Goal: Task Accomplishment & Management: Manage account settings

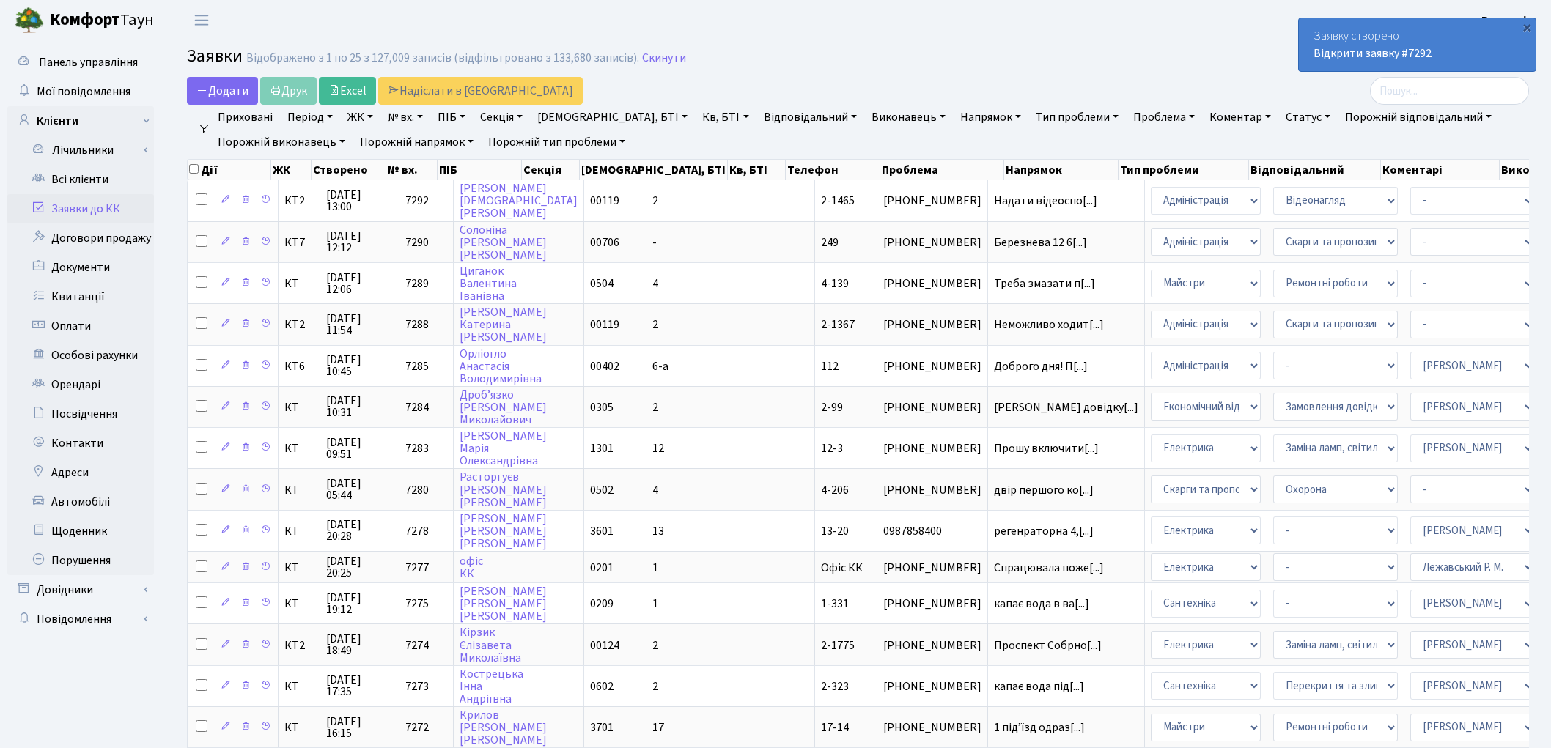
select select "25"
click at [99, 176] on link "Всі клієнти" at bounding box center [80, 179] width 147 height 29
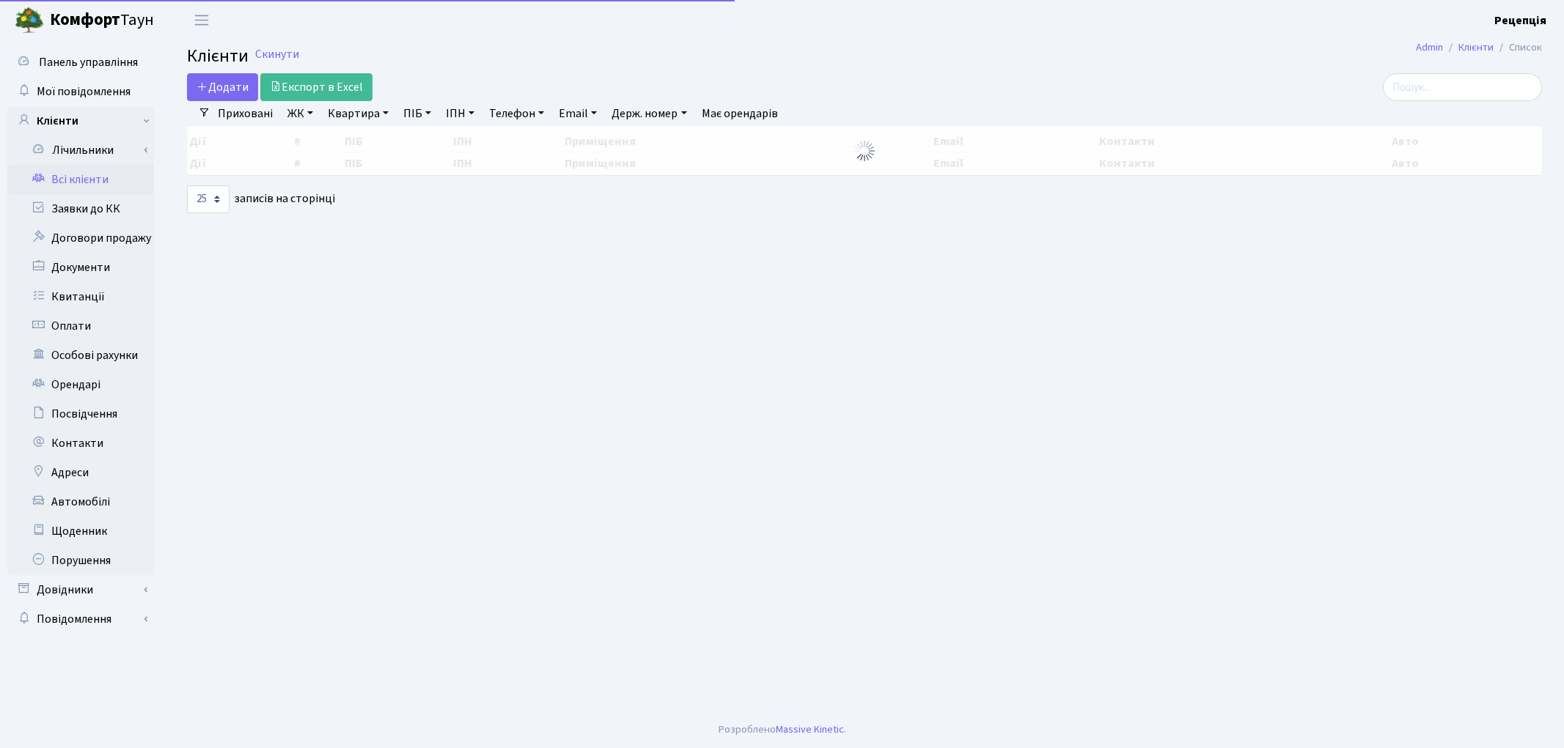
select select "25"
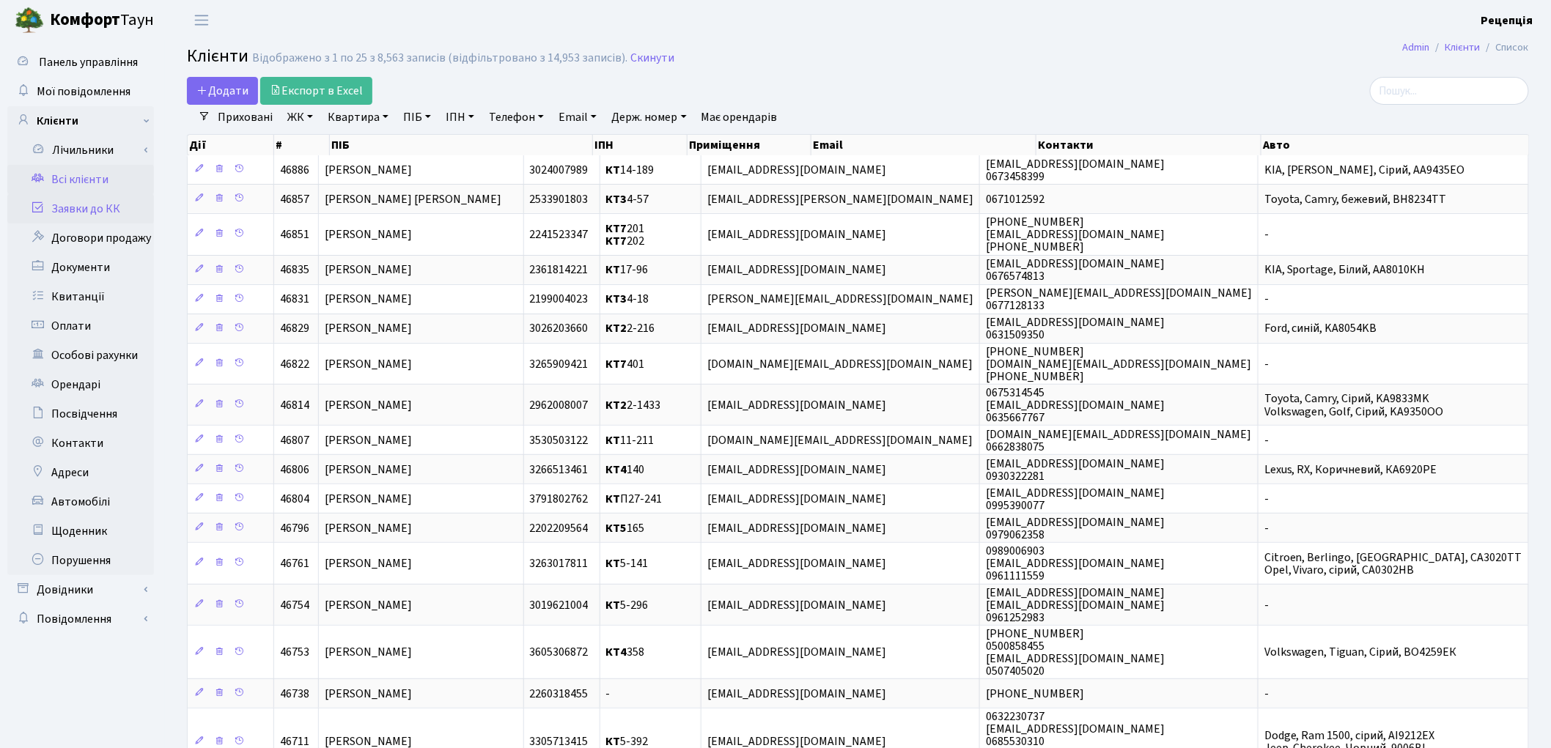
click at [100, 204] on link "Заявки до КК" at bounding box center [80, 208] width 147 height 29
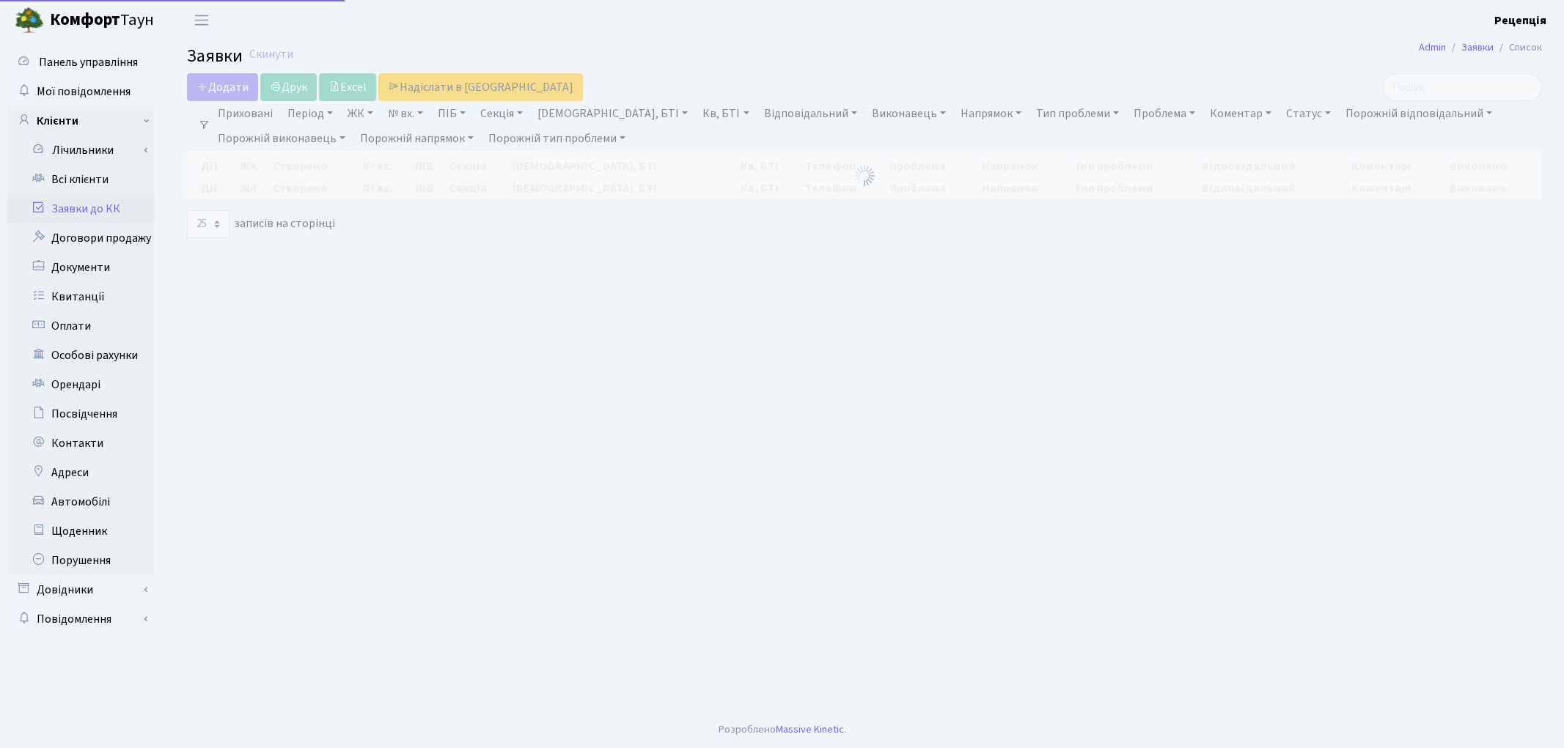
select select "25"
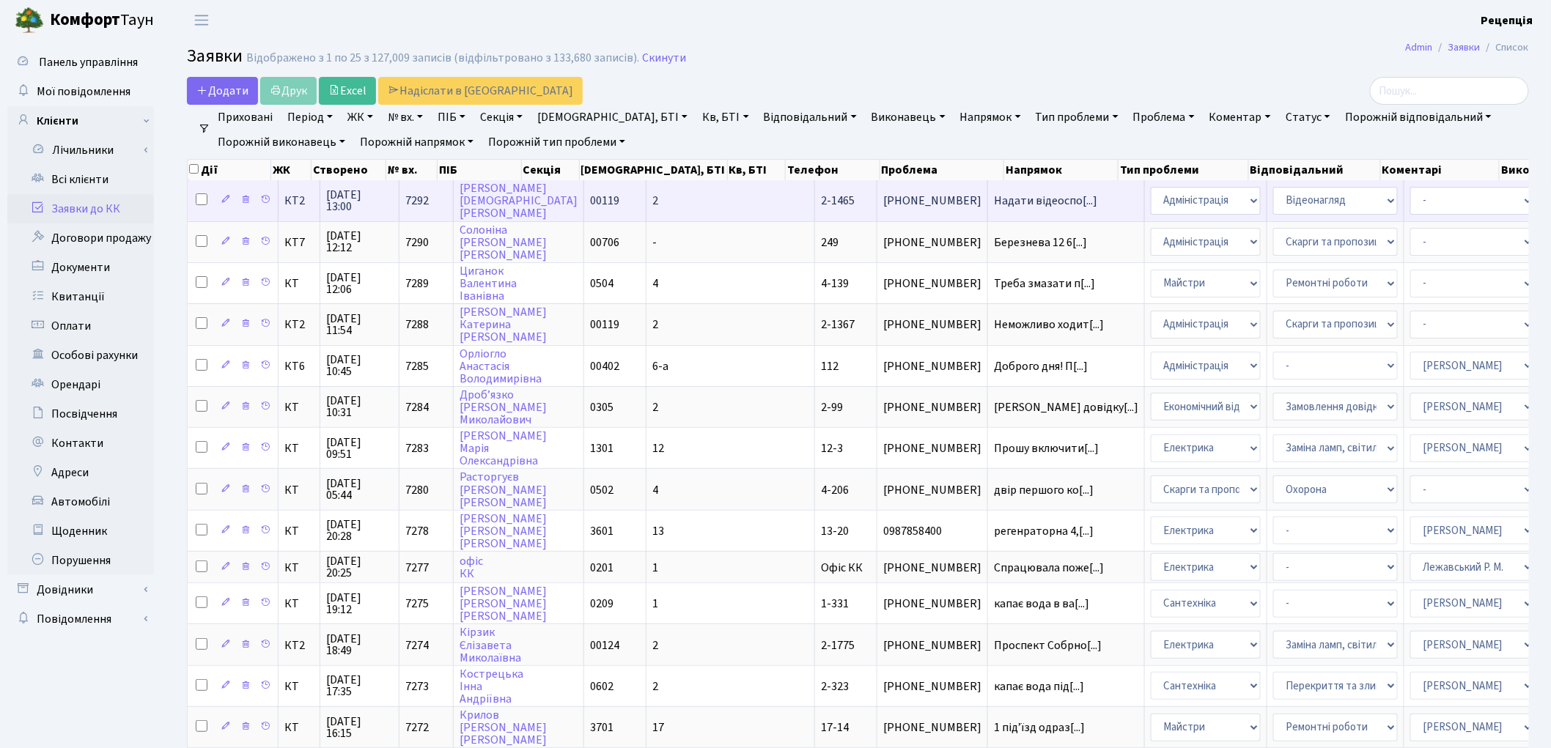
click at [647, 196] on td "2" at bounding box center [731, 200] width 169 height 40
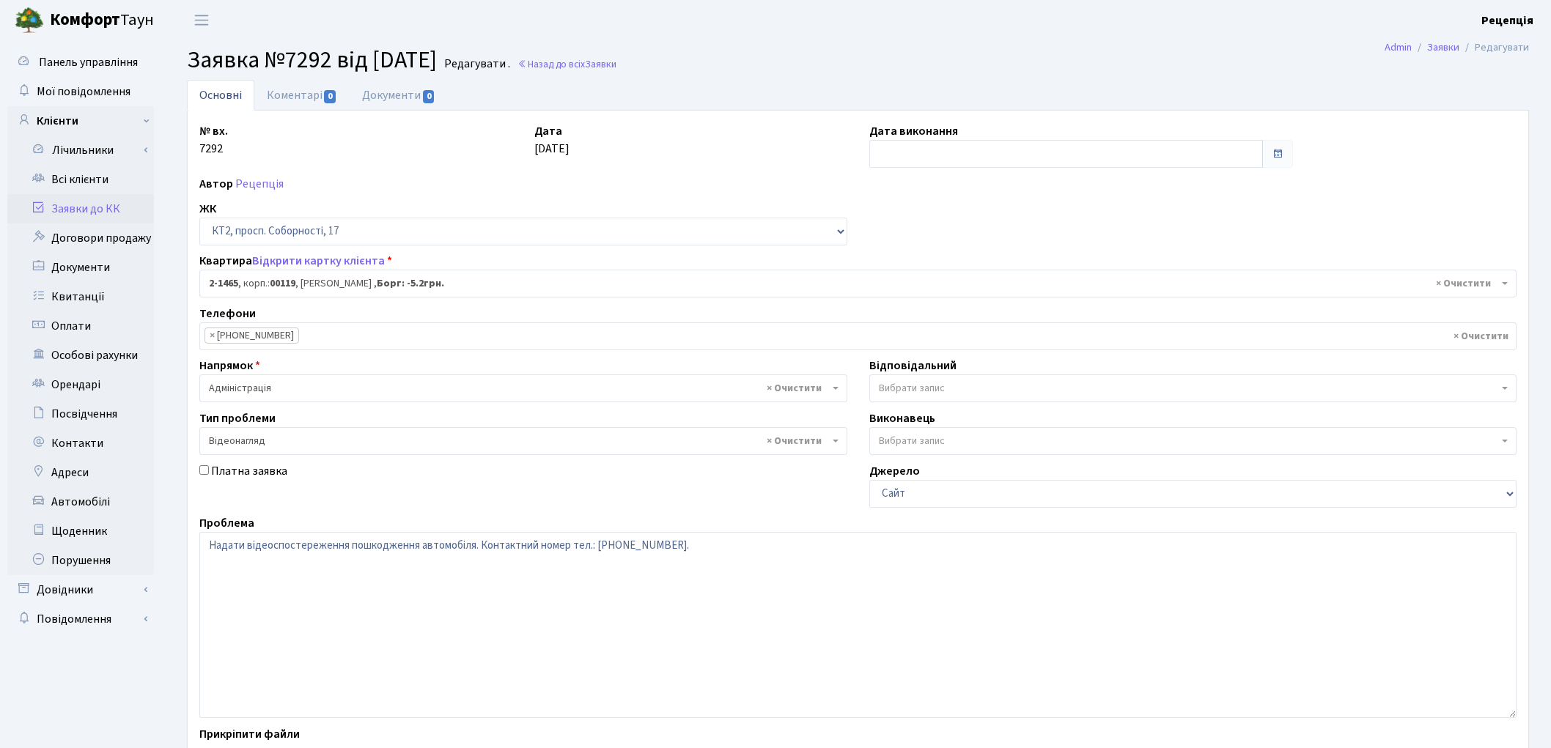
select select "13080"
select select "45"
click at [384, 108] on link "Документи 0" at bounding box center [399, 95] width 98 height 30
select select "25"
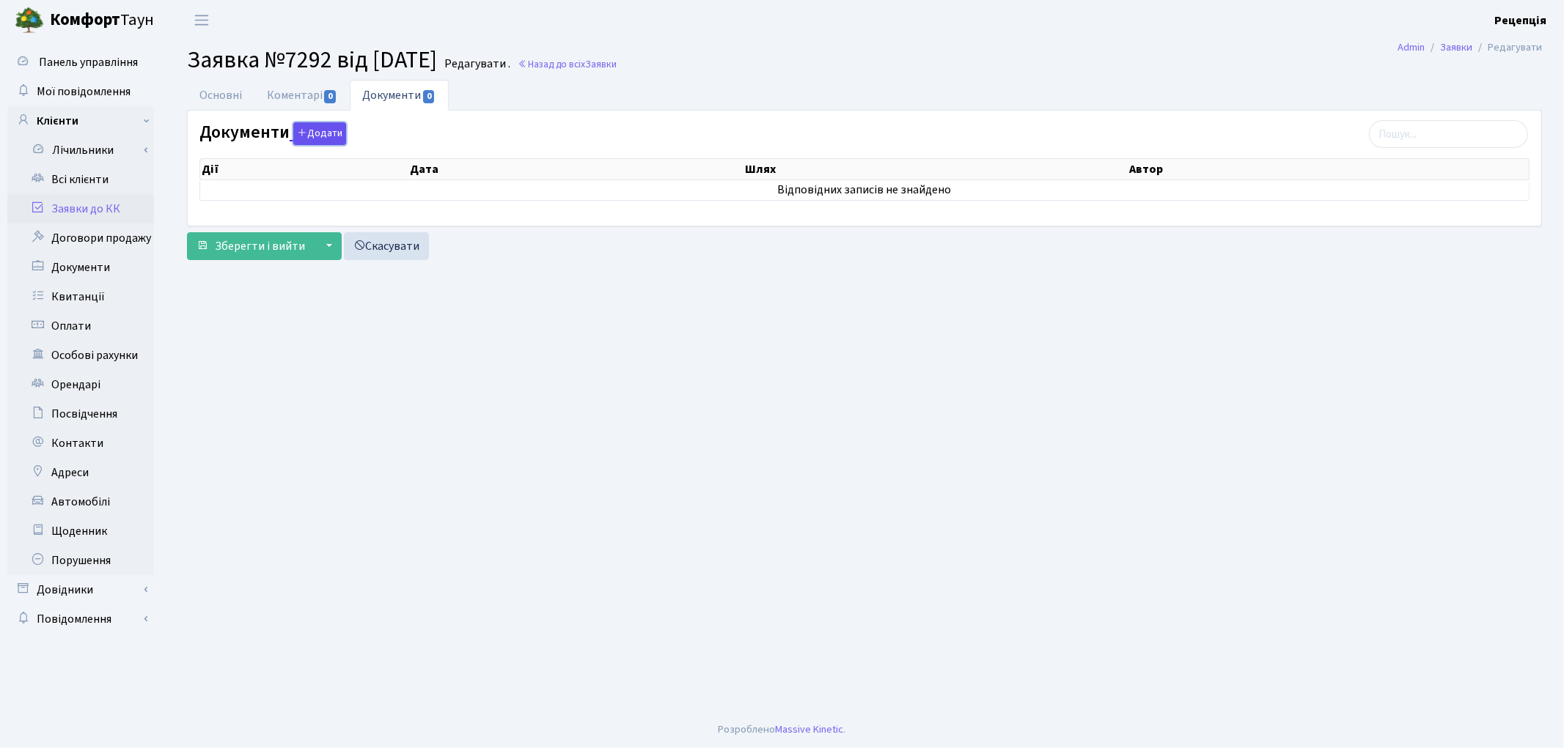
click at [317, 128] on button "Додати" at bounding box center [319, 133] width 53 height 23
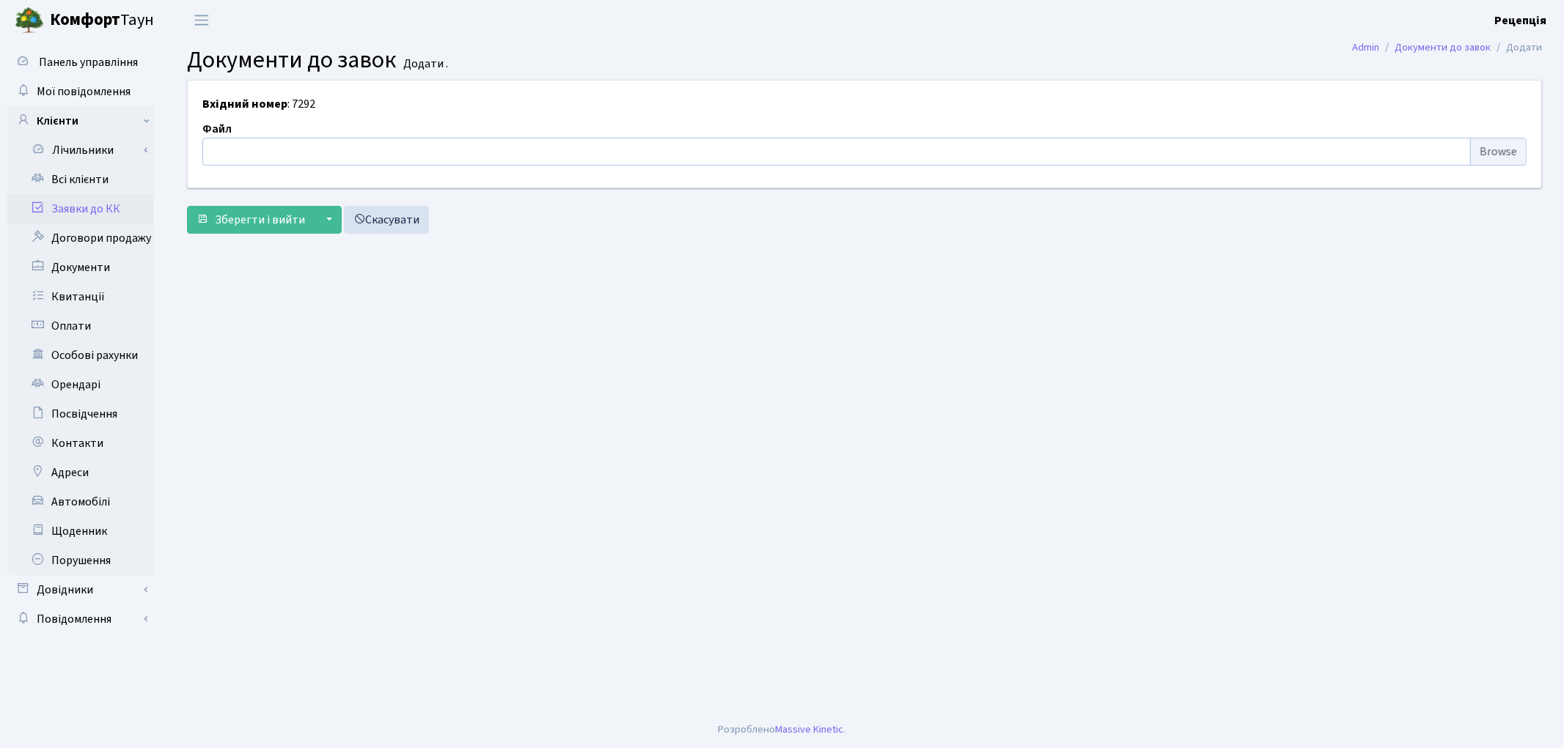
click at [1486, 149] on input "file" at bounding box center [864, 152] width 1324 height 28
type input "C:\fakepath\сканирование0584.pdf"
click at [240, 206] on button "Зберегти і вийти" at bounding box center [251, 220] width 128 height 28
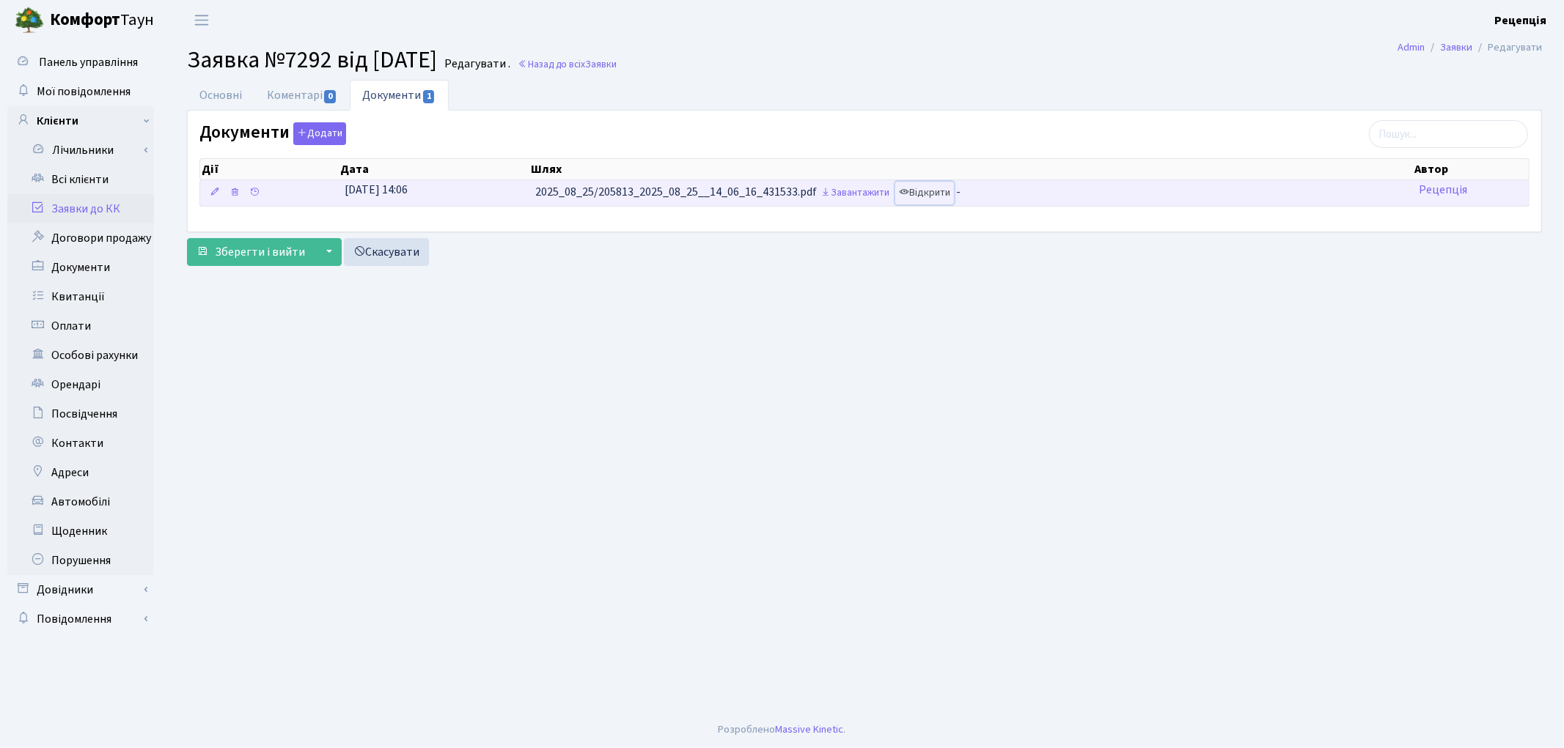
click at [942, 194] on link "Відкрити" at bounding box center [924, 193] width 59 height 23
click at [231, 194] on icon at bounding box center [234, 192] width 10 height 10
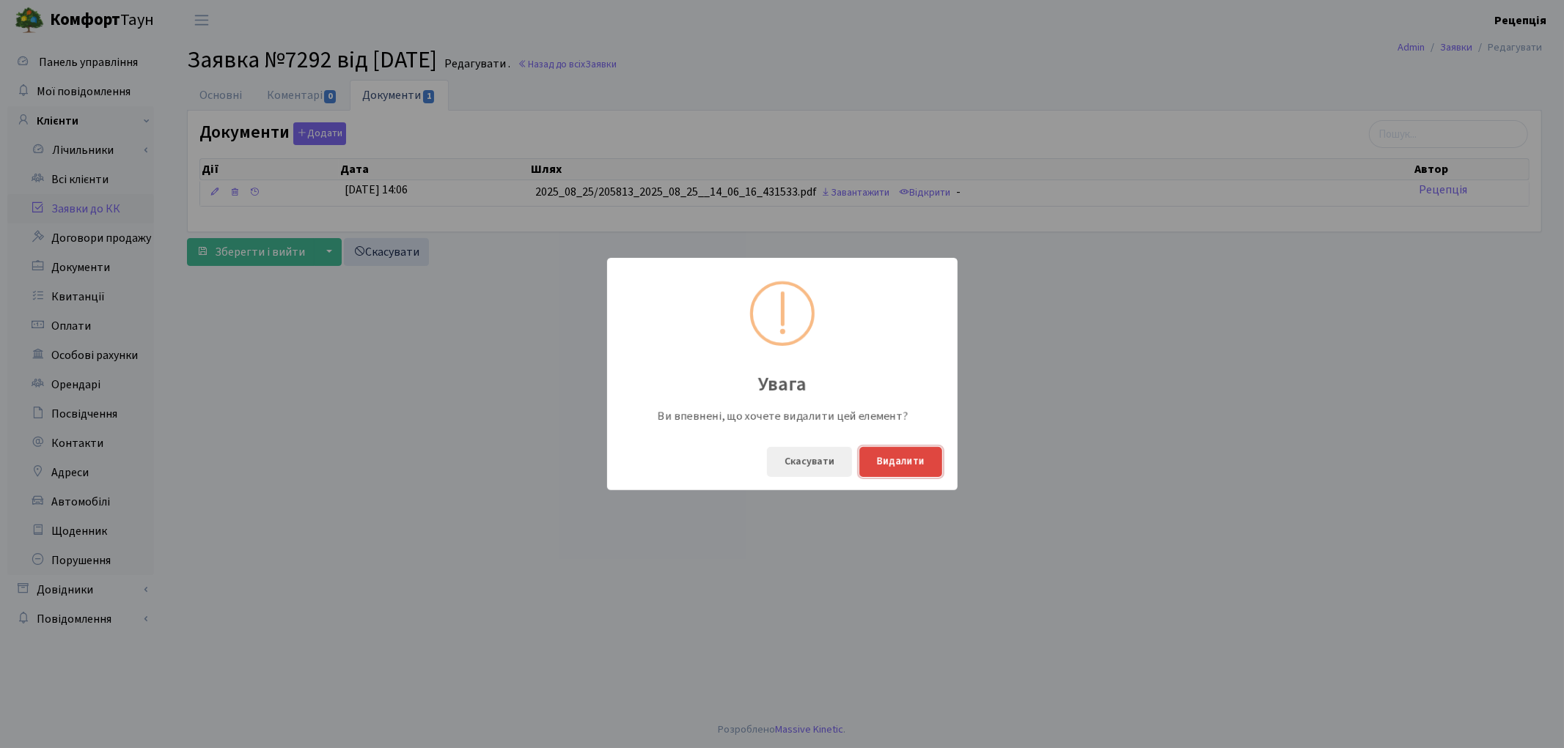
click at [915, 471] on button "Видалити" at bounding box center [900, 462] width 83 height 30
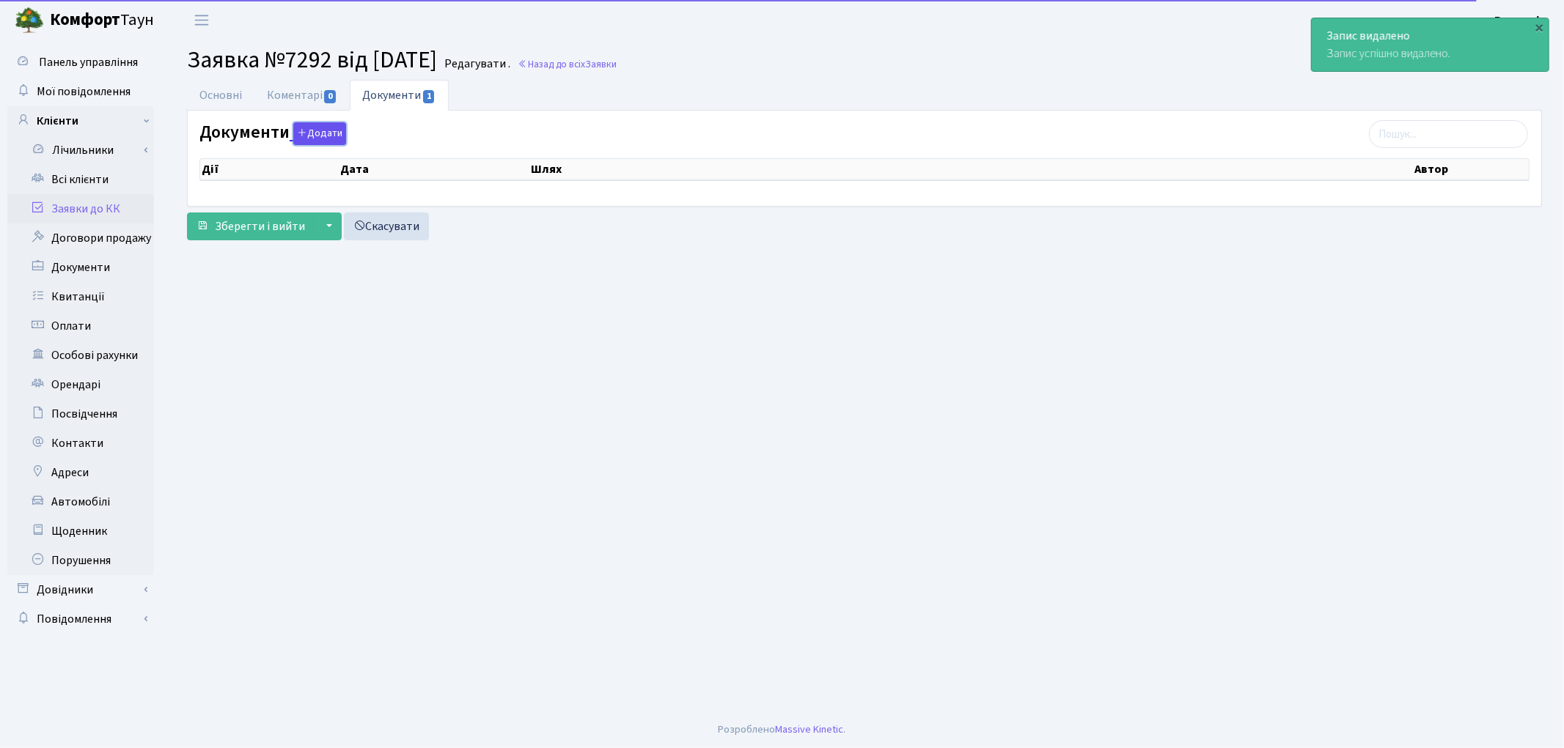
click at [338, 137] on button "Додати" at bounding box center [319, 133] width 53 height 23
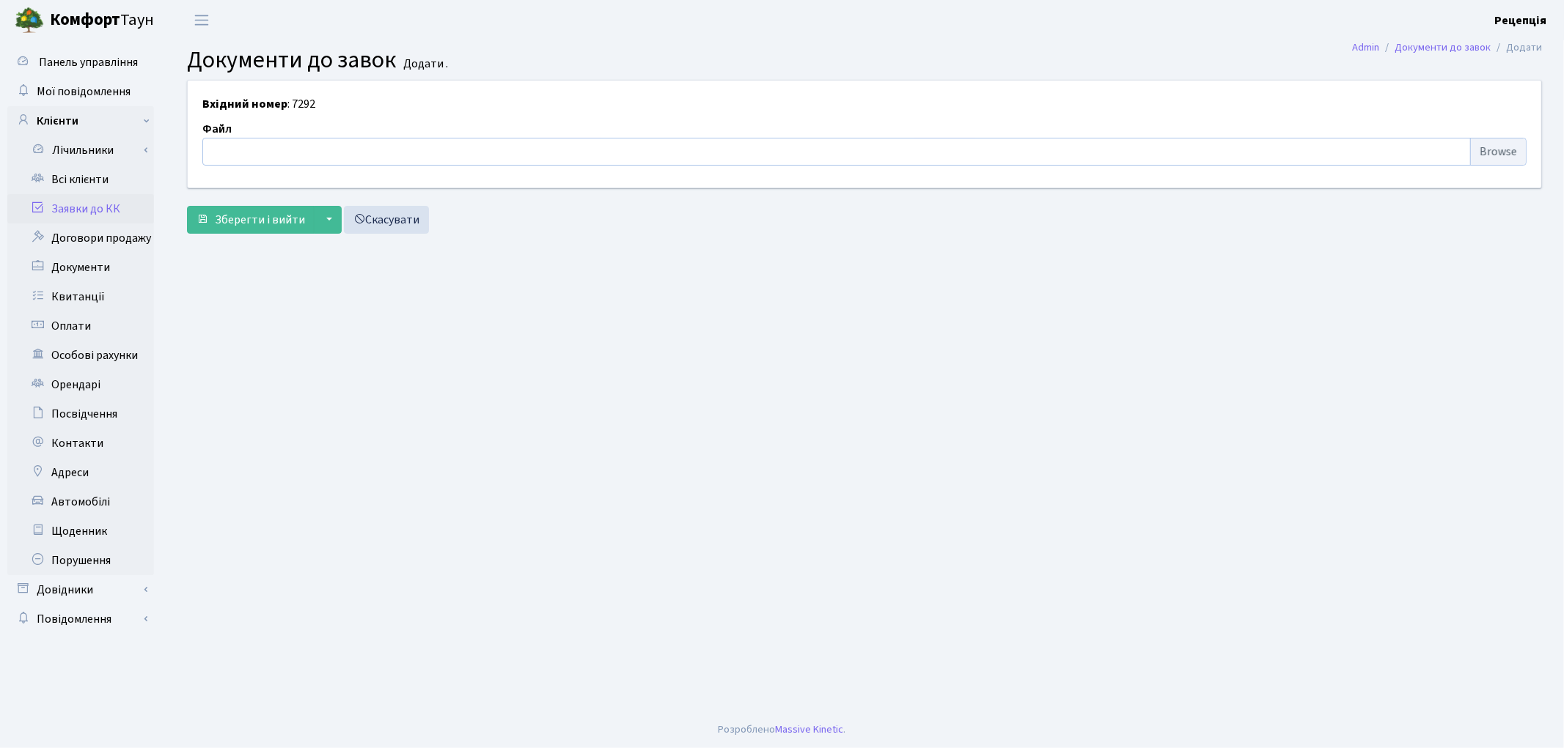
click at [1520, 155] on input "file" at bounding box center [864, 152] width 1324 height 28
type input "C:\fakepath\Screenshot_1.png"
click at [238, 217] on span "Зберегти і вийти" at bounding box center [260, 220] width 90 height 16
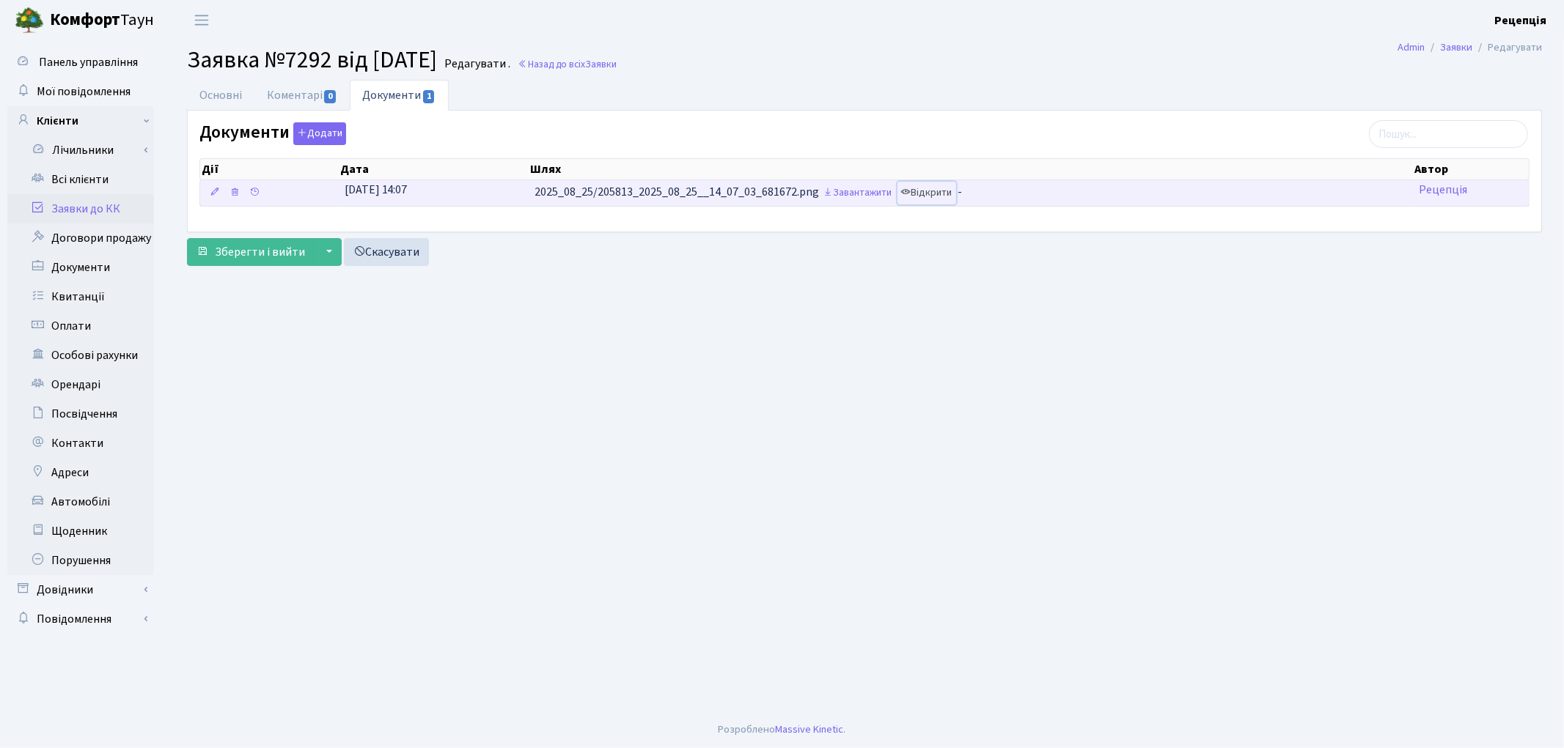
click at [940, 186] on link "Відкрити" at bounding box center [926, 193] width 59 height 23
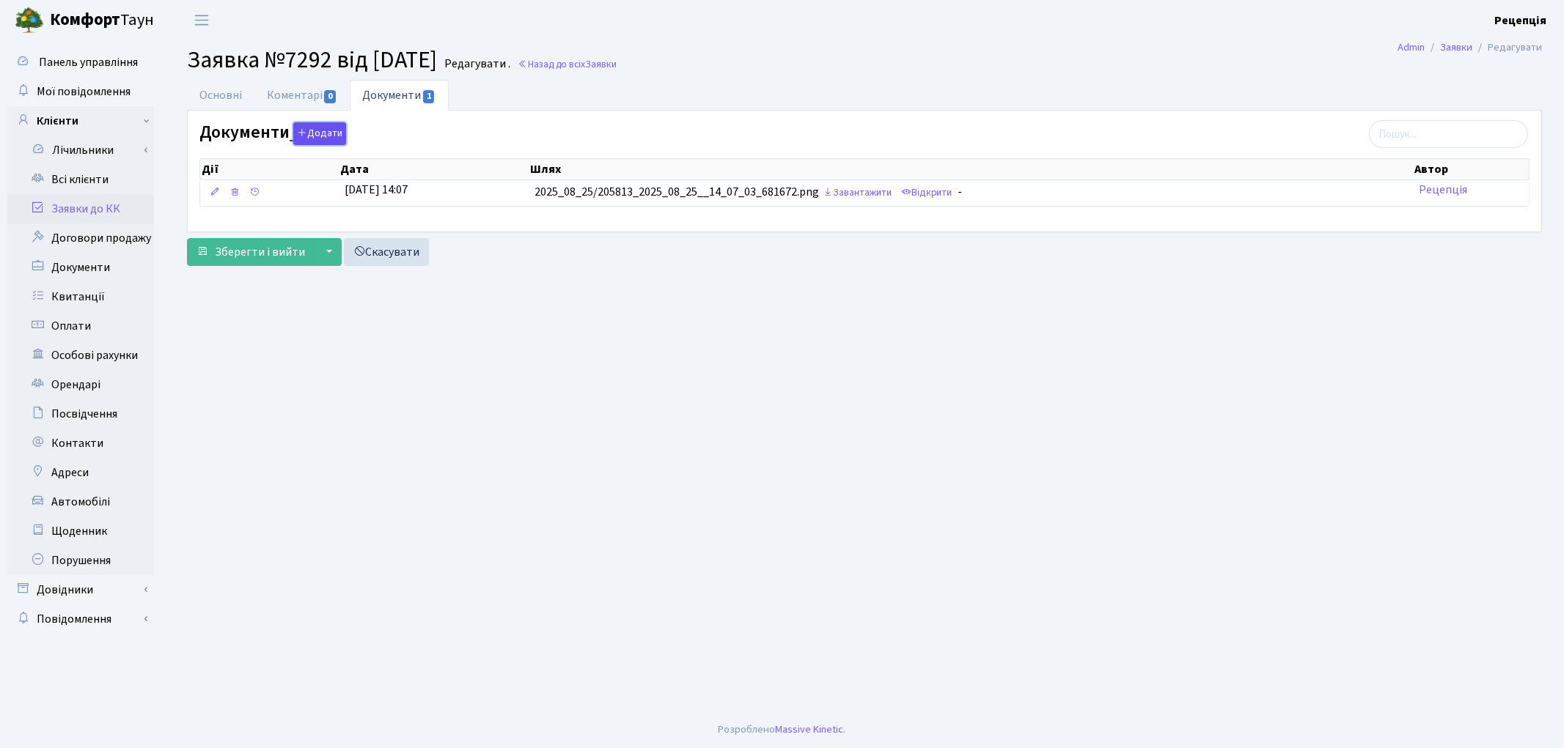
click at [314, 127] on button "Додати" at bounding box center [319, 133] width 53 height 23
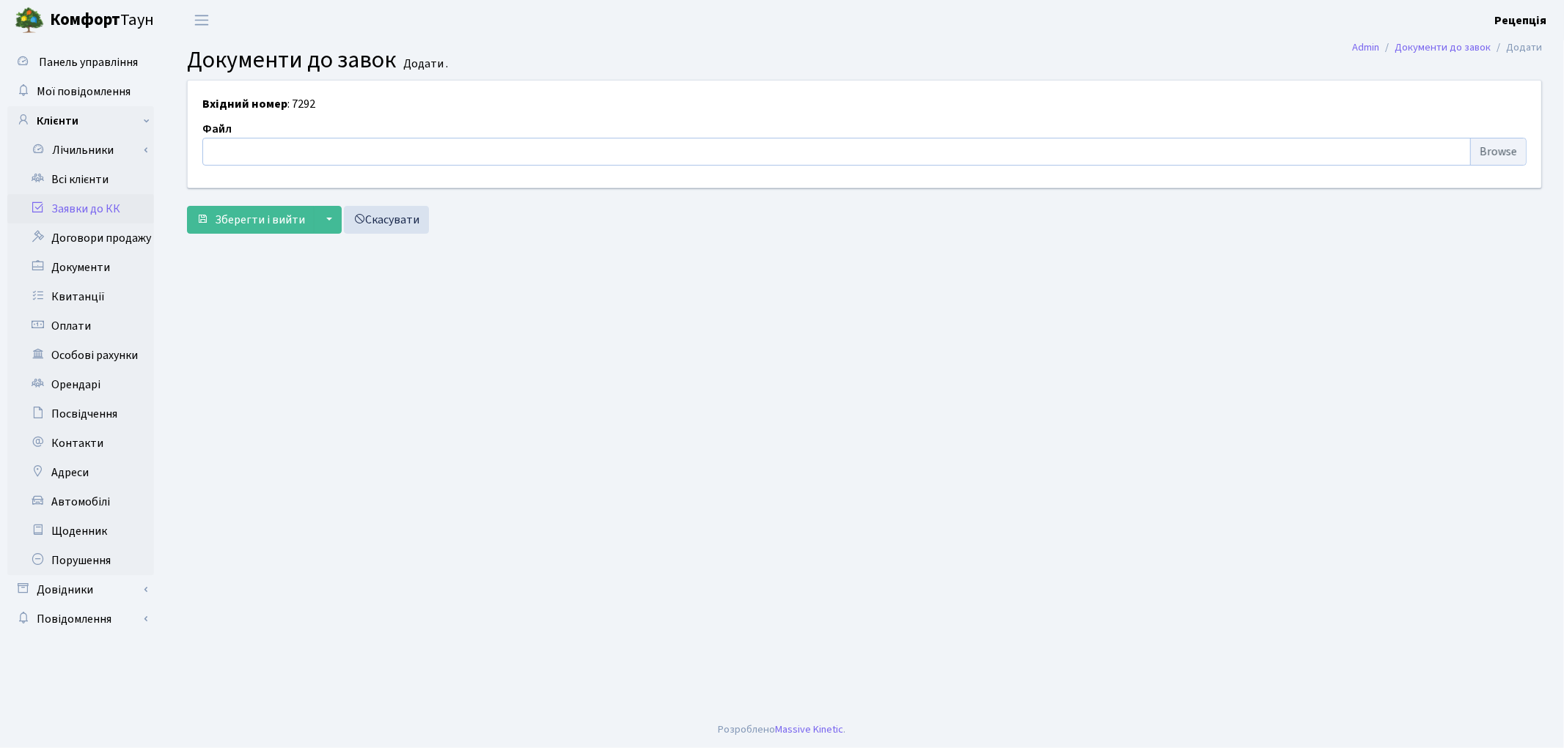
click at [1498, 147] on input "file" at bounding box center [864, 152] width 1324 height 28
type input "C:\fakepath\сканирование0584.pdf"
click at [257, 223] on span "Зберегти і вийти" at bounding box center [260, 220] width 90 height 16
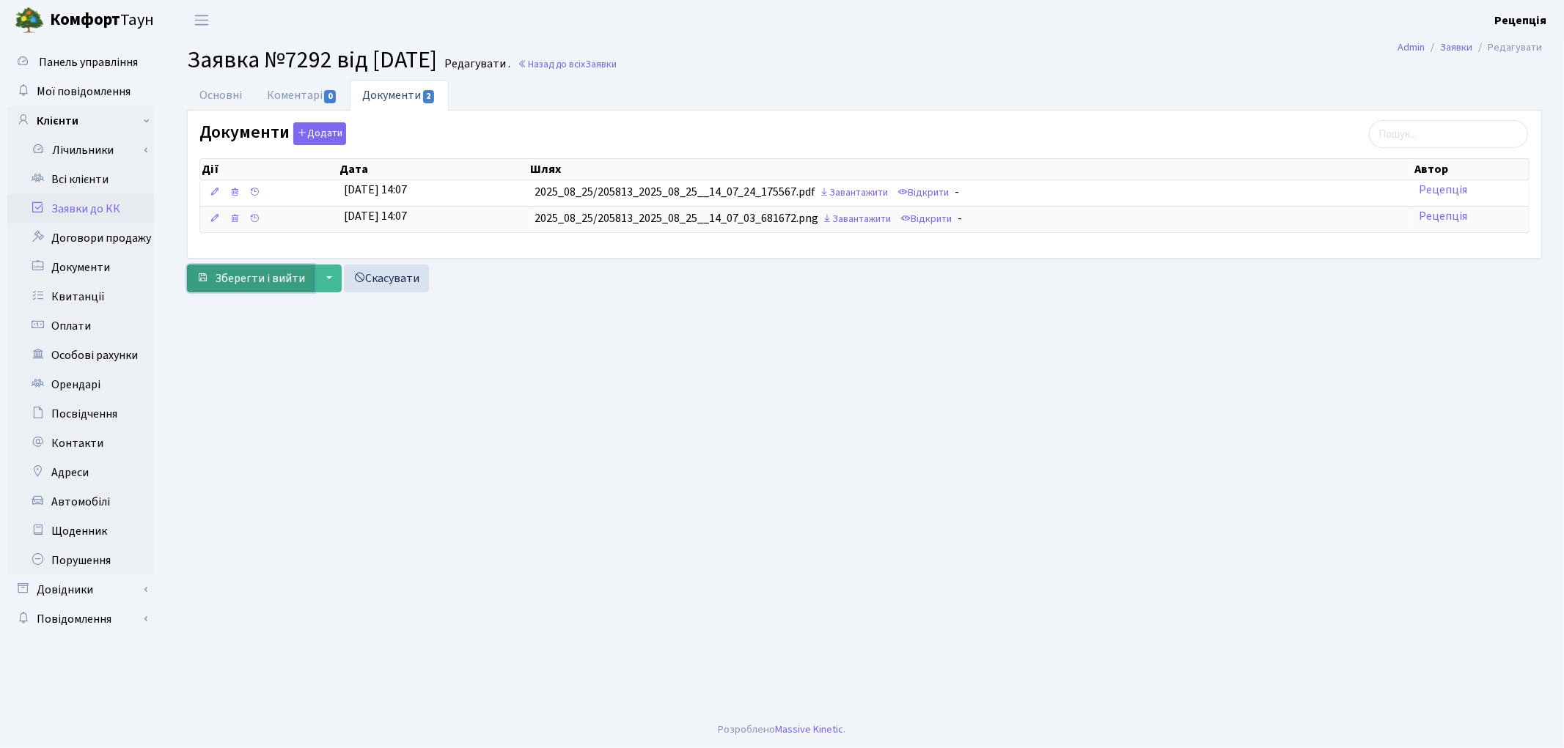
click at [260, 276] on span "Зберегти і вийти" at bounding box center [260, 279] width 90 height 16
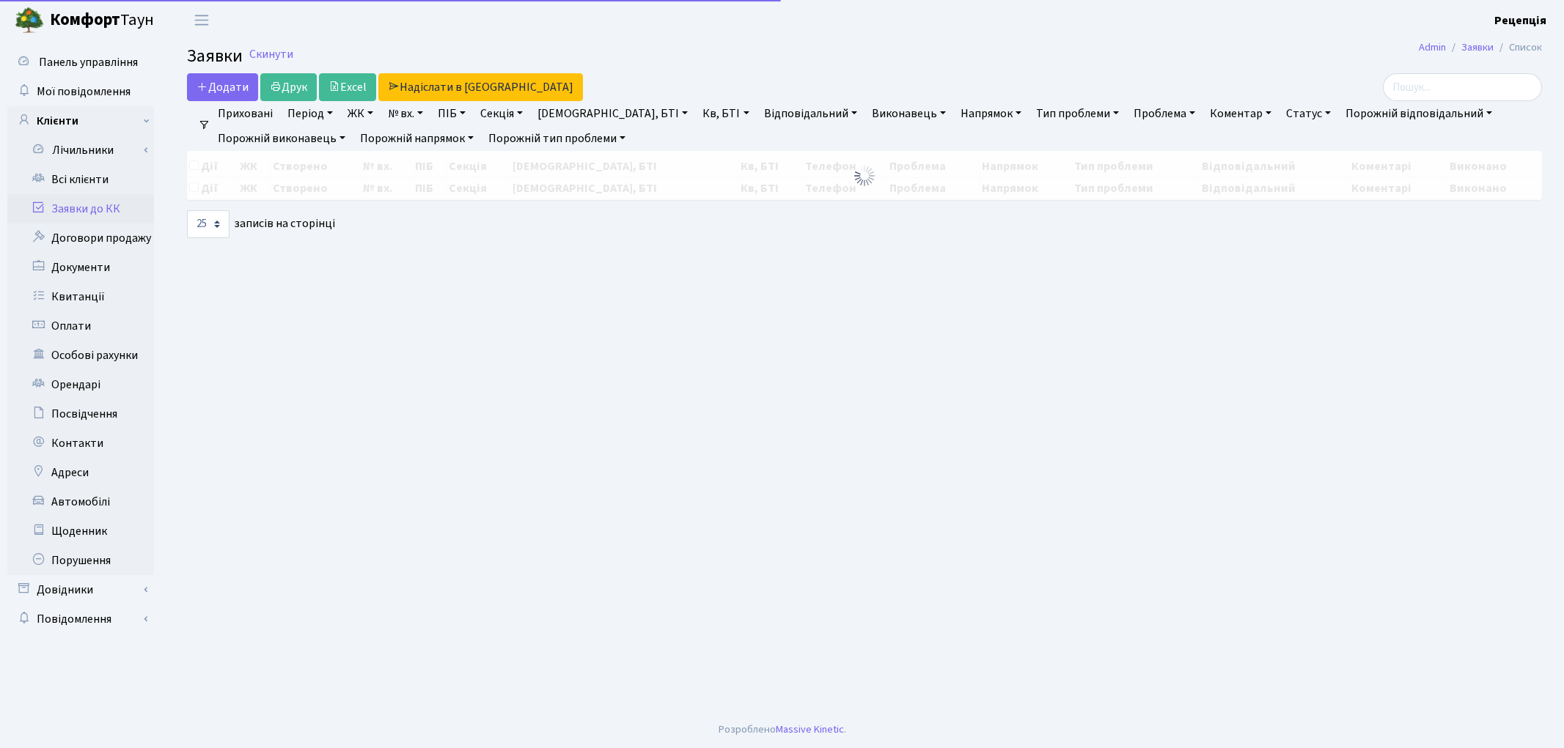
select select "25"
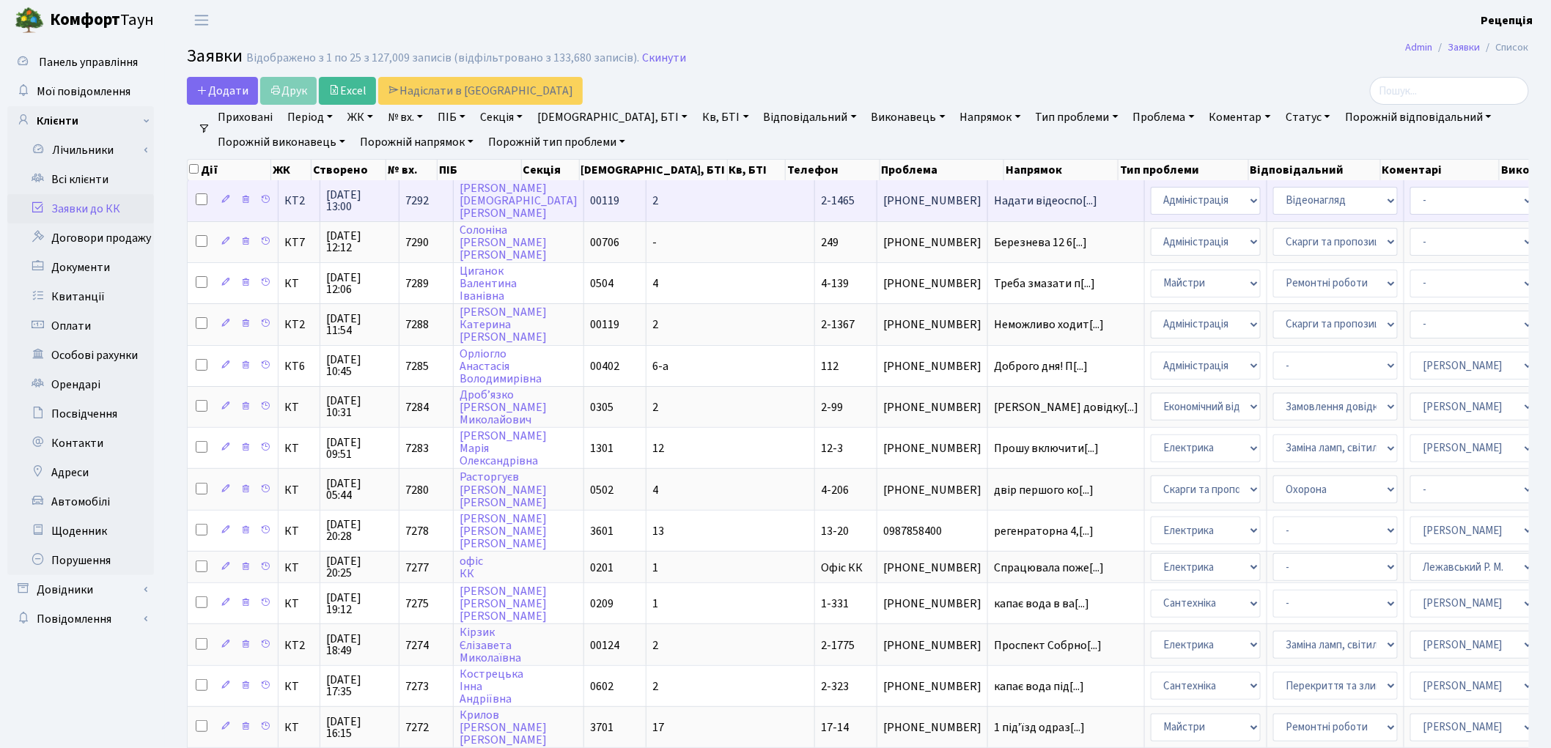
click at [592, 187] on td "00119" at bounding box center [615, 200] width 62 height 40
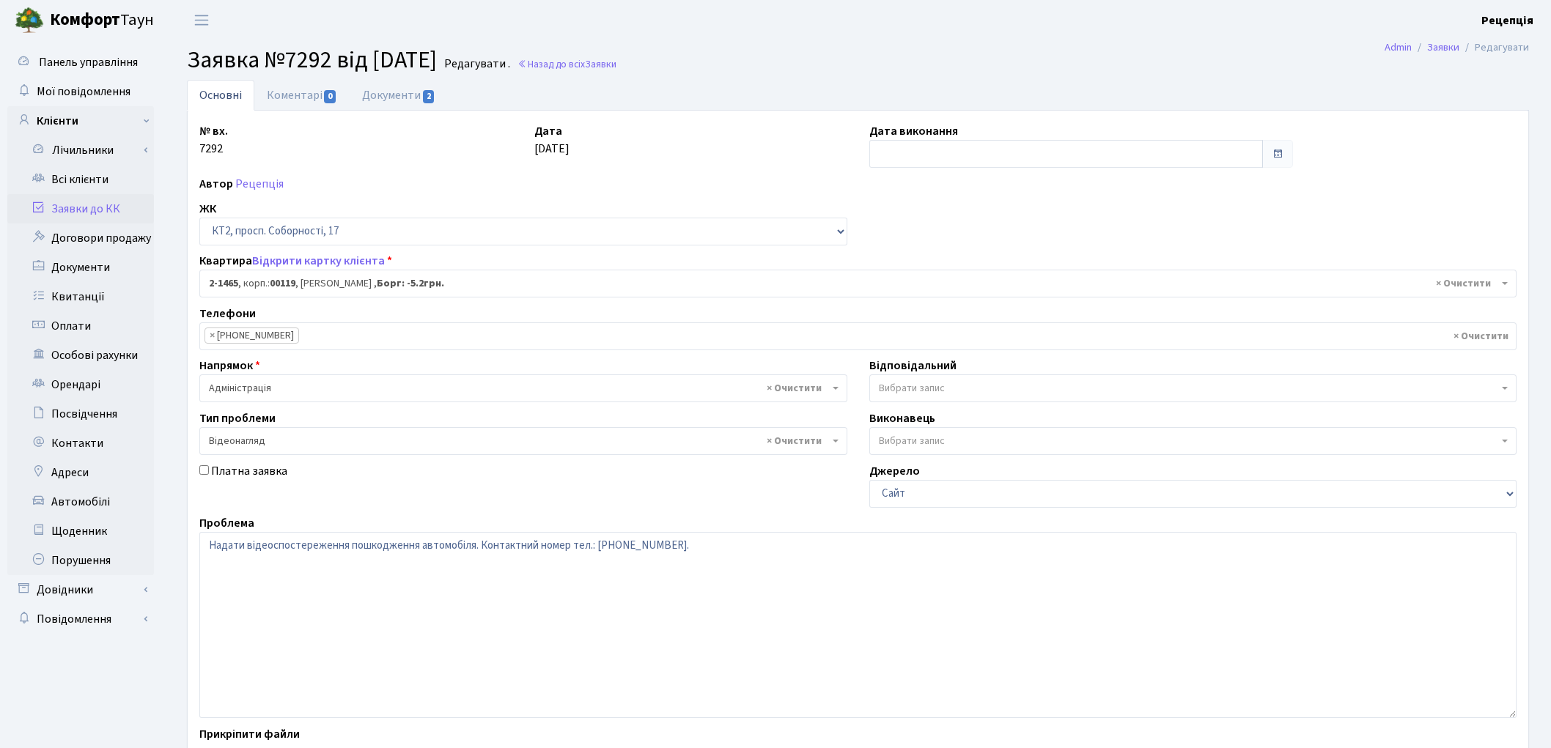
select select "13080"
select select "45"
click at [400, 100] on link "Документи 2" at bounding box center [399, 95] width 98 height 30
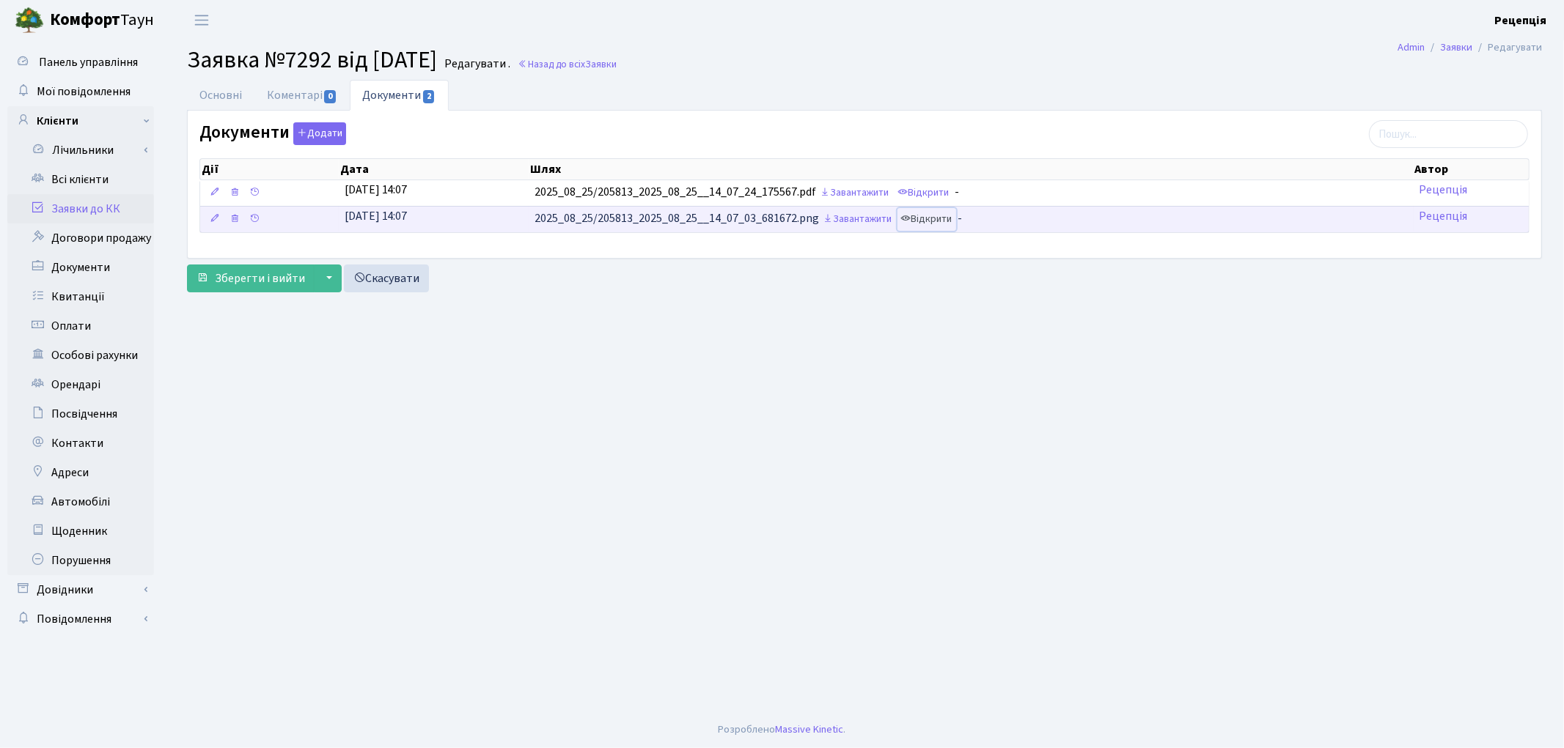
click at [922, 218] on link "Відкрити" at bounding box center [926, 219] width 59 height 23
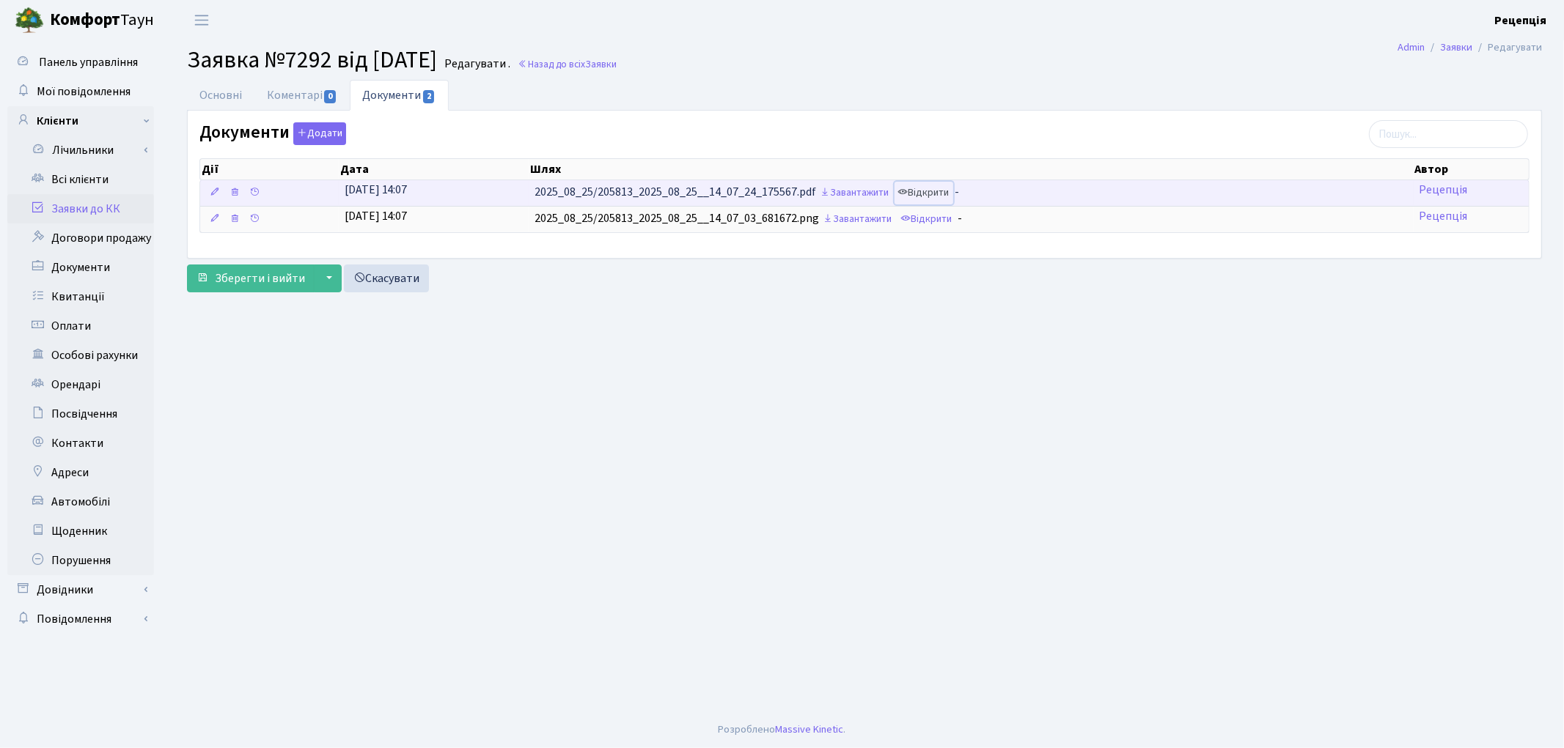
click at [920, 196] on link "Відкрити" at bounding box center [923, 193] width 59 height 23
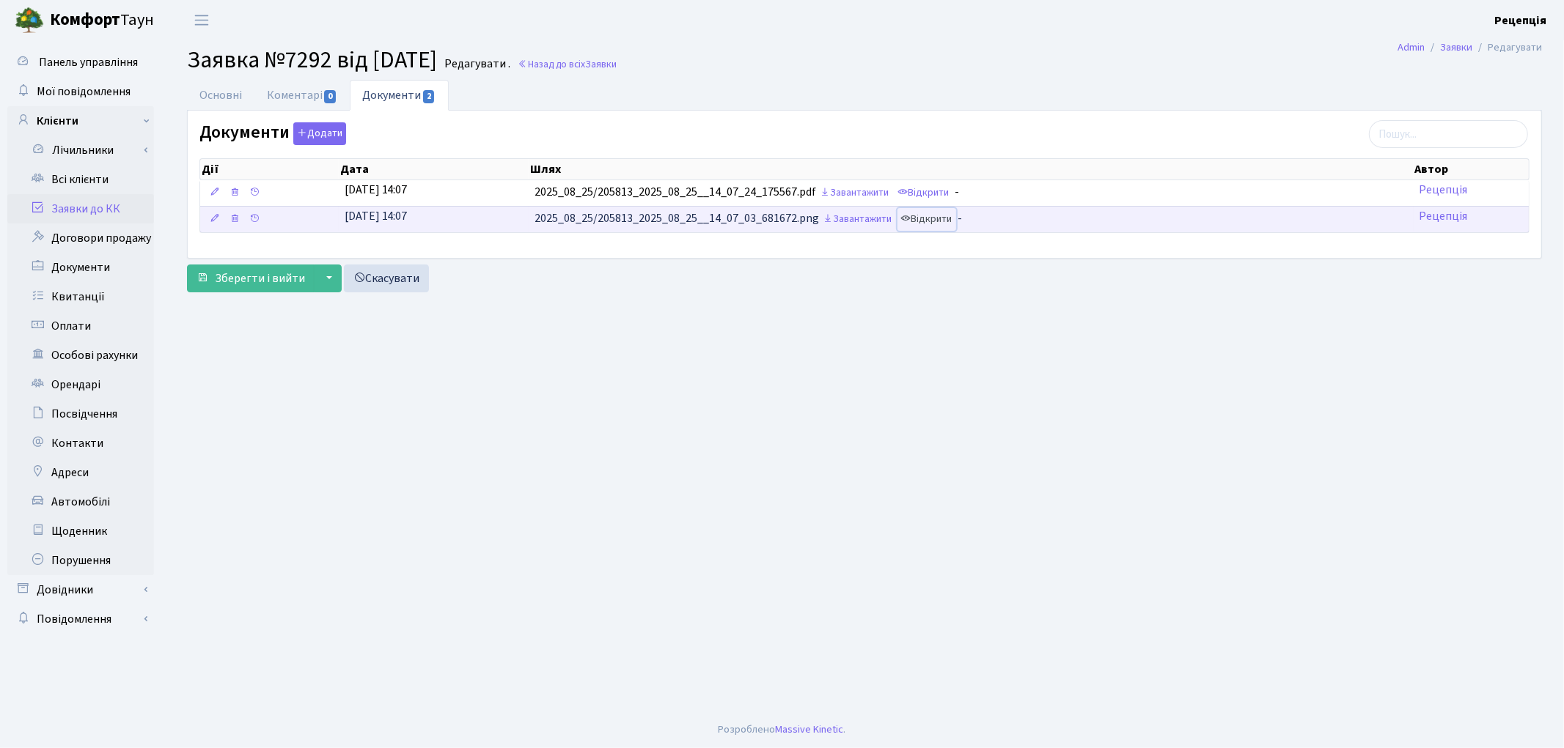
click at [927, 218] on link "Відкрити" at bounding box center [926, 219] width 59 height 23
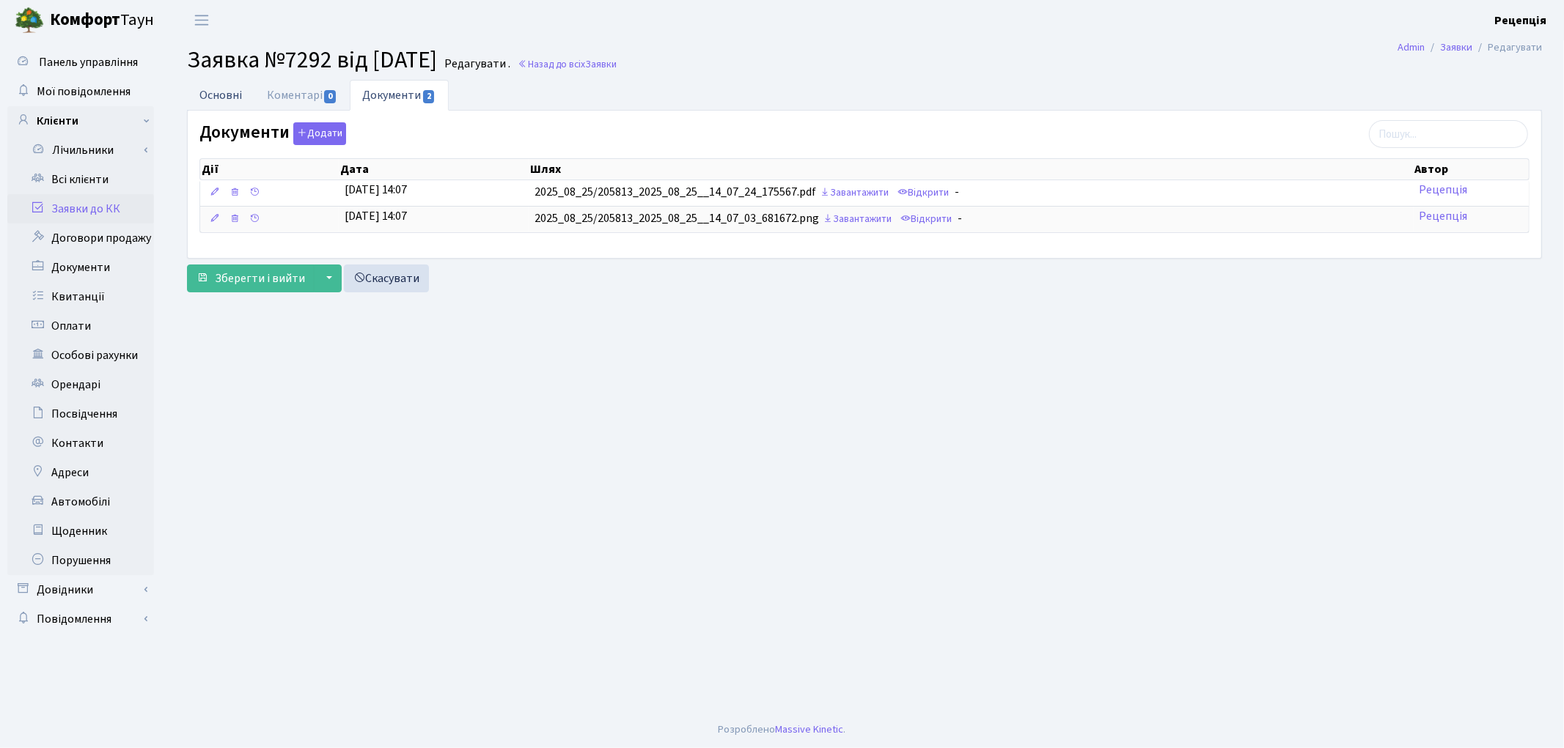
click at [215, 106] on link "Основні" at bounding box center [220, 95] width 67 height 30
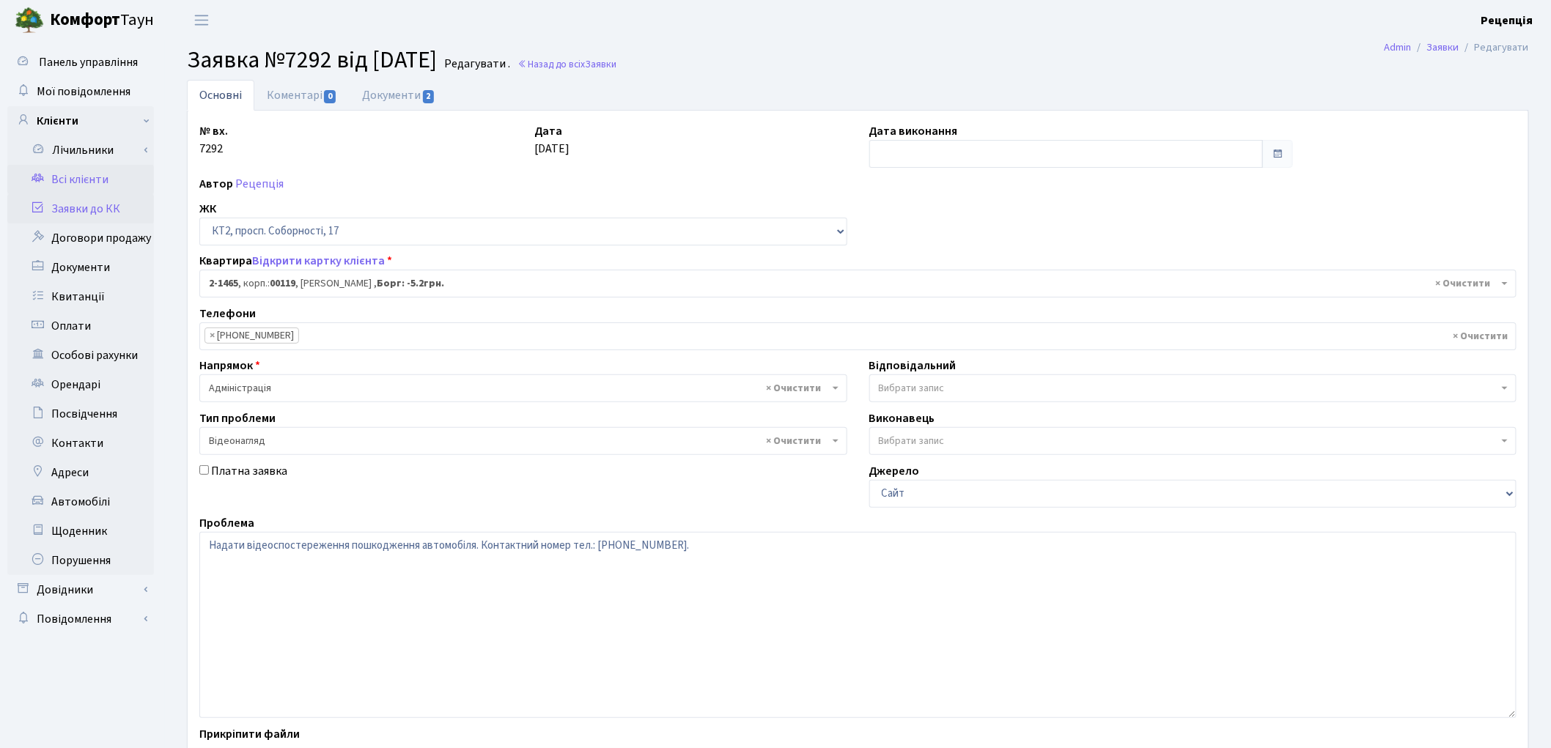
click at [83, 182] on link "Всі клієнти" at bounding box center [80, 179] width 147 height 29
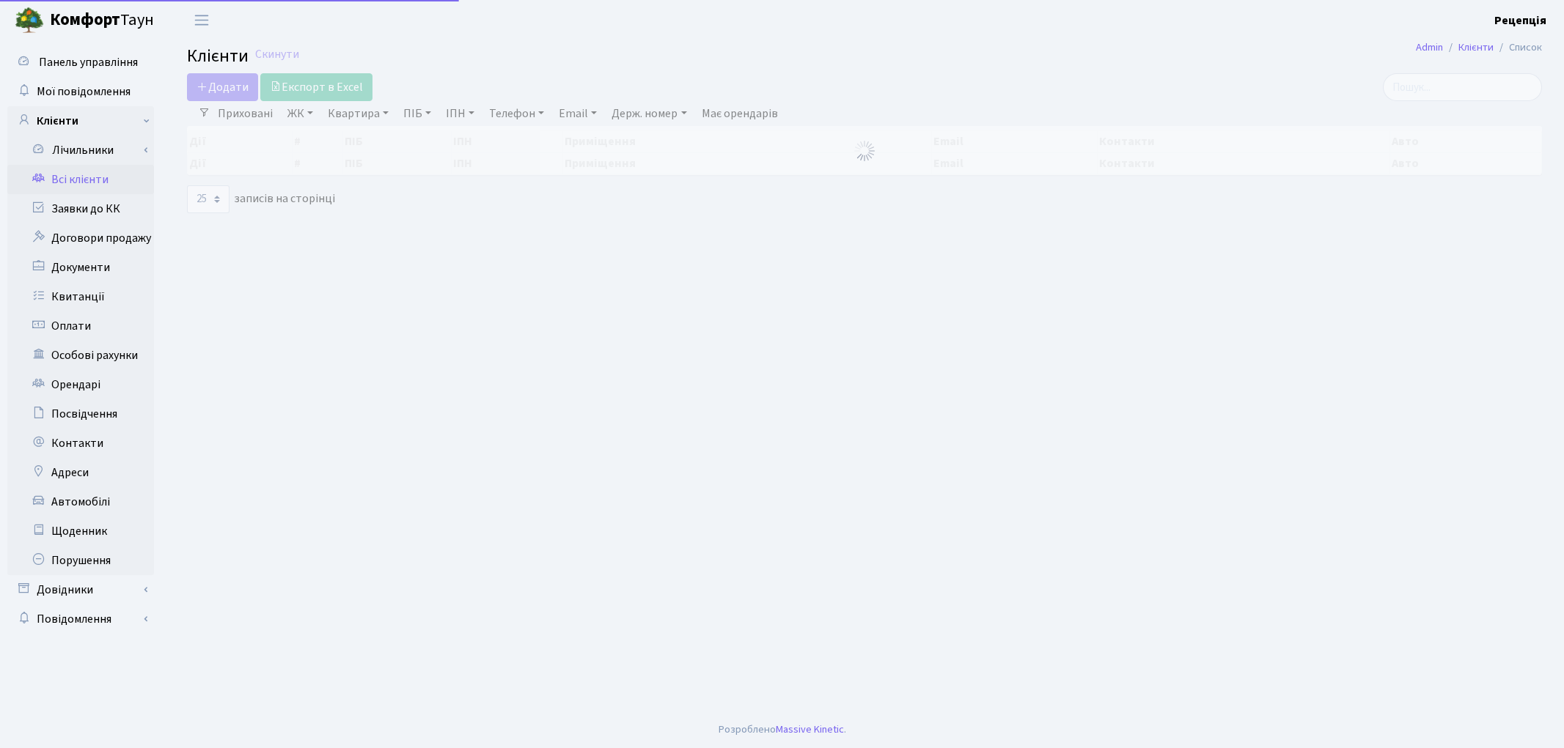
select select "25"
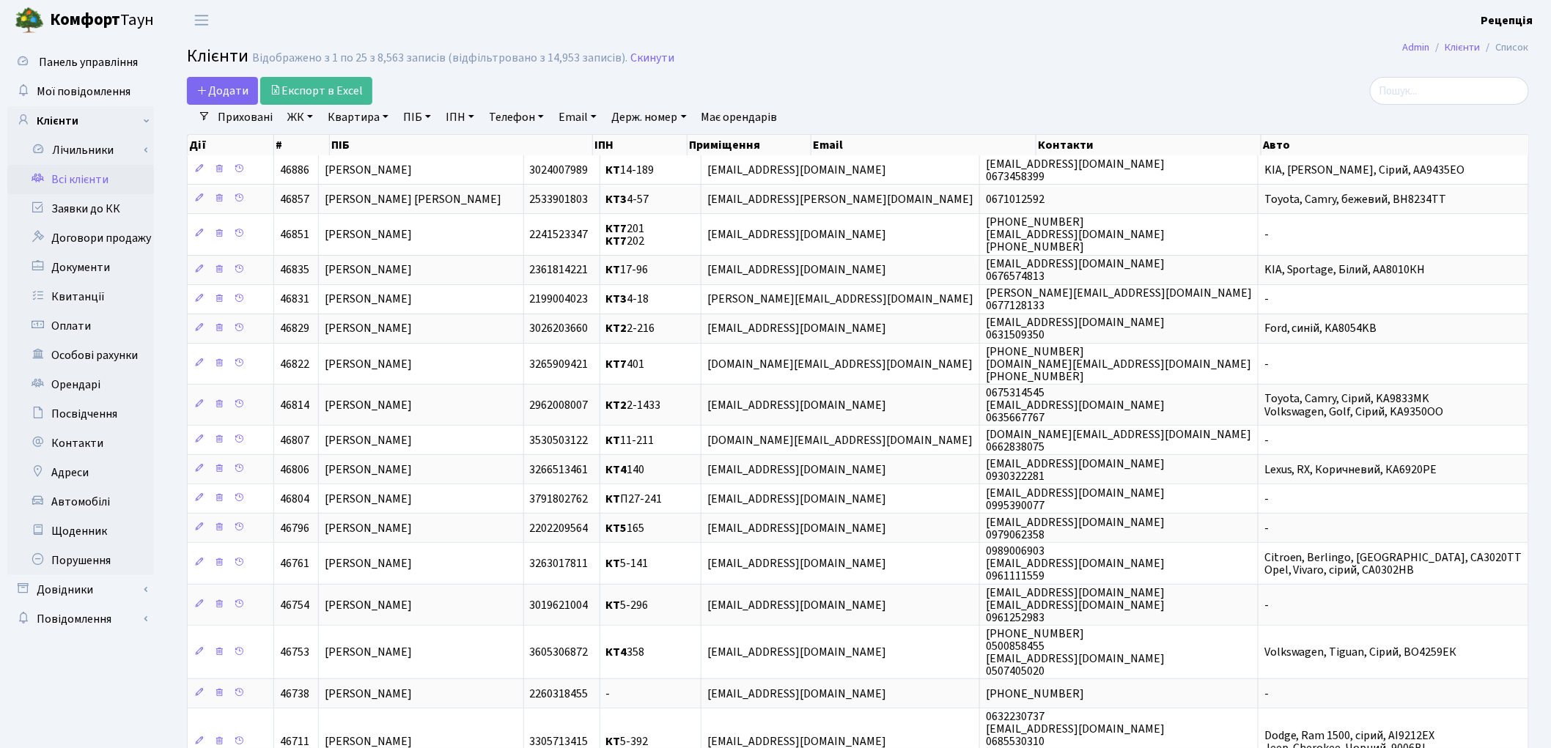
click at [311, 117] on link "ЖК" at bounding box center [300, 117] width 37 height 25
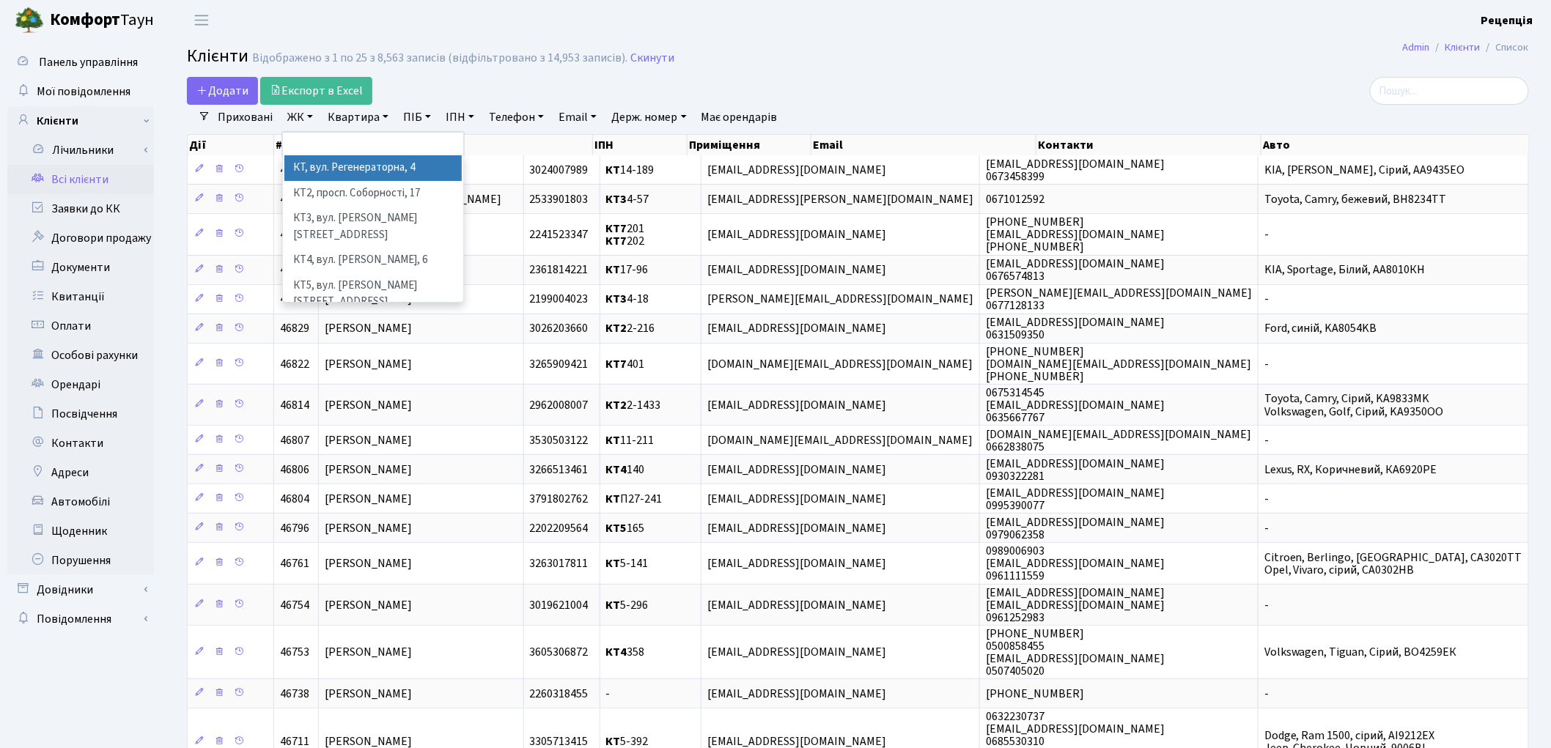
click at [341, 158] on li "КТ, вул. Регенераторна, 4" at bounding box center [372, 168] width 177 height 26
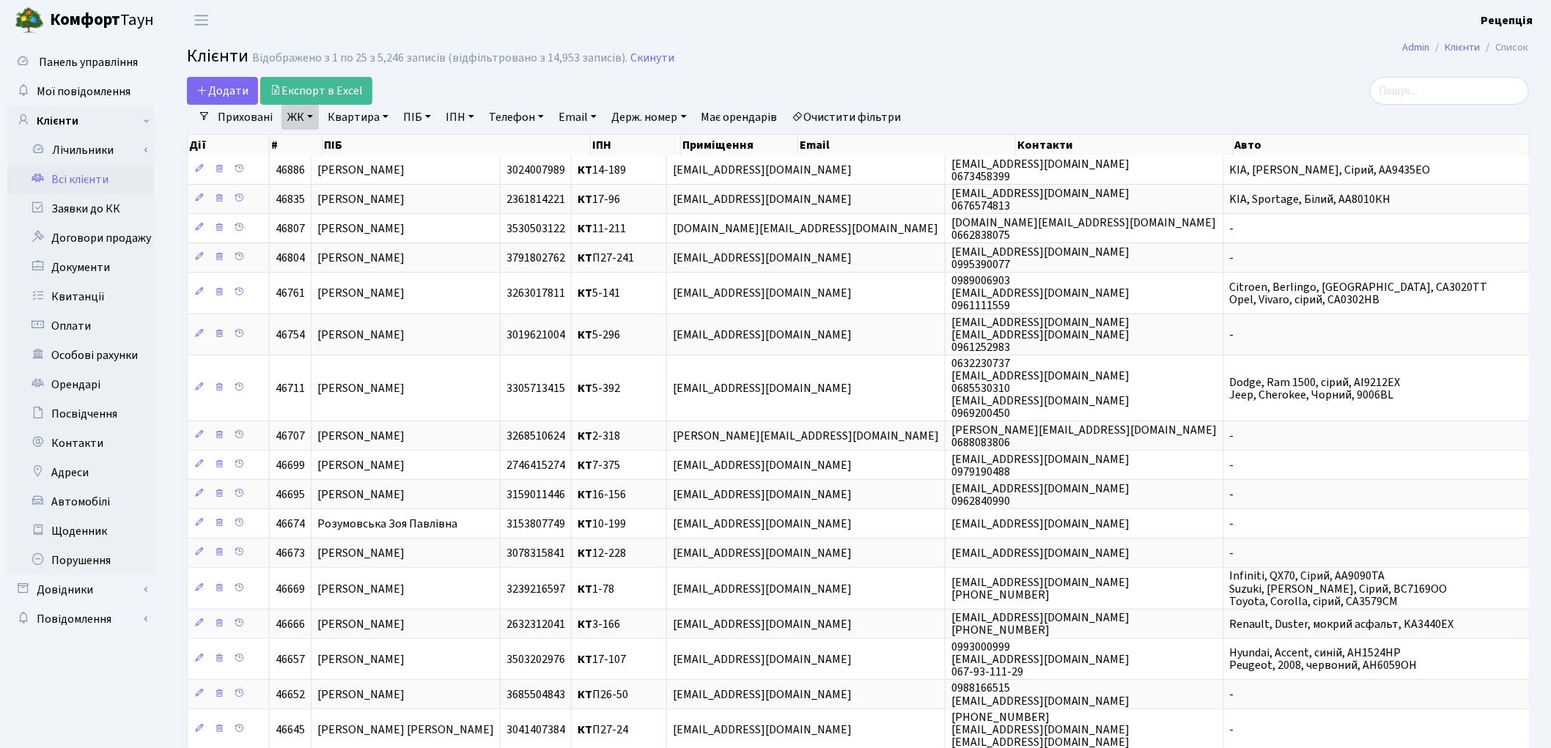
click at [364, 119] on link "Квартира" at bounding box center [358, 117] width 73 height 25
type input "3"
type input "6-133"
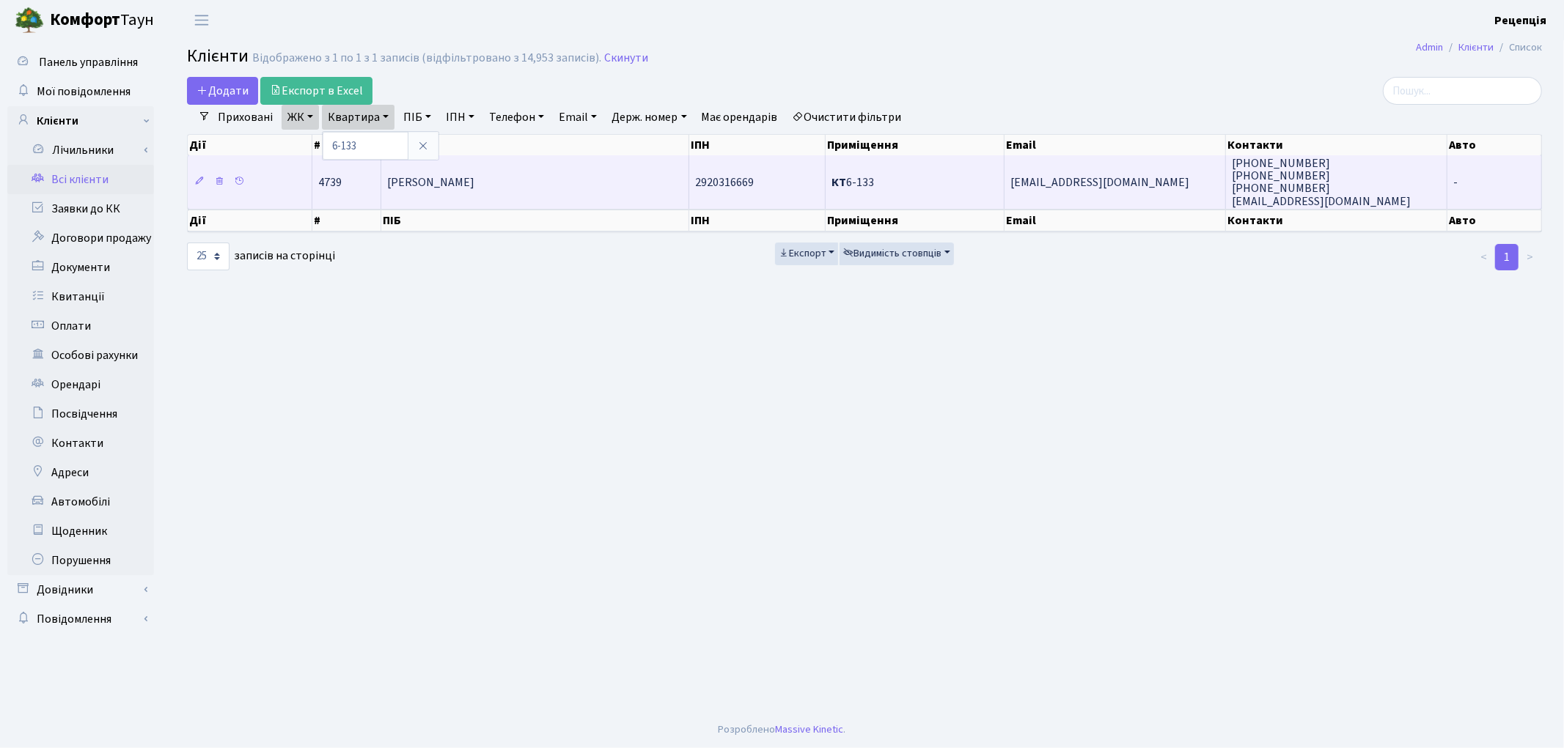
click at [466, 189] on td "Чистова Наталія Миколаївна" at bounding box center [535, 181] width 308 height 53
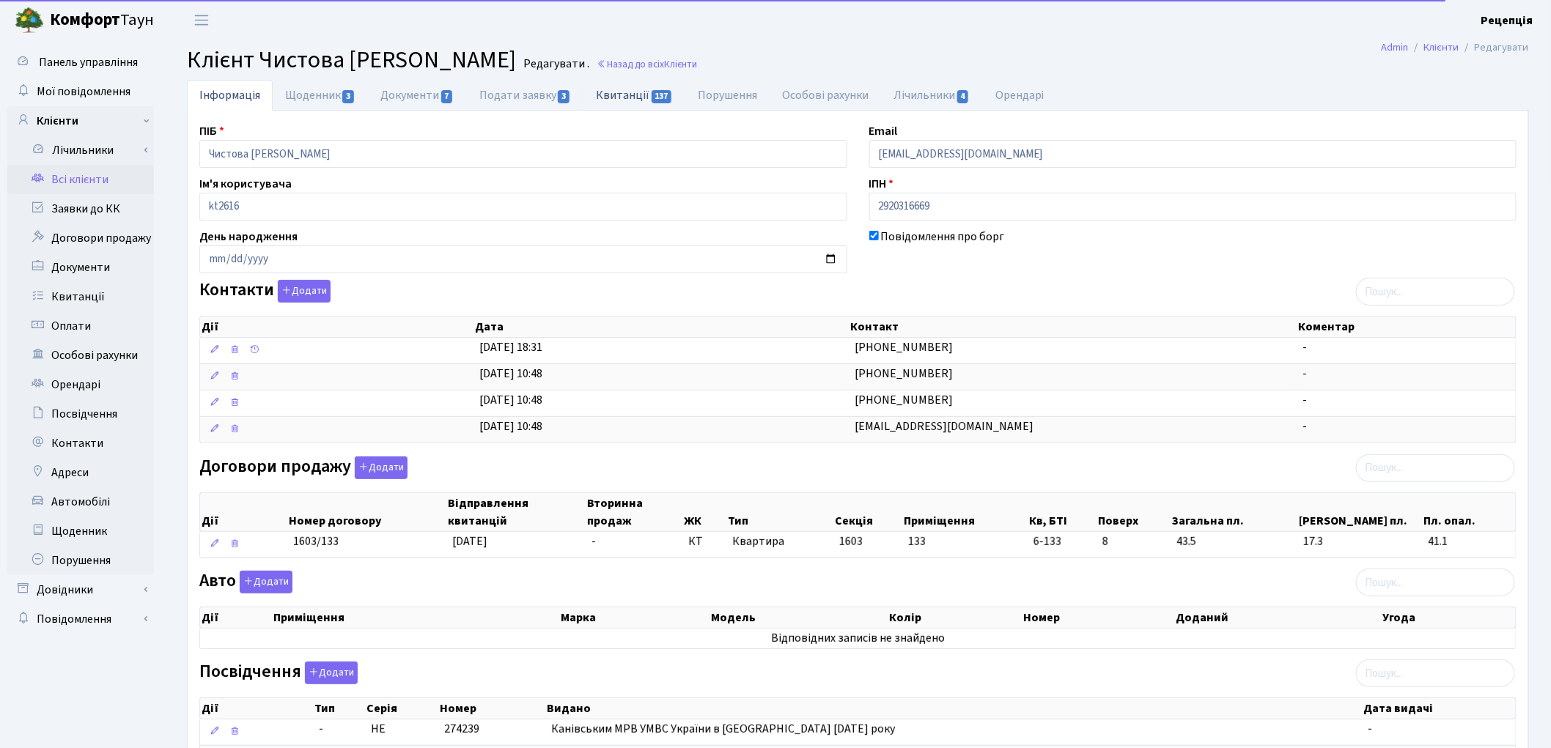
click at [604, 105] on link "Квитанції 137" at bounding box center [635, 95] width 102 height 30
select select "25"
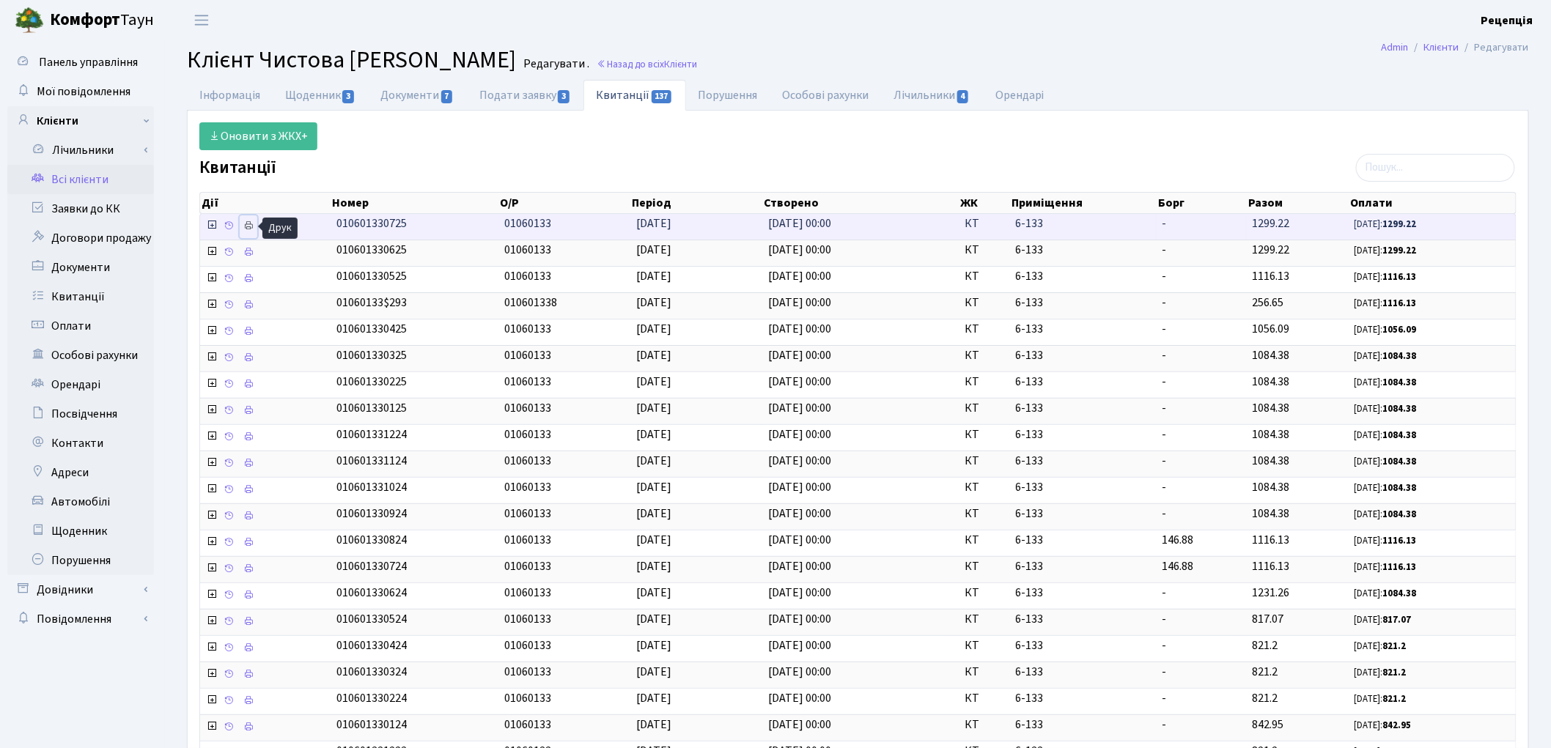
click at [251, 225] on icon at bounding box center [248, 226] width 10 height 10
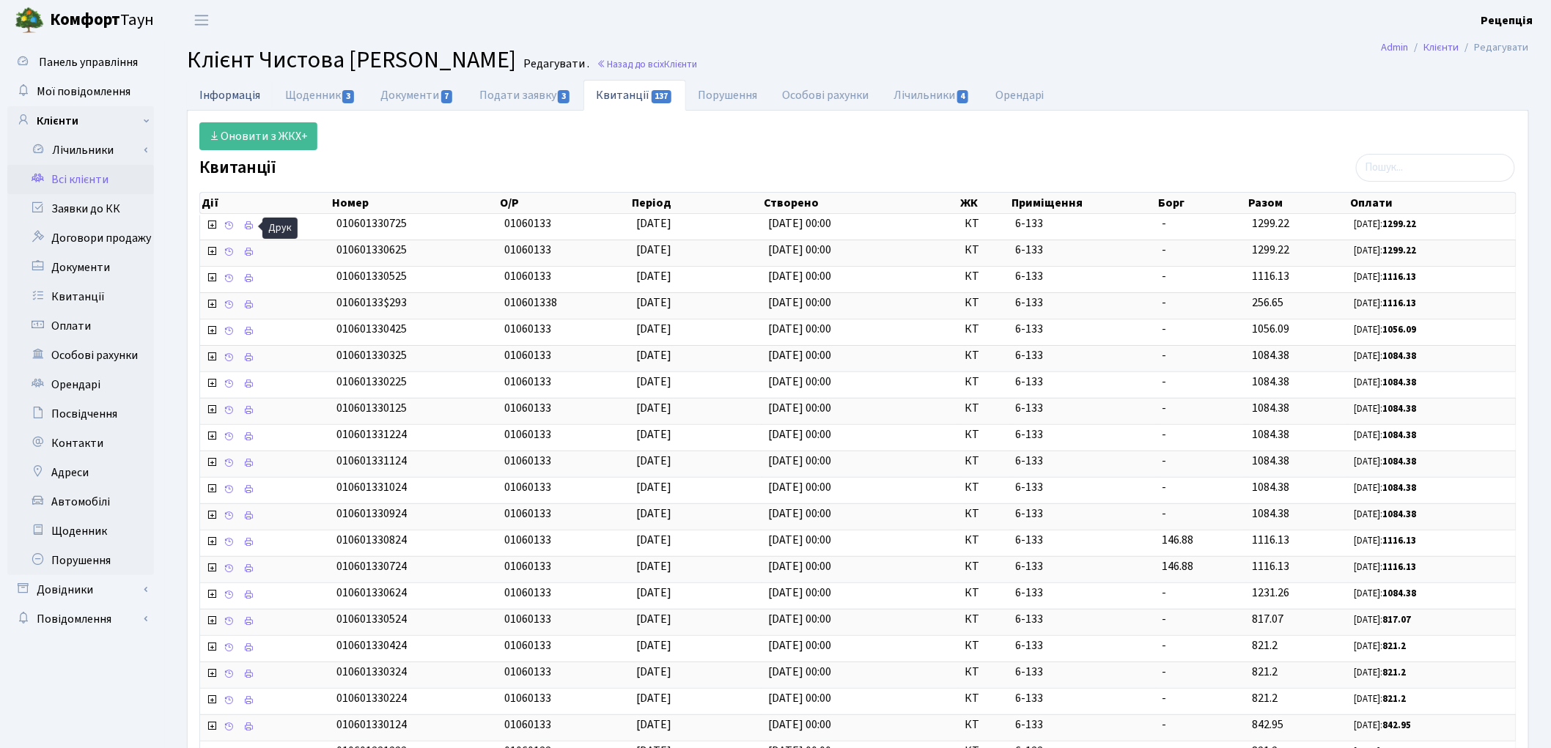
click at [221, 89] on link "Інформація" at bounding box center [230, 95] width 86 height 30
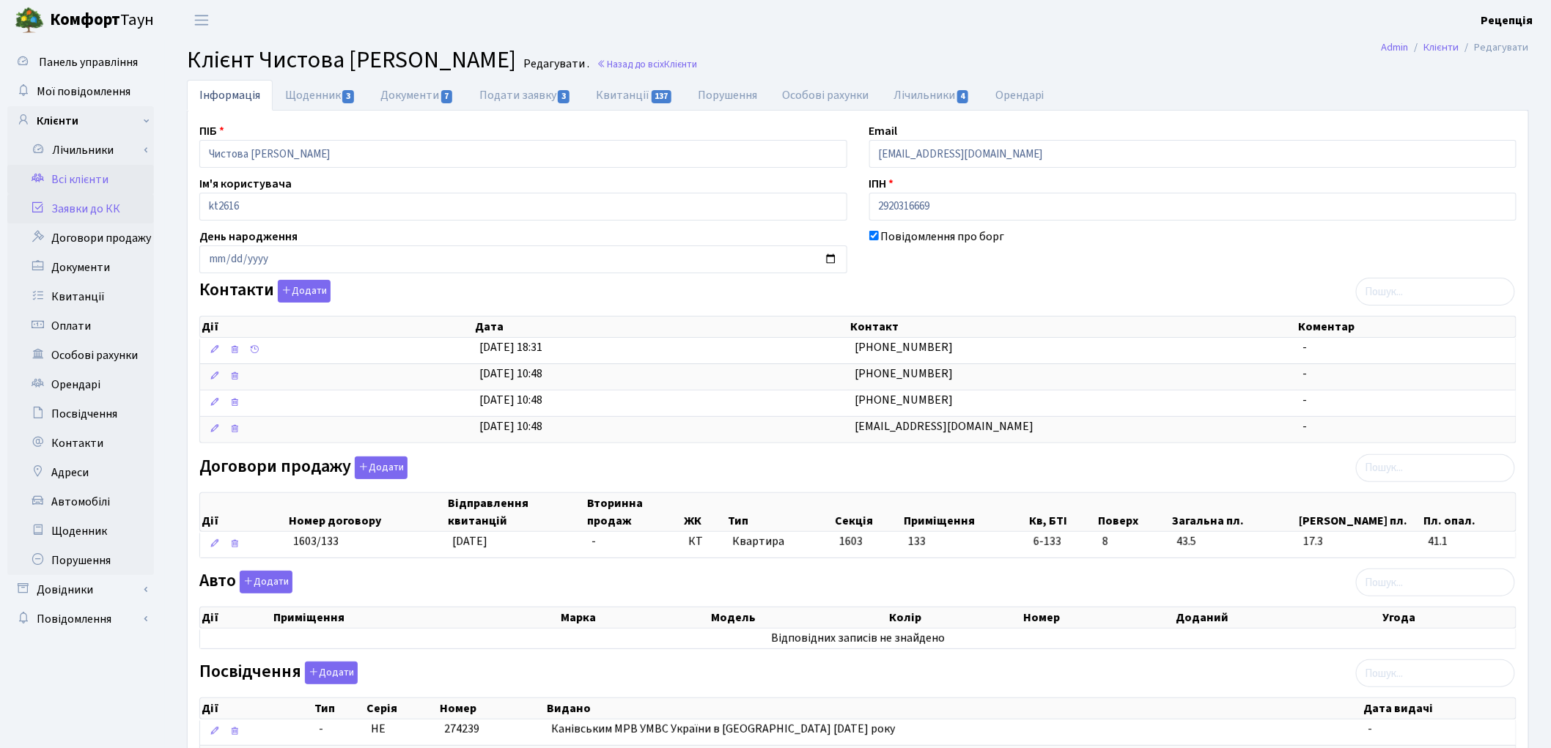
click at [121, 204] on link "Заявки до КК" at bounding box center [80, 208] width 147 height 29
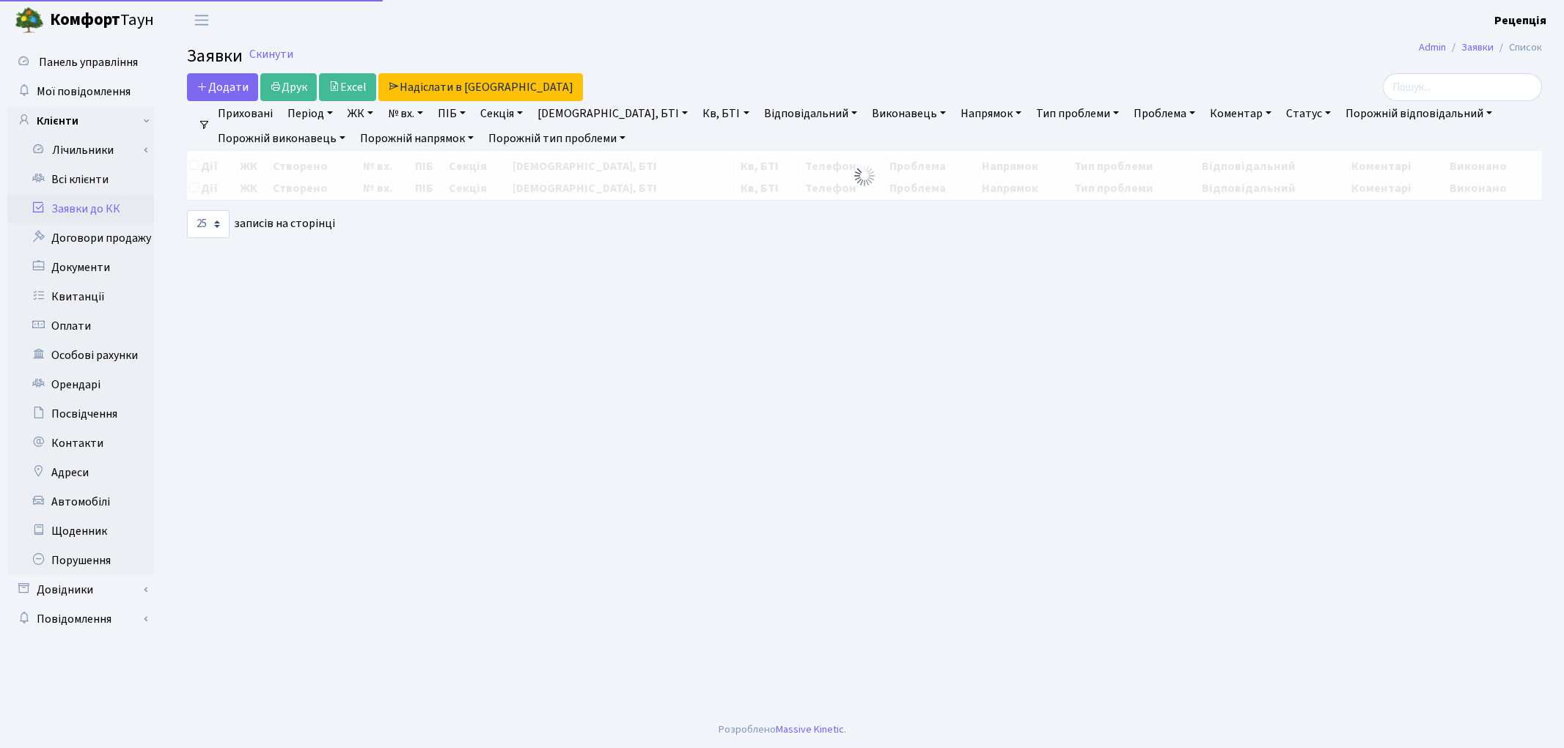
select select "25"
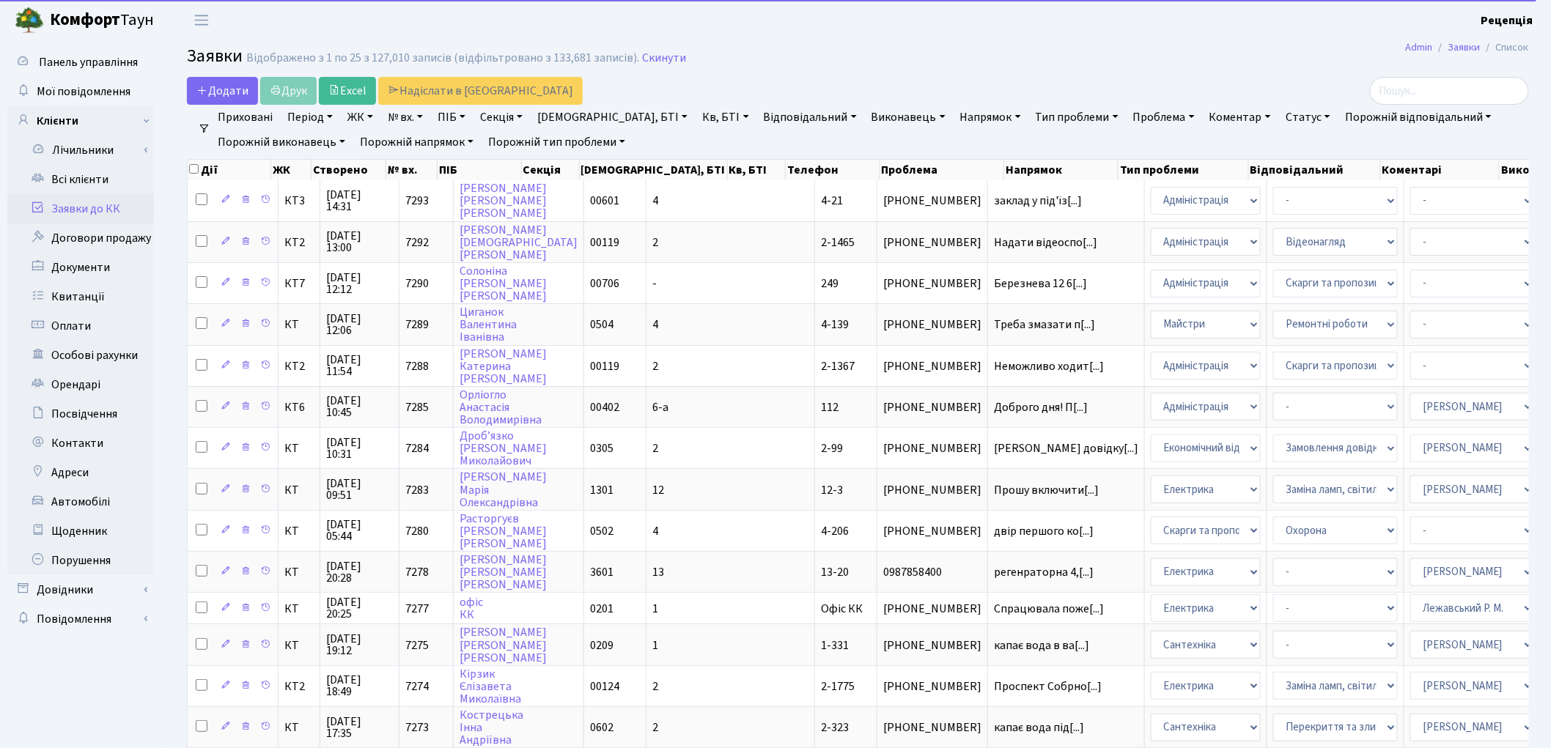
click at [411, 117] on link "№ вх." at bounding box center [405, 117] width 47 height 25
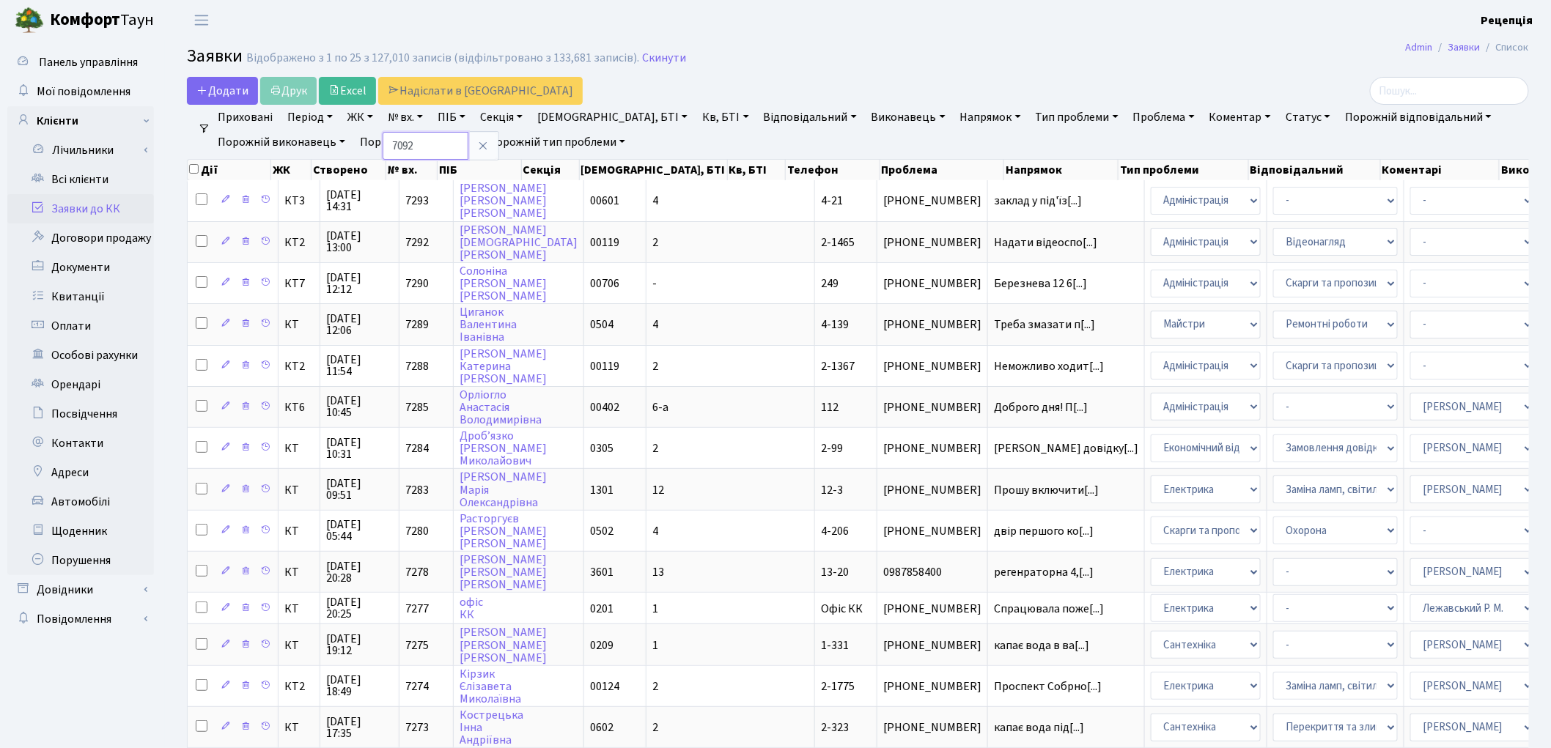
type input "7092"
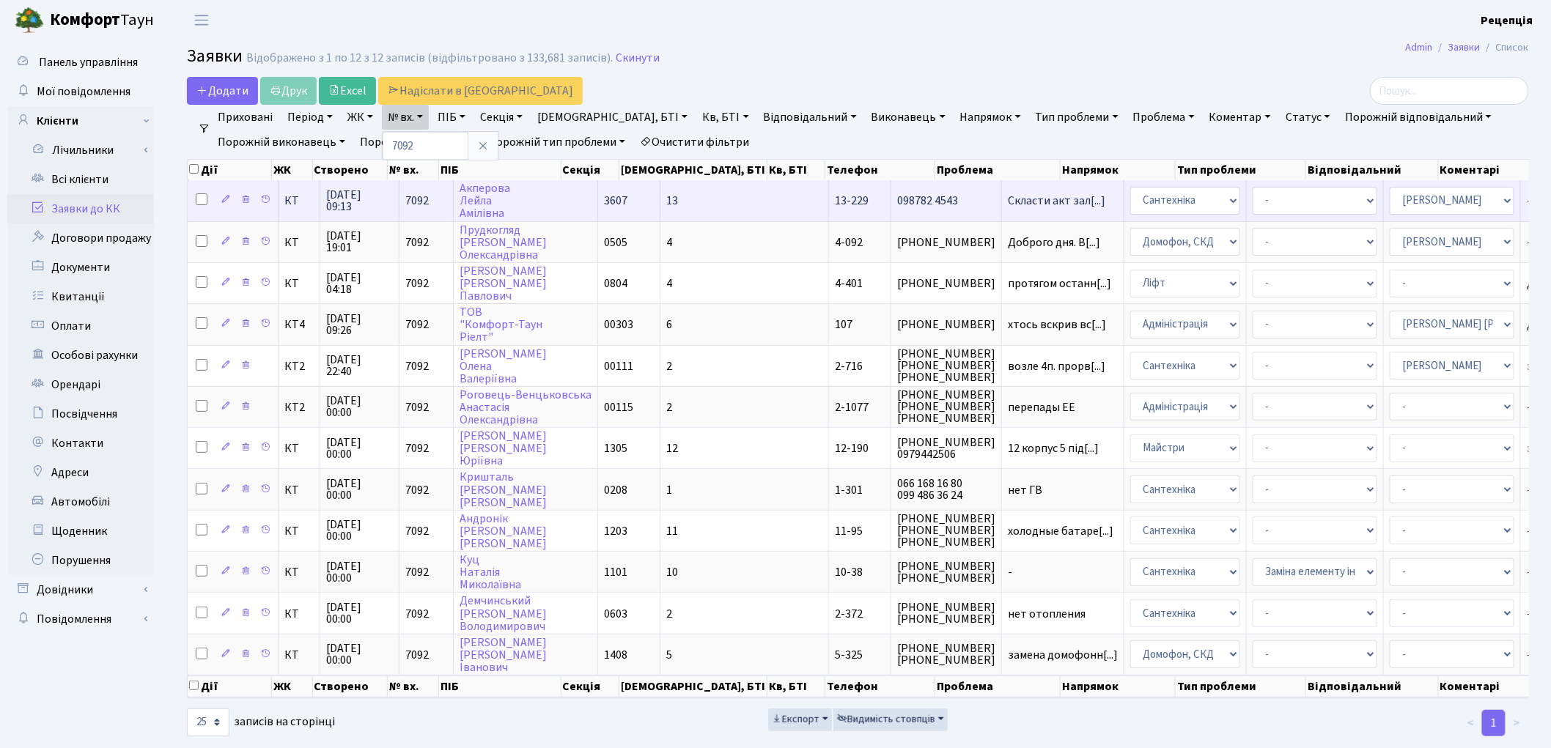
click at [551, 203] on td "Акперова Лейла Амілівна" at bounding box center [526, 200] width 144 height 40
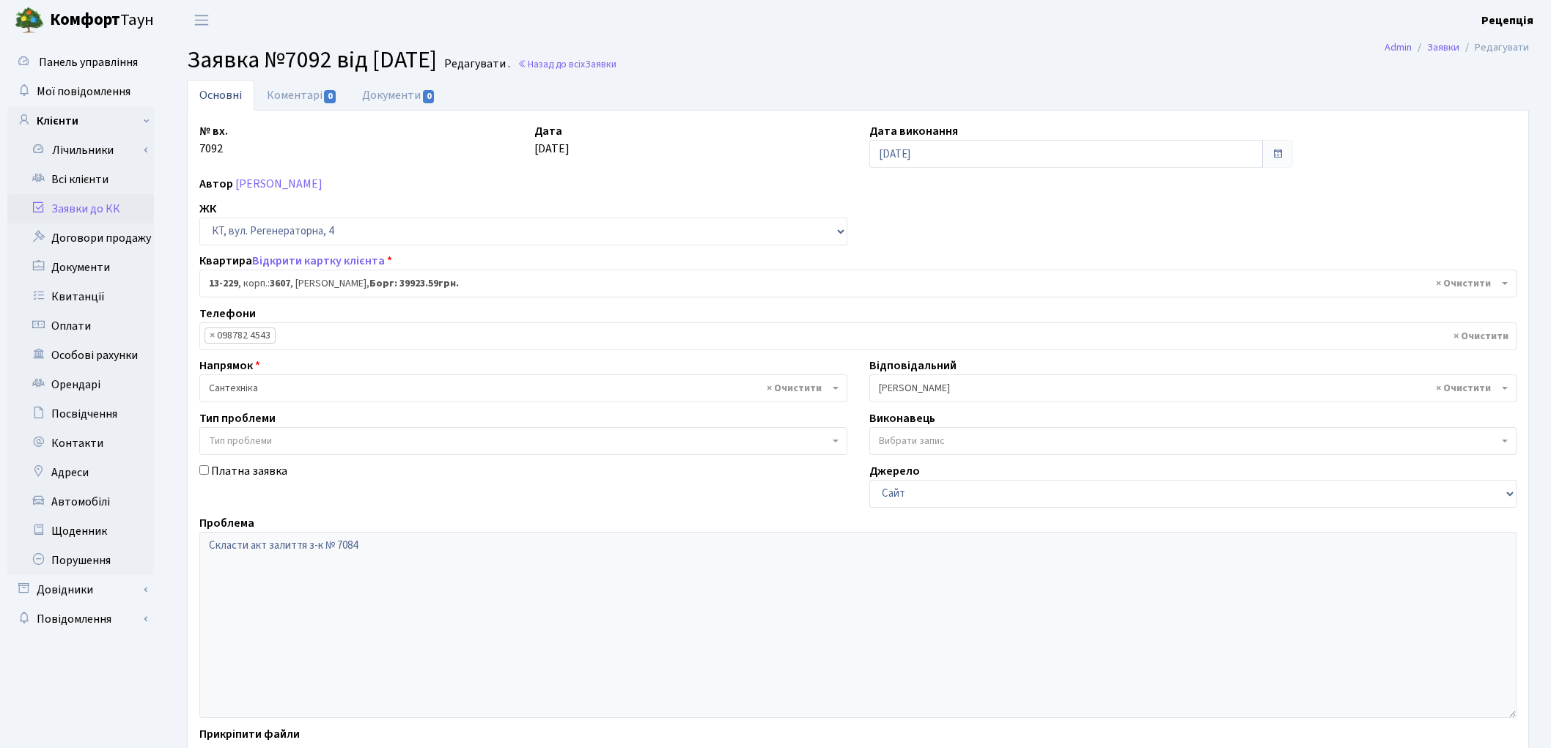
select select "7875"
click at [96, 180] on link "Всі клієнти" at bounding box center [80, 179] width 147 height 29
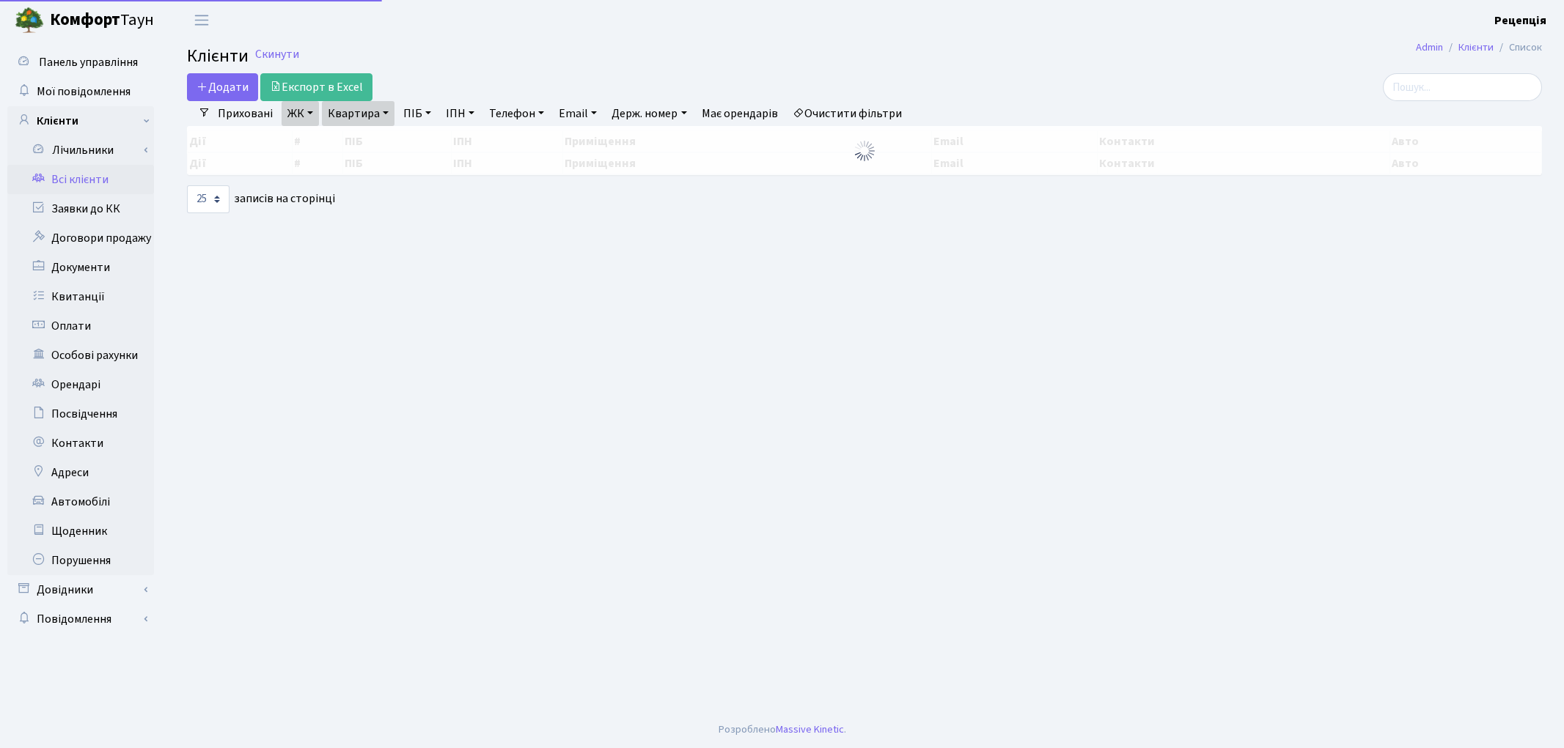
select select "25"
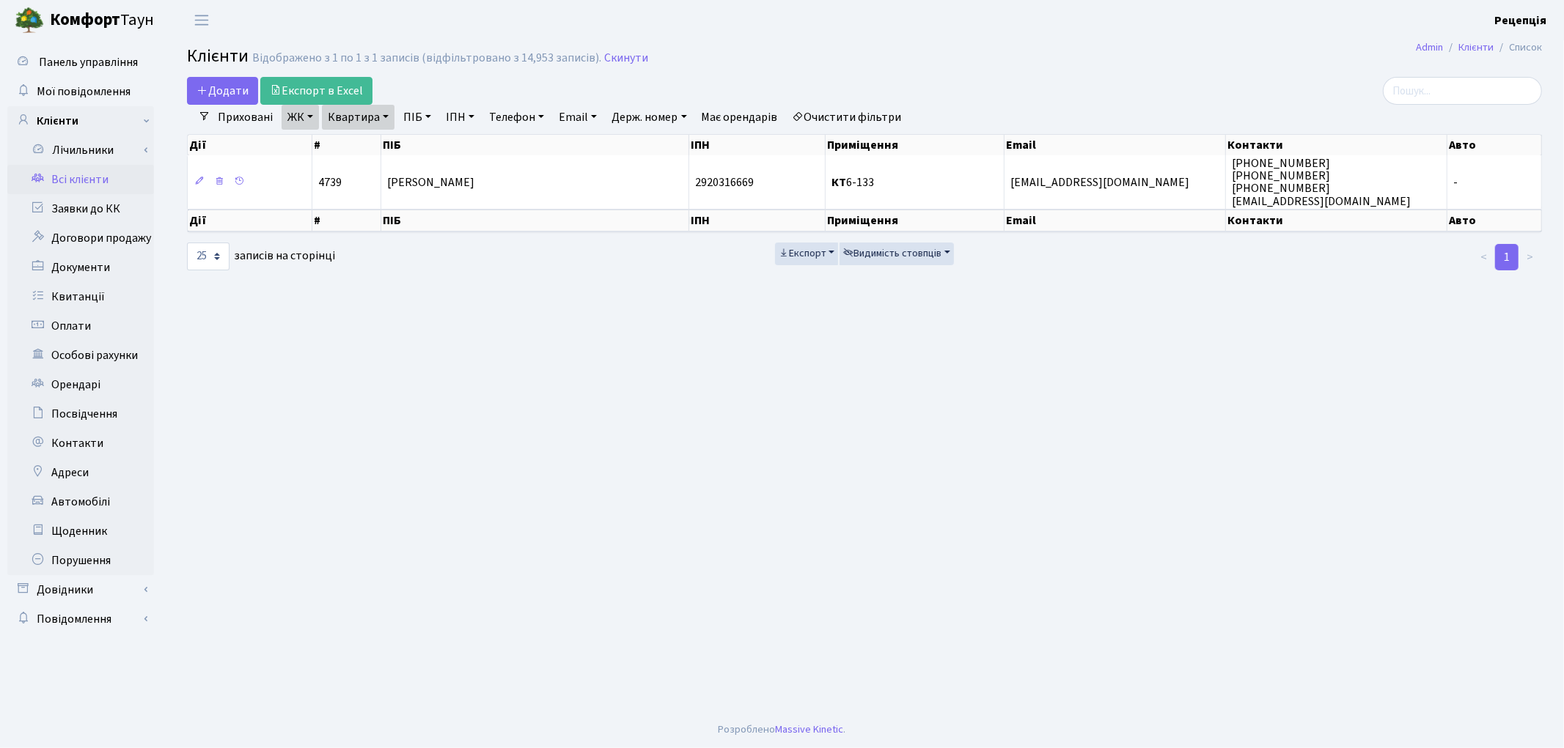
click at [851, 119] on link "Очистити фільтри" at bounding box center [847, 117] width 121 height 25
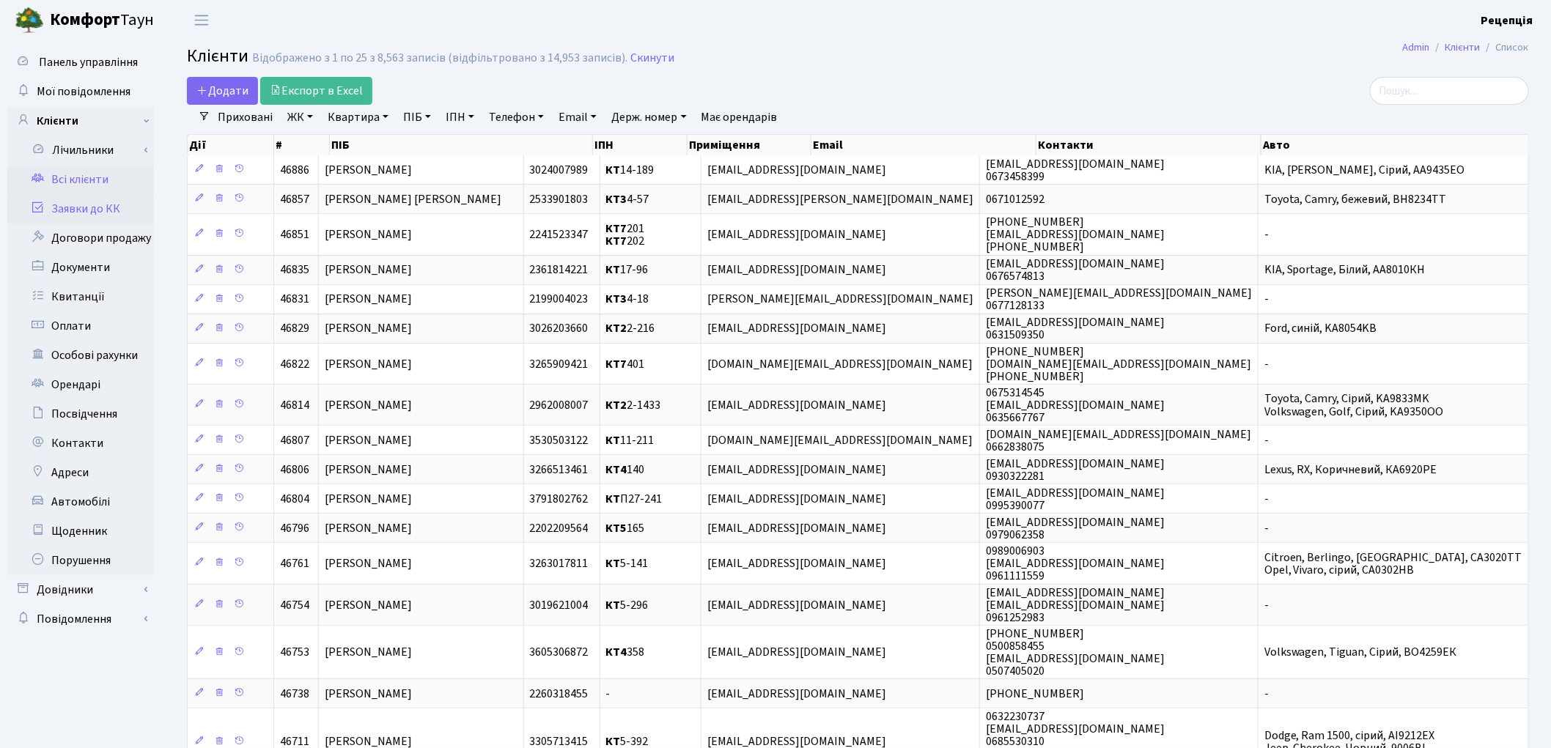
click at [84, 214] on link "Заявки до КК" at bounding box center [80, 208] width 147 height 29
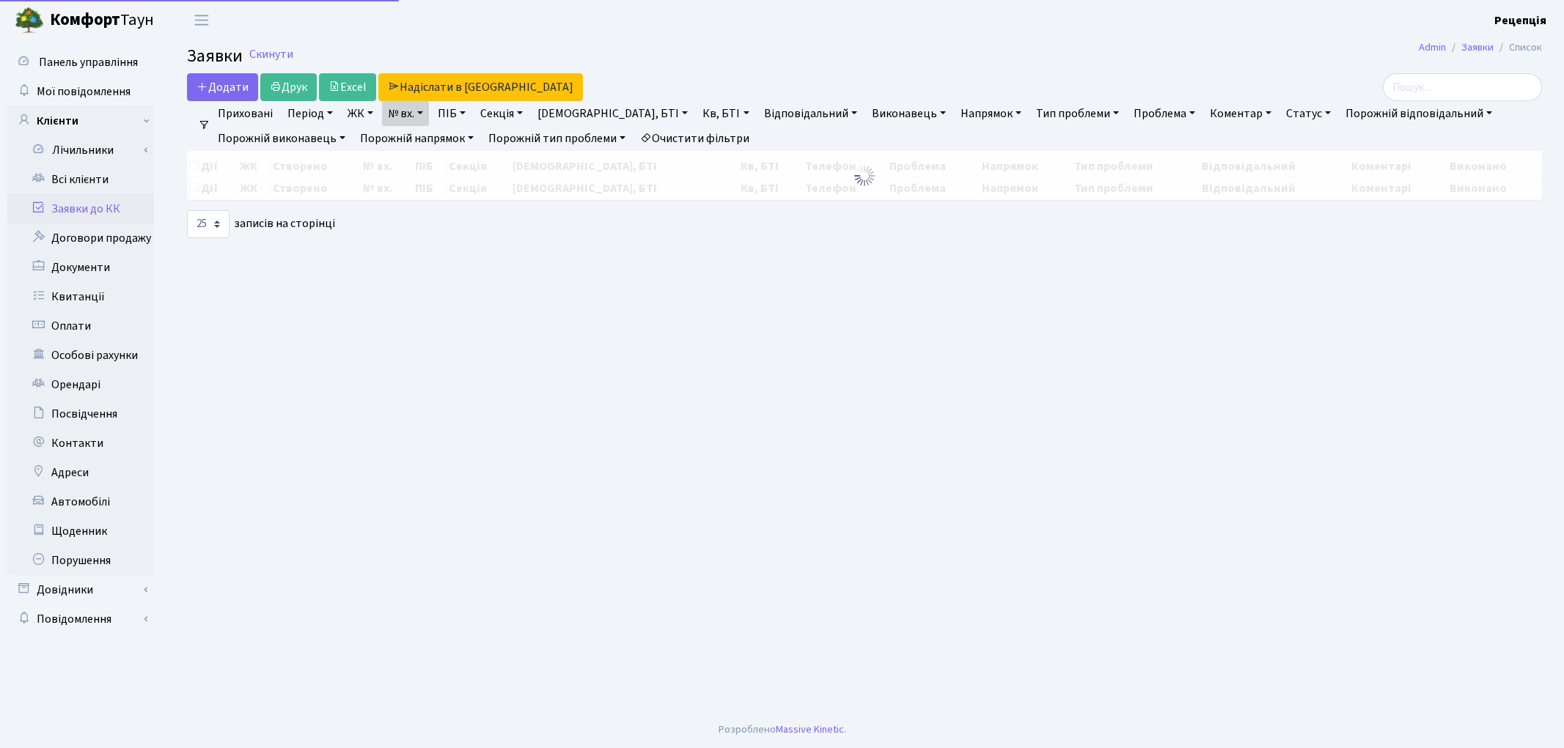
select select "25"
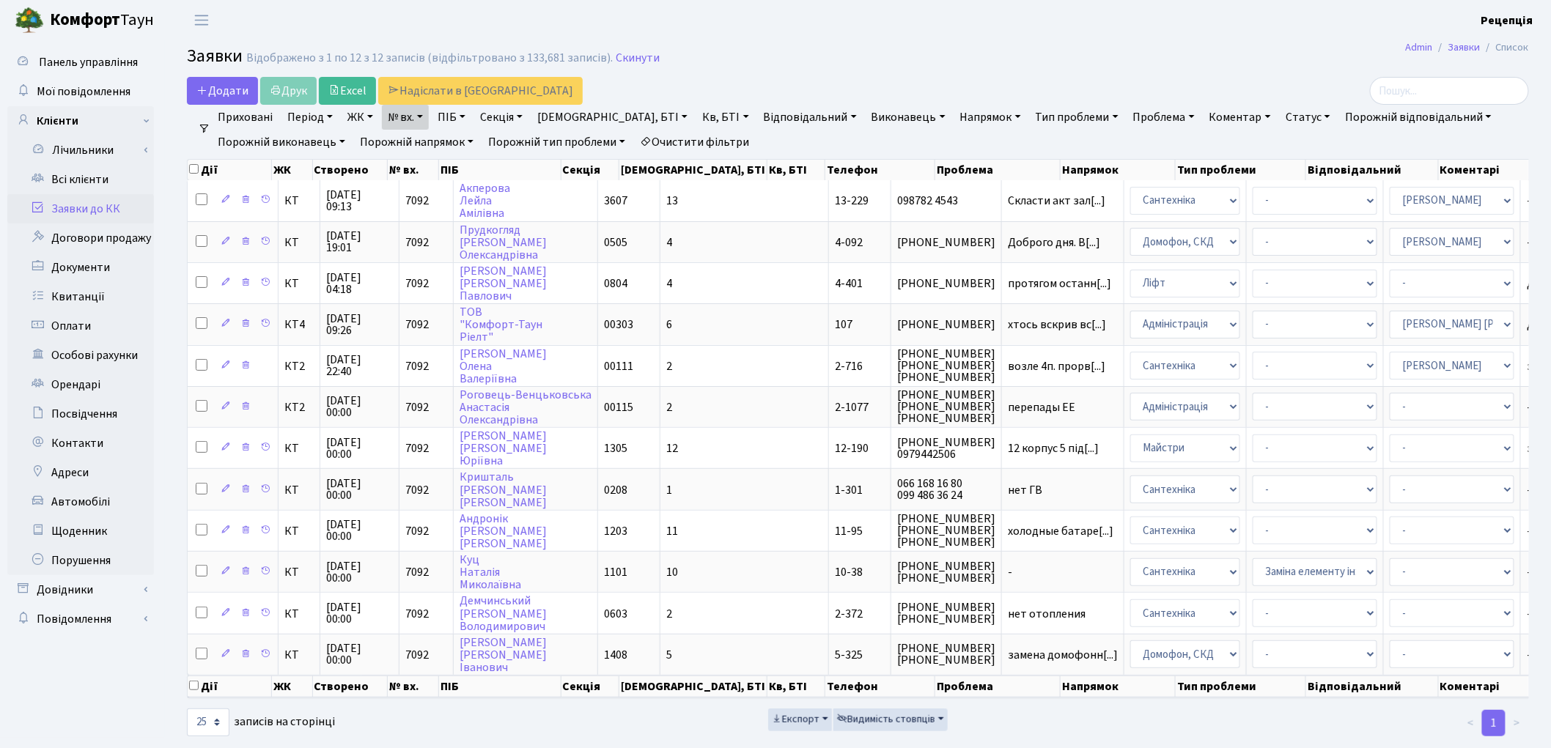
click at [679, 137] on link "Очистити фільтри" at bounding box center [694, 142] width 121 height 25
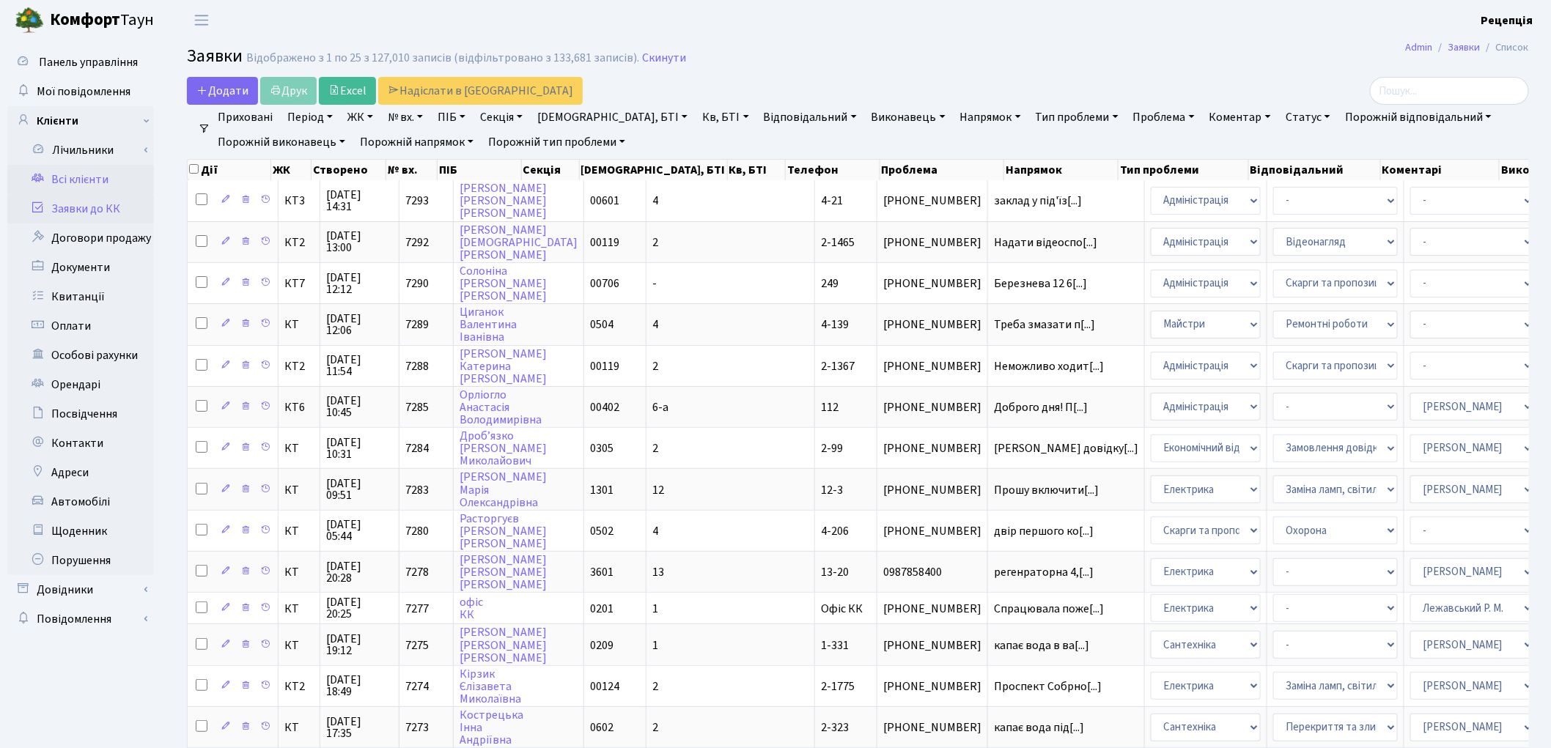
click at [89, 189] on link "Всі клієнти" at bounding box center [80, 179] width 147 height 29
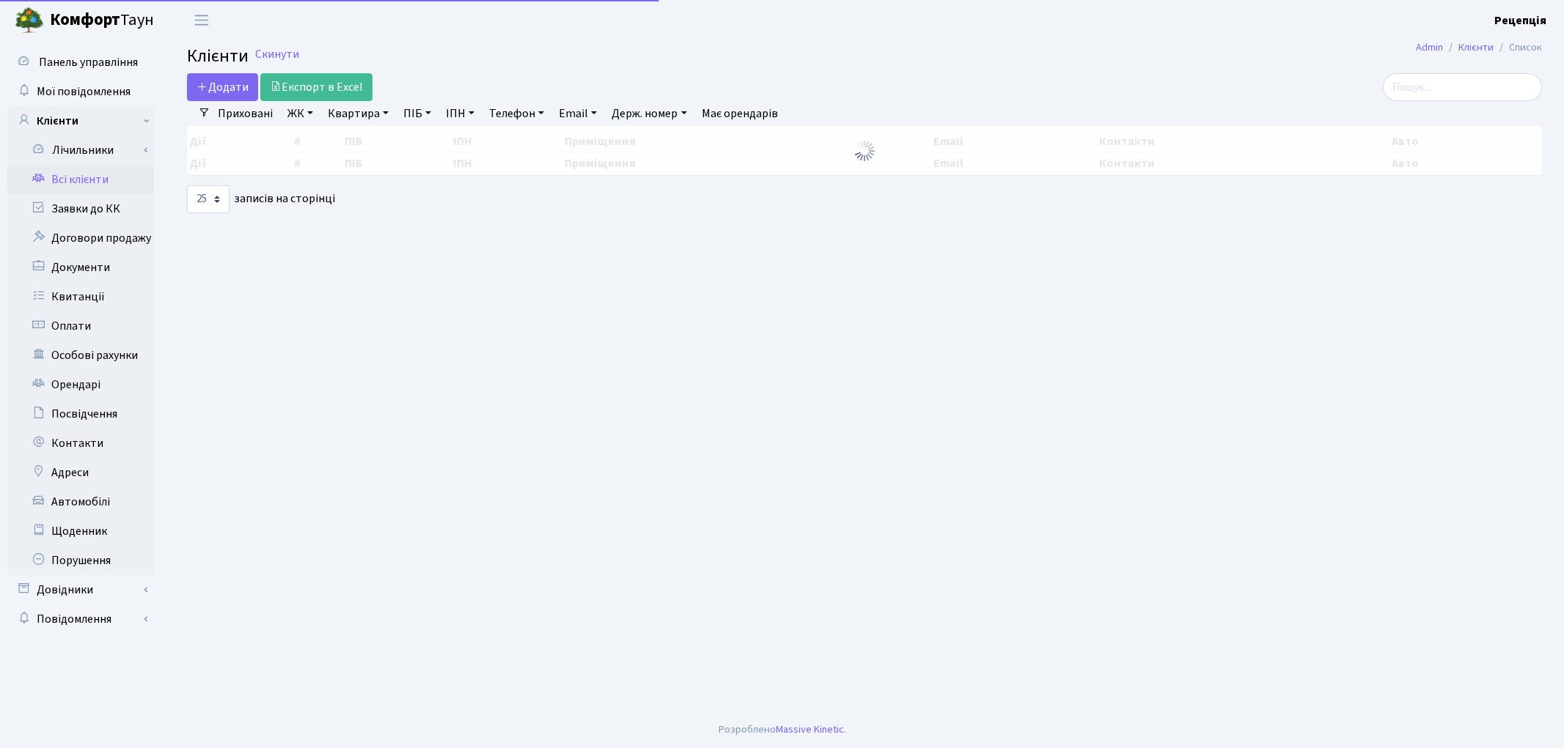
select select
select select "25"
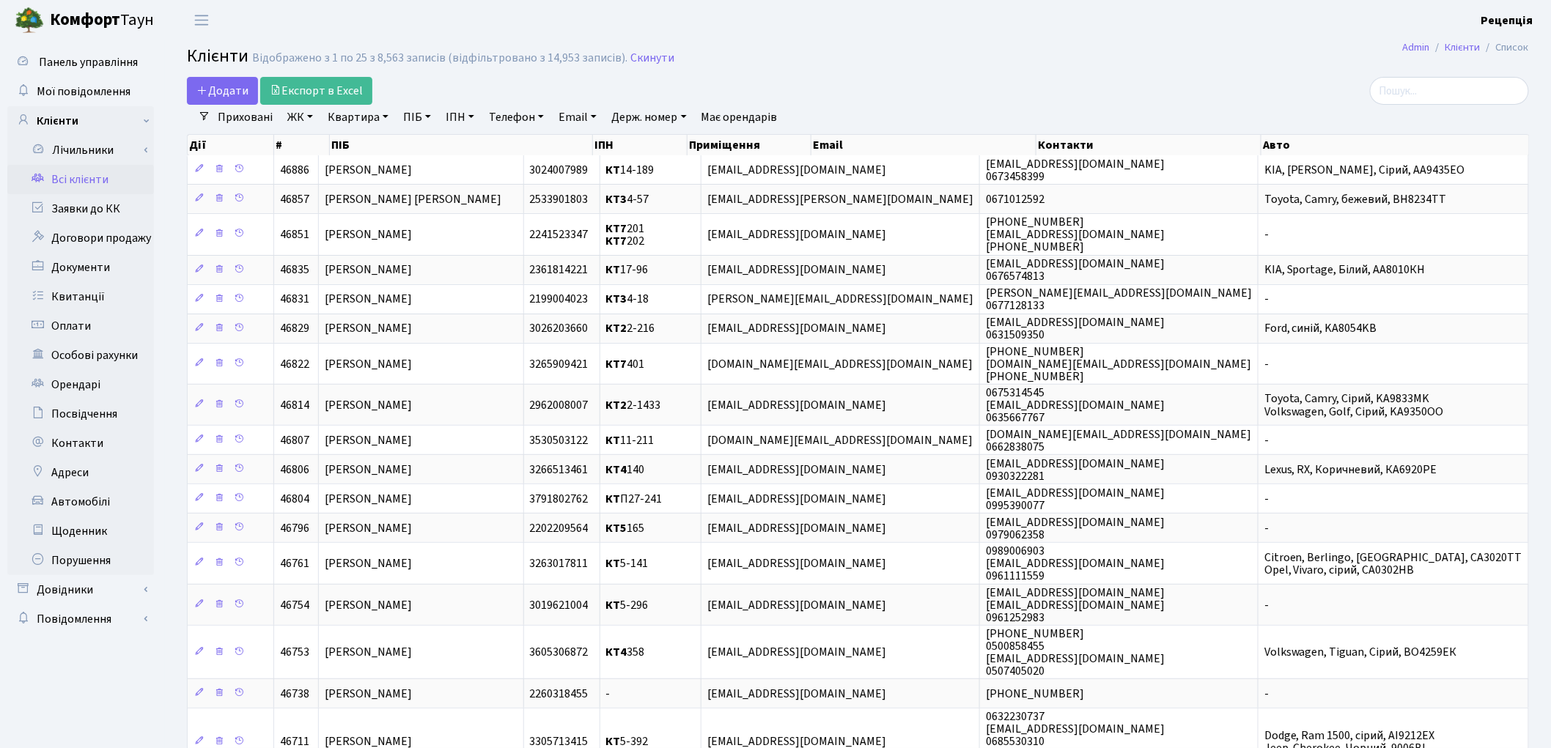
click at [298, 116] on link "ЖК" at bounding box center [300, 117] width 37 height 25
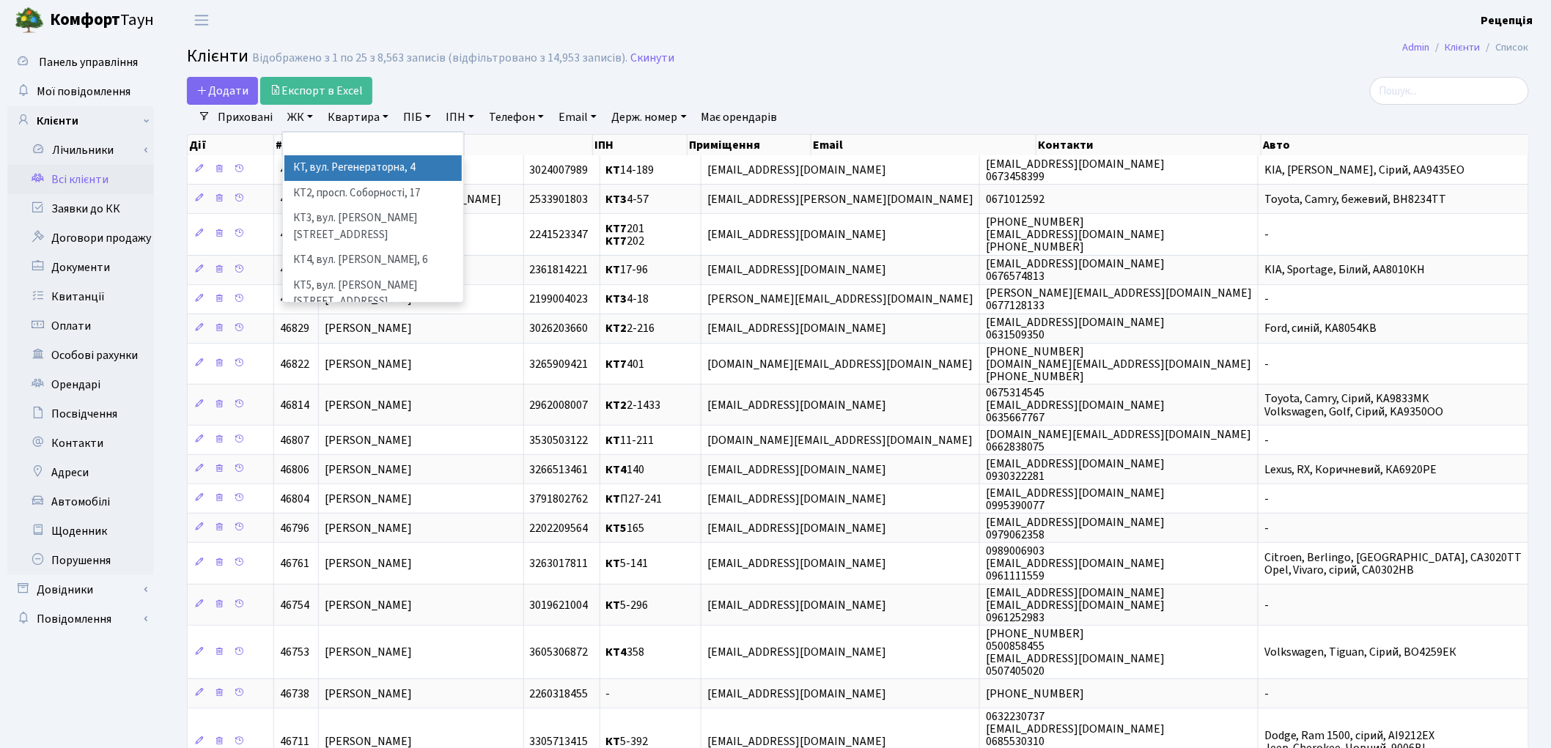
click at [320, 167] on li "КТ, вул. Регенераторна, 4" at bounding box center [372, 168] width 177 height 26
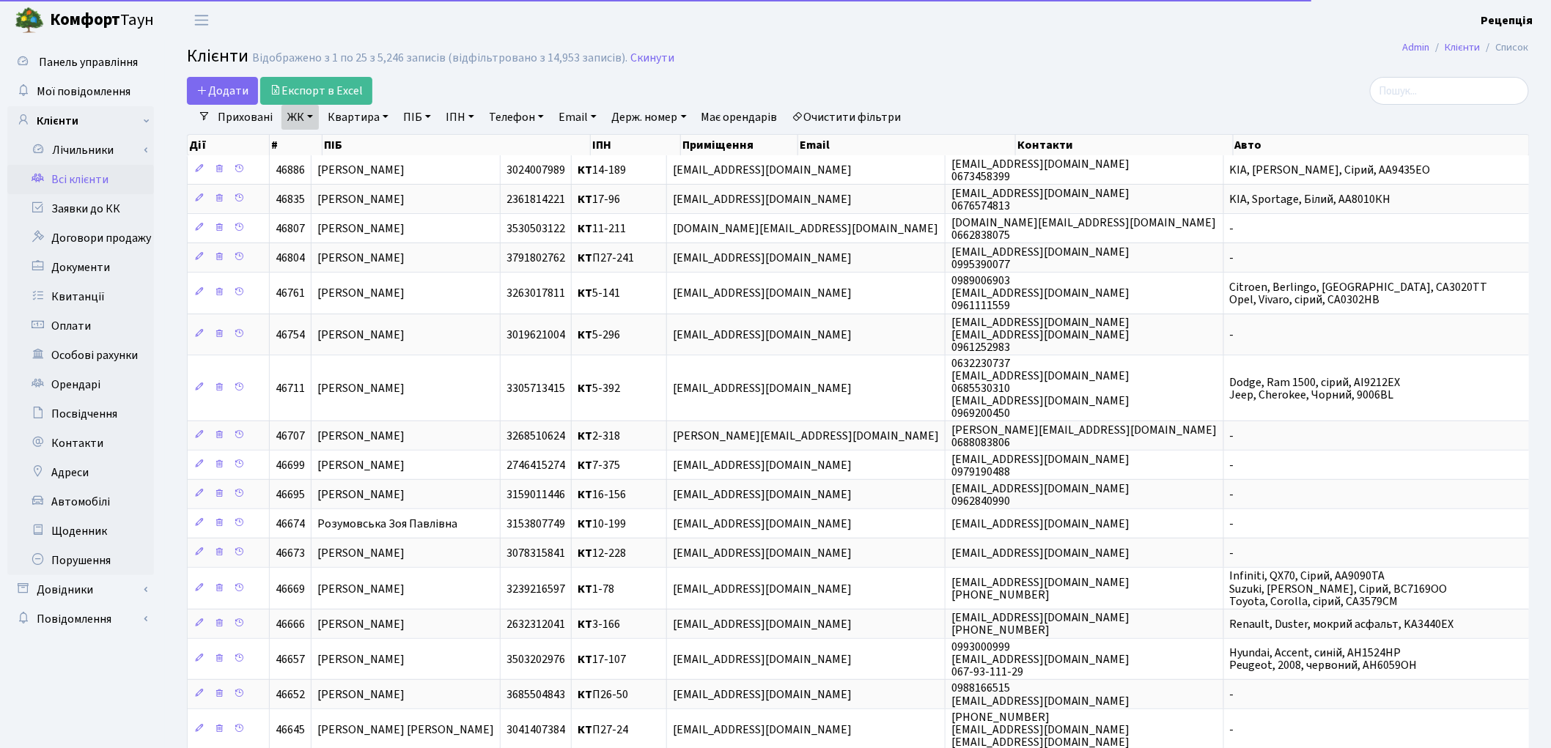
click at [378, 115] on link "Квартира" at bounding box center [358, 117] width 73 height 25
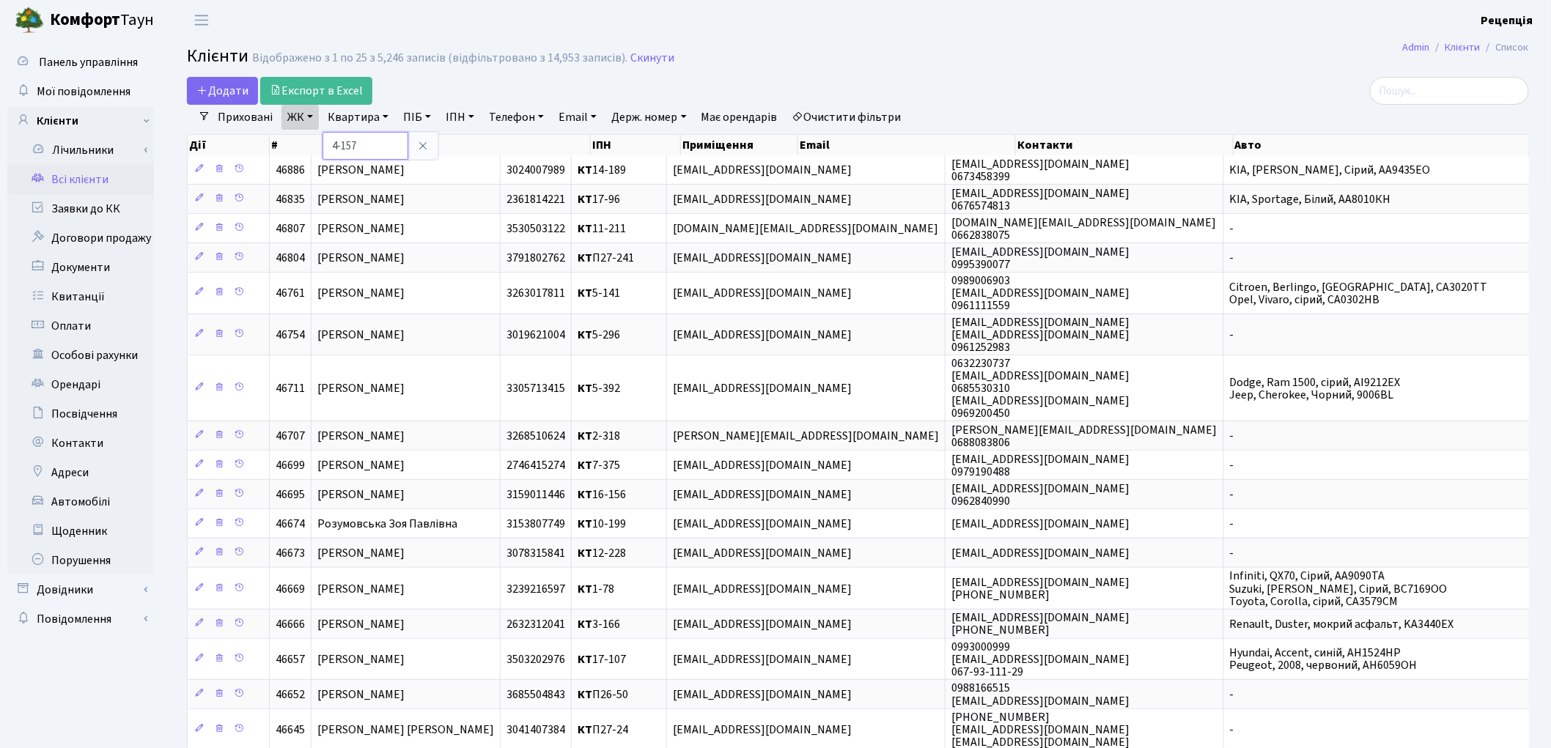
type input "4-157"
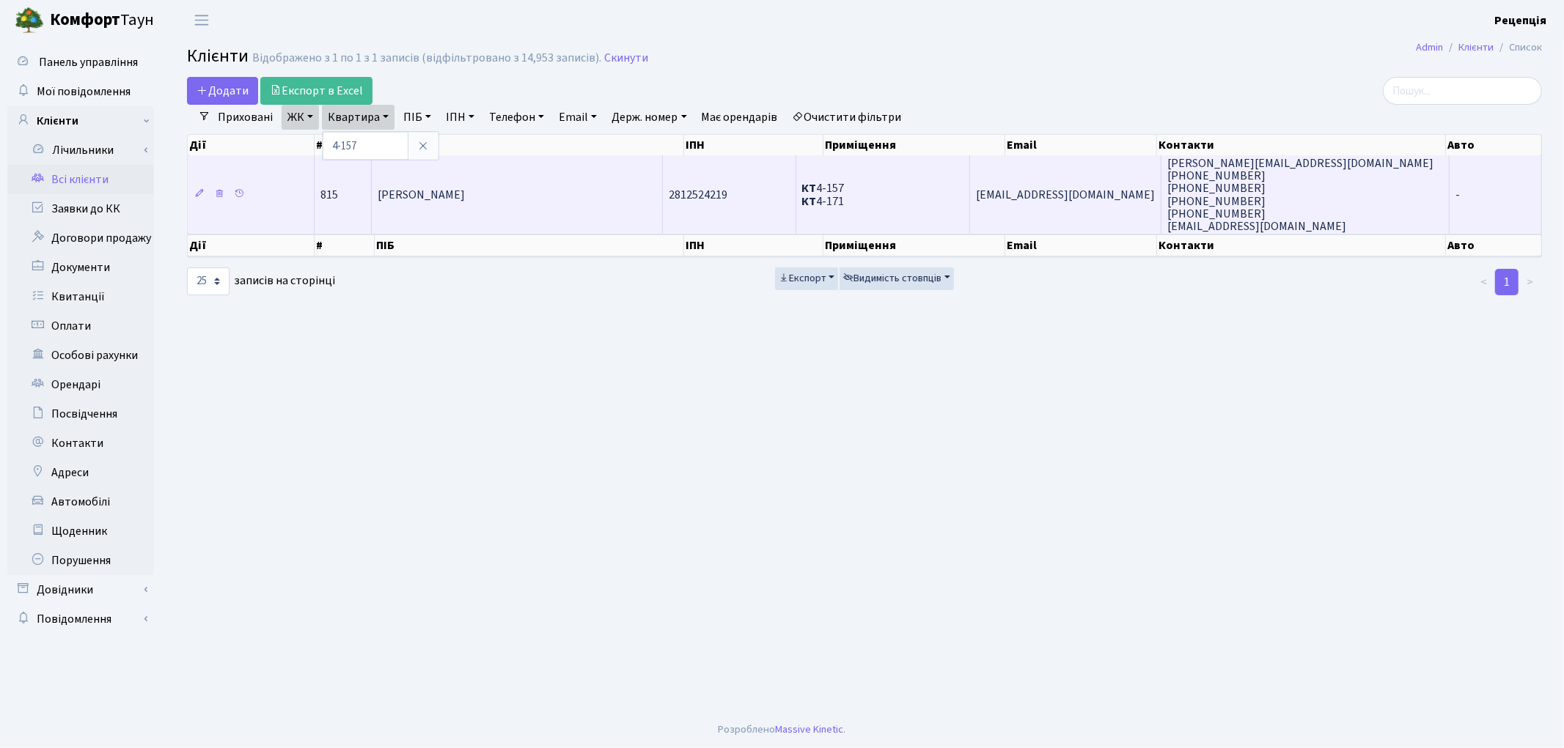
click at [565, 180] on td "[PERSON_NAME]" at bounding box center [517, 194] width 291 height 78
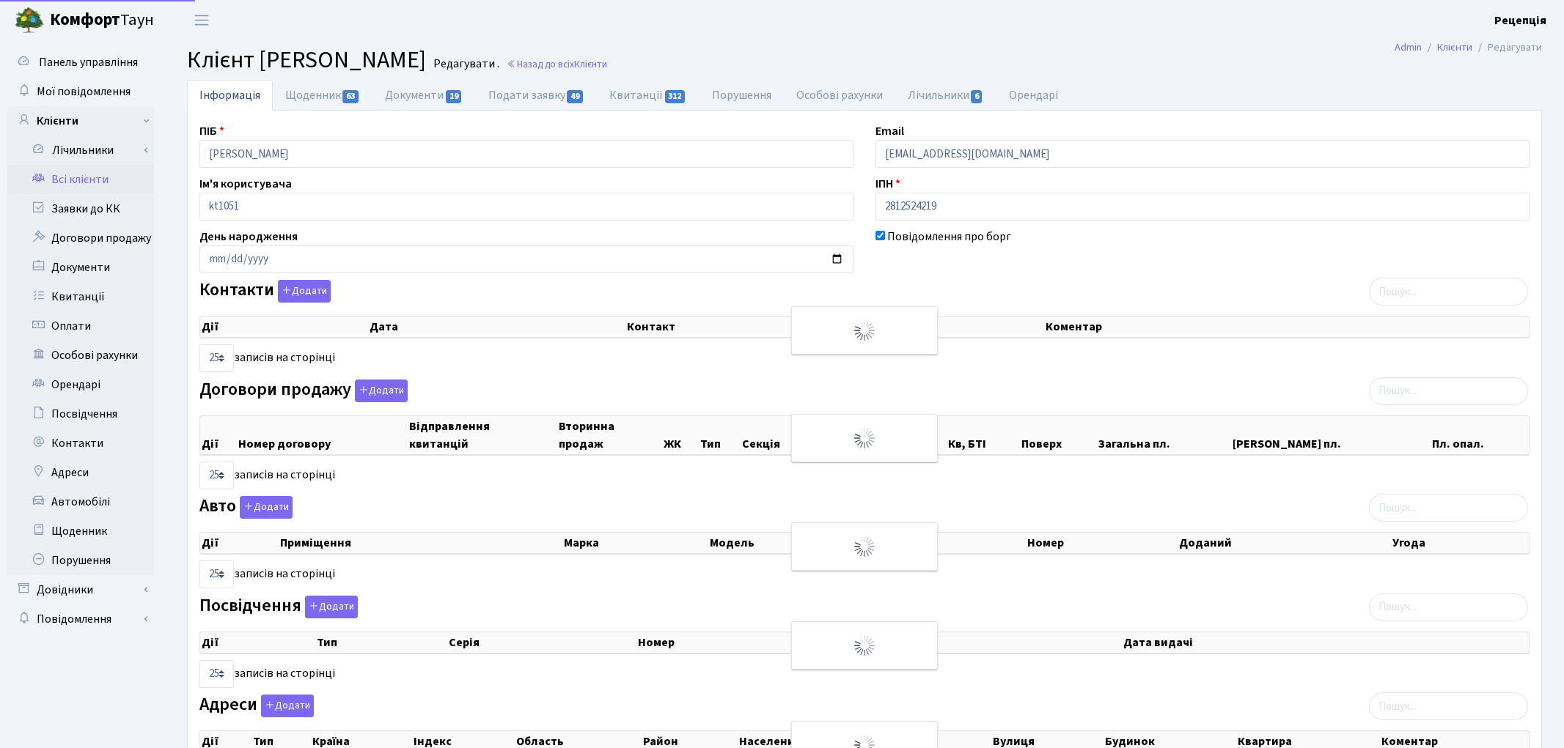
select select "25"
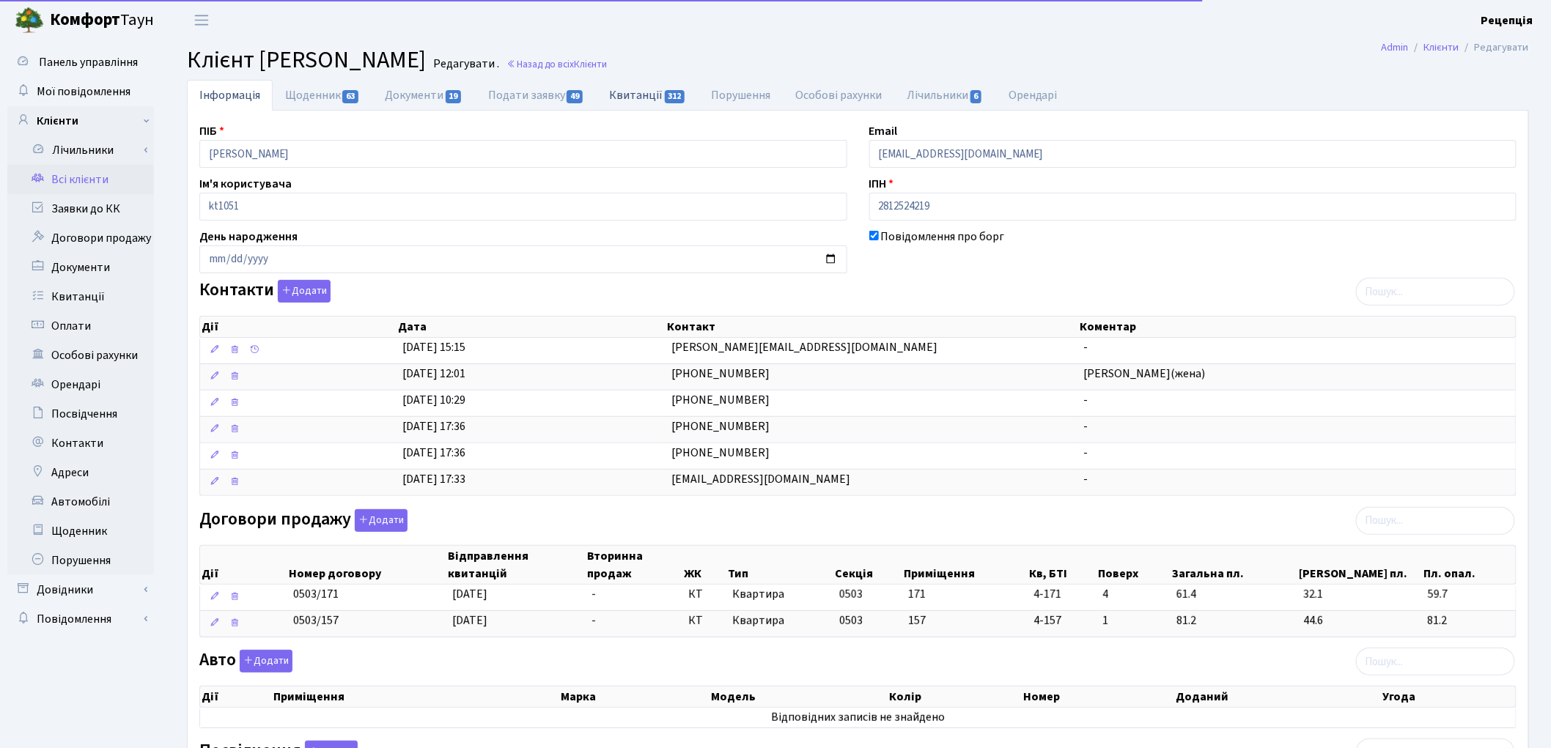
click at [644, 93] on link "Квитанції 312" at bounding box center [648, 95] width 102 height 30
select select "25"
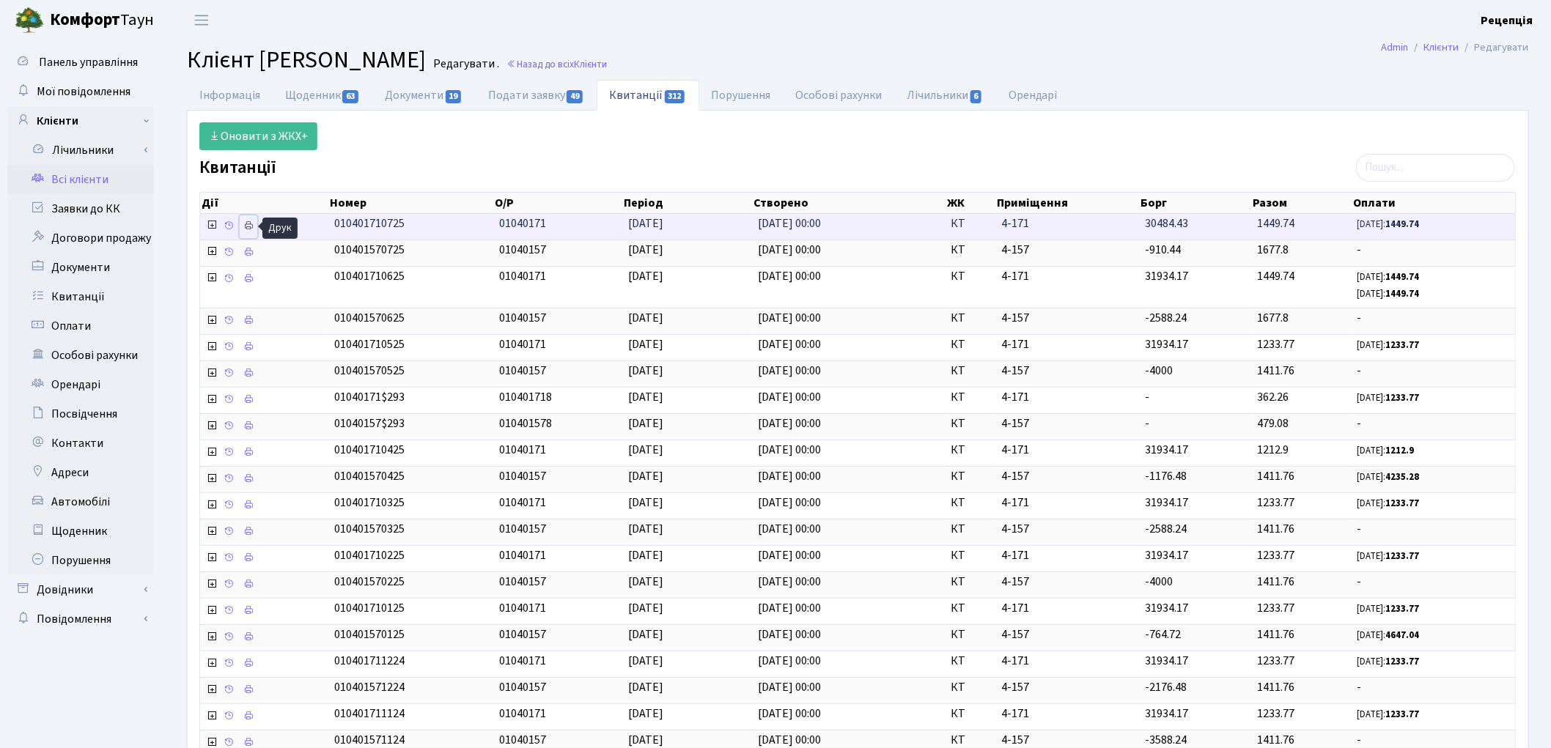
click at [248, 233] on link at bounding box center [249, 227] width 18 height 23
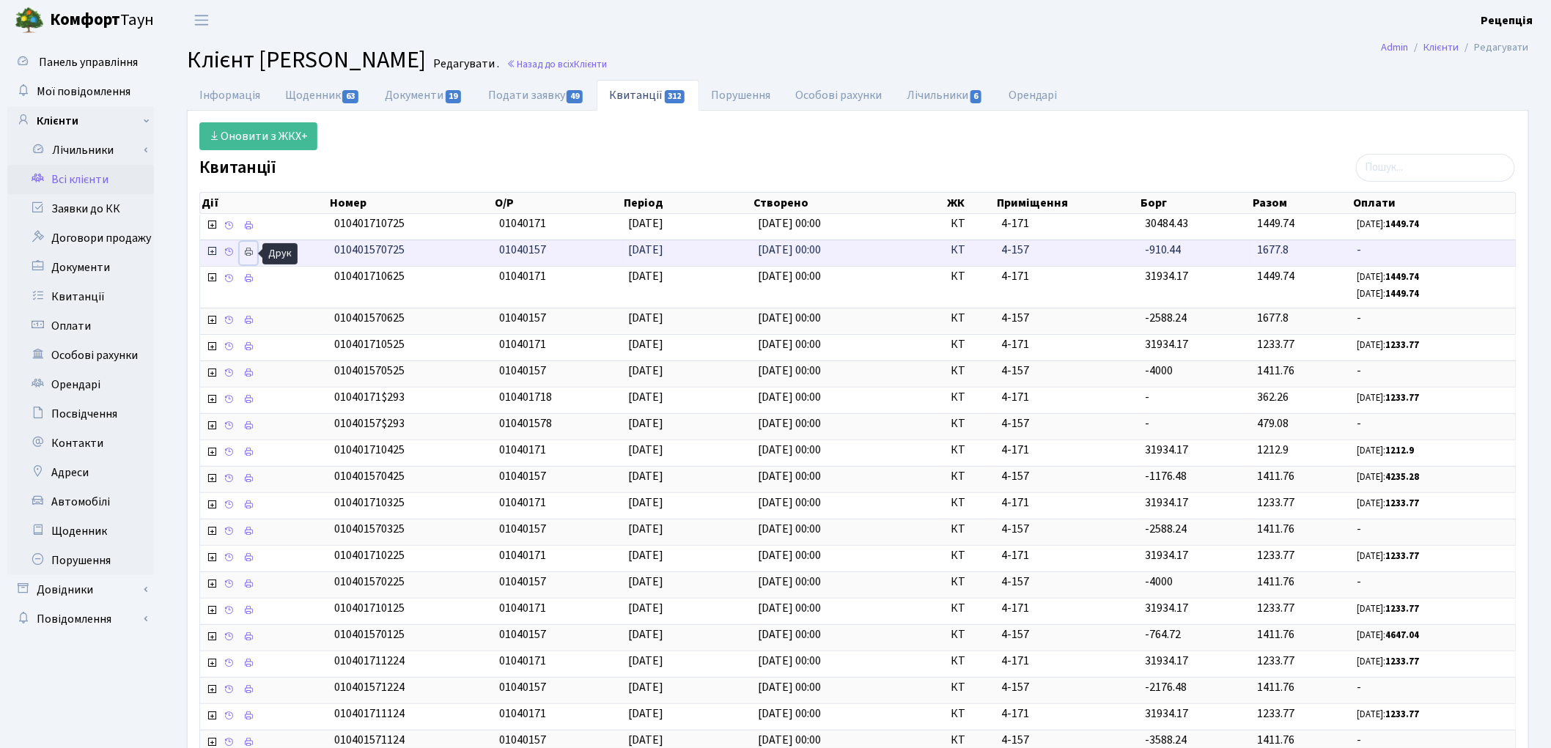
click at [251, 248] on icon at bounding box center [248, 252] width 10 height 10
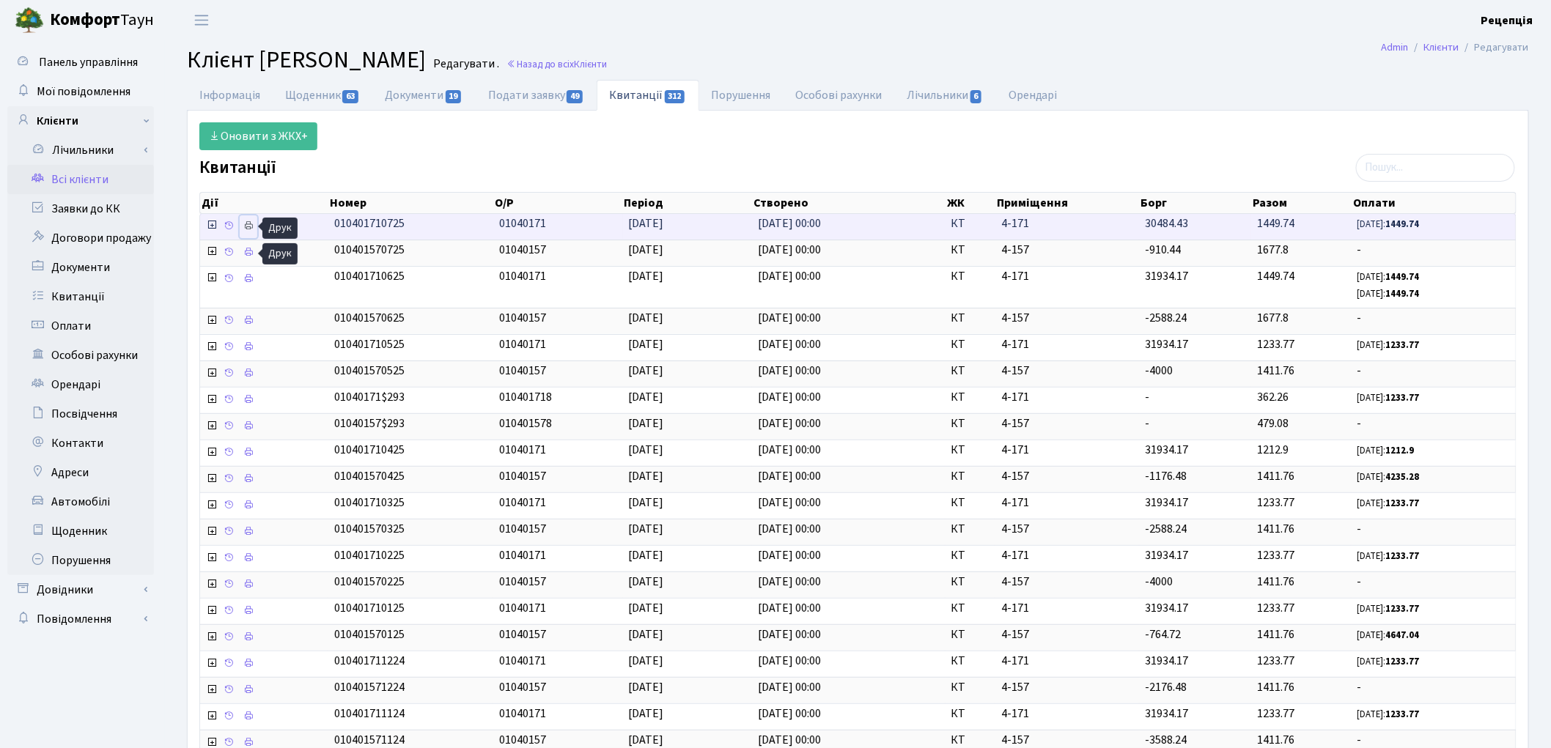
click at [254, 225] on icon at bounding box center [248, 226] width 10 height 10
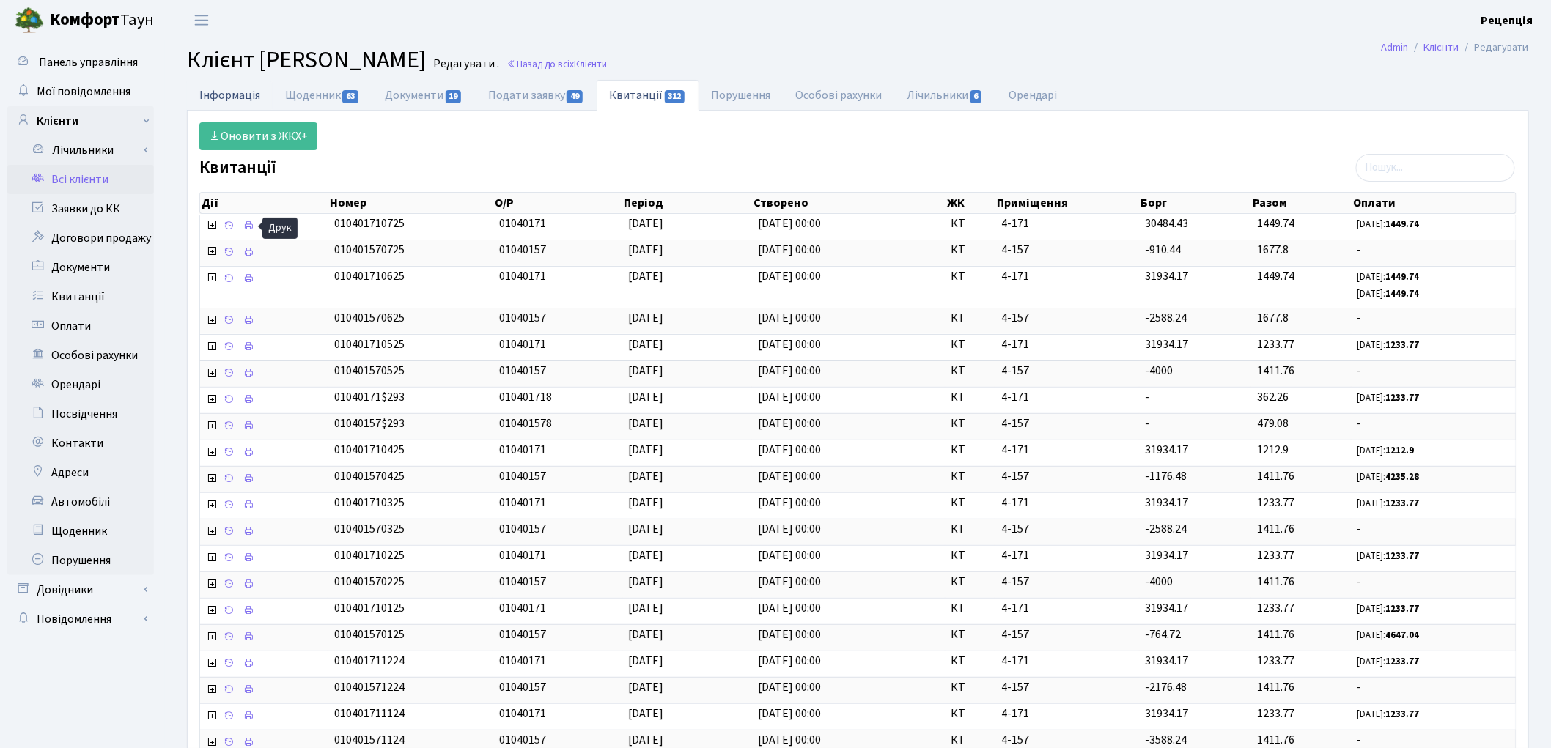
click at [213, 91] on link "Інформація" at bounding box center [230, 95] width 86 height 30
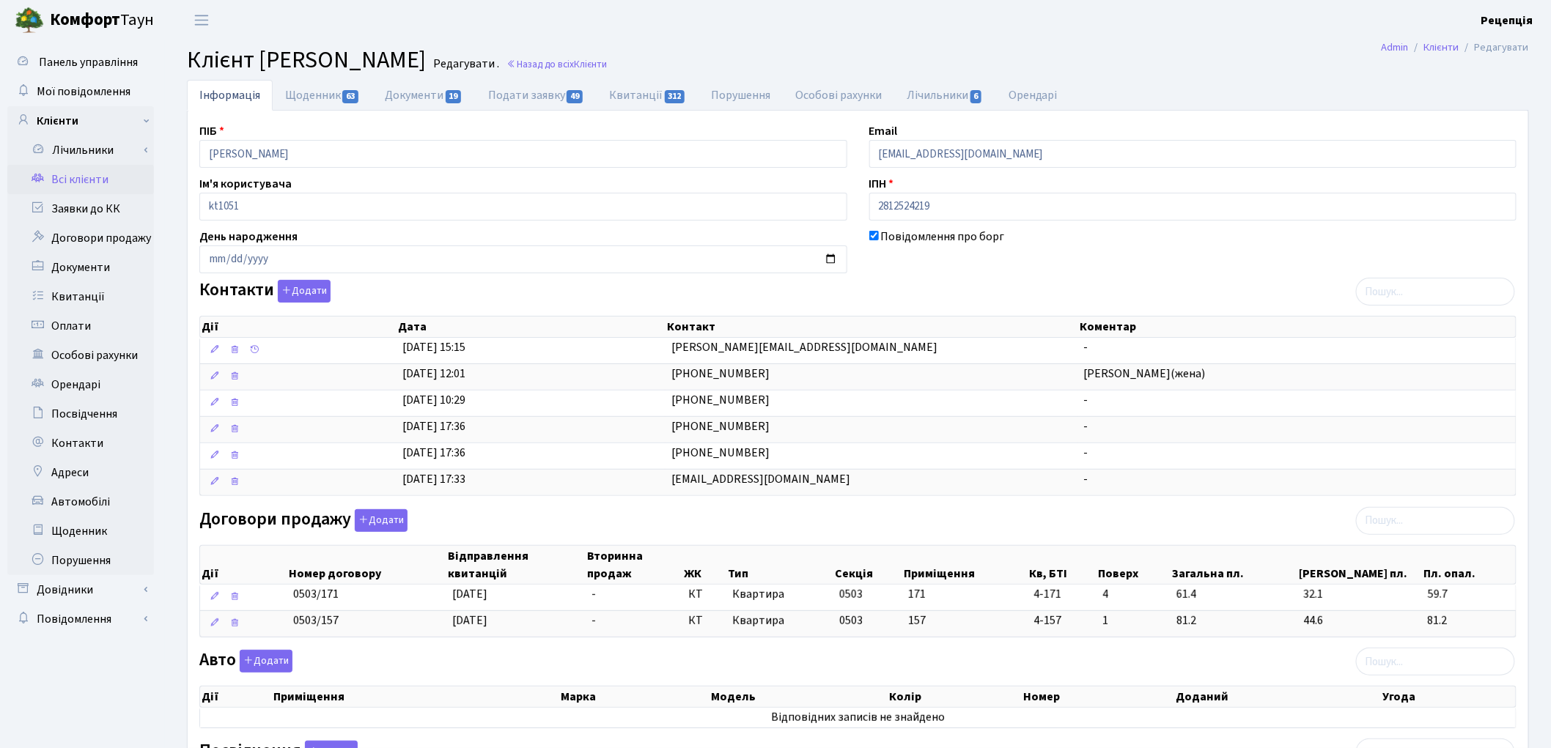
click at [66, 174] on link "Всі клієнти" at bounding box center [80, 179] width 147 height 29
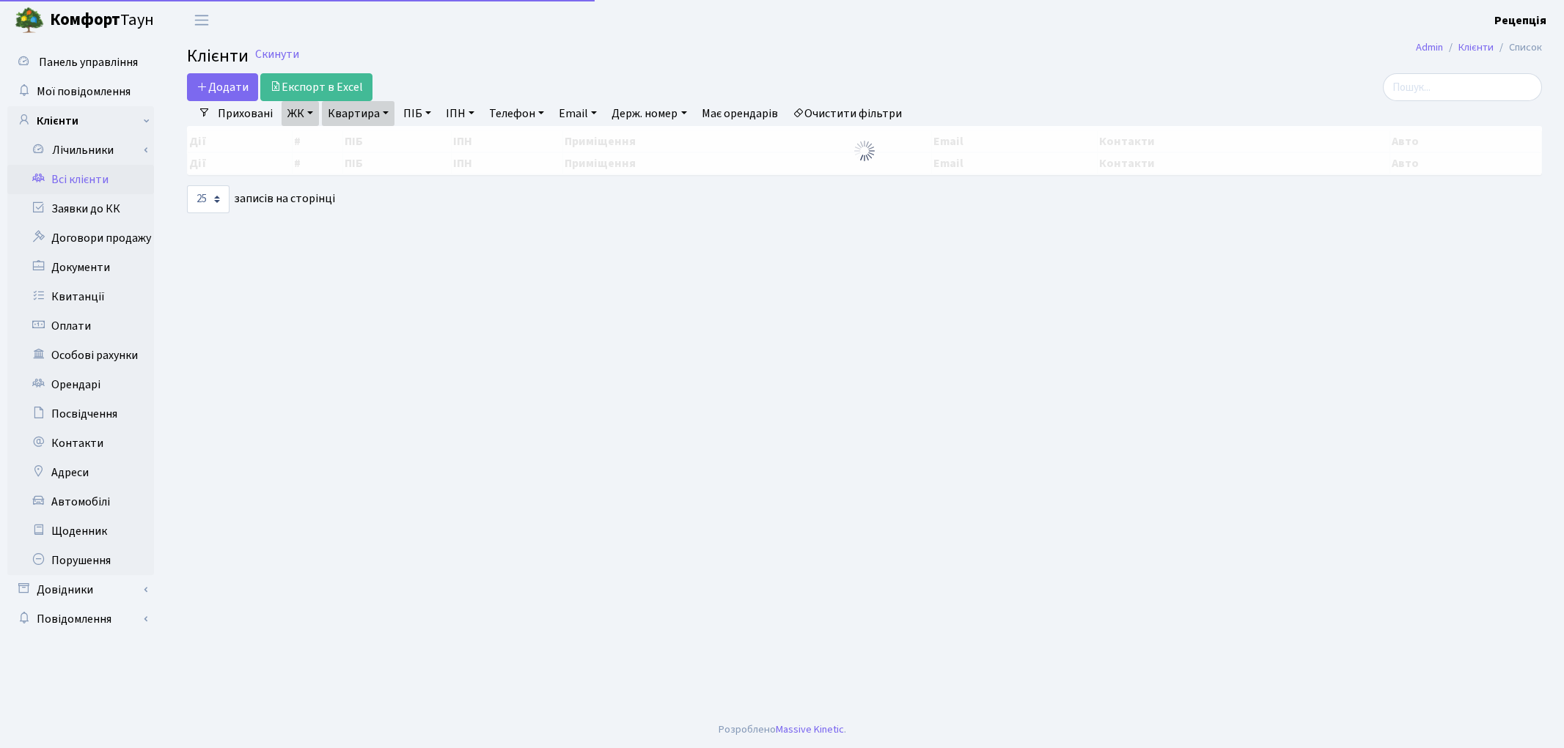
select select "25"
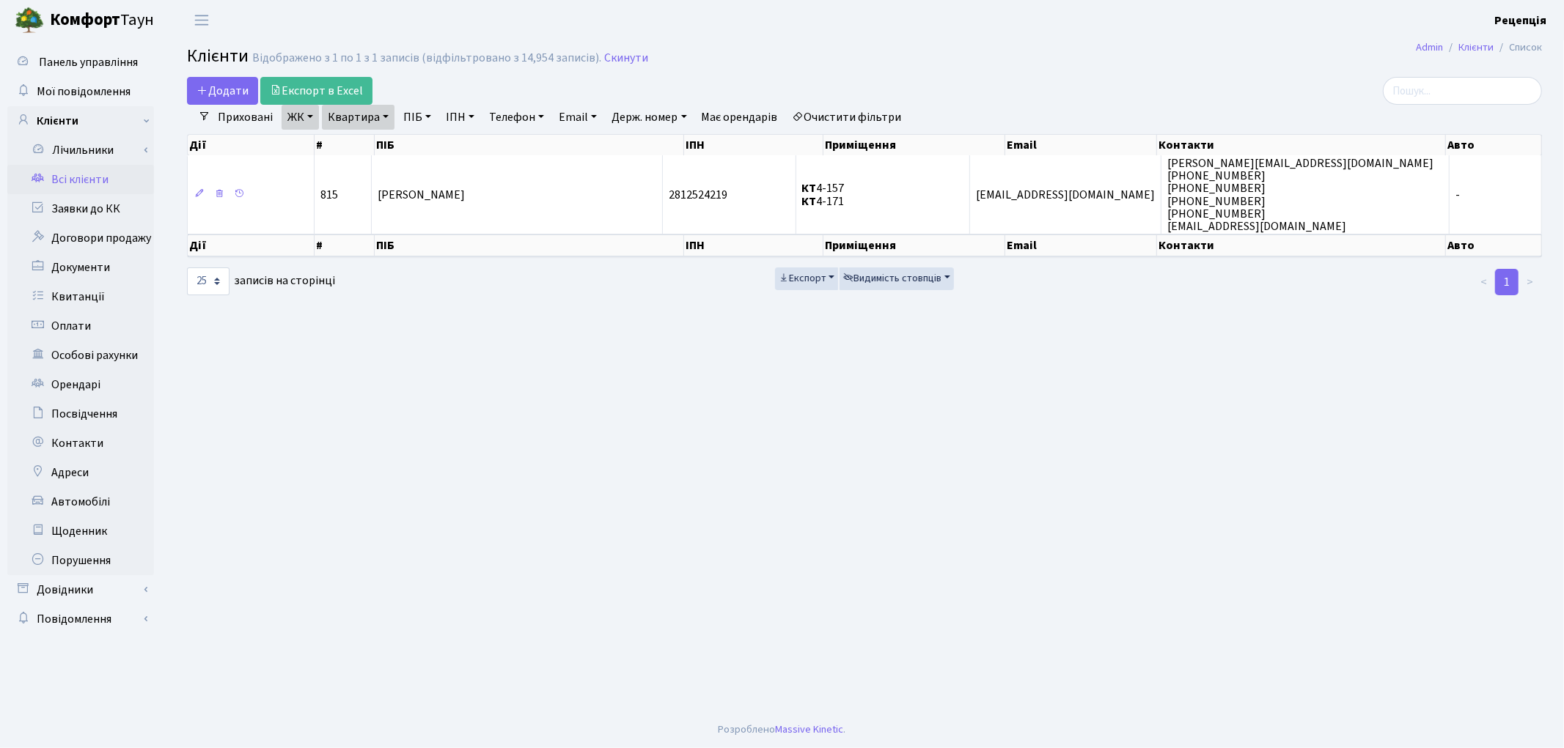
click at [858, 114] on link "Очистити фільтри" at bounding box center [847, 117] width 121 height 25
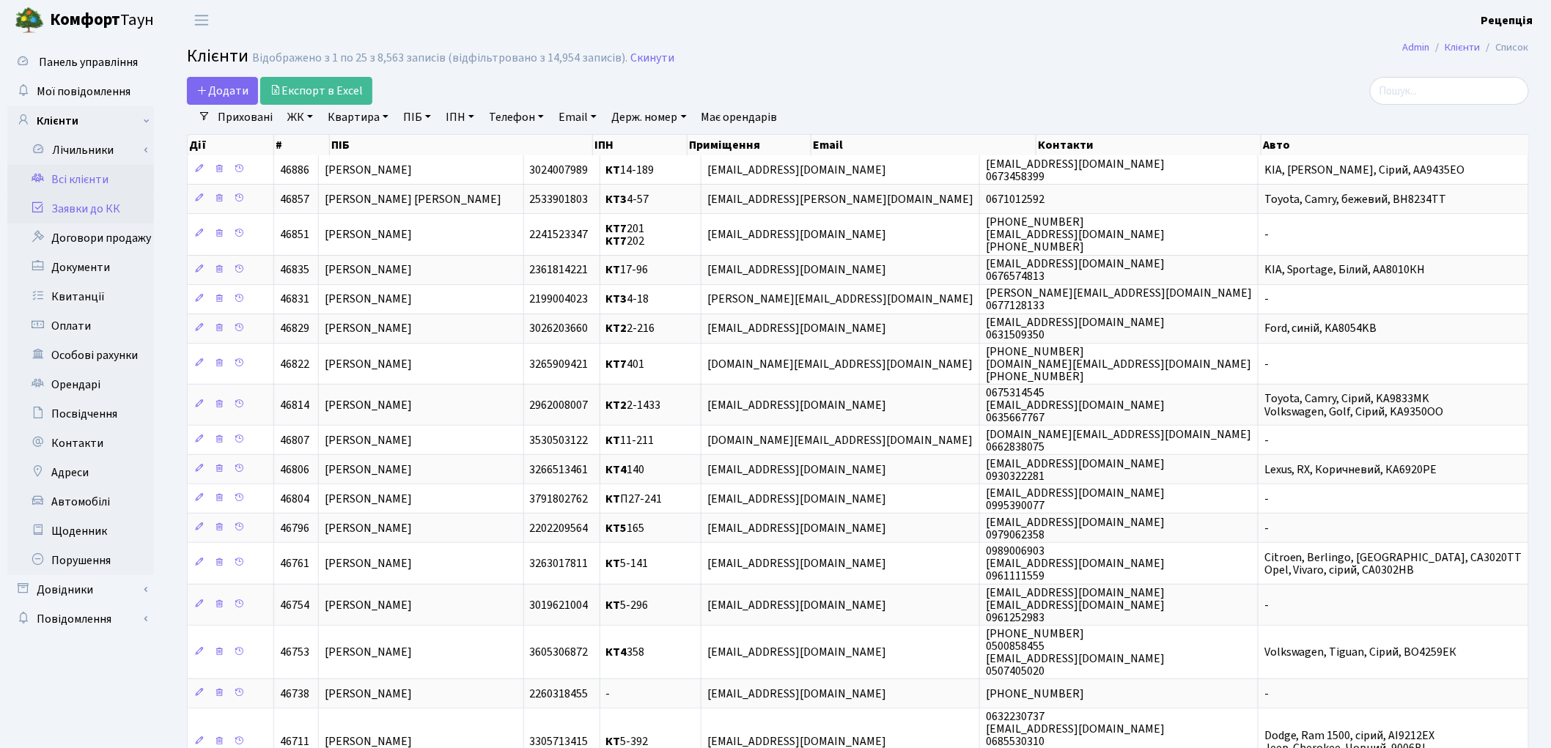
click at [118, 206] on link "Заявки до КК" at bounding box center [80, 208] width 147 height 29
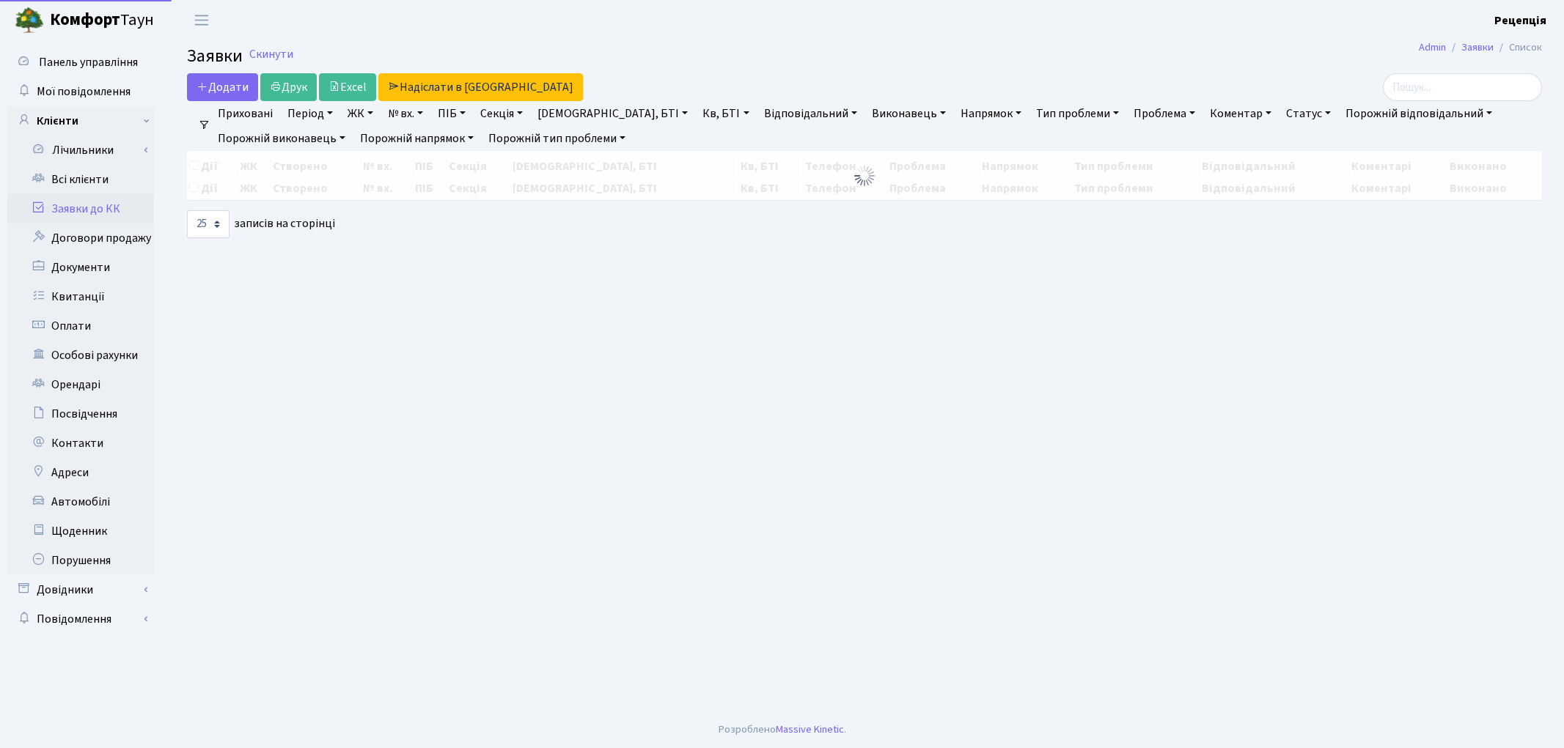
select select "25"
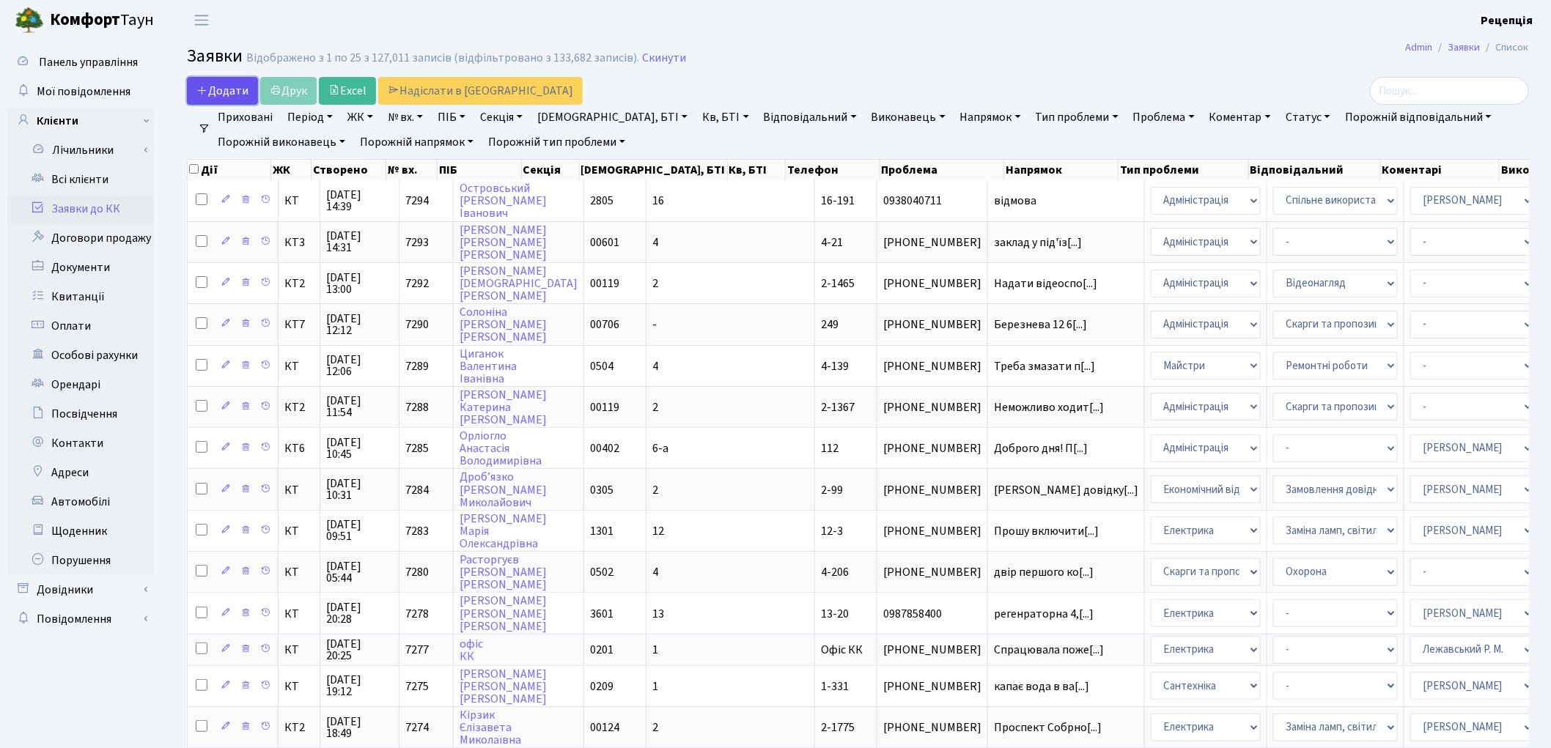
click at [218, 79] on link "Додати" at bounding box center [222, 91] width 71 height 28
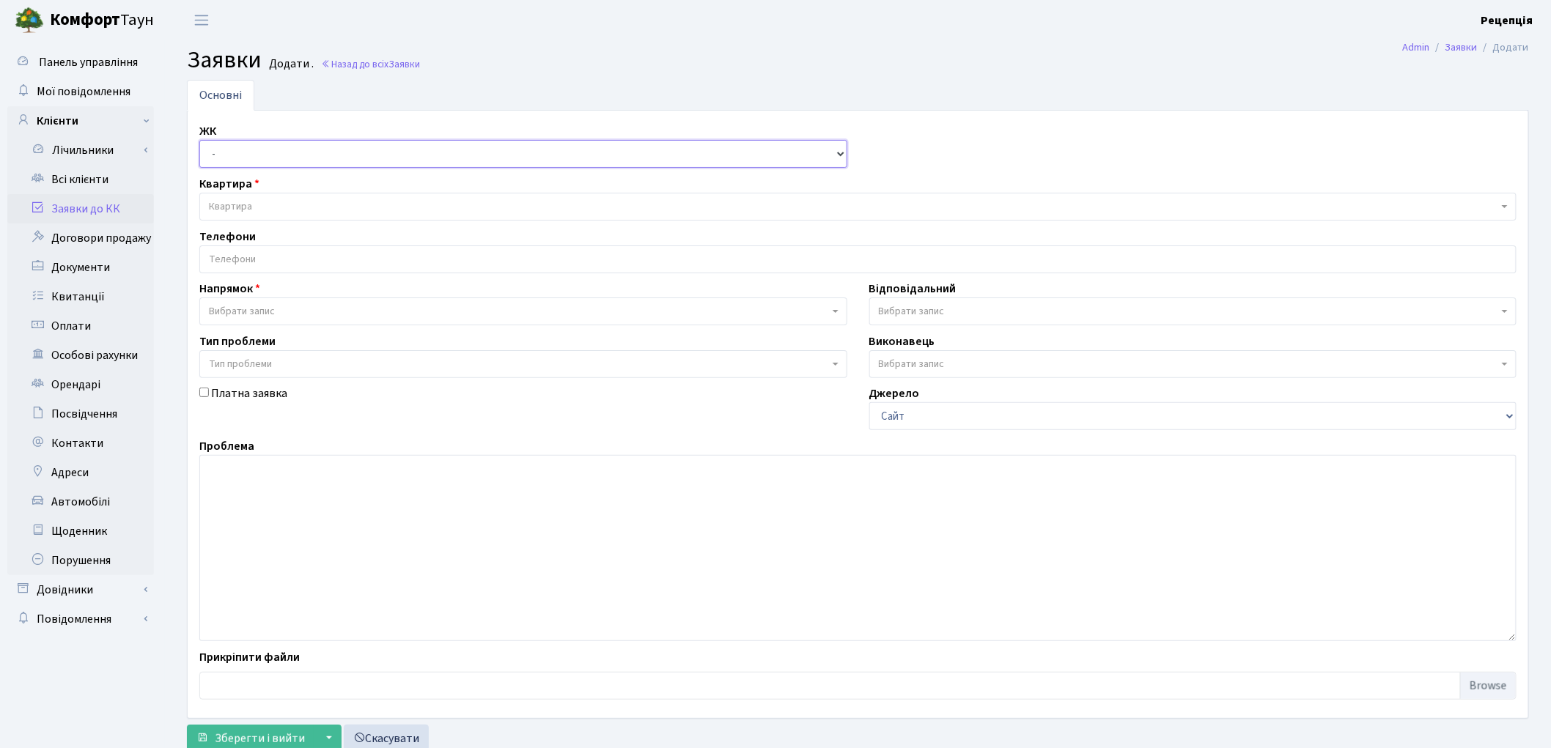
click at [254, 149] on select "- КТ, вул. Регенераторна, 4 КТ2, просп. [STREET_ADDRESS] [STREET_ADDRESS] [PERS…" at bounding box center [523, 154] width 648 height 28
select select "271"
click at [199, 140] on select "- КТ, вул. Регенераторна, 4 КТ2, просп. [STREET_ADDRESS] [STREET_ADDRESS] [PERS…" at bounding box center [523, 154] width 648 height 28
select select
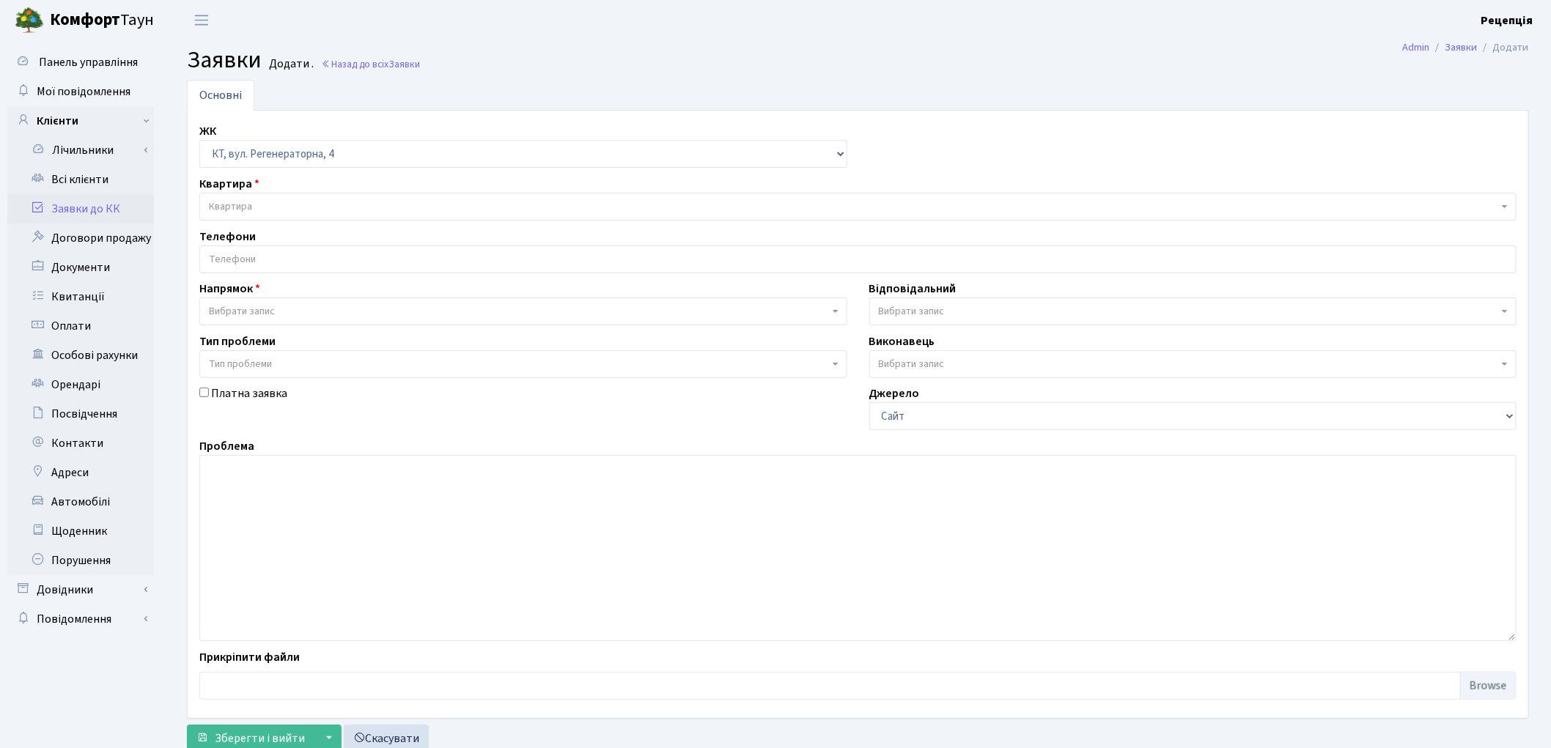
click at [243, 200] on span "Квартира" at bounding box center [230, 206] width 43 height 15
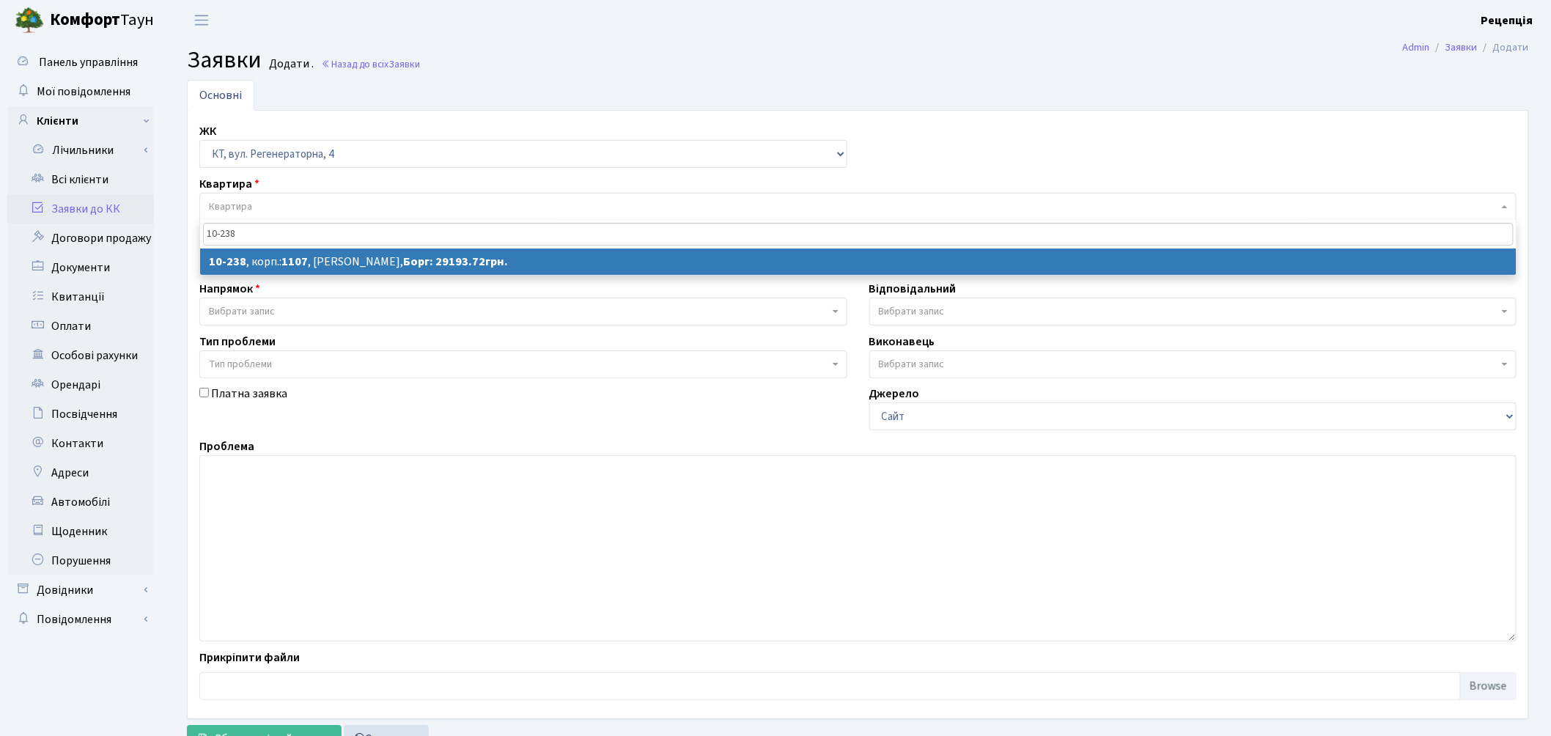
type input "10-238"
select select
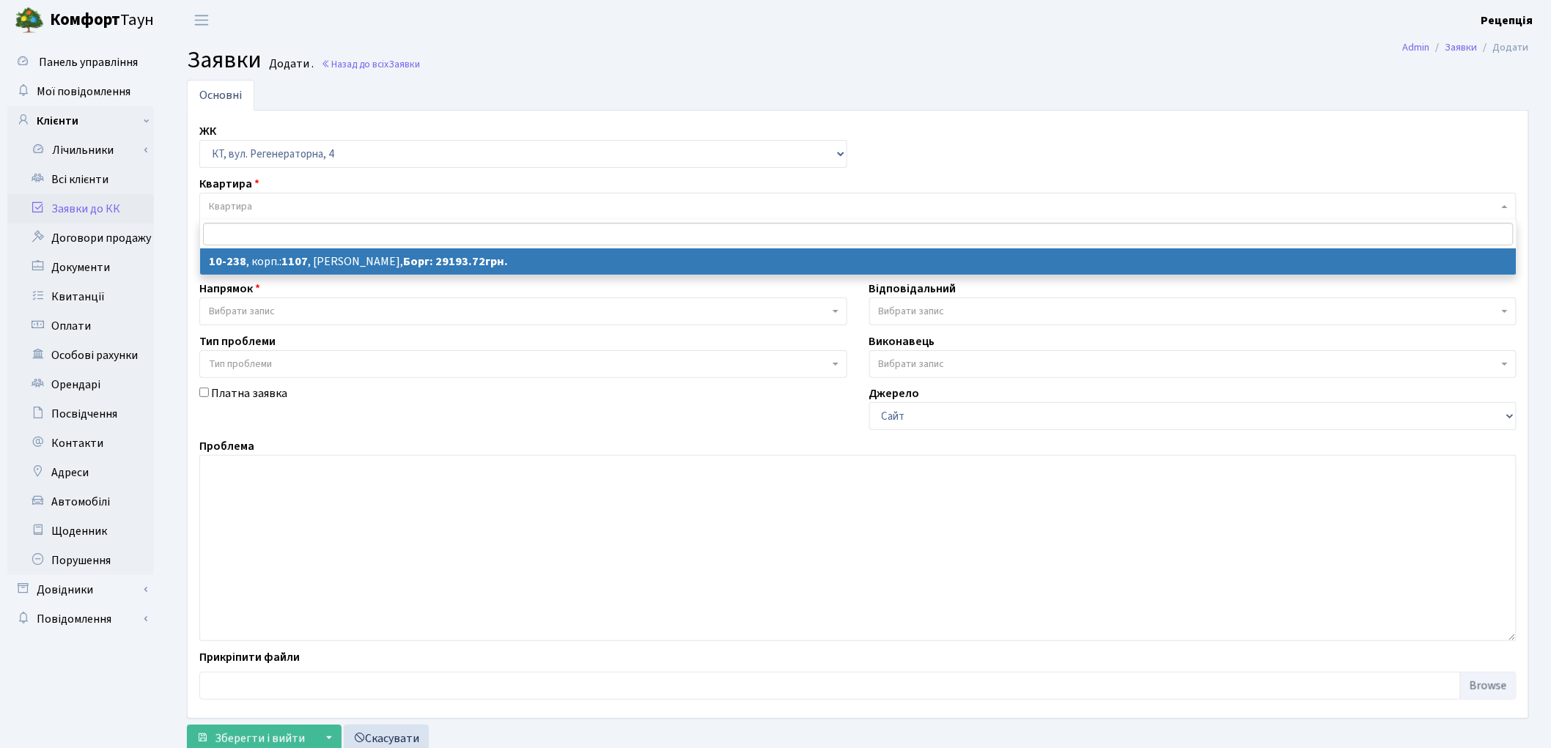
select select "6807"
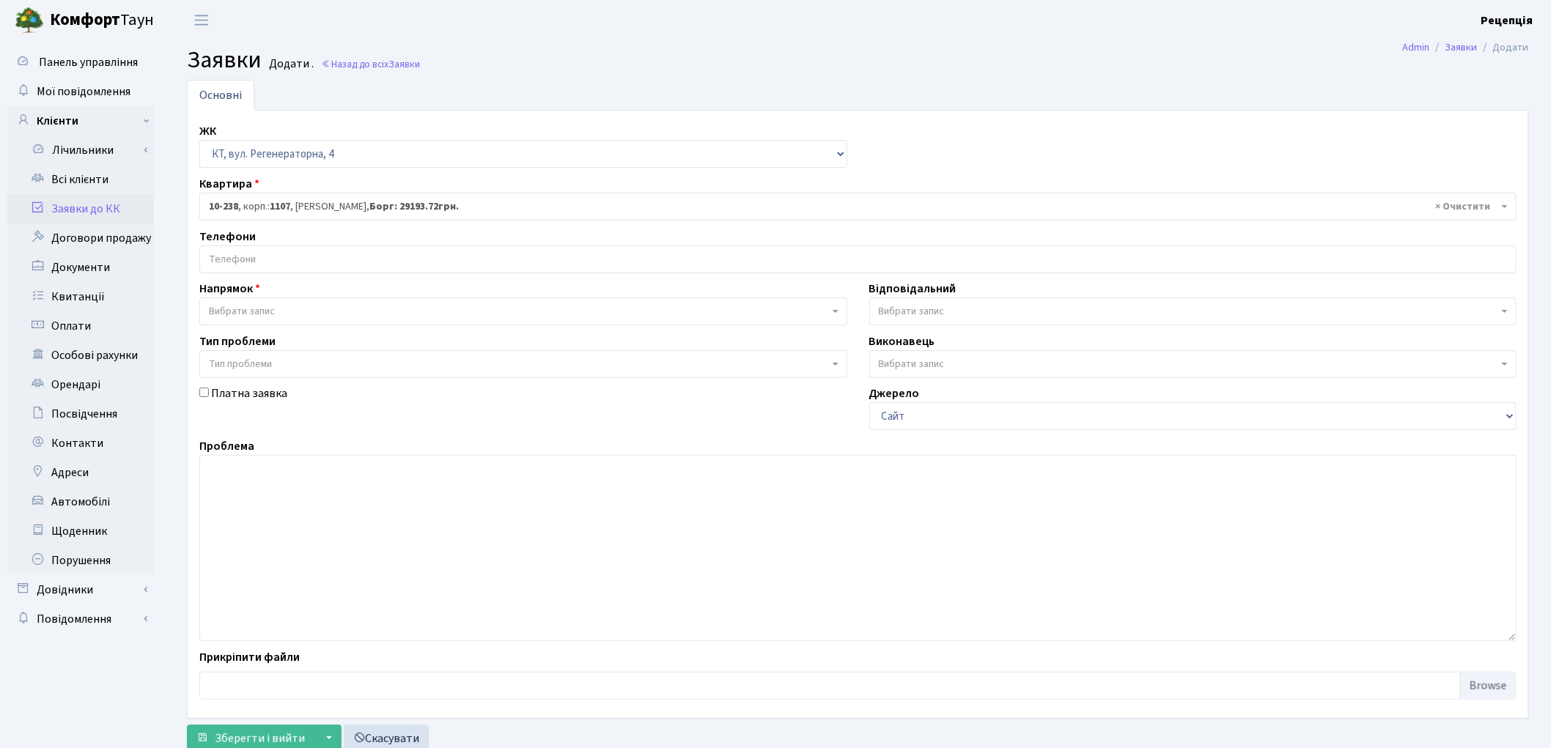
click at [247, 255] on input "search" at bounding box center [858, 259] width 1316 height 26
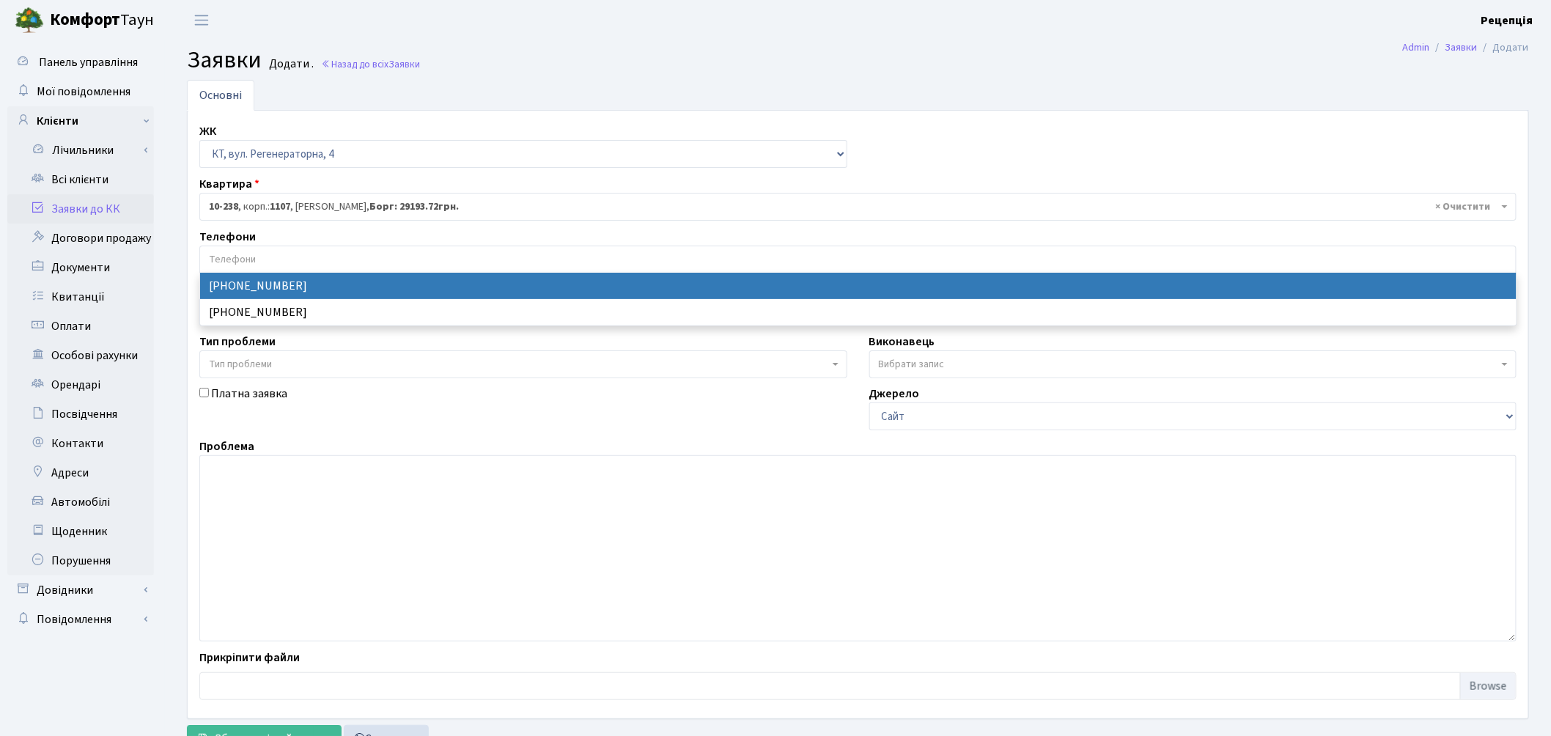
select select "22192"
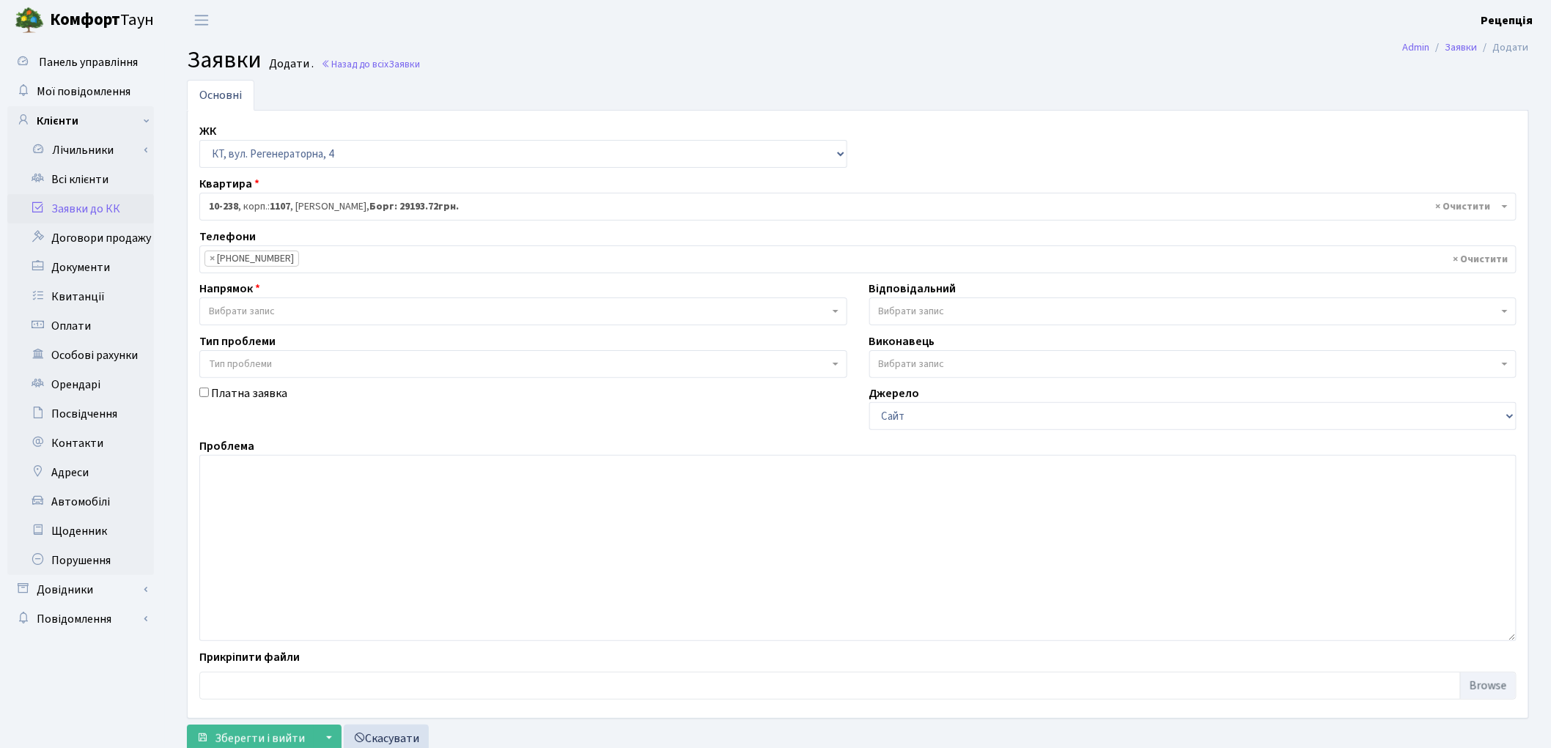
click at [281, 302] on span "Вибрати запис" at bounding box center [523, 312] width 648 height 28
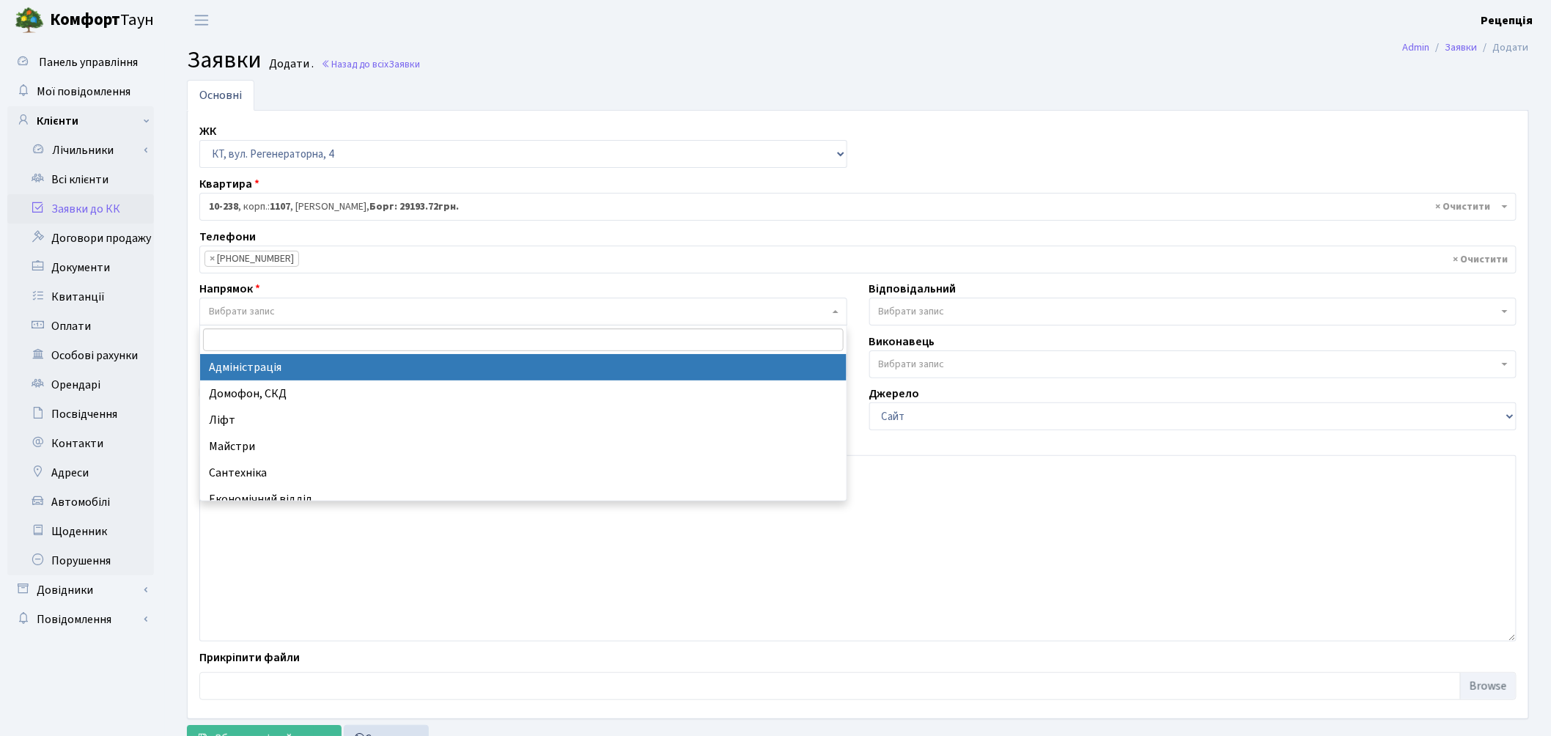
select select "5"
select select
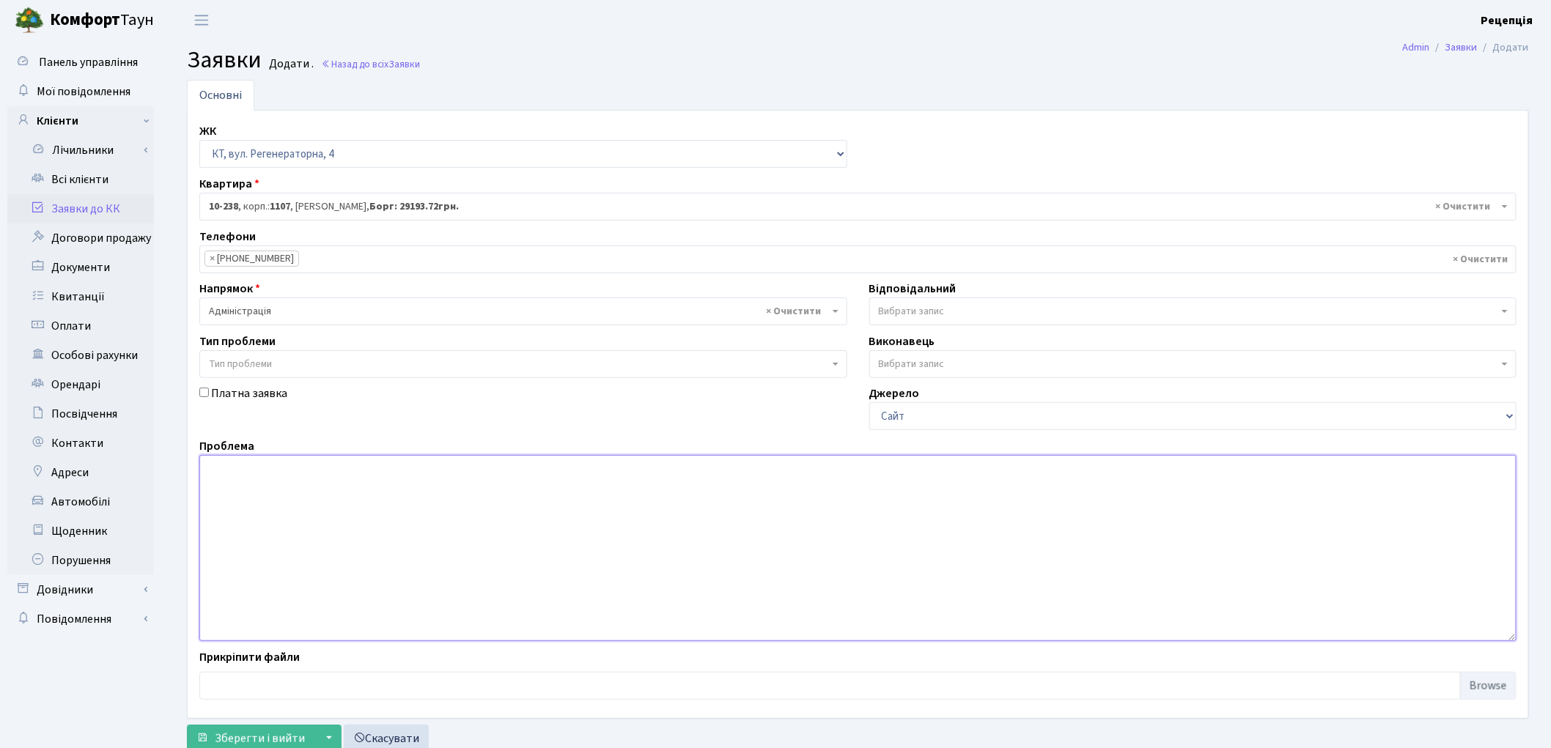
click at [301, 482] on textarea at bounding box center [857, 548] width 1317 height 186
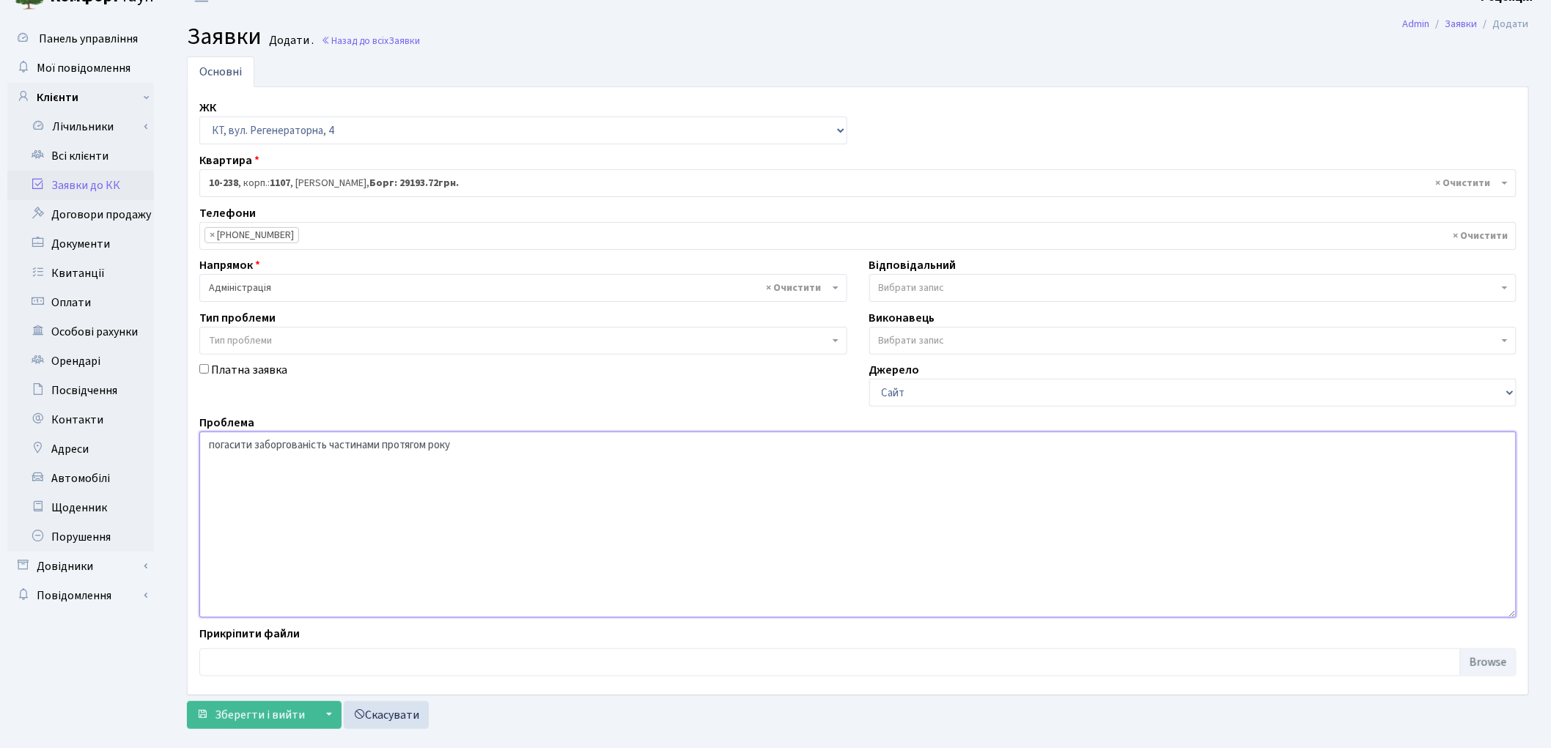
scroll to position [48, 0]
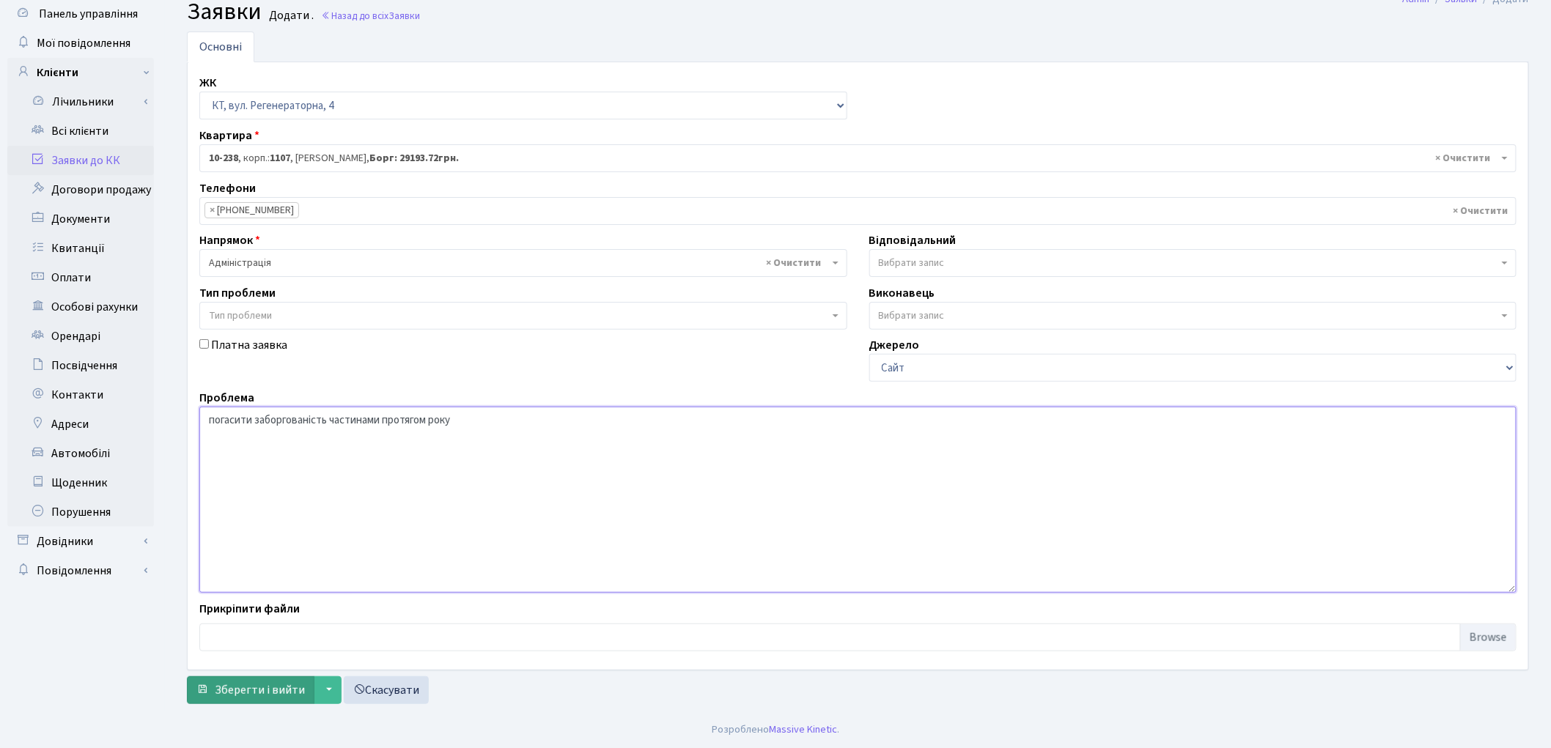
type textarea "погасити заборгованість частинами протягом року"
click at [232, 686] on span "Зберегти і вийти" at bounding box center [260, 691] width 90 height 16
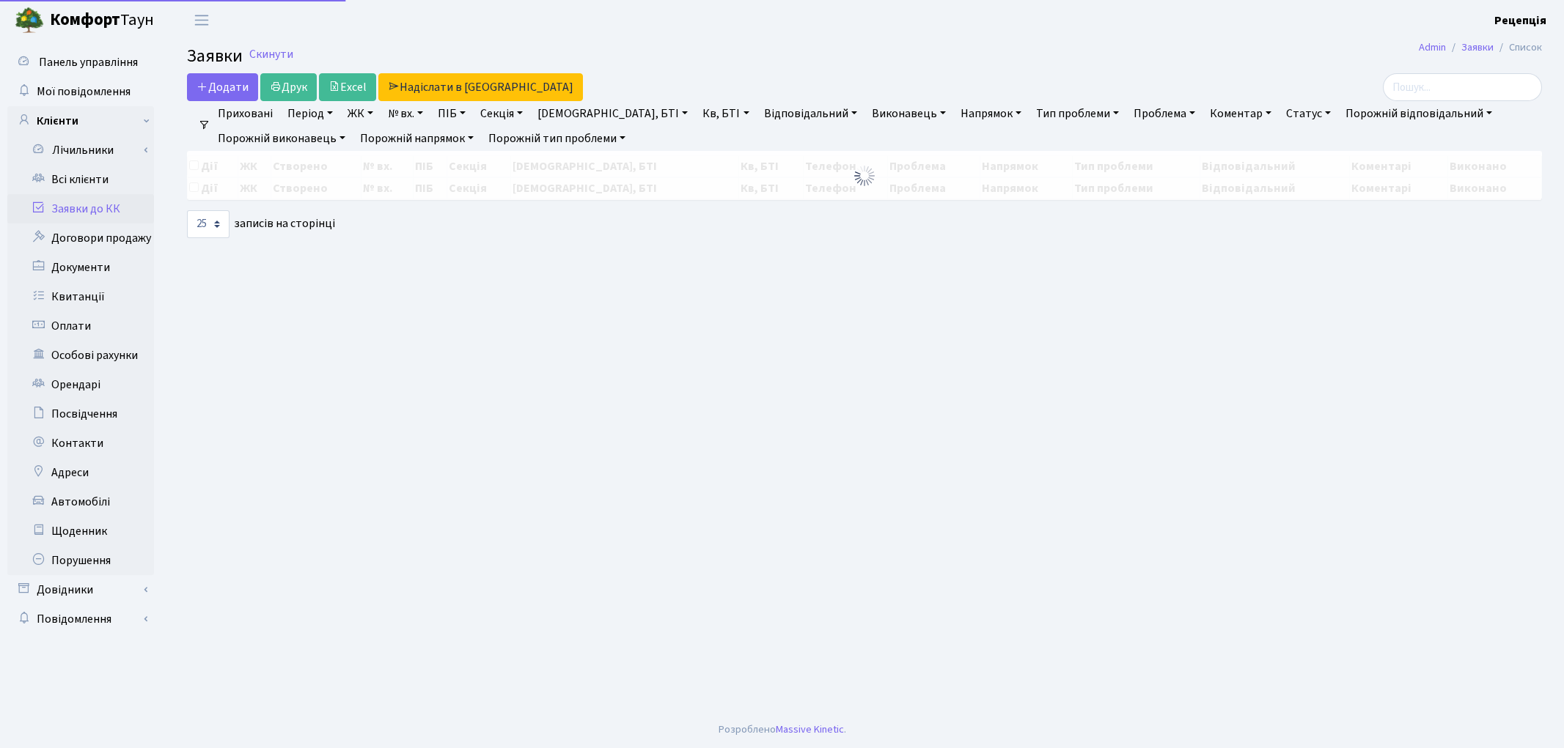
select select "25"
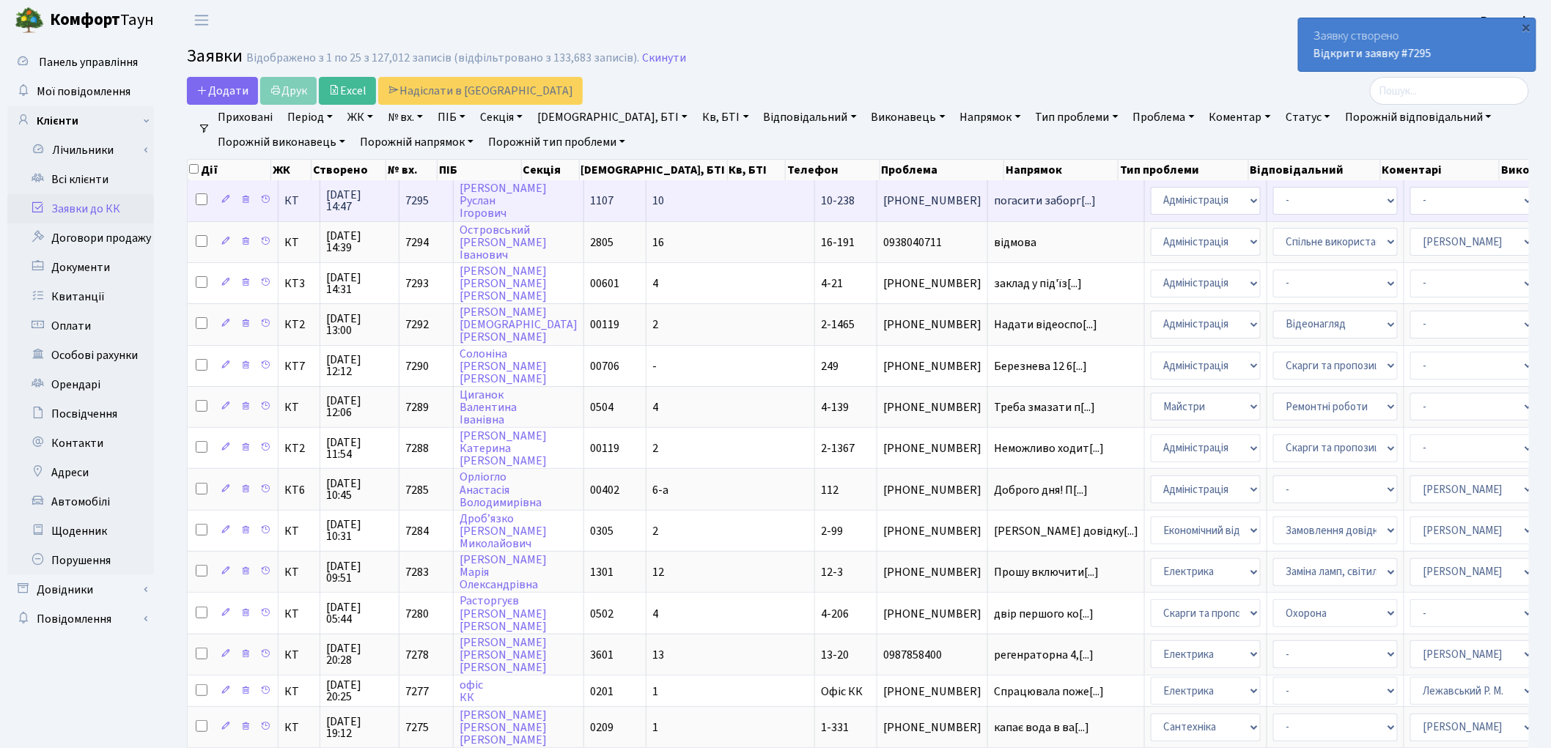
click at [601, 207] on td "1107" at bounding box center [615, 200] width 62 height 40
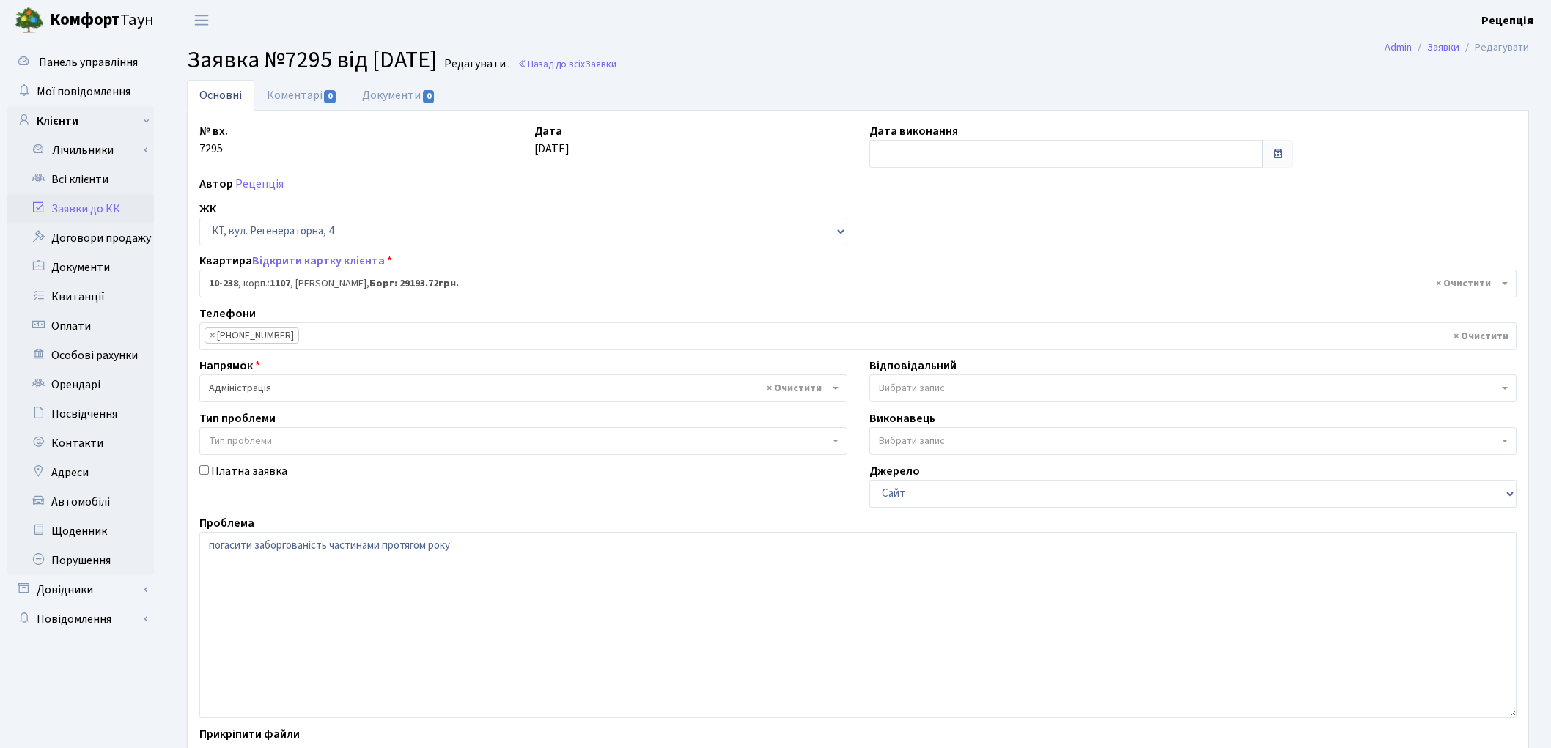
select select "6807"
click at [408, 89] on link "Документи 0" at bounding box center [399, 95] width 98 height 30
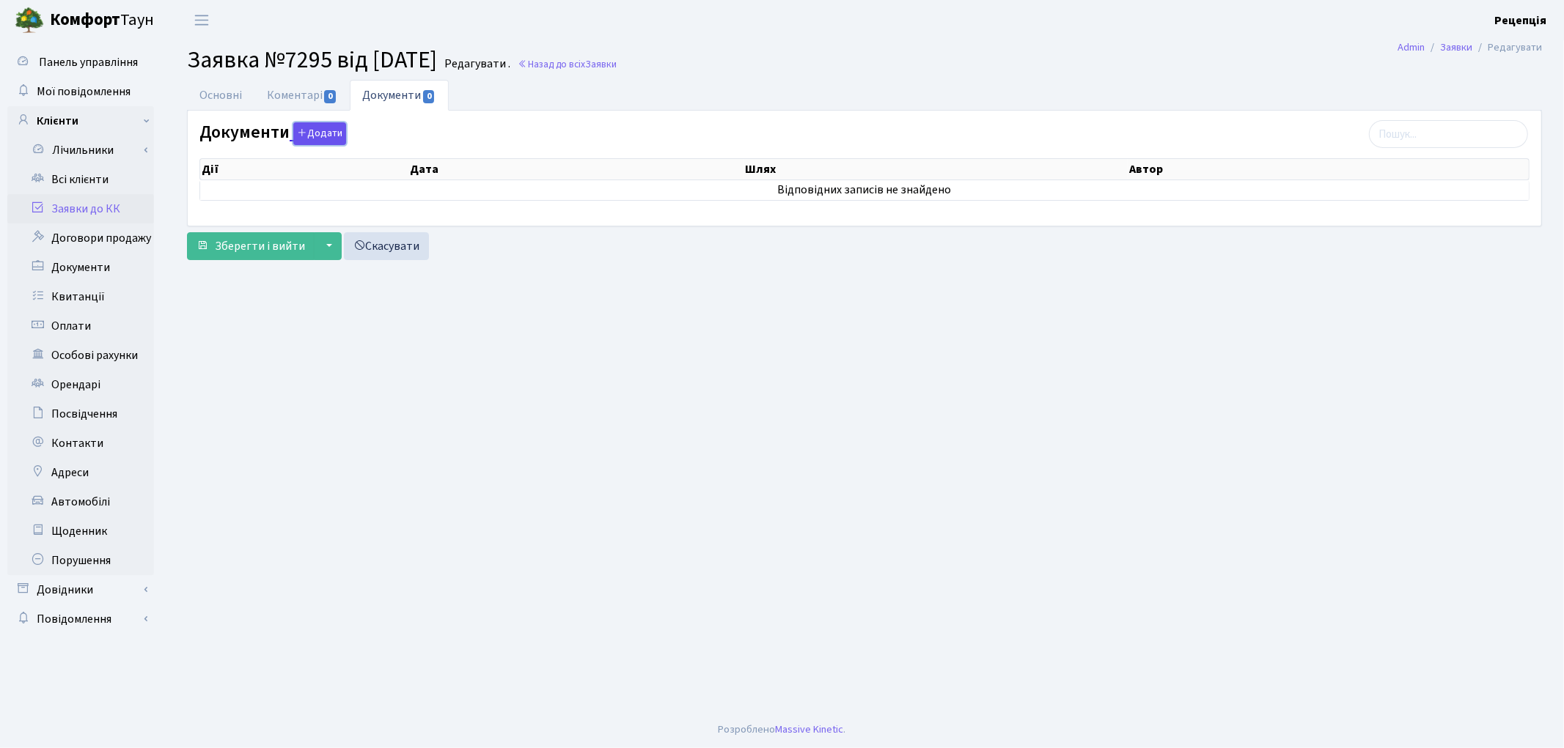
click at [309, 134] on button "Додати" at bounding box center [319, 133] width 53 height 23
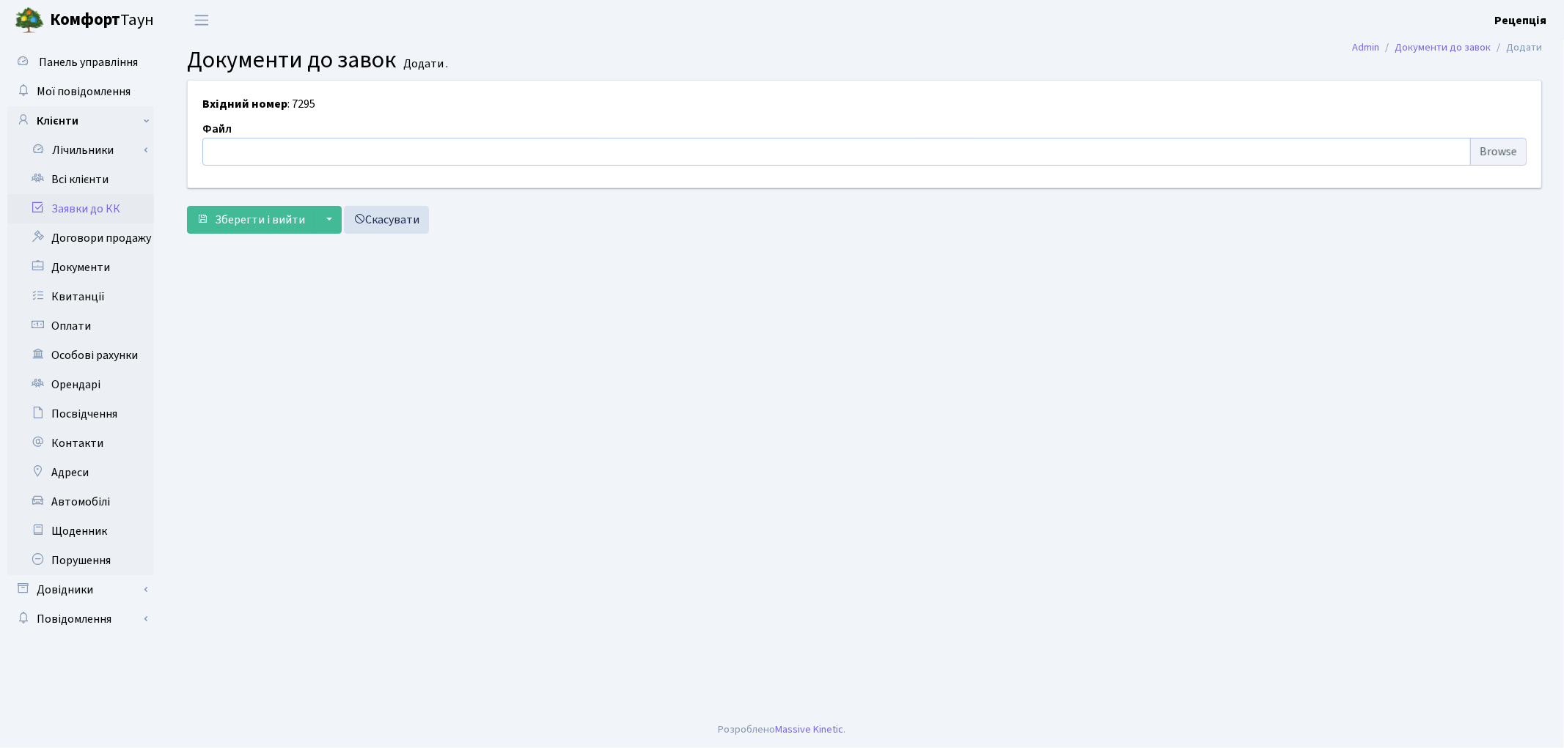
click at [1479, 147] on input "file" at bounding box center [864, 152] width 1324 height 28
type input "C:\fakepath\сканирование0585.pdf"
click at [261, 207] on button "Зберегти і вийти" at bounding box center [251, 220] width 128 height 28
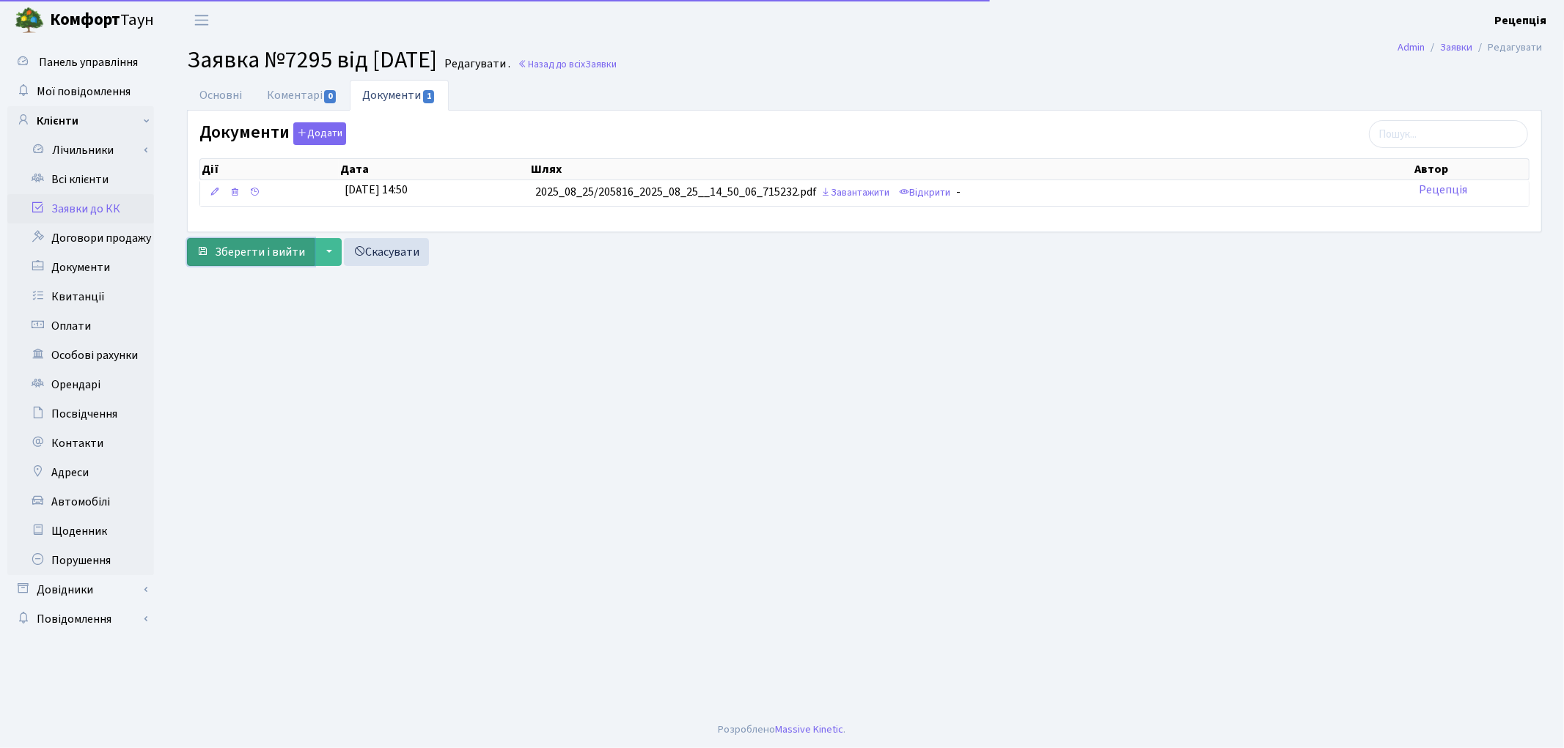
click at [264, 257] on span "Зберегти і вийти" at bounding box center [260, 252] width 90 height 16
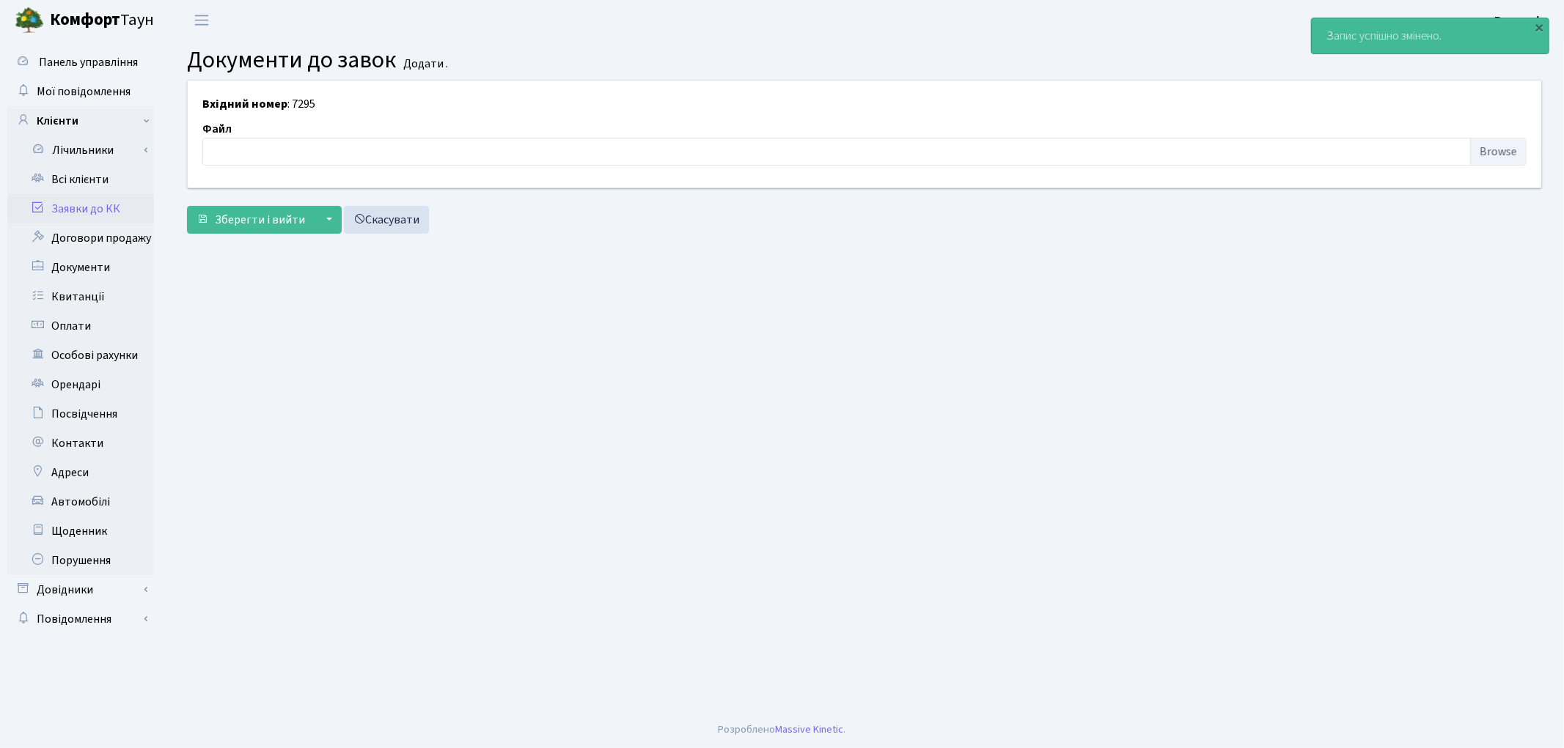
click at [128, 210] on link "Заявки до КК" at bounding box center [80, 208] width 147 height 29
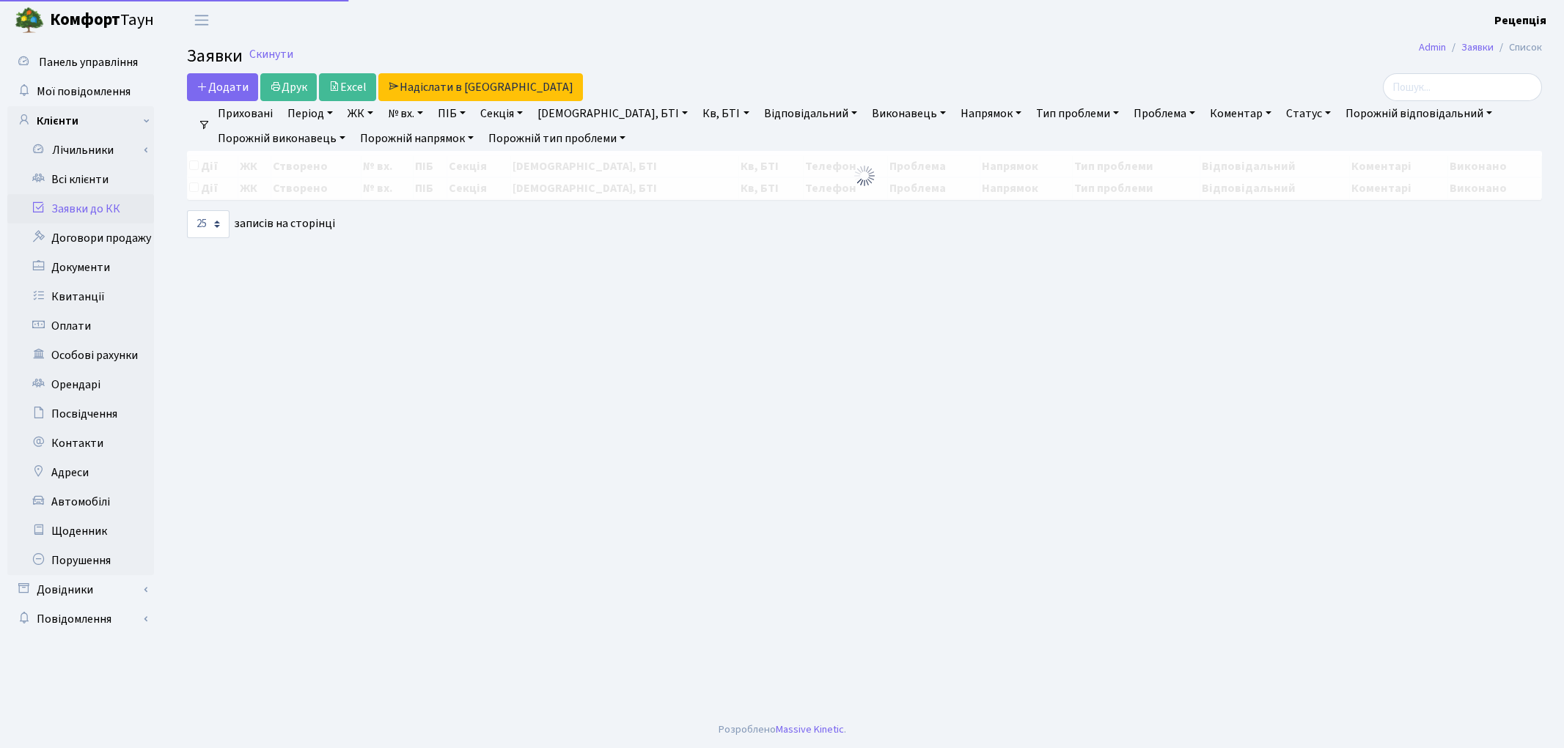
select select "25"
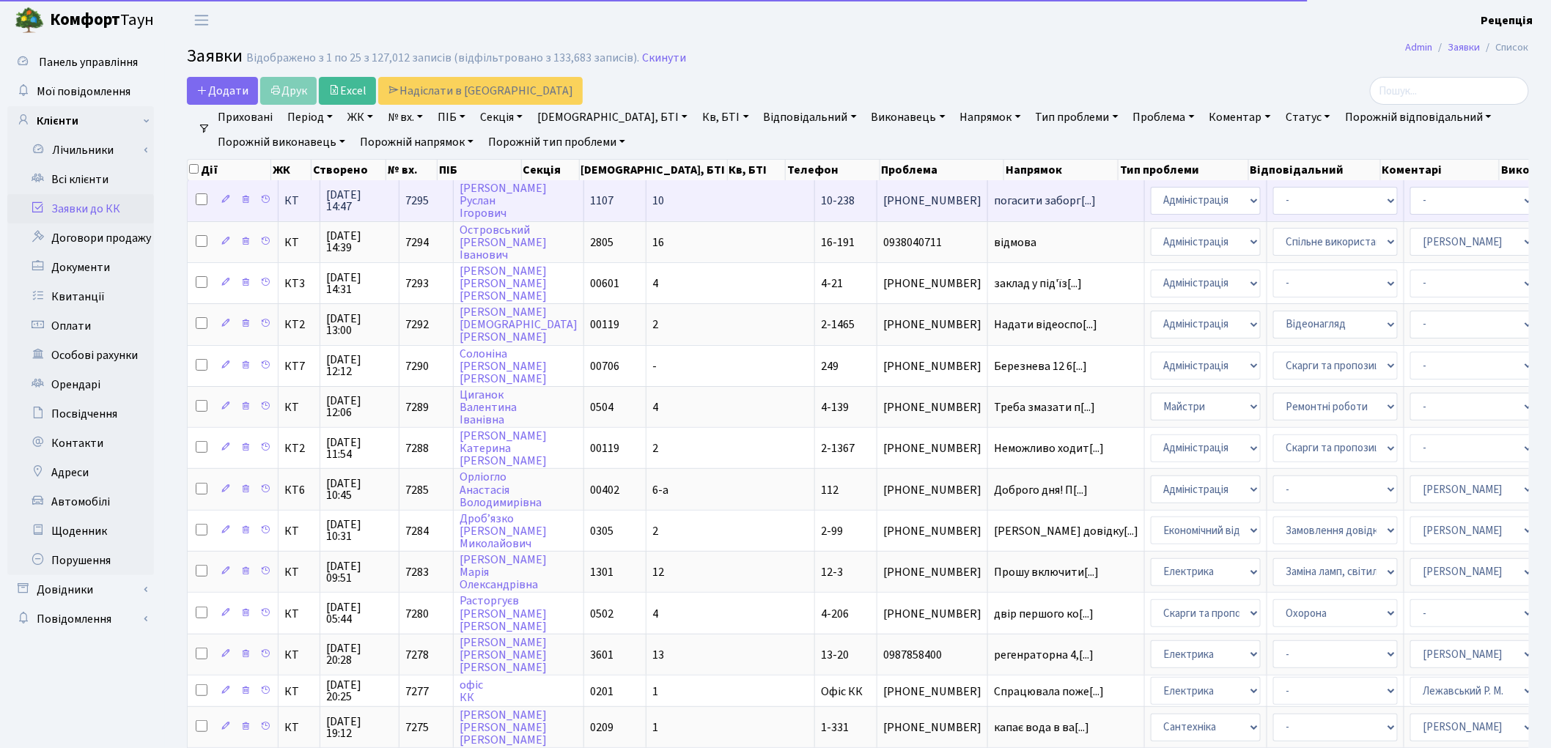
click at [647, 202] on td "10" at bounding box center [731, 200] width 169 height 40
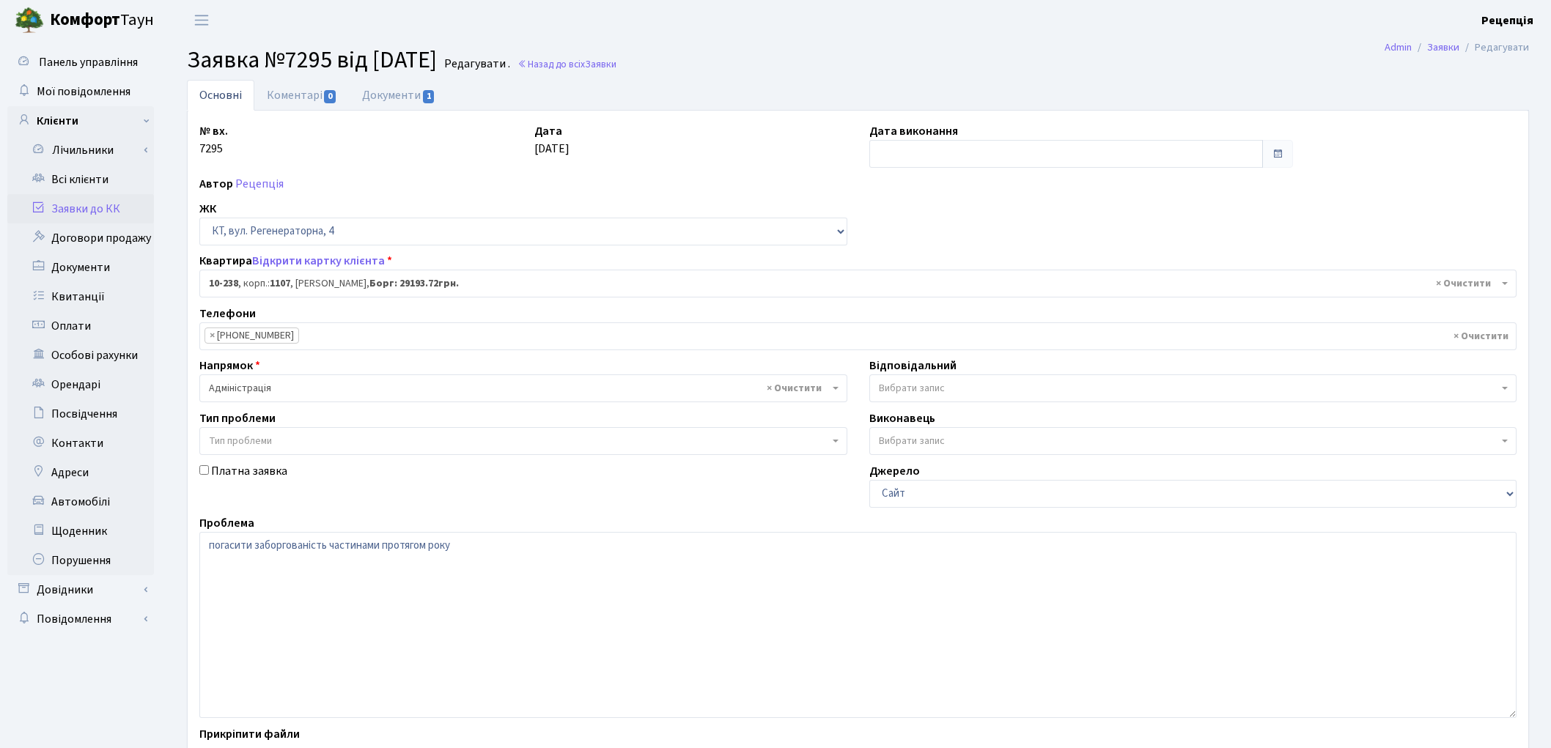
select select "6807"
click at [207, 548] on textarea "погасити заборгованість частинами протягом року" at bounding box center [857, 625] width 1317 height 186
click at [215, 548] on textarea "погасити заборгованість частинами протягом року" at bounding box center [857, 625] width 1317 height 186
drag, startPoint x: 370, startPoint y: 545, endPoint x: 444, endPoint y: 548, distance: 74.1
click at [444, 548] on textarea "погасити заборгованість частинами протягом року" at bounding box center [857, 625] width 1317 height 186
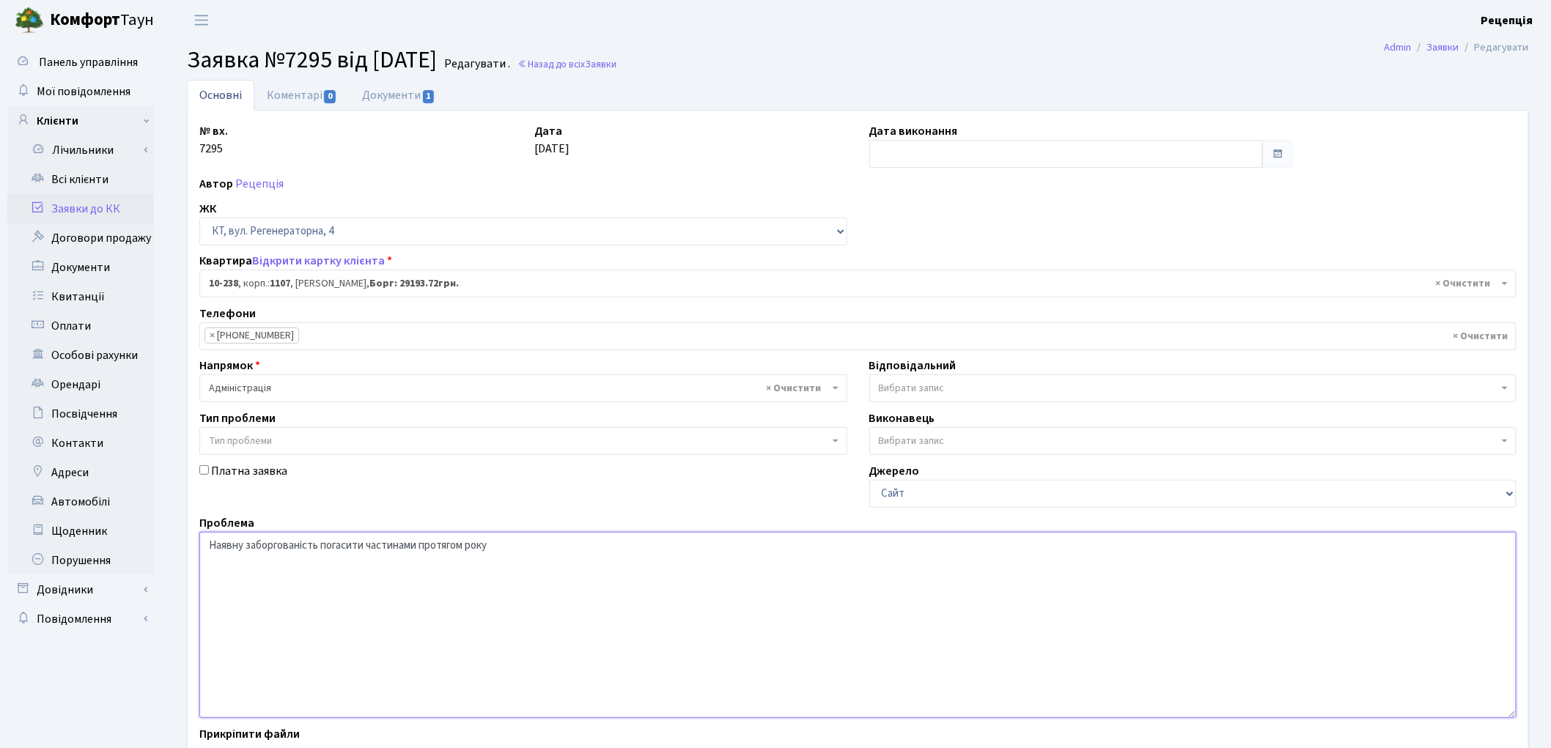
click at [325, 544] on textarea "погасити заборгованість частинами протягом року" at bounding box center [857, 625] width 1317 height 186
click at [436, 542] on textarea "погасити заборгованість частинами протягом року" at bounding box center [857, 625] width 1317 height 186
click at [608, 544] on textarea "погасити заборгованість частинами протягом року" at bounding box center [857, 625] width 1317 height 186
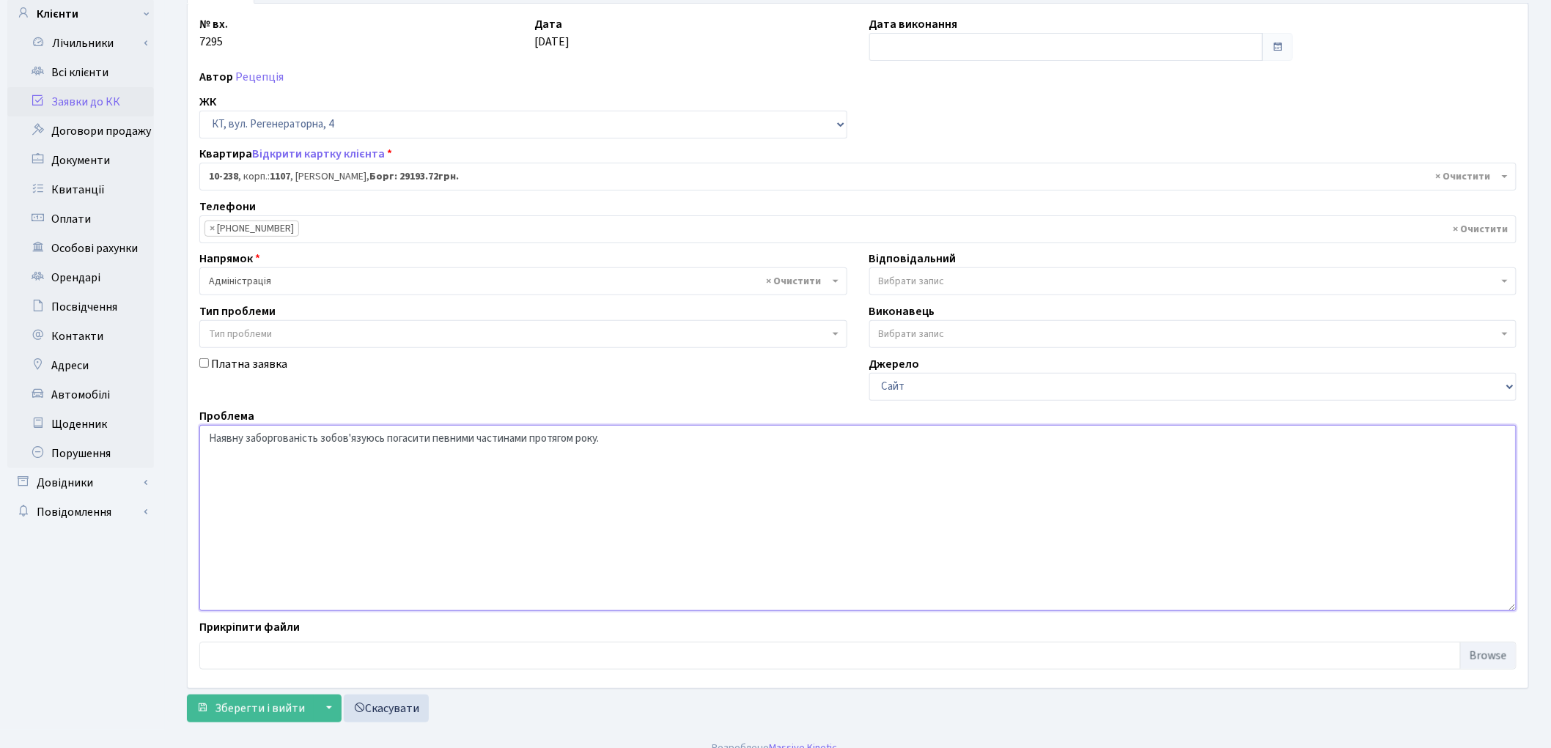
scroll to position [110, 0]
type textarea "Наявну заборгованість зобов'язуюсь погасити певними частинами протягом року."
click at [260, 699] on span "Зберегти і вийти" at bounding box center [260, 706] width 90 height 16
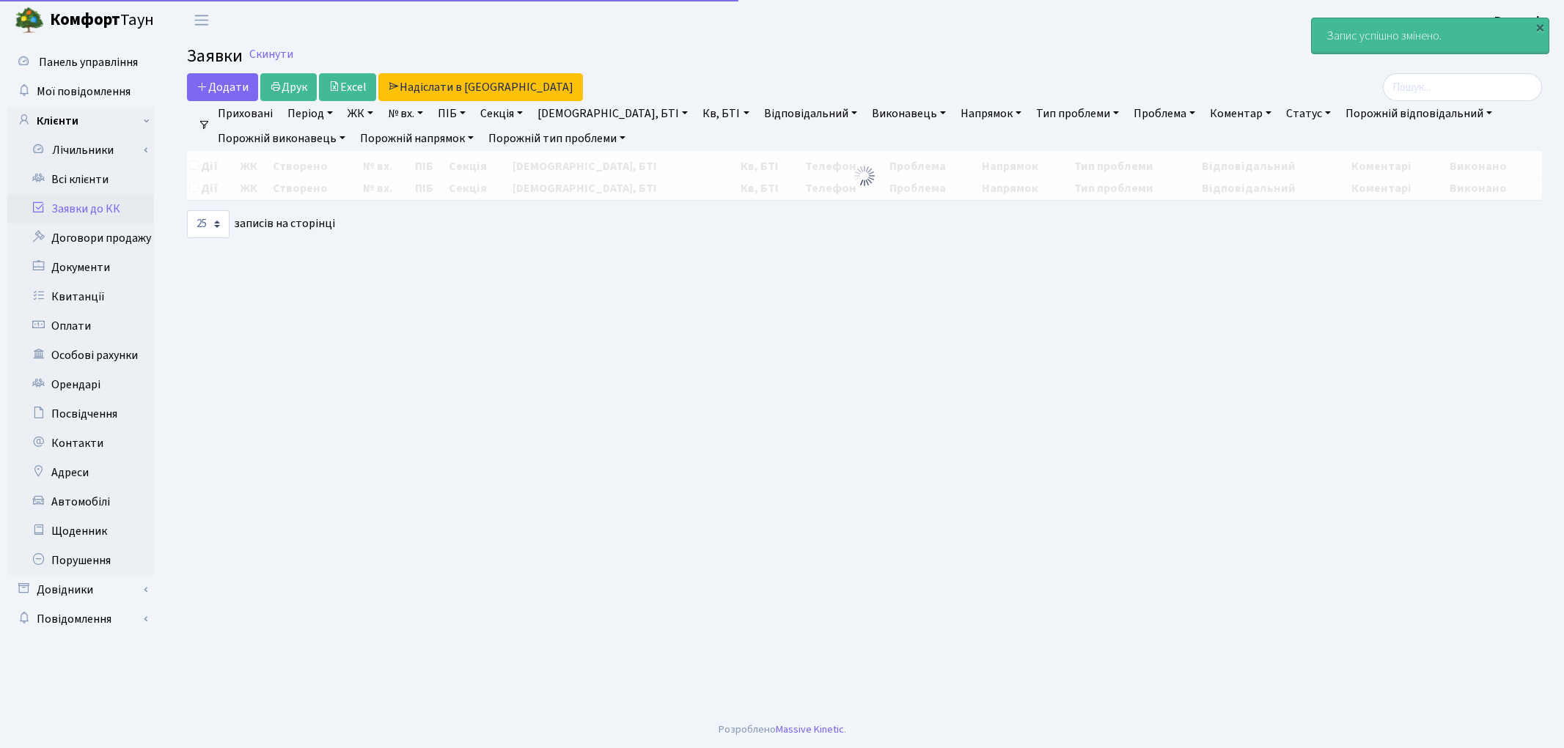
select select "25"
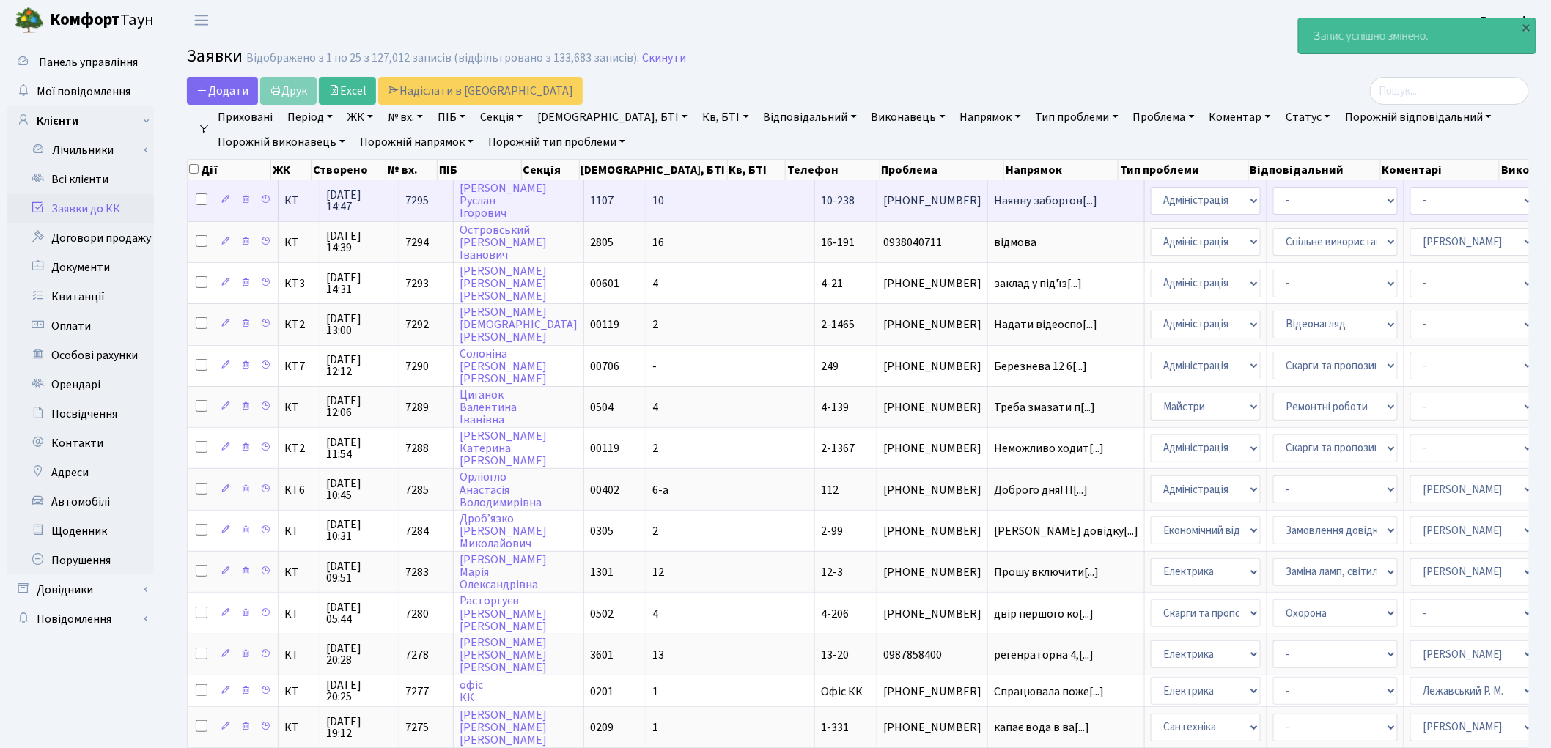
click at [652, 194] on span "10" at bounding box center [658, 201] width 12 height 16
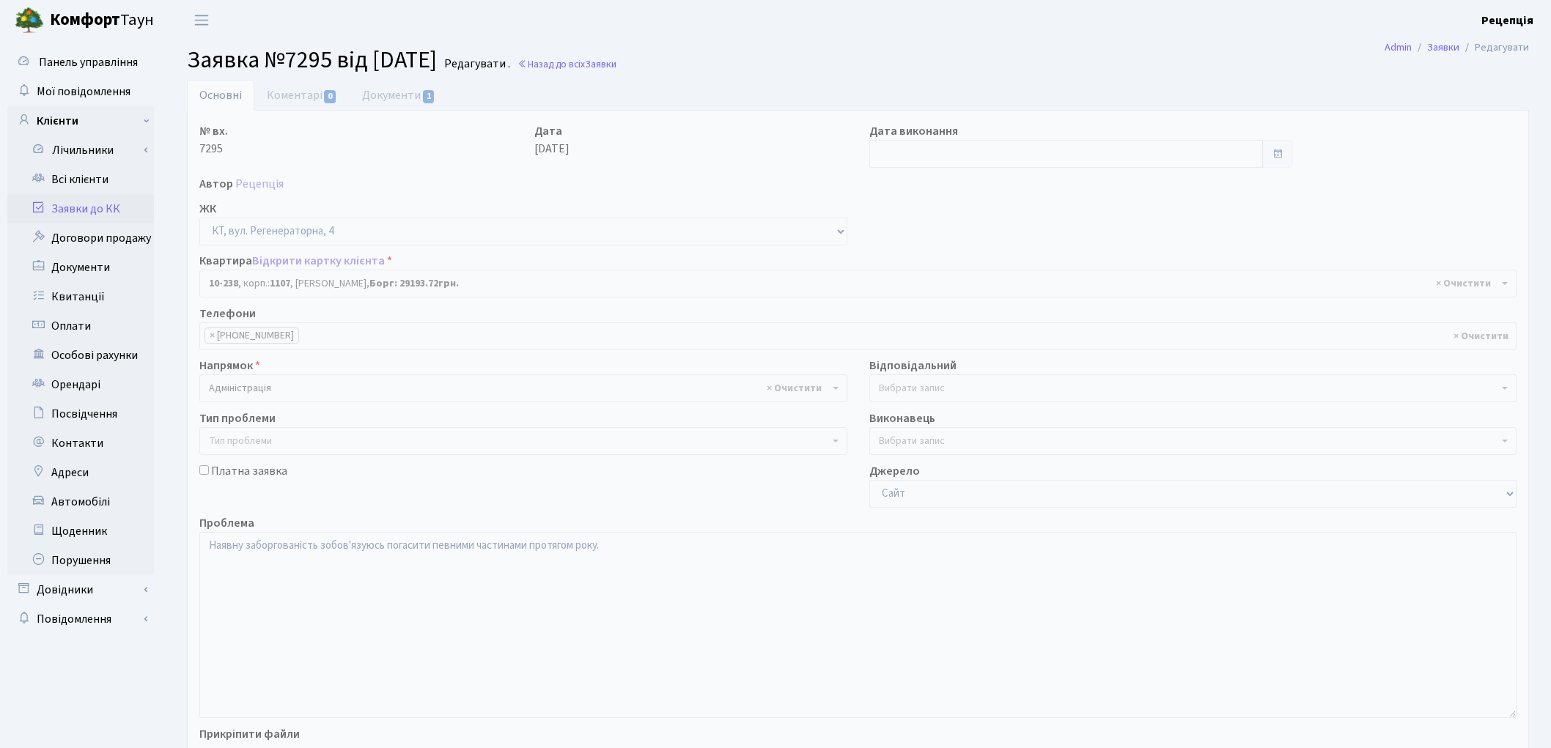
select select "6807"
click at [394, 99] on link "Документи 1" at bounding box center [399, 95] width 98 height 30
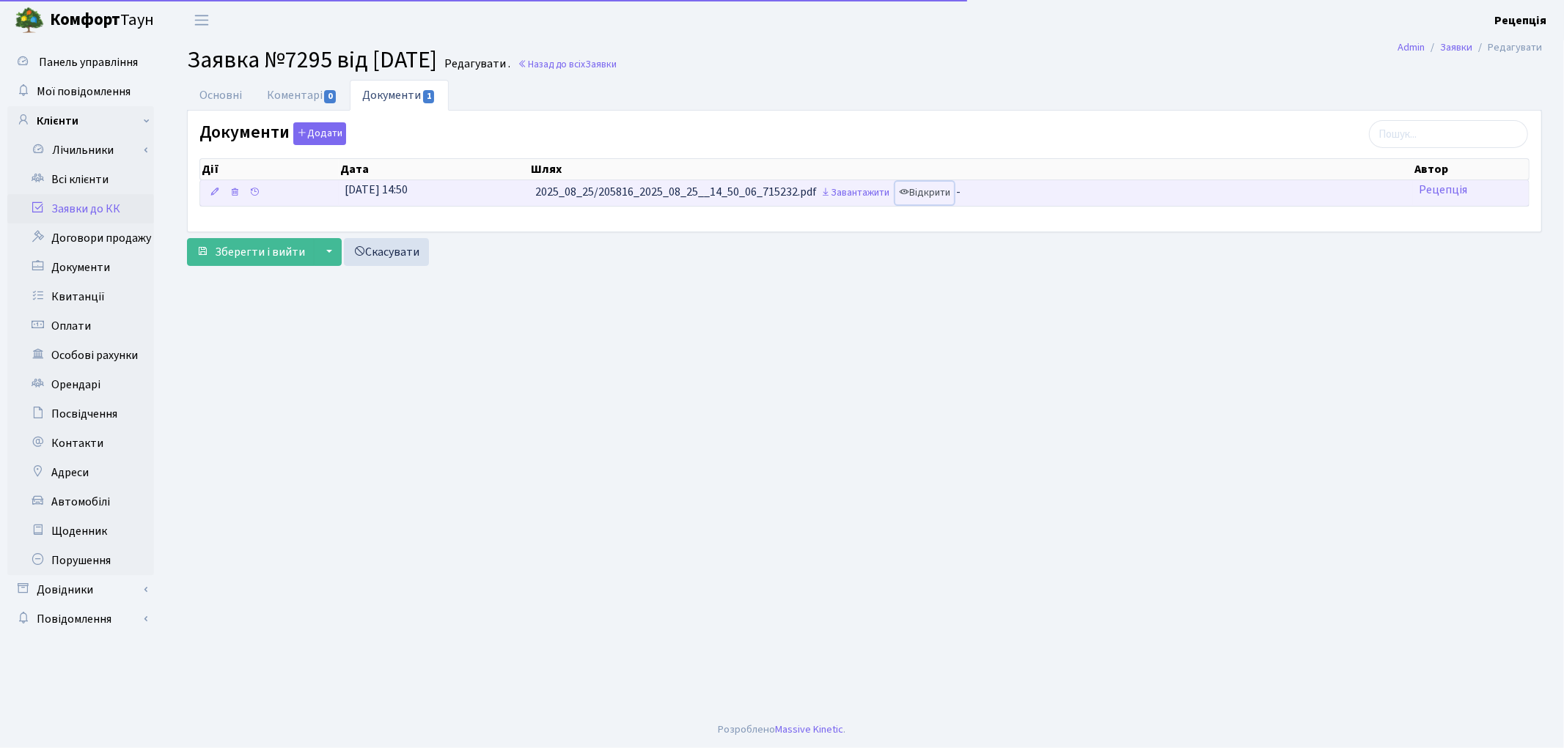
click at [927, 200] on link "Відкрити" at bounding box center [924, 193] width 59 height 23
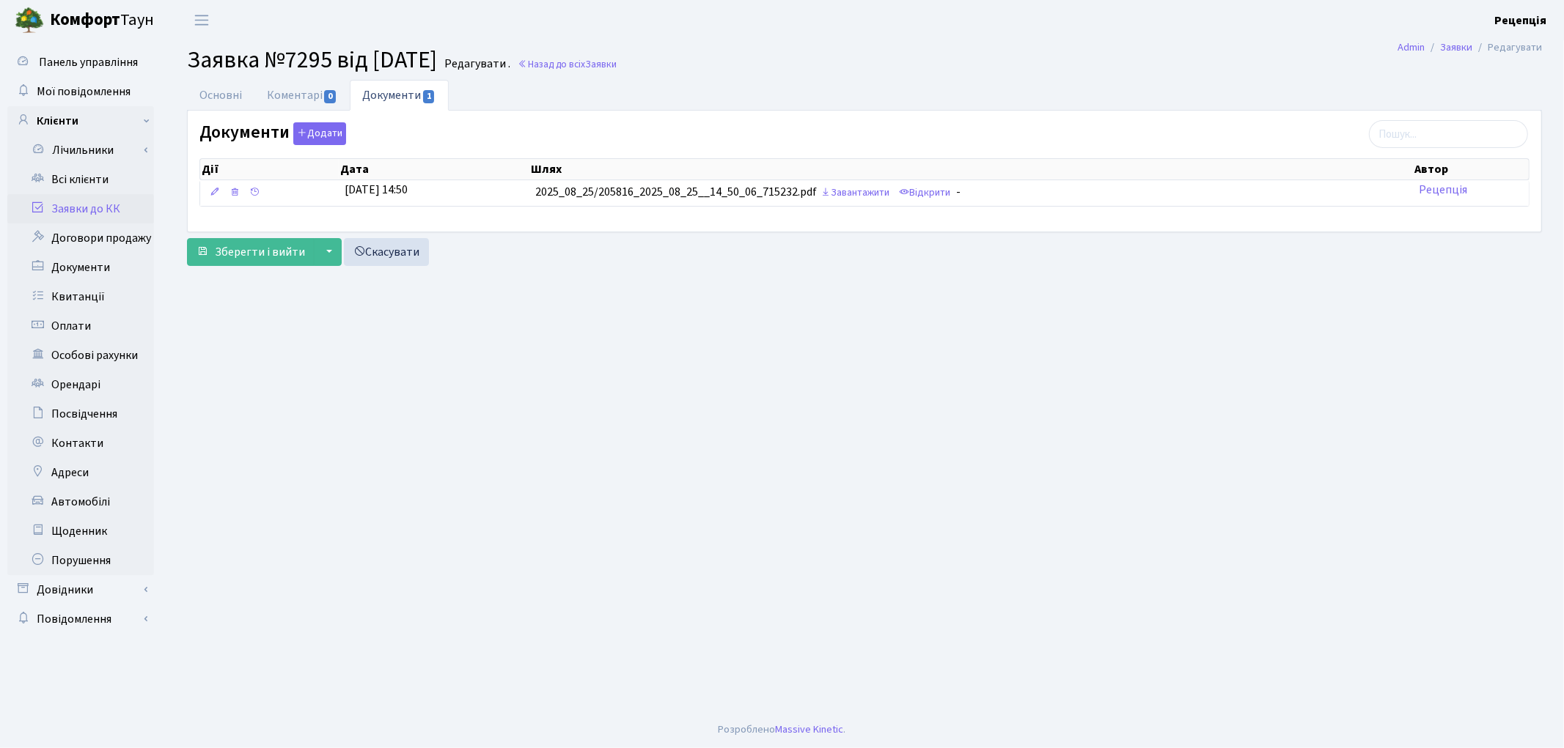
click at [75, 206] on link "Заявки до КК" at bounding box center [80, 208] width 147 height 29
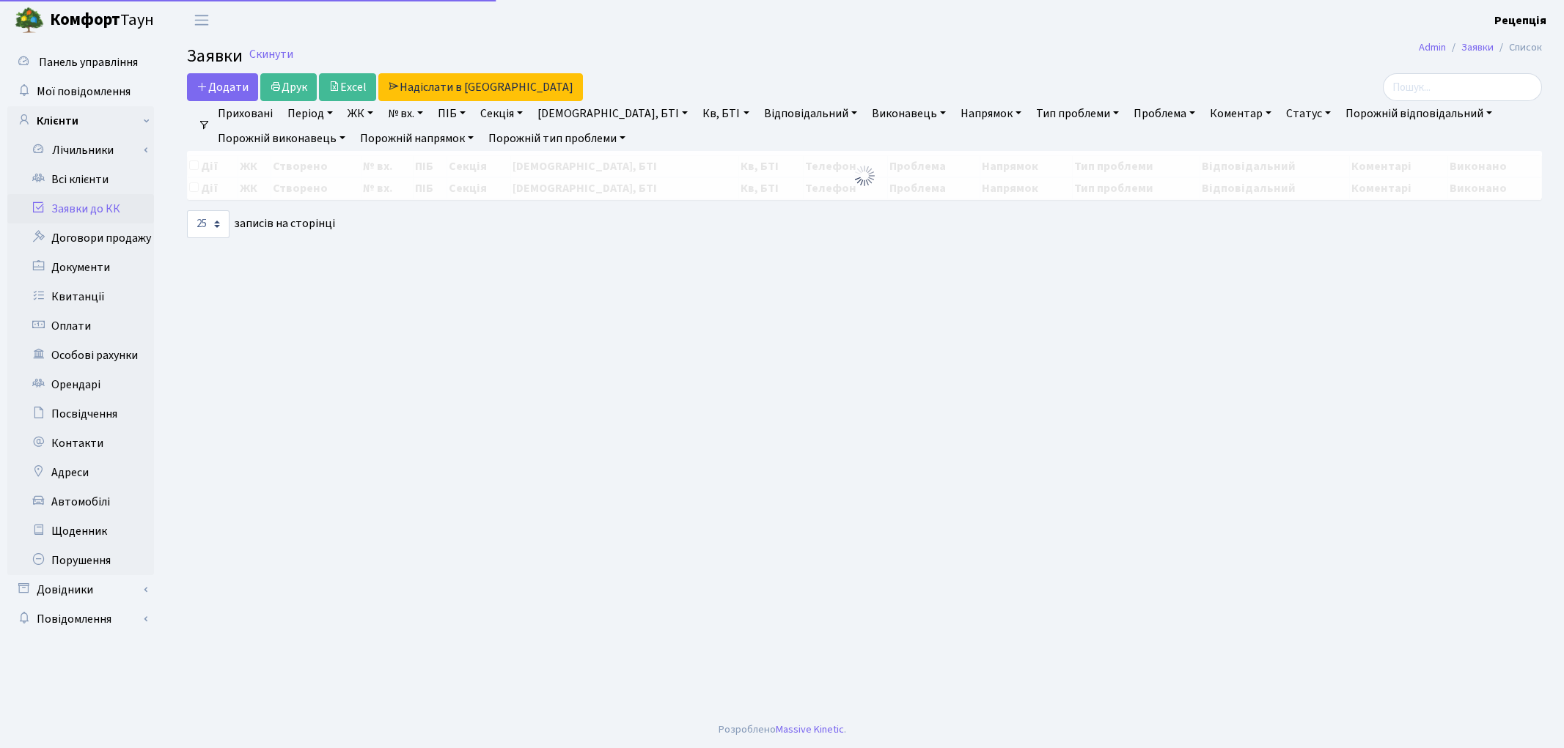
select select "25"
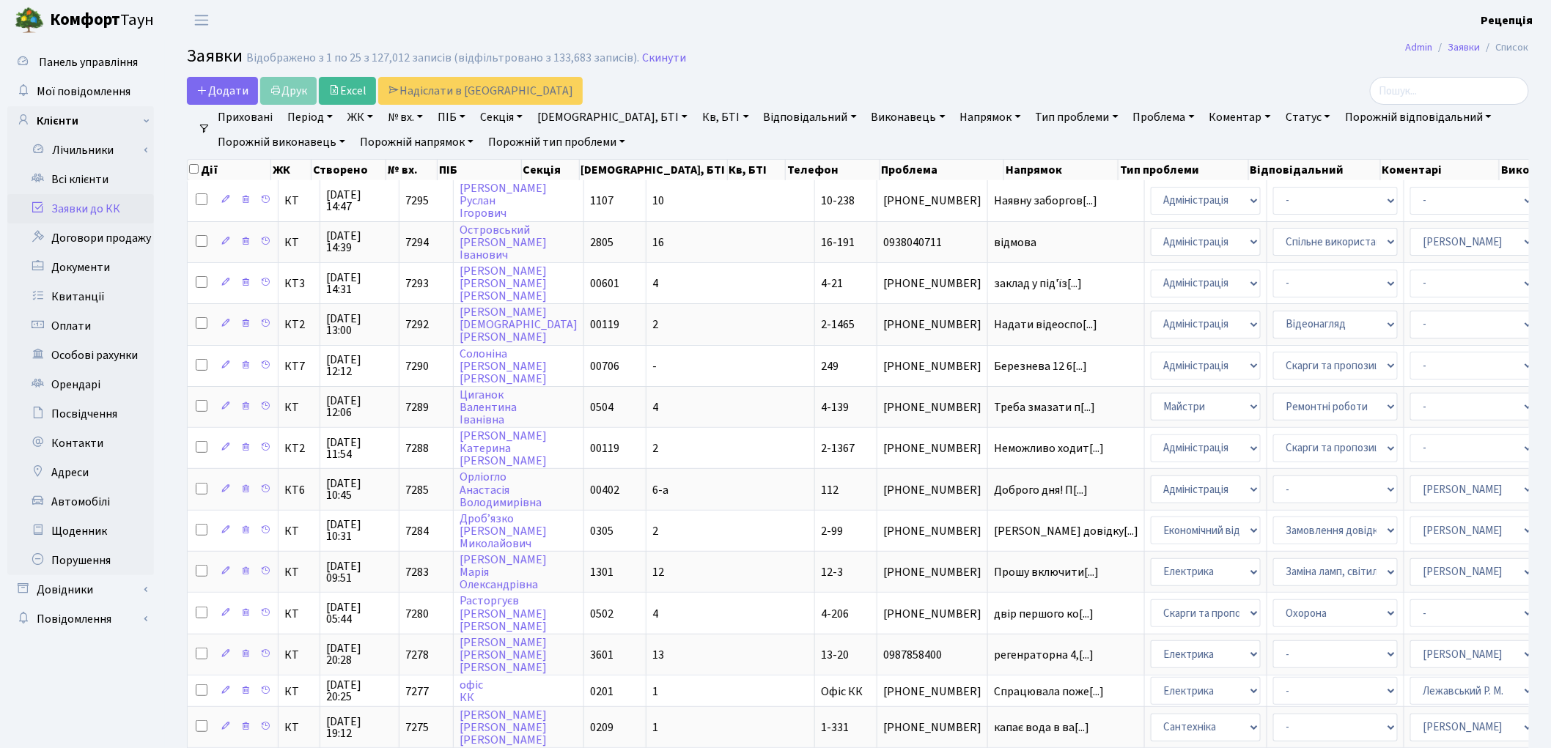
click at [415, 119] on link "№ вх." at bounding box center [405, 117] width 47 height 25
type input "7141"
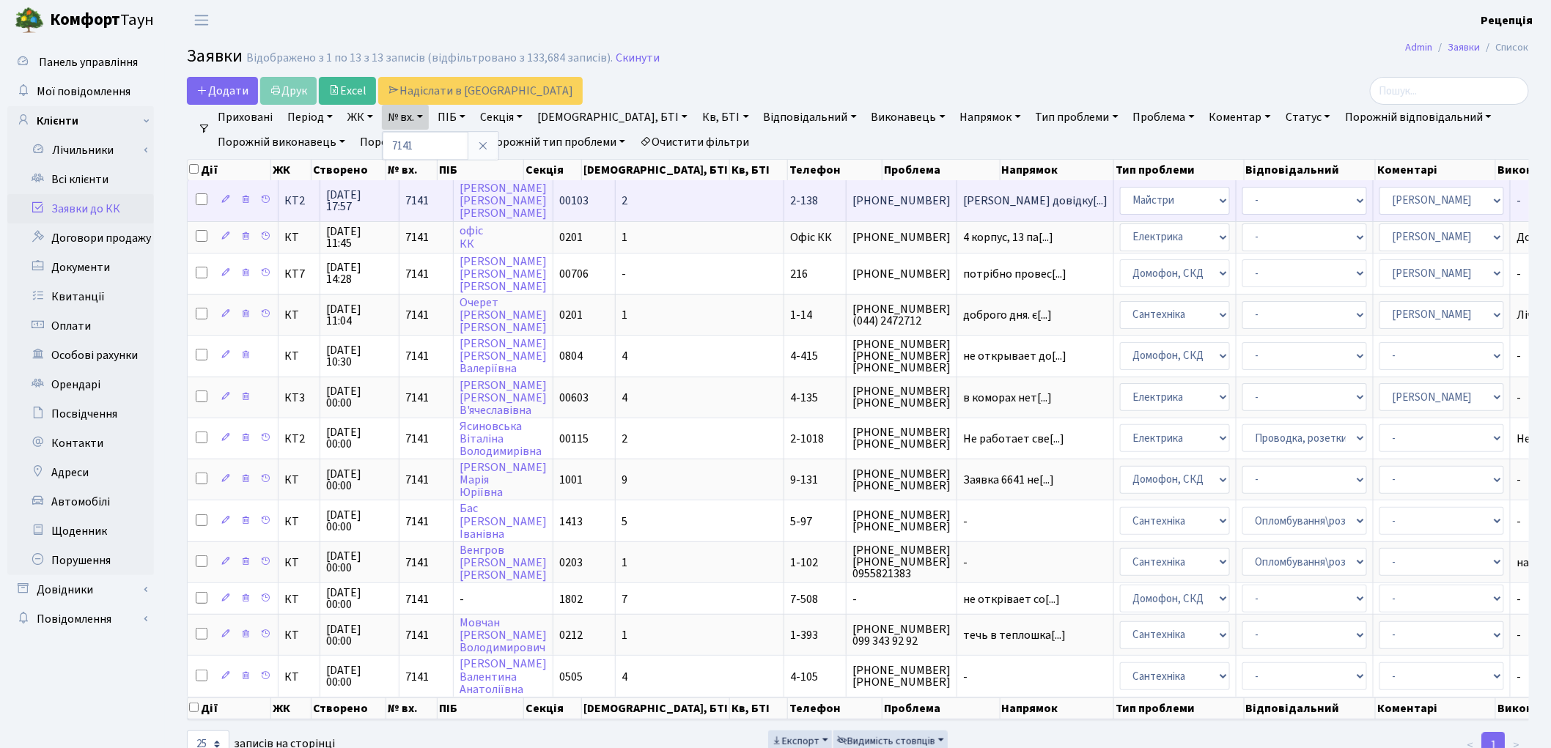
click at [784, 194] on td "2-138" at bounding box center [815, 200] width 62 height 40
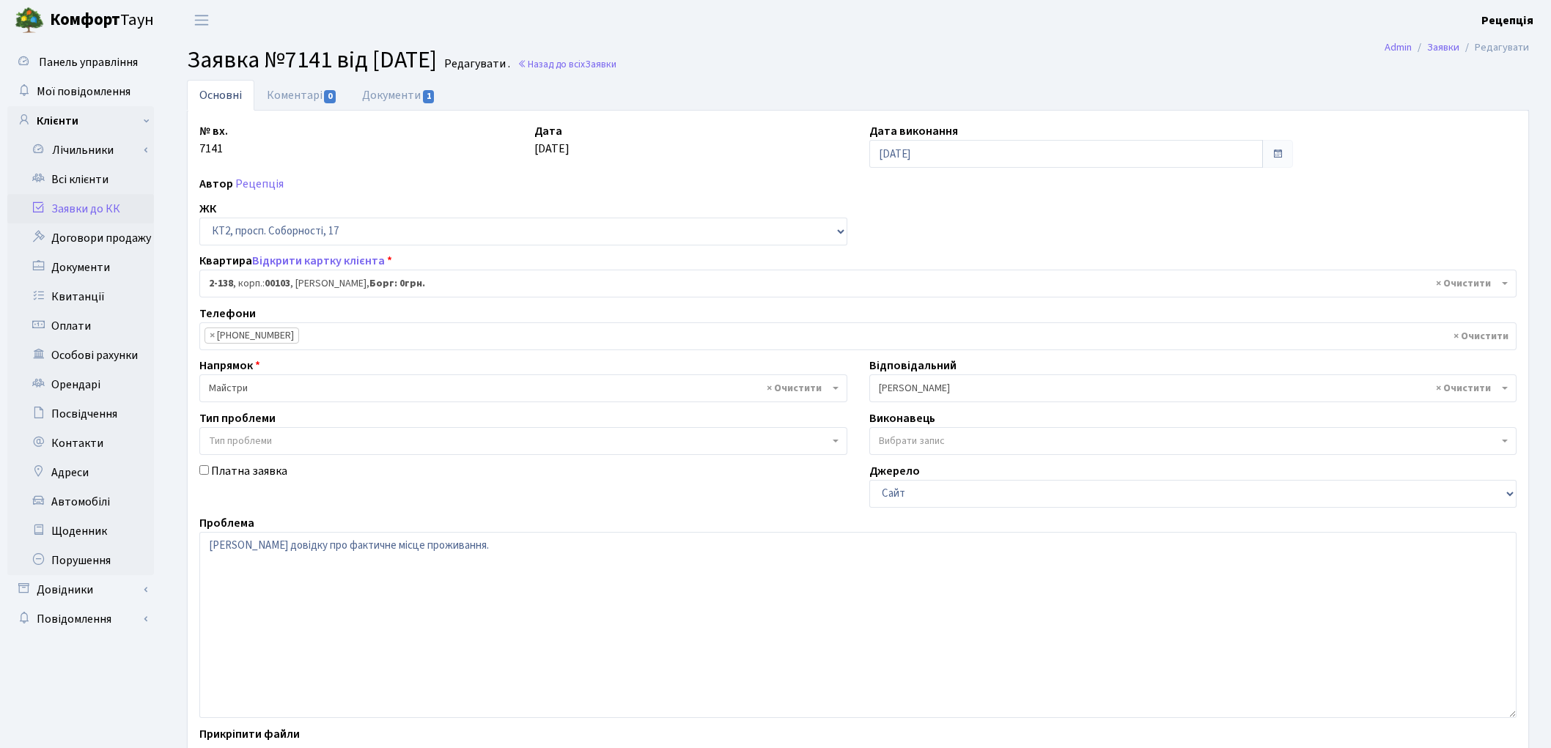
select select "15192"
click at [394, 94] on link "Документи 1" at bounding box center [399, 95] width 98 height 30
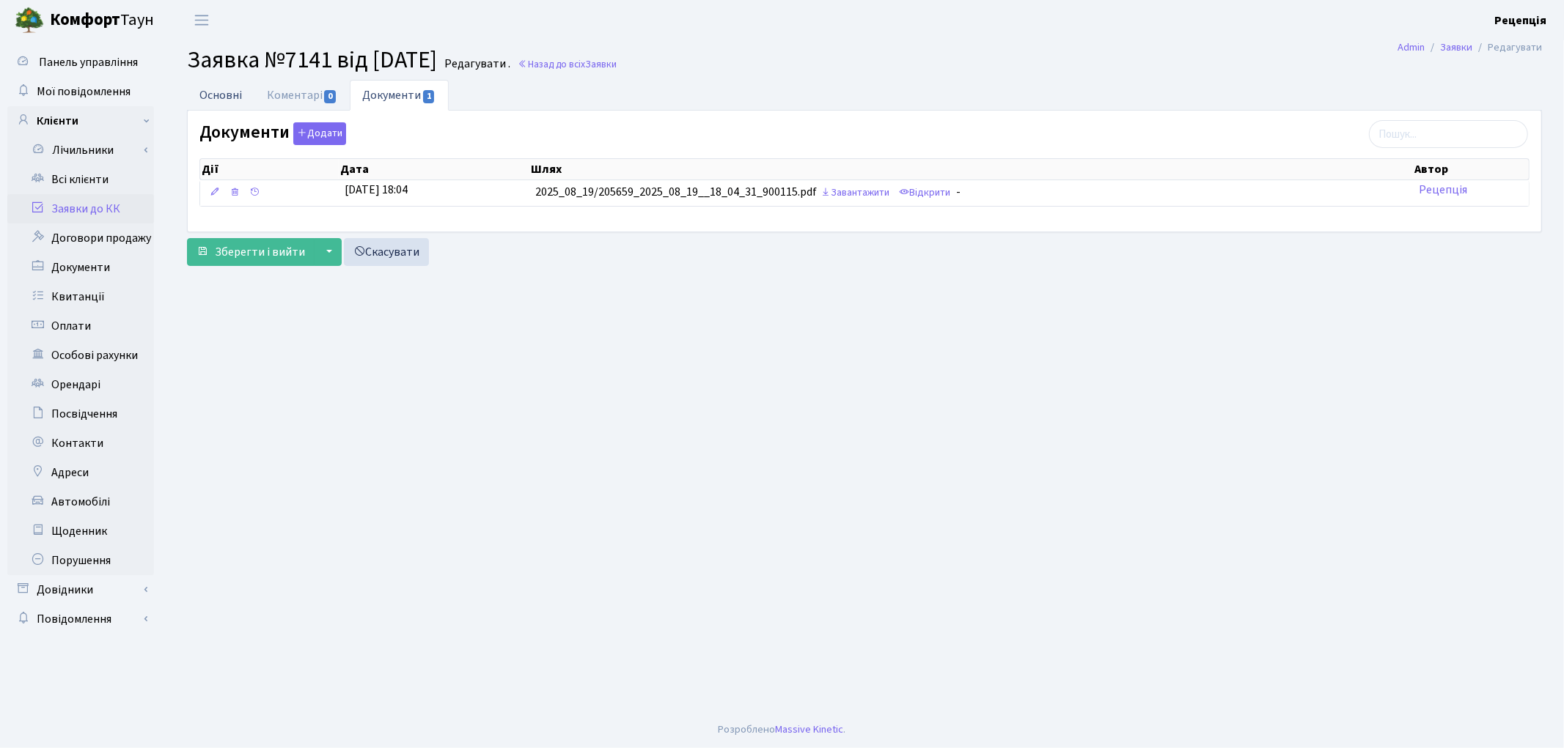
click at [230, 92] on link "Основні" at bounding box center [220, 95] width 67 height 30
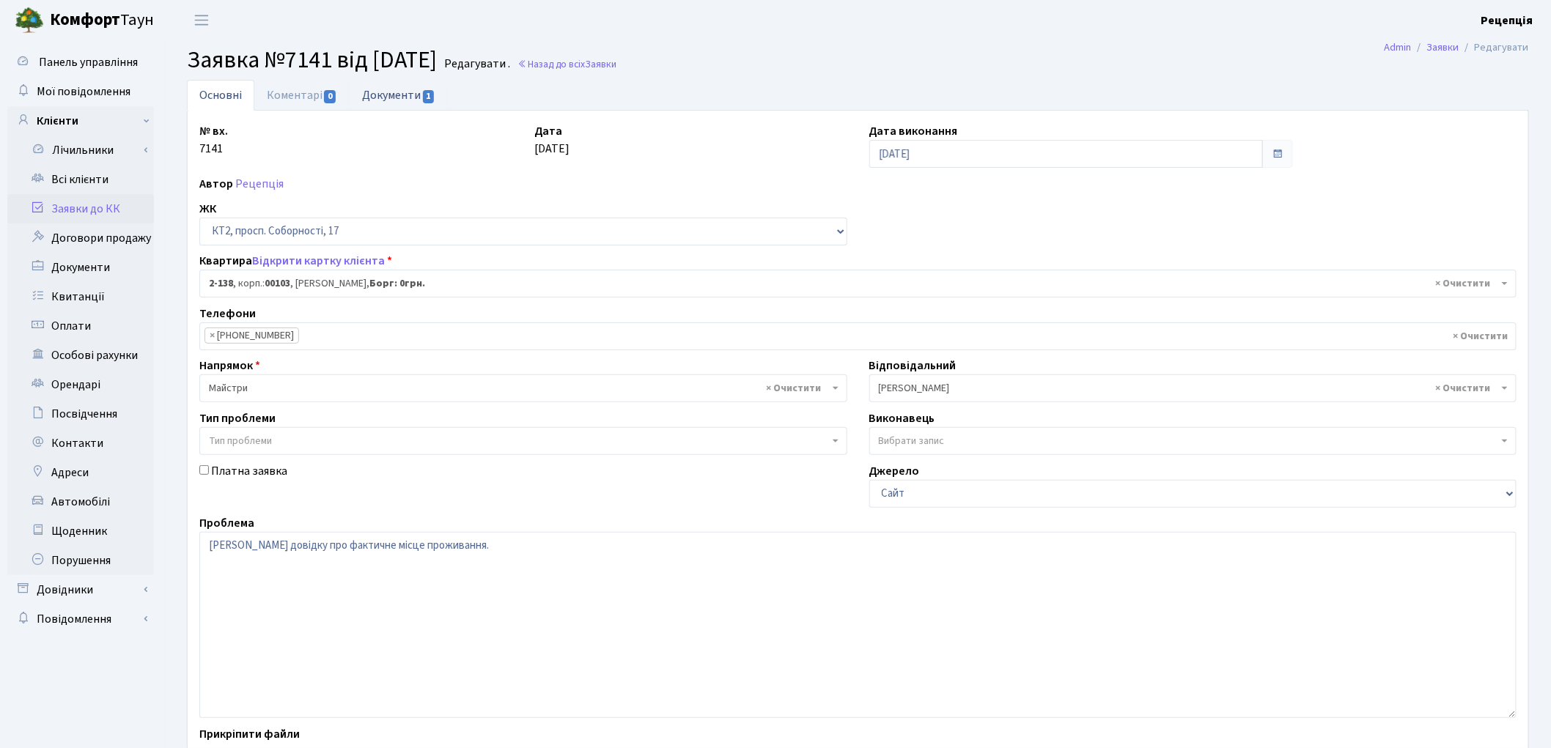
click at [406, 91] on link "Документи 1" at bounding box center [399, 95] width 98 height 30
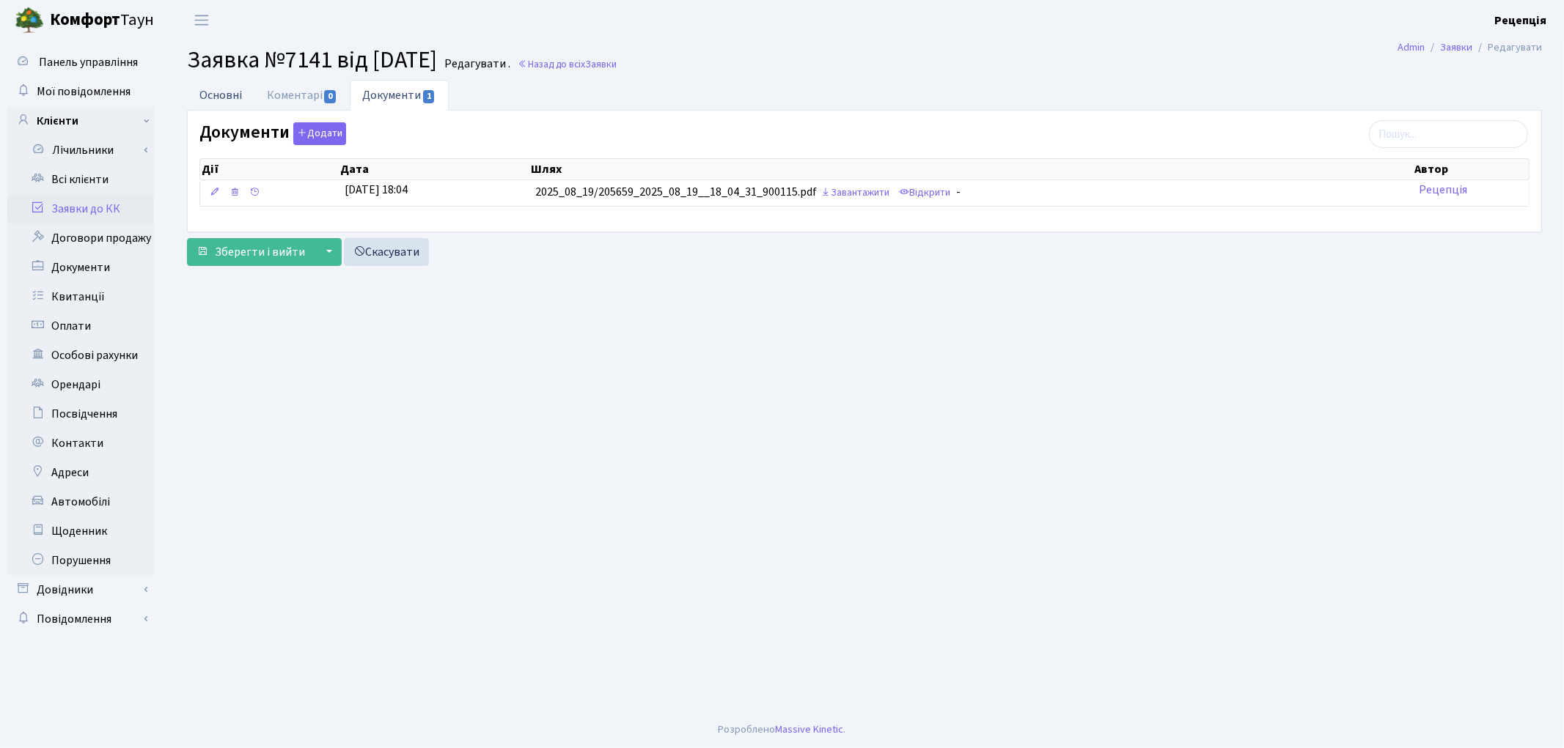
click at [224, 98] on link "Основні" at bounding box center [220, 95] width 67 height 30
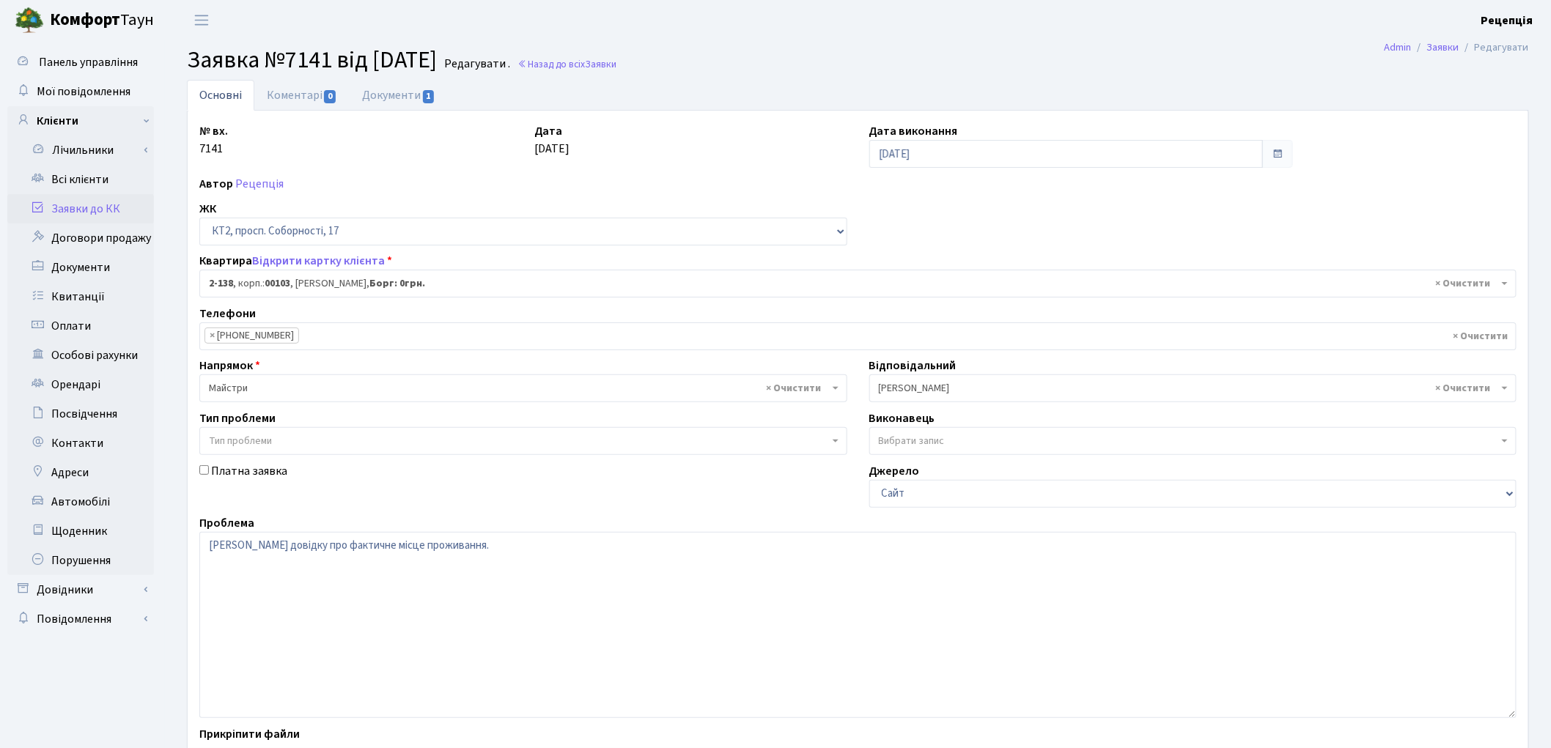
click at [106, 205] on link "Заявки до КК" at bounding box center [80, 208] width 147 height 29
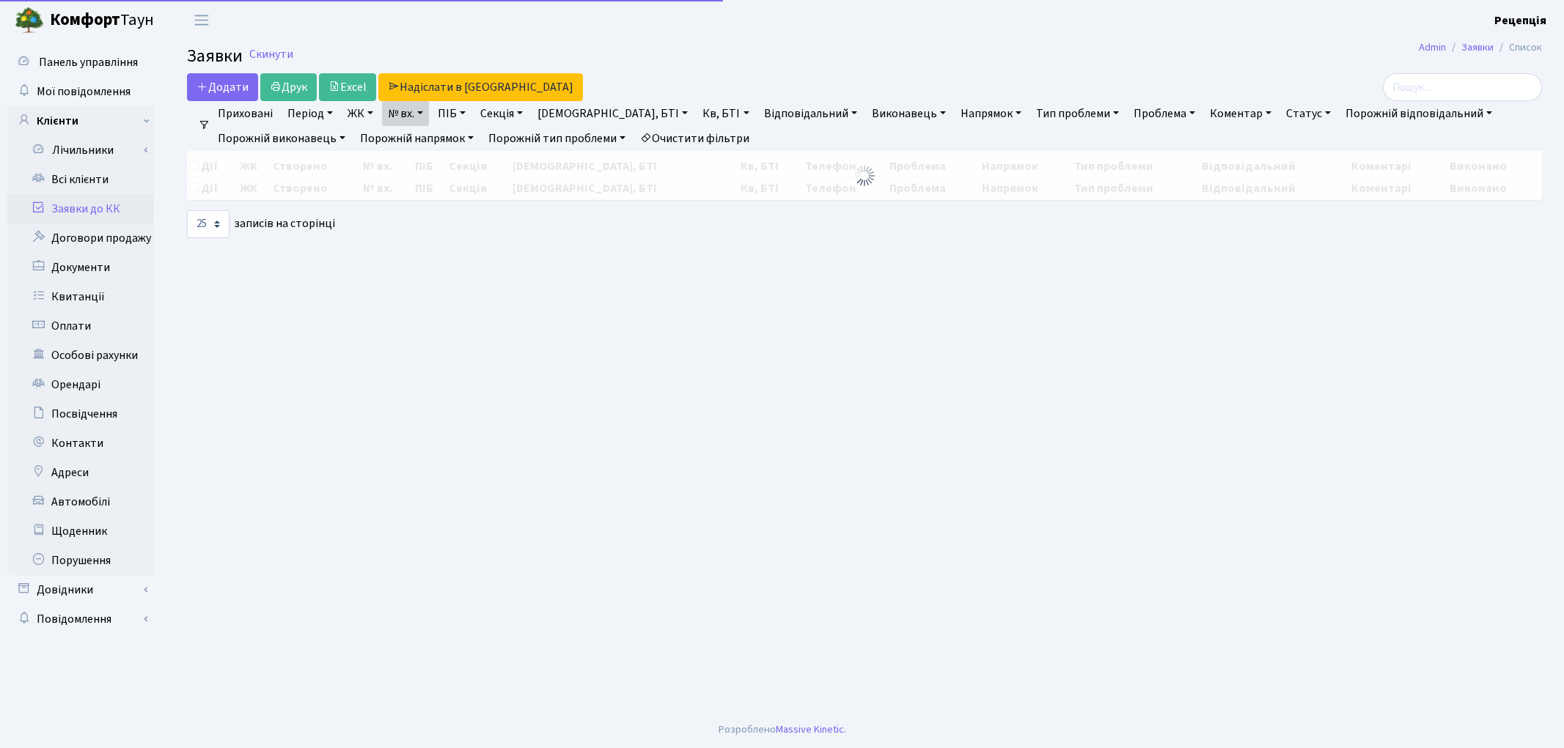
select select "25"
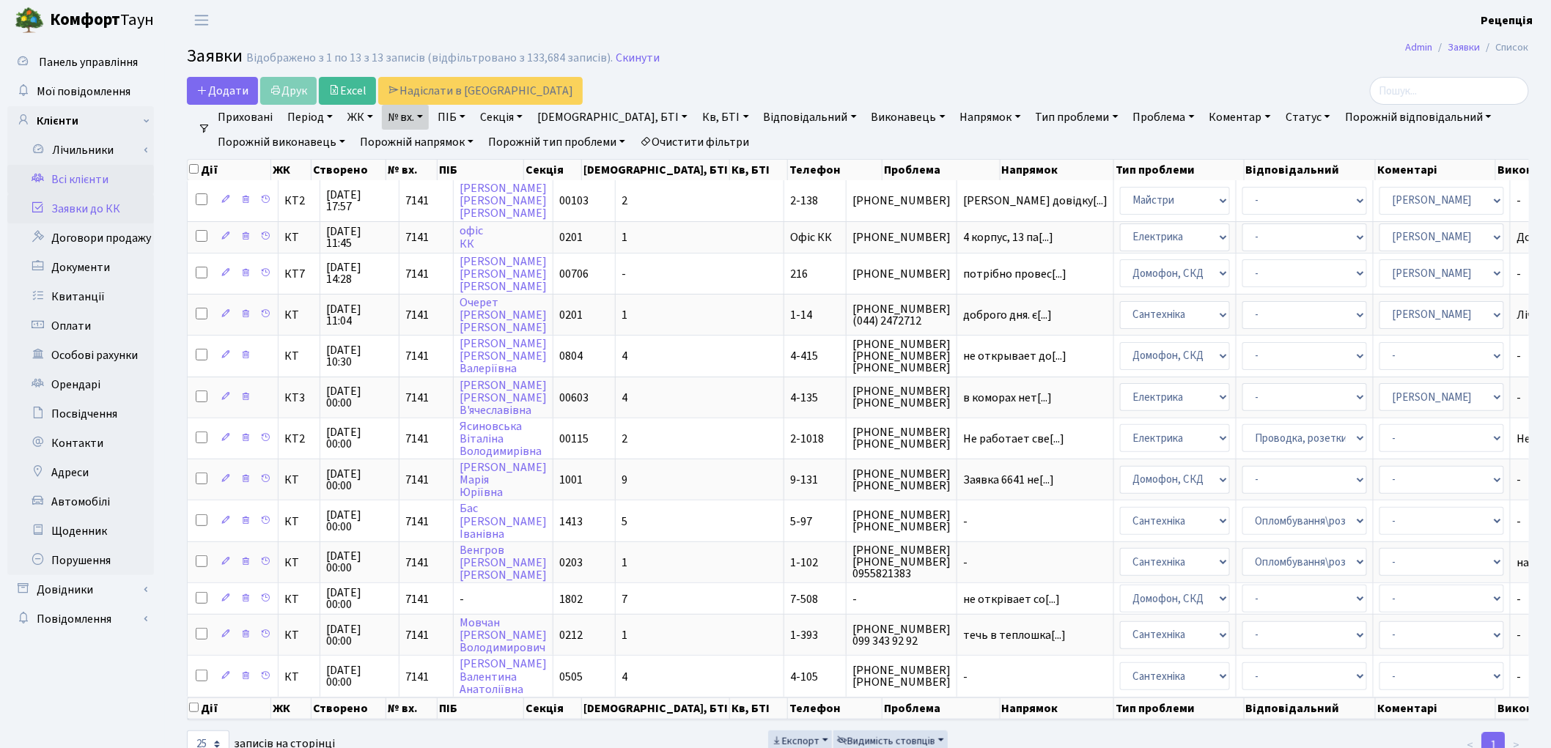
click at [94, 180] on link "Всі клієнти" at bounding box center [80, 179] width 147 height 29
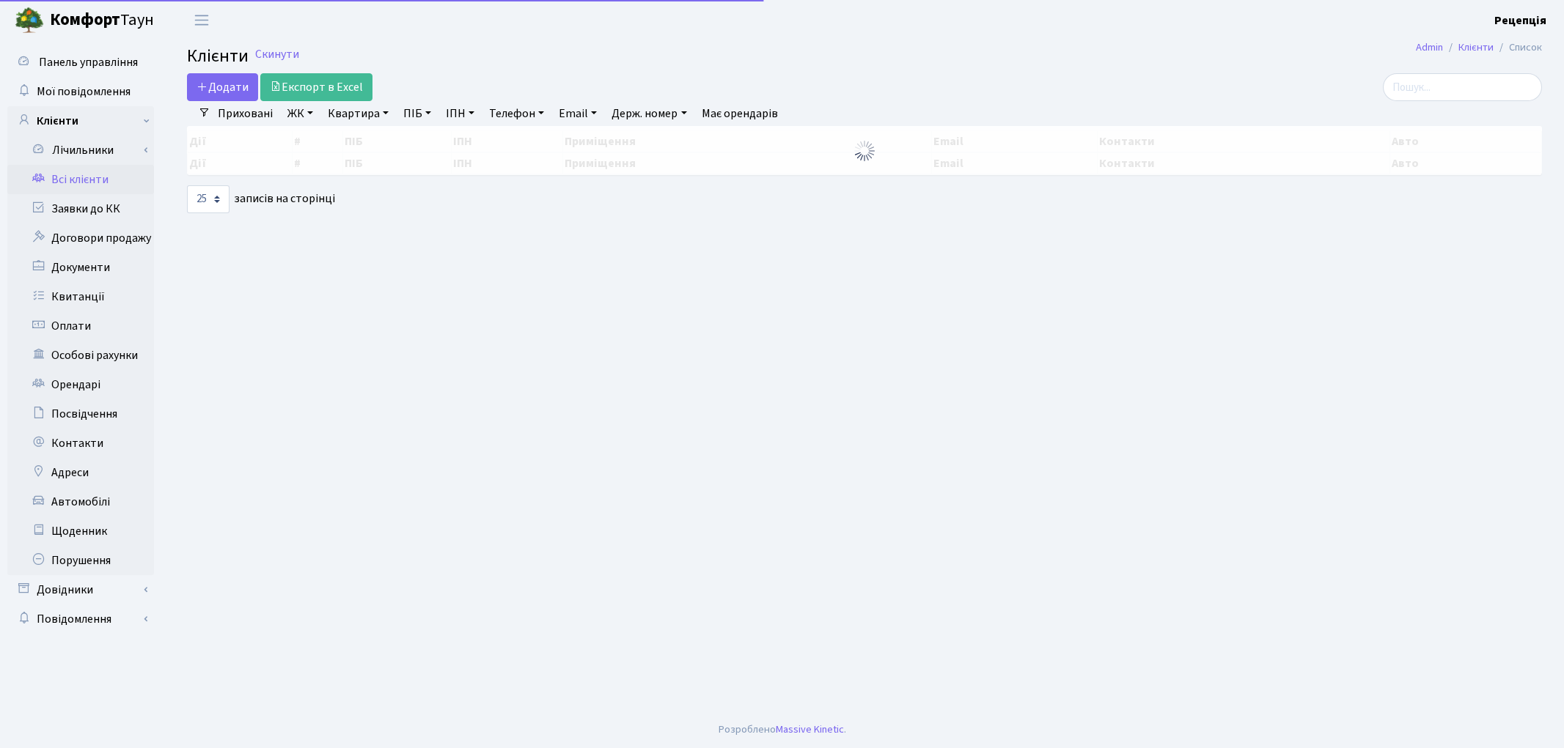
select select "25"
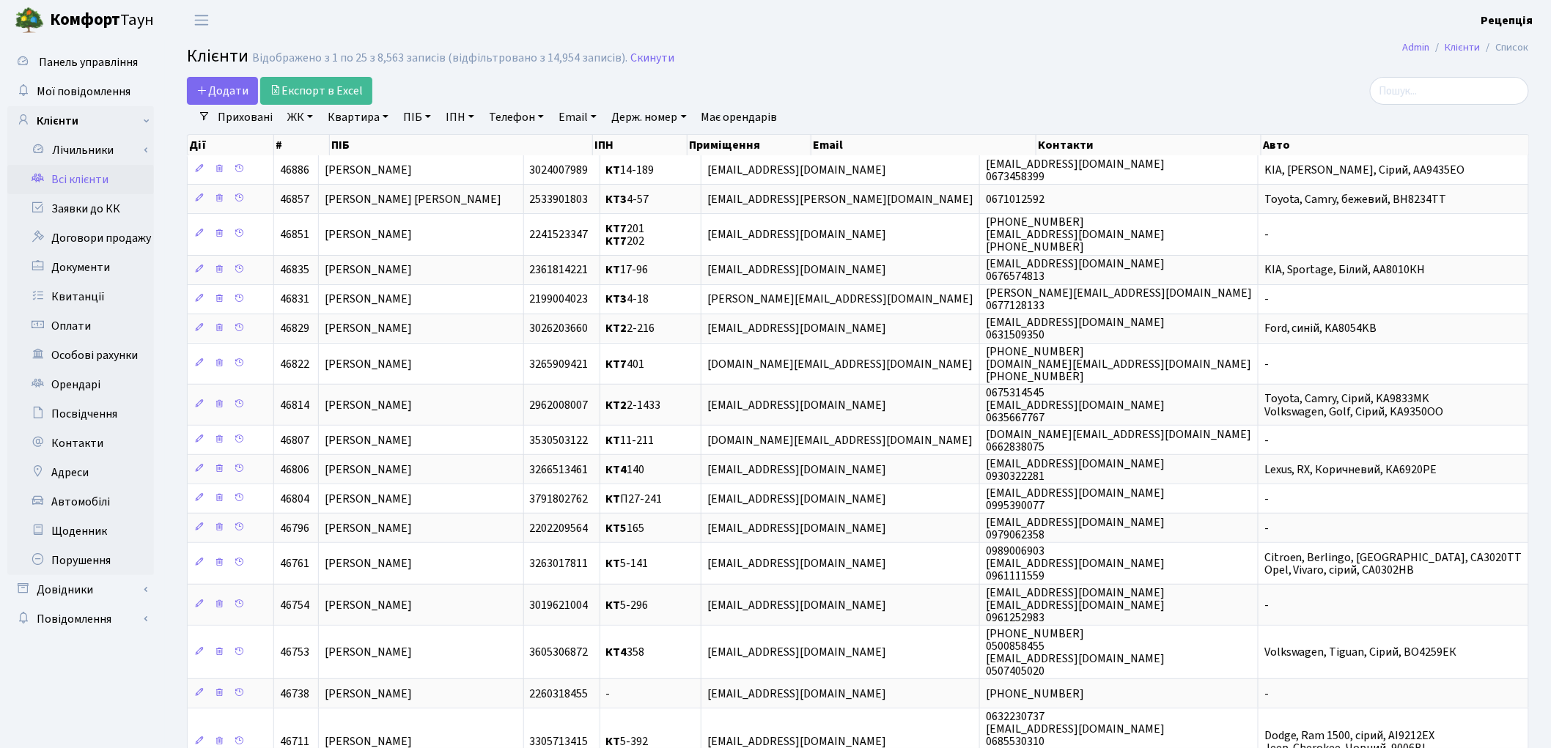
click at [312, 118] on link "ЖК" at bounding box center [300, 117] width 37 height 25
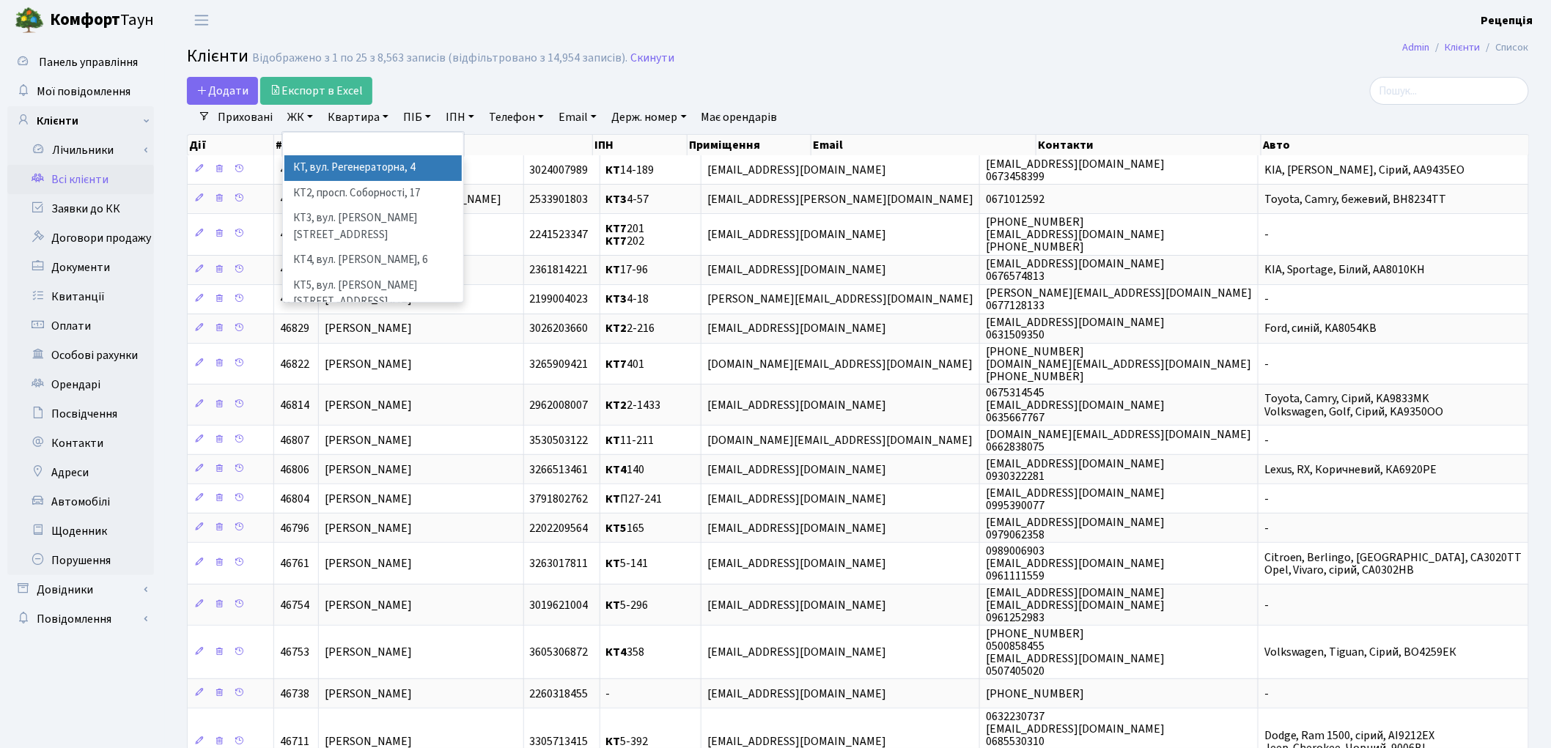
click at [333, 163] on li "КТ, вул. Регенераторна, 4" at bounding box center [372, 168] width 177 height 26
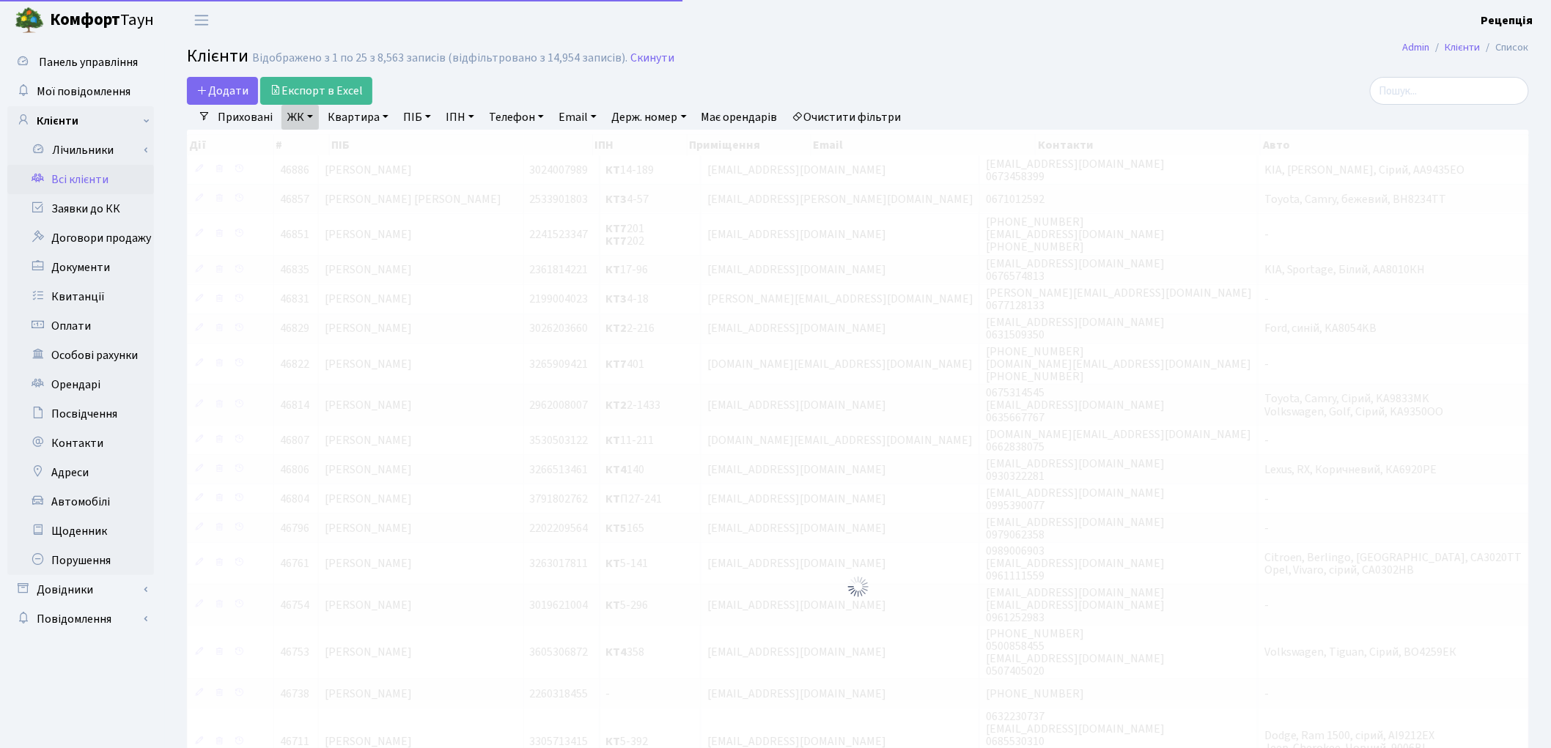
click at [361, 115] on link "Квартира" at bounding box center [358, 117] width 73 height 25
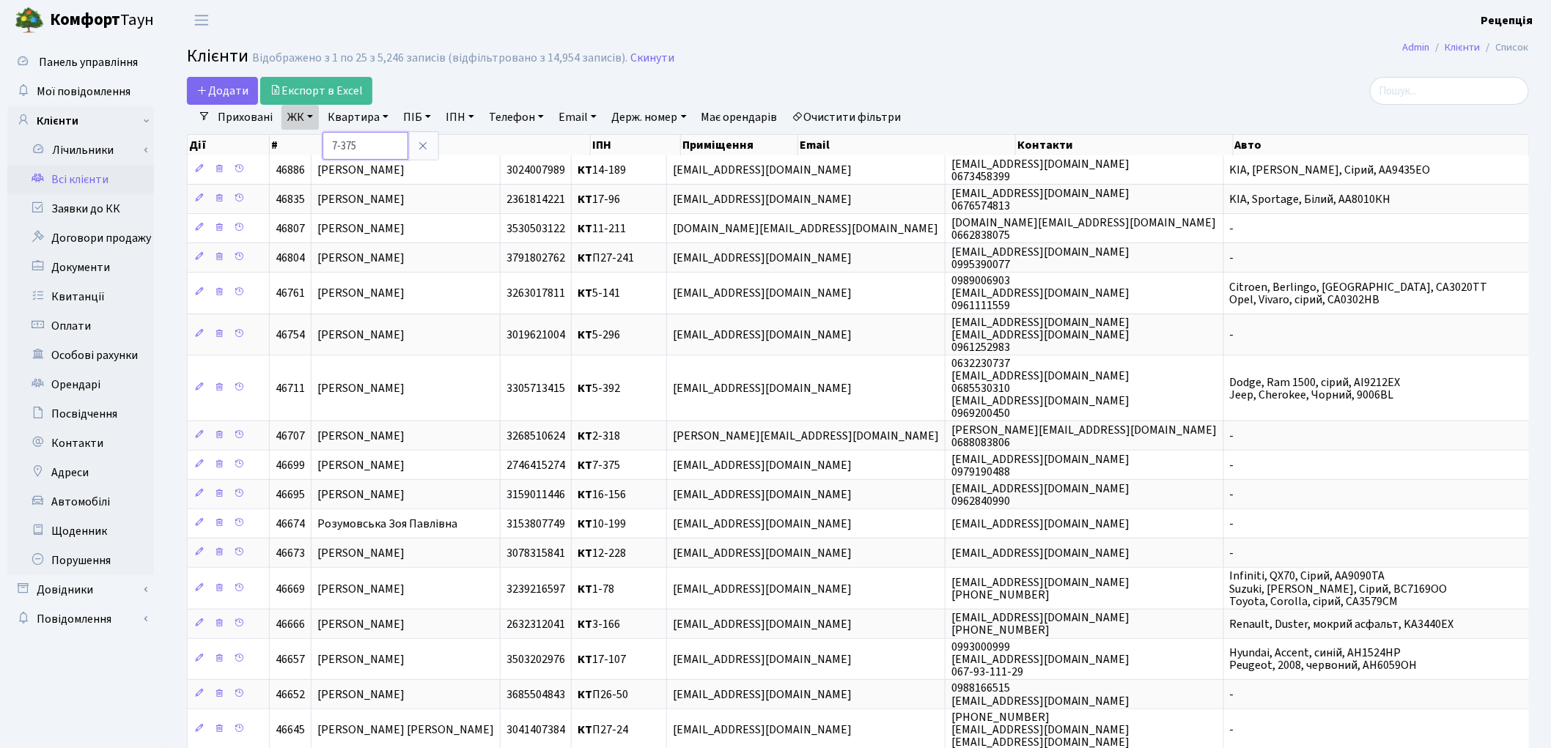
type input "7-375"
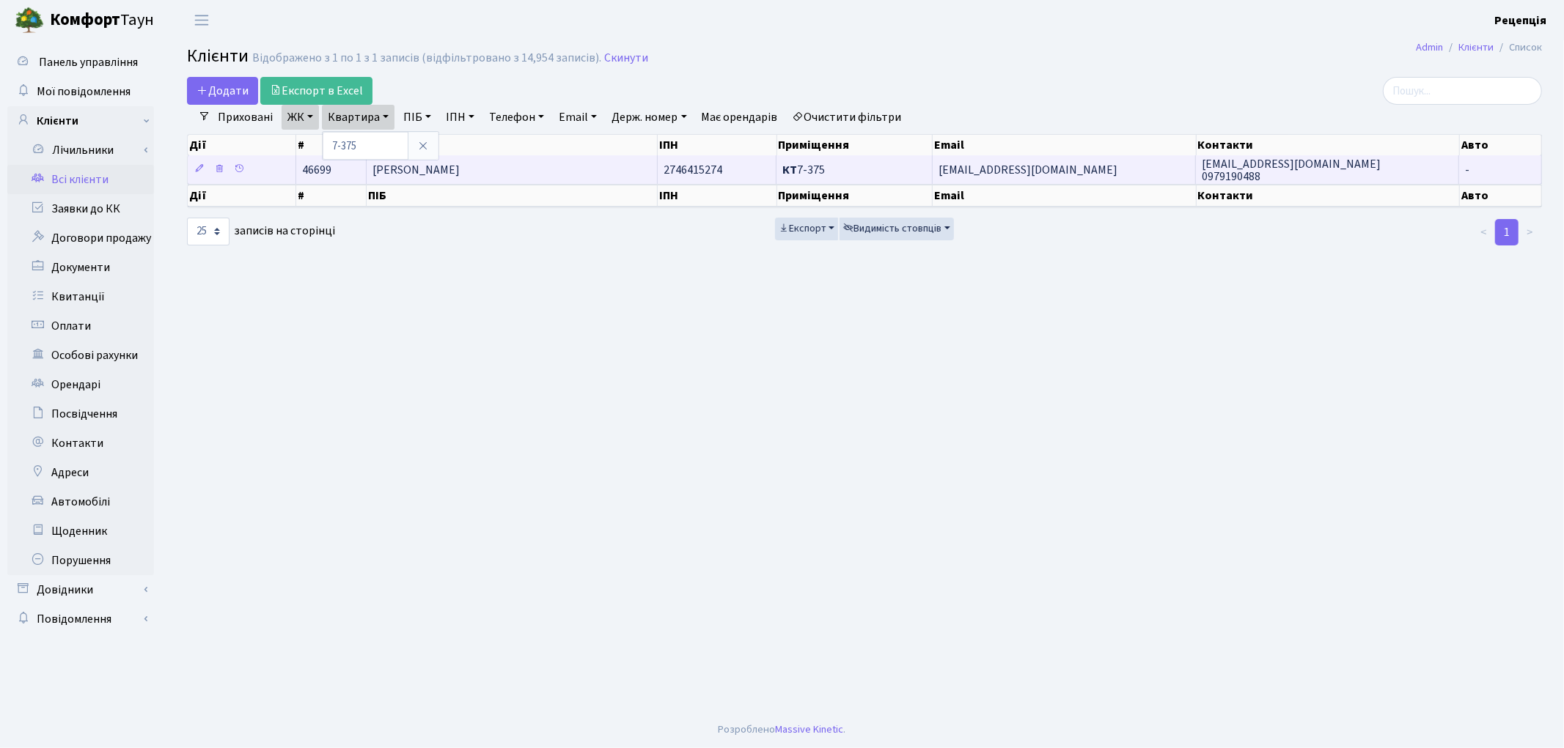
click at [444, 177] on span "Баранов Олександр Борисович" at bounding box center [415, 170] width 87 height 16
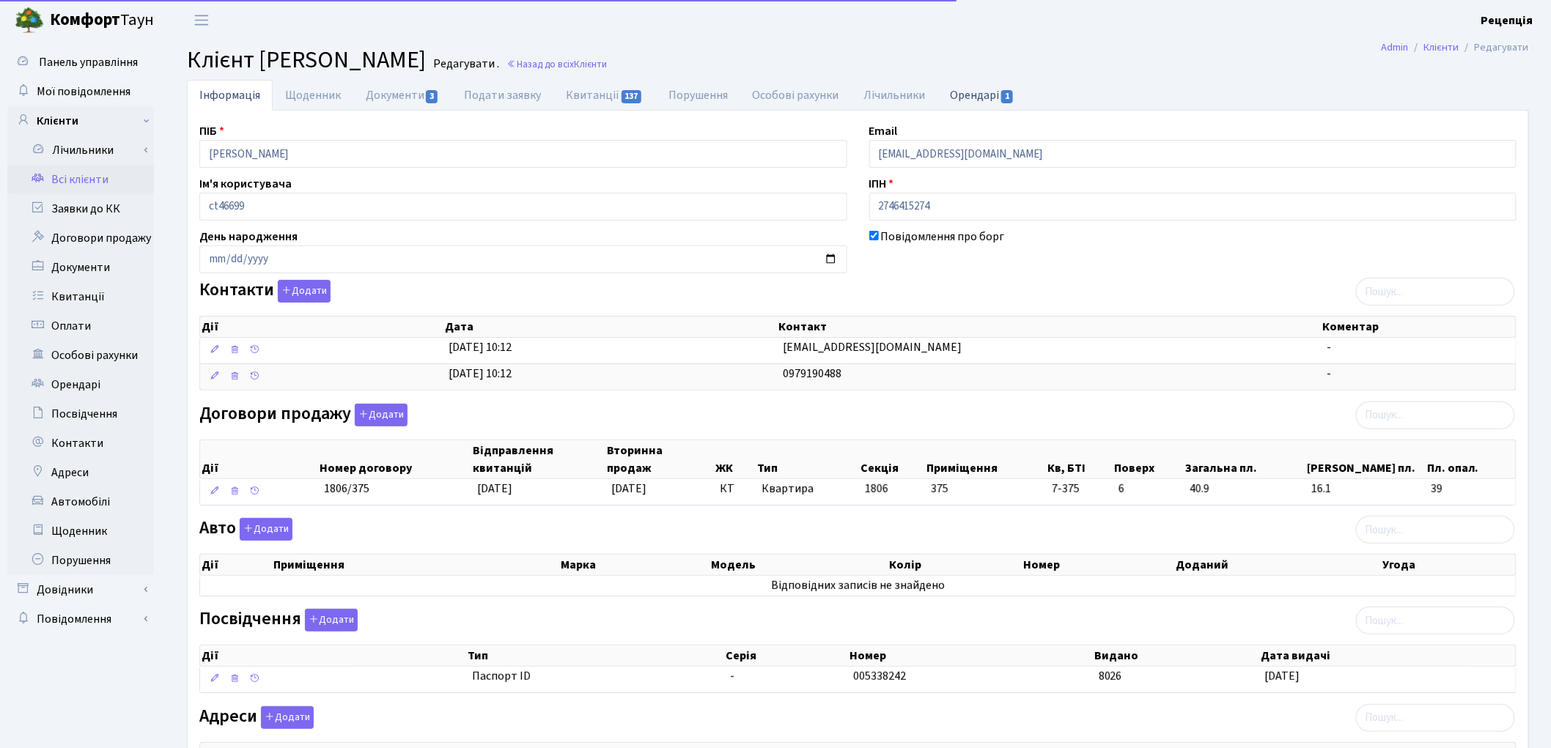
click at [982, 84] on link "Орендарі 1" at bounding box center [982, 95] width 89 height 30
select select "25"
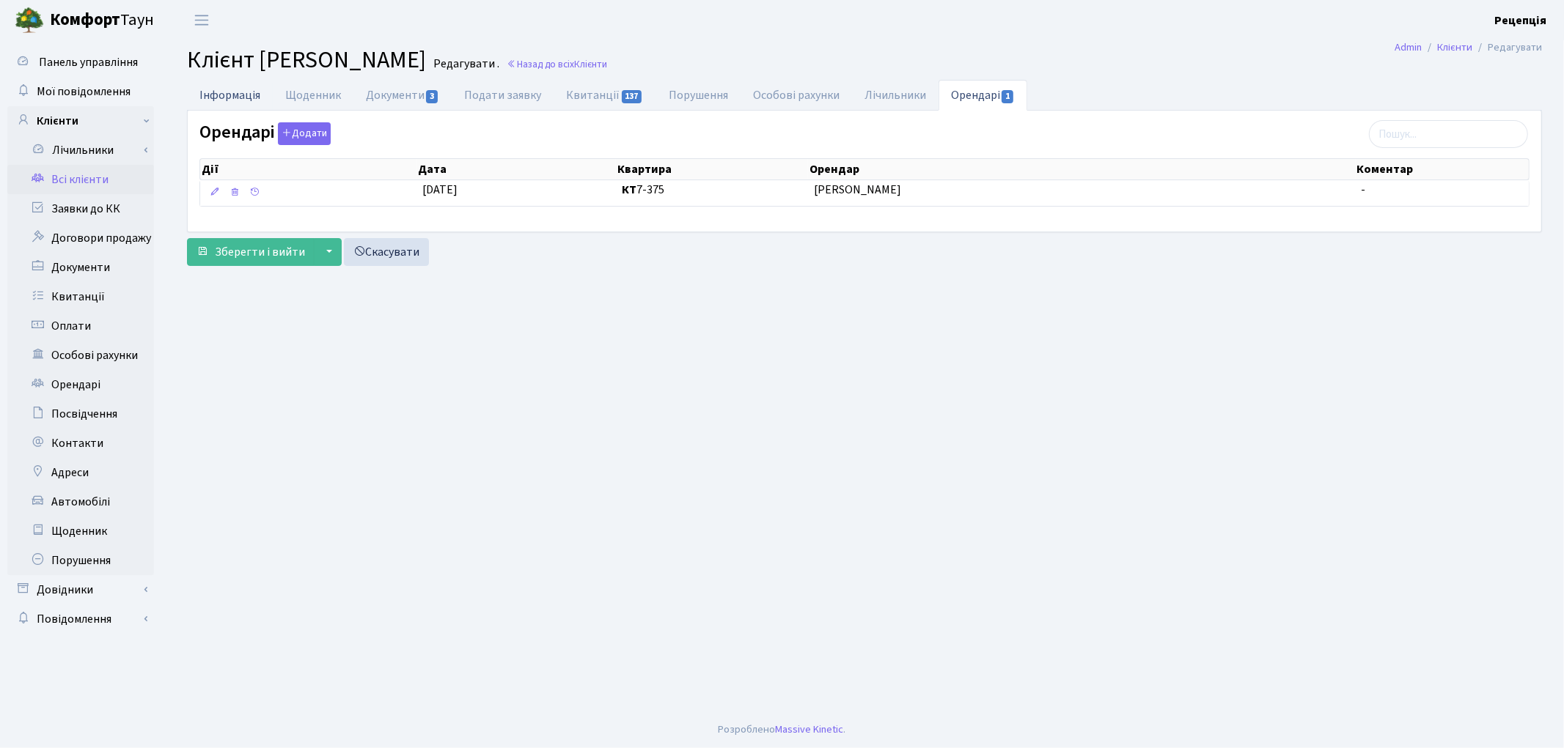
click at [236, 94] on link "Інформація" at bounding box center [230, 95] width 86 height 30
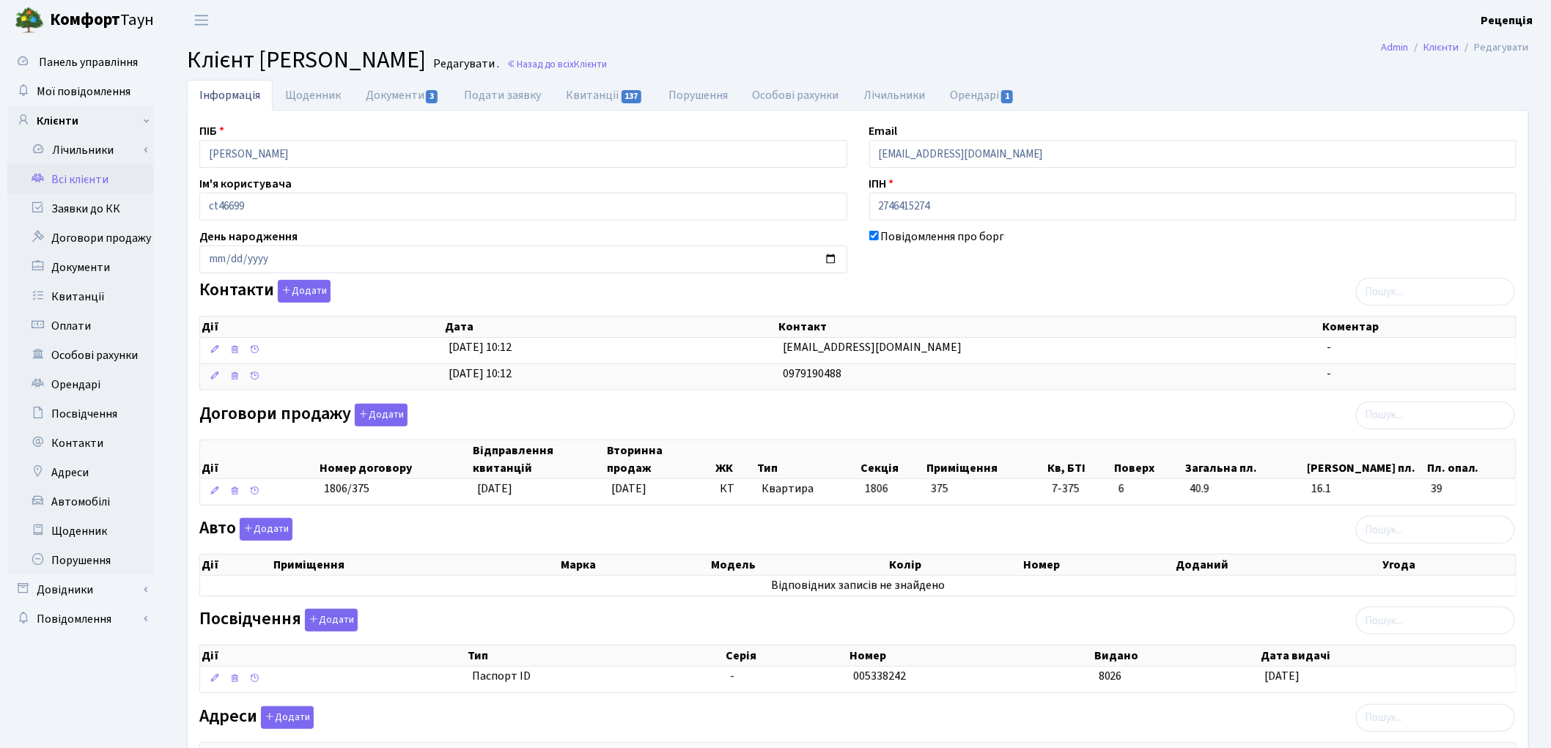
click at [95, 169] on link "Всі клієнти" at bounding box center [80, 179] width 147 height 29
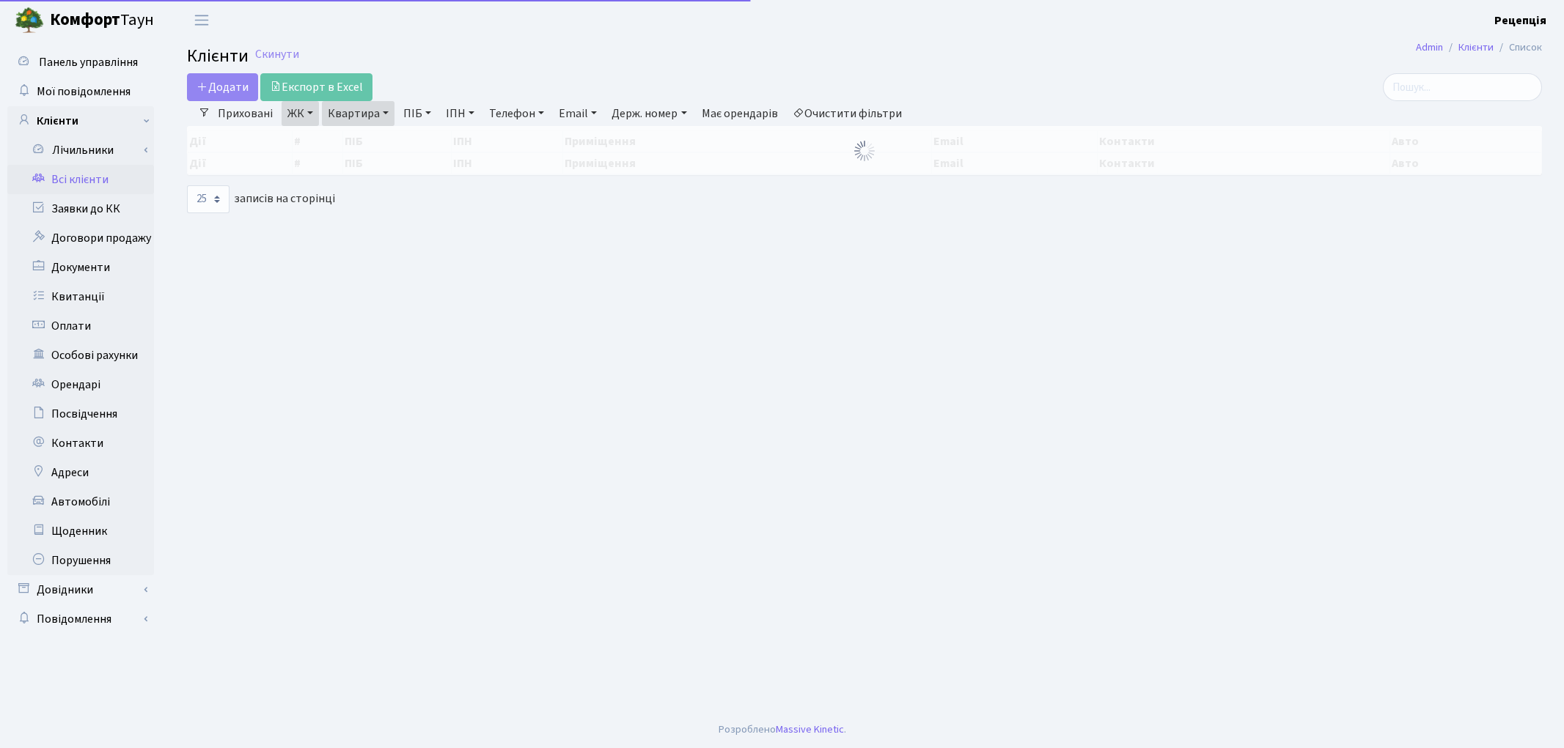
select select "25"
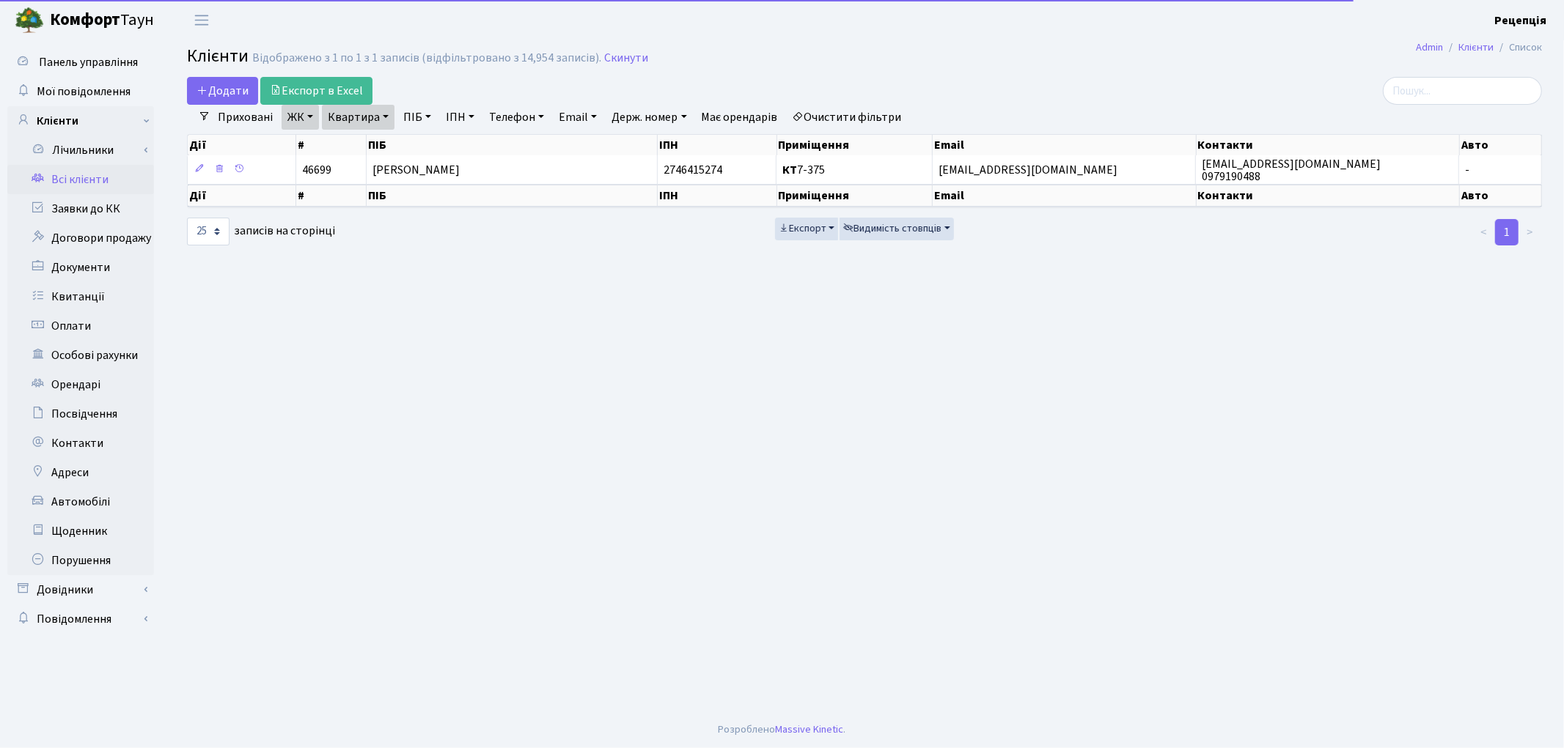
click at [878, 110] on link "Очистити фільтри" at bounding box center [847, 117] width 121 height 25
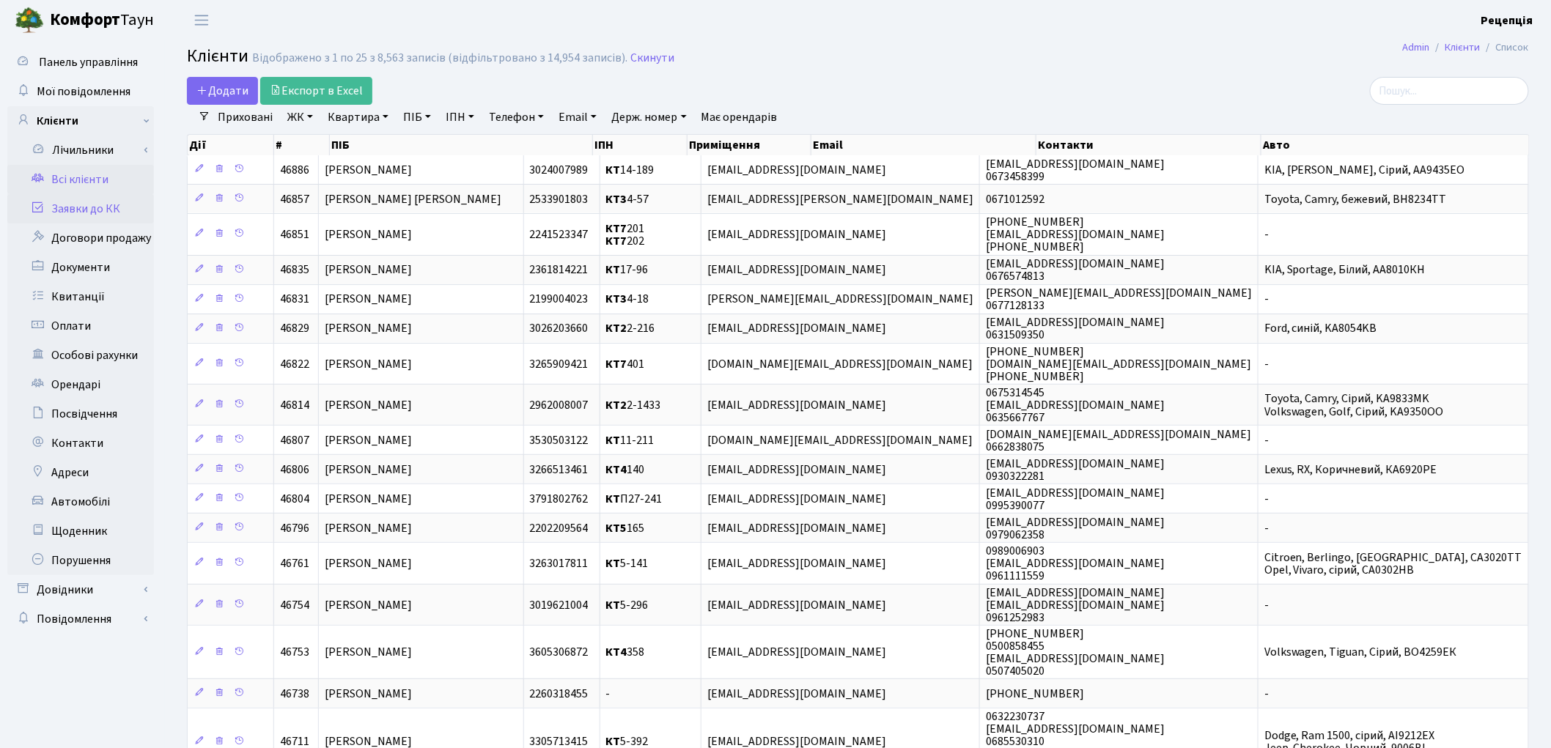
click at [89, 215] on link "Заявки до КК" at bounding box center [80, 208] width 147 height 29
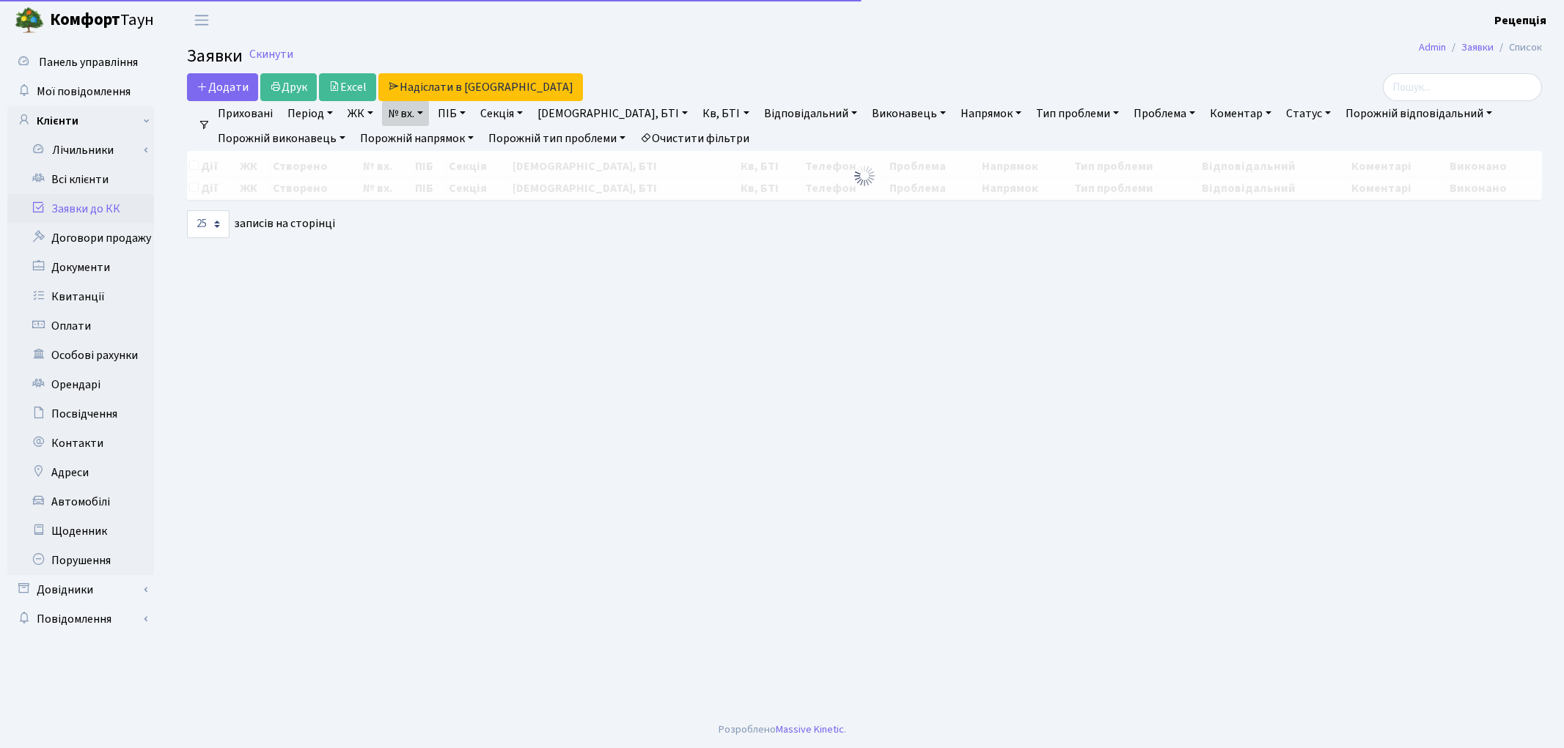
select select "25"
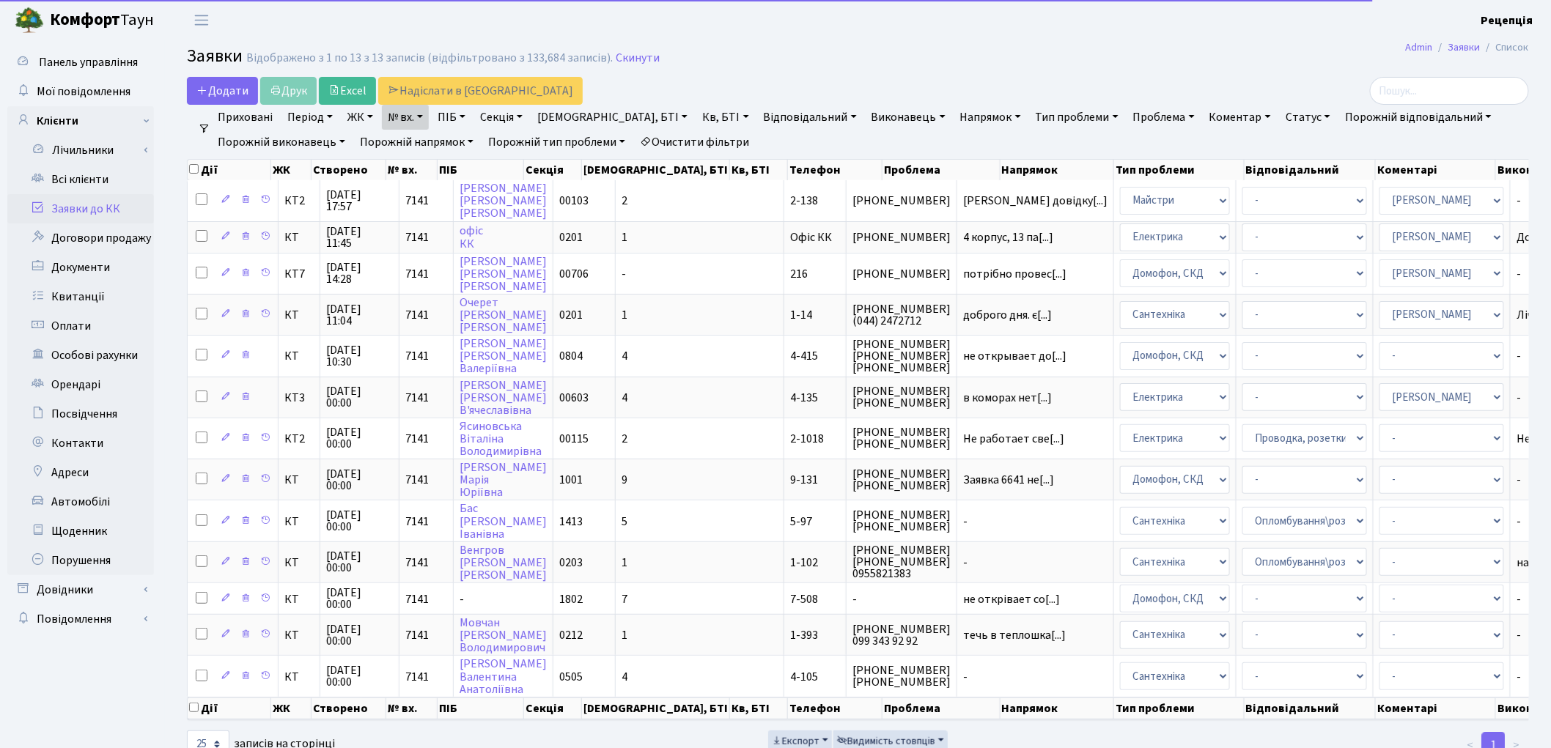
click at [682, 136] on link "Очистити фільтри" at bounding box center [694, 142] width 121 height 25
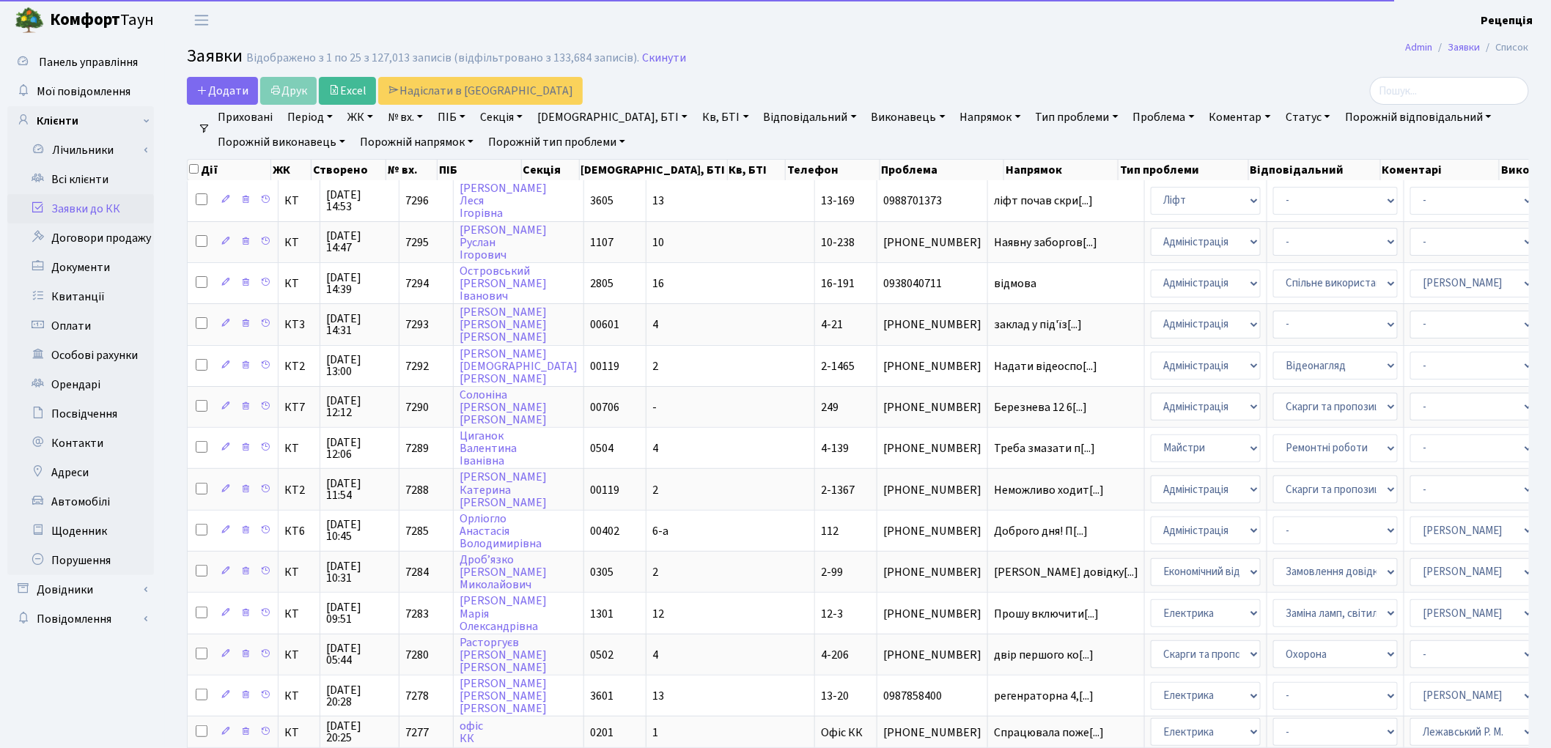
click at [367, 119] on link "ЖК" at bounding box center [360, 117] width 37 height 25
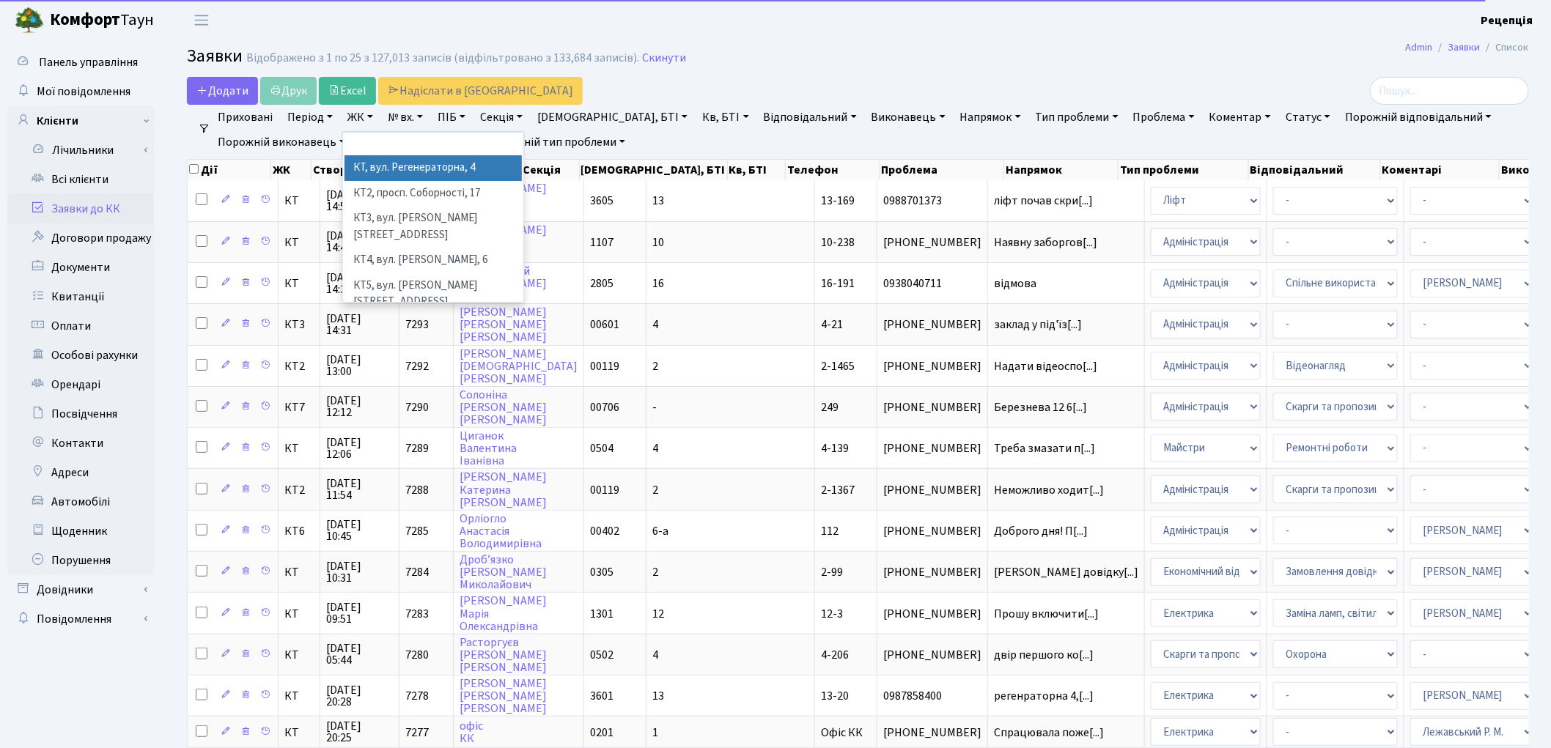
click at [382, 163] on li "КТ, вул. Регенераторна, 4" at bounding box center [433, 168] width 177 height 26
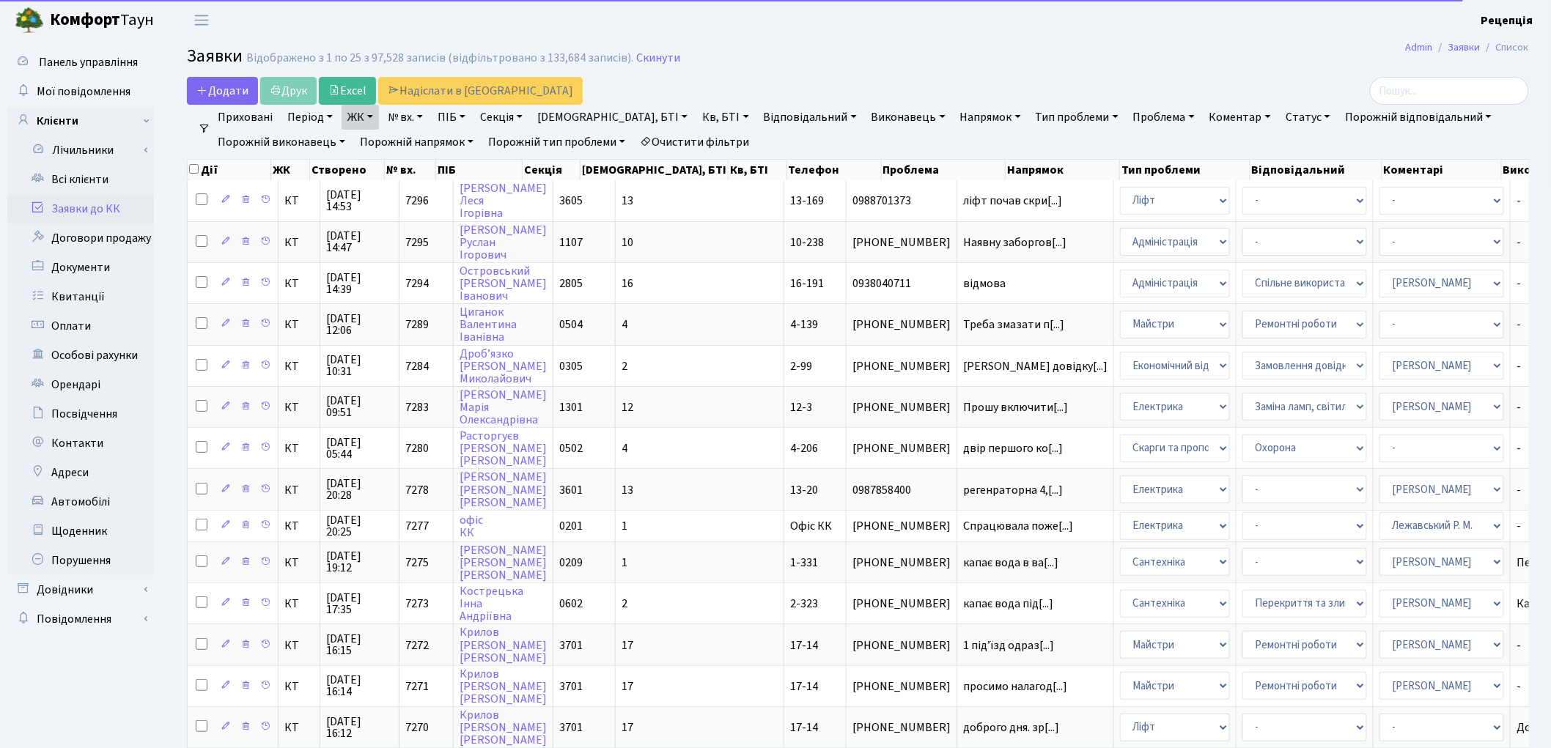
click at [423, 115] on link "№ вх." at bounding box center [405, 117] width 47 height 25
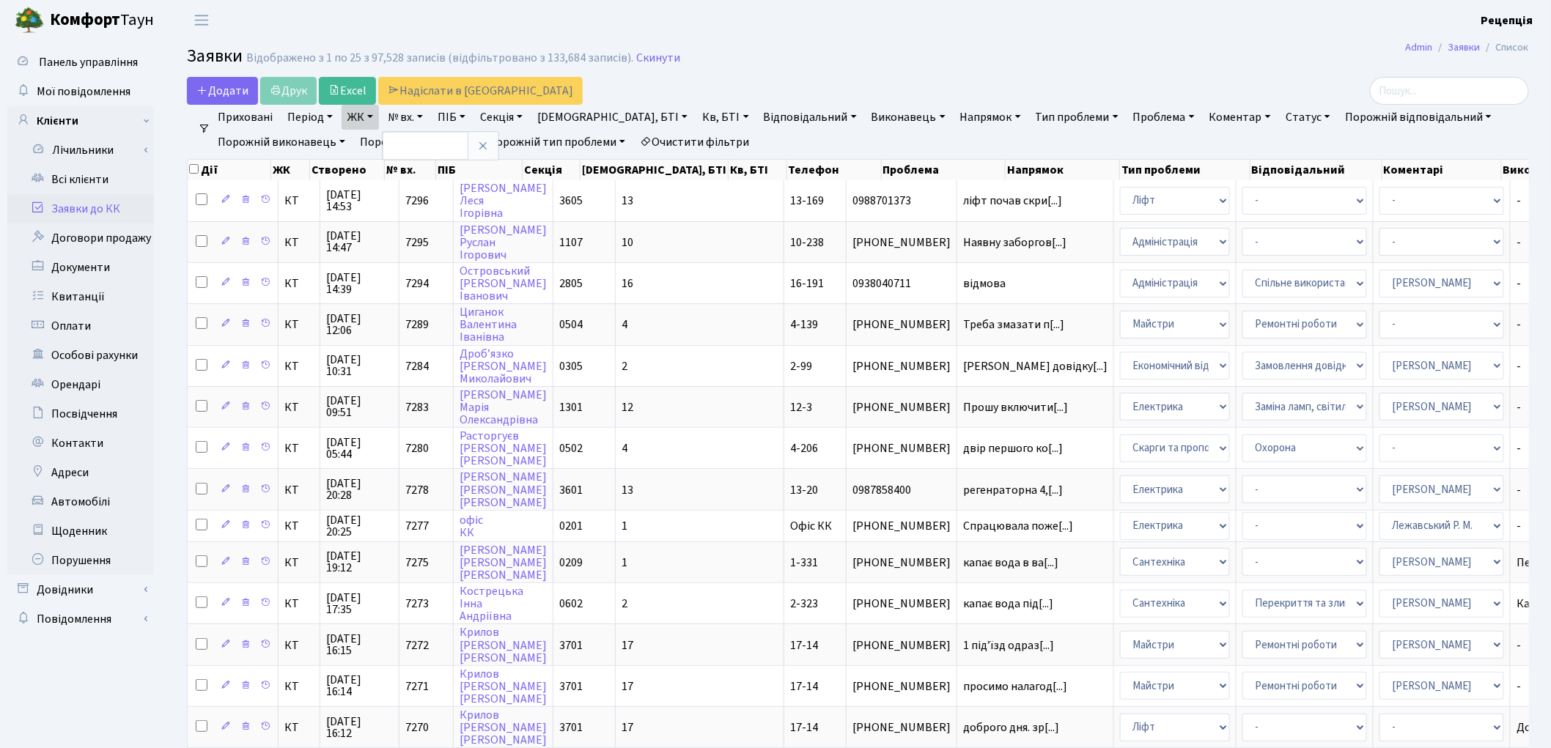
click at [422, 116] on link "№ вх." at bounding box center [405, 117] width 47 height 25
click at [696, 111] on link "Кв, БТІ" at bounding box center [725, 117] width 58 height 25
type input "1-256"
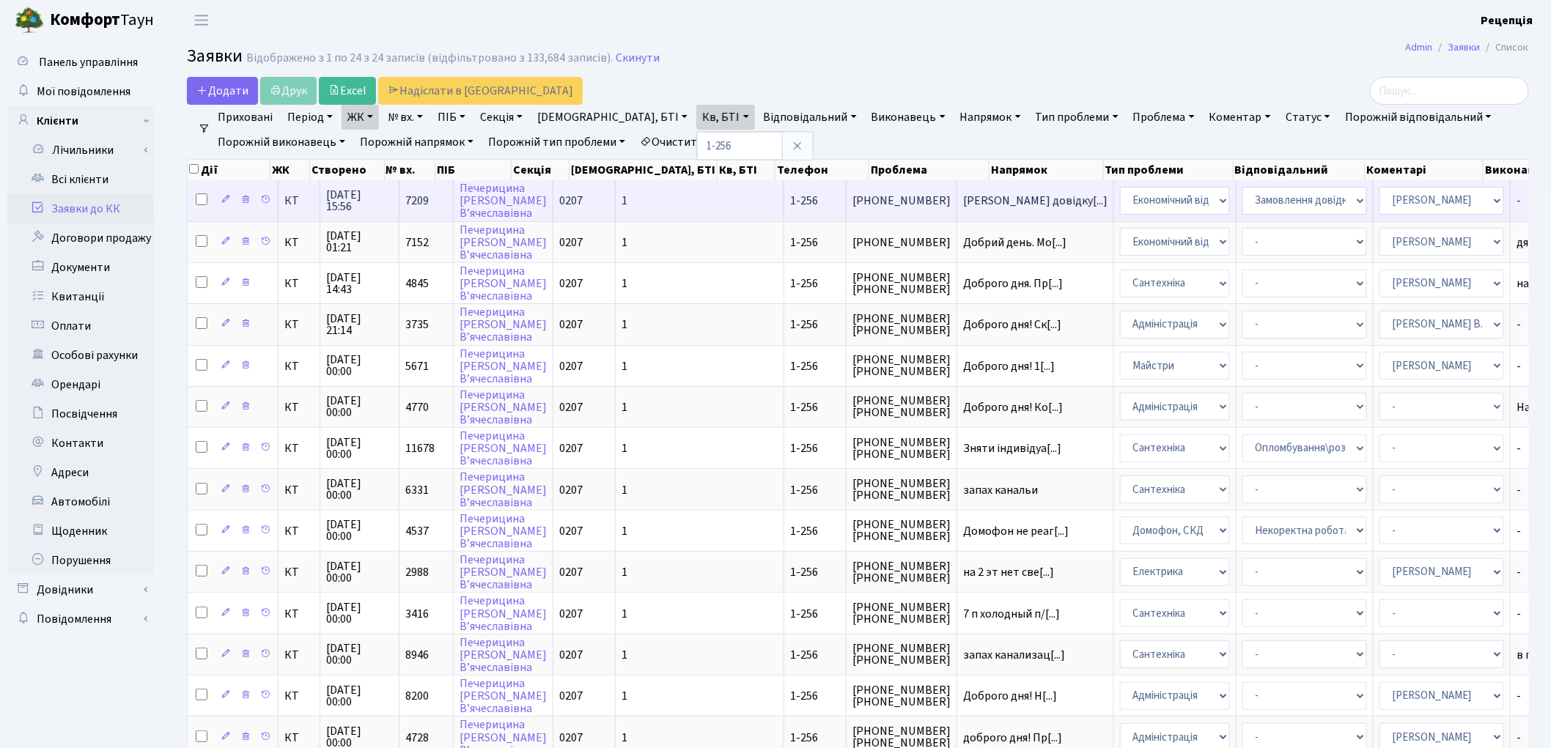
click at [784, 202] on td "1-256" at bounding box center [815, 200] width 62 height 40
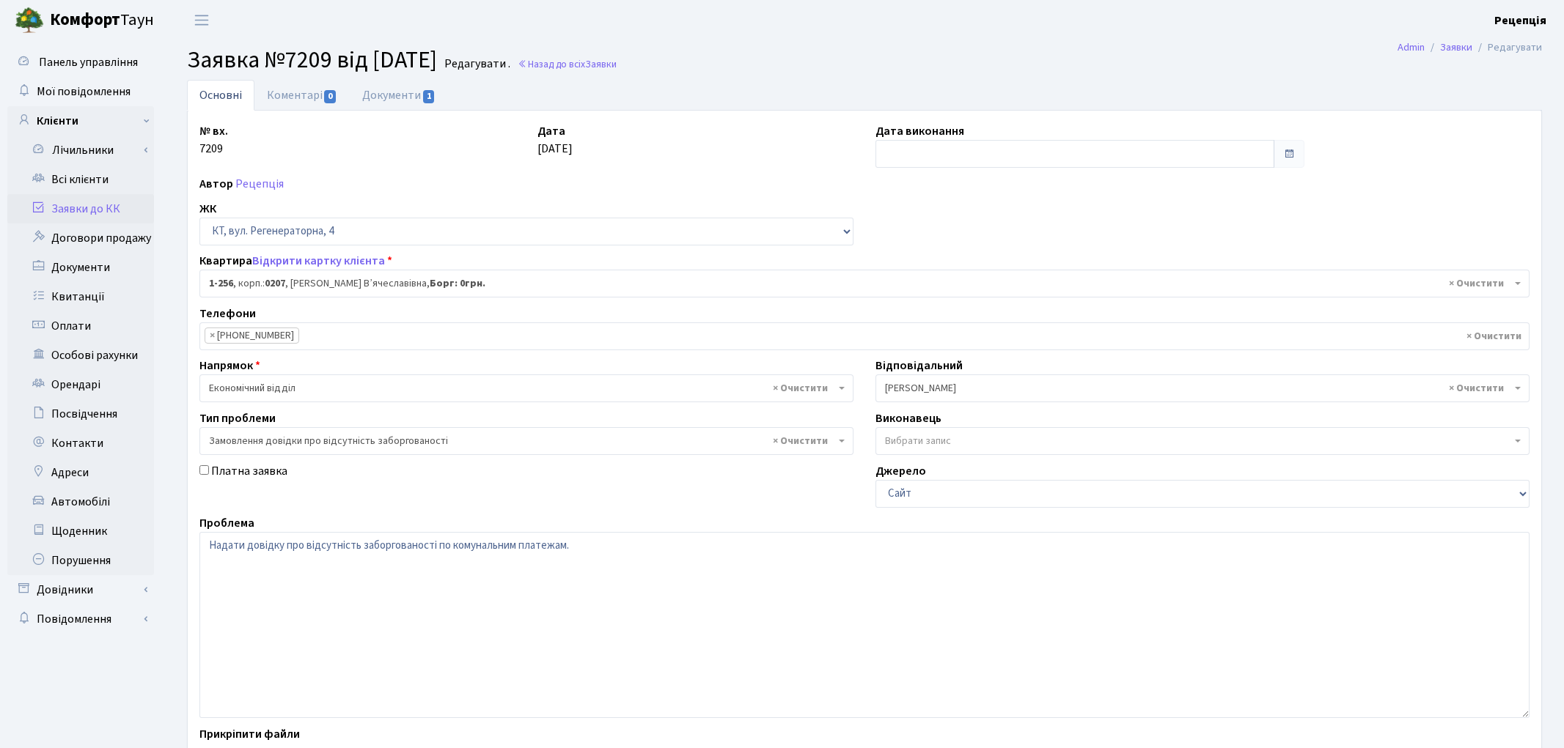
select select "256"
select select "35"
click at [398, 92] on link "Документи 1" at bounding box center [399, 95] width 98 height 30
select select "25"
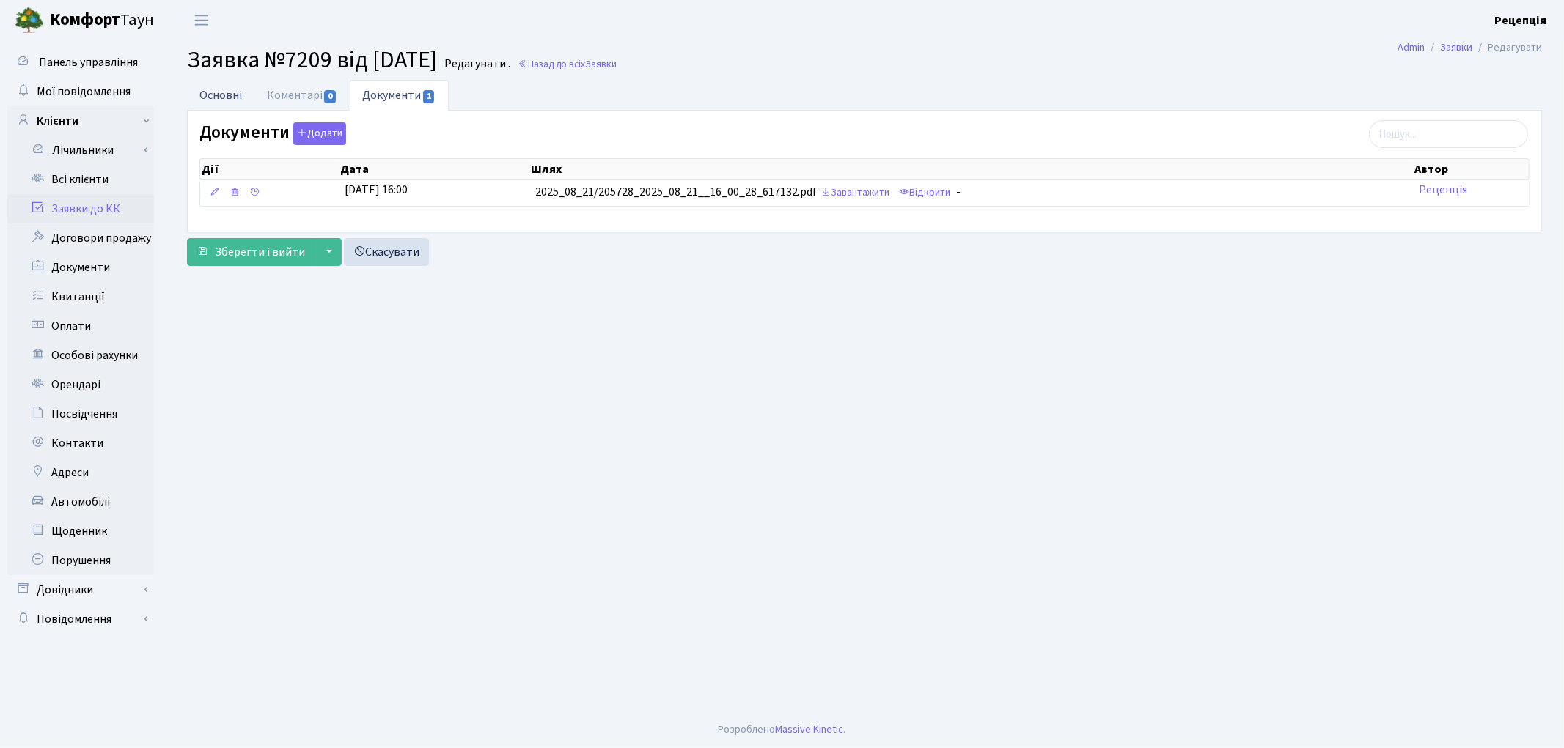
click at [232, 89] on link "Основні" at bounding box center [220, 95] width 67 height 30
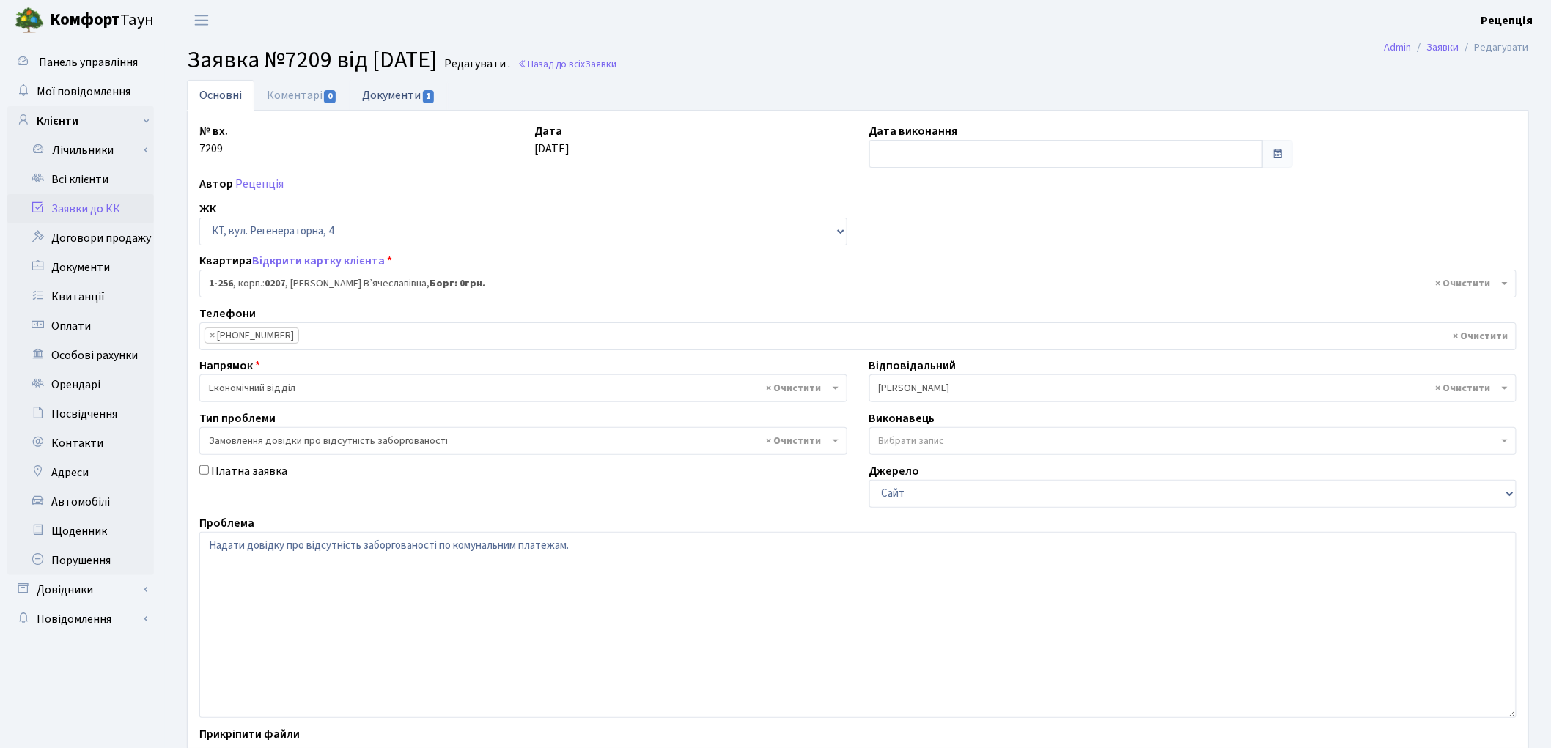
click at [386, 97] on link "Документи 1" at bounding box center [399, 95] width 98 height 30
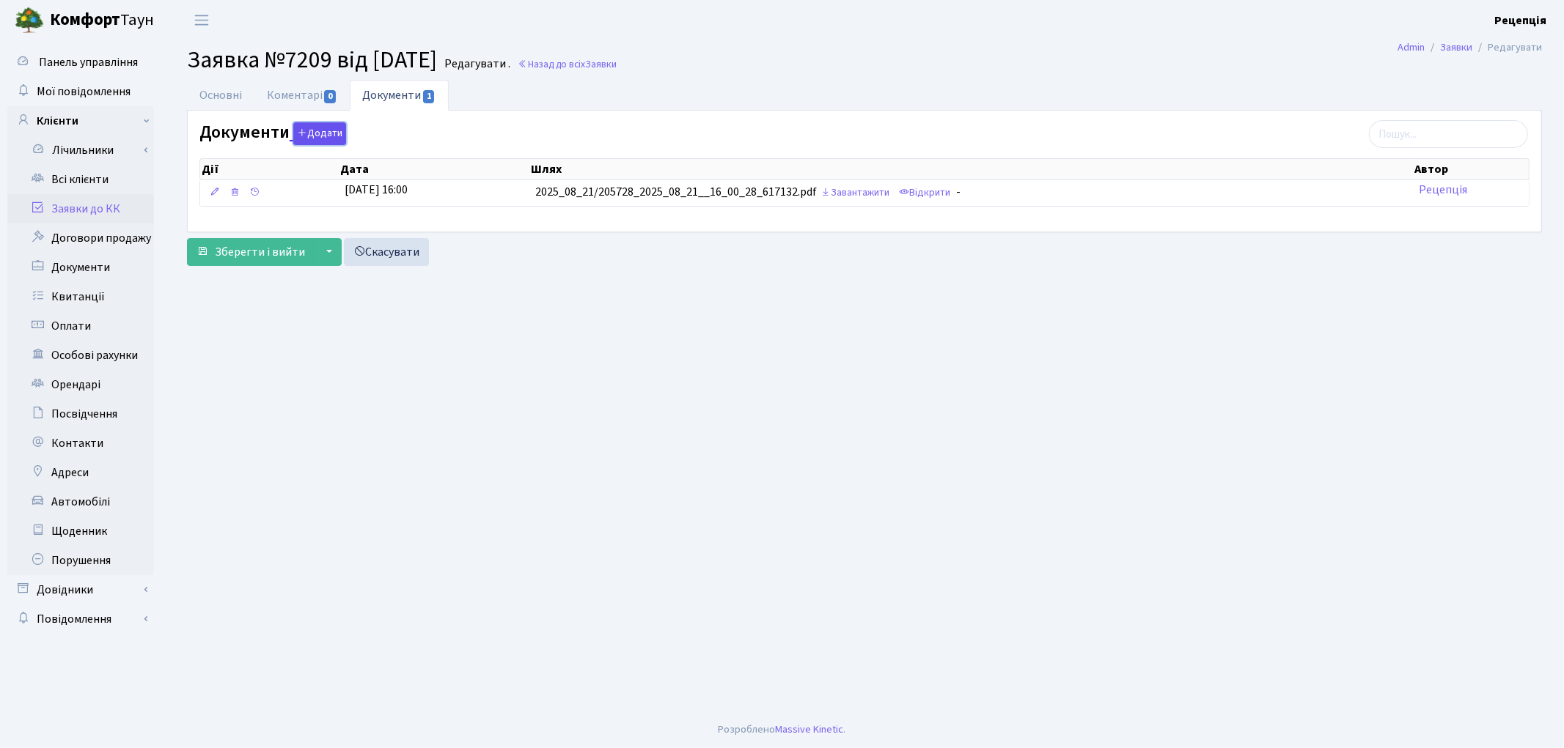
click at [309, 137] on button "Додати" at bounding box center [319, 133] width 53 height 23
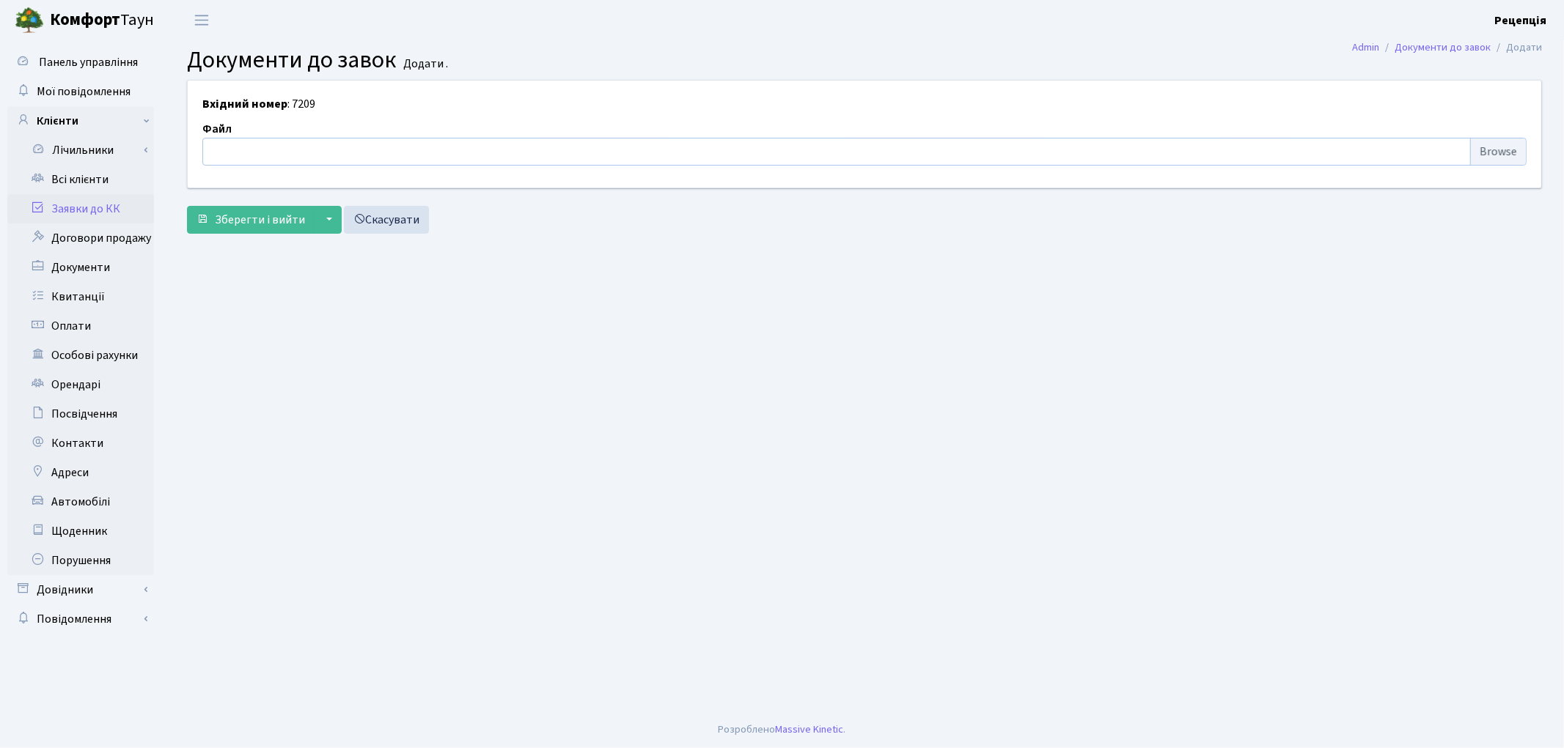
click at [1498, 152] on input "file" at bounding box center [864, 152] width 1324 height 28
type input "C:\fakepath\сканирование0588.pdf"
click at [259, 216] on span "Зберегти і вийти" at bounding box center [260, 220] width 90 height 16
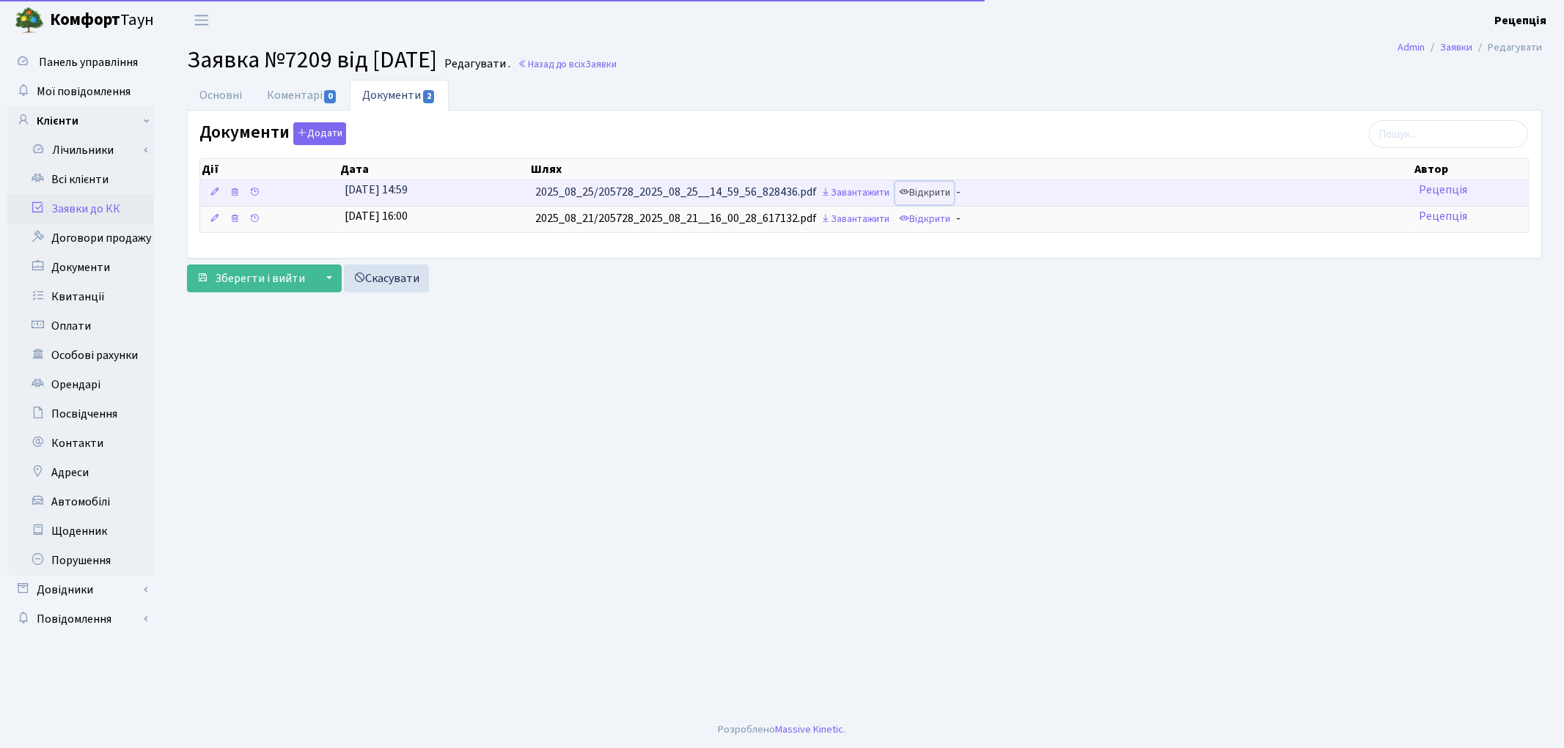
click at [943, 194] on link "Відкрити" at bounding box center [924, 193] width 59 height 23
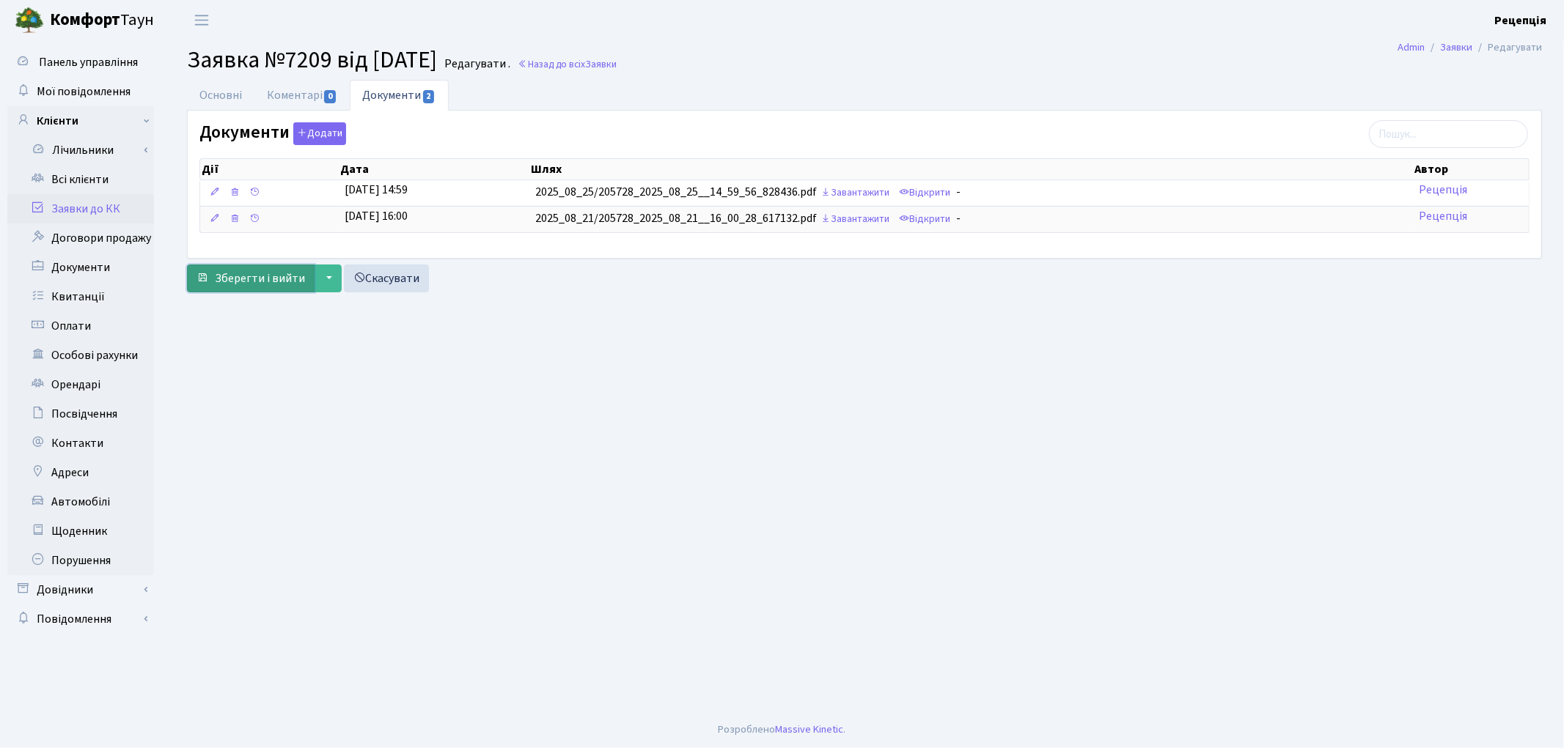
click at [268, 290] on button "Зберегти і вийти" at bounding box center [251, 279] width 128 height 28
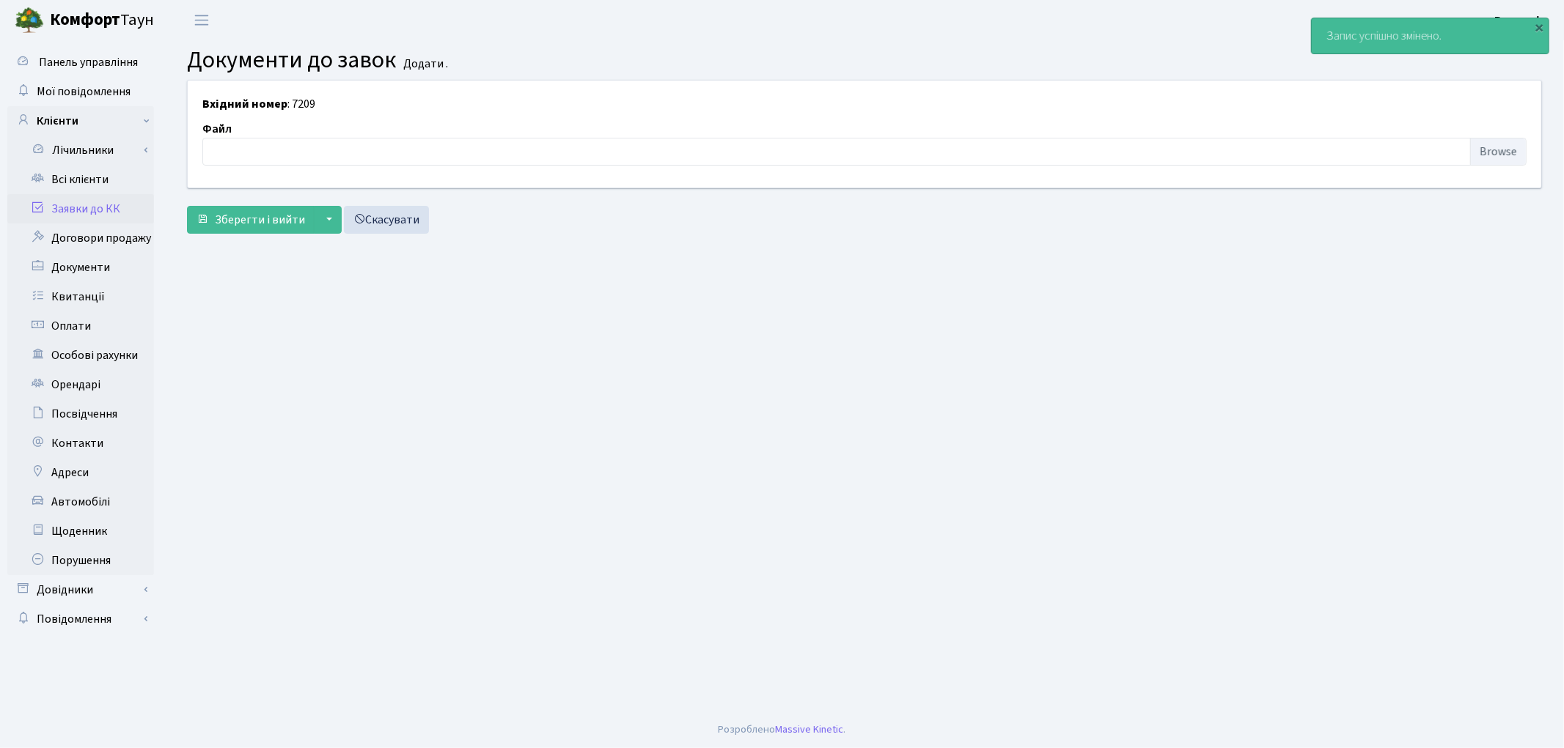
click at [125, 203] on link "Заявки до КК" at bounding box center [80, 208] width 147 height 29
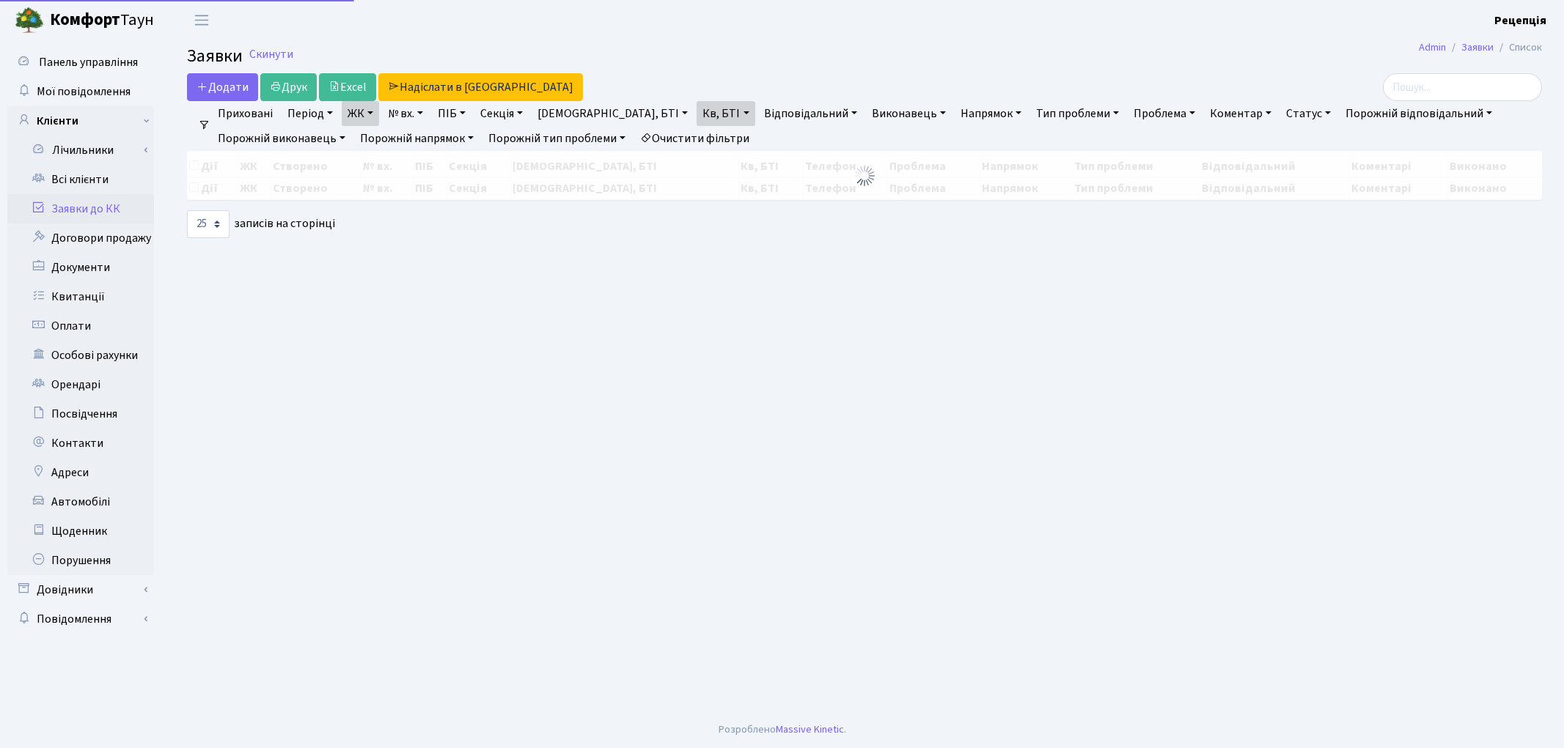
select select "25"
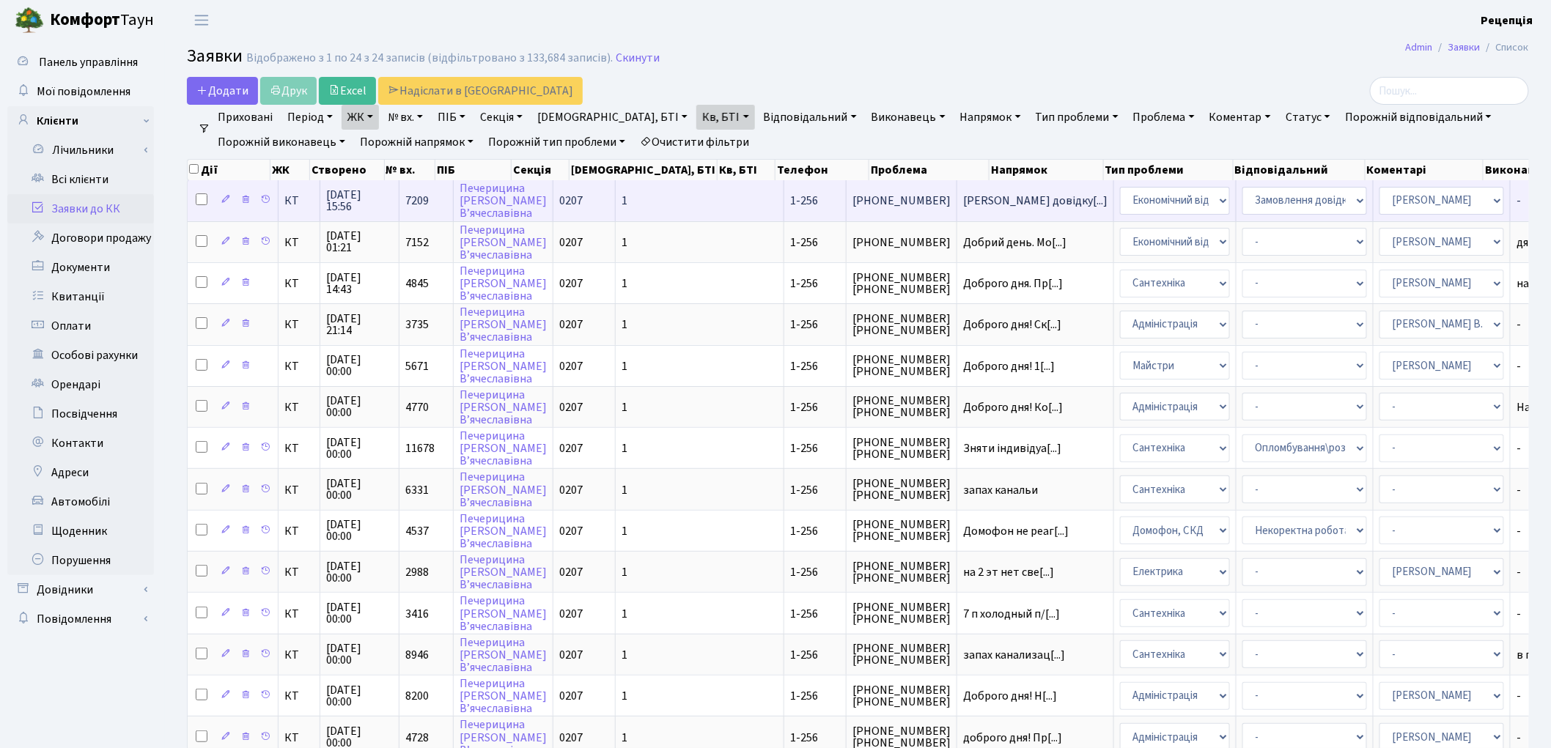
click at [647, 195] on td "1" at bounding box center [700, 200] width 169 height 40
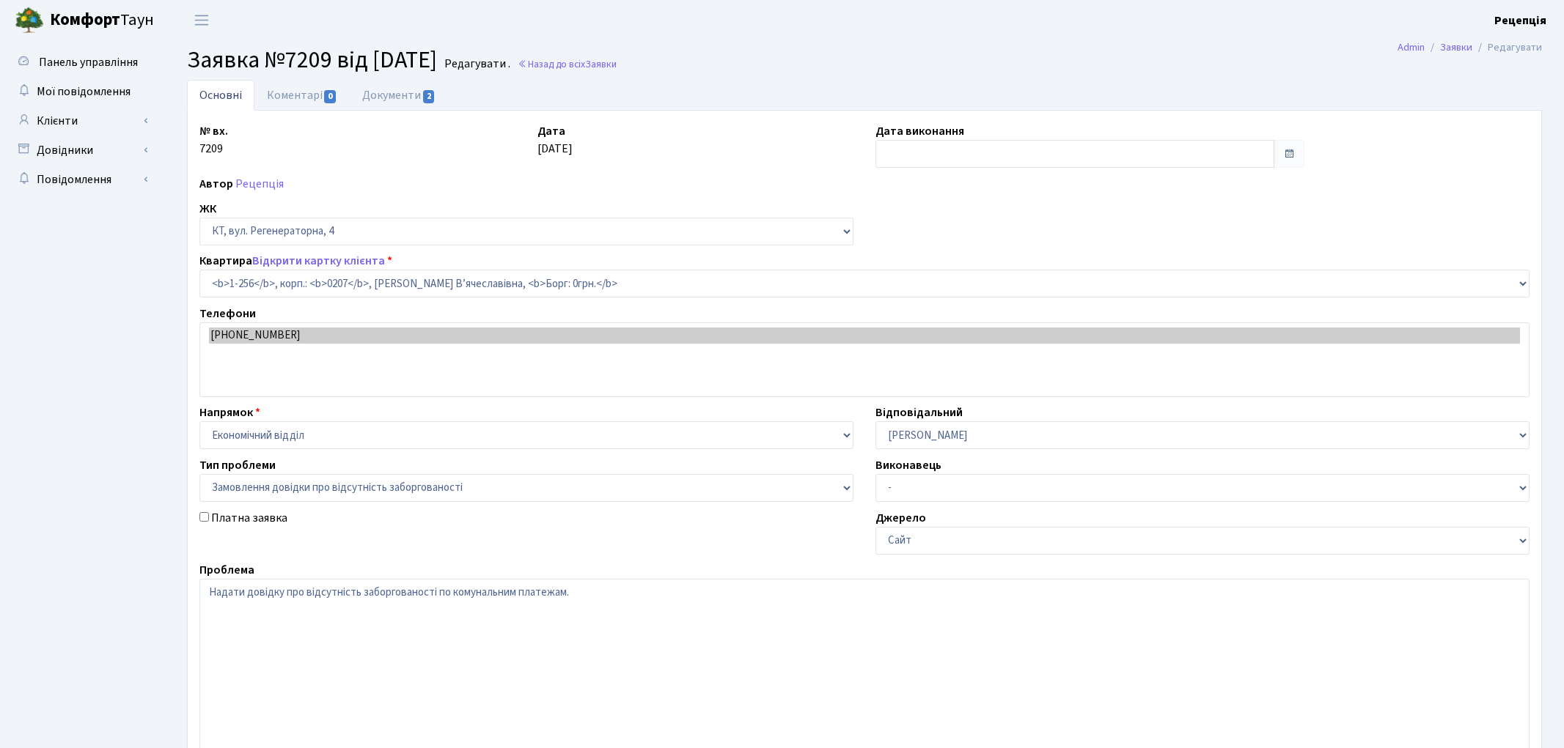
select select "256"
select select "35"
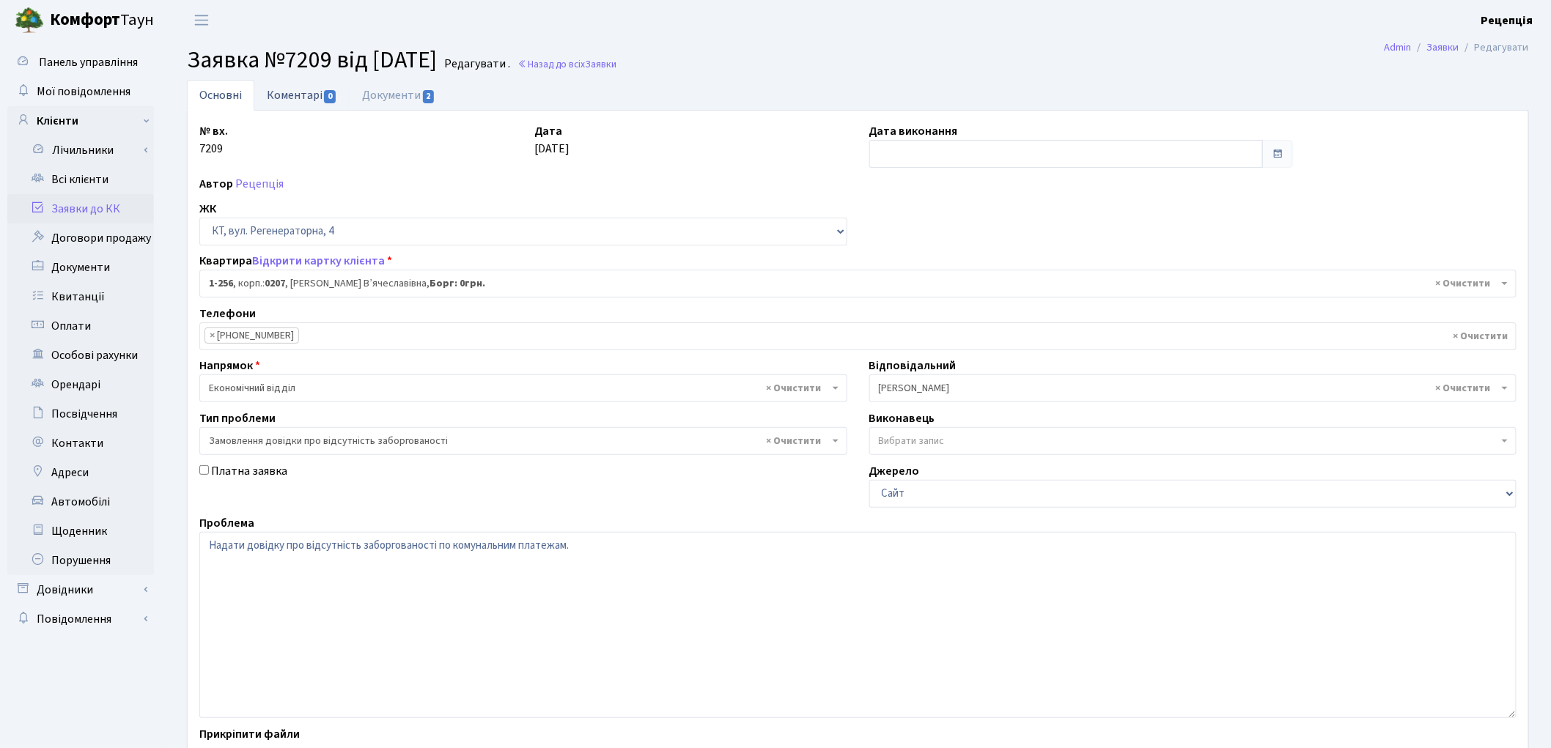
click at [309, 98] on link "Коментарі 0" at bounding box center [301, 95] width 95 height 30
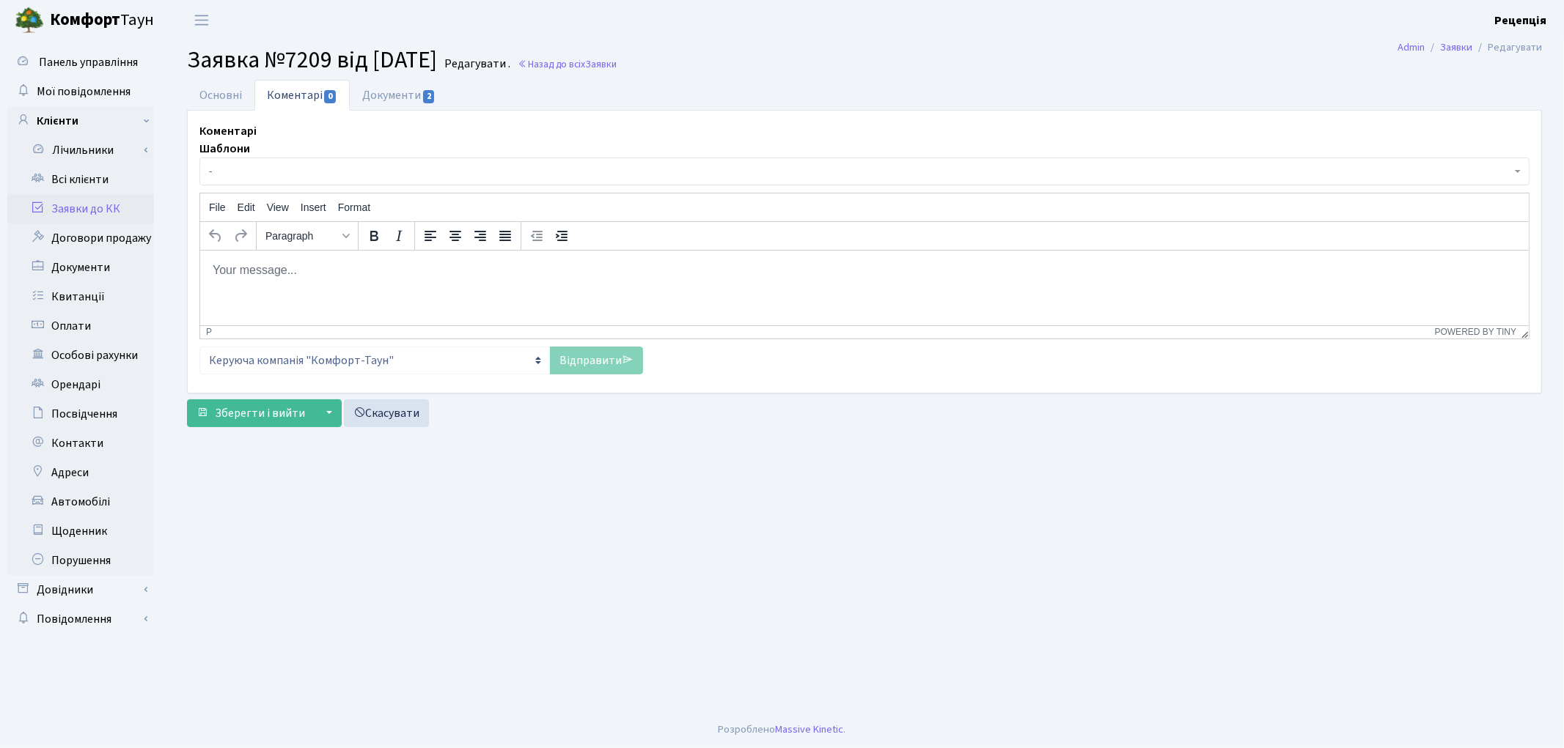
click at [304, 163] on span "-" at bounding box center [864, 172] width 1330 height 28
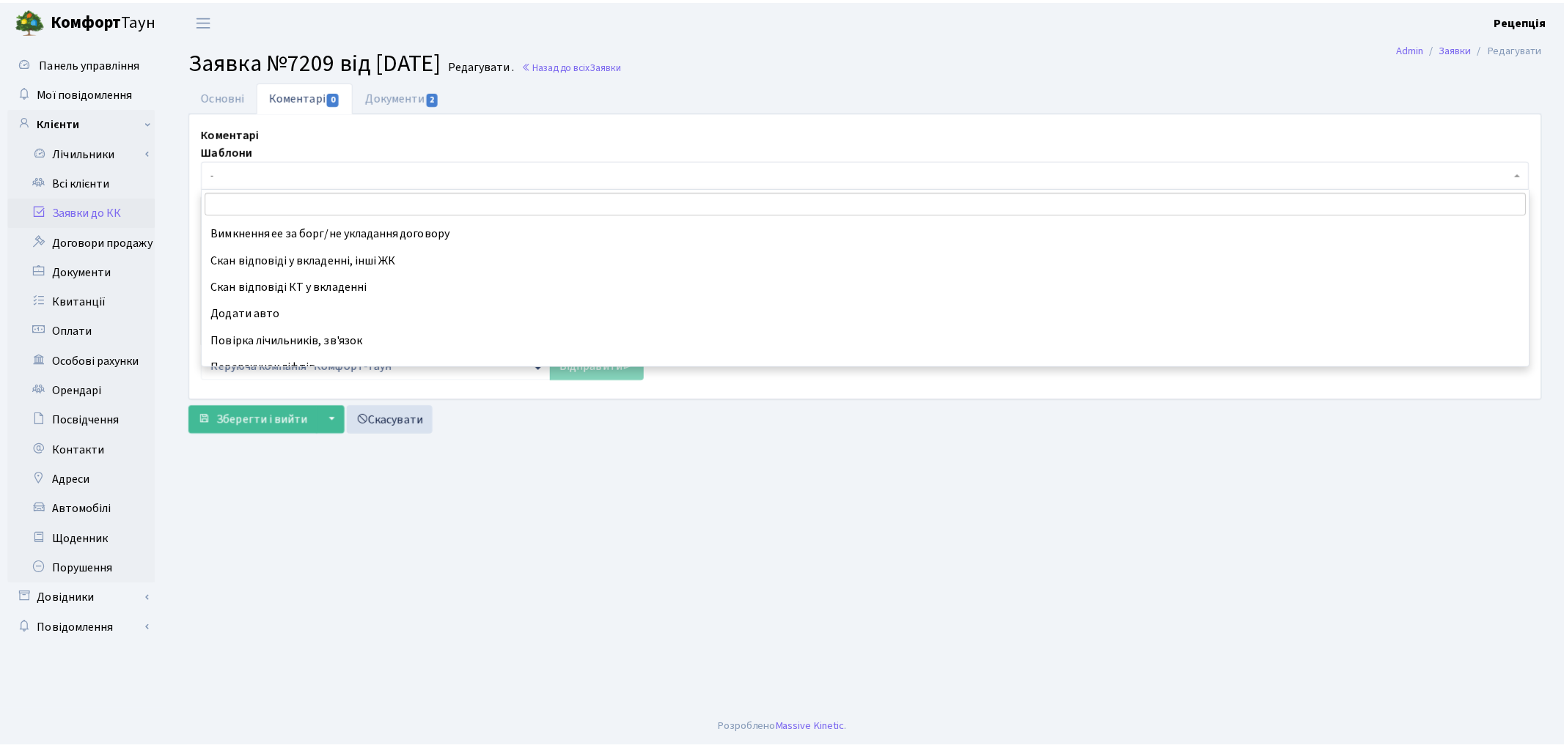
scroll to position [509, 0]
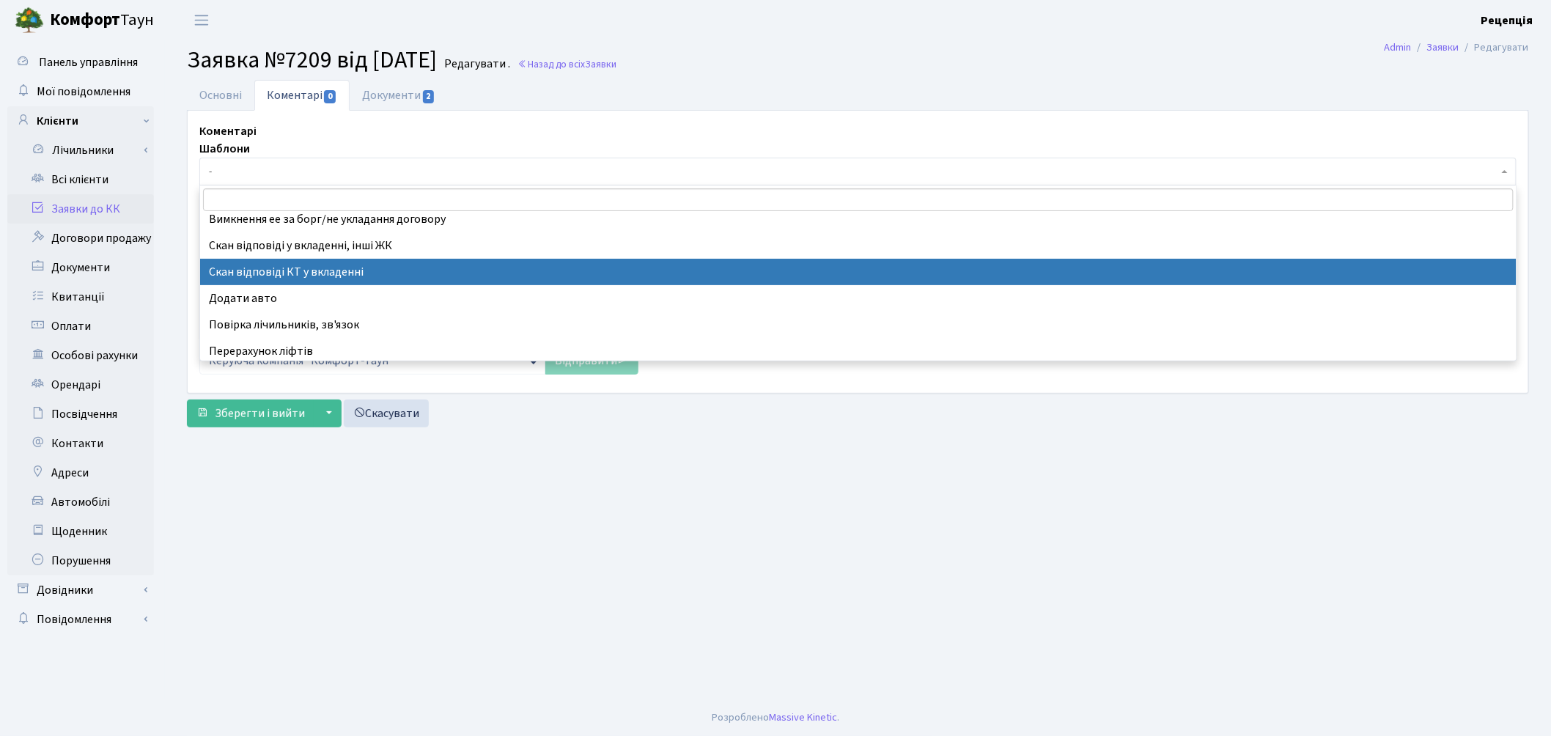
select select "55"
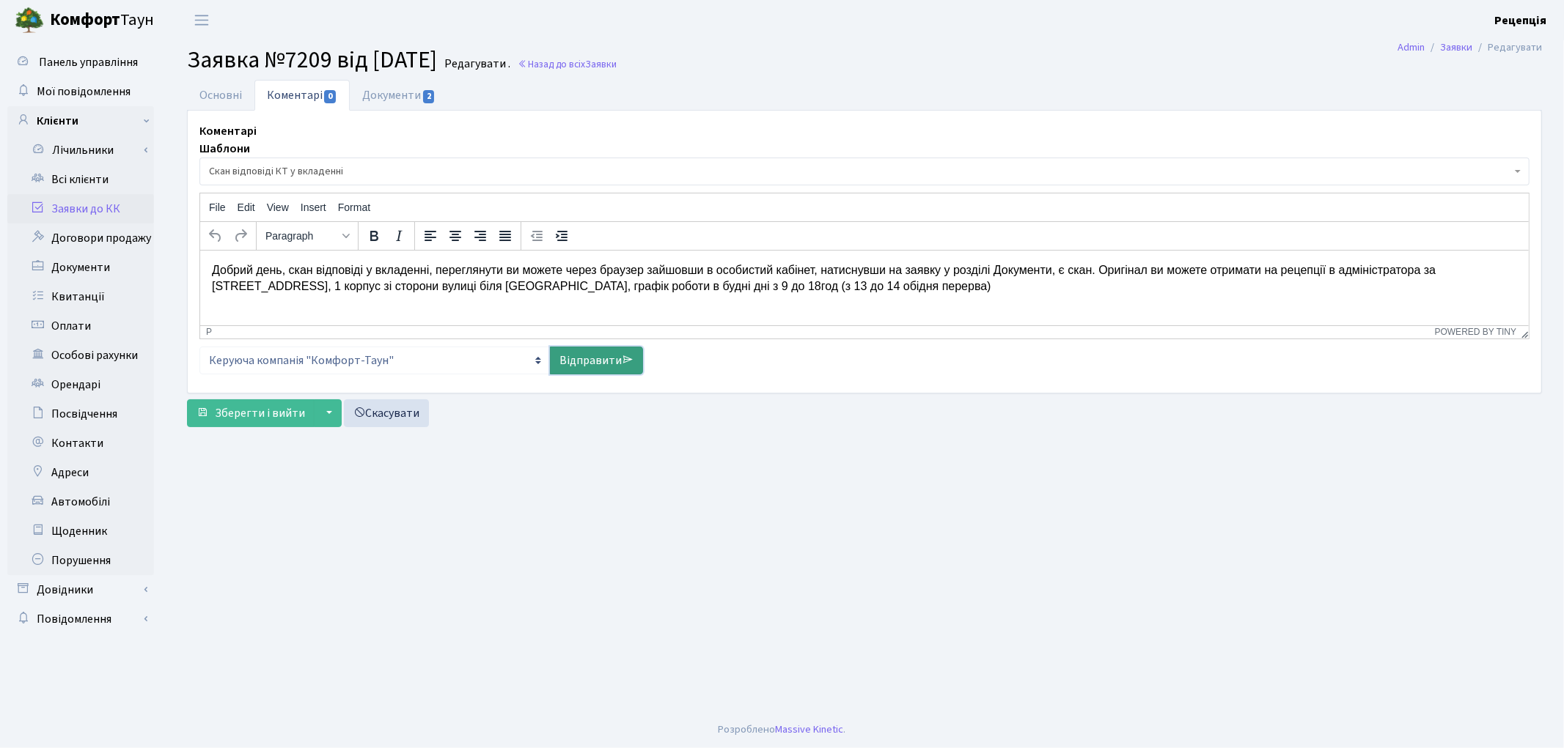
click at [594, 360] on link "Відправити" at bounding box center [596, 361] width 93 height 28
select select
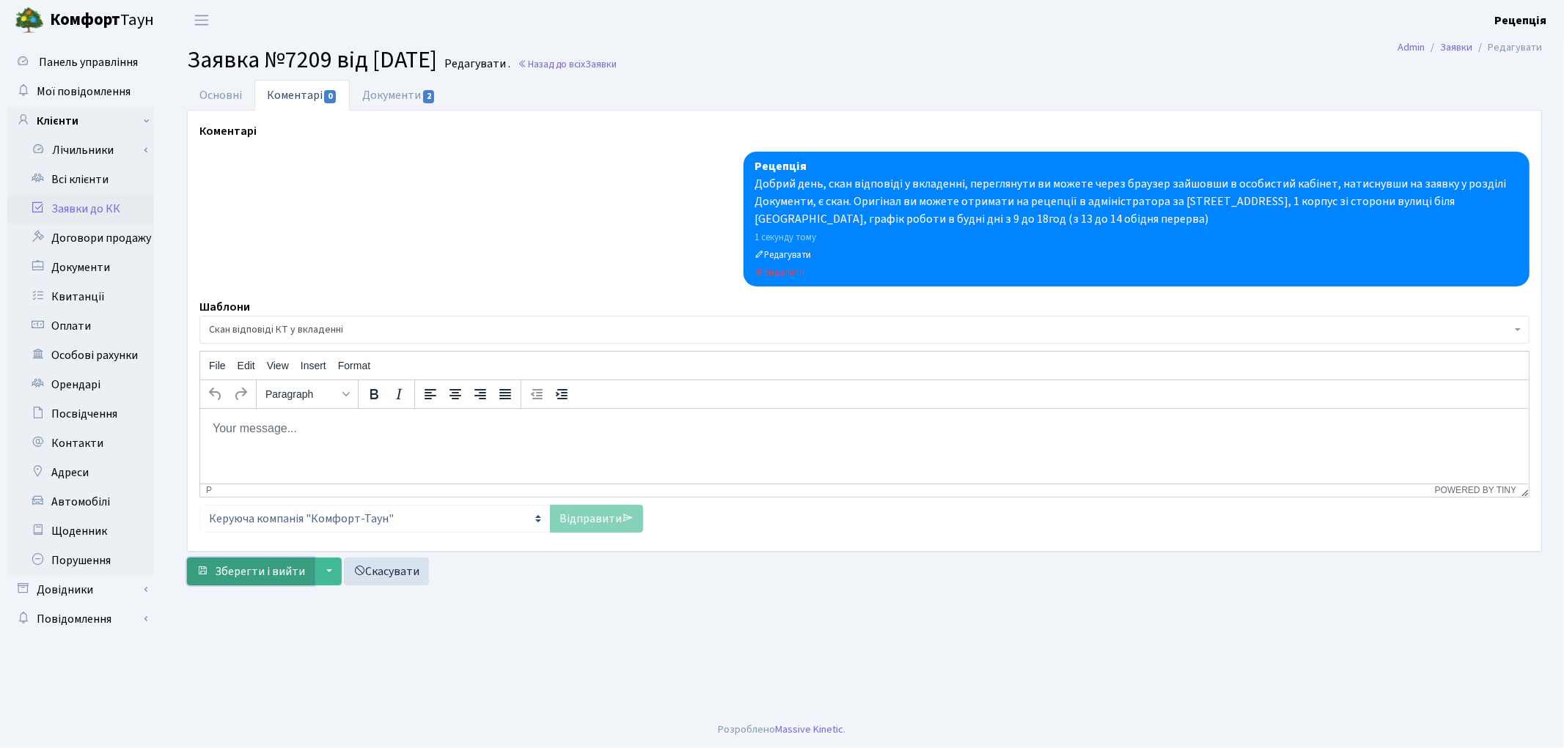
click at [273, 570] on span "Зберегти і вийти" at bounding box center [260, 572] width 90 height 16
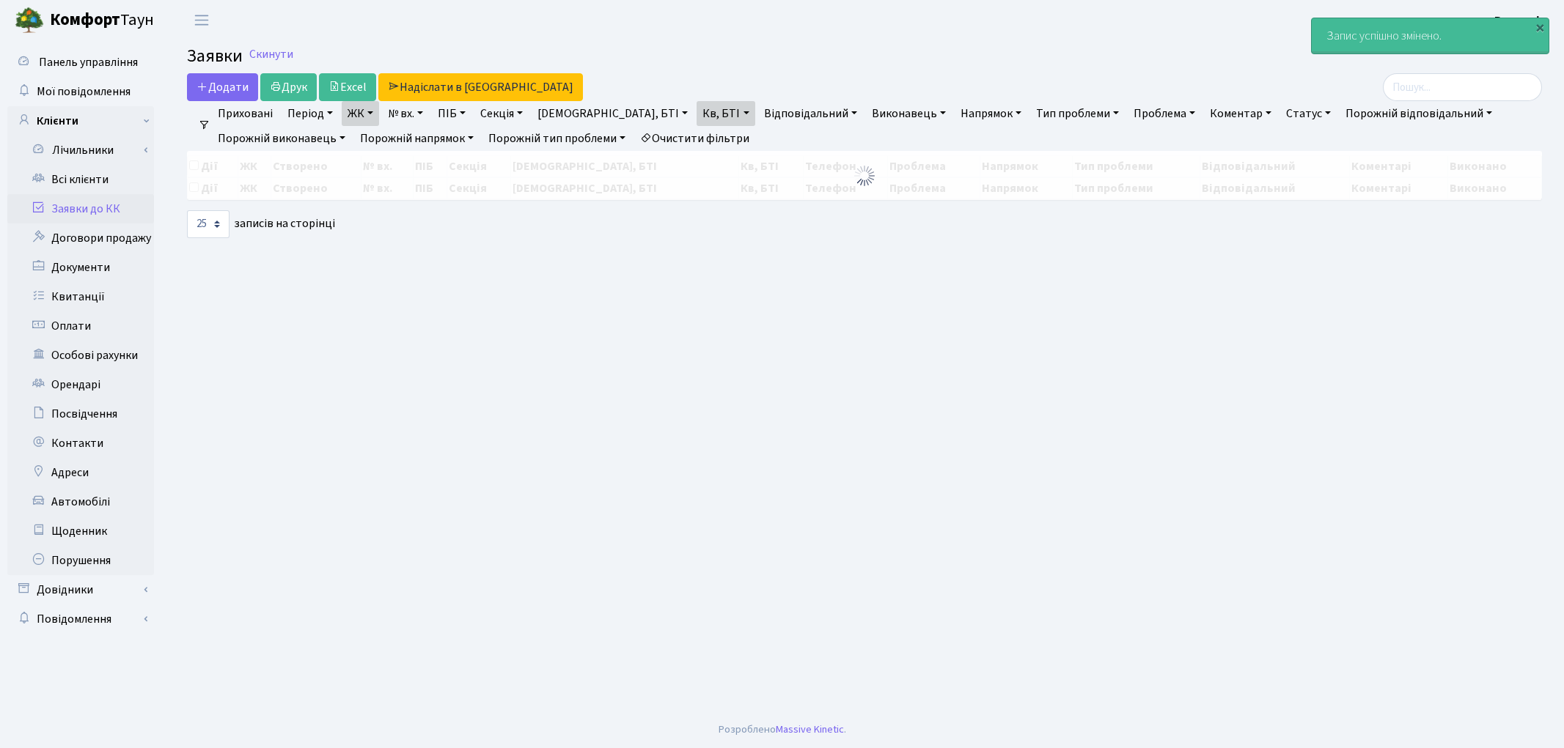
select select "25"
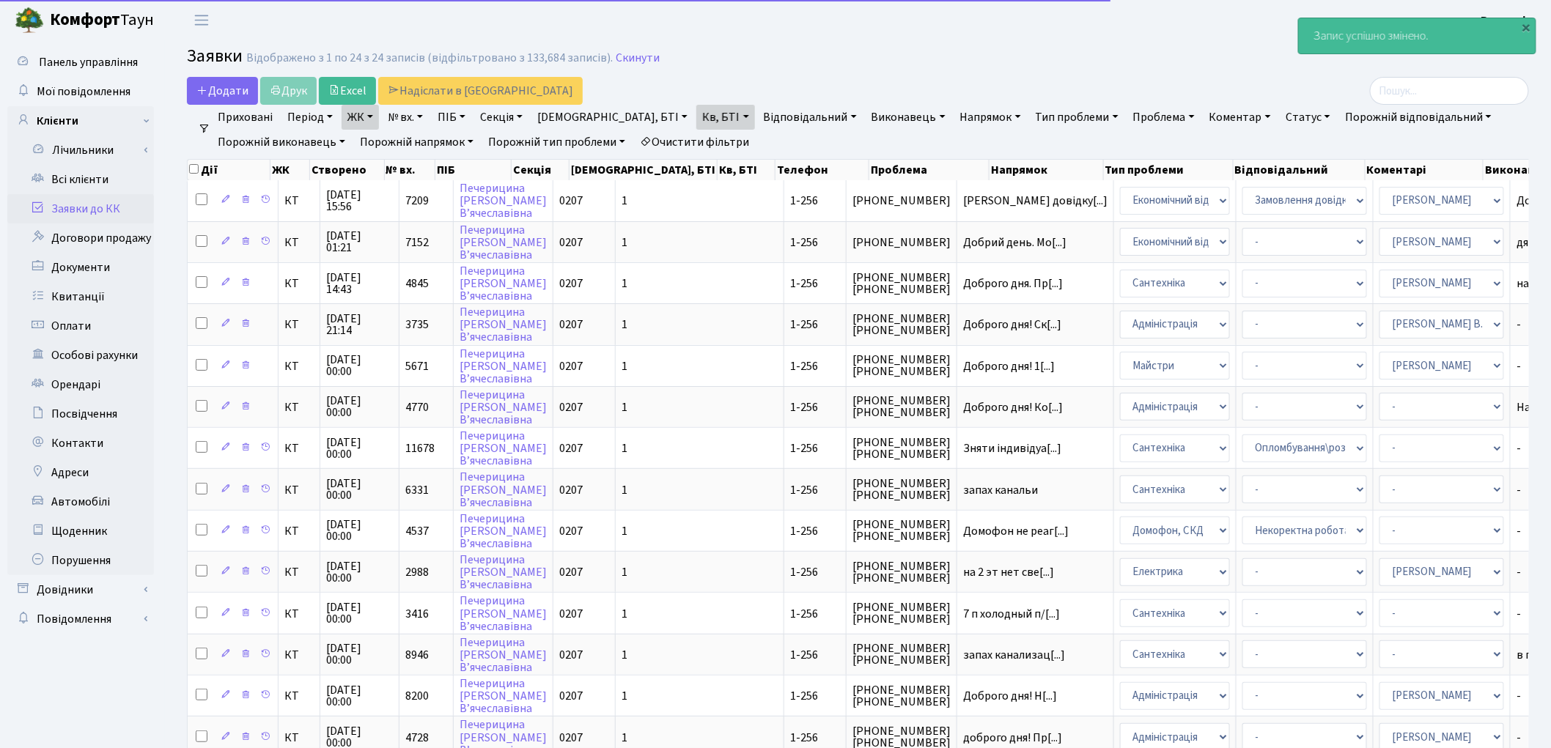
click at [93, 205] on link "Заявки до КК" at bounding box center [80, 208] width 147 height 29
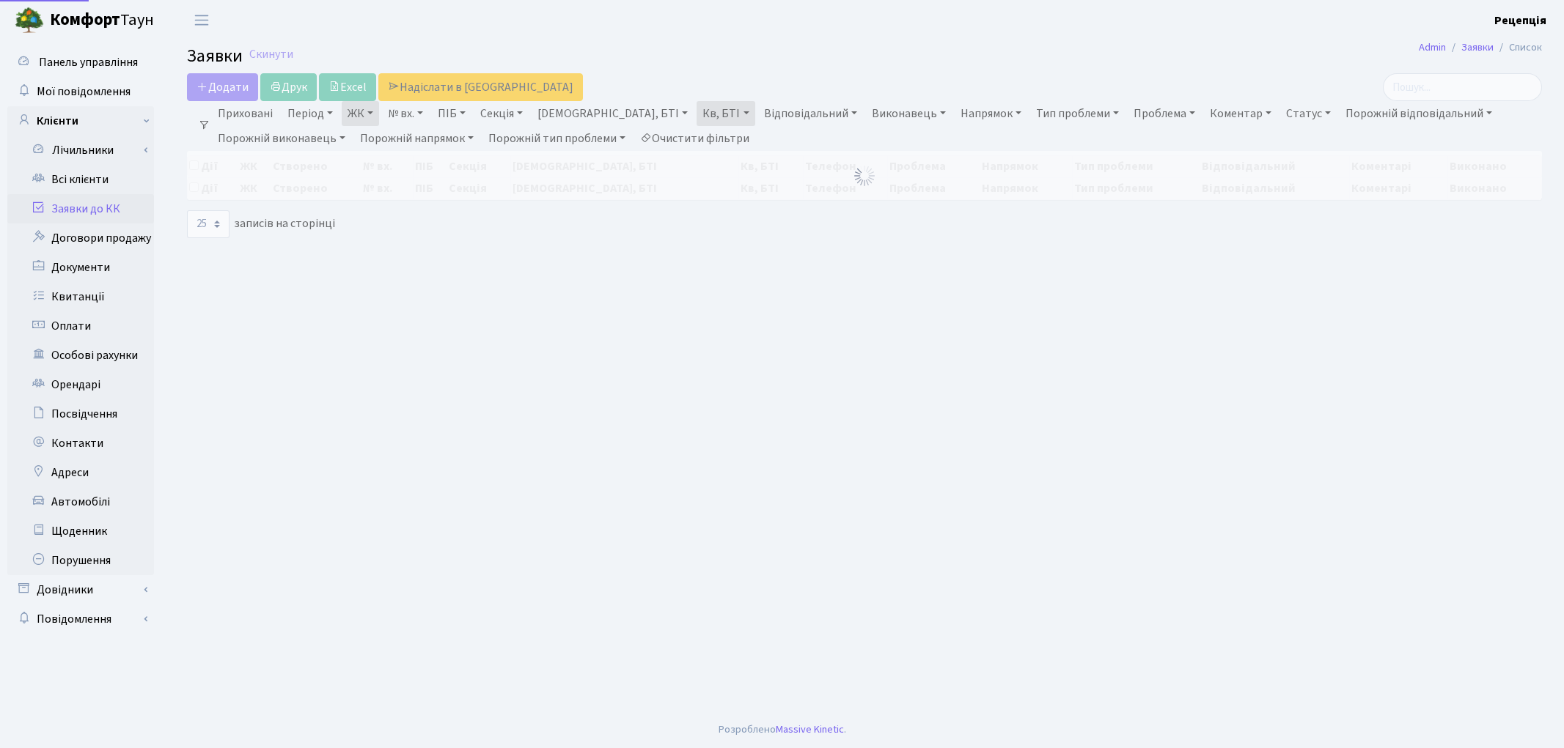
select select "25"
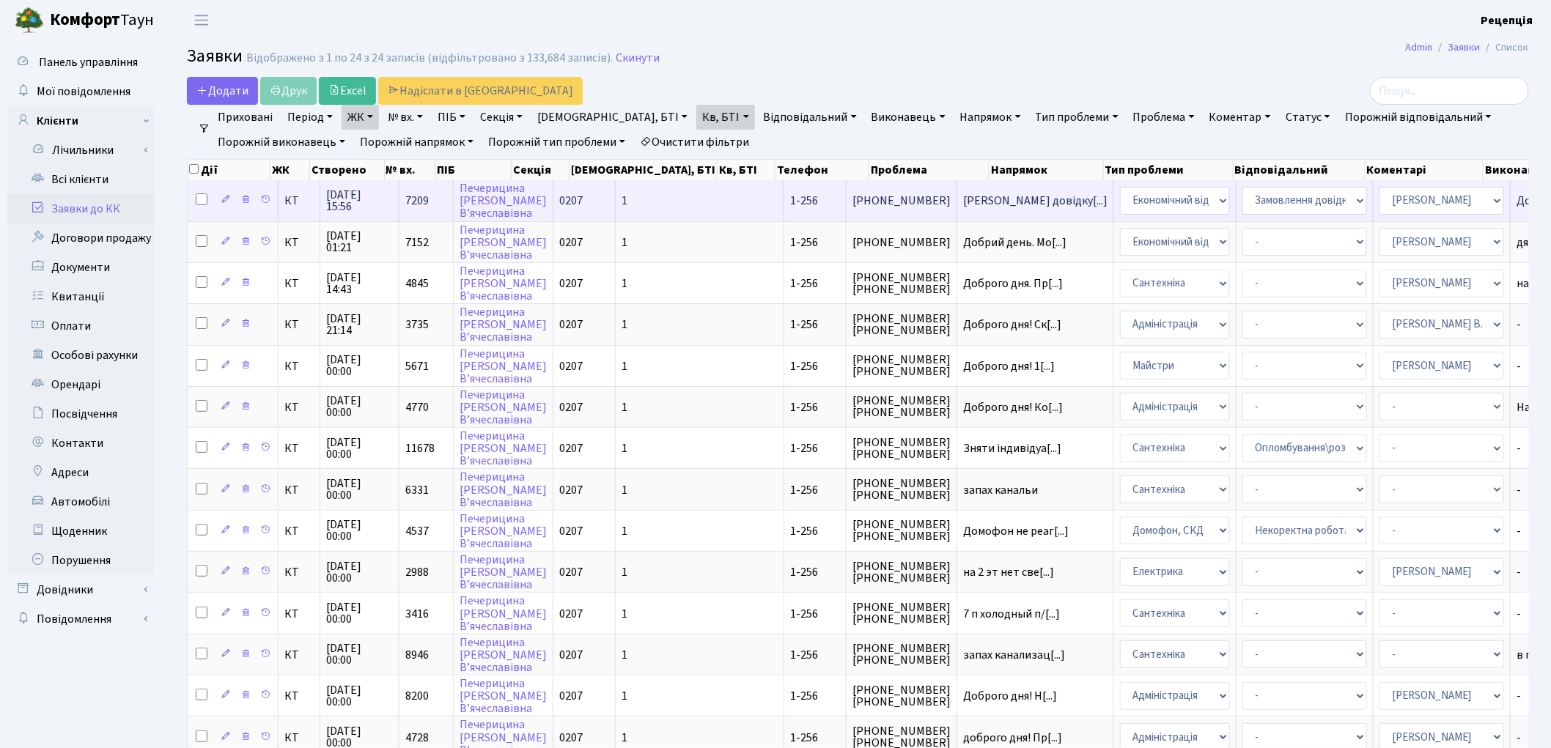
click at [618, 187] on td "1" at bounding box center [700, 200] width 169 height 40
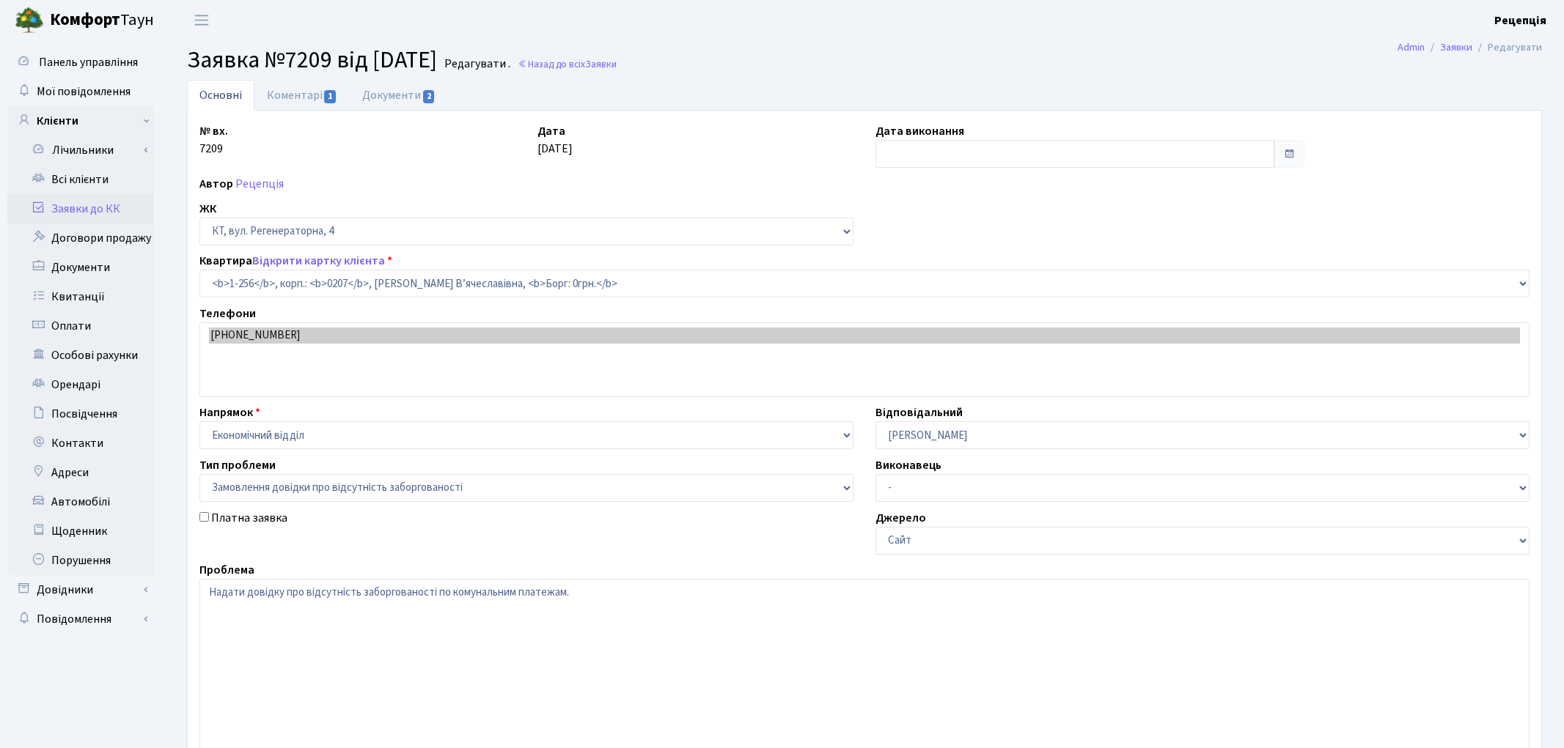
select select "256"
select select "35"
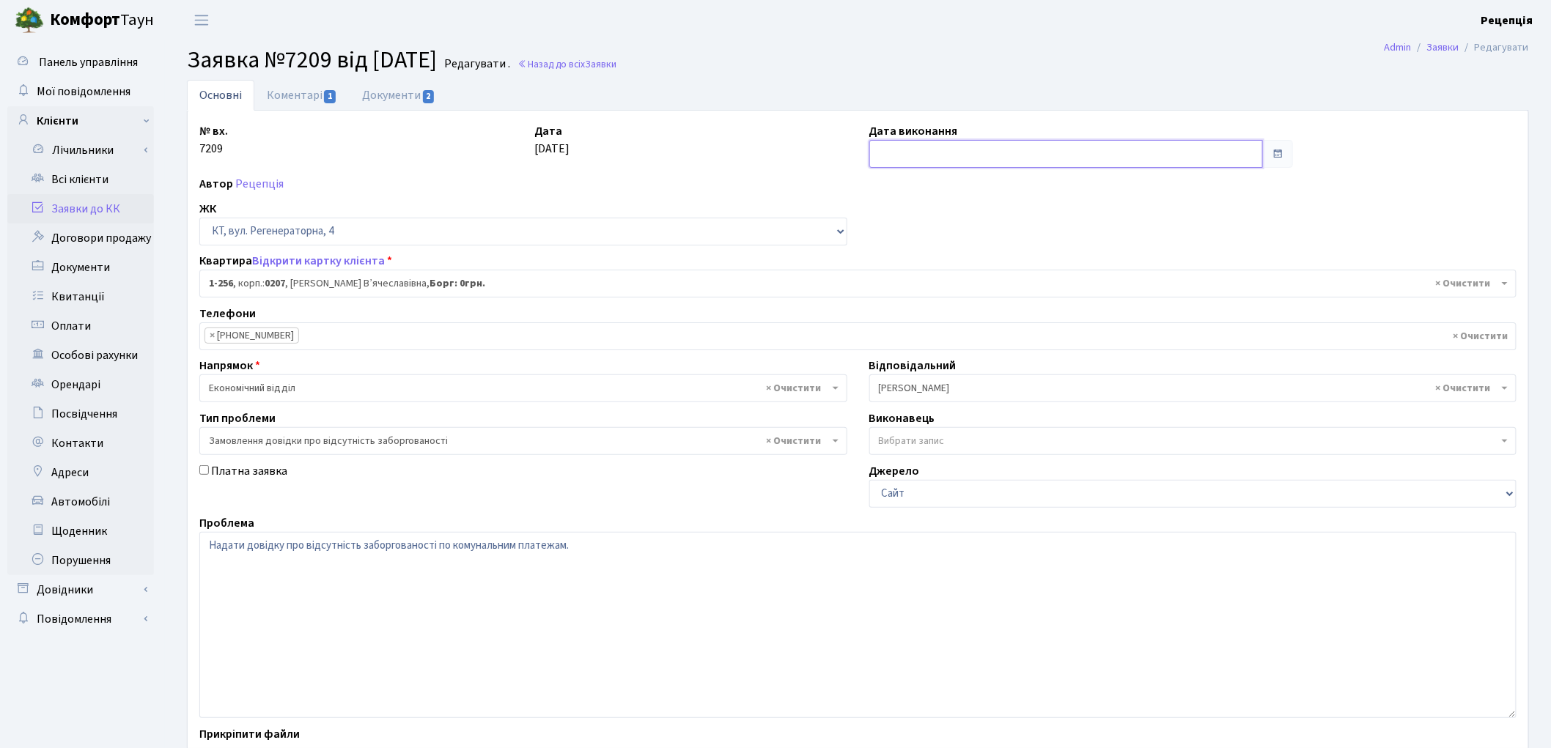
click at [976, 147] on input "text" at bounding box center [1066, 154] width 394 height 28
click at [877, 315] on td "25" at bounding box center [884, 317] width 22 height 22
type input "[DATE]"
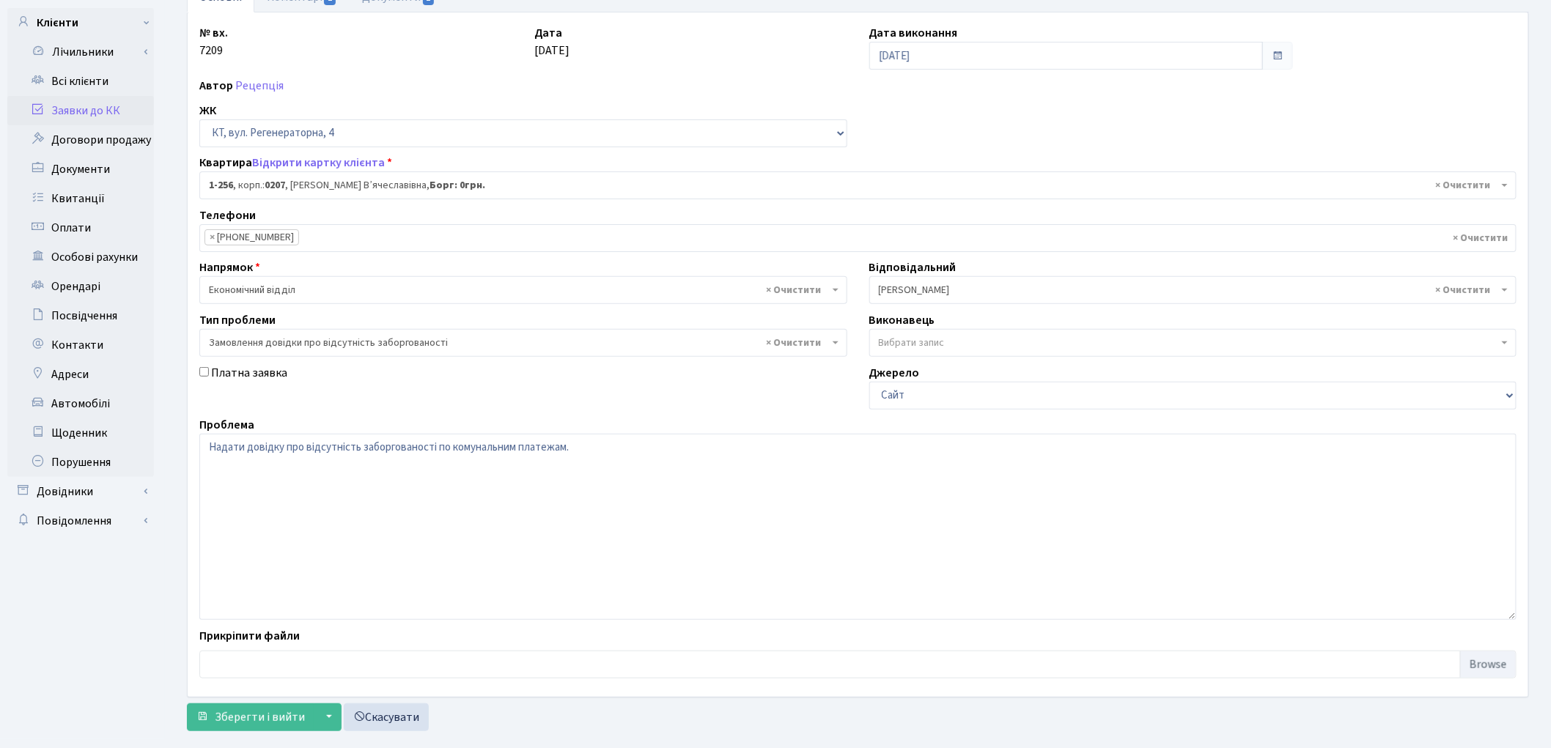
scroll to position [104, 0]
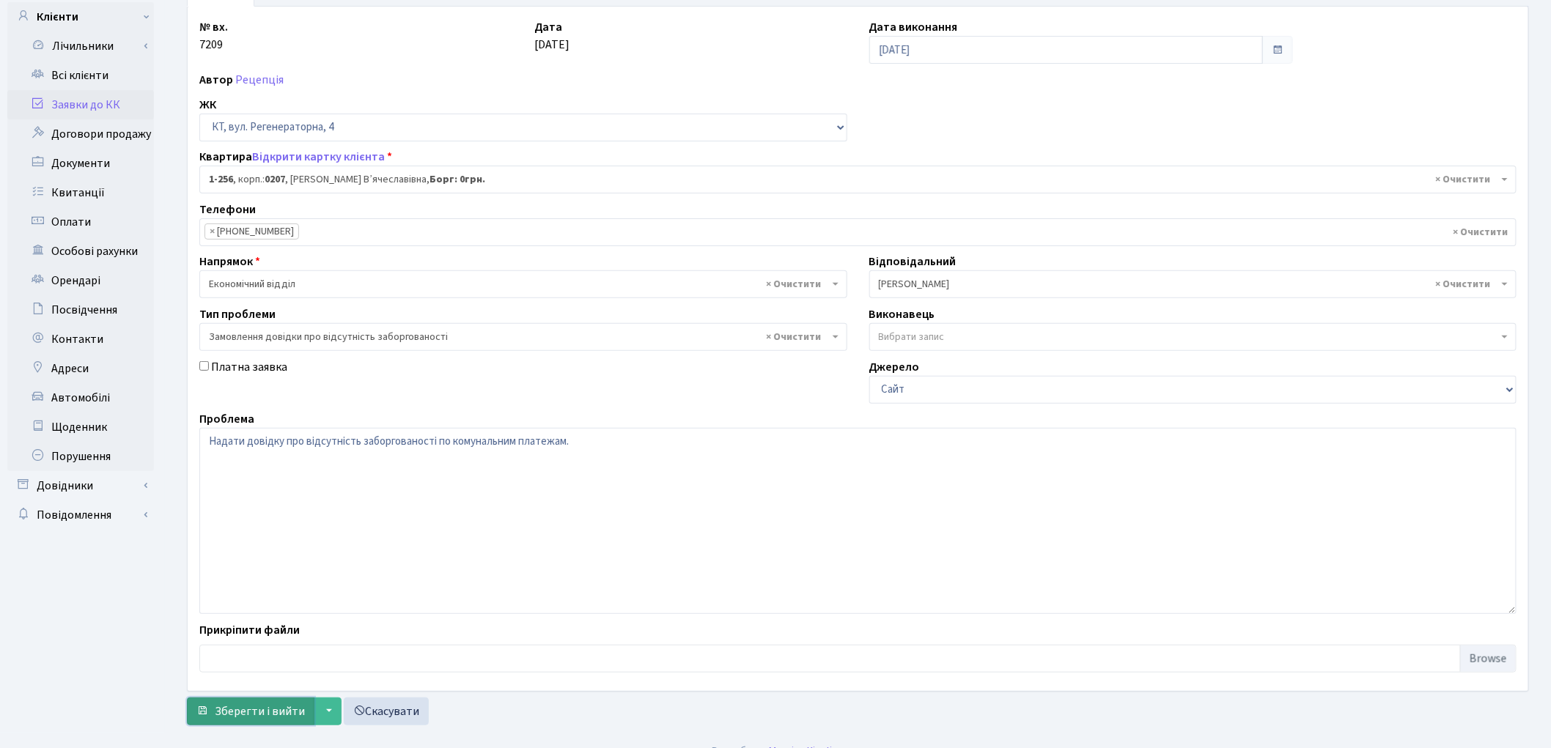
click at [269, 711] on span "Зберегти і вийти" at bounding box center [260, 712] width 90 height 16
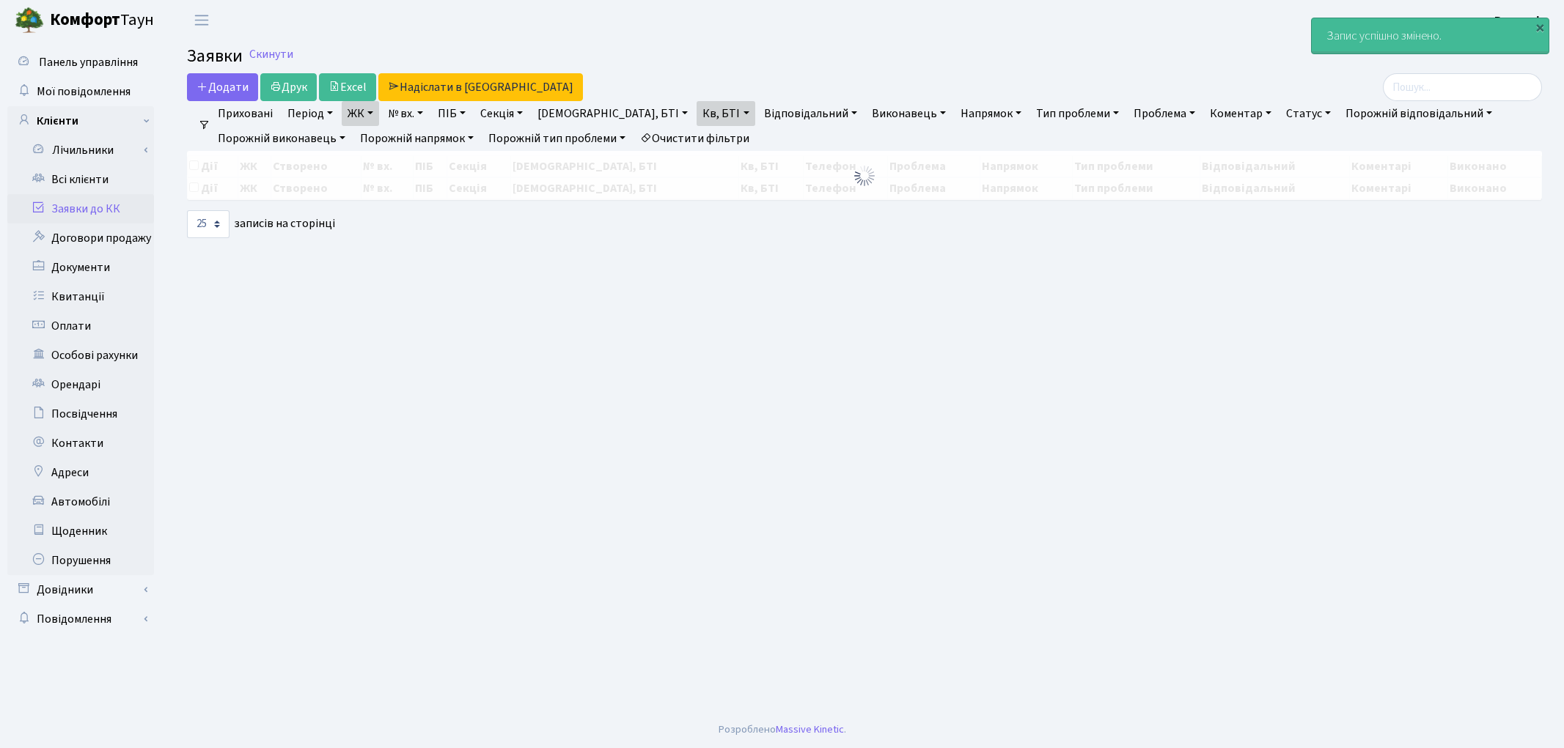
select select "25"
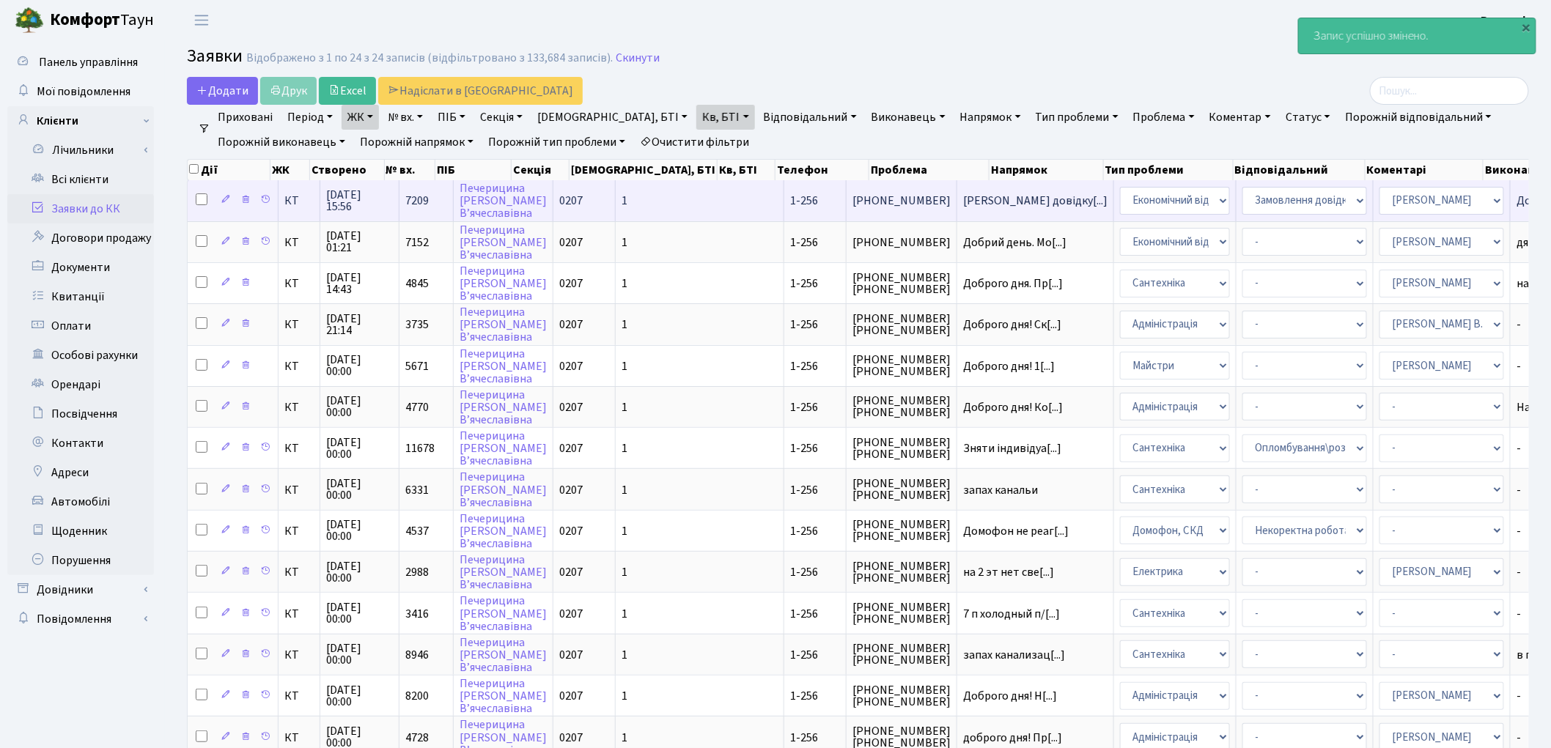
click at [622, 193] on span "1" at bounding box center [625, 201] width 6 height 16
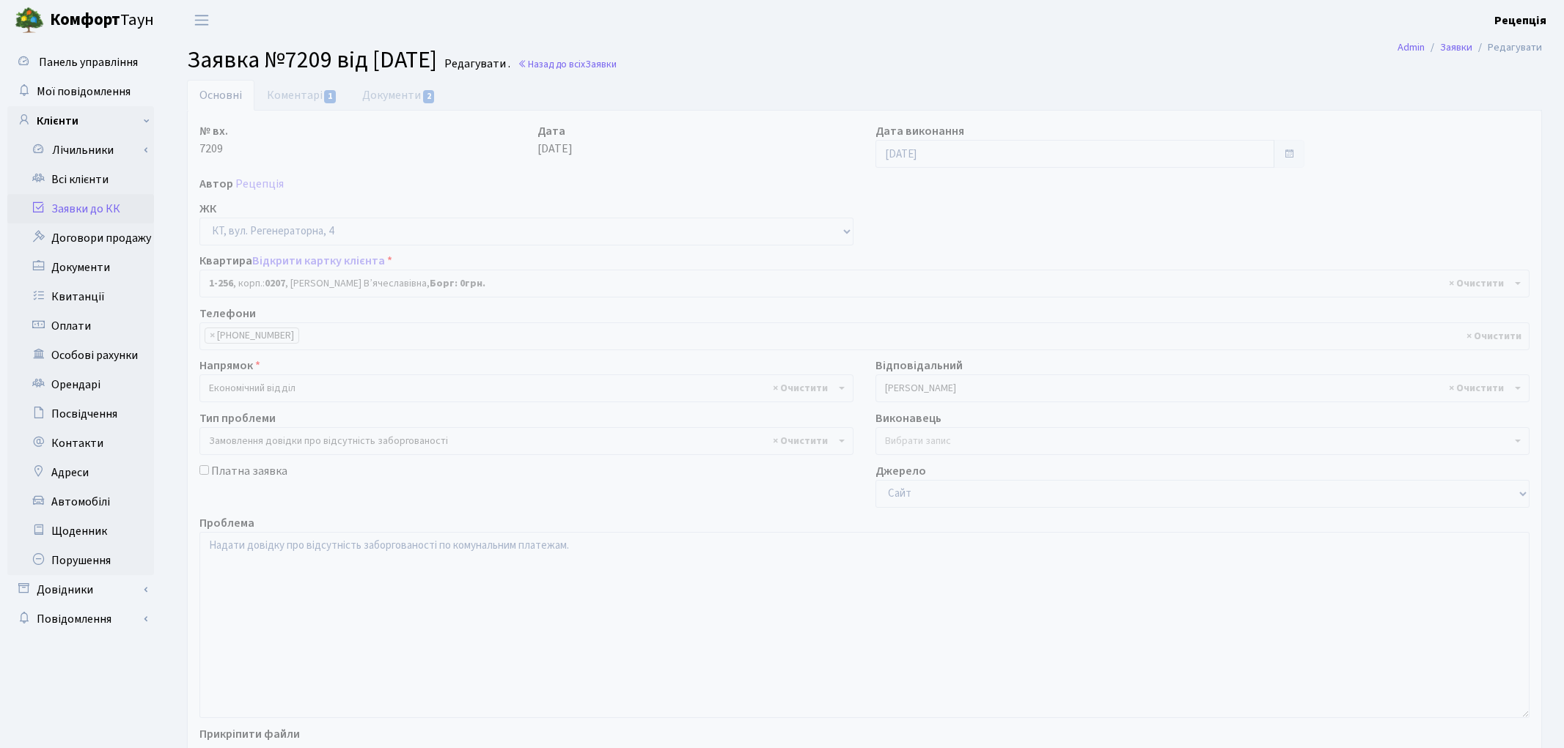
select select "256"
select select "35"
click at [371, 103] on link "Документи 2" at bounding box center [399, 95] width 98 height 30
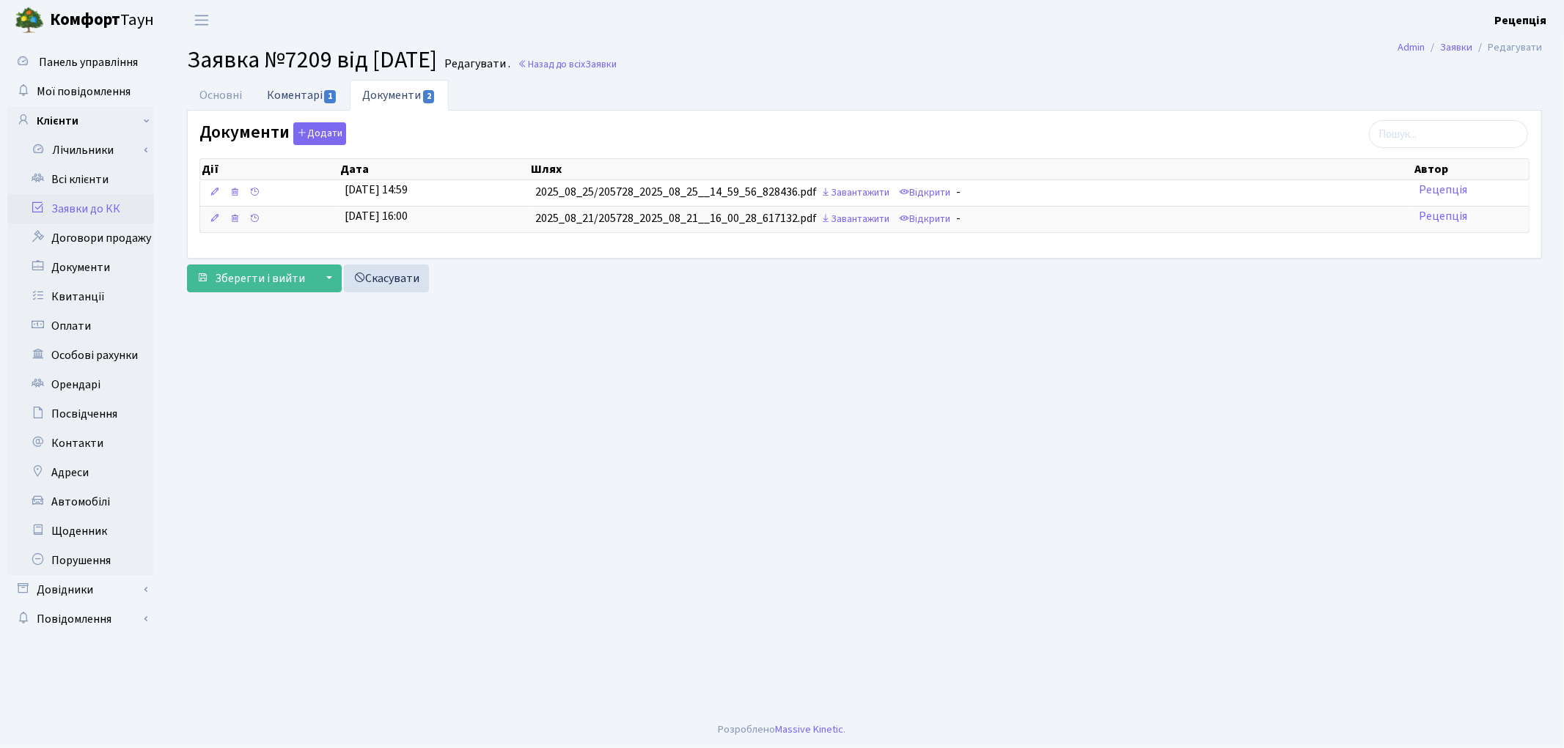
click at [310, 101] on link "Коментарі 1" at bounding box center [301, 95] width 95 height 30
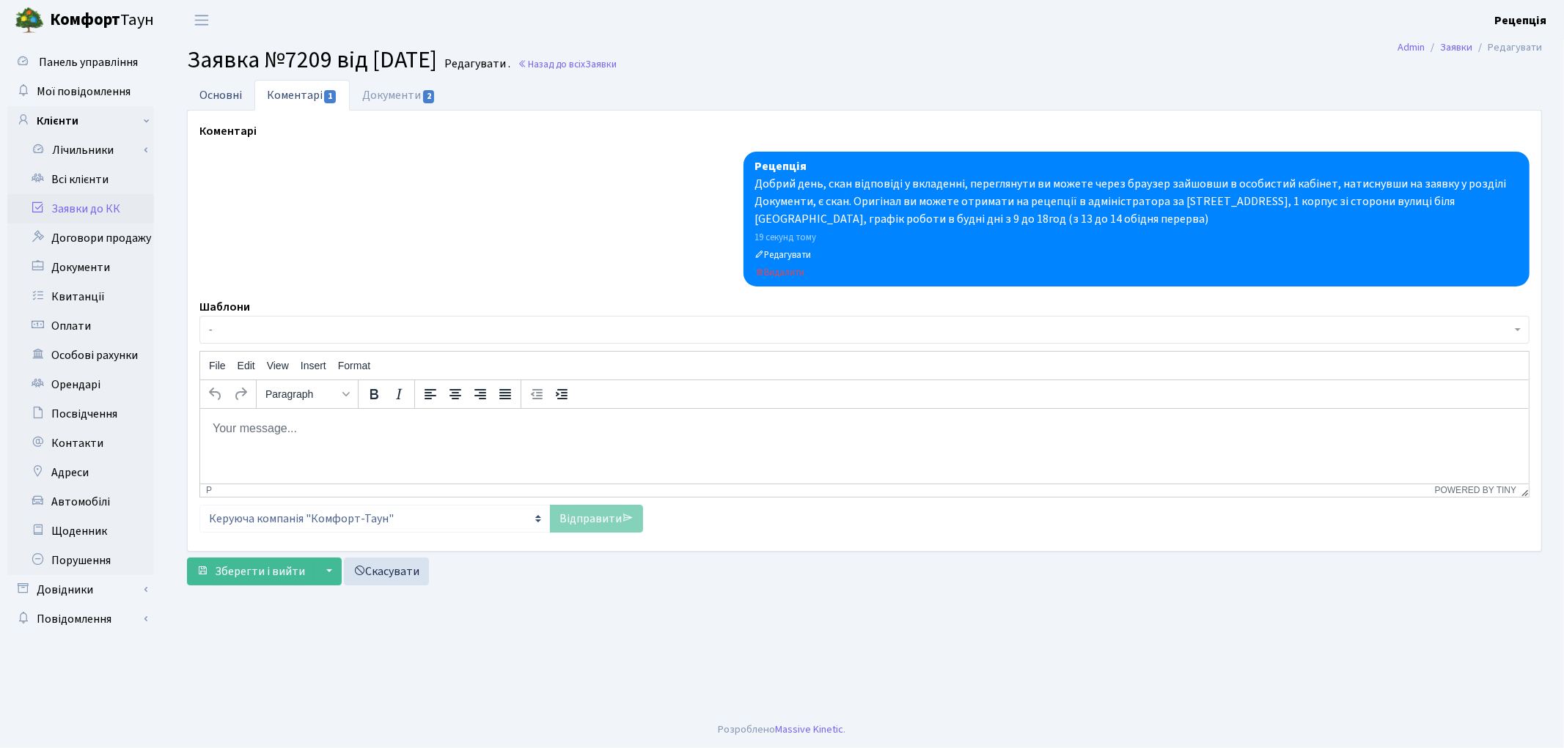
click at [230, 96] on link "Основні" at bounding box center [220, 95] width 67 height 30
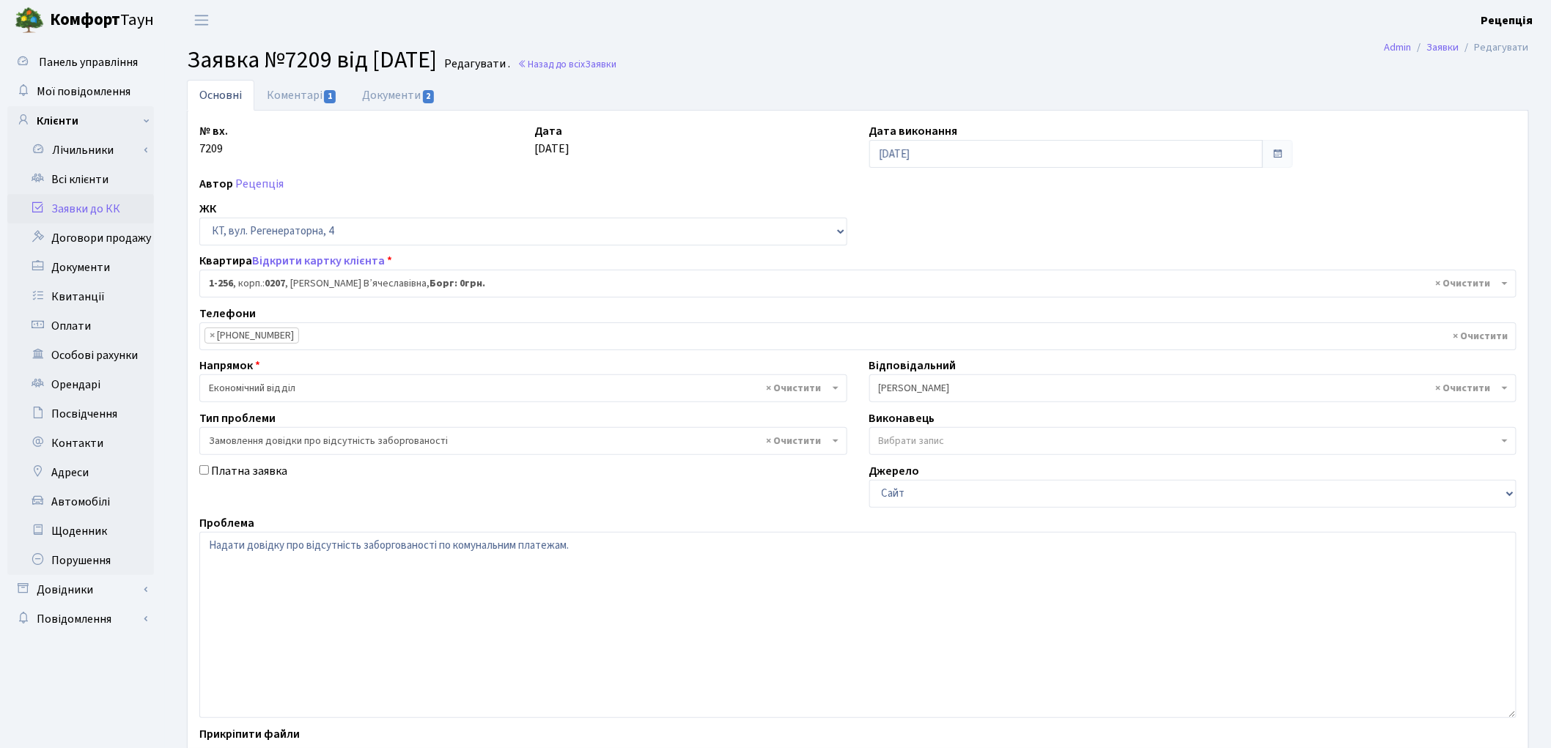
click at [100, 202] on link "Заявки до КК" at bounding box center [80, 208] width 147 height 29
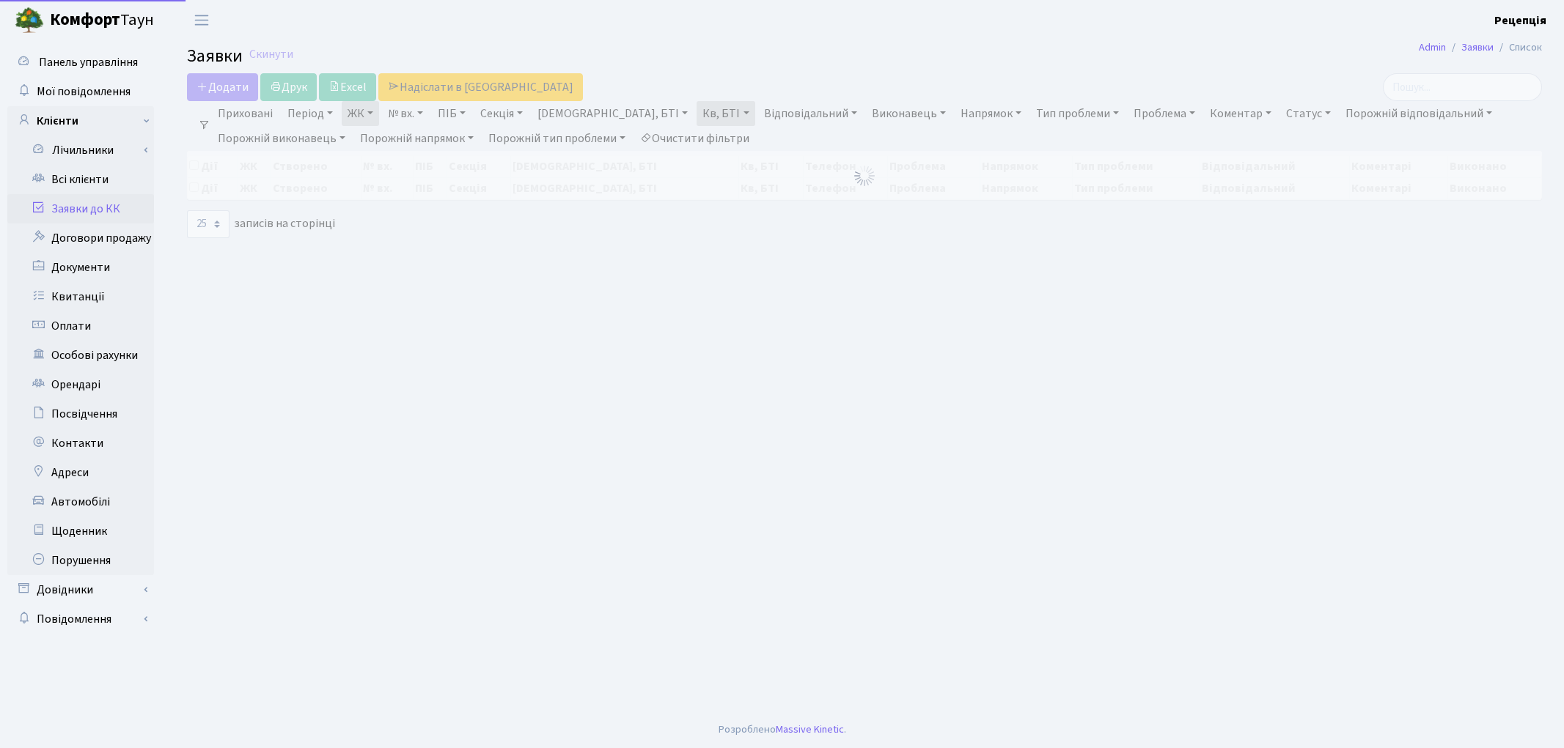
select select "25"
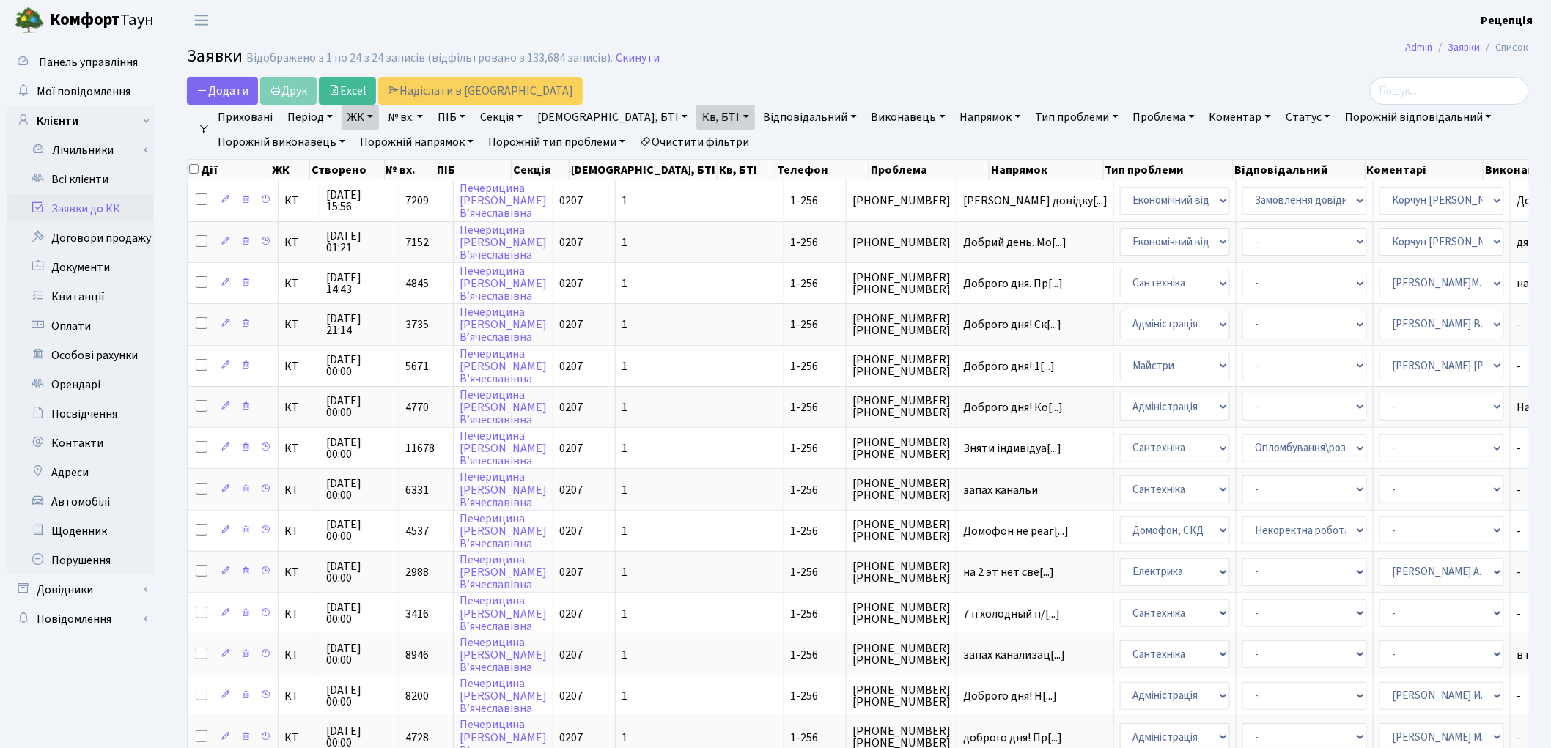
click at [684, 139] on link "Очистити фільтри" at bounding box center [694, 142] width 121 height 25
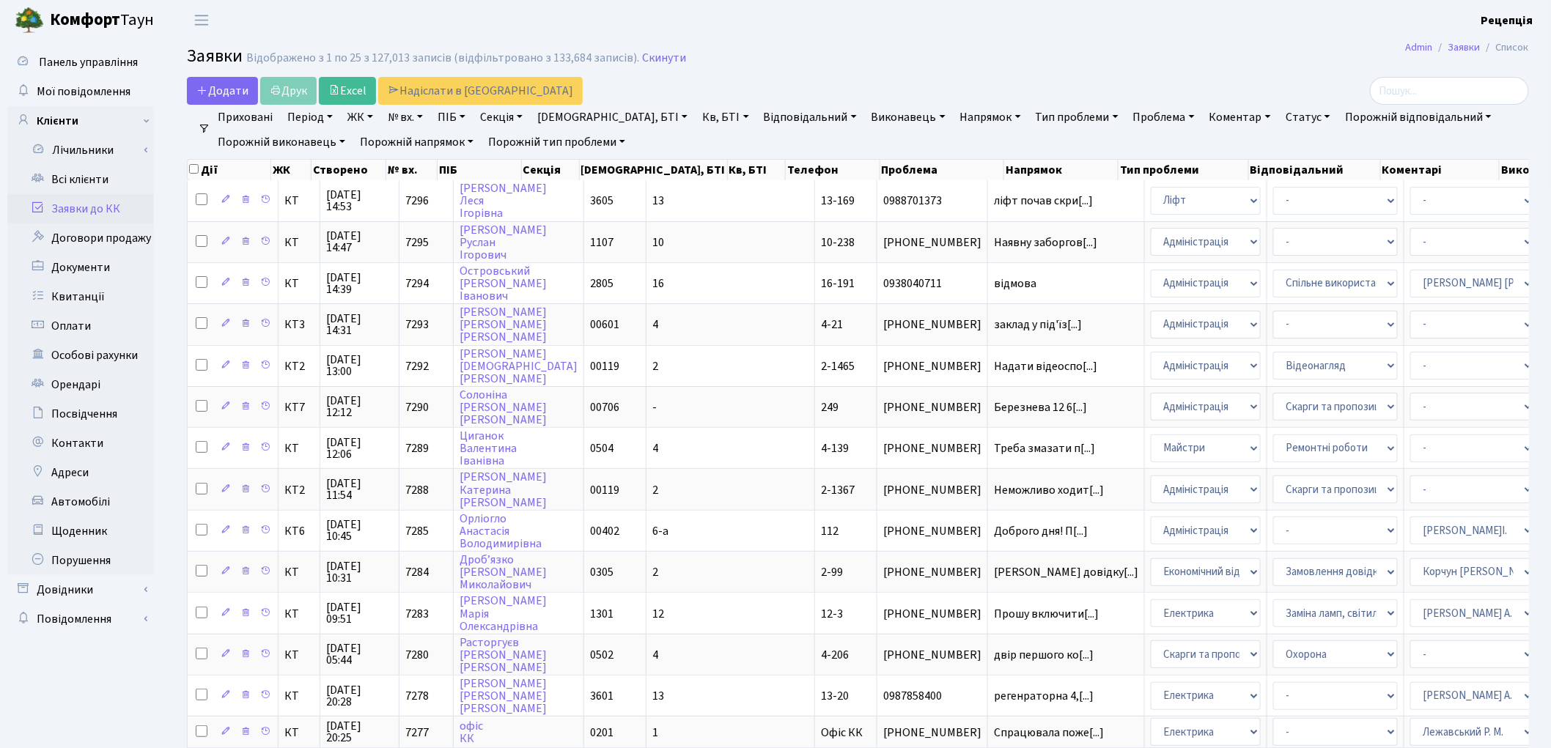
click at [418, 117] on link "№ вх." at bounding box center [405, 117] width 47 height 25
click at [655, 136] on li "Очистити фільтри" at bounding box center [694, 142] width 121 height 25
click at [581, 119] on link "Буд., БТІ" at bounding box center [612, 117] width 162 height 25
click at [581, 119] on link "[DEMOGRAPHIC_DATA], БТІ" at bounding box center [612, 117] width 162 height 25
click at [359, 119] on link "ЖК" at bounding box center [360, 117] width 37 height 25
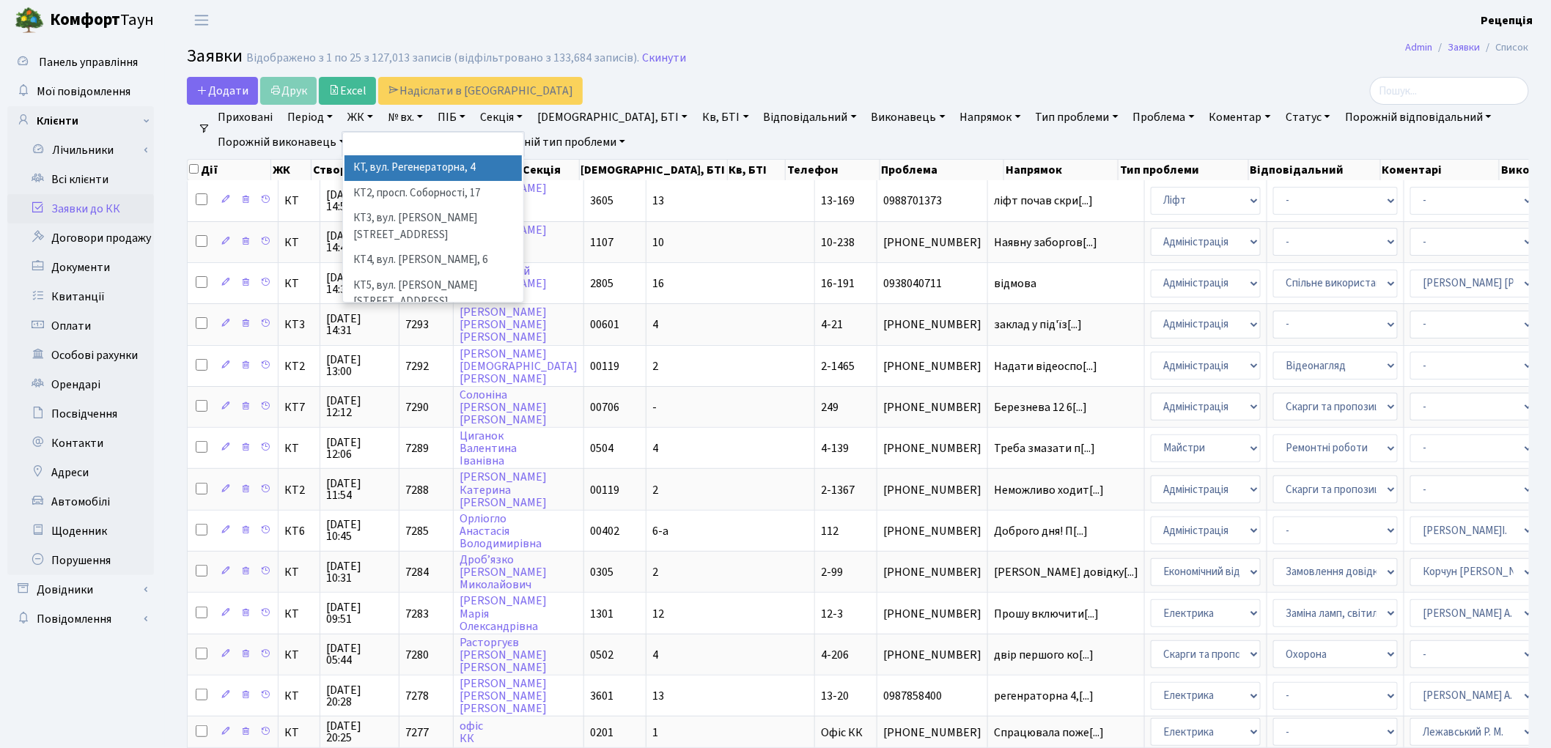
click at [390, 161] on li "КТ, вул. Регенераторна, 4" at bounding box center [433, 168] width 177 height 26
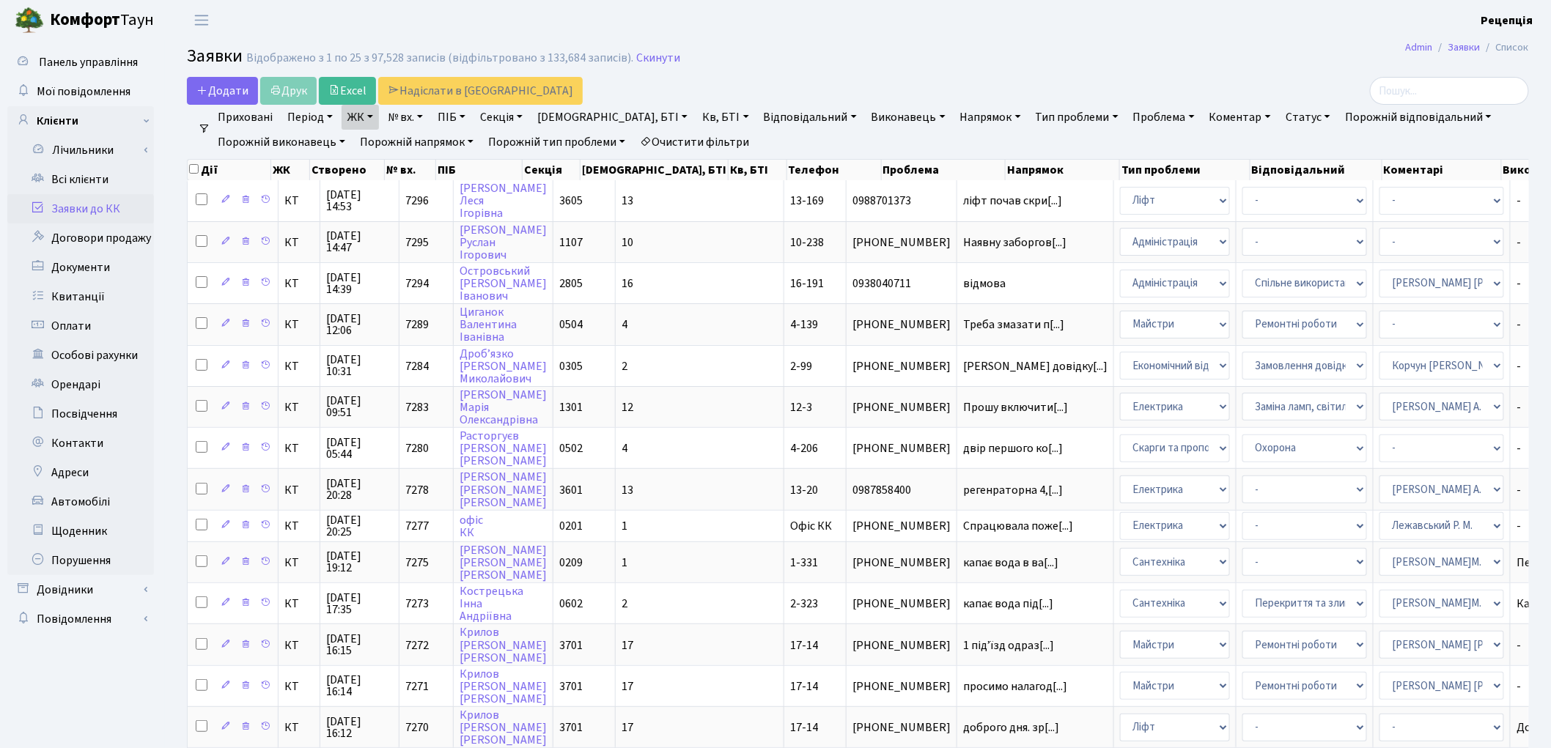
click at [696, 111] on link "Кв, БТІ" at bounding box center [725, 117] width 58 height 25
type input "4-389"
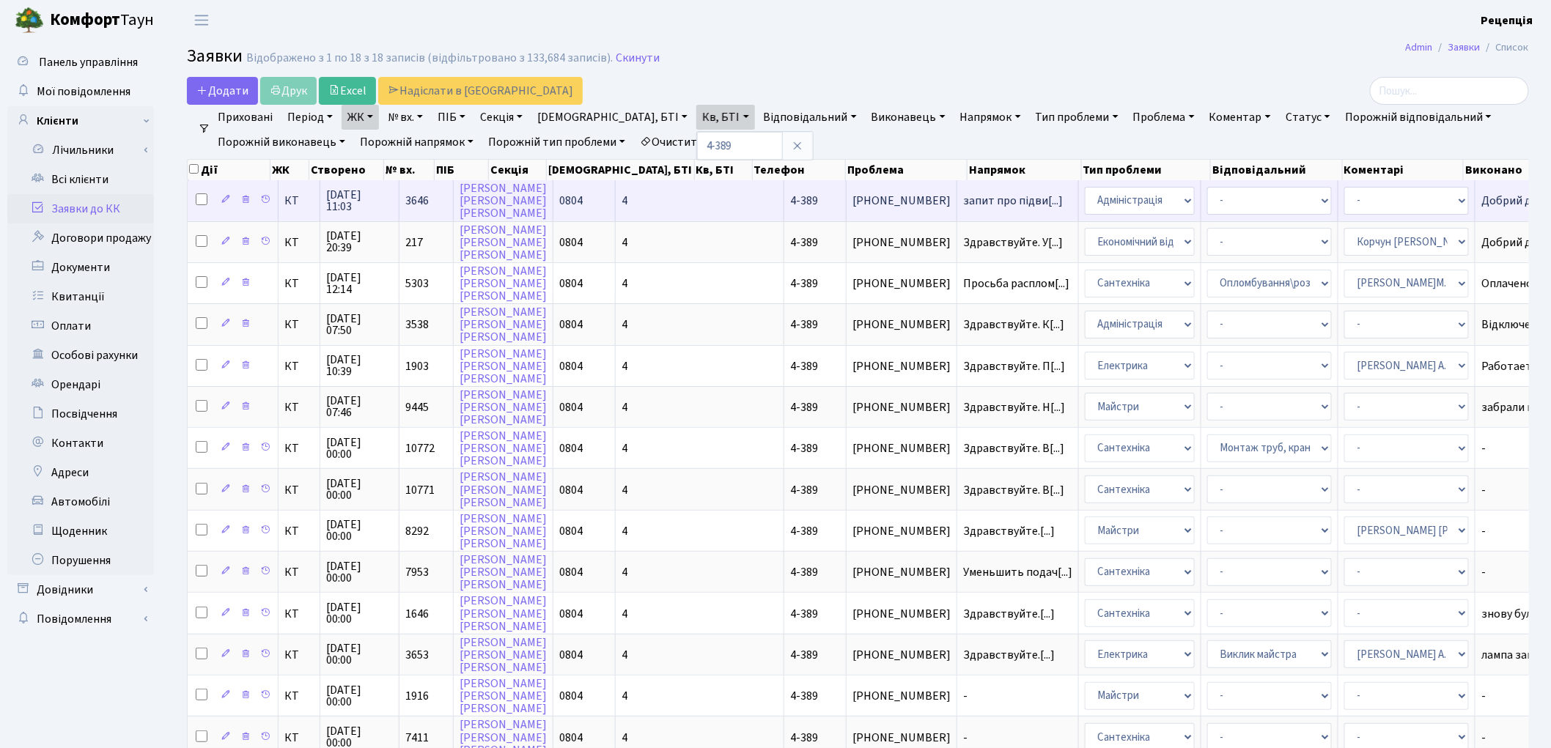
click at [628, 198] on td "4" at bounding box center [700, 200] width 169 height 40
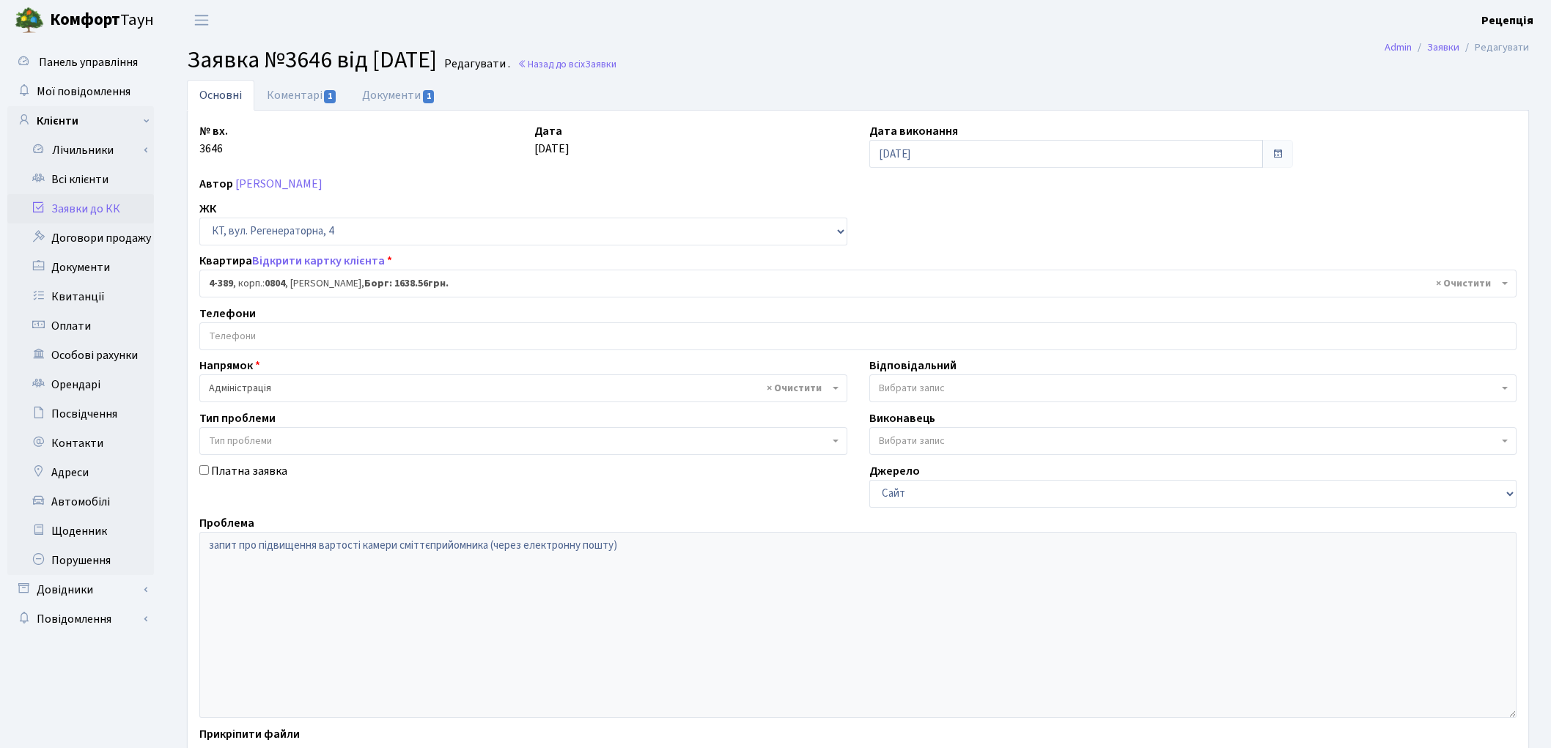
select select "1848"
click at [386, 107] on link "Документи 1" at bounding box center [399, 95] width 98 height 30
select select "25"
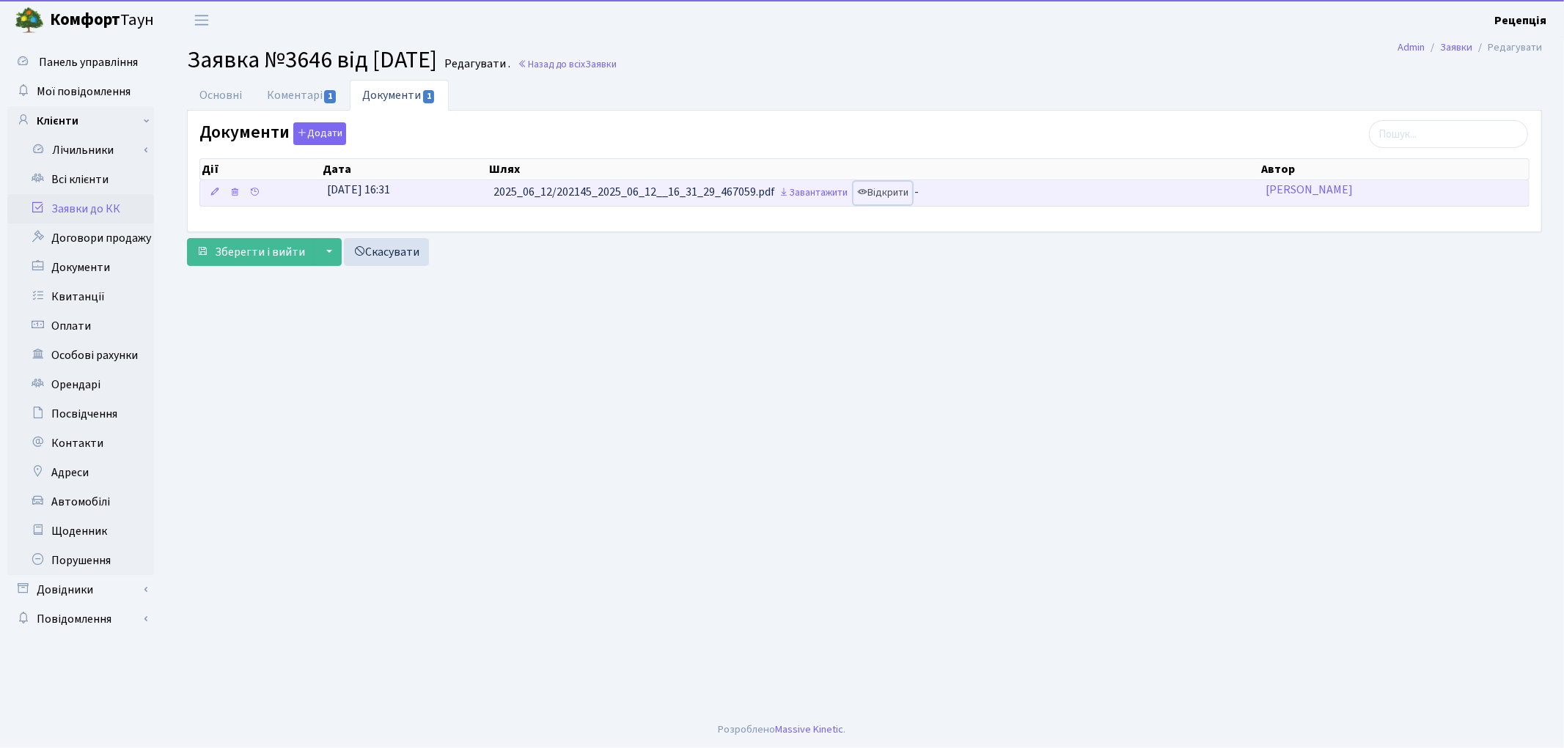
click at [898, 194] on link "Відкрити" at bounding box center [882, 193] width 59 height 23
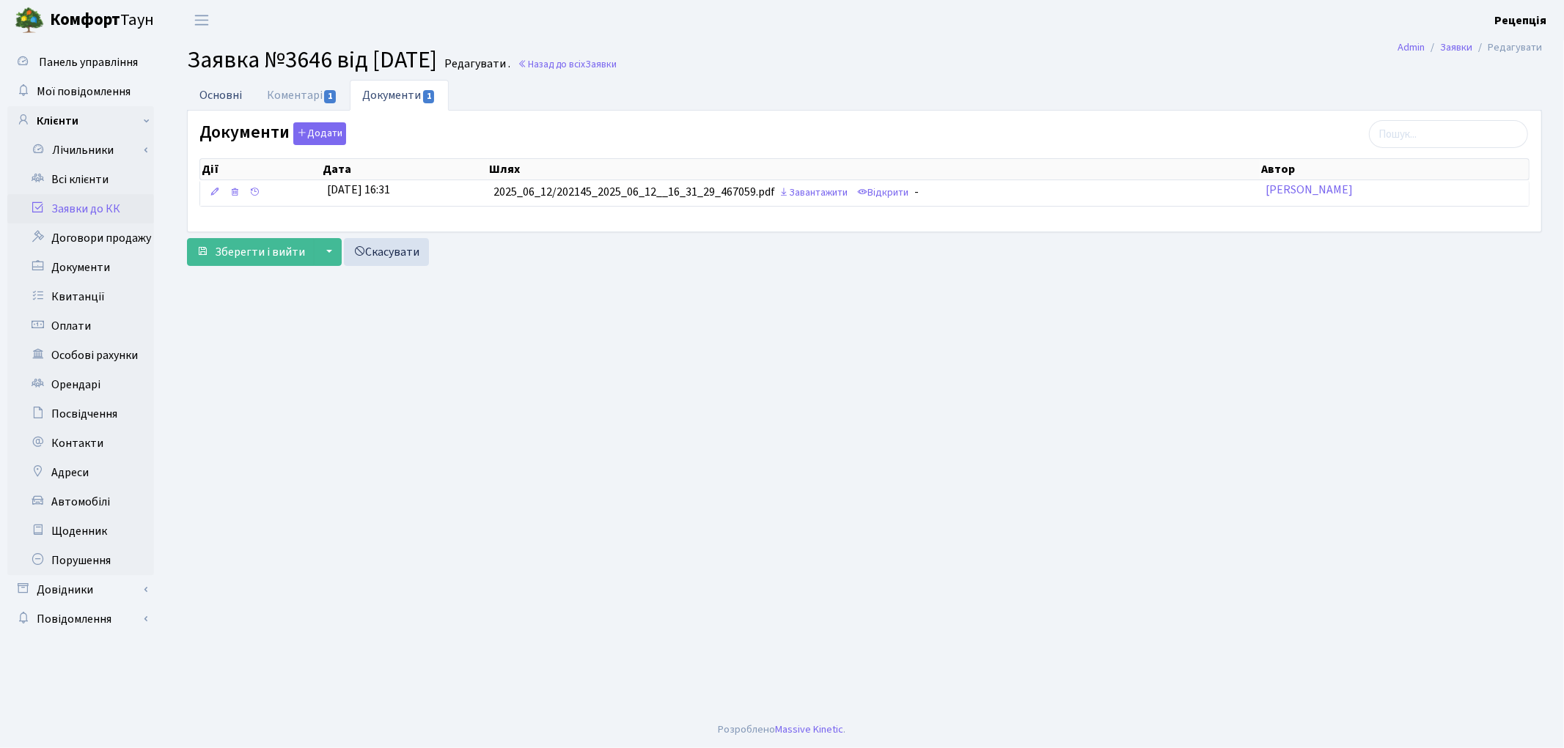
click at [228, 104] on link "Основні" at bounding box center [220, 95] width 67 height 30
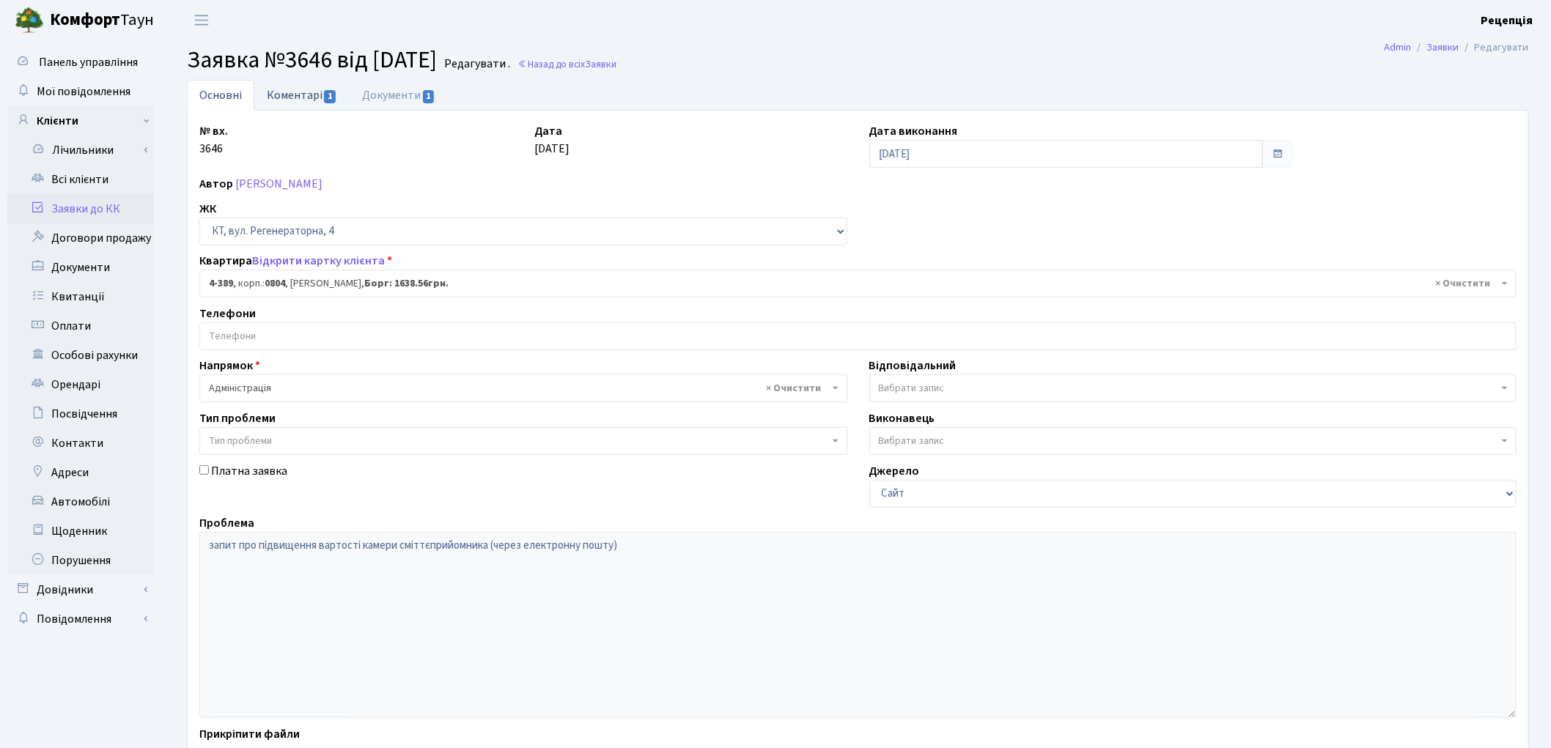
click at [292, 89] on link "Коментарі 1" at bounding box center [301, 95] width 95 height 30
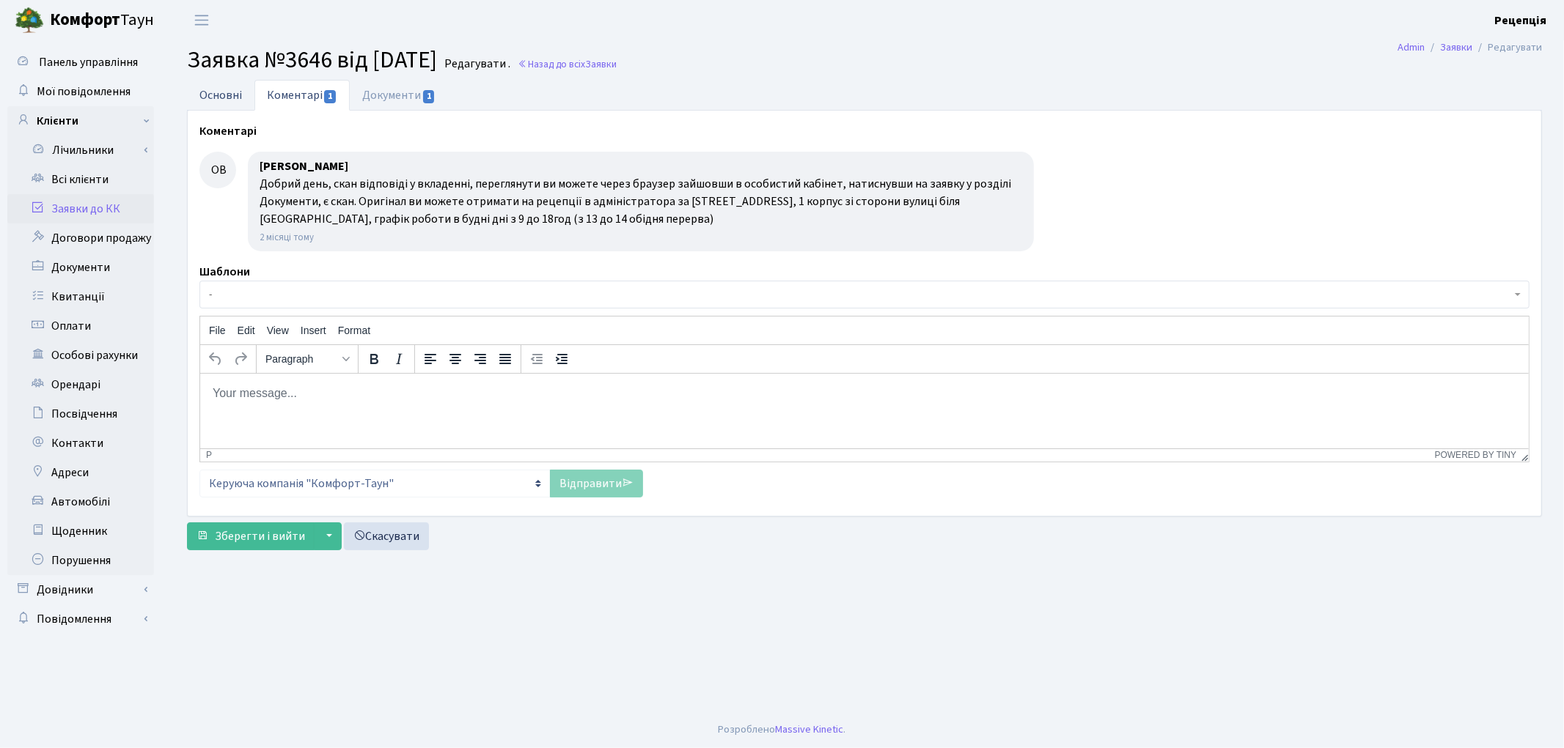
click at [236, 88] on link "Основні" at bounding box center [220, 95] width 67 height 30
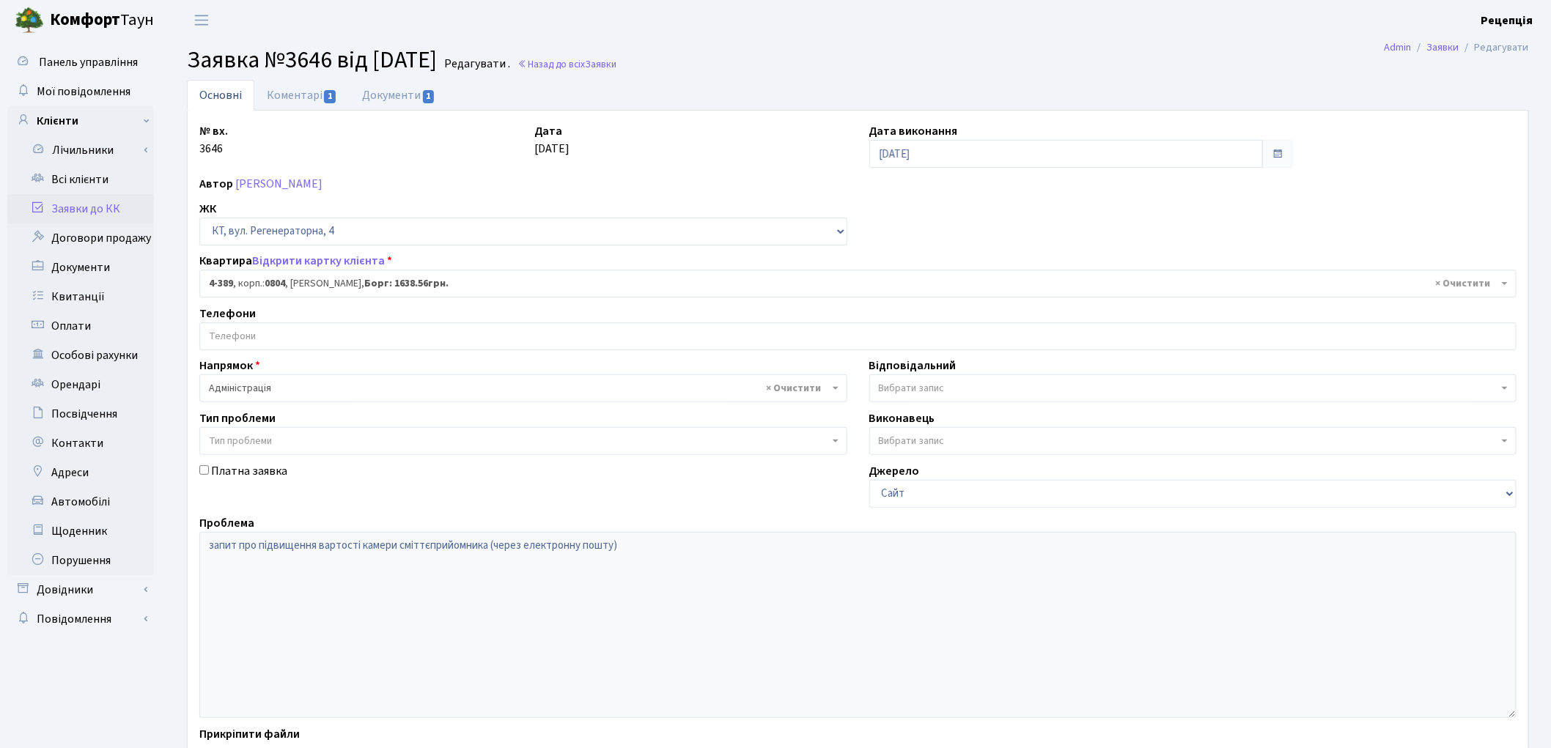
click at [111, 203] on link "Заявки до КК" at bounding box center [80, 208] width 147 height 29
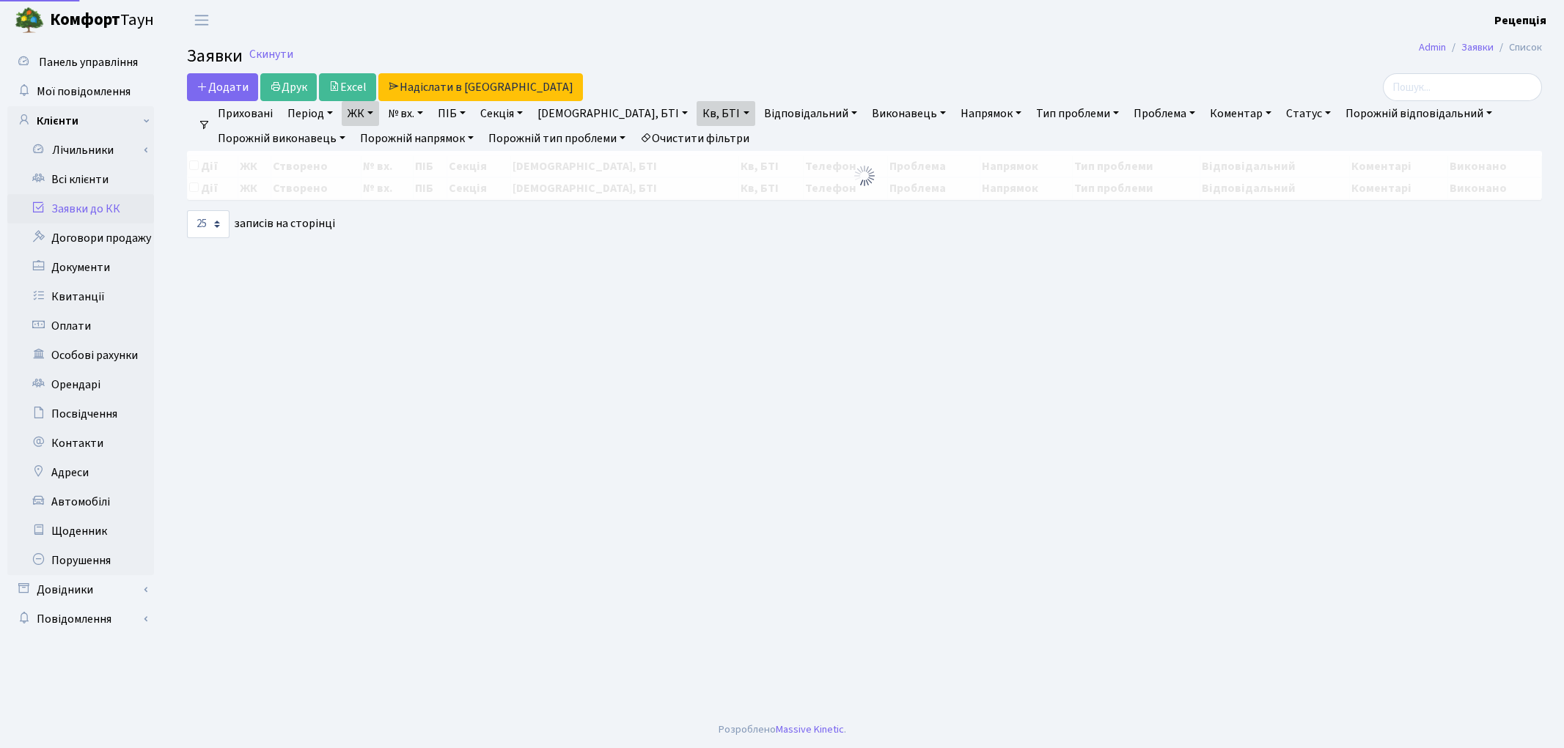
select select "25"
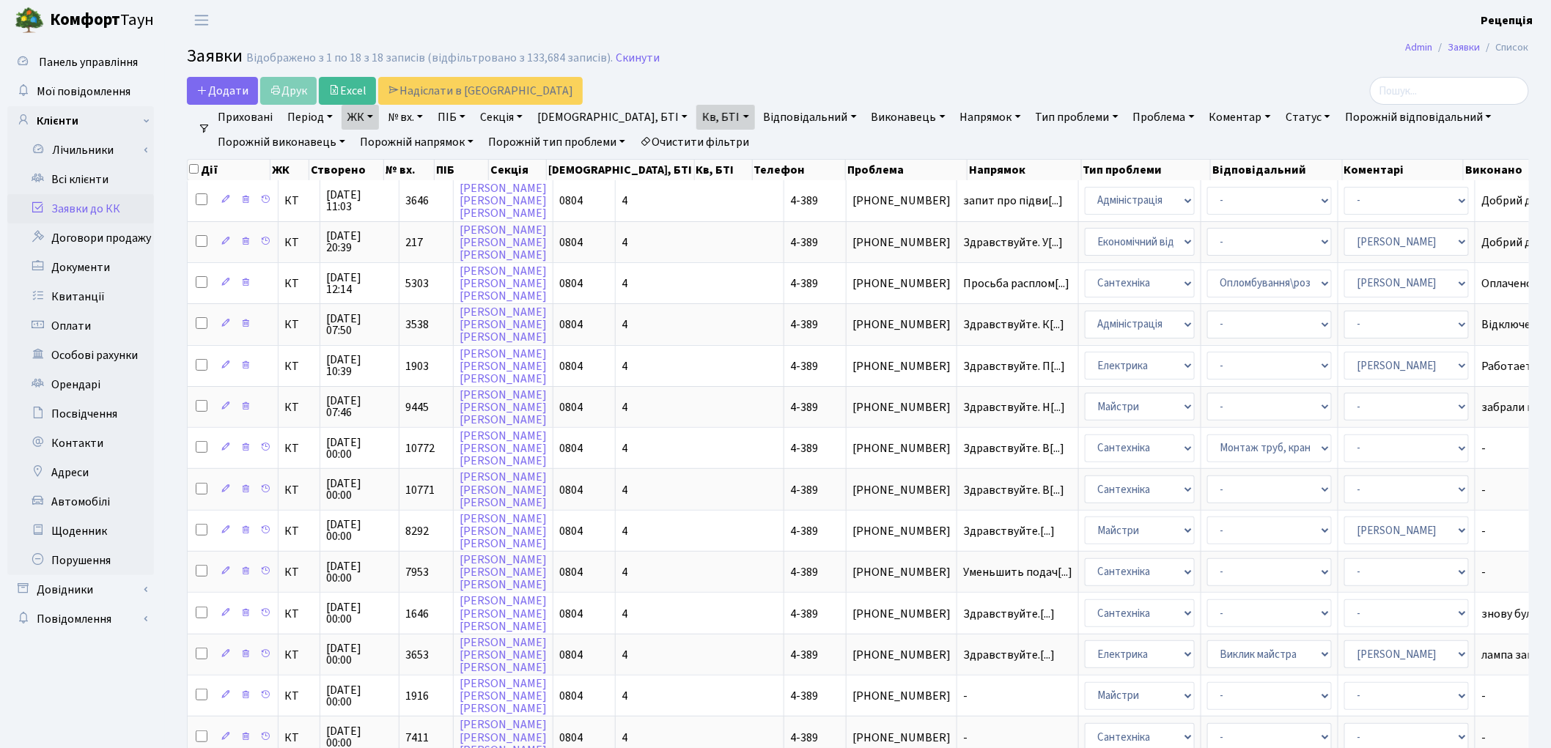
click at [677, 138] on link "Очистити фільтри" at bounding box center [694, 142] width 121 height 25
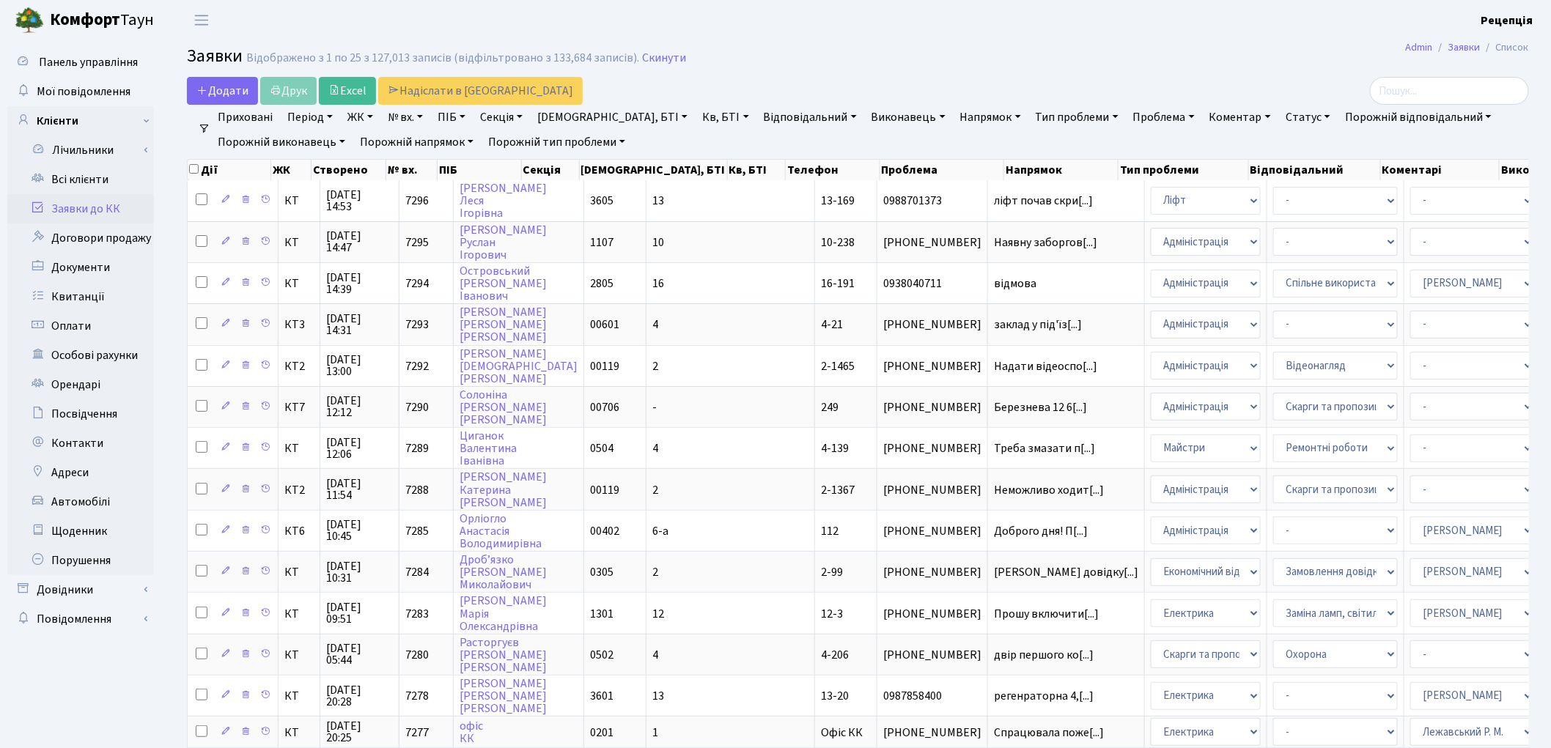
click at [369, 116] on link "ЖК" at bounding box center [360, 117] width 37 height 25
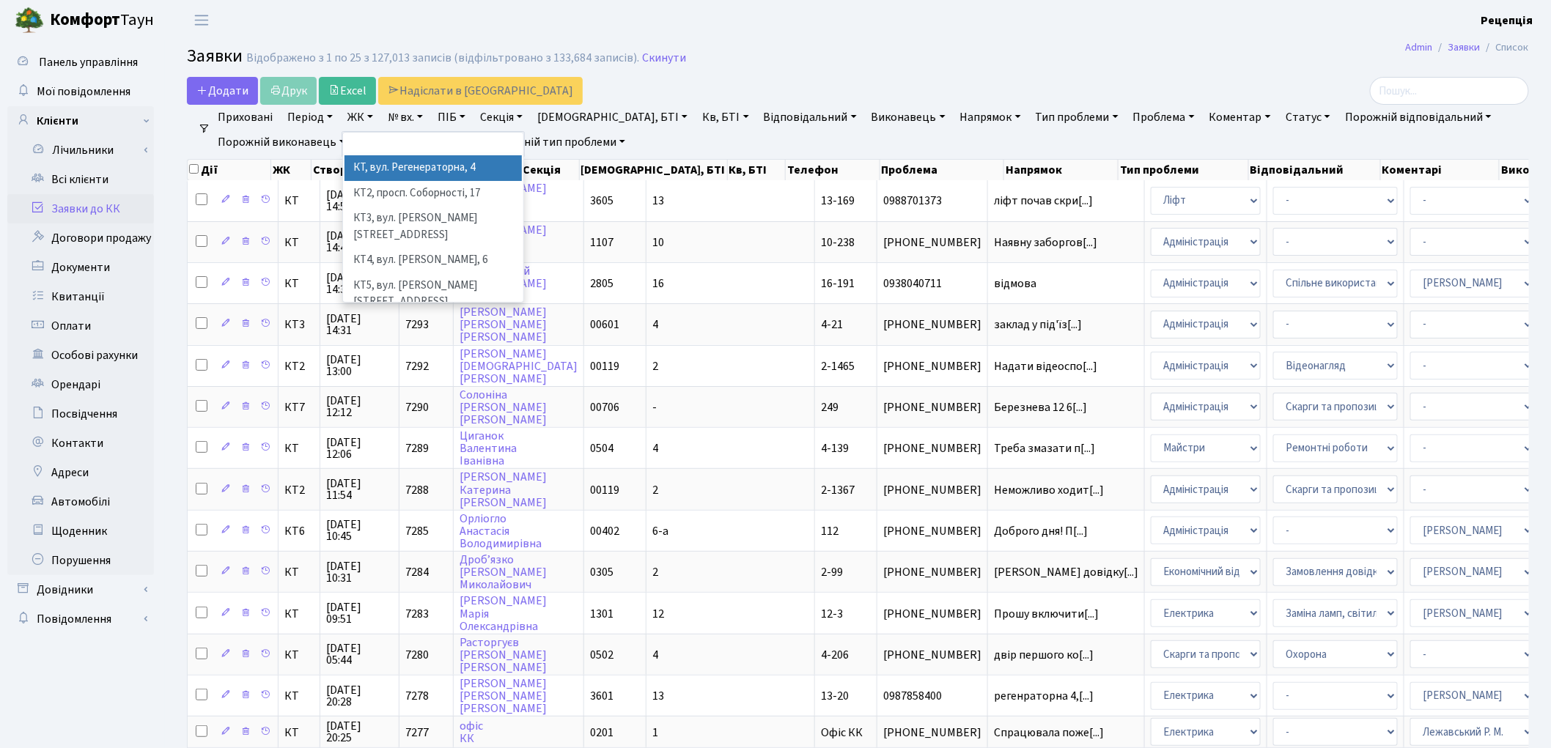
click at [396, 166] on li "КТ, вул. Регенераторна, 4" at bounding box center [433, 168] width 177 height 26
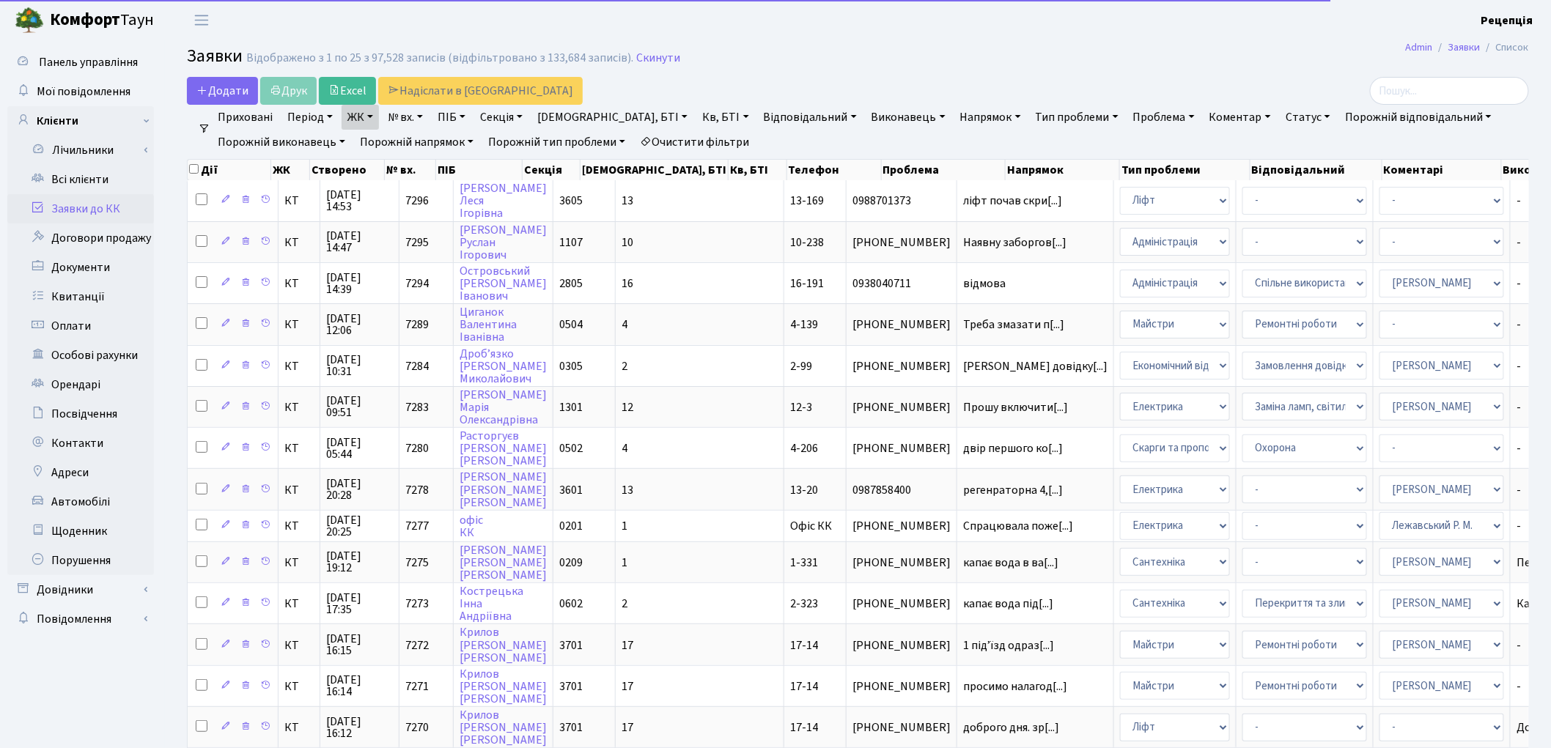
click at [696, 117] on link "Кв, БТІ" at bounding box center [725, 117] width 58 height 25
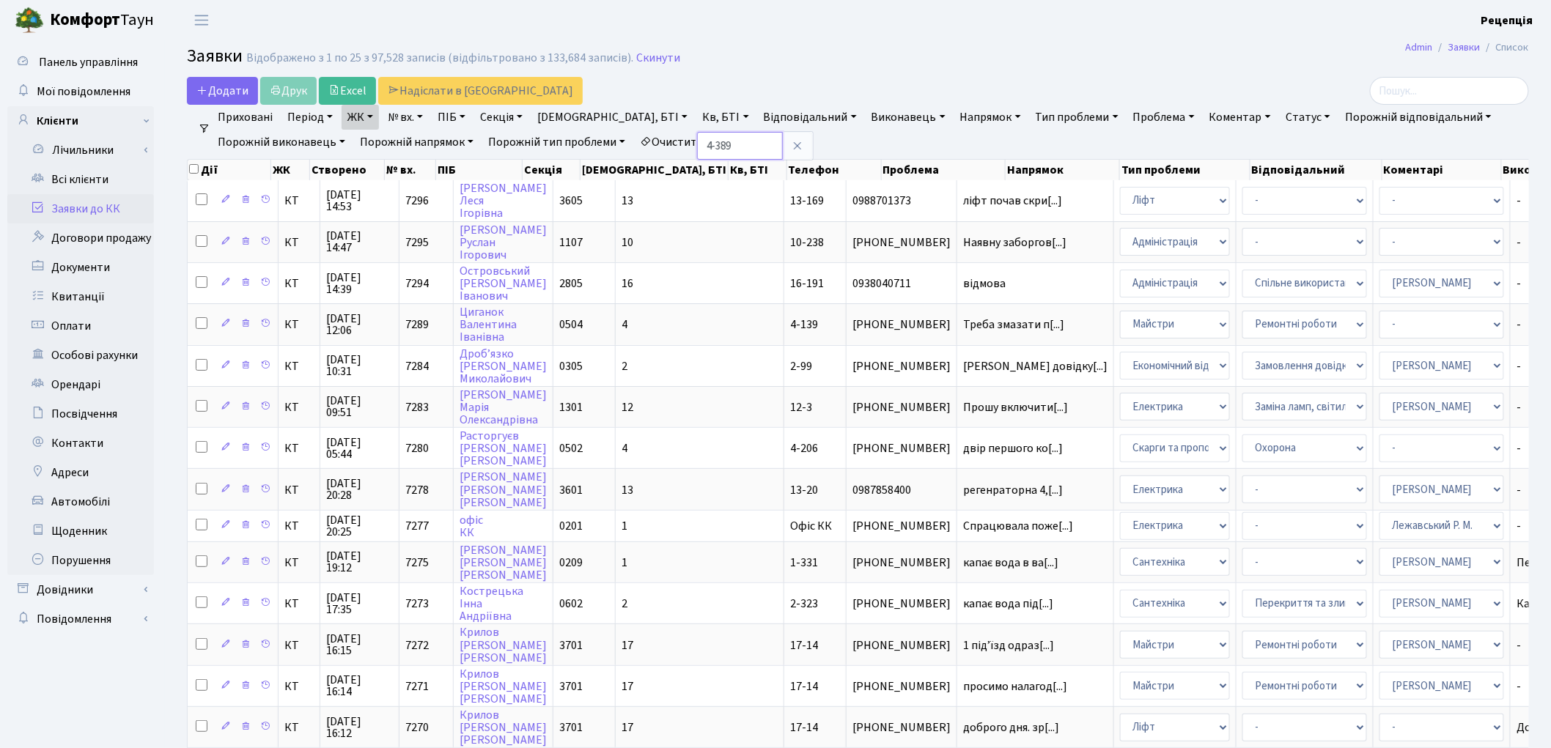
type input "4-389"
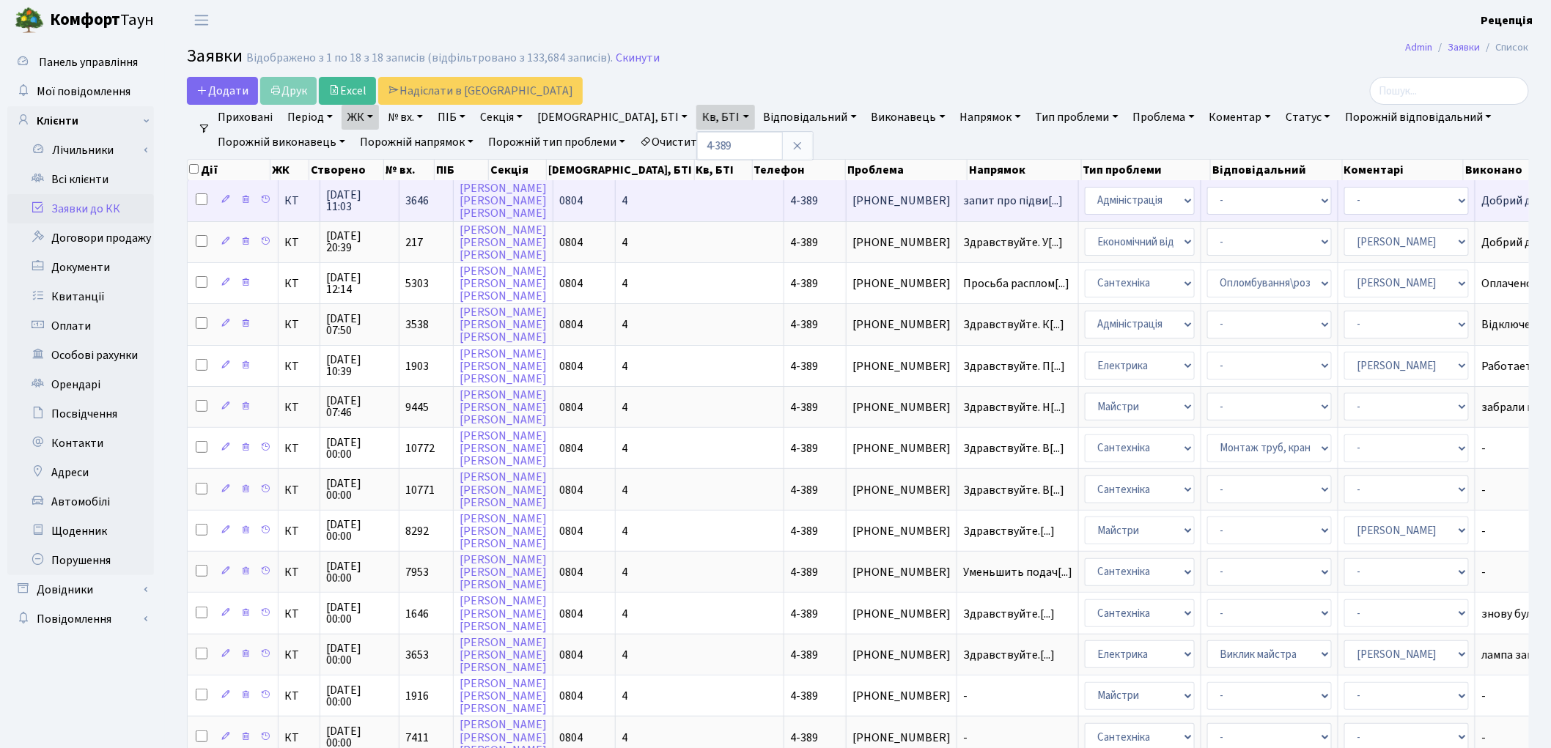
click at [626, 204] on td "4" at bounding box center [700, 200] width 169 height 40
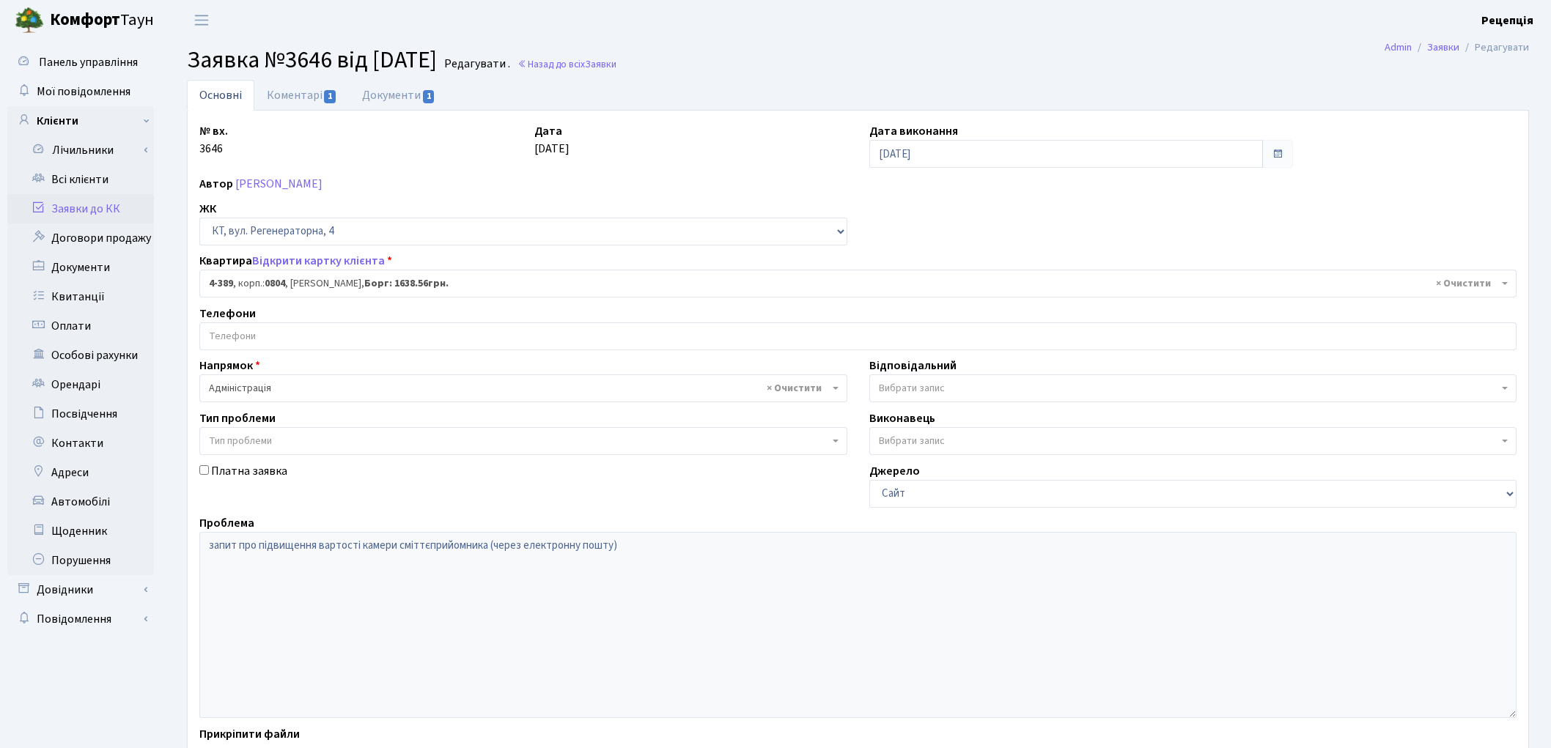
select select "1848"
click at [75, 177] on link "Всі клієнти" at bounding box center [80, 179] width 147 height 29
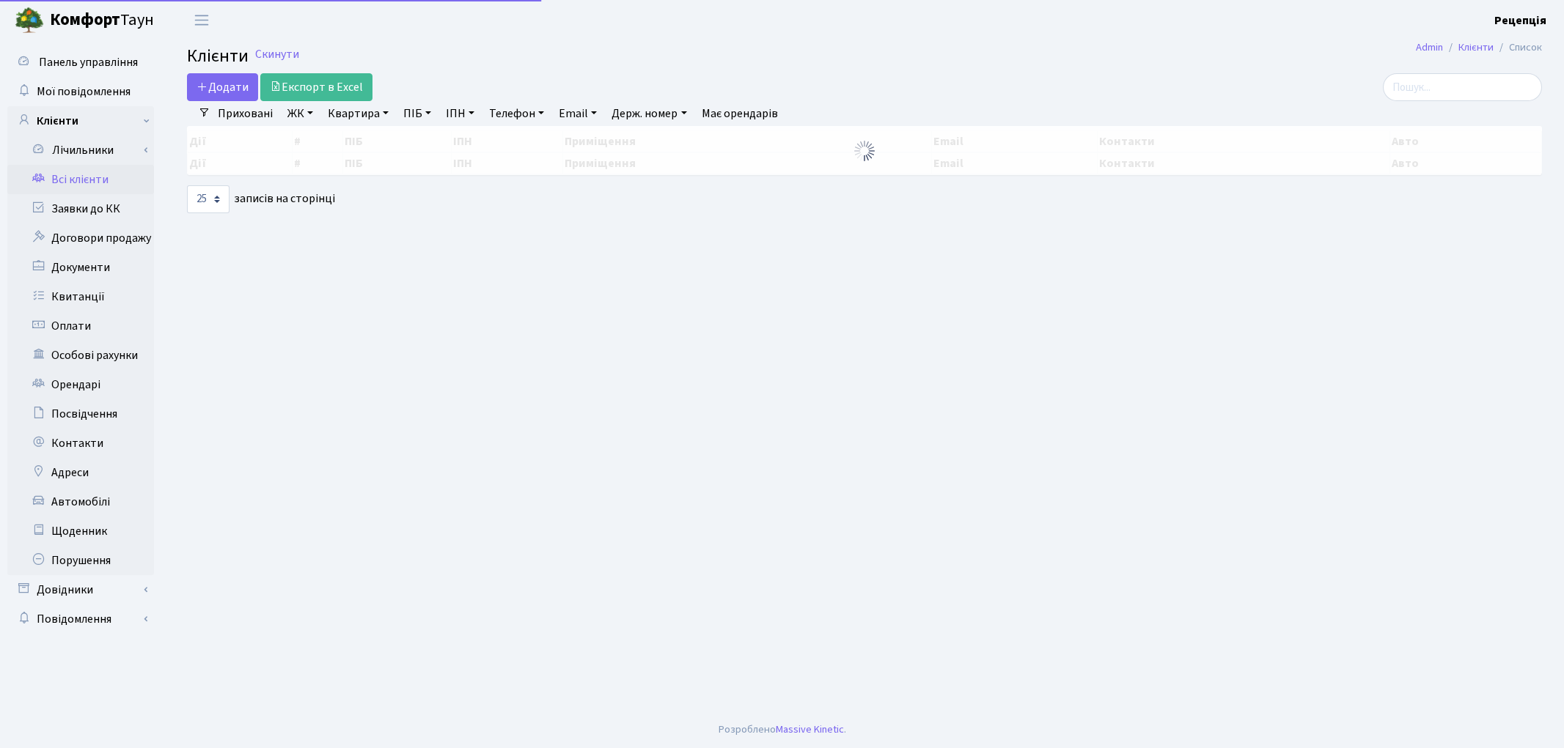
select select "25"
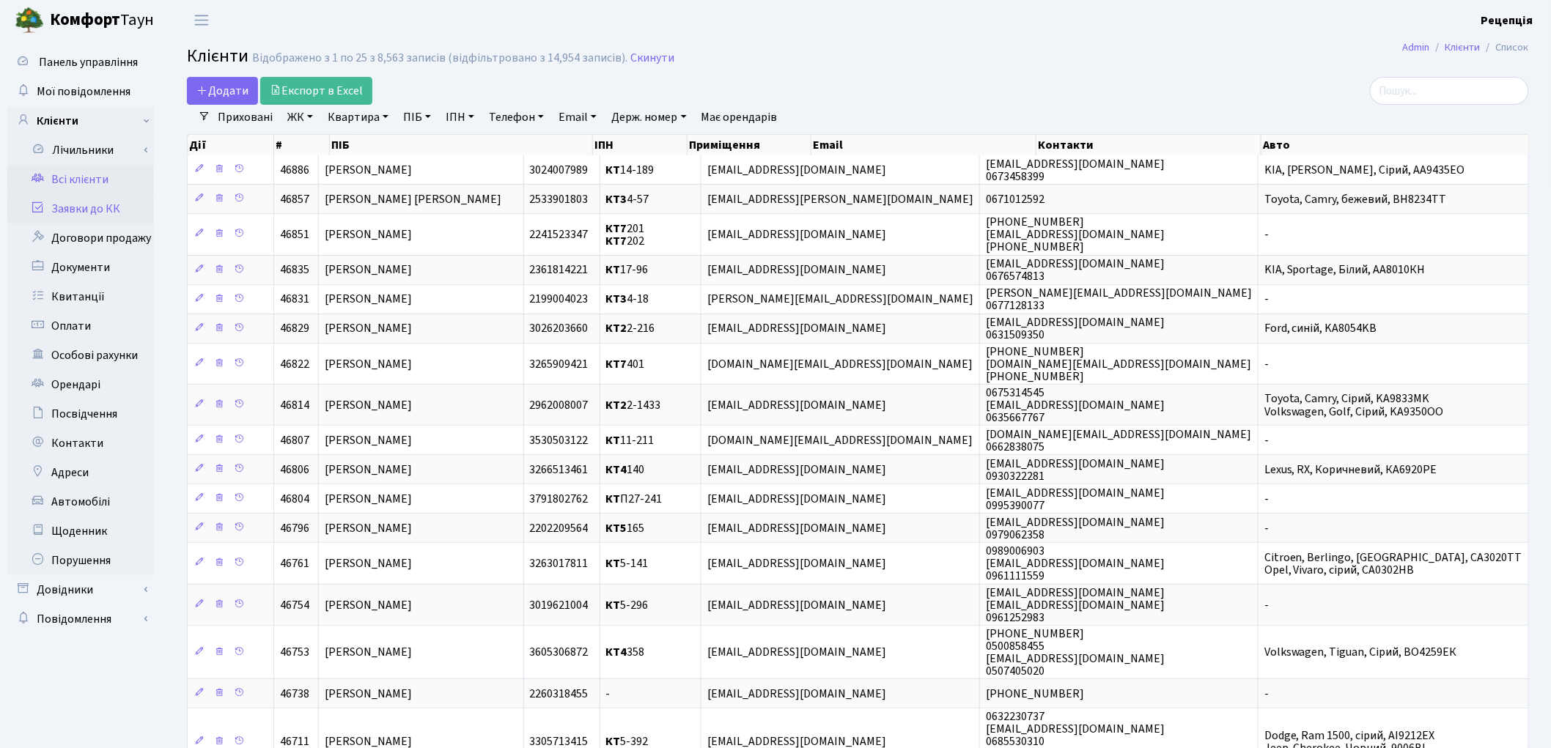
click at [111, 211] on link "Заявки до КК" at bounding box center [80, 208] width 147 height 29
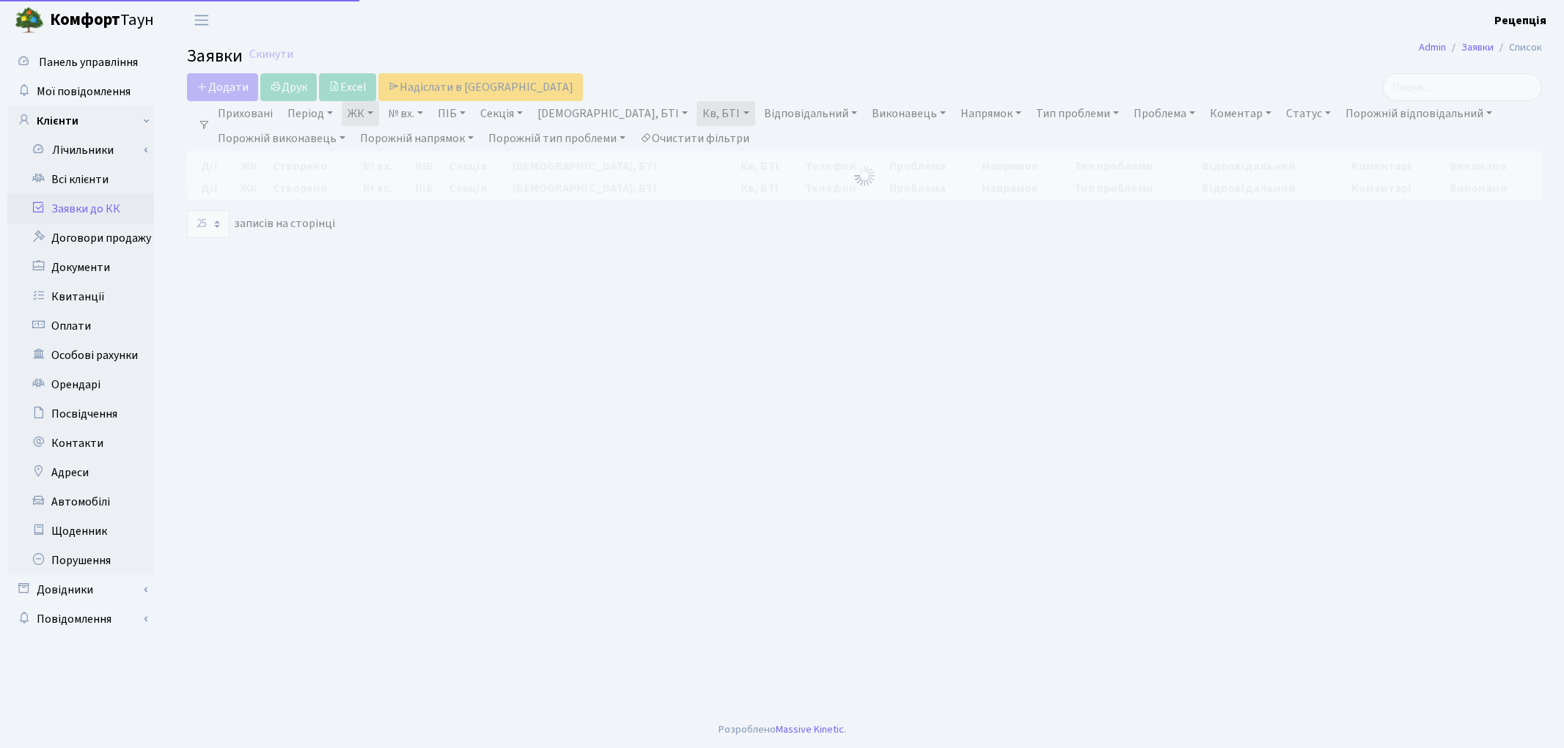
select select "25"
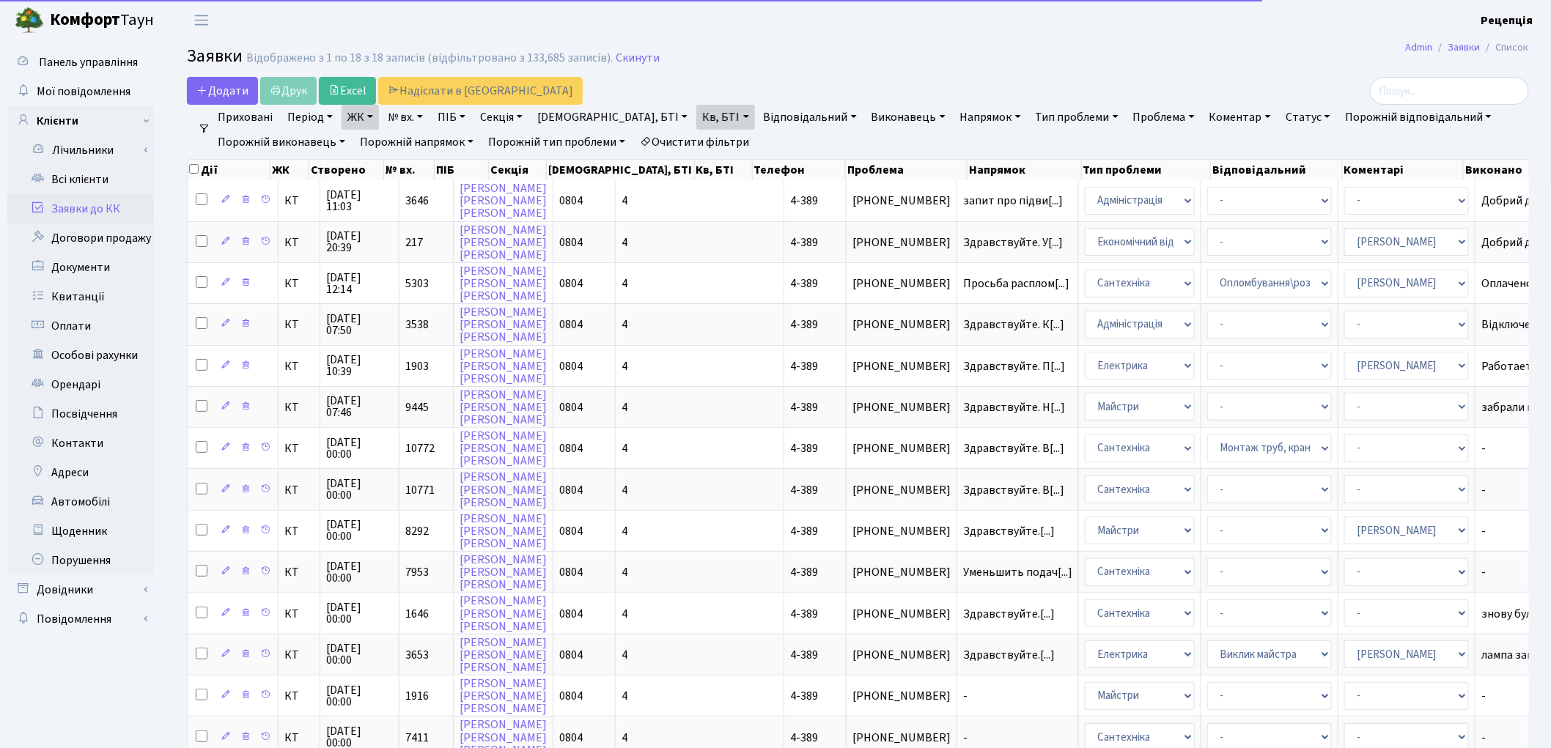
click at [368, 116] on link "ЖК" at bounding box center [360, 117] width 37 height 25
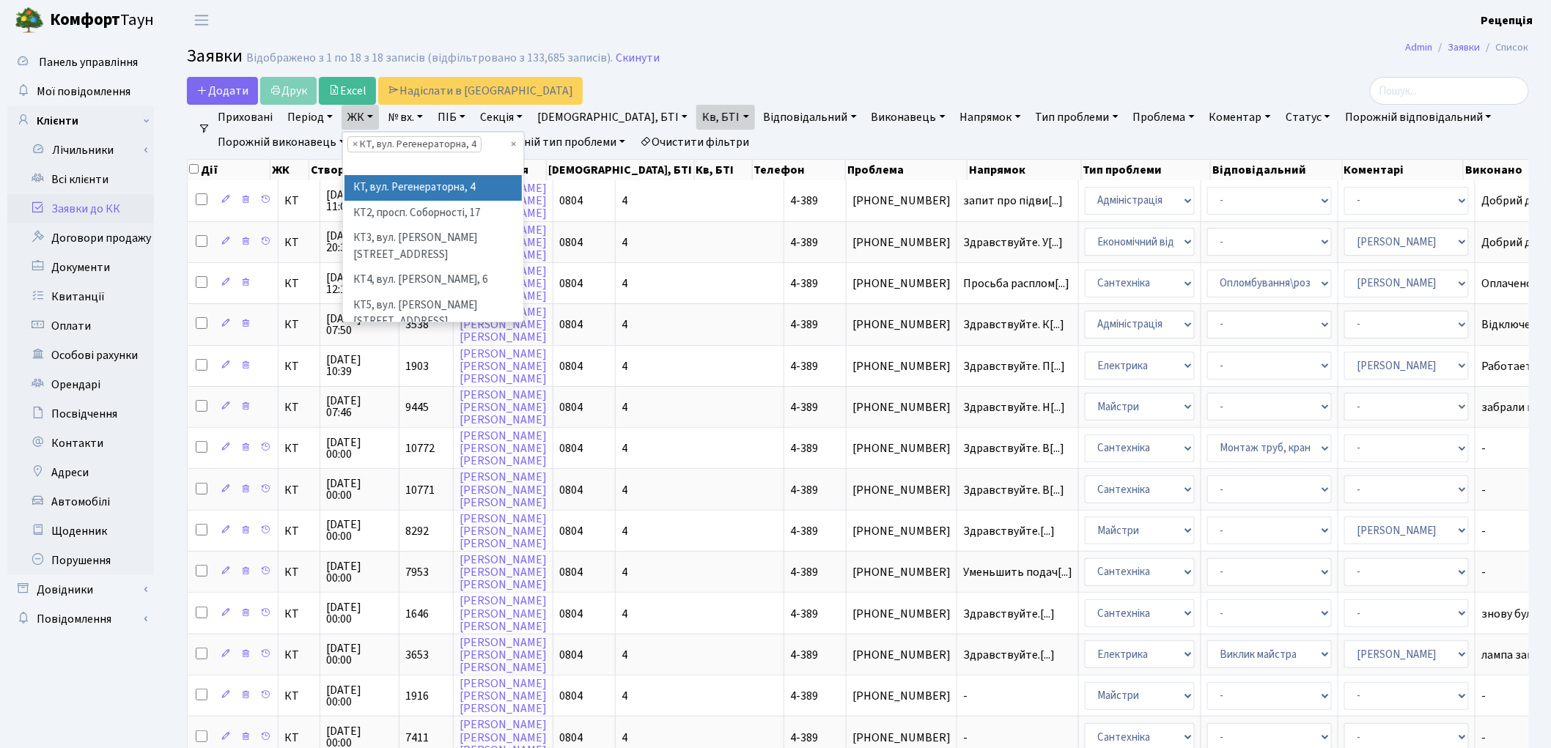
click at [368, 116] on link "ЖК" at bounding box center [360, 117] width 37 height 25
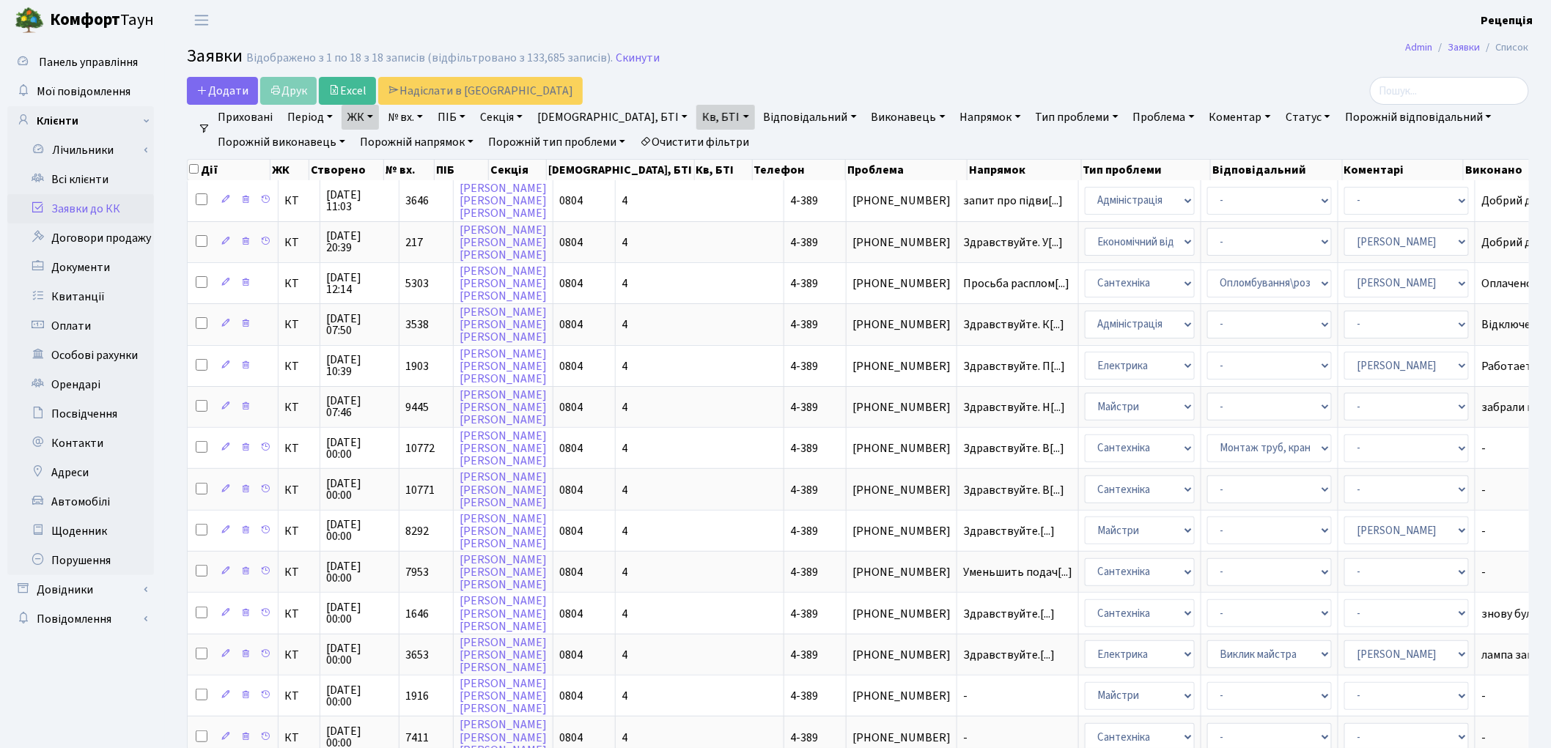
click at [696, 108] on link "Кв, БТІ" at bounding box center [725, 117] width 58 height 25
click at [697, 138] on input "4-389" at bounding box center [740, 146] width 86 height 28
type input "4"
type input "1-256"
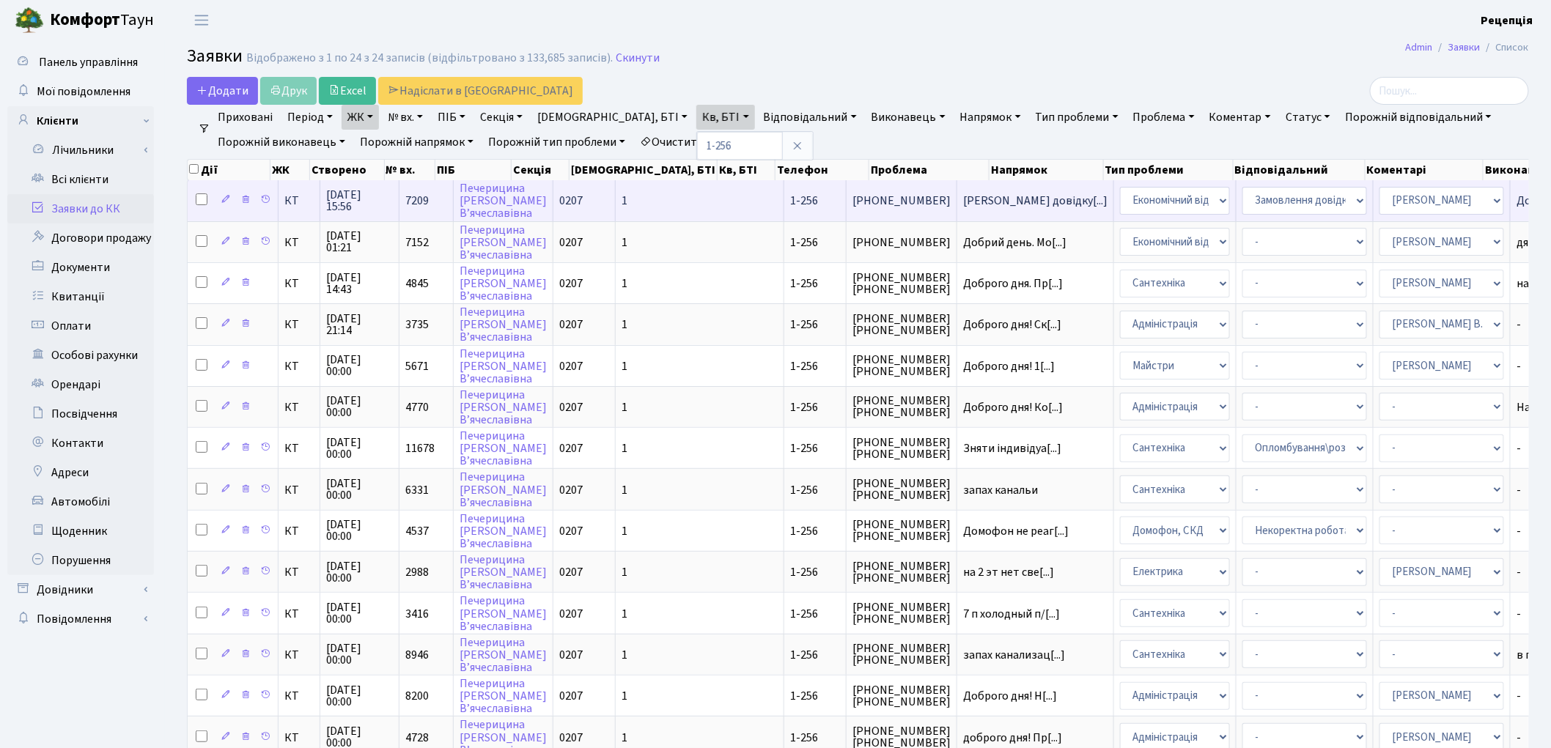
click at [656, 199] on td "1" at bounding box center [700, 200] width 169 height 40
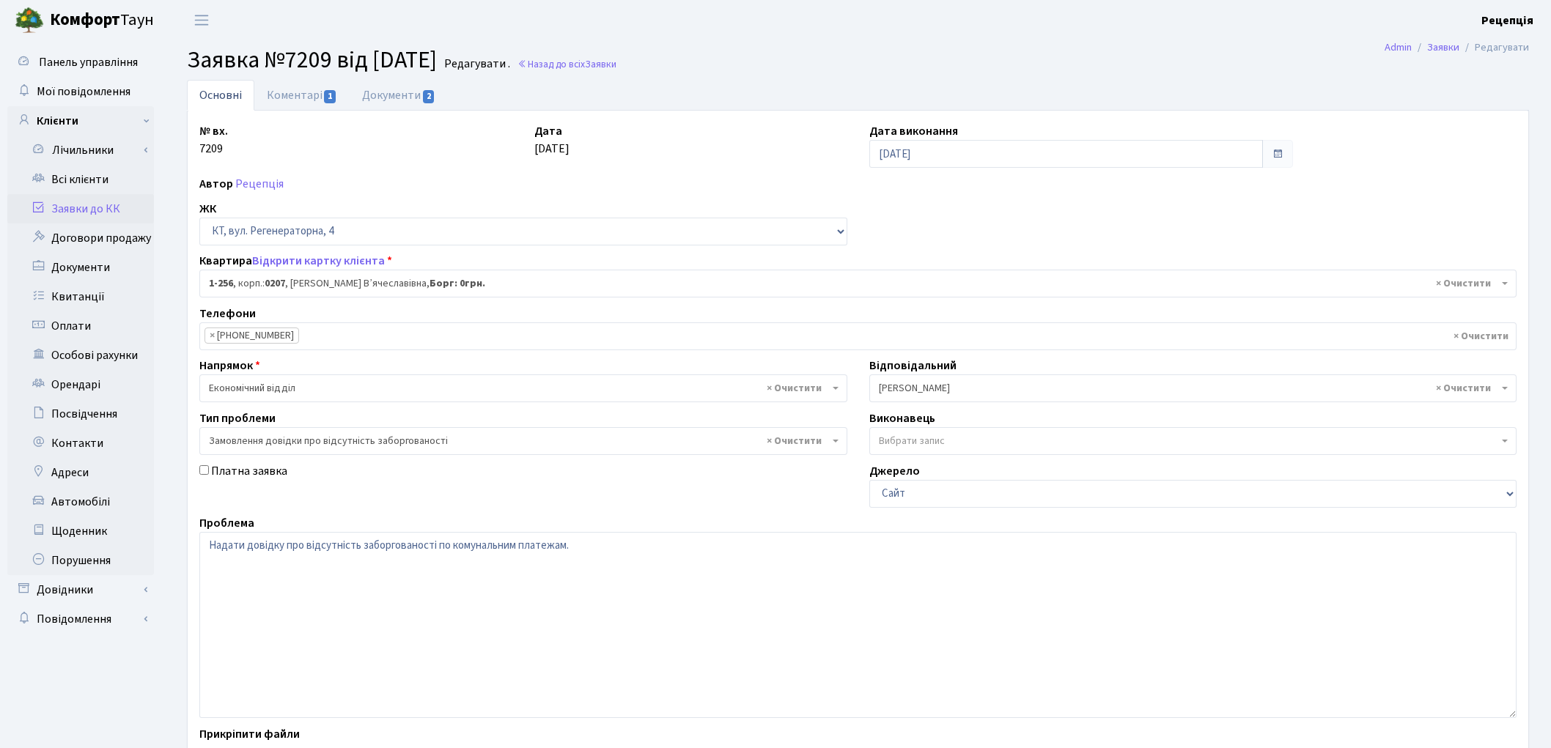
select select "256"
select select "35"
click at [386, 100] on link "Документи 2" at bounding box center [399, 95] width 98 height 30
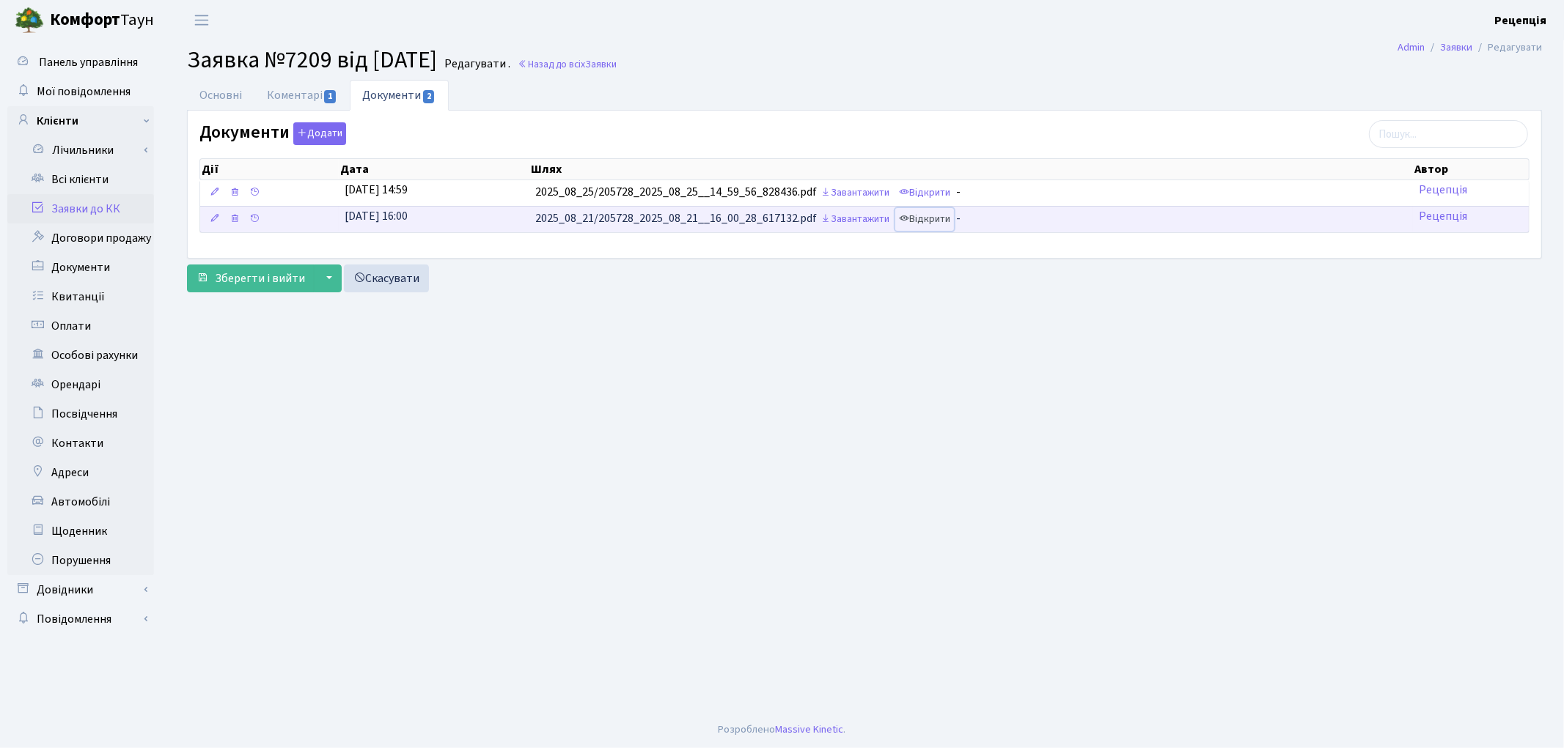
click at [919, 221] on link "Відкрити" at bounding box center [924, 219] width 59 height 23
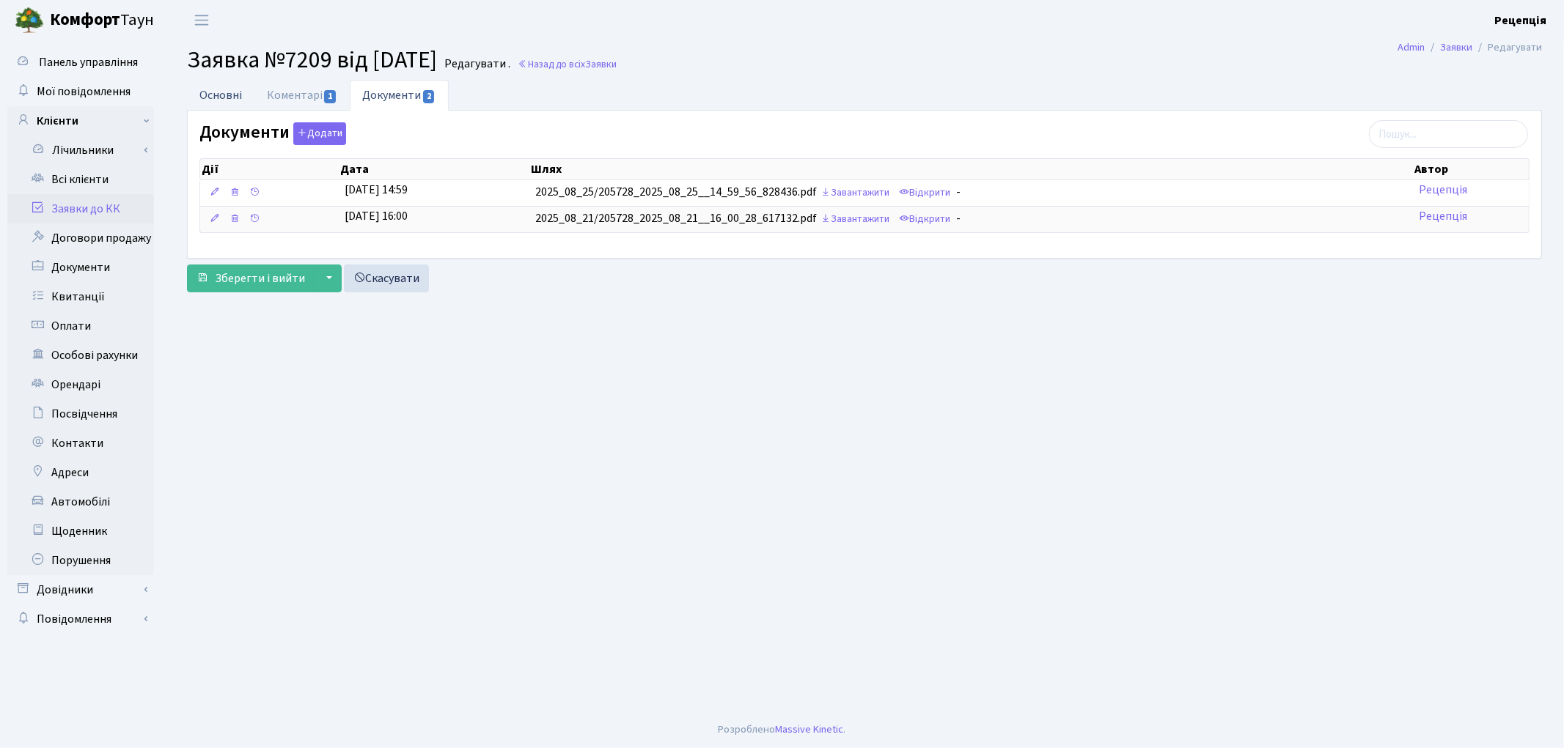
click at [221, 104] on link "Основні" at bounding box center [220, 95] width 67 height 30
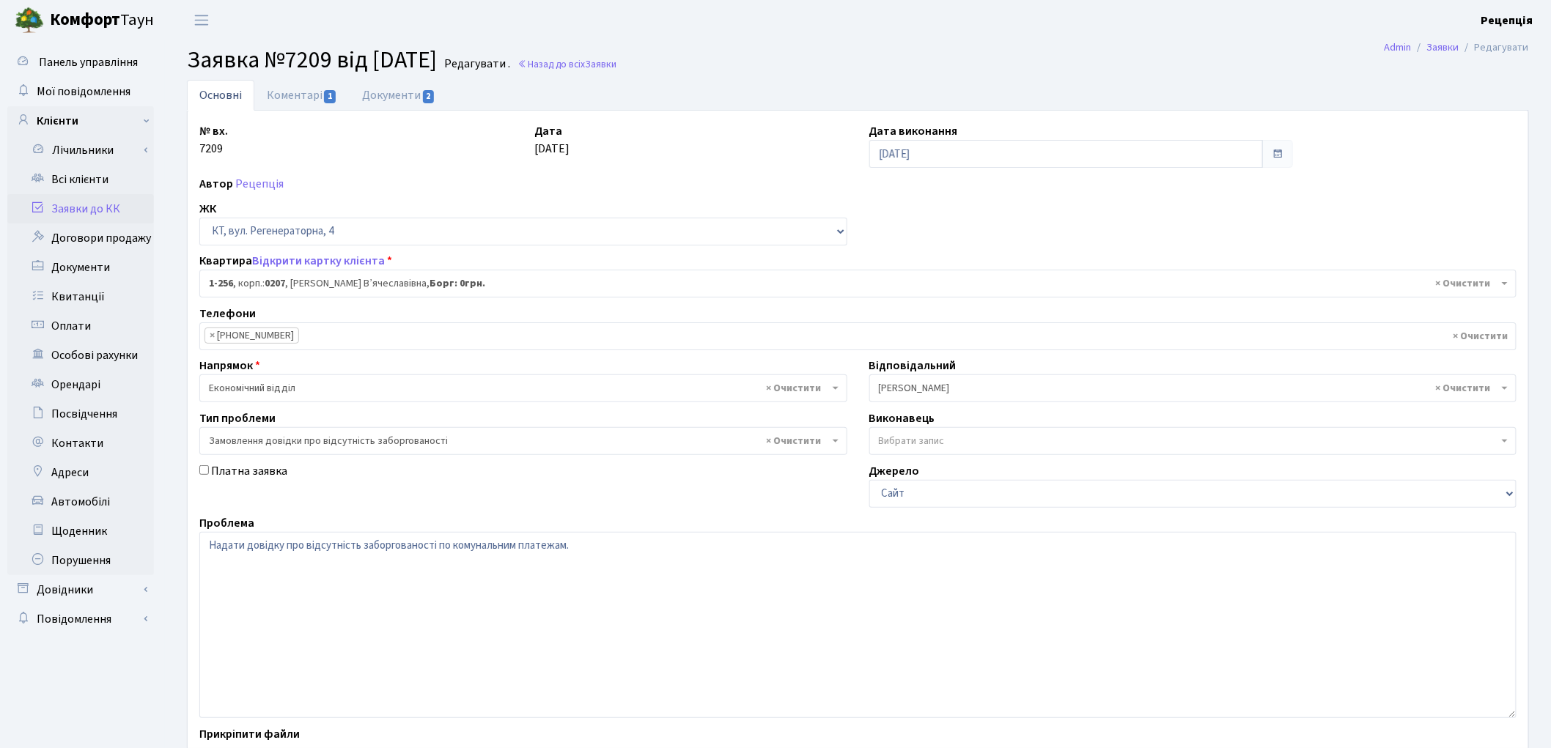
click at [86, 202] on link "Заявки до КК" at bounding box center [80, 208] width 147 height 29
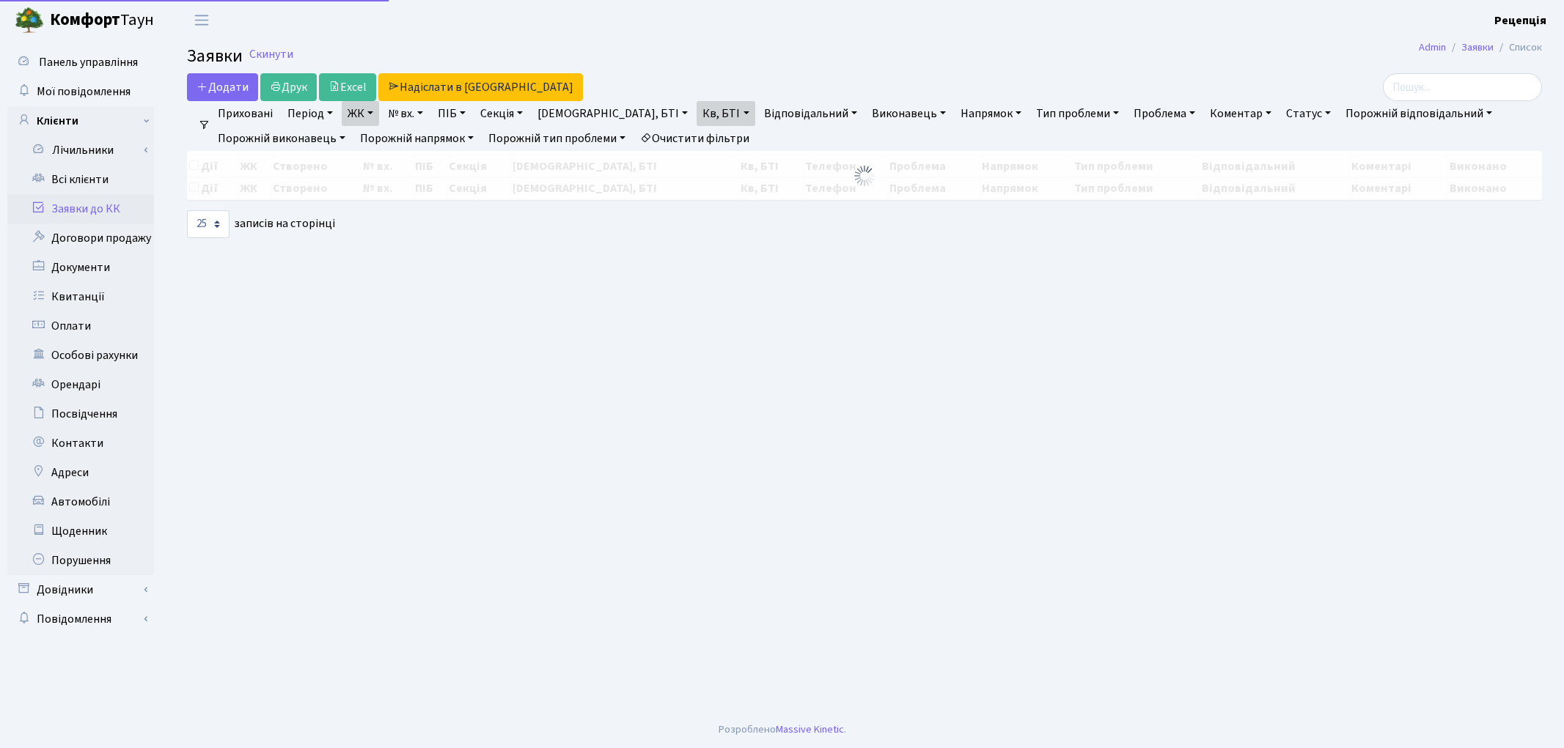
select select "25"
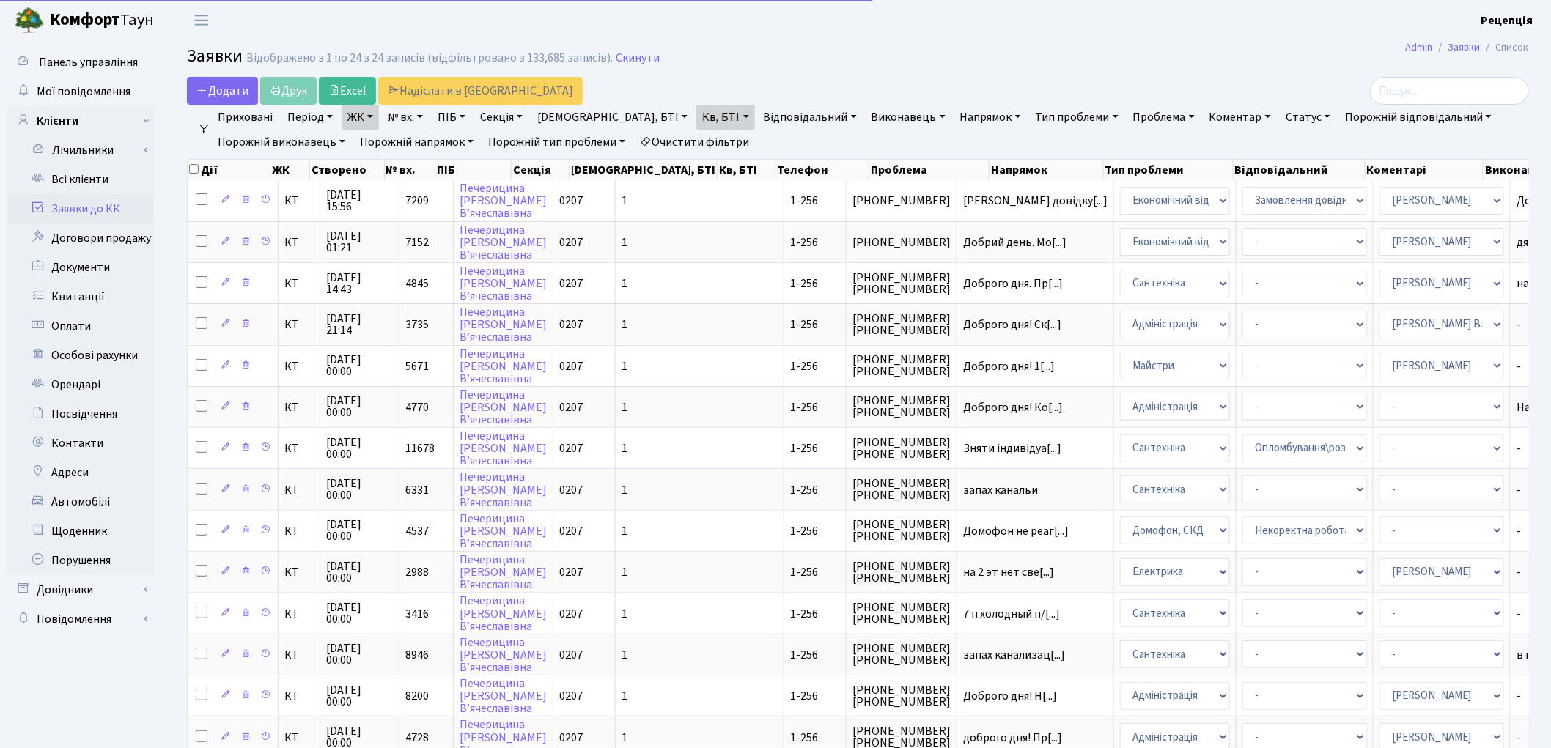
click at [698, 136] on link "Очистити фільтри" at bounding box center [694, 142] width 121 height 25
select select
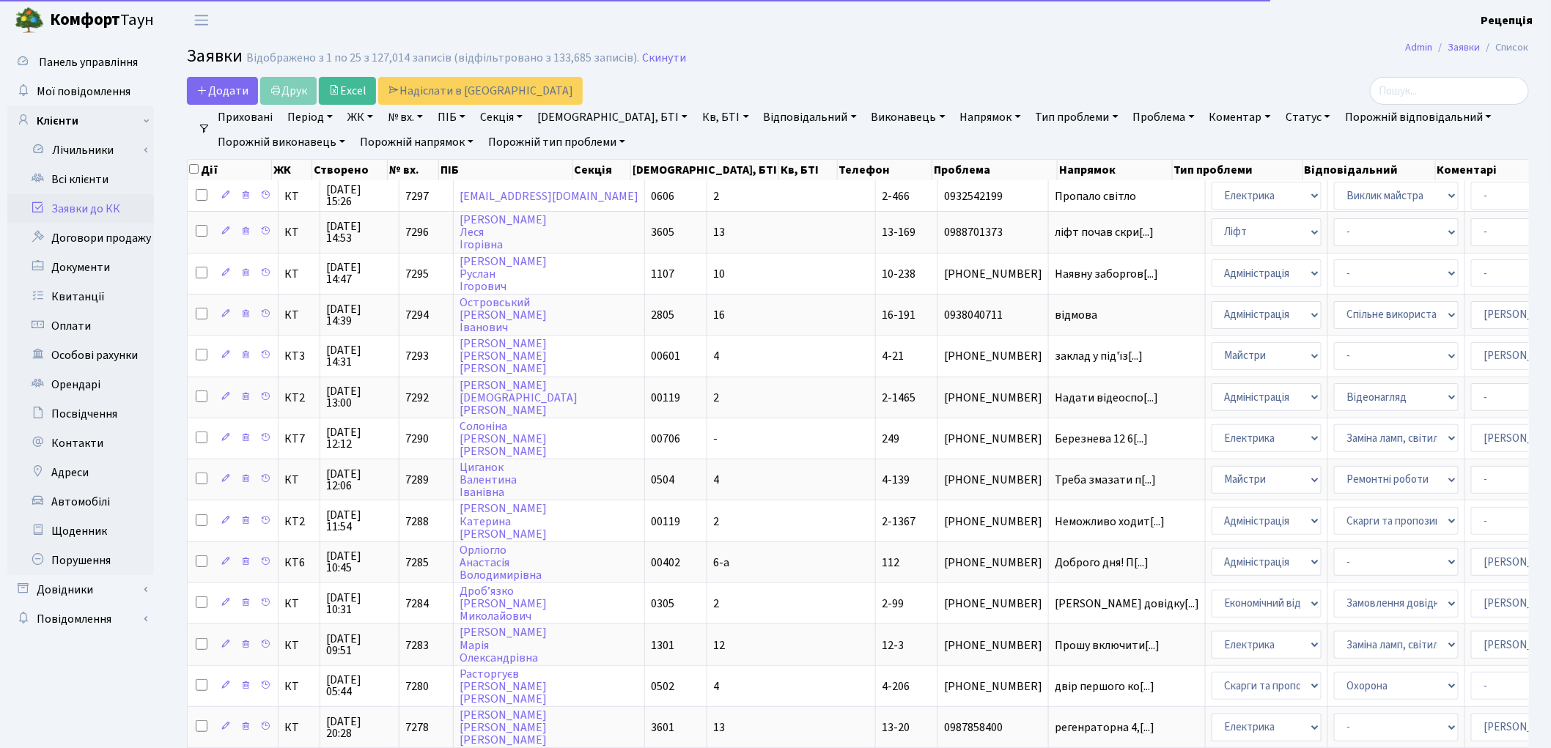
click at [364, 118] on link "ЖК" at bounding box center [360, 117] width 37 height 25
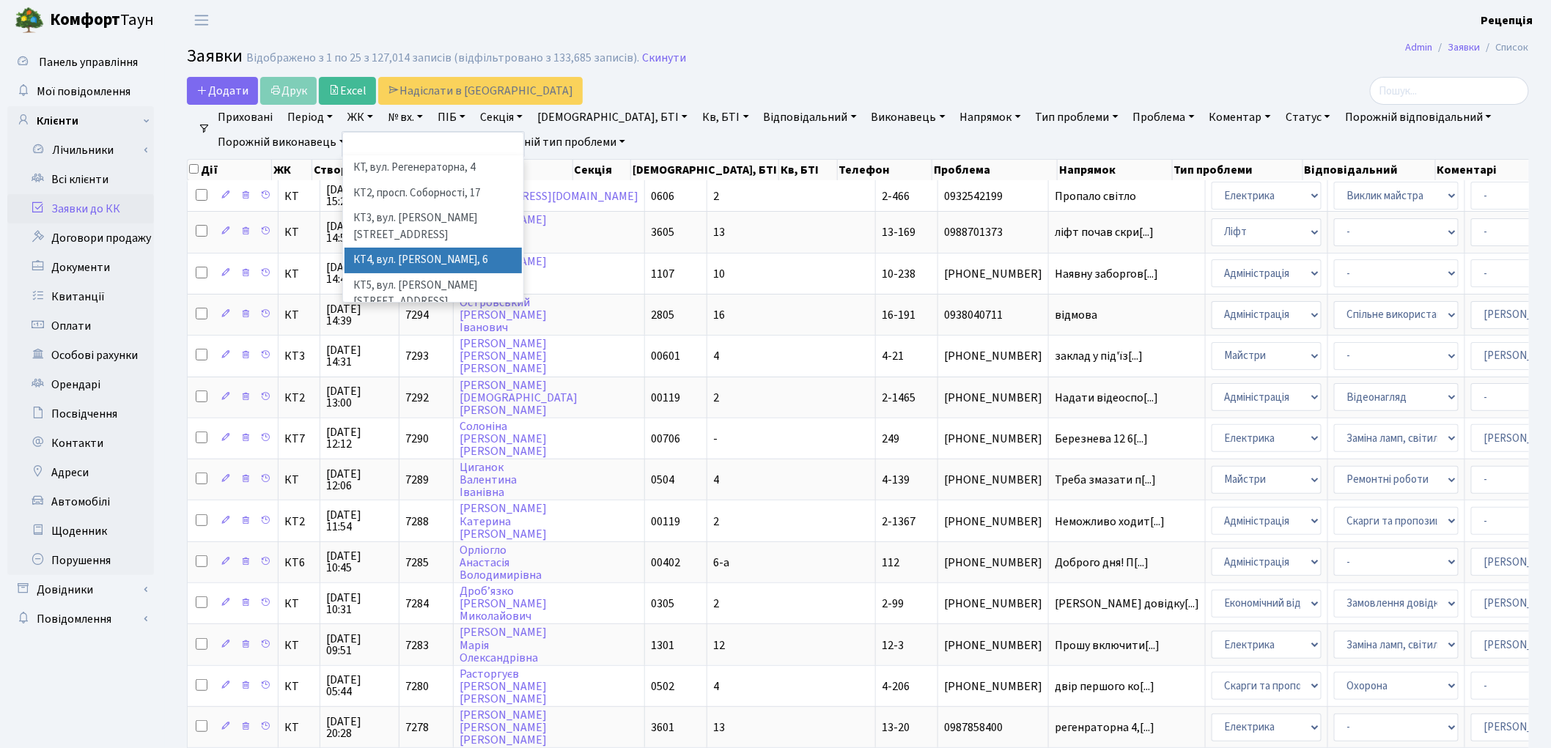
click at [479, 248] on li "КТ4, вул. [PERSON_NAME], 6" at bounding box center [433, 261] width 177 height 26
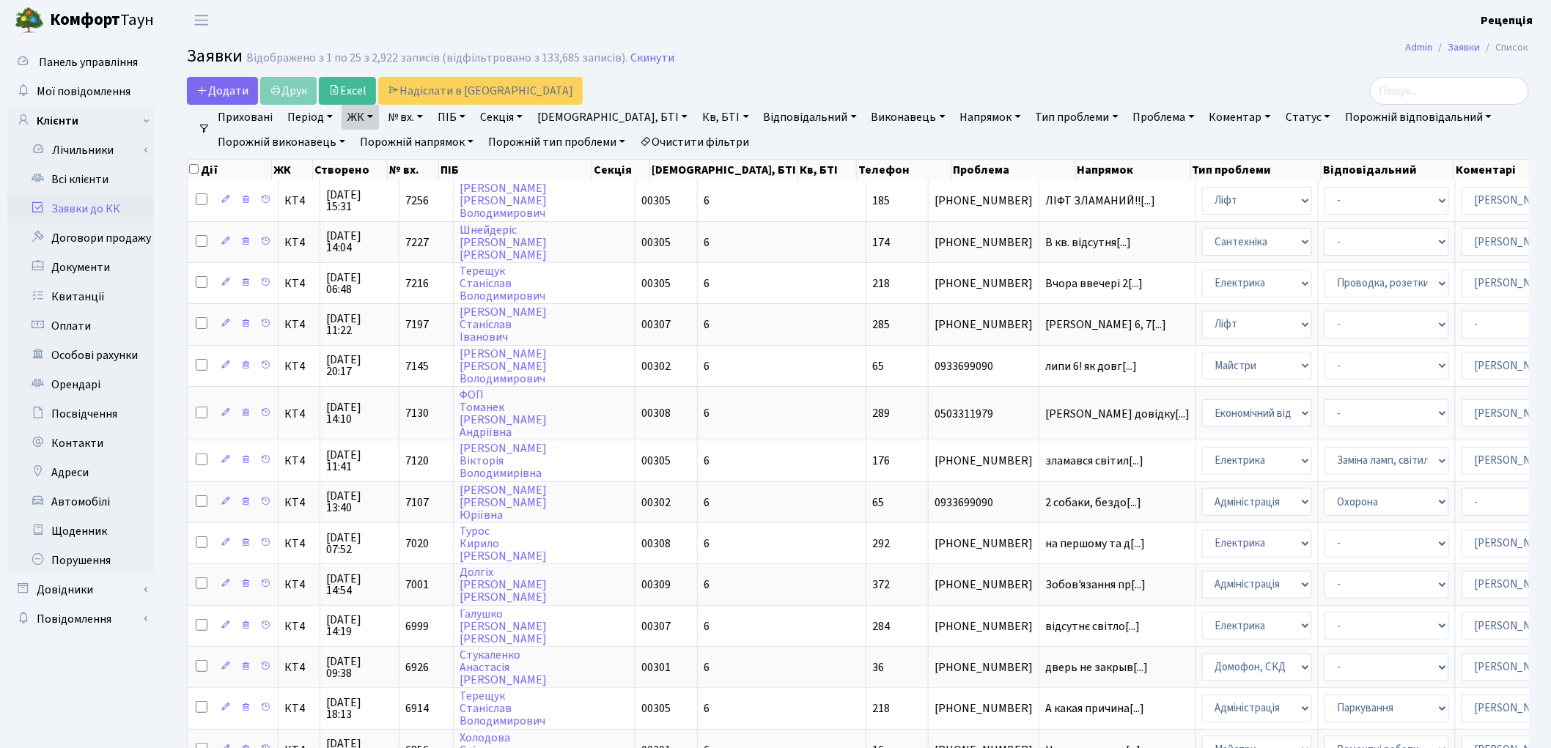
click at [696, 114] on link "Кв, БТІ" at bounding box center [725, 117] width 58 height 25
type input "289"
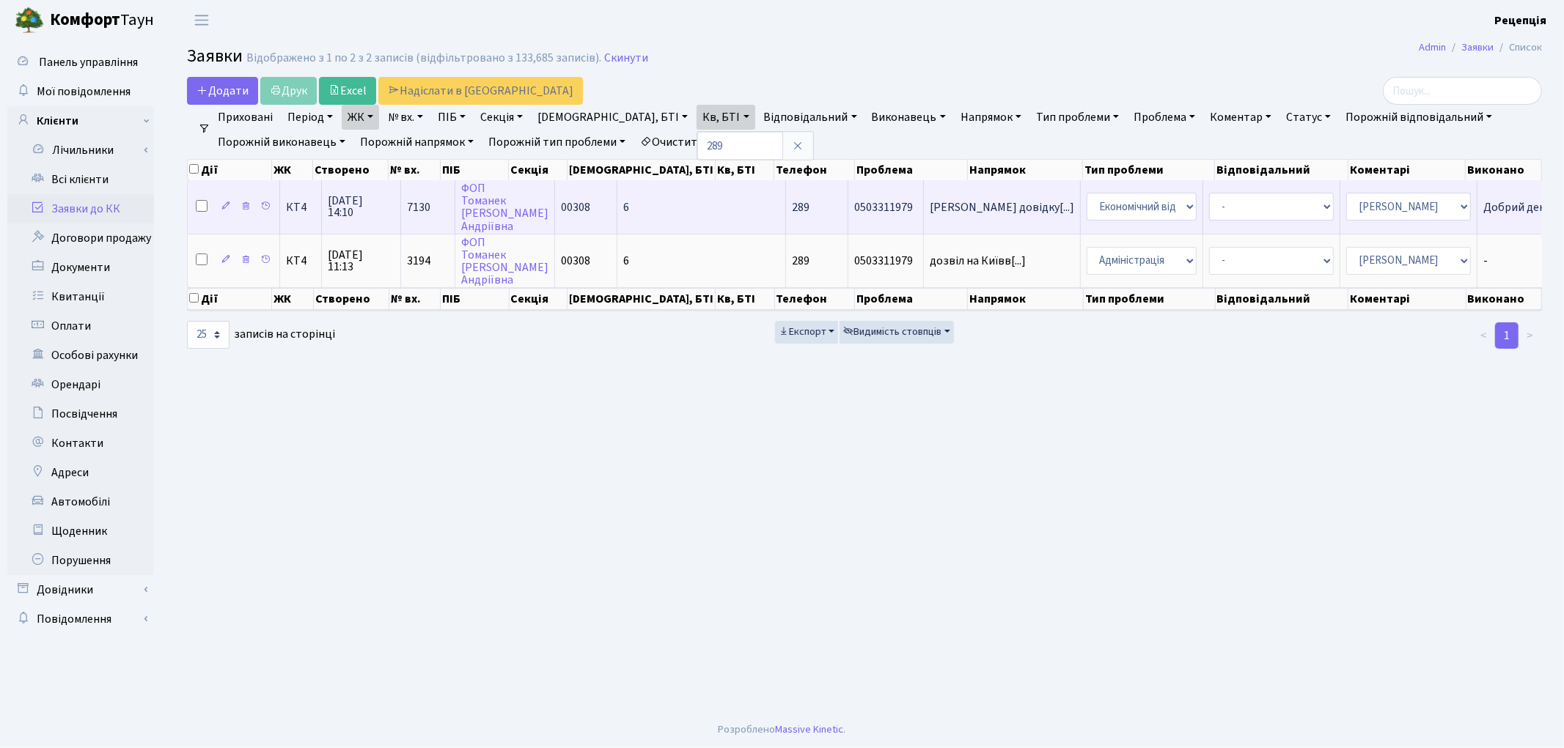
click at [640, 209] on td "6" at bounding box center [701, 206] width 169 height 53
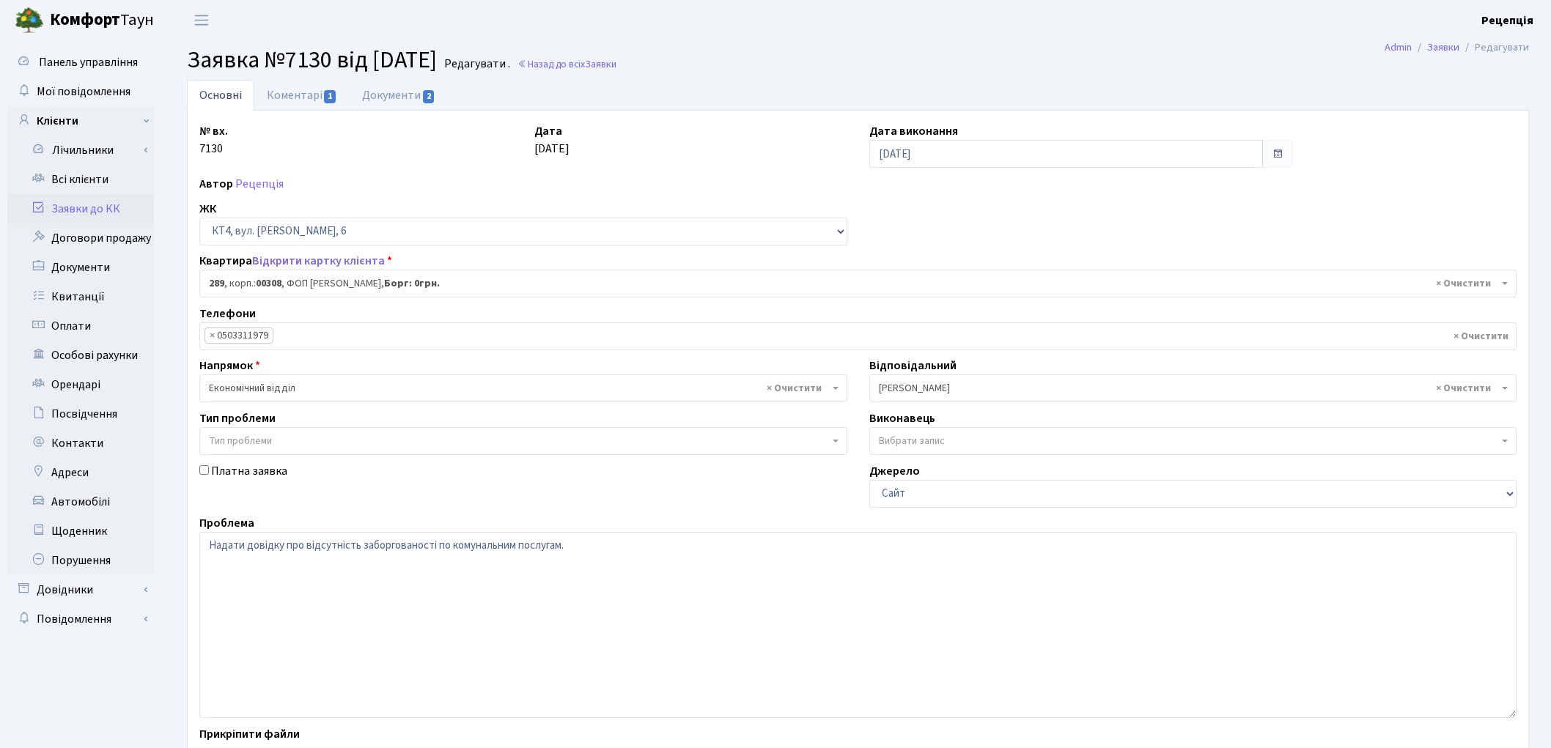
select select "17522"
click at [370, 97] on link "Документи 2" at bounding box center [399, 95] width 98 height 30
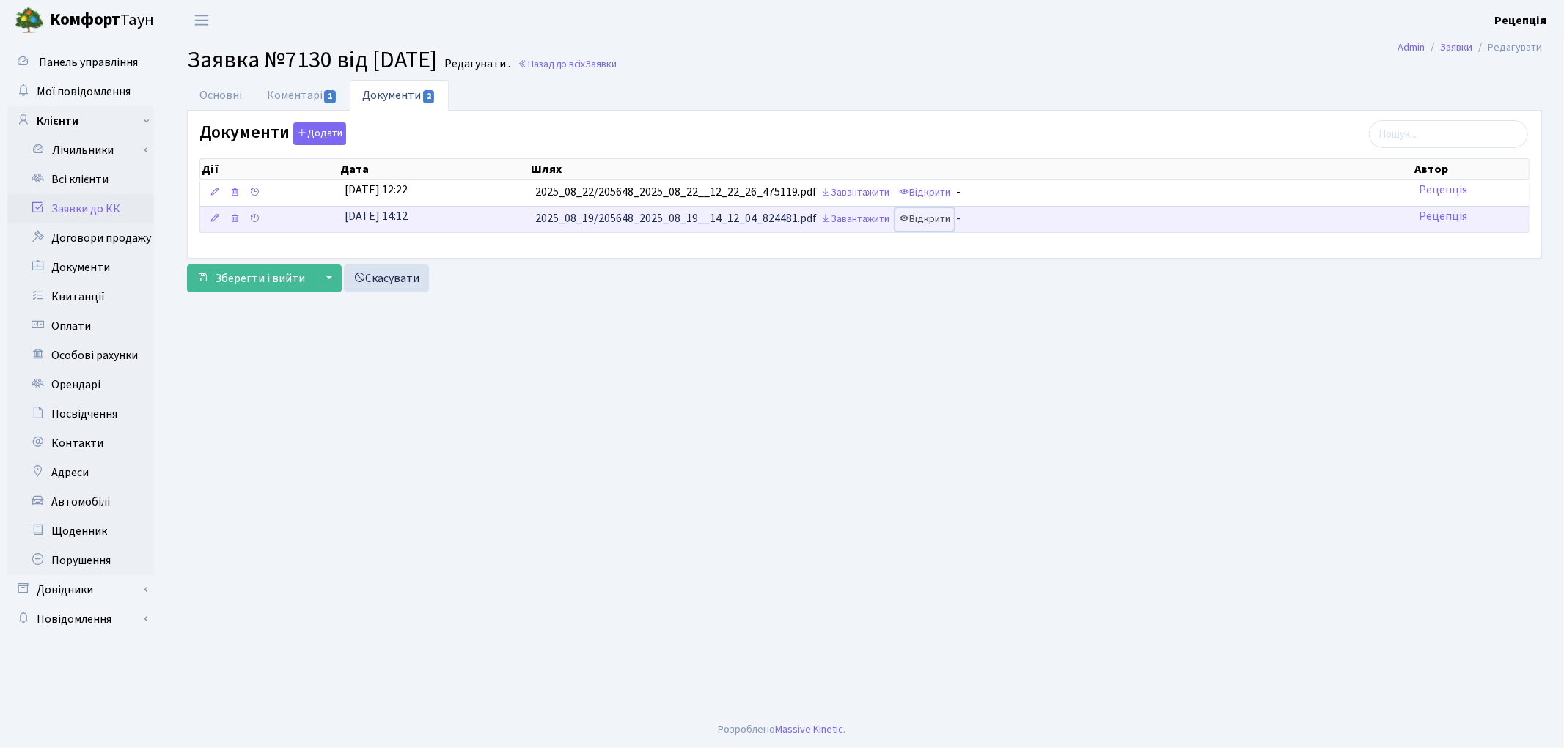
click at [949, 220] on link "Відкрити" at bounding box center [924, 219] width 59 height 23
click at [934, 218] on link "Відкрити" at bounding box center [924, 219] width 59 height 23
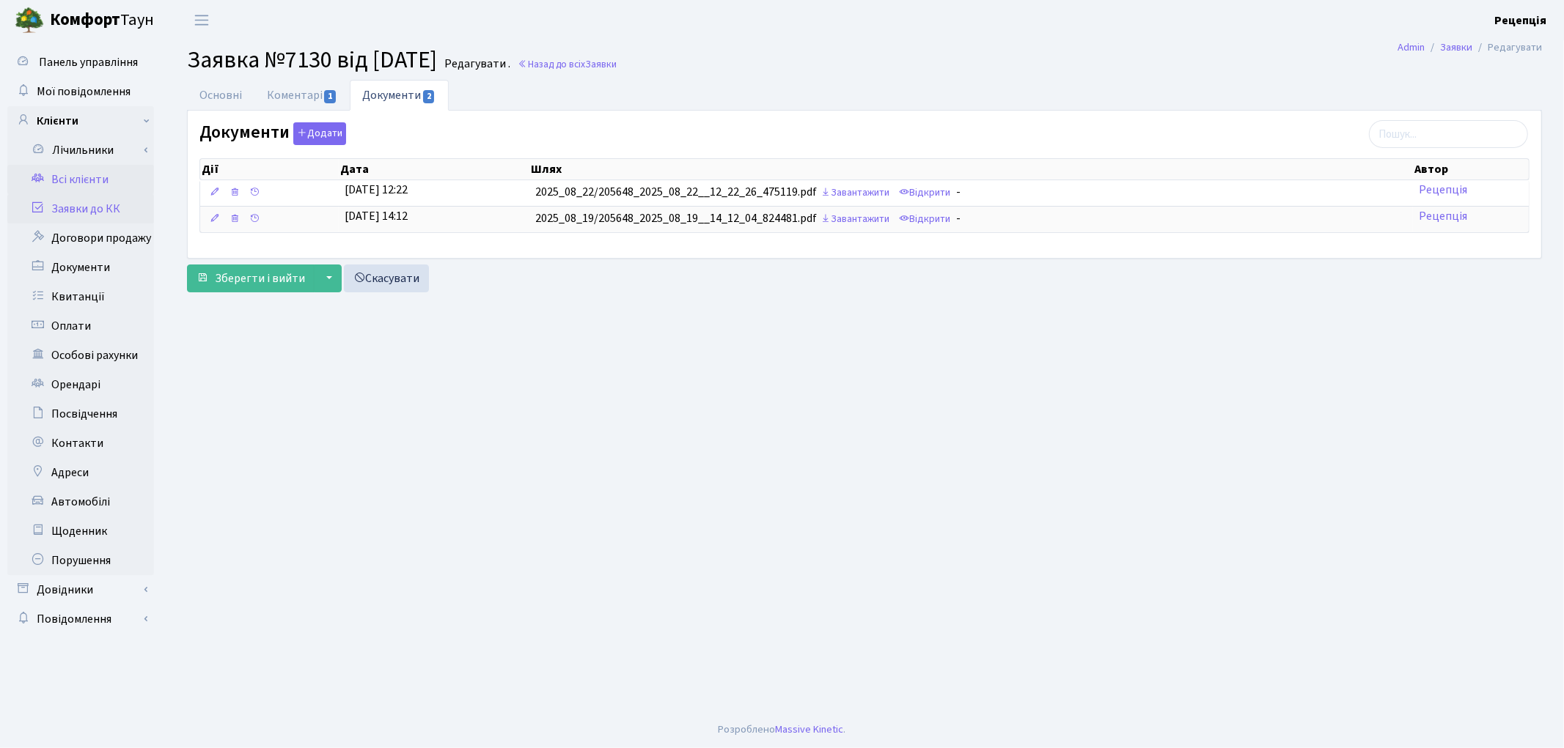
click at [84, 179] on link "Всі клієнти" at bounding box center [80, 179] width 147 height 29
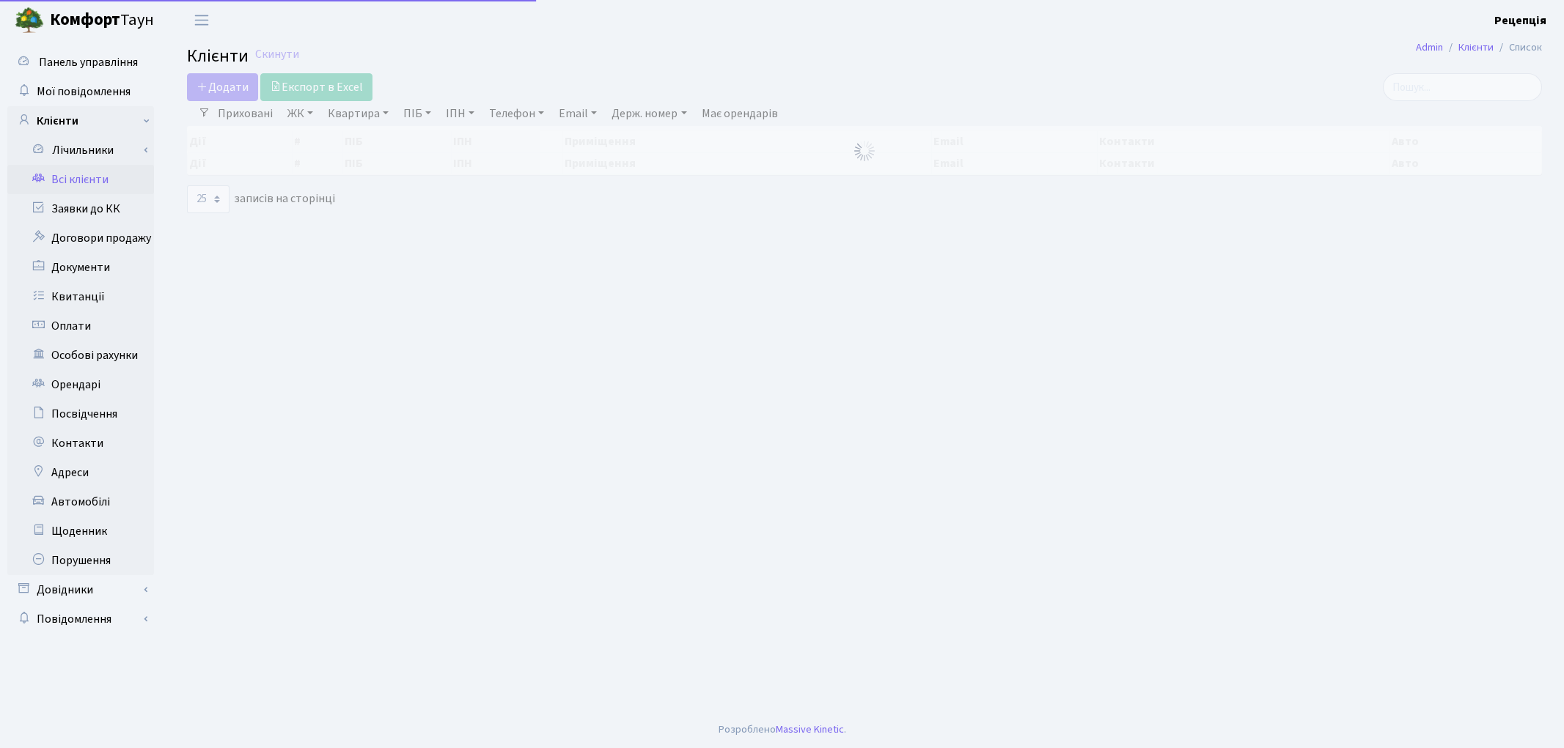
select select "25"
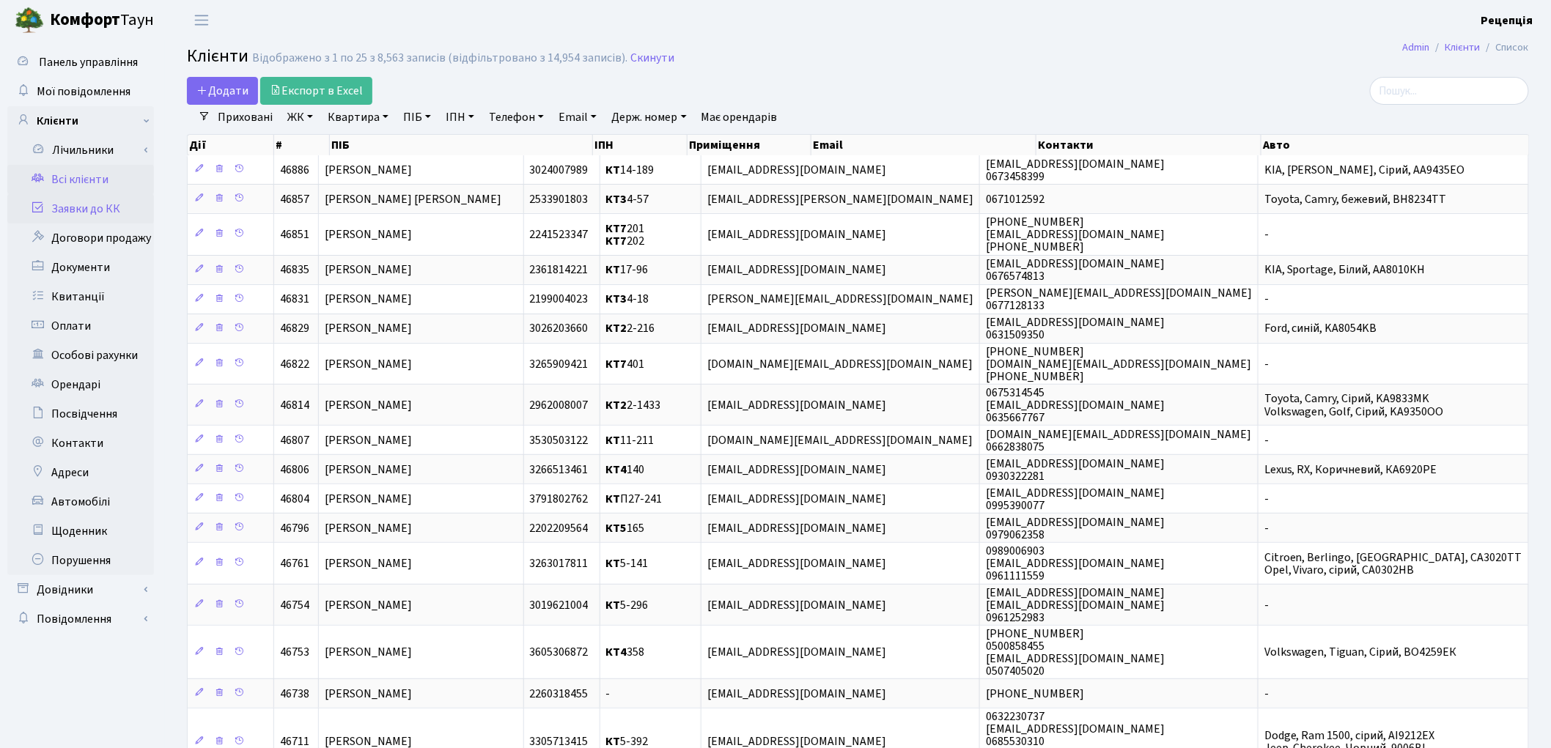
click at [92, 209] on link "Заявки до КК" at bounding box center [80, 208] width 147 height 29
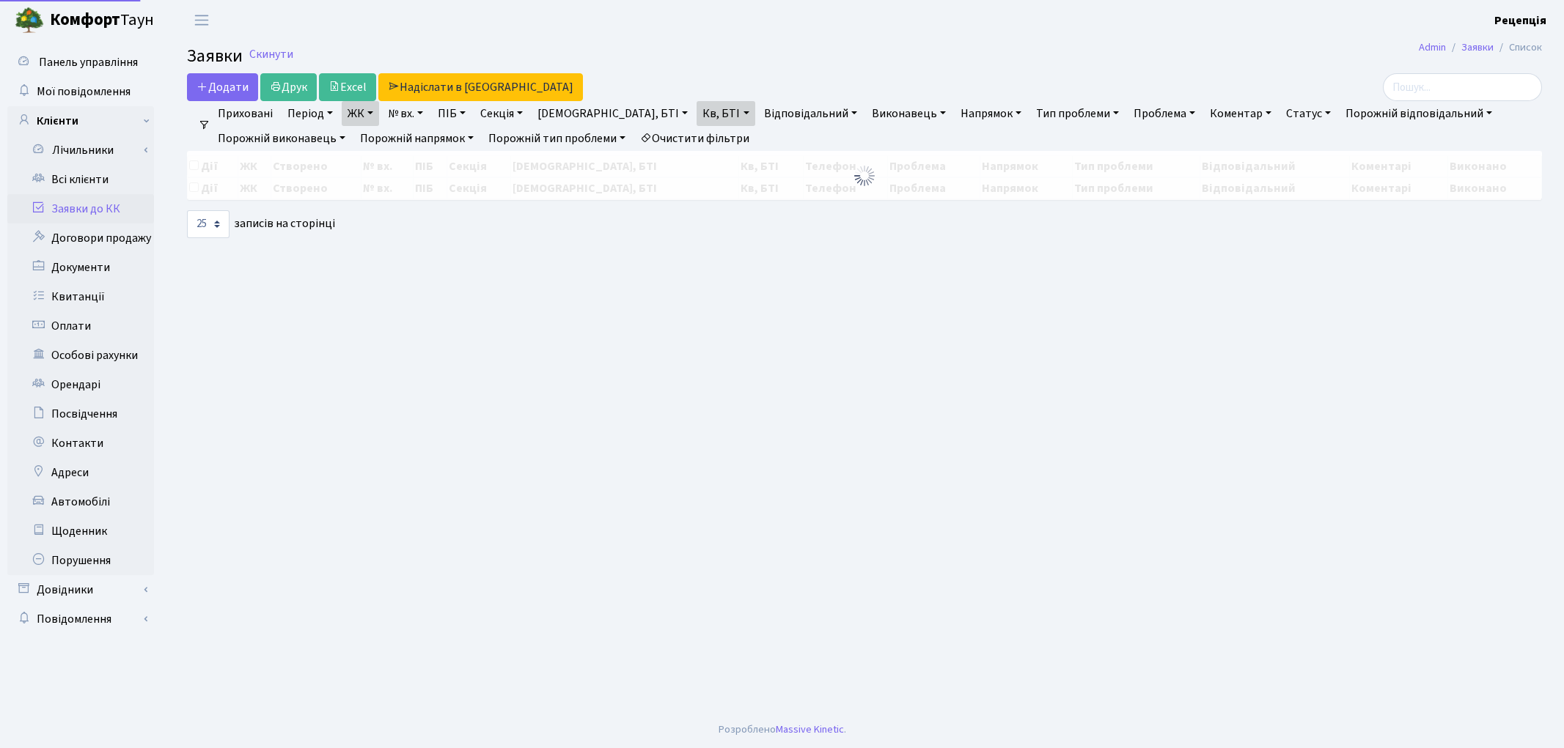
select select "25"
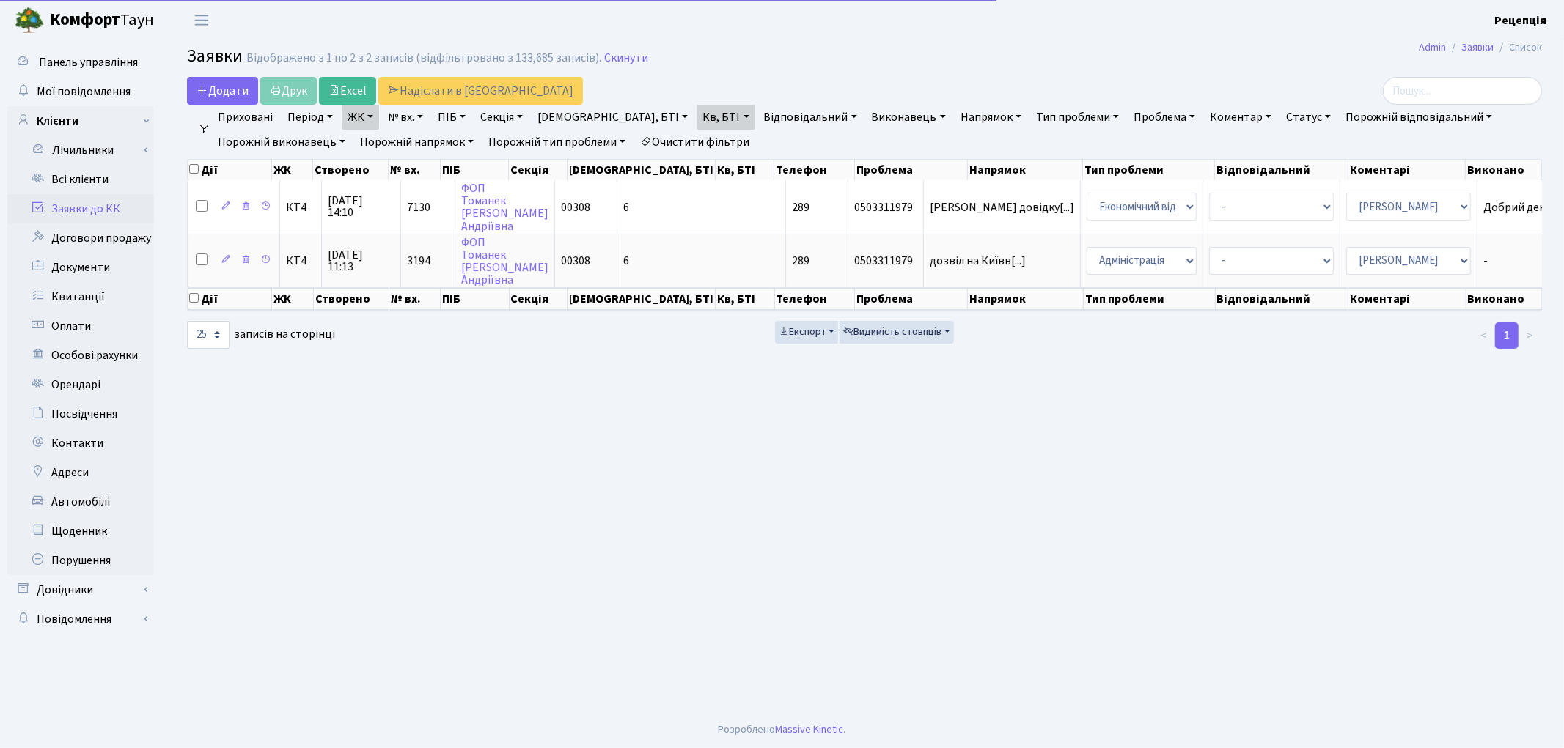
click at [734, 142] on link "Очистити фільтри" at bounding box center [694, 142] width 121 height 25
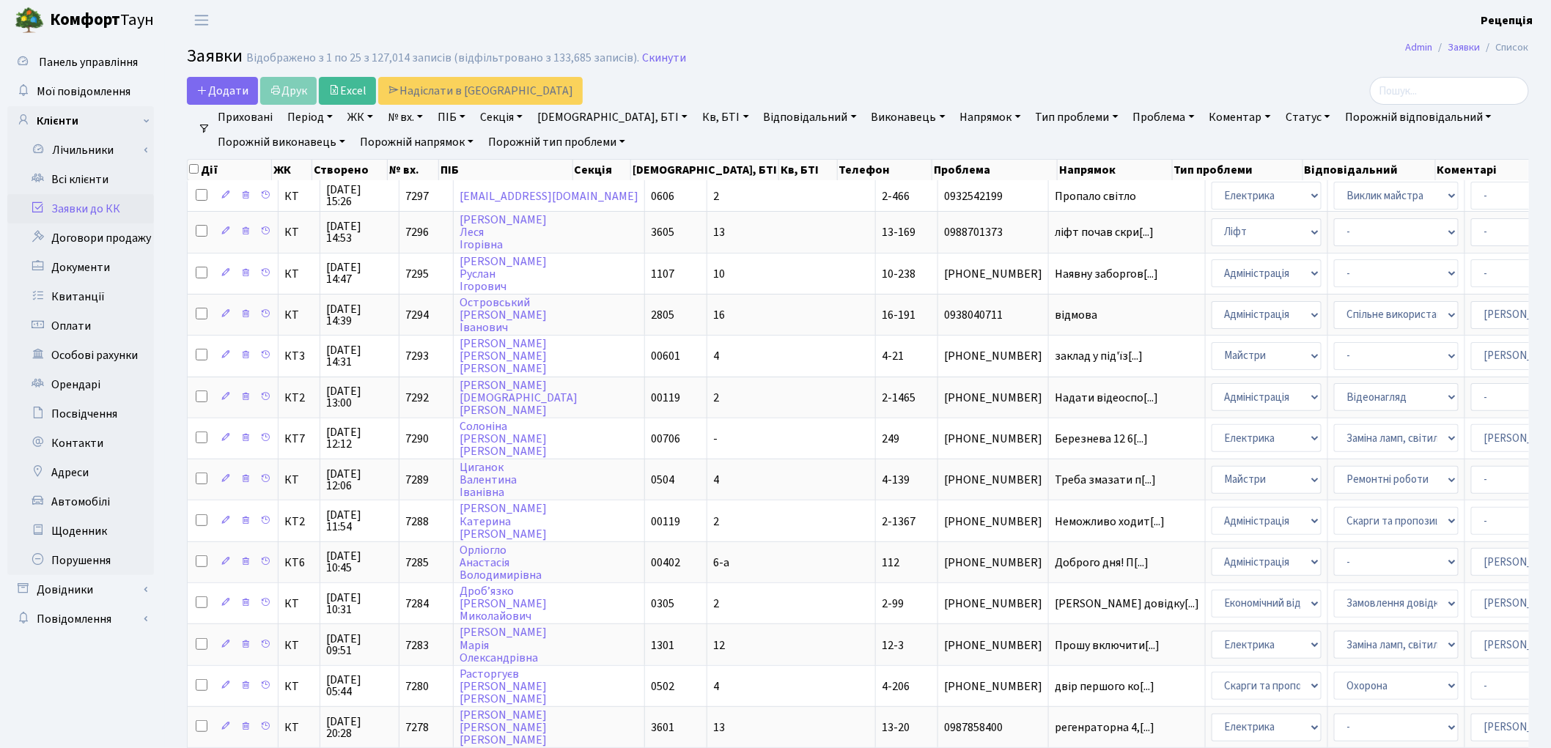
click at [457, 122] on link "ПІБ" at bounding box center [452, 117] width 40 height 25
type input "матвєєв"
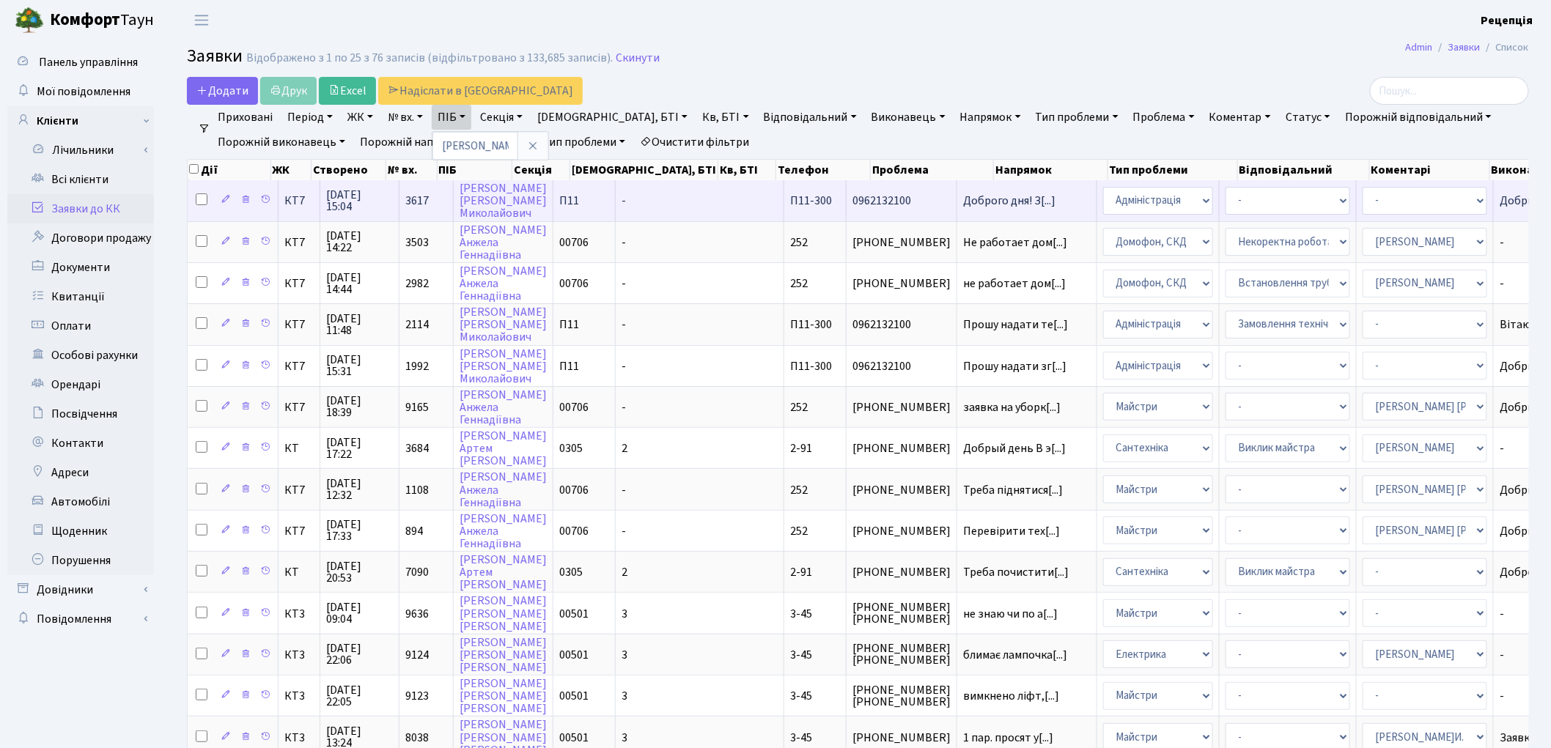
click at [653, 207] on td "-" at bounding box center [700, 200] width 169 height 40
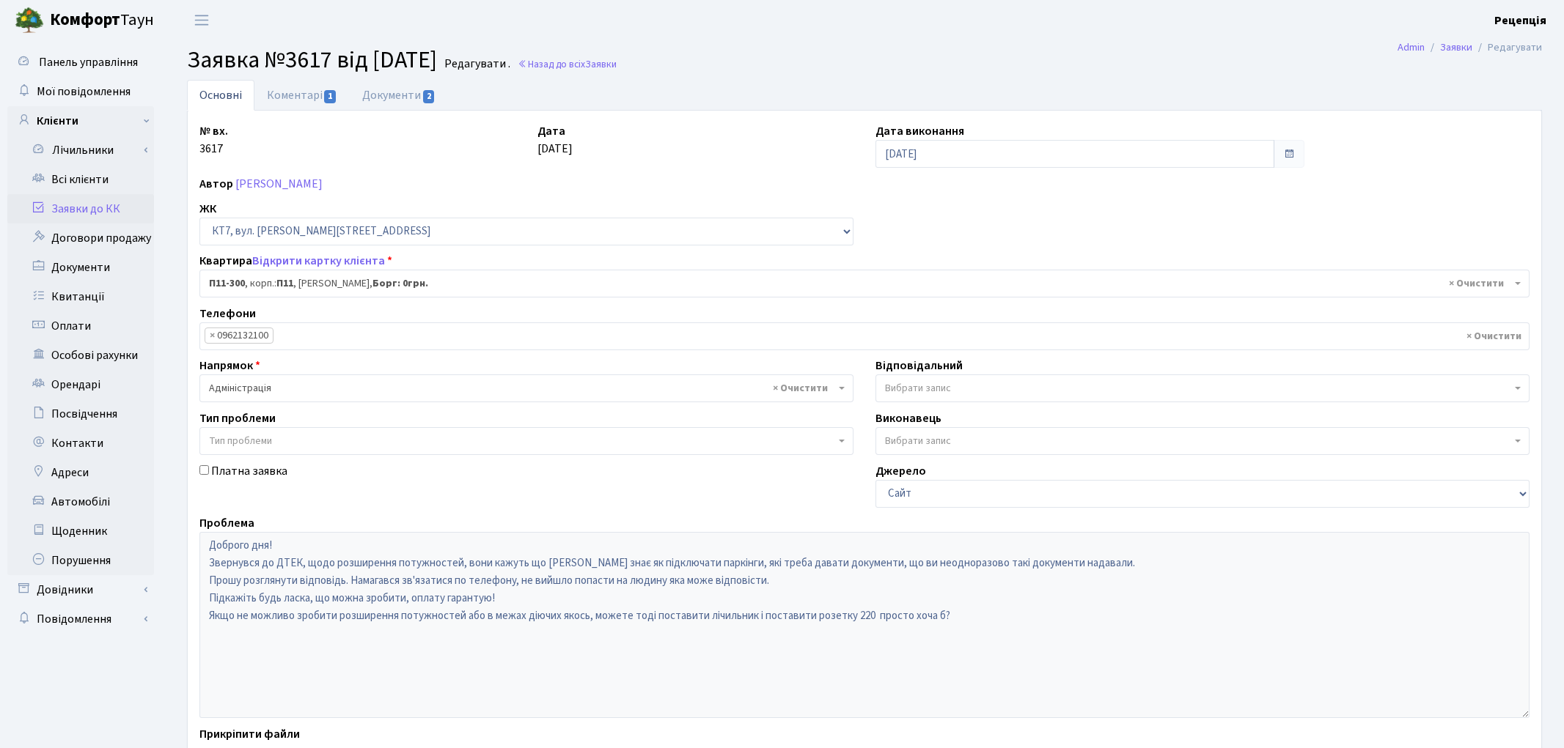
select select "19924"
click at [380, 106] on link "Документи 2" at bounding box center [399, 95] width 98 height 30
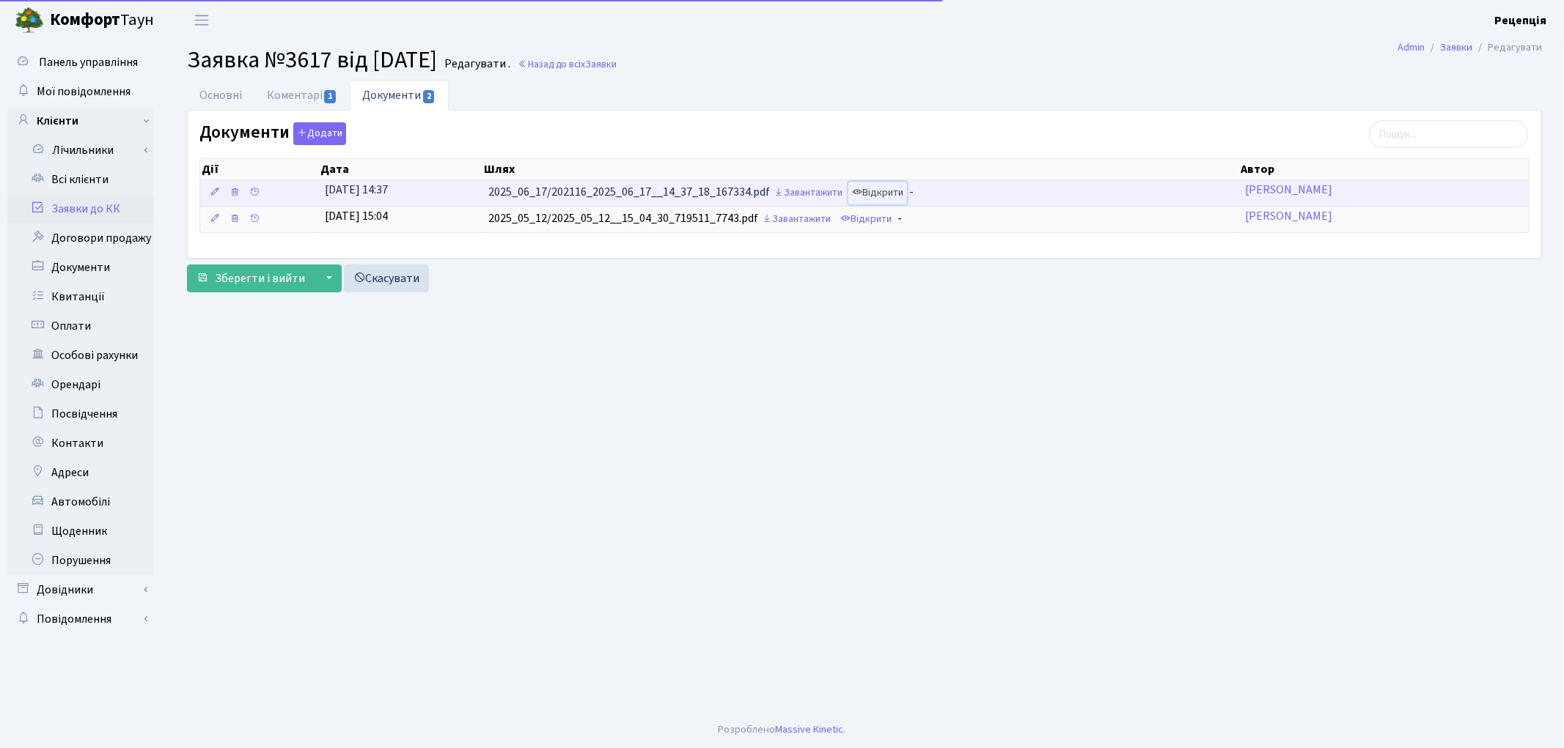
click at [890, 191] on link "Відкрити" at bounding box center [877, 193] width 59 height 23
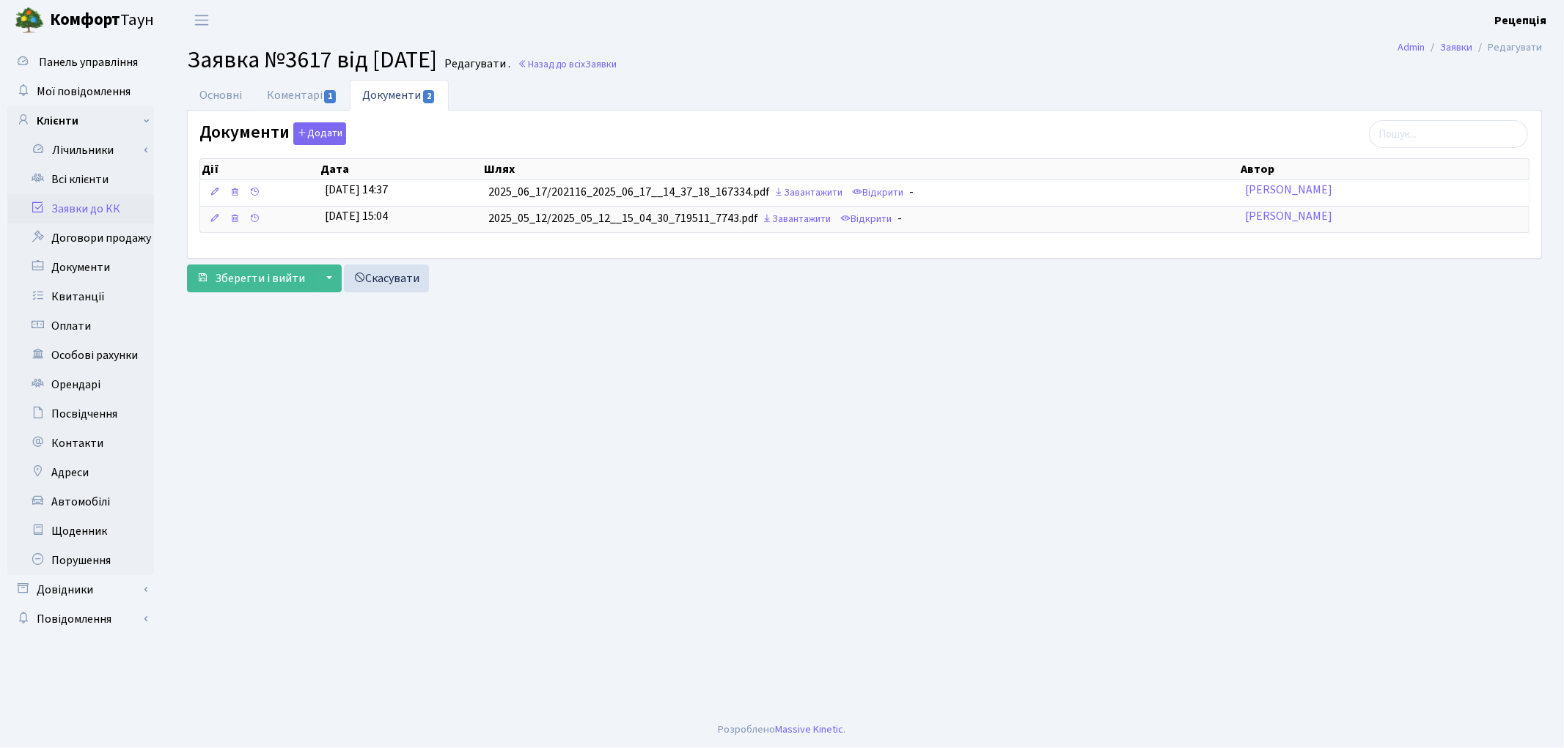
click at [213, 111] on link "Основні" at bounding box center [220, 95] width 67 height 31
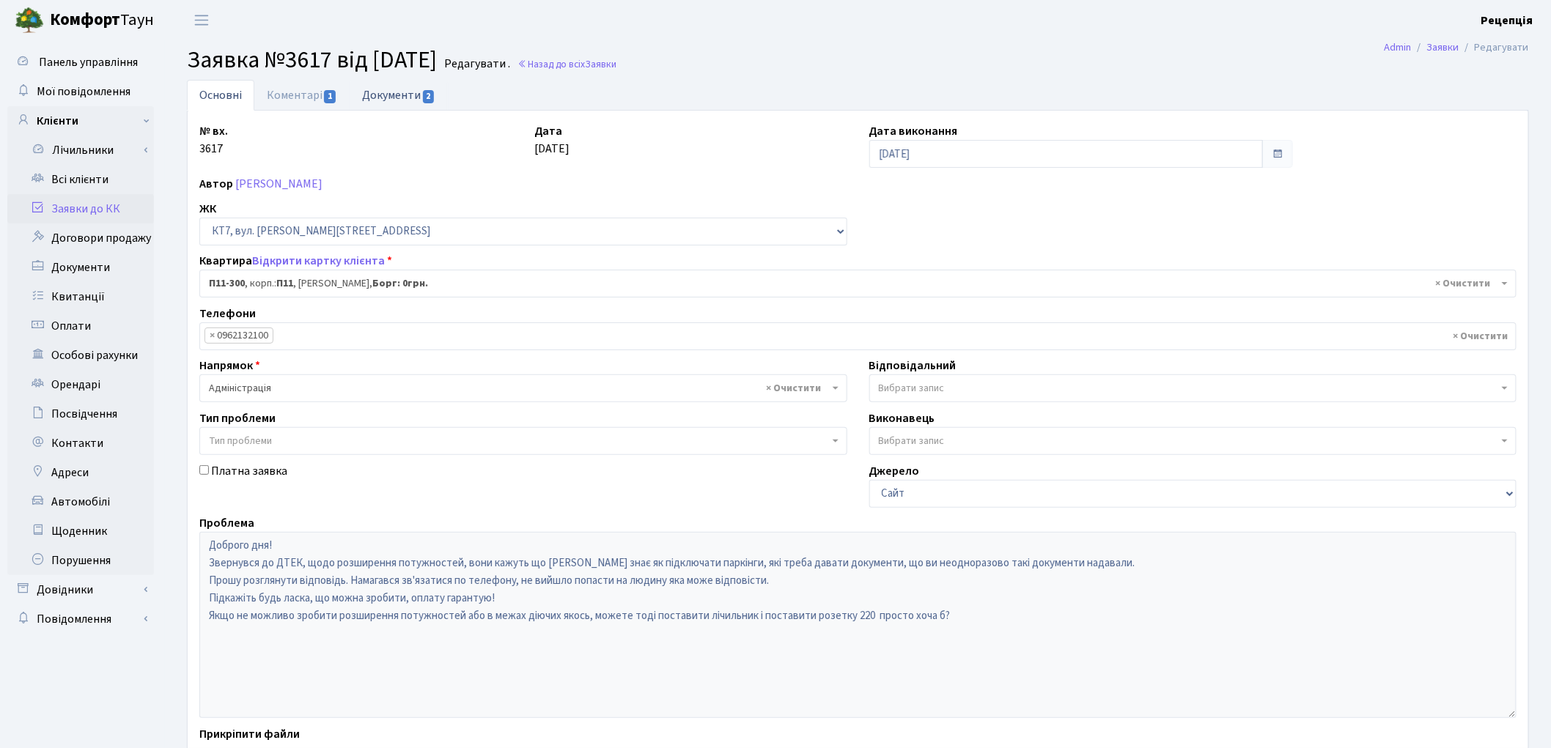
click at [397, 104] on link "Документи 2" at bounding box center [399, 95] width 98 height 30
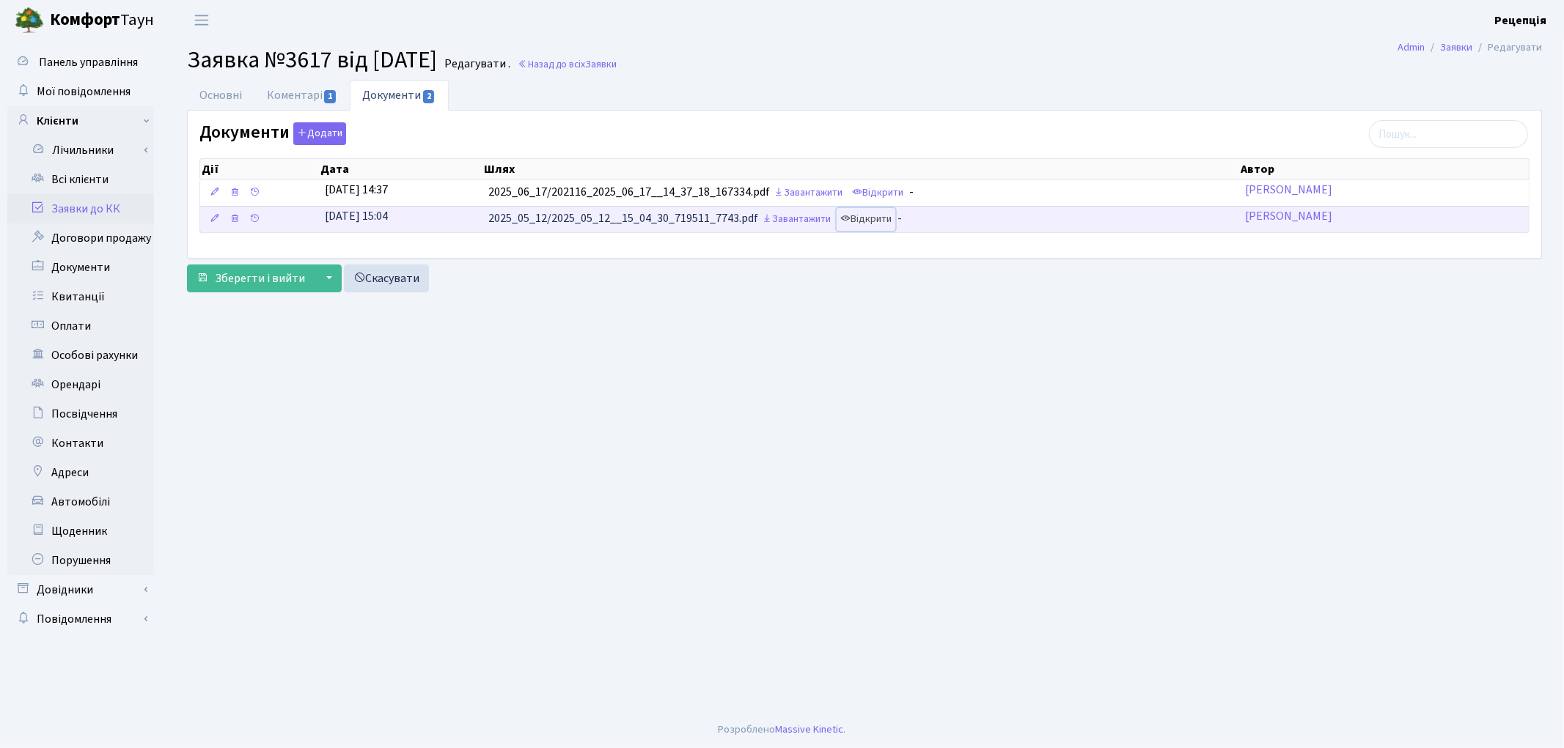
click at [884, 230] on link "Відкрити" at bounding box center [865, 219] width 59 height 23
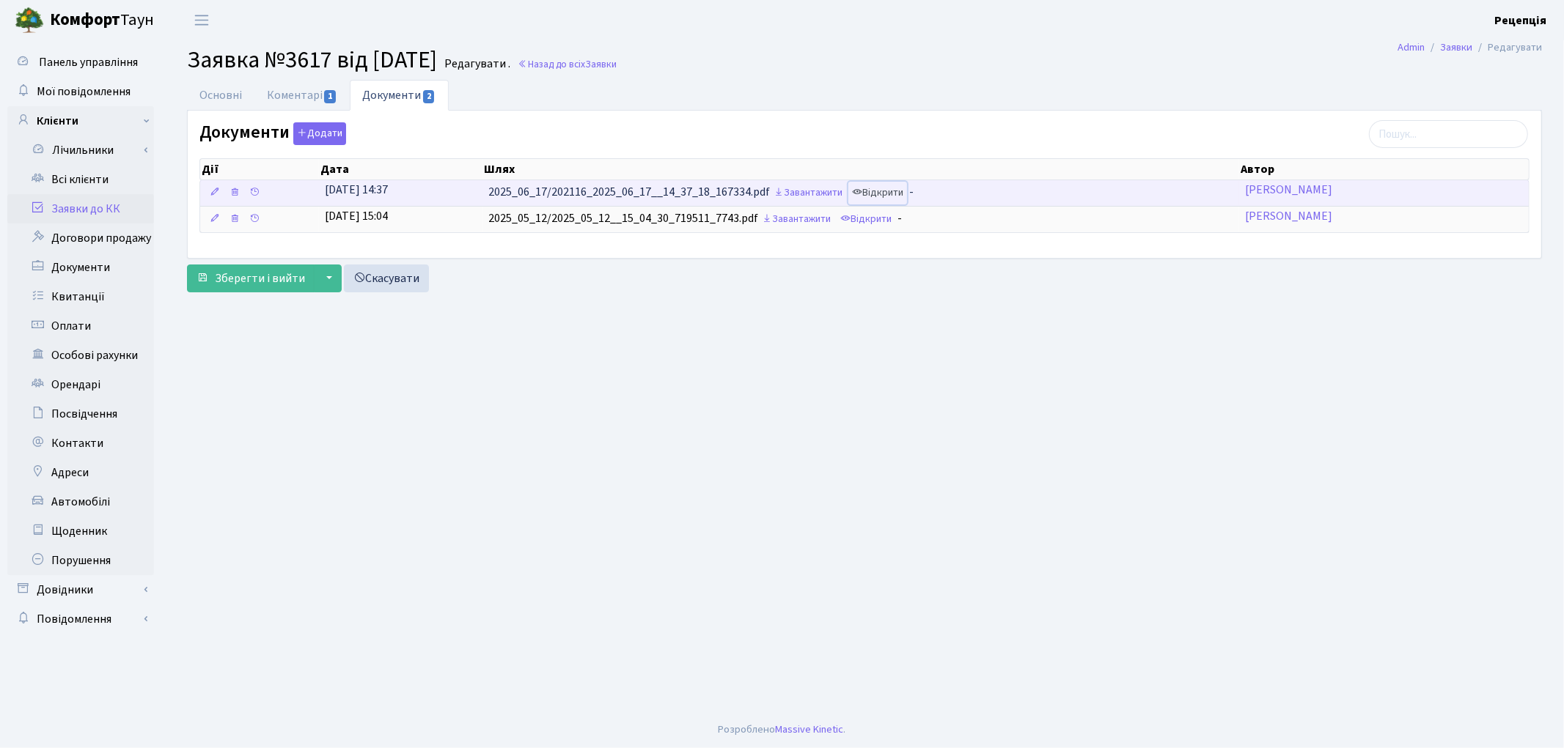
click at [881, 191] on link "Відкрити" at bounding box center [877, 193] width 59 height 23
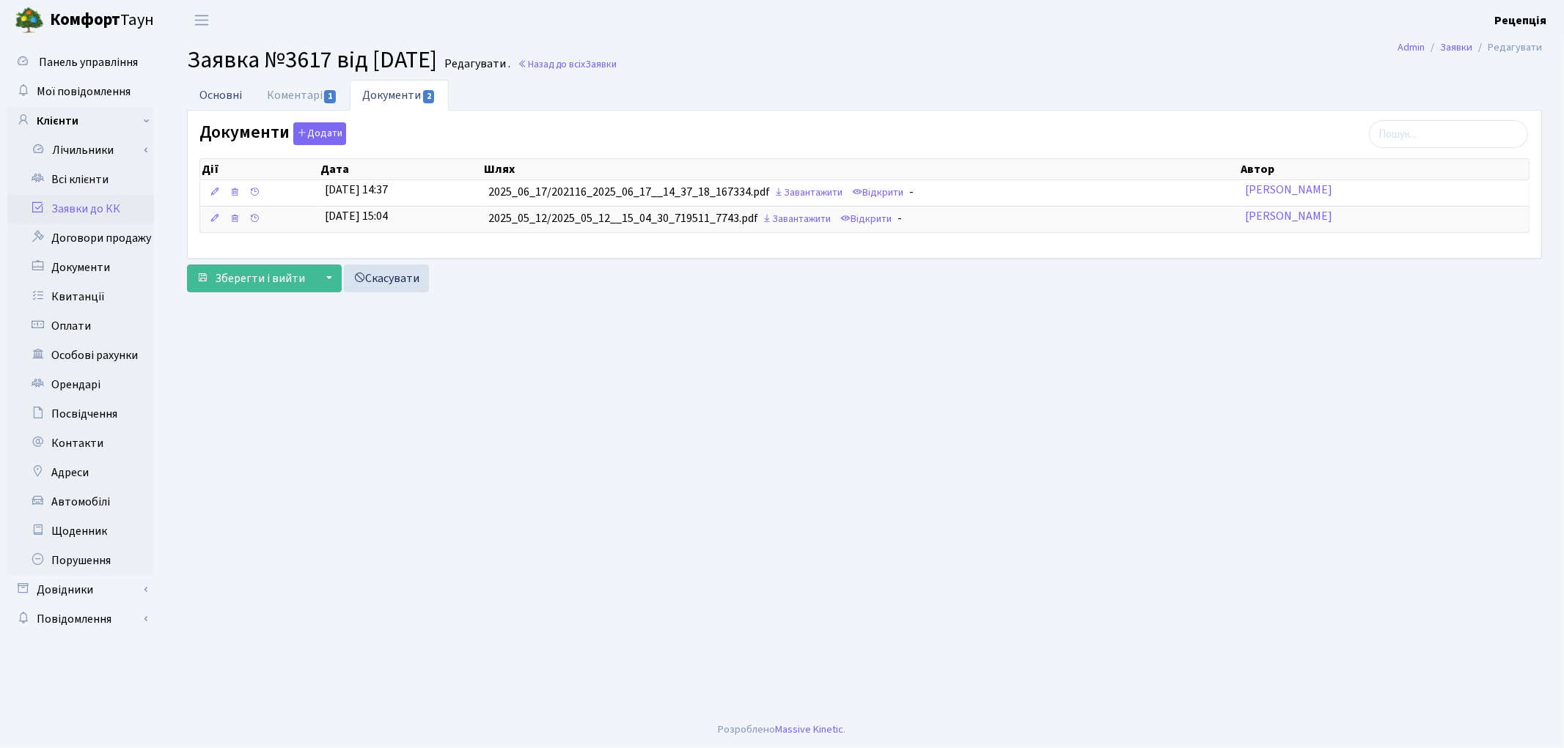
click at [243, 95] on link "Основні" at bounding box center [220, 95] width 67 height 30
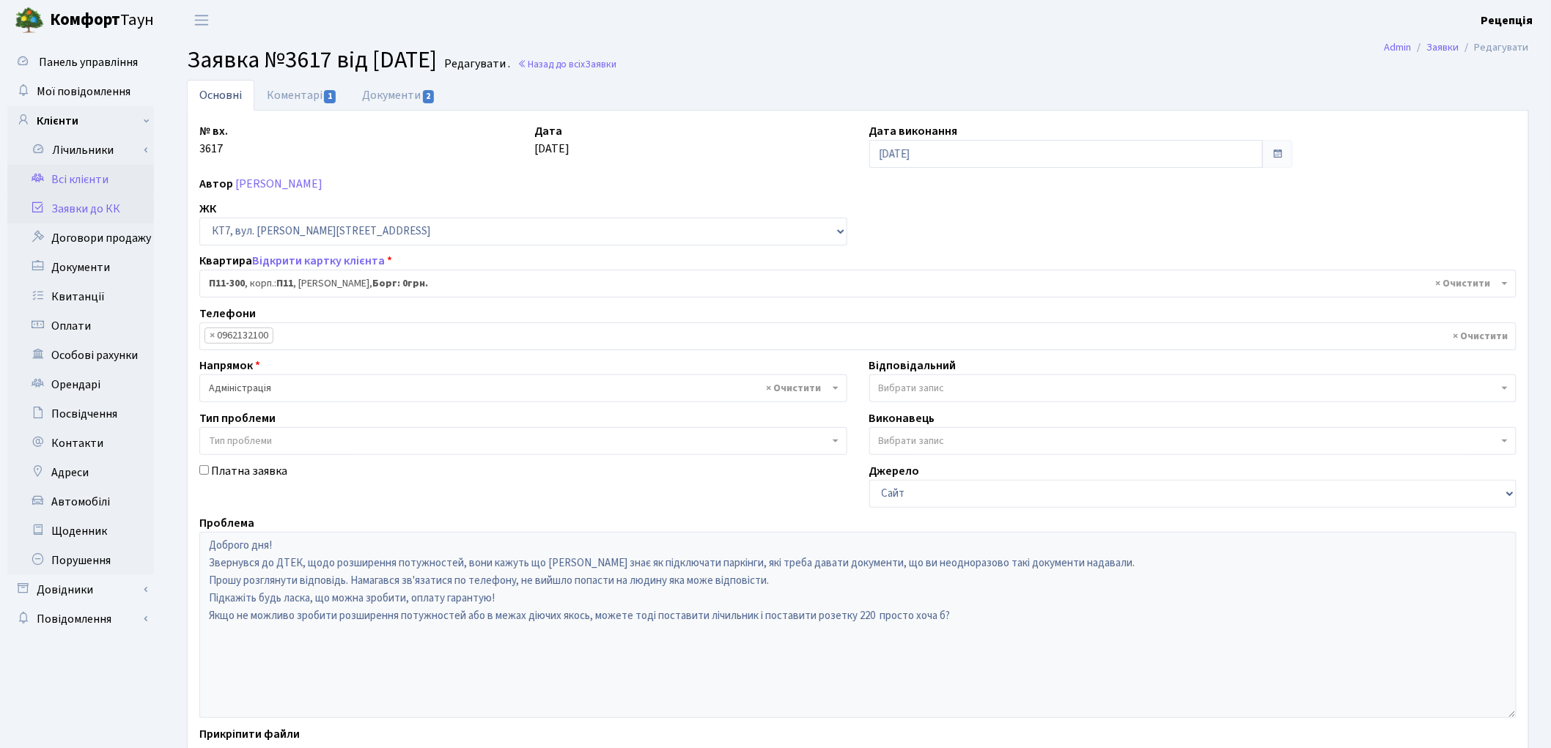
click at [87, 180] on link "Всі клієнти" at bounding box center [80, 179] width 147 height 29
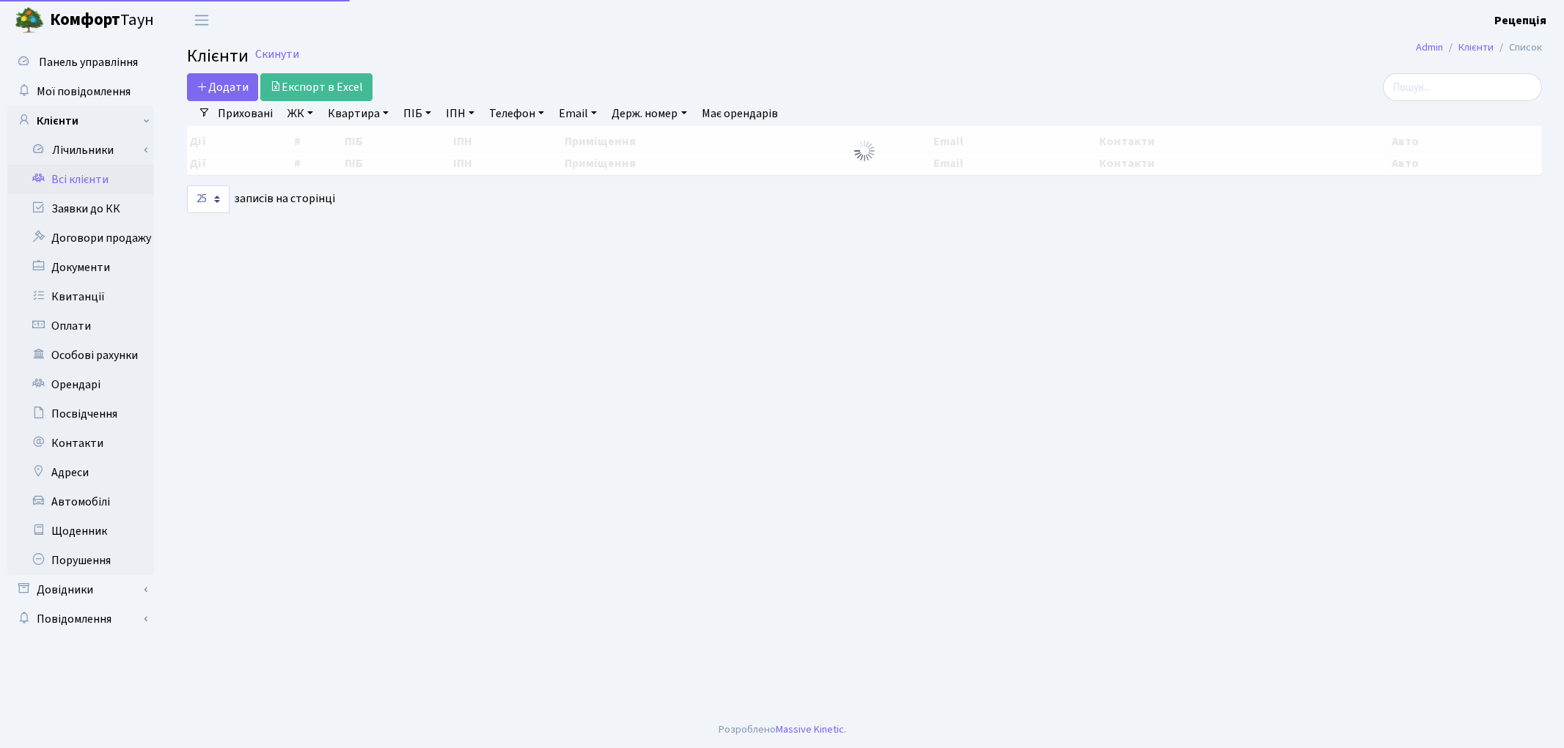
select select "25"
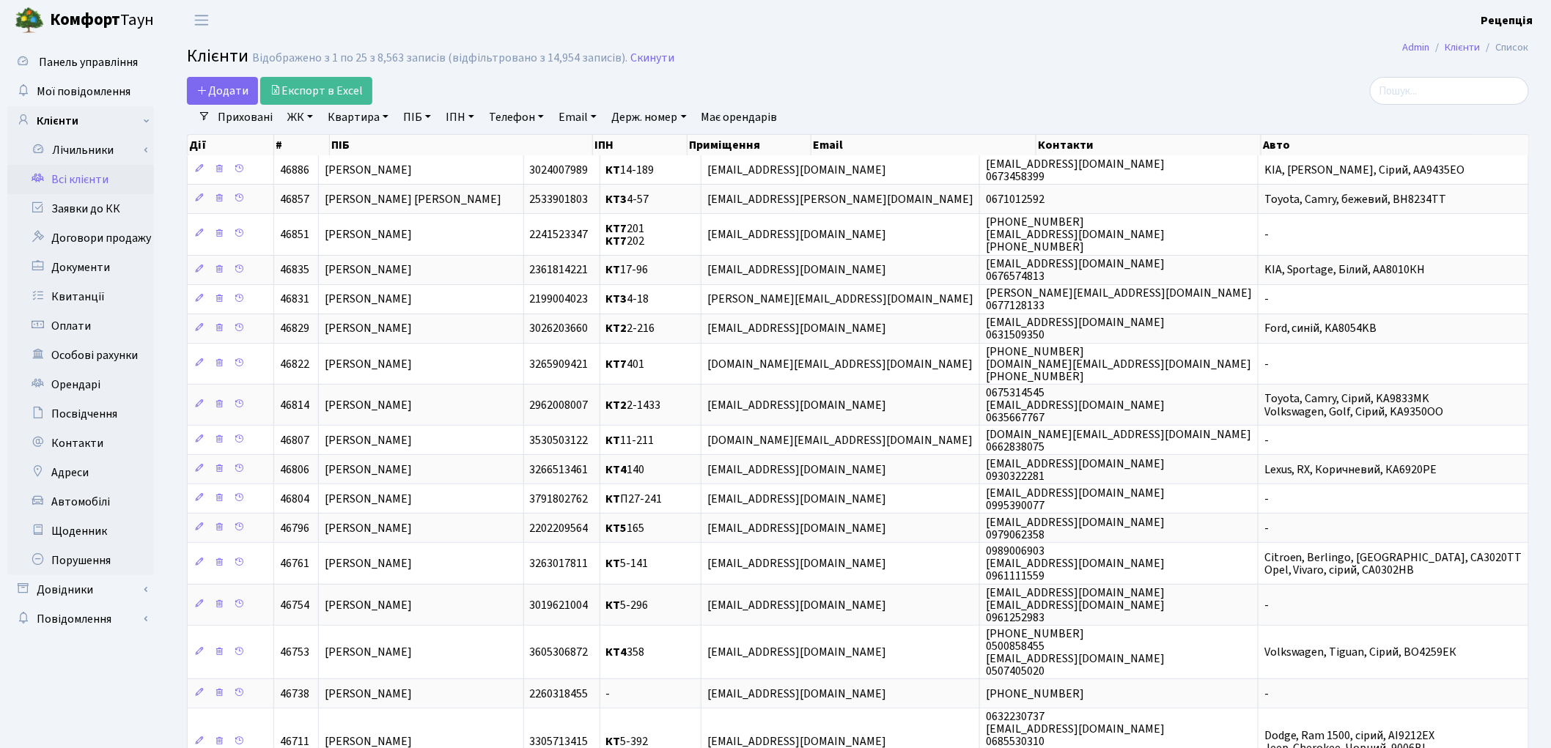
click at [431, 119] on link "ПІБ" at bounding box center [417, 117] width 40 height 25
type input "[PERSON_NAME]"
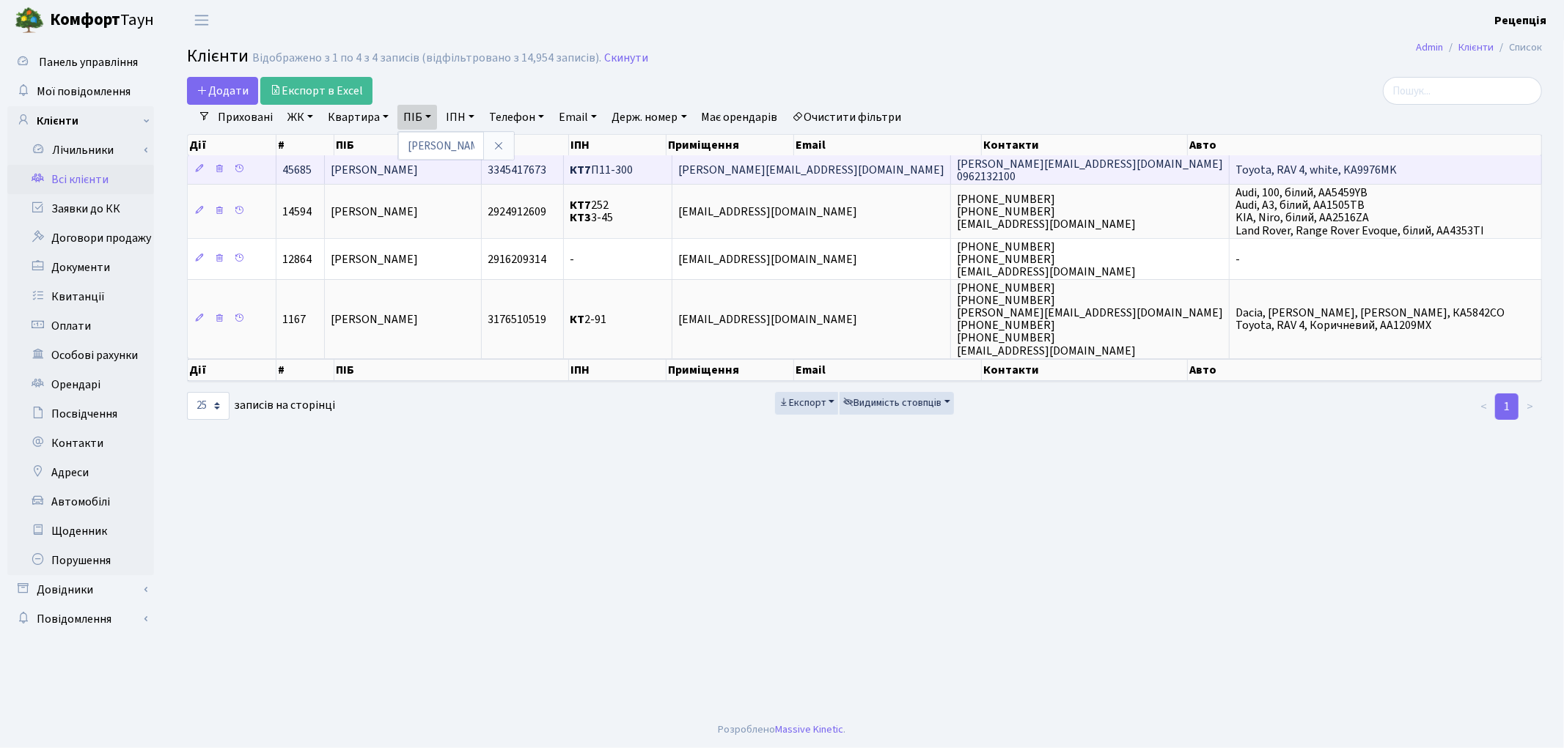
click at [673, 169] on td "КТ7 П11-300" at bounding box center [618, 169] width 109 height 29
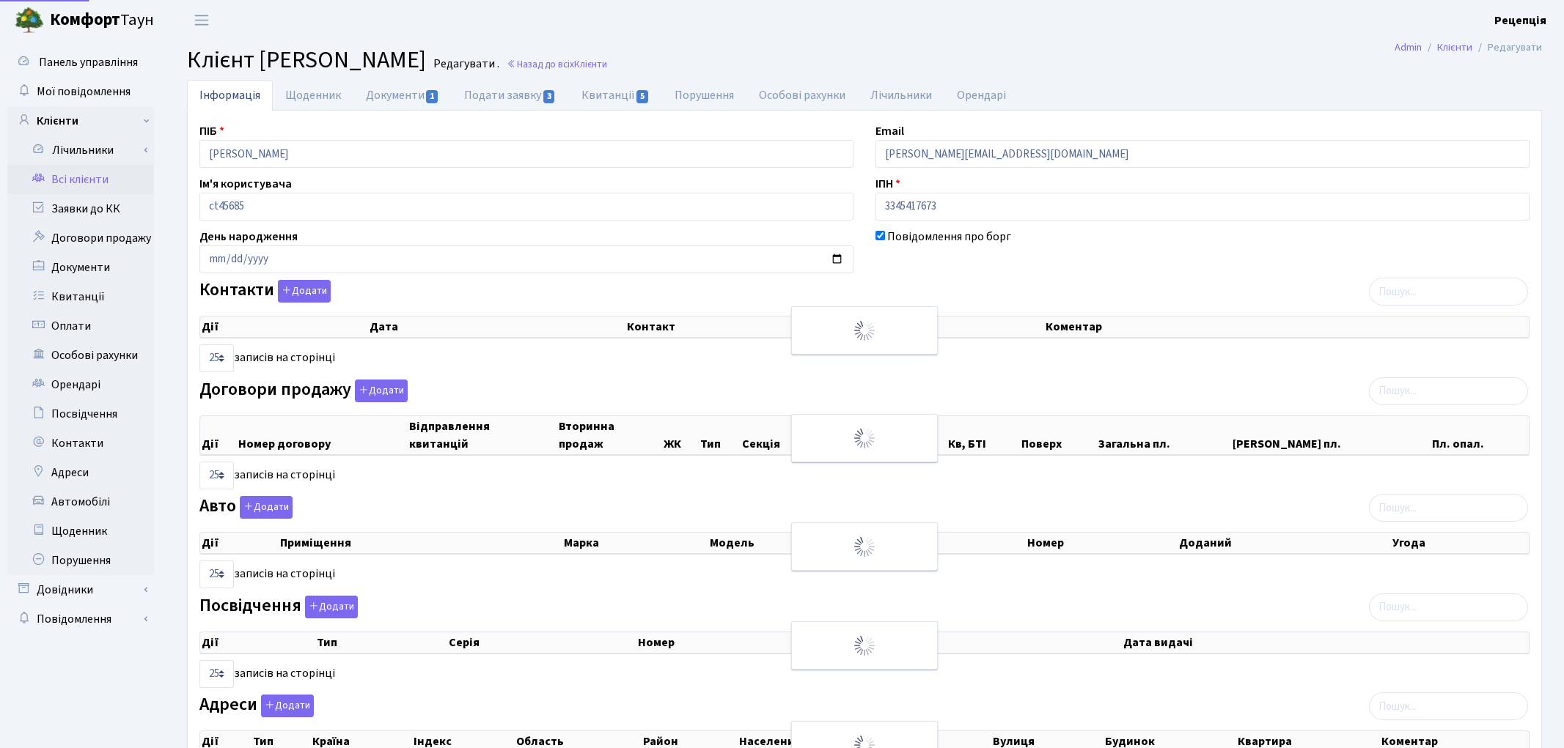
select select "25"
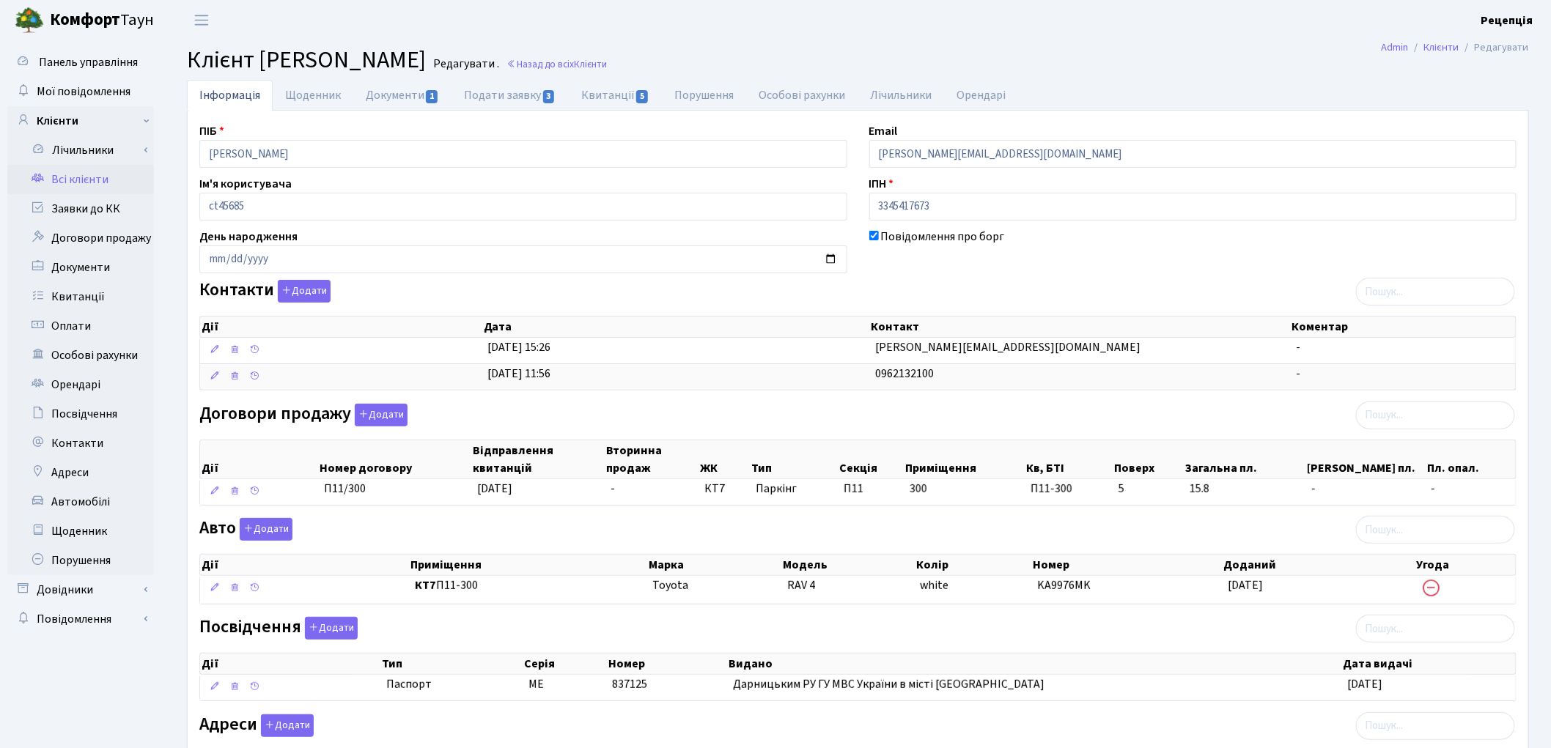
click at [113, 187] on link "Всі клієнти" at bounding box center [80, 179] width 147 height 29
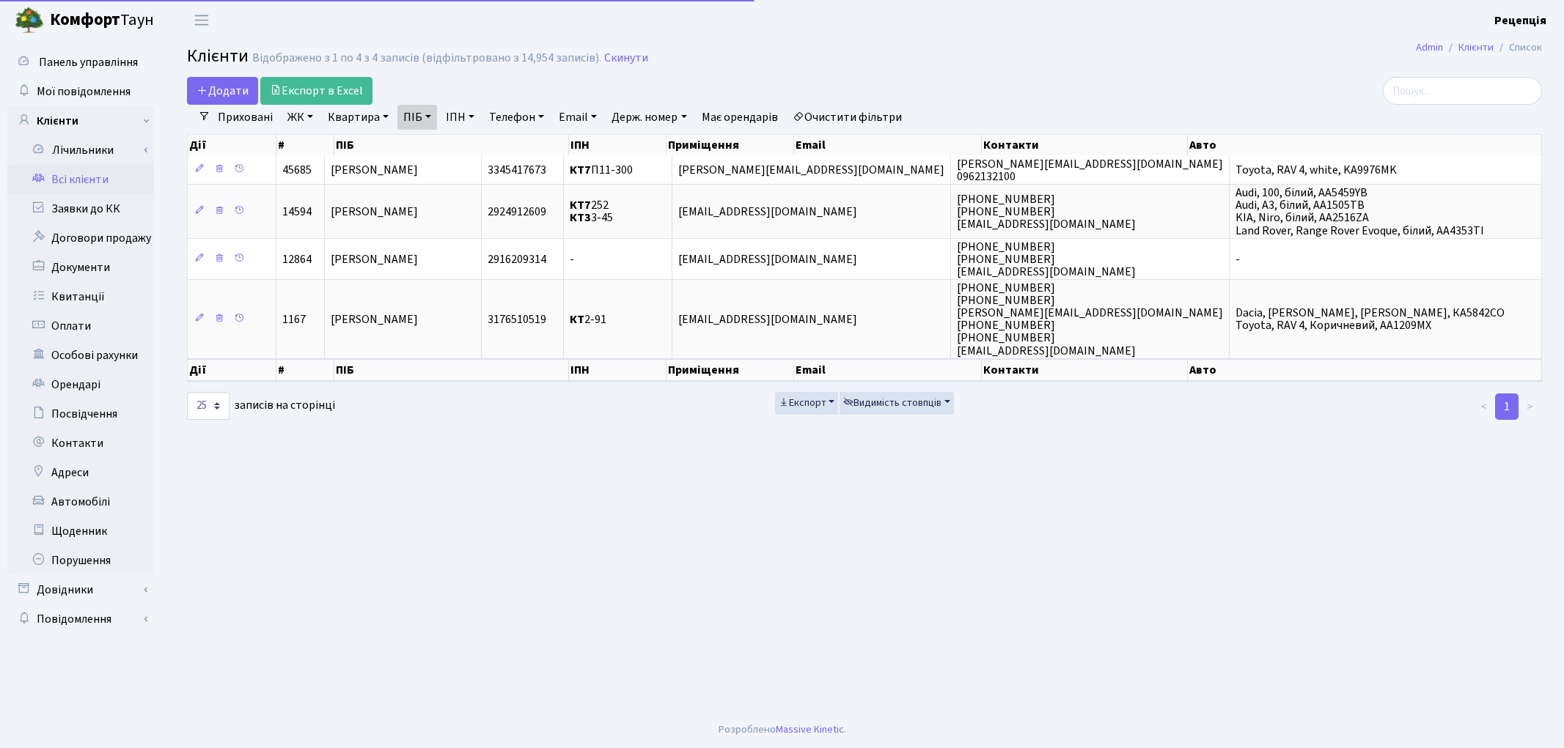
select select "25"
click at [858, 114] on link "Очистити фільтри" at bounding box center [847, 117] width 121 height 25
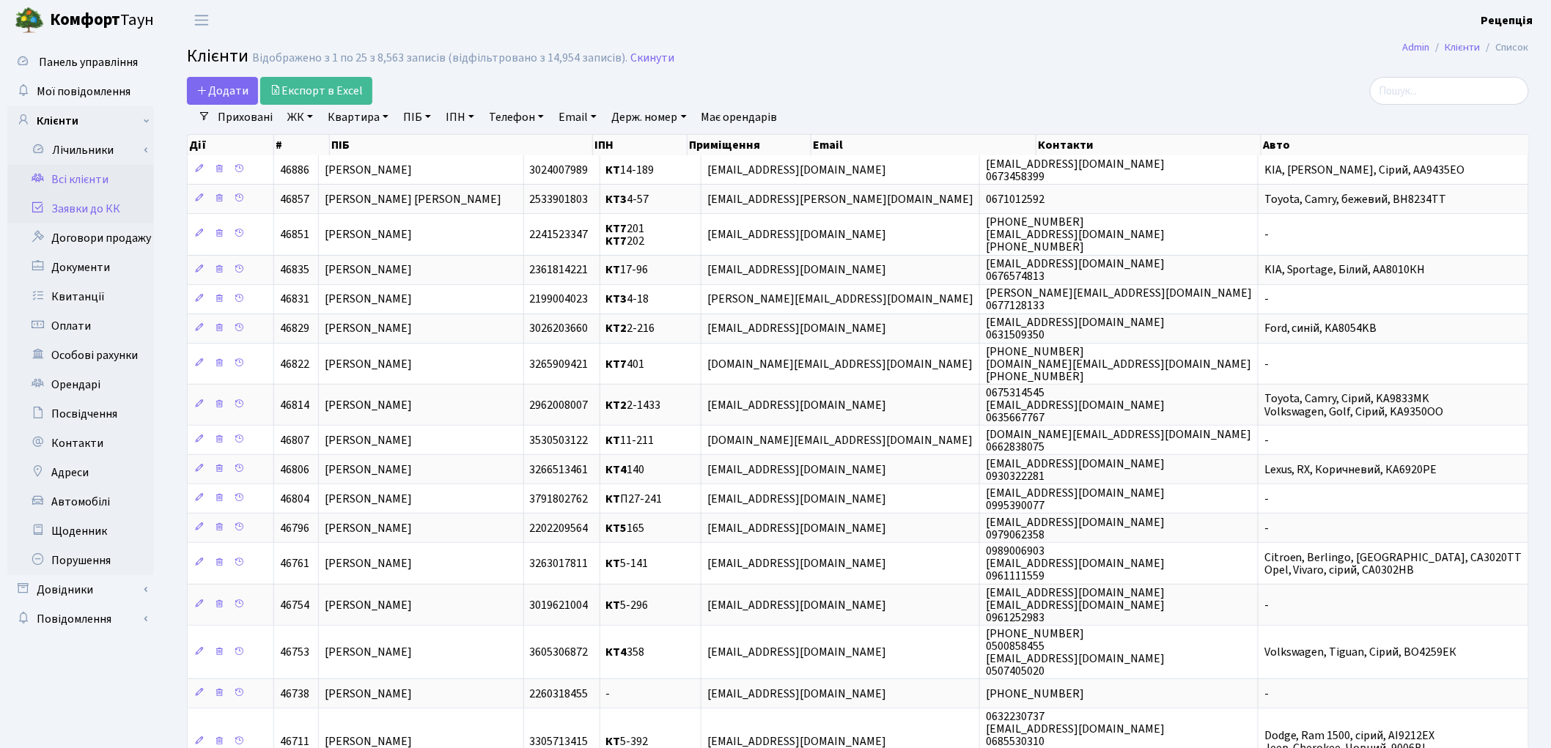
click at [138, 202] on link "Заявки до КК" at bounding box center [80, 208] width 147 height 29
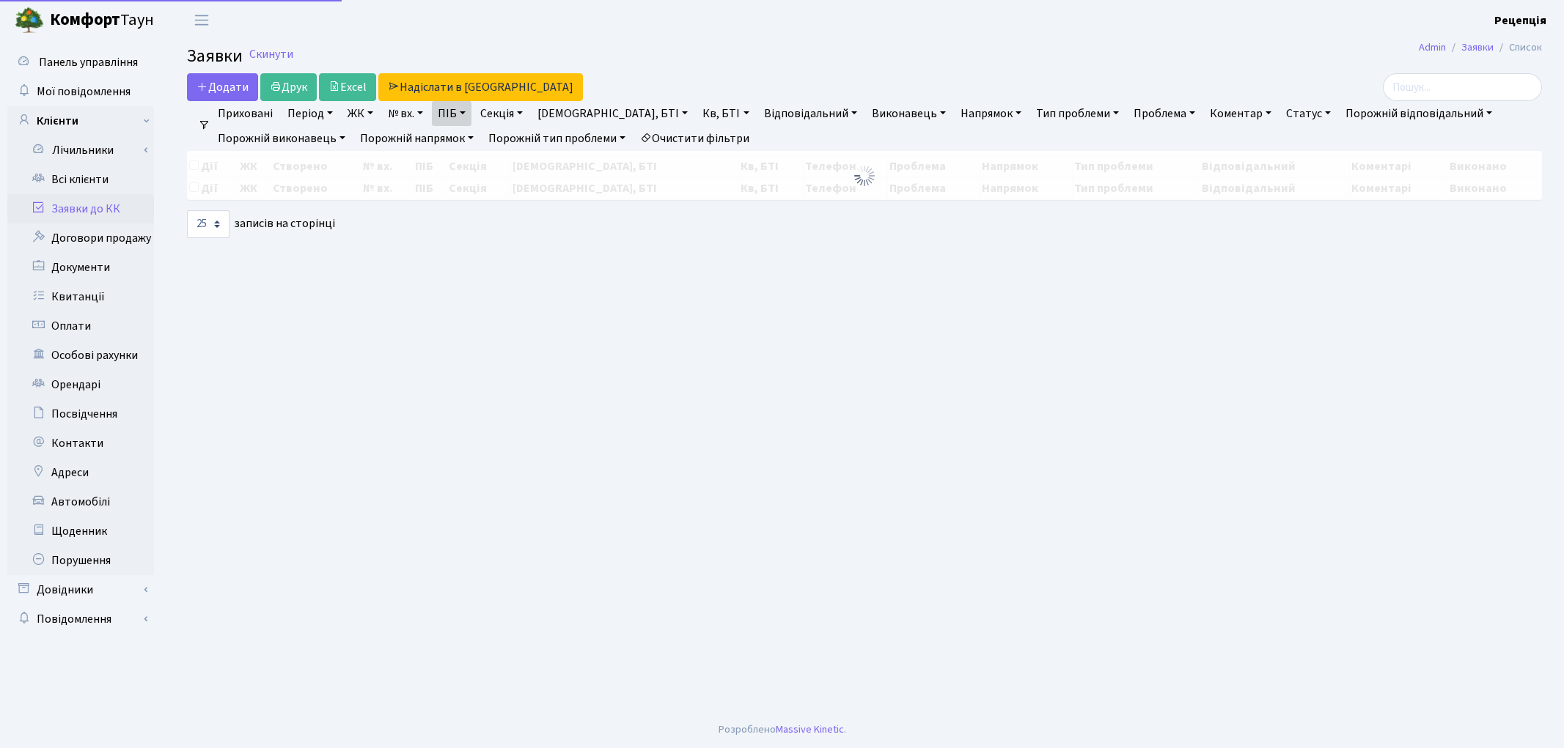
select select "25"
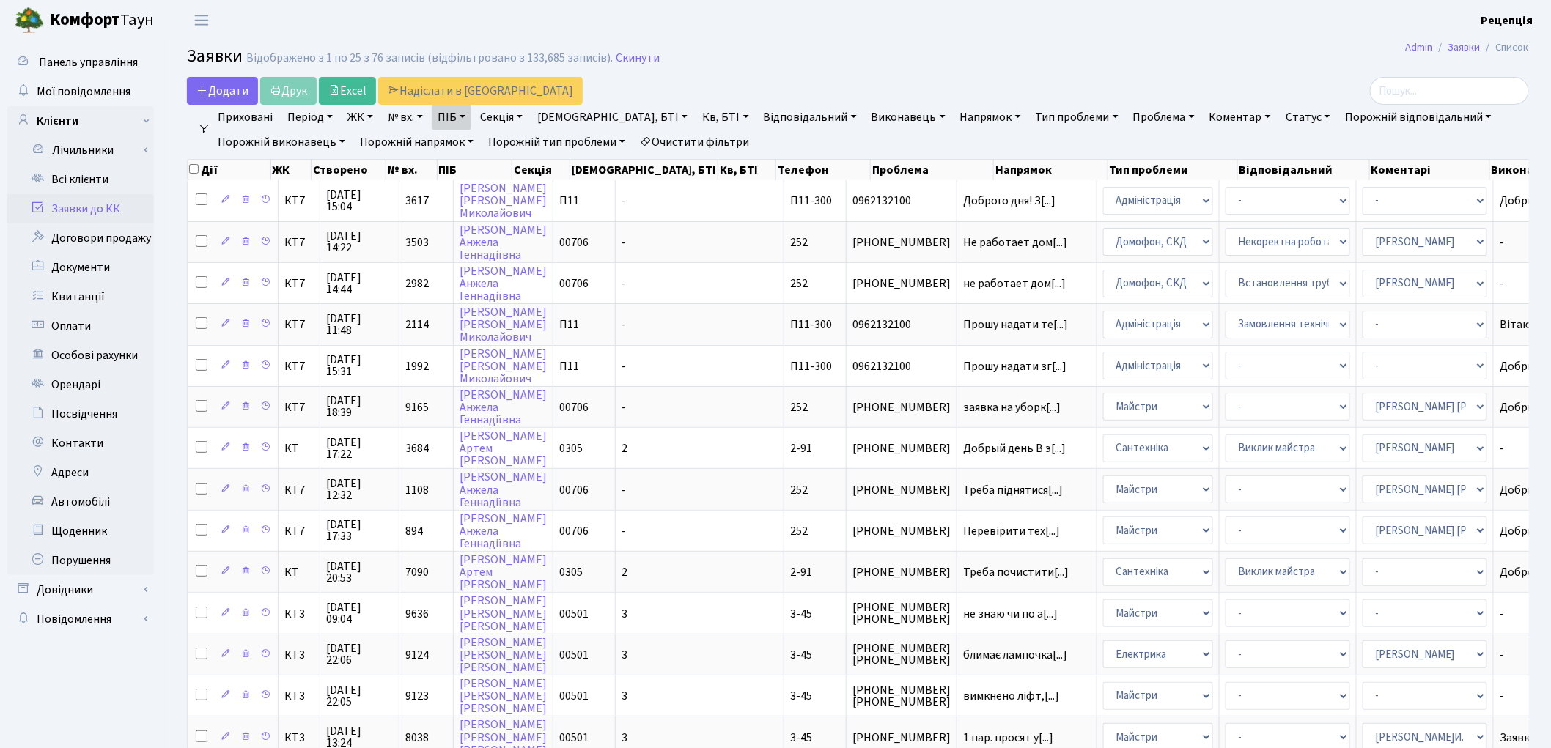
click at [705, 150] on link "Очистити фільтри" at bounding box center [694, 142] width 121 height 25
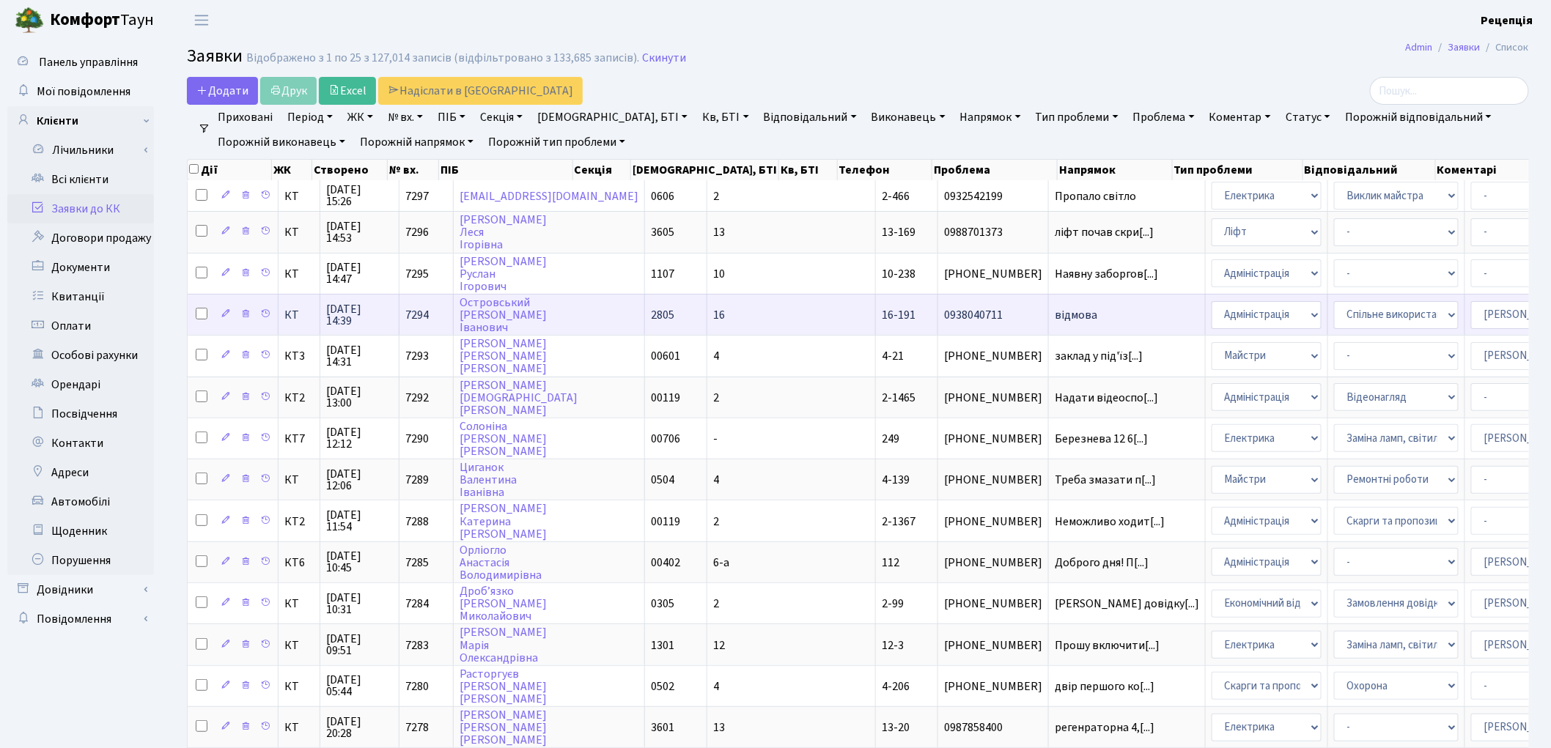
click at [1049, 303] on td "відмова" at bounding box center [1127, 314] width 157 height 41
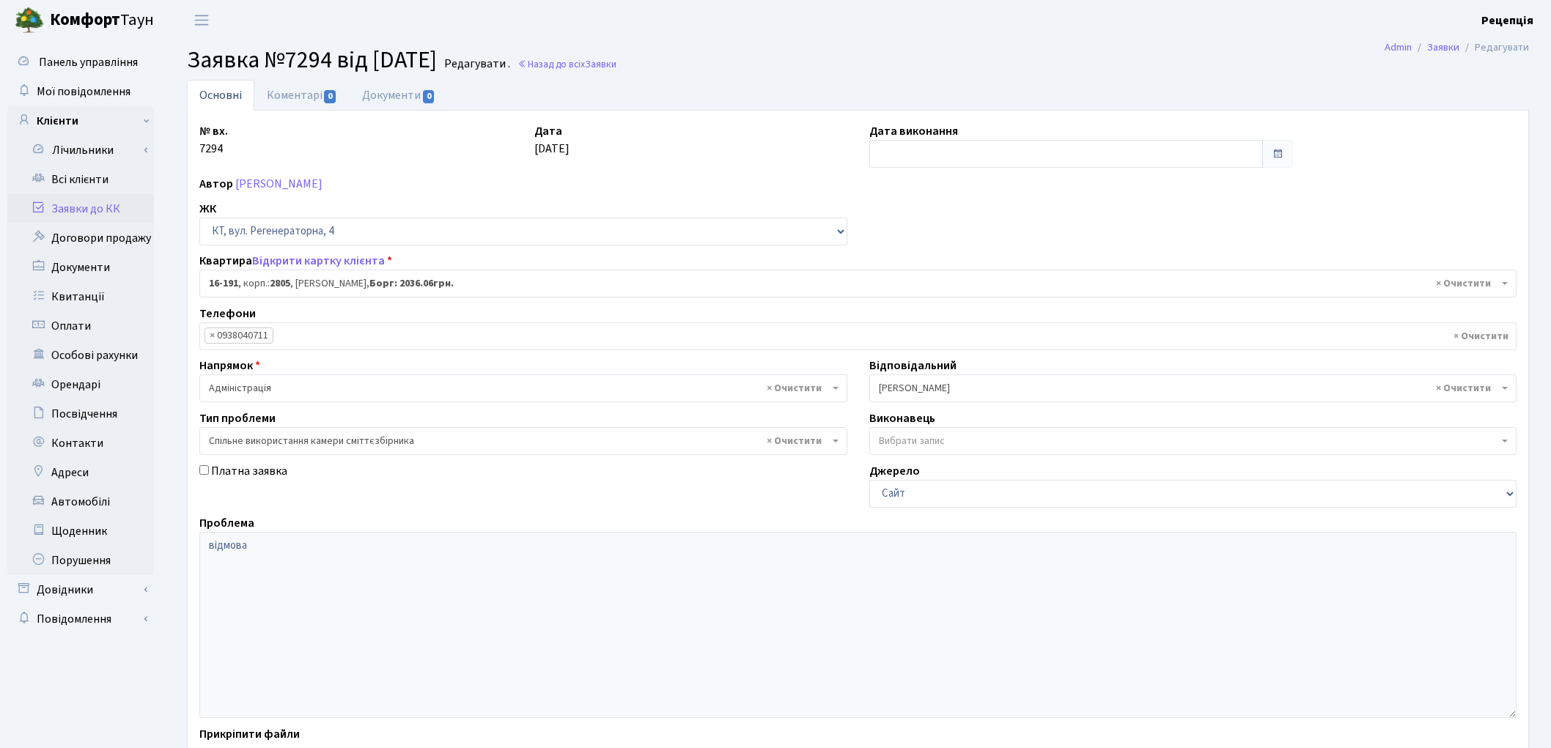
select select "8752"
select select "34"
click at [90, 206] on link "Заявки до КК" at bounding box center [80, 208] width 147 height 29
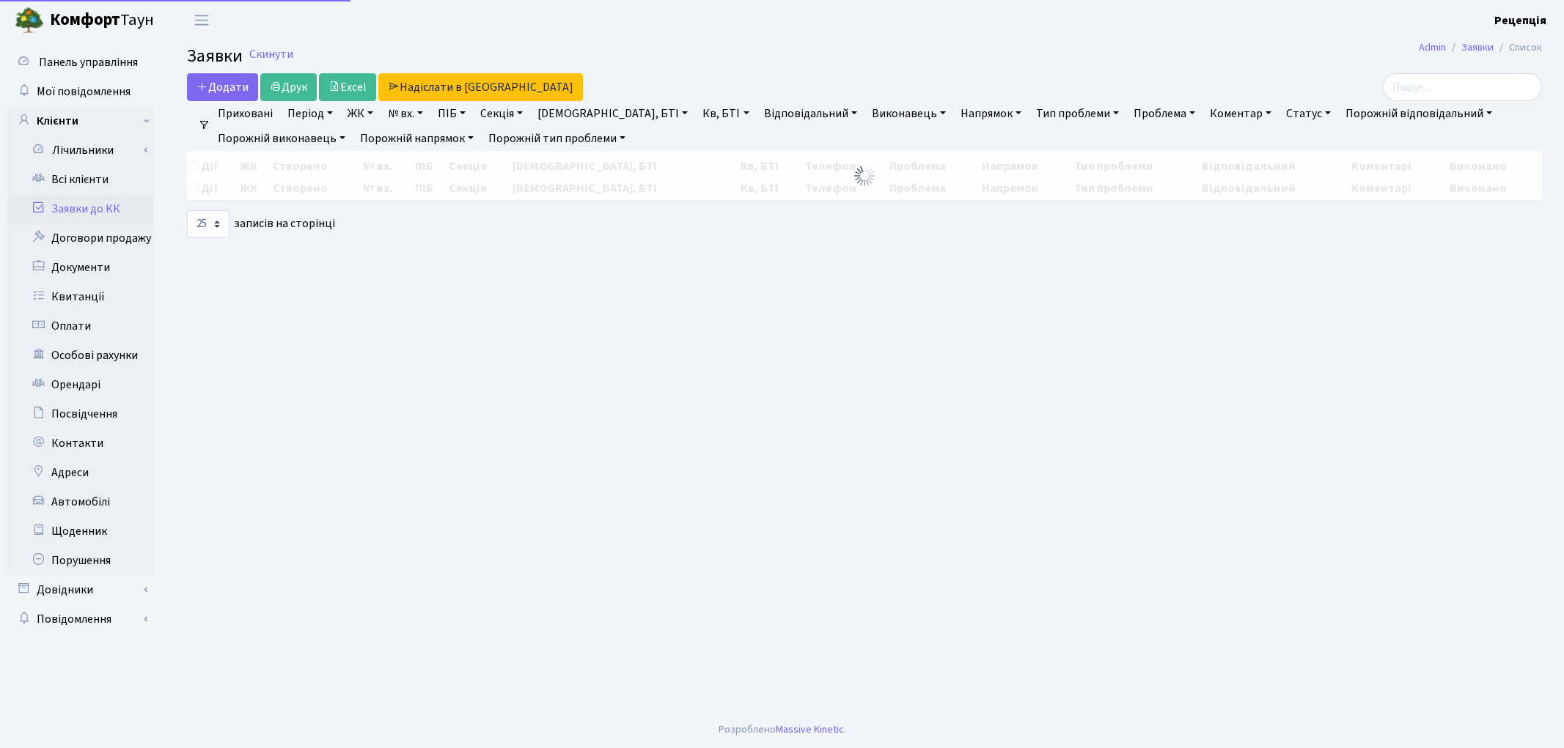
select select "25"
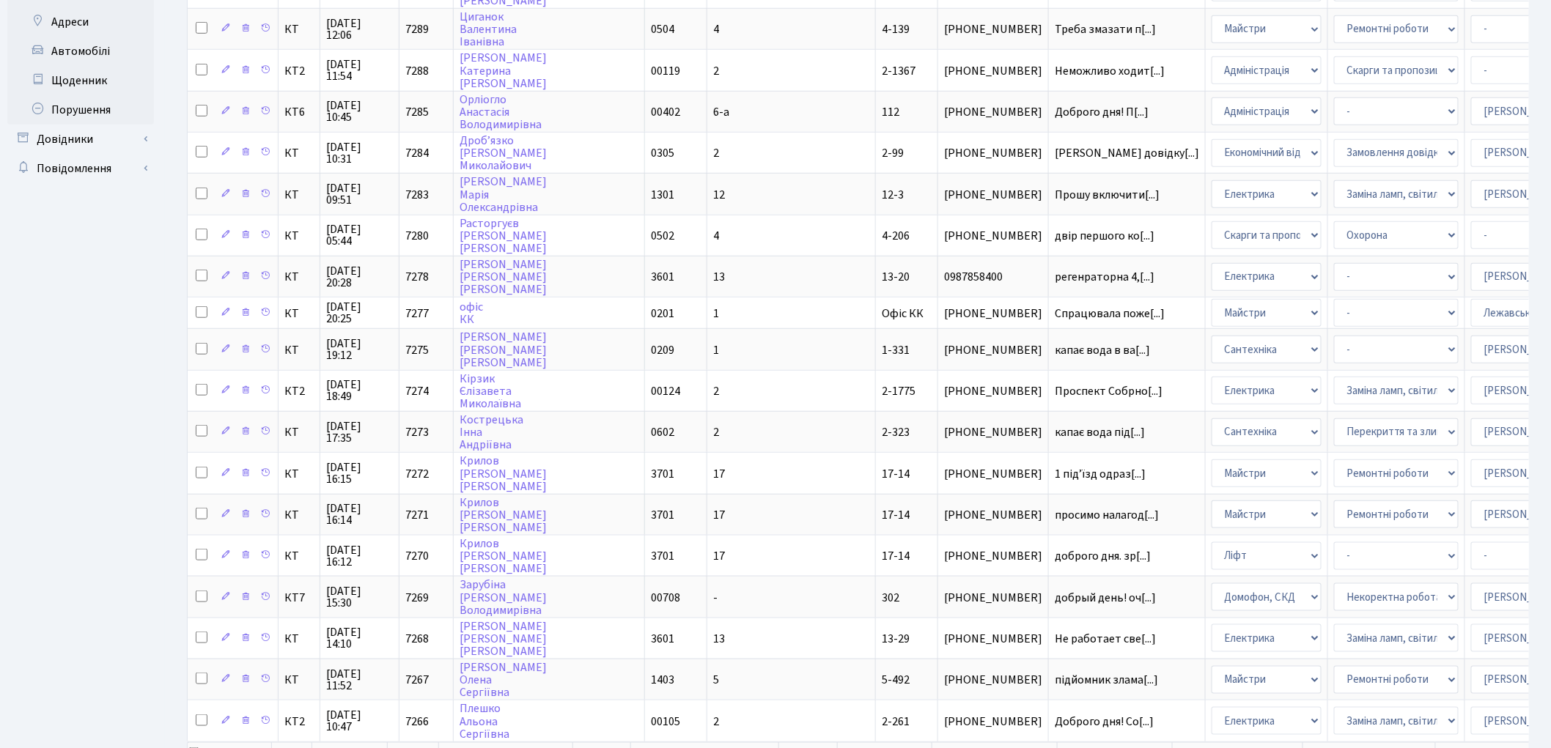
scroll to position [518, 0]
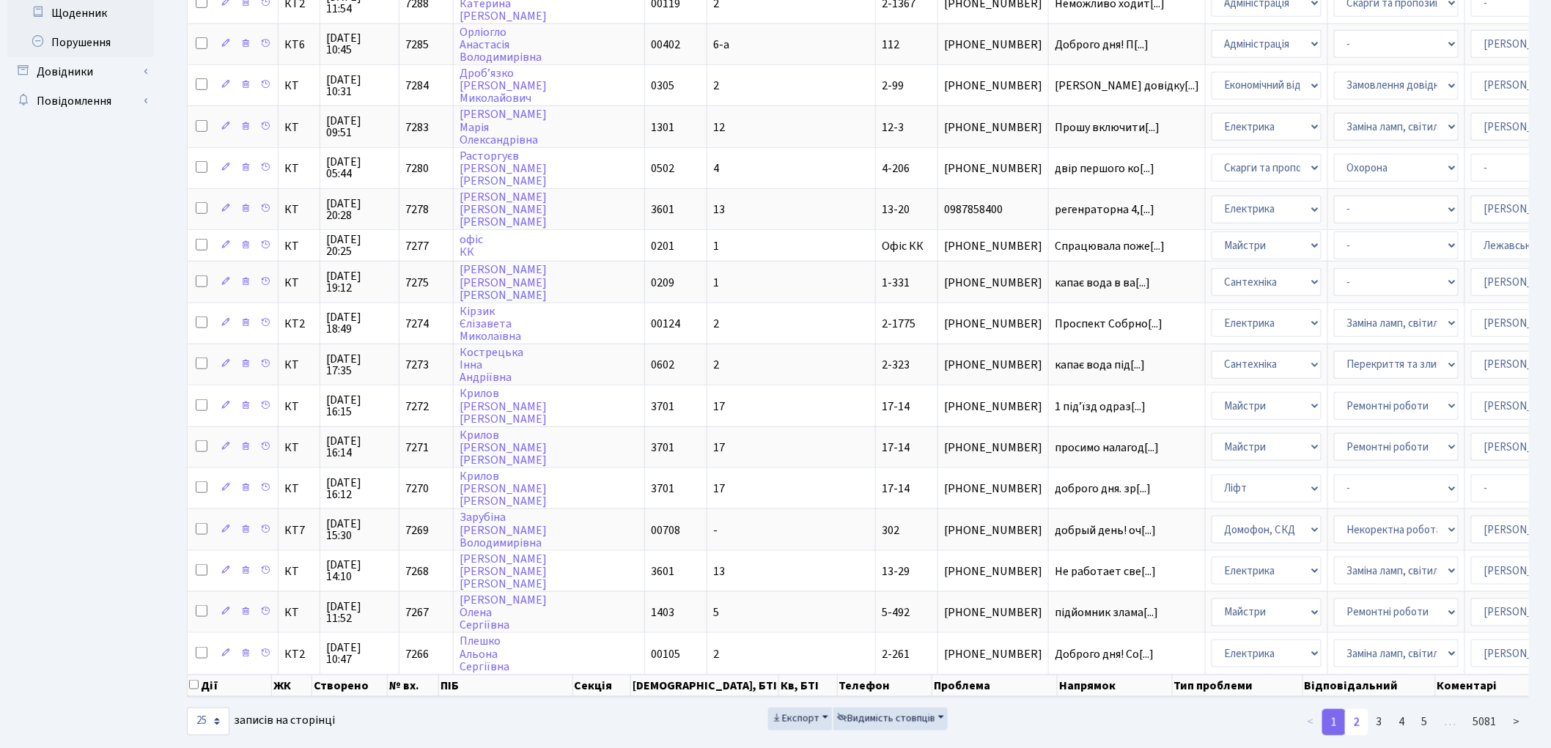
click at [1355, 710] on link "2" at bounding box center [1356, 723] width 23 height 26
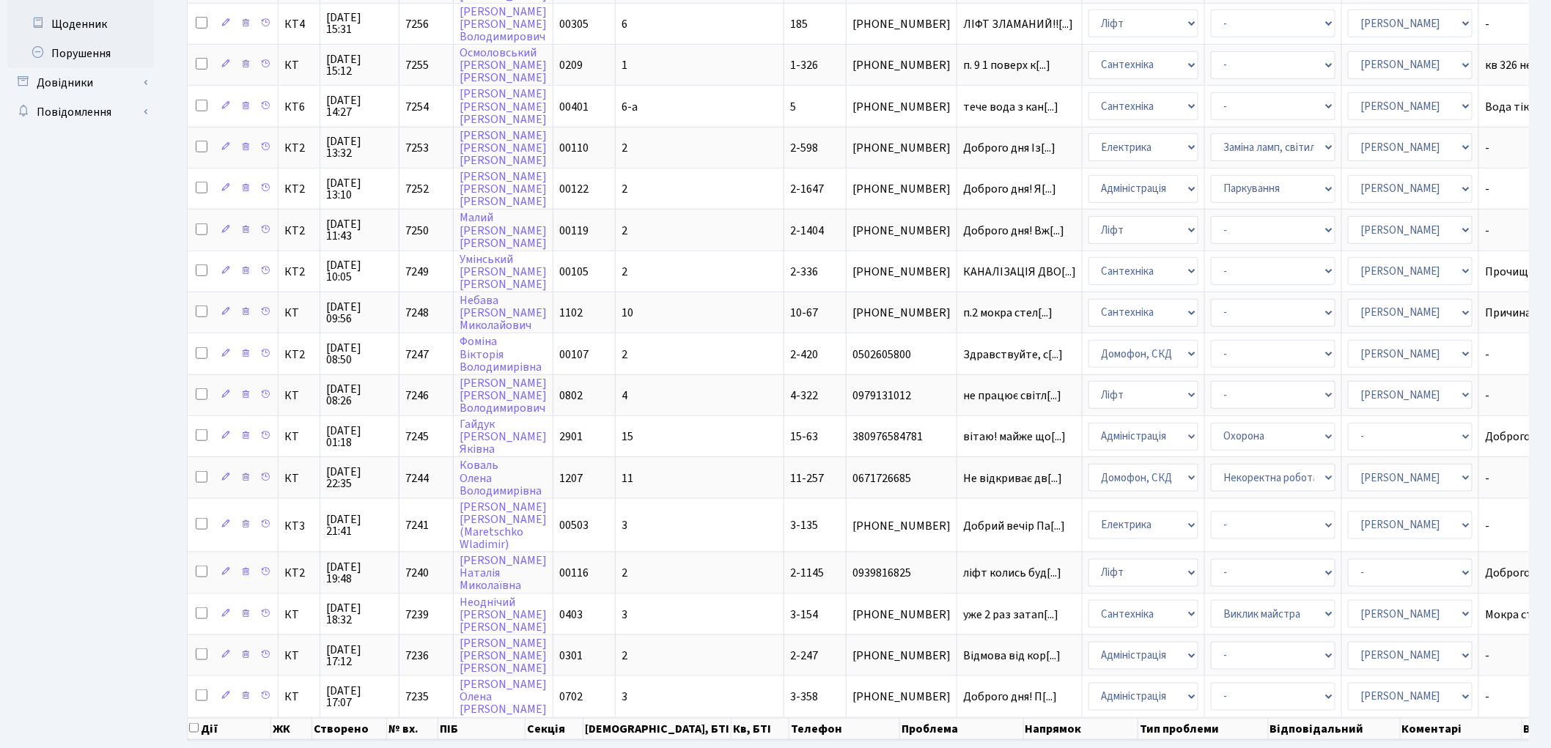
scroll to position [547, 0]
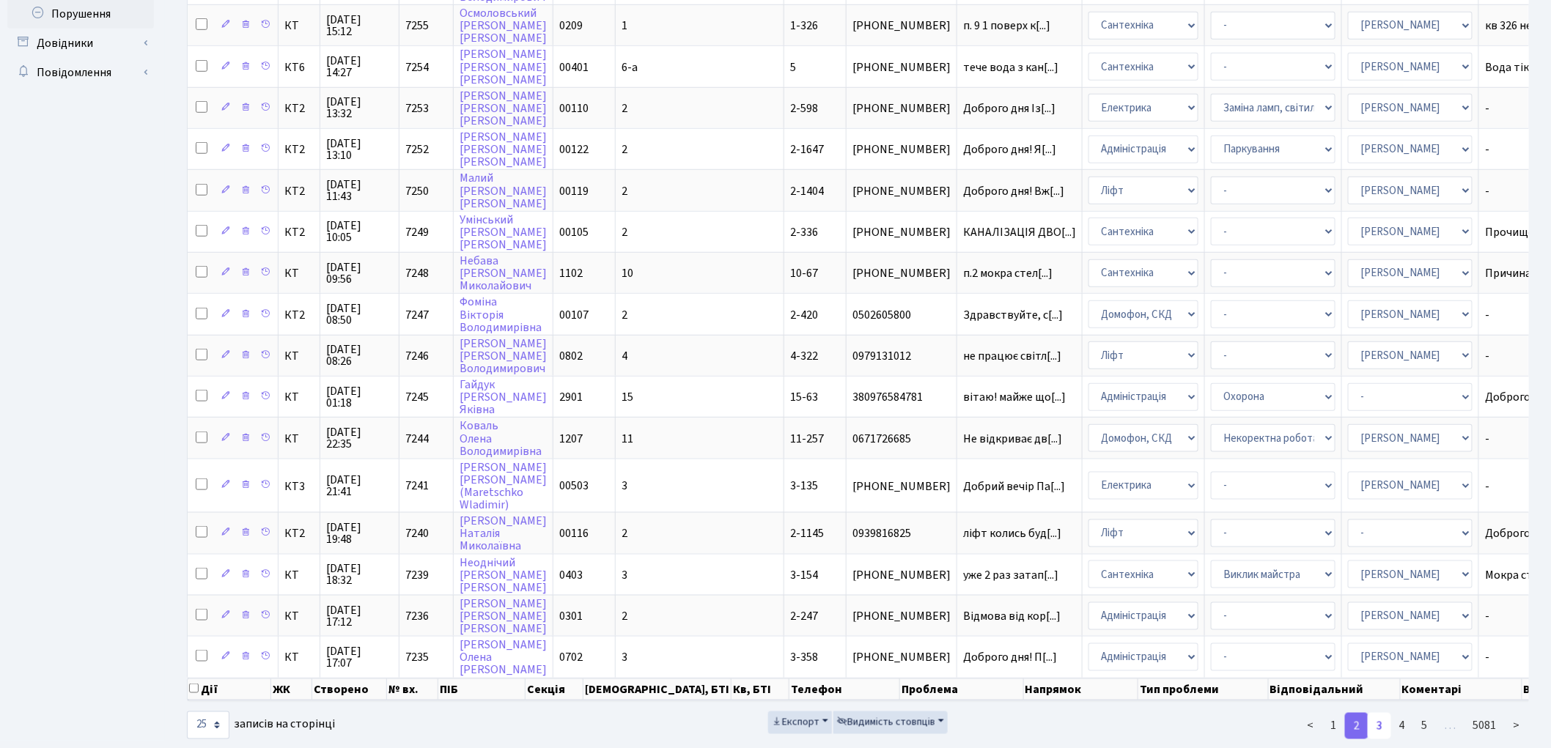
click at [1389, 713] on link "3" at bounding box center [1379, 726] width 23 height 26
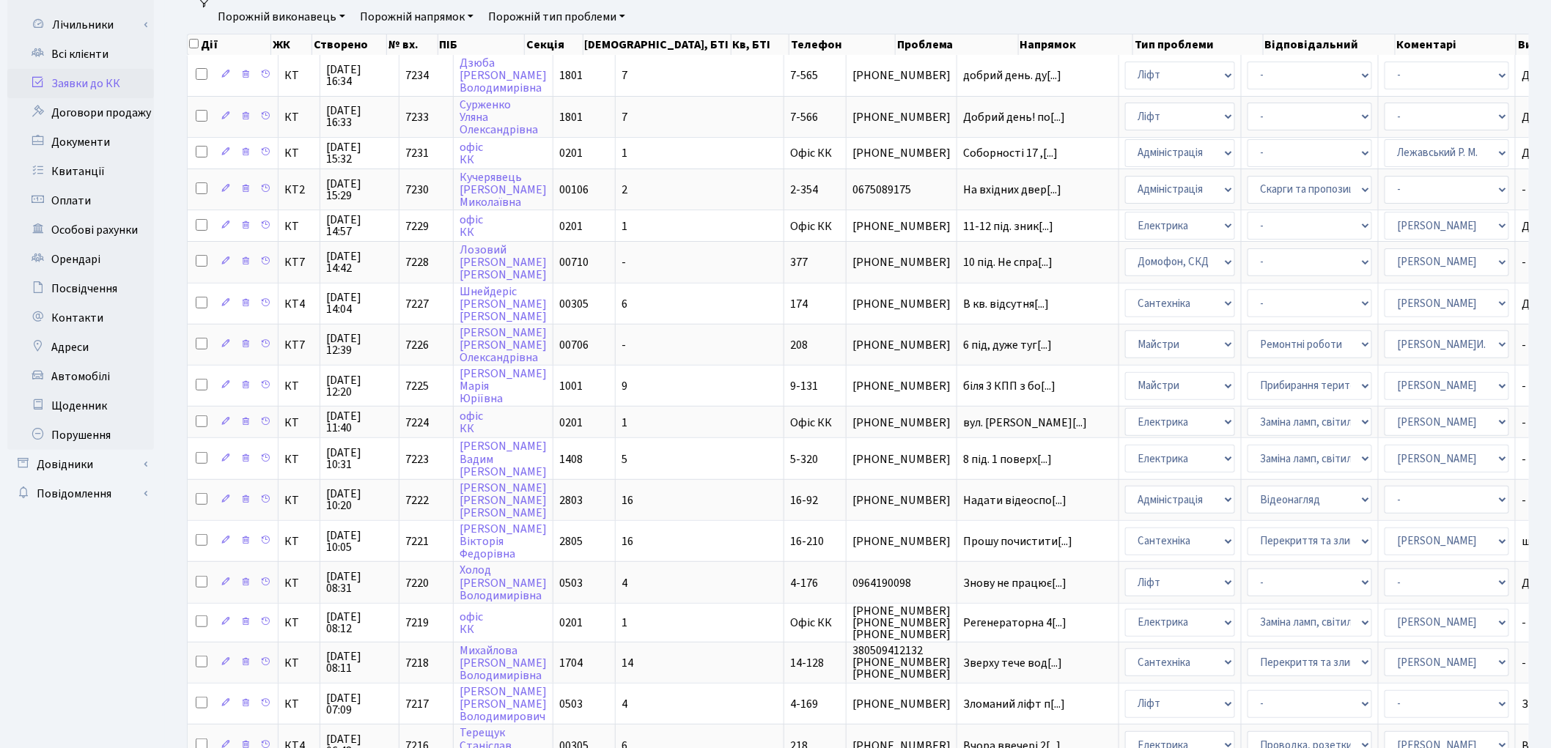
scroll to position [0, 0]
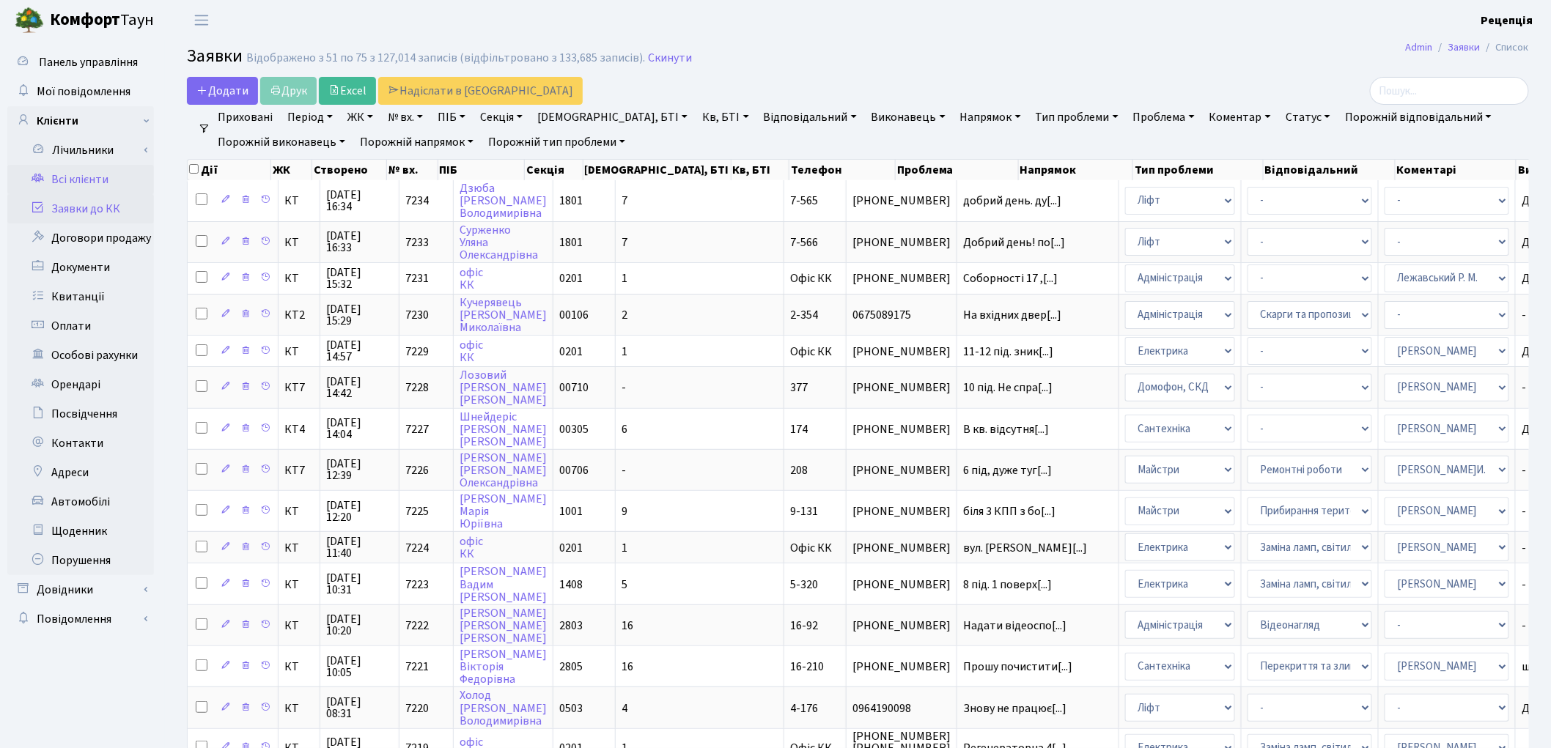
click at [106, 181] on link "Всі клієнти" at bounding box center [80, 179] width 147 height 29
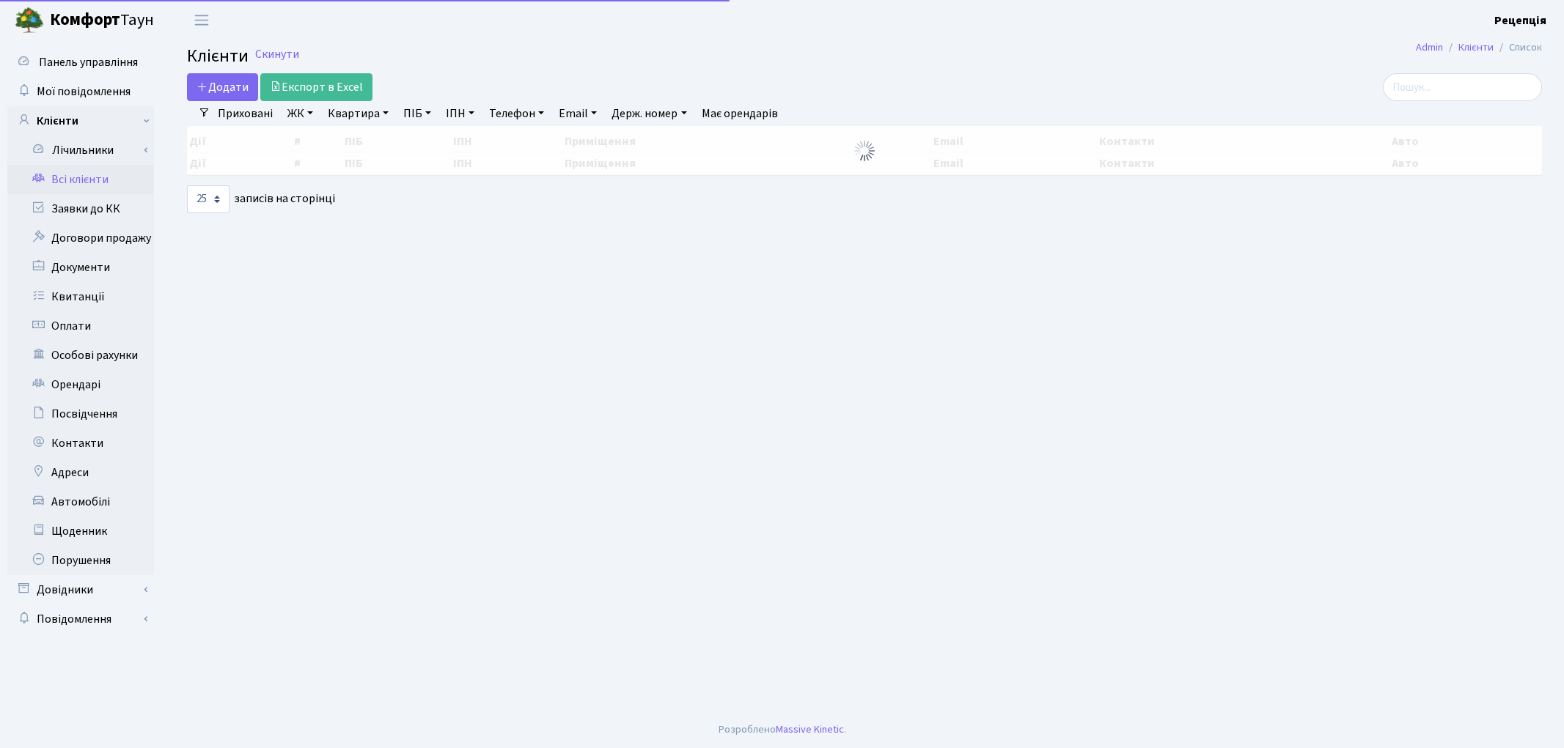
select select "25"
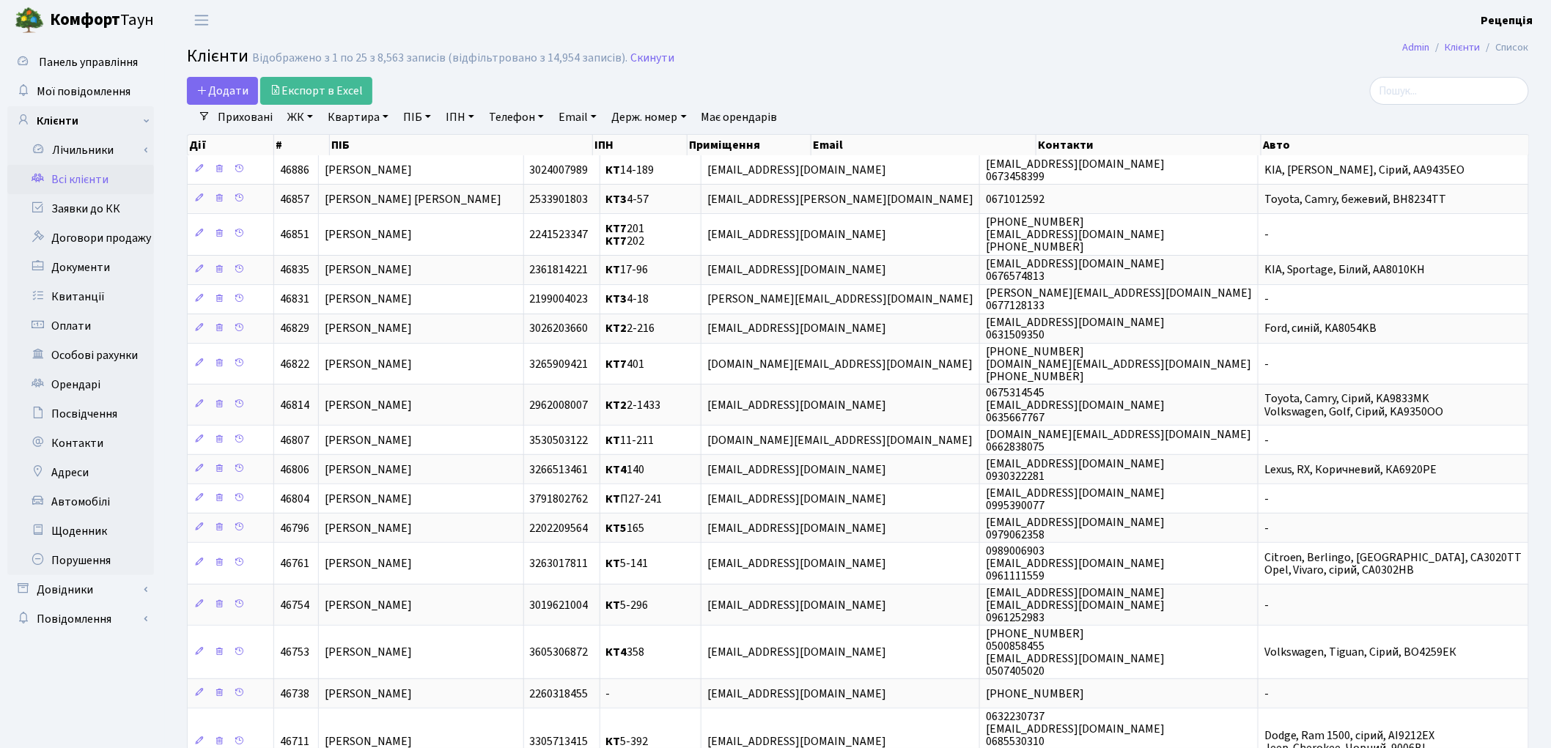
click at [292, 122] on link "ЖК" at bounding box center [300, 117] width 37 height 25
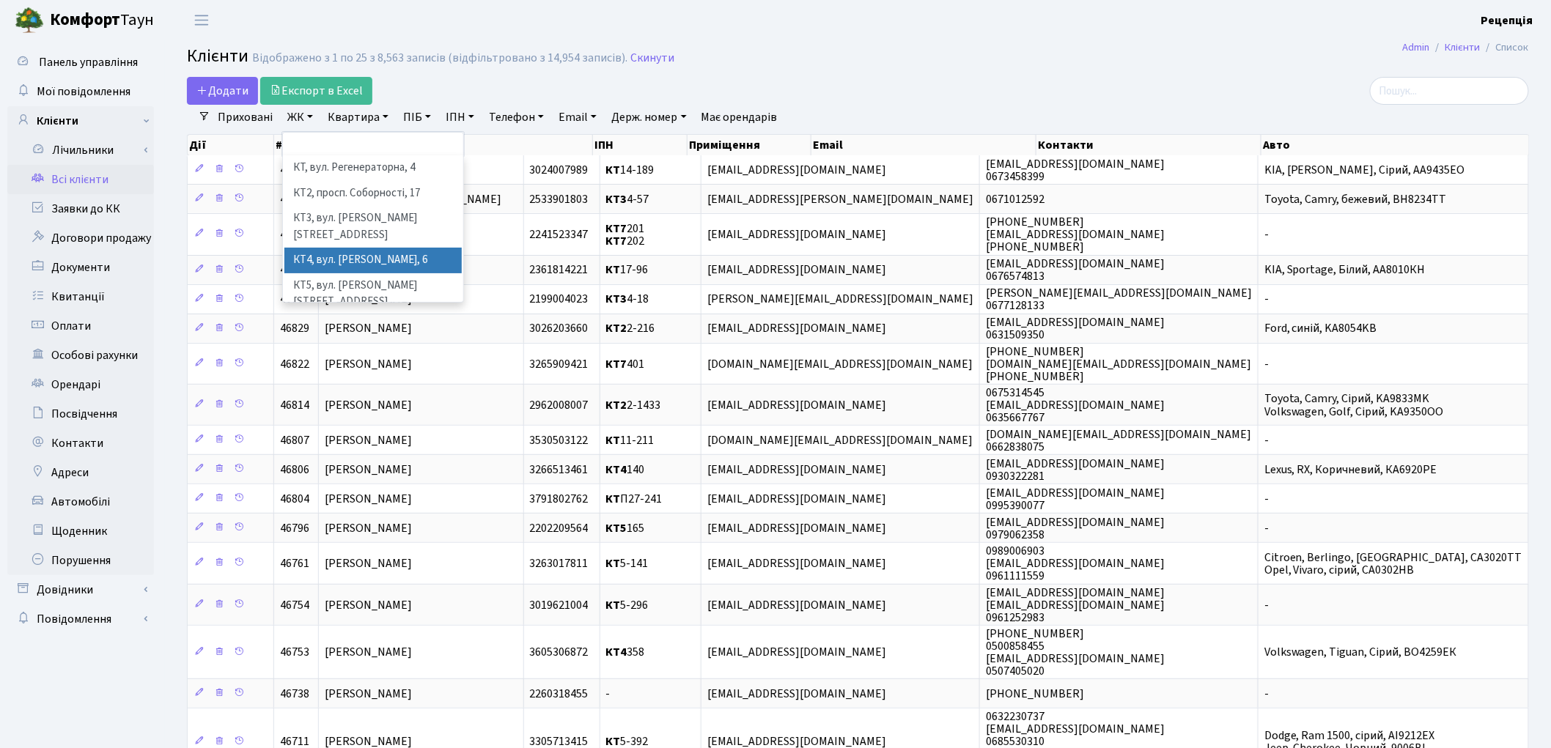
click at [413, 248] on li "КТ4, вул. Юрія Липи, 6" at bounding box center [372, 261] width 177 height 26
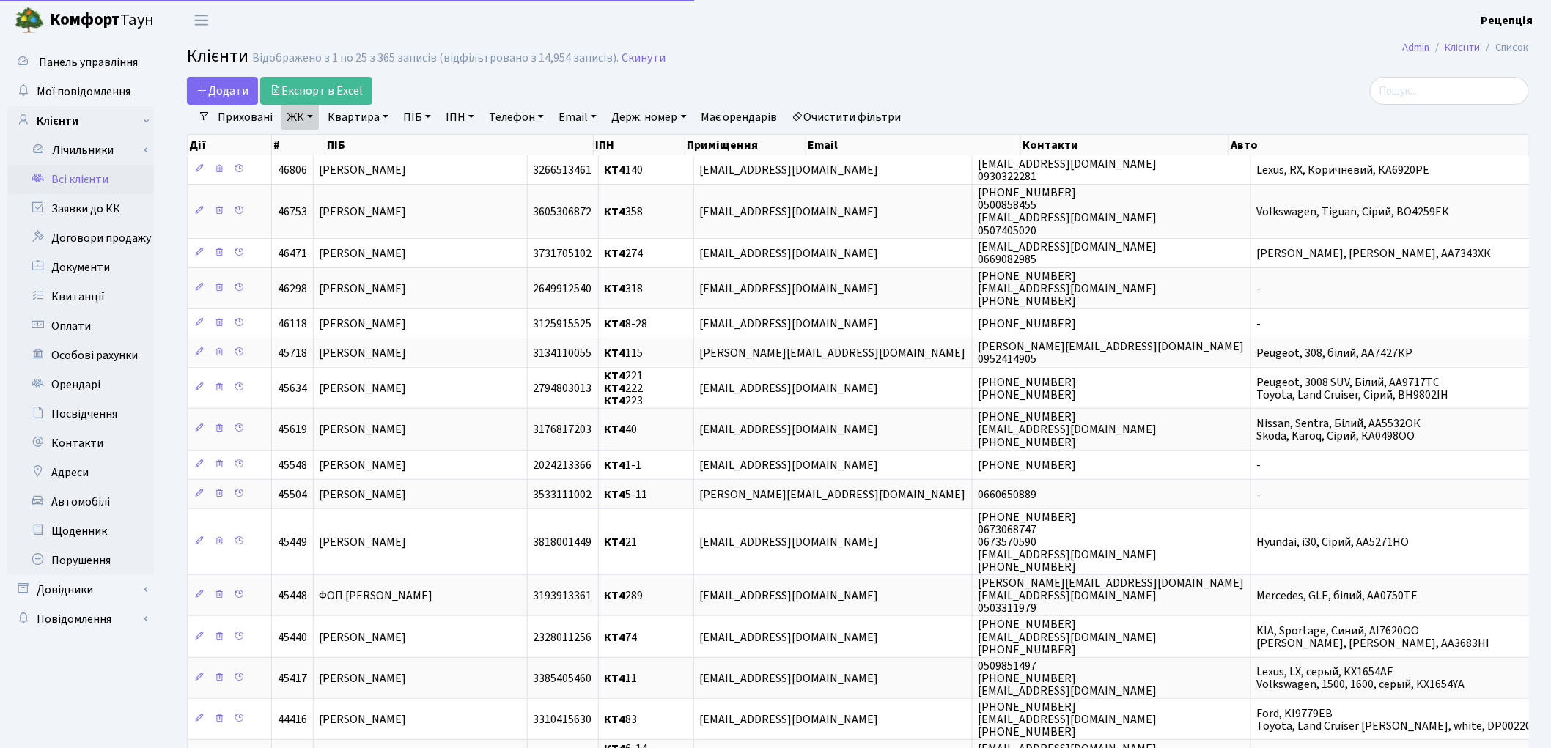
click at [375, 122] on link "Квартира" at bounding box center [358, 117] width 73 height 25
type input "252"
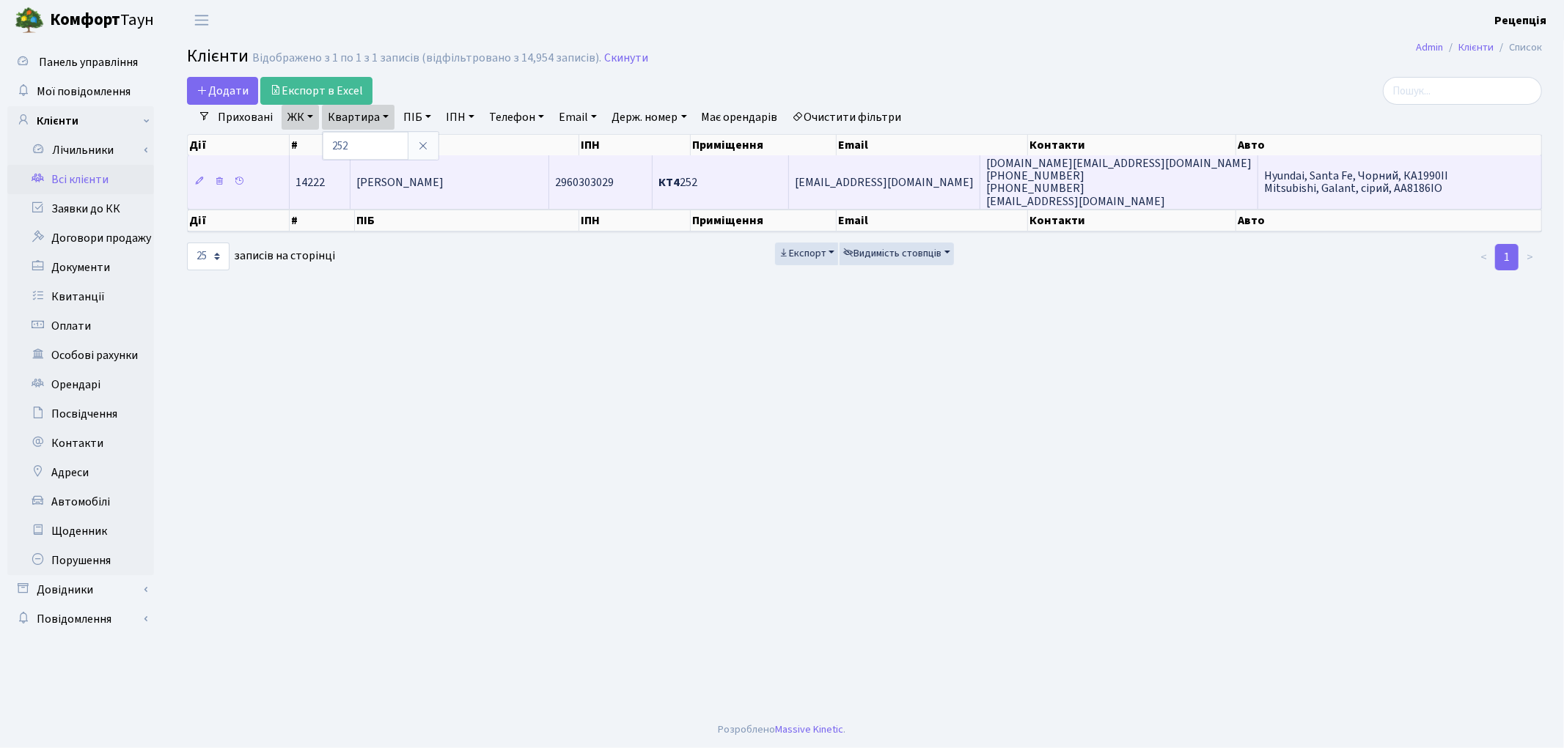
click at [421, 188] on span "[PERSON_NAME]" at bounding box center [399, 182] width 87 height 16
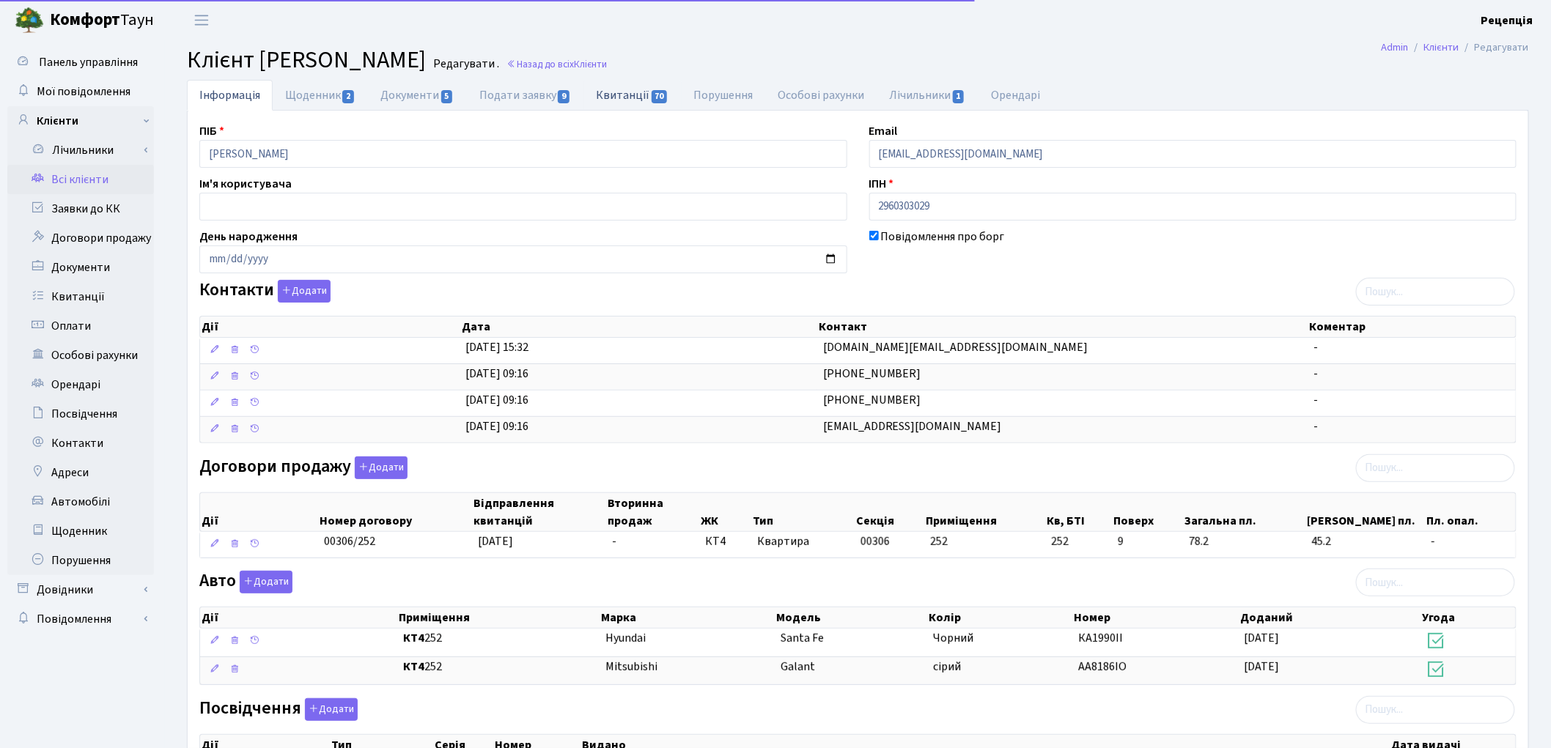
click at [622, 98] on link "Квитанції 70" at bounding box center [633, 95] width 98 height 30
select select "25"
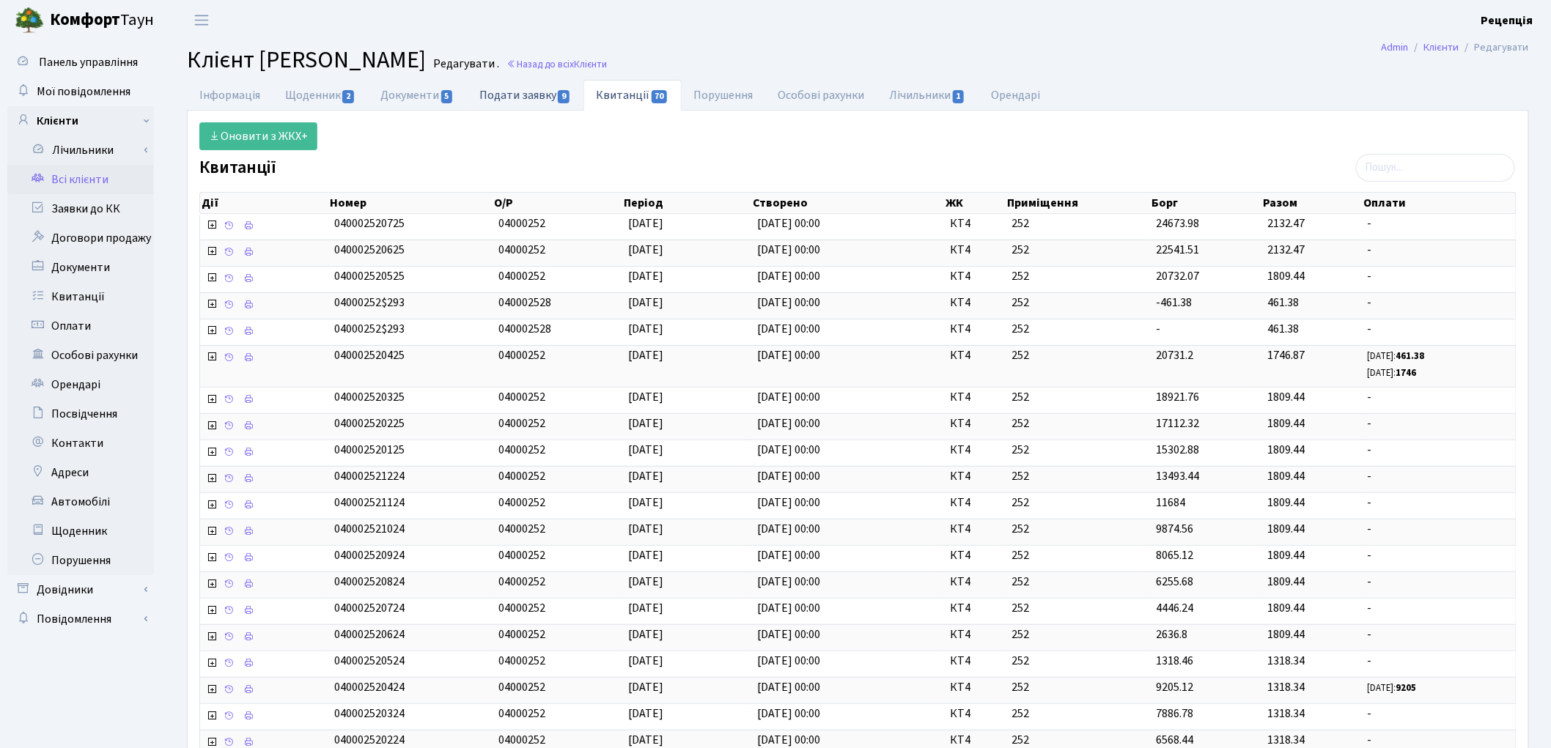
click at [516, 99] on link "Подати заявку 9" at bounding box center [525, 95] width 117 height 30
select select "25"
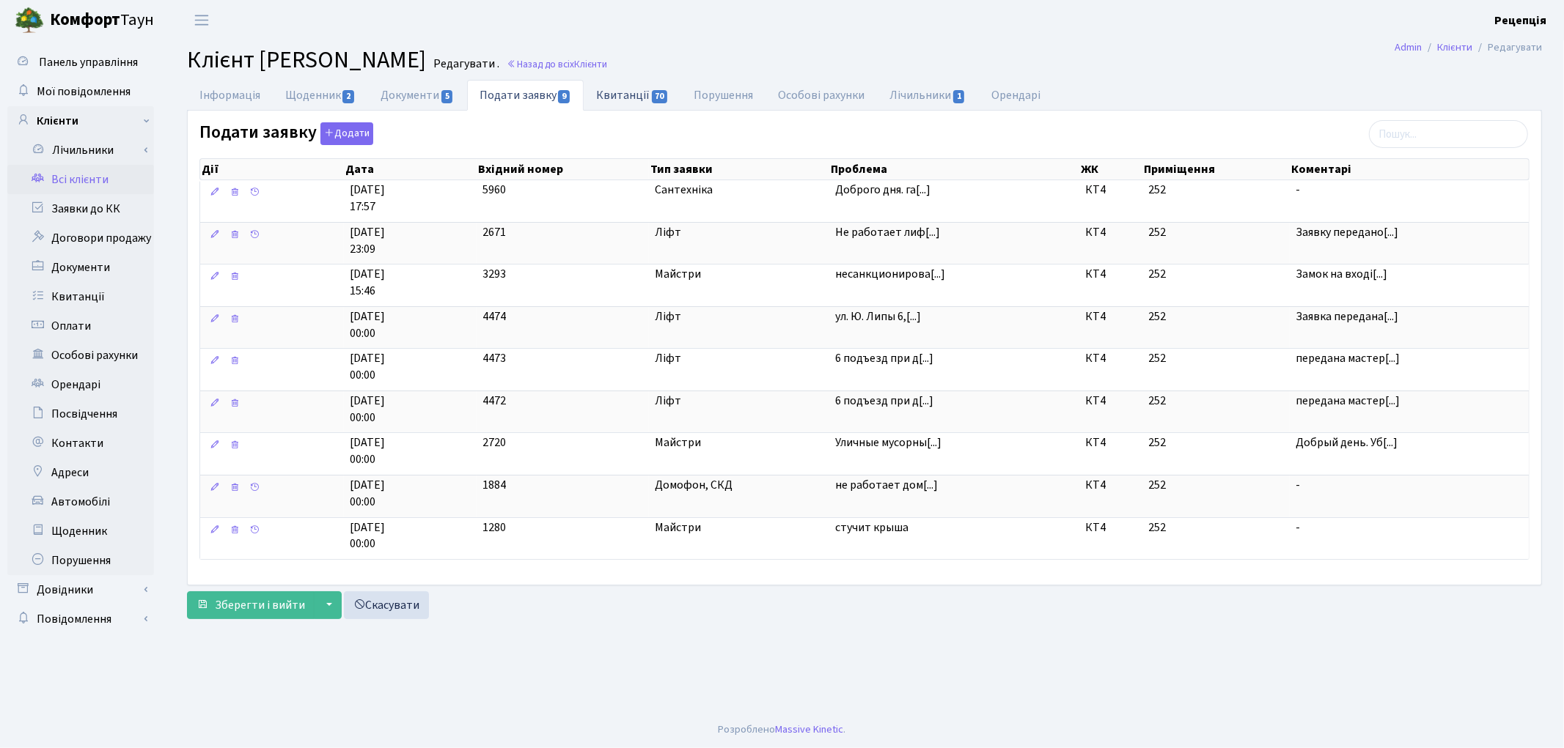
click at [623, 92] on link "Квитанції 70" at bounding box center [633, 95] width 98 height 30
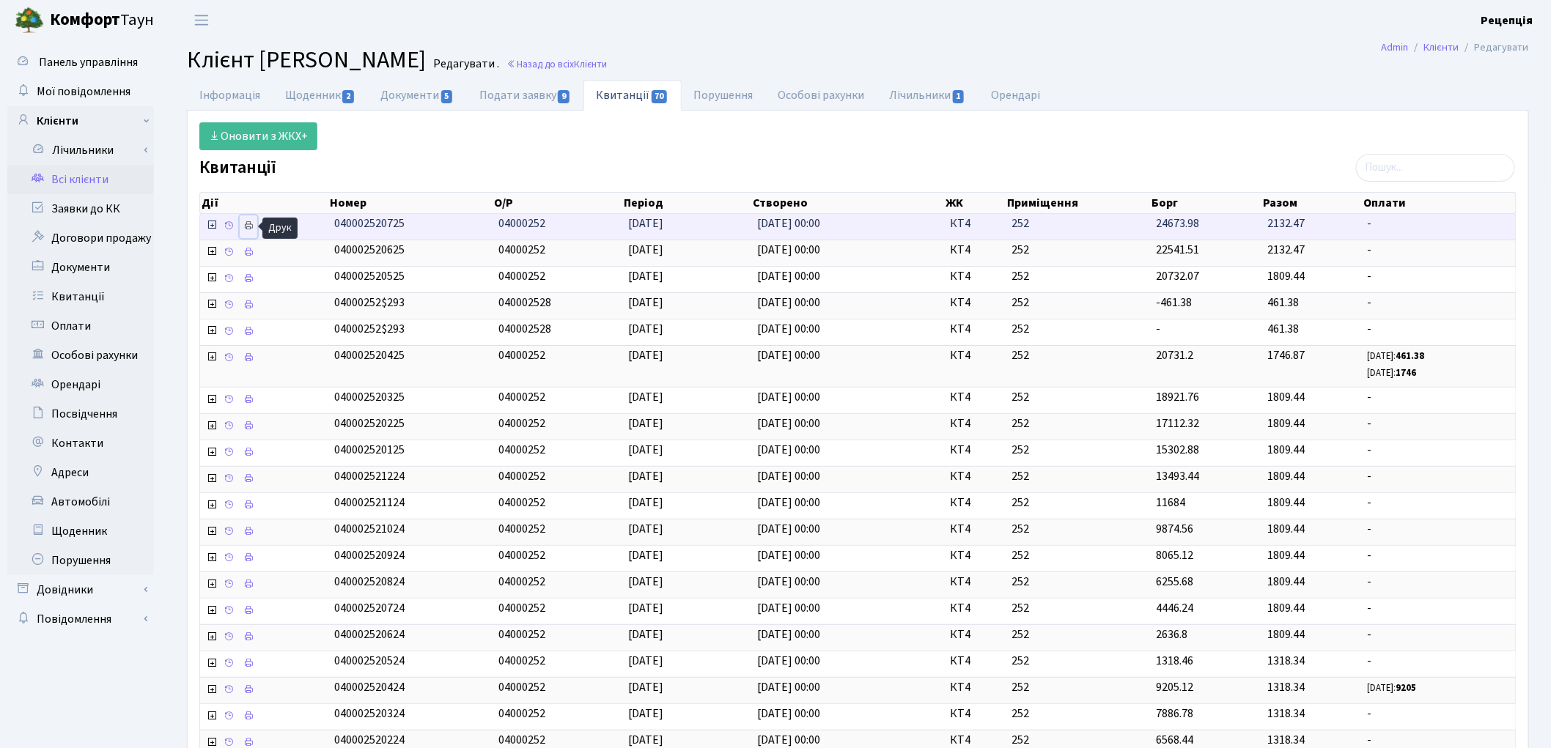
click at [249, 224] on icon at bounding box center [248, 226] width 10 height 10
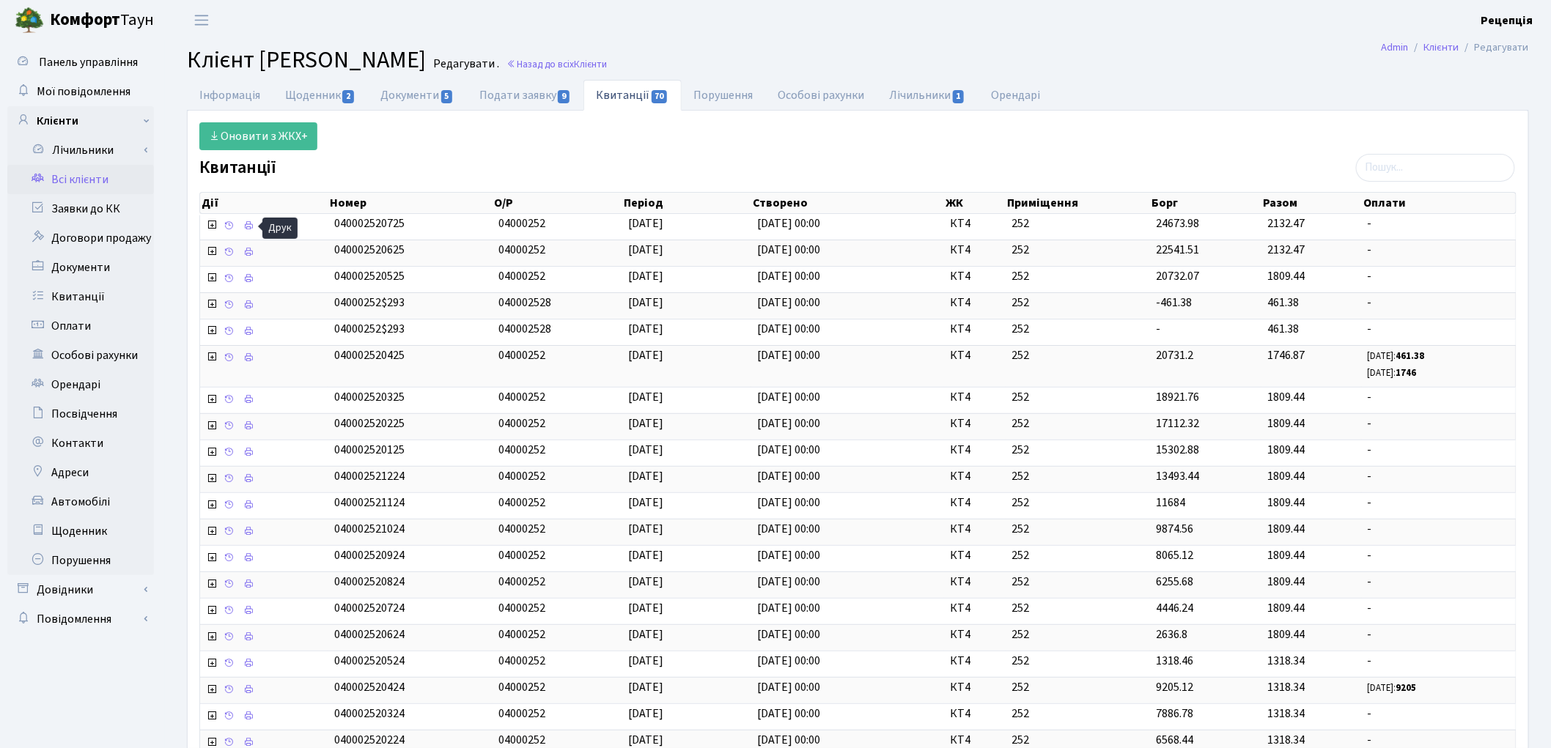
click at [94, 180] on link "Всі клієнти" at bounding box center [80, 179] width 147 height 29
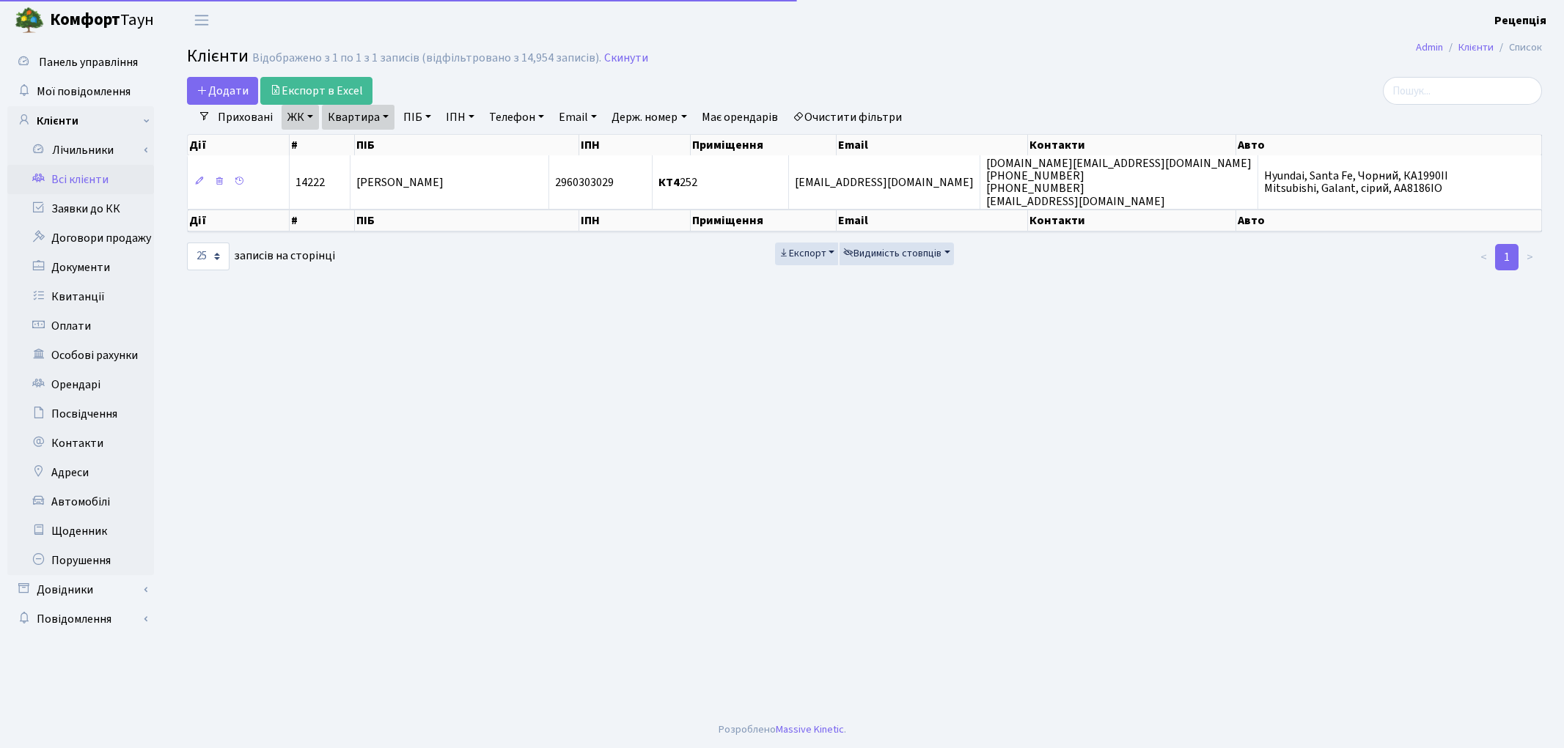
select select "25"
click at [848, 113] on link "Очистити фільтри" at bounding box center [847, 117] width 121 height 25
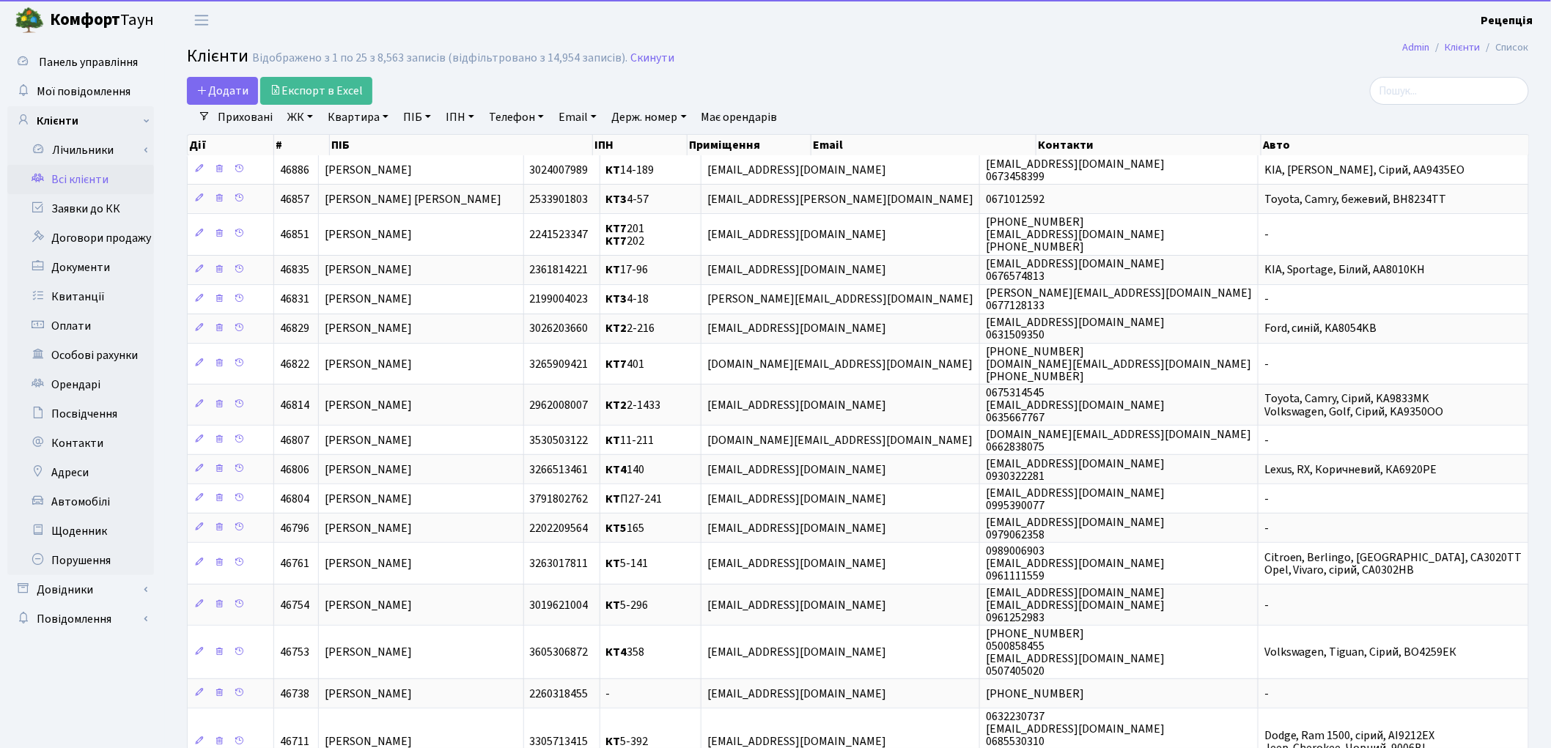
click at [303, 113] on link "ЖК" at bounding box center [300, 117] width 37 height 25
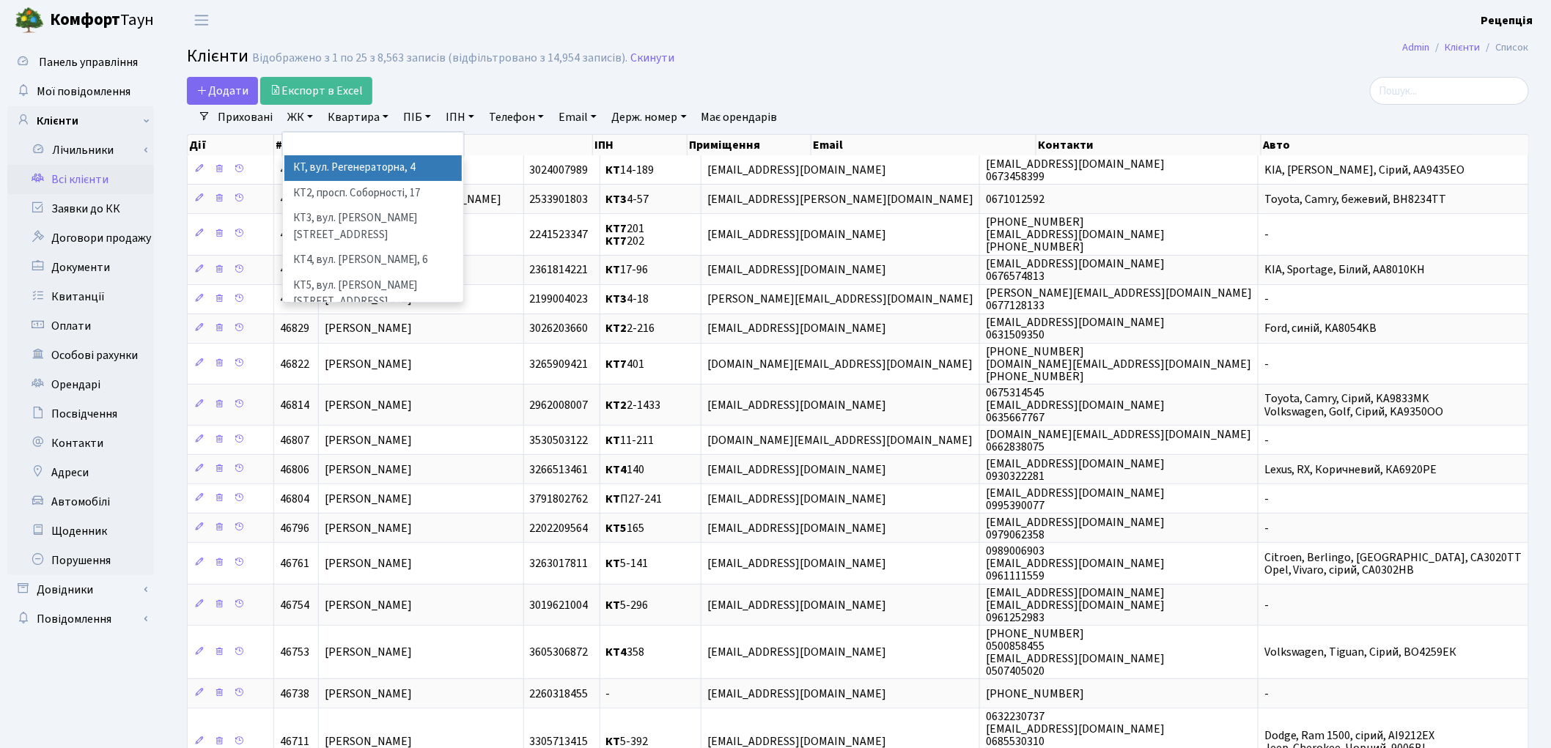
click at [331, 166] on li "КТ, вул. Регенераторна, 4" at bounding box center [372, 168] width 177 height 26
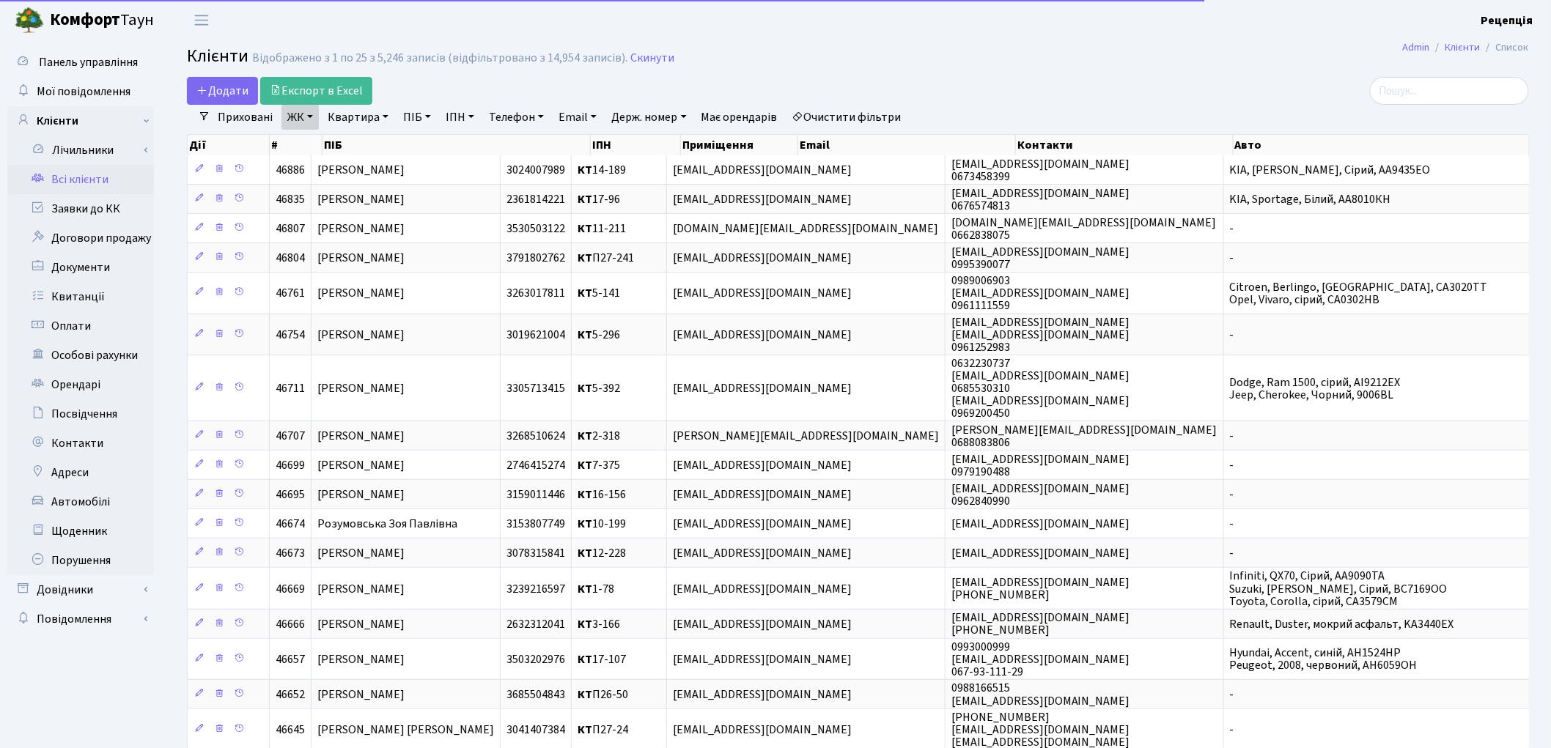
click at [360, 119] on link "Квартира" at bounding box center [358, 117] width 73 height 25
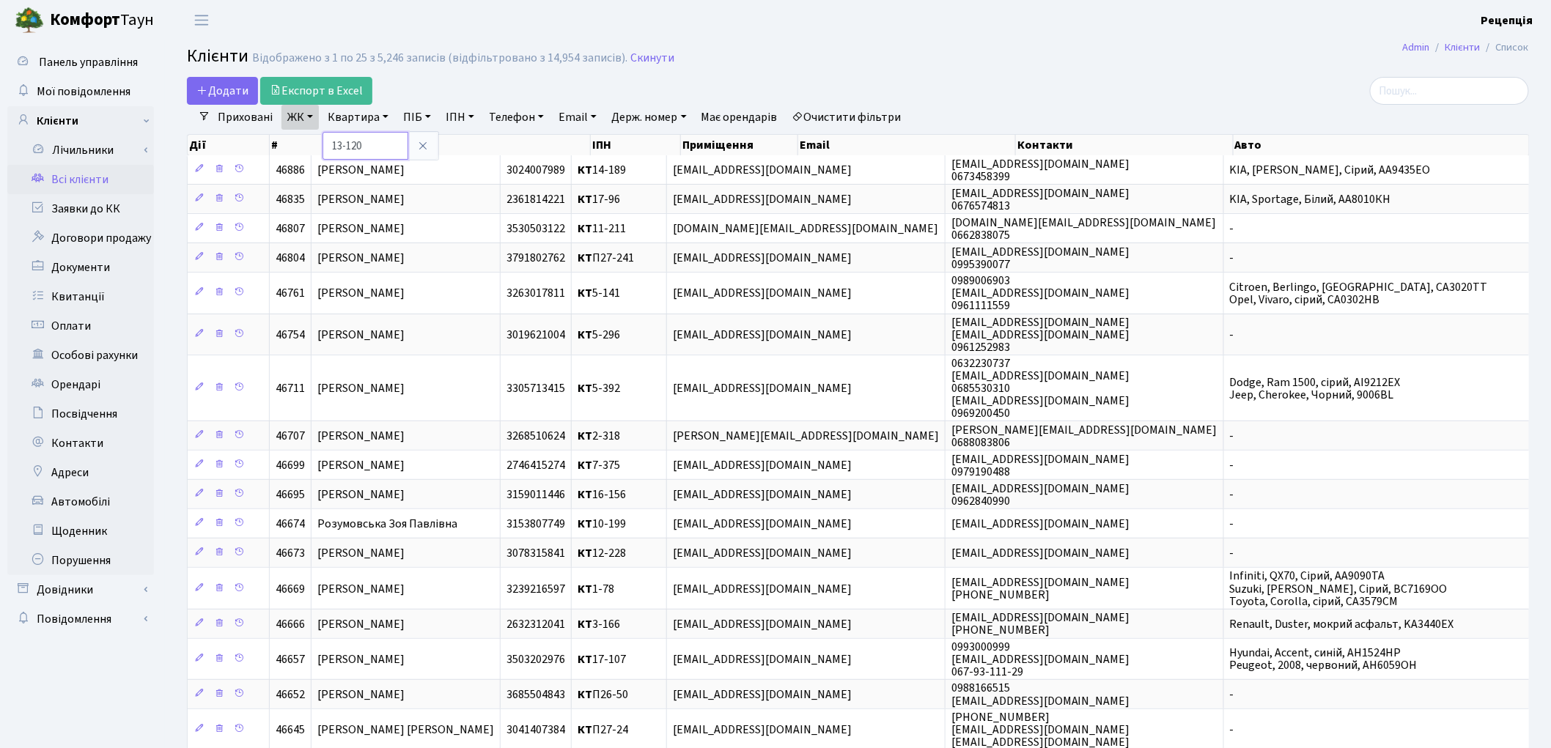
type input "13-120"
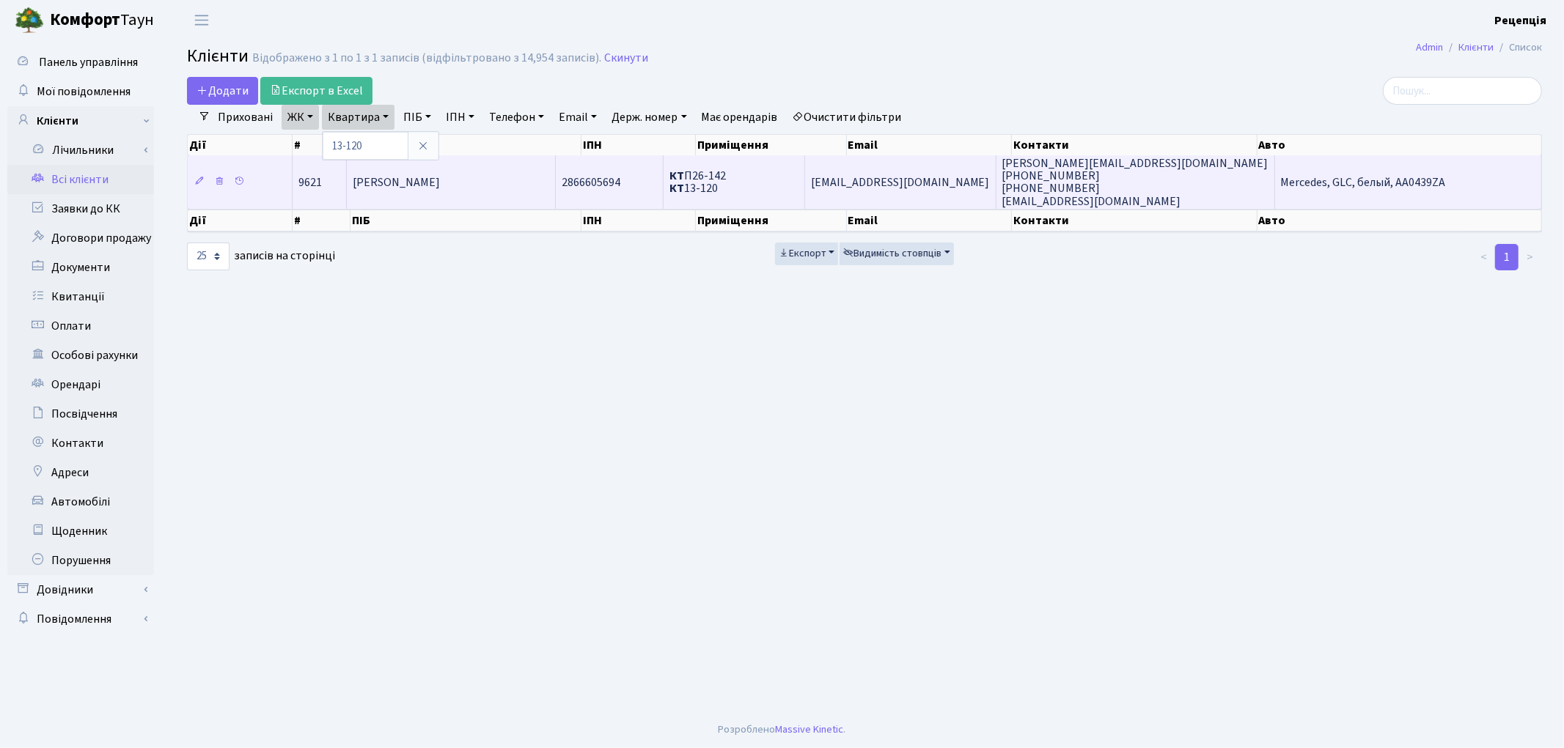
click at [433, 188] on span "[PERSON_NAME]" at bounding box center [396, 182] width 87 height 16
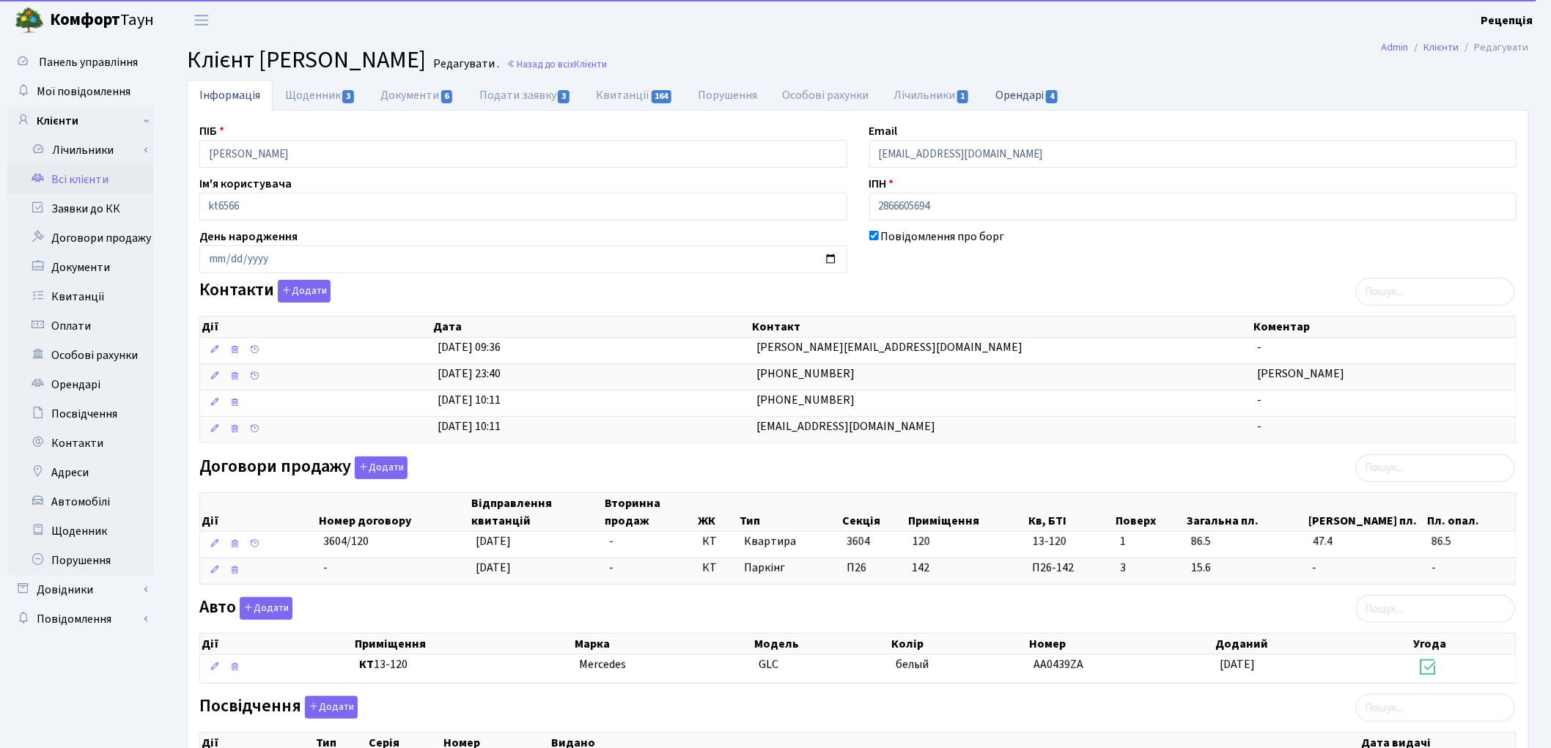
click at [1012, 96] on link "Орендарі 4" at bounding box center [1027, 95] width 89 height 30
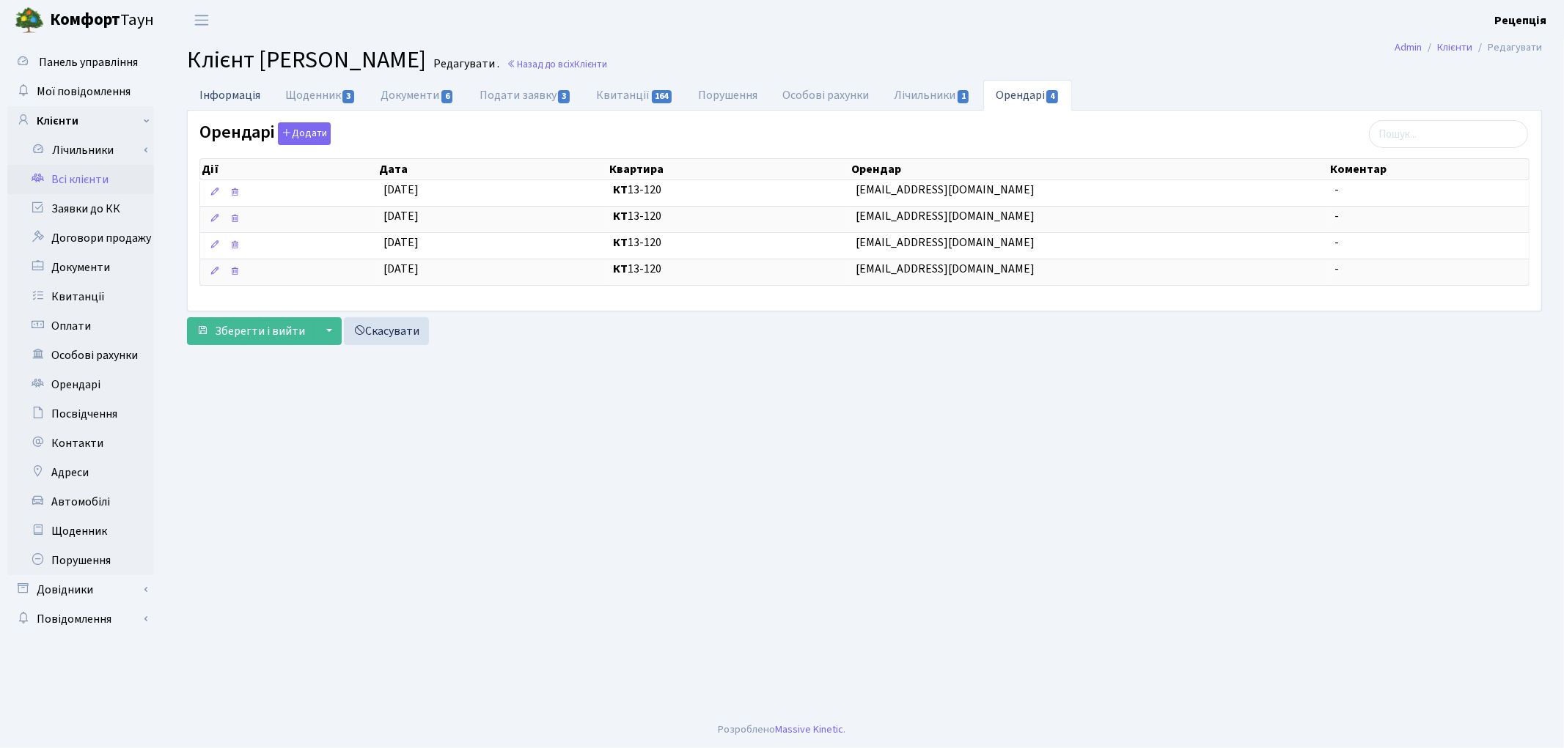
click at [238, 93] on link "Інформація" at bounding box center [230, 95] width 86 height 30
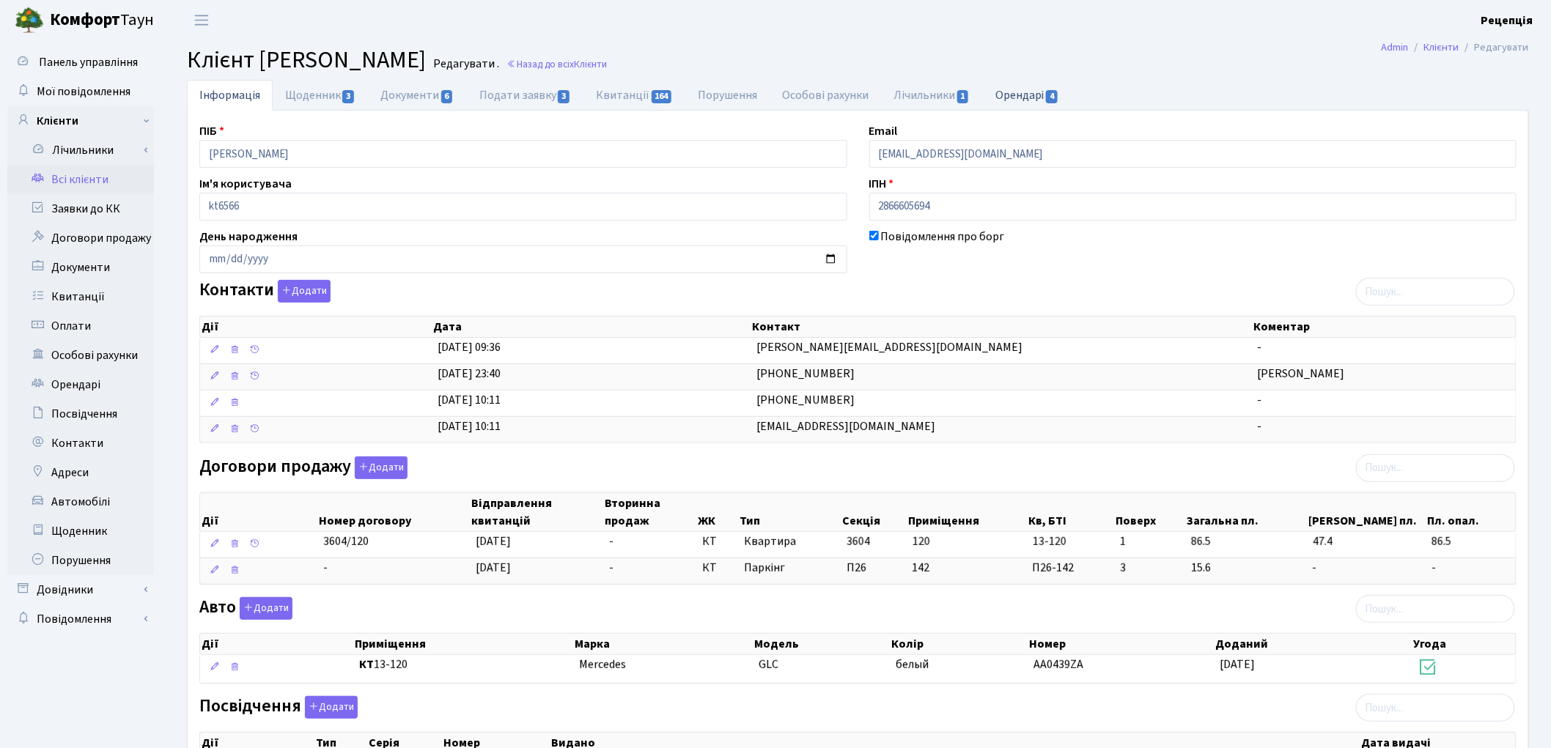
click at [1035, 91] on link "Орендарі 4" at bounding box center [1027, 95] width 89 height 30
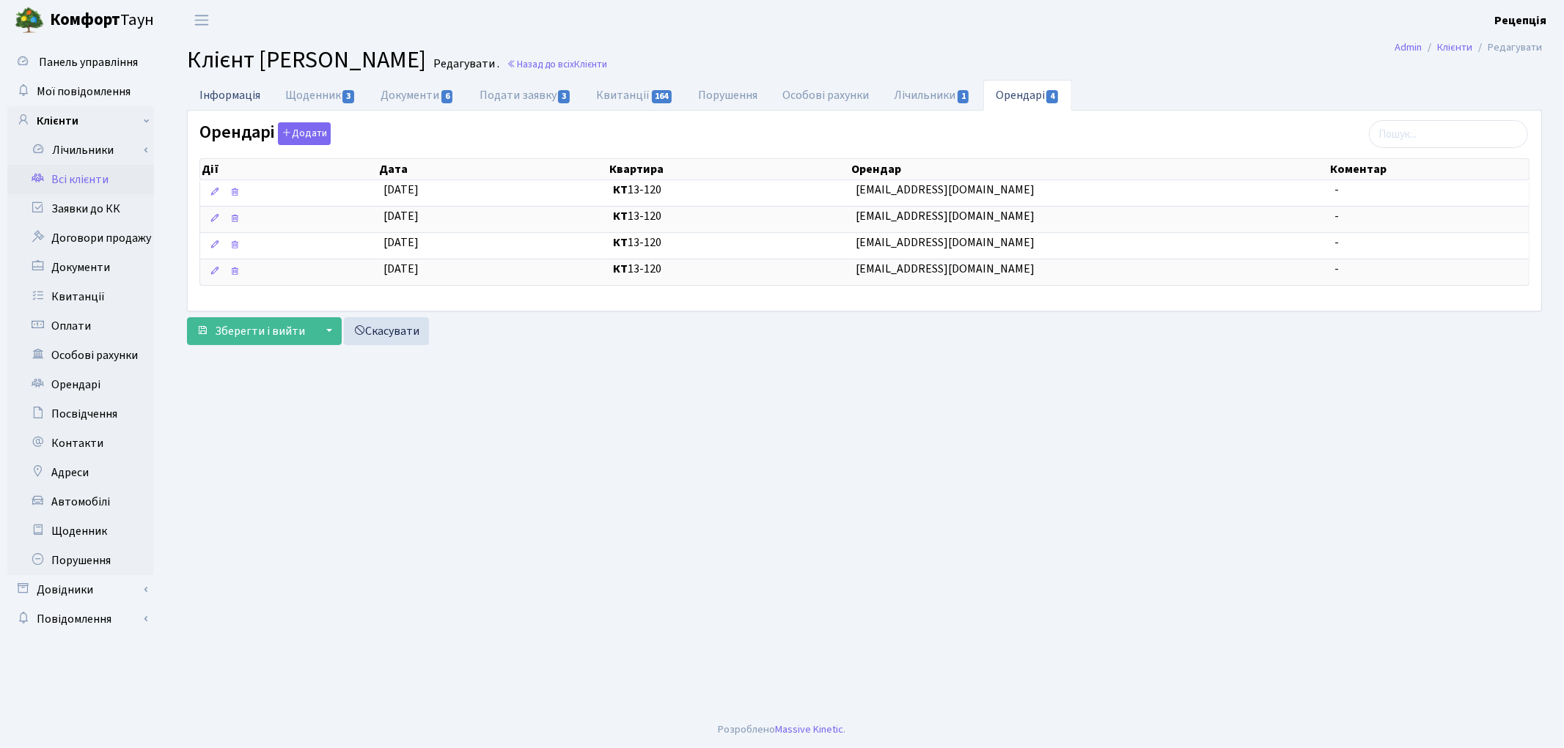
click at [262, 91] on link "Інформація" at bounding box center [230, 95] width 86 height 30
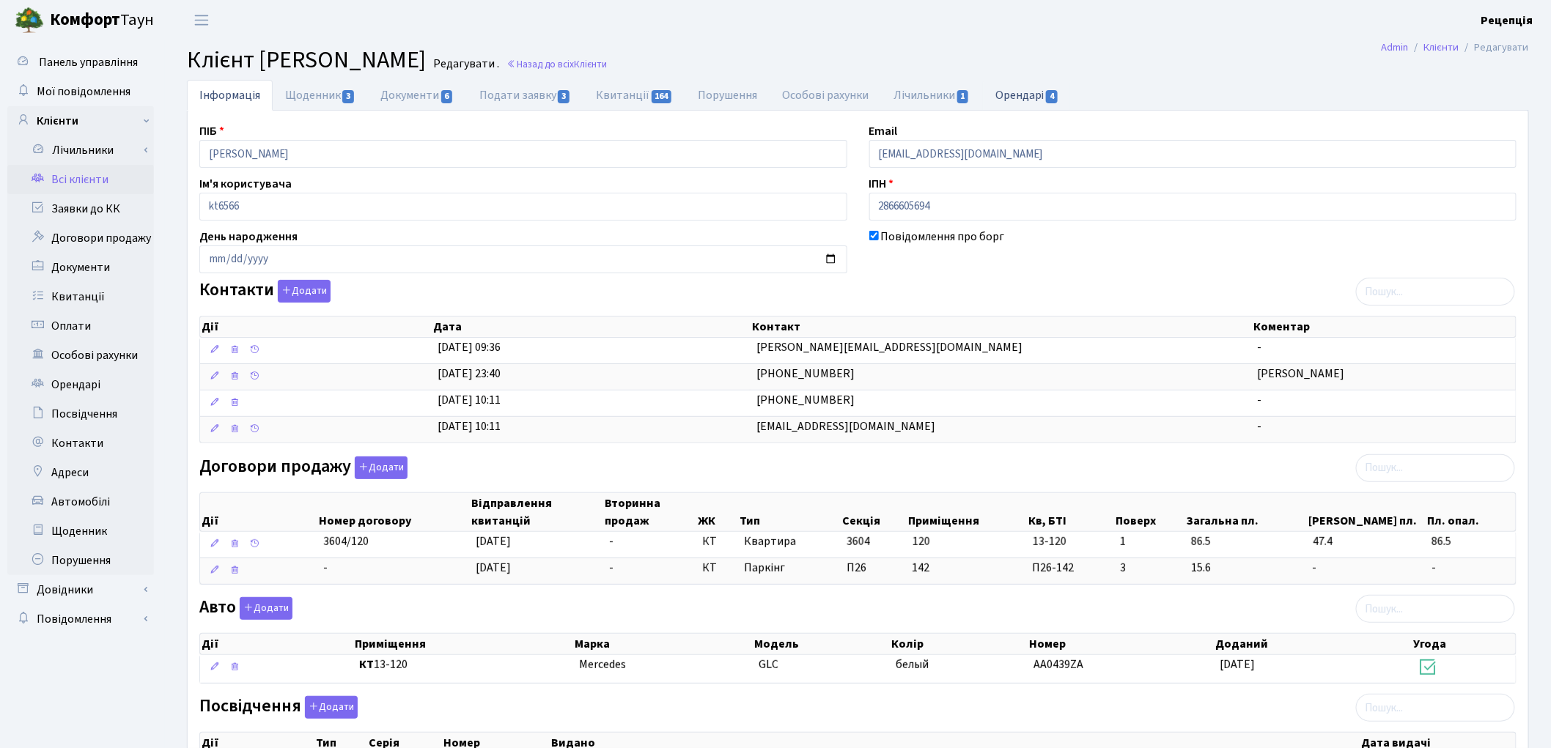
click at [1013, 103] on link "Орендарі 4" at bounding box center [1027, 95] width 89 height 30
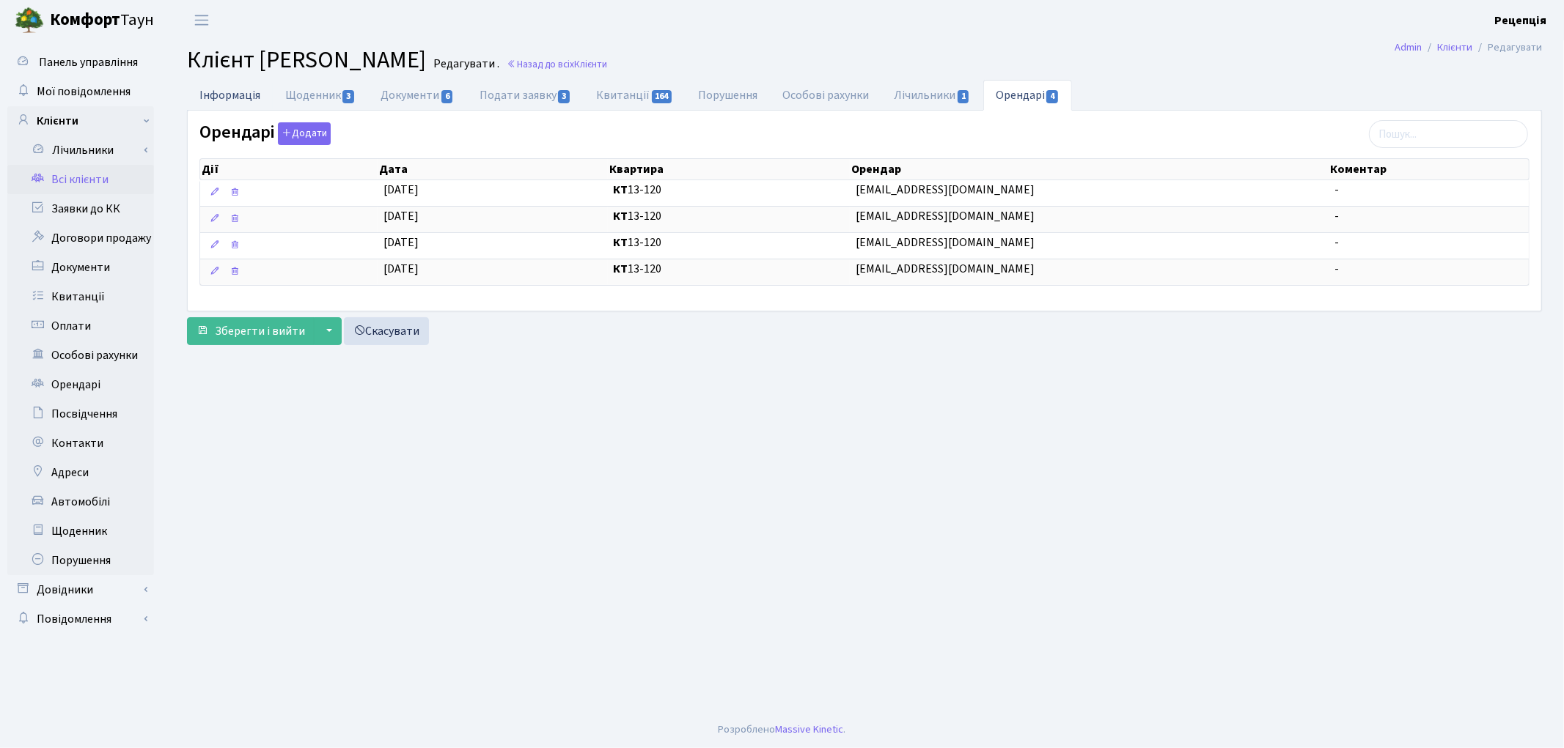
click at [223, 92] on link "Інформація" at bounding box center [230, 95] width 86 height 30
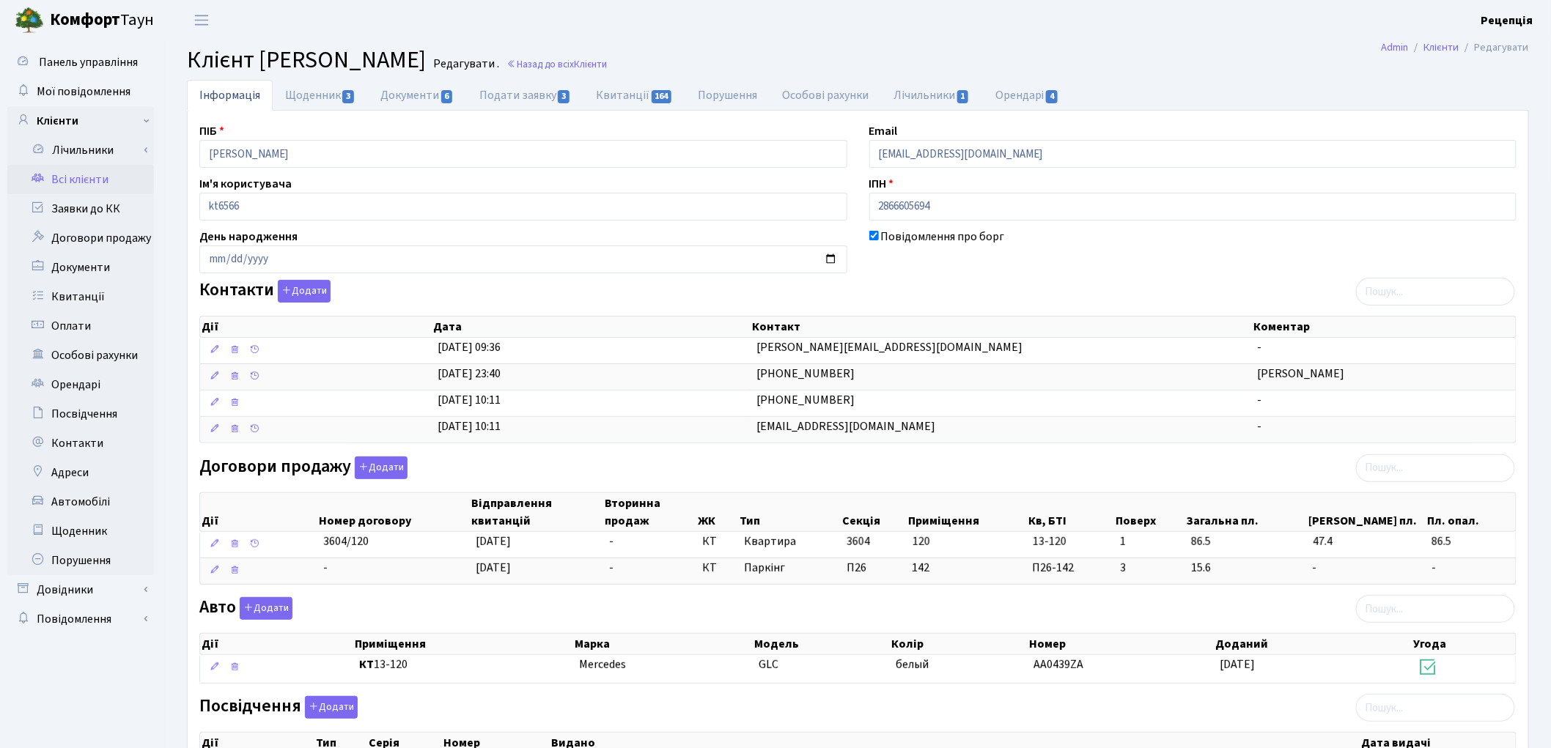
click at [78, 178] on link "Всі клієнти" at bounding box center [80, 179] width 147 height 29
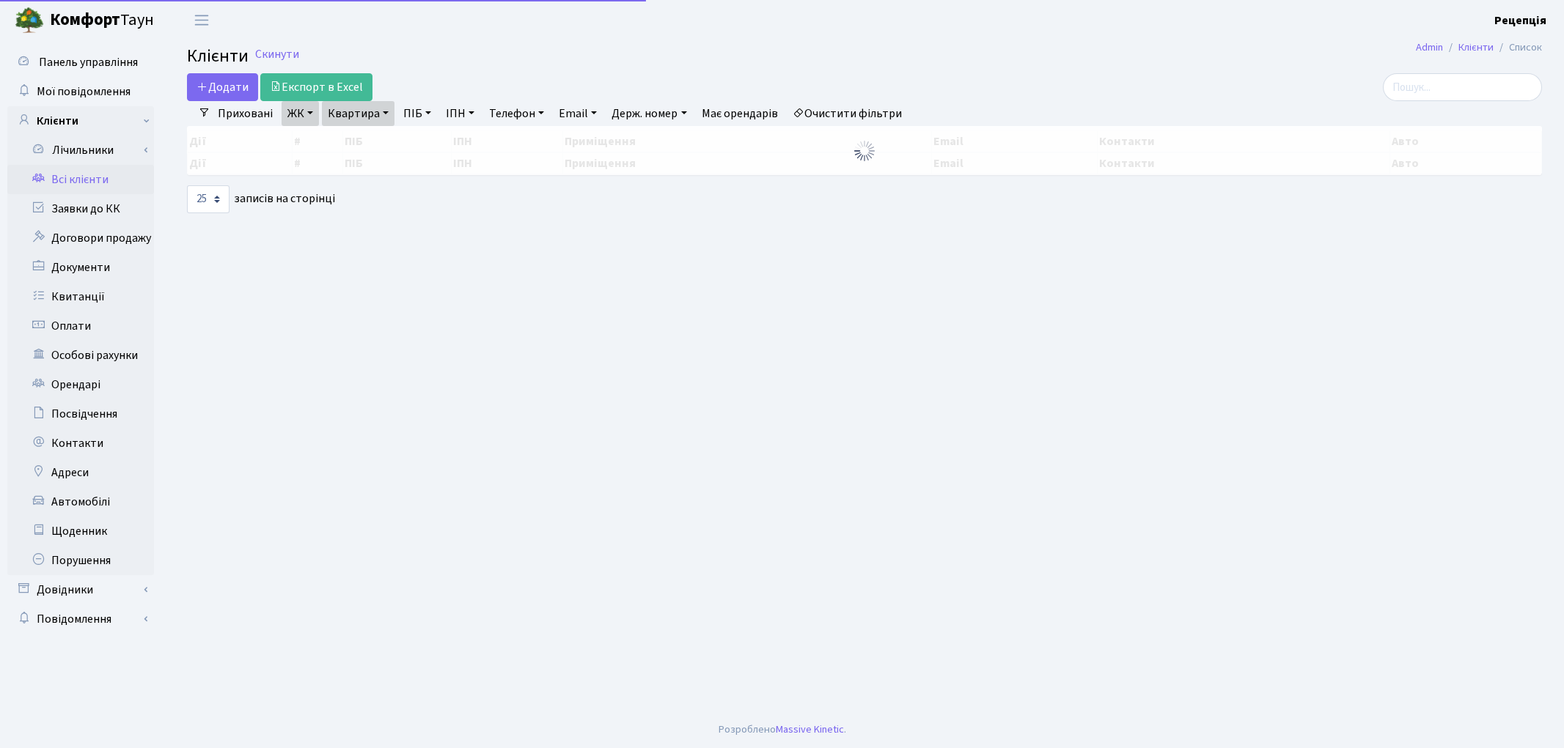
select select "25"
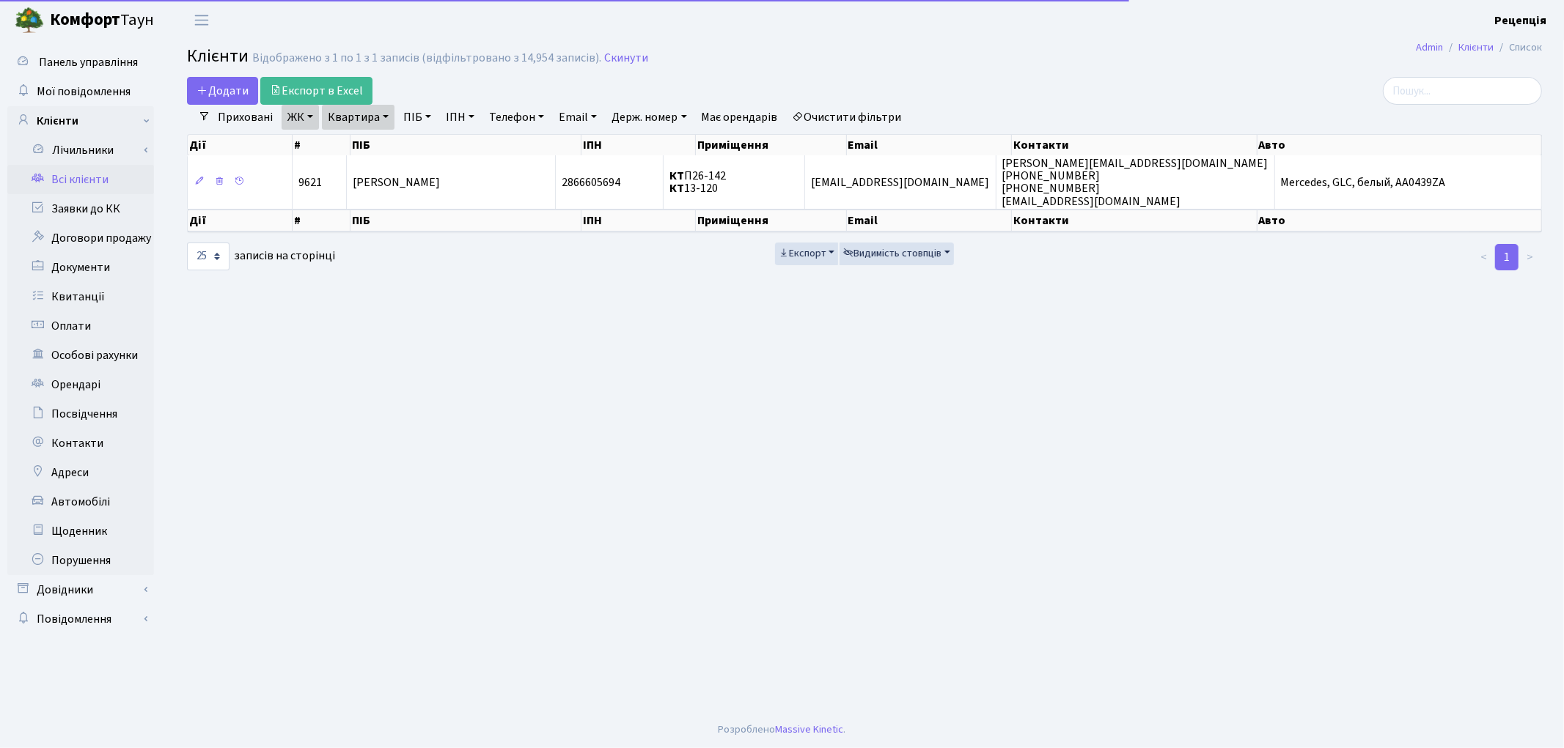
click at [856, 115] on link "Очистити фільтри" at bounding box center [847, 117] width 121 height 25
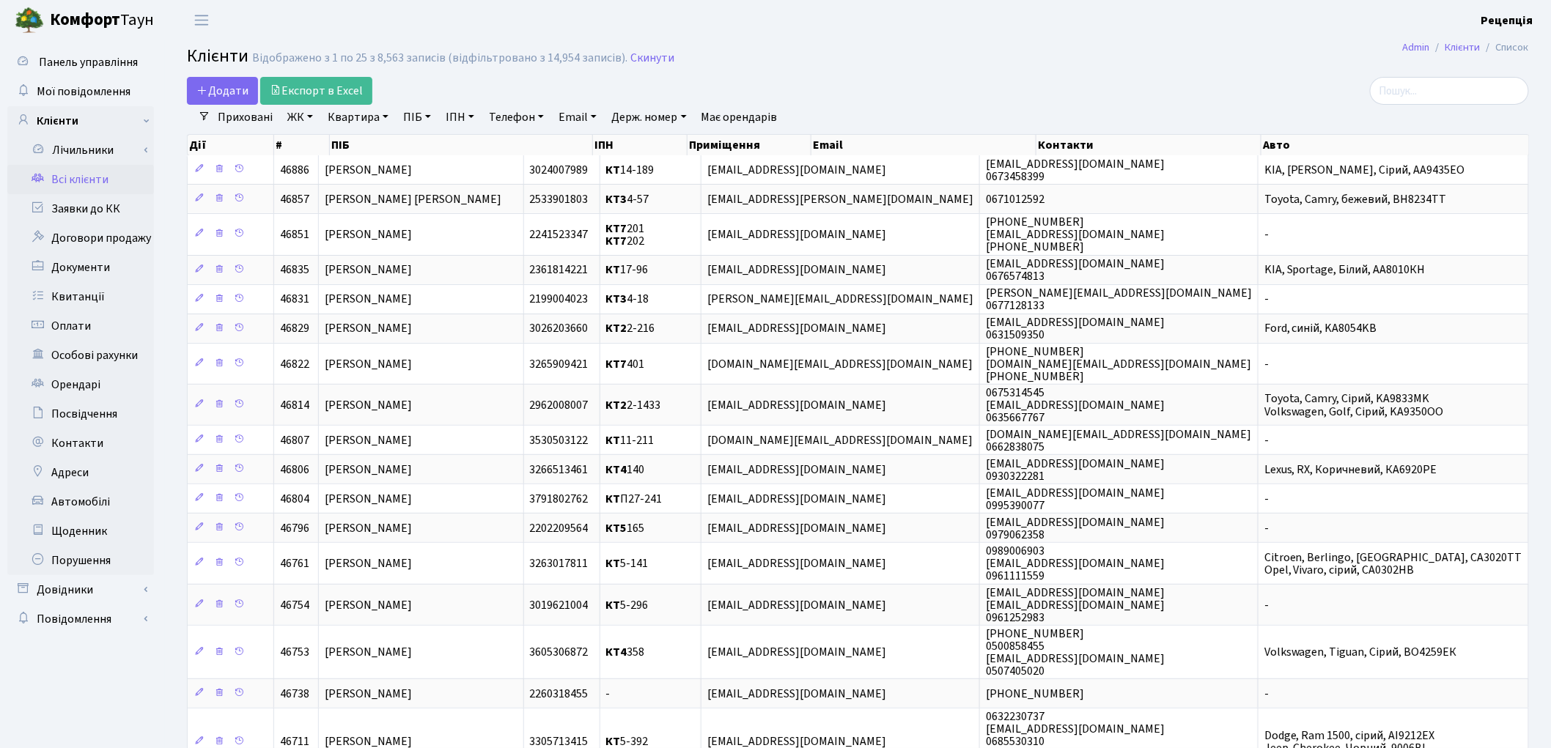
click at [302, 118] on link "ЖК" at bounding box center [300, 117] width 37 height 25
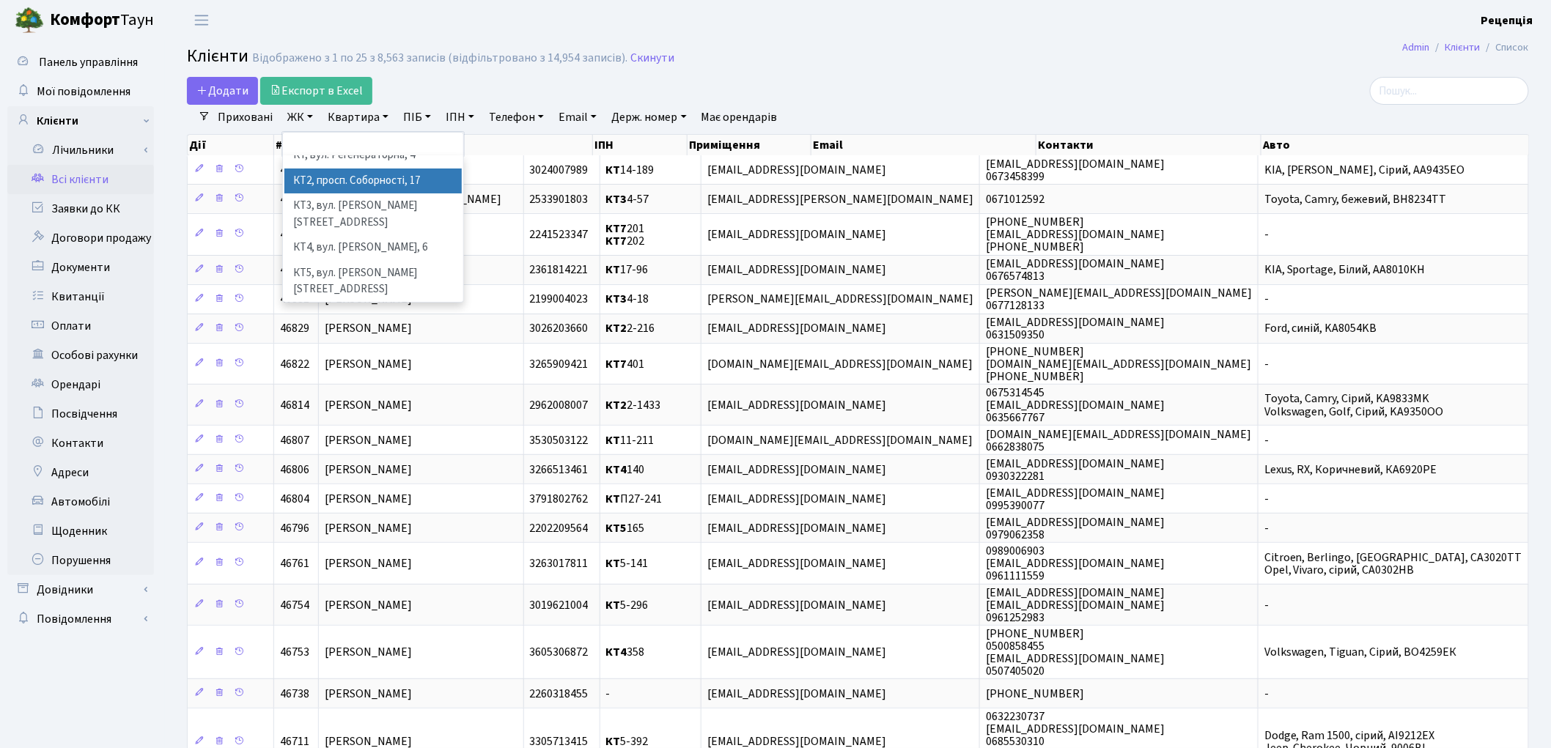
scroll to position [15, 0]
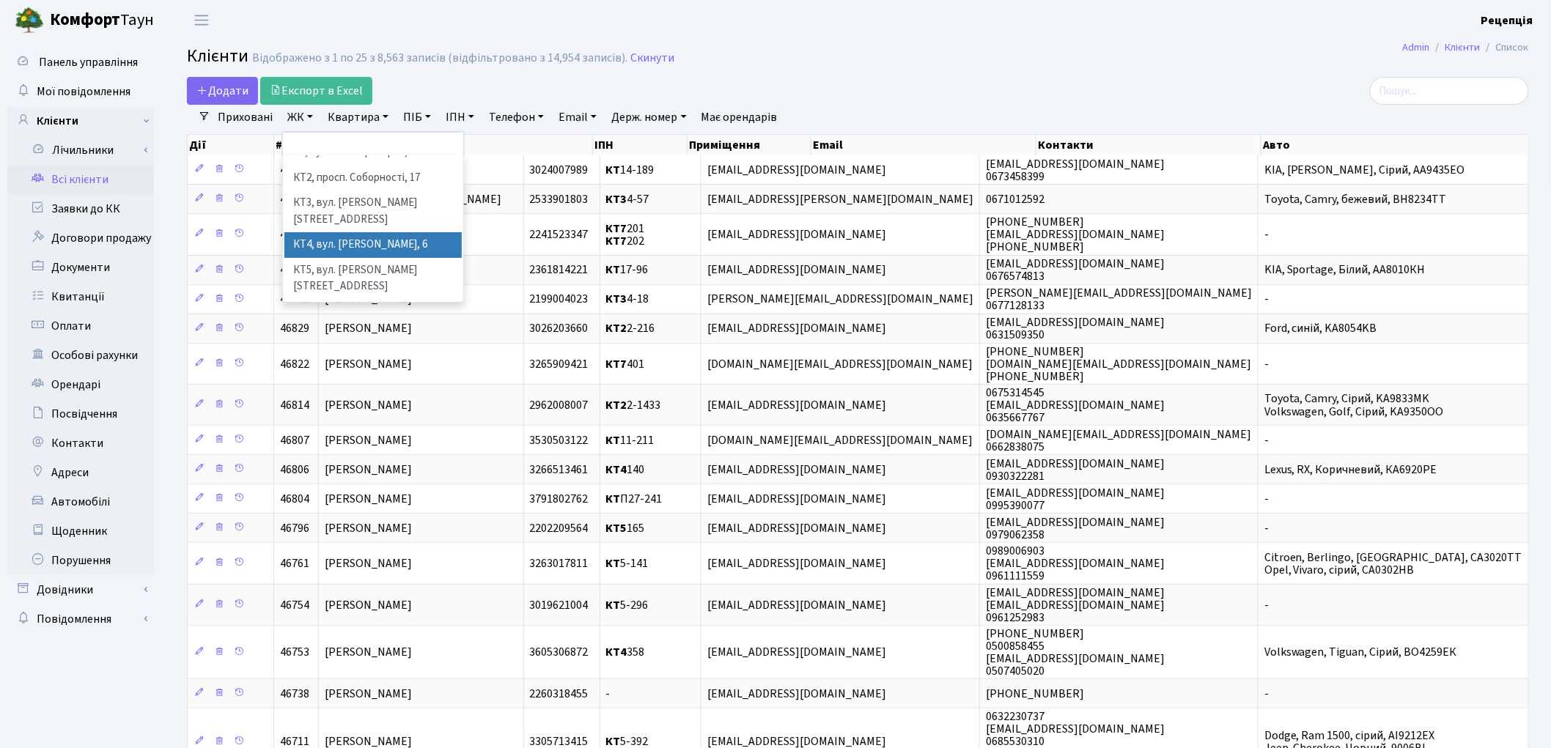
click at [408, 232] on li "КТ4, вул. [PERSON_NAME], 6" at bounding box center [372, 245] width 177 height 26
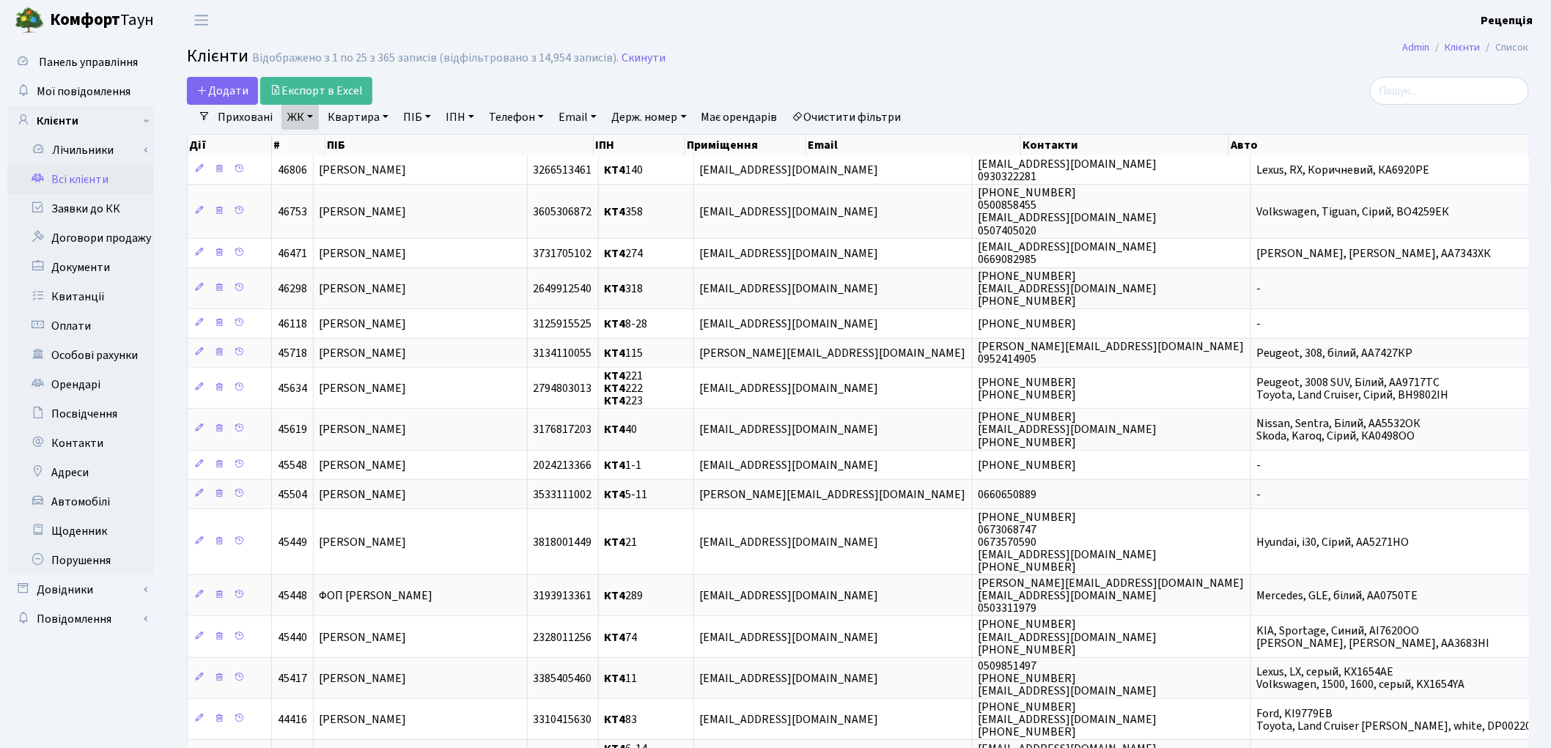
click at [834, 111] on link "Очистити фільтри" at bounding box center [847, 117] width 121 height 25
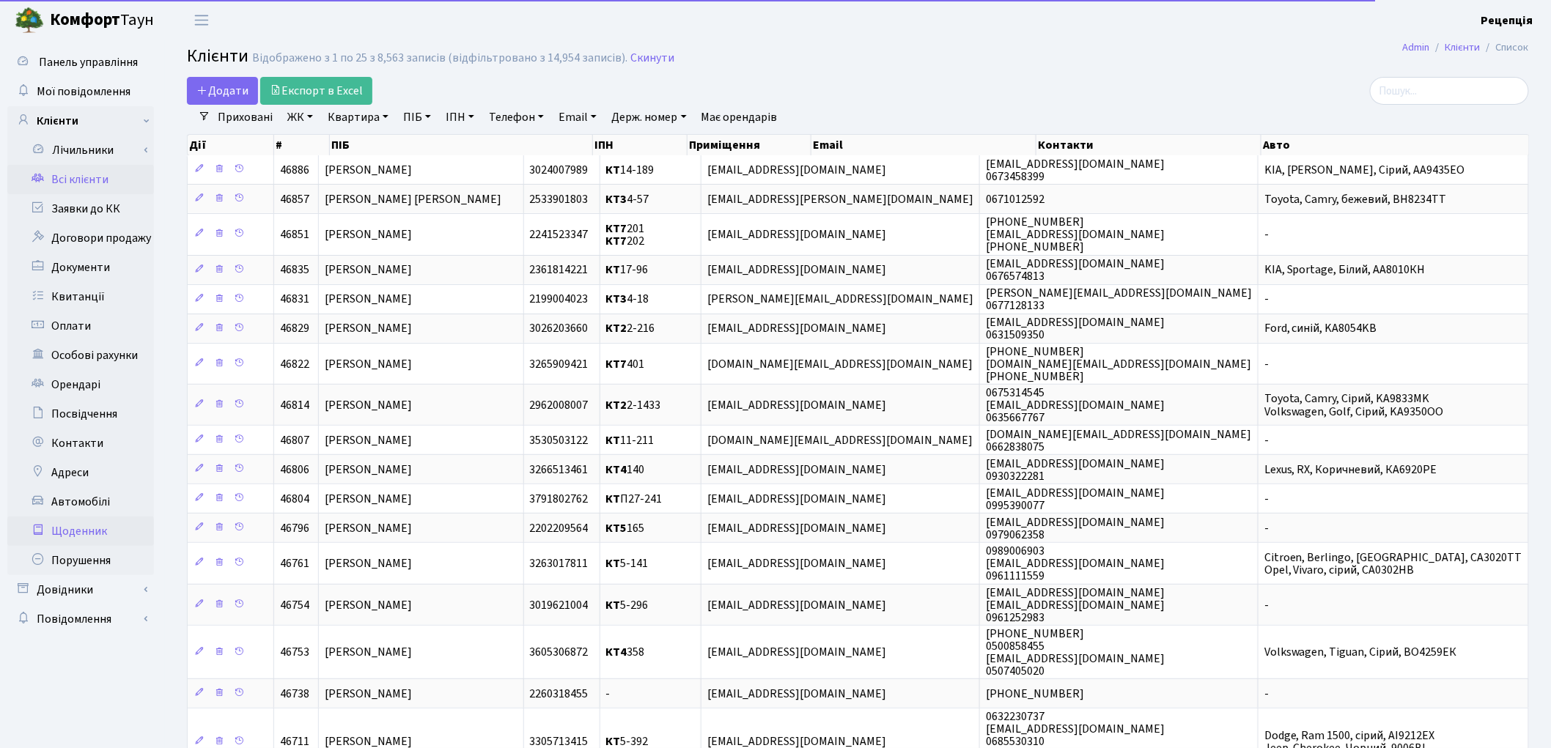
click at [76, 517] on link "Щоденник" at bounding box center [80, 531] width 147 height 29
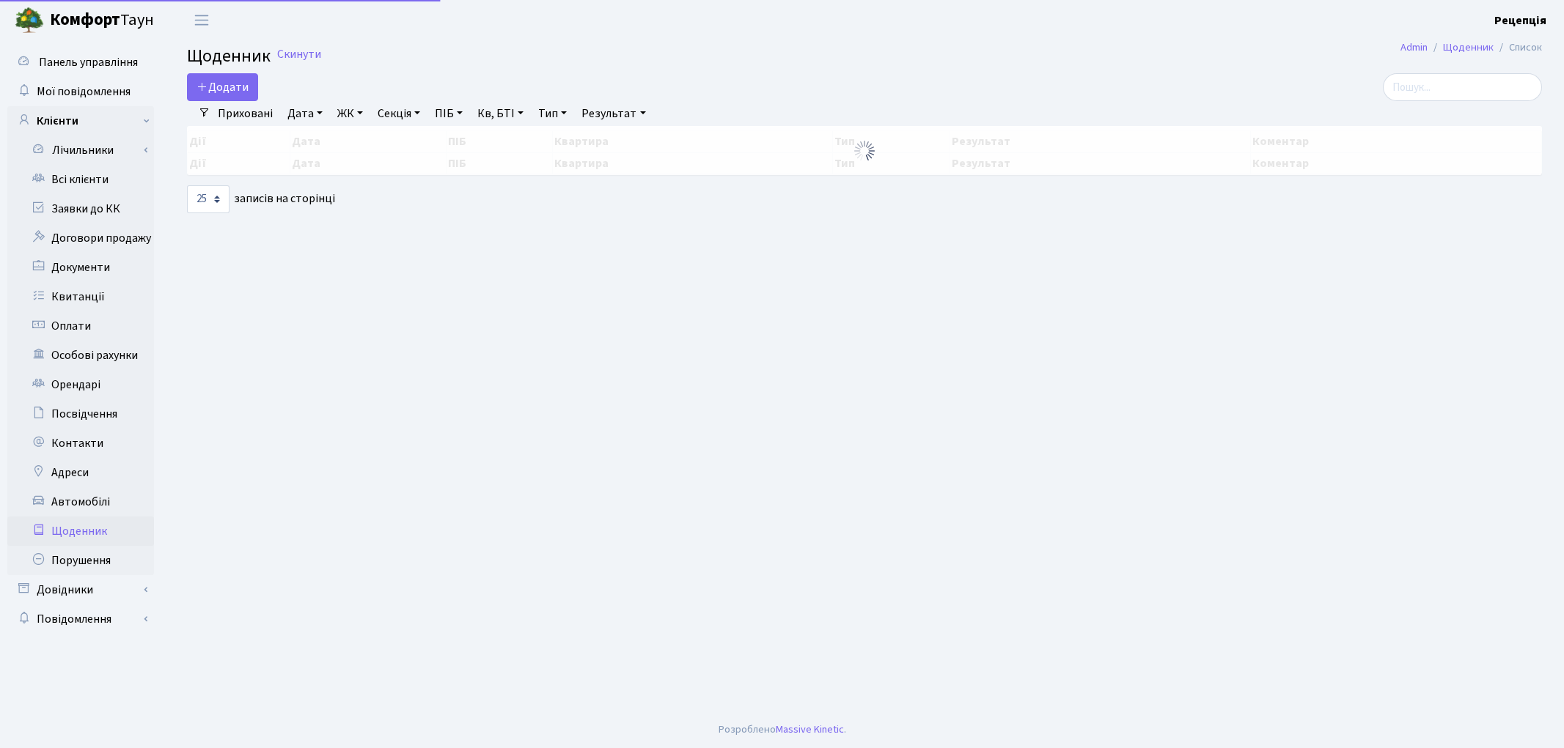
select select "25"
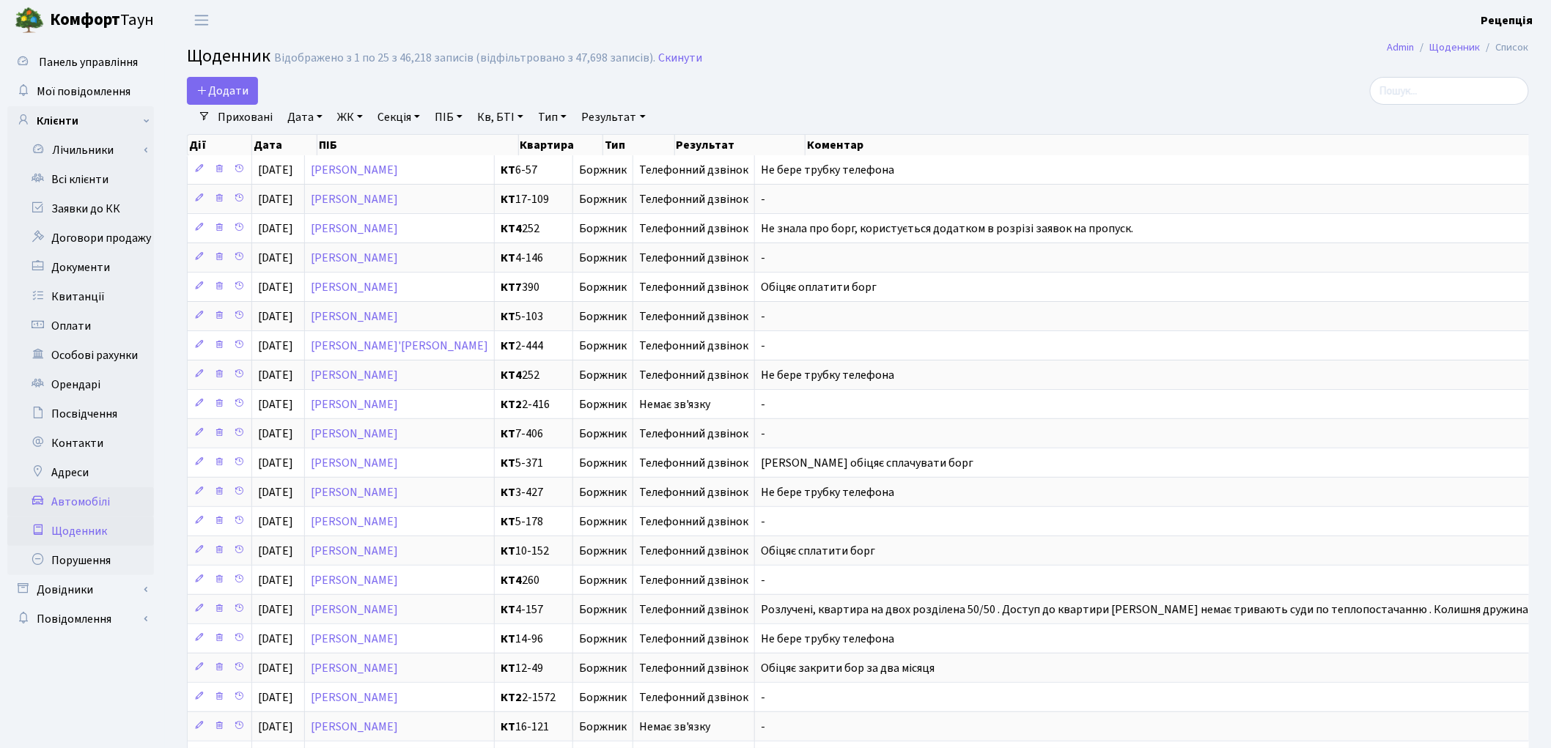
click at [98, 499] on link "Автомобілі" at bounding box center [80, 502] width 147 height 29
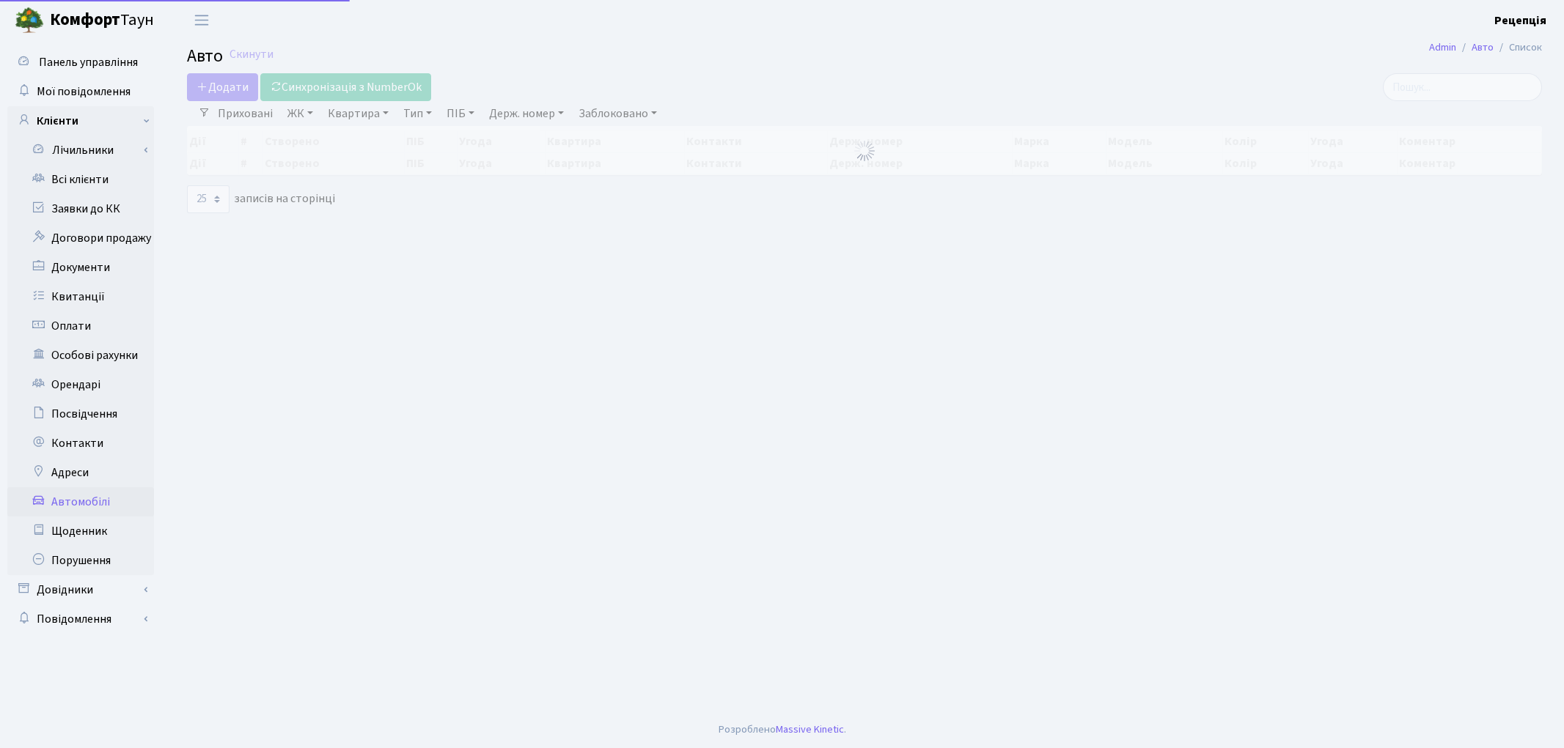
select select "25"
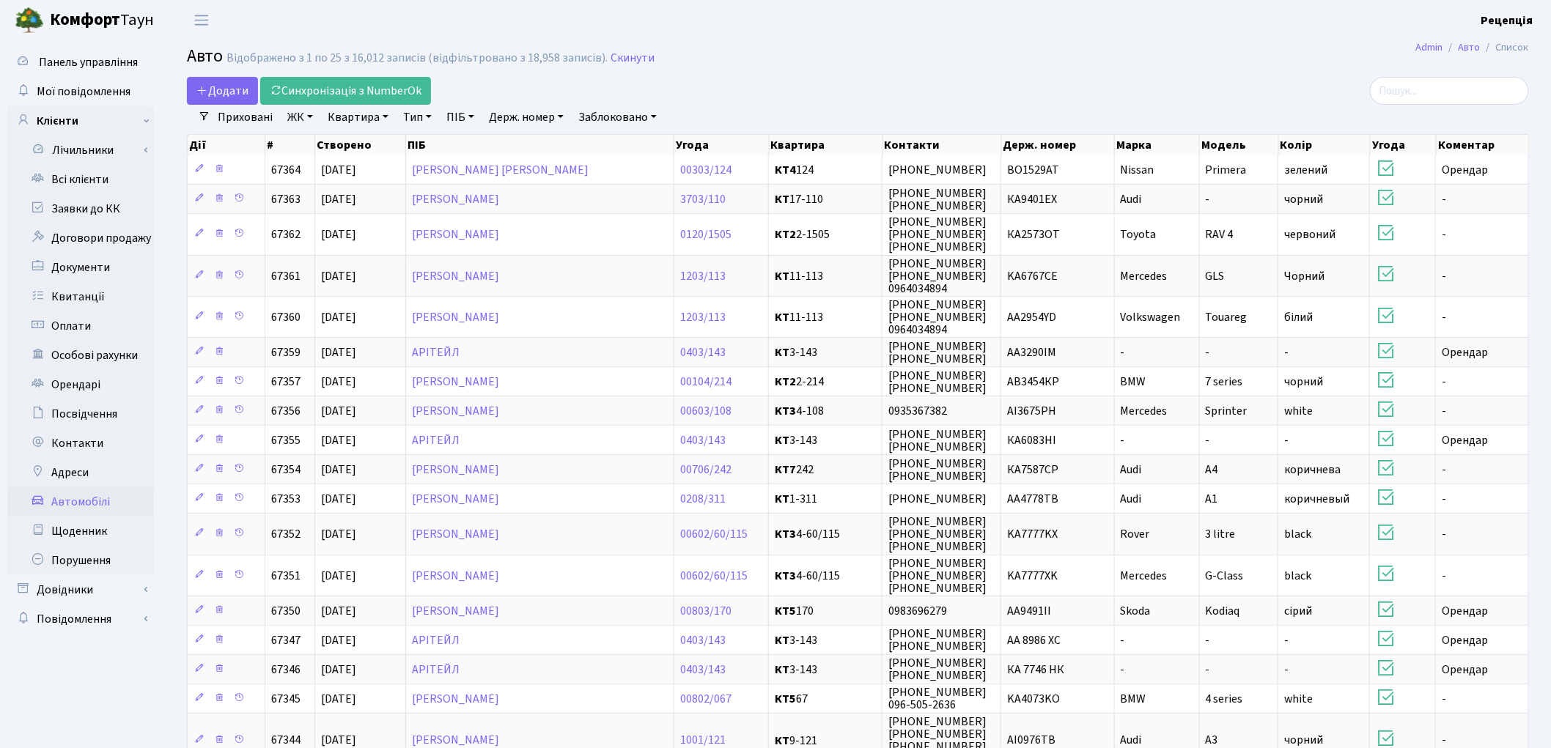
click at [526, 112] on link "Держ. номер" at bounding box center [526, 117] width 87 height 25
type input "8"
type input "8930"
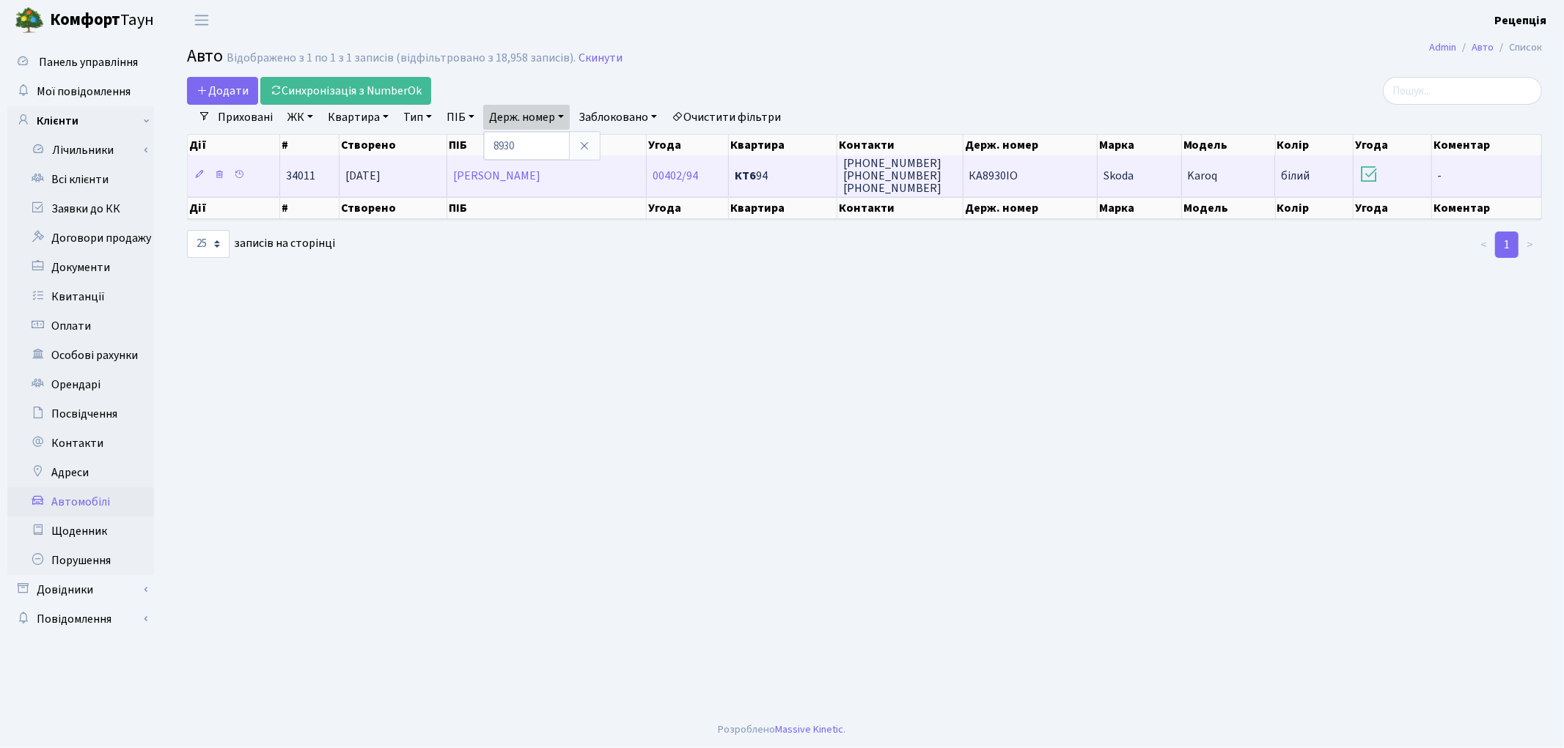
click at [1009, 174] on span "КА8930ІО" at bounding box center [993, 176] width 49 height 16
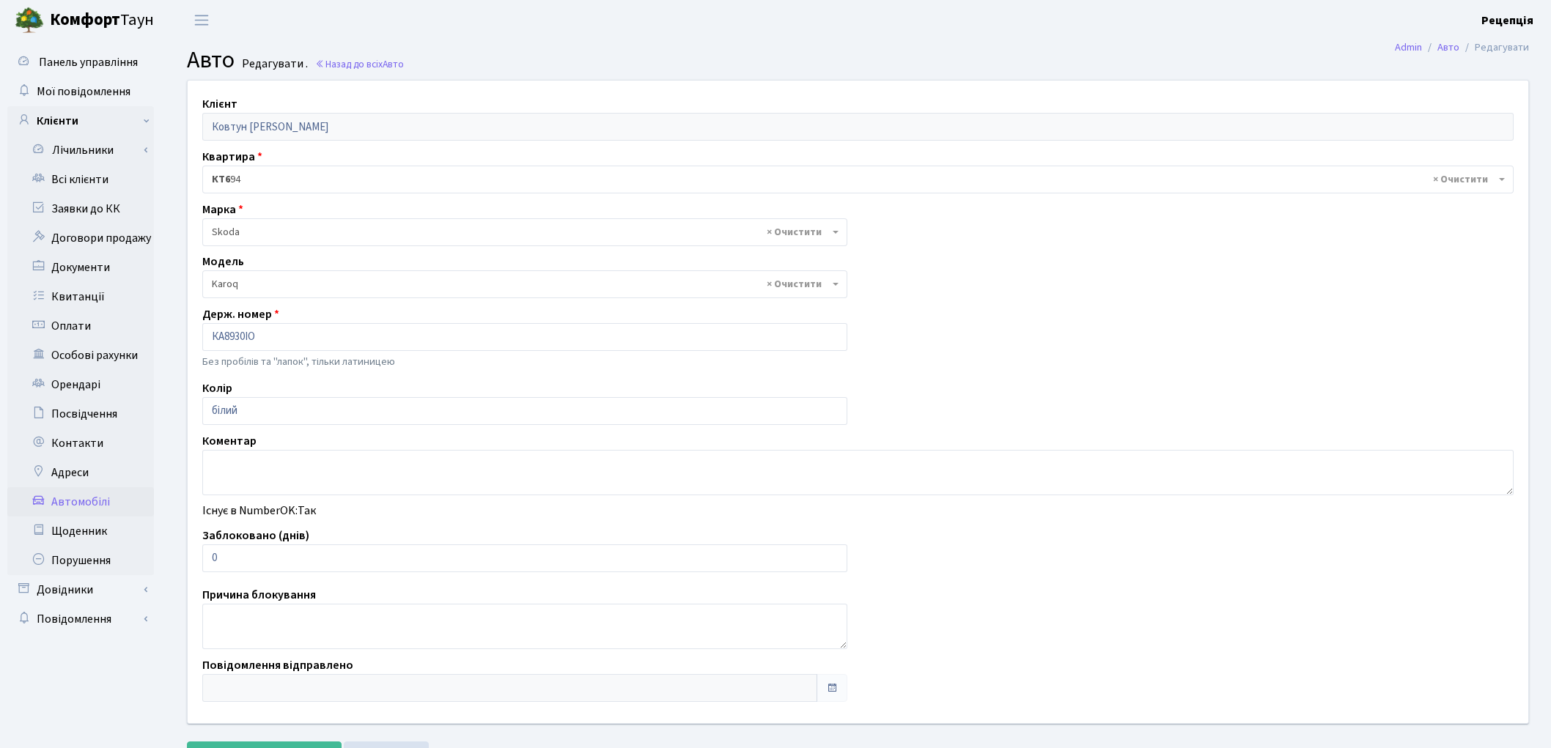
select select "4274"
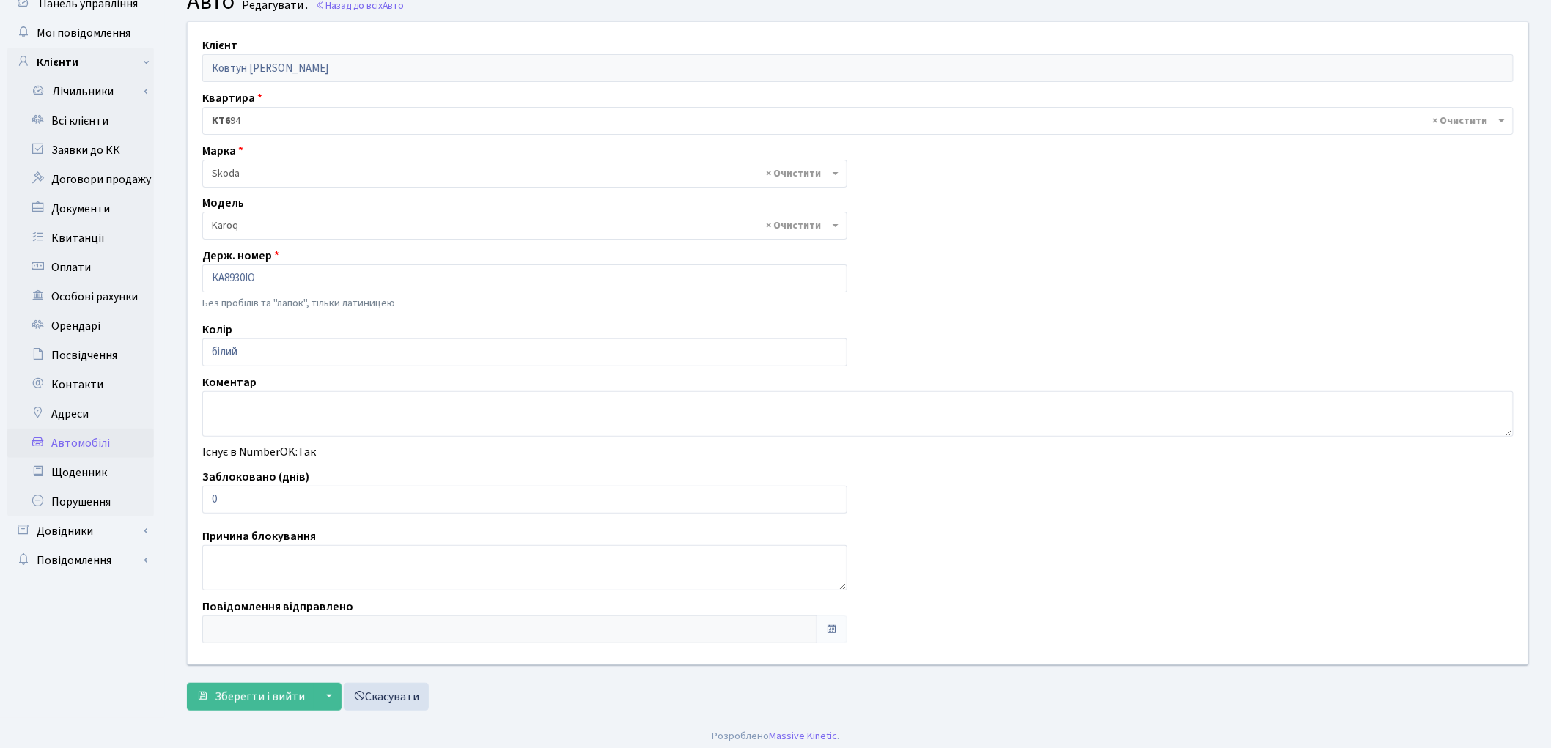
scroll to position [65, 0]
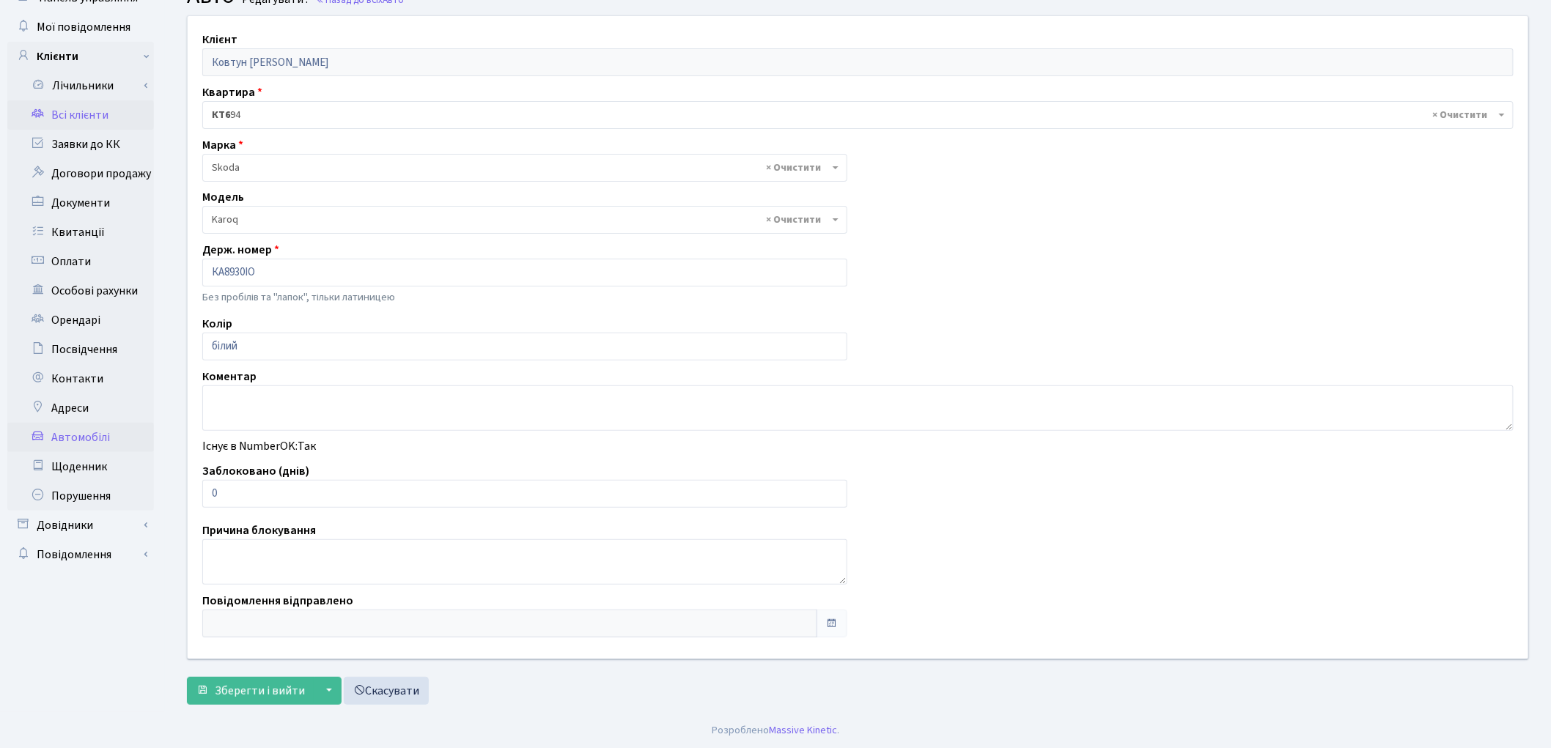
click at [81, 120] on link "Всі клієнти" at bounding box center [80, 114] width 147 height 29
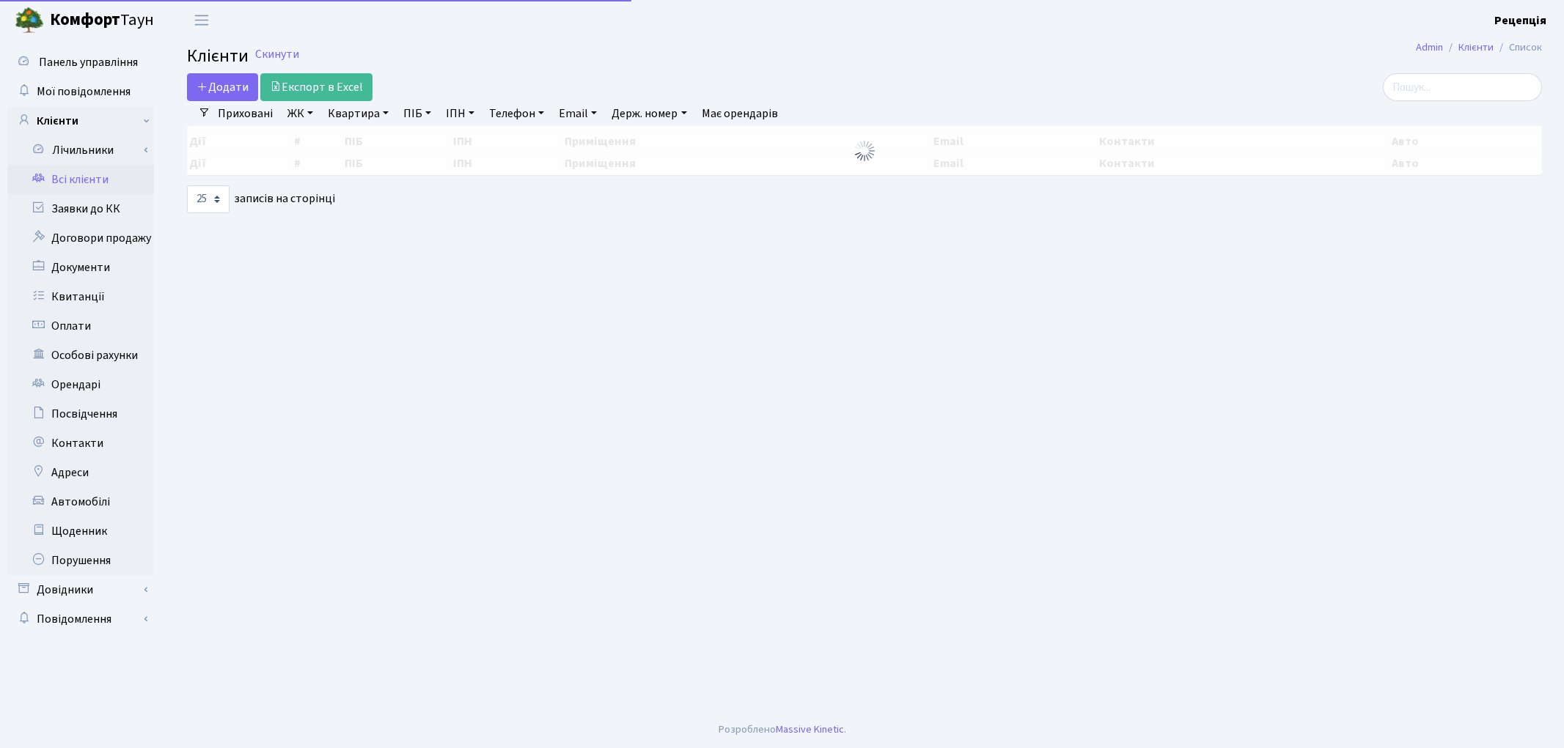
select select "25"
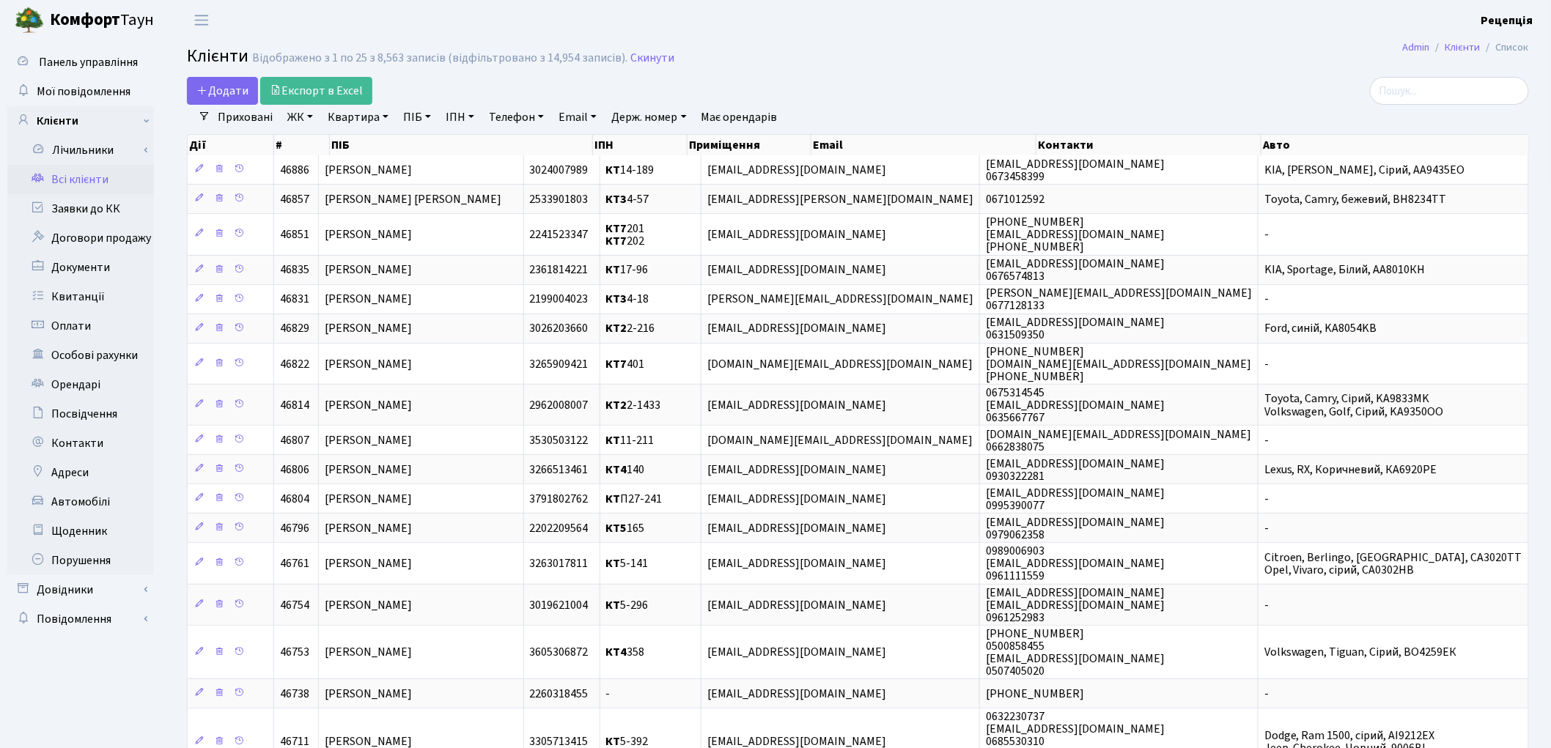
click at [308, 119] on link "ЖК" at bounding box center [300, 117] width 37 height 25
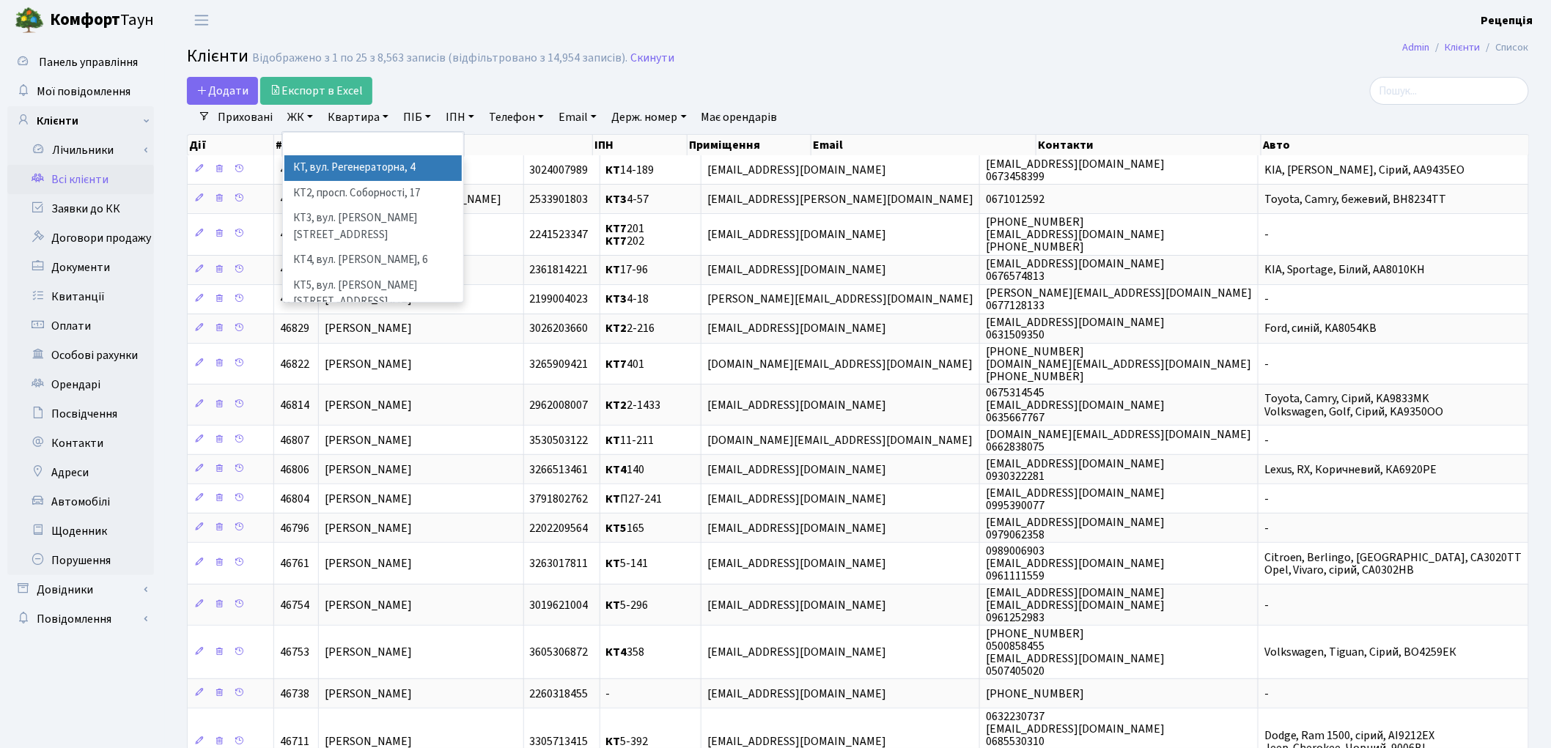
click at [353, 172] on li "КТ, вул. Регенераторна, 4" at bounding box center [372, 168] width 177 height 26
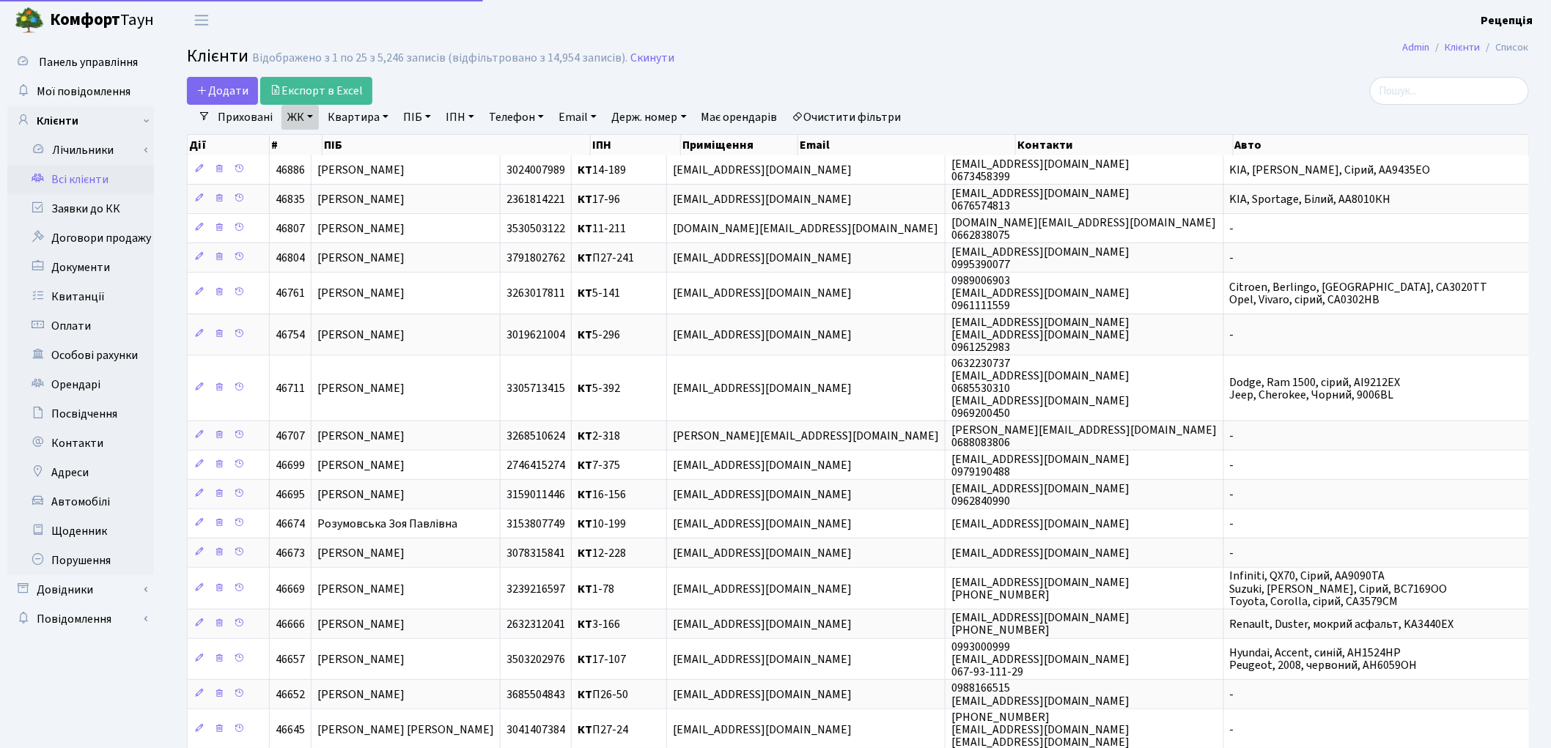
click at [363, 121] on link "Квартира" at bounding box center [358, 117] width 73 height 25
type input "13-120"
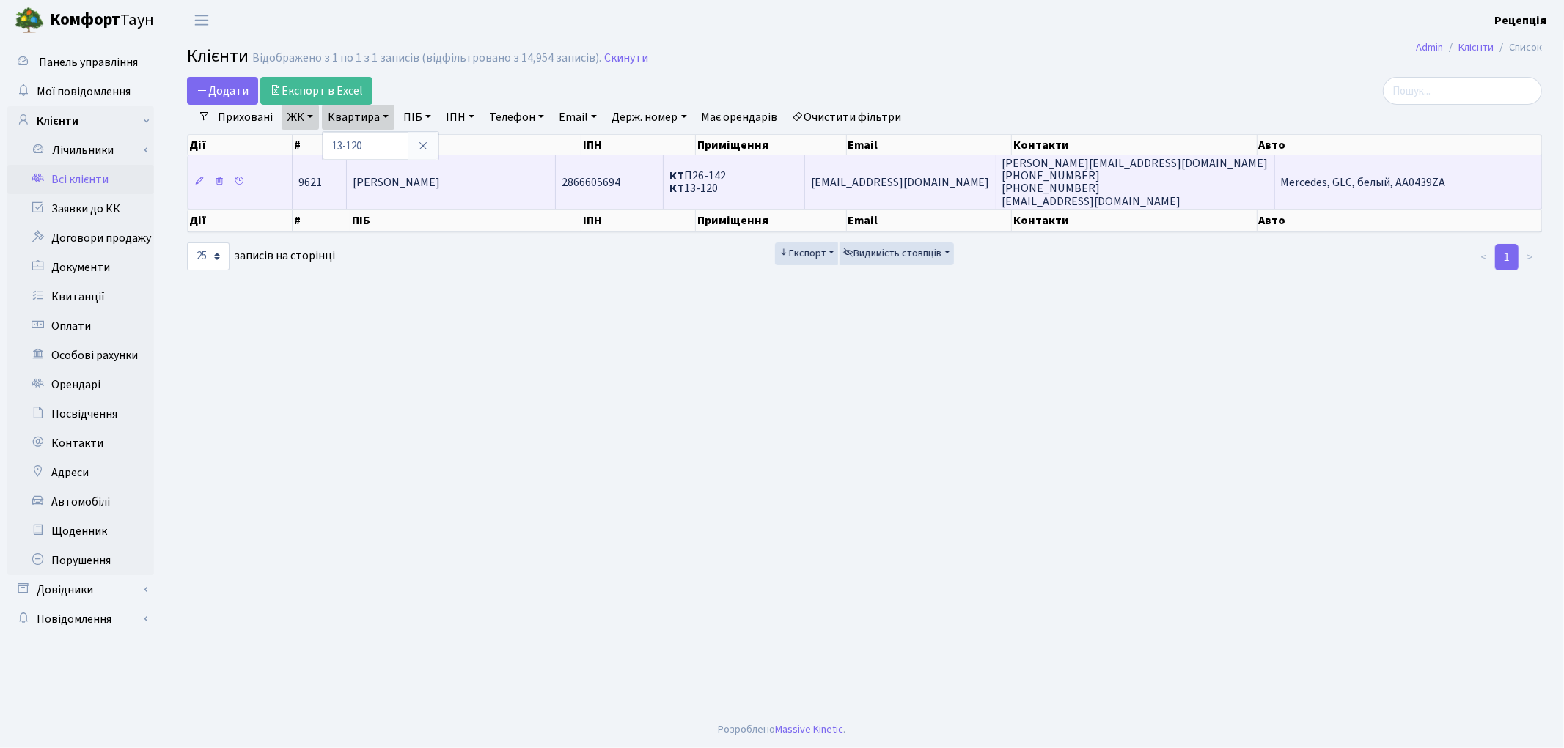
click at [440, 184] on span "Чадюк Вадим Вікторович" at bounding box center [396, 182] width 87 height 16
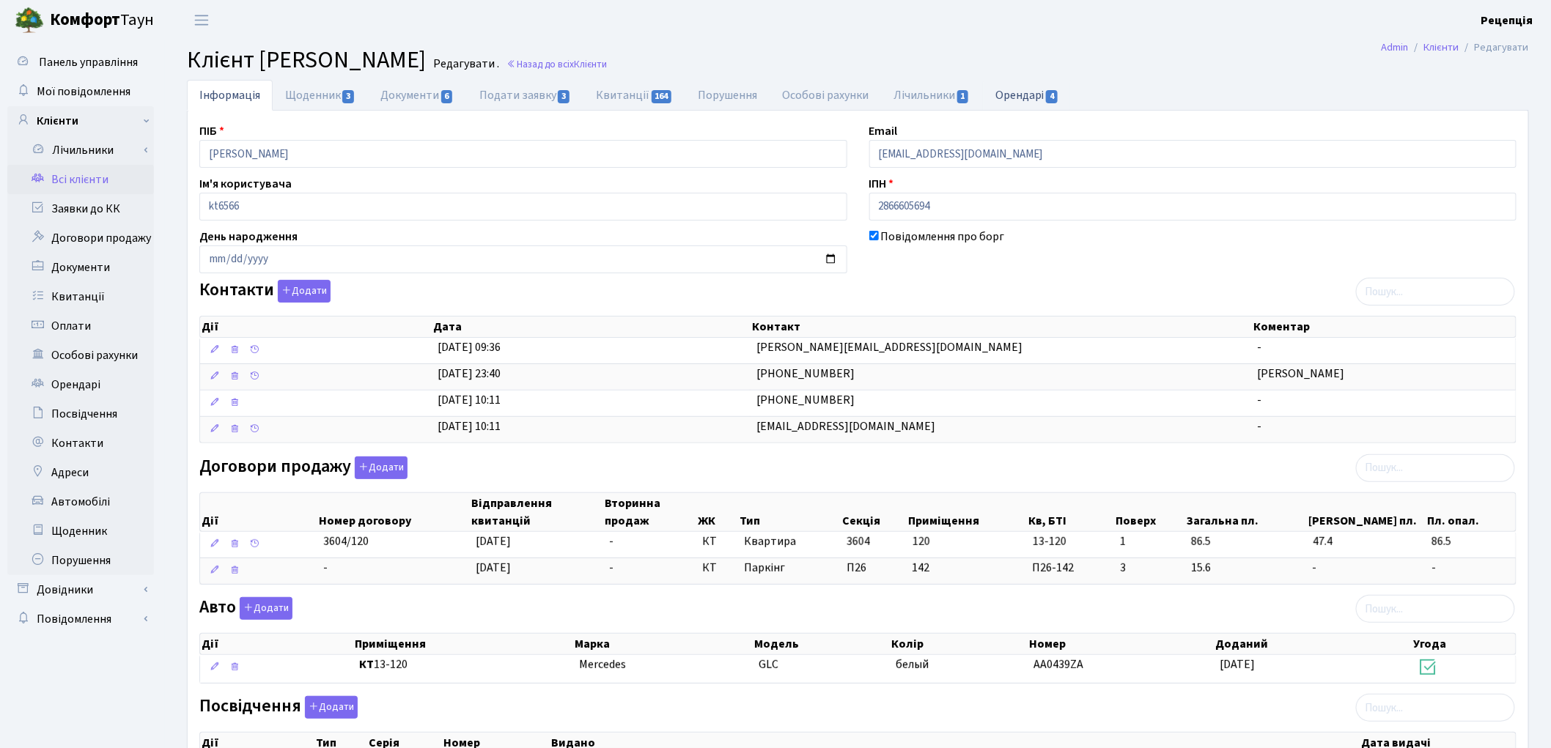
click at [1028, 98] on link "Орендарі 4" at bounding box center [1027, 95] width 89 height 30
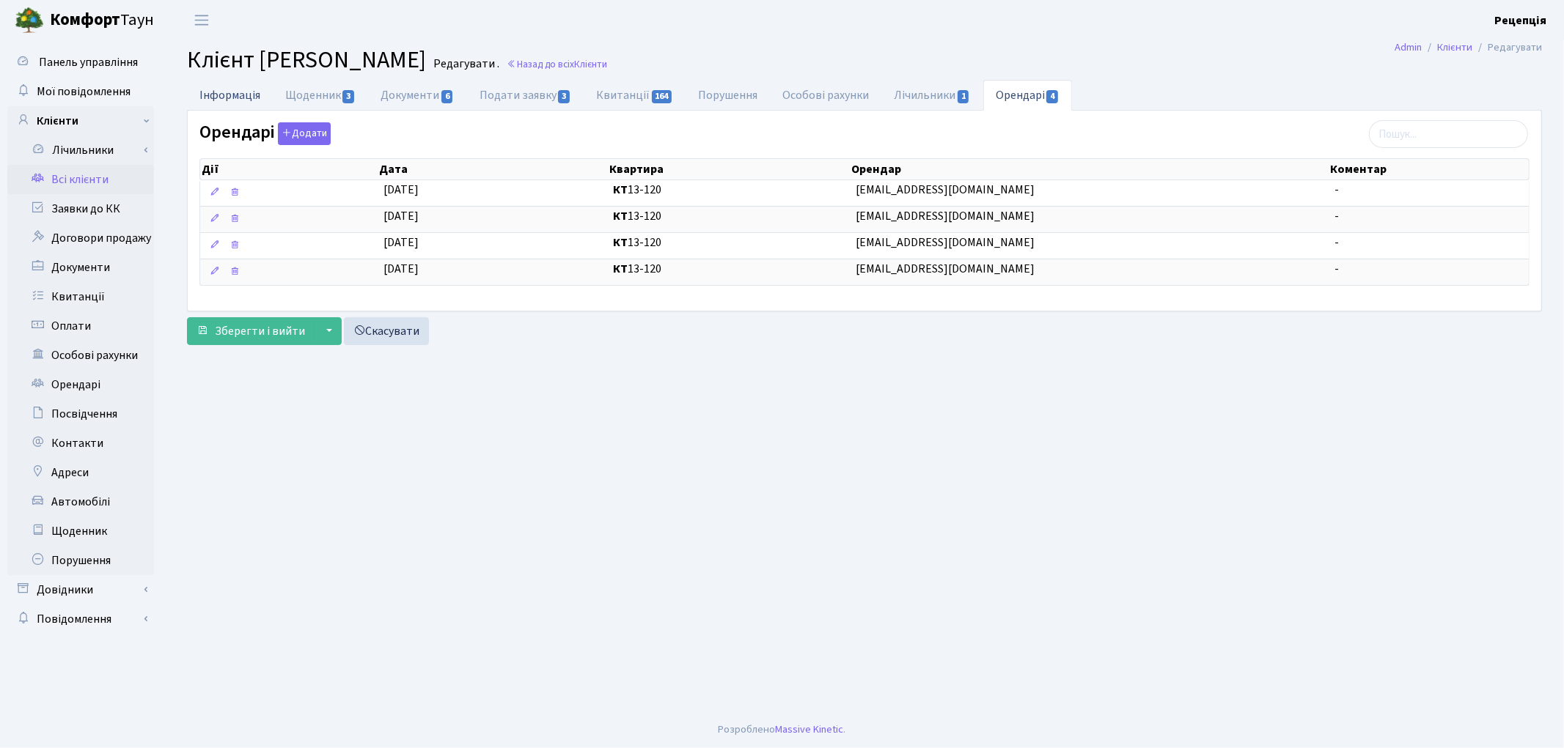
click at [217, 88] on link "Інформація" at bounding box center [230, 95] width 86 height 30
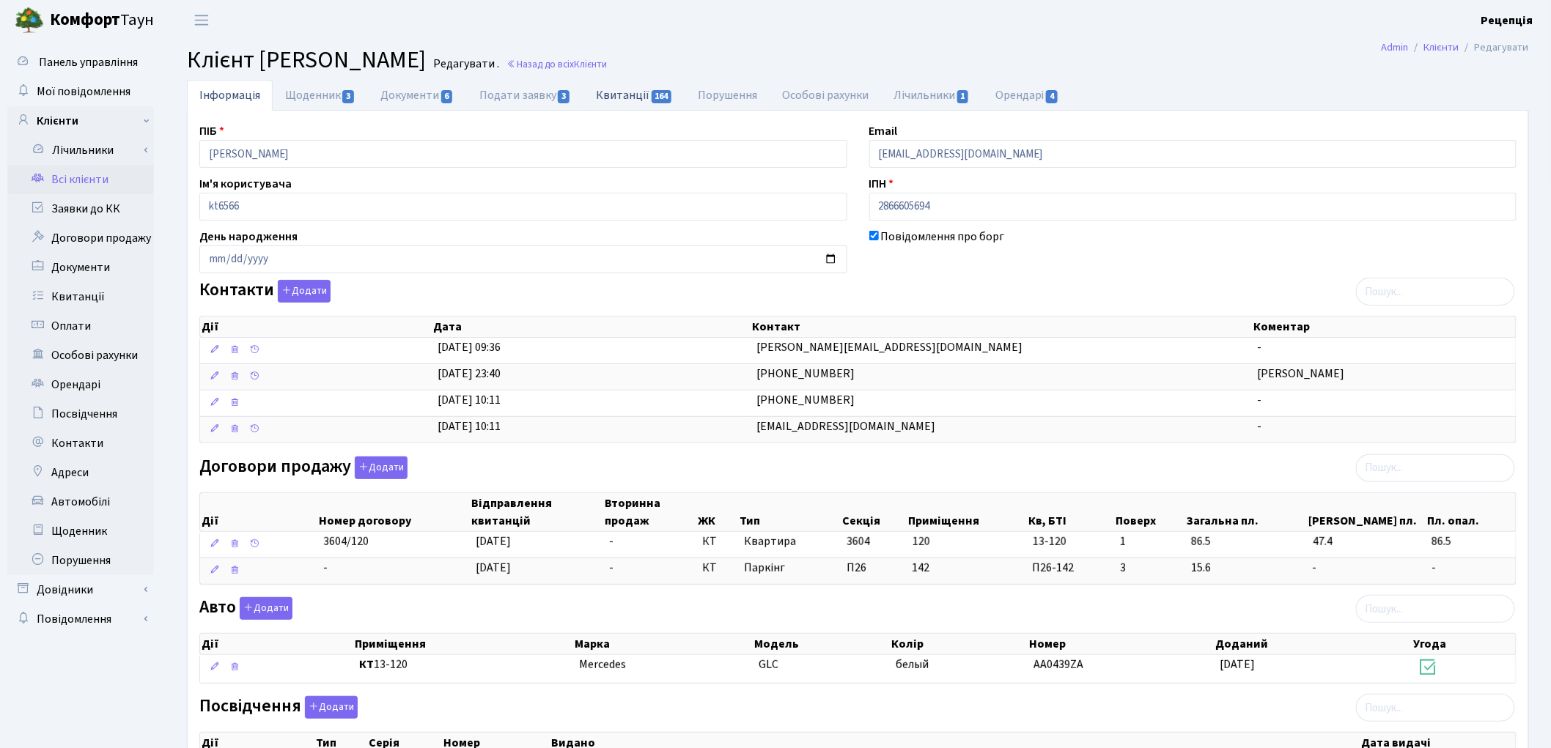
click at [602, 92] on link "Квитанції 164" at bounding box center [635, 95] width 102 height 30
select select "25"
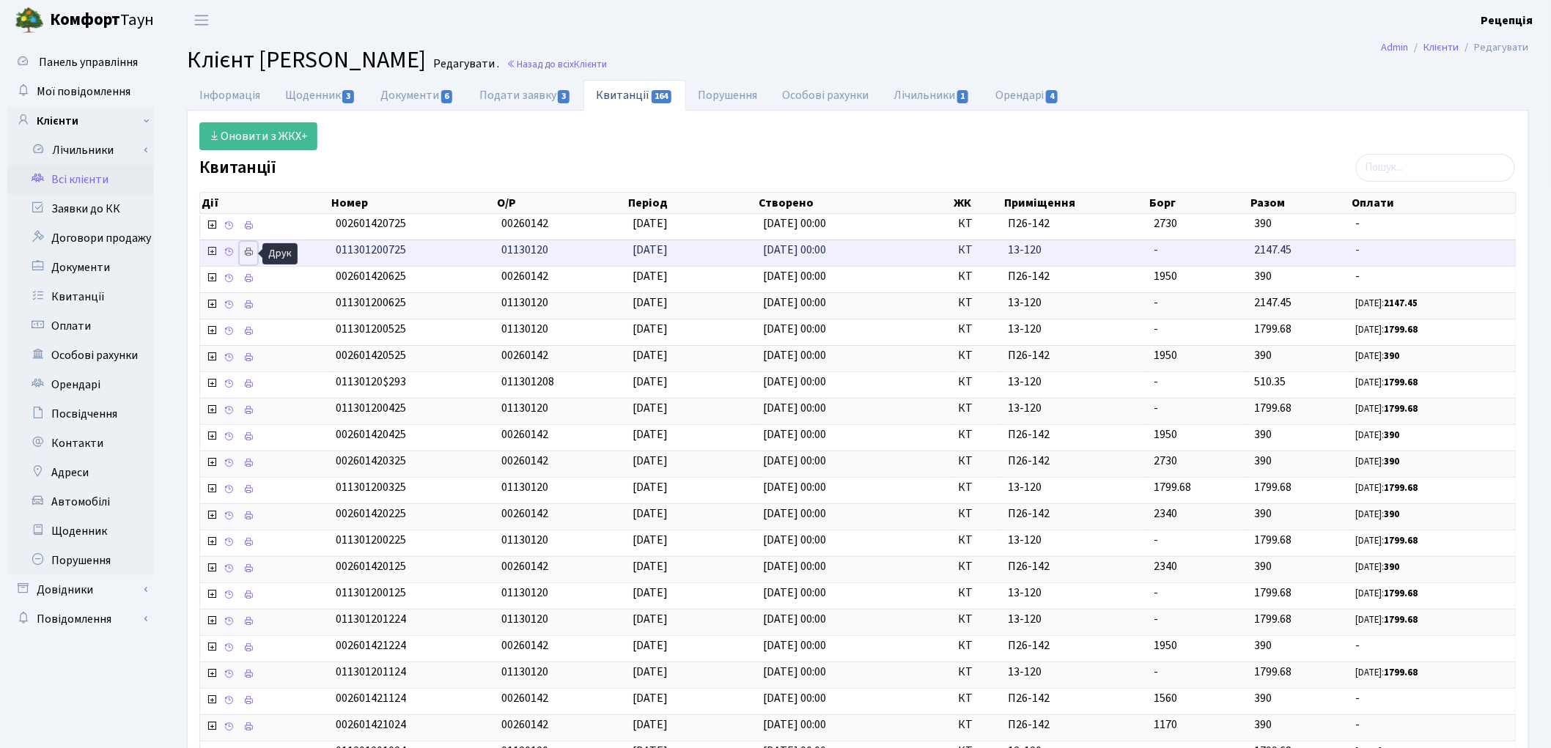
click at [248, 251] on icon at bounding box center [248, 252] width 10 height 10
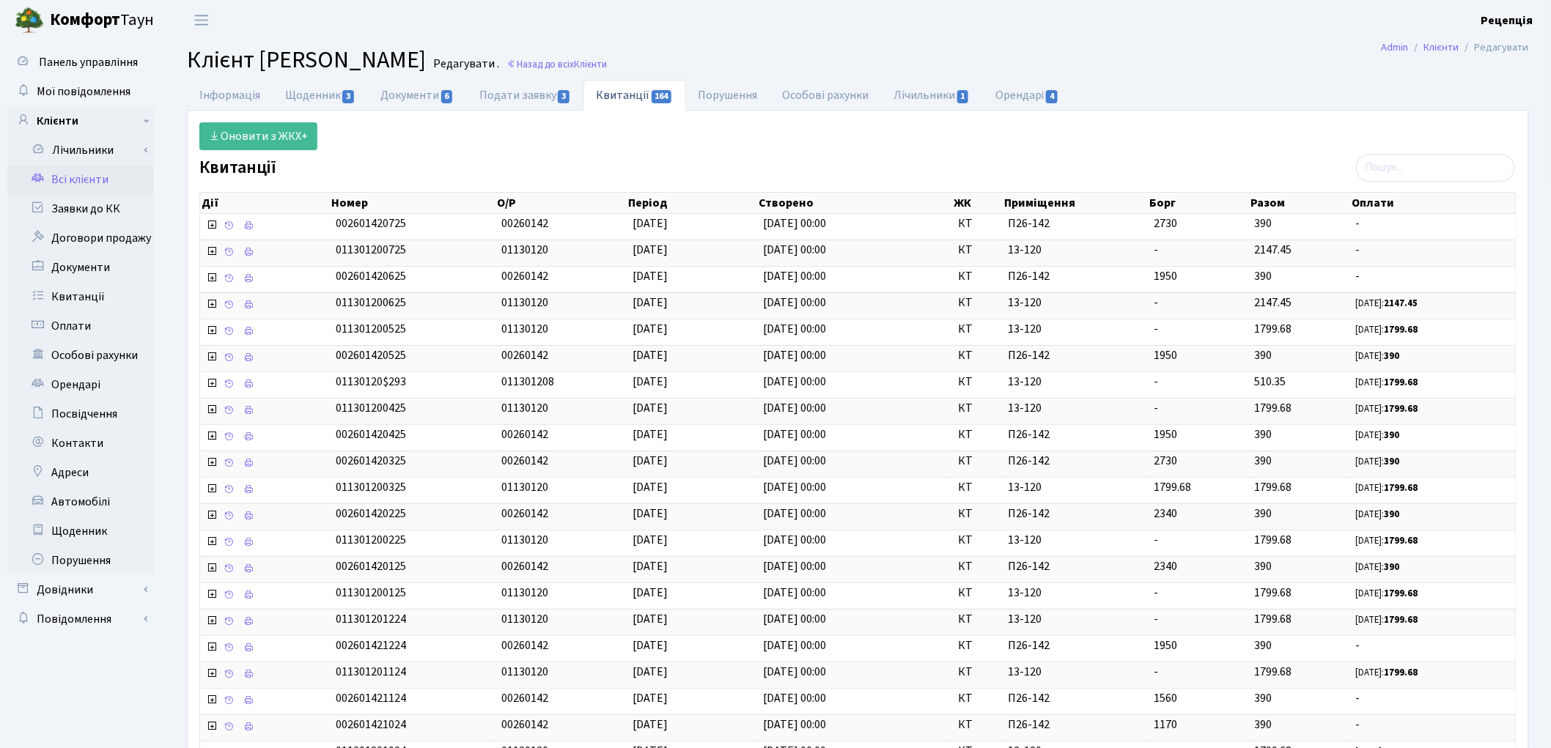
click at [81, 174] on link "Всі клієнти" at bounding box center [80, 179] width 147 height 29
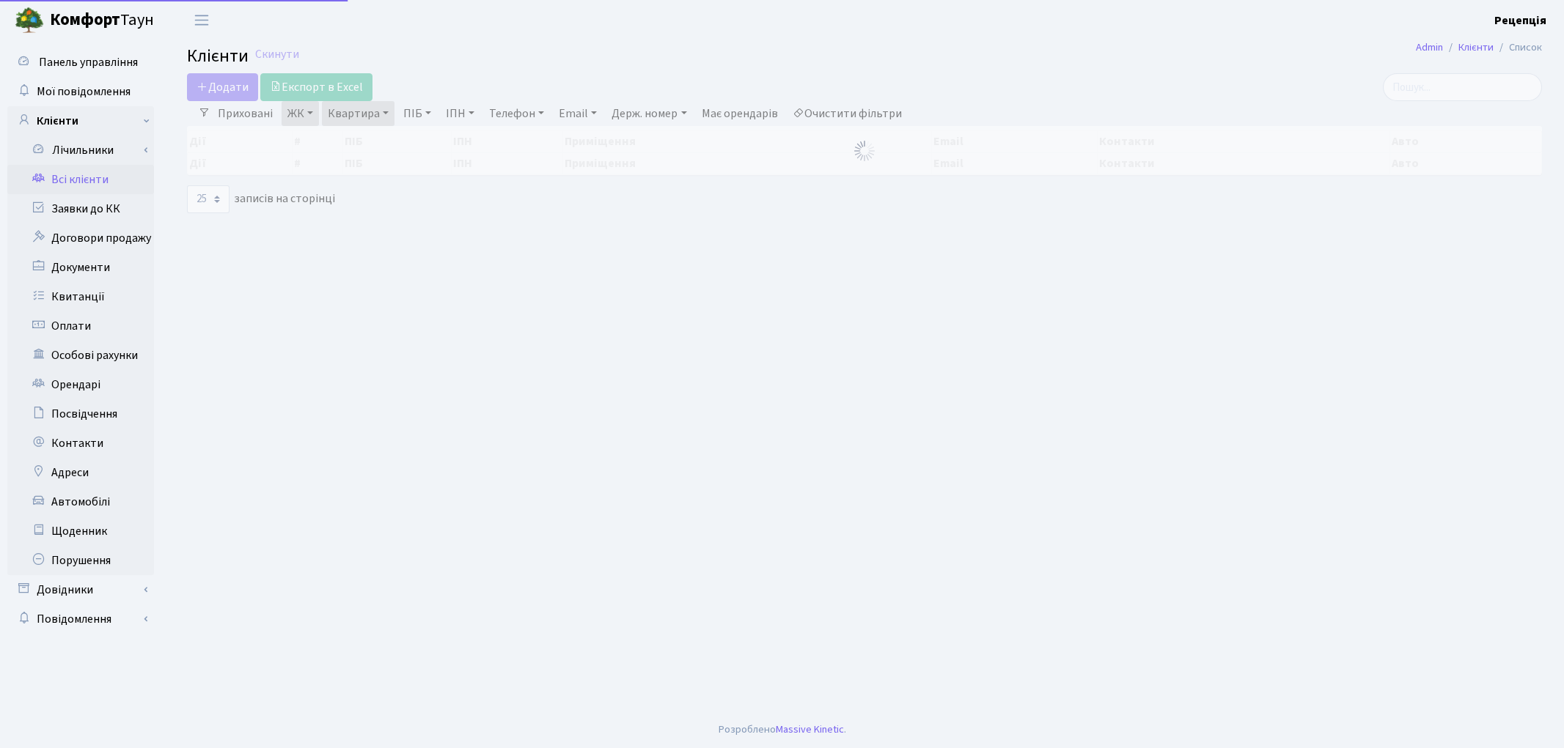
select select "25"
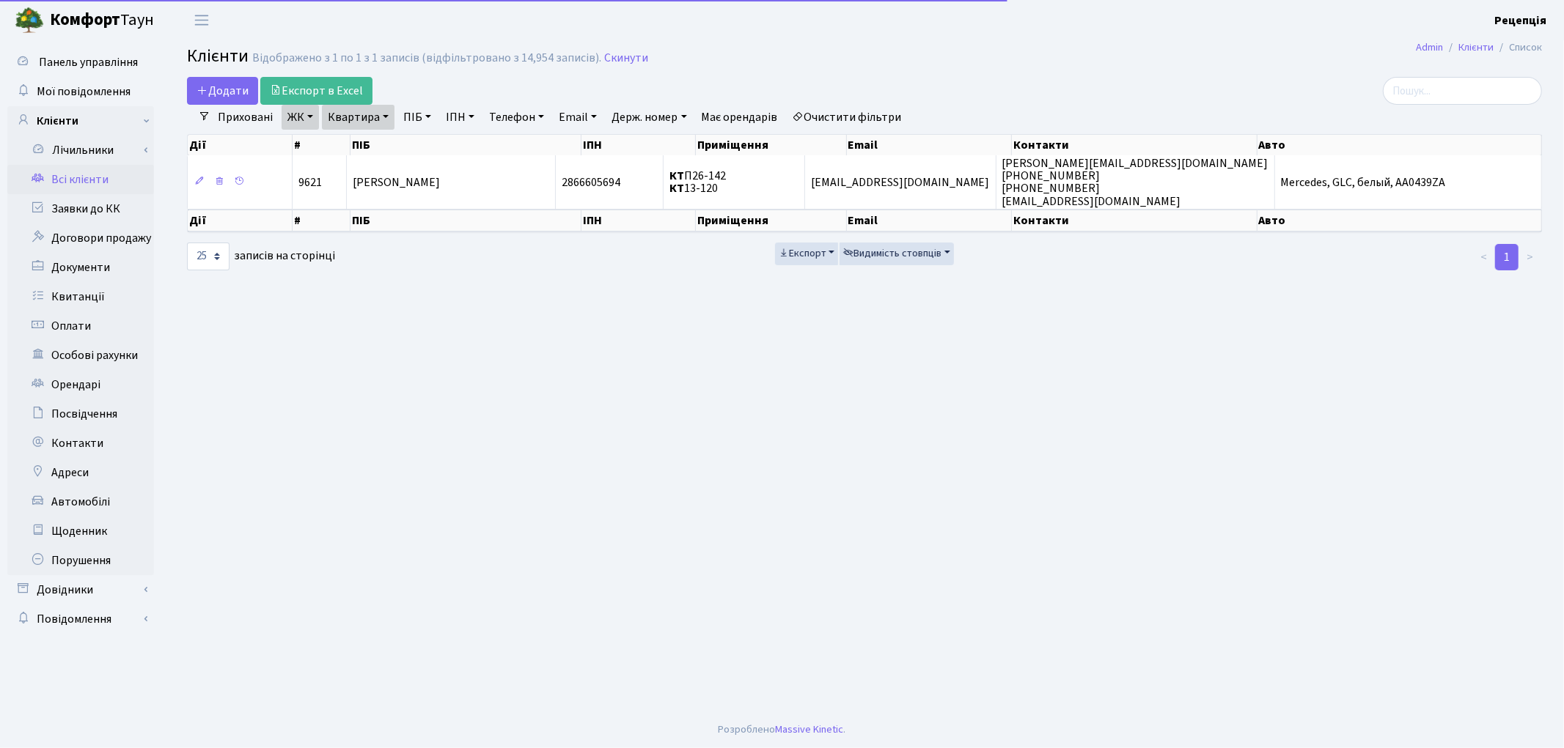
click at [878, 122] on link "Очистити фільтри" at bounding box center [847, 117] width 121 height 25
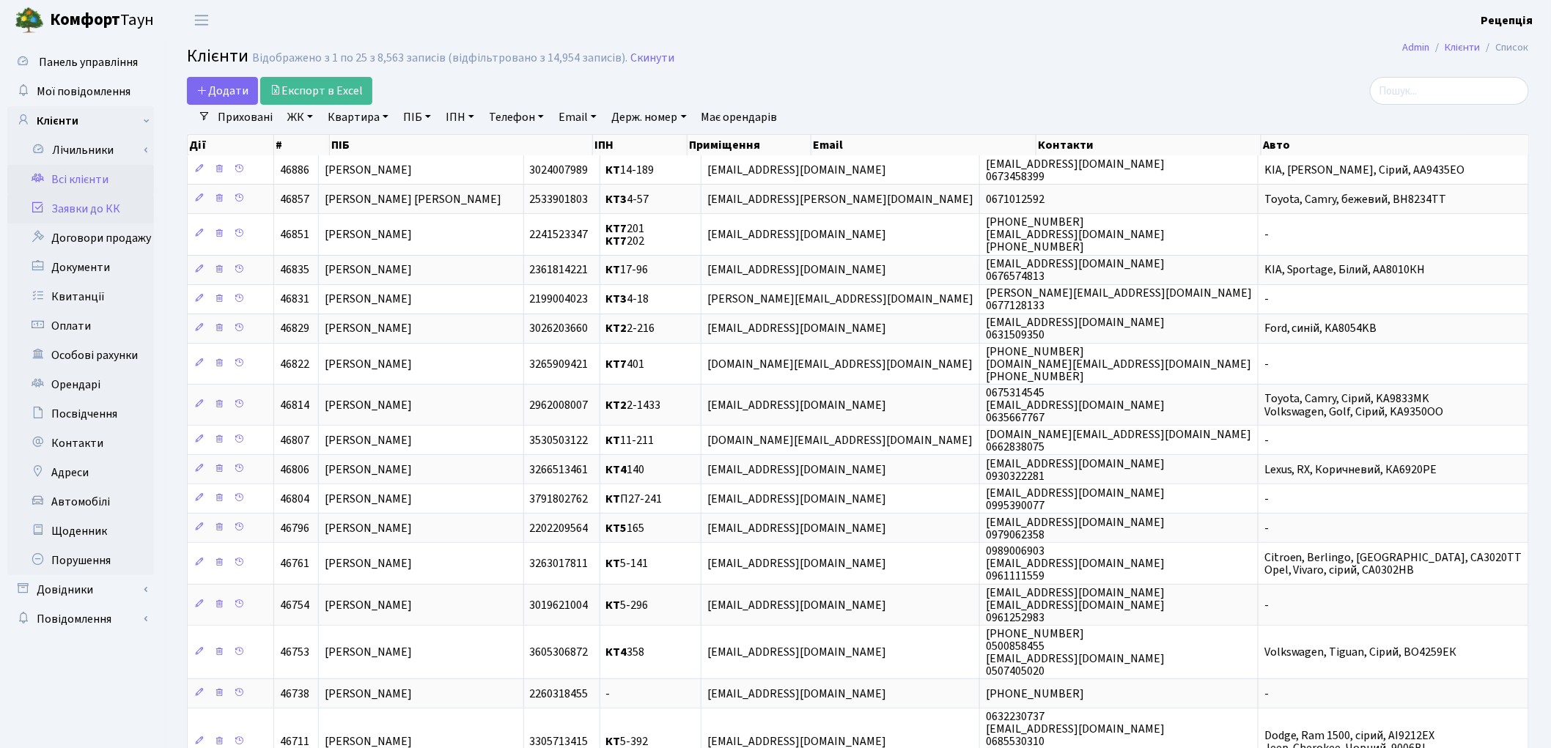
click at [81, 208] on link "Заявки до КК" at bounding box center [80, 208] width 147 height 29
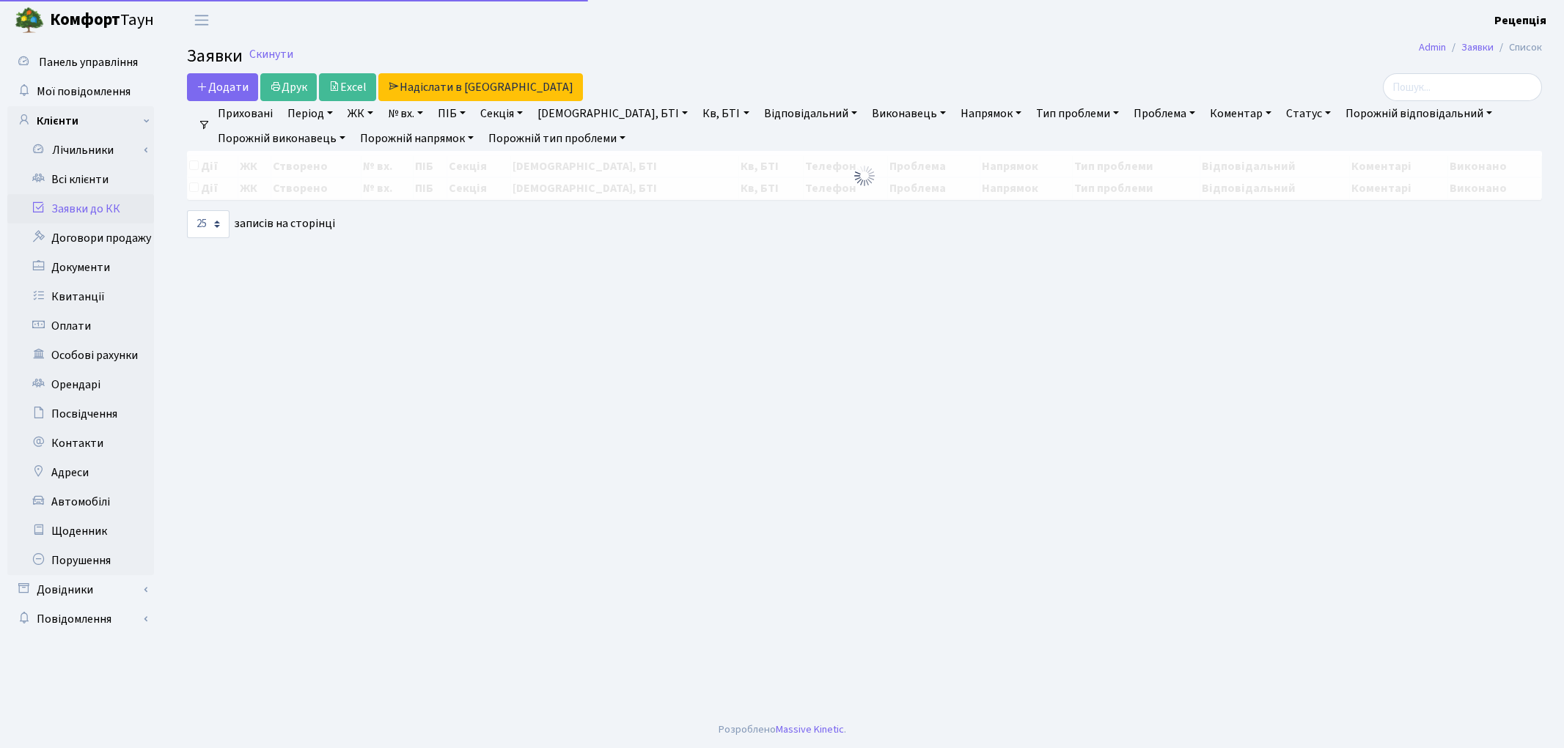
select select "25"
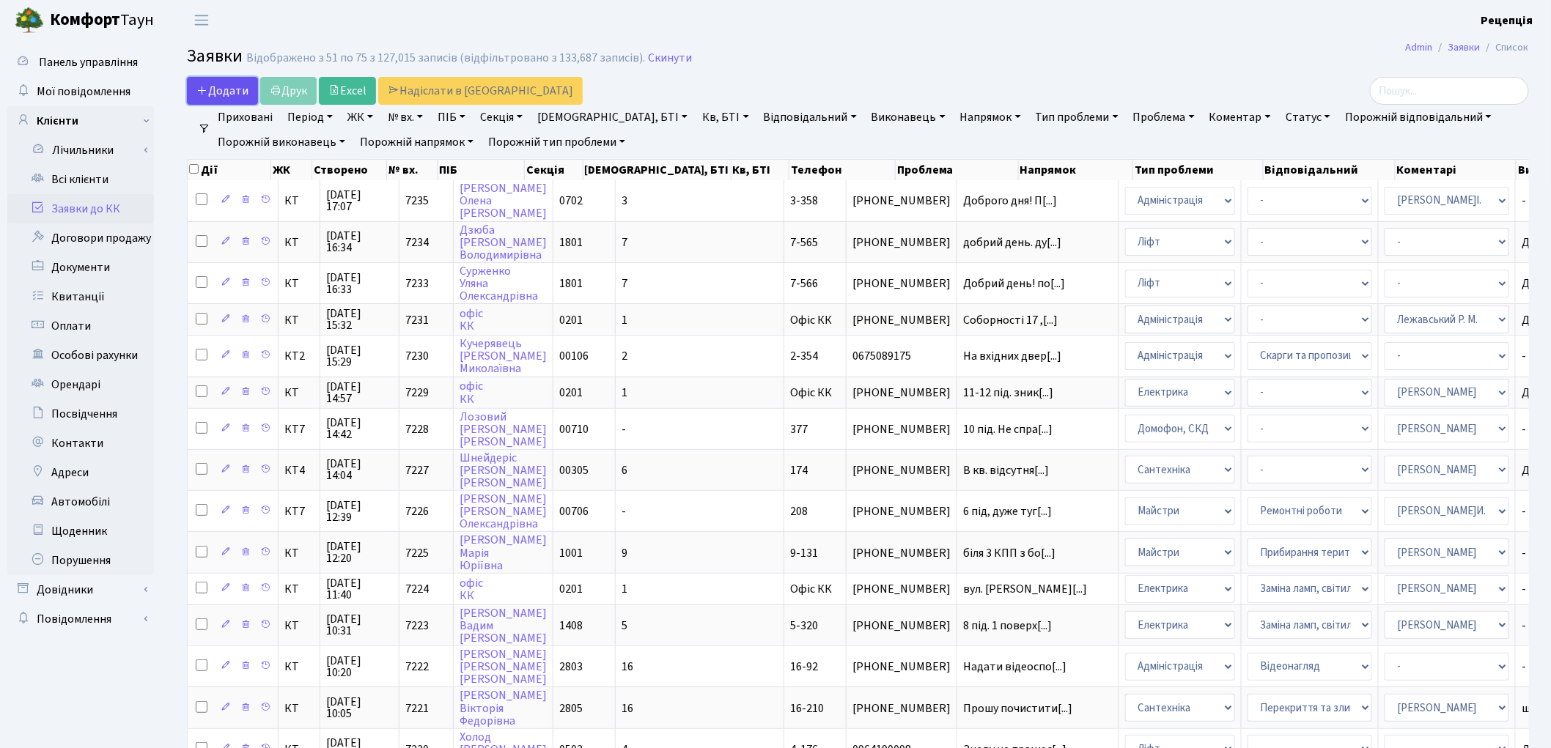
click at [216, 96] on span "Додати" at bounding box center [222, 91] width 52 height 16
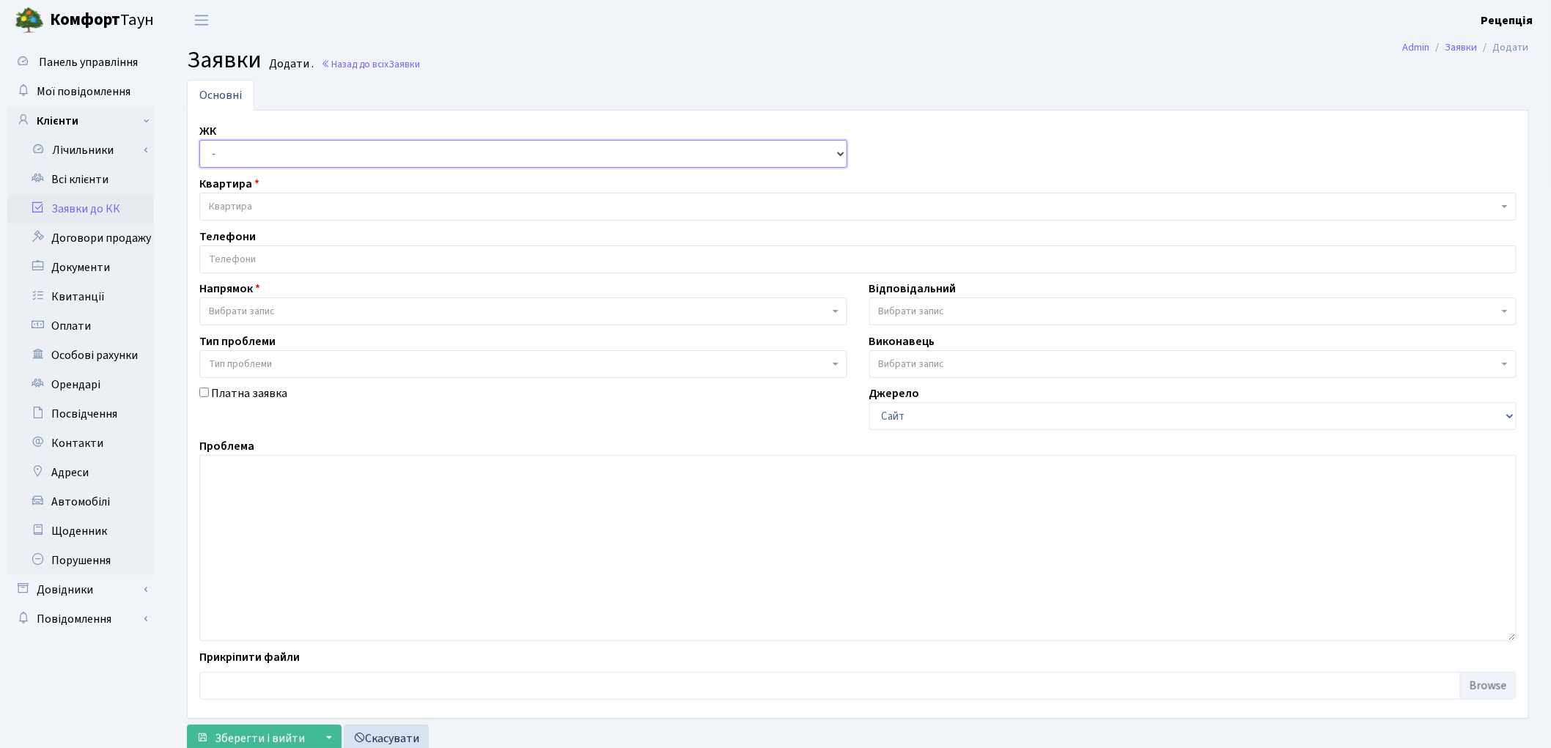
click at [267, 158] on select "- КТ, вул. Регенераторна, 4 КТ2, просп. Соборності, 17 КТ3, вул. Березнева, 16 …" at bounding box center [523, 154] width 648 height 28
select select "271"
click at [199, 140] on select "- КТ, вул. Регенераторна, 4 КТ2, просп. Соборності, 17 КТ3, вул. Березнева, 16 …" at bounding box center [523, 154] width 648 height 28
select select
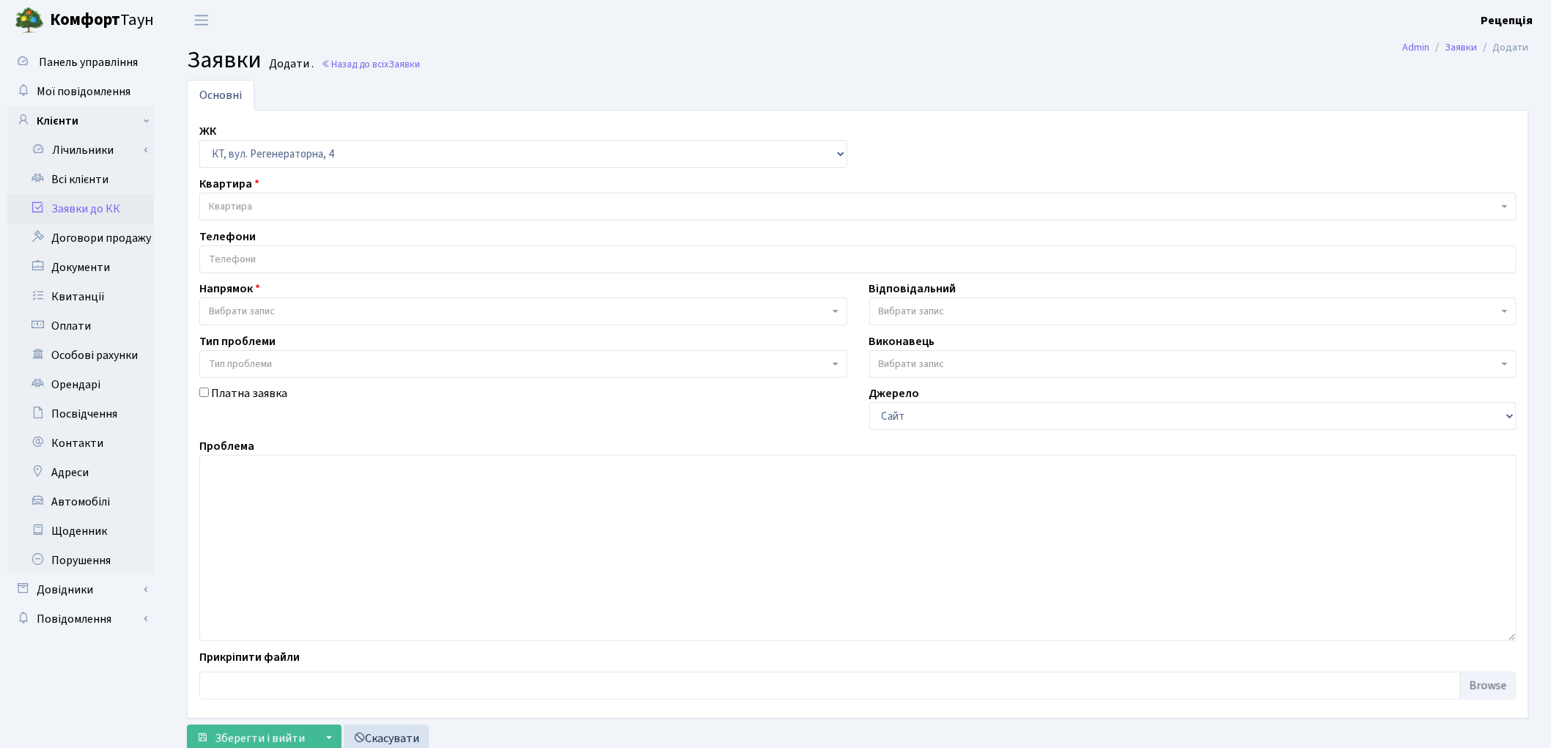
click at [268, 194] on span "Квартира" at bounding box center [857, 207] width 1317 height 28
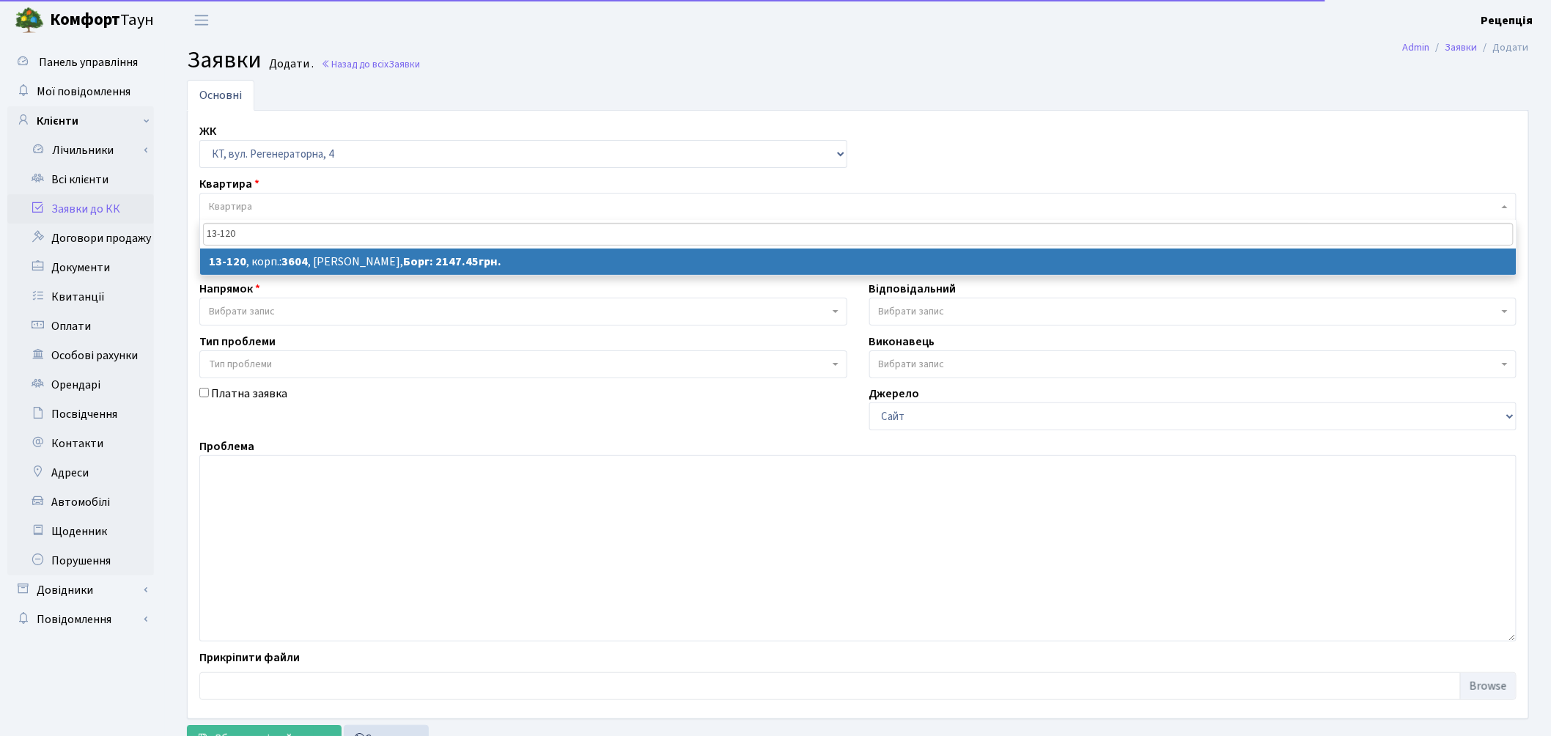
type input "13-120"
select select
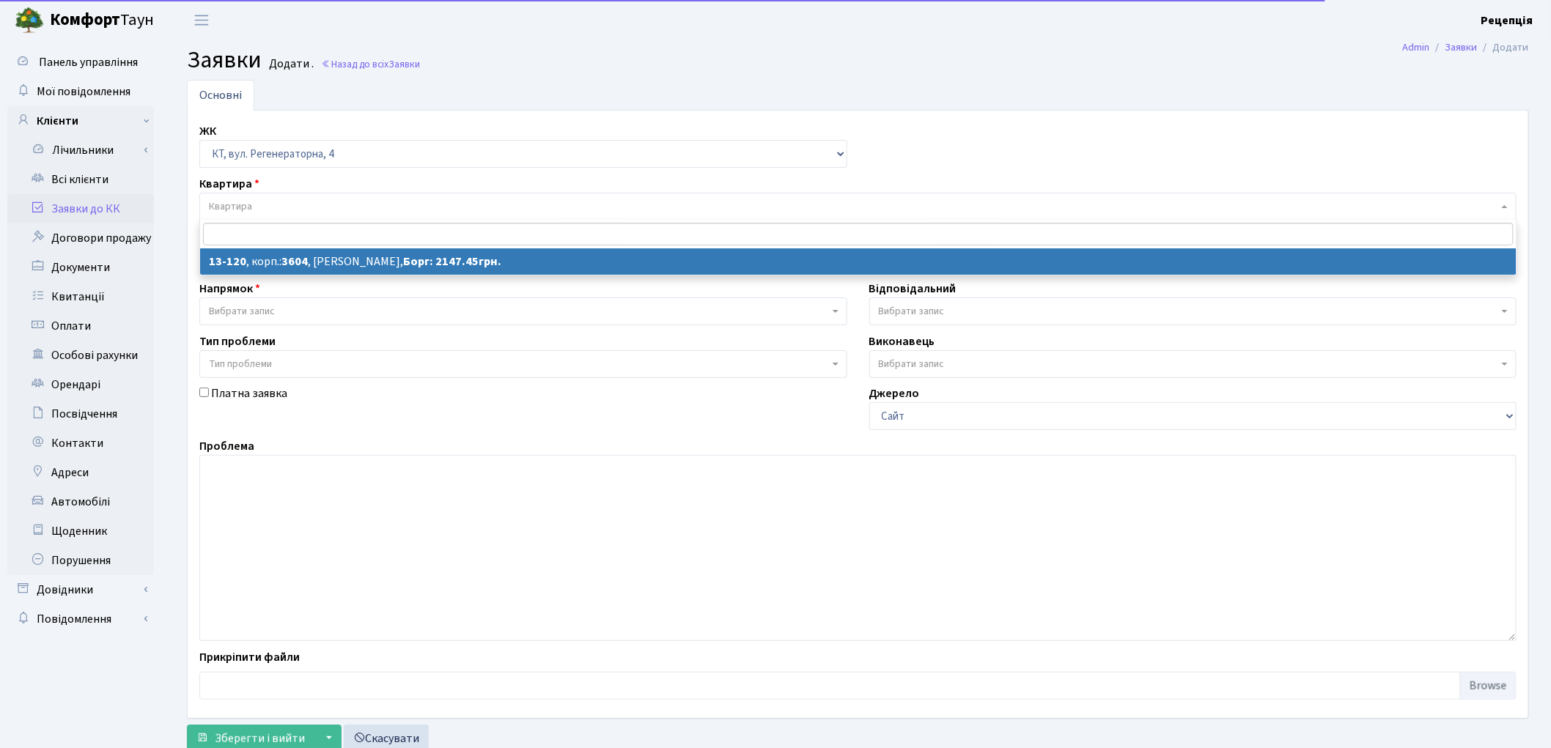
select select "7766"
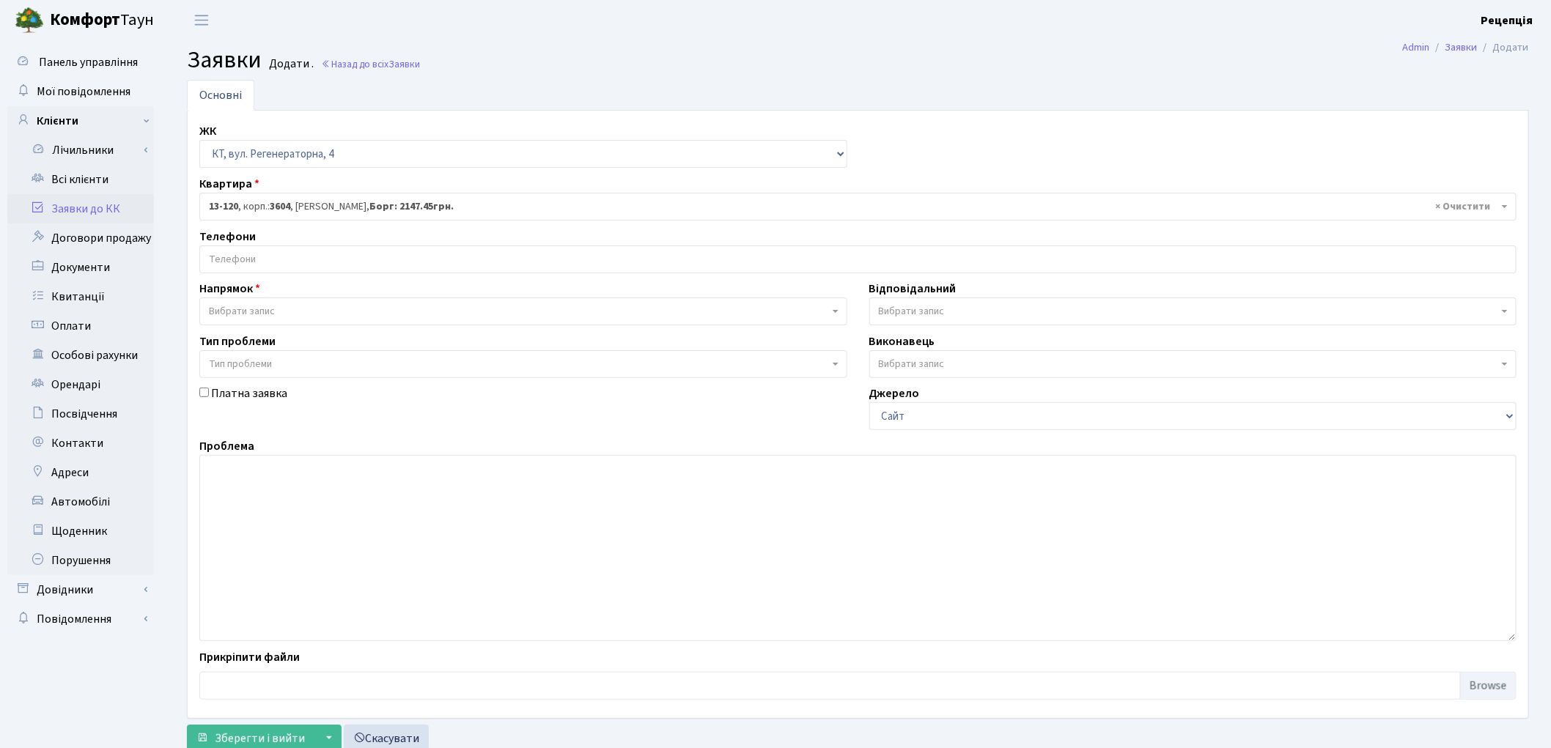
click at [317, 261] on input "search" at bounding box center [858, 259] width 1316 height 26
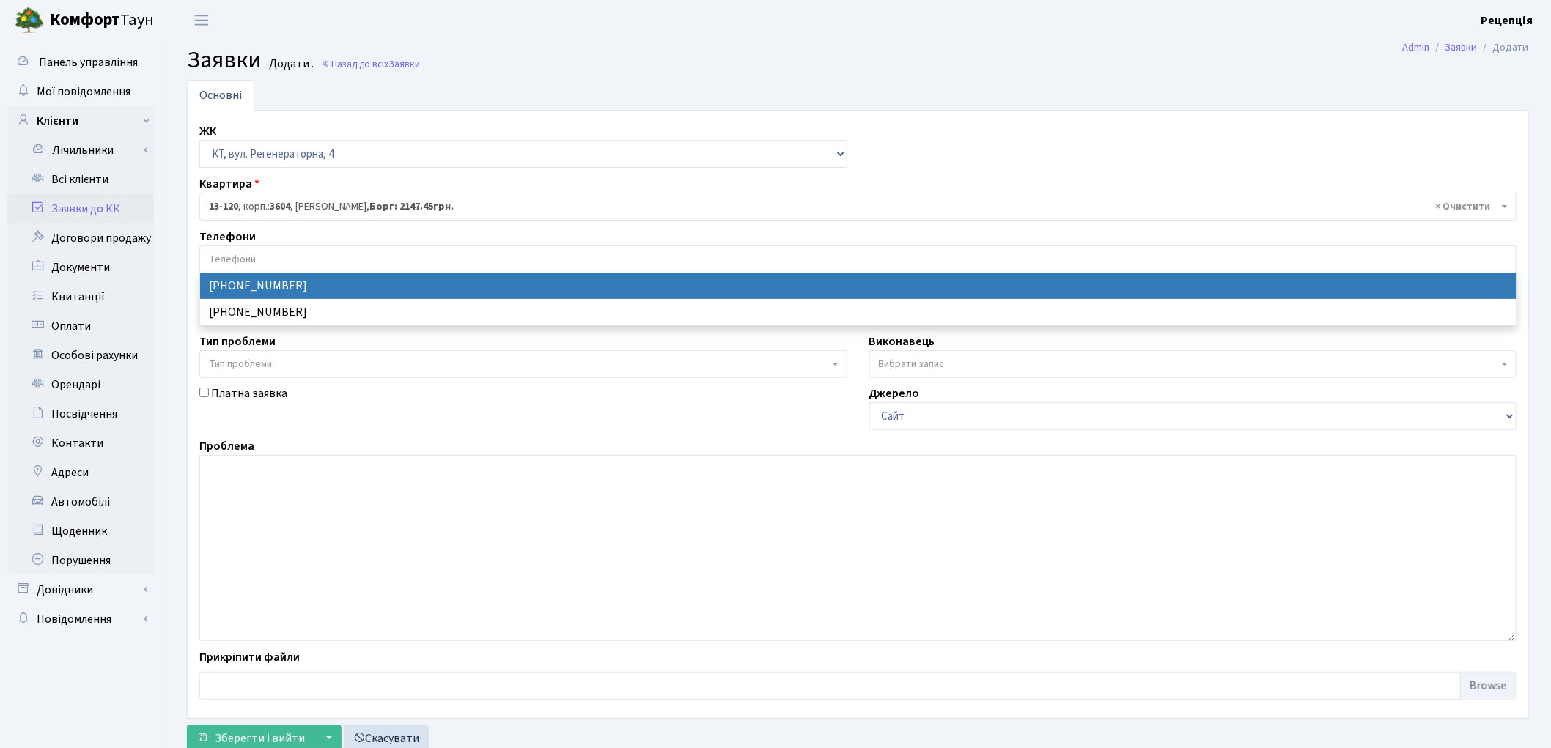
select select "51377"
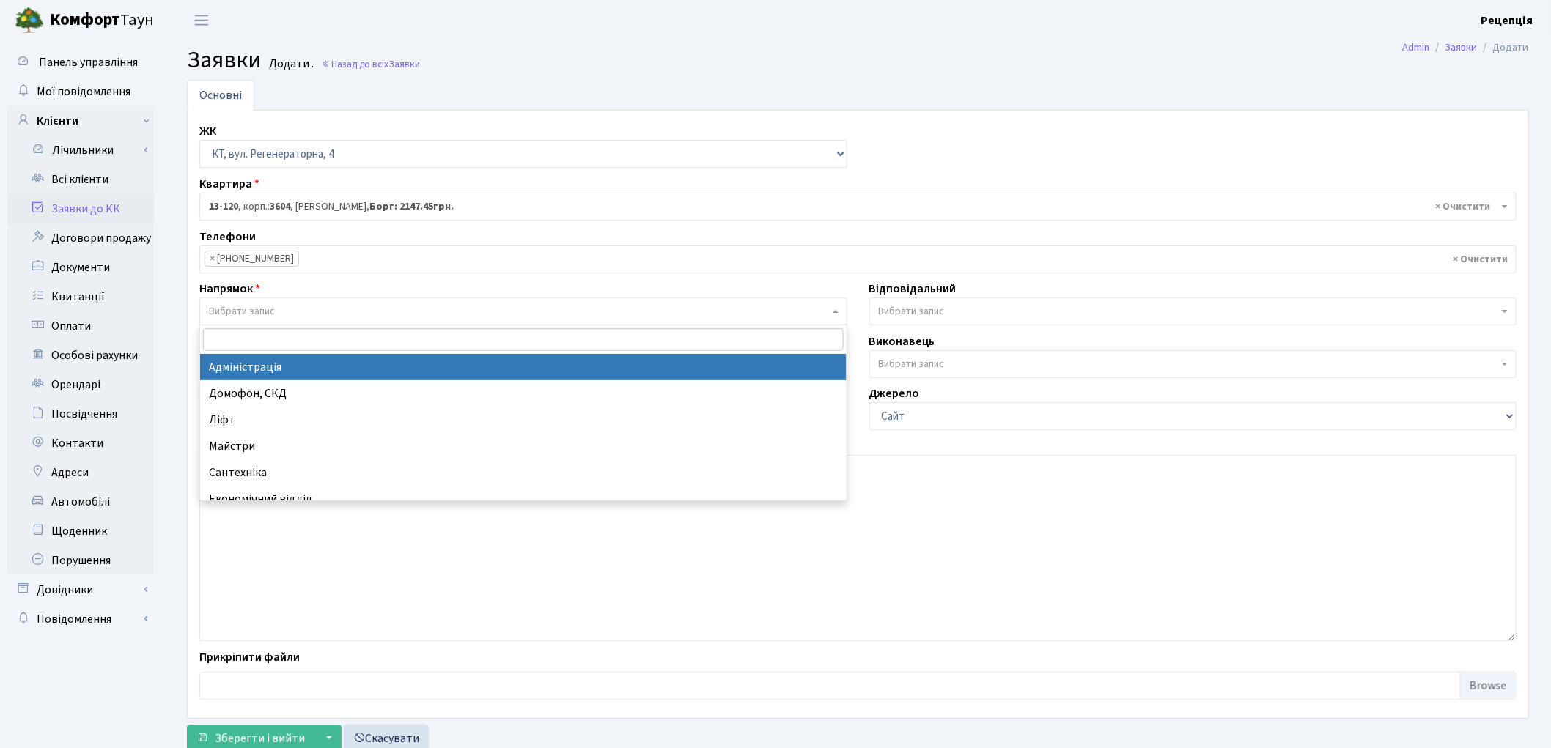
click at [298, 302] on span "Вибрати запис" at bounding box center [523, 312] width 648 height 28
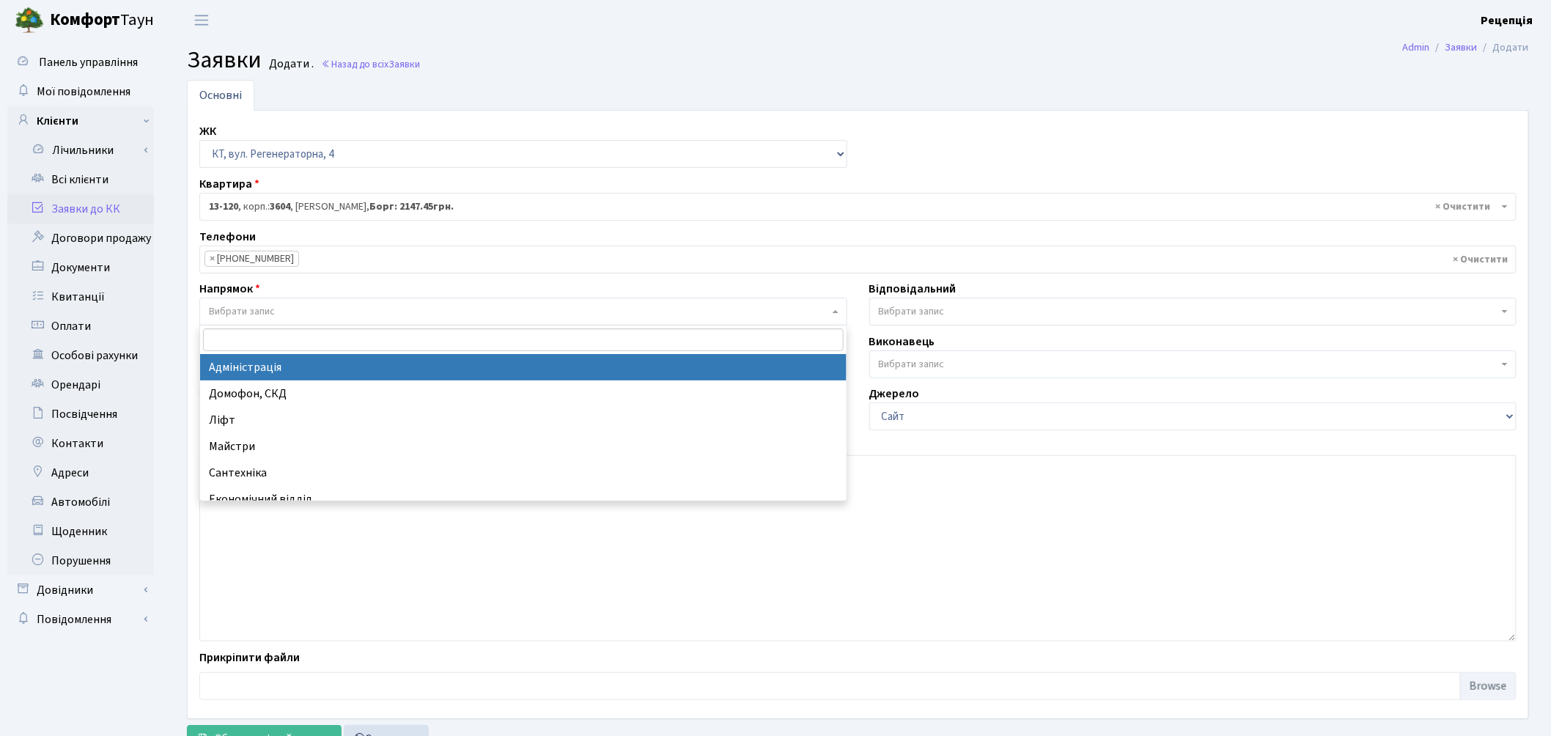
select select "5"
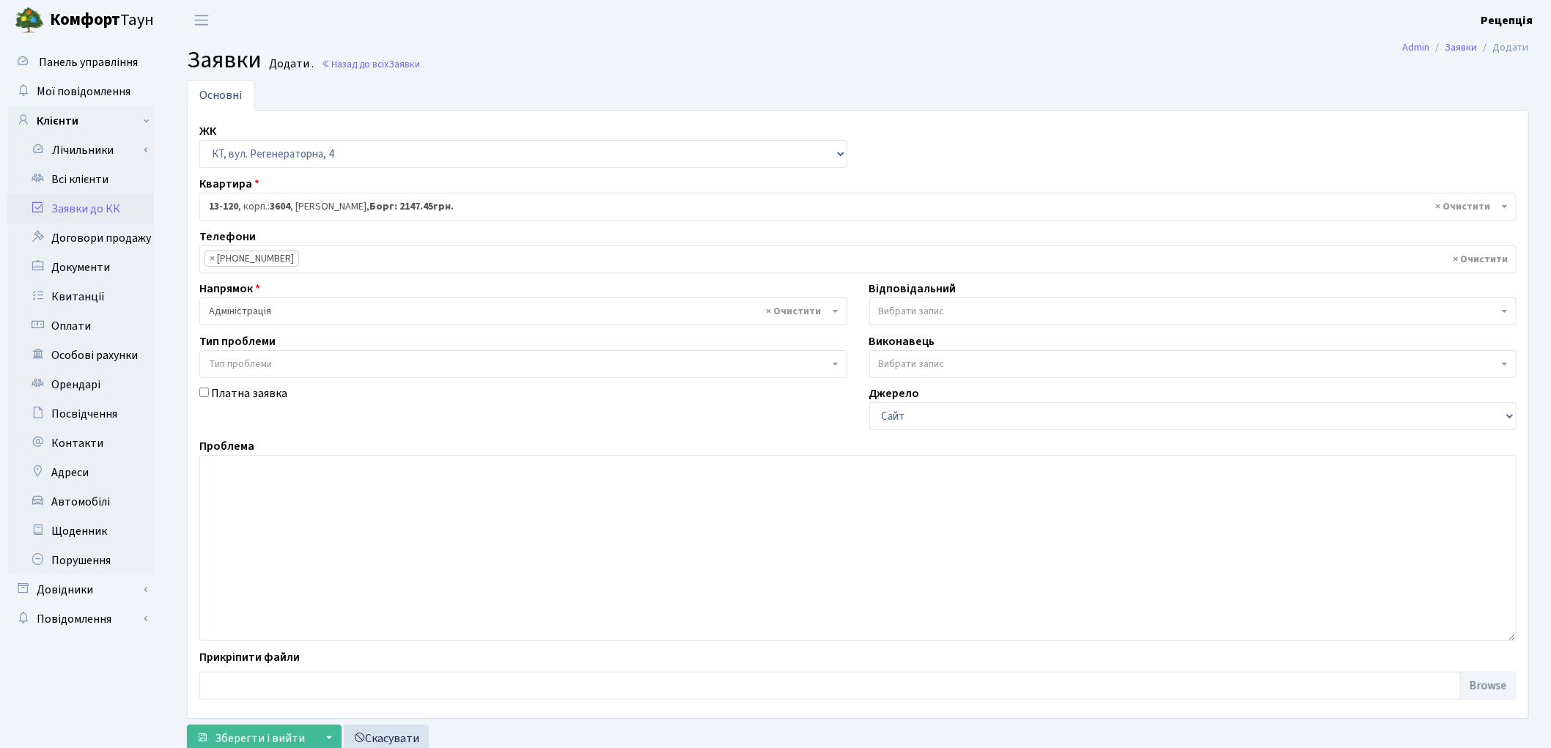
click at [271, 362] on span "Тип проблеми" at bounding box center [240, 364] width 63 height 15
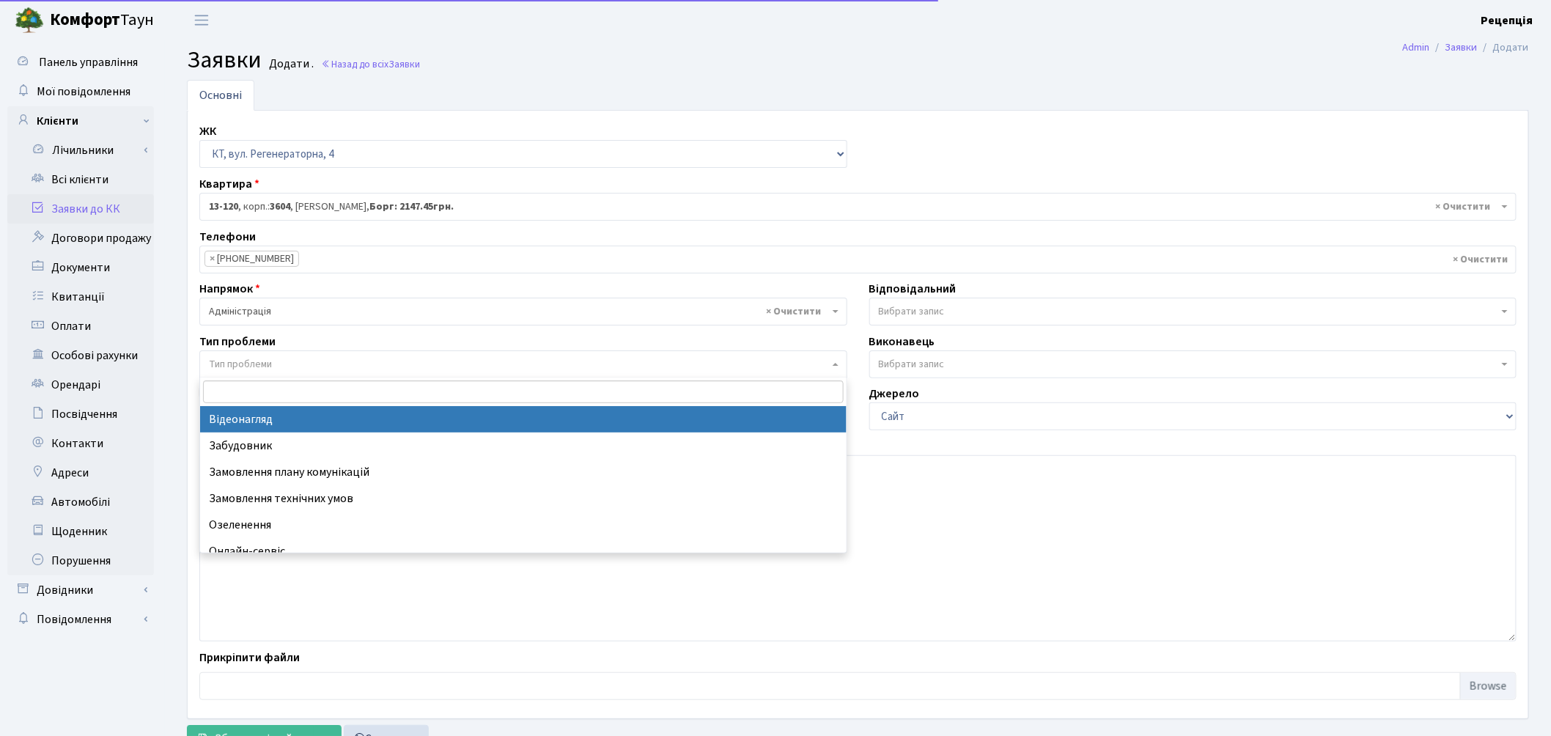
select select "45"
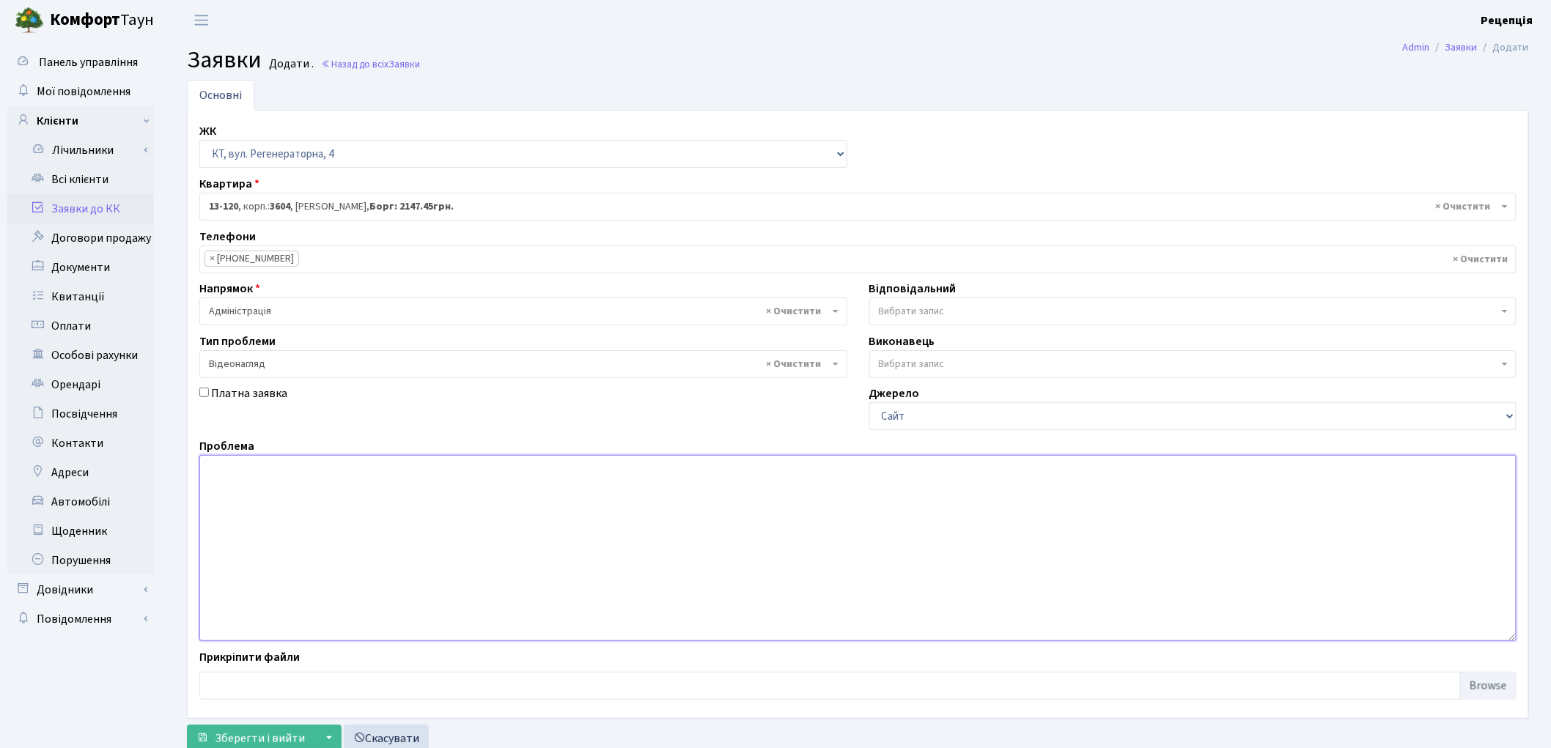
click at [294, 485] on textarea at bounding box center [857, 548] width 1317 height 186
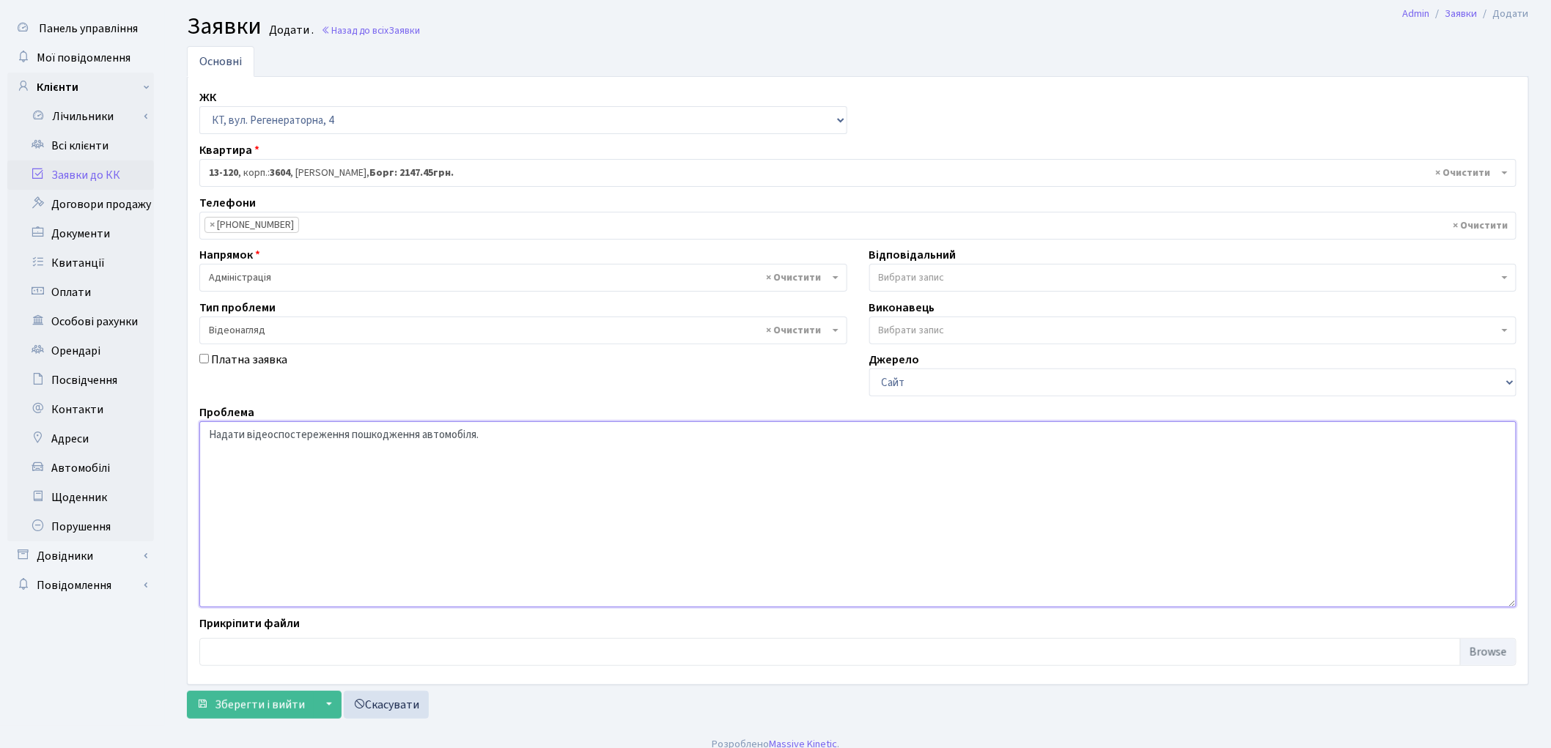
scroll to position [48, 0]
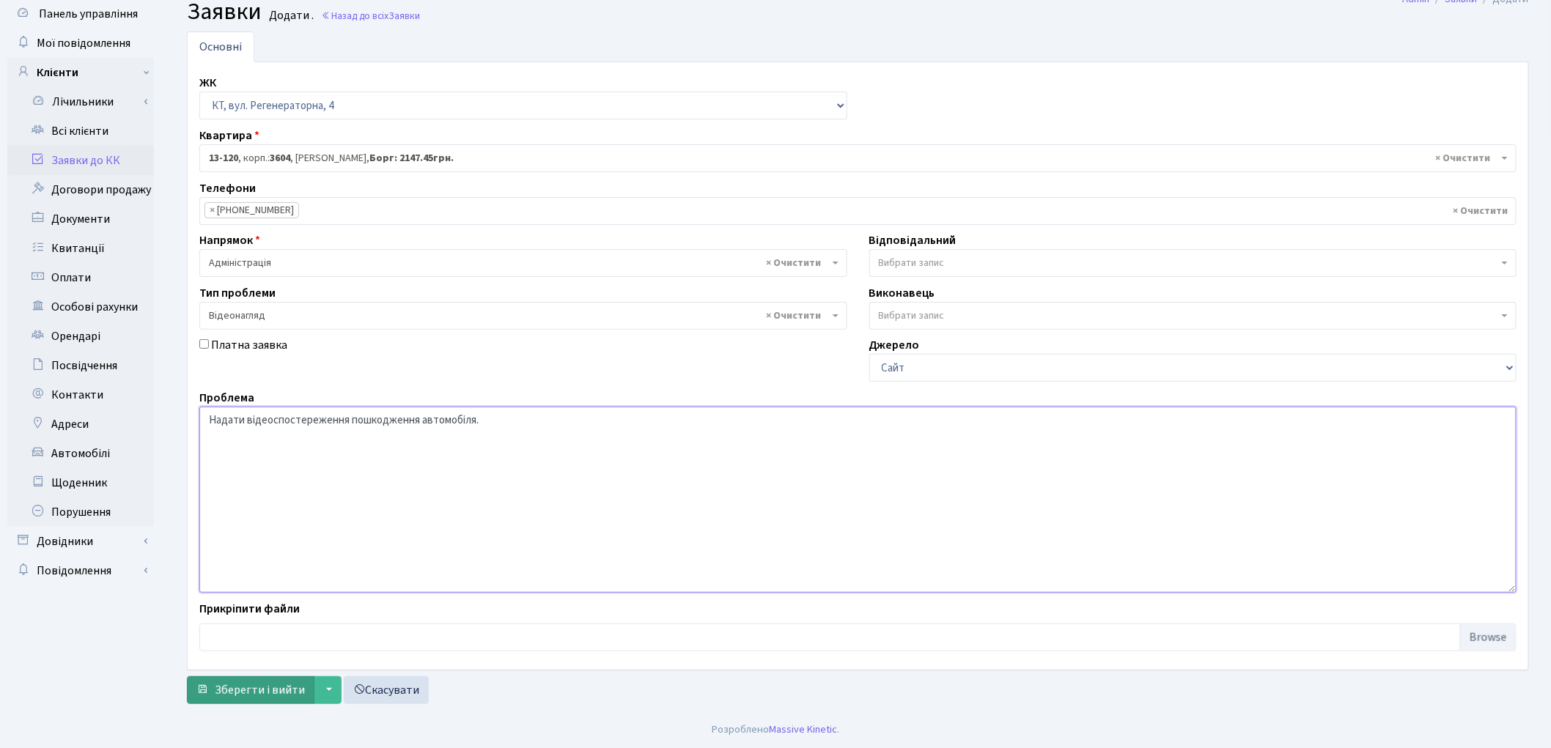
type textarea "Надати відеоспостереження пошкодження автомобіля."
click at [265, 693] on span "Зберегти і вийти" at bounding box center [260, 691] width 90 height 16
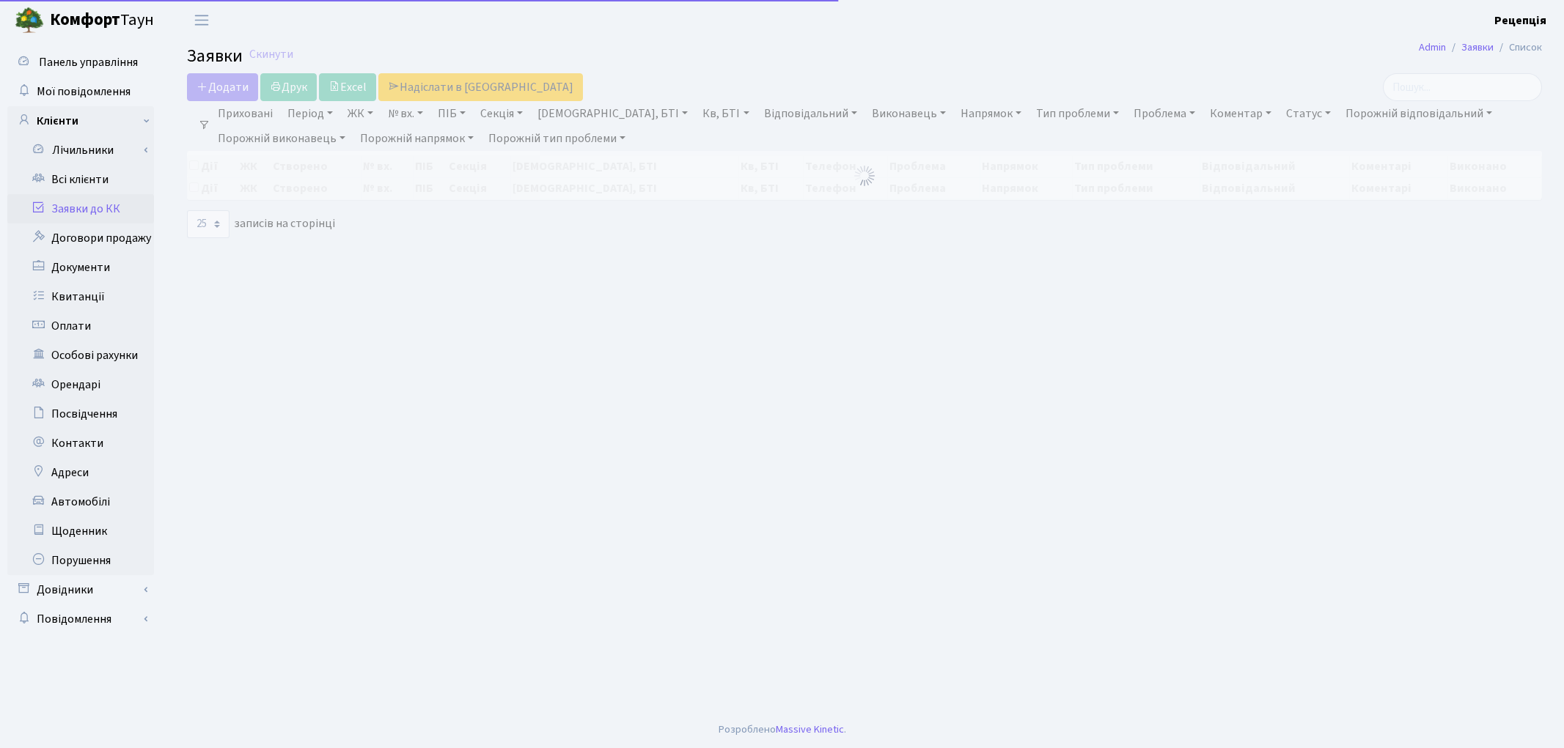
select select "25"
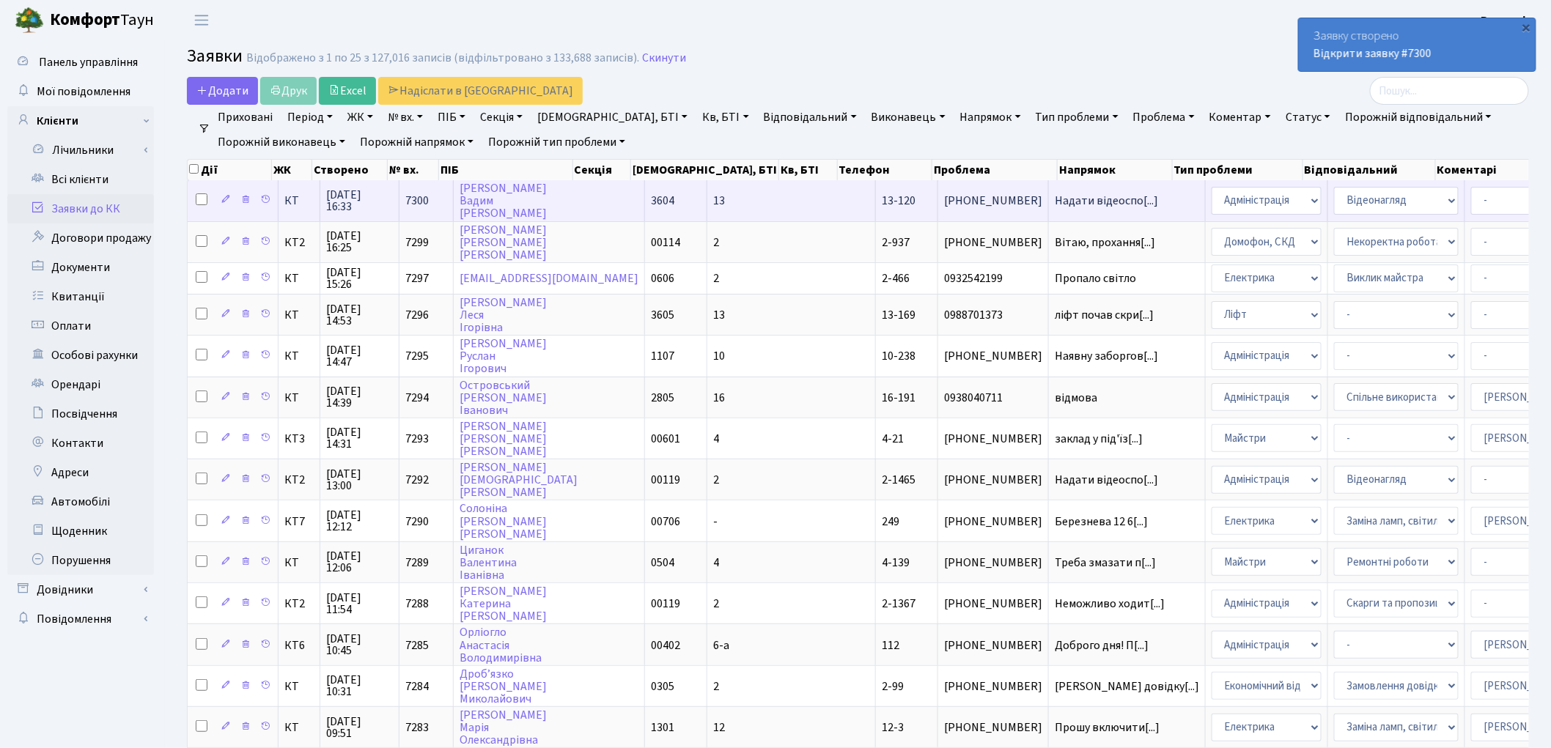
click at [597, 194] on td "[PERSON_NAME]" at bounding box center [549, 200] width 191 height 40
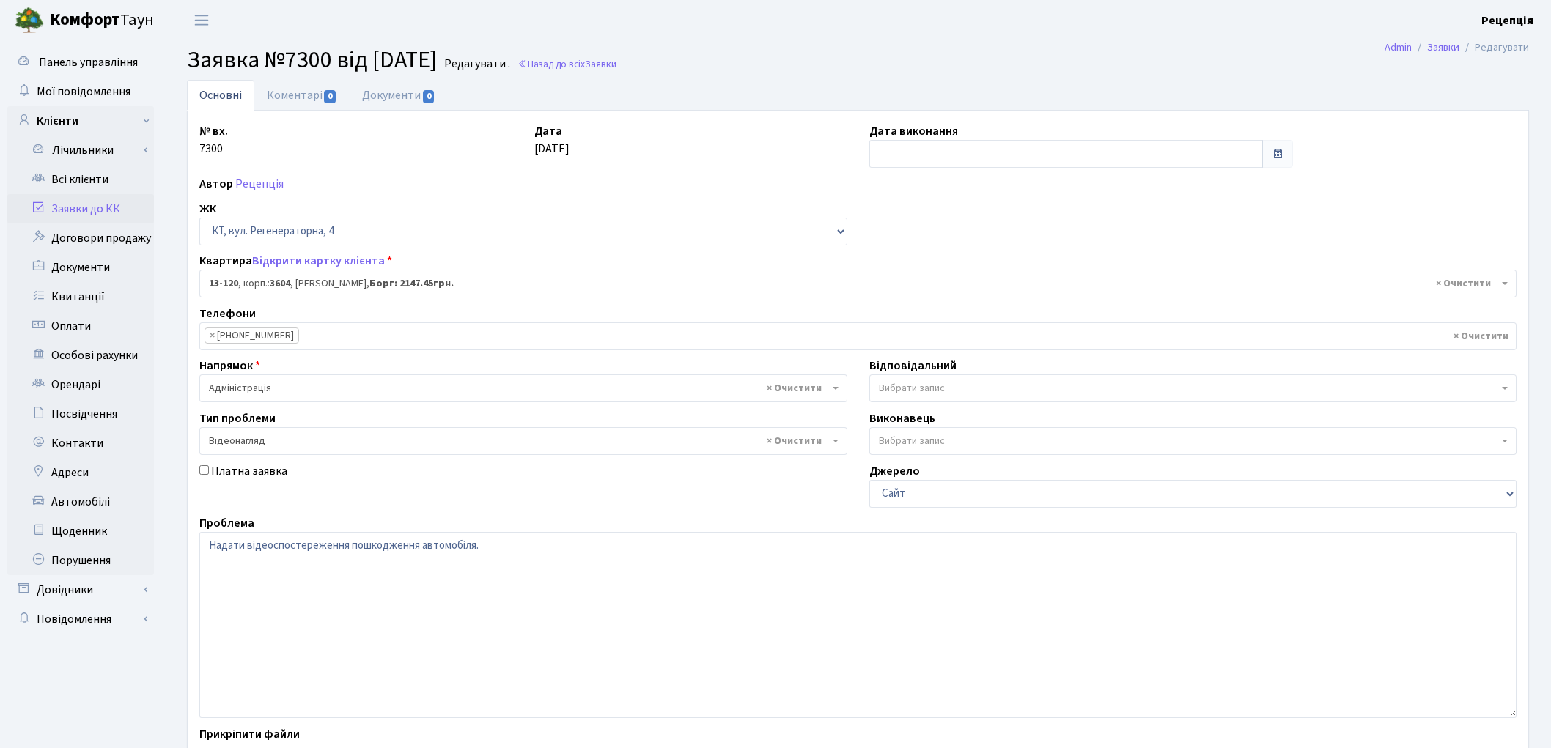
select select "7766"
select select "45"
click at [531, 553] on textarea "Надати відеоспостереження пошкодження автомобіля." at bounding box center [857, 625] width 1317 height 186
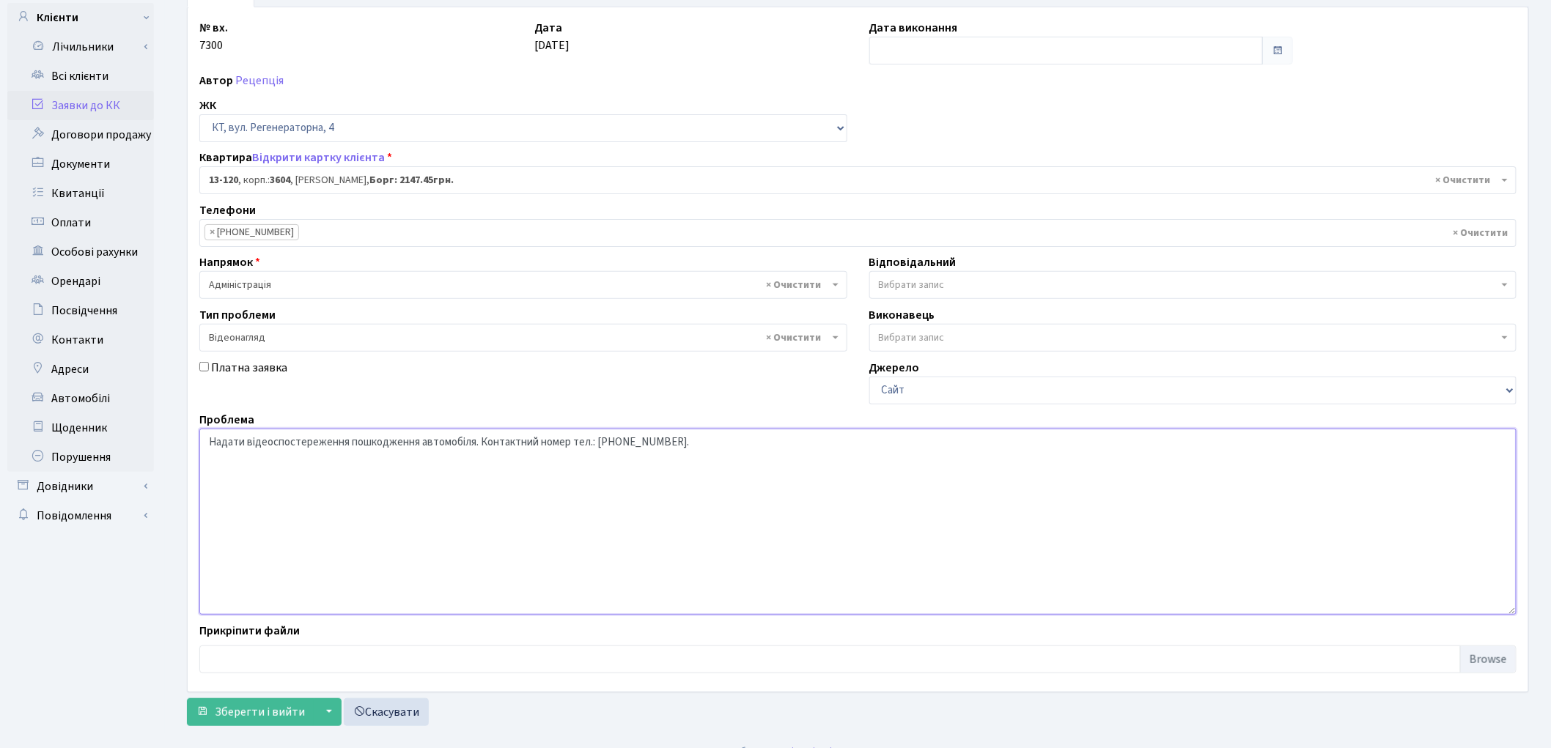
scroll to position [110, 0]
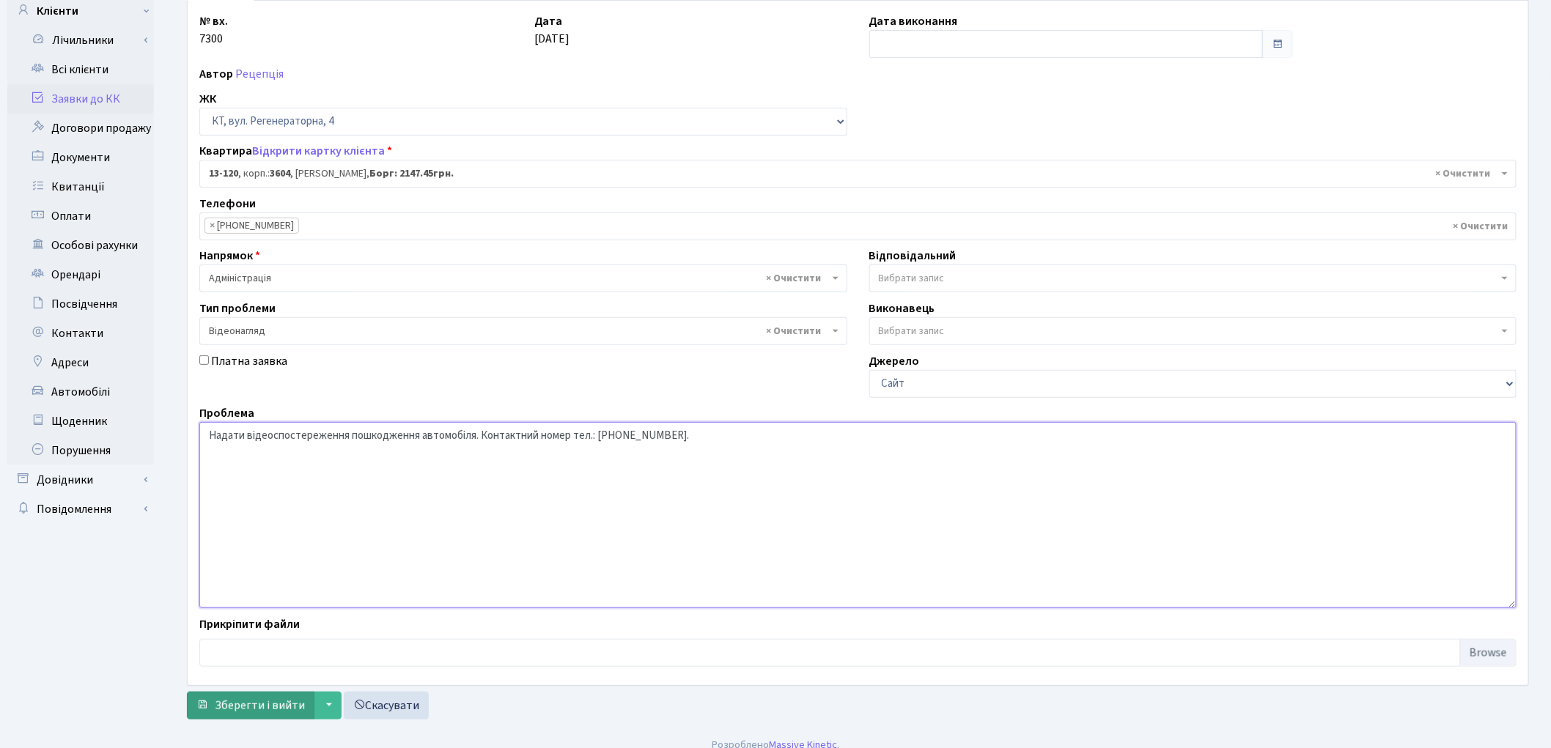
type textarea "Надати відеоспостереження пошкодження автомобіля. Контактний номер тел.: 093667…"
click at [268, 715] on button "Зберегти і вийти" at bounding box center [251, 706] width 128 height 28
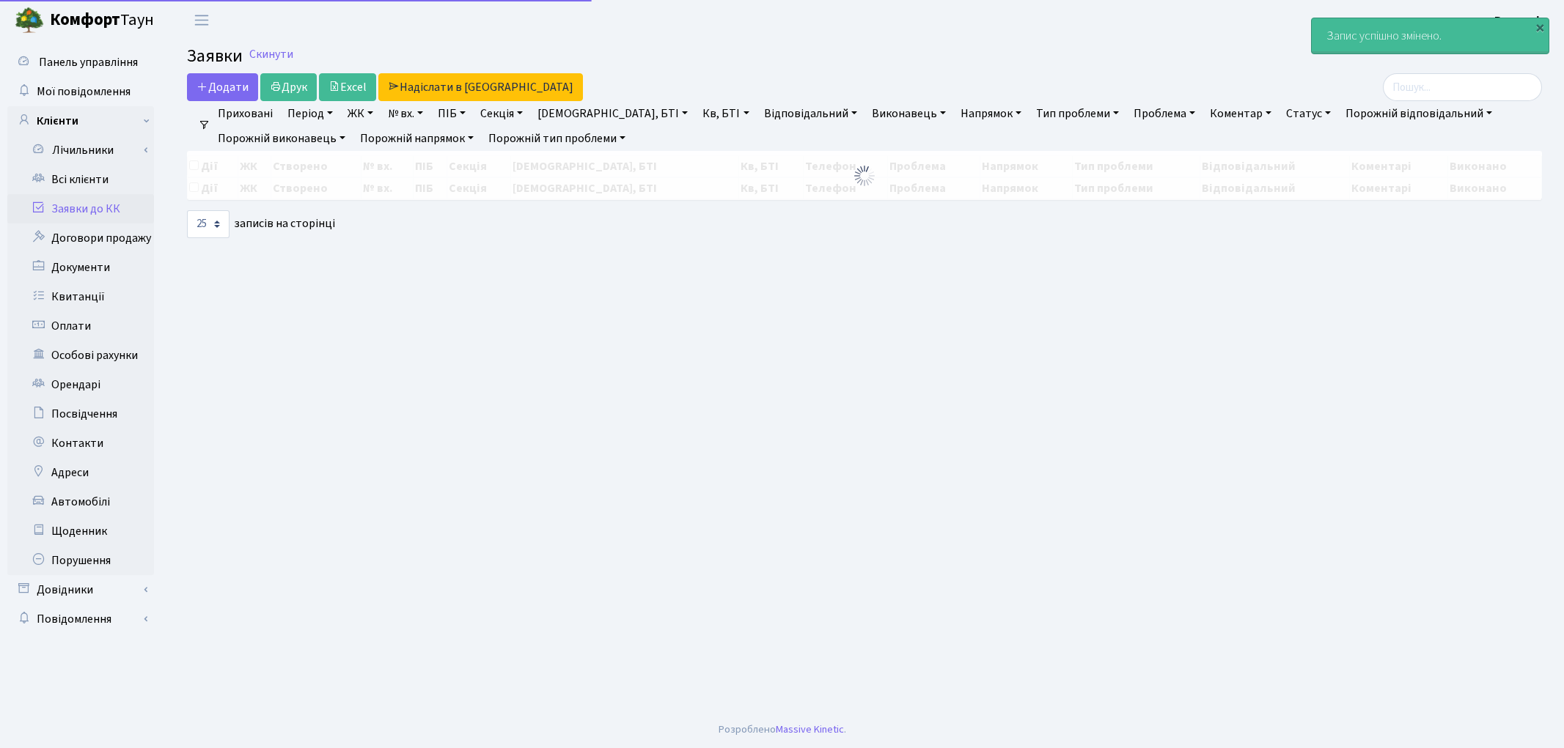
select select "25"
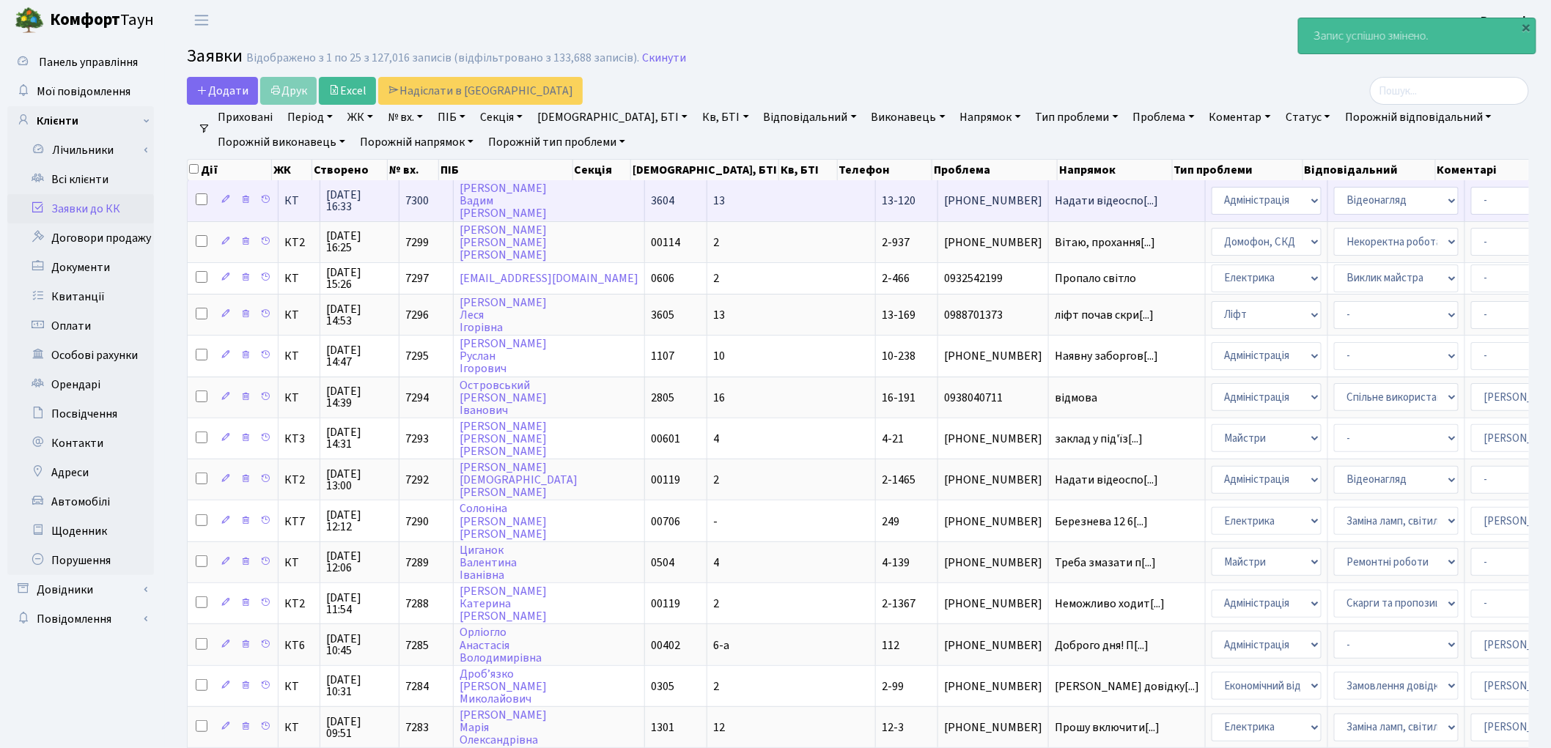
click at [876, 191] on td "13-120" at bounding box center [907, 200] width 62 height 40
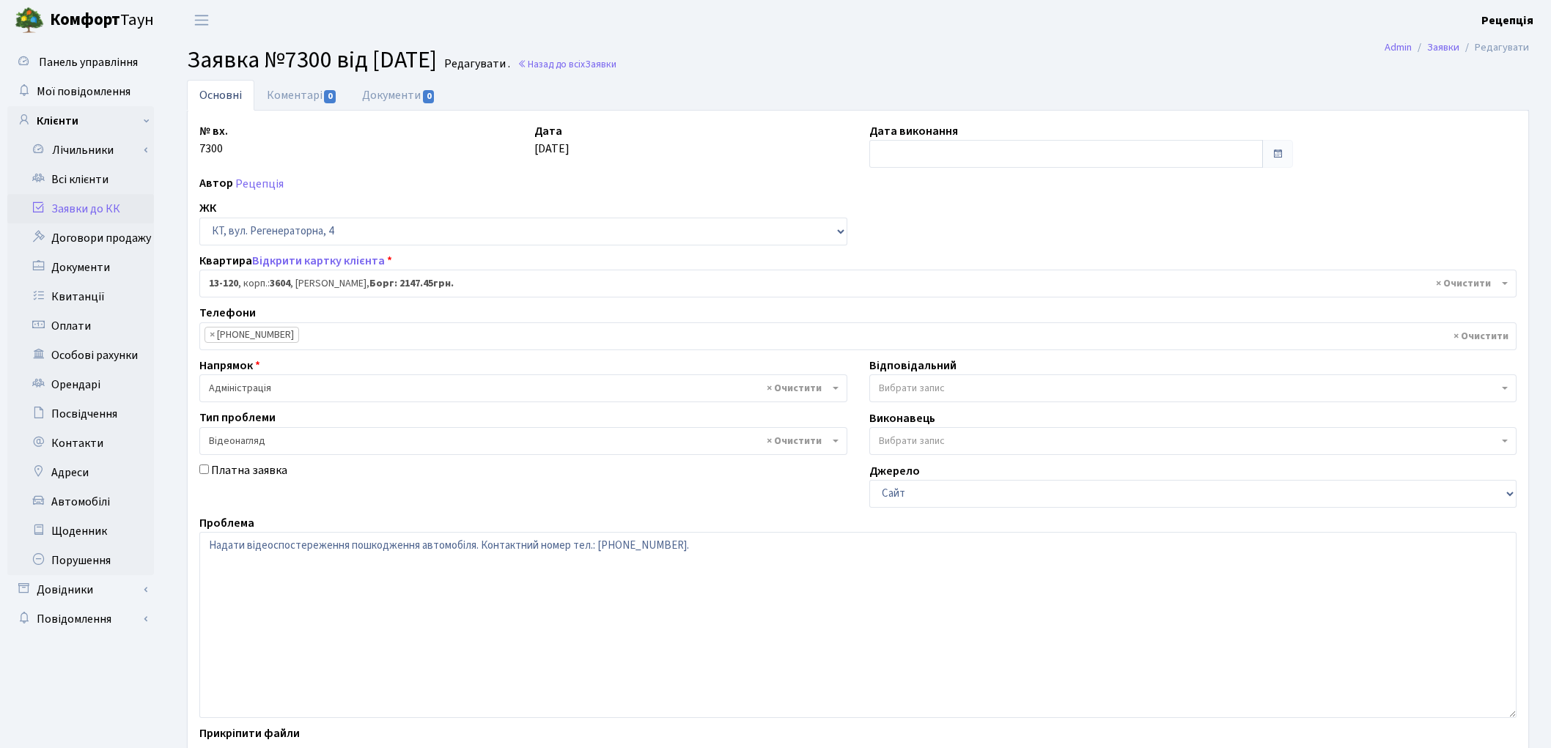
select select "7766"
select select "45"
click at [392, 98] on link "Документи 0" at bounding box center [399, 95] width 98 height 30
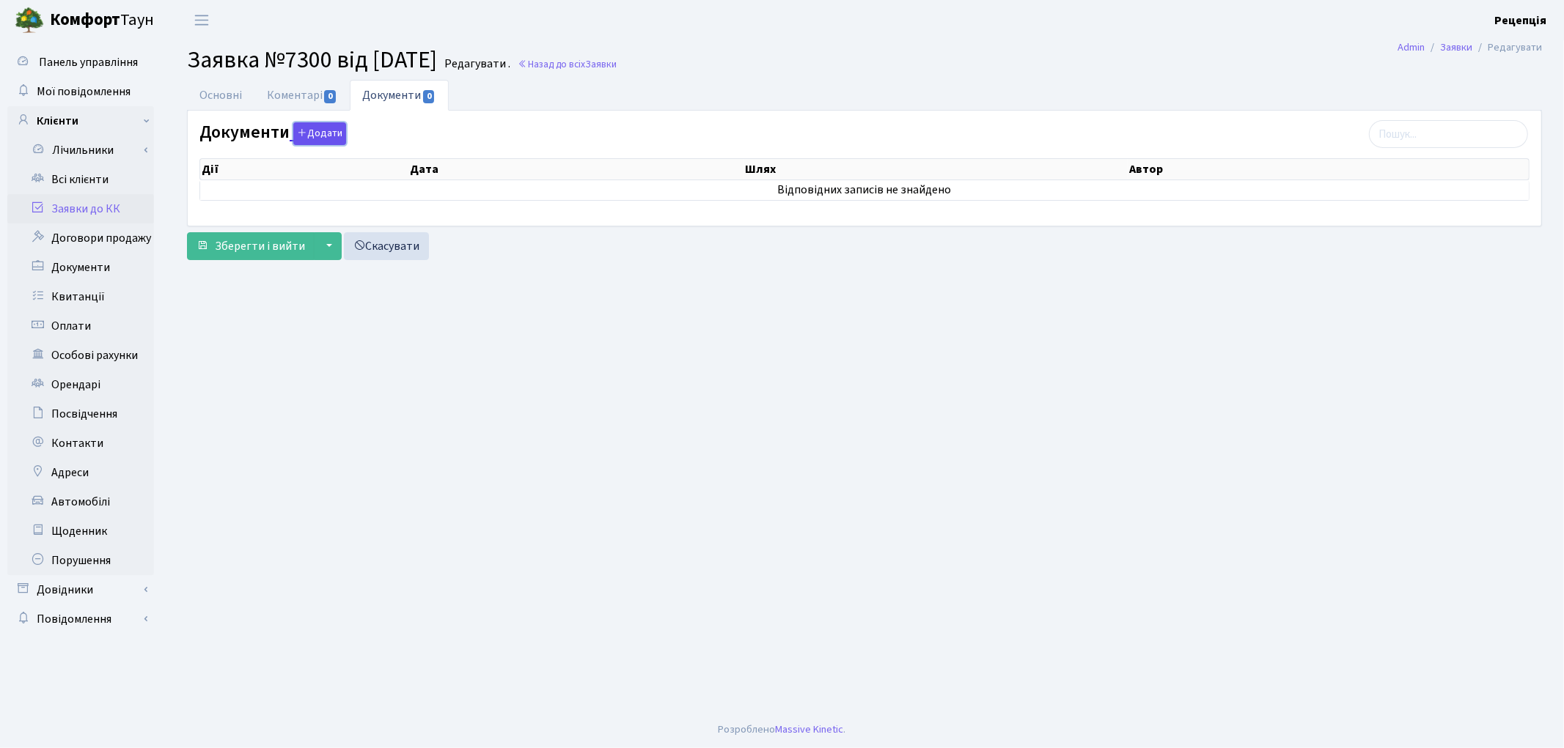
click at [305, 136] on button "Додати" at bounding box center [319, 133] width 53 height 23
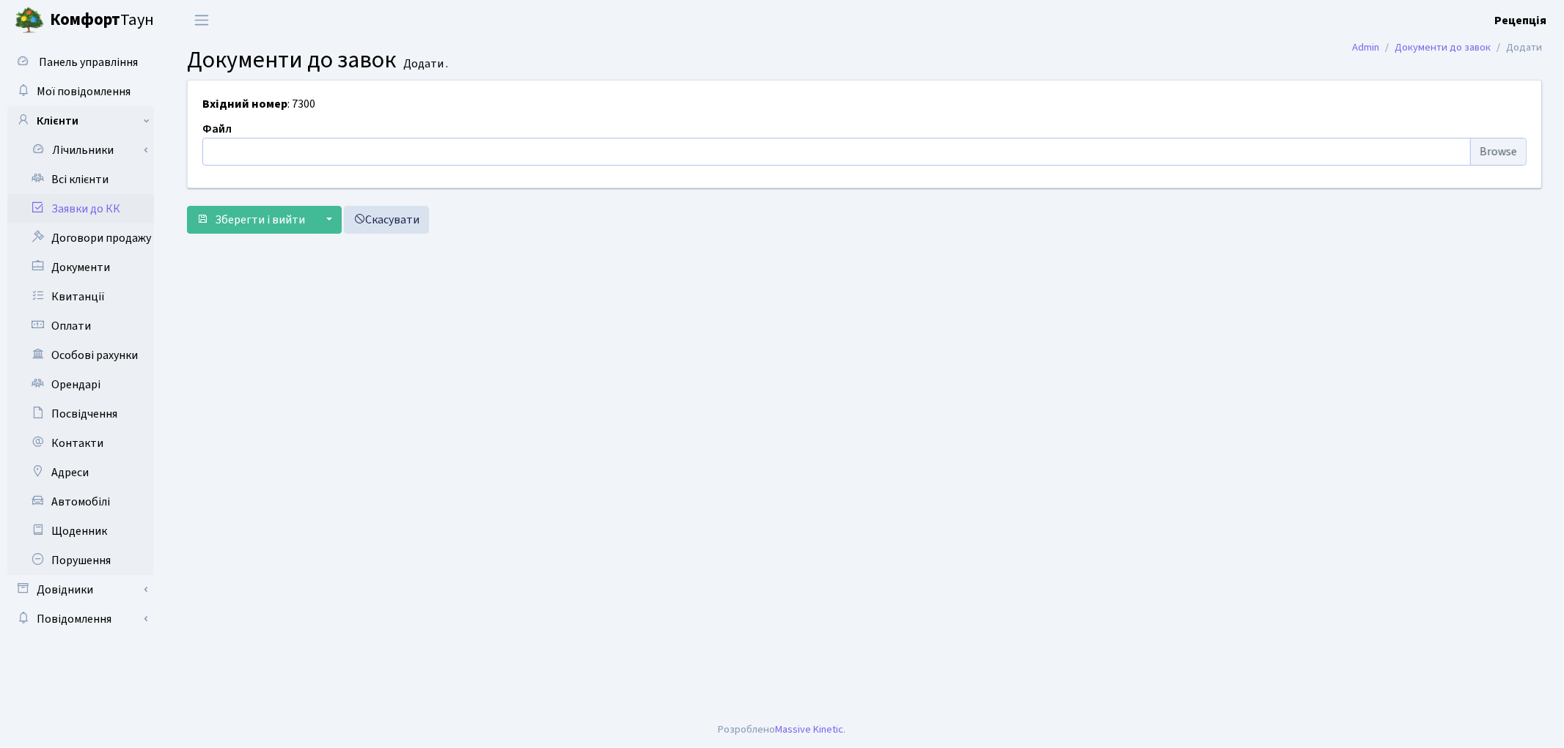
click at [1476, 157] on input "file" at bounding box center [864, 152] width 1324 height 28
type input "C:\fakepath\сканирование0589.pdf"
click at [265, 224] on span "Зберегти і вийти" at bounding box center [260, 220] width 90 height 16
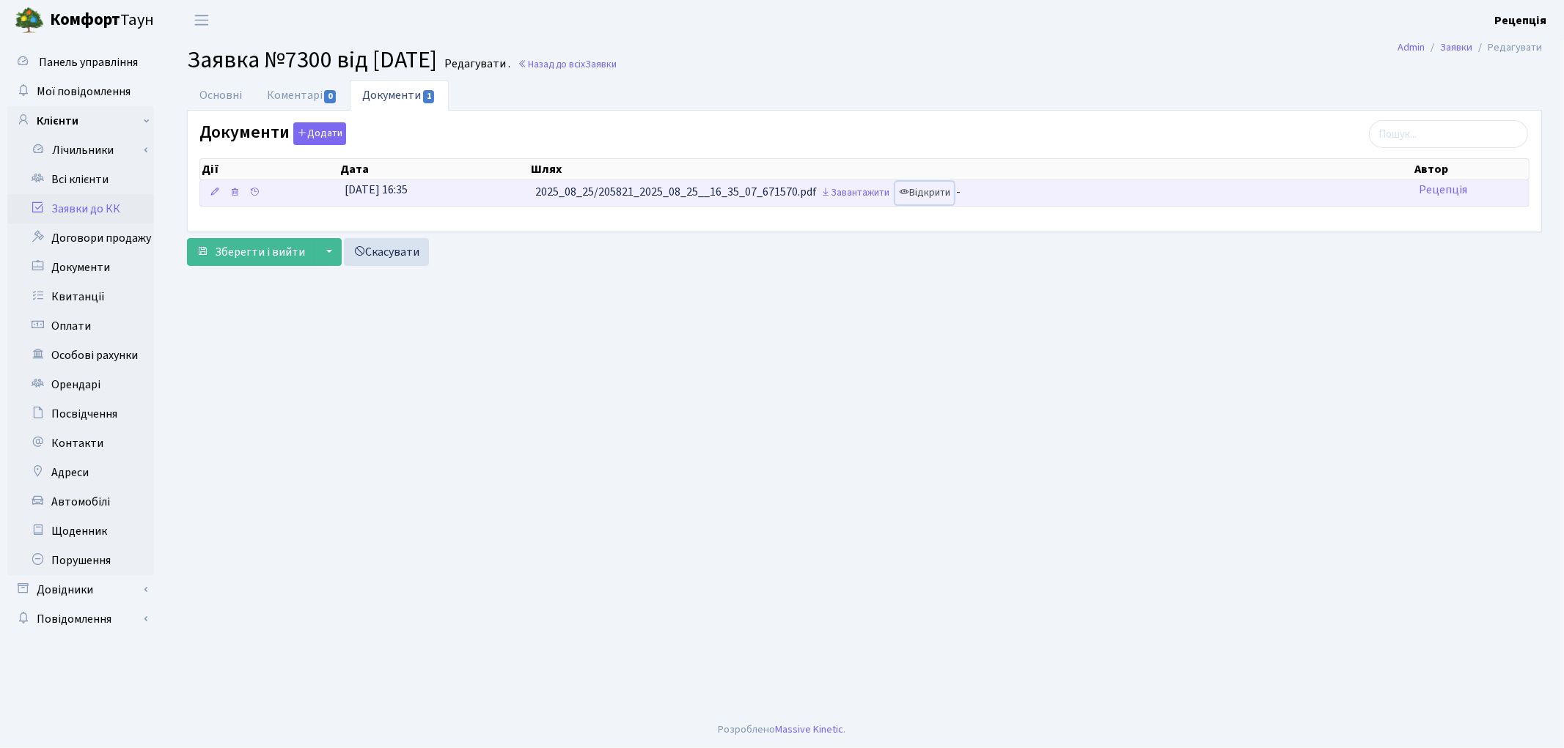
click at [936, 196] on link "Відкрити" at bounding box center [924, 193] width 59 height 23
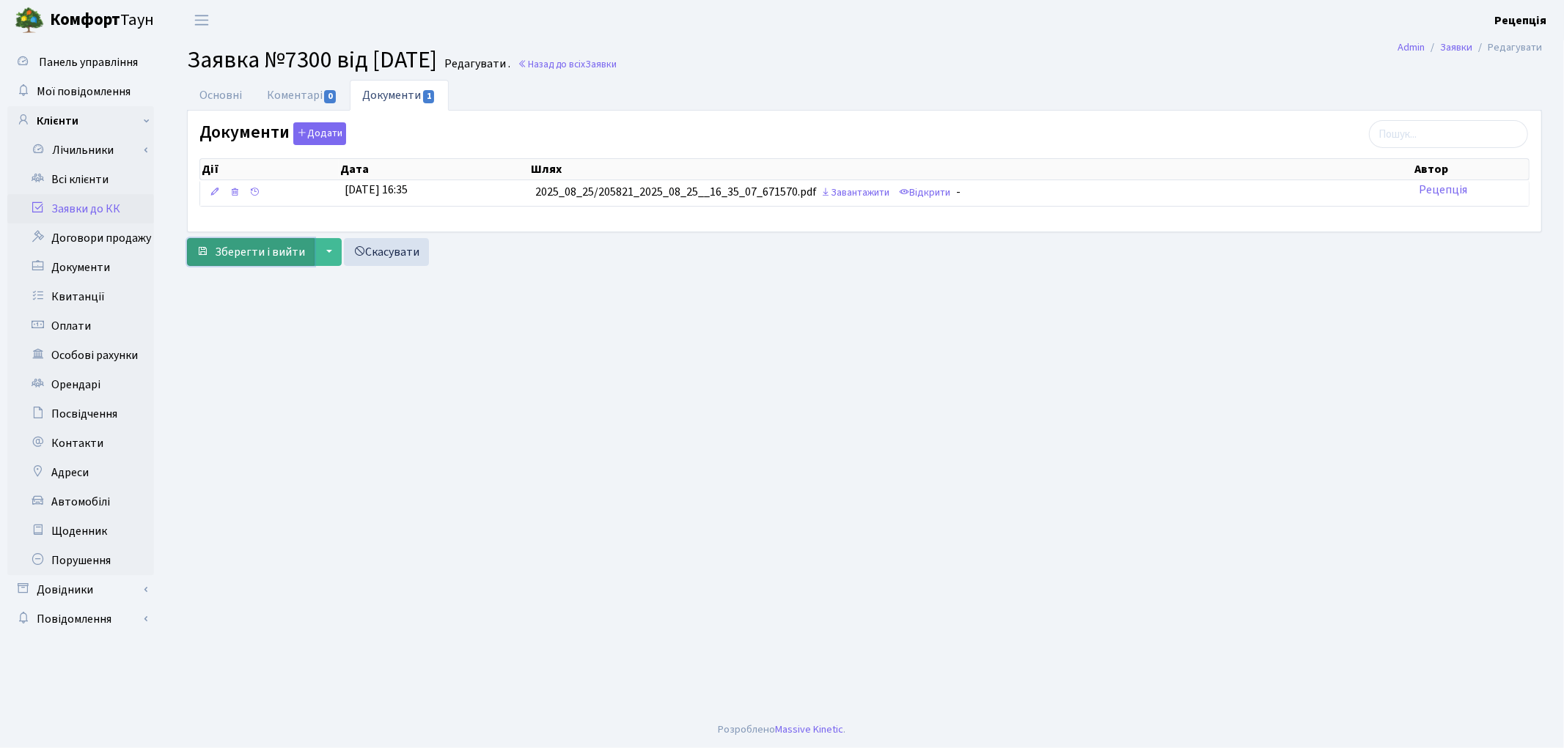
click at [264, 260] on span "Зберегти і вийти" at bounding box center [260, 252] width 90 height 16
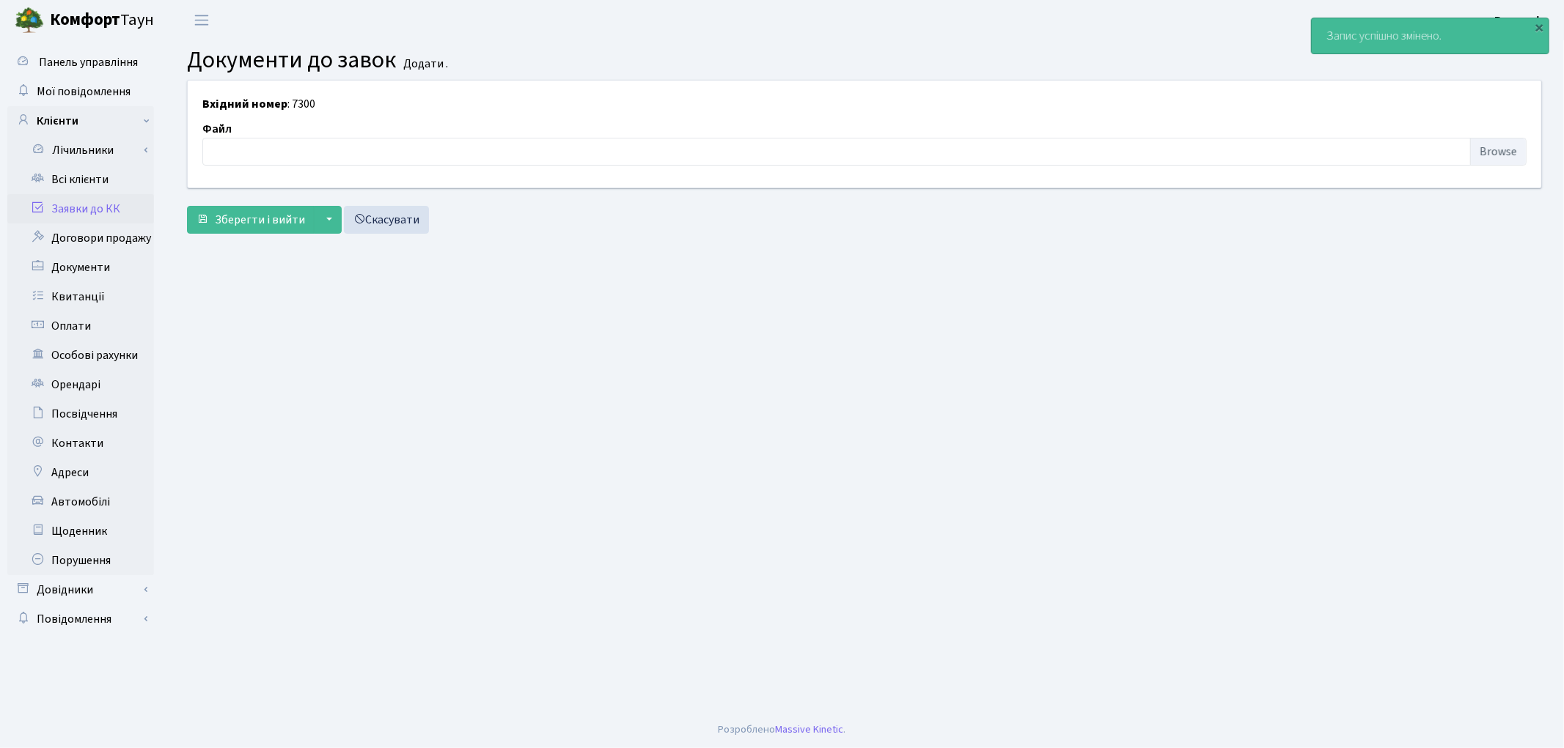
click at [105, 205] on link "Заявки до КК" at bounding box center [80, 208] width 147 height 29
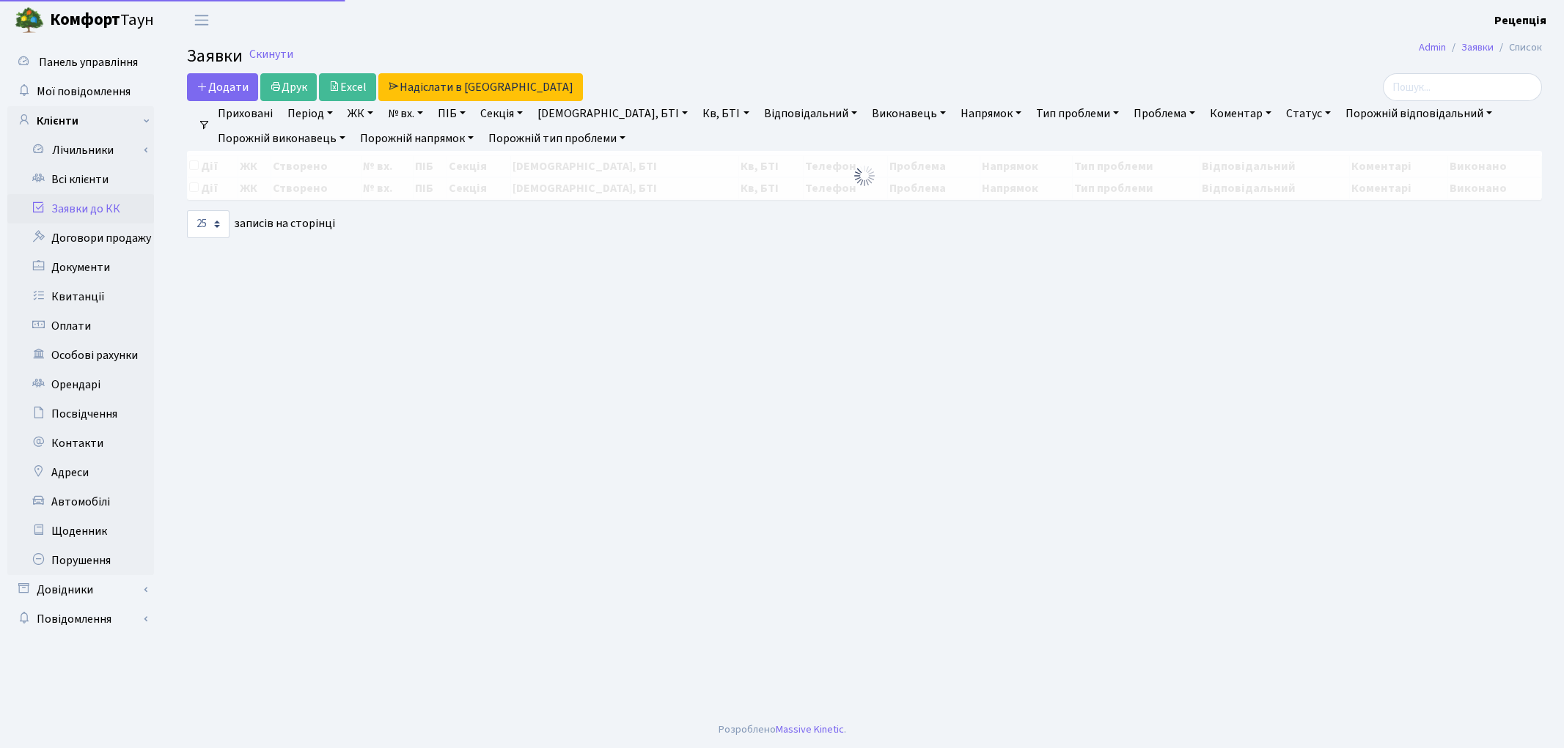
select select "25"
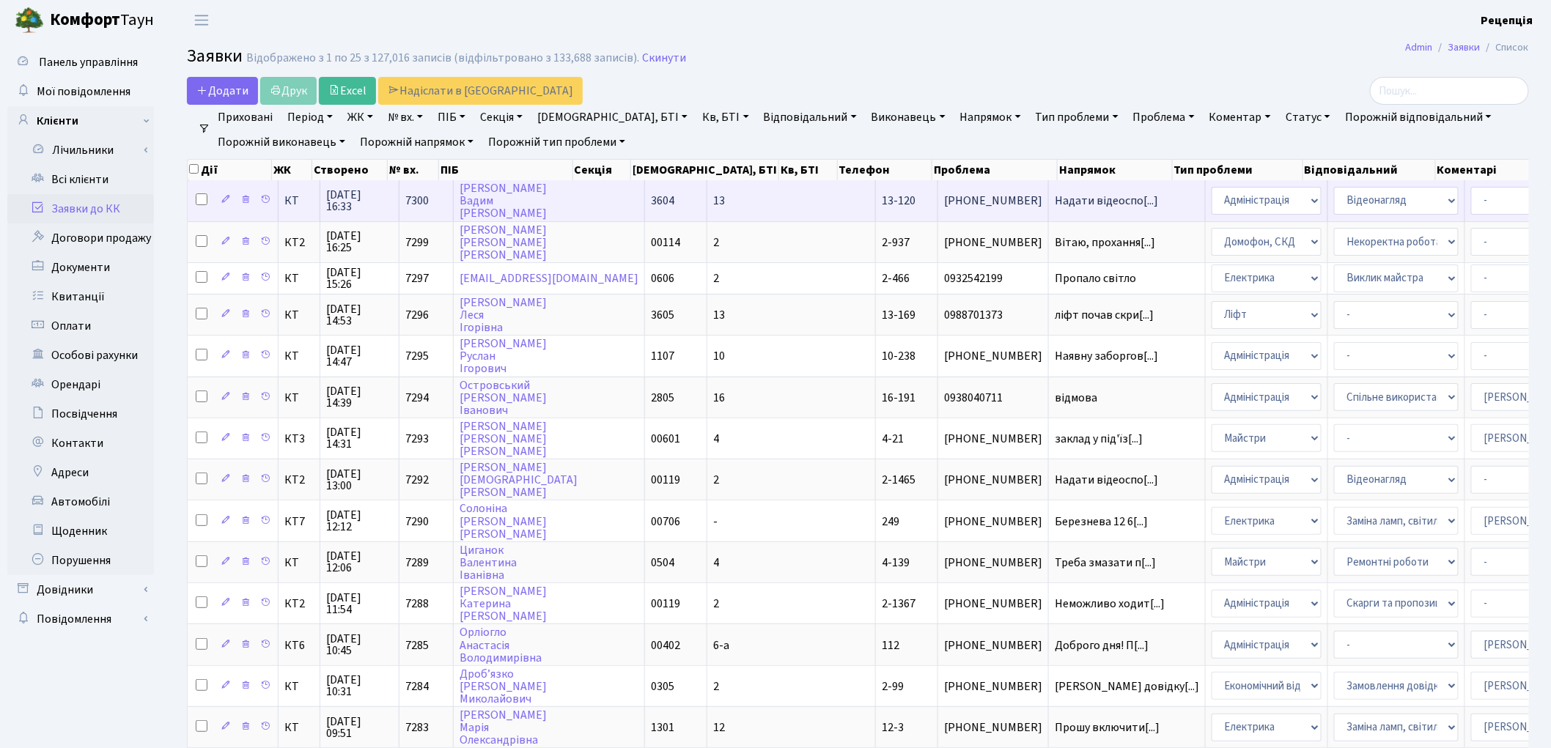
click at [553, 194] on td "Чадюк Вадим Вікторович" at bounding box center [549, 200] width 191 height 40
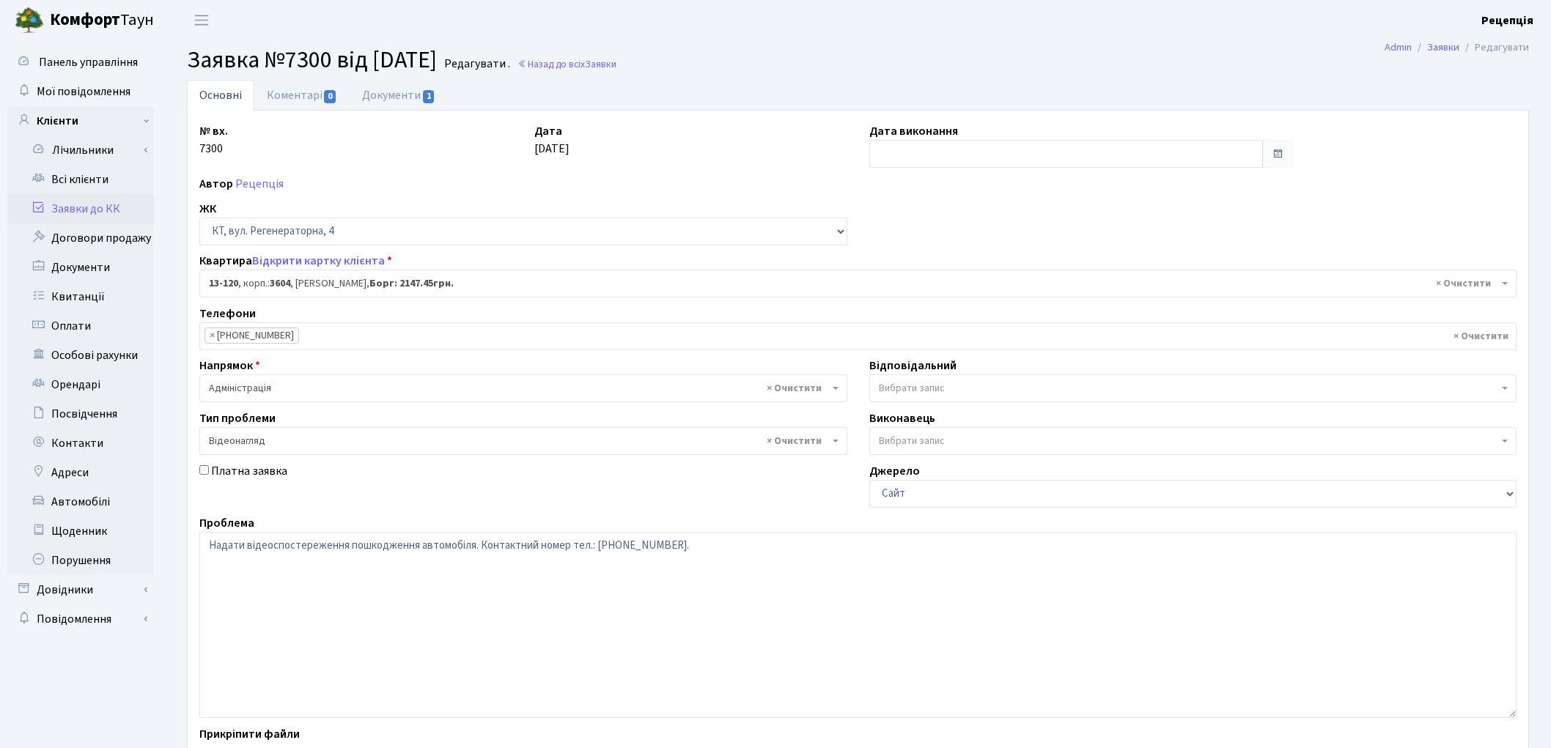
select select "7766"
select select "45"
click at [405, 106] on link "Документи 1" at bounding box center [399, 95] width 98 height 30
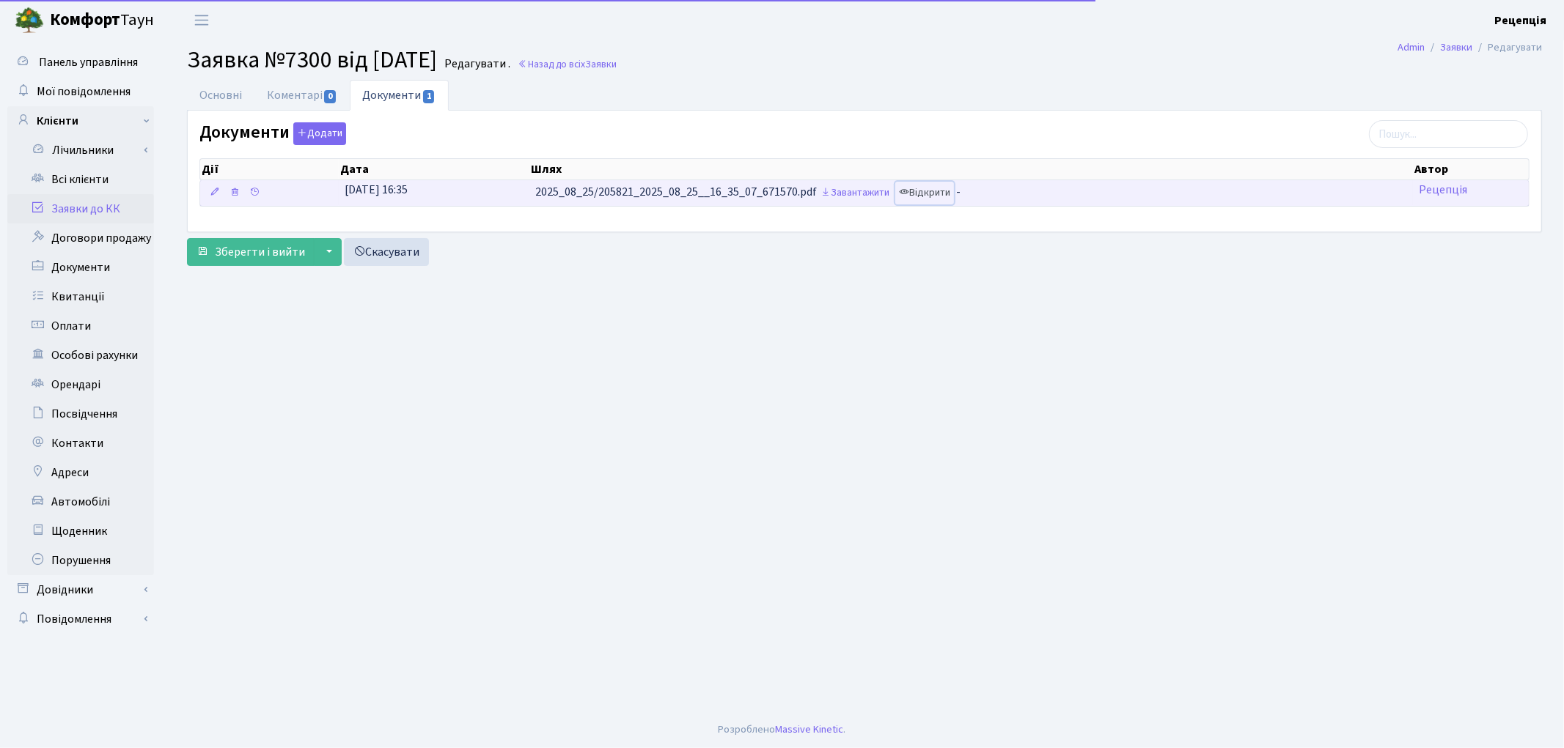
click at [943, 192] on link "Відкрити" at bounding box center [924, 193] width 59 height 23
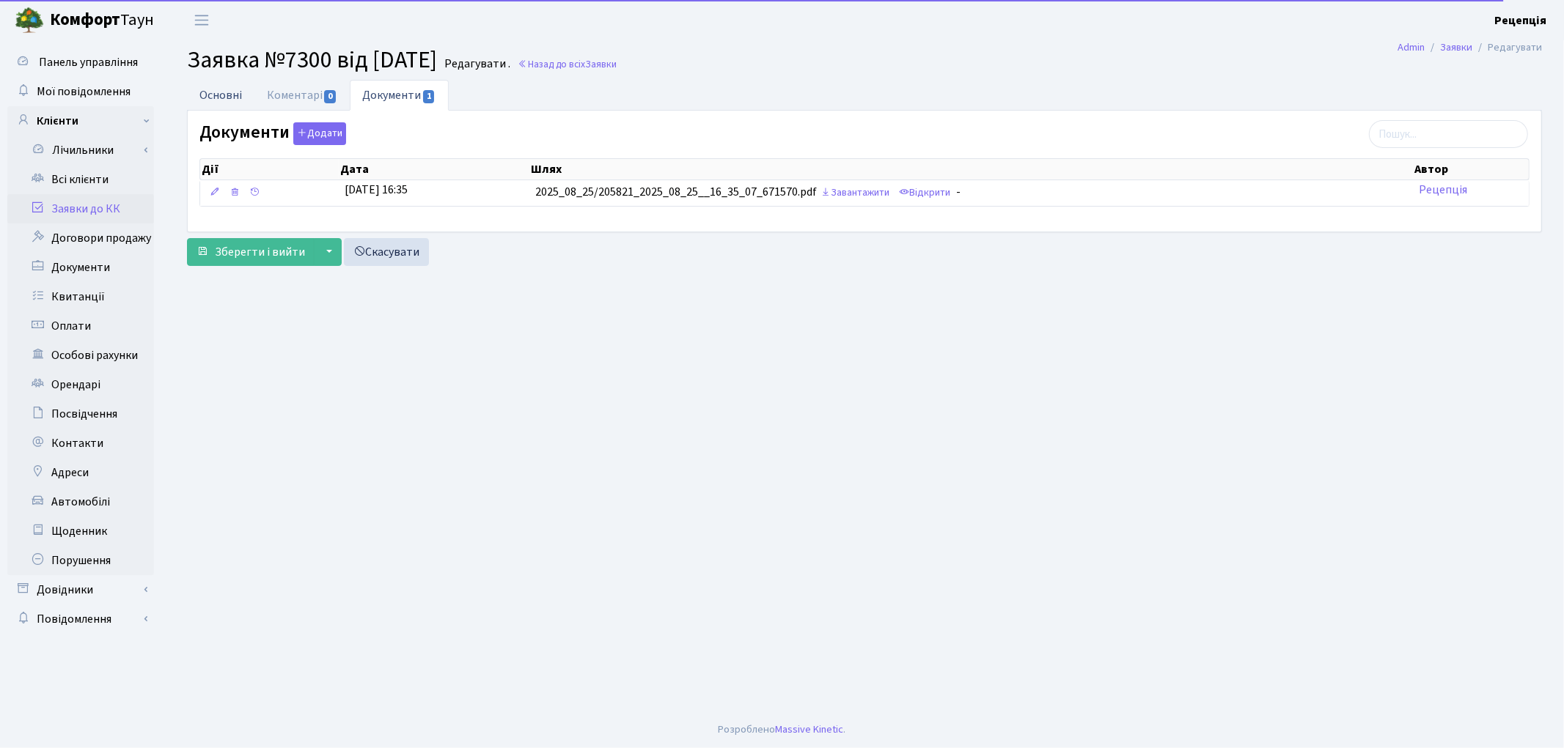
click at [218, 94] on link "Основні" at bounding box center [220, 95] width 67 height 30
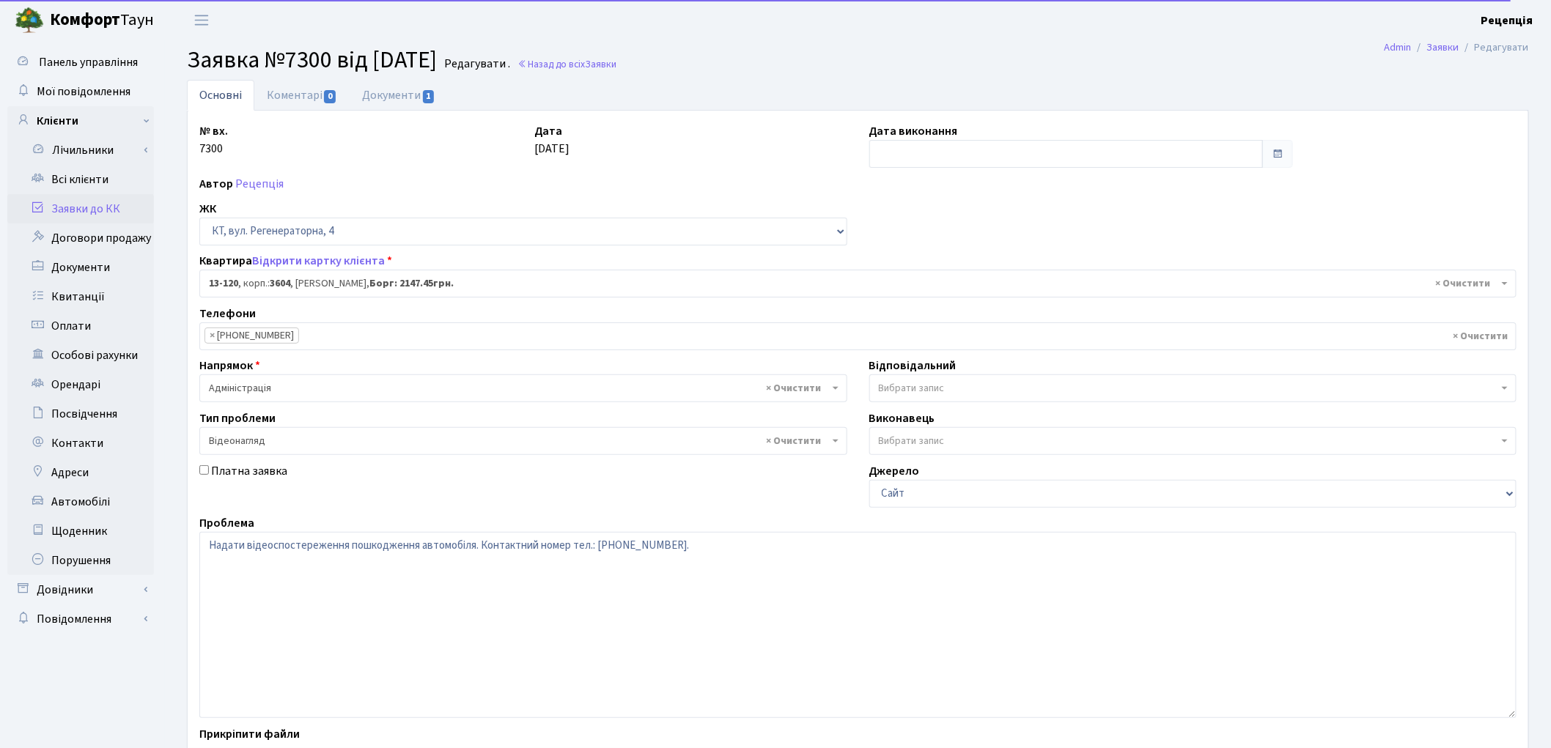
click at [119, 200] on link "Заявки до КК" at bounding box center [80, 208] width 147 height 29
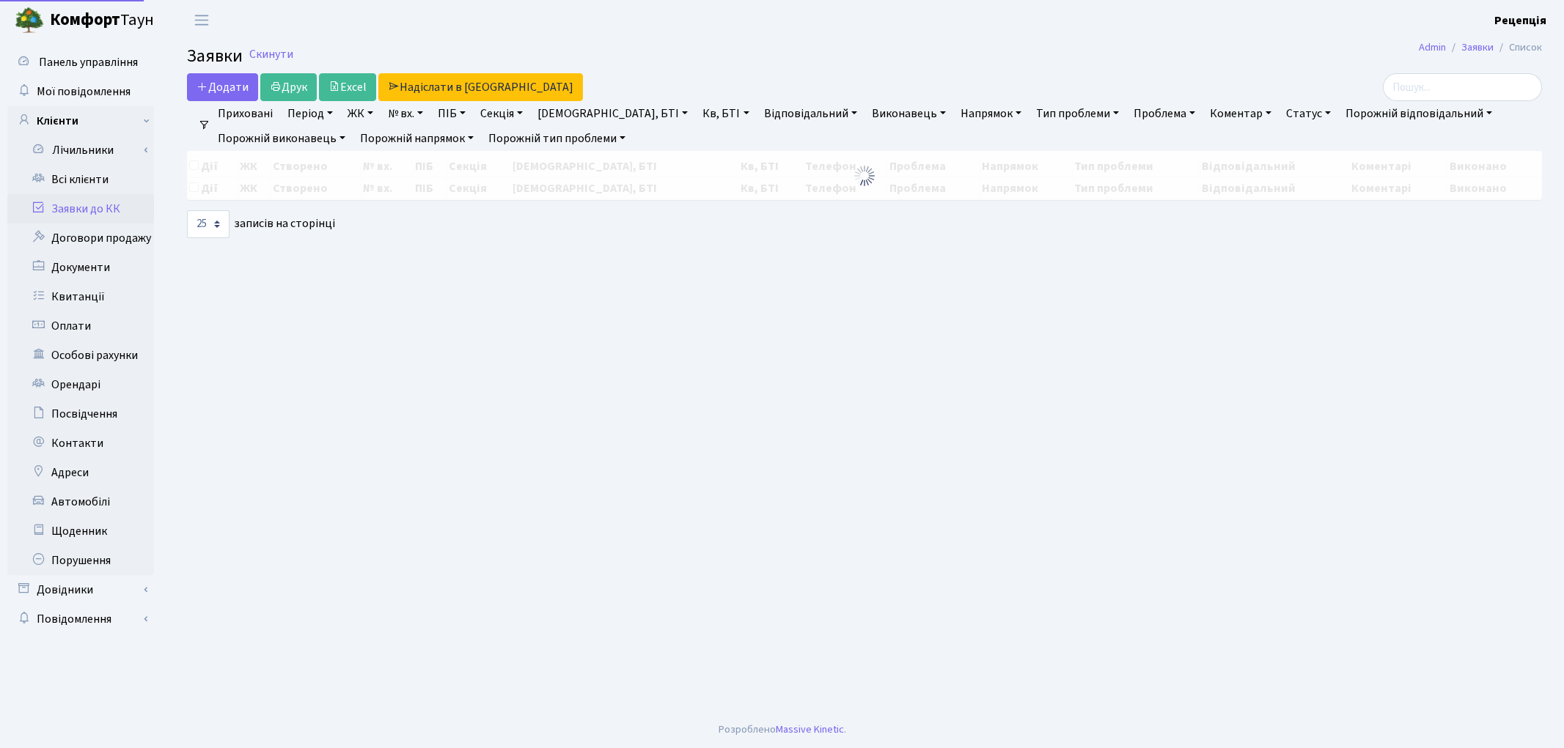
select select "25"
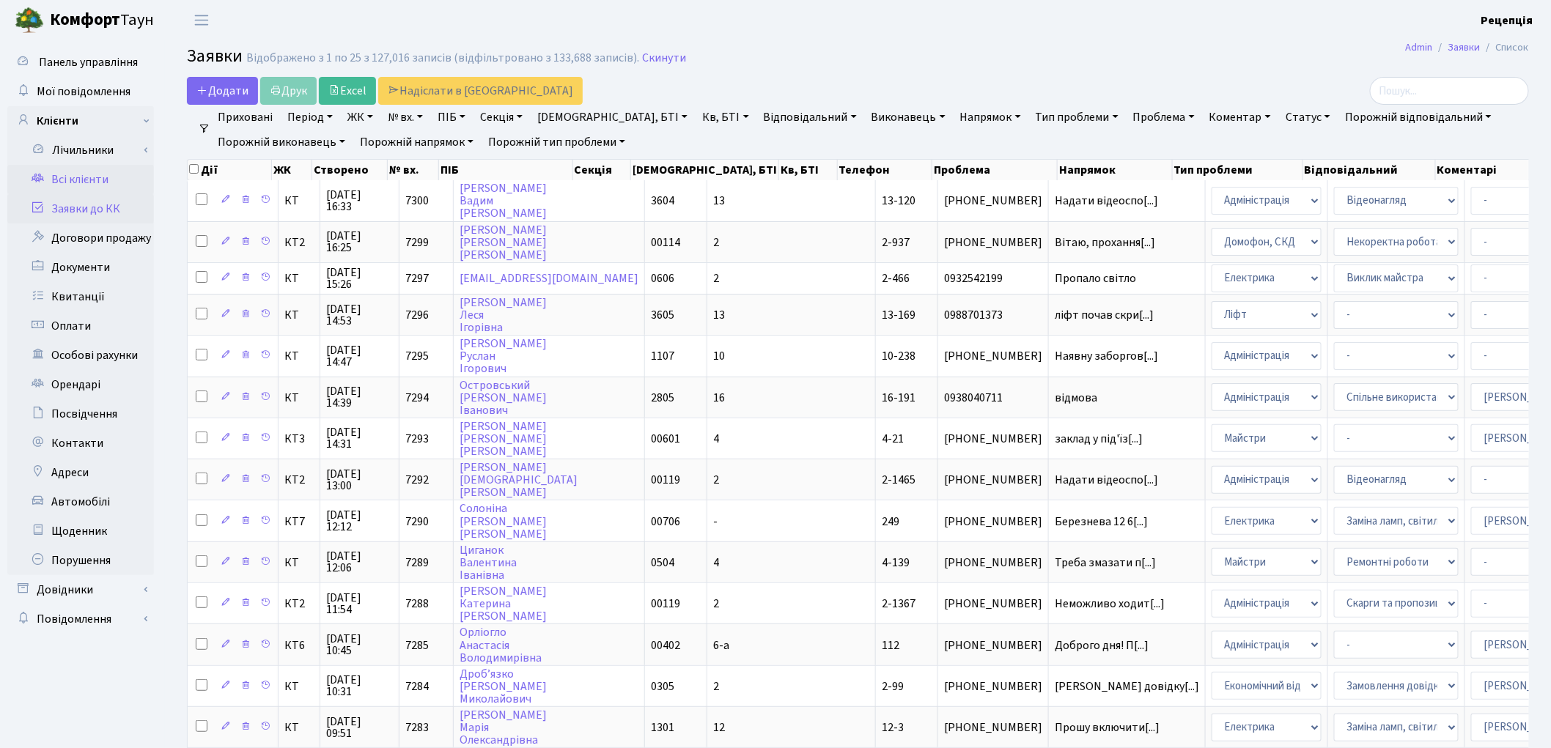
click at [75, 174] on link "Всі клієнти" at bounding box center [80, 179] width 147 height 29
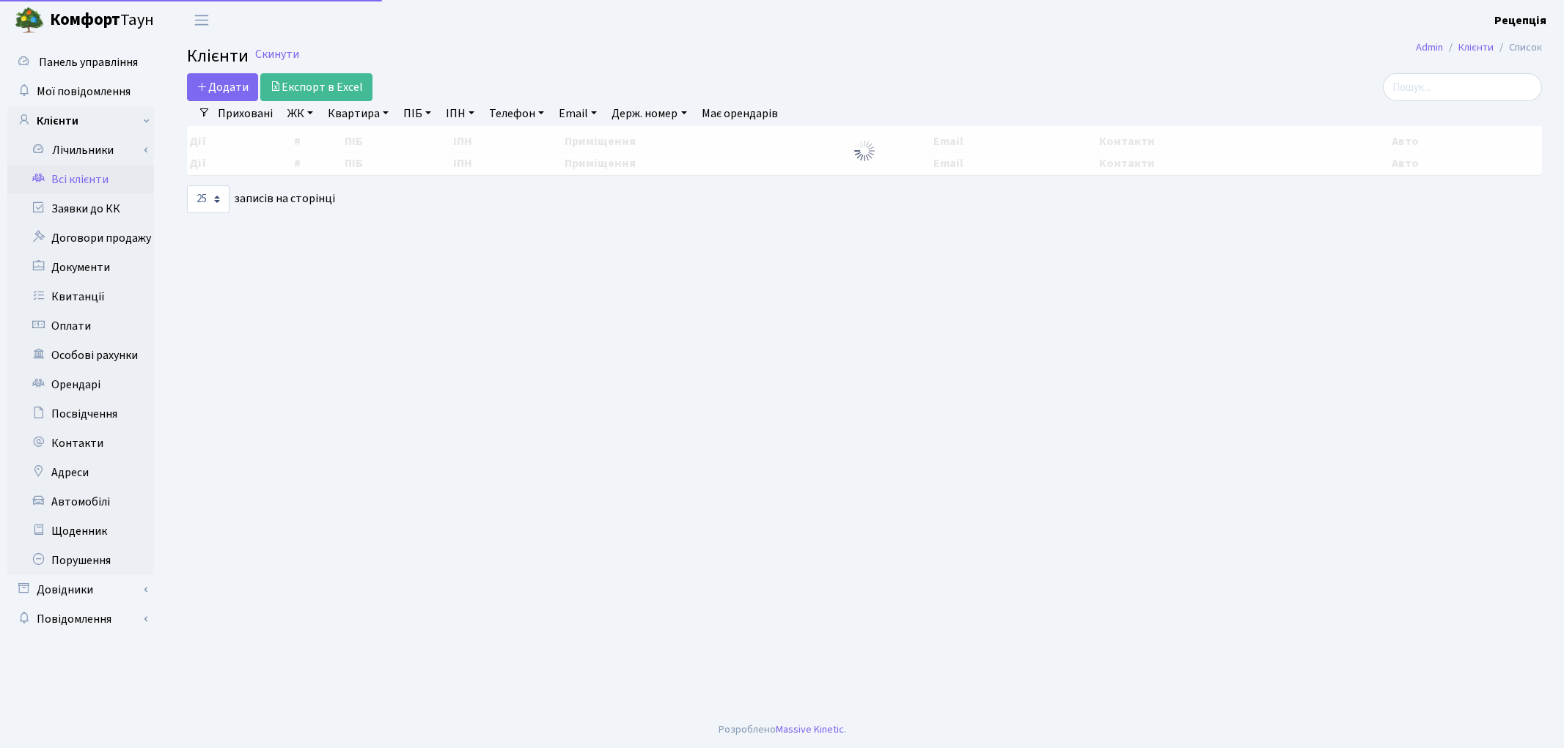
select select "25"
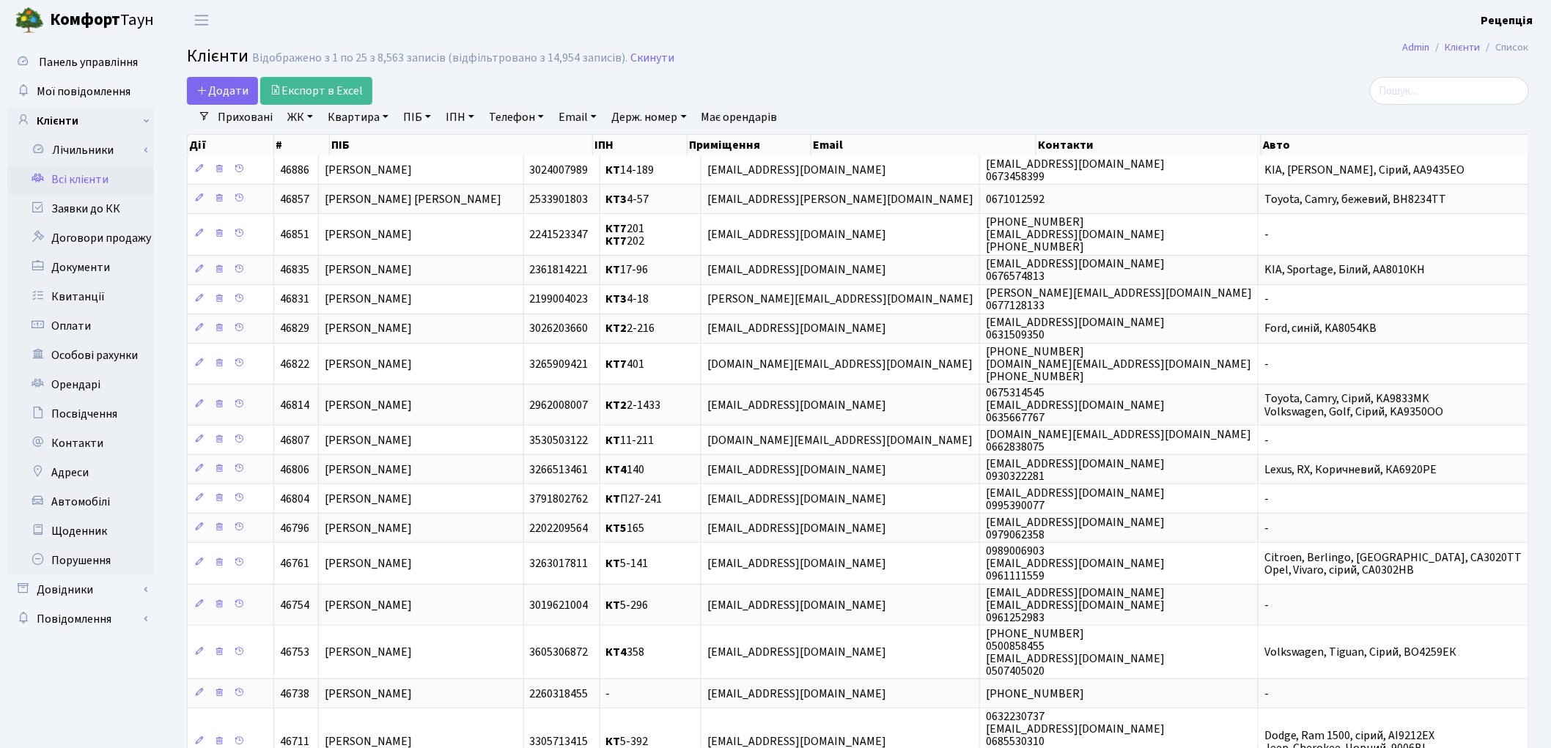
click at [310, 123] on link "ЖК" at bounding box center [300, 117] width 37 height 25
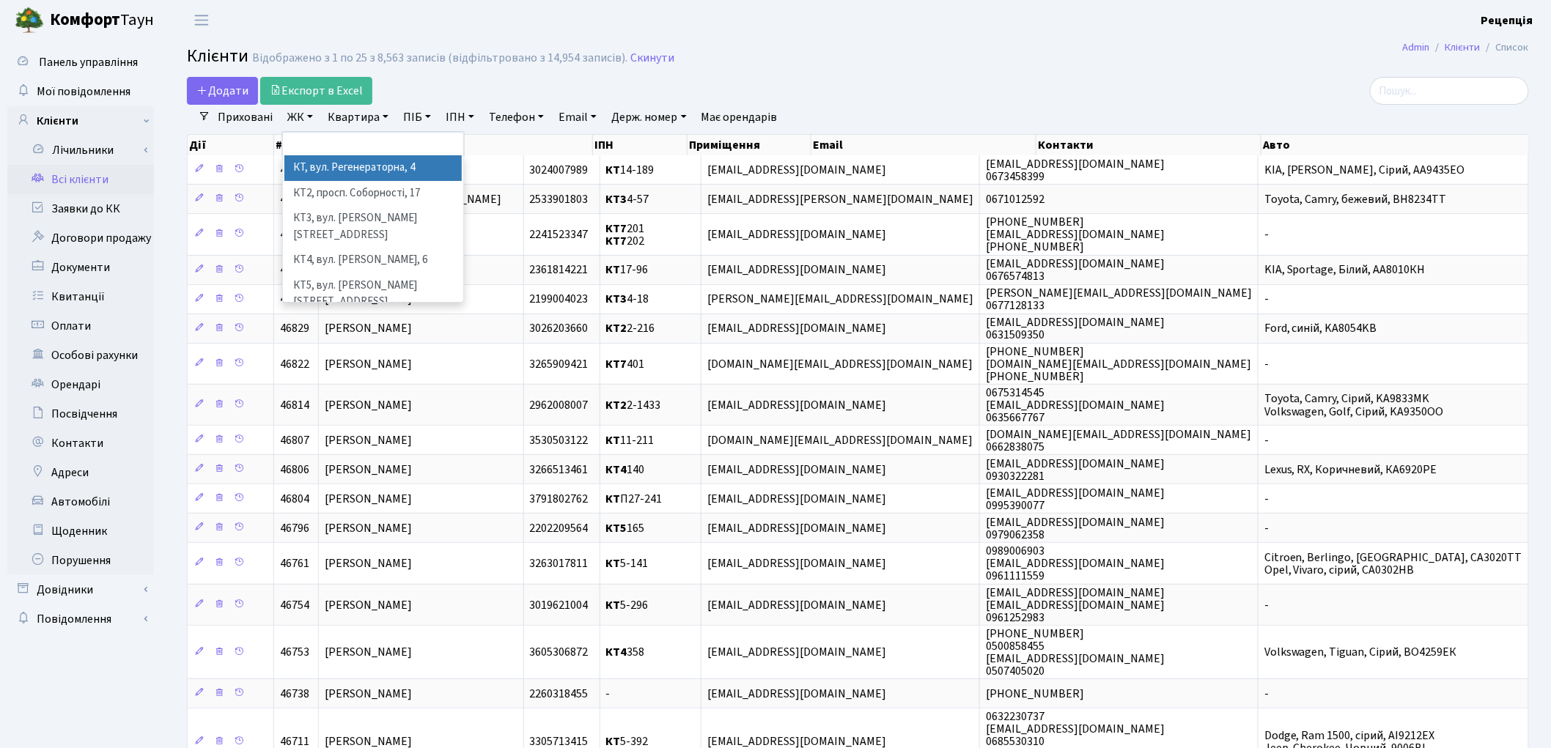
click at [328, 163] on li "КТ, вул. Регенераторна, 4" at bounding box center [372, 168] width 177 height 26
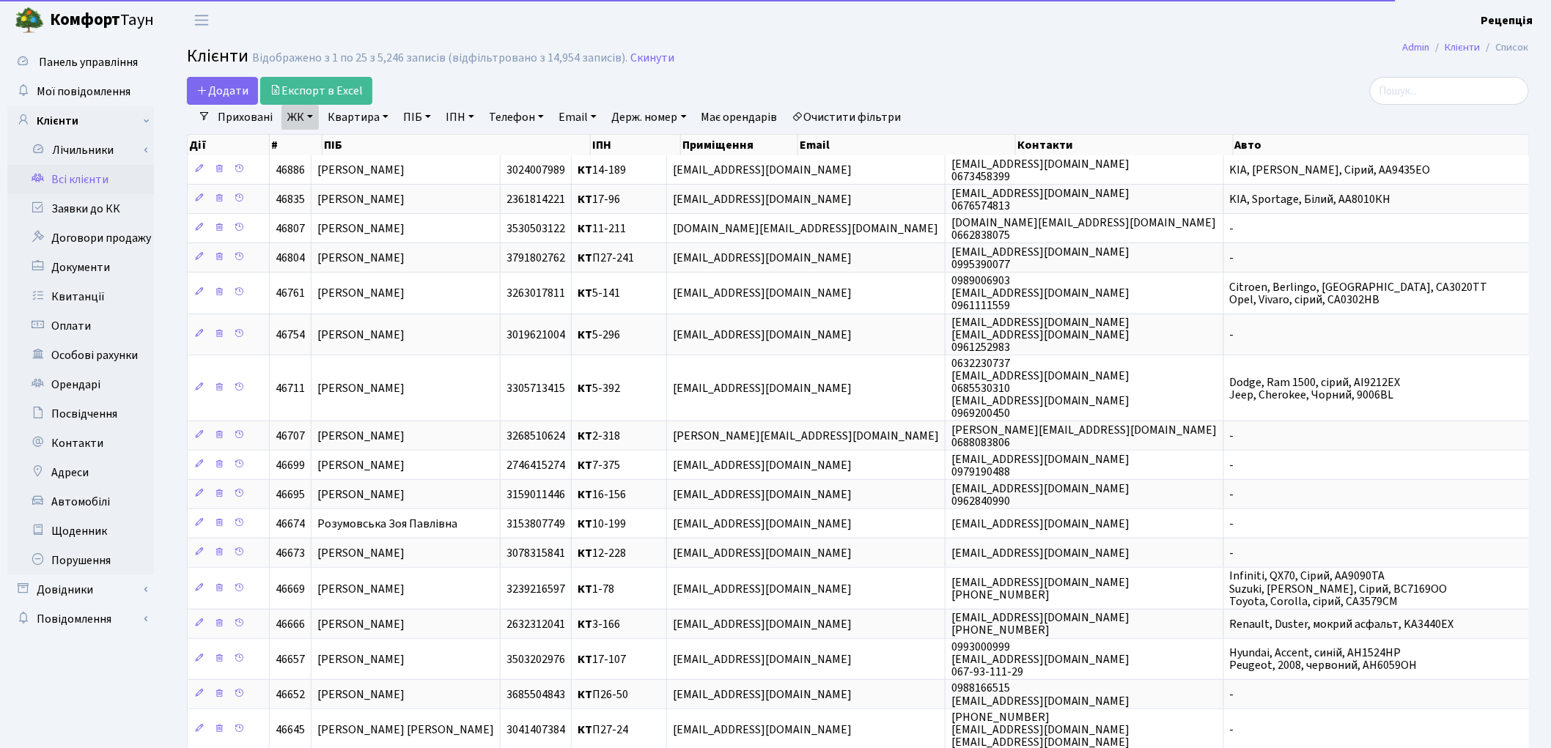
click at [359, 113] on link "Квартира" at bounding box center [358, 117] width 73 height 25
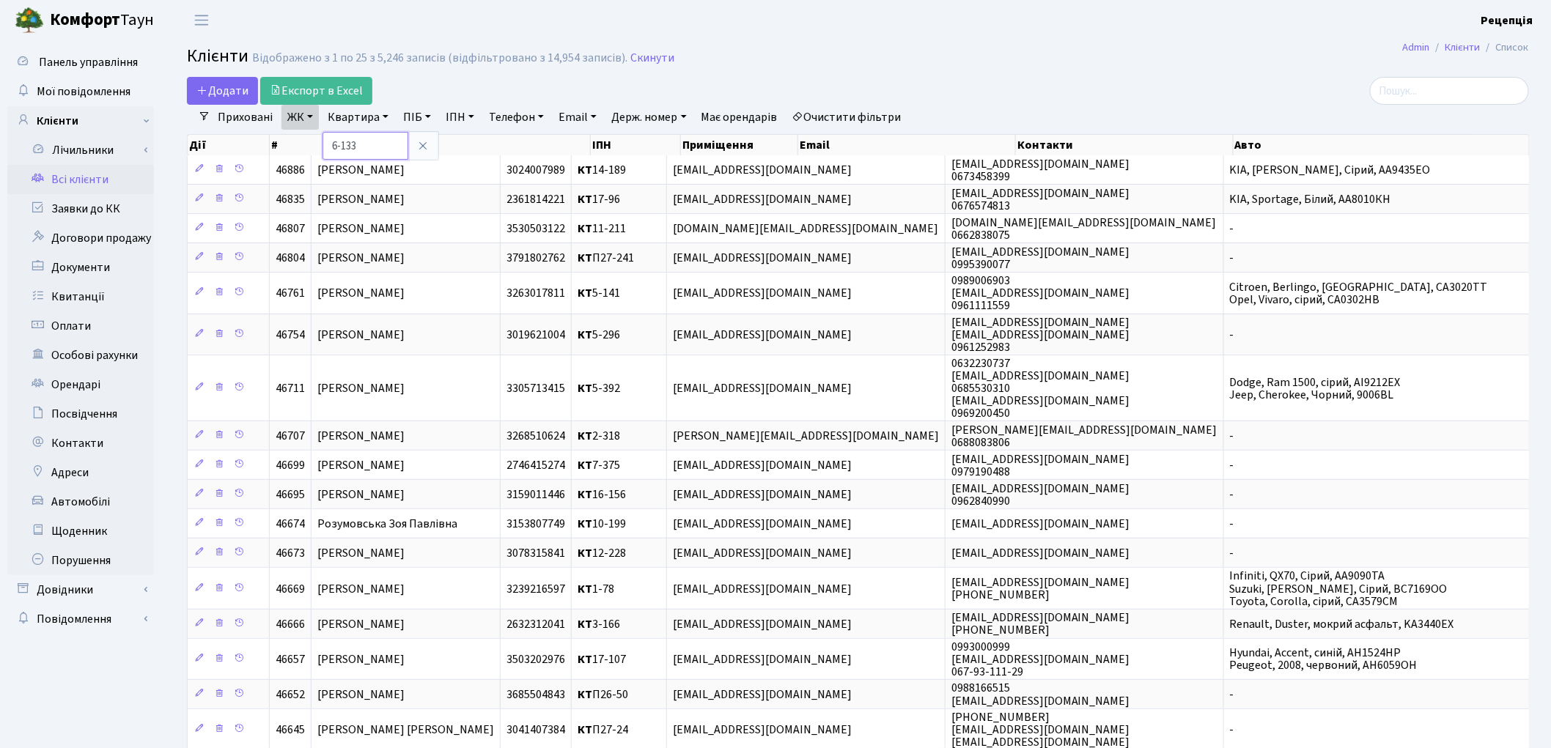
type input "6-133"
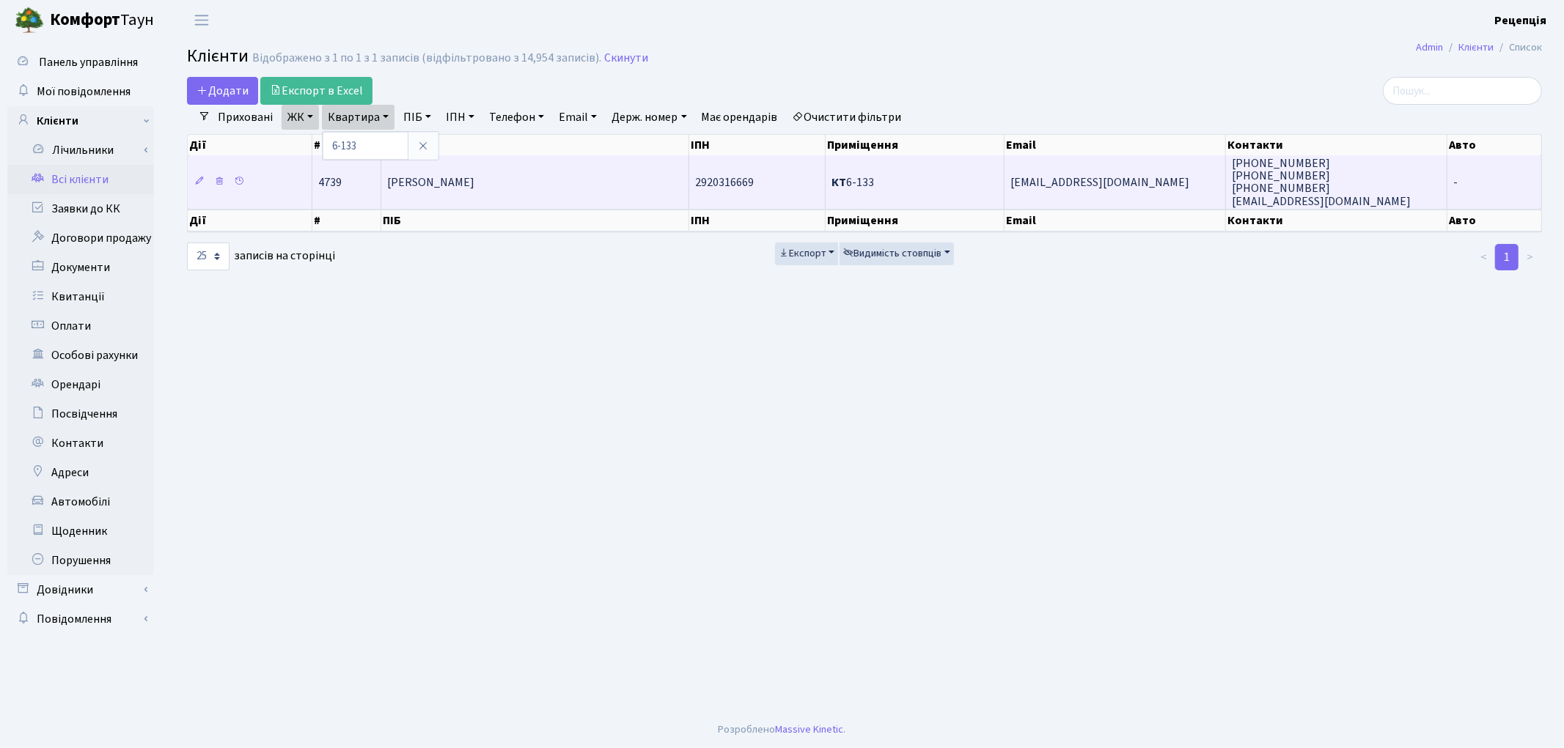
click at [444, 191] on td "[PERSON_NAME]" at bounding box center [535, 181] width 308 height 53
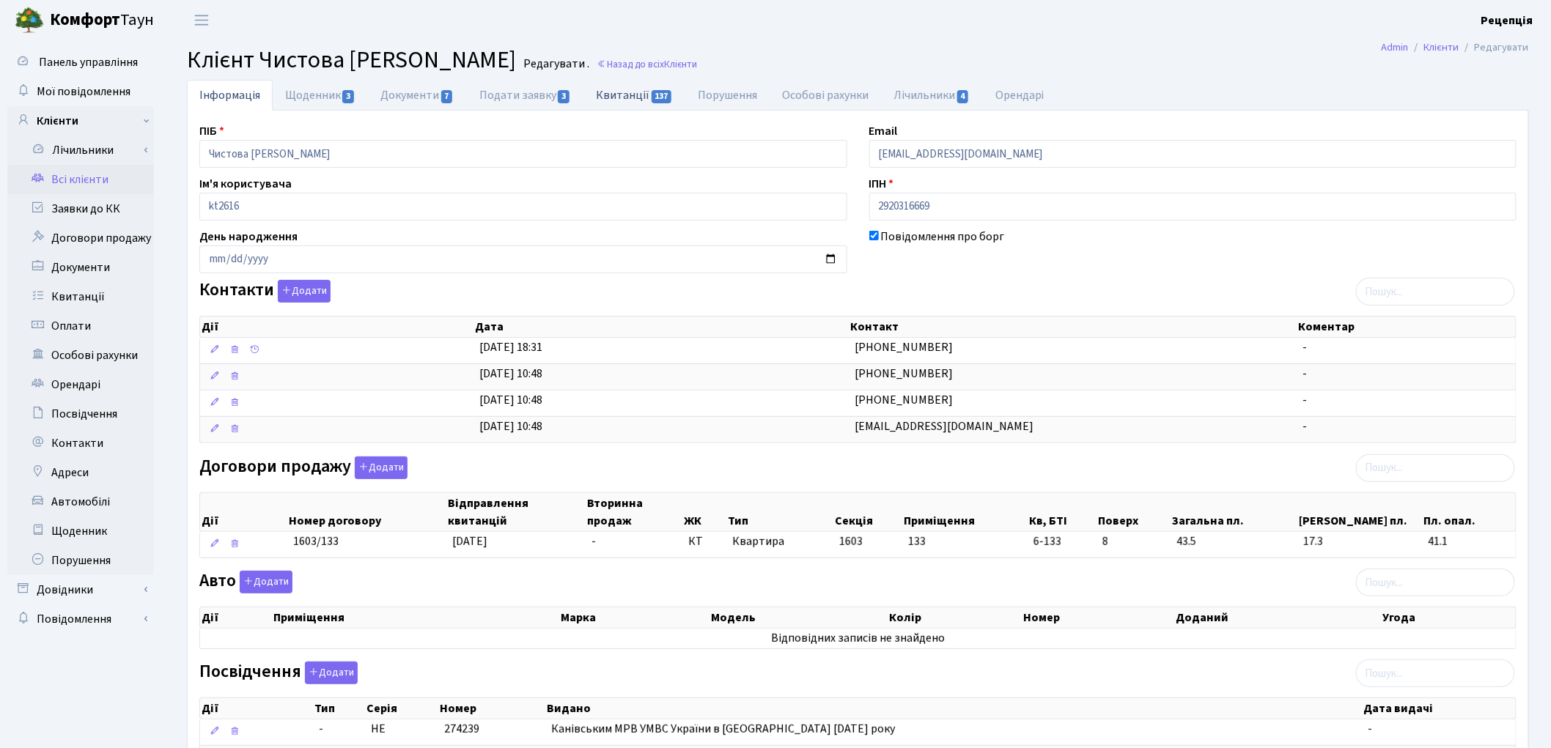
click at [606, 96] on link "Квитанції 137" at bounding box center [635, 95] width 102 height 30
select select "25"
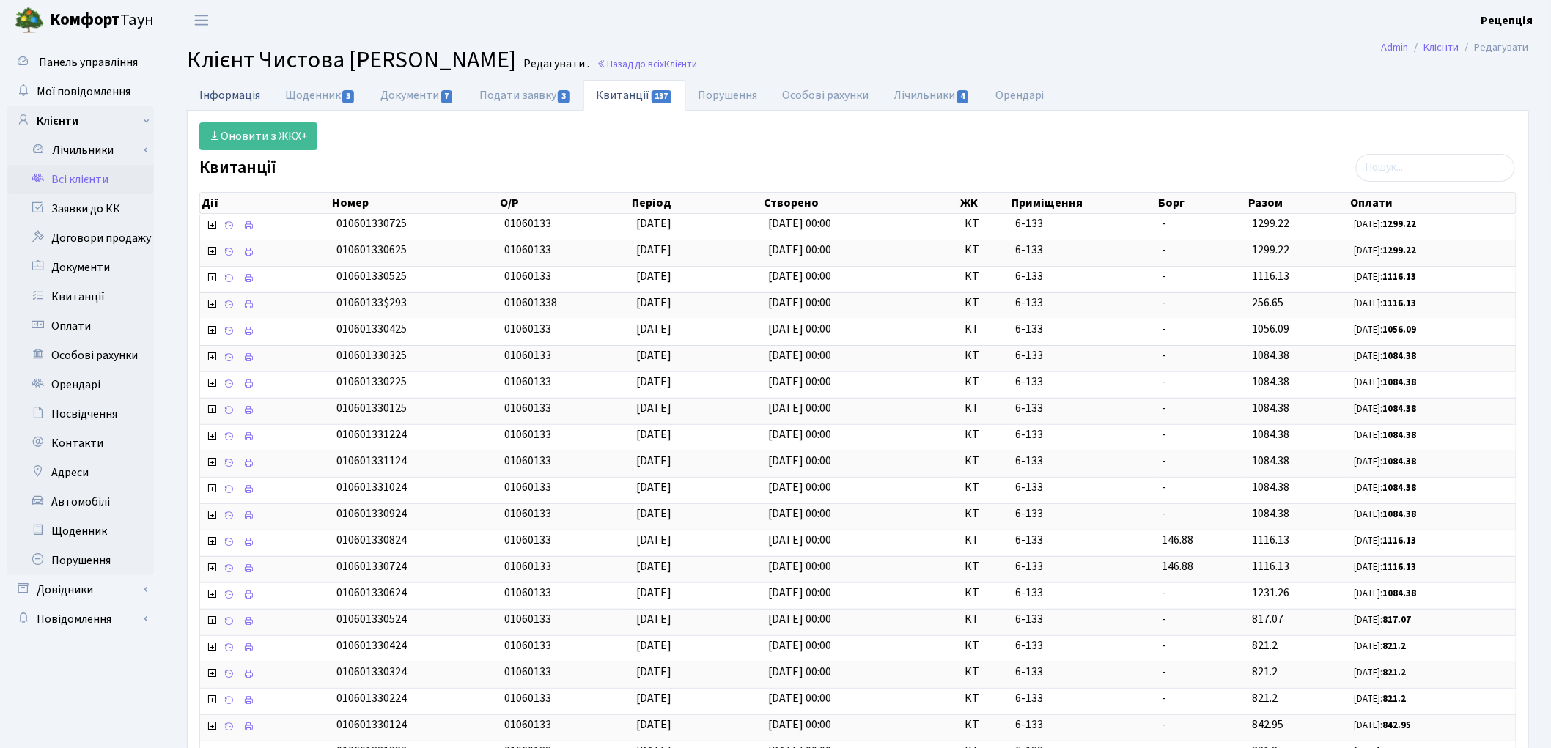
click at [262, 98] on link "Інформація" at bounding box center [230, 95] width 86 height 30
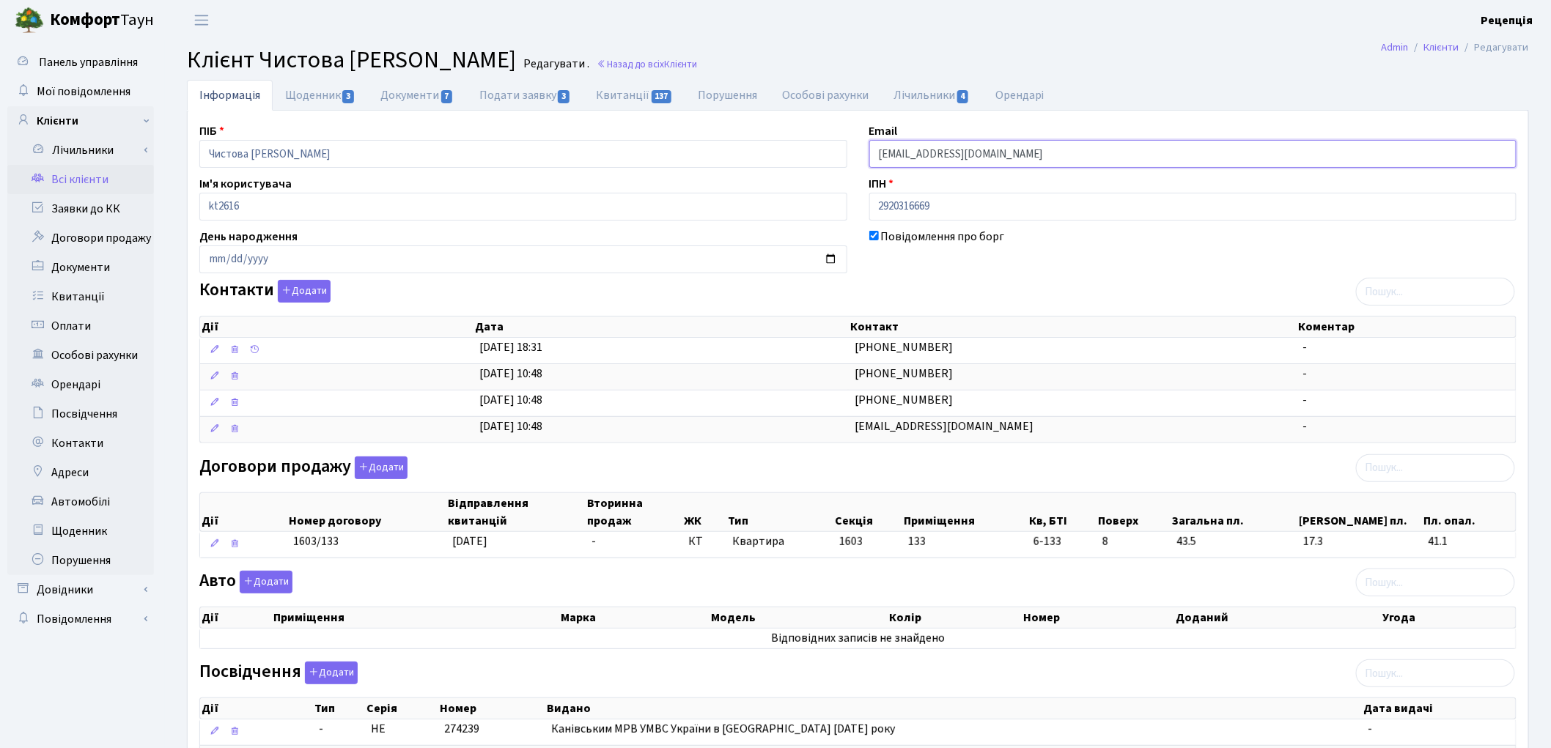
drag, startPoint x: 1001, startPoint y: 152, endPoint x: 863, endPoint y: 149, distance: 137.9
click at [863, 149] on div "Email natituch@gmail.com" at bounding box center [1193, 144] width 670 height 45
click at [880, 156] on input "rodicheva" at bounding box center [1193, 154] width 648 height 28
click at [932, 158] on input "rodicheva" at bounding box center [1193, 154] width 648 height 28
click at [968, 154] on input "rodicheva.anastasiea@gmail.com" at bounding box center [1193, 154] width 648 height 28
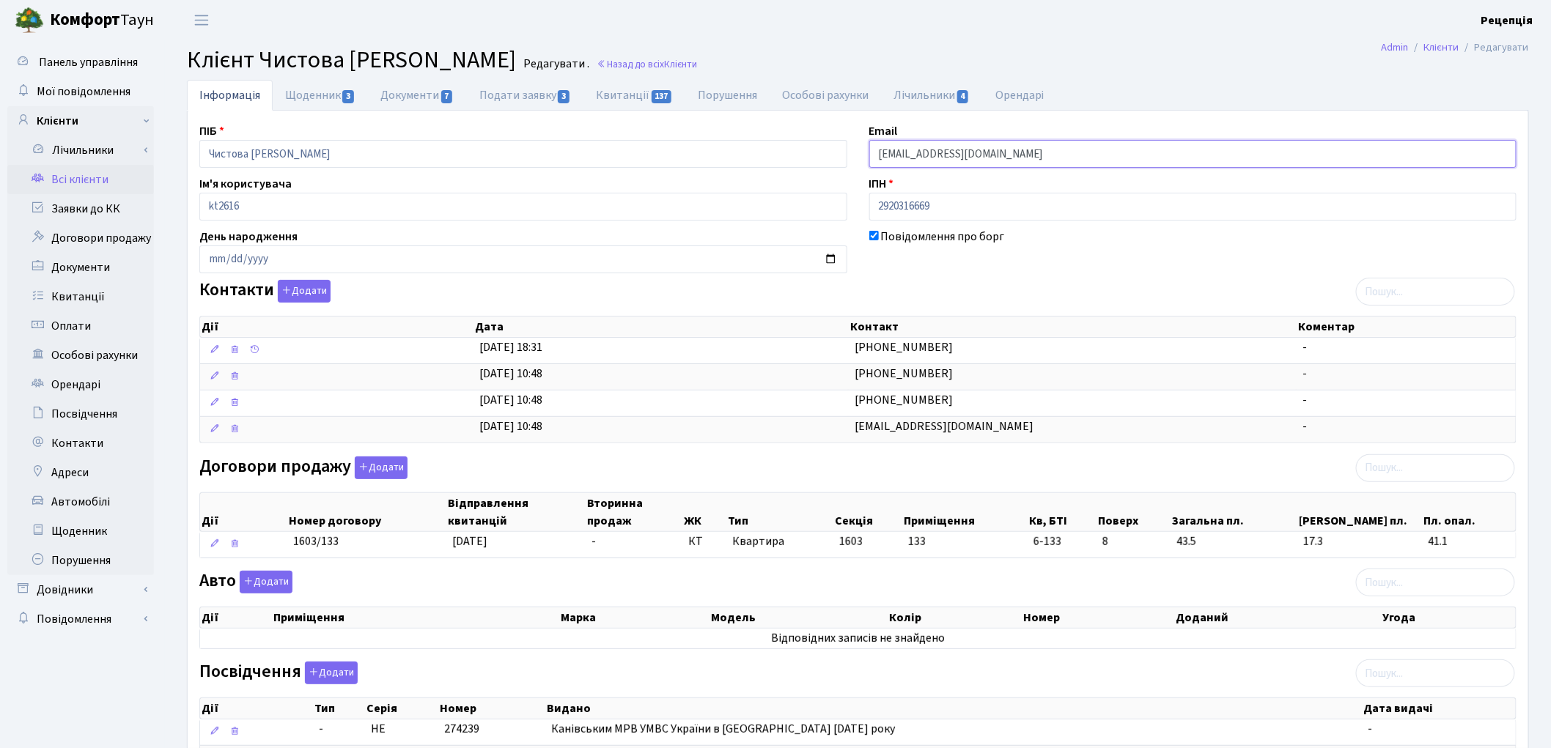
click at [1069, 163] on input "rodicheva.anastasiya@gmail.com" at bounding box center [1193, 154] width 648 height 28
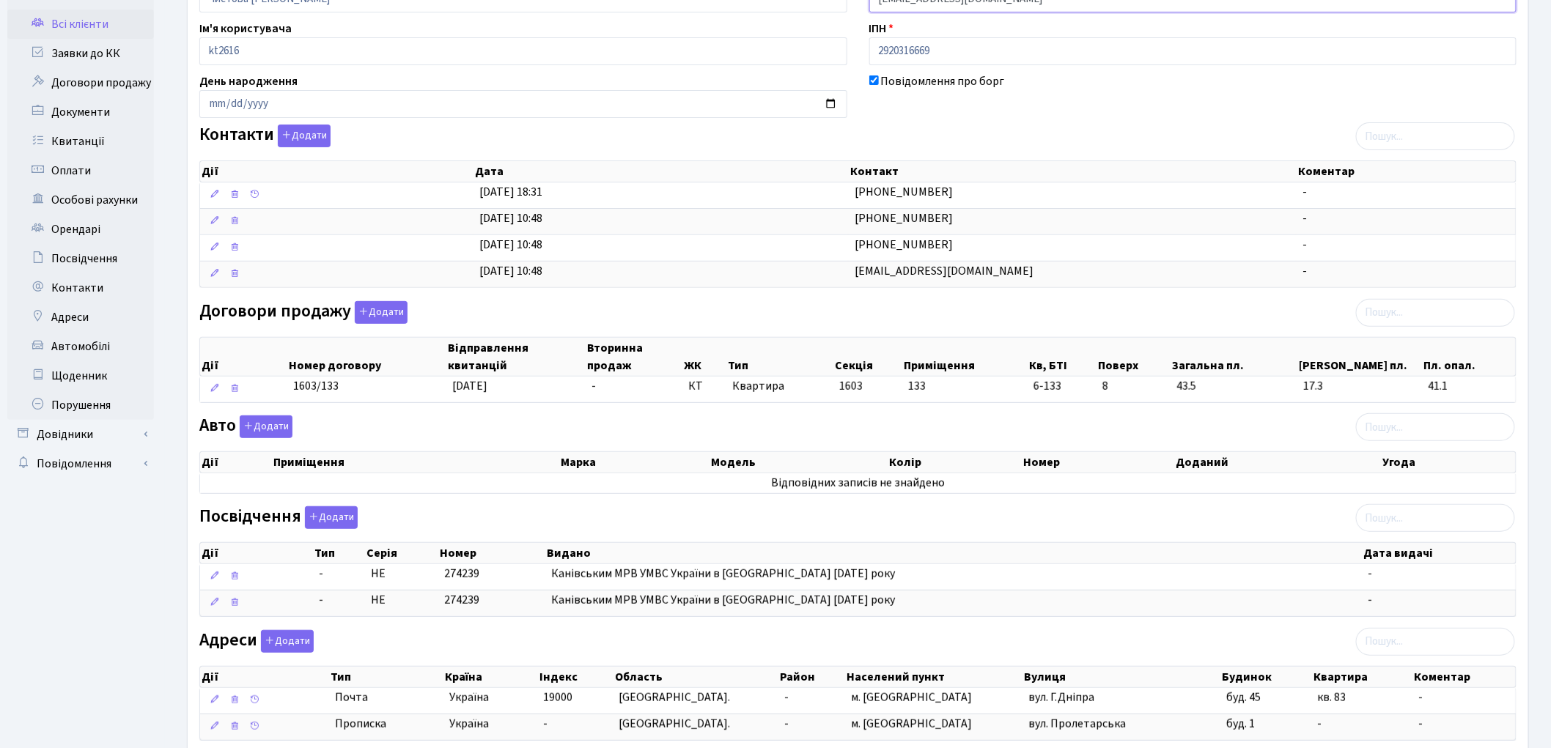
scroll to position [254, 0]
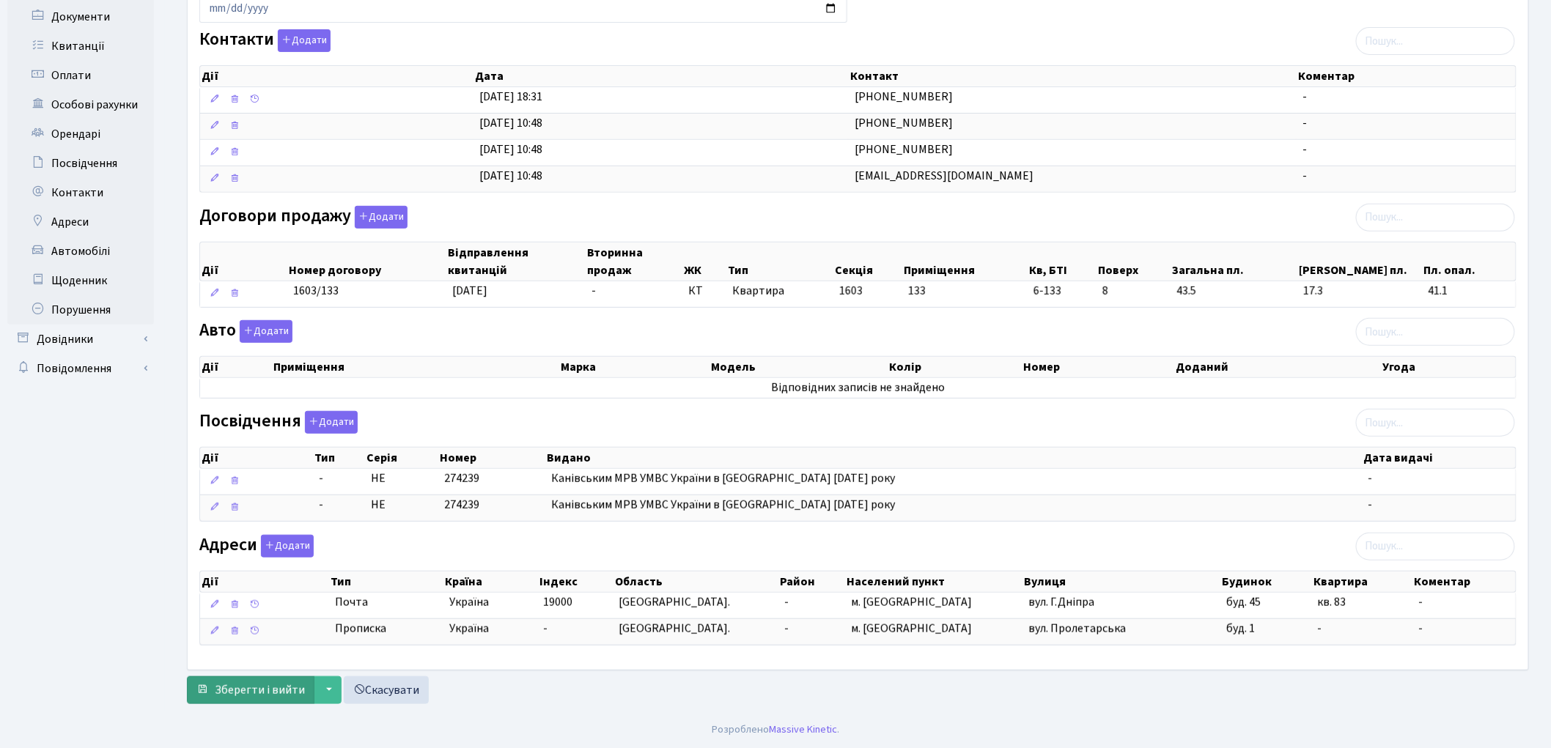
type input "rodicheva.anastasiya@ukr.net"
click at [284, 687] on span "Зберегти і вийти" at bounding box center [260, 691] width 90 height 16
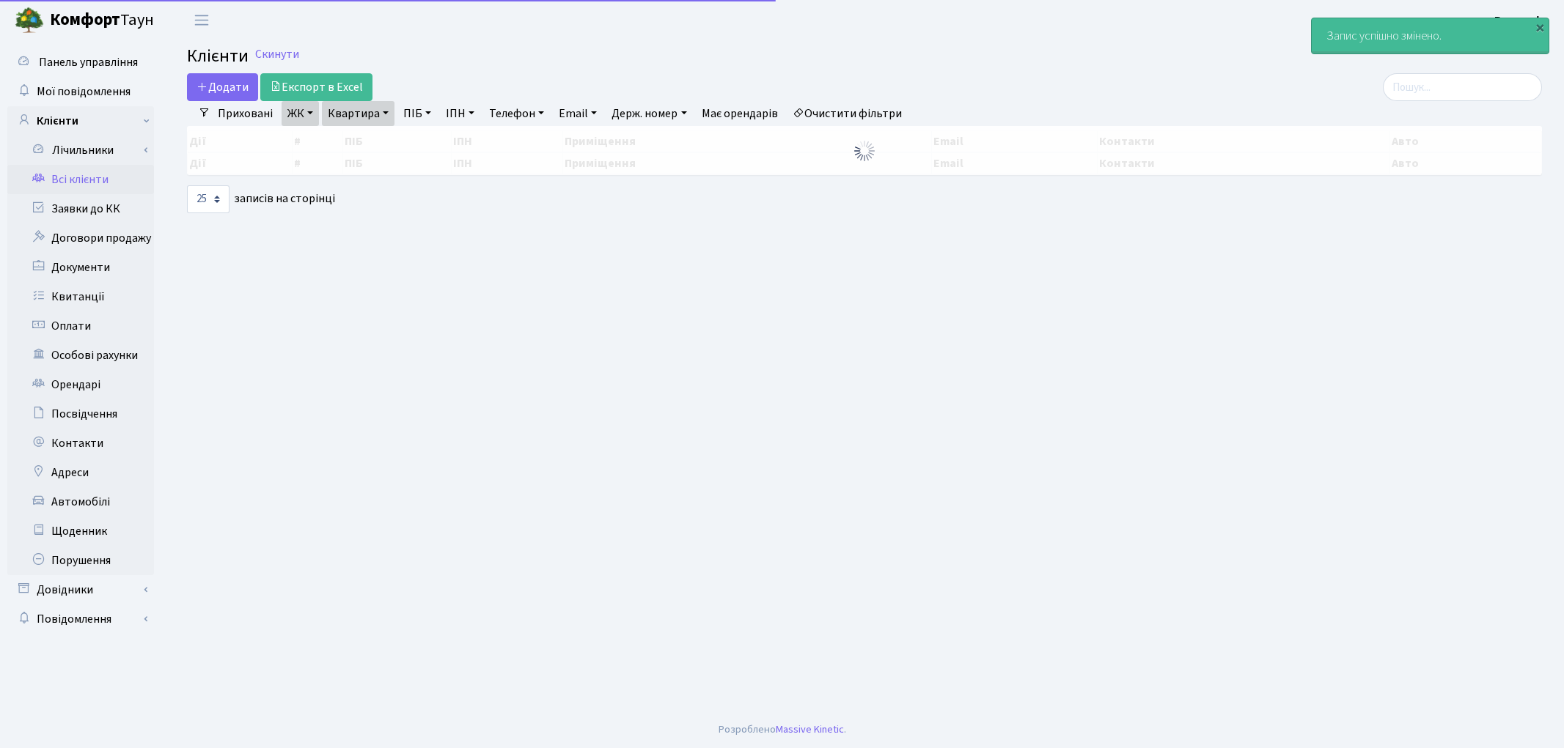
select select "25"
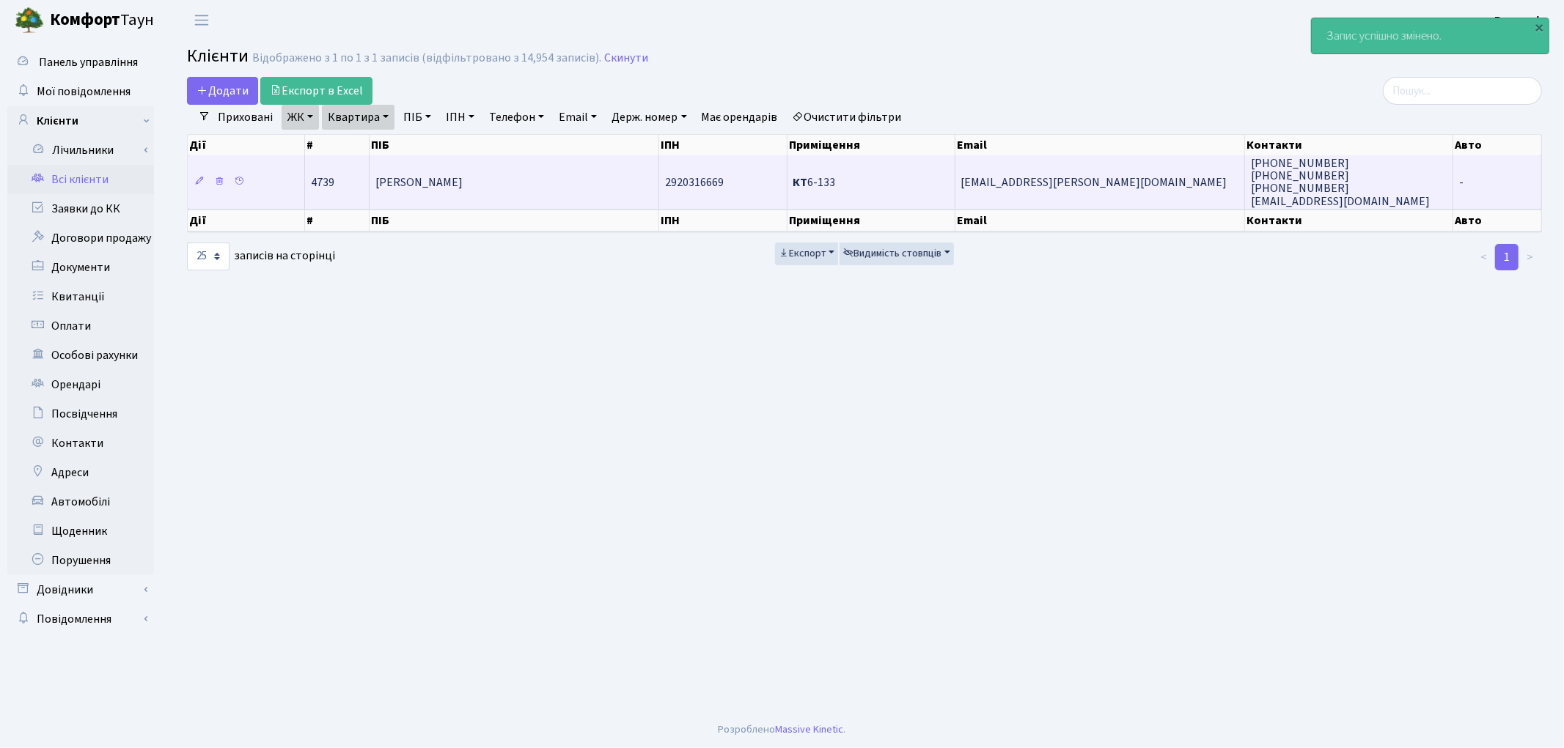
click at [614, 194] on td "[PERSON_NAME]" at bounding box center [514, 181] width 290 height 53
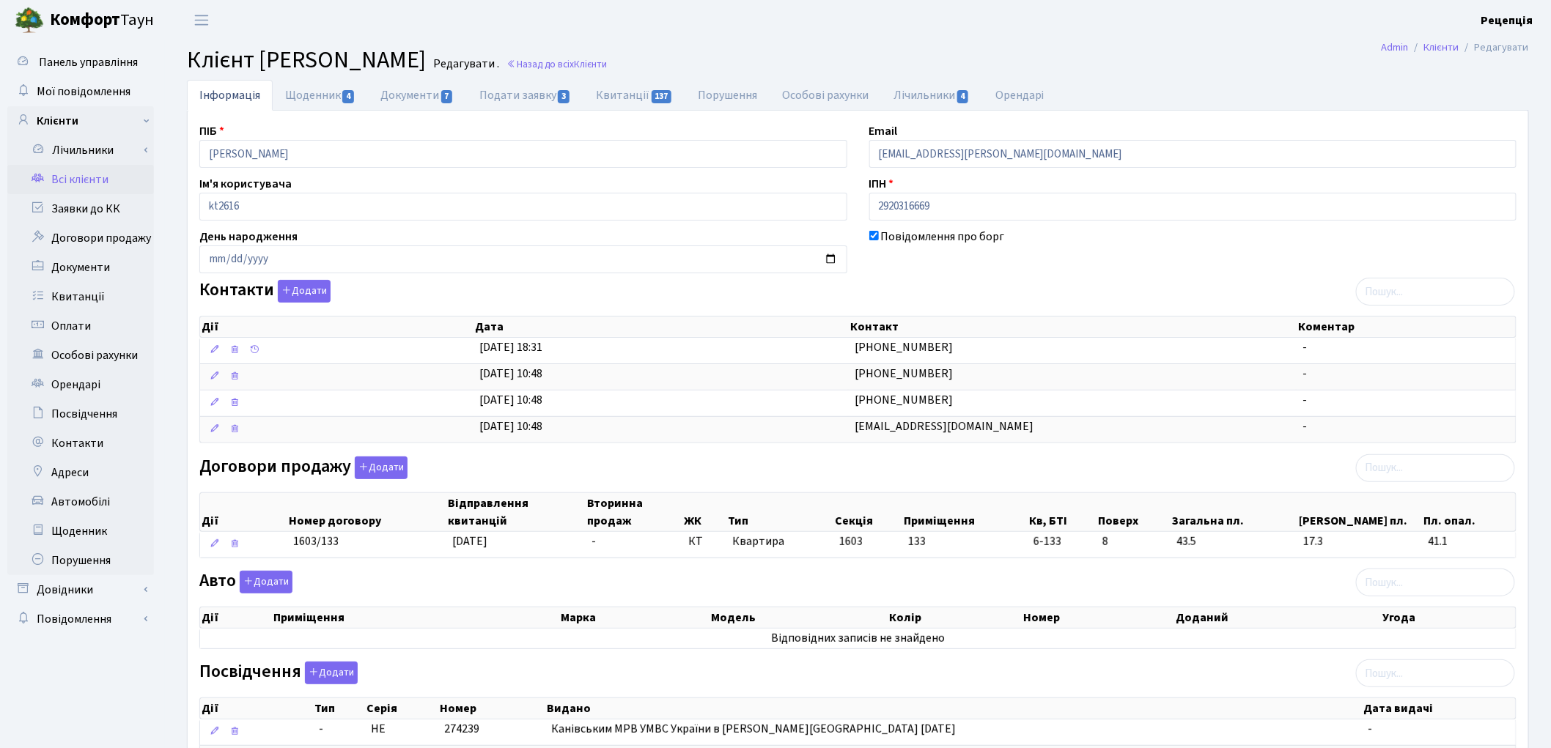
click at [81, 180] on link "Всі клієнти" at bounding box center [80, 179] width 147 height 29
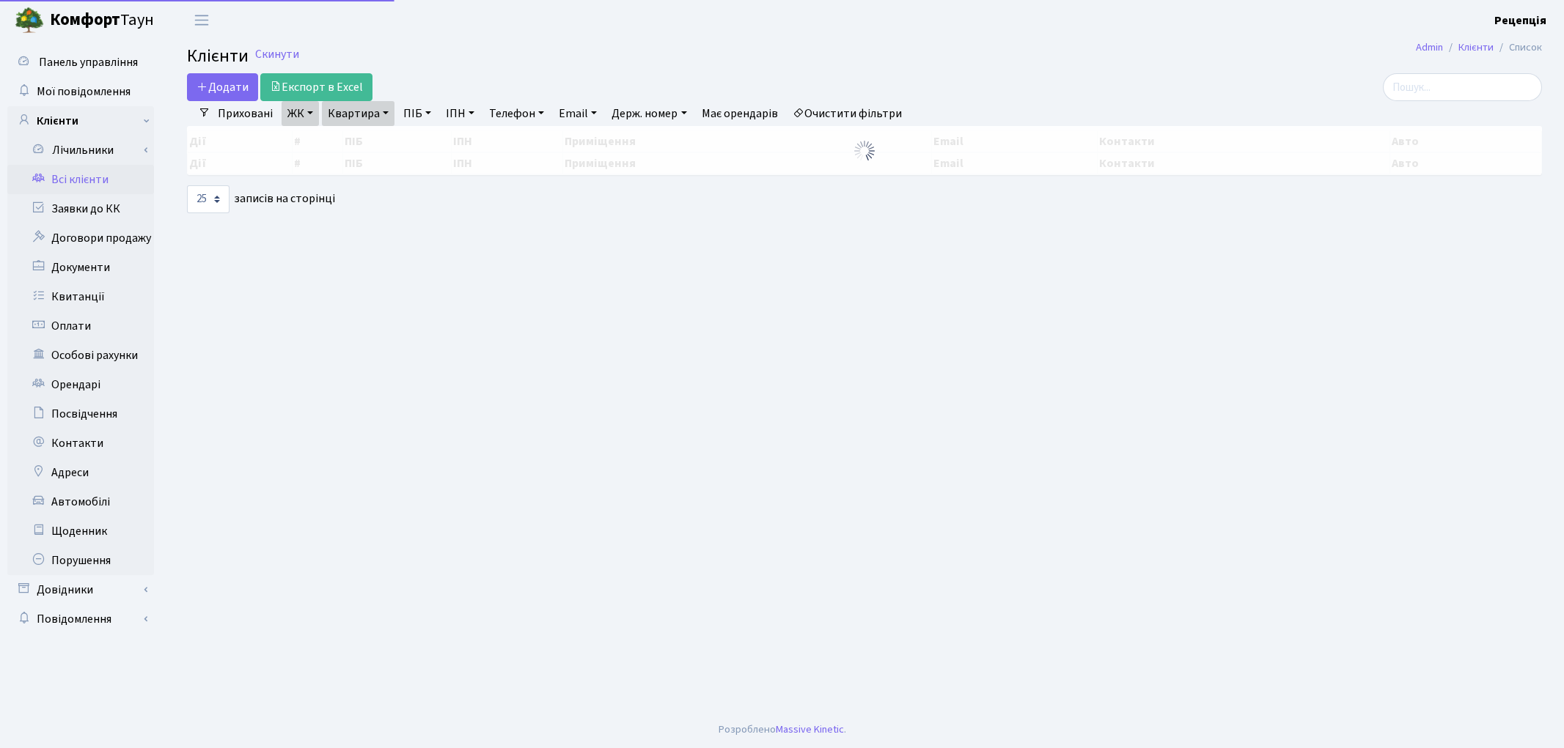
select select "25"
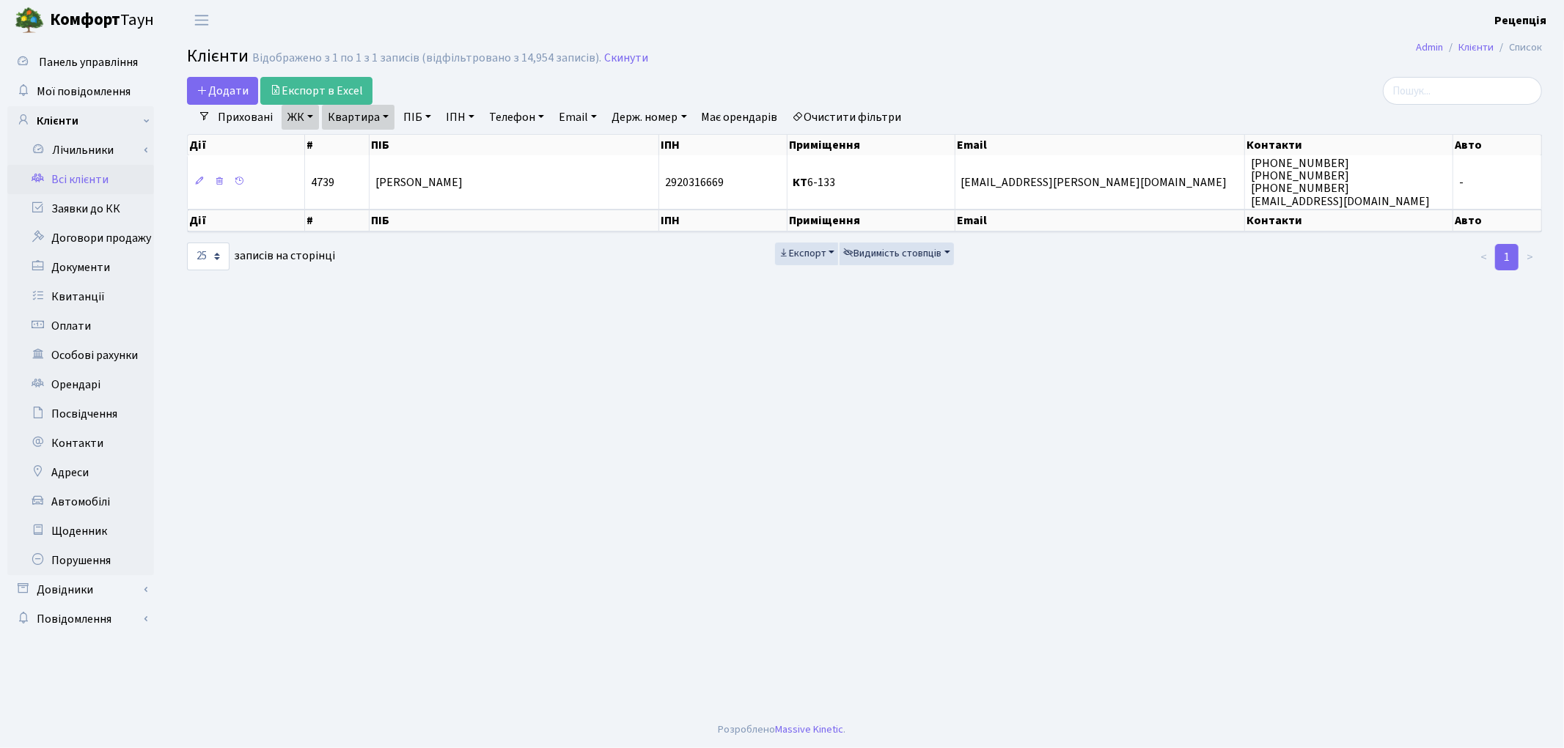
drag, startPoint x: 826, startPoint y: 111, endPoint x: 826, endPoint y: 100, distance: 11.7
click at [826, 111] on link "Очистити фільтри" at bounding box center [847, 117] width 121 height 25
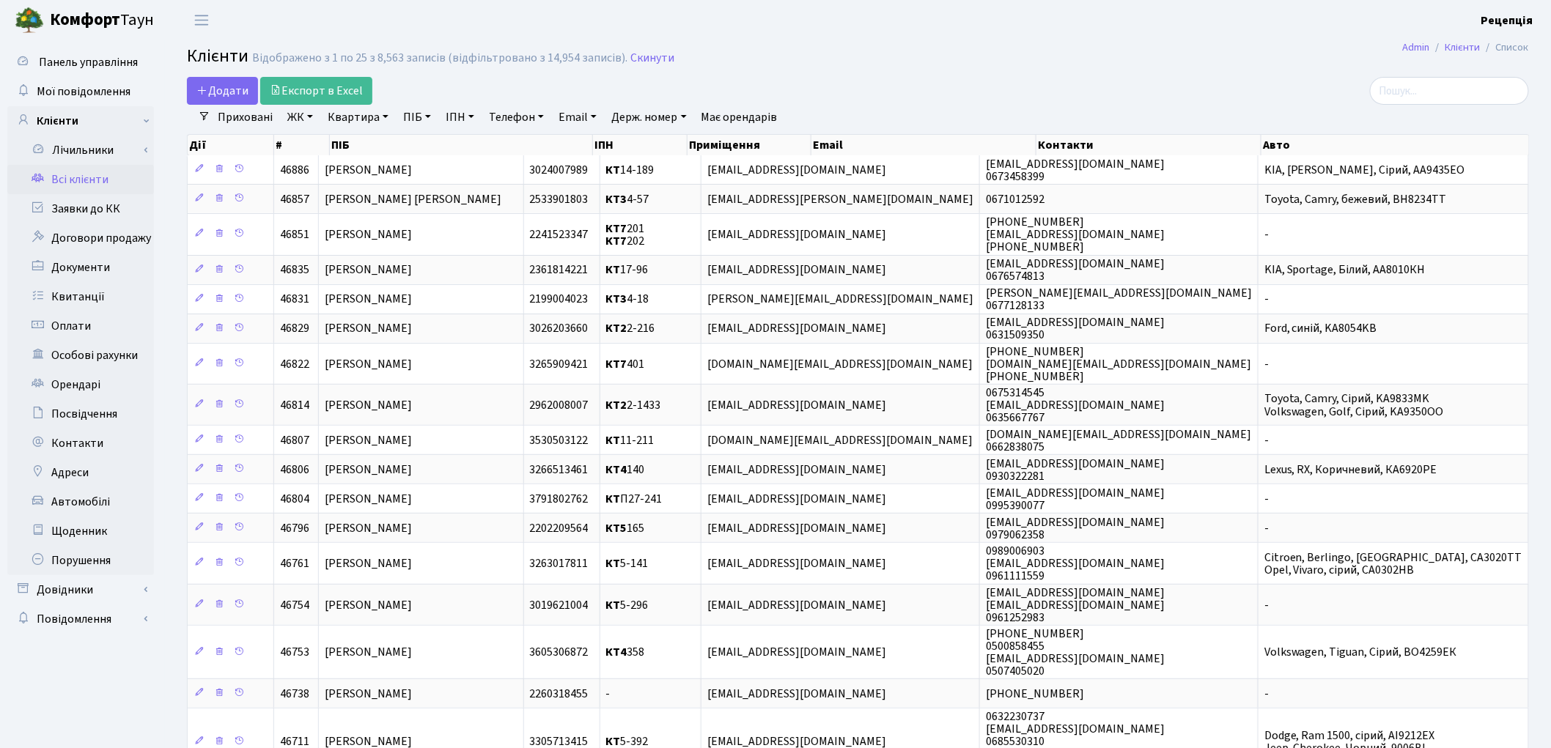
click at [317, 115] on link "ЖК" at bounding box center [300, 117] width 37 height 25
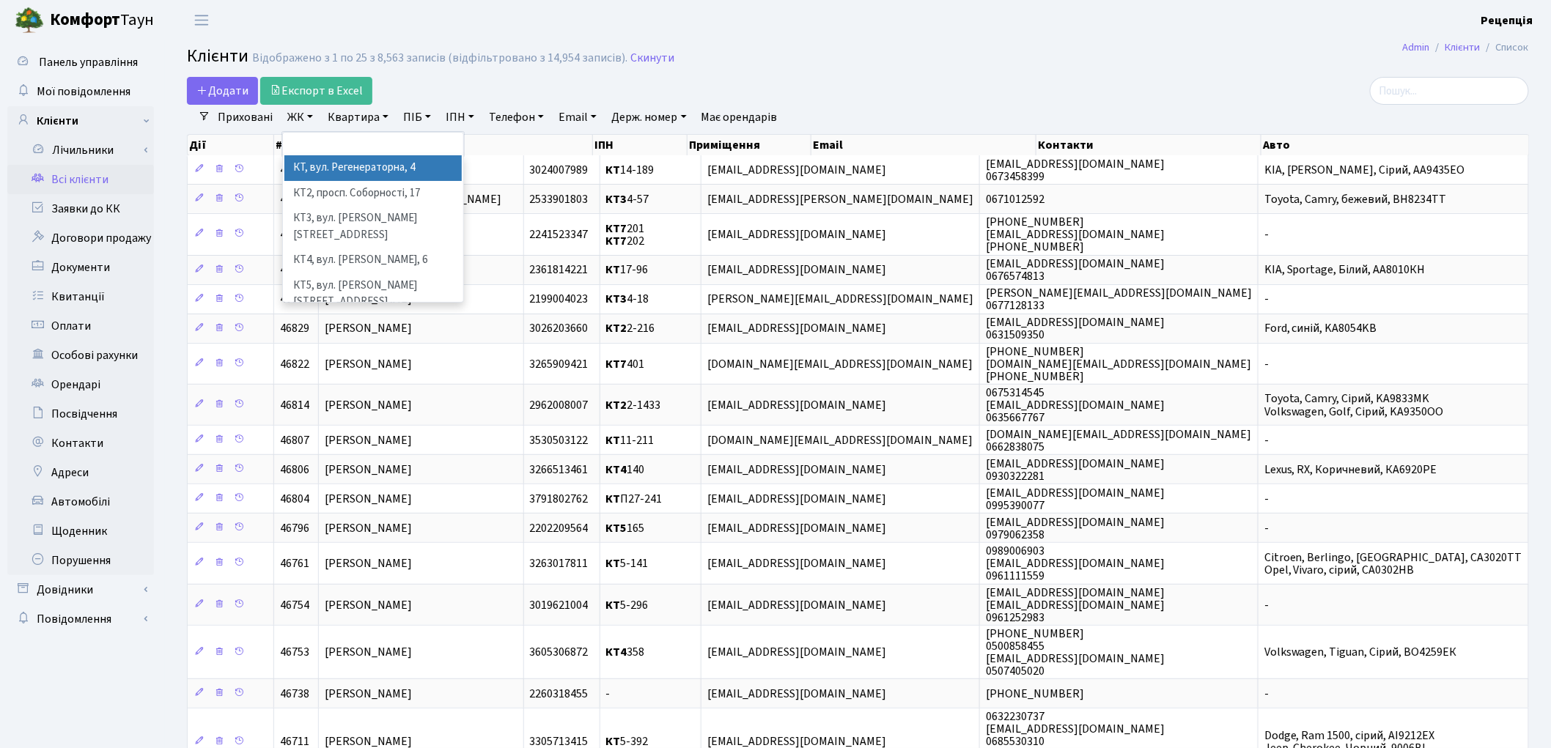
click at [338, 167] on li "КТ, вул. Регенераторна, 4" at bounding box center [372, 168] width 177 height 26
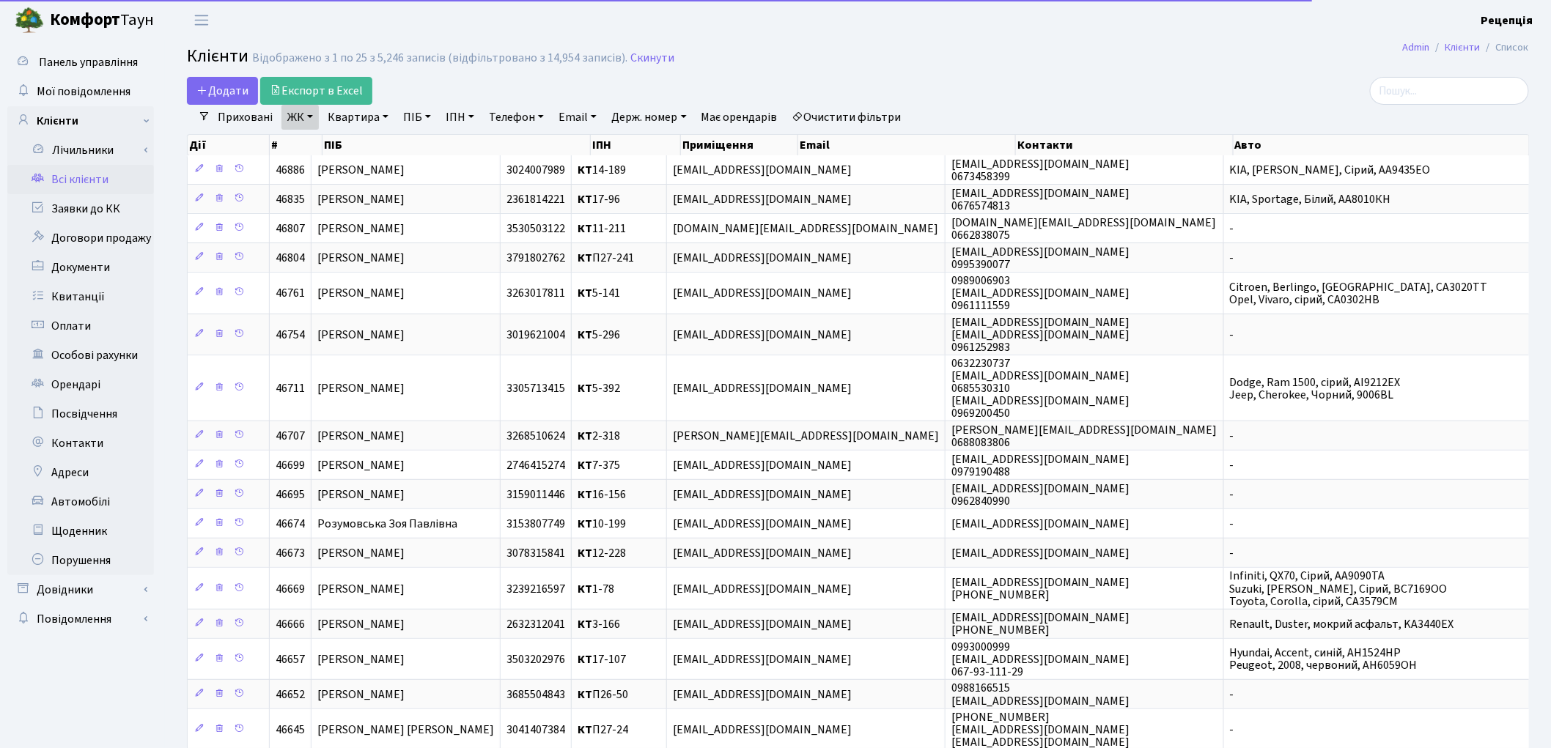
click at [361, 115] on link "Квартира" at bounding box center [358, 117] width 73 height 25
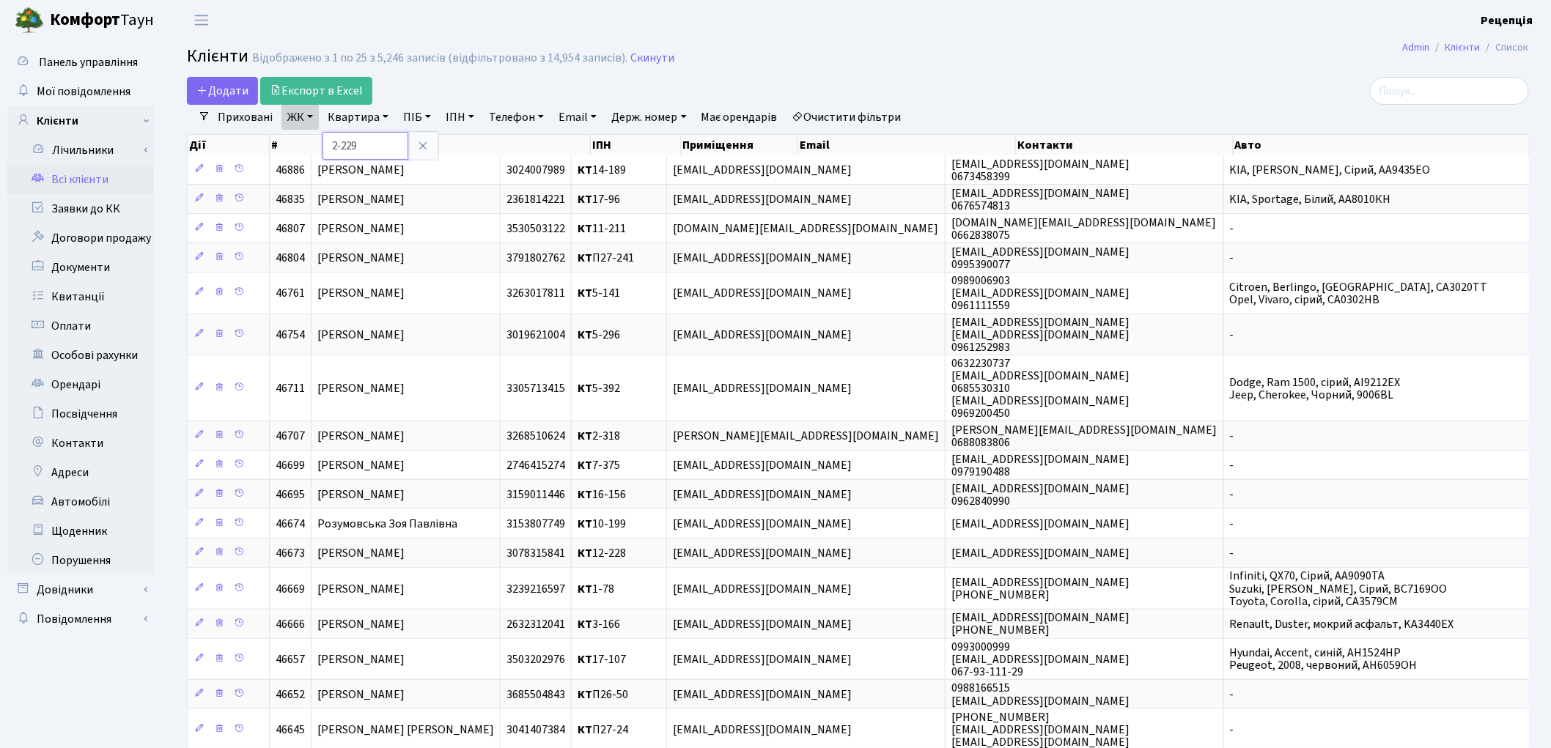
type input "2-229"
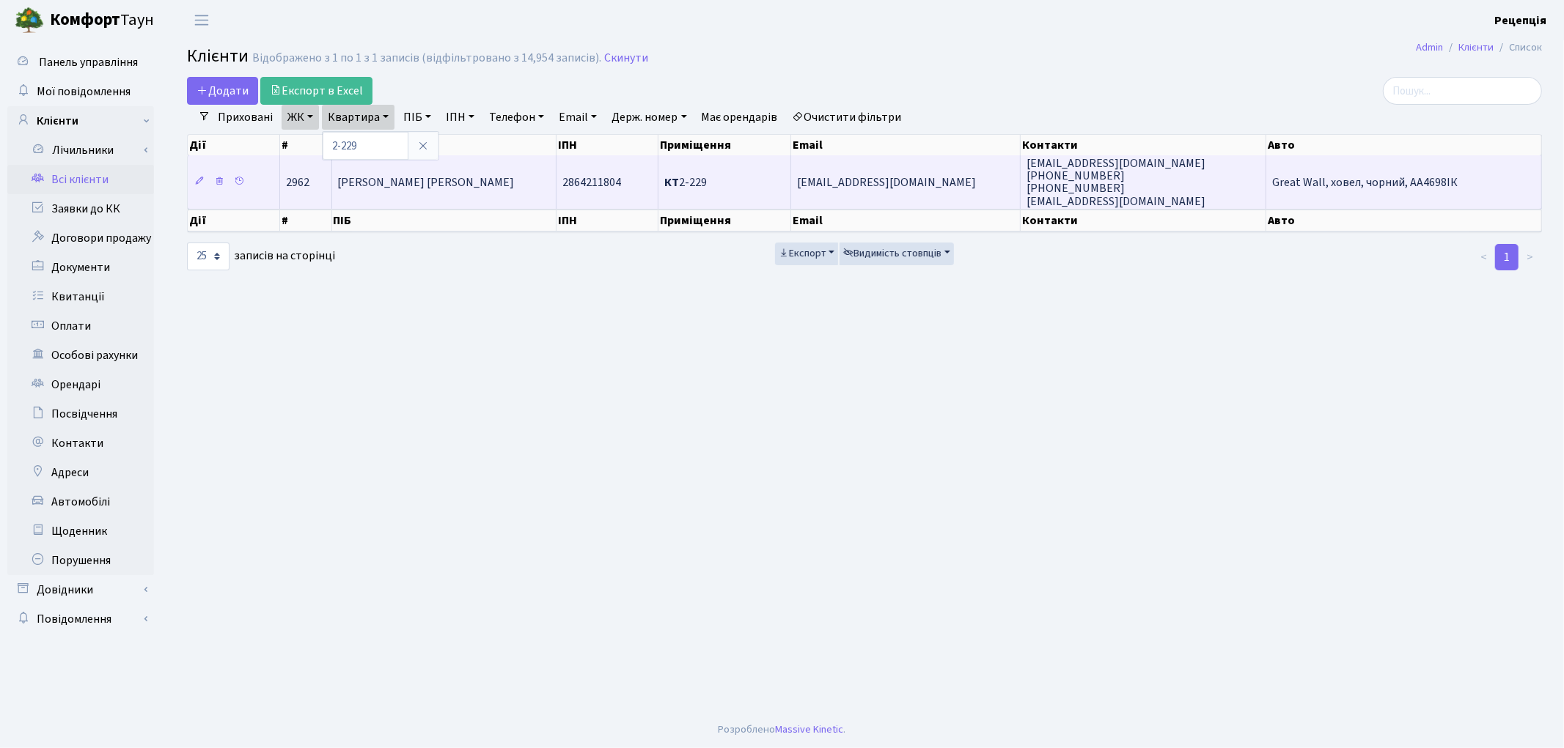
click at [409, 188] on span "[PERSON_NAME] [PERSON_NAME]" at bounding box center [426, 182] width 177 height 16
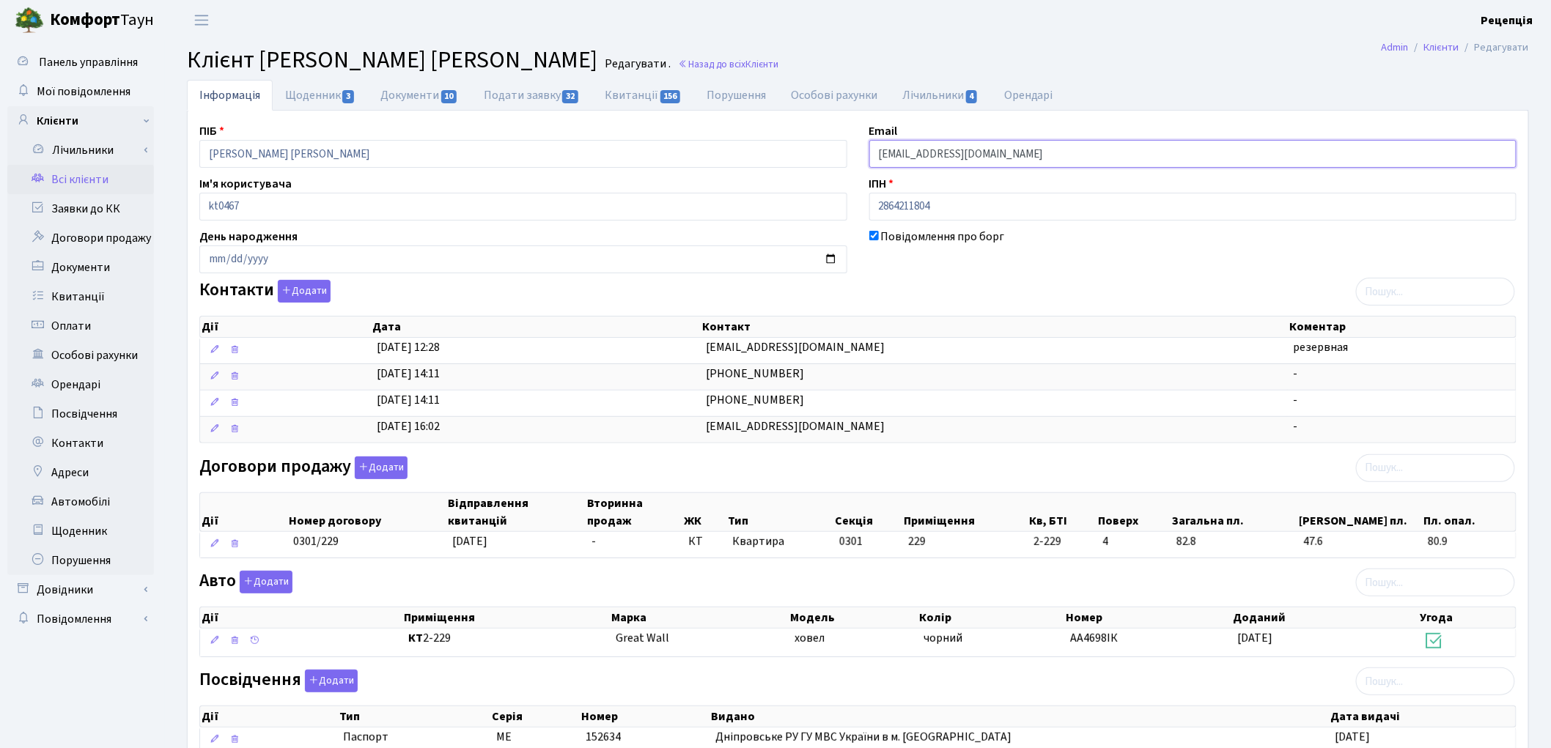
drag, startPoint x: 1029, startPoint y: 149, endPoint x: 865, endPoint y: 160, distance: 164.6
click at [865, 160] on div "Email 3516097@logistis-info.com.ua" at bounding box center [1193, 144] width 670 height 45
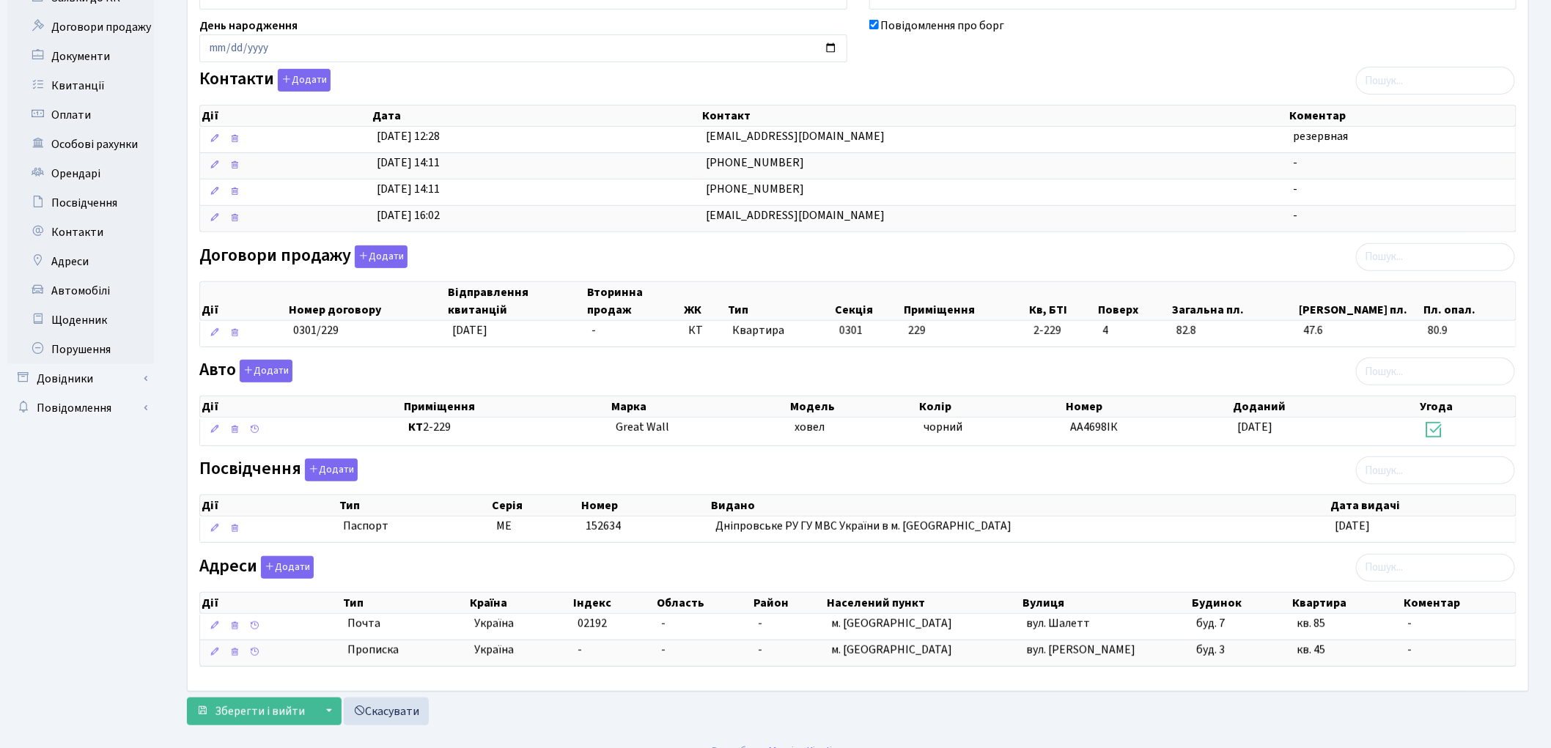
scroll to position [236, 0]
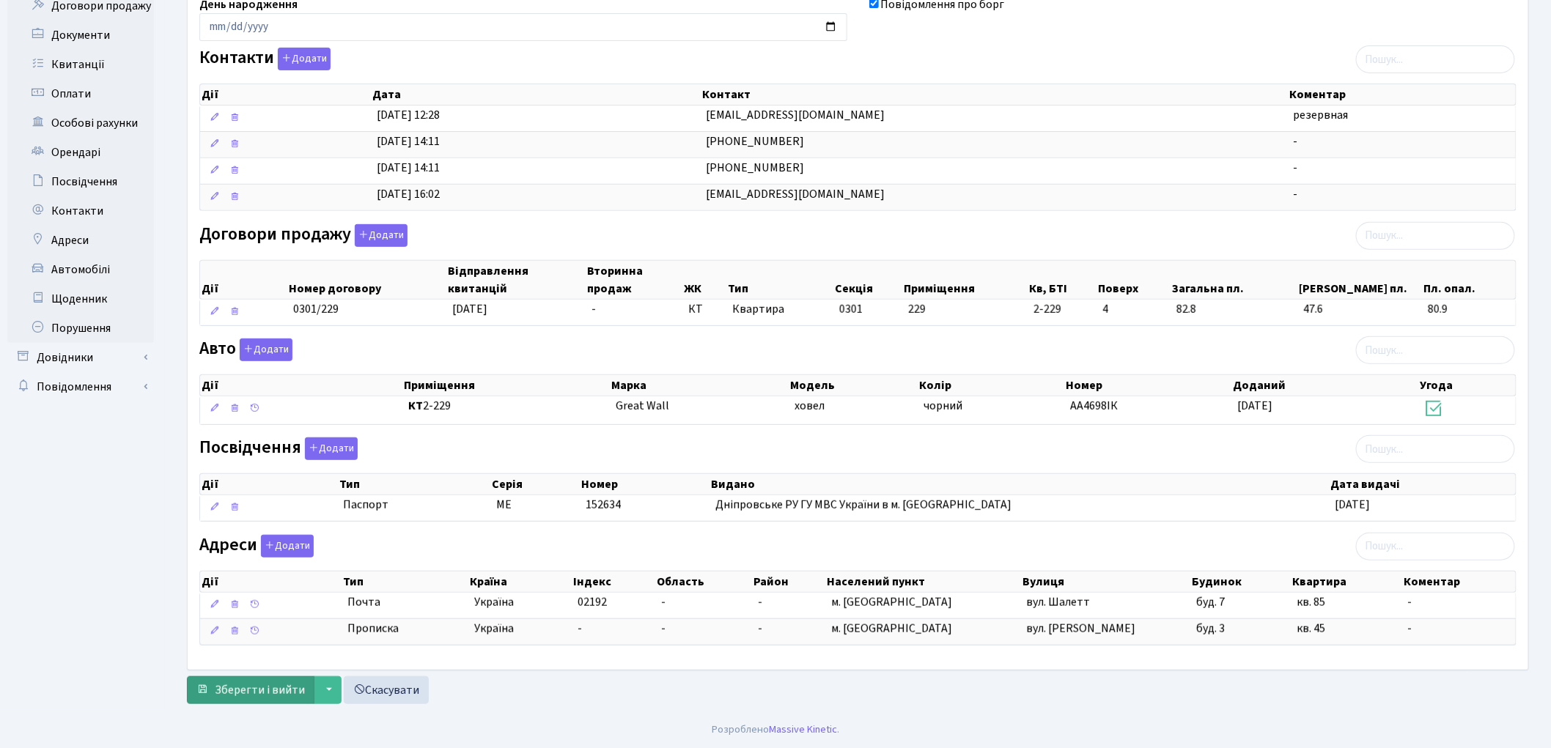
type input "[EMAIL_ADDRESS][DOMAIN_NAME]"
click at [273, 697] on span "Зберегти і вийти" at bounding box center [260, 691] width 90 height 16
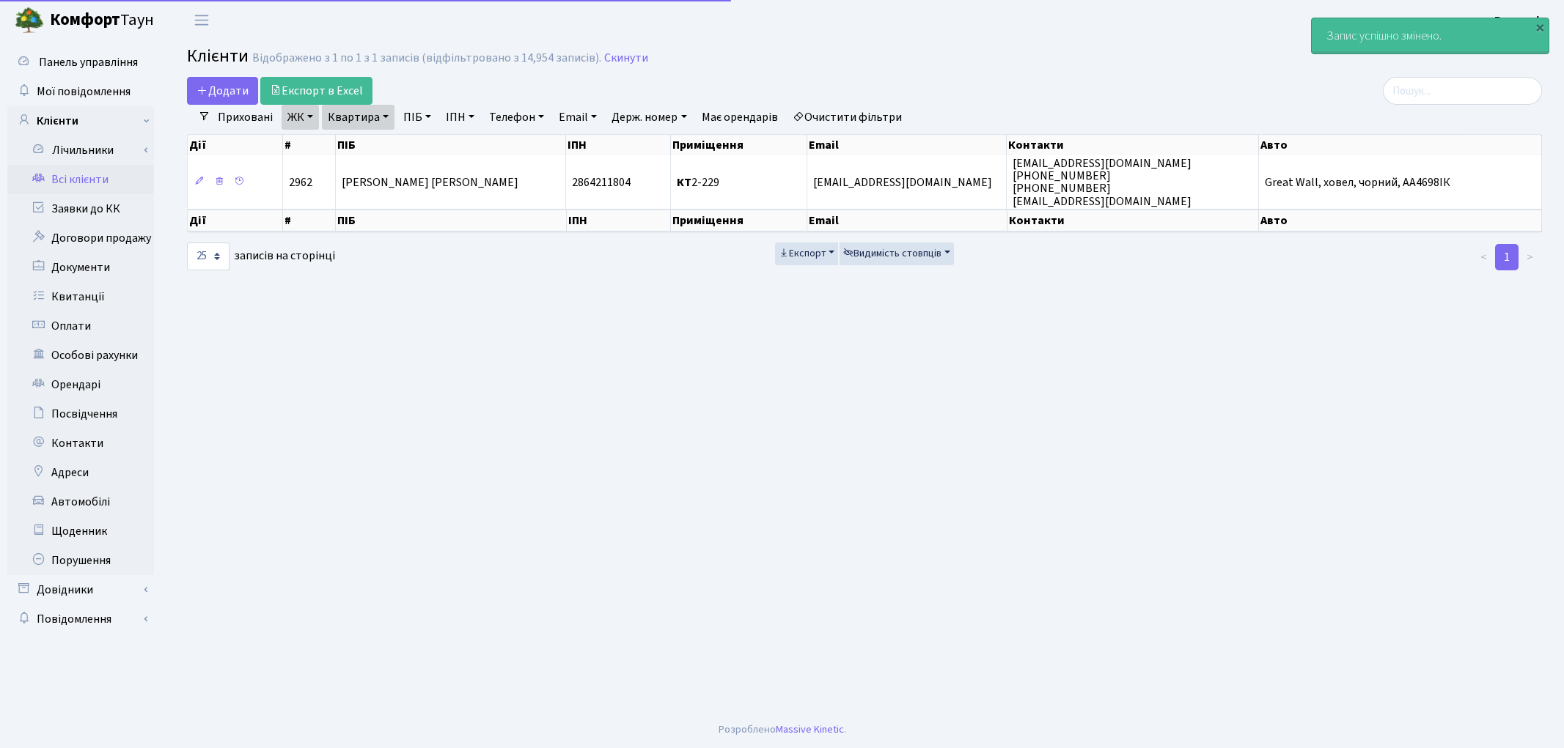
select select "25"
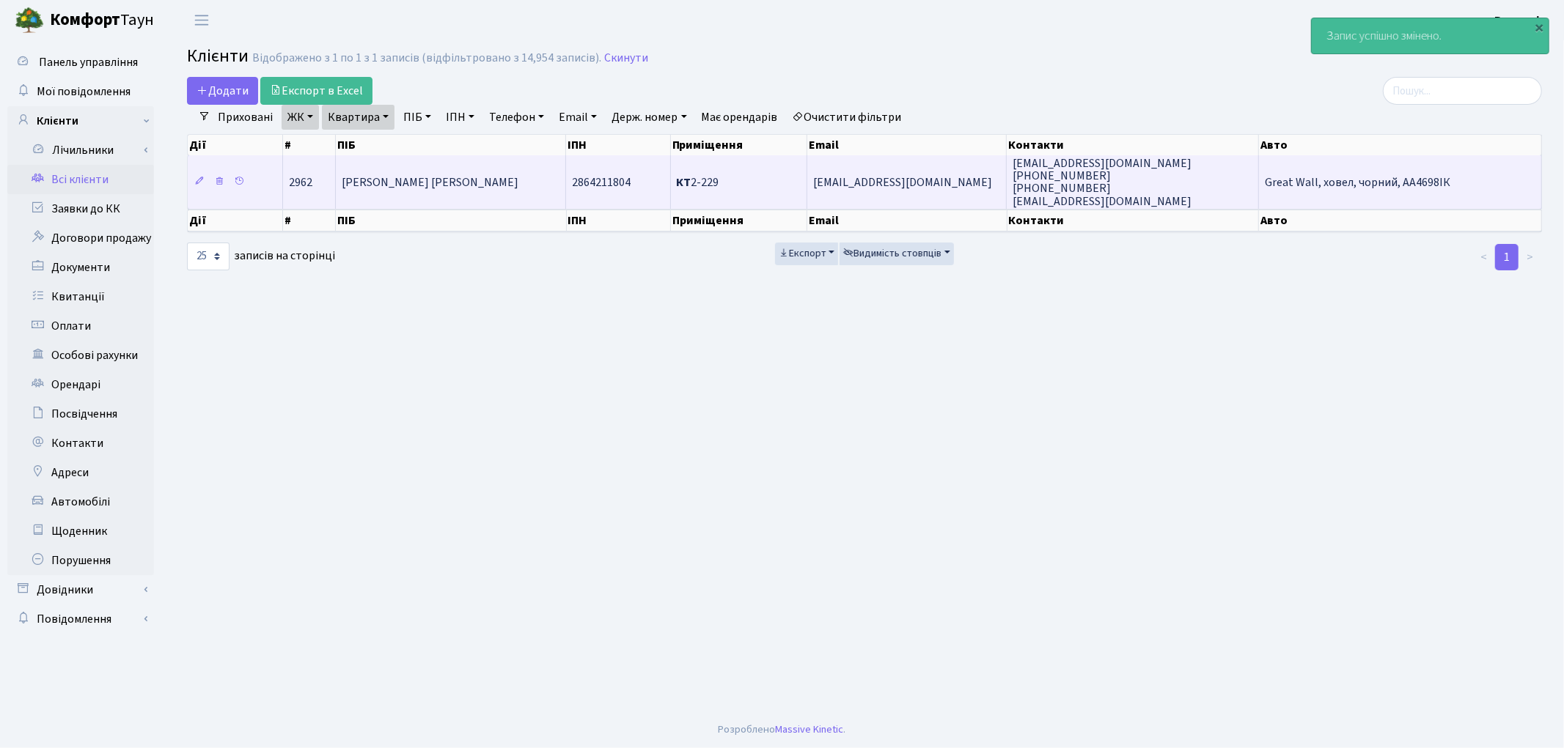
click at [521, 185] on td "[PERSON_NAME] [PERSON_NAME]" at bounding box center [451, 181] width 231 height 53
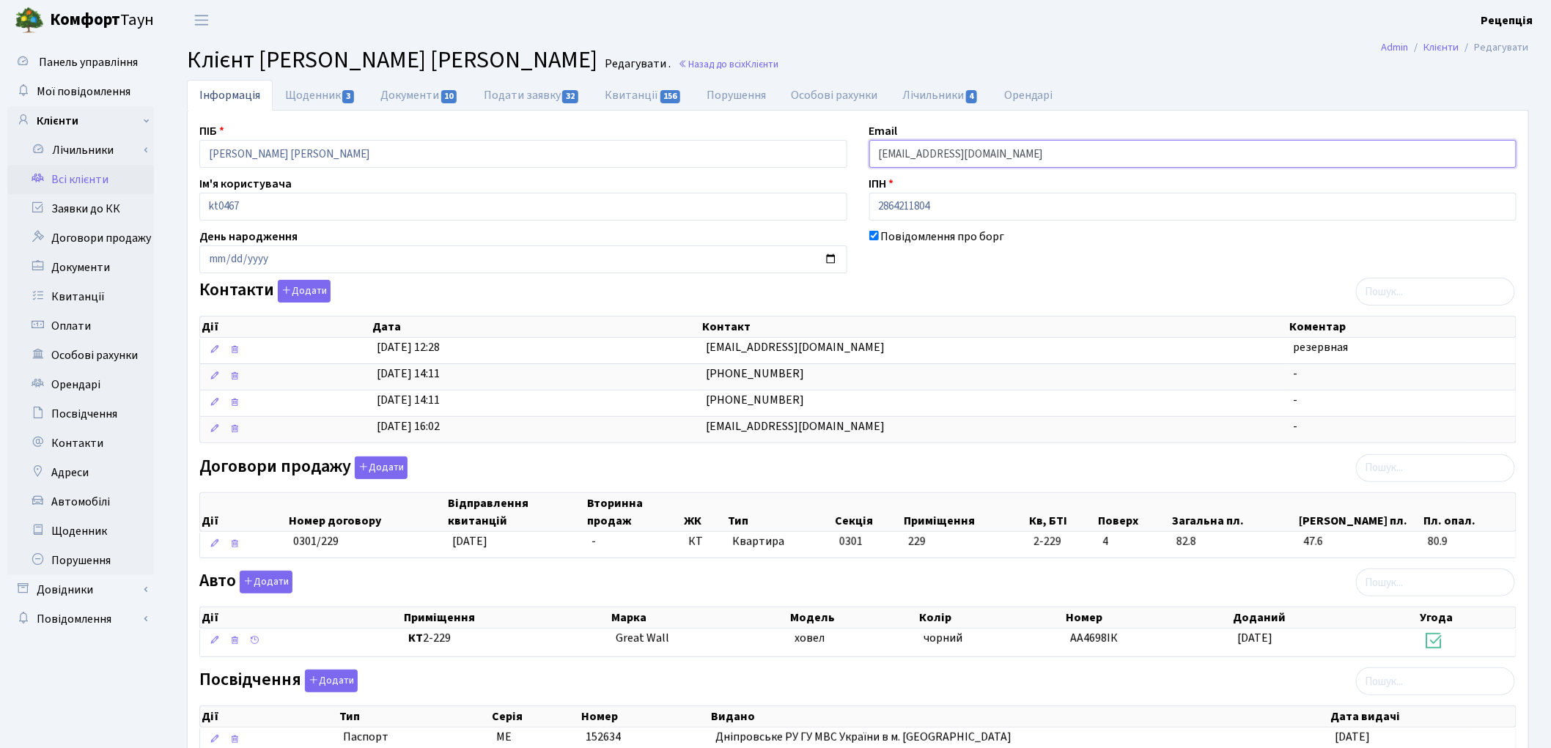
click at [893, 157] on input "[EMAIL_ADDRESS][DOMAIN_NAME]" at bounding box center [1193, 154] width 648 height 28
click at [927, 158] on input "[EMAIL_ADDRESS][DOMAIN_NAME]" at bounding box center [1193, 154] width 648 height 28
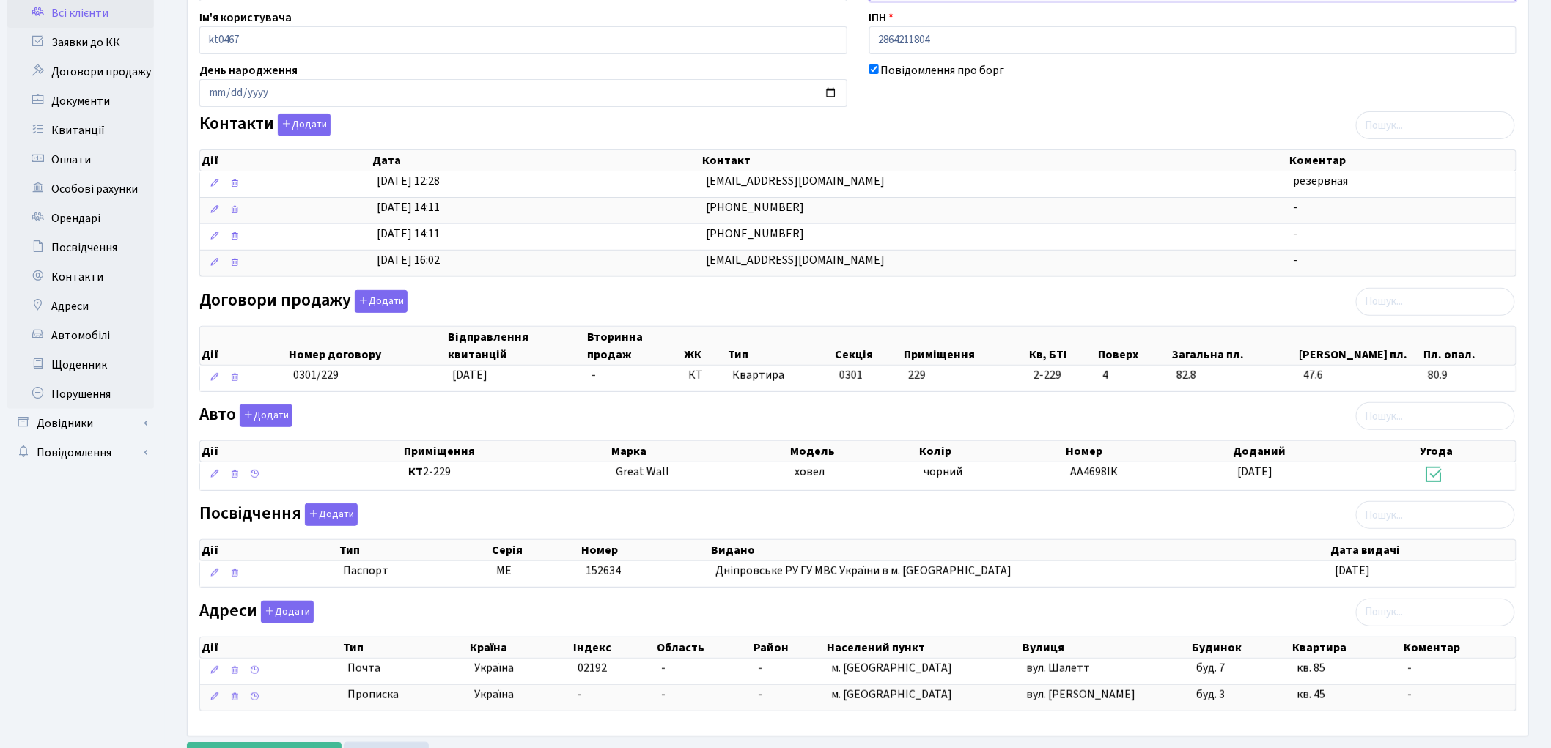
scroll to position [235, 0]
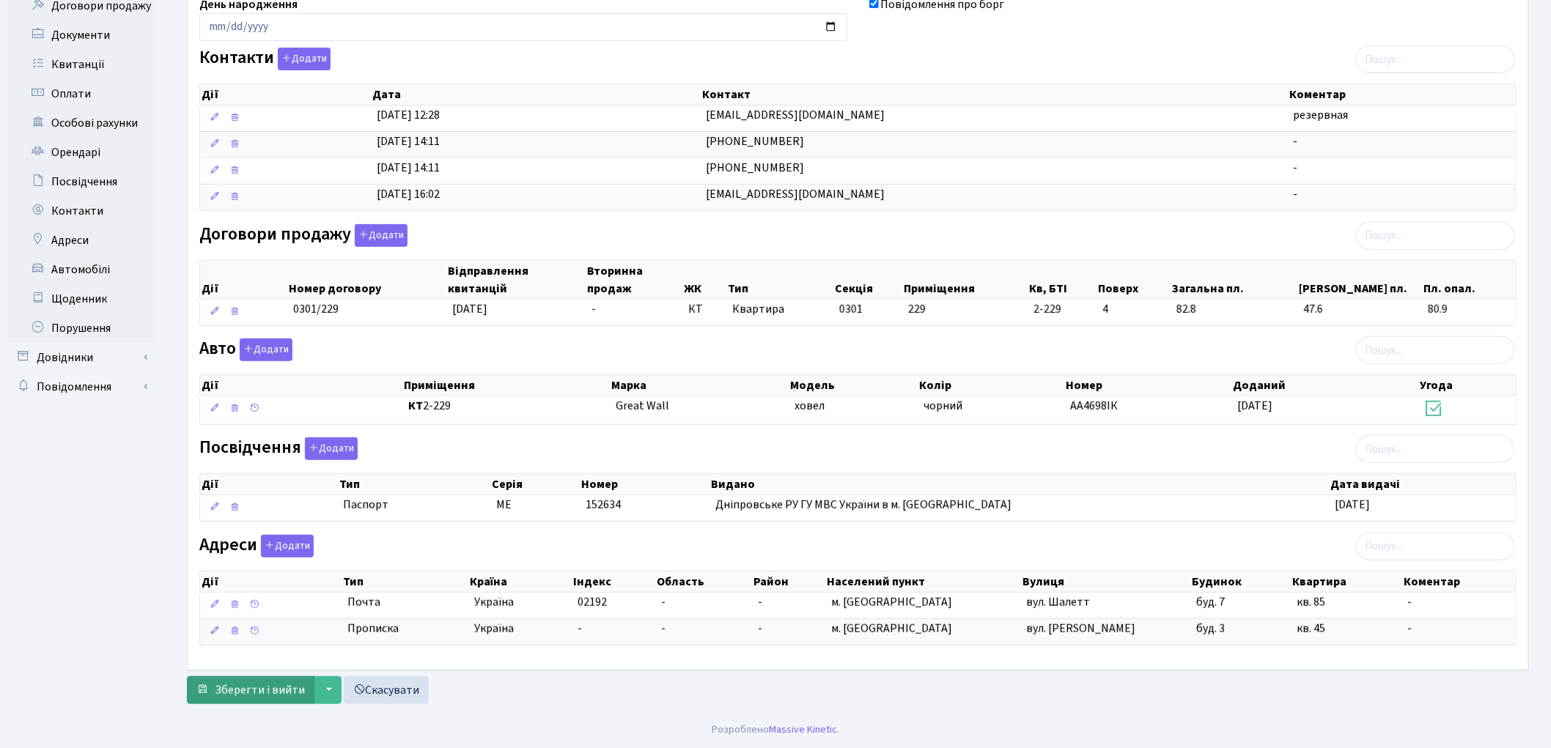
type input "[EMAIL_ADDRESS][DOMAIN_NAME]"
click at [216, 695] on span "Зберегти і вийти" at bounding box center [260, 691] width 90 height 16
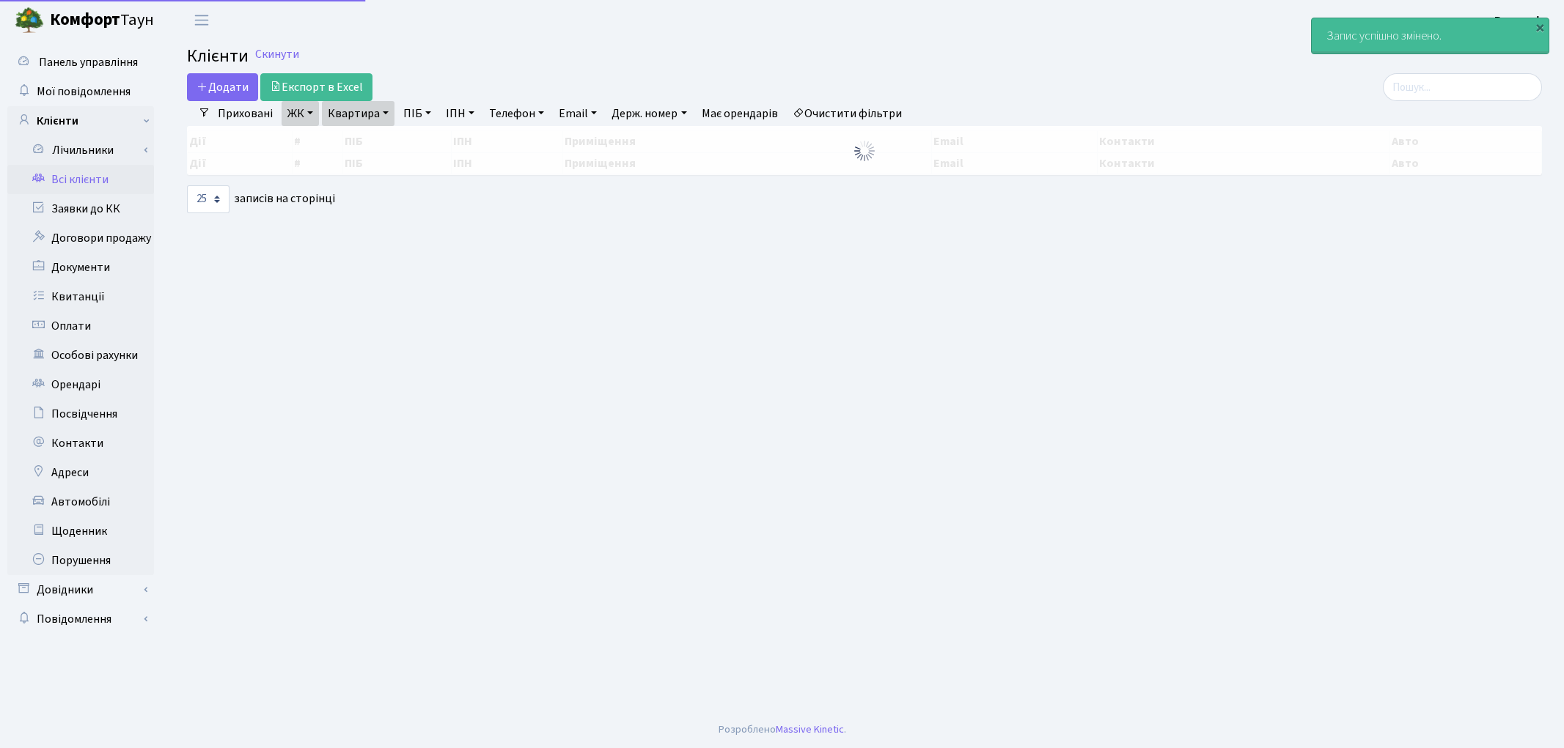
select select "25"
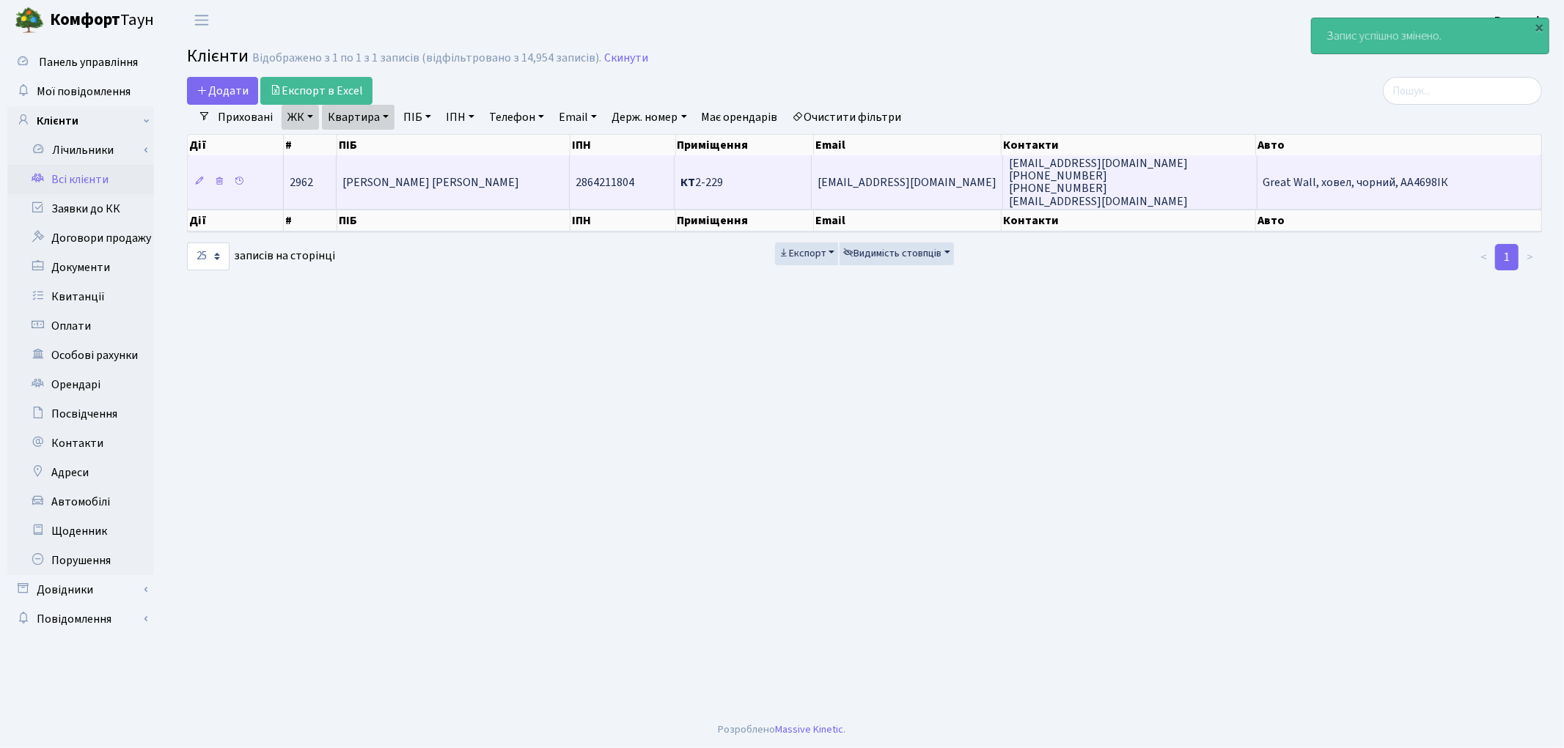
click at [770, 185] on td "КТ 2-229" at bounding box center [742, 181] width 137 height 53
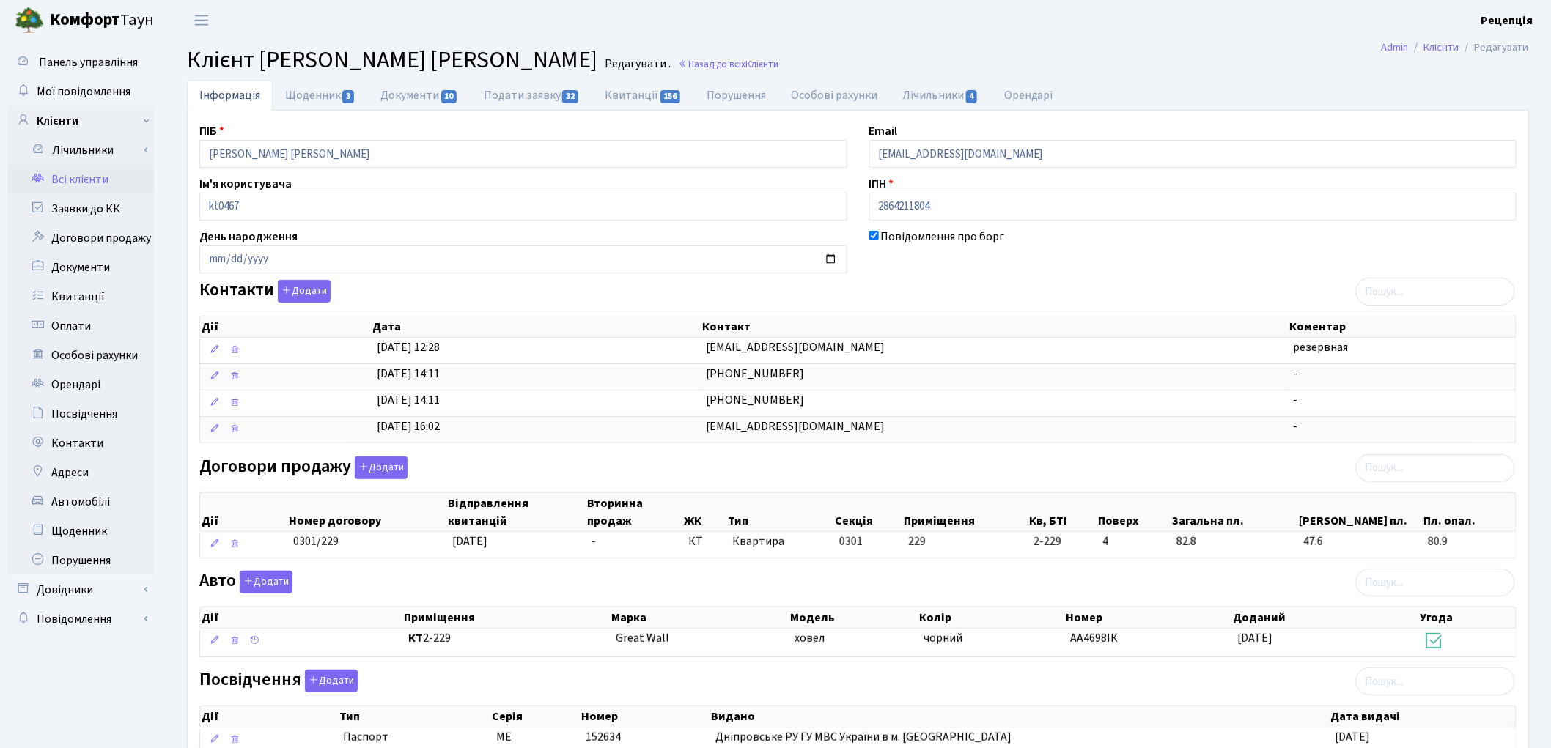
click at [110, 177] on link "Всі клієнти" at bounding box center [80, 179] width 147 height 29
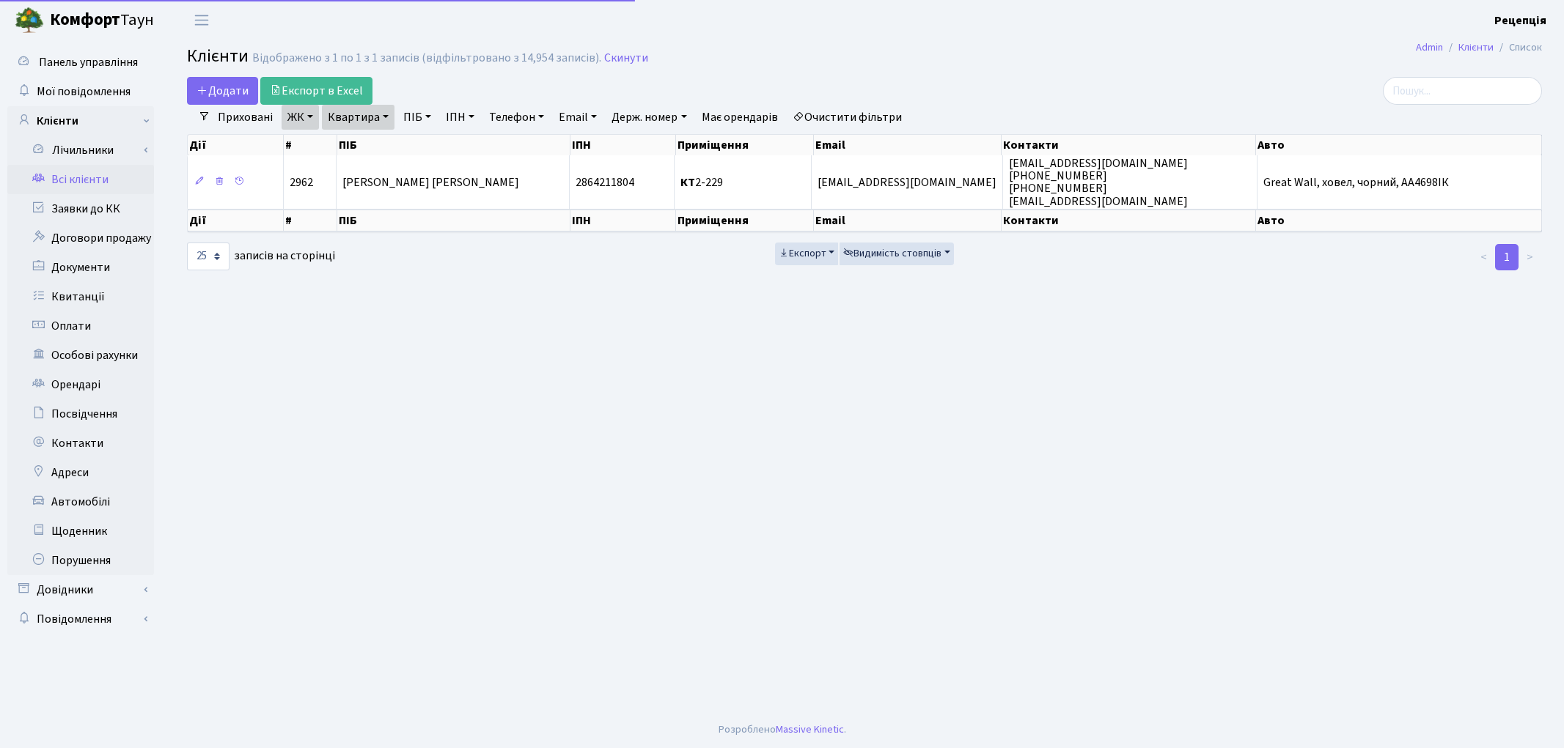
select select "25"
click at [869, 113] on link "Очистити фільтри" at bounding box center [847, 117] width 121 height 25
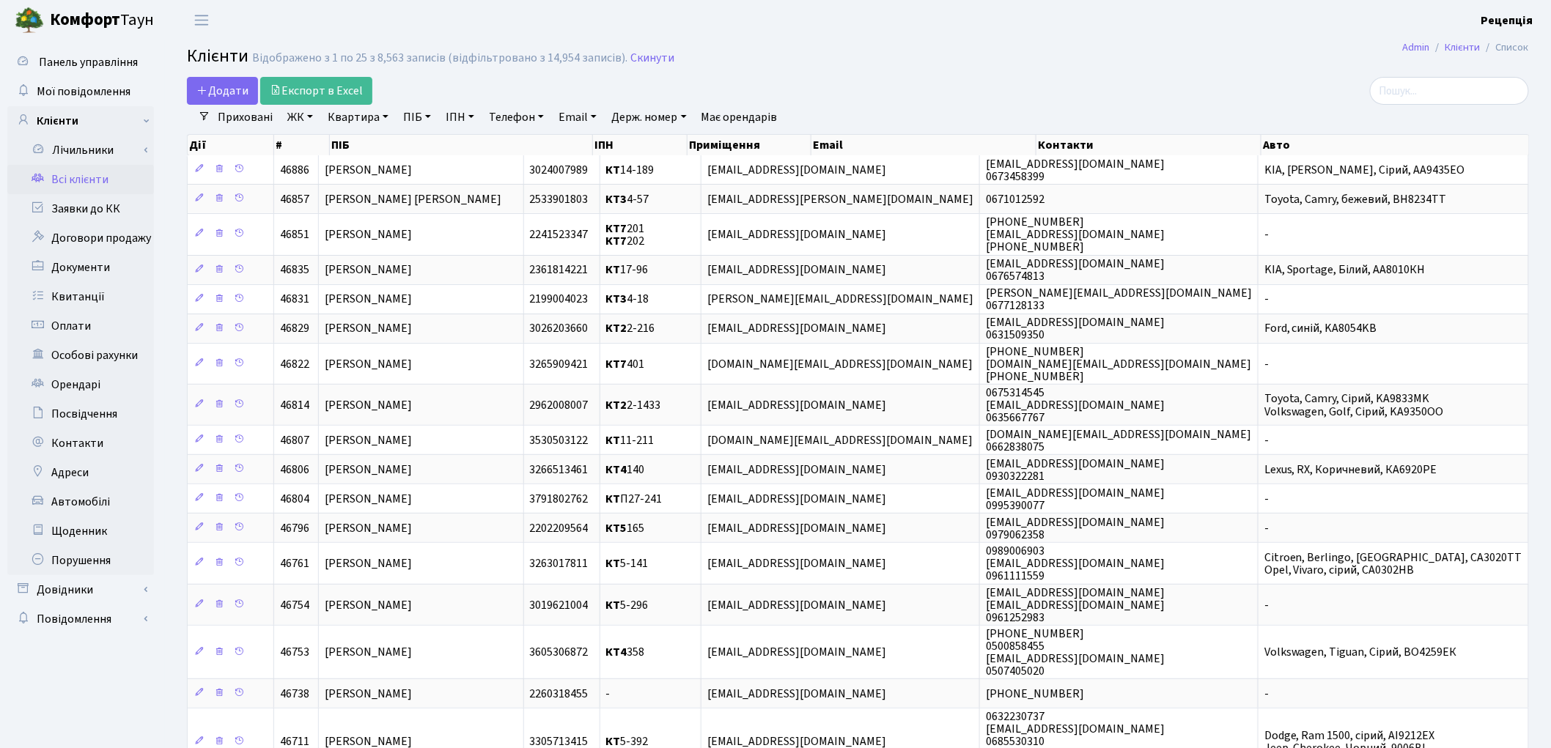
click at [301, 119] on link "ЖК" at bounding box center [300, 117] width 37 height 25
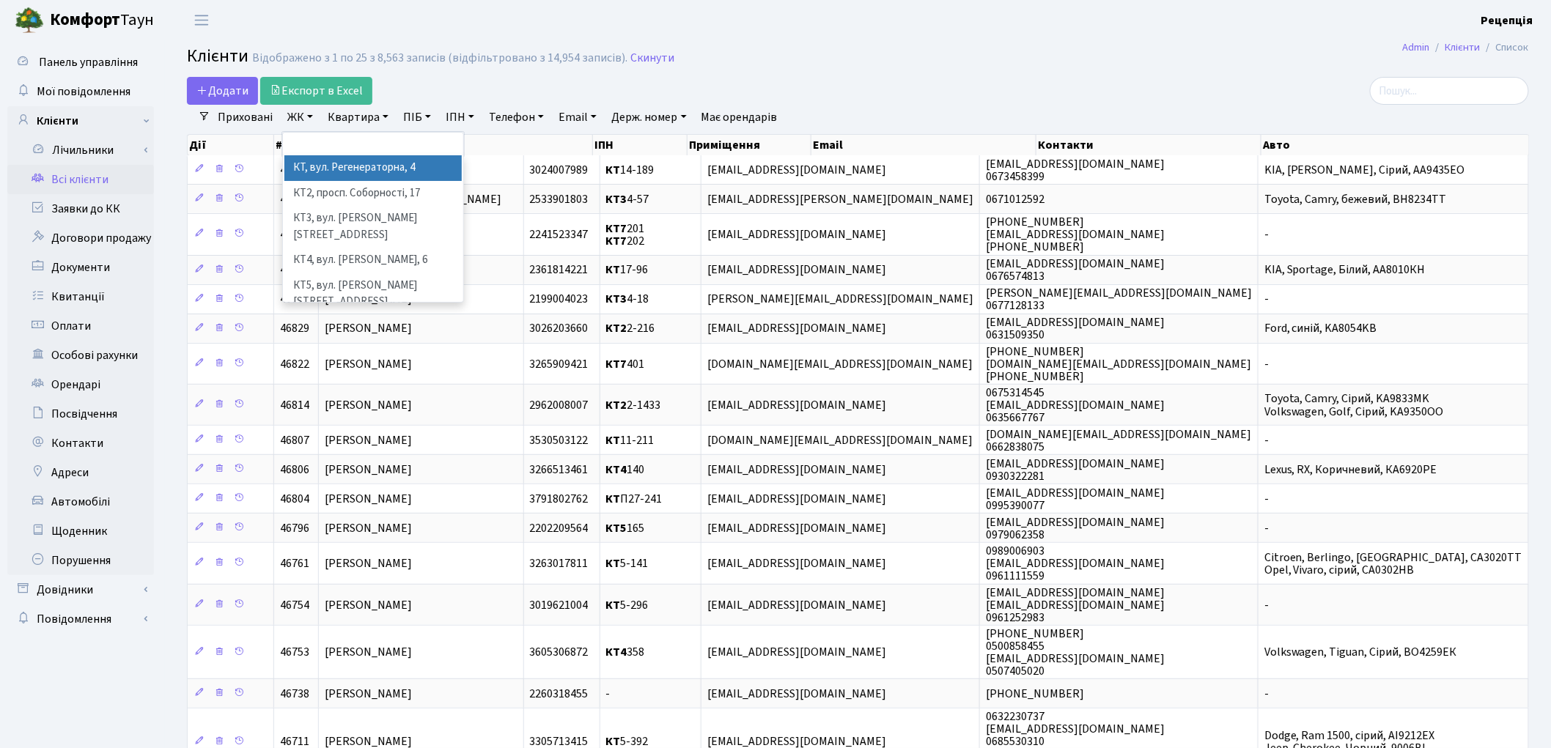
click at [404, 165] on li "КТ, вул. Регенераторна, 4" at bounding box center [372, 168] width 177 height 26
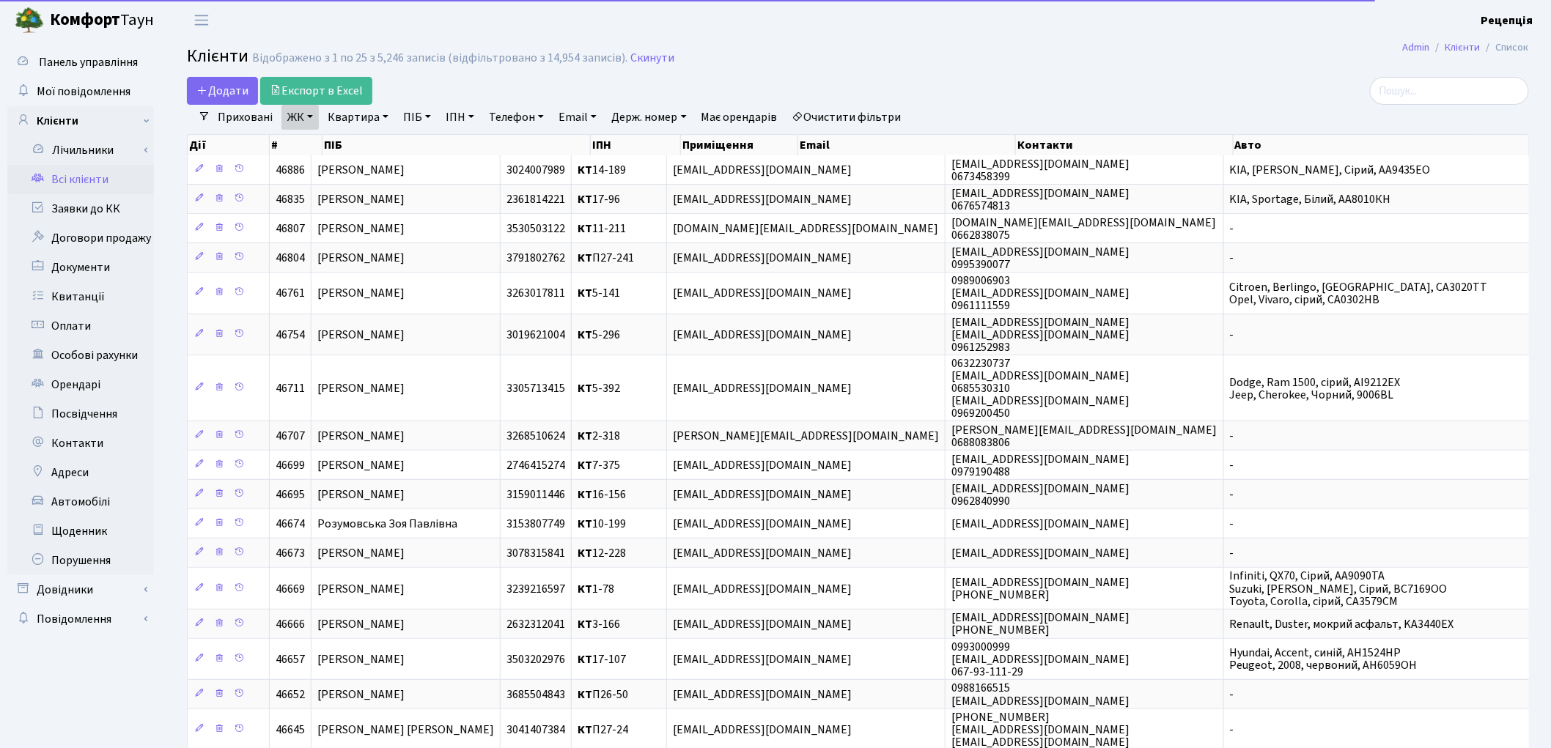
click at [374, 119] on link "Квартира" at bounding box center [358, 117] width 73 height 25
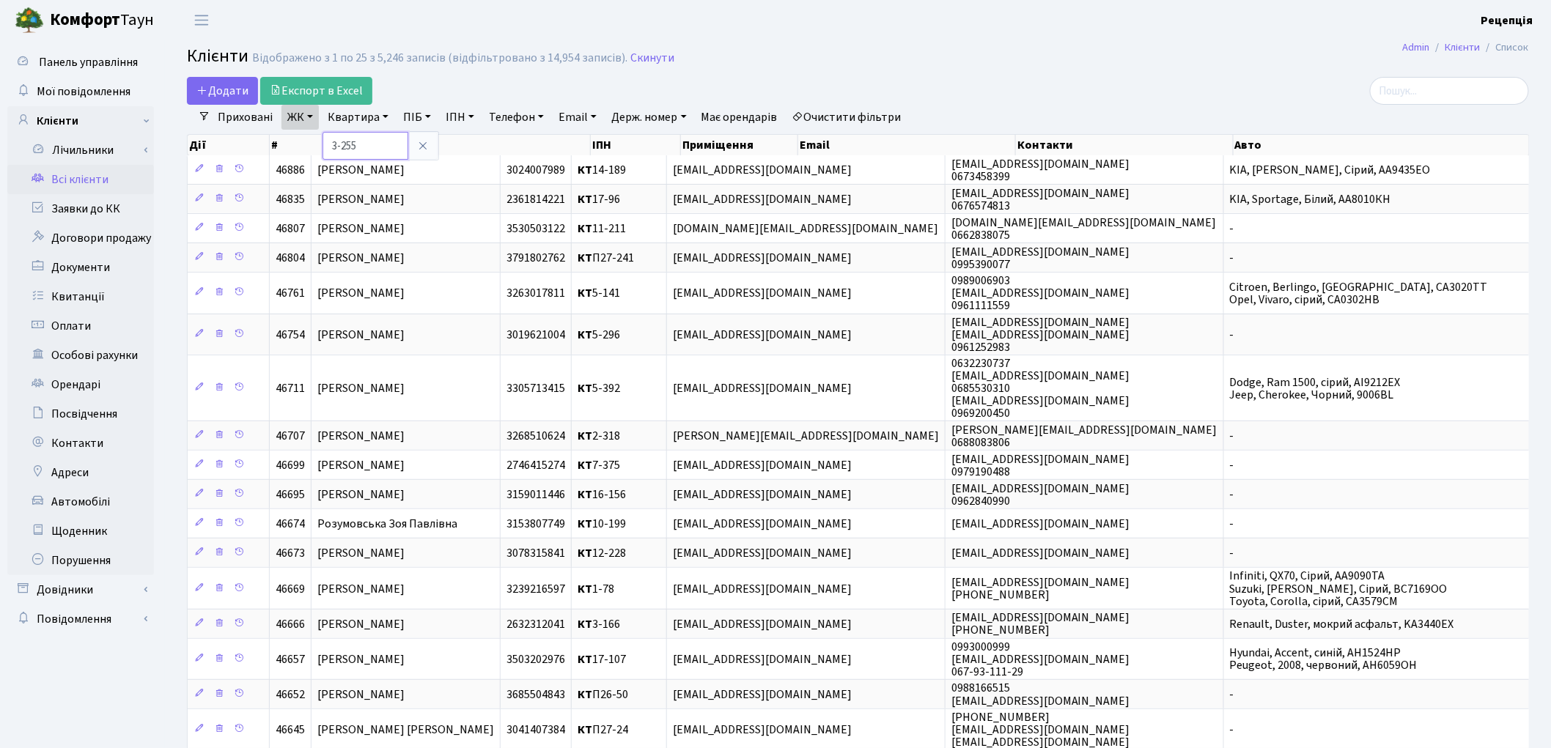
type input "3-255"
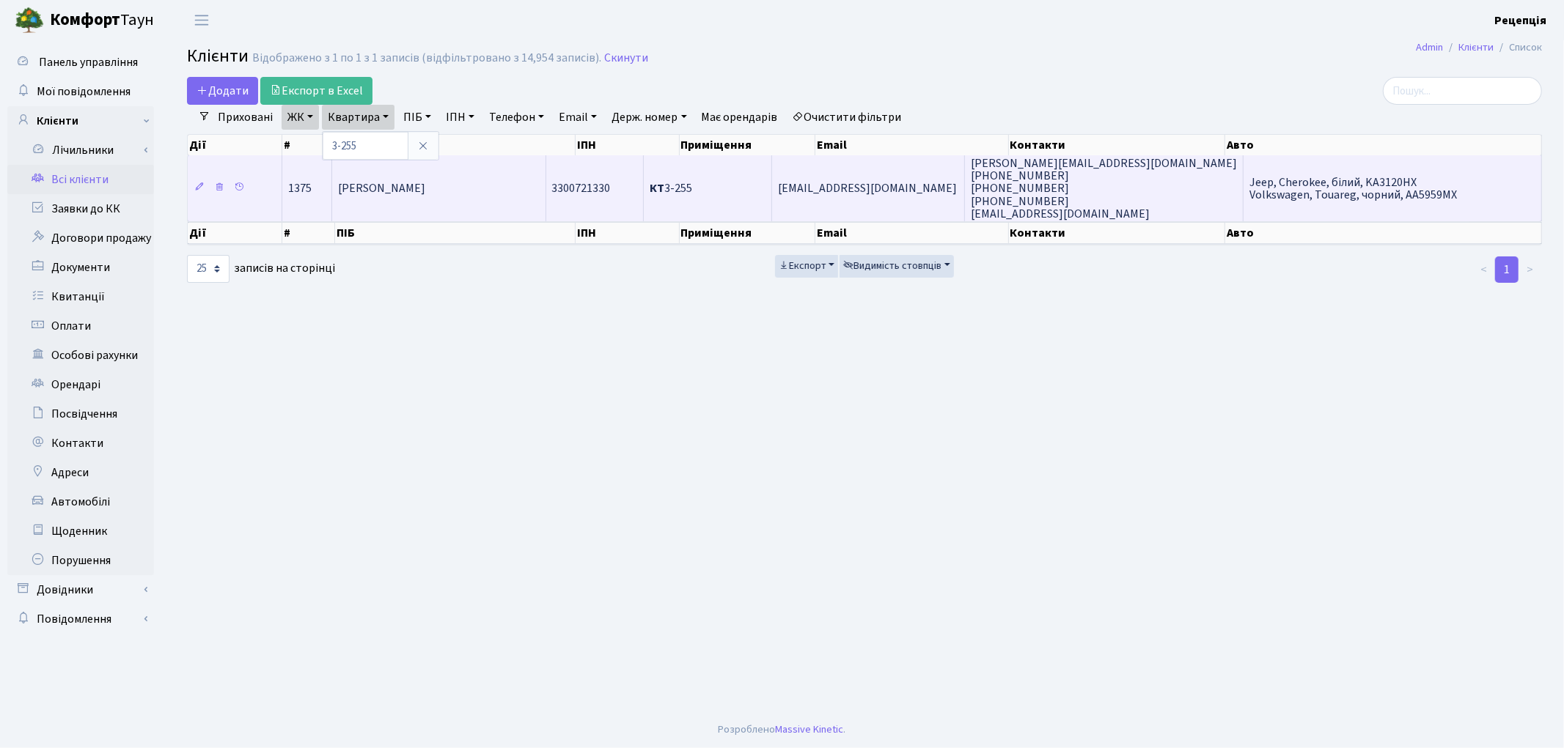
click at [482, 199] on td "[PERSON_NAME]" at bounding box center [439, 188] width 214 height 66
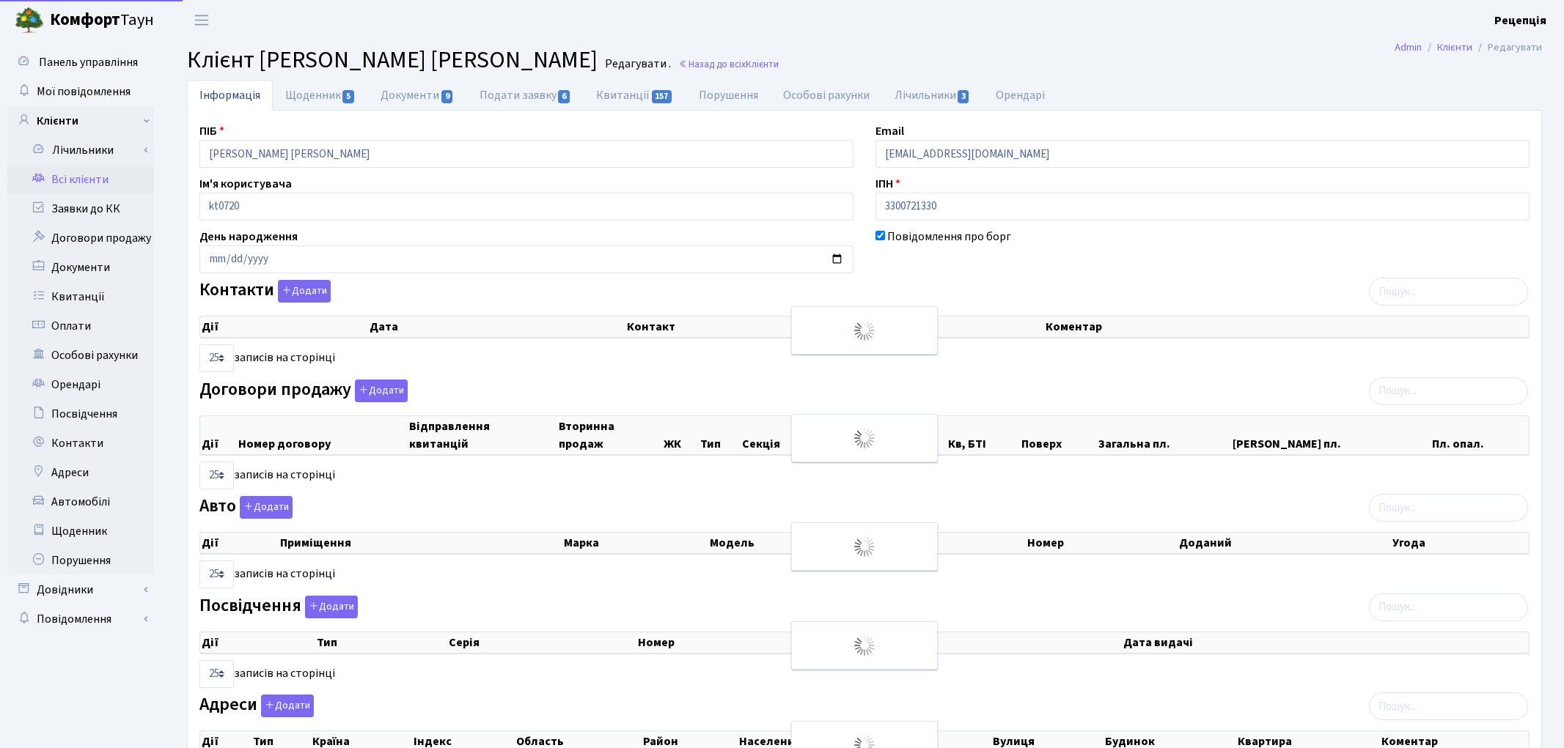
select select "25"
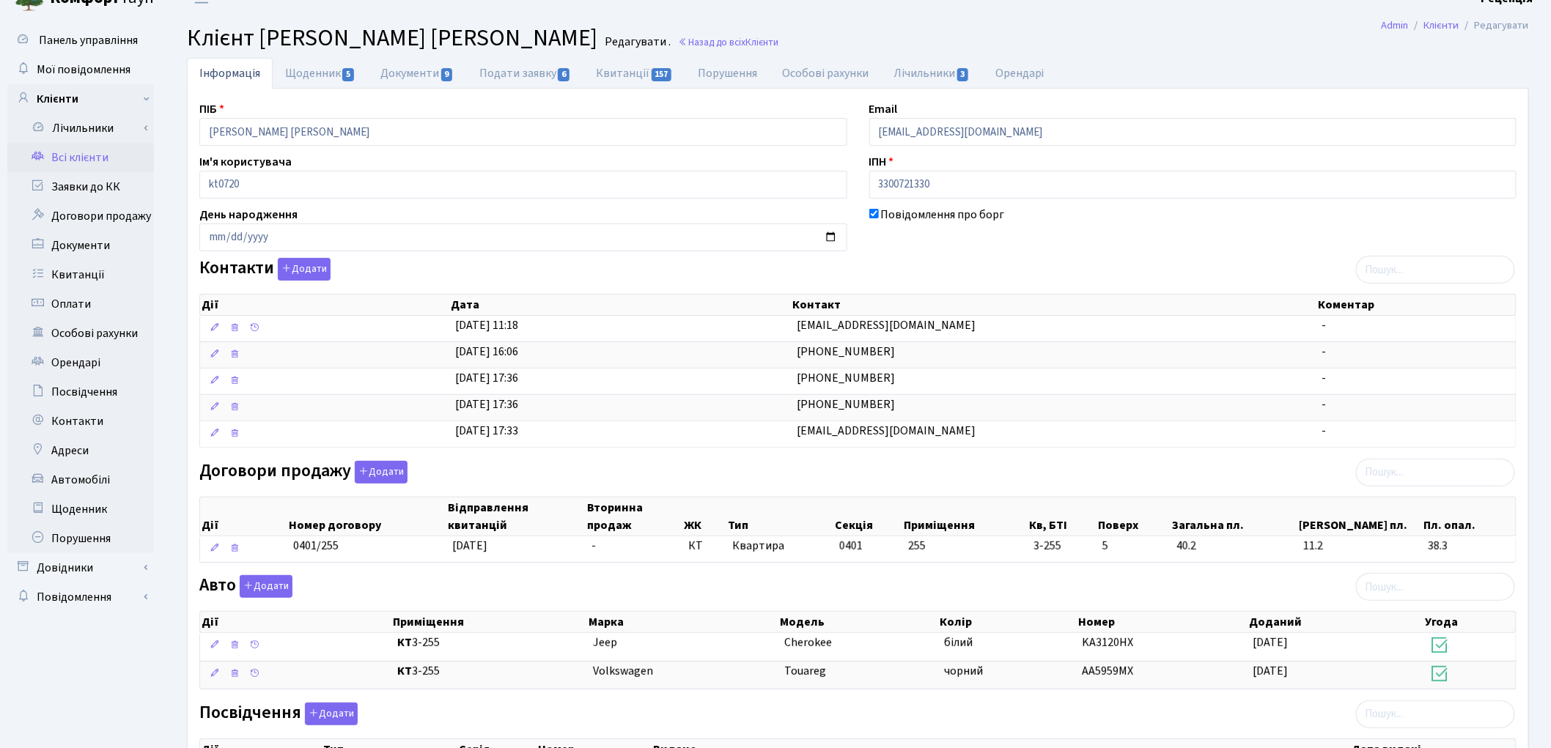
scroll to position [20, 0]
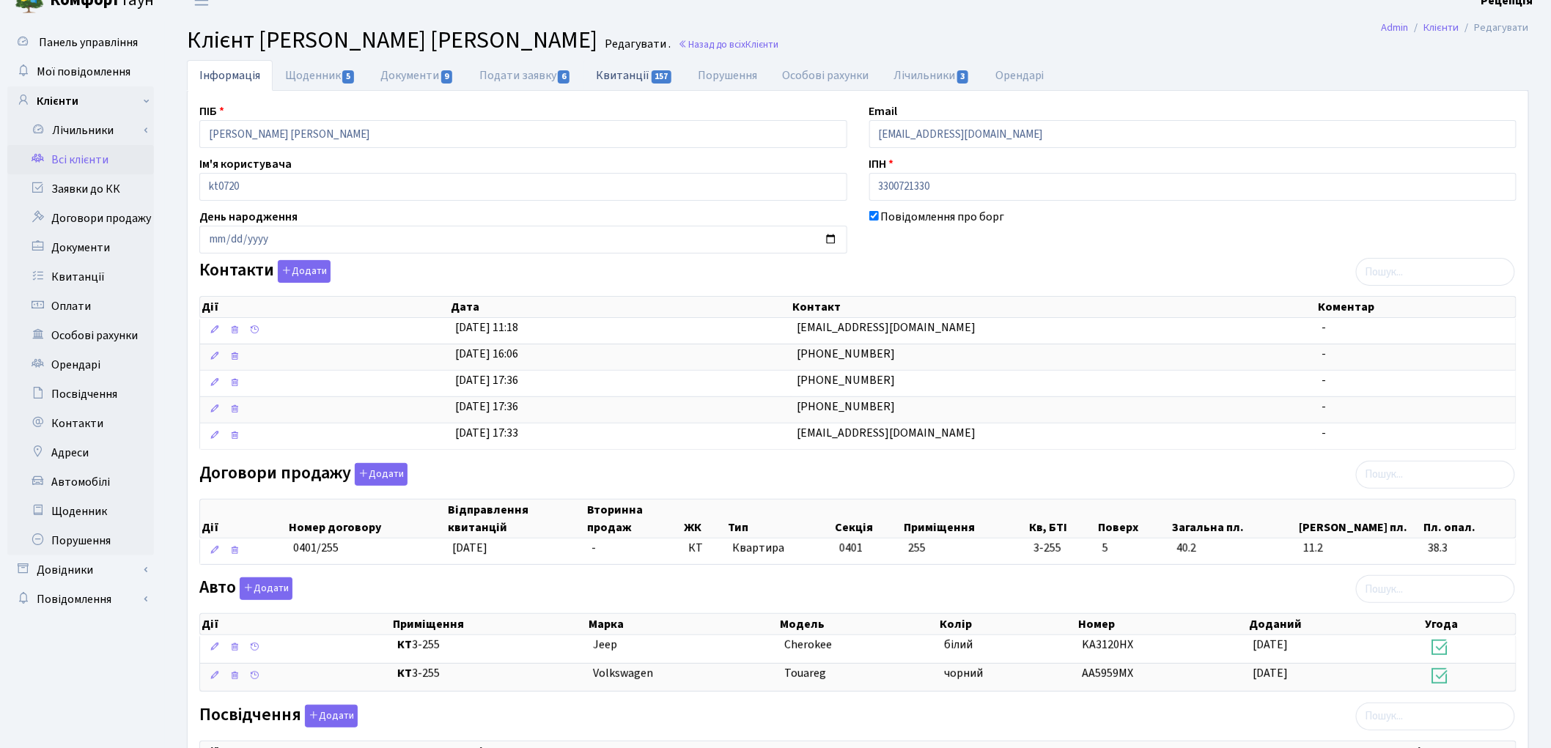
click at [603, 70] on link "Квитанції 157" at bounding box center [635, 75] width 102 height 30
select select "25"
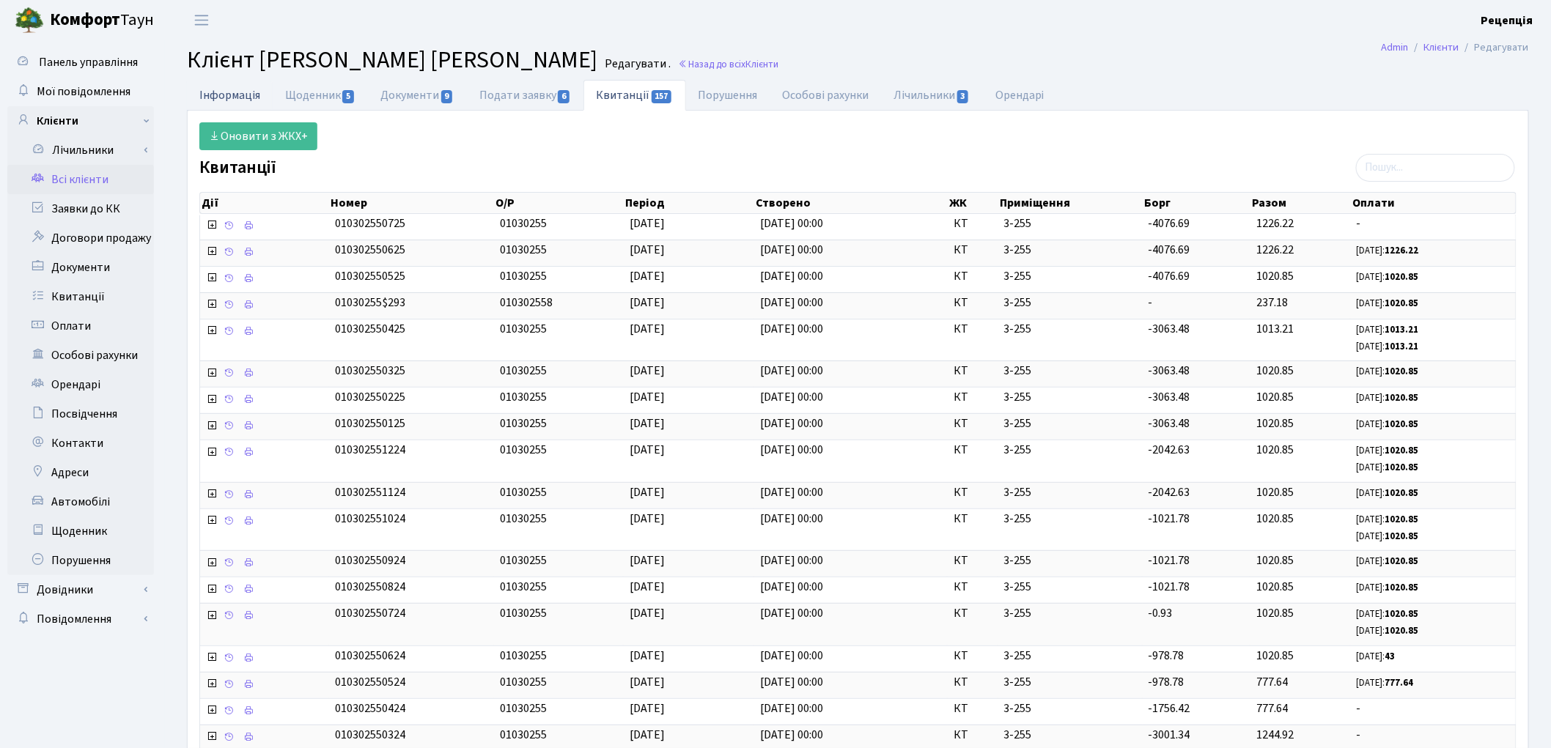
click at [227, 97] on link "Інформація" at bounding box center [230, 95] width 86 height 30
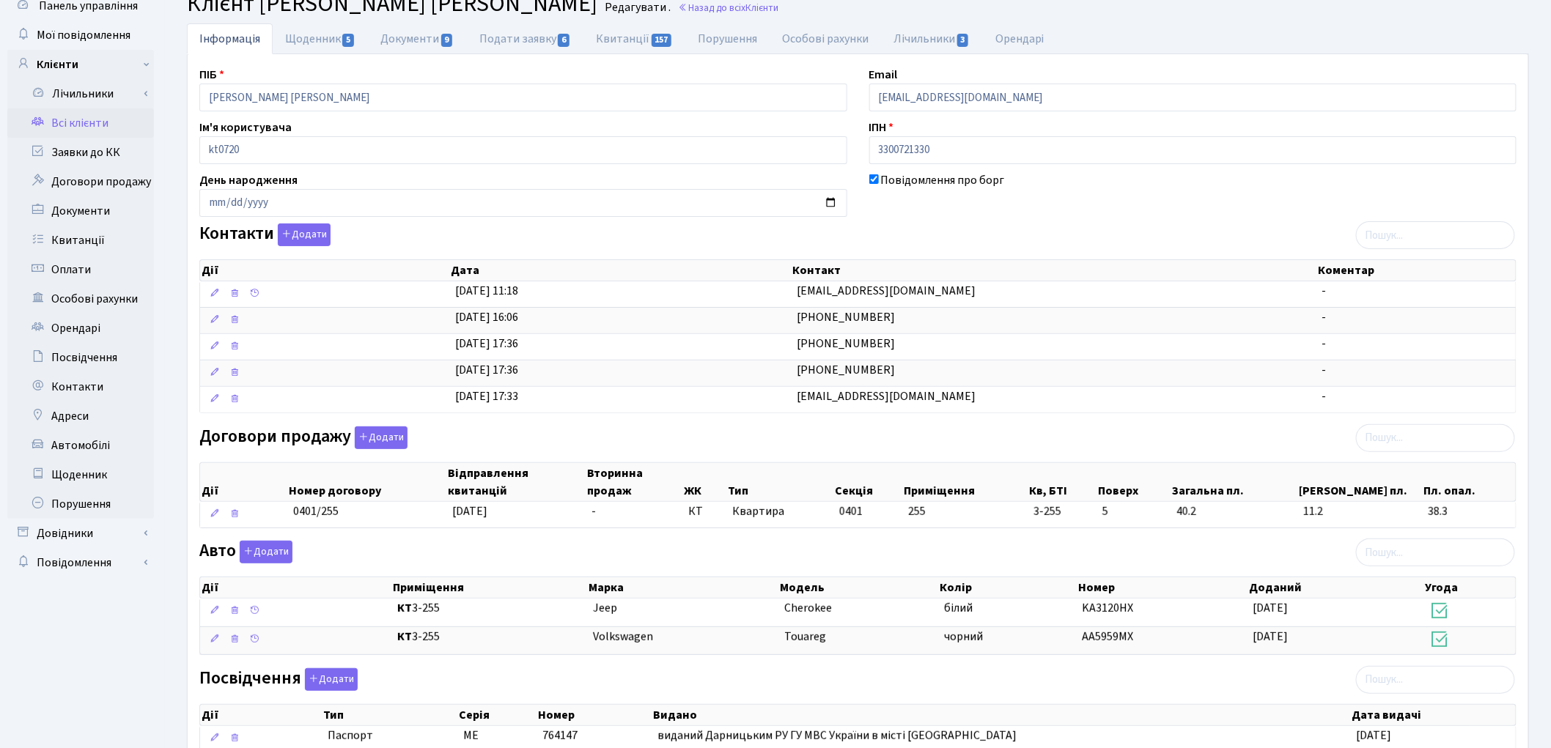
scroll to position [81, 0]
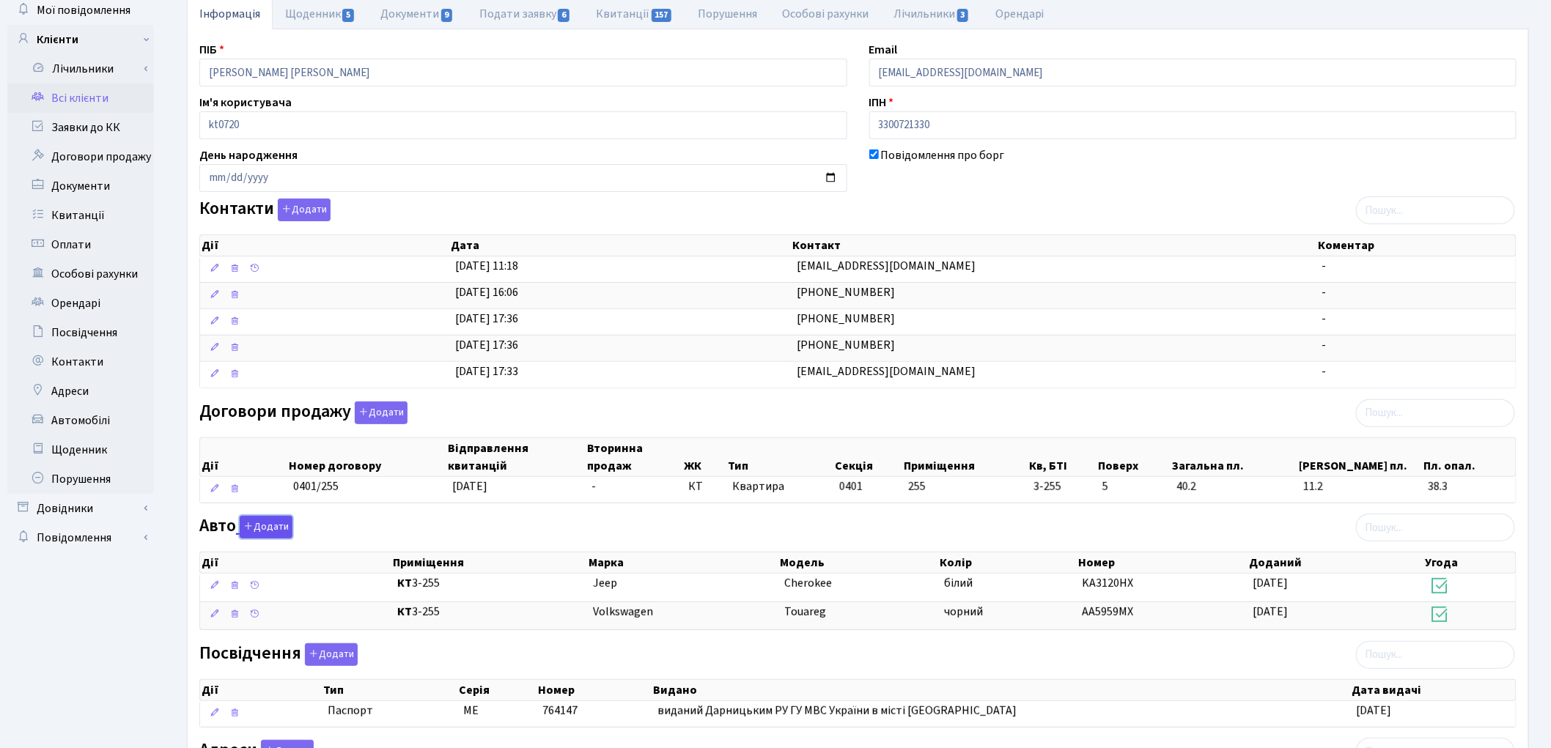
click at [261, 526] on button "Додати" at bounding box center [266, 527] width 53 height 23
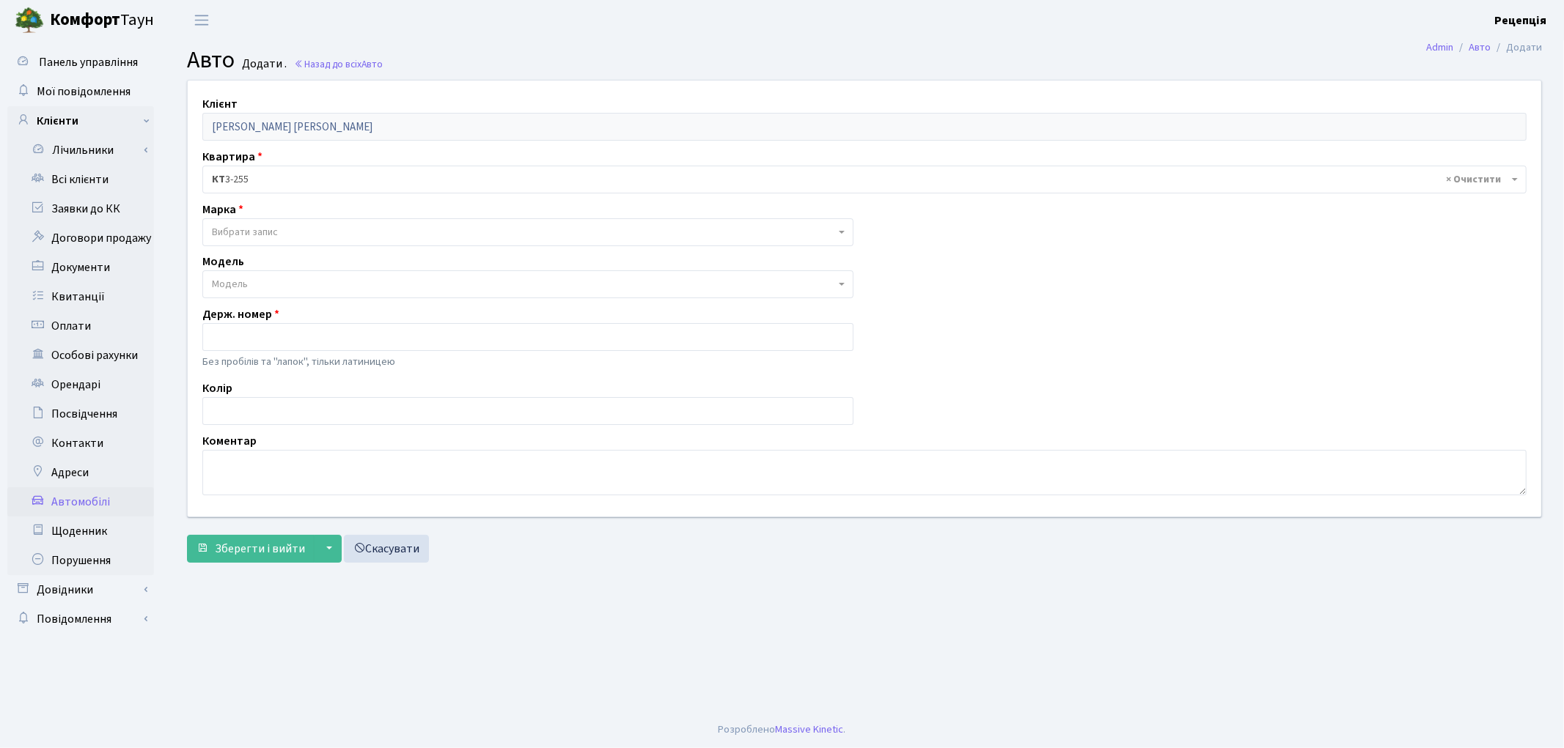
click at [242, 226] on span "Вибрати запис" at bounding box center [245, 232] width 66 height 15
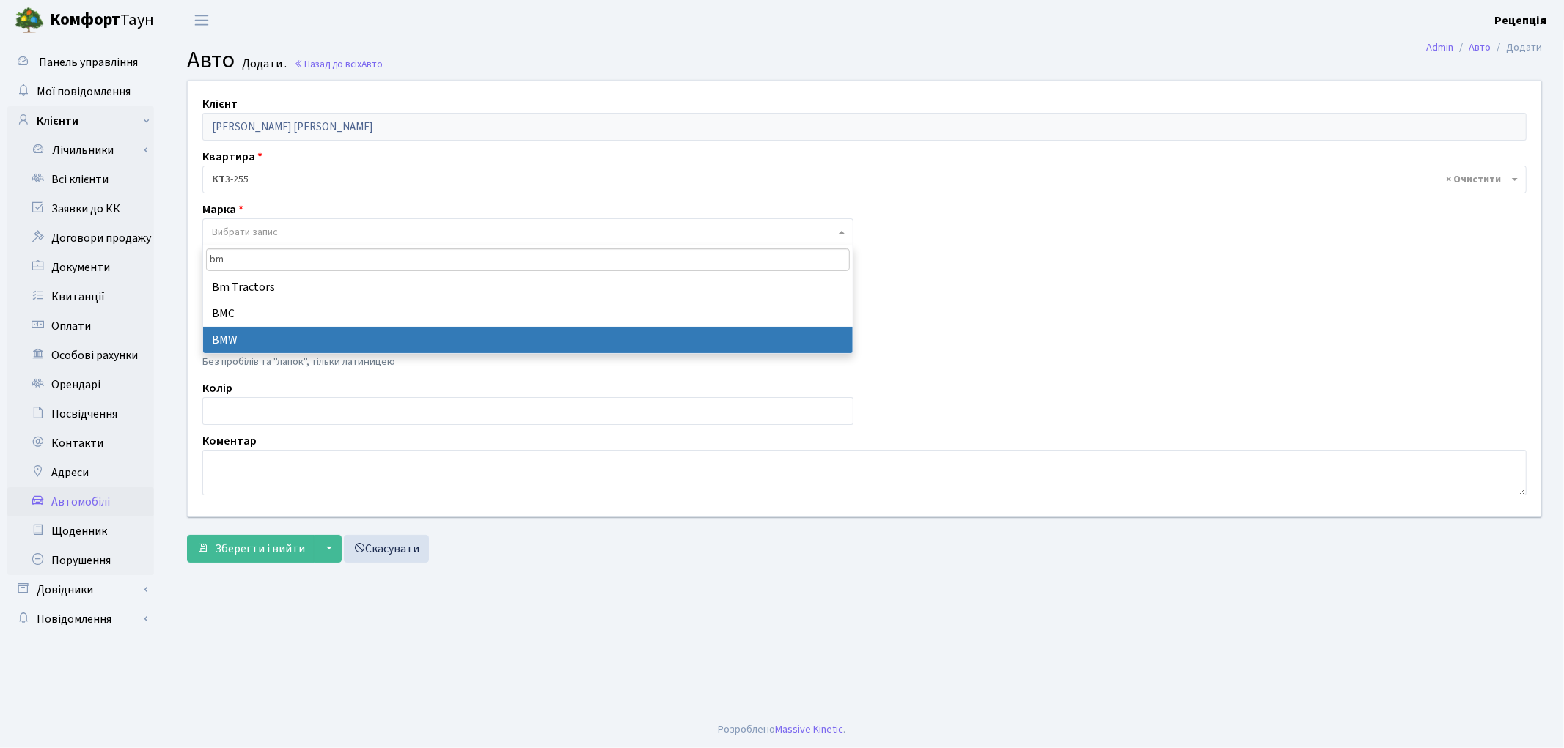
type input "bm"
select select "19"
select select
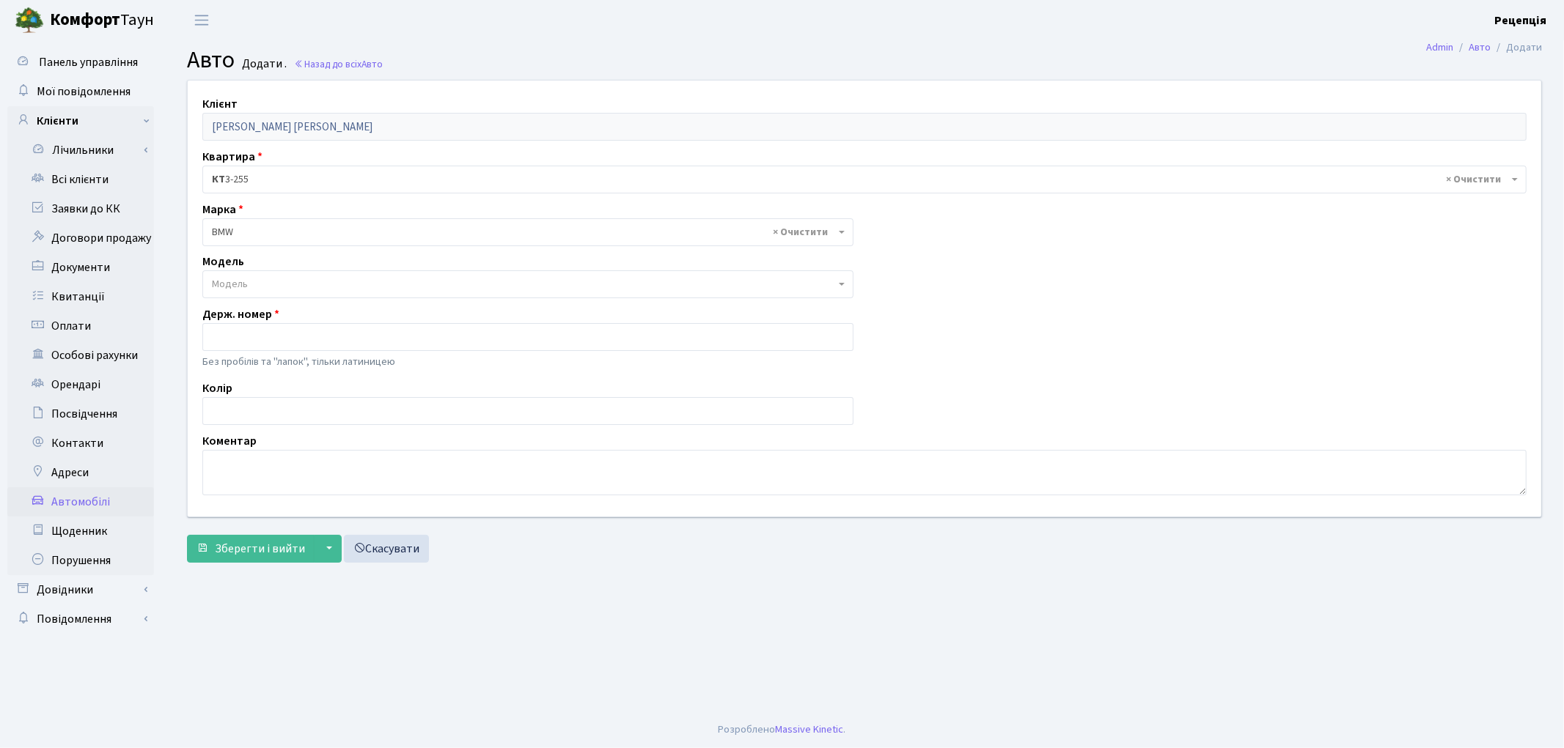
click at [232, 277] on span "Модель" at bounding box center [230, 284] width 36 height 15
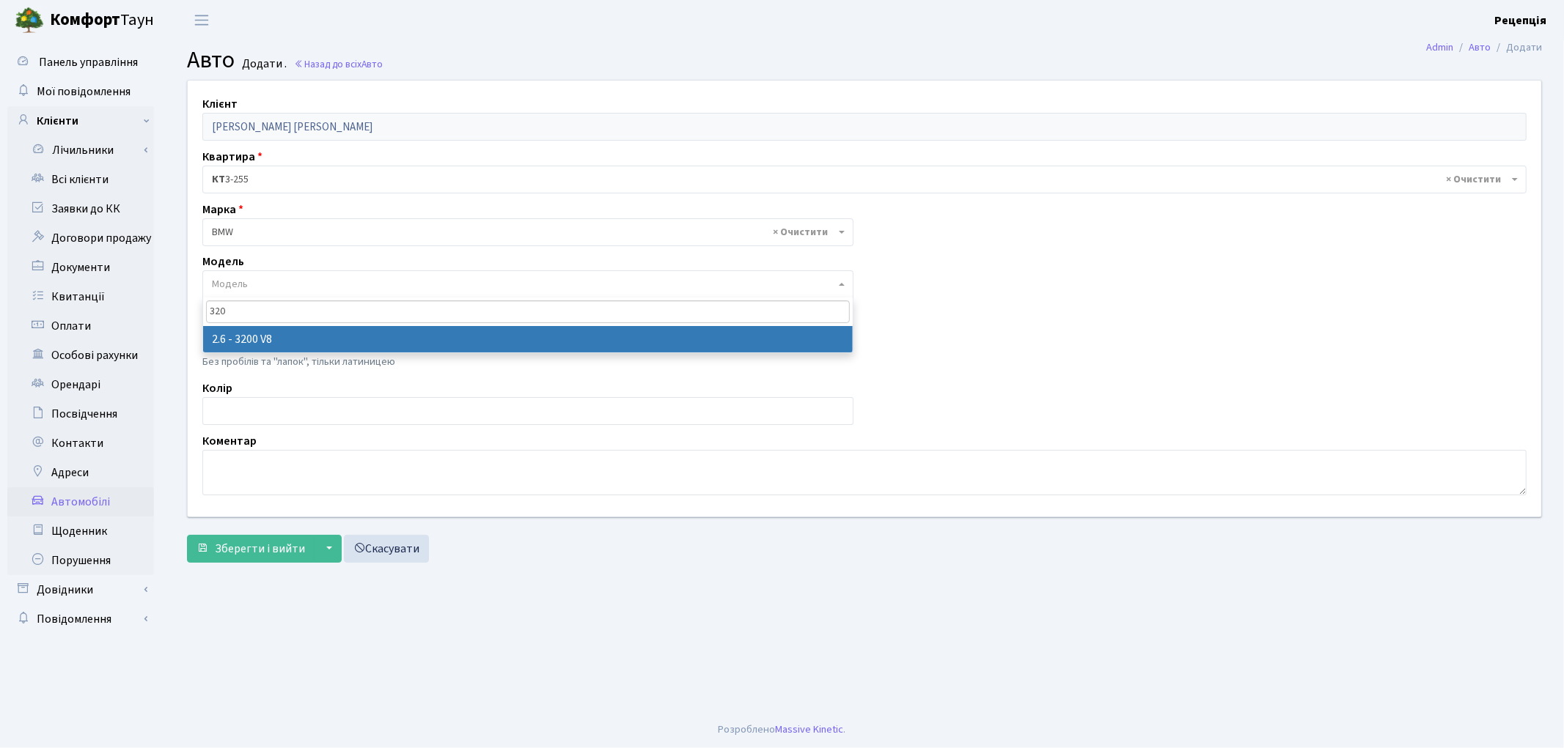
type input "320"
select select "216"
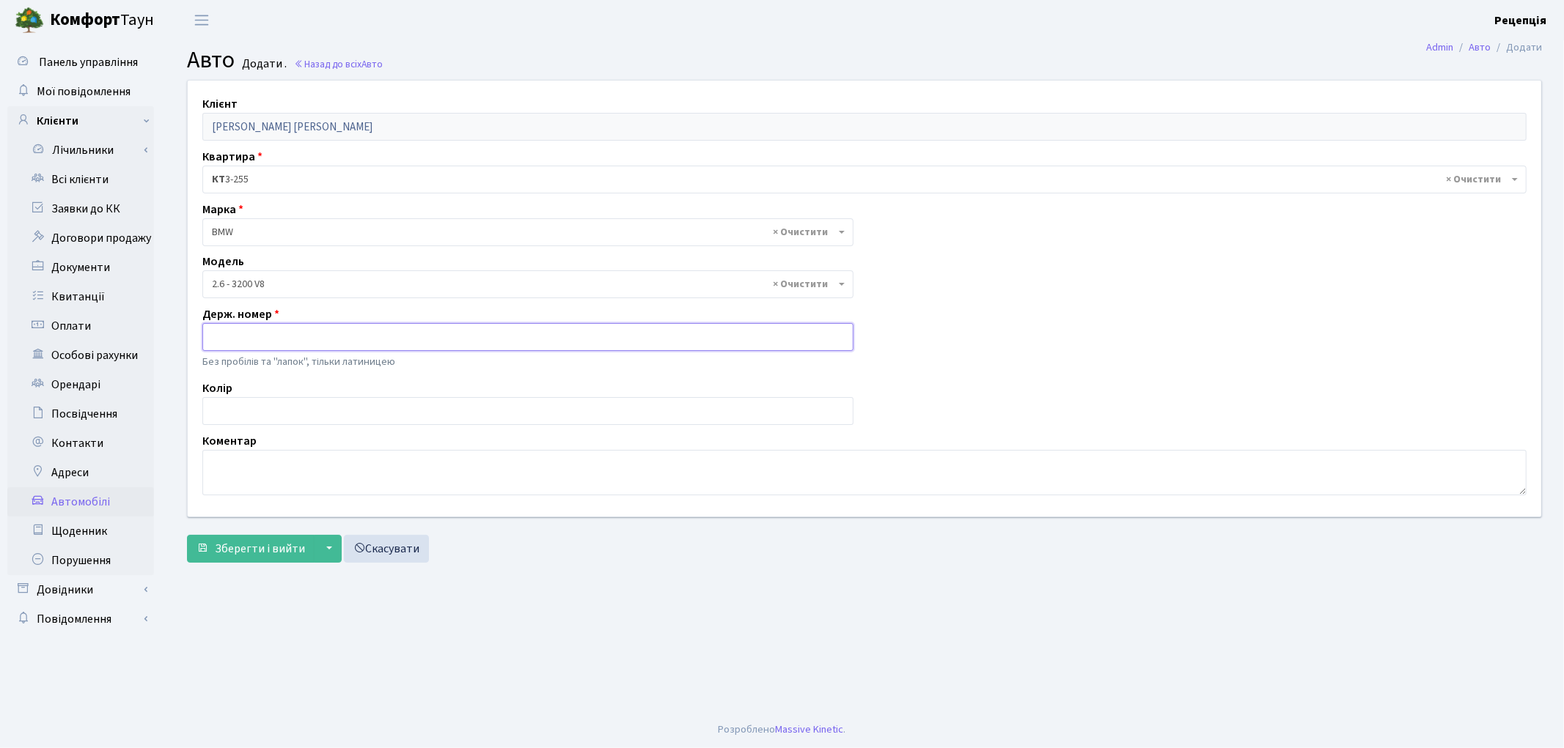
click at [230, 339] on input "text" at bounding box center [527, 337] width 651 height 28
type input "KA7159PM"
click at [233, 412] on input "text" at bounding box center [527, 411] width 651 height 28
type input "чорний"
click at [272, 543] on span "Зберегти і вийти" at bounding box center [260, 549] width 90 height 16
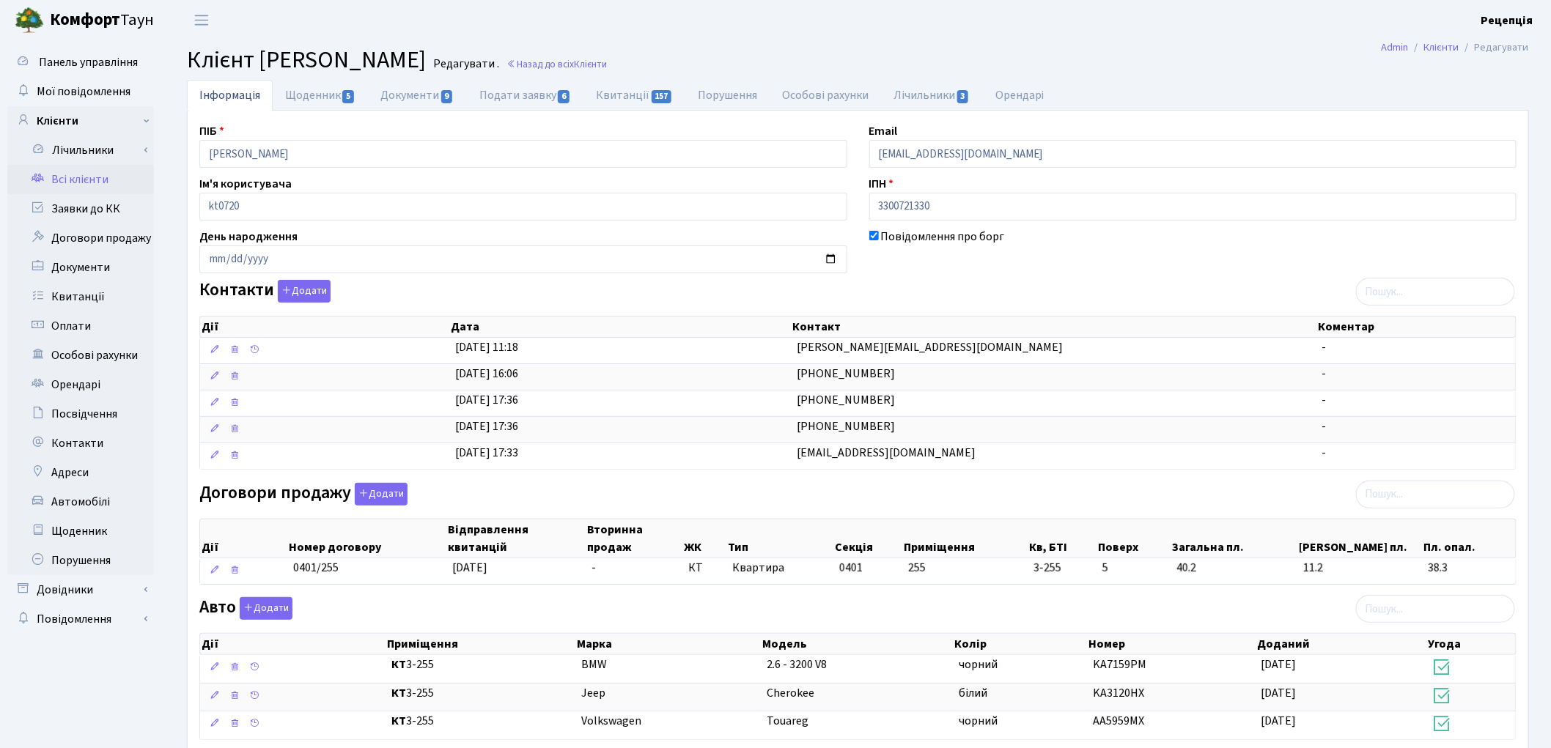
click at [66, 188] on link "Всі клієнти" at bounding box center [80, 179] width 147 height 29
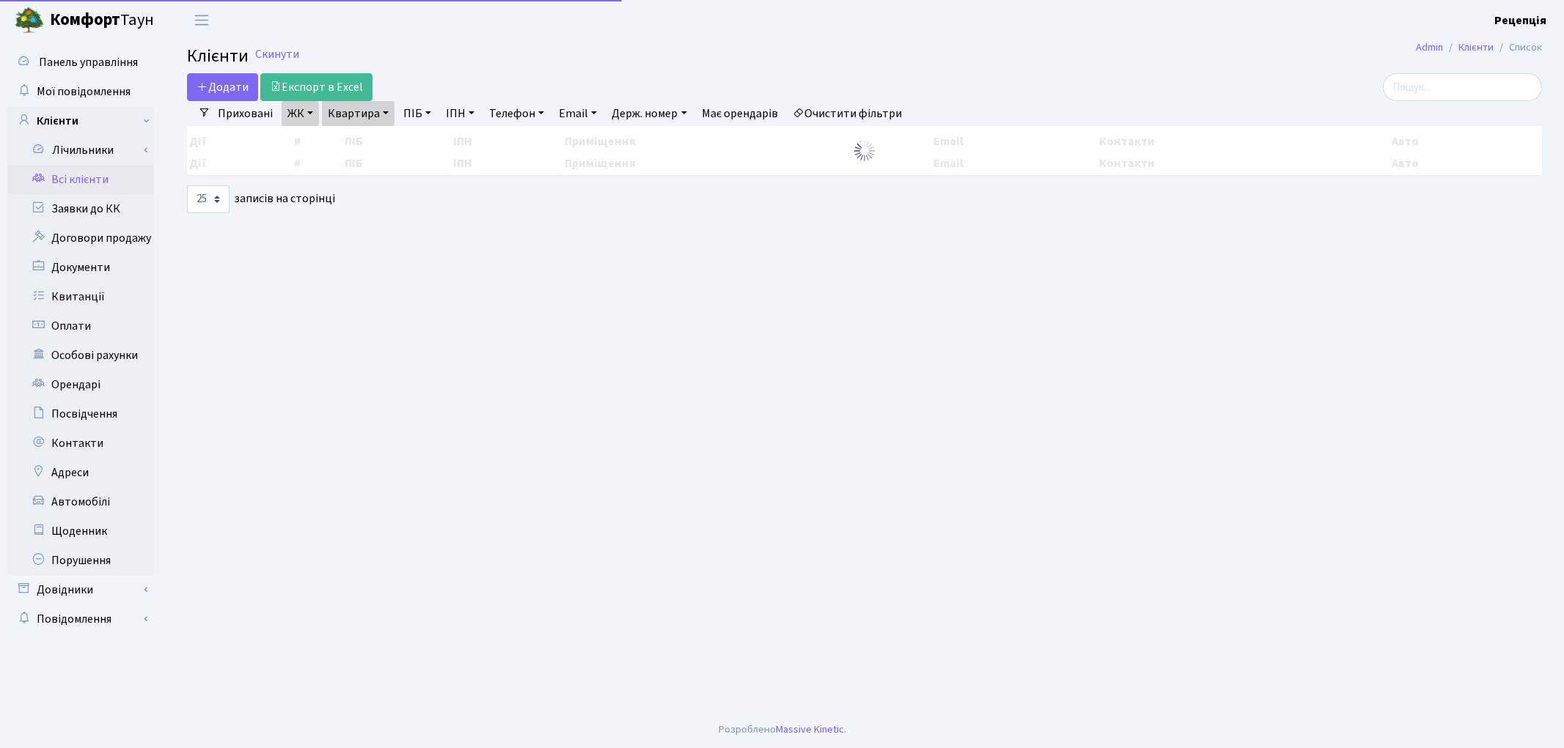
select select "25"
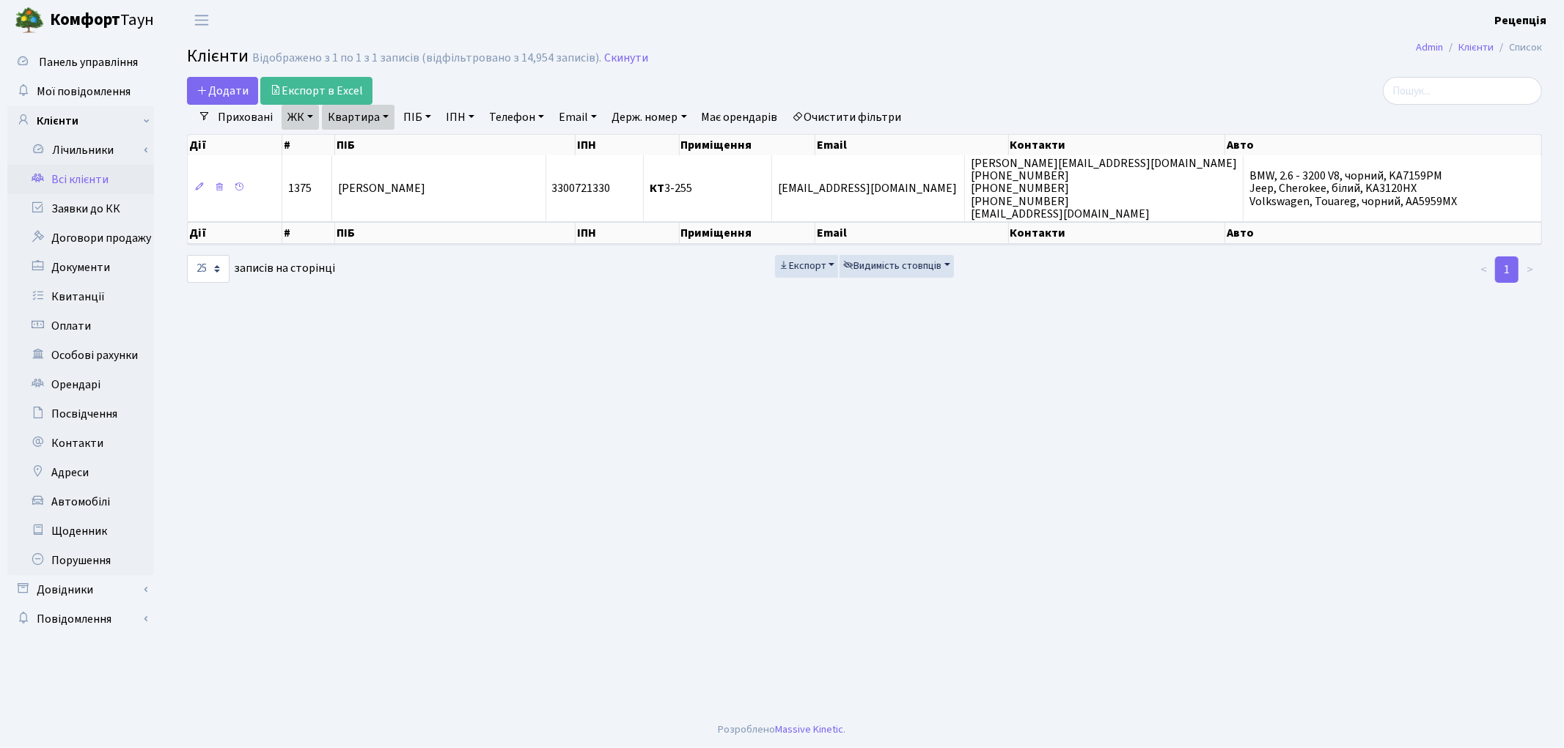
click at [845, 119] on link "Очистити фільтри" at bounding box center [847, 117] width 121 height 25
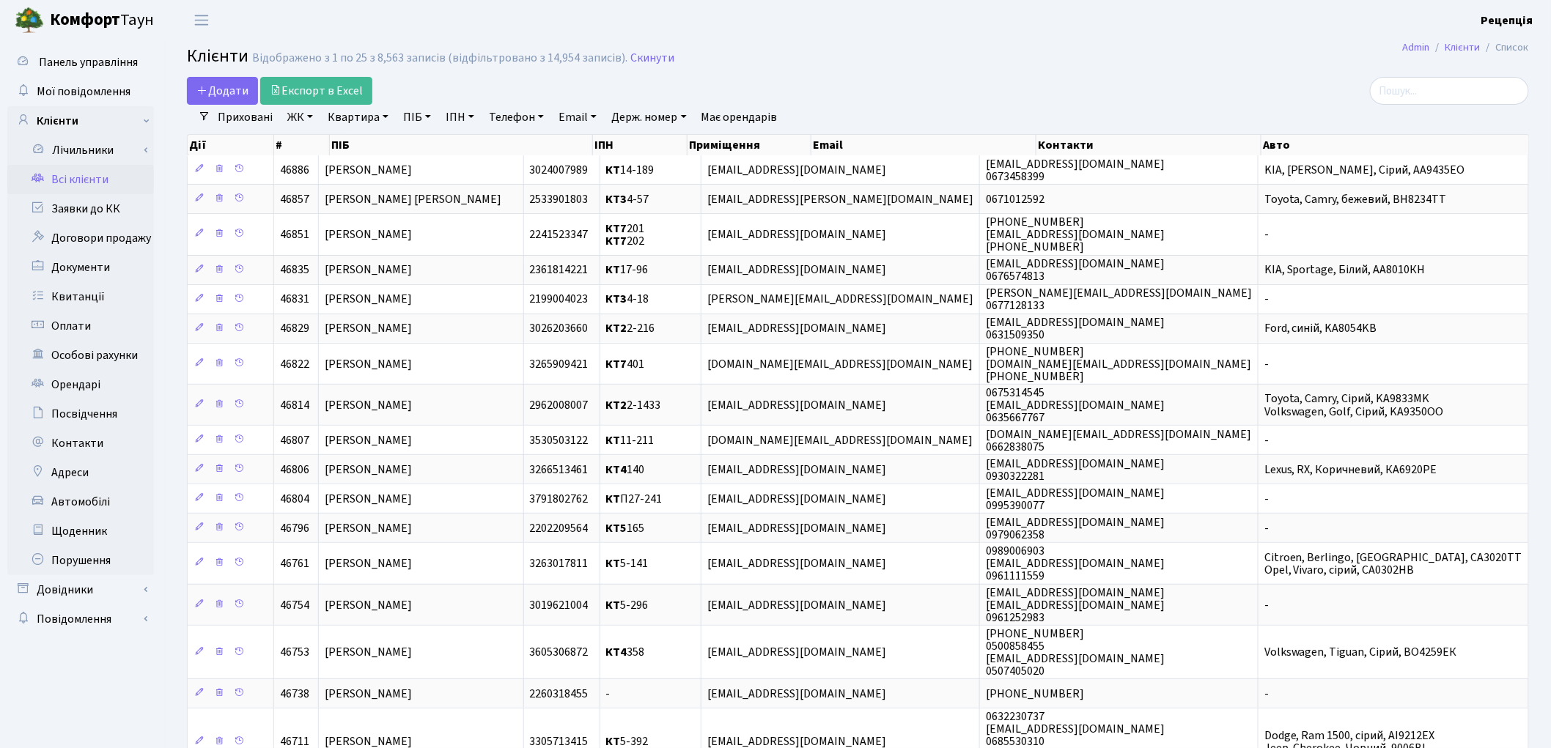
click at [302, 125] on link "ЖК" at bounding box center [300, 117] width 37 height 25
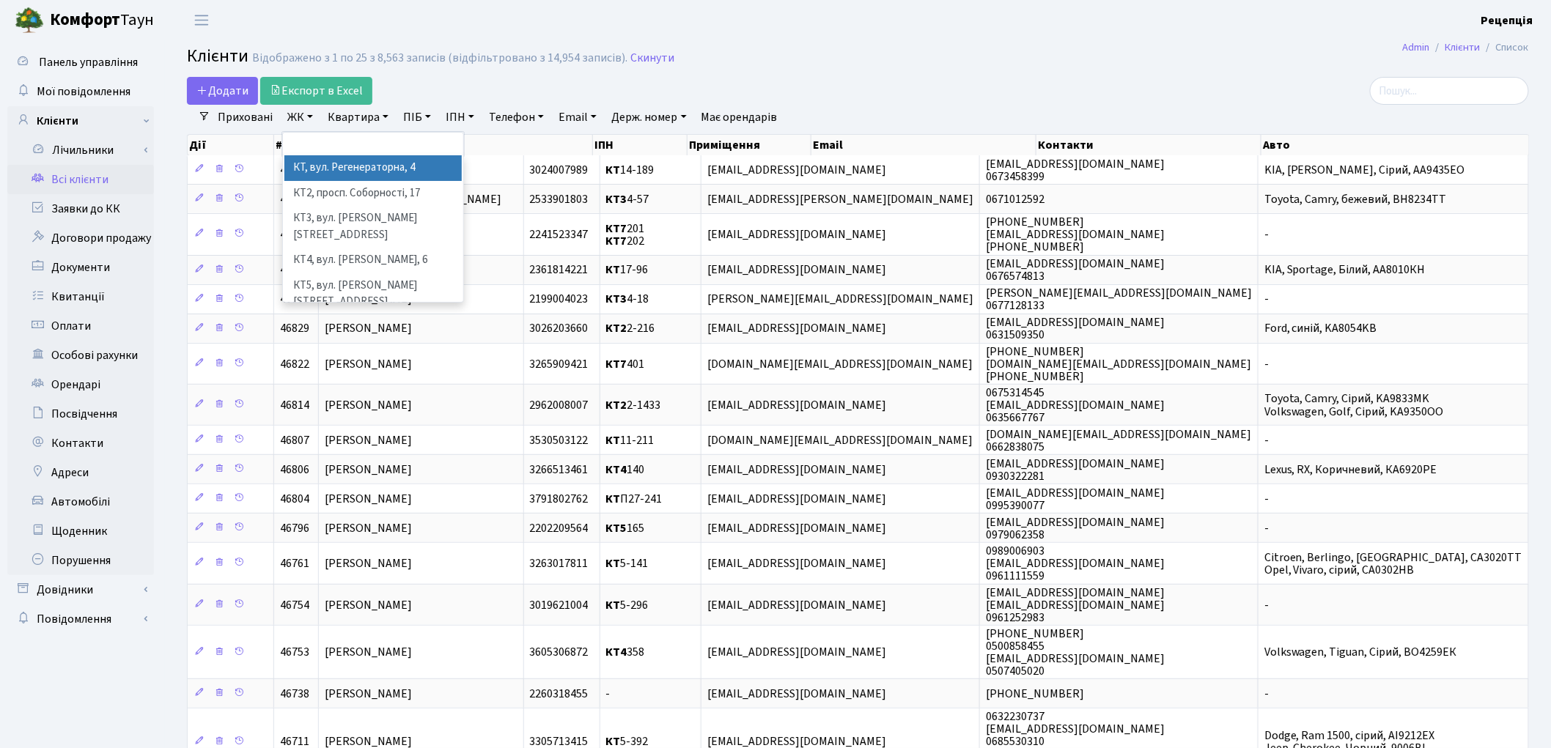
click at [323, 161] on li "КТ, вул. Регенераторна, 4" at bounding box center [372, 168] width 177 height 26
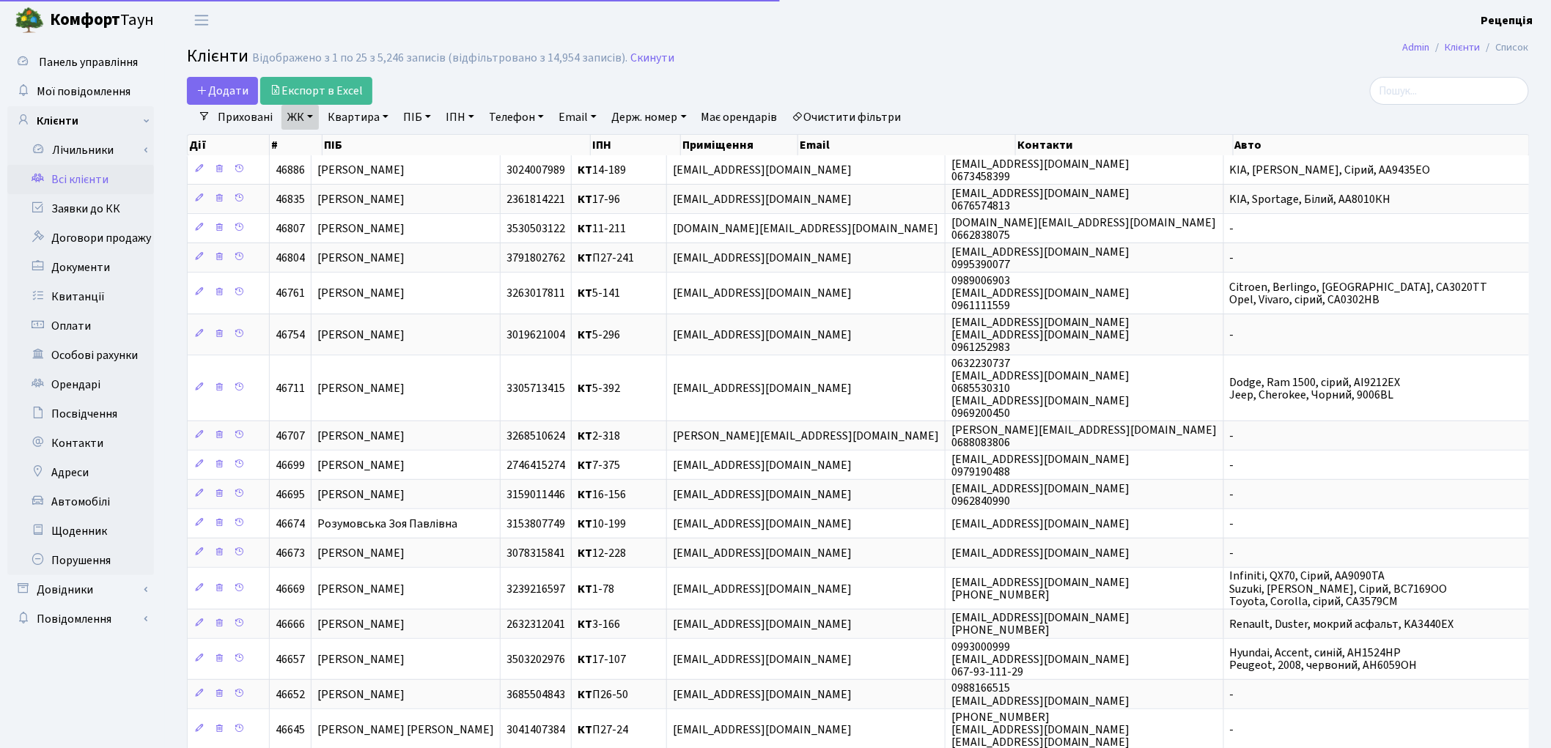
click at [354, 122] on link "Квартира" at bounding box center [358, 117] width 73 height 25
type input "2-229"
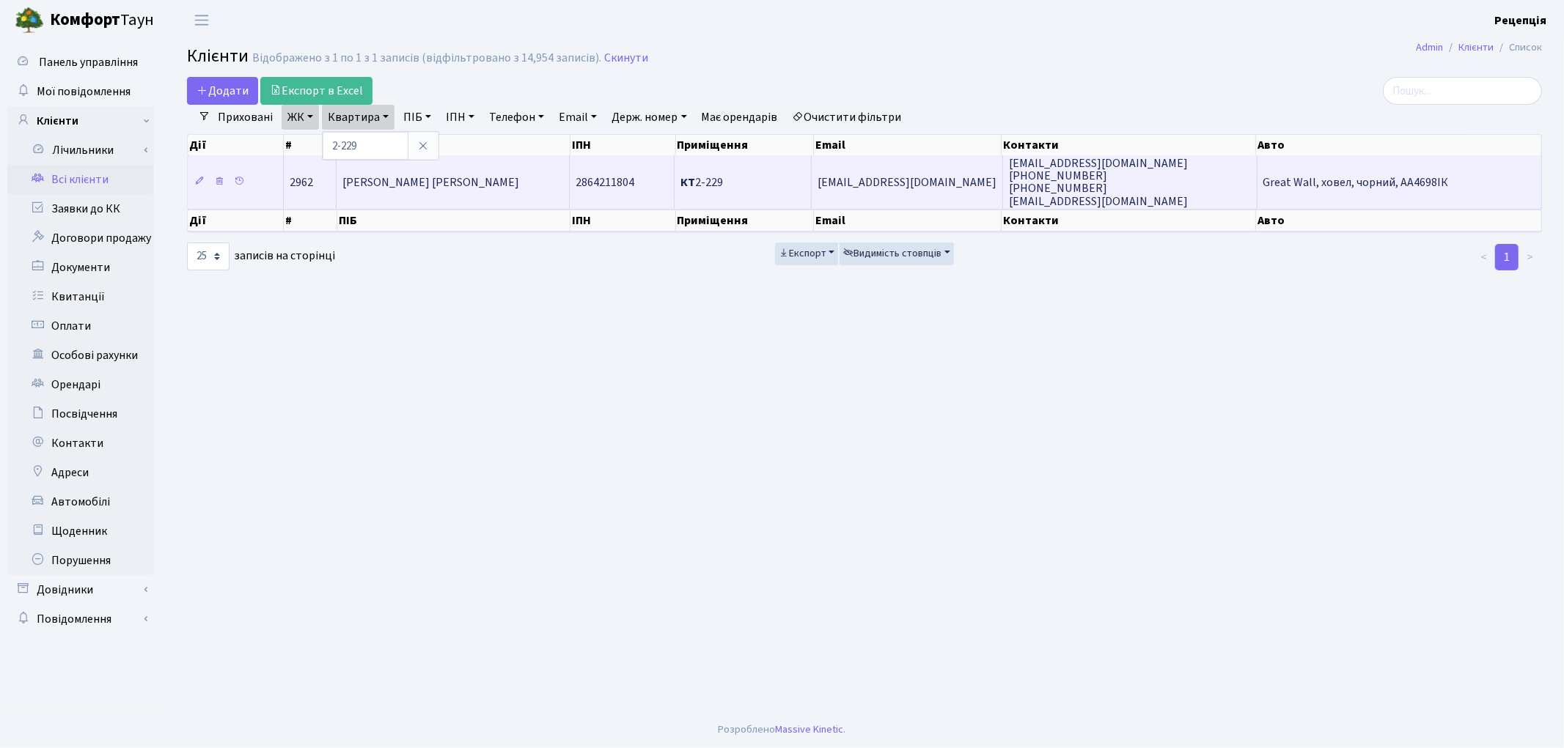
click at [394, 180] on span "[PERSON_NAME] [PERSON_NAME]" at bounding box center [430, 182] width 177 height 16
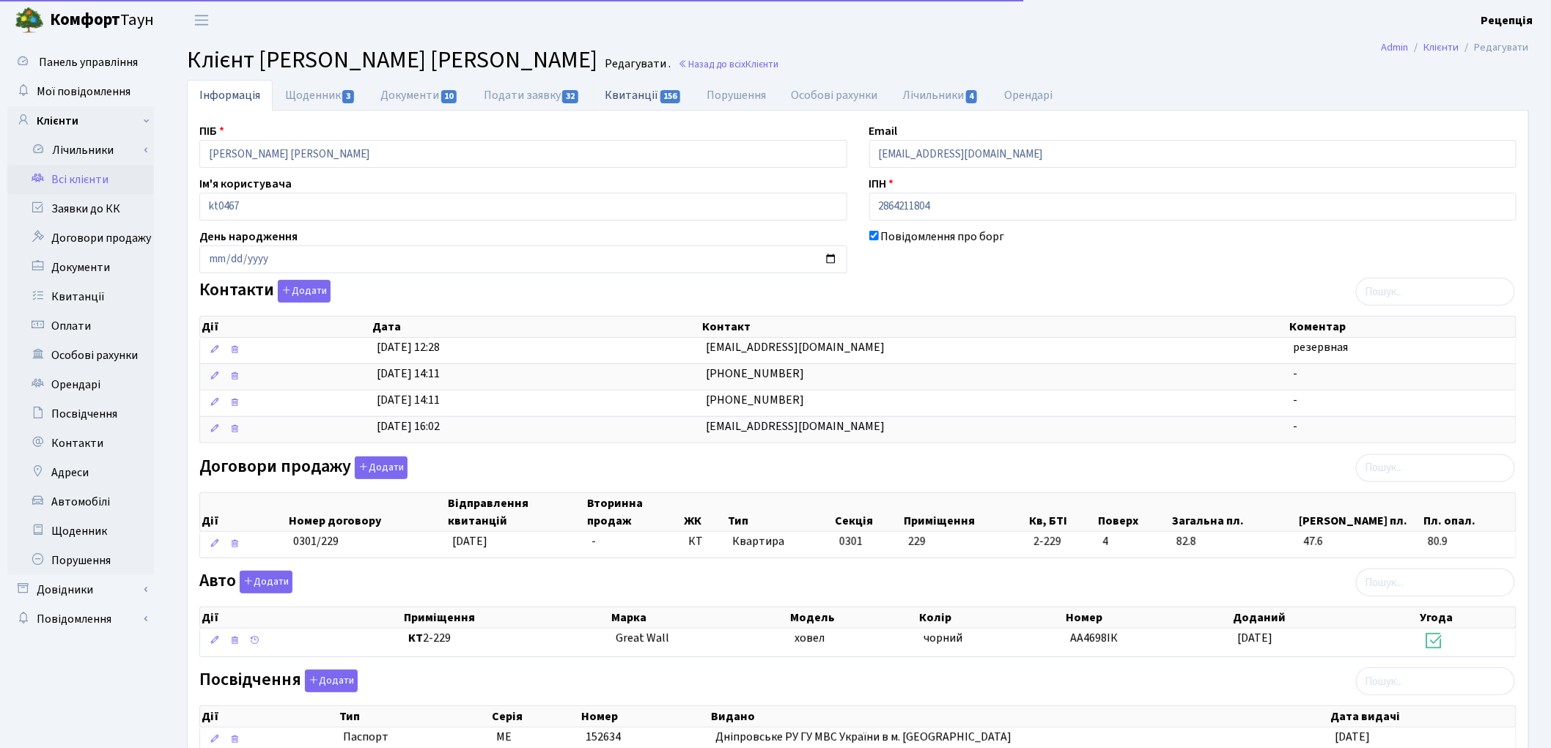
click at [626, 89] on link "Квитанції 156" at bounding box center [643, 95] width 102 height 30
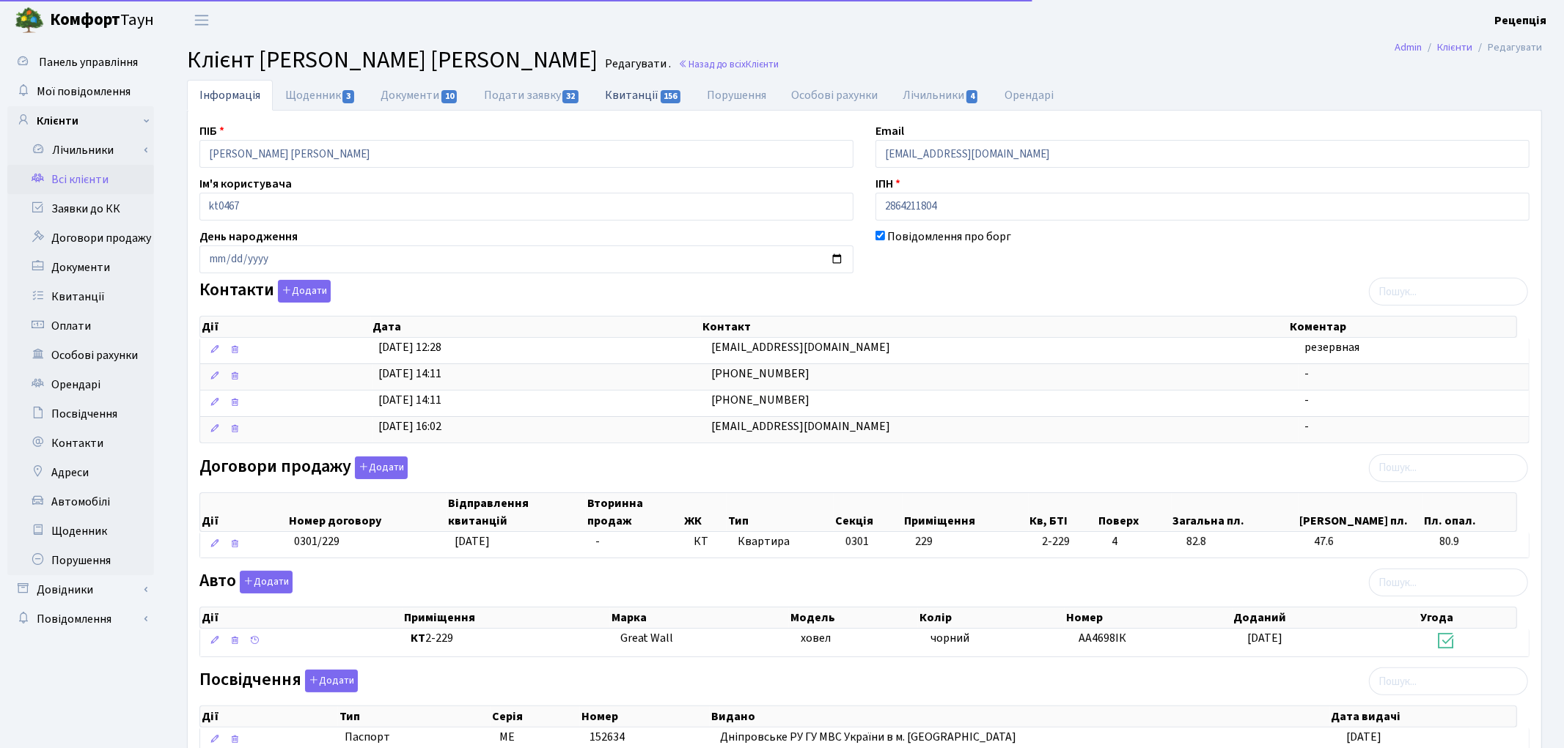
select select "25"
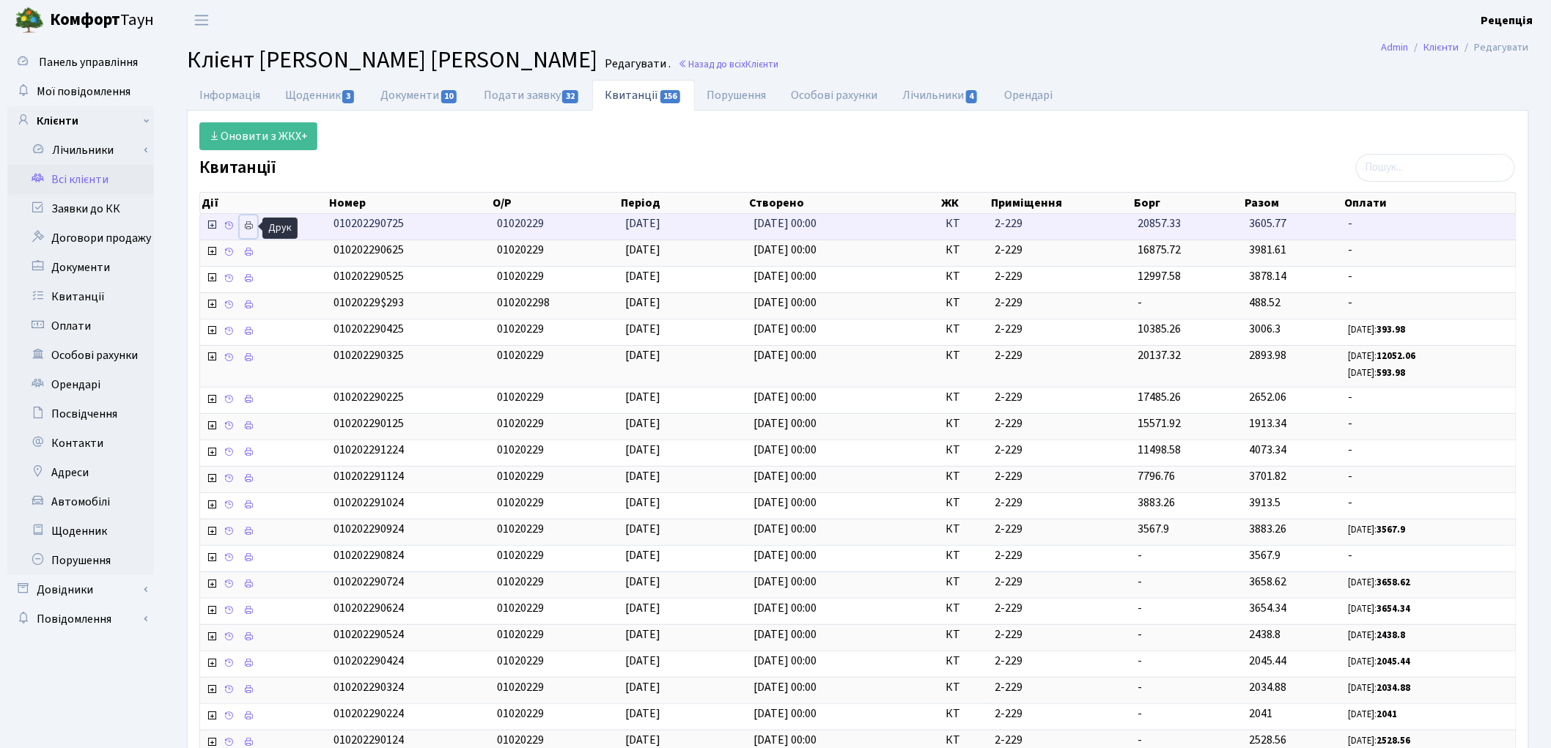
click at [252, 222] on icon at bounding box center [248, 226] width 10 height 10
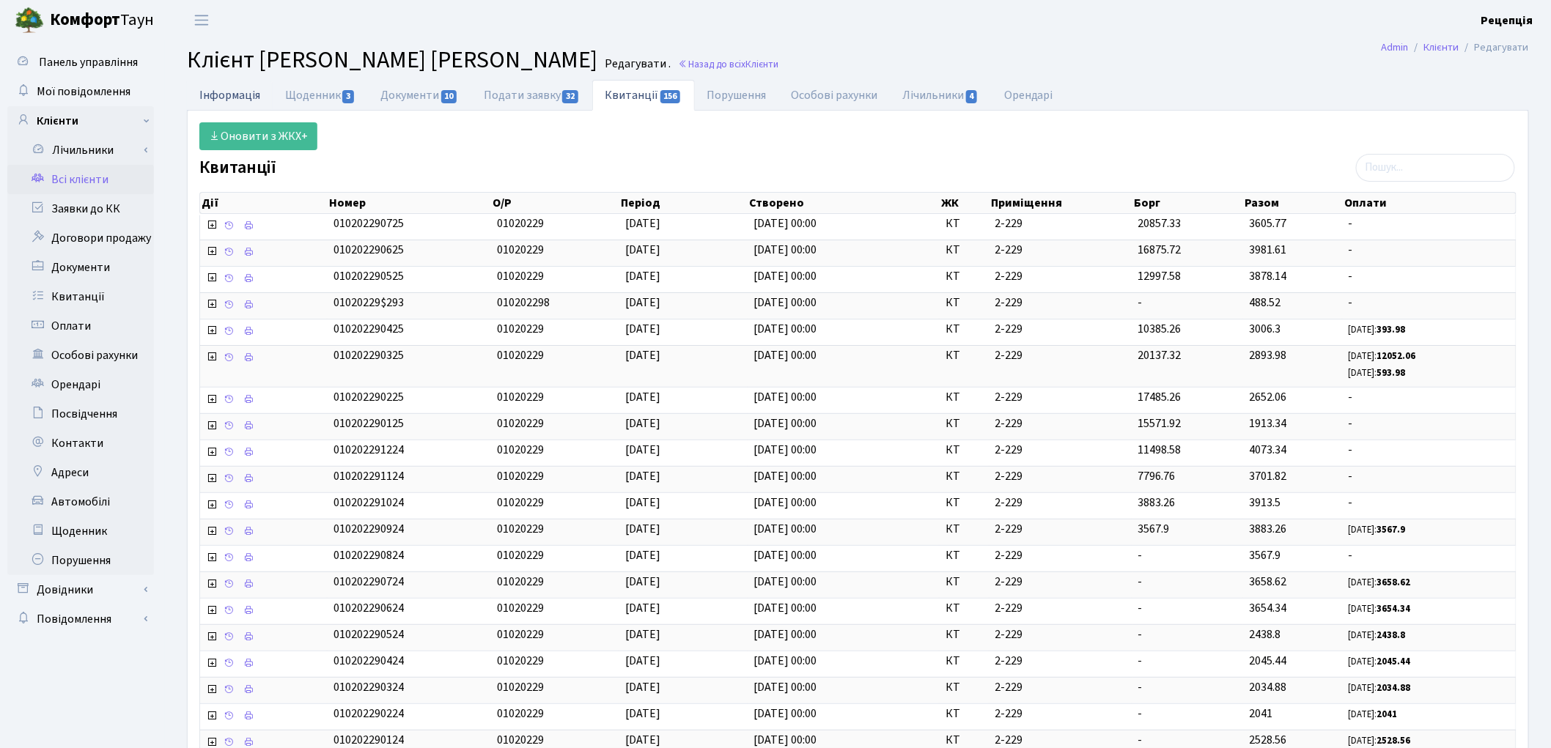
click at [240, 98] on link "Інформація" at bounding box center [230, 95] width 86 height 30
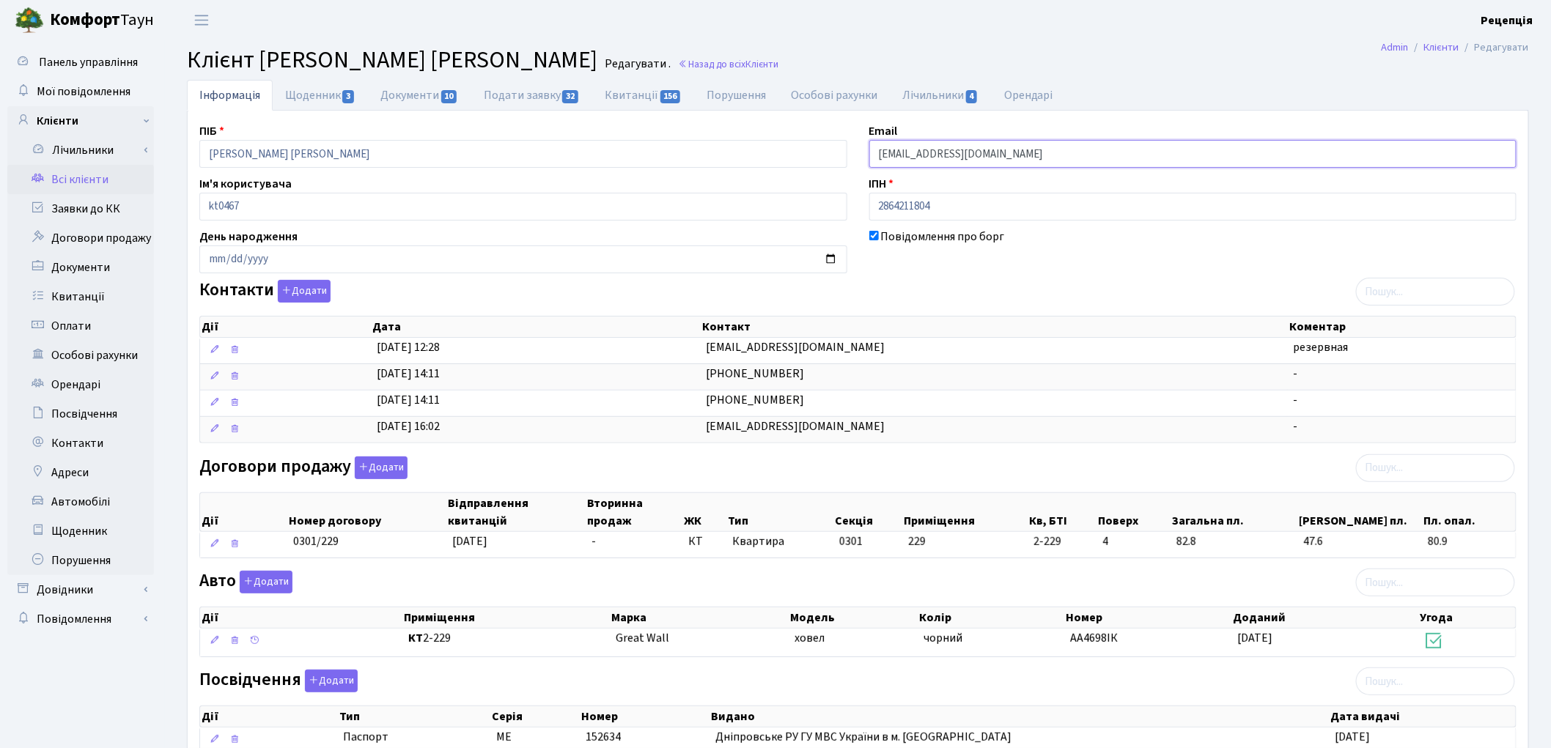
drag, startPoint x: 1031, startPoint y: 156, endPoint x: 867, endPoint y: 148, distance: 165.1
click at [867, 148] on div "Email irazak0206@gmail.com" at bounding box center [1193, 144] width 670 height 45
click at [325, 291] on button "Додати" at bounding box center [304, 291] width 53 height 23
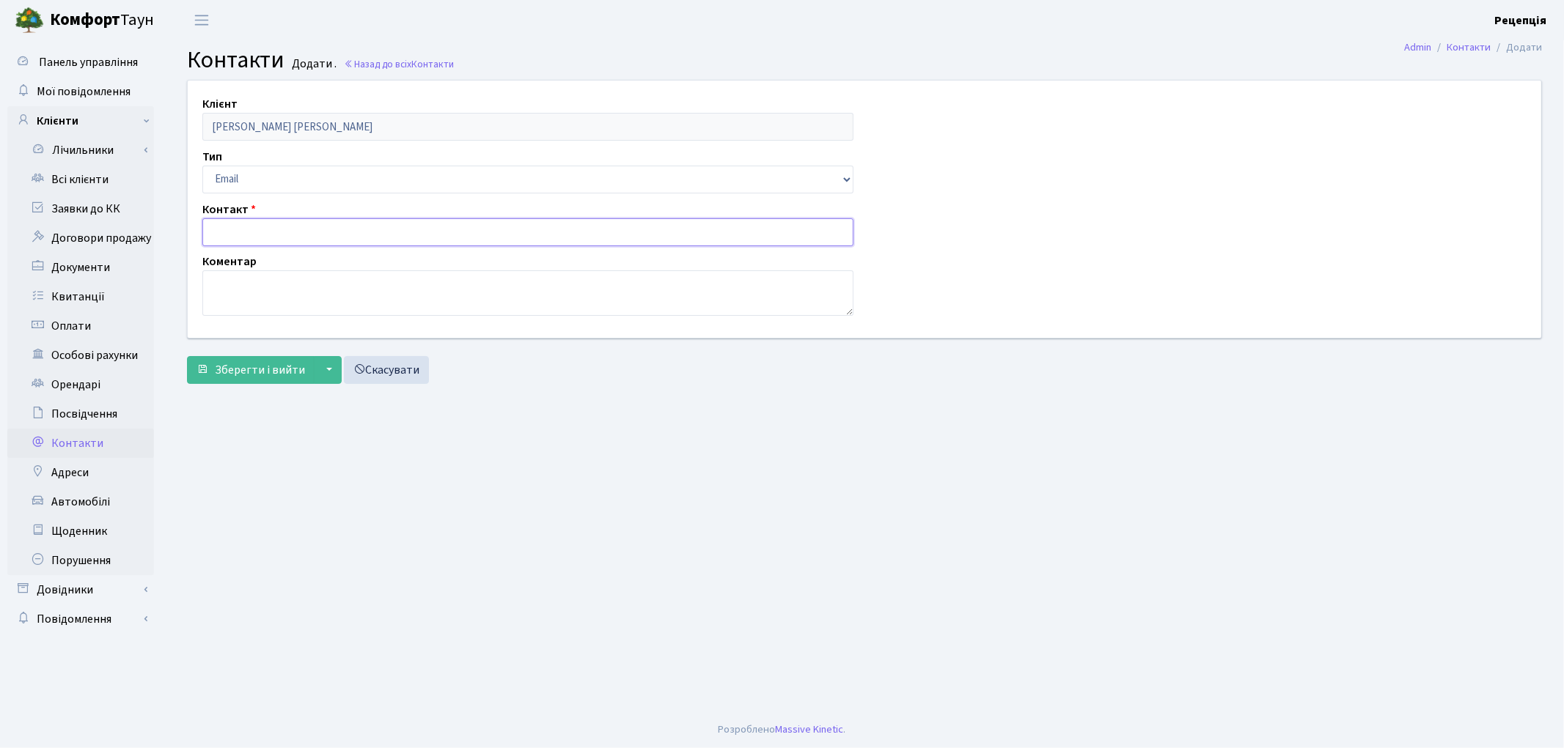
click at [252, 223] on input "text" at bounding box center [527, 232] width 651 height 28
paste input "[EMAIL_ADDRESS][DOMAIN_NAME]"
type input "[EMAIL_ADDRESS][DOMAIN_NAME]"
click at [279, 378] on span "Зберегти і вийти" at bounding box center [260, 370] width 90 height 16
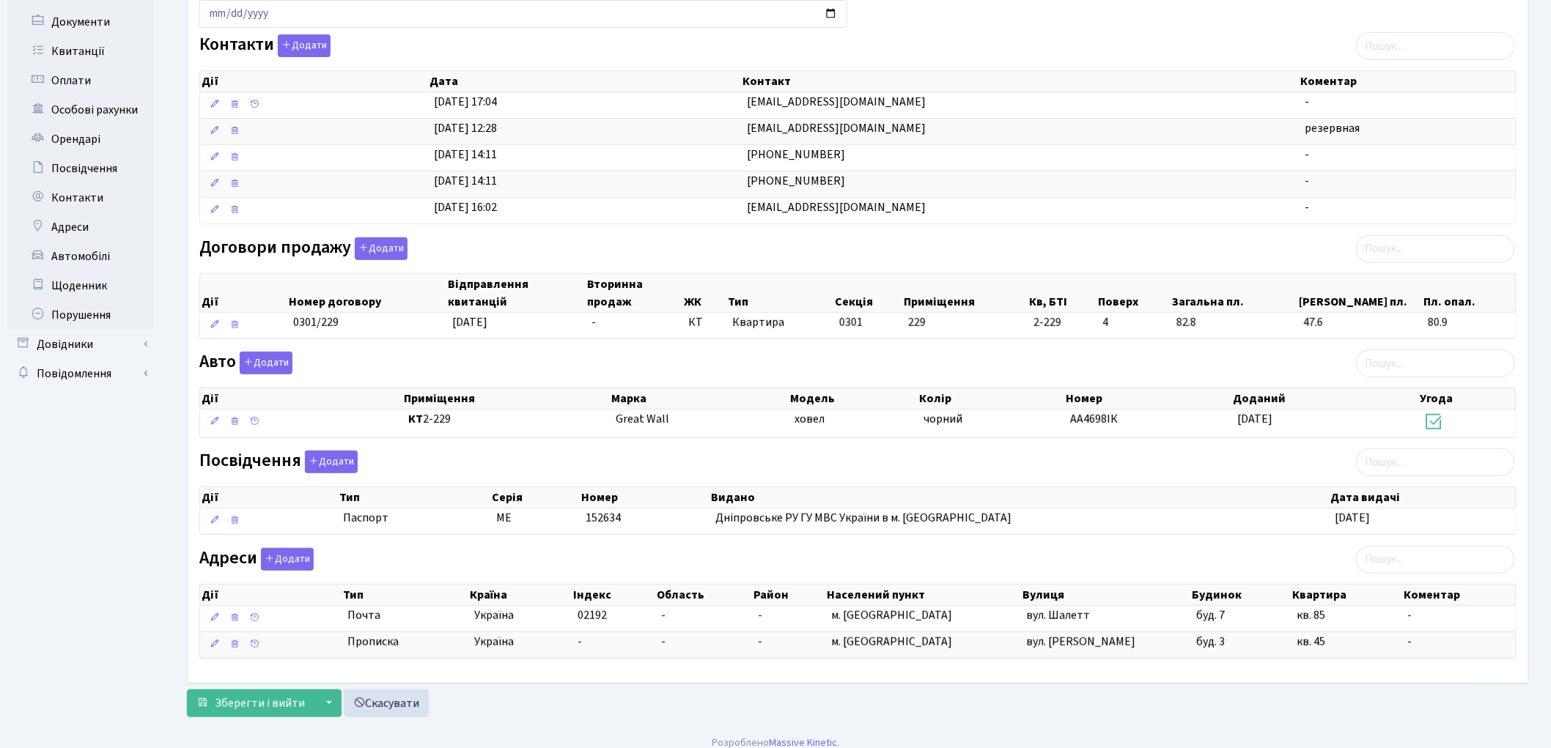
scroll to position [262, 0]
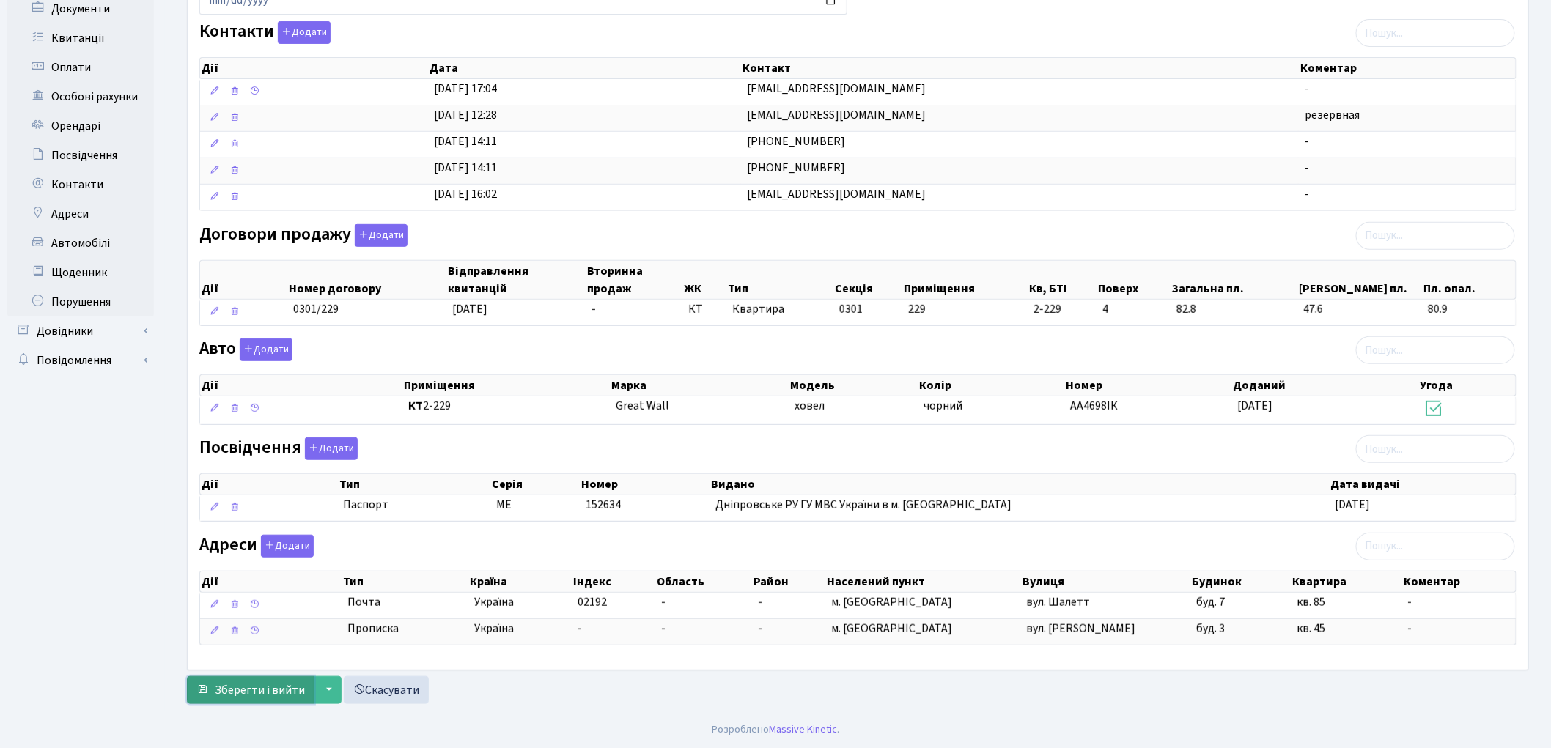
click at [229, 685] on span "Зберегти і вийти" at bounding box center [260, 691] width 90 height 16
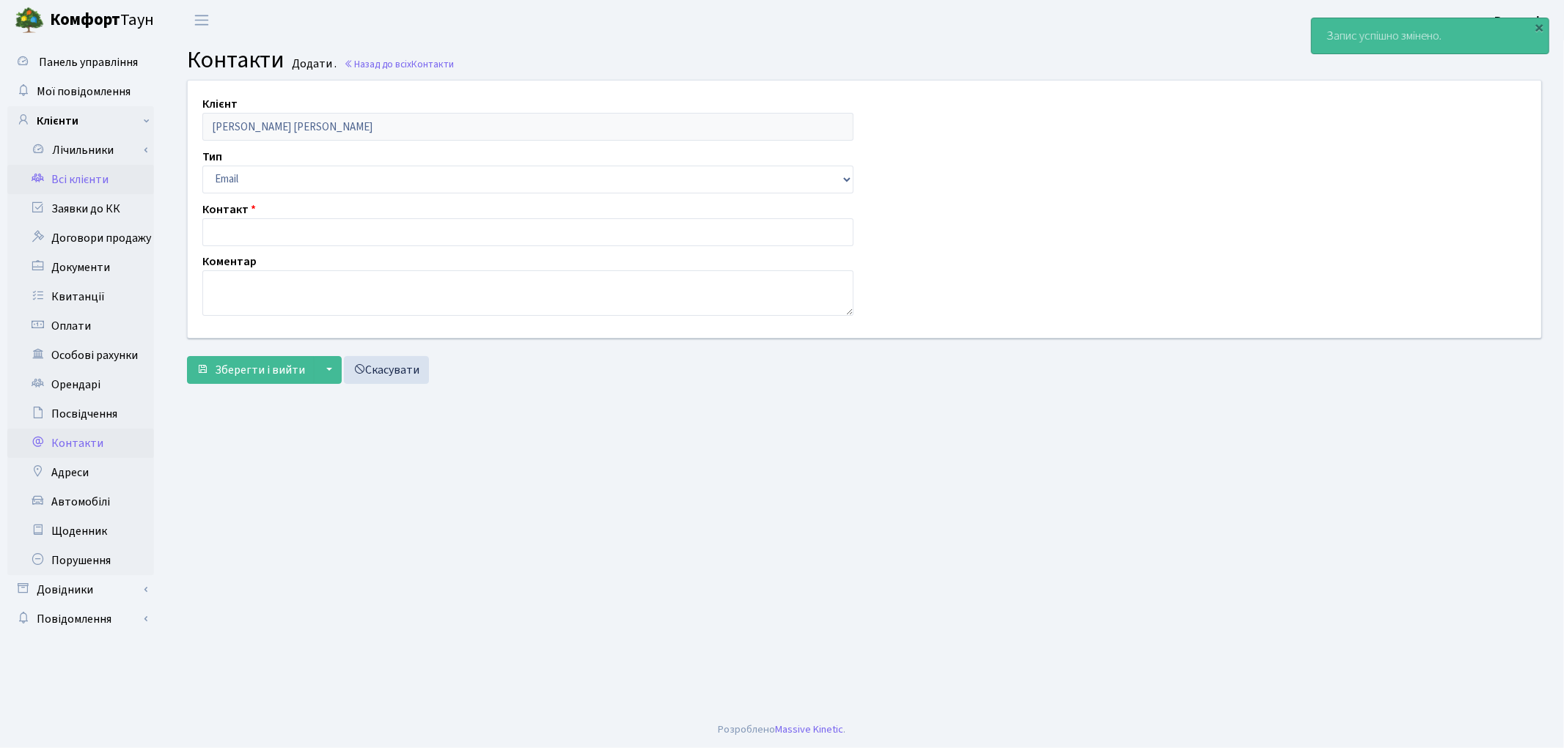
click at [69, 183] on link "Всі клієнти" at bounding box center [80, 179] width 147 height 29
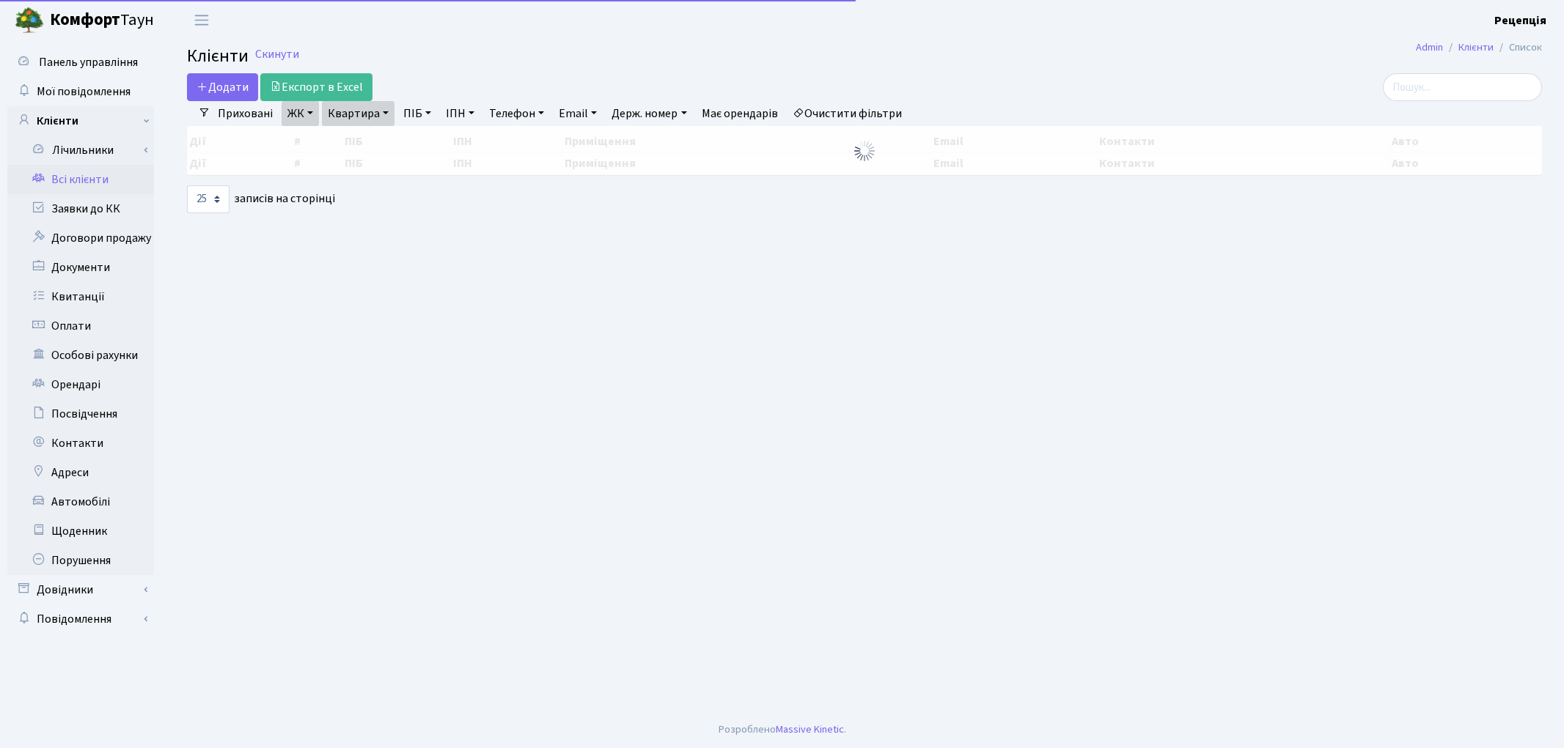
select select "25"
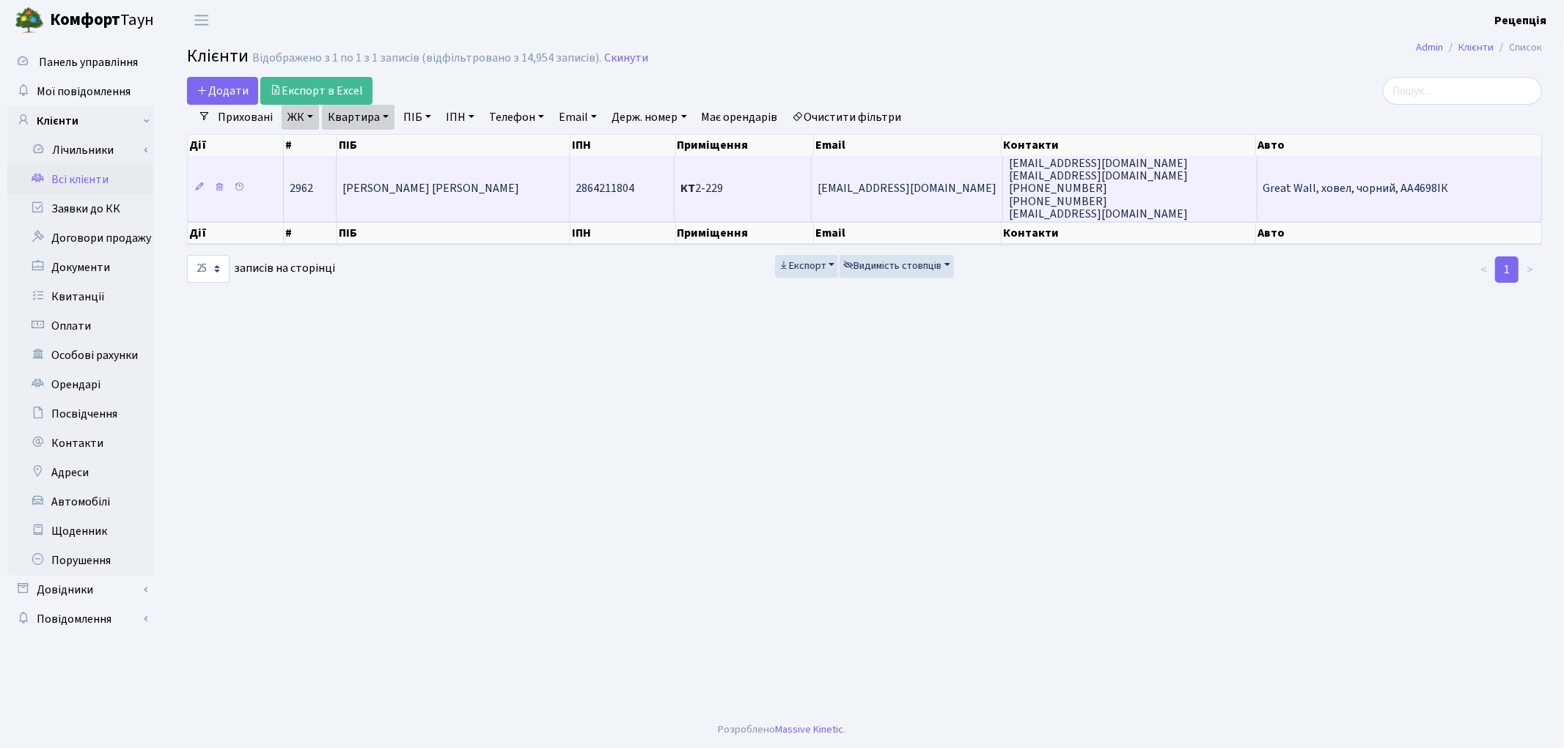
click at [444, 213] on td "[PERSON_NAME] [PERSON_NAME]" at bounding box center [452, 188] width 232 height 66
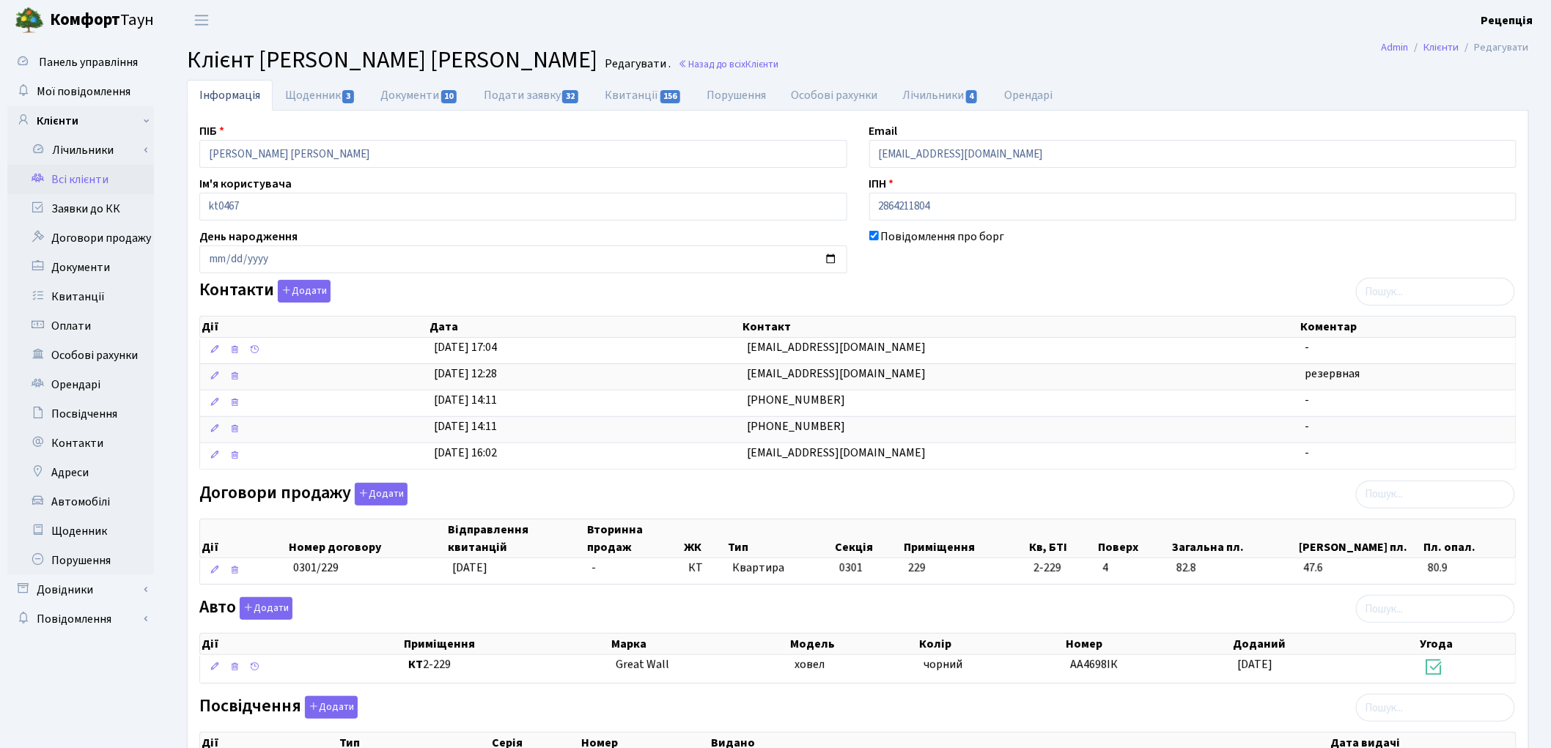
click at [76, 180] on link "Всі клієнти" at bounding box center [80, 179] width 147 height 29
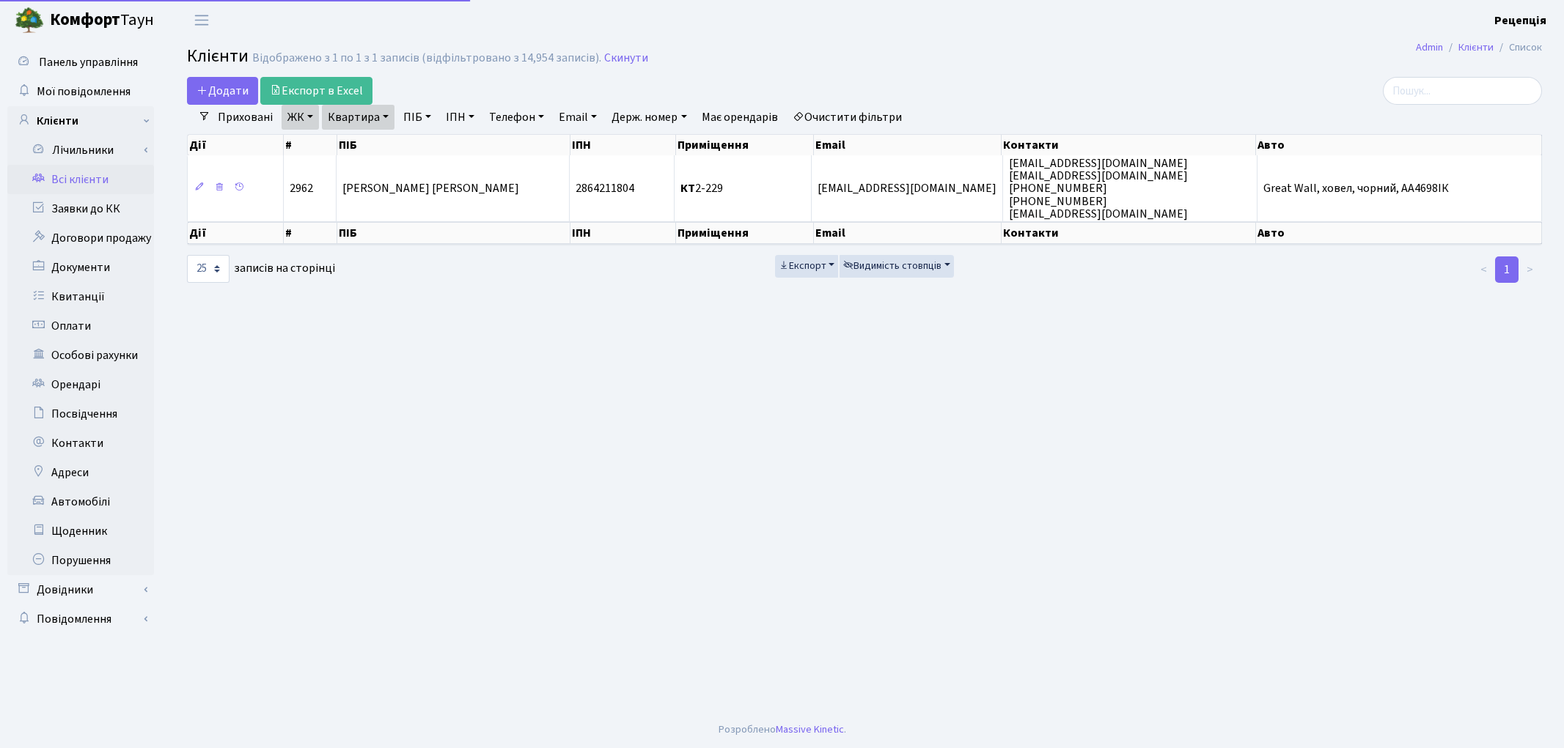
select select "25"
click at [866, 119] on link "Очистити фільтри" at bounding box center [847, 117] width 121 height 25
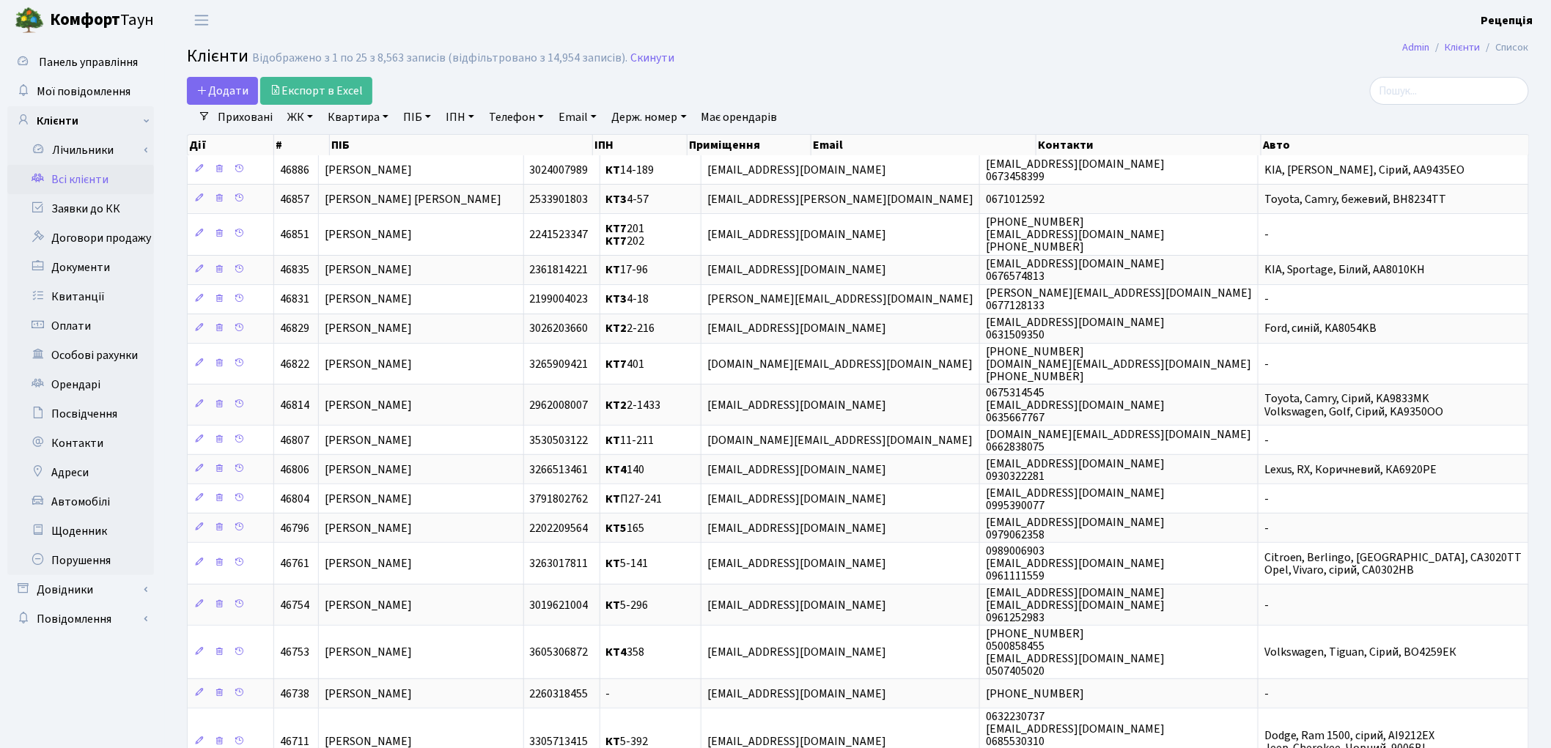
click at [309, 112] on link "ЖК" at bounding box center [300, 117] width 37 height 25
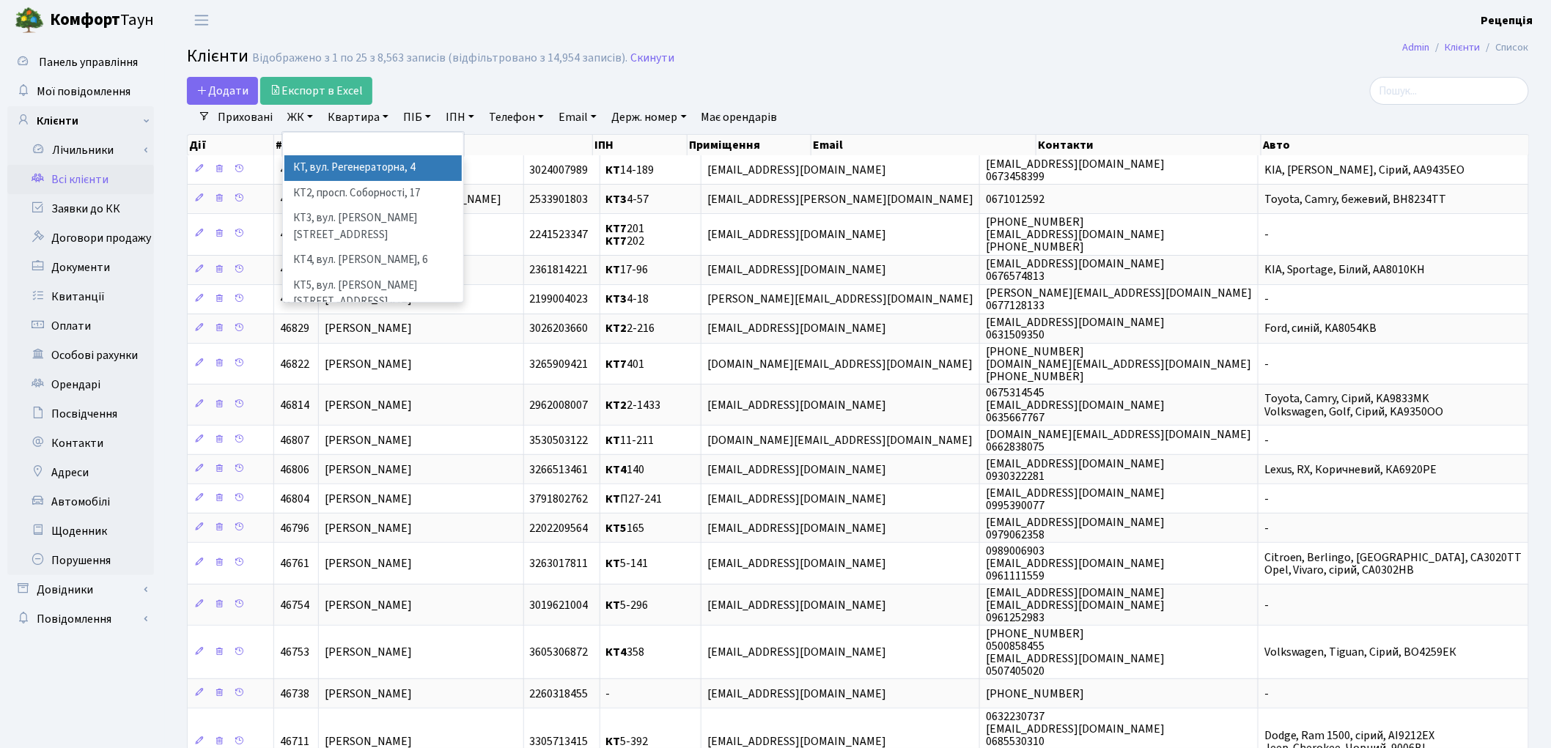
click at [332, 169] on li "КТ, вул. Регенераторна, 4" at bounding box center [372, 168] width 177 height 26
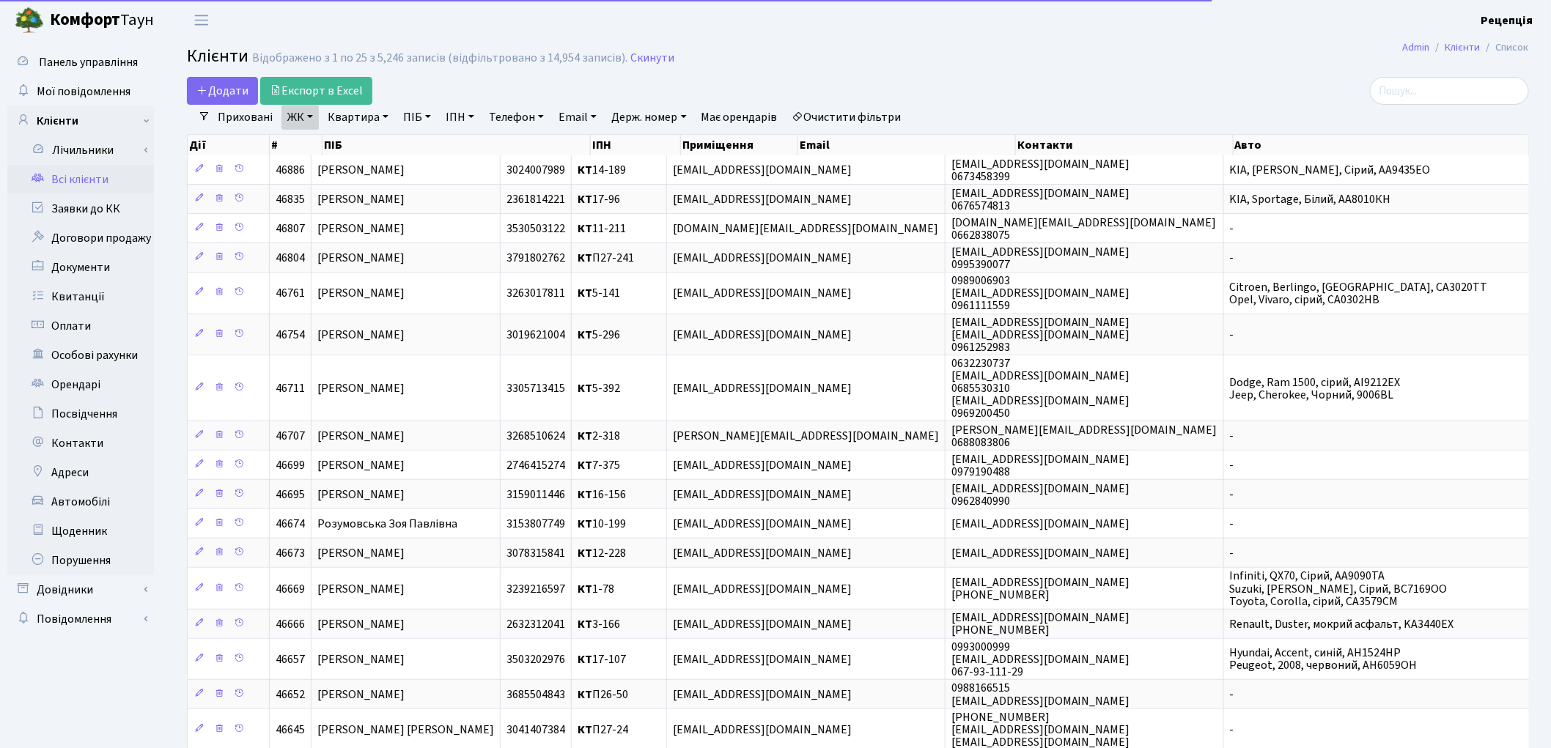
click at [360, 125] on link "Квартира" at bounding box center [358, 117] width 73 height 25
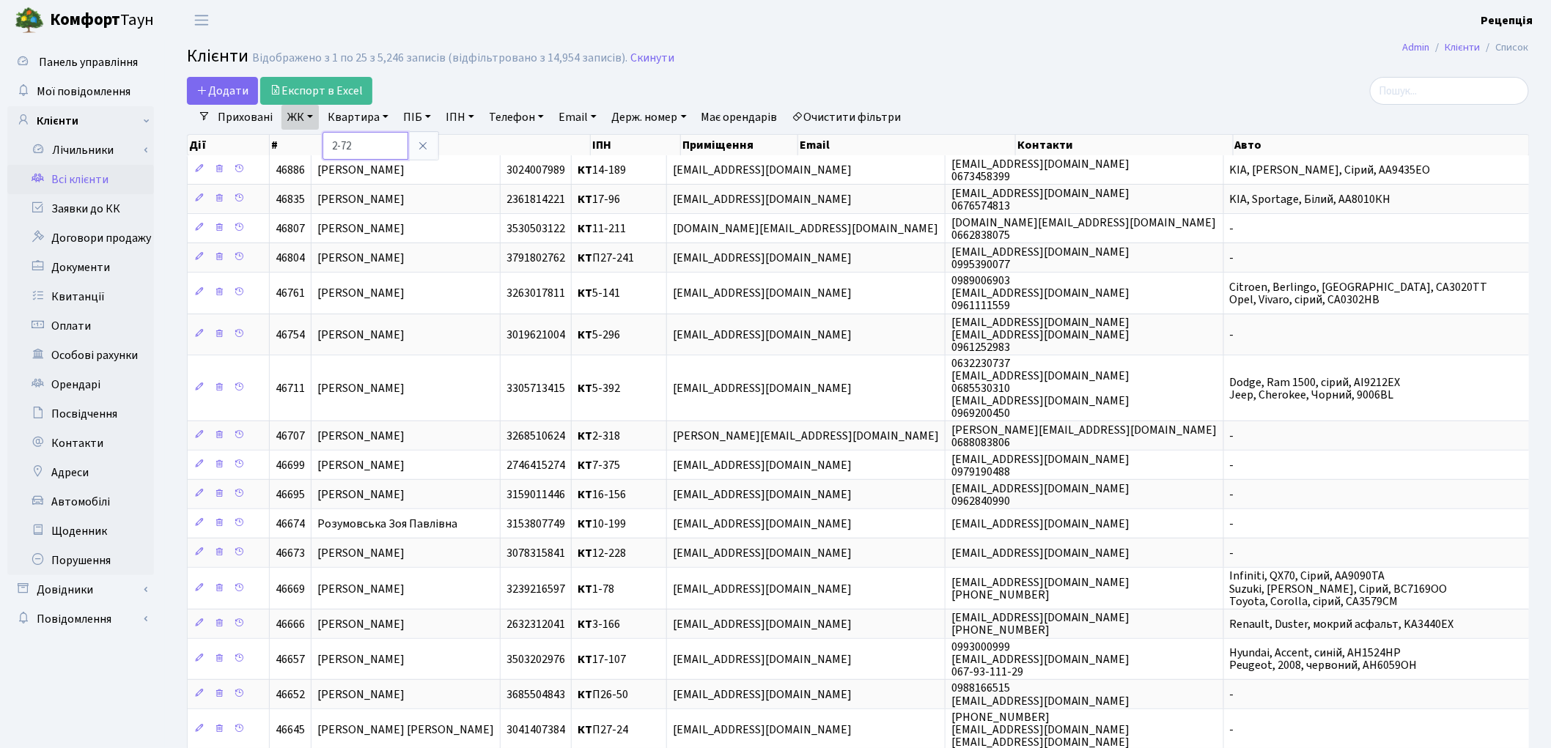
type input "2-72"
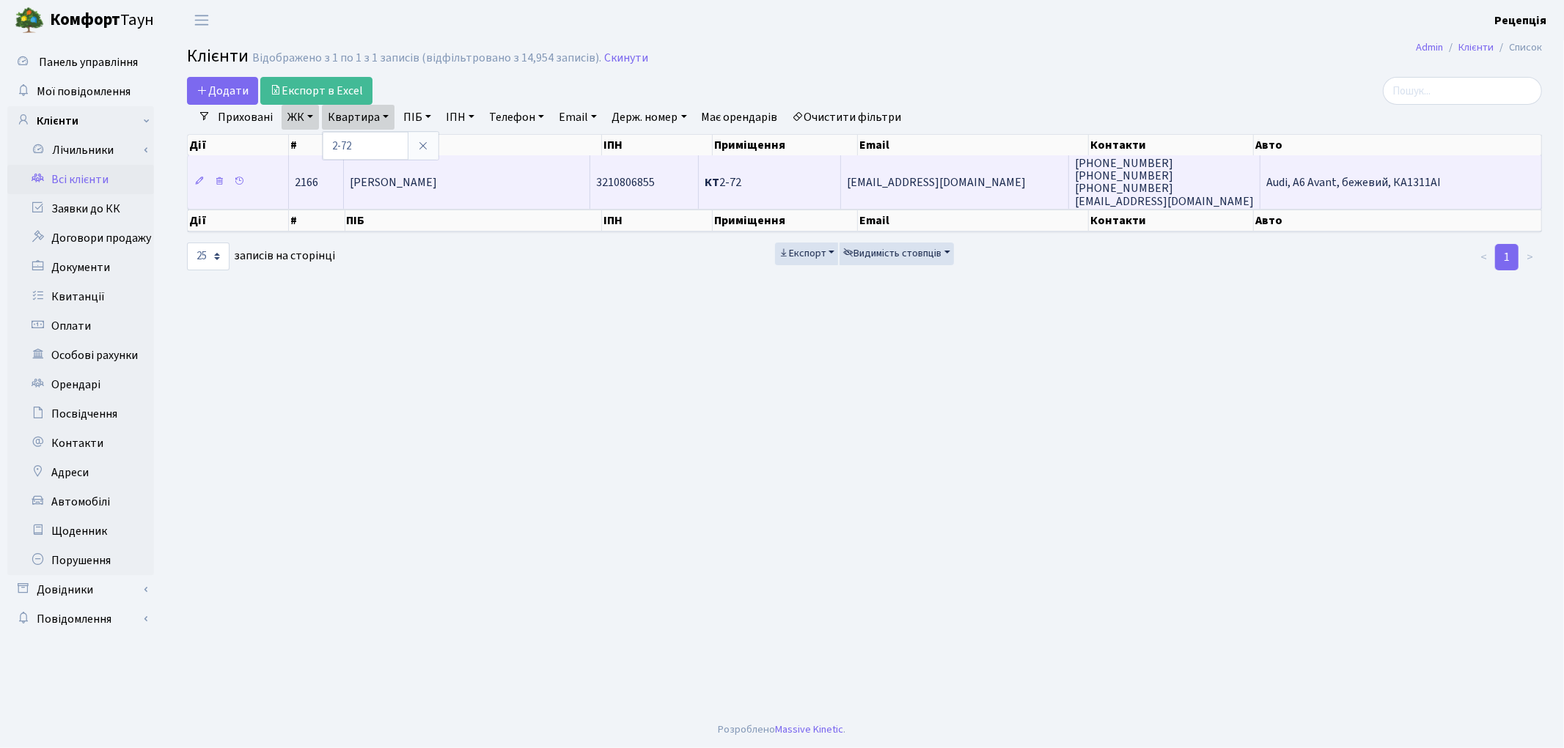
click at [487, 189] on td "Слободянюк Богдан Ігорович" at bounding box center [467, 181] width 246 height 53
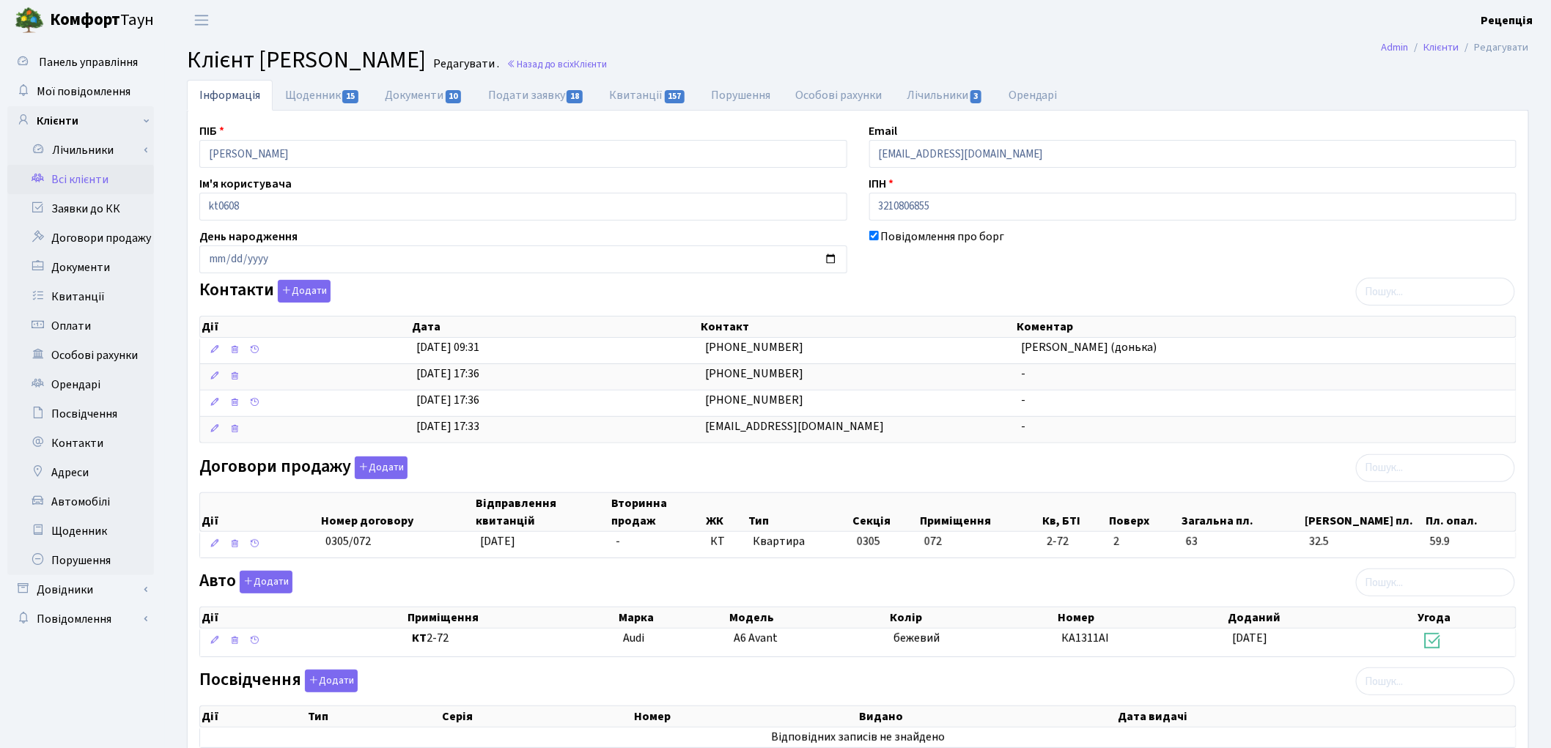
click at [119, 186] on link "Всі клієнти" at bounding box center [80, 179] width 147 height 29
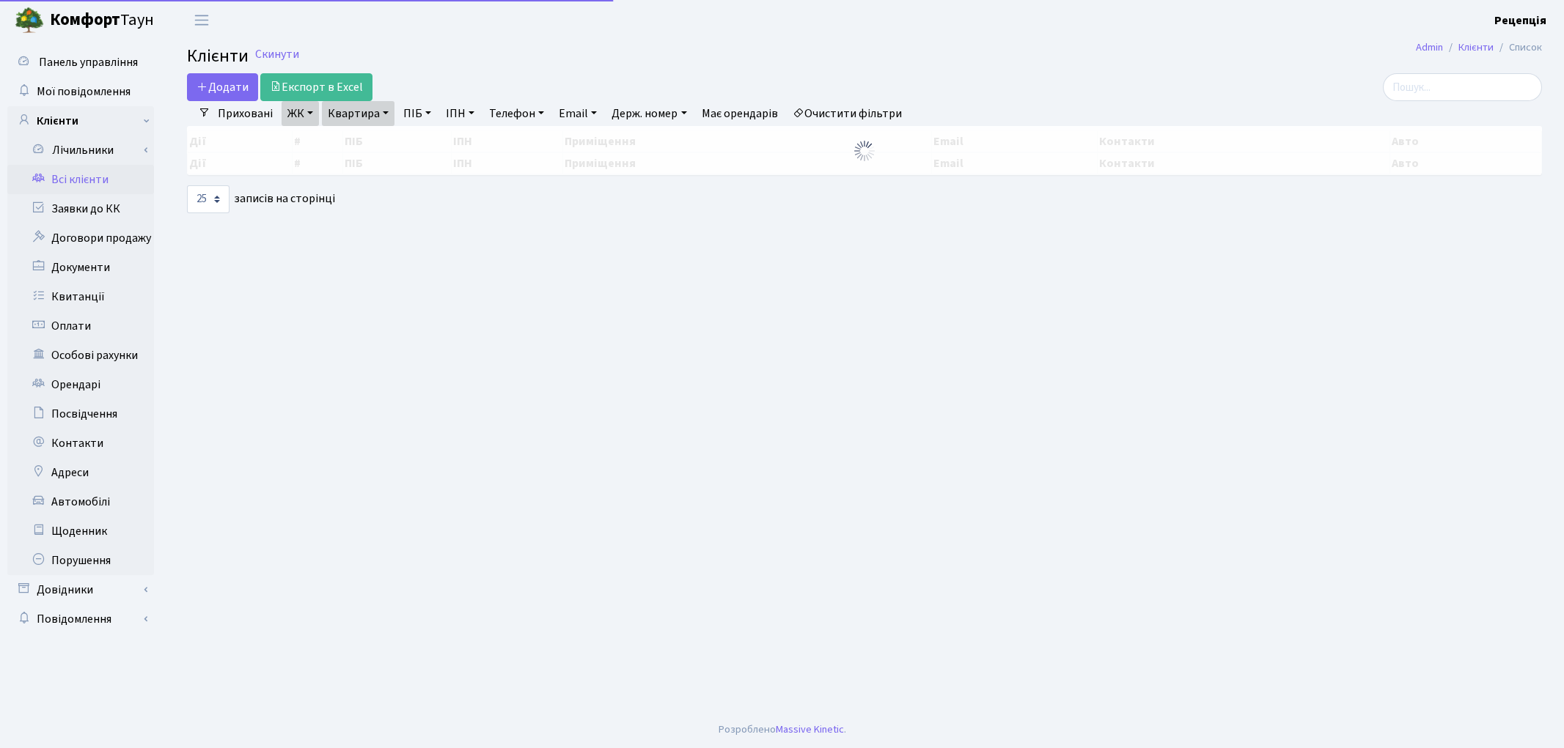
select select "25"
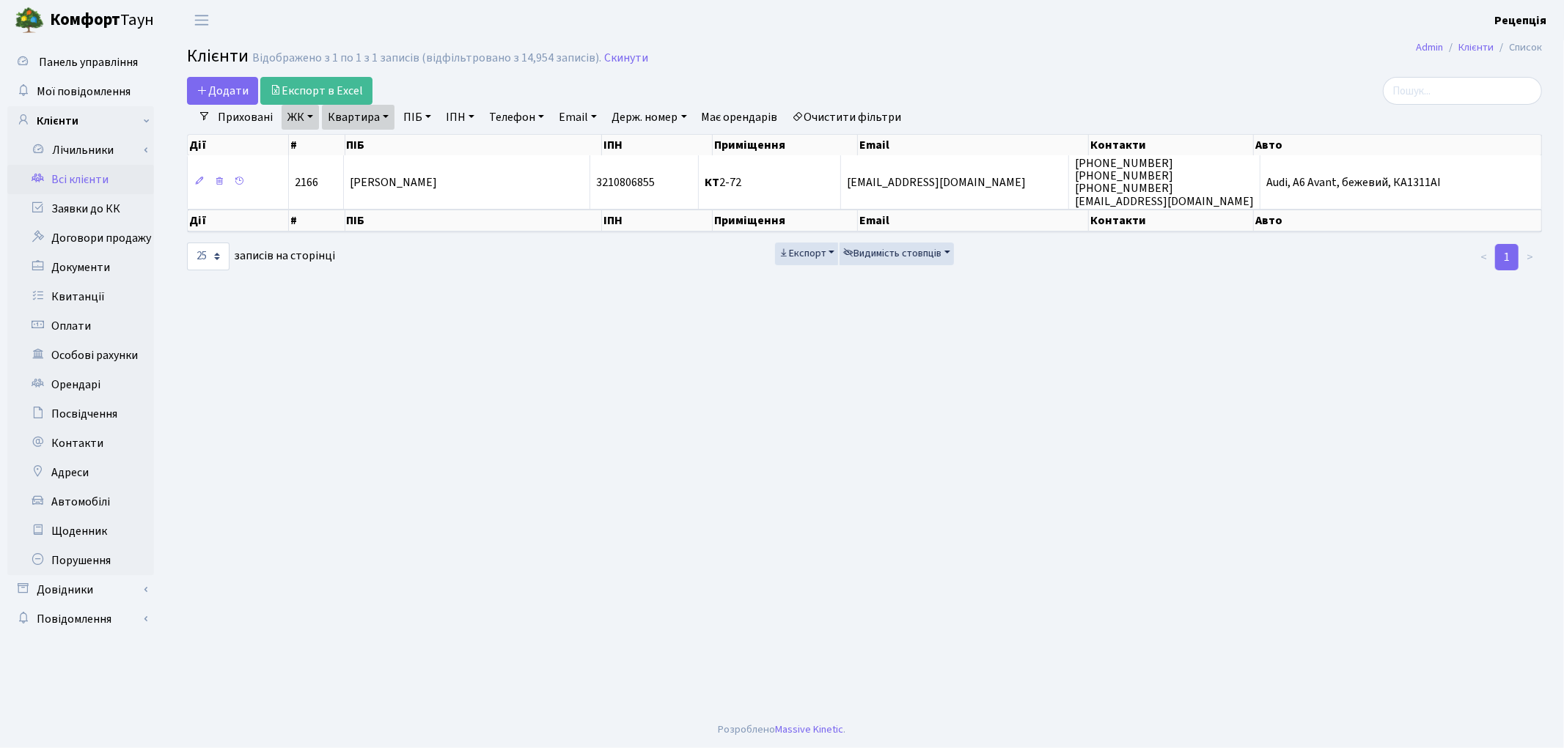
click at [856, 108] on link "Очистити фільтри" at bounding box center [847, 117] width 121 height 25
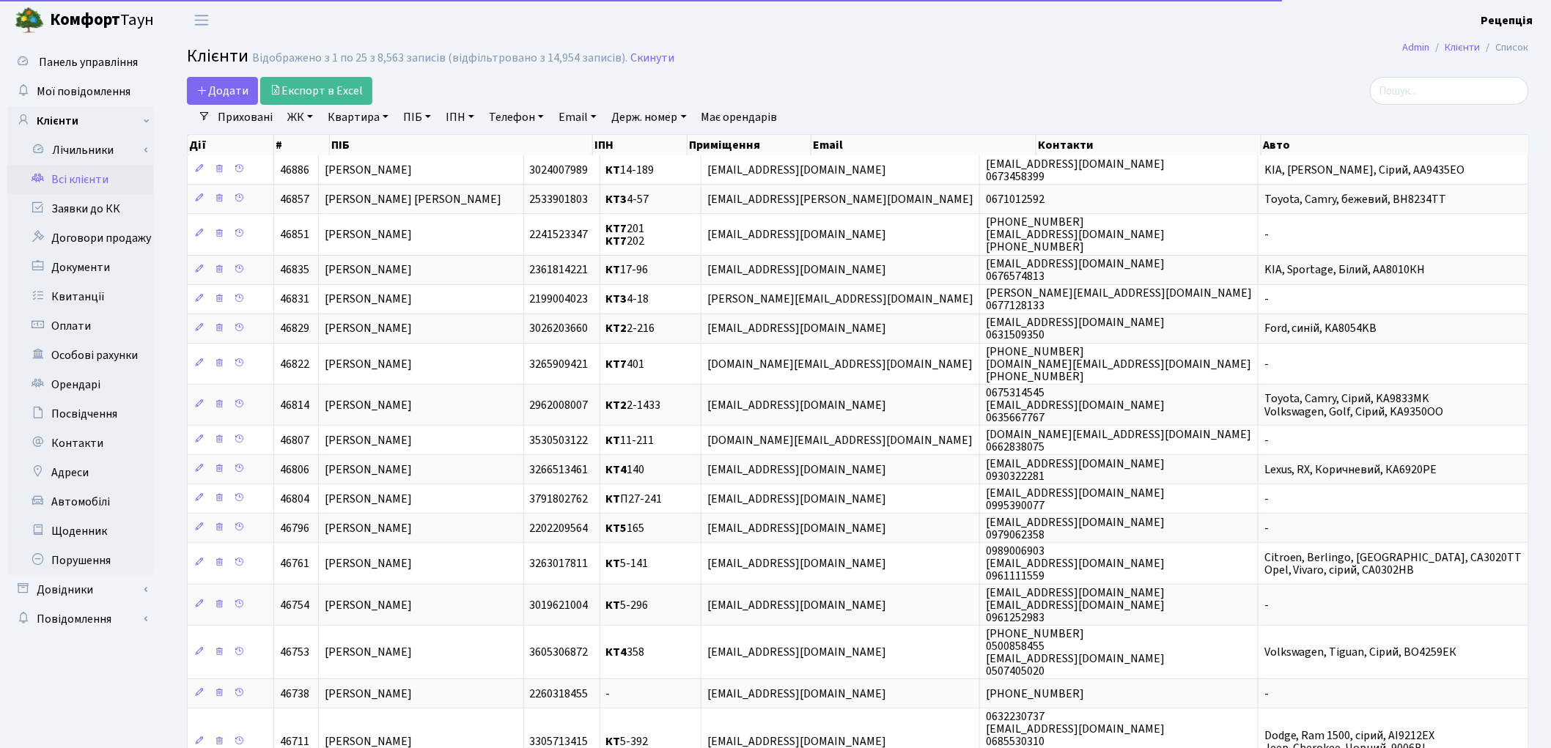
click at [304, 118] on link "ЖК" at bounding box center [300, 117] width 37 height 25
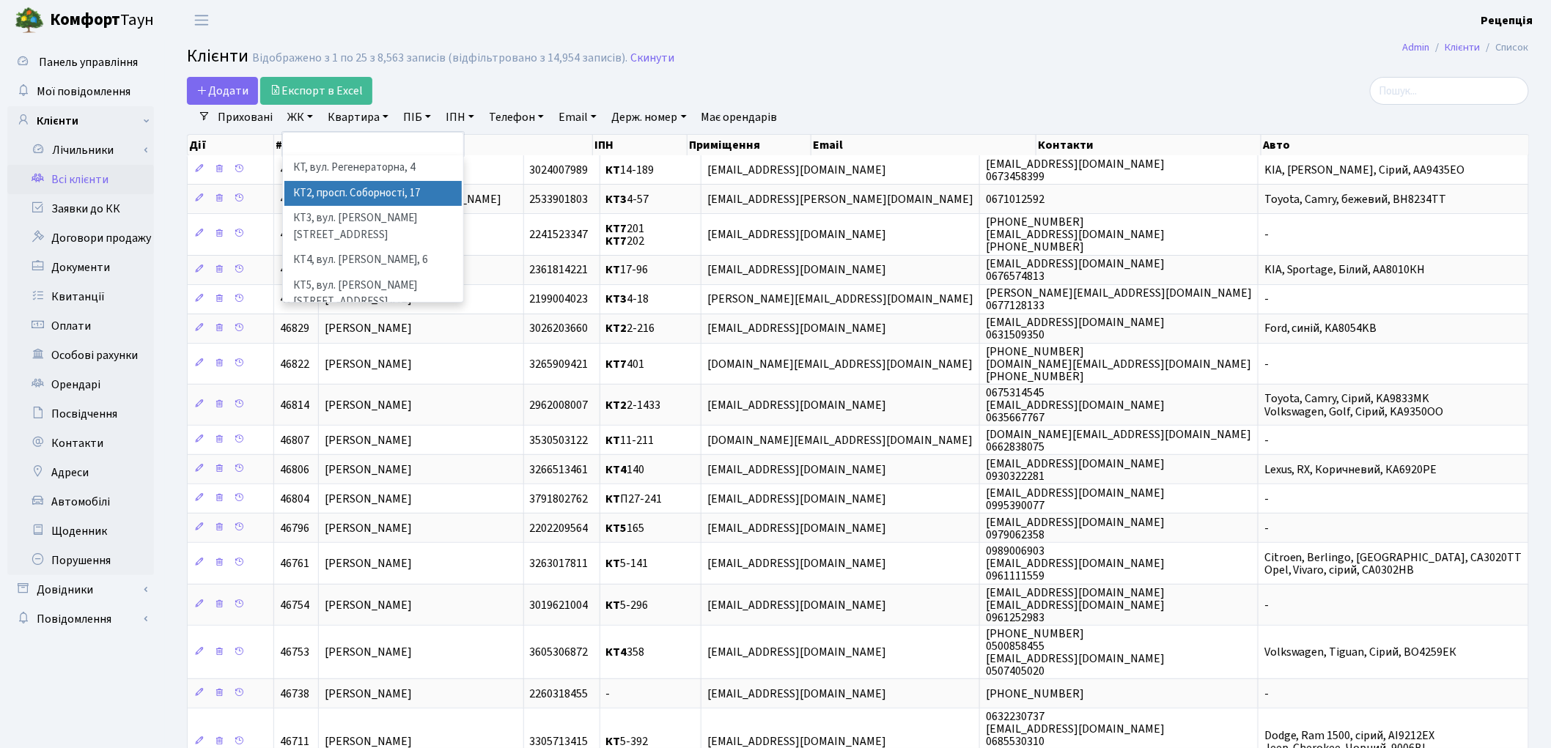
click at [345, 193] on li "КТ2, просп. Соборності, 17" at bounding box center [372, 194] width 177 height 26
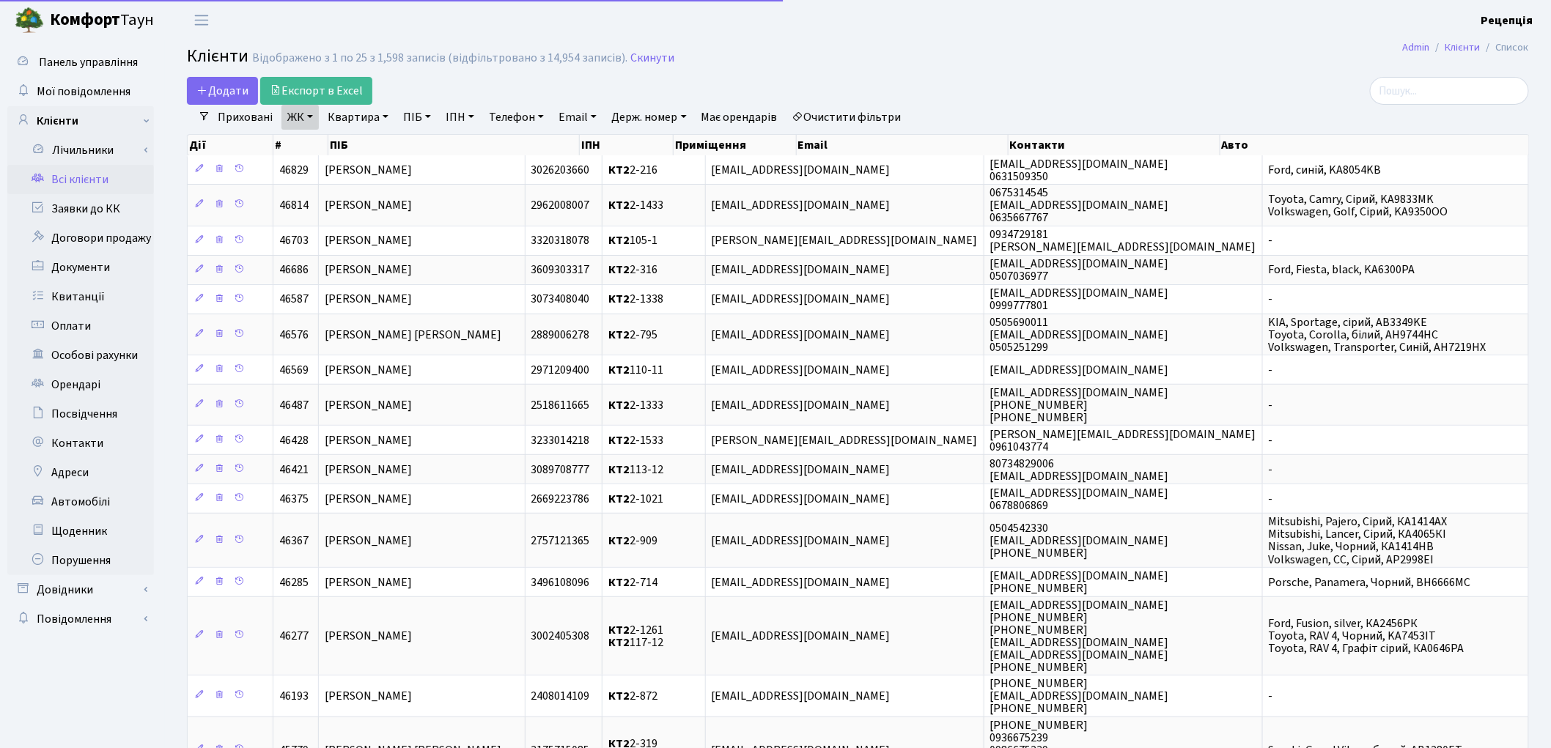
click at [365, 118] on link "Квартира" at bounding box center [358, 117] width 73 height 25
type input "2-482"
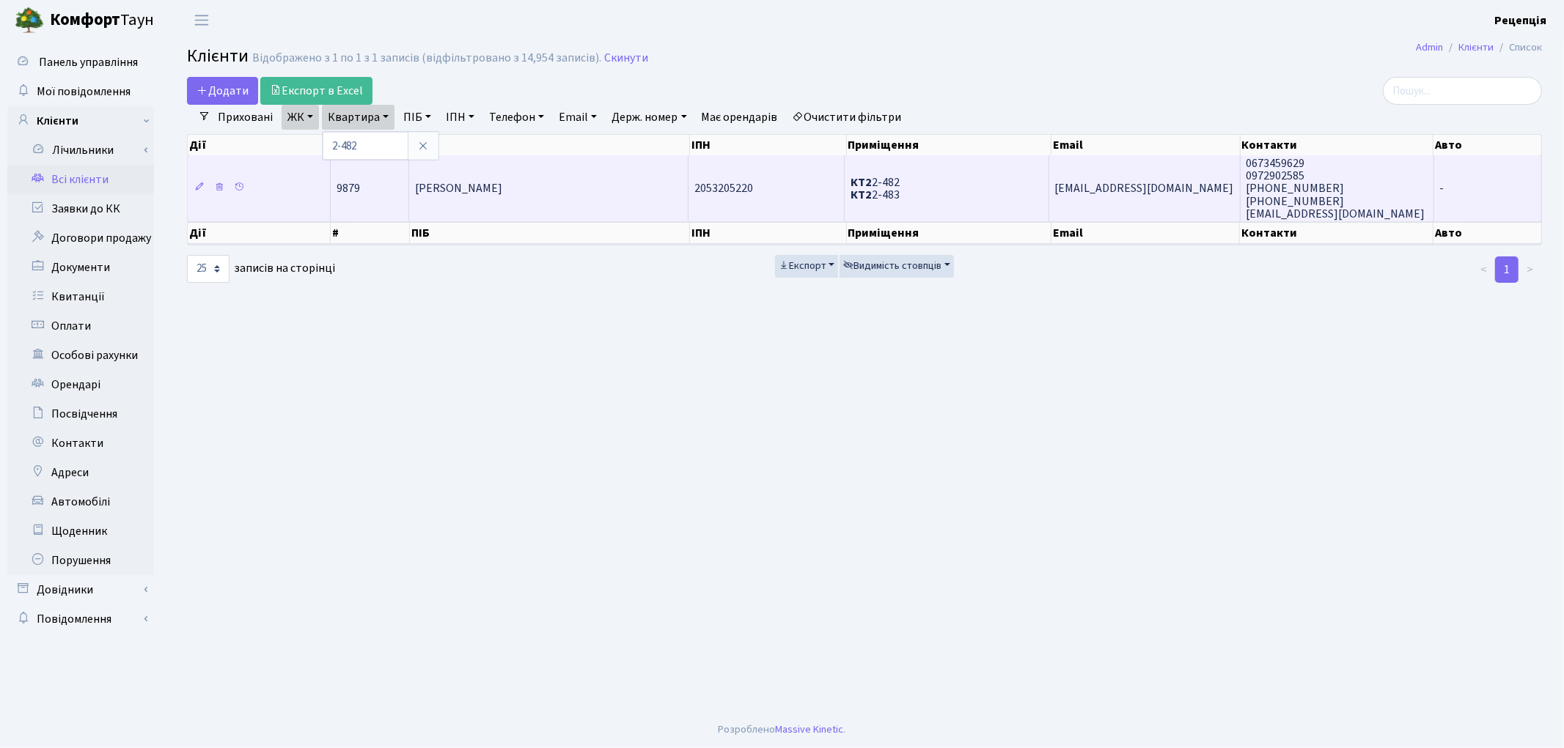
click at [502, 181] on span "Урсол Лідія Микитівна" at bounding box center [458, 189] width 87 height 16
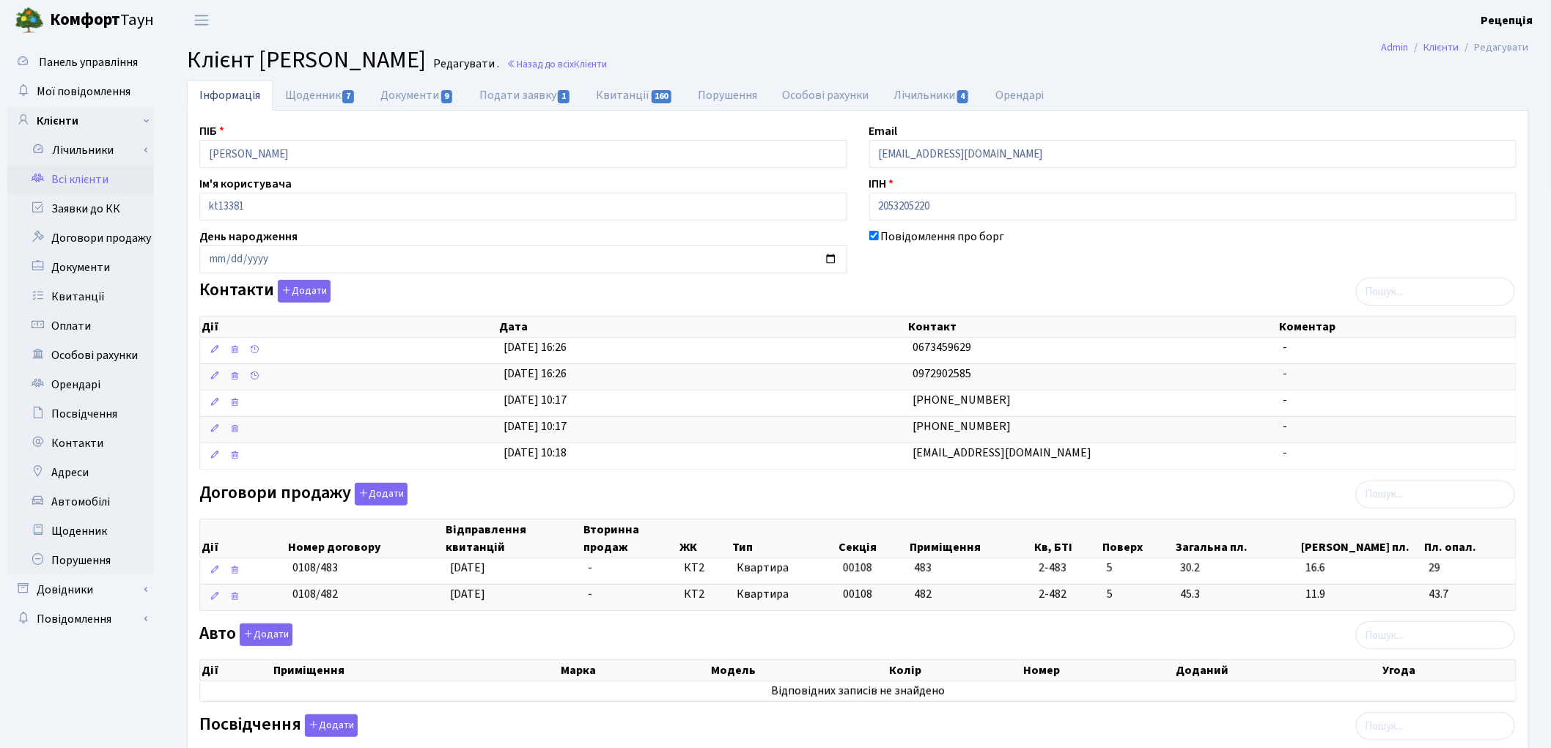
click at [108, 178] on link "Всі клієнти" at bounding box center [80, 179] width 147 height 29
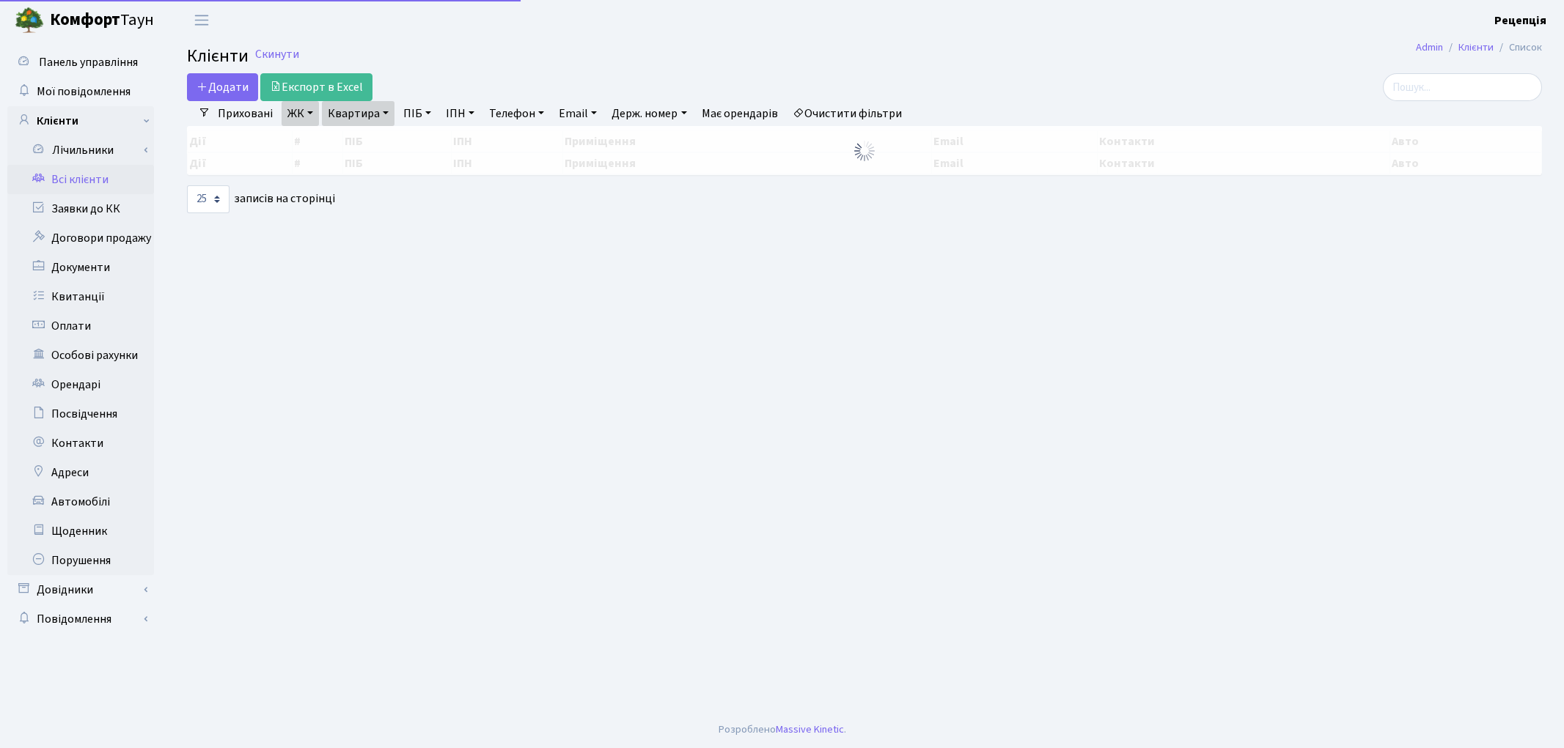
select select "25"
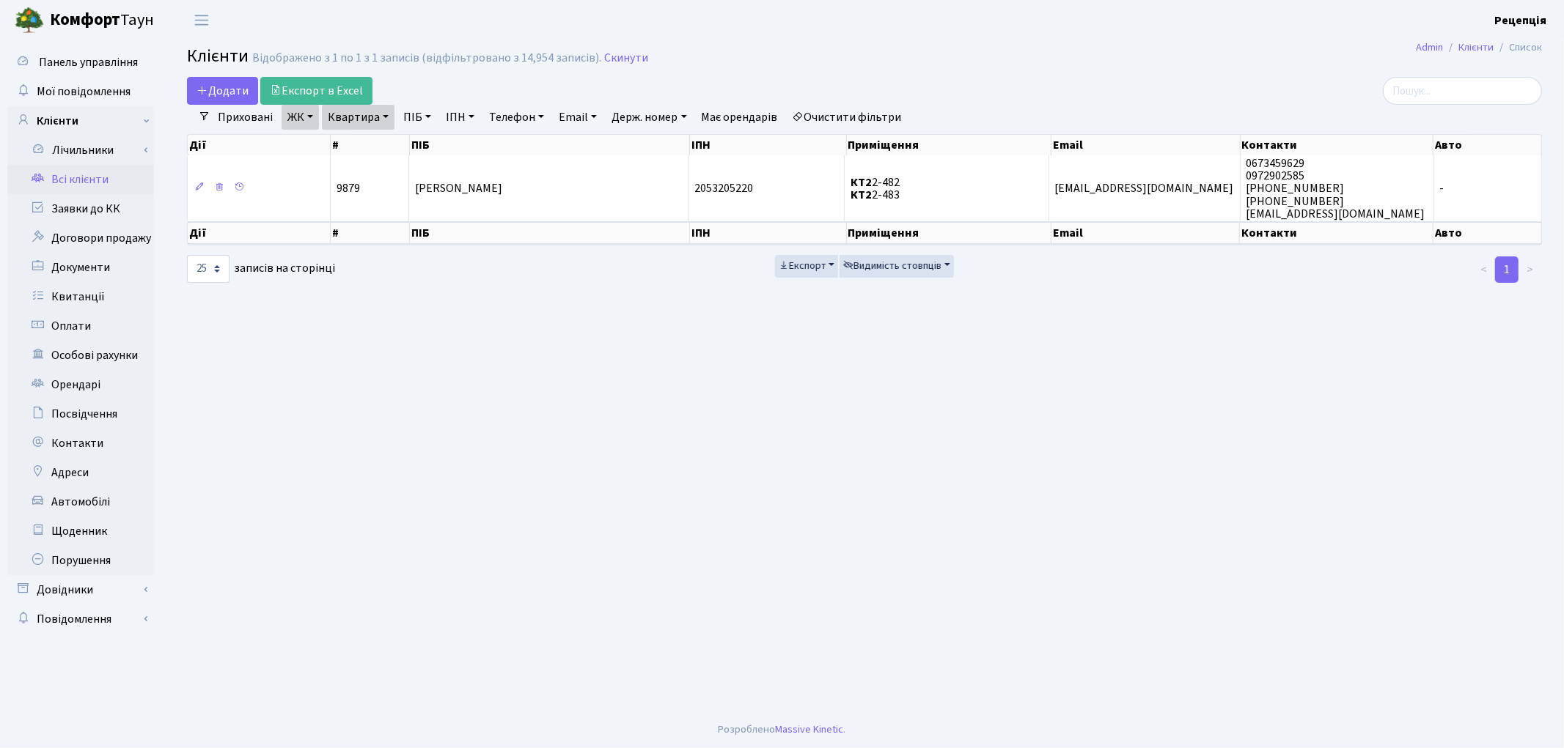
click at [851, 113] on link "Очистити фільтри" at bounding box center [847, 117] width 121 height 25
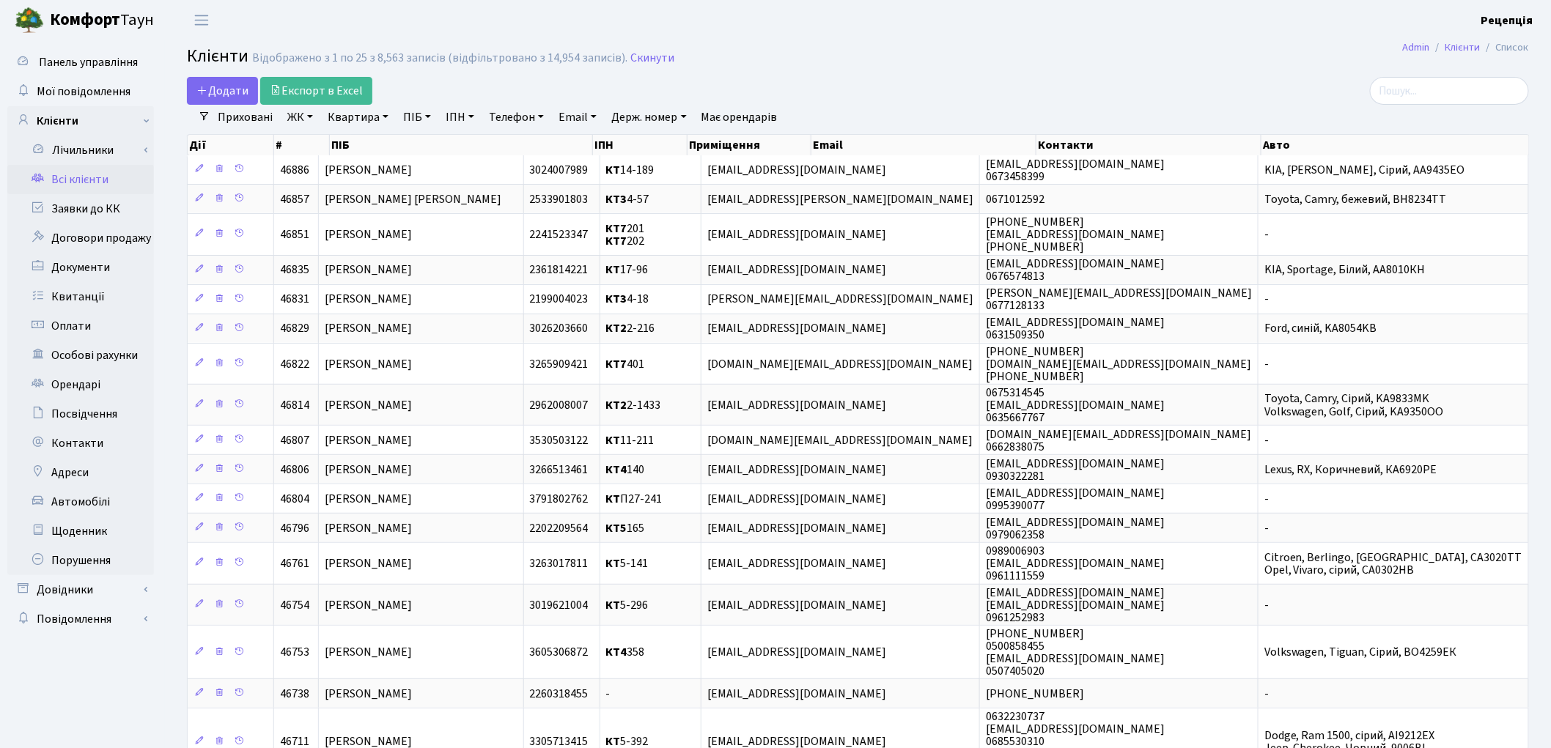
click at [314, 121] on link "ЖК" at bounding box center [300, 117] width 37 height 25
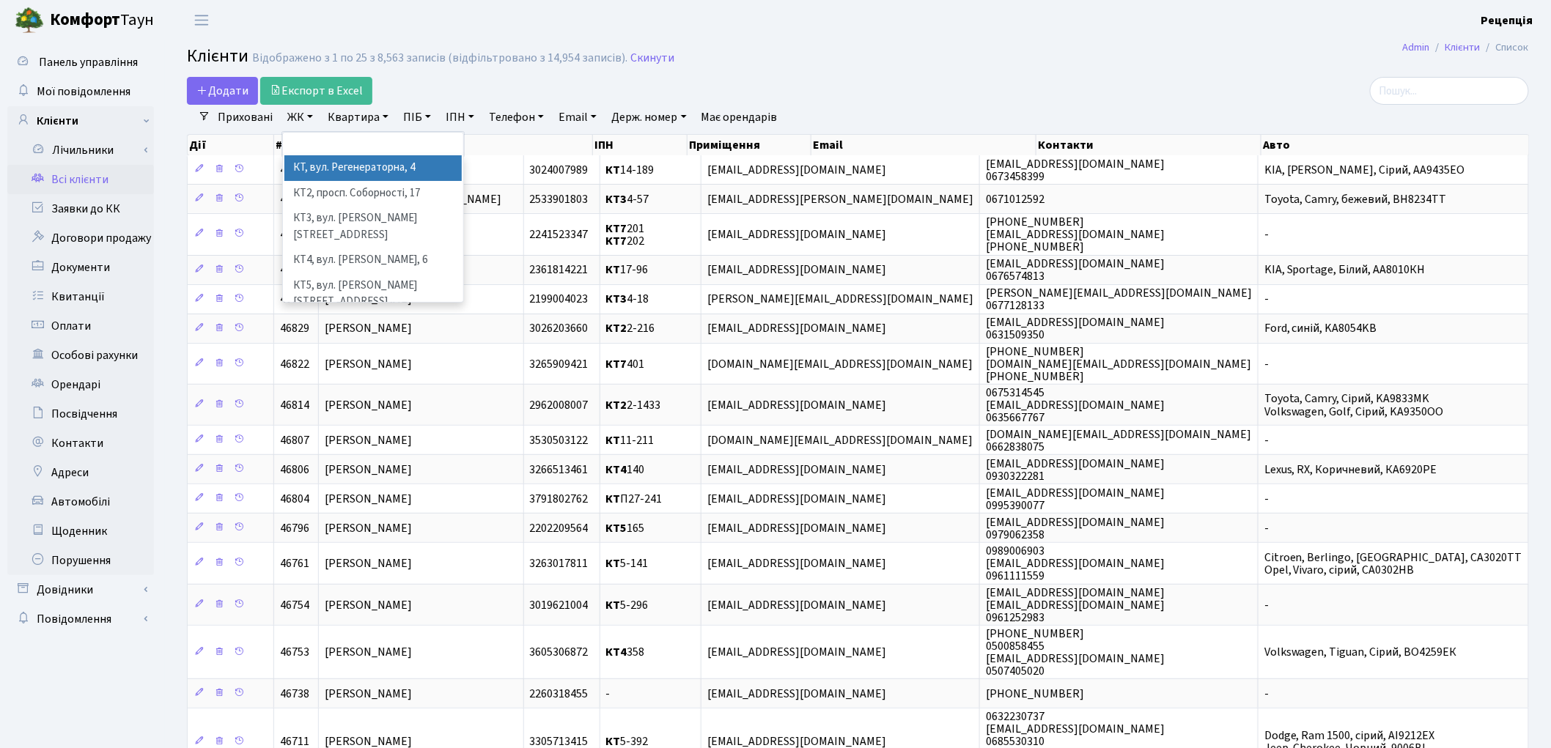
click at [334, 166] on li "КТ, вул. Регенераторна, 4" at bounding box center [372, 168] width 177 height 26
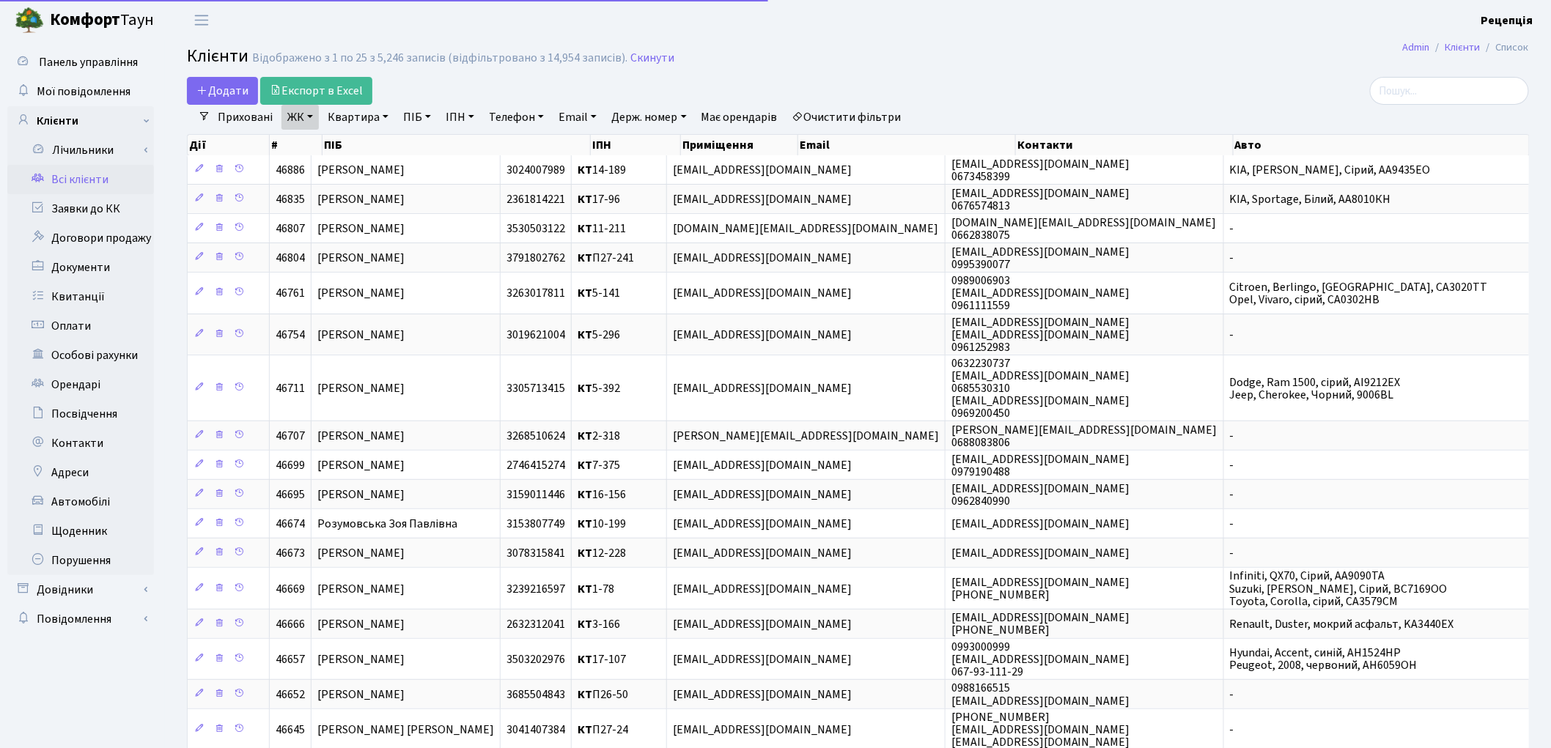
click at [374, 119] on link "Квартира" at bounding box center [358, 117] width 73 height 25
type input "6-133"
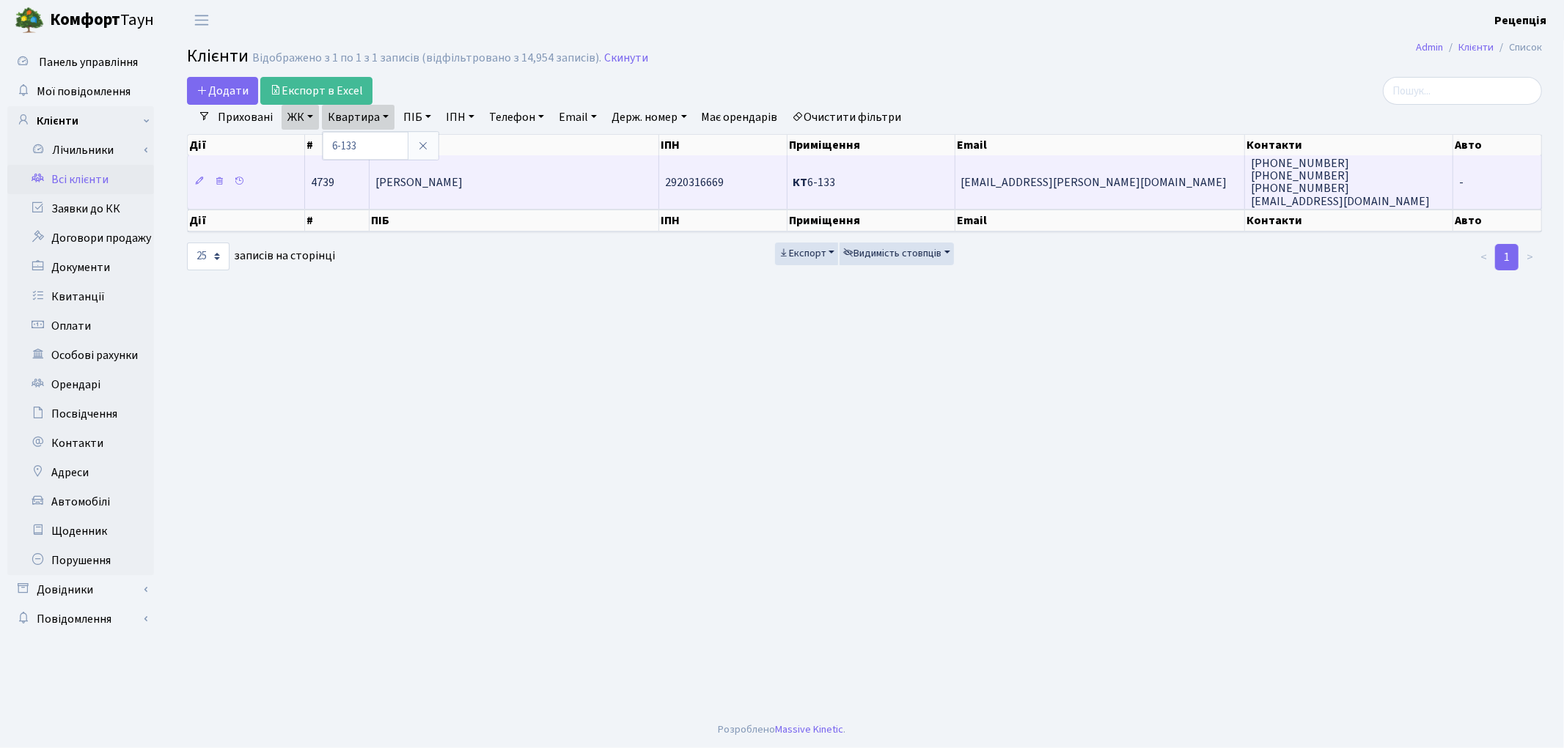
click at [435, 181] on span "Чистова Наталія Миколаївна" at bounding box center [418, 182] width 87 height 16
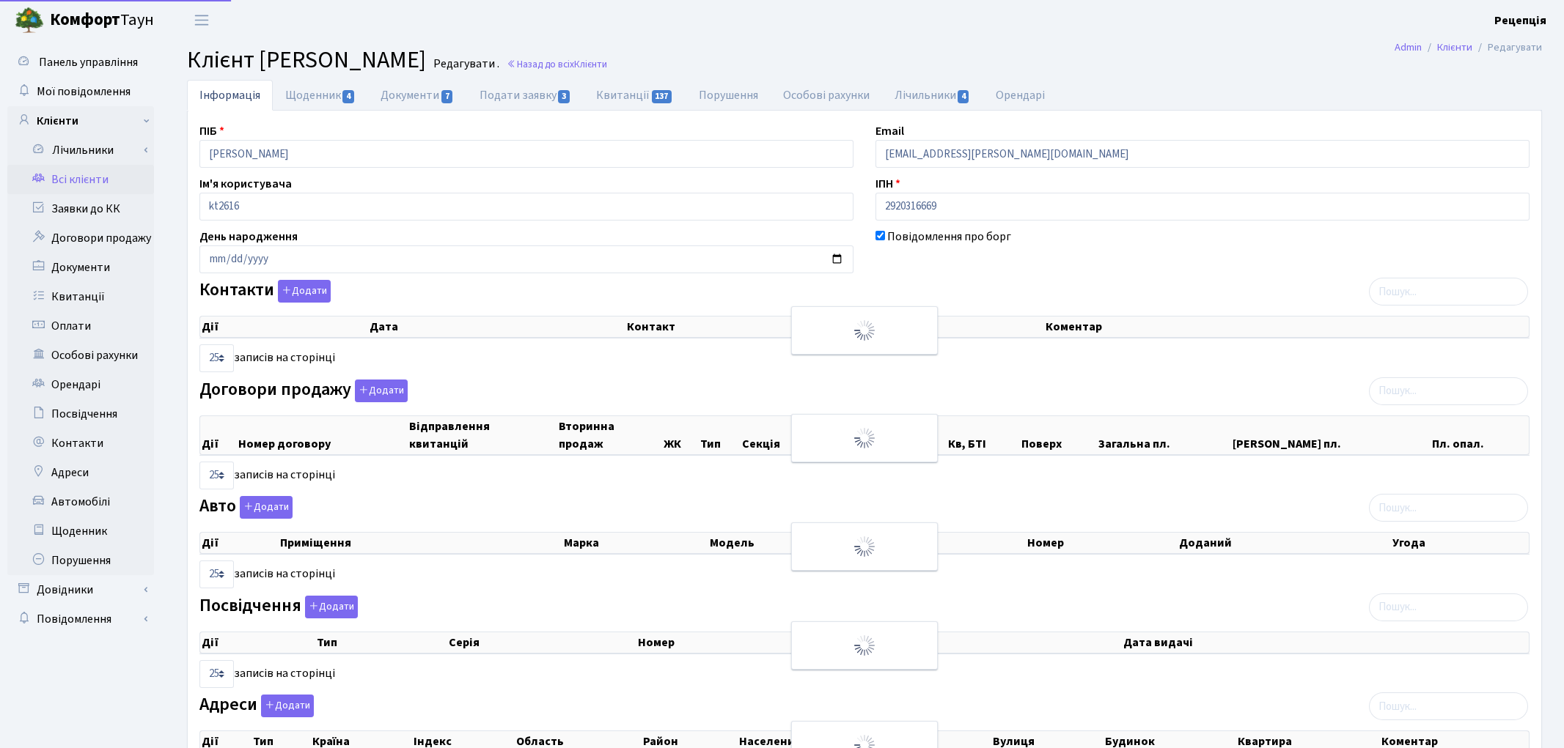
select select "25"
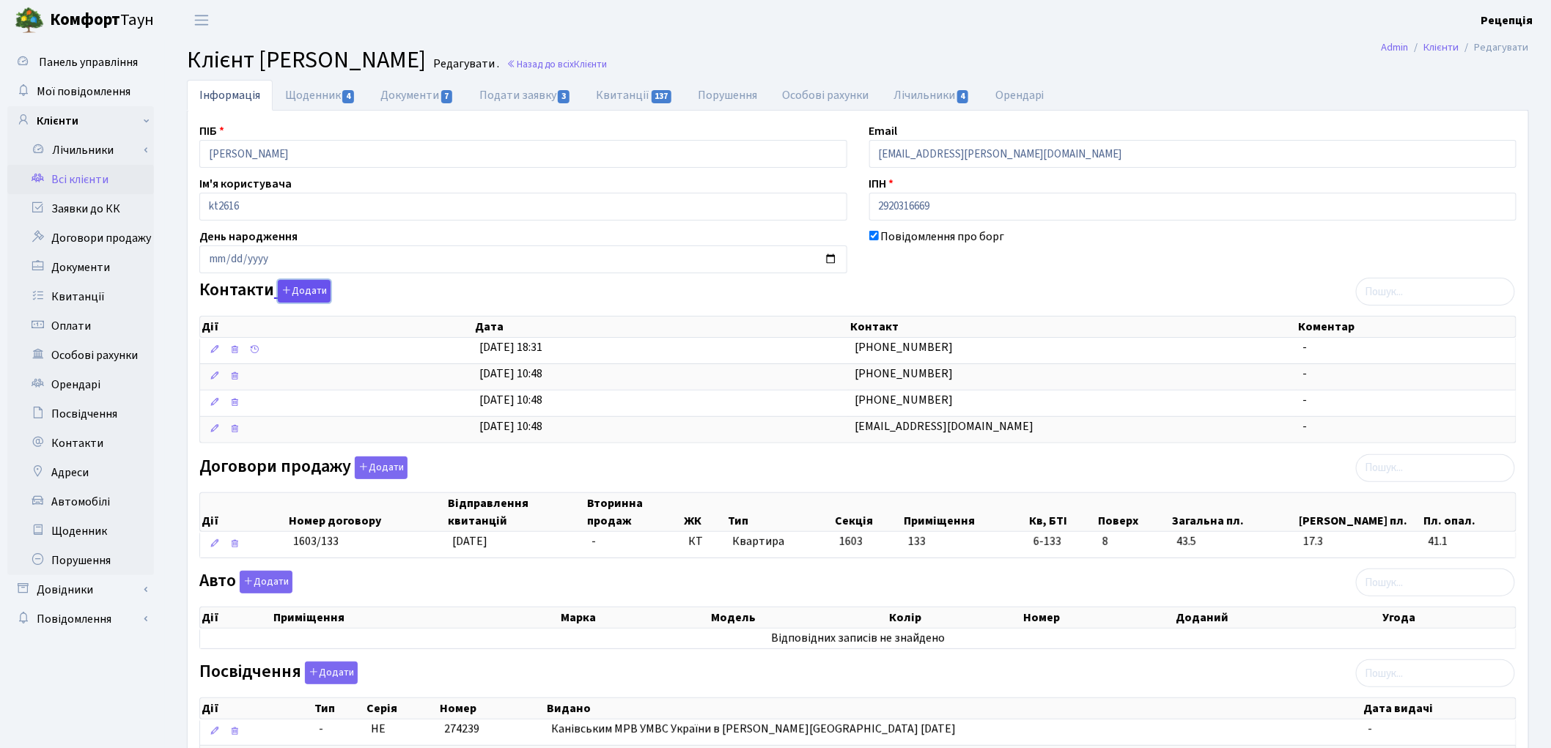
click at [303, 283] on button "Додати" at bounding box center [304, 291] width 53 height 23
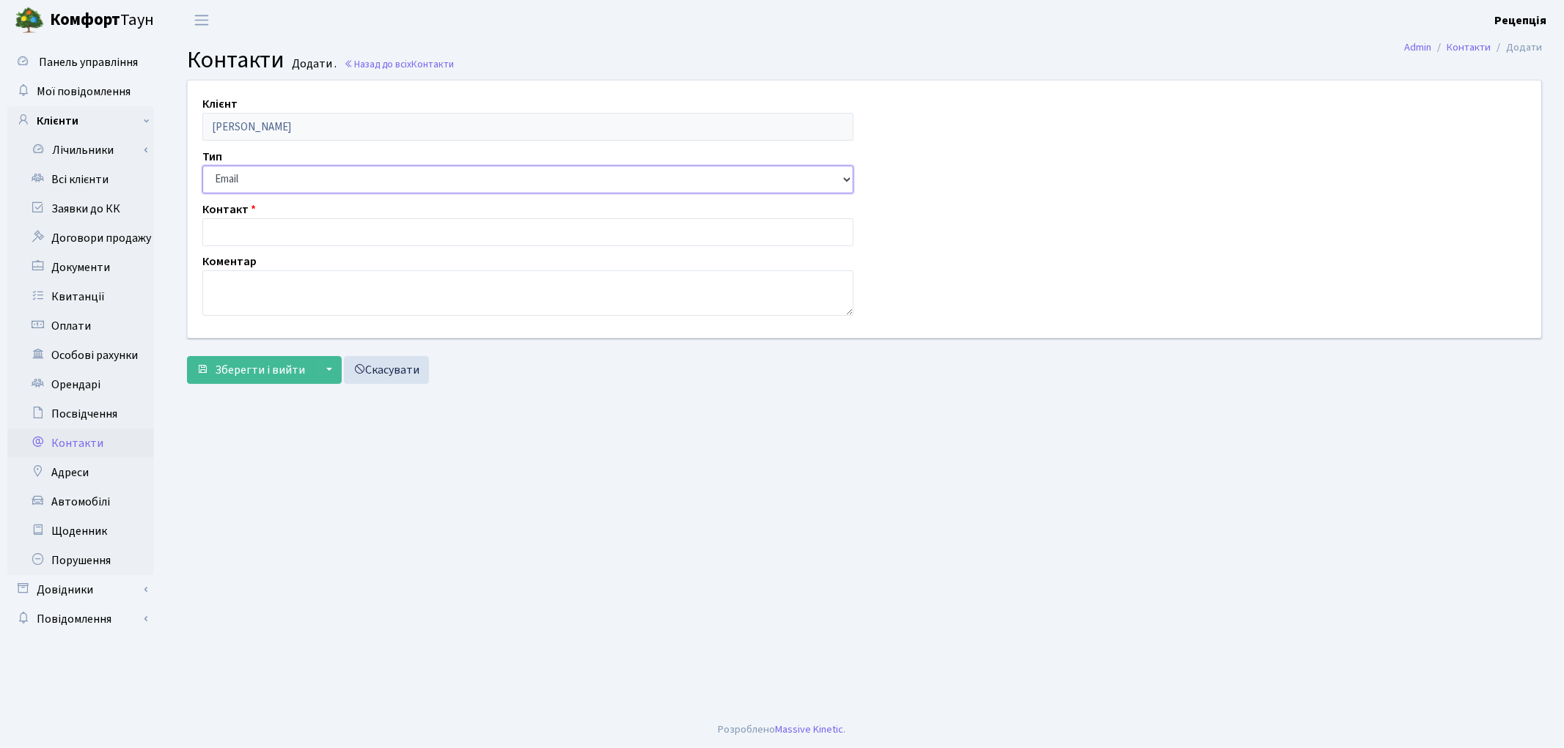
drag, startPoint x: 249, startPoint y: 179, endPoint x: 243, endPoint y: 193, distance: 15.4
click at [249, 179] on select "Email Телефон" at bounding box center [527, 180] width 651 height 28
select select "1"
click at [202, 166] on select "Email Телефон" at bounding box center [527, 180] width 651 height 28
click at [244, 222] on input "text" at bounding box center [527, 232] width 651 height 28
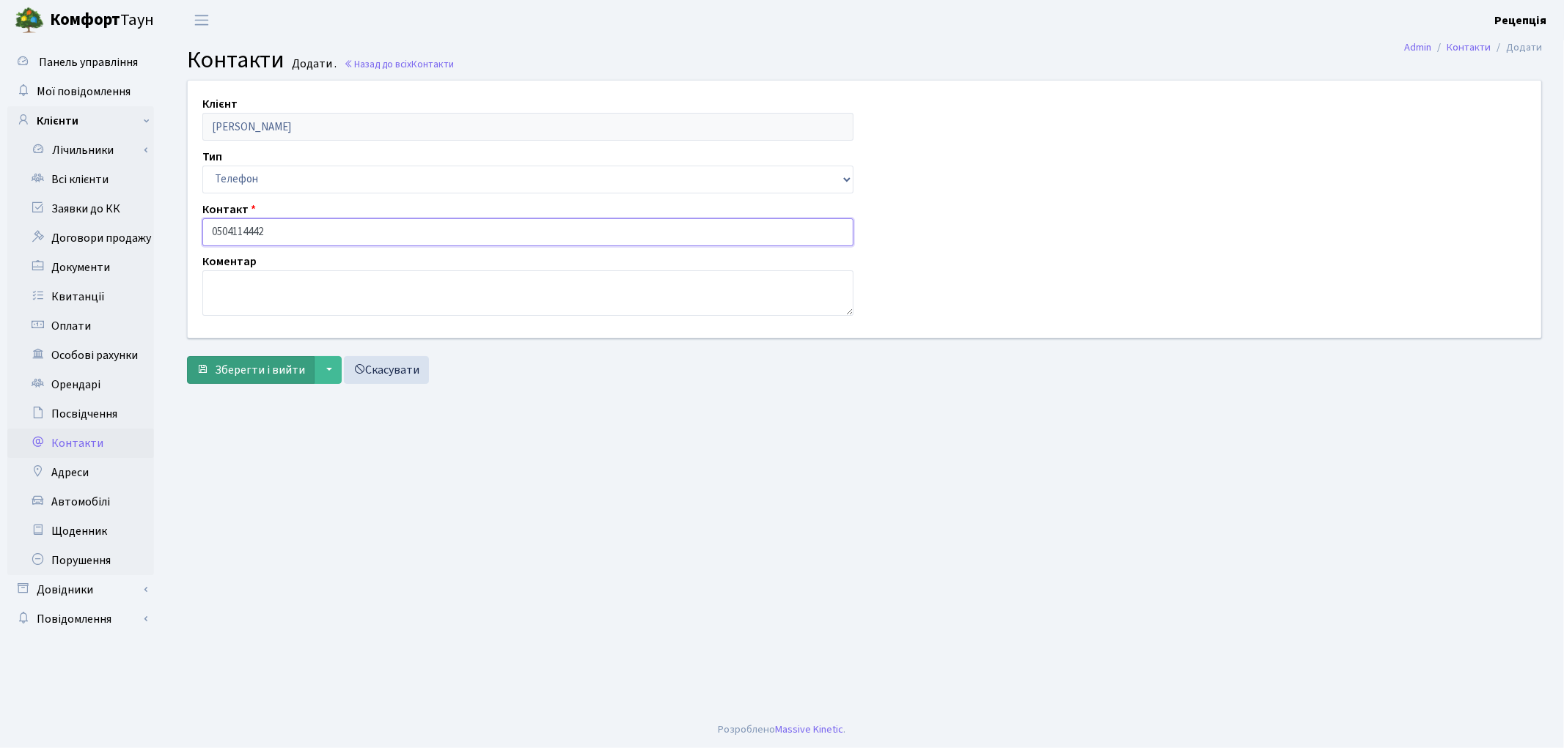
type input "0504114442"
click at [223, 364] on span "Зберегти і вийти" at bounding box center [260, 370] width 90 height 16
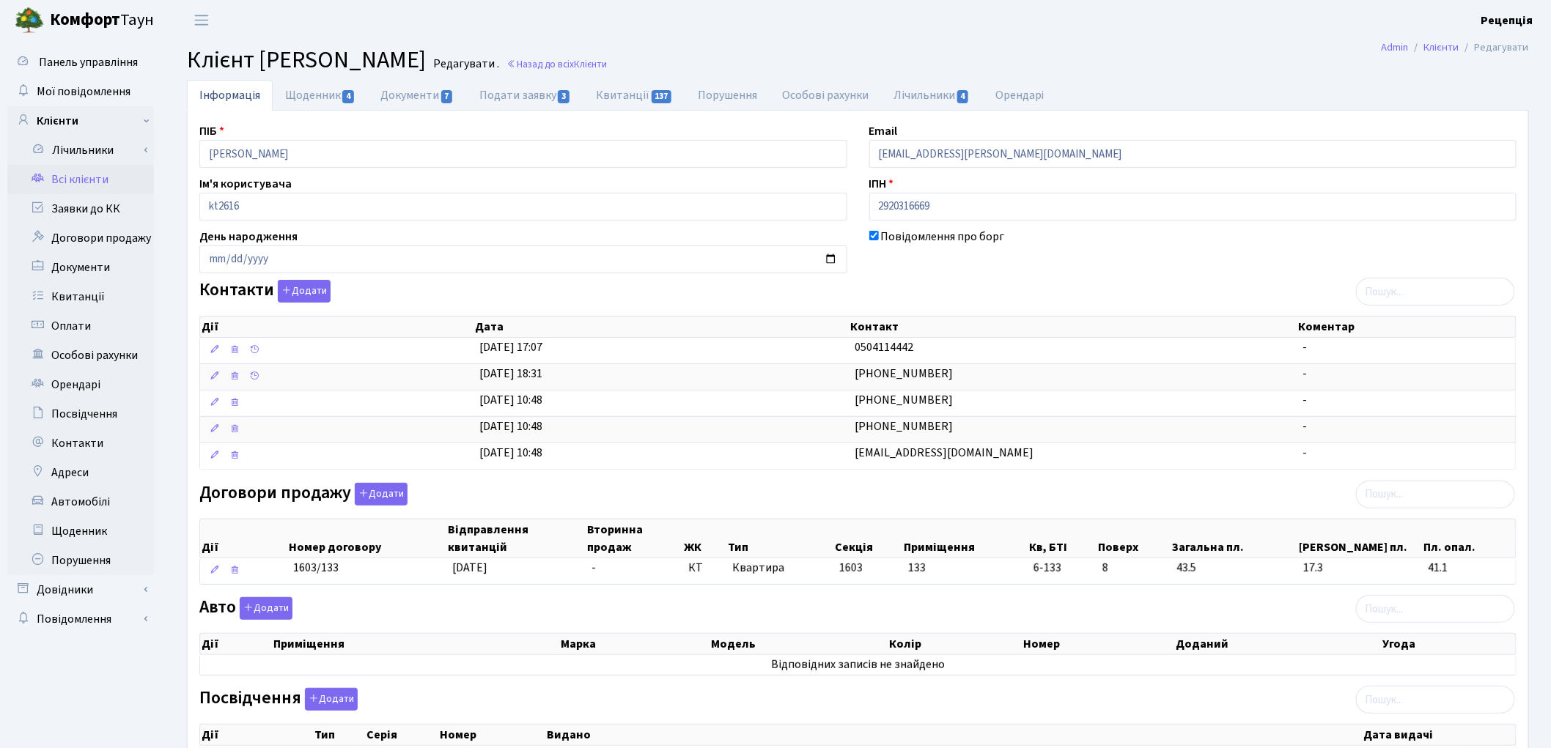
click at [100, 180] on link "Всі клієнти" at bounding box center [80, 179] width 147 height 29
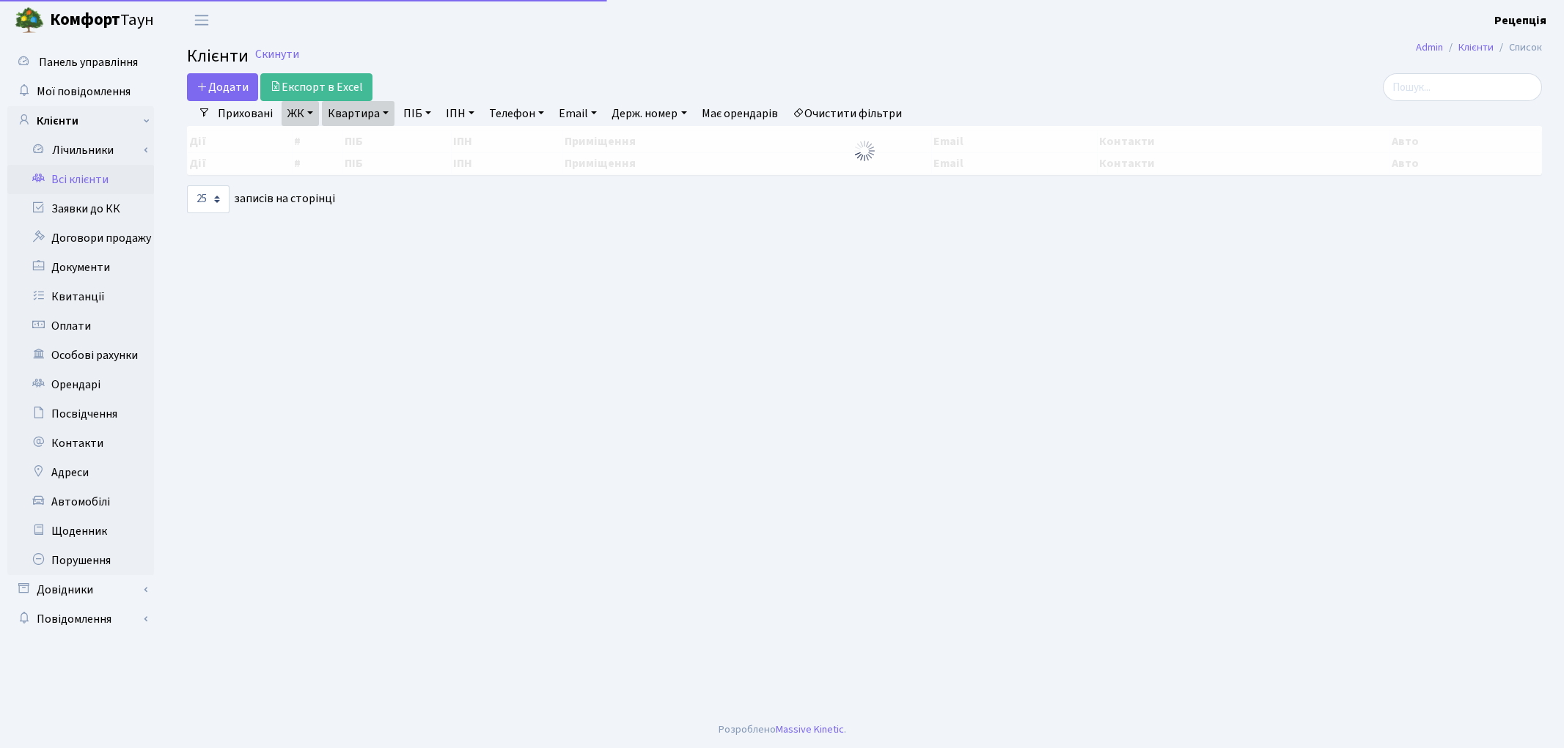
select select "25"
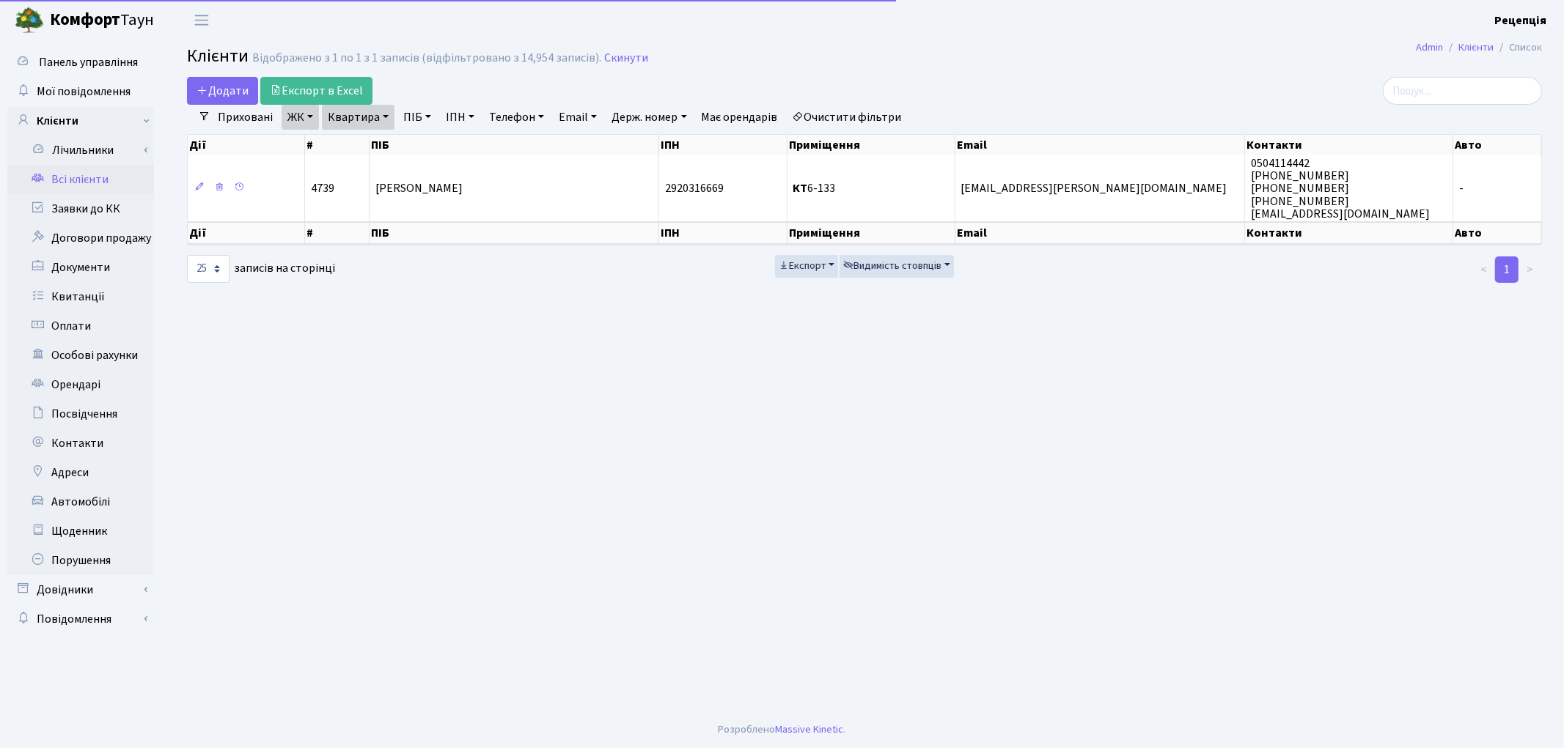
click at [856, 115] on link "Очистити фільтри" at bounding box center [847, 117] width 121 height 25
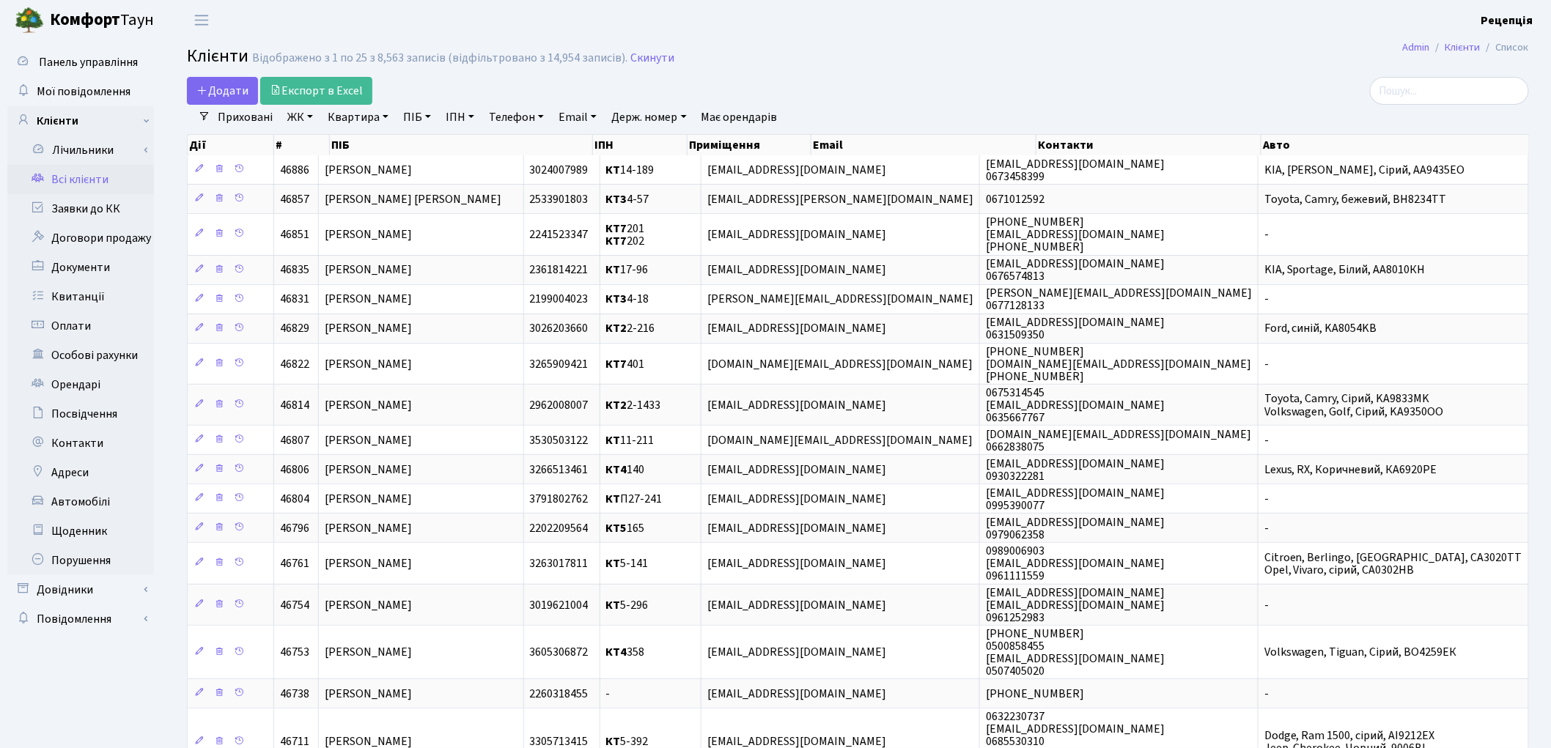
click at [284, 114] on link "ЖК" at bounding box center [300, 117] width 37 height 25
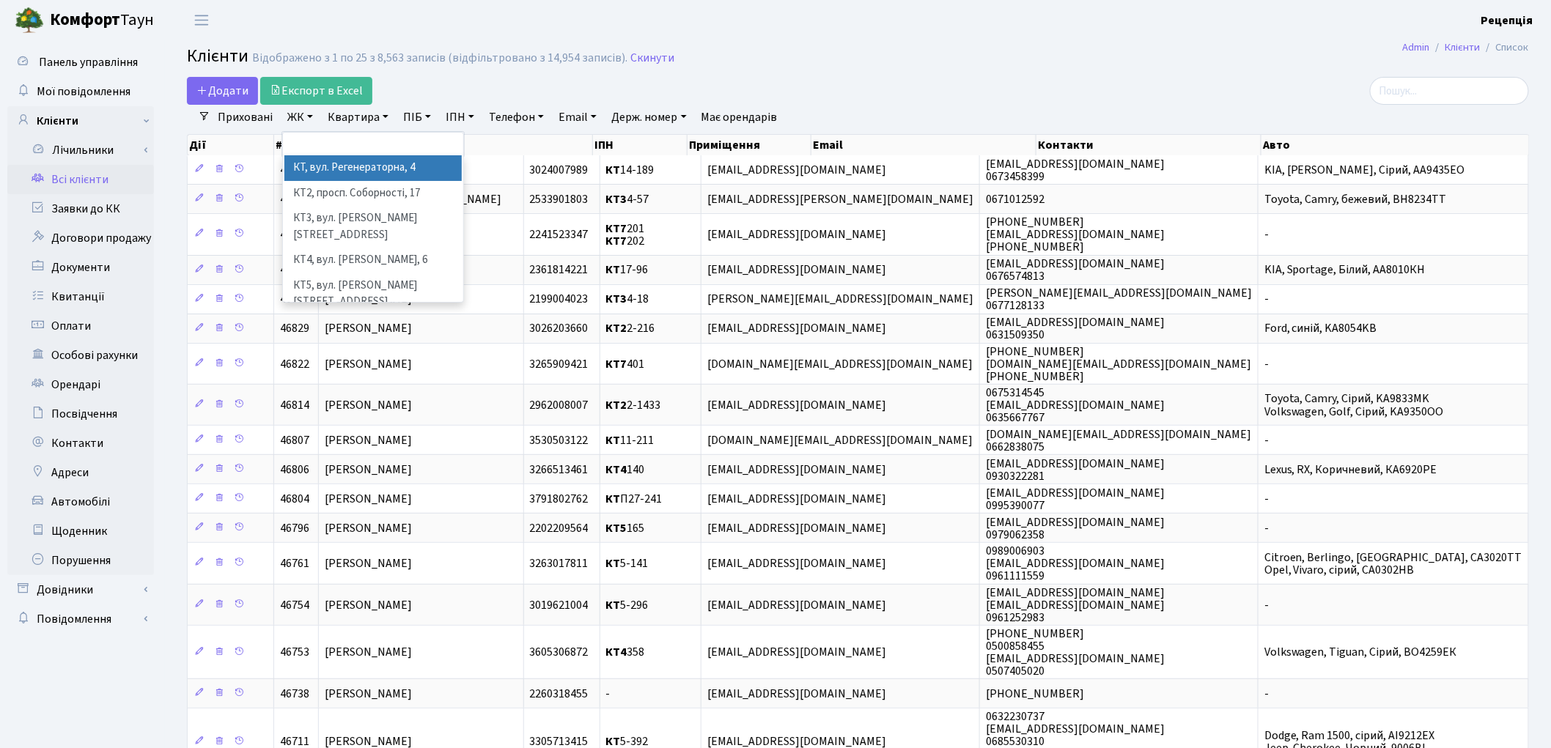
click at [331, 164] on li "КТ, вул. Регенераторна, 4" at bounding box center [372, 168] width 177 height 26
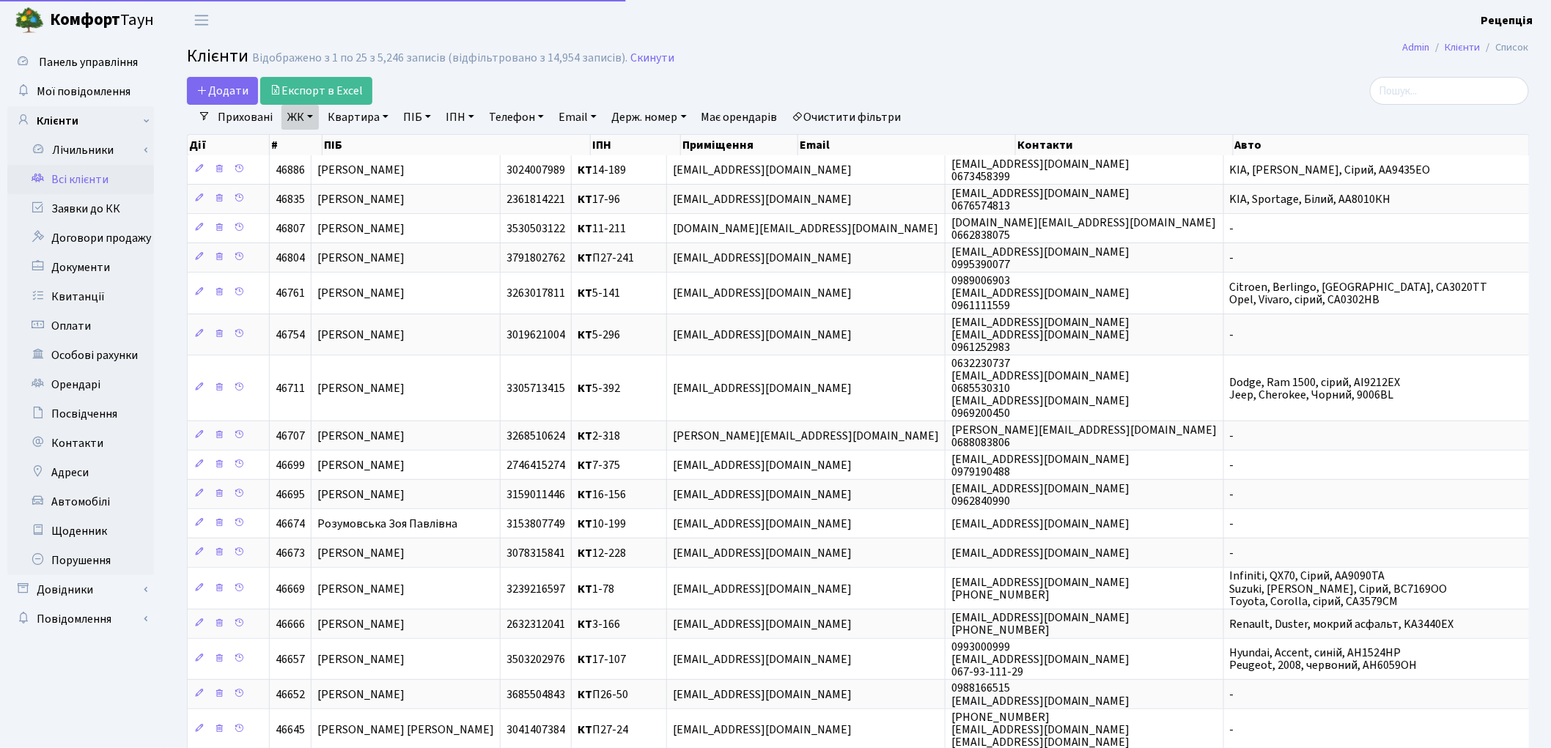
drag, startPoint x: 361, startPoint y: 107, endPoint x: 370, endPoint y: 123, distance: 18.7
click at [362, 110] on link "Квартира" at bounding box center [358, 117] width 73 height 25
type input "4-341"
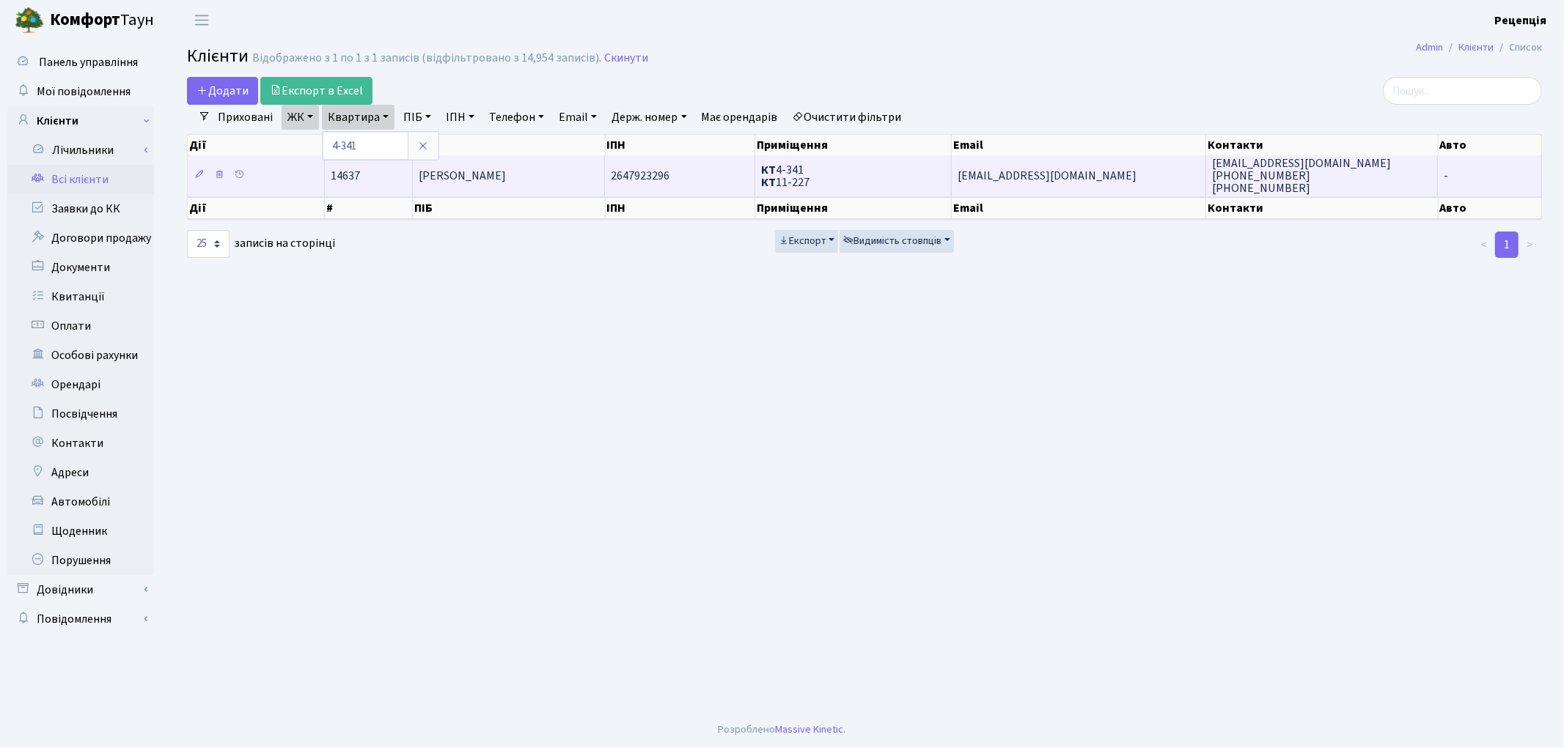
click at [470, 170] on span "Хасармі Кассем" at bounding box center [462, 176] width 87 height 16
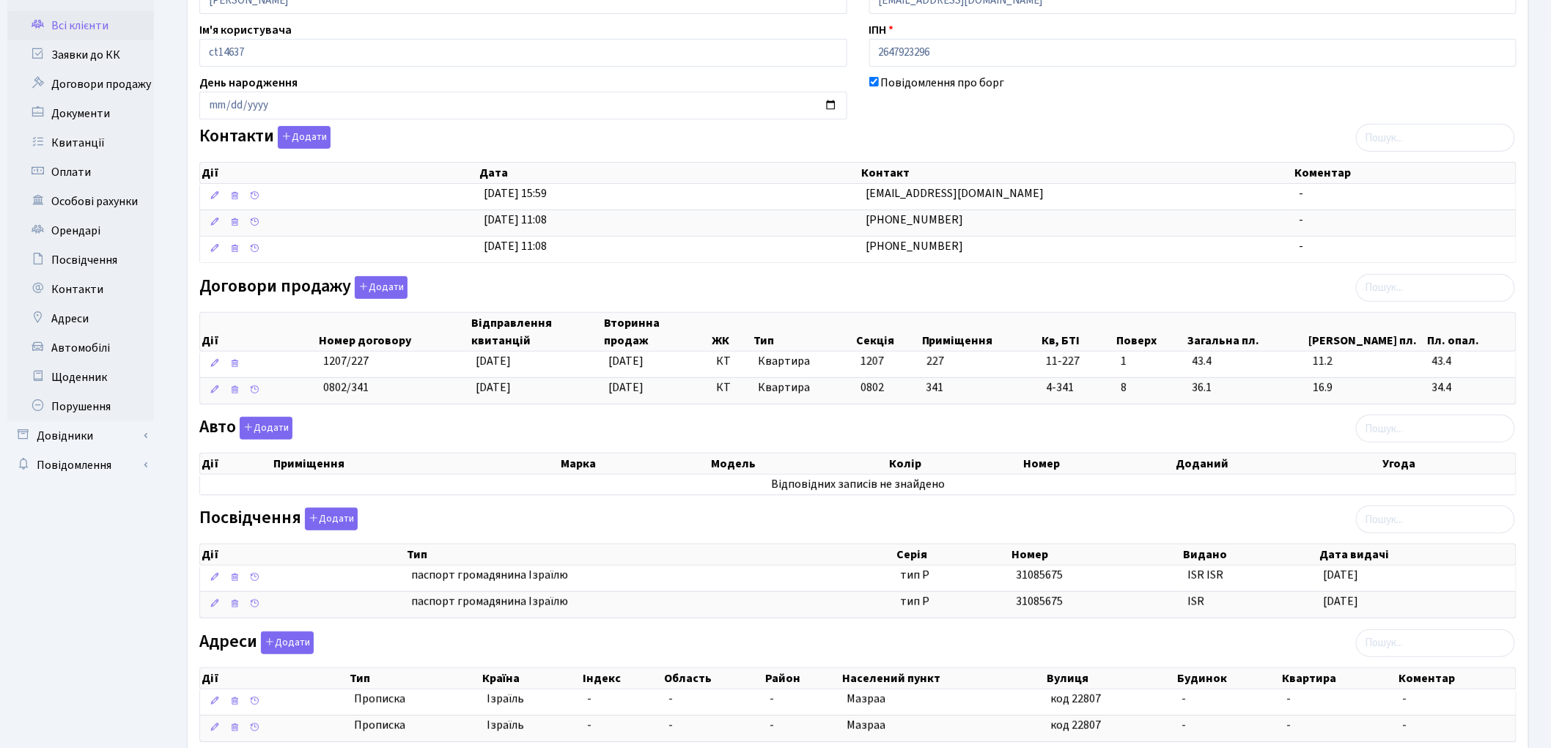
scroll to position [157, 0]
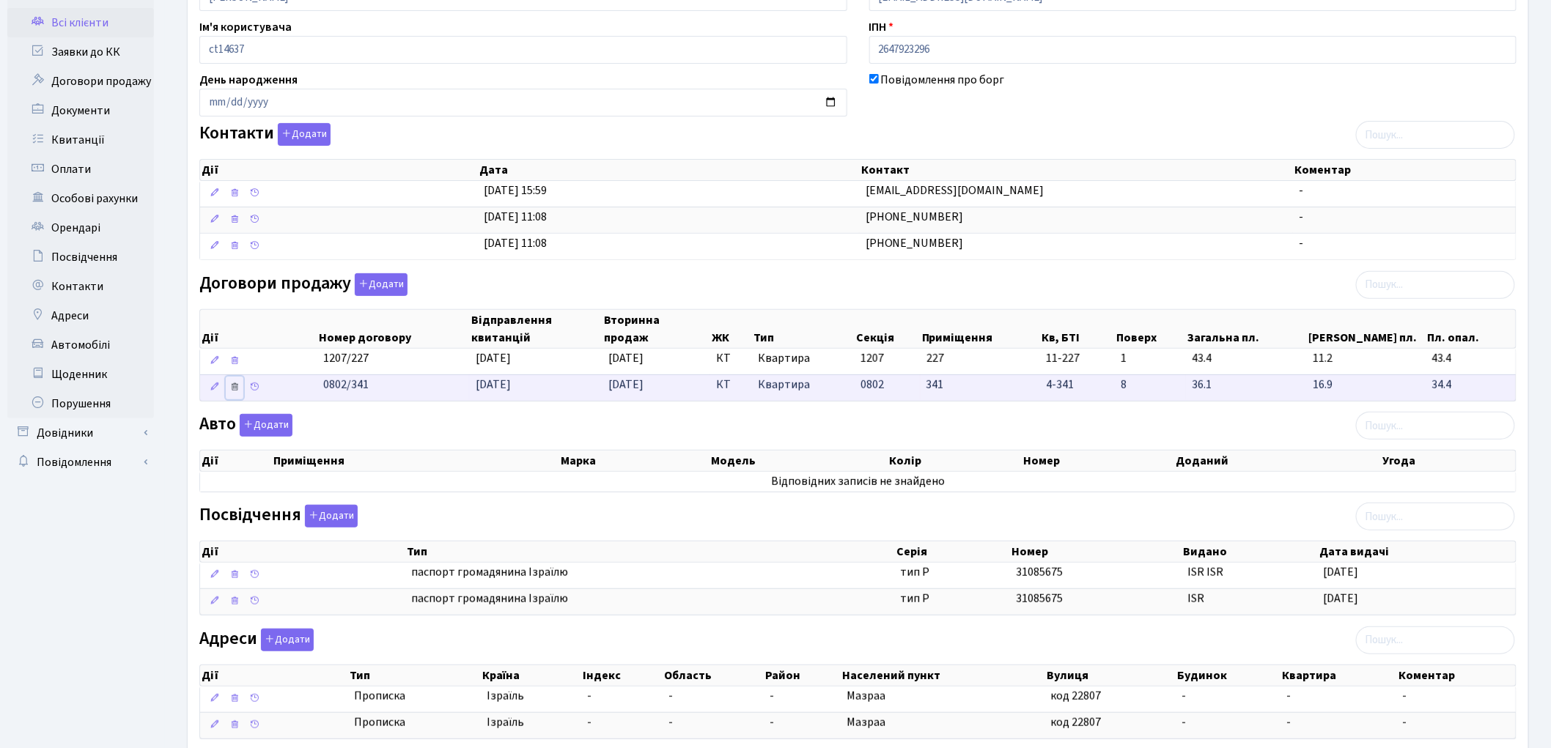
click at [238, 391] on icon at bounding box center [234, 387] width 10 height 10
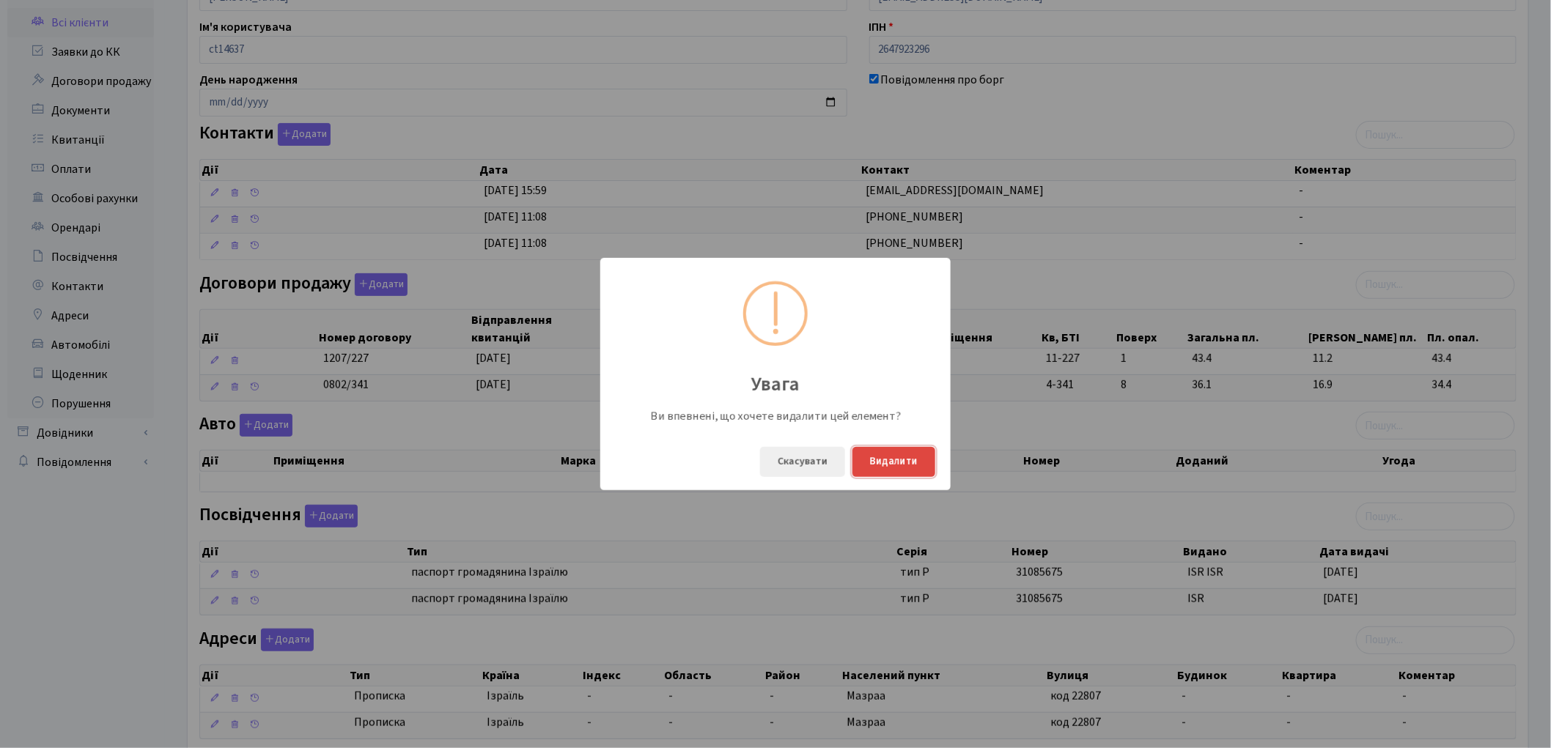
click at [915, 462] on button "Видалити" at bounding box center [894, 462] width 83 height 30
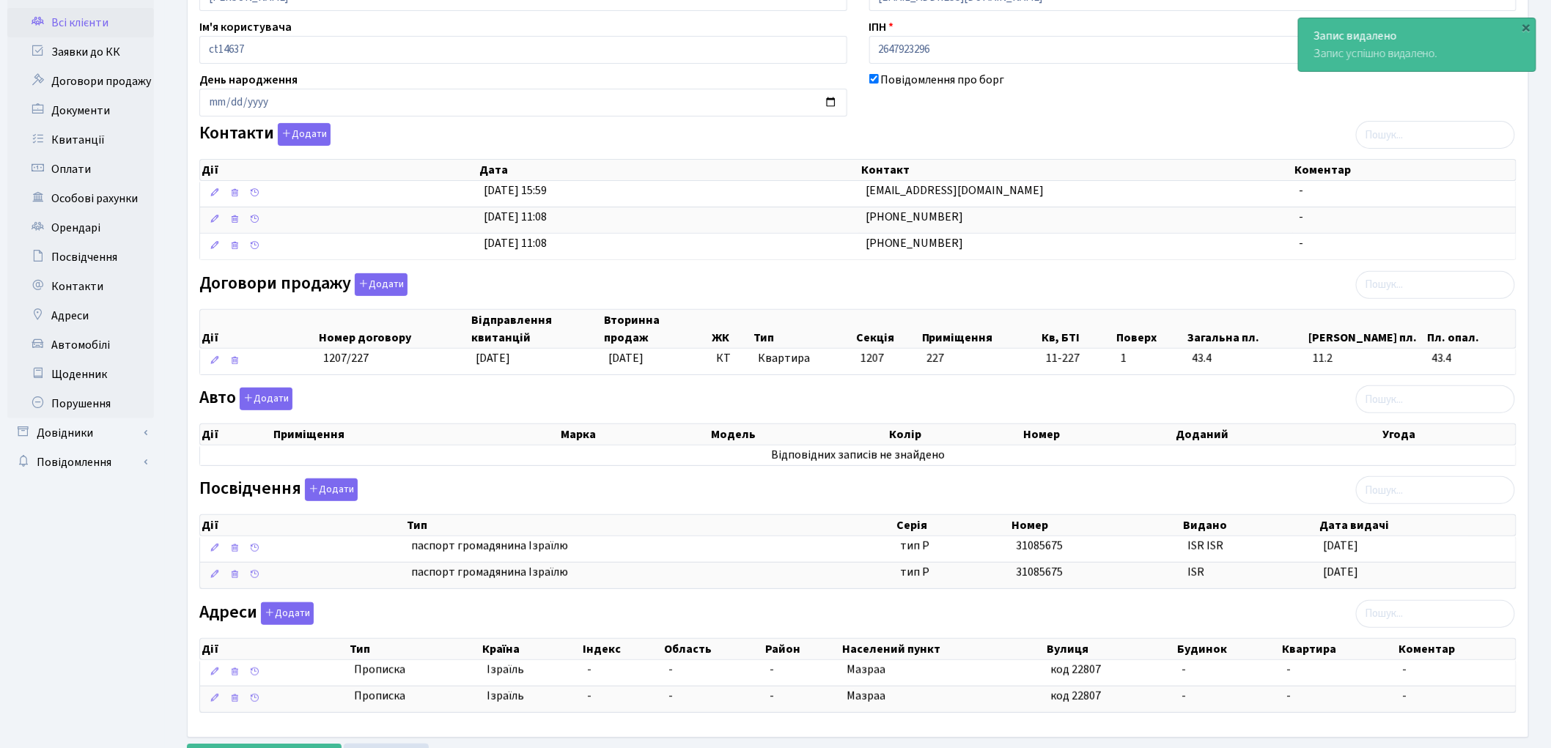
scroll to position [228, 0]
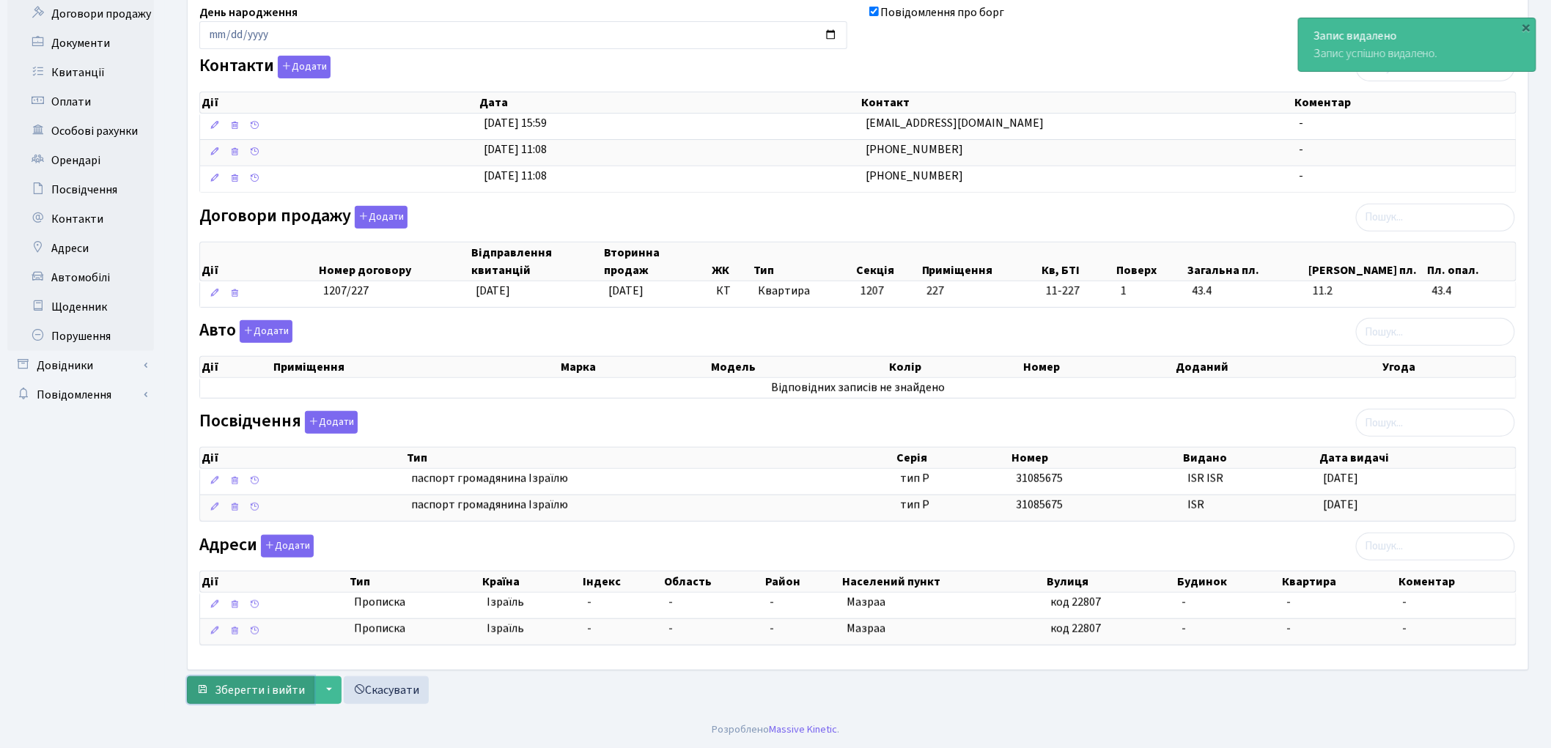
click at [262, 690] on span "Зберегти і вийти" at bounding box center [260, 691] width 90 height 16
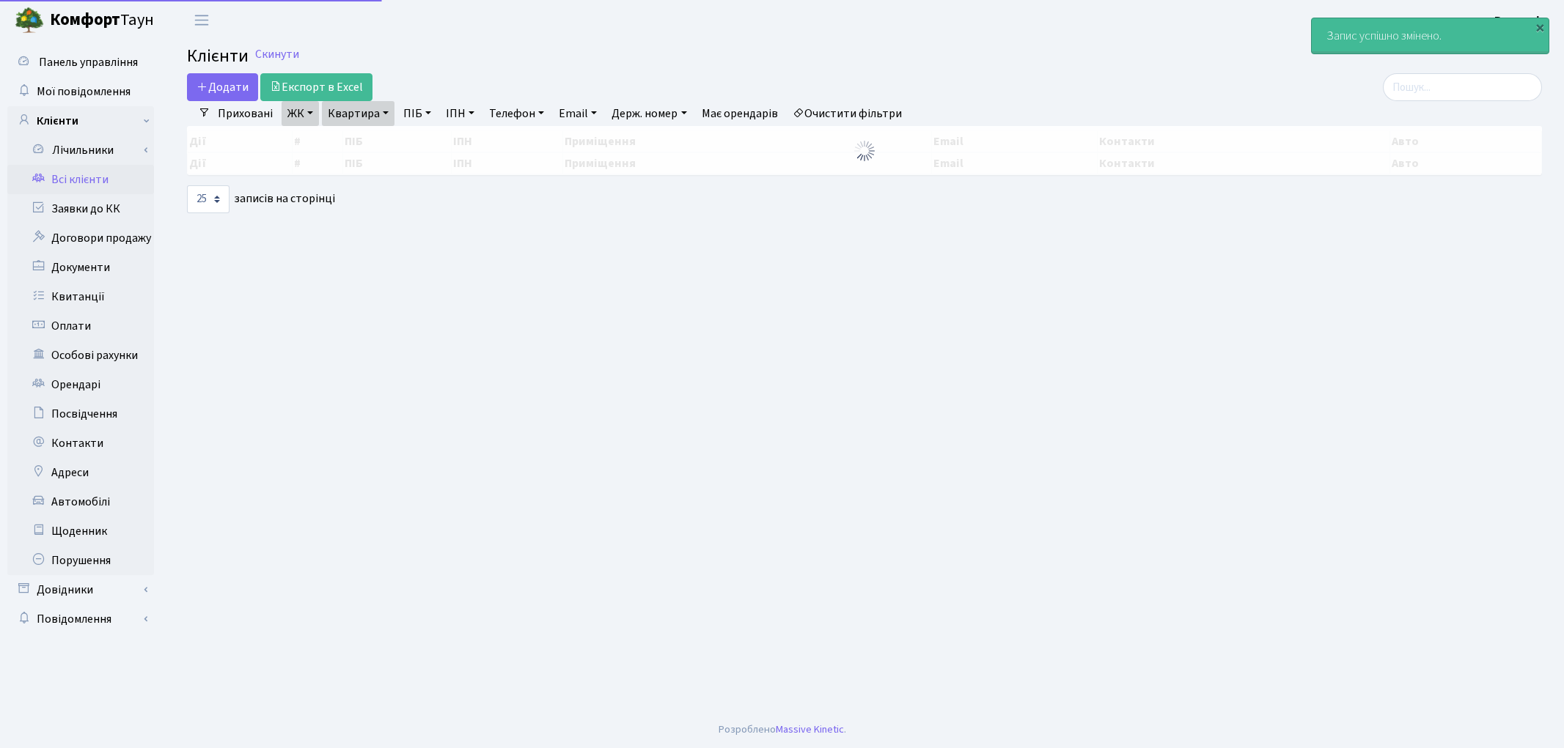
select select "25"
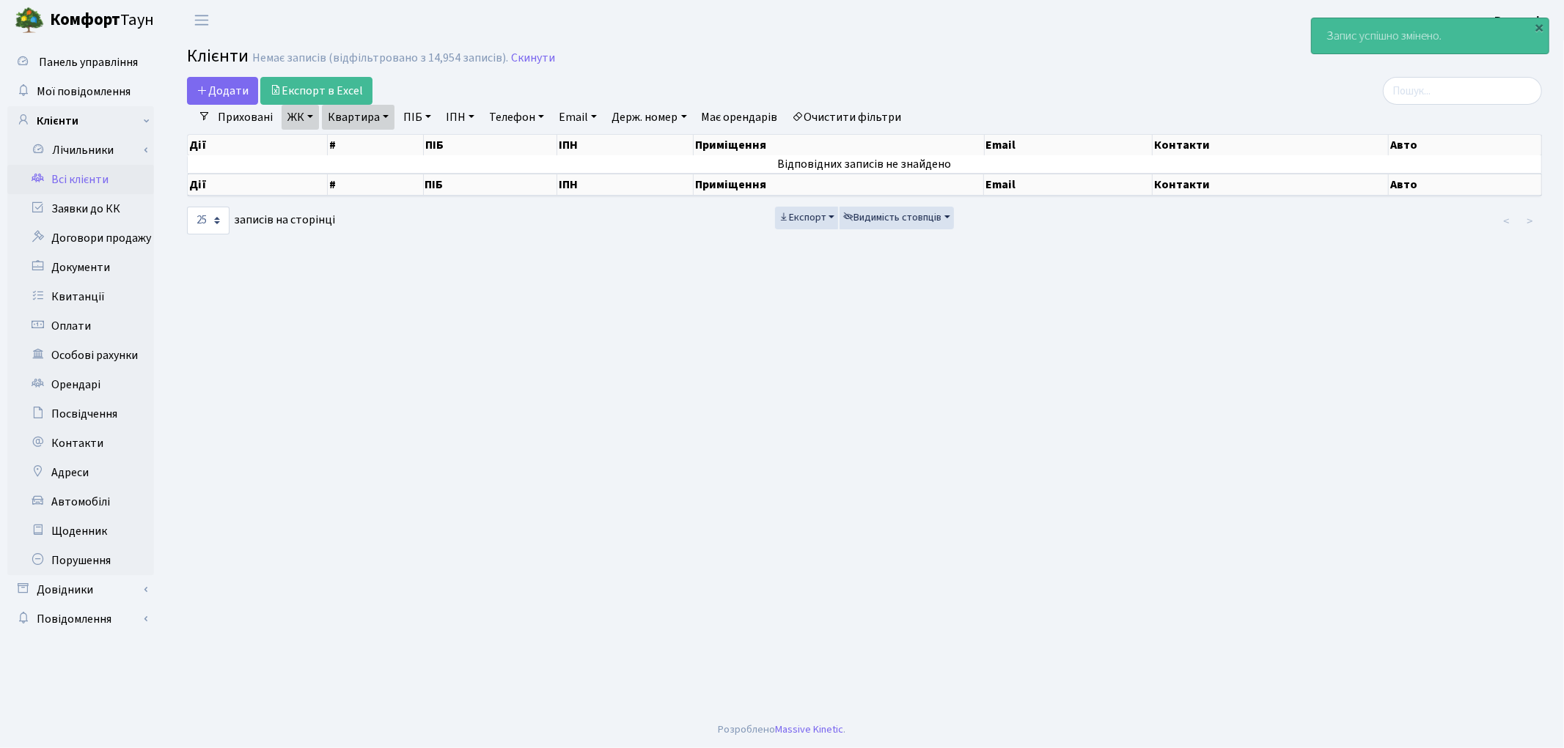
click at [841, 118] on link "Очистити фільтри" at bounding box center [847, 117] width 121 height 25
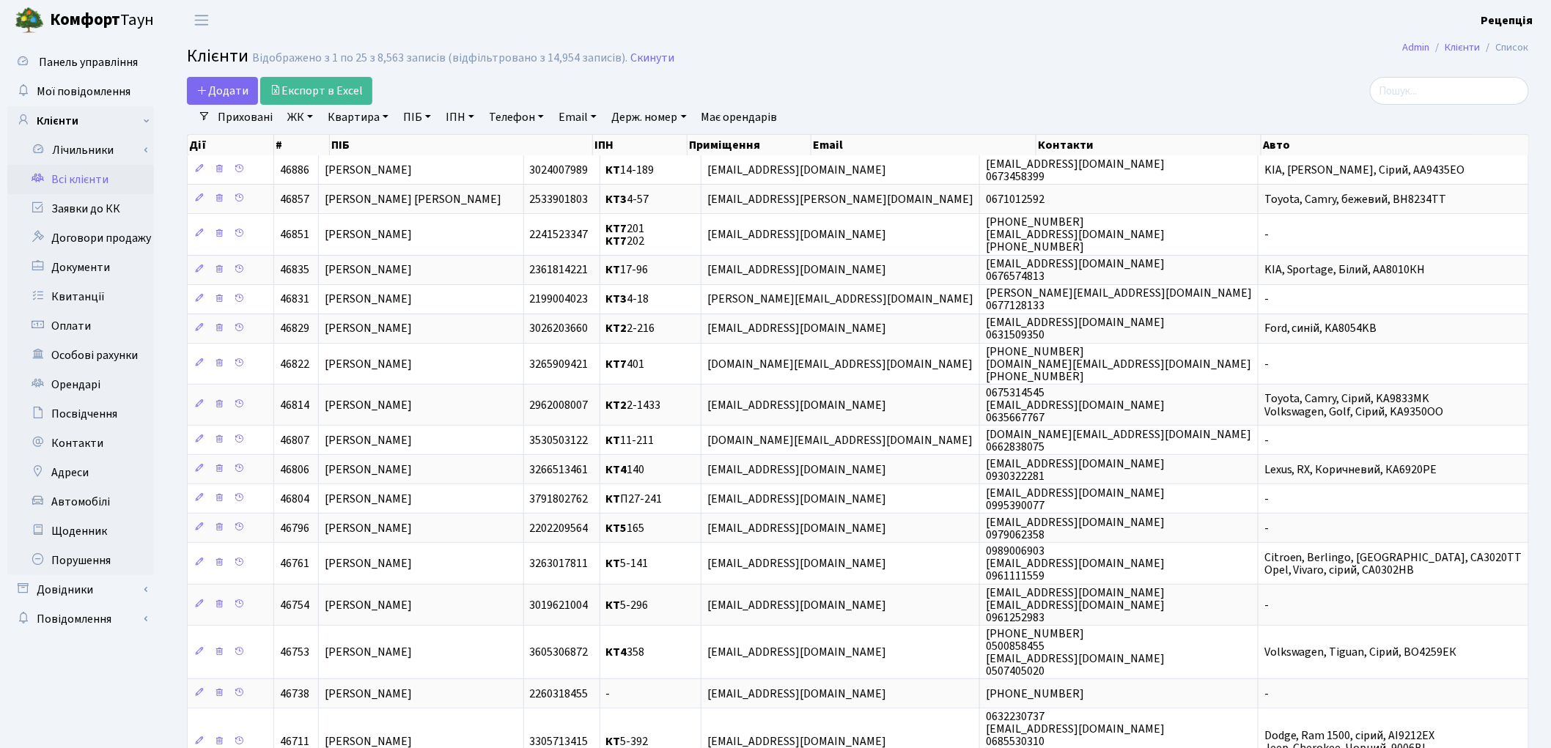
click at [415, 114] on link "ПІБ" at bounding box center [417, 117] width 40 height 25
type input "дзюба"
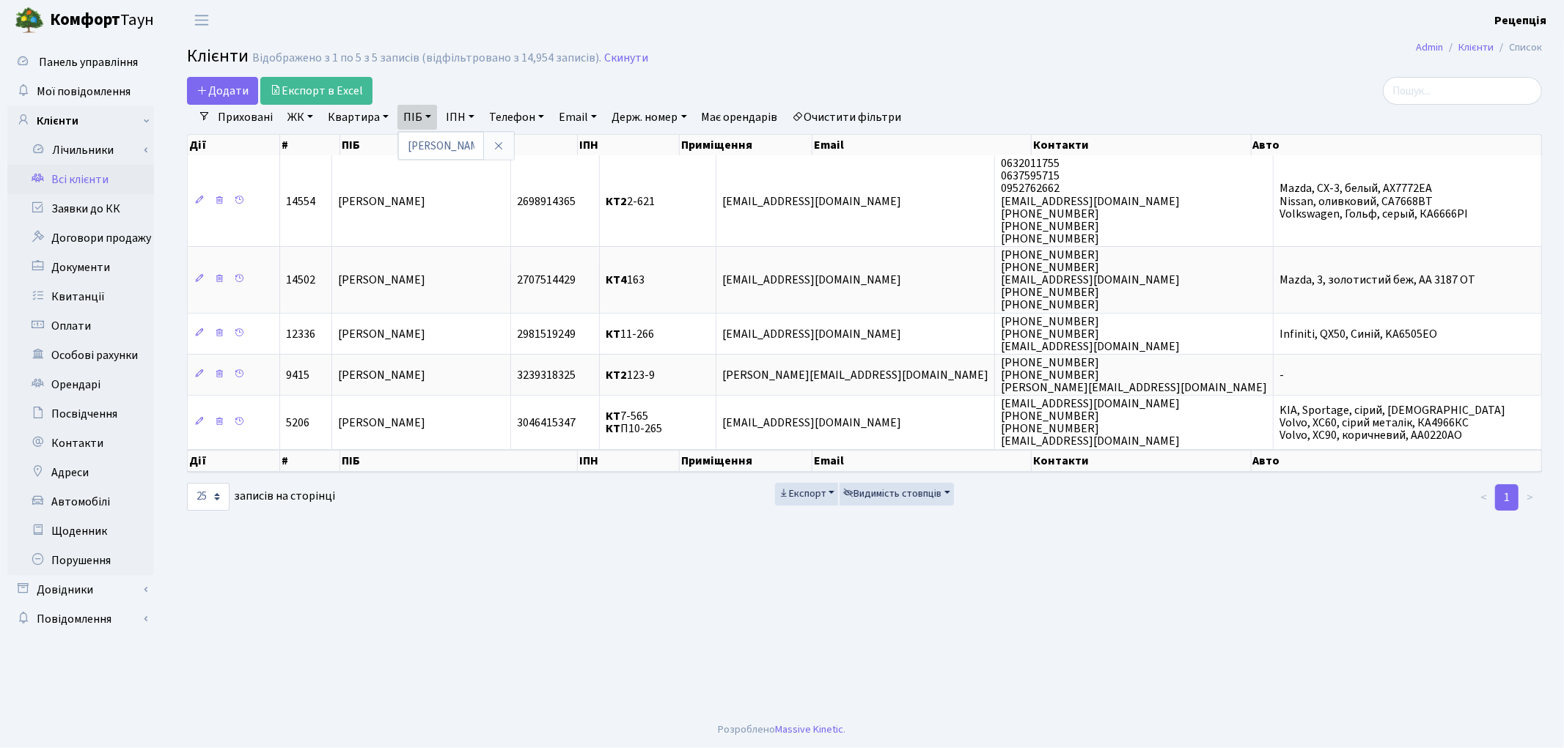
click at [875, 119] on link "Очистити фільтри" at bounding box center [847, 117] width 121 height 25
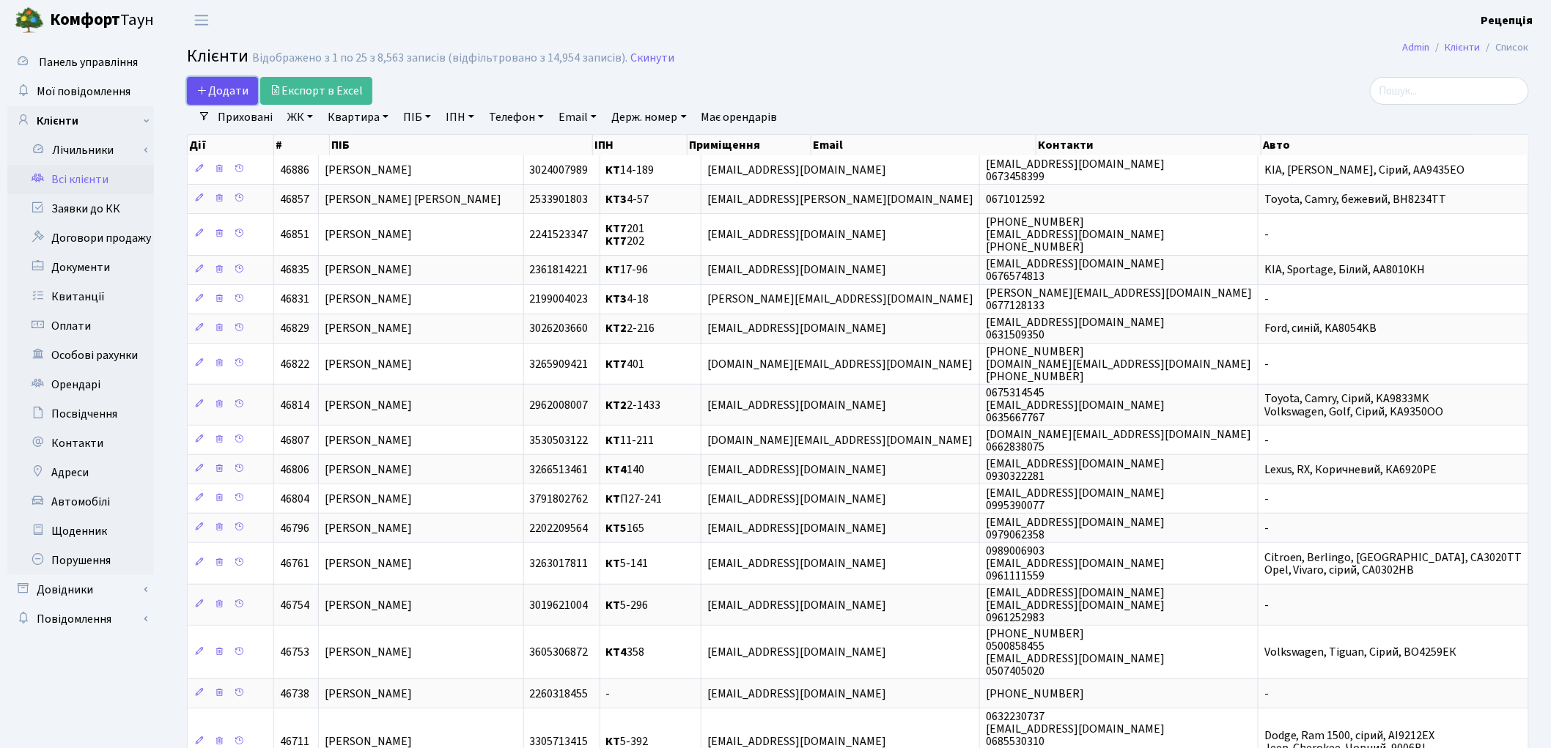
click at [220, 86] on span "Додати" at bounding box center [222, 91] width 52 height 16
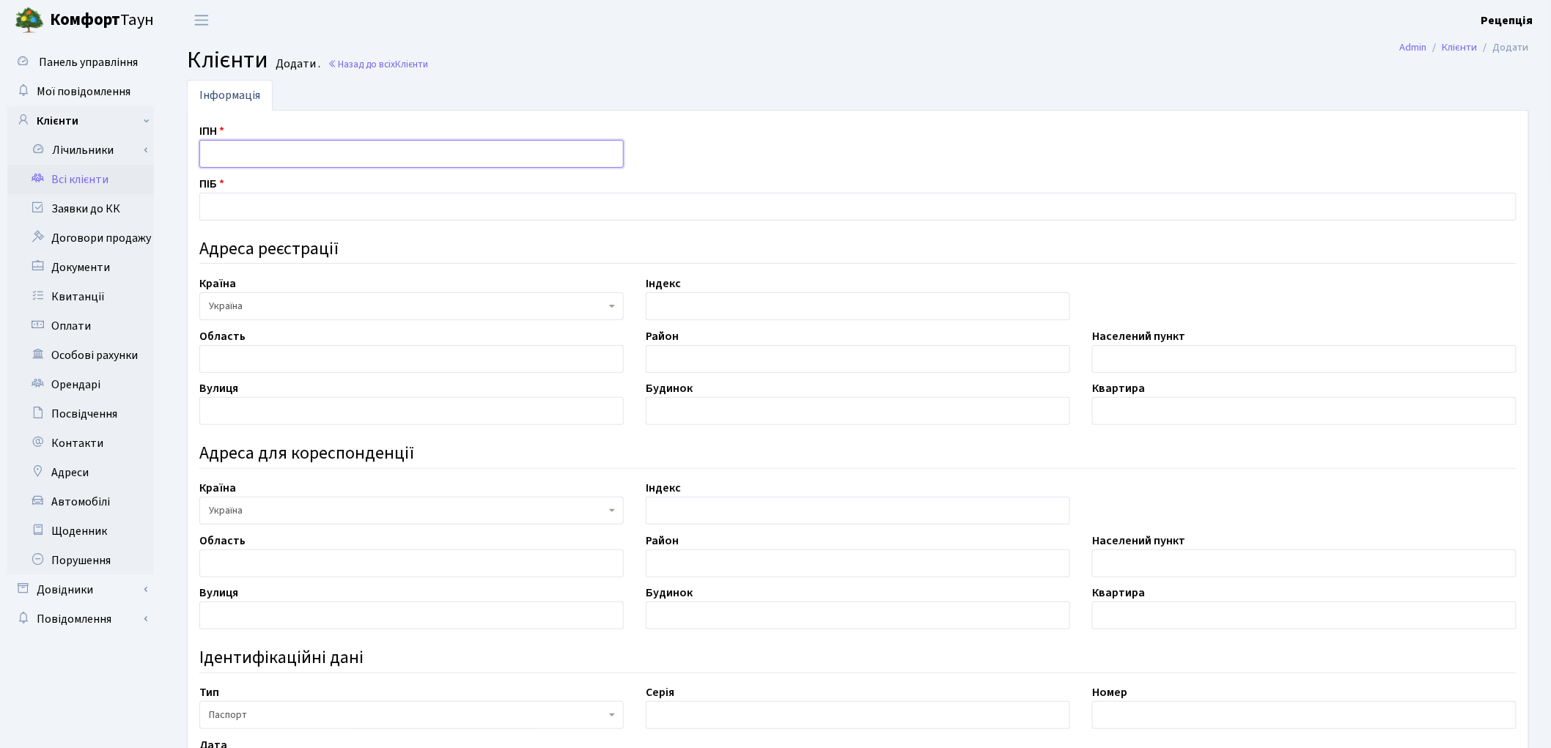
click at [236, 151] on input "text" at bounding box center [411, 154] width 424 height 28
type input "3025711400"
click at [258, 202] on input "text" at bounding box center [857, 207] width 1317 height 28
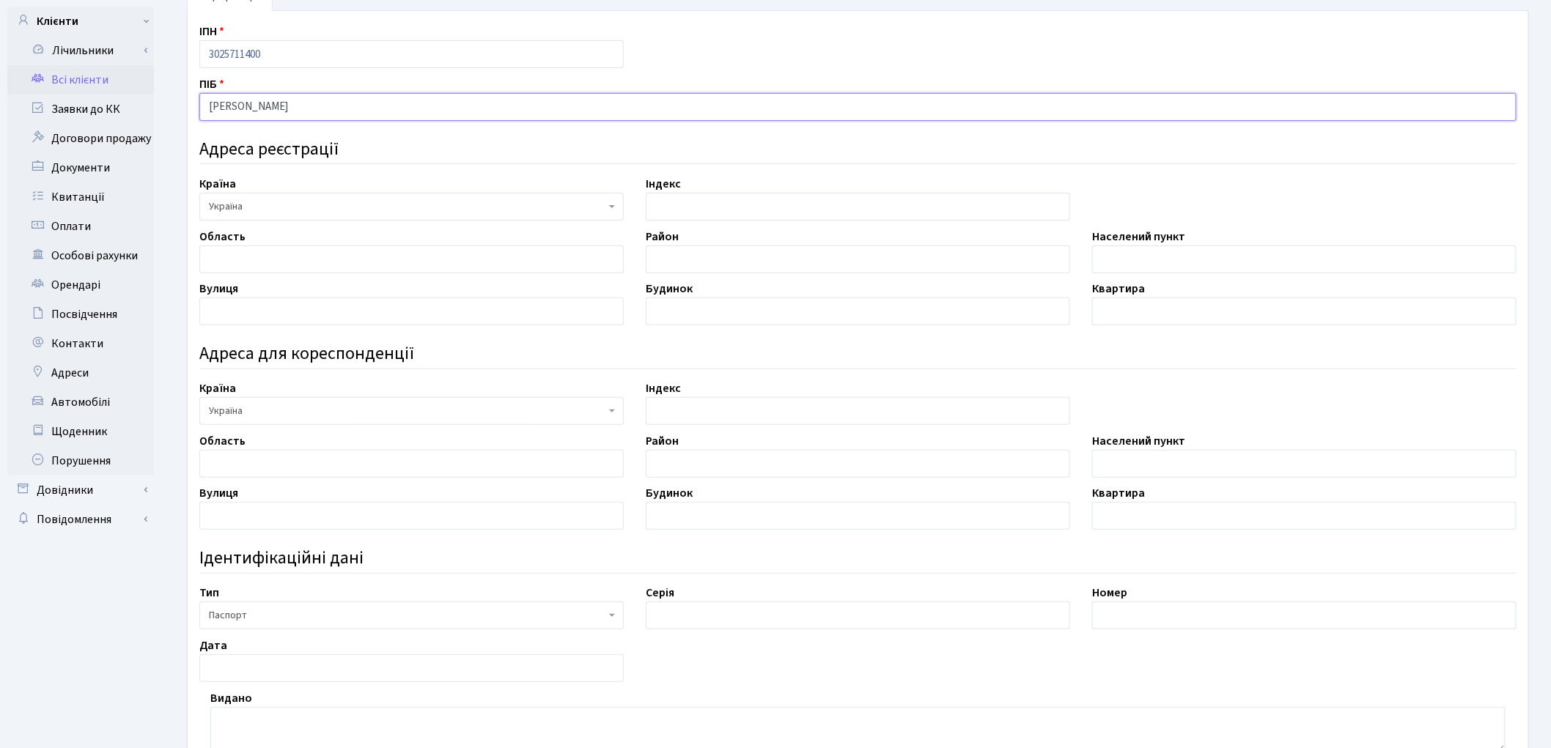
scroll to position [107, 0]
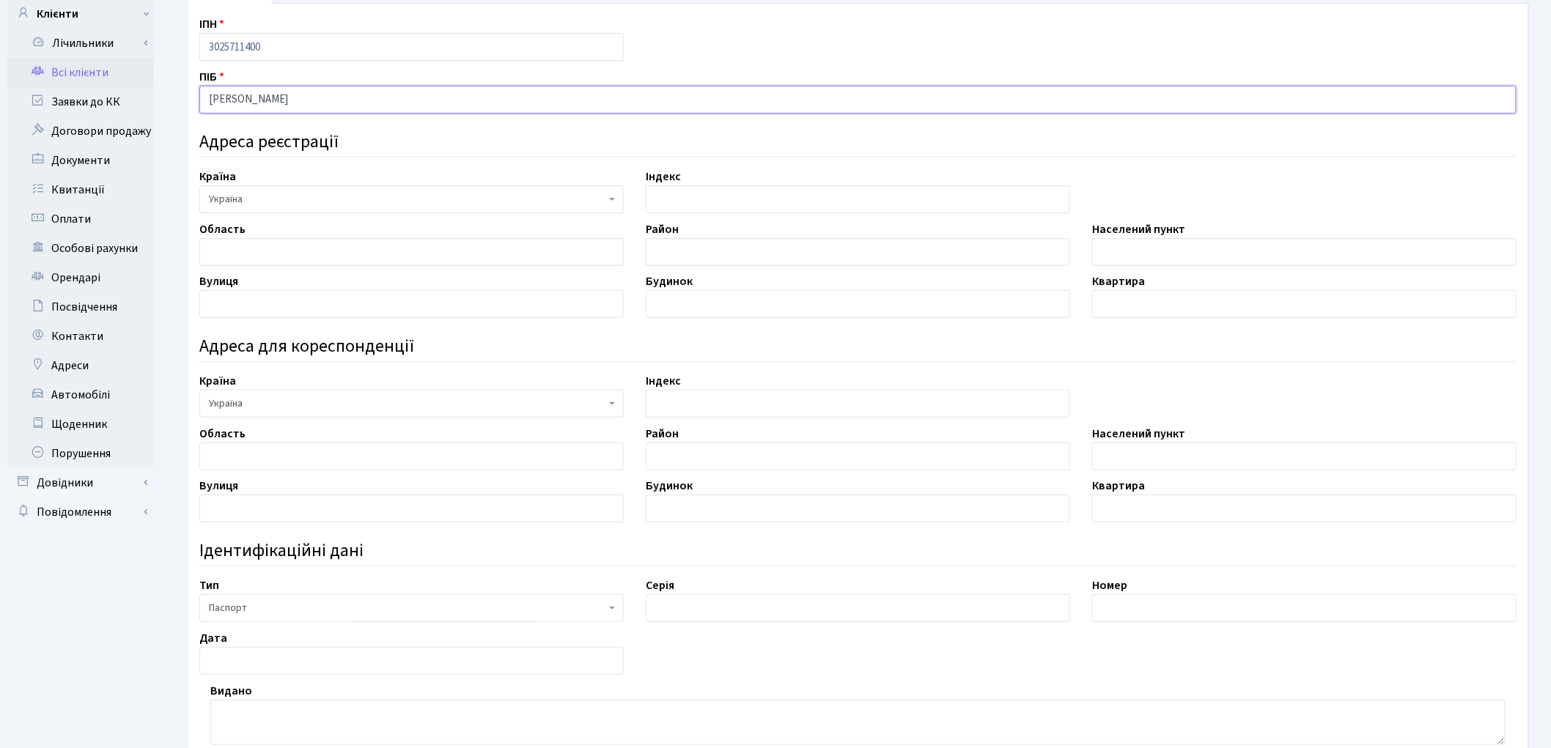
type input "[PERSON_NAME]"
click at [304, 253] on input "text" at bounding box center [411, 252] width 424 height 28
click at [1107, 259] on input "text" at bounding box center [1304, 252] width 424 height 28
type input "м. Київ"
click at [337, 313] on input "text" at bounding box center [411, 304] width 424 height 28
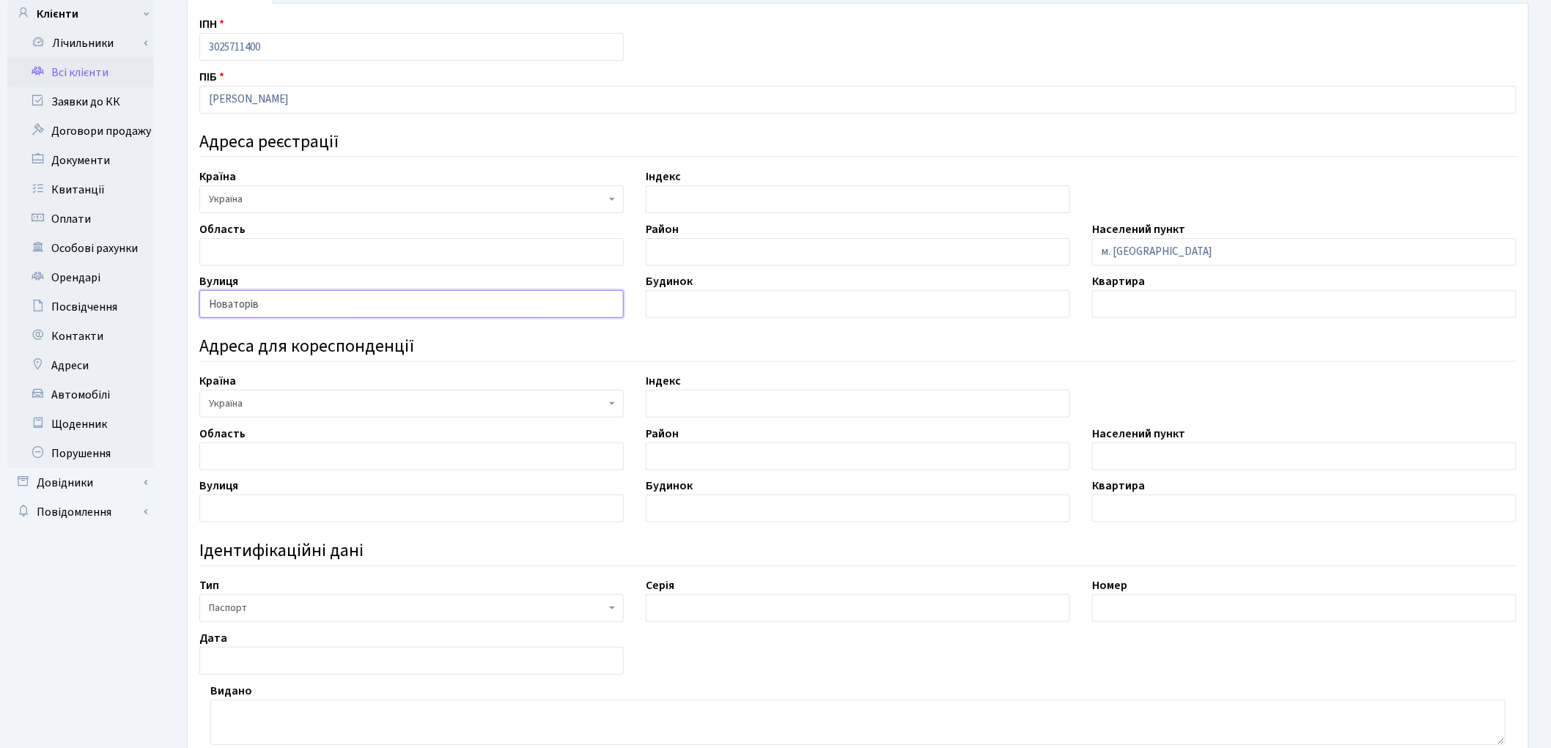
type input "Новаторів"
click at [797, 312] on input "text" at bounding box center [858, 304] width 424 height 28
type input "22"
click at [1124, 304] on input "text" at bounding box center [1304, 304] width 424 height 28
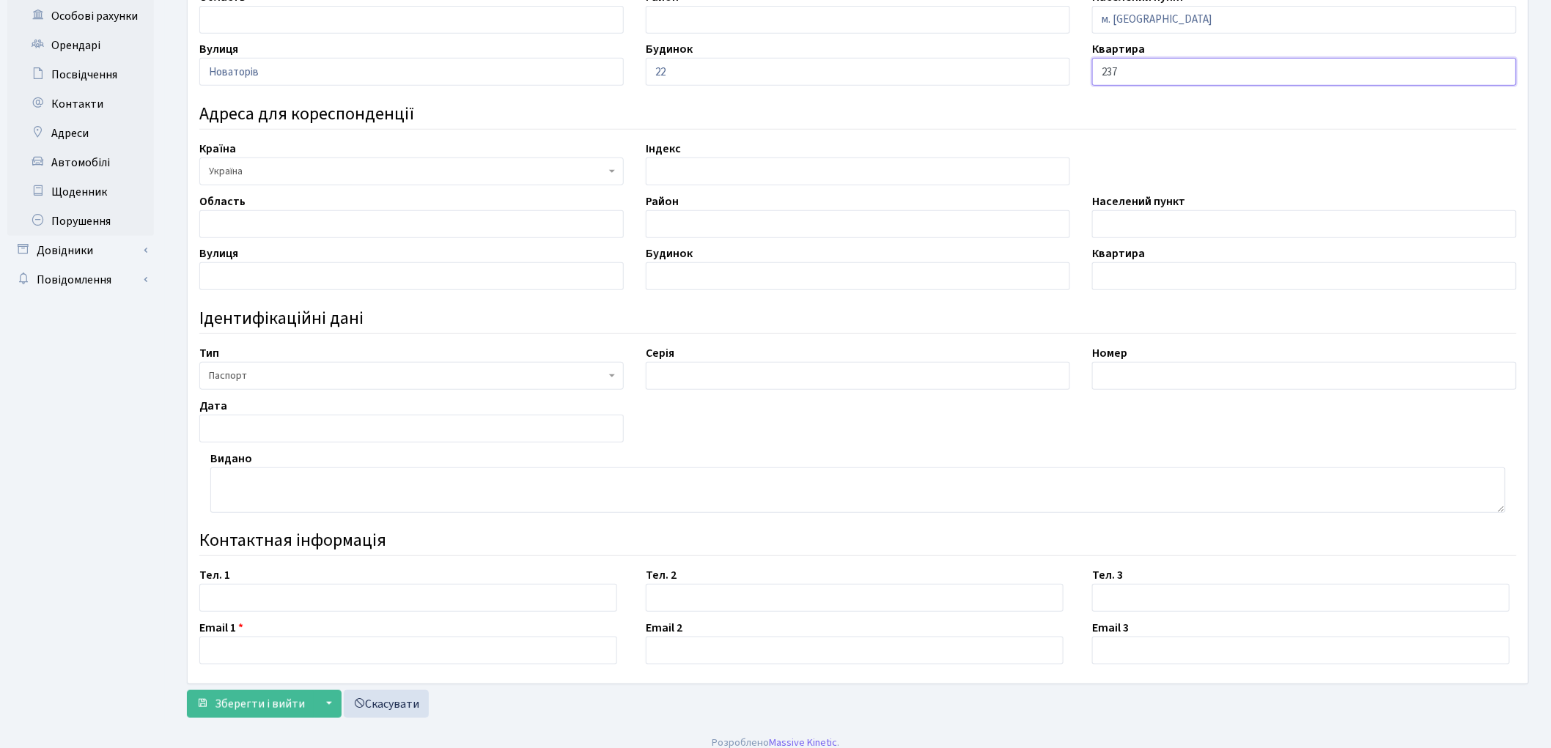
scroll to position [342, 0]
type input "237"
click at [672, 375] on input "text" at bounding box center [858, 374] width 424 height 28
type input "ТТ"
click at [1155, 364] on input "text" at bounding box center [1304, 374] width 424 height 28
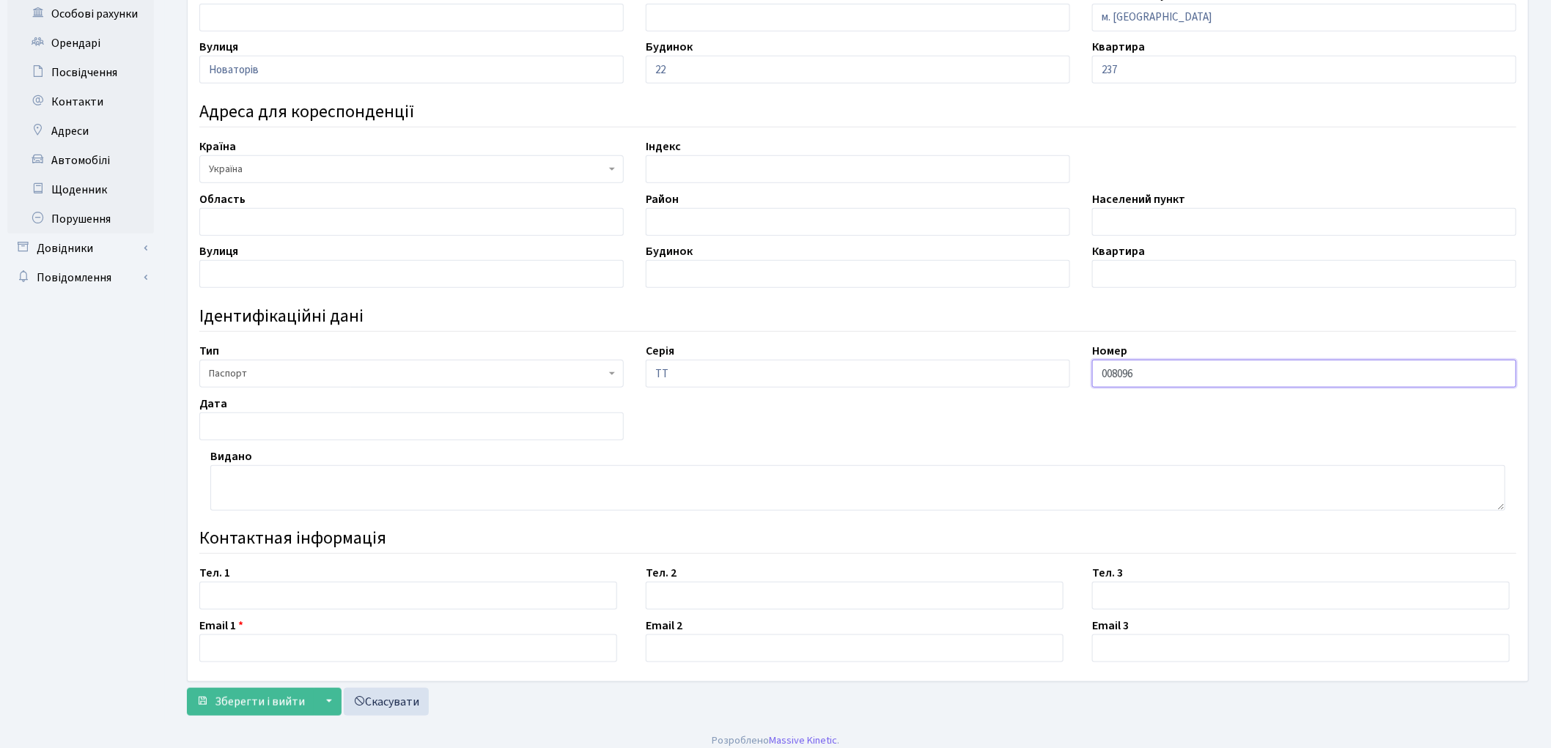
type input "008096"
click at [284, 422] on input "text" at bounding box center [411, 427] width 424 height 28
type input "05.08.2010"
click at [296, 499] on textarea at bounding box center [857, 488] width 1295 height 45
type textarea "подільським РУ ГУ МВС України в м. Києві"
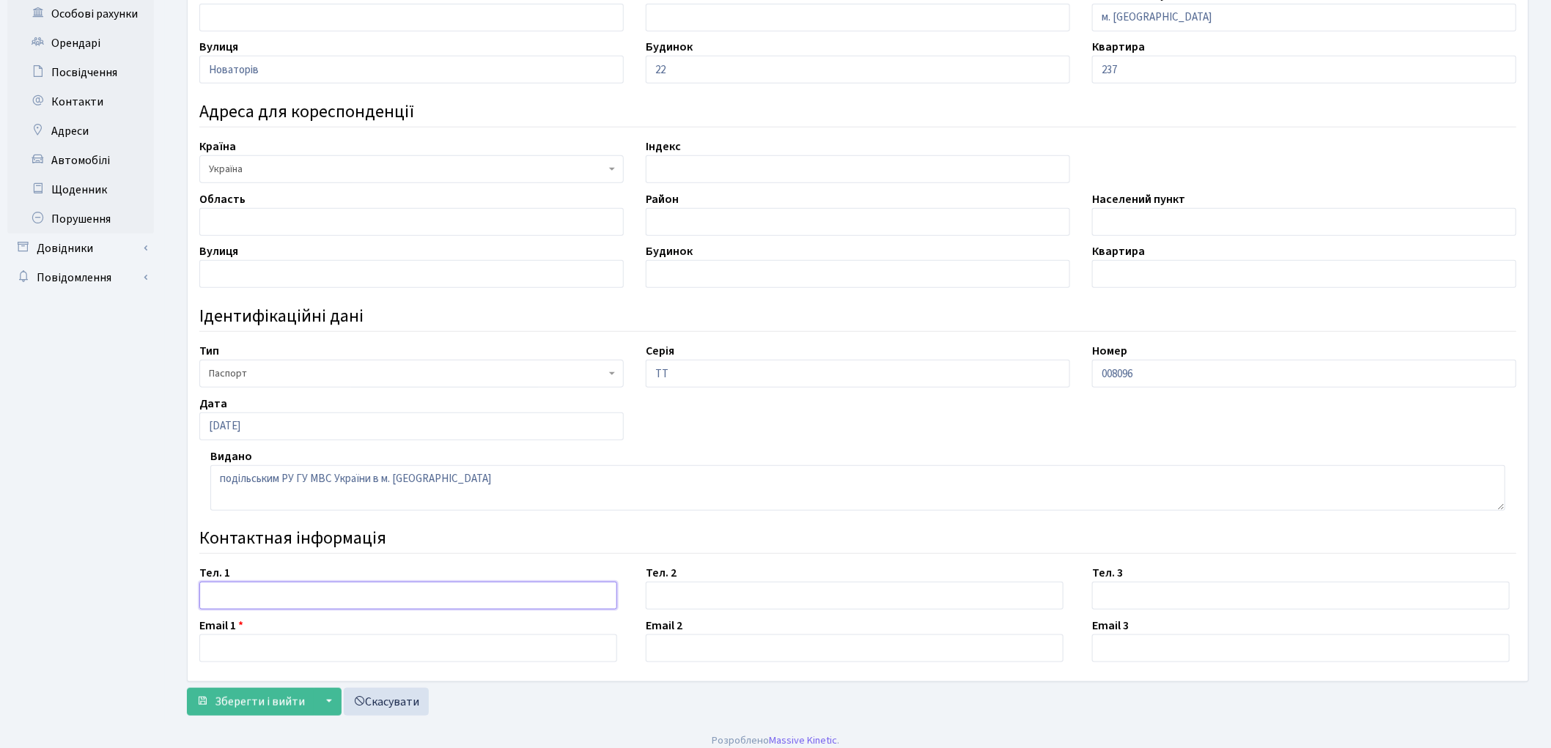
click at [271, 600] on input "text" at bounding box center [408, 596] width 418 height 28
type input "0953674640"
click at [225, 482] on textarea "подільським РУ ГУ МВС України в м. Києві" at bounding box center [857, 488] width 1295 height 45
type textarea "Подільським РУ ГУ МВС України в м. [GEOGRAPHIC_DATA]"
click at [276, 644] on input "text" at bounding box center [408, 649] width 418 height 28
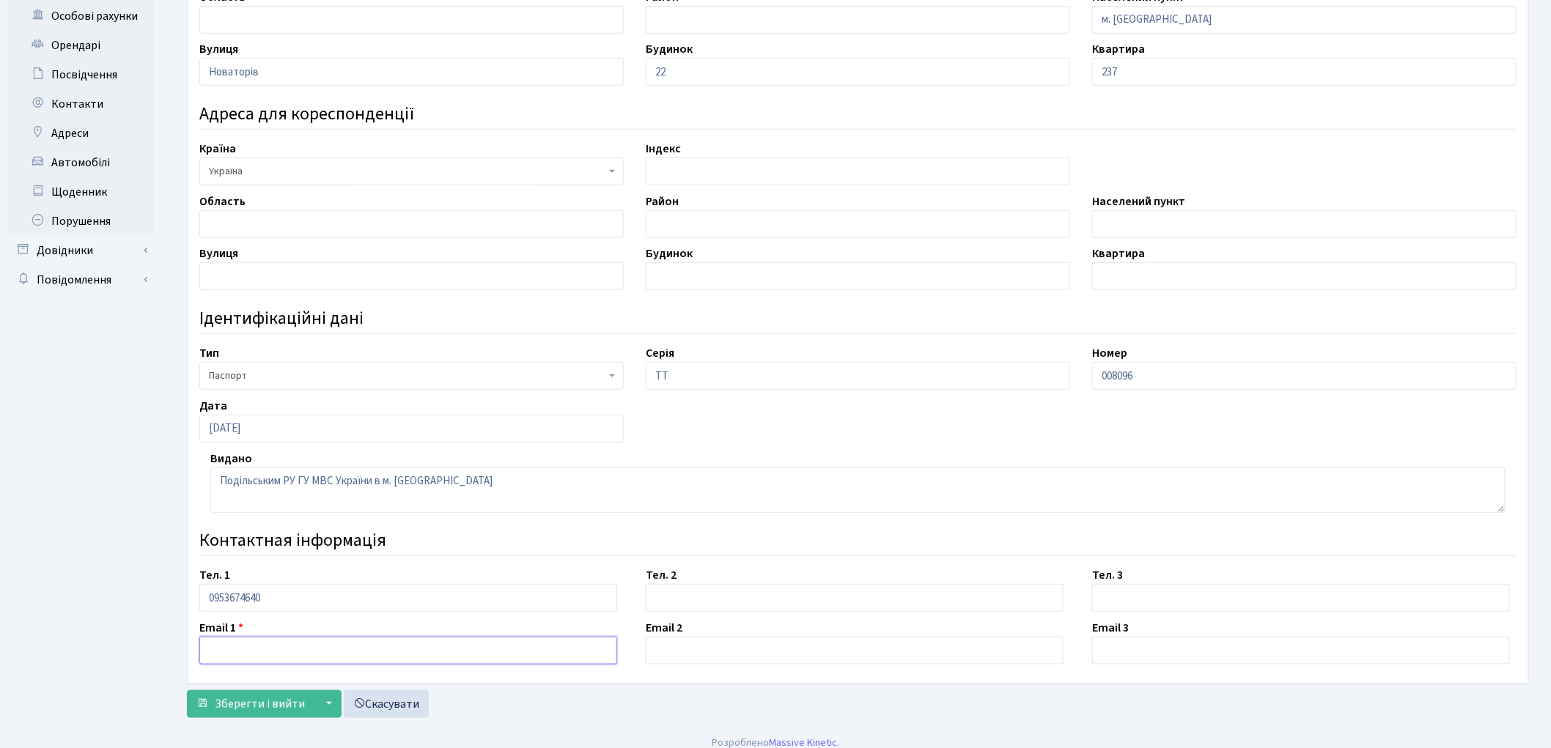
scroll to position [353, 0]
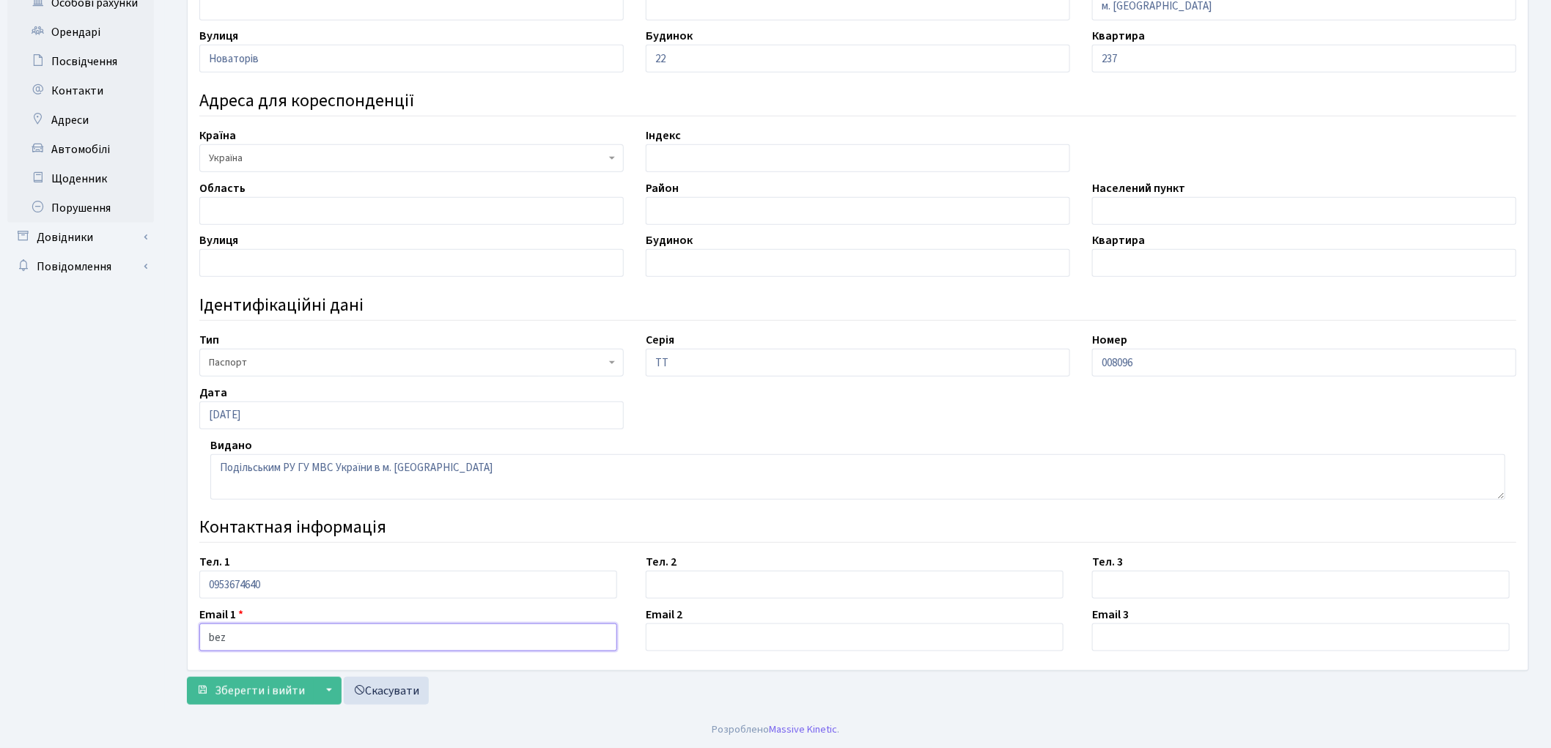
click at [242, 633] on input "bez" at bounding box center [408, 638] width 418 height 28
type input "[EMAIL_ADDRESS][DOMAIN_NAME]"
click at [269, 695] on span "Зберегти і вийти" at bounding box center [260, 691] width 90 height 16
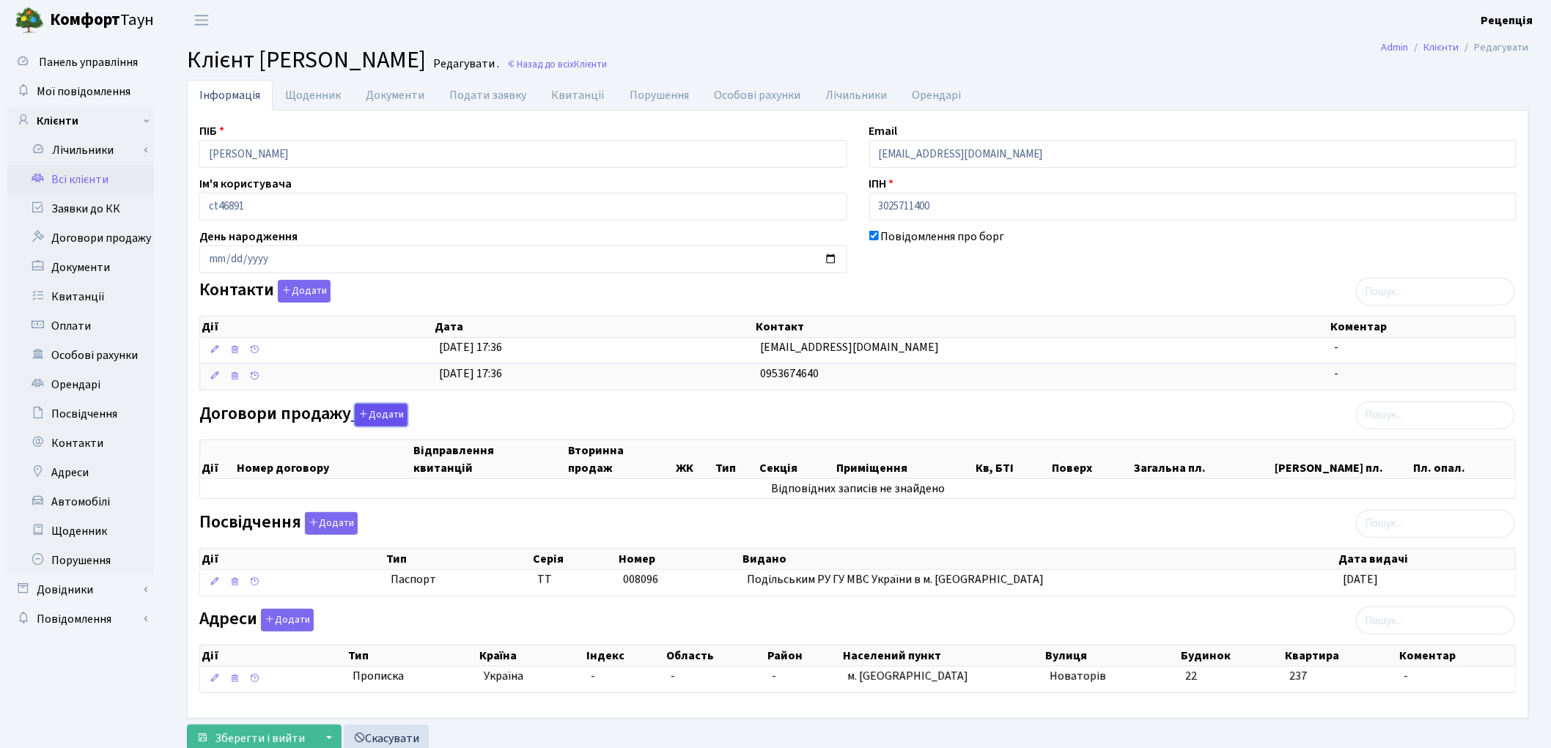
click at [383, 414] on button "Додати" at bounding box center [381, 415] width 53 height 23
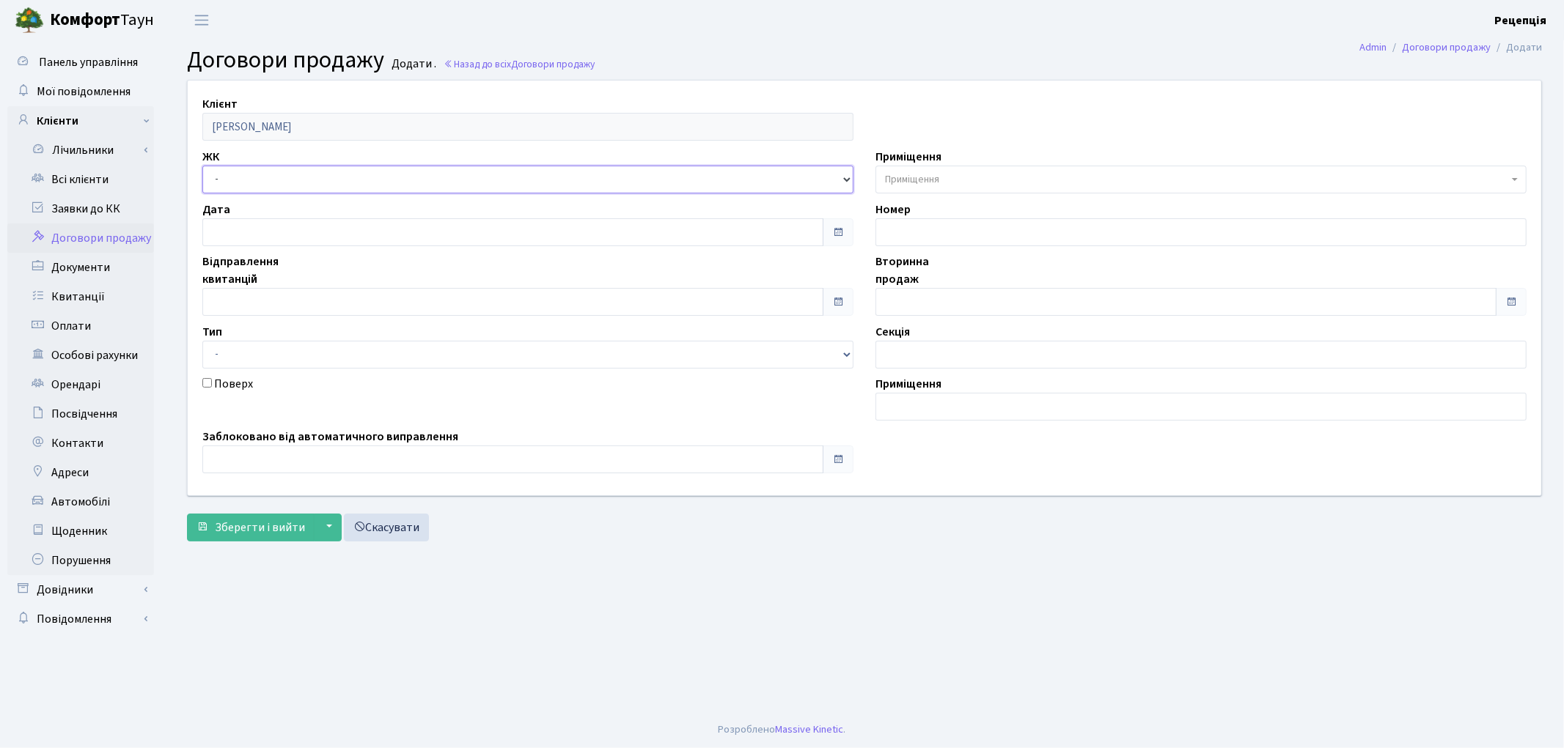
click at [221, 174] on select "- КТ, вул. Регенераторна, 4 КТ2, просп. Соборності, 17 КТ3, вул. Березнева, 16 …" at bounding box center [527, 180] width 651 height 28
select select "271"
click at [202, 166] on select "- КТ, вул. Регенераторна, 4 КТ2, просп. Соборності, 17 КТ3, вул. Березнева, 16 …" at bounding box center [527, 180] width 651 height 28
select select
click at [922, 172] on span "Приміщення" at bounding box center [912, 179] width 54 height 15
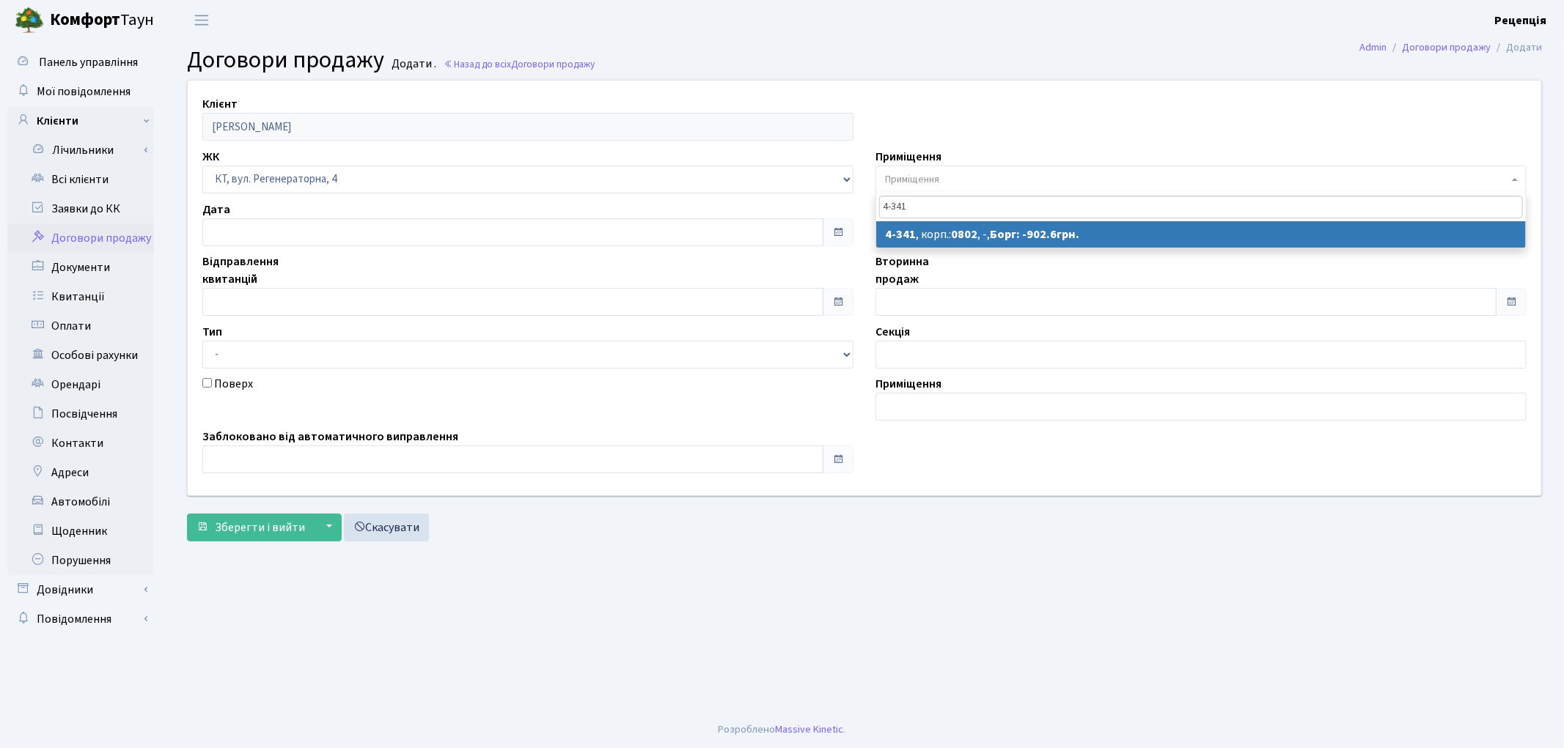
type input "4-341"
select select "1800"
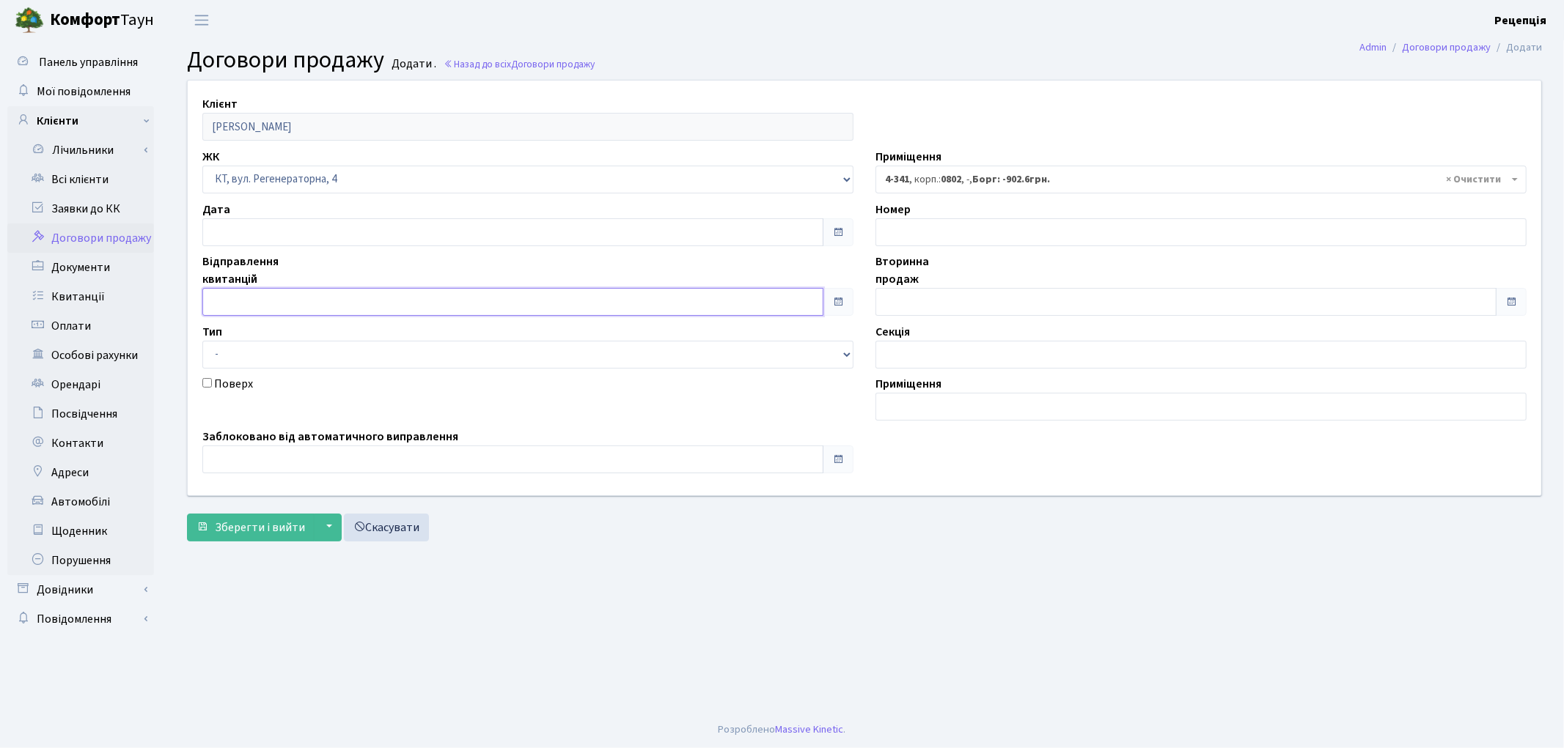
click at [287, 298] on input "text" at bounding box center [512, 302] width 621 height 28
click at [218, 225] on td "25" at bounding box center [217, 228] width 22 height 22
type input "25.08.2025"
click at [920, 299] on input "text" at bounding box center [1185, 302] width 621 height 28
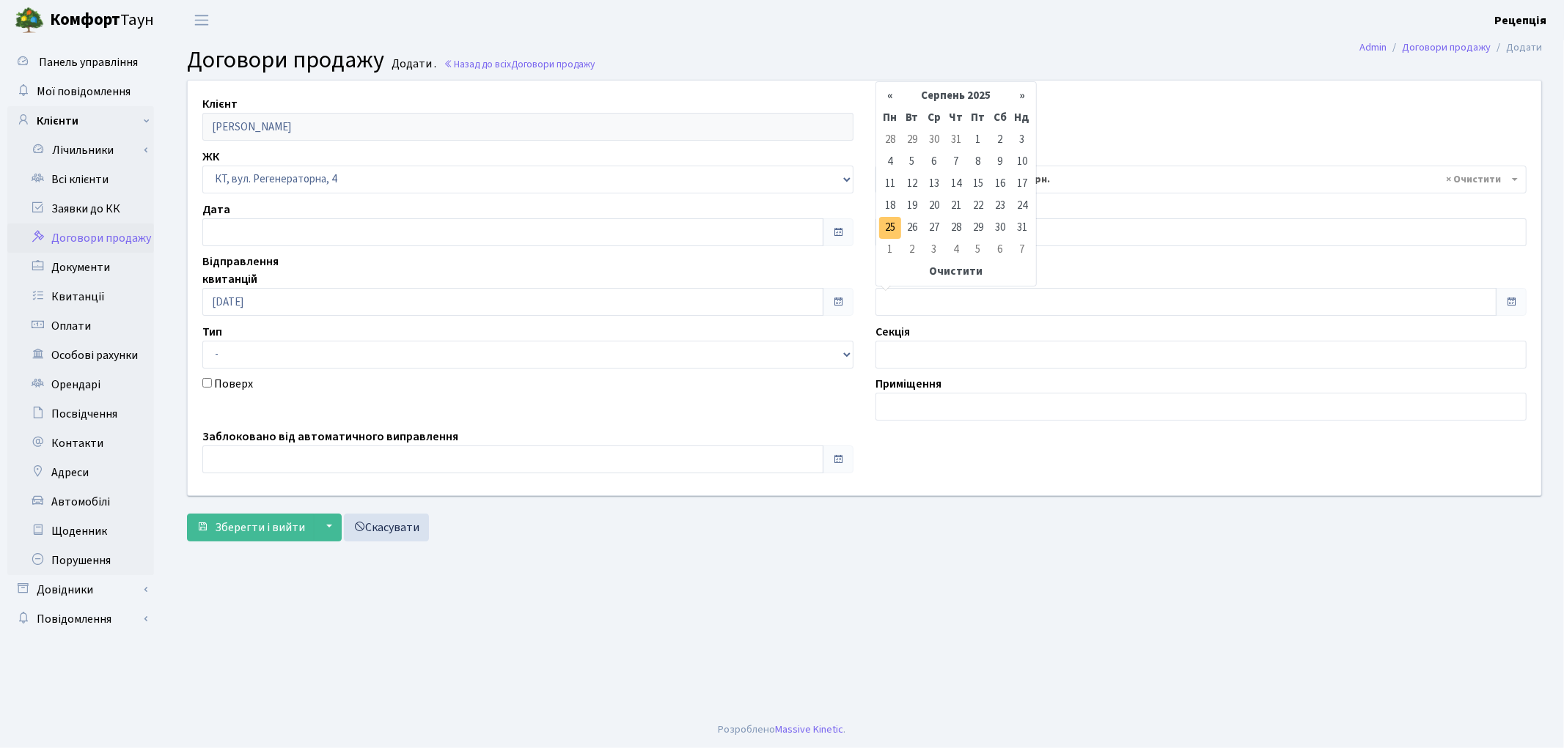
click at [896, 229] on td "25" at bounding box center [890, 228] width 22 height 22
type input "25.08.2025"
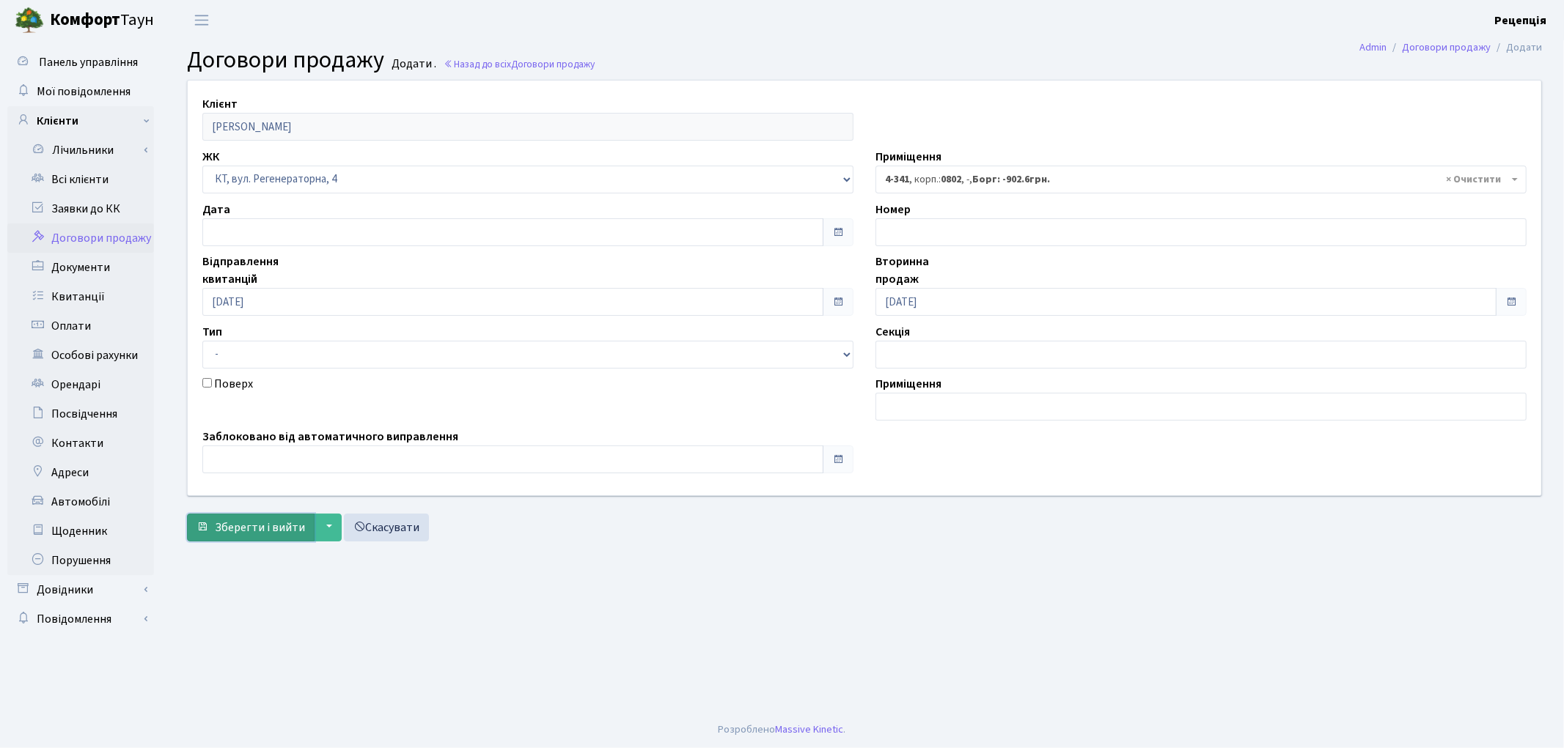
click at [260, 520] on span "Зберегти і вийти" at bounding box center [260, 528] width 90 height 16
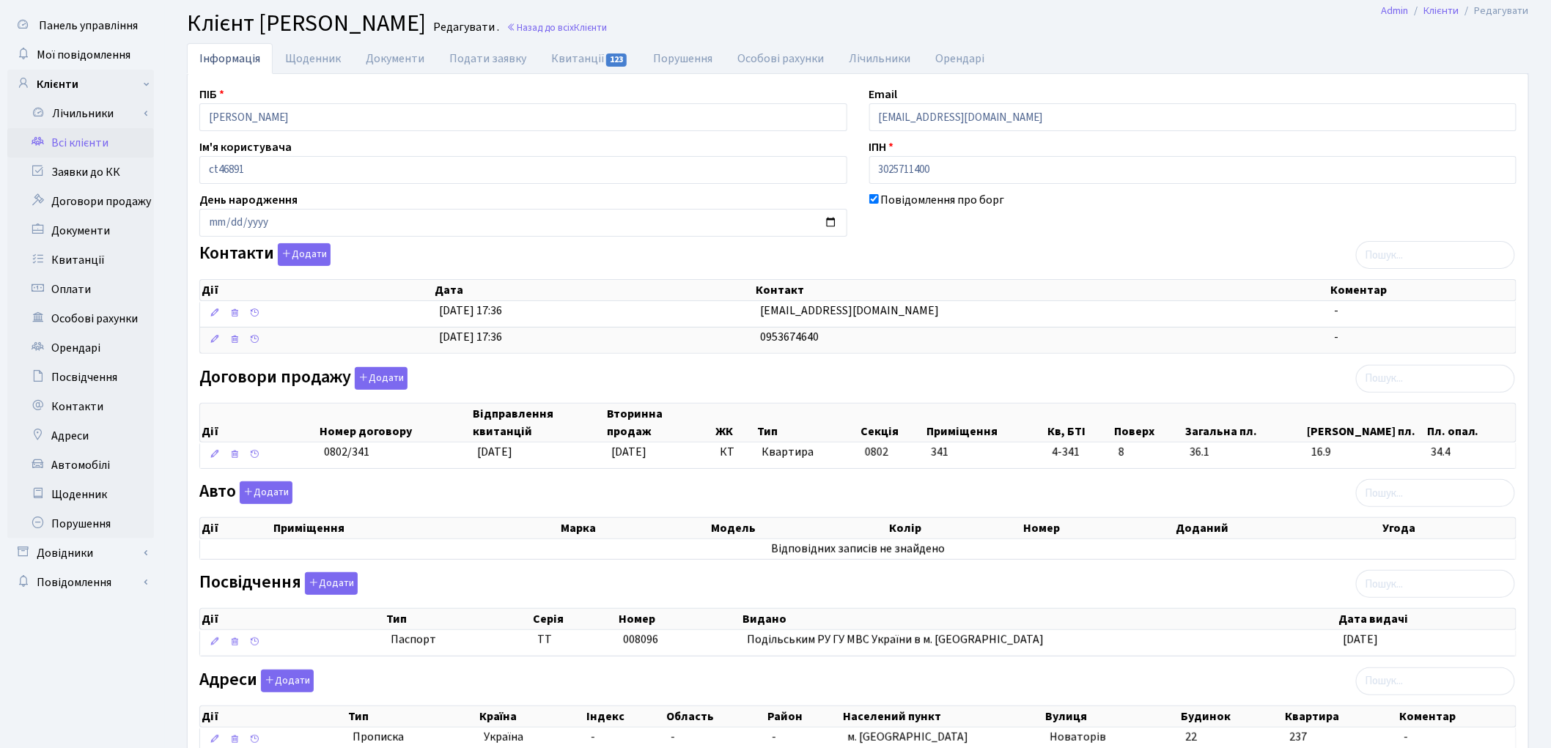
scroll to position [4, 0]
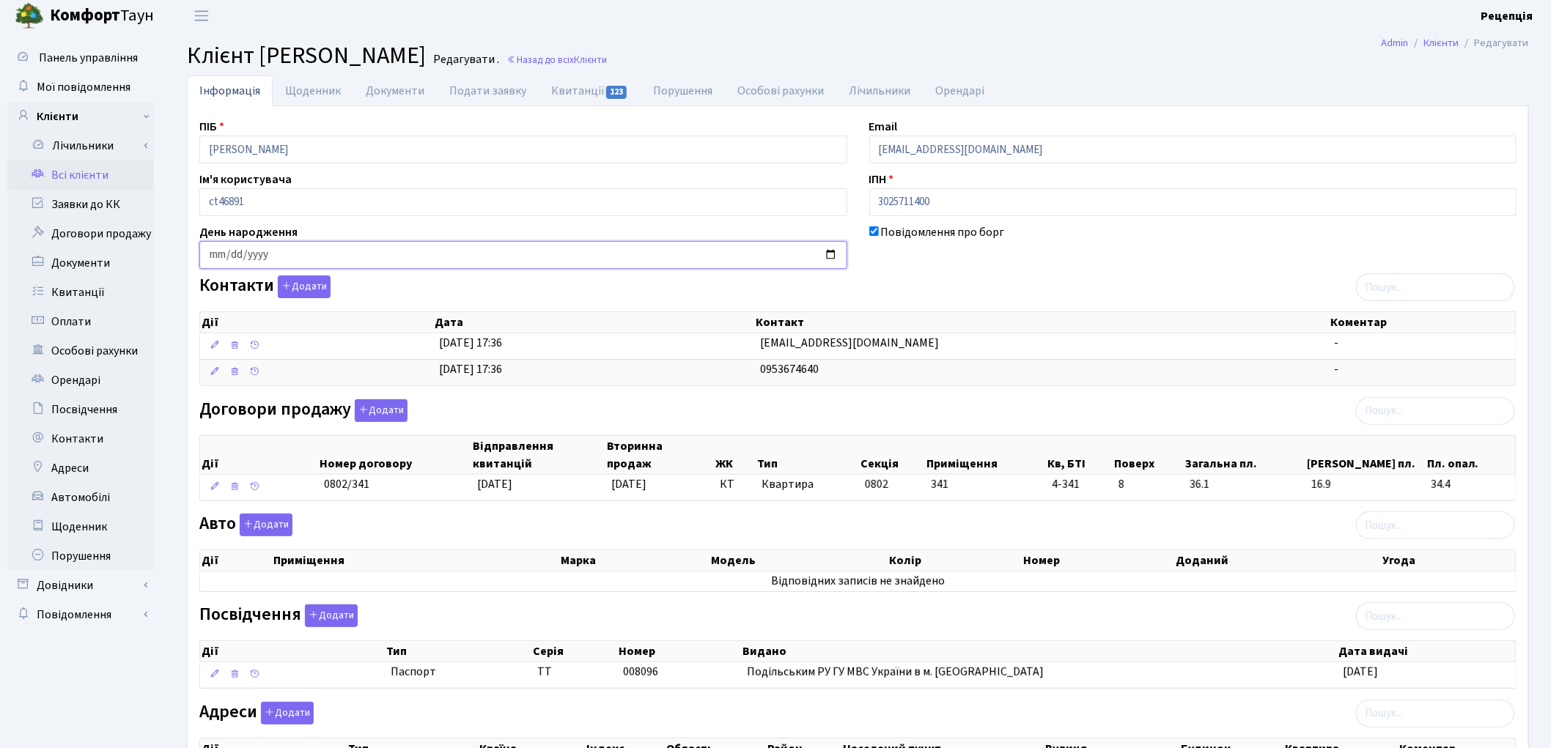
click at [211, 258] on input "date" at bounding box center [523, 255] width 648 height 28
type input "1982-11-03"
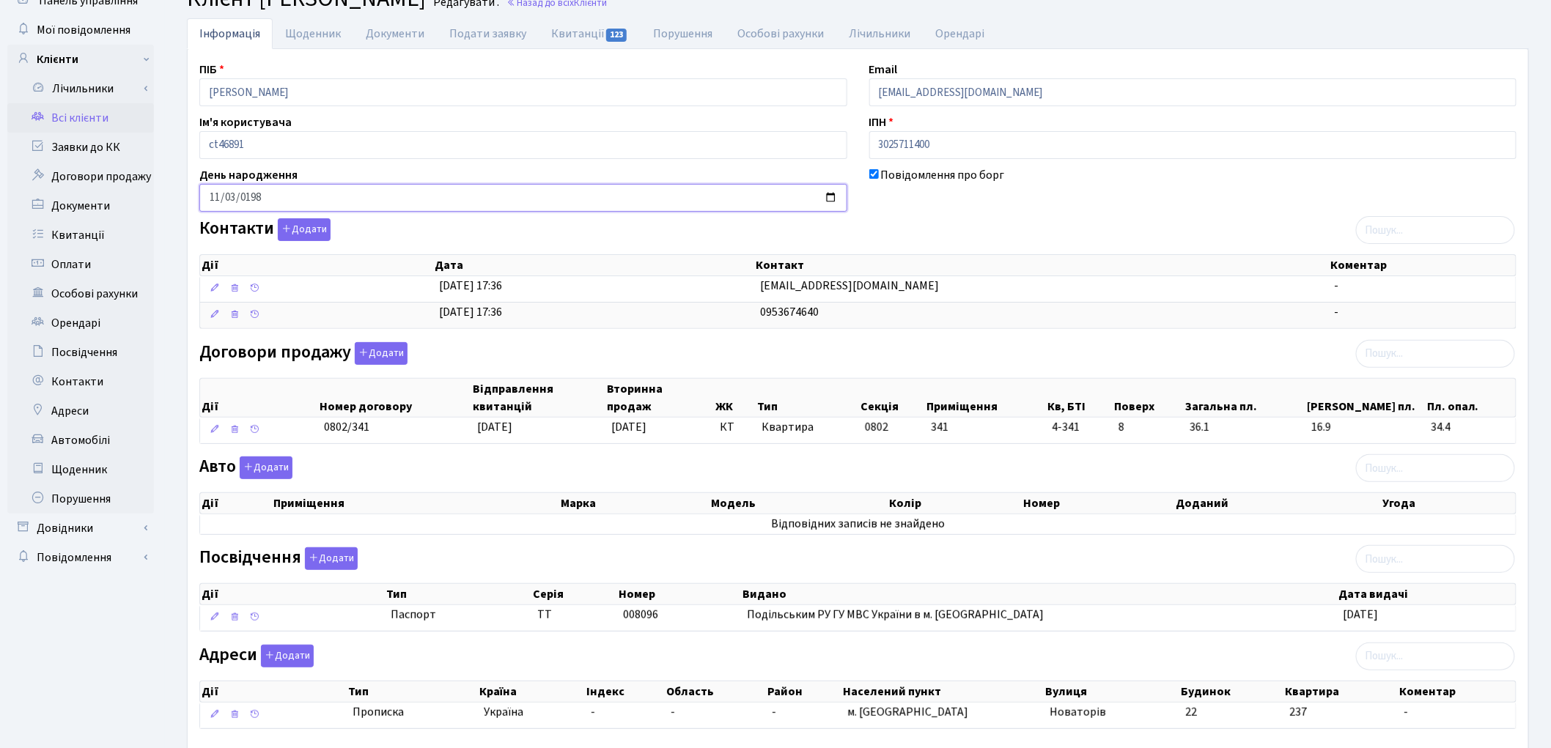
scroll to position [148, 0]
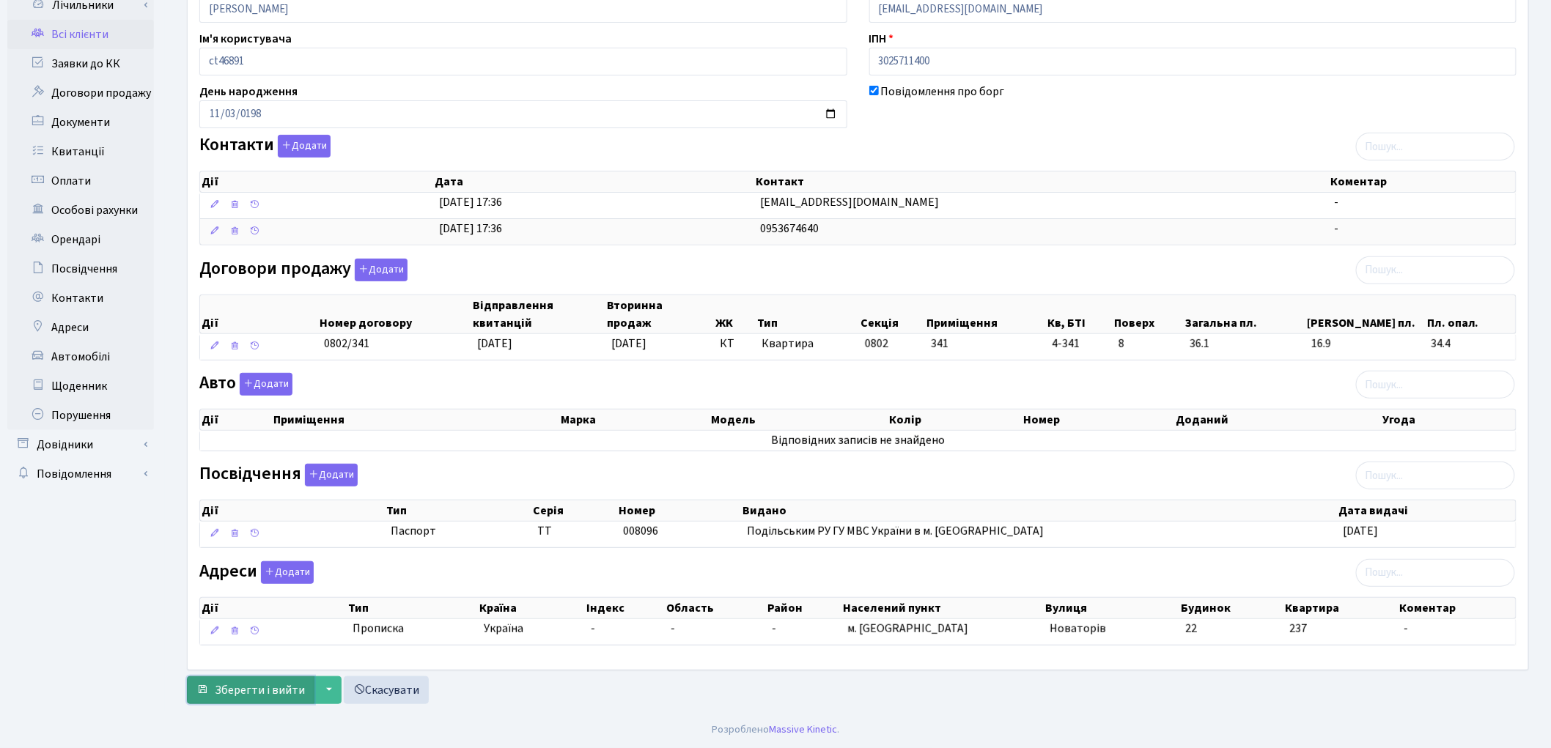
click at [257, 685] on span "Зберегти і вийти" at bounding box center [260, 691] width 90 height 16
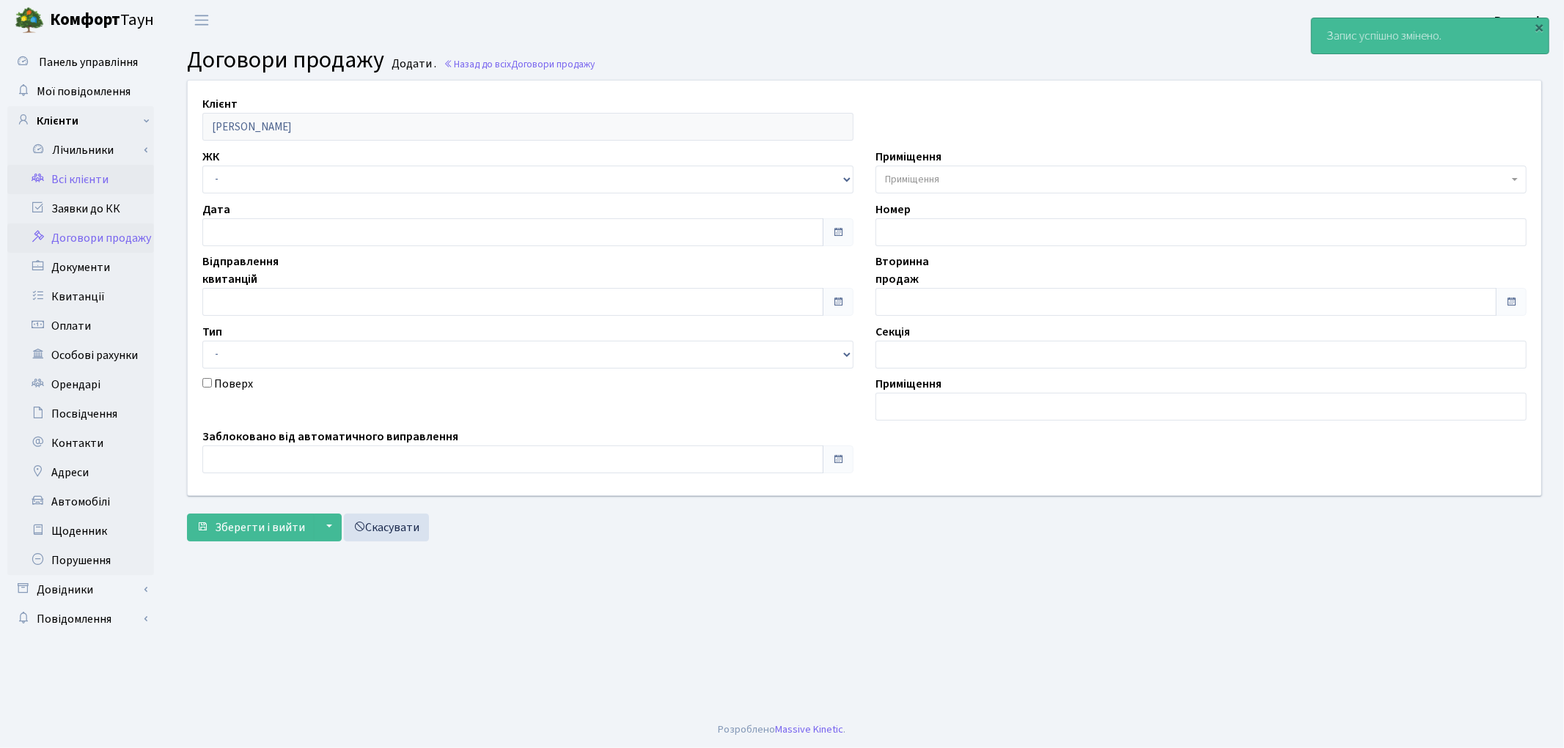
click at [88, 166] on link "Всі клієнти" at bounding box center [80, 179] width 147 height 29
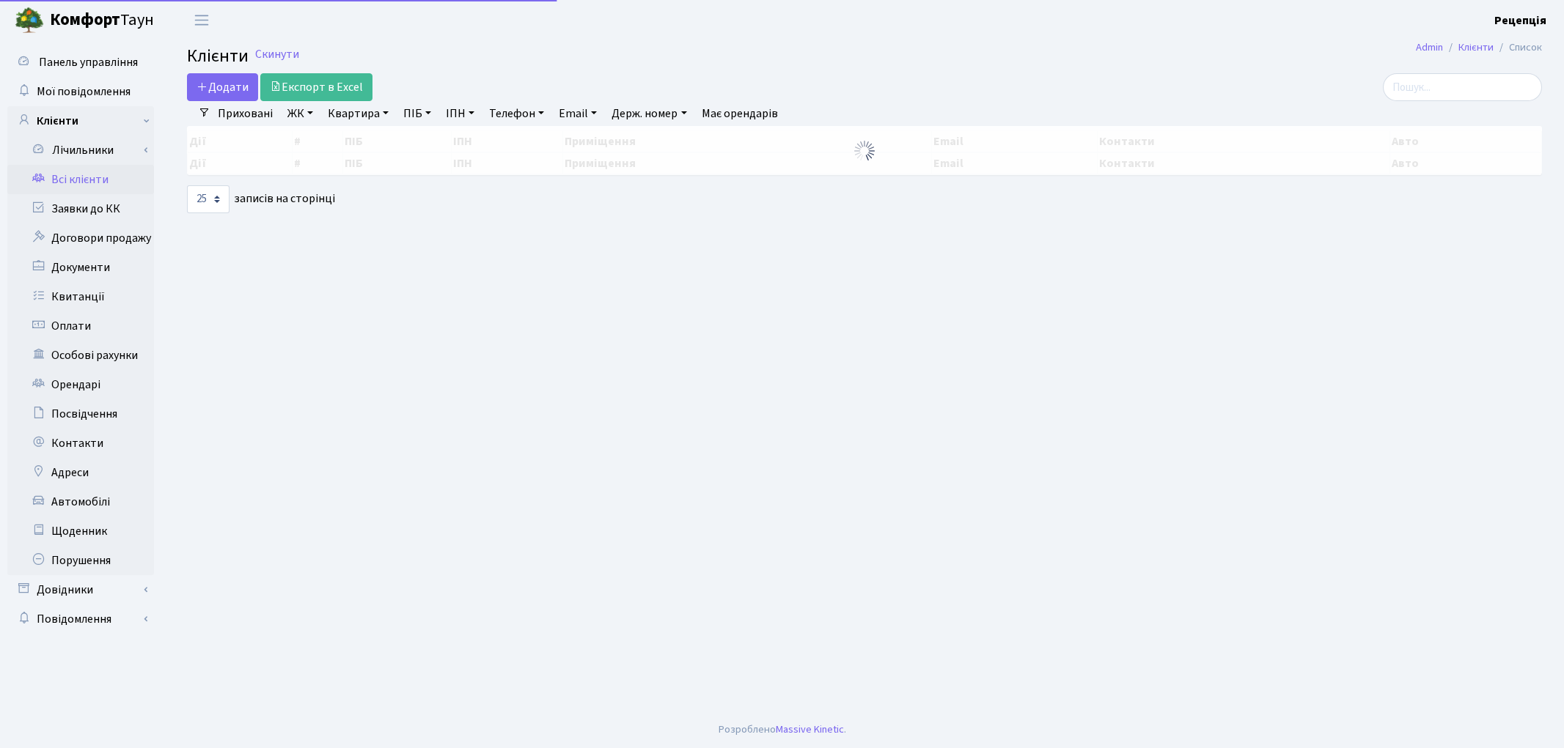
select select "25"
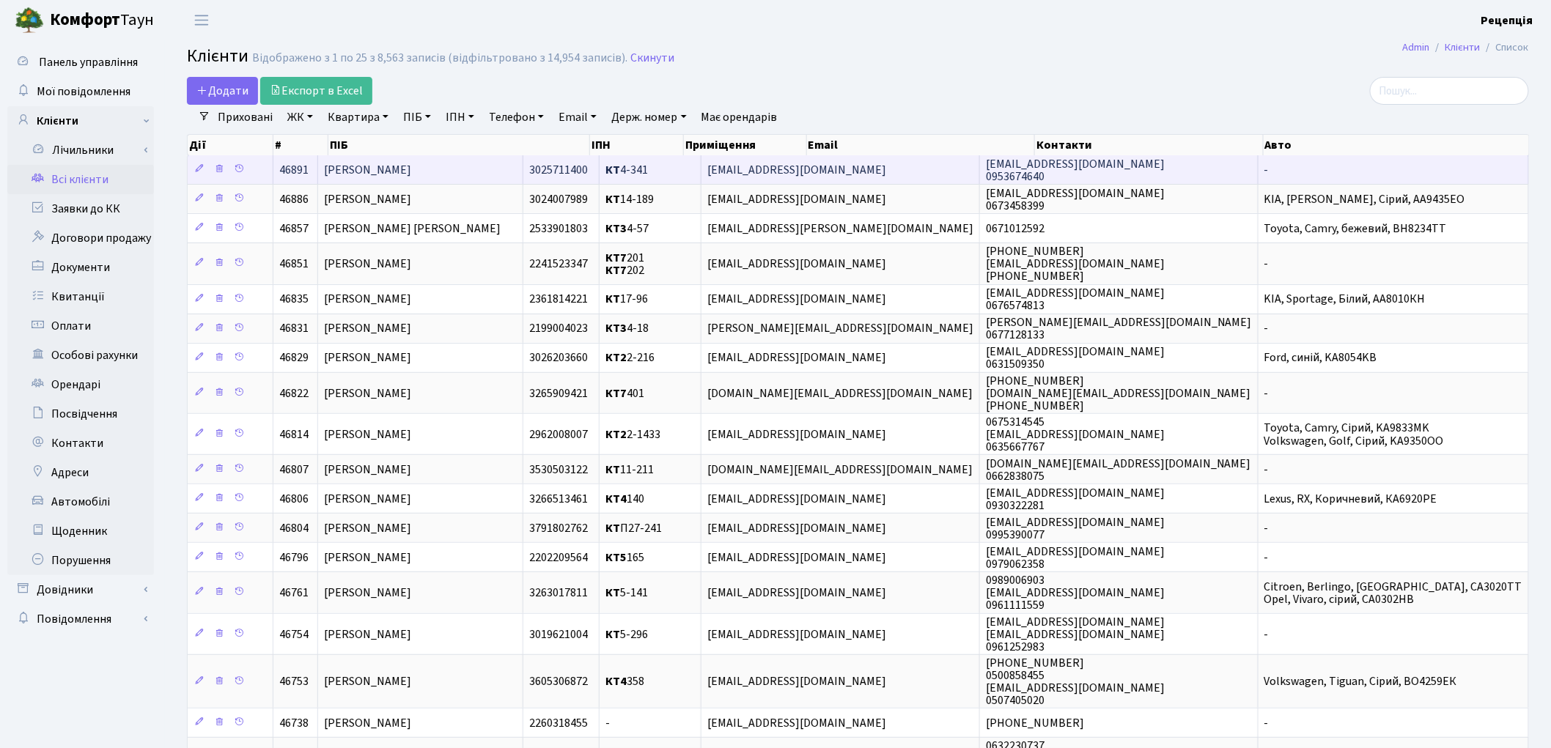
click at [411, 162] on span "[PERSON_NAME]" at bounding box center [367, 170] width 87 height 16
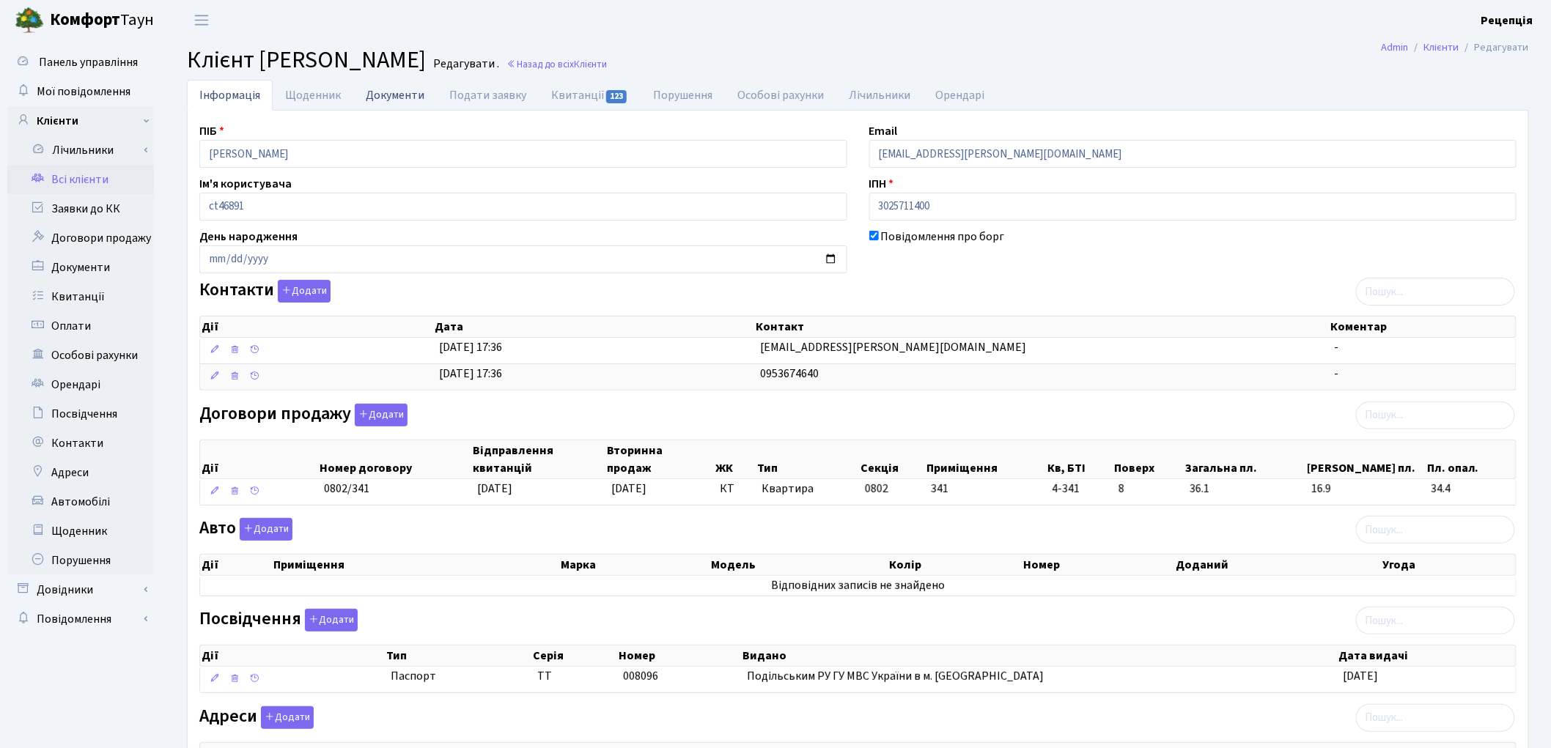
click at [403, 100] on link "Документи" at bounding box center [395, 95] width 84 height 30
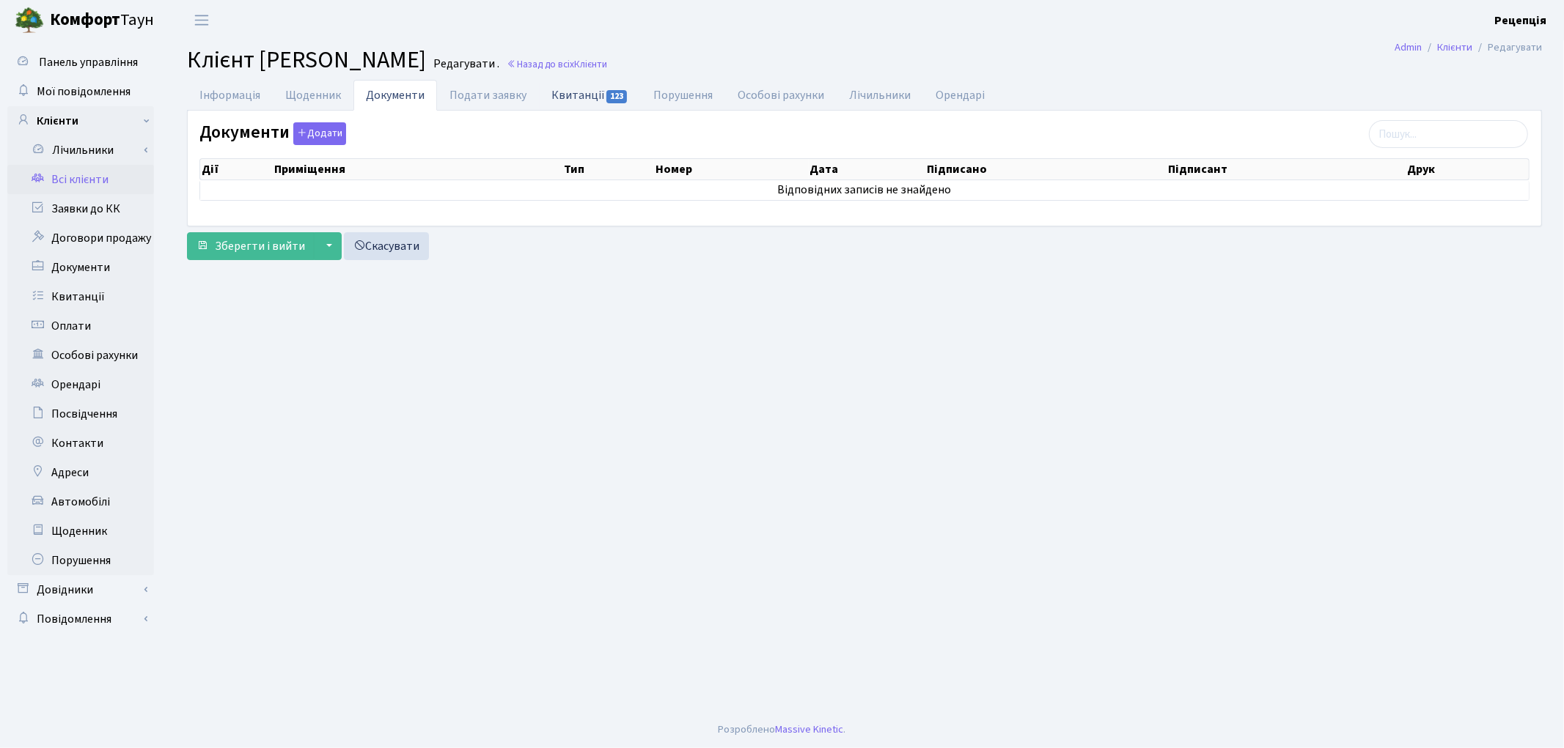
click at [575, 106] on link "Квитанції 123" at bounding box center [590, 95] width 102 height 30
select select "25"
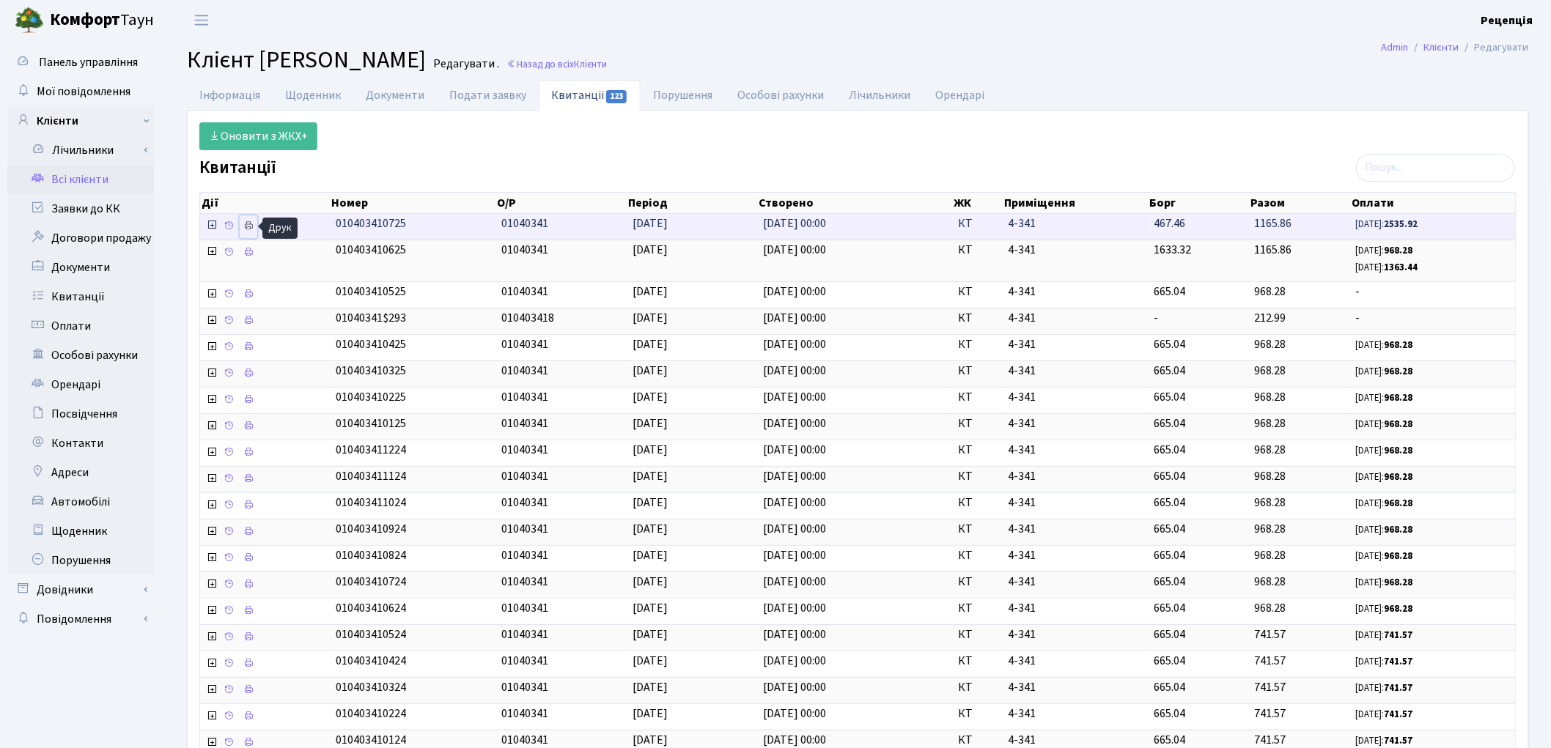
click at [246, 224] on icon at bounding box center [248, 226] width 10 height 10
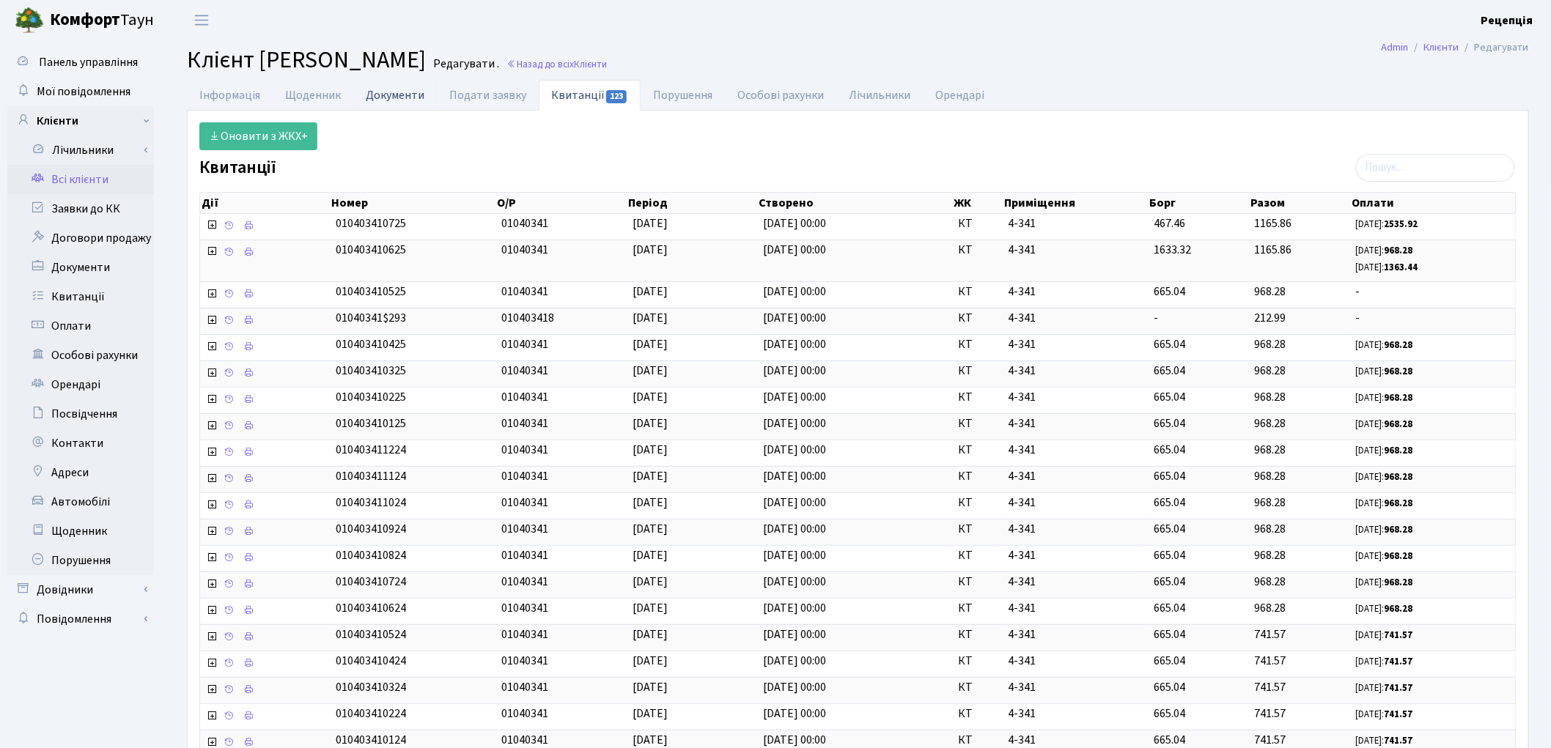
click at [397, 96] on link "Документи" at bounding box center [395, 95] width 84 height 30
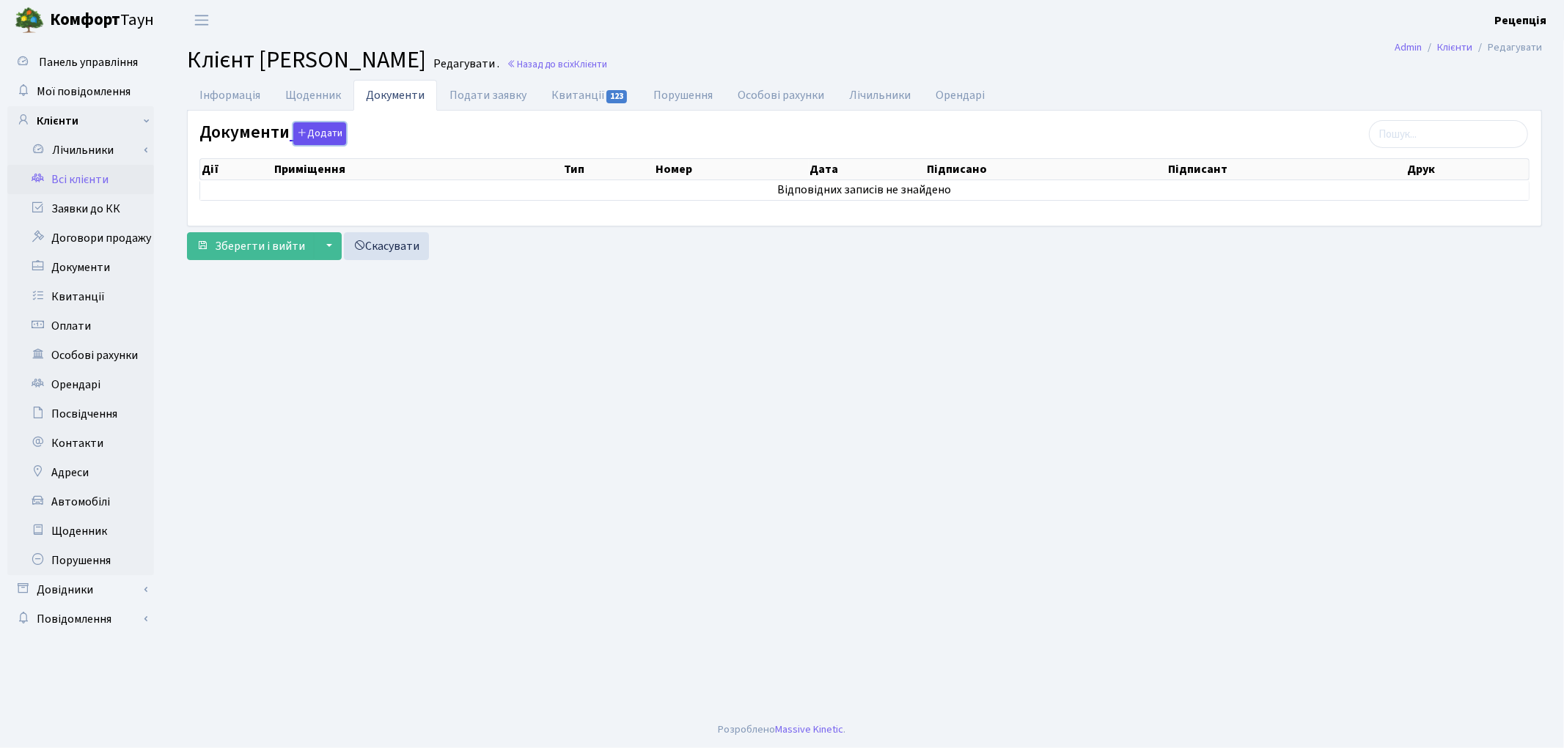
click at [327, 128] on button "Додати" at bounding box center [319, 133] width 53 height 23
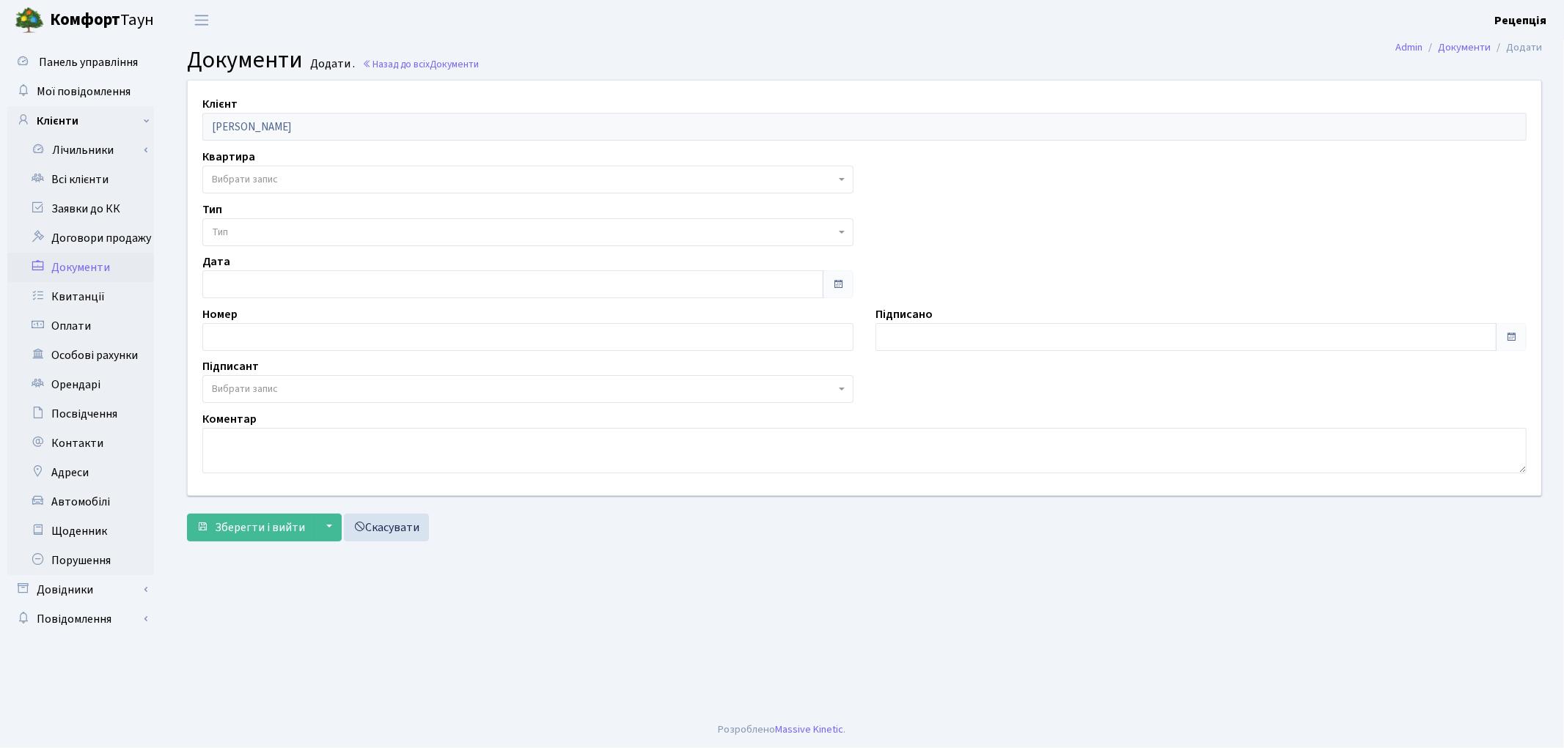
click at [270, 180] on span "Вибрати запис" at bounding box center [245, 179] width 66 height 15
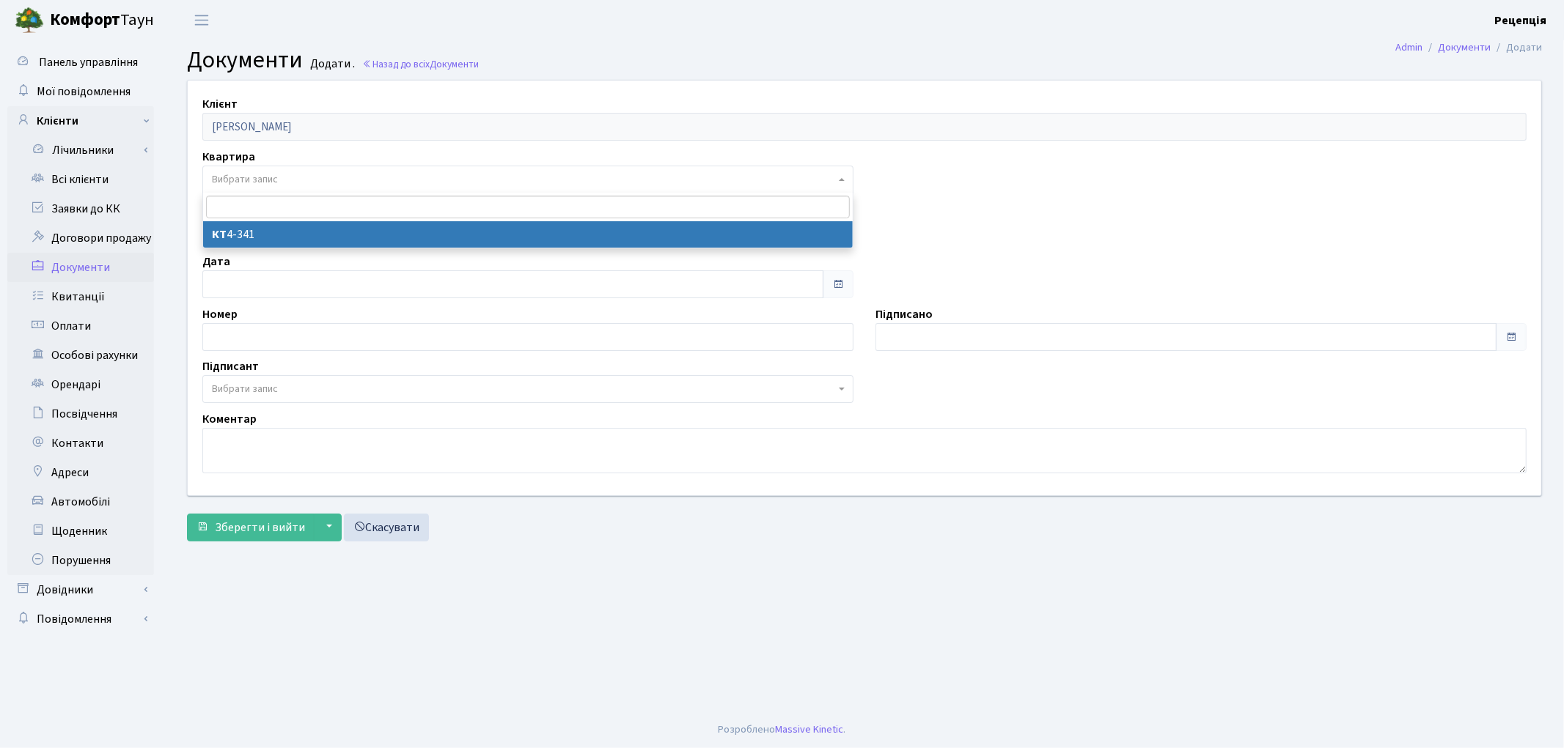
select select "178234"
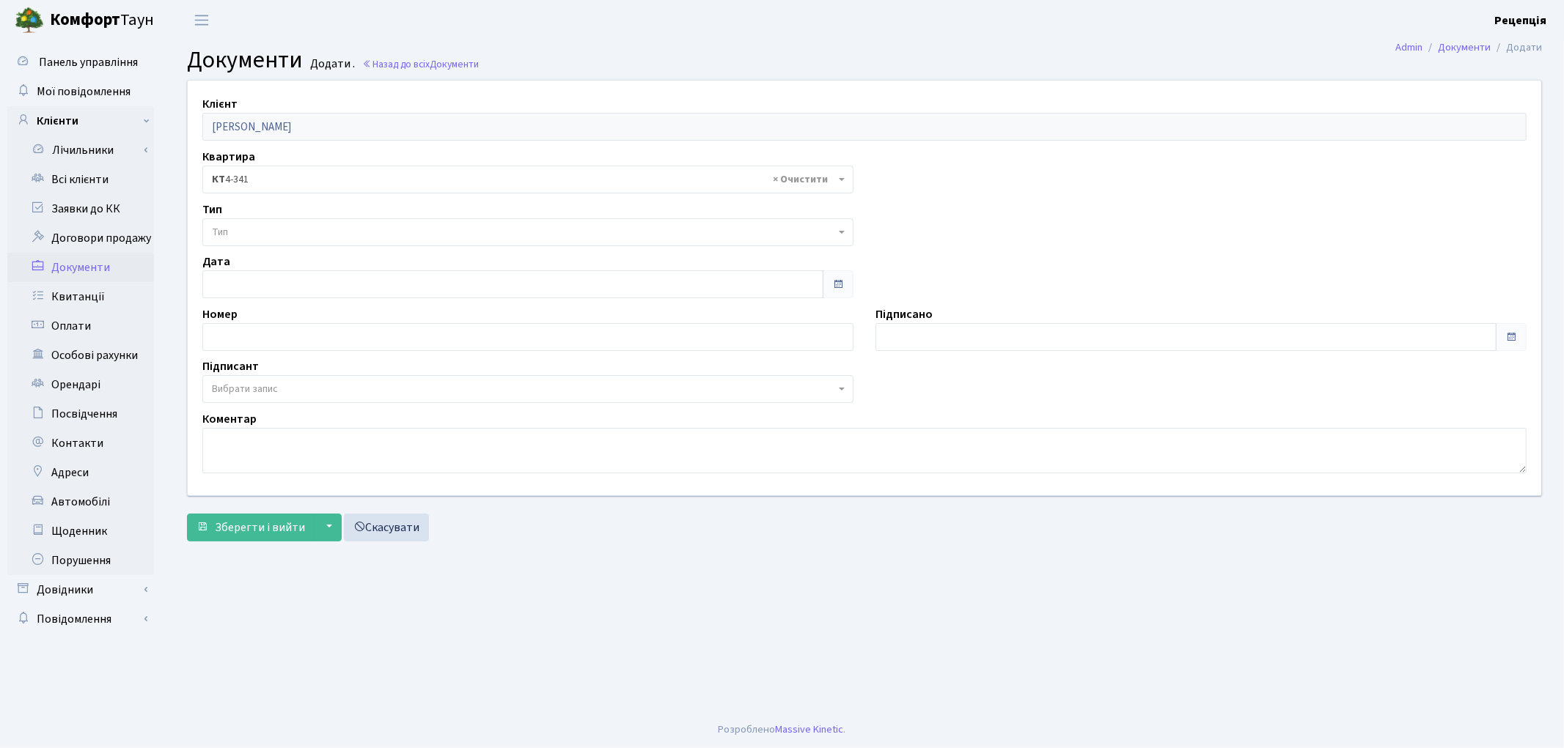
click at [252, 235] on span "Тип" at bounding box center [523, 232] width 623 height 15
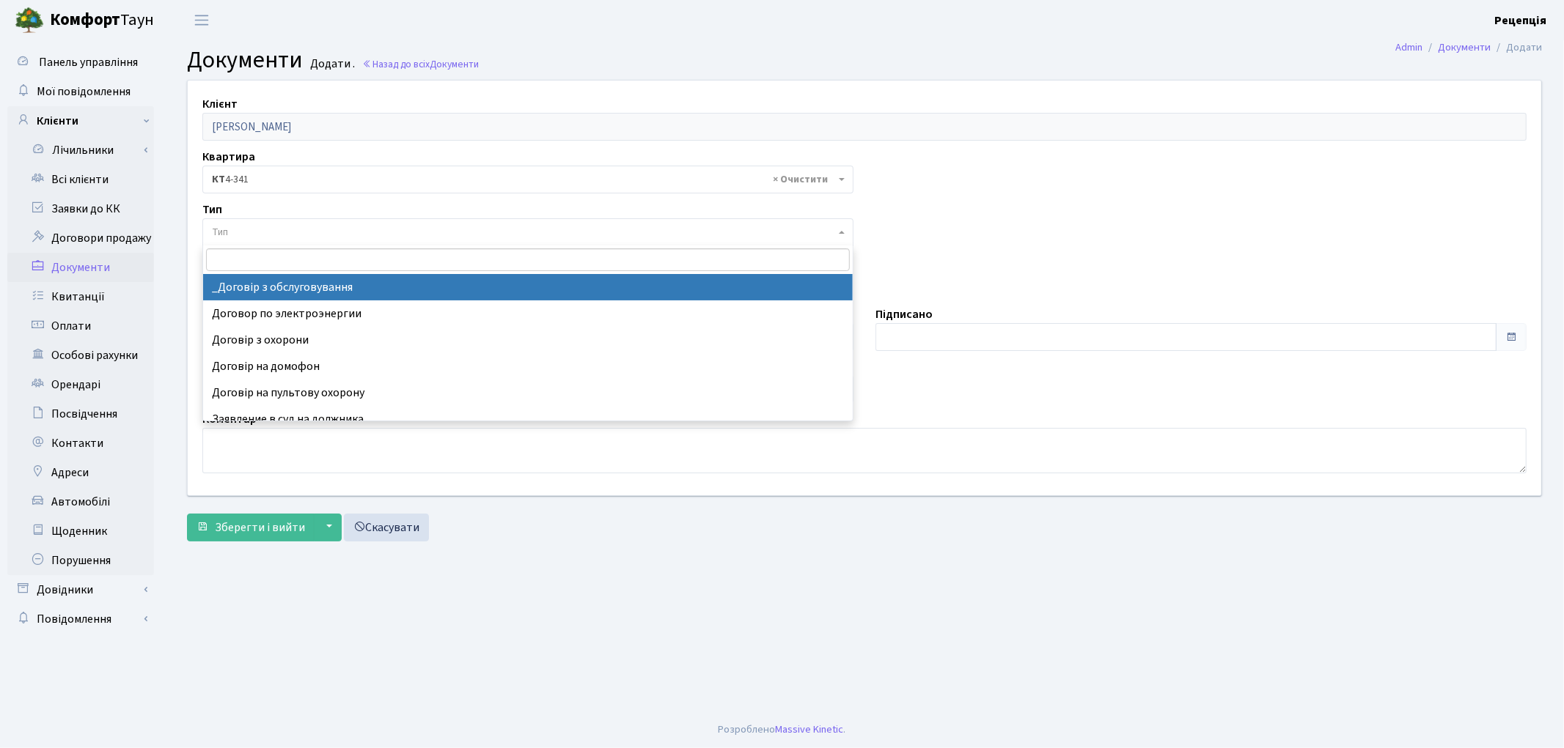
select select "289"
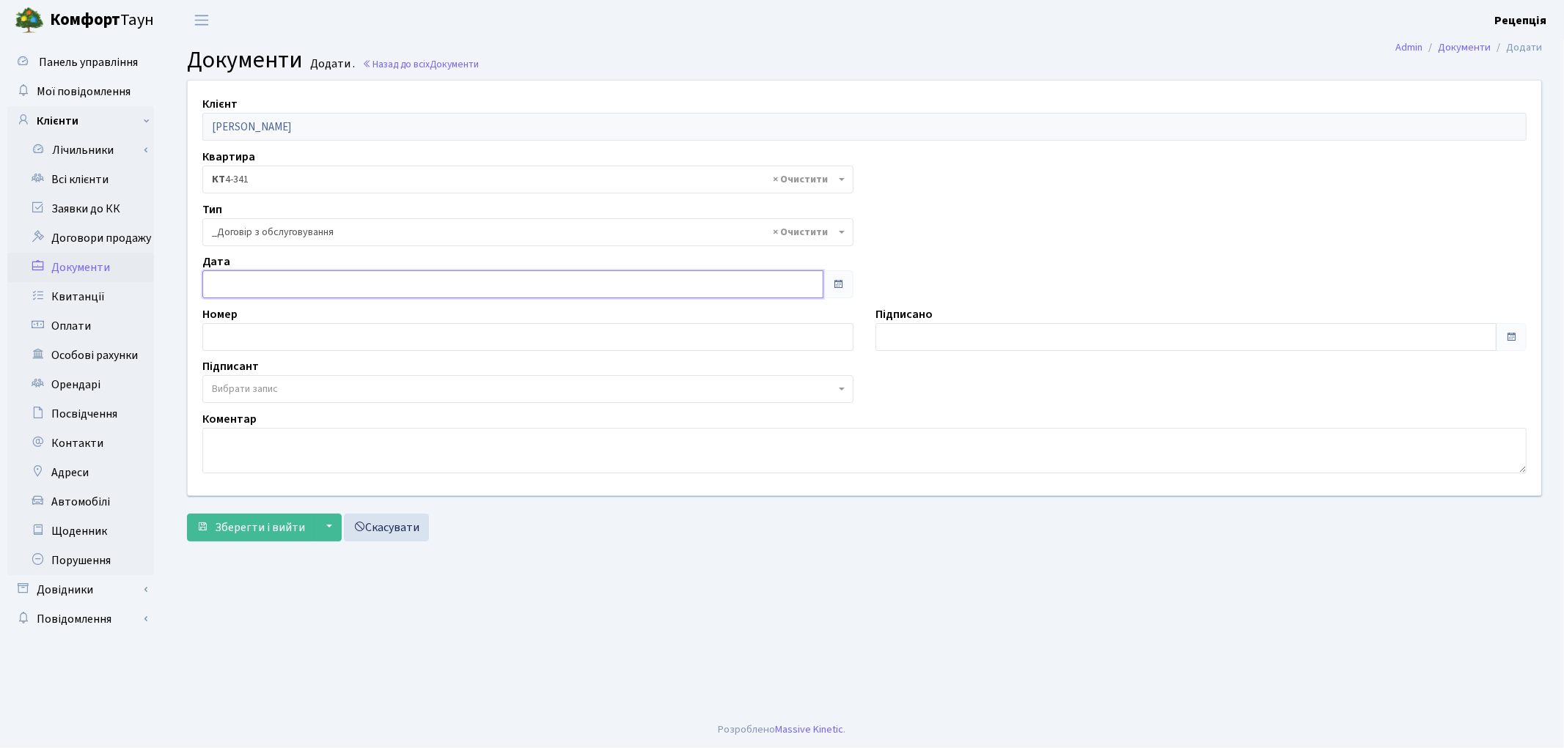
type input "[DATE]"
click at [287, 287] on input "[DATE]" at bounding box center [512, 285] width 621 height 28
type input "[DATE]"
click at [935, 332] on input "[DATE]" at bounding box center [1185, 337] width 621 height 28
click at [246, 392] on span "Вибрати запис" at bounding box center [245, 389] width 66 height 15
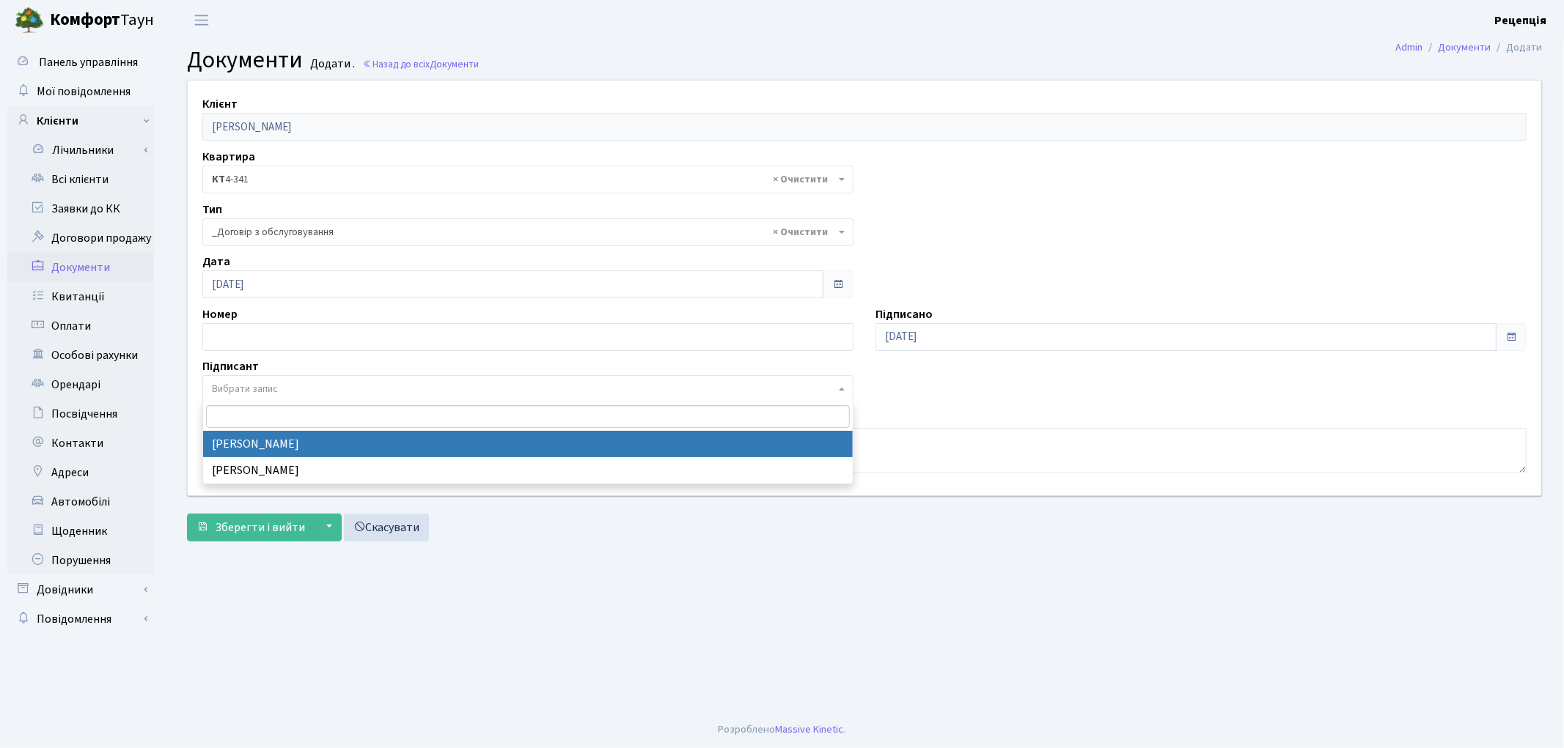
select select "74"
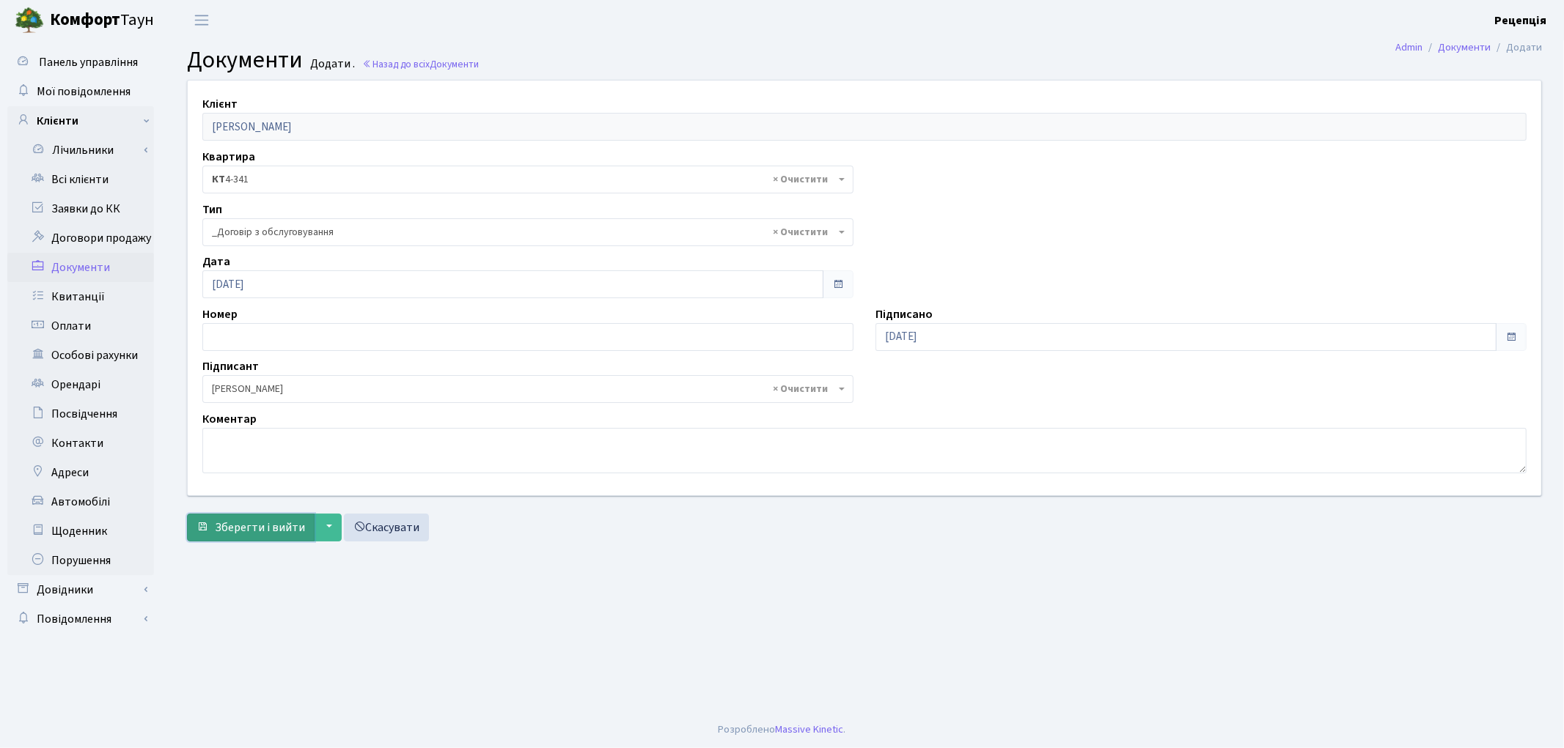
click at [225, 521] on span "Зберегти і вийти" at bounding box center [260, 528] width 90 height 16
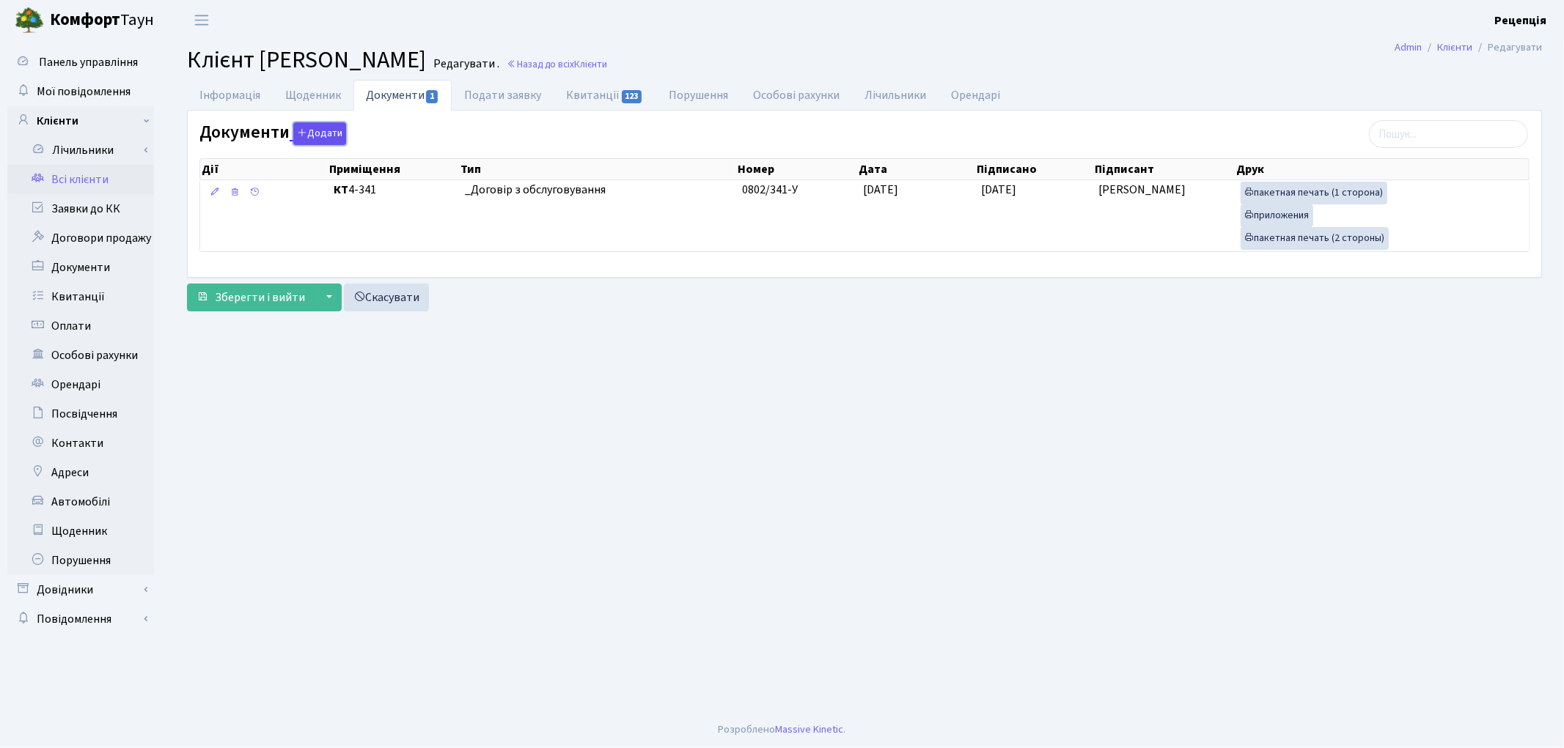
click at [319, 129] on button "Додати" at bounding box center [319, 133] width 53 height 23
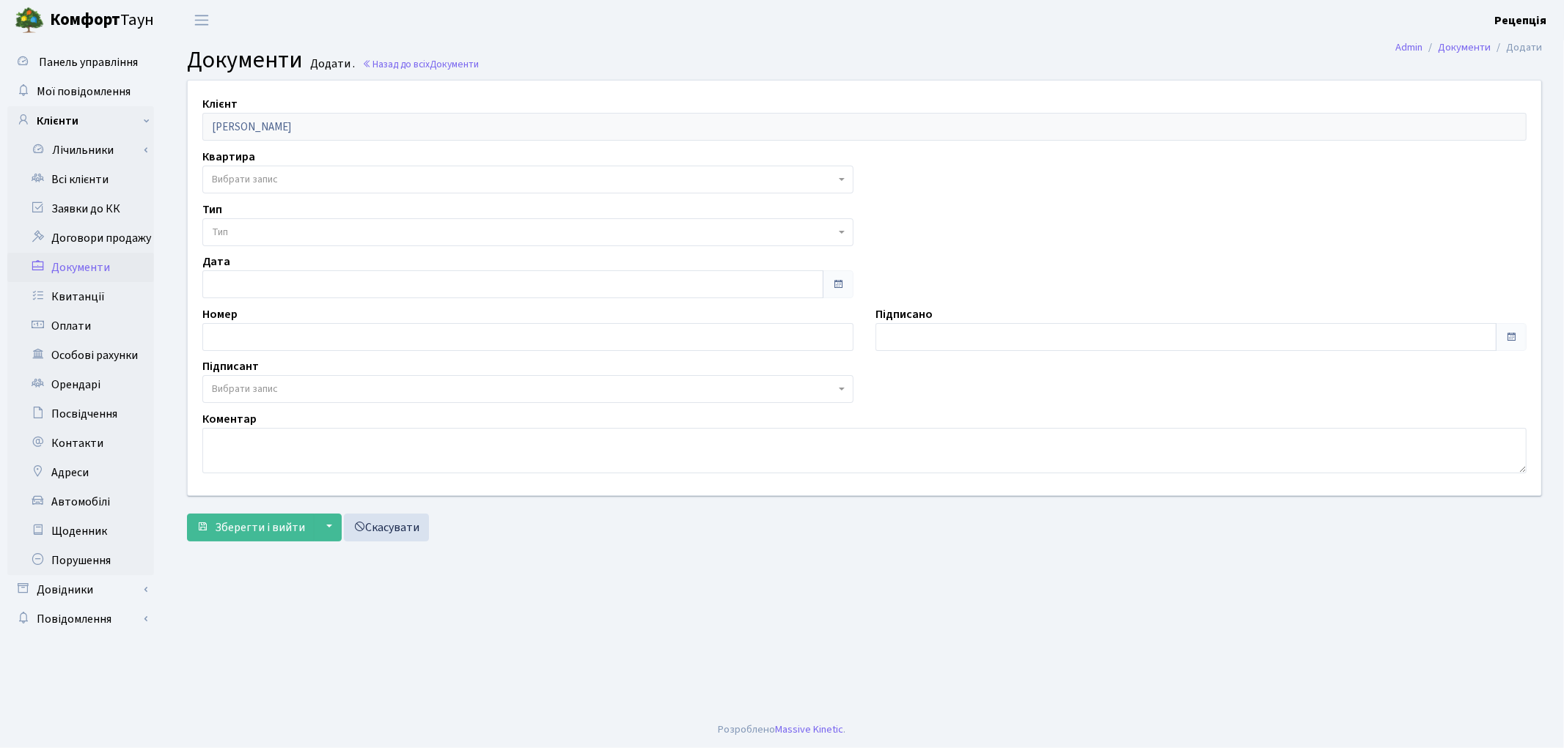
click at [244, 185] on span "Вибрати запис" at bounding box center [245, 179] width 66 height 15
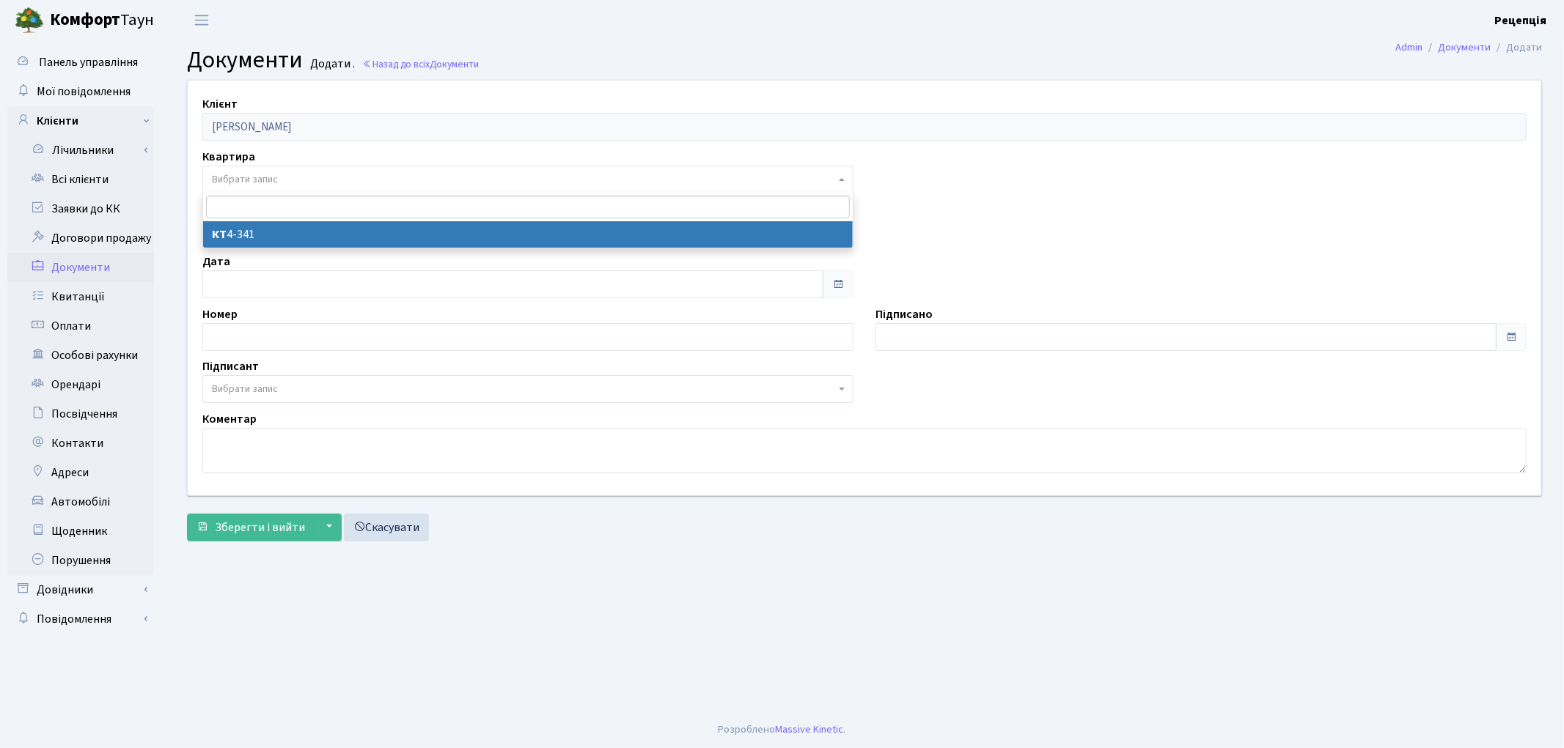
select select "178234"
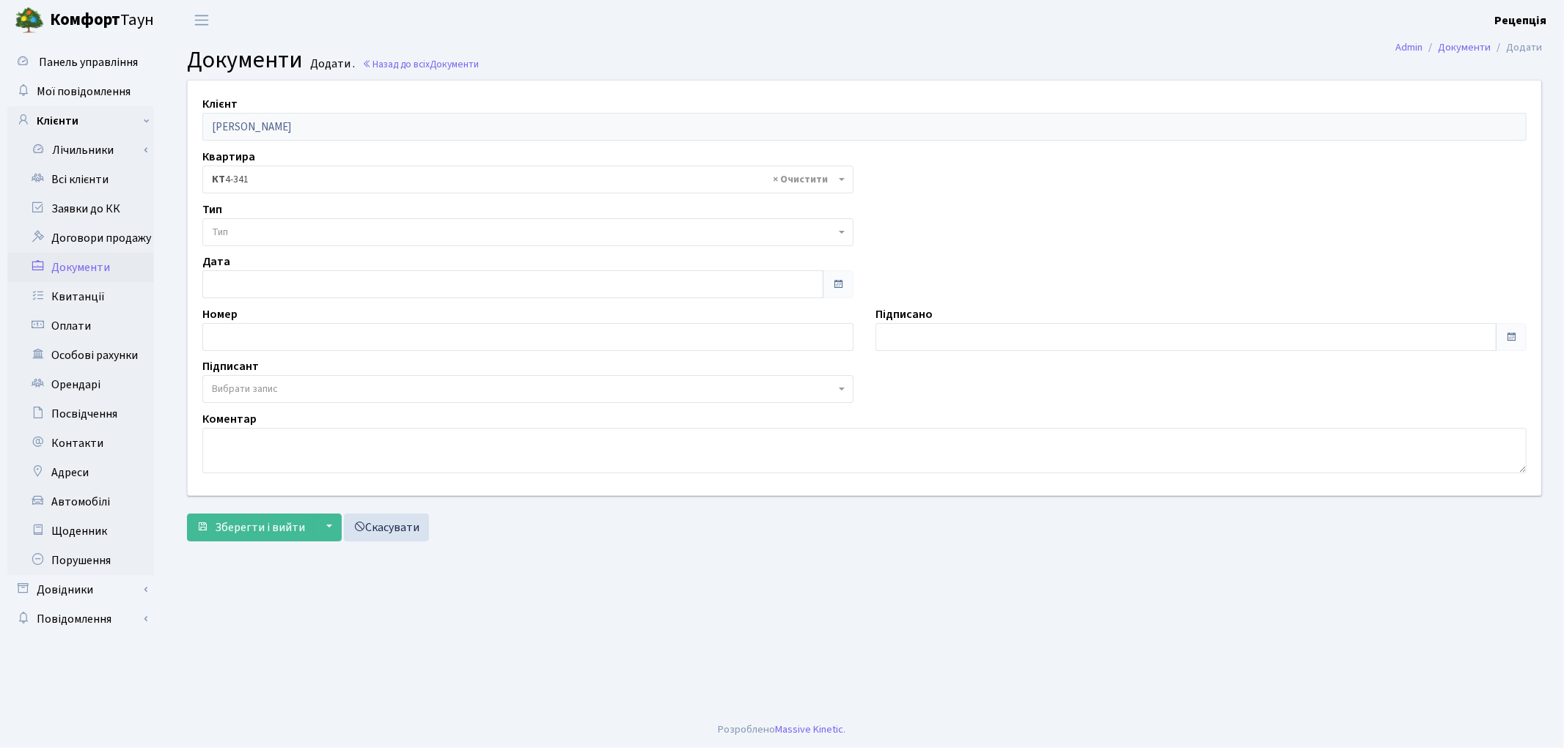
click at [248, 224] on span "Тип" at bounding box center [527, 232] width 651 height 28
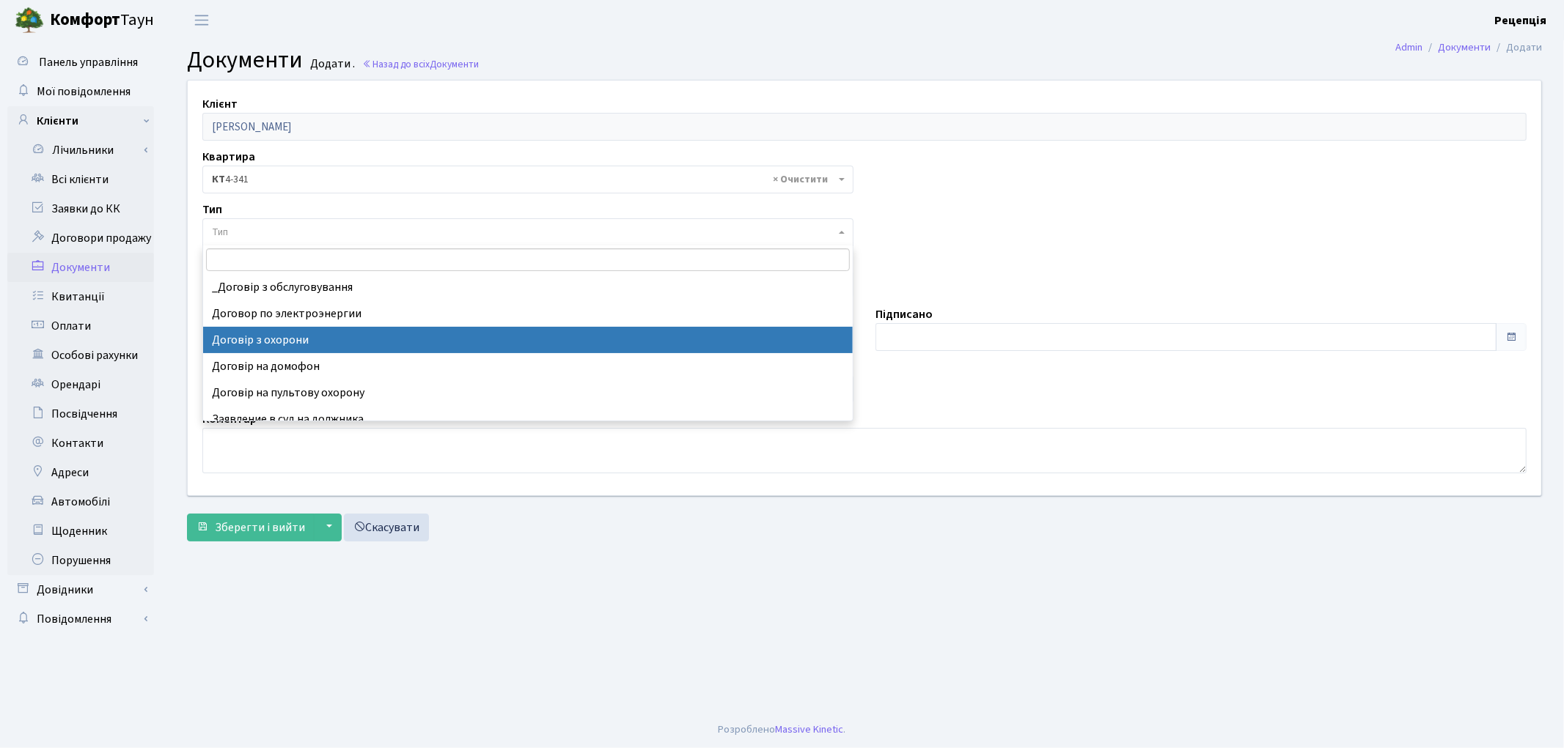
select select "290"
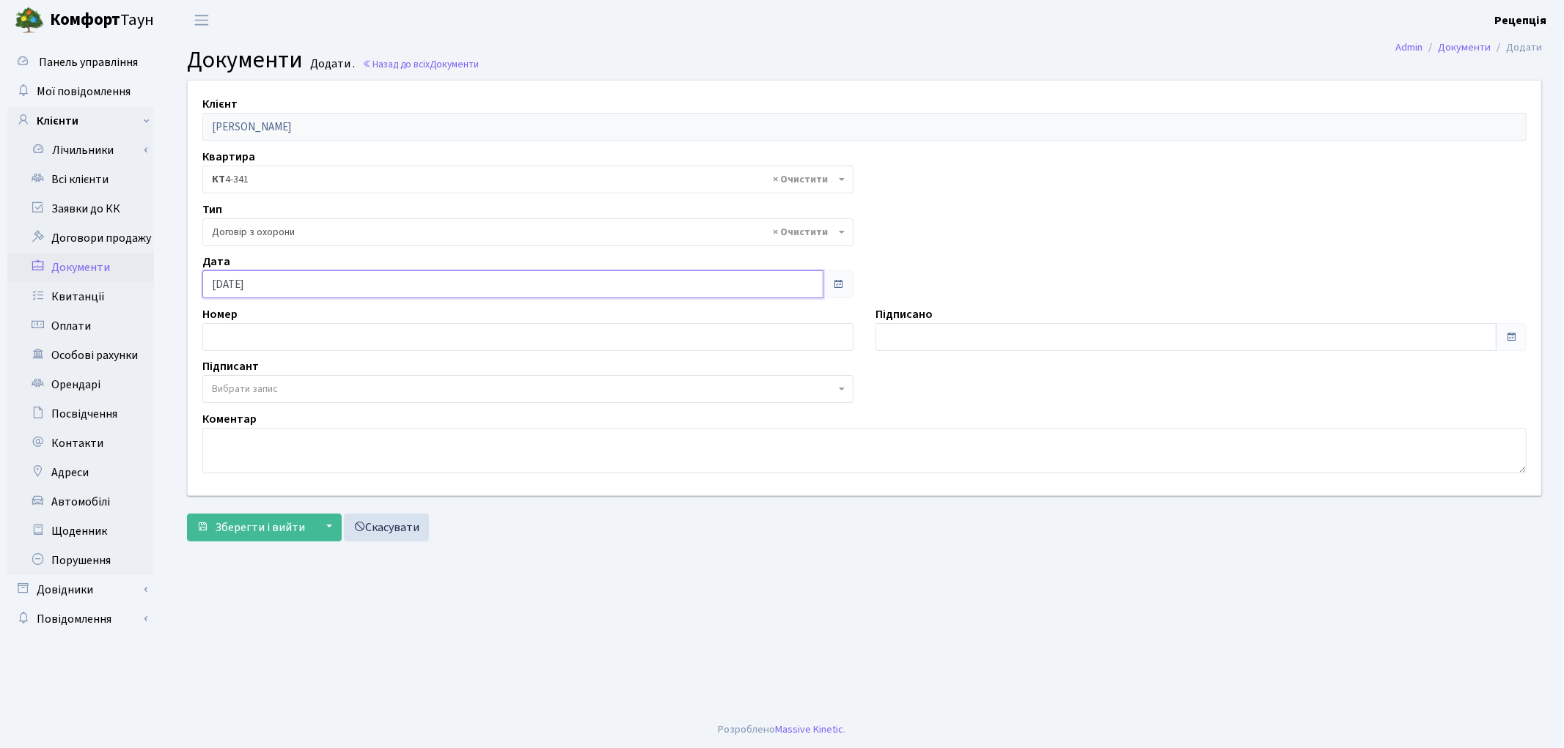
click at [281, 279] on input "[DATE]" at bounding box center [512, 285] width 621 height 28
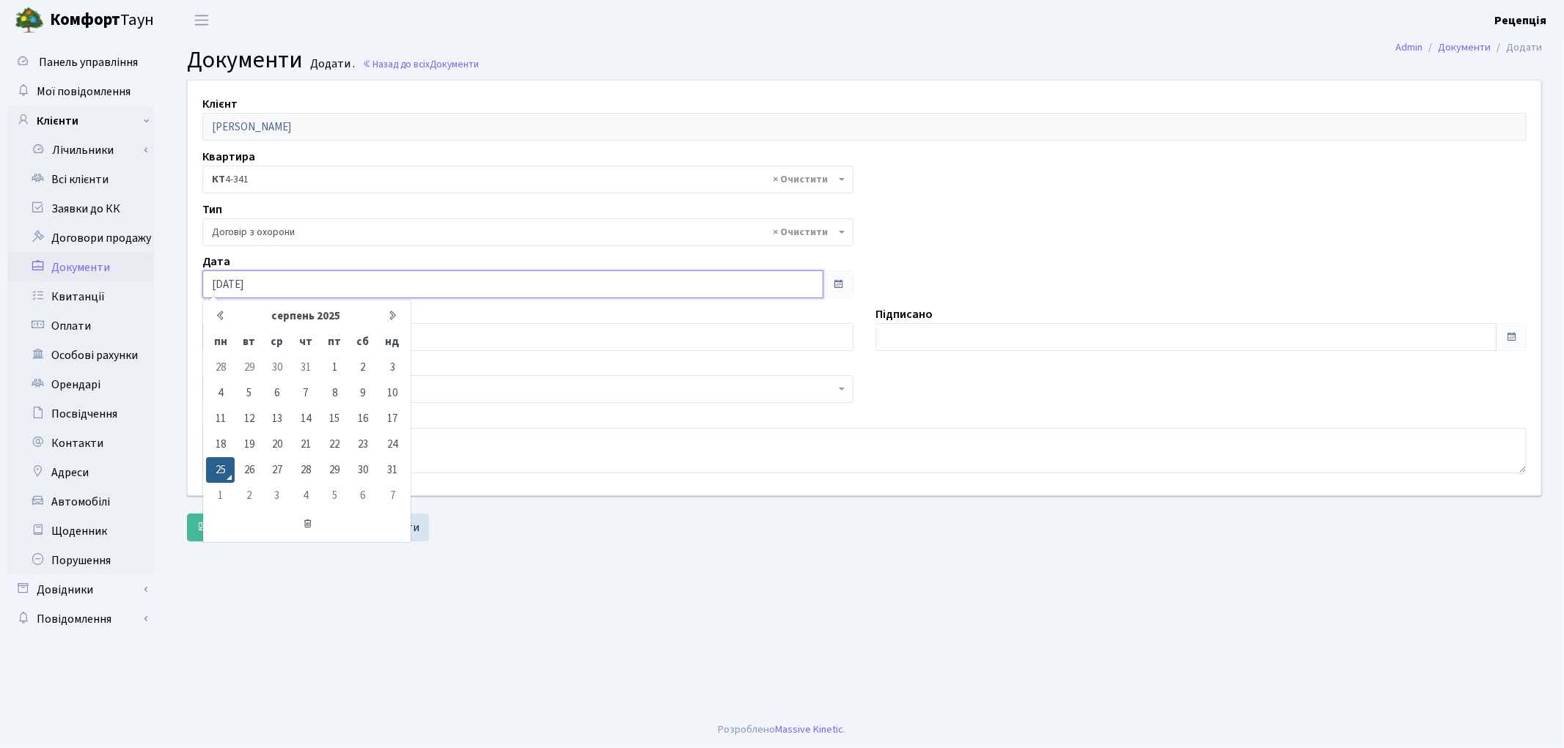
type input "[DATE]"
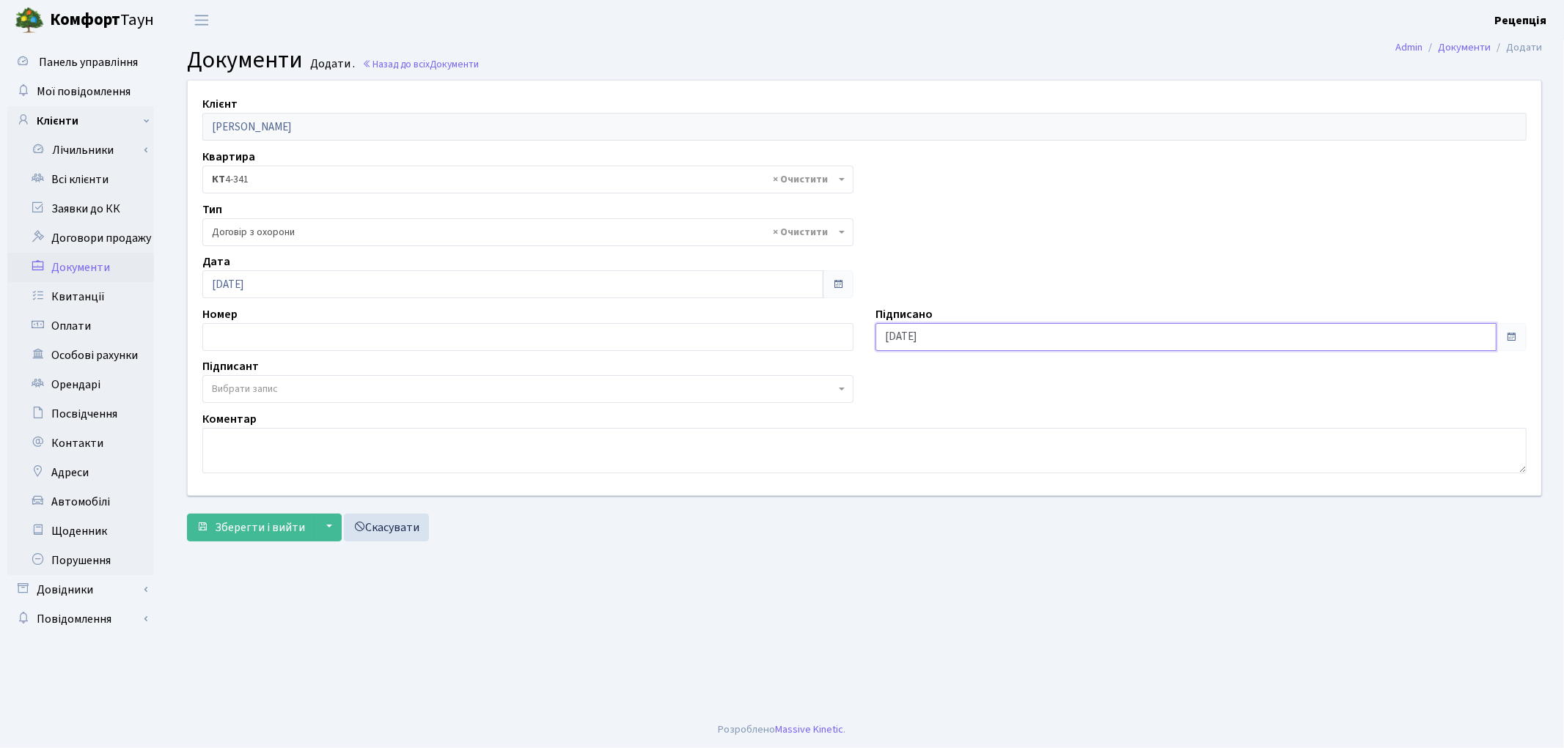
click at [948, 328] on input "[DATE]" at bounding box center [1185, 337] width 621 height 28
type input "[DATE]"
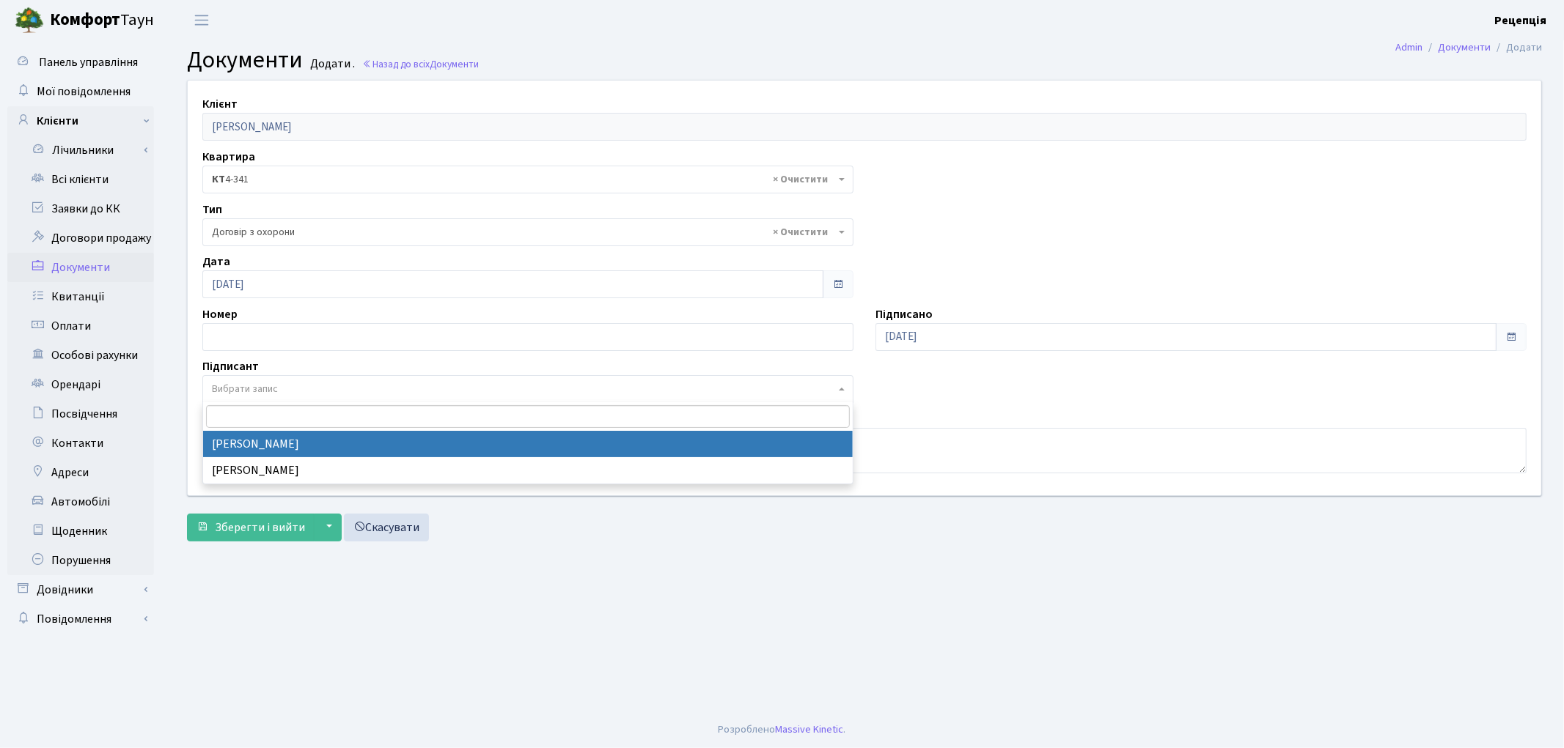
click at [272, 393] on span "Вибрати запис" at bounding box center [245, 389] width 66 height 15
select select "74"
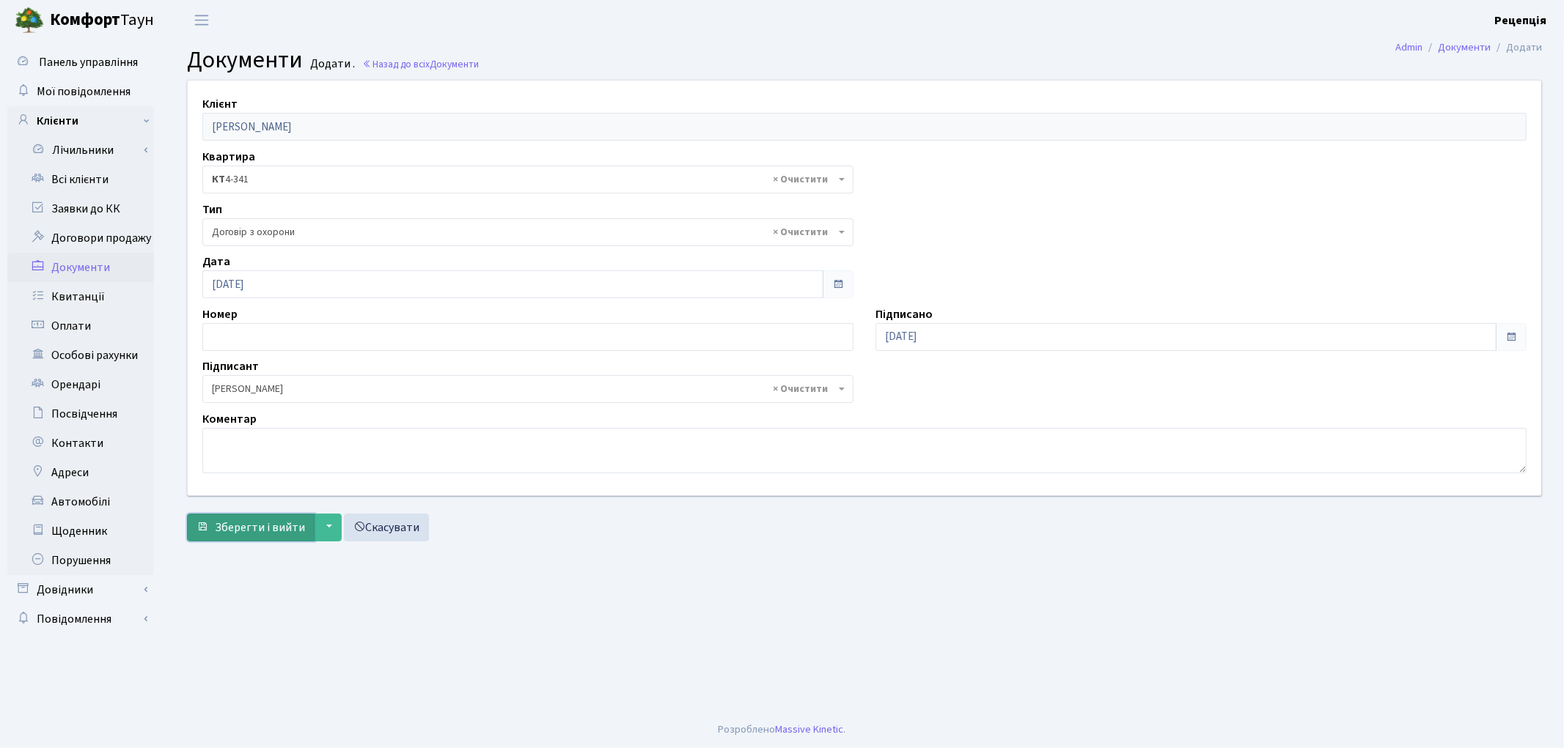
click at [249, 532] on span "Зберегти і вийти" at bounding box center [260, 528] width 90 height 16
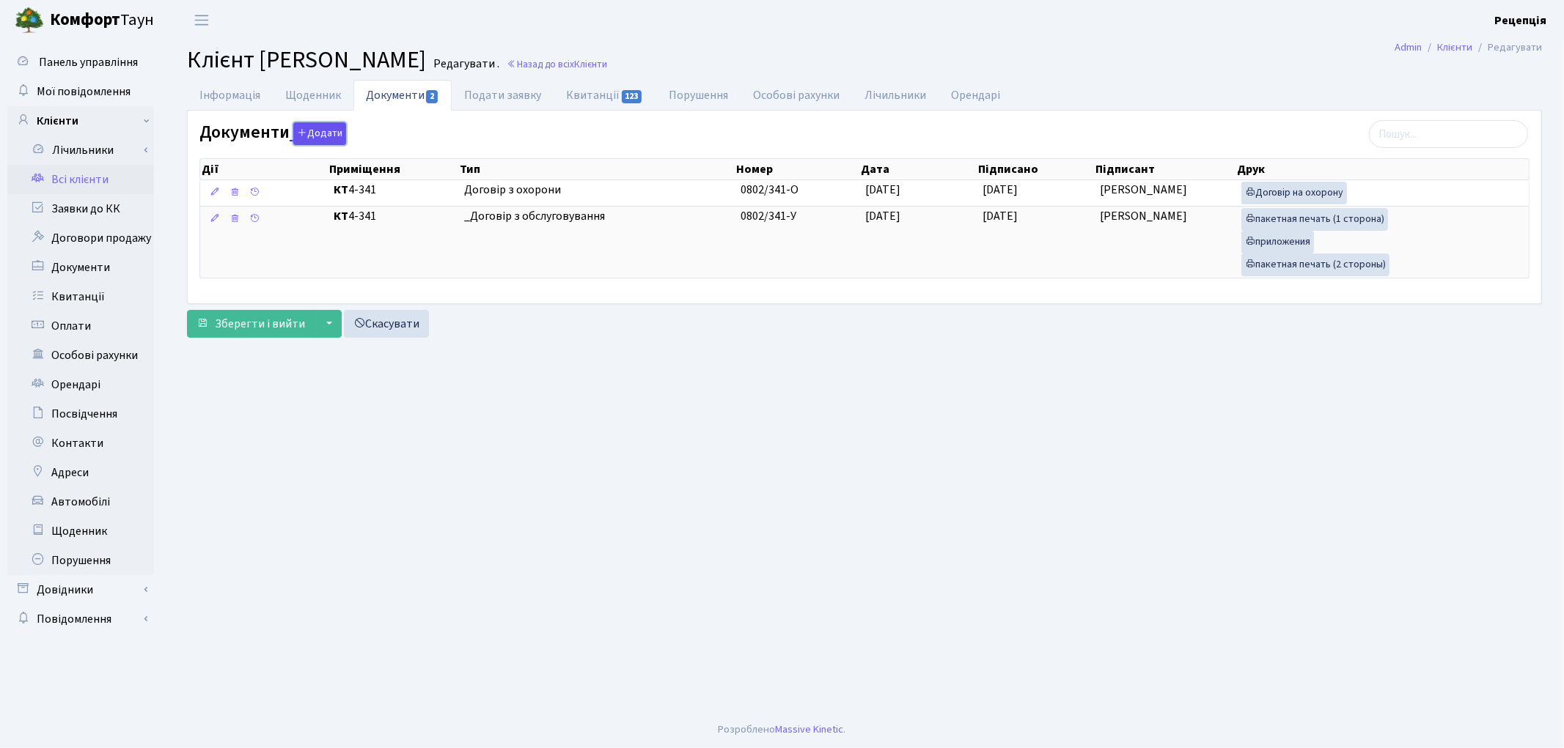
click at [334, 133] on button "Додати" at bounding box center [319, 133] width 53 height 23
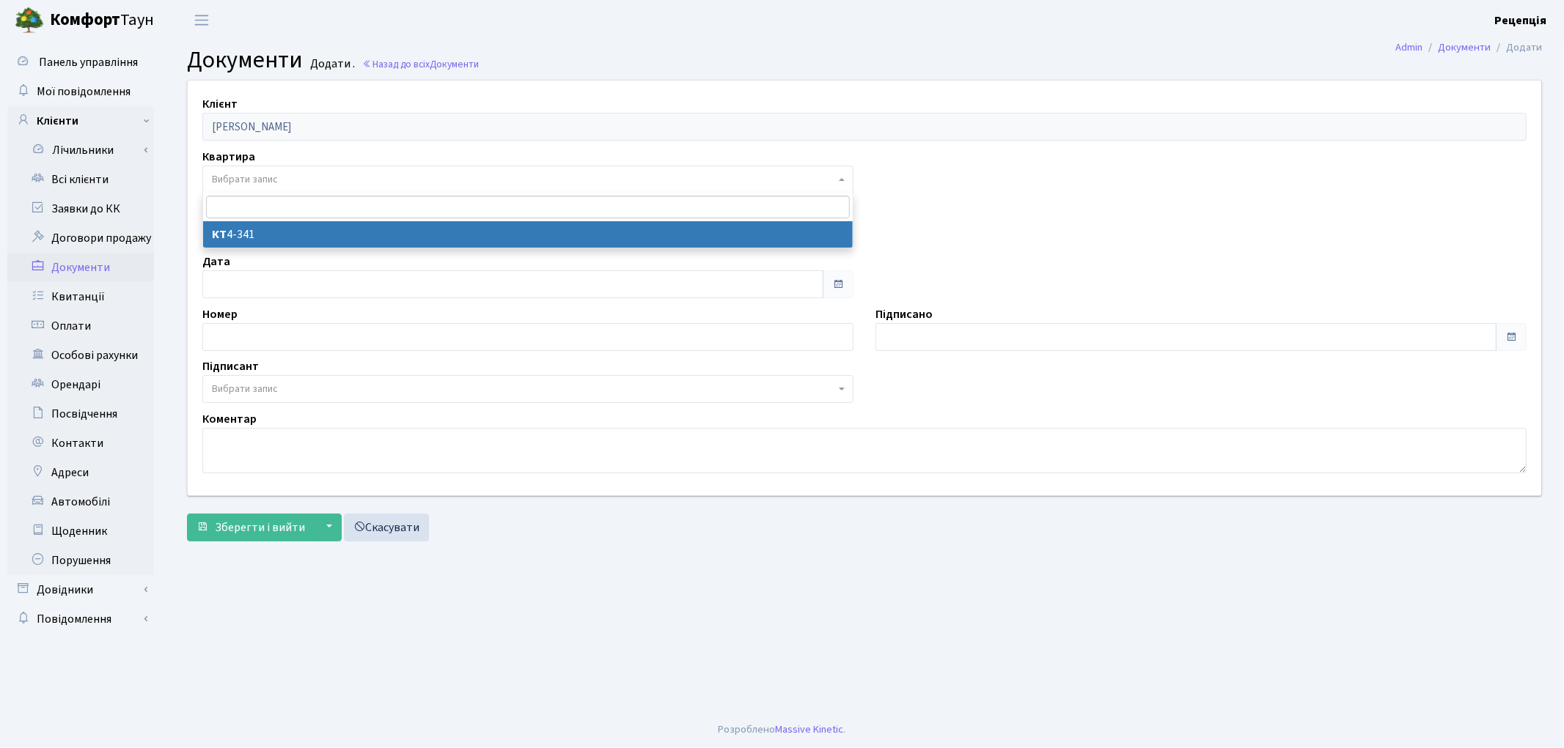
click at [266, 174] on span "Вибрати запис" at bounding box center [245, 179] width 66 height 15
select select "178234"
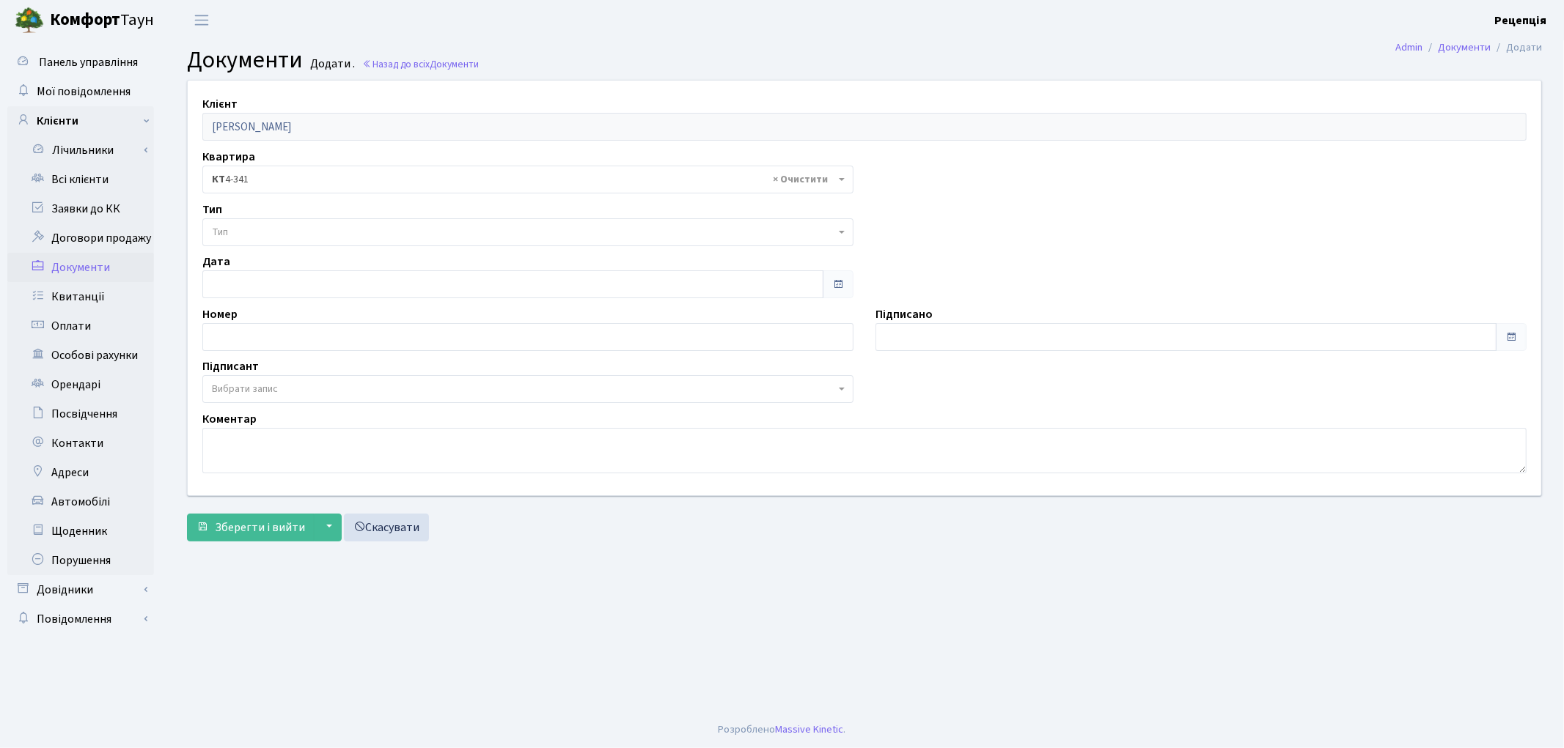
click at [254, 225] on span "Тип" at bounding box center [523, 232] width 623 height 15
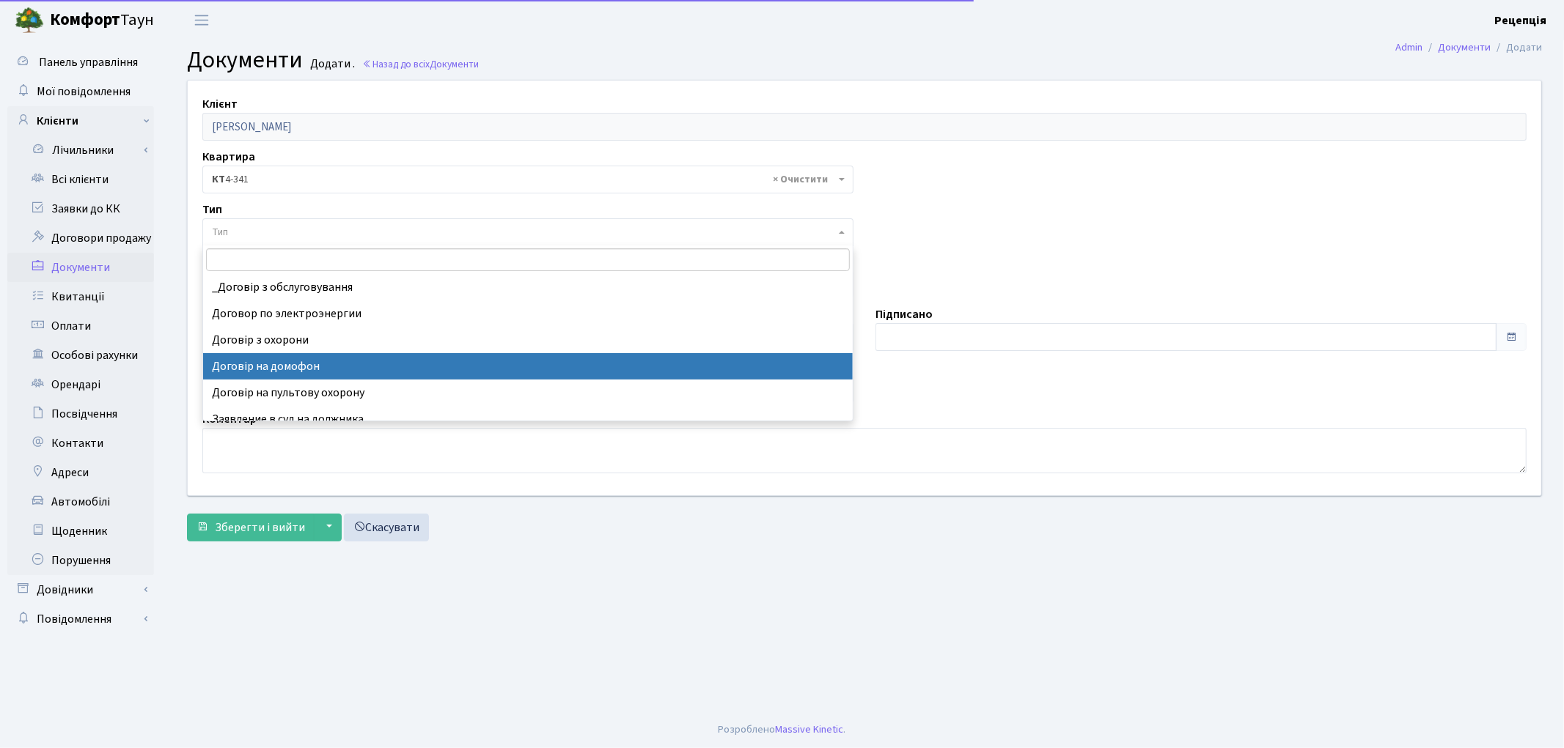
select select "292"
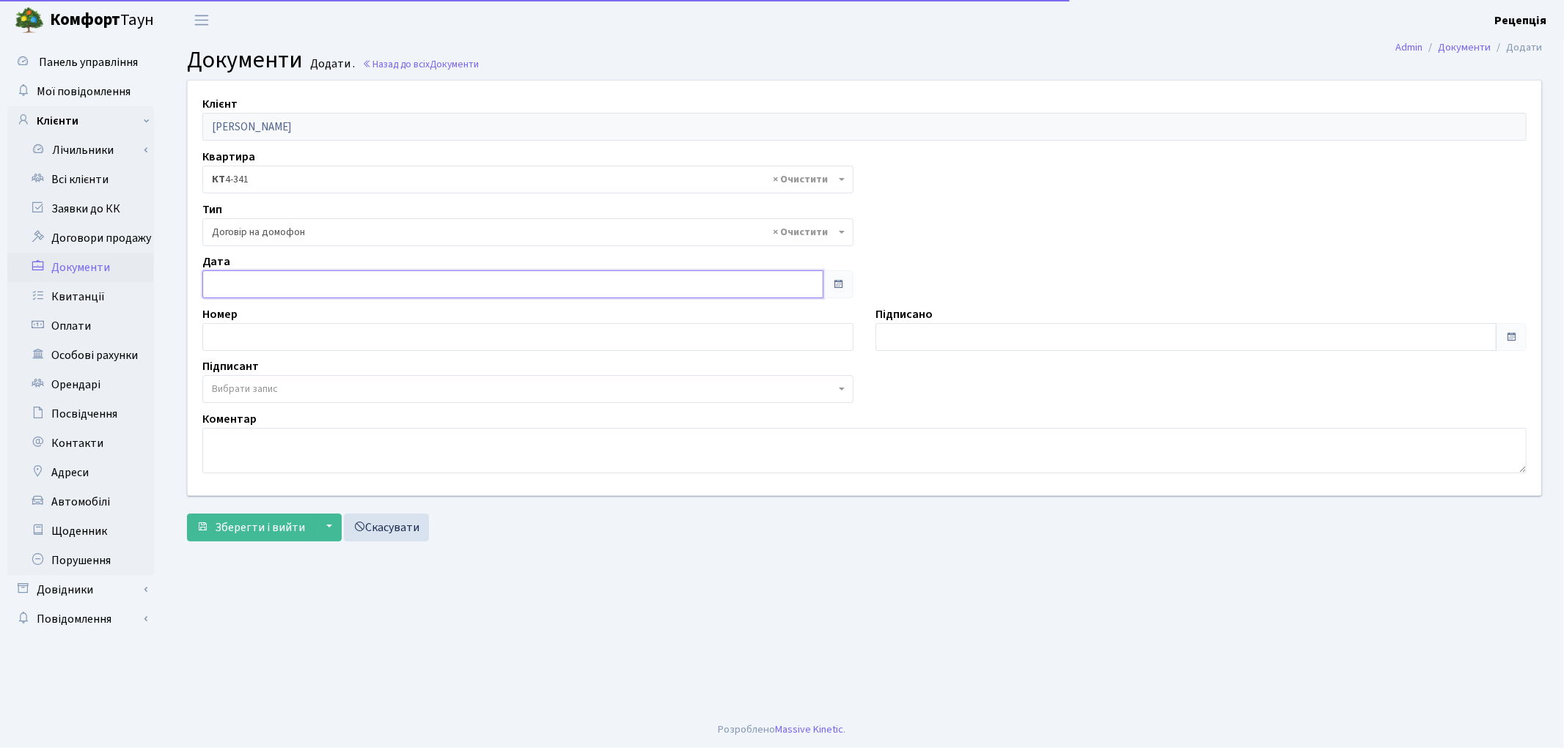
type input "25.08.2025"
click at [295, 287] on input "[DATE]" at bounding box center [512, 285] width 621 height 28
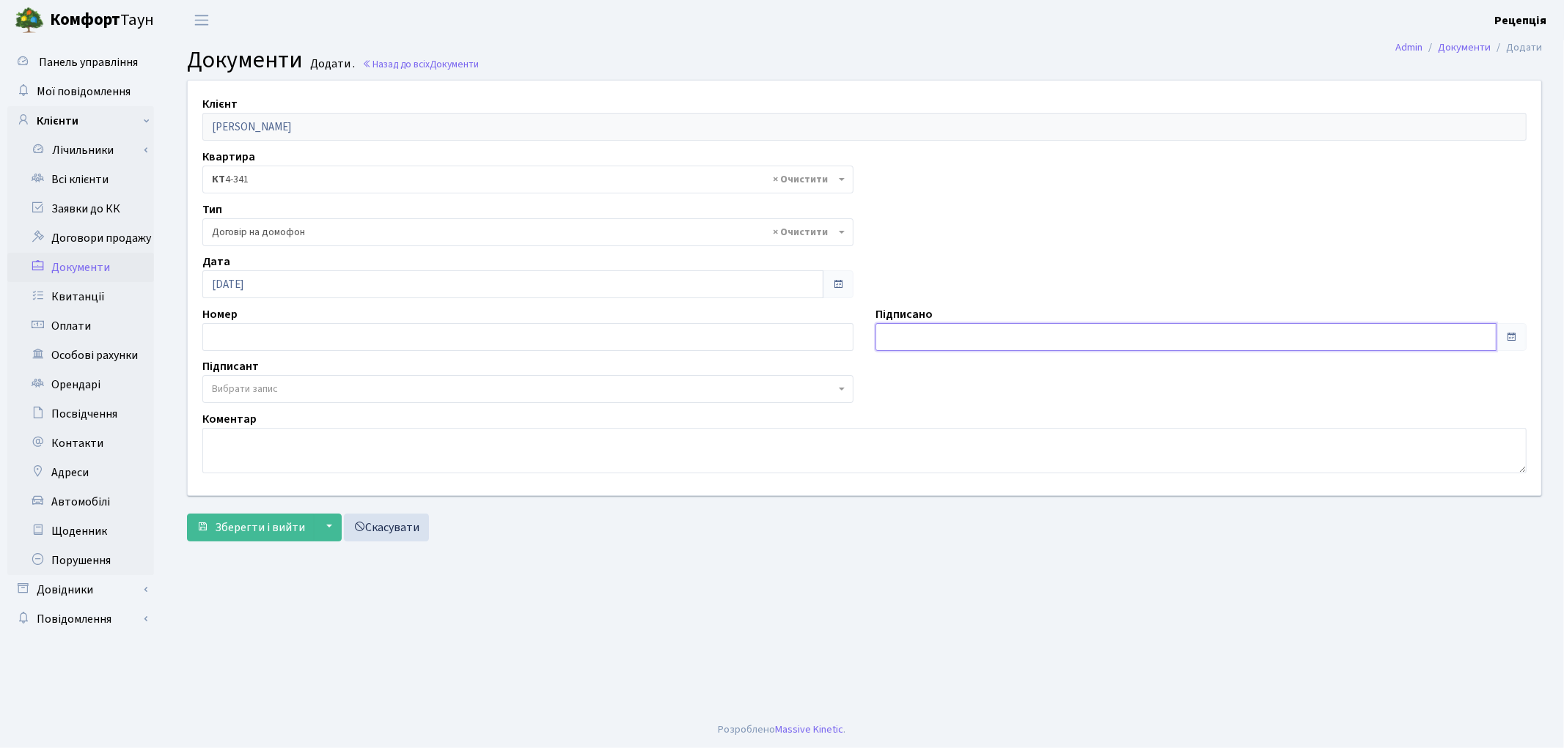
type input "[DATE]"
click at [960, 342] on input "[DATE]" at bounding box center [1185, 337] width 621 height 28
click at [274, 392] on span "Вибрати запис" at bounding box center [245, 389] width 66 height 15
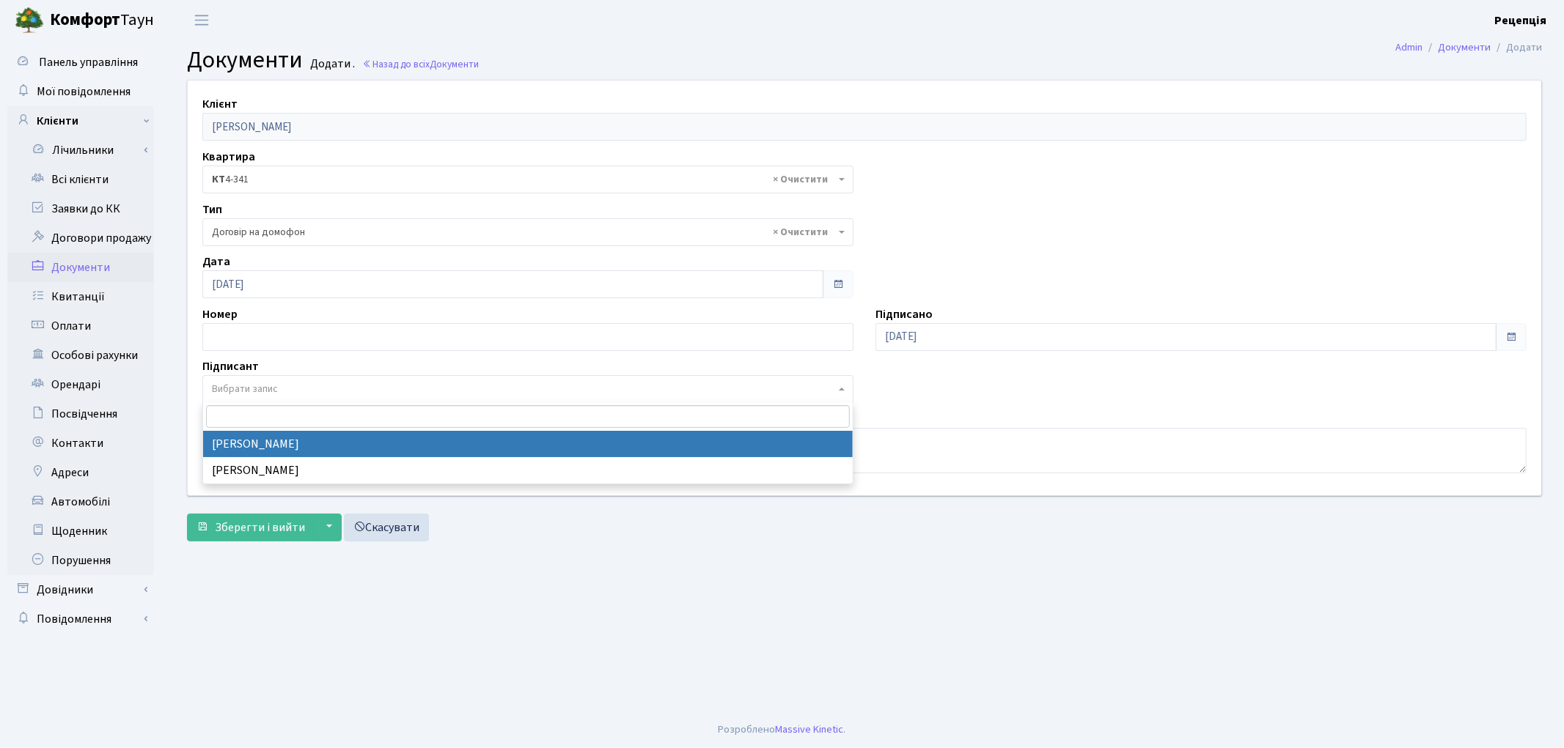
select select "74"
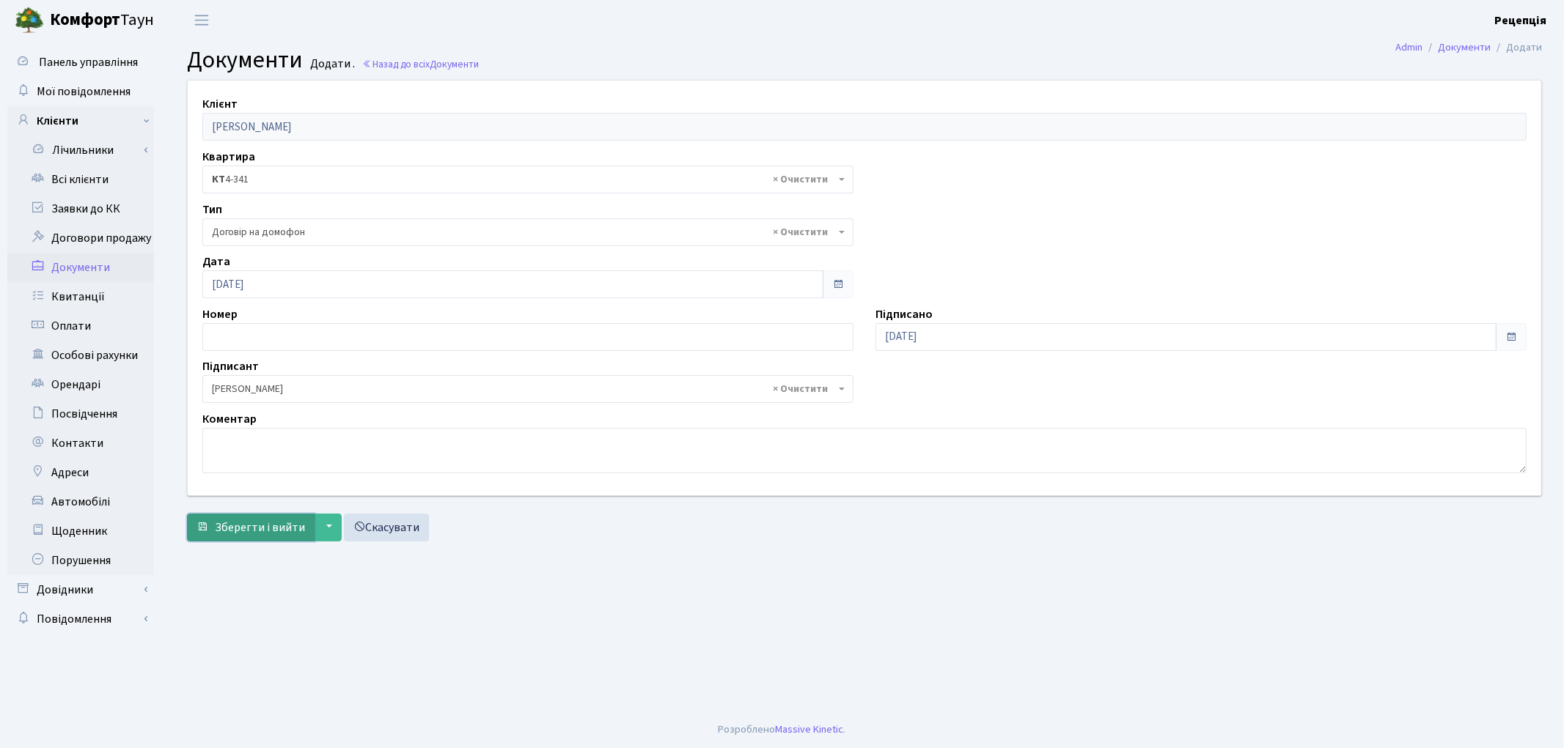
click at [253, 536] on span "Зберегти і вийти" at bounding box center [260, 528] width 90 height 16
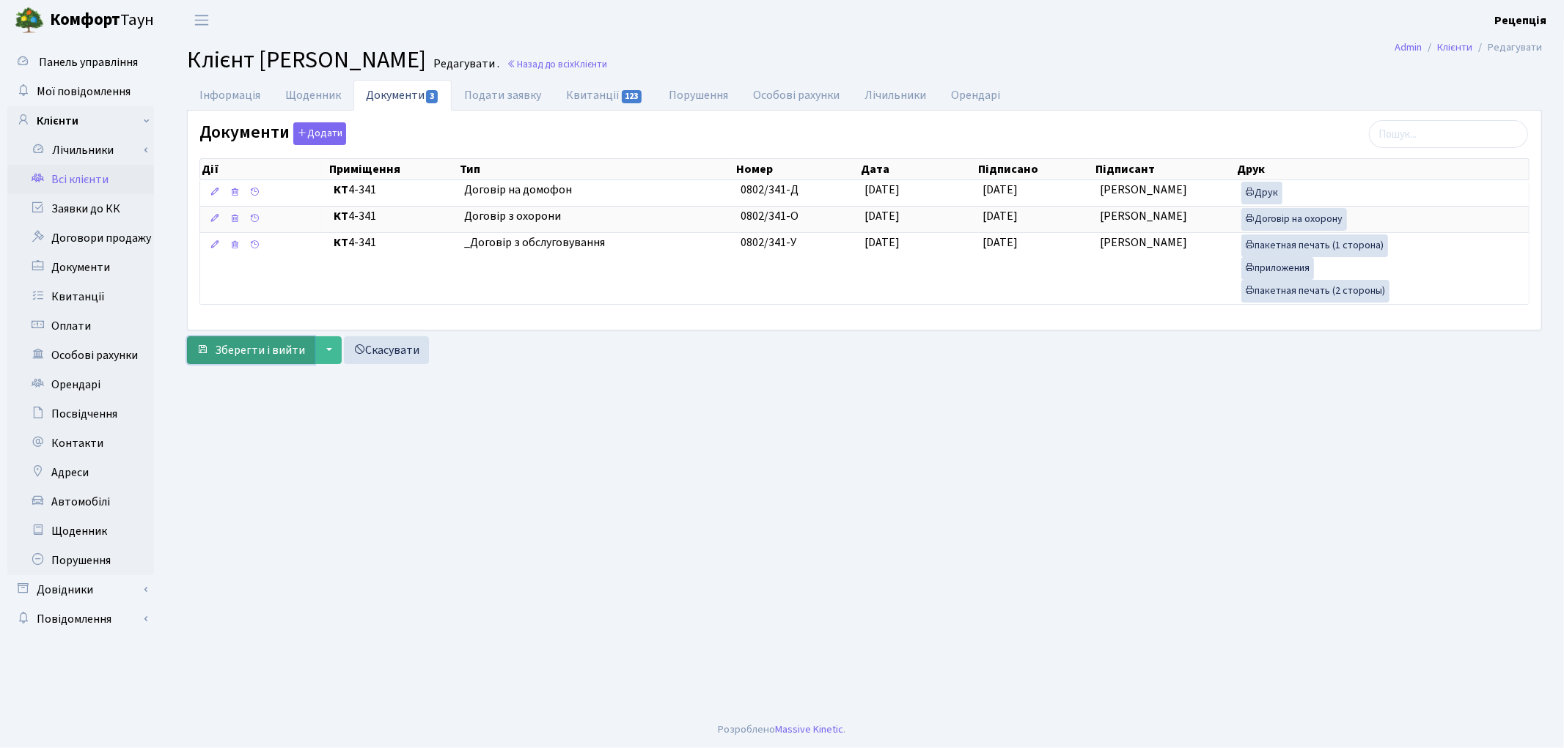
click at [262, 349] on span "Зберегти і вийти" at bounding box center [260, 350] width 90 height 16
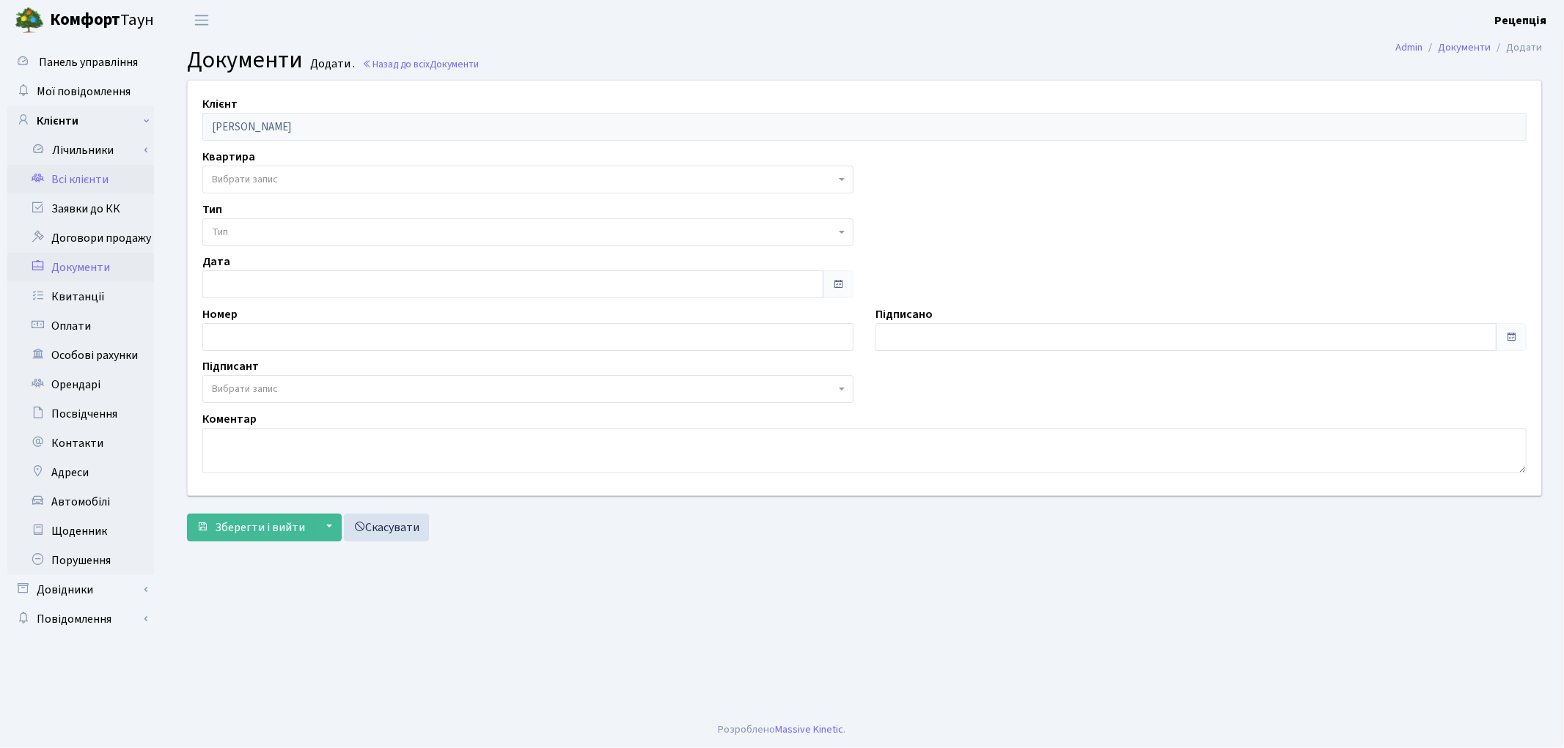
click at [85, 177] on link "Всі клієнти" at bounding box center [80, 179] width 147 height 29
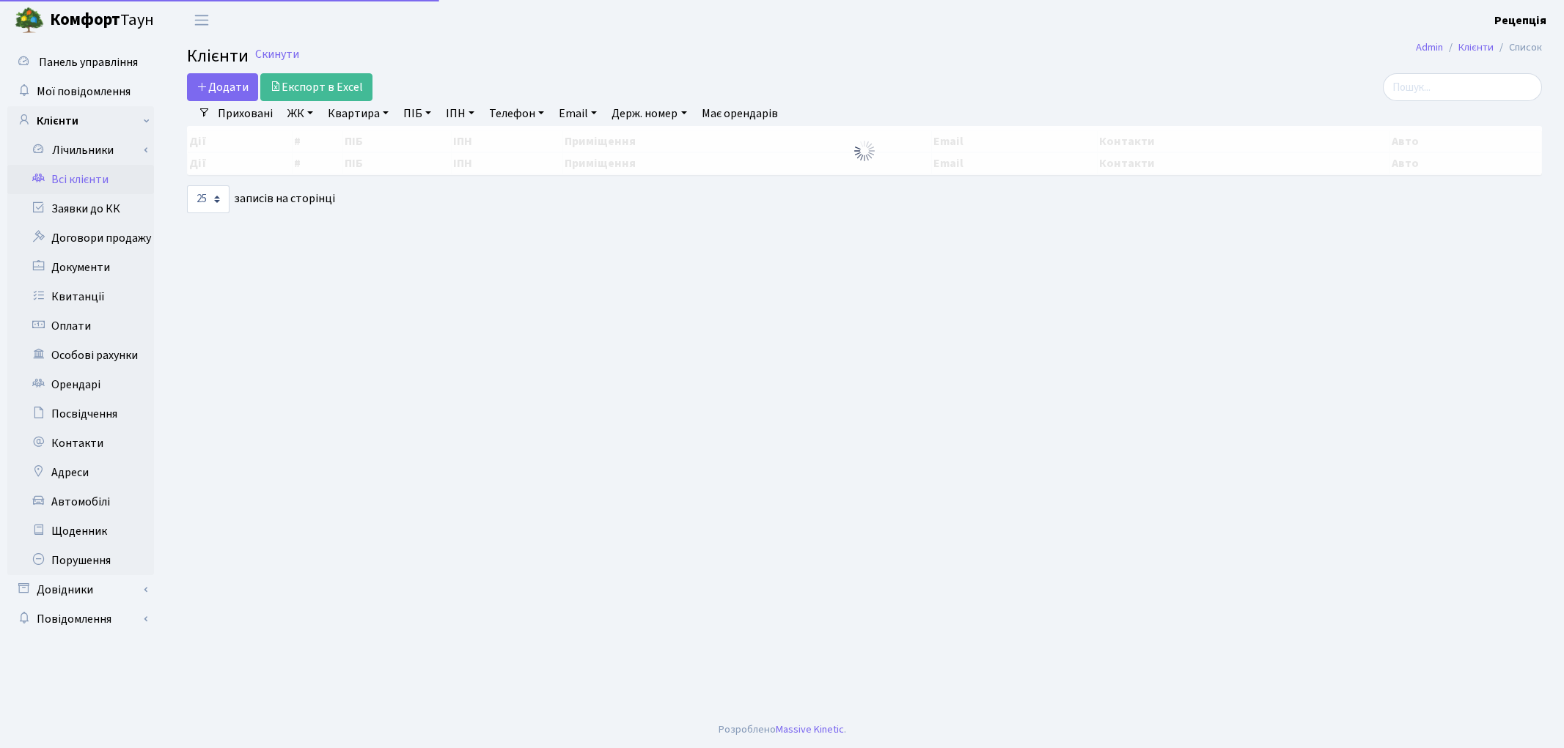
select select "25"
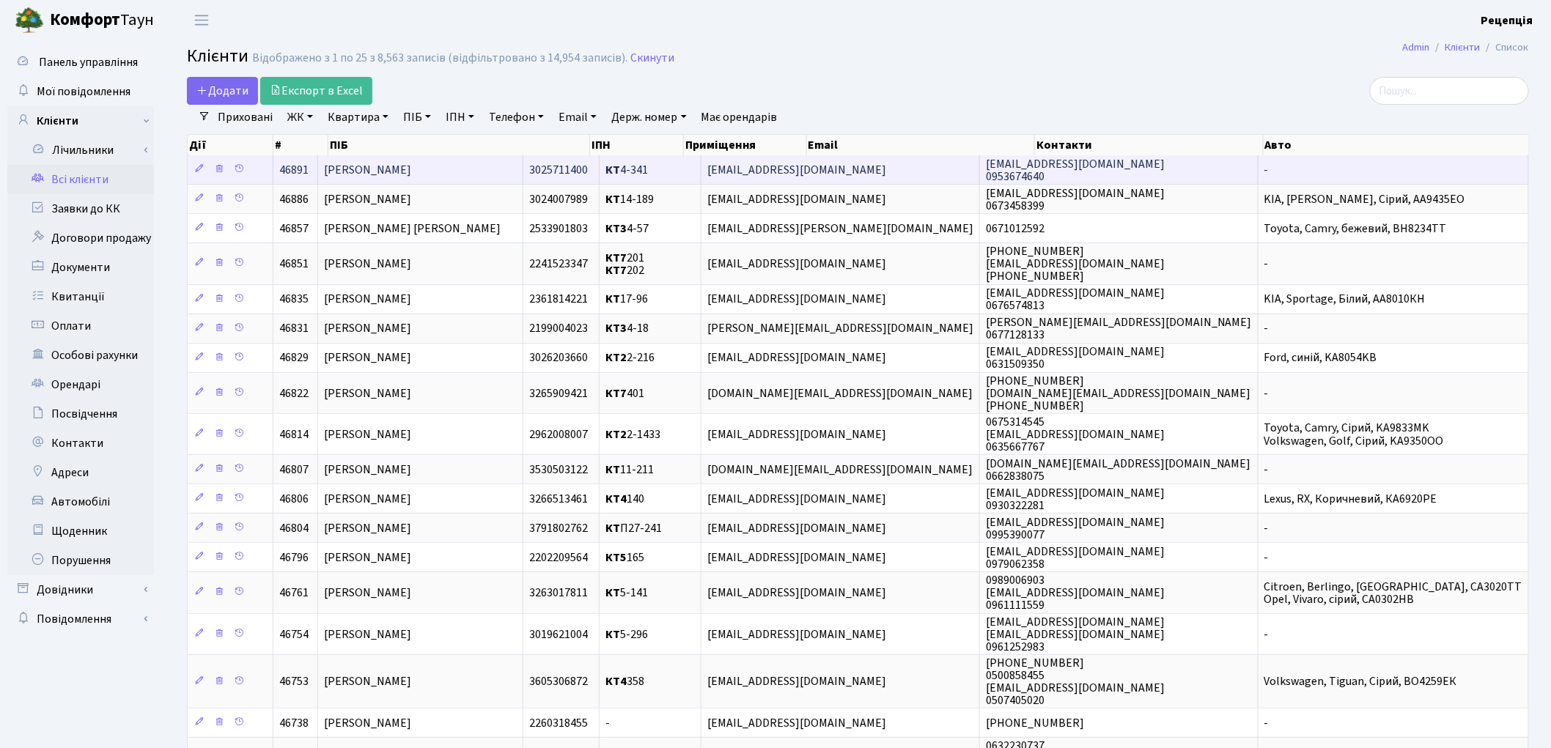
click at [405, 169] on span "[PERSON_NAME]" at bounding box center [367, 170] width 87 height 16
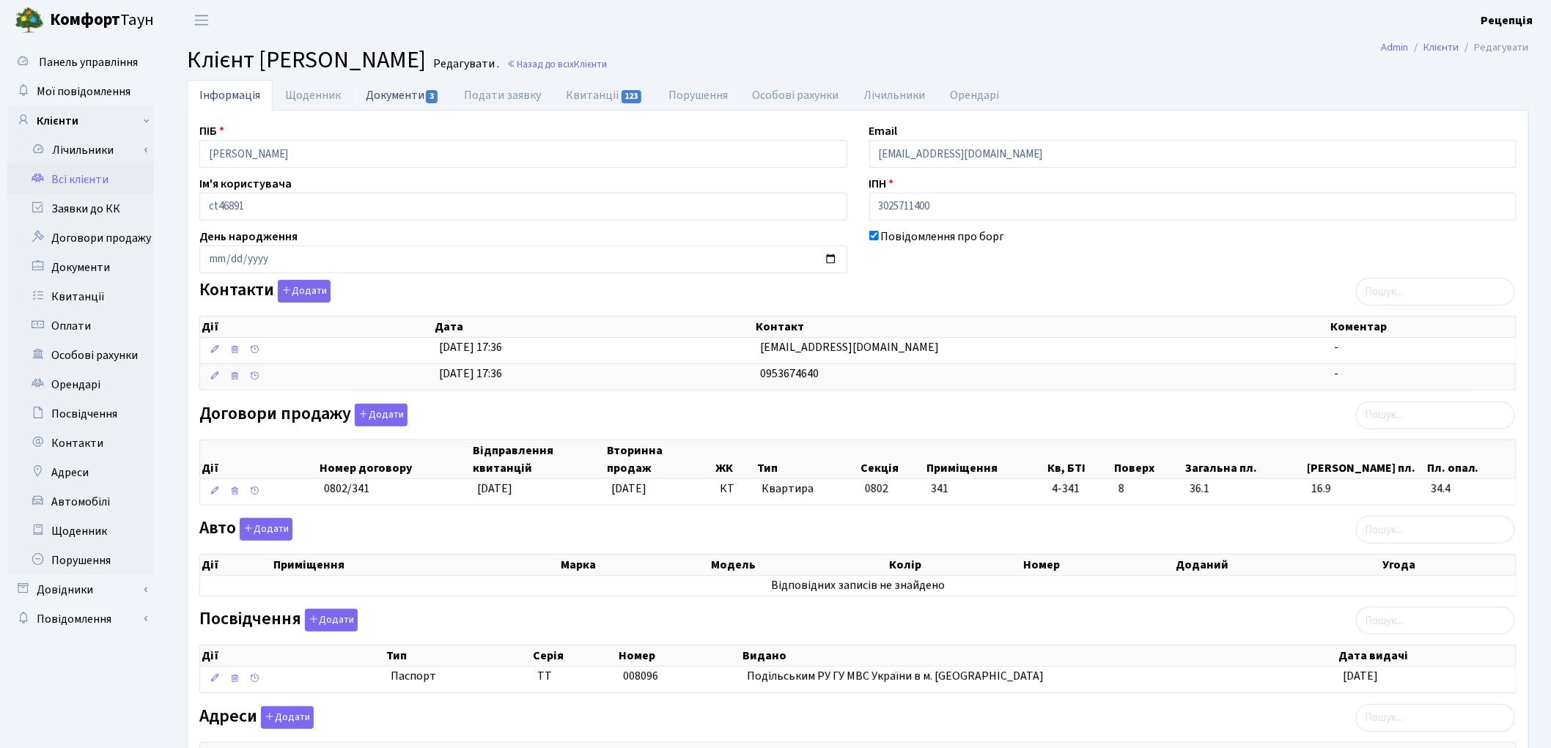
click at [383, 93] on link "Документи 3" at bounding box center [402, 95] width 98 height 30
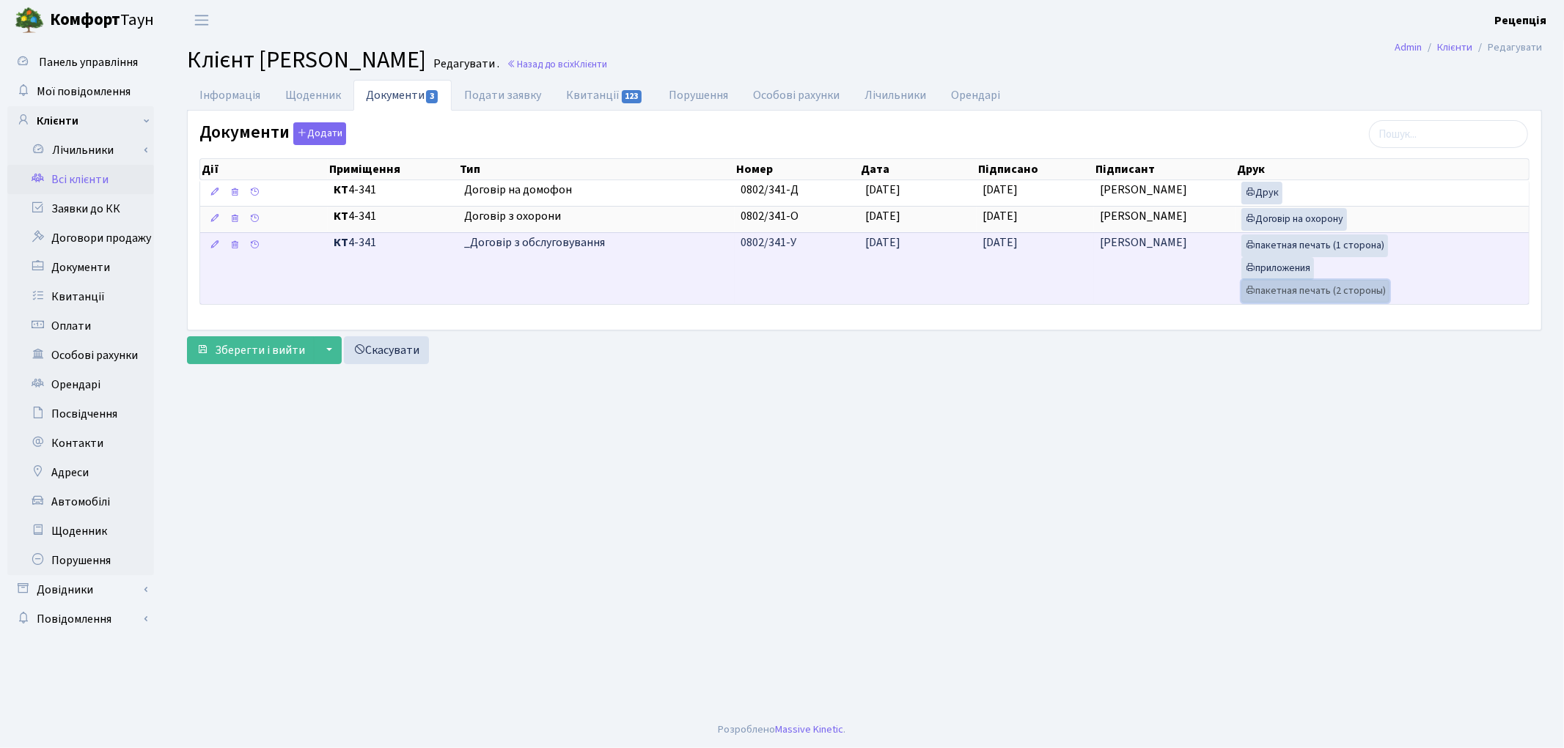
click at [1273, 298] on link "пакетная печать (2 стороны)" at bounding box center [1315, 291] width 148 height 23
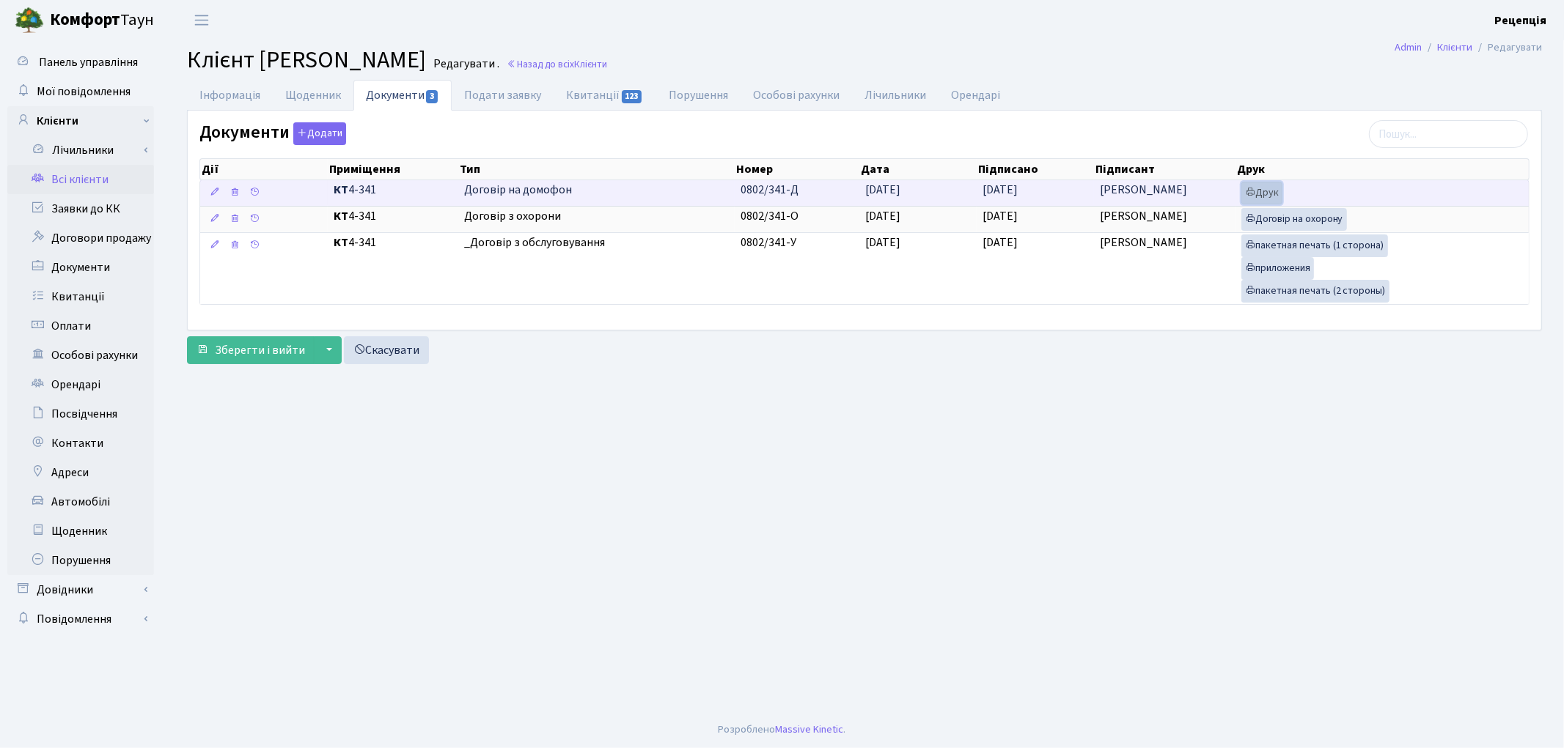
click at [1256, 191] on link "Друк" at bounding box center [1261, 193] width 41 height 23
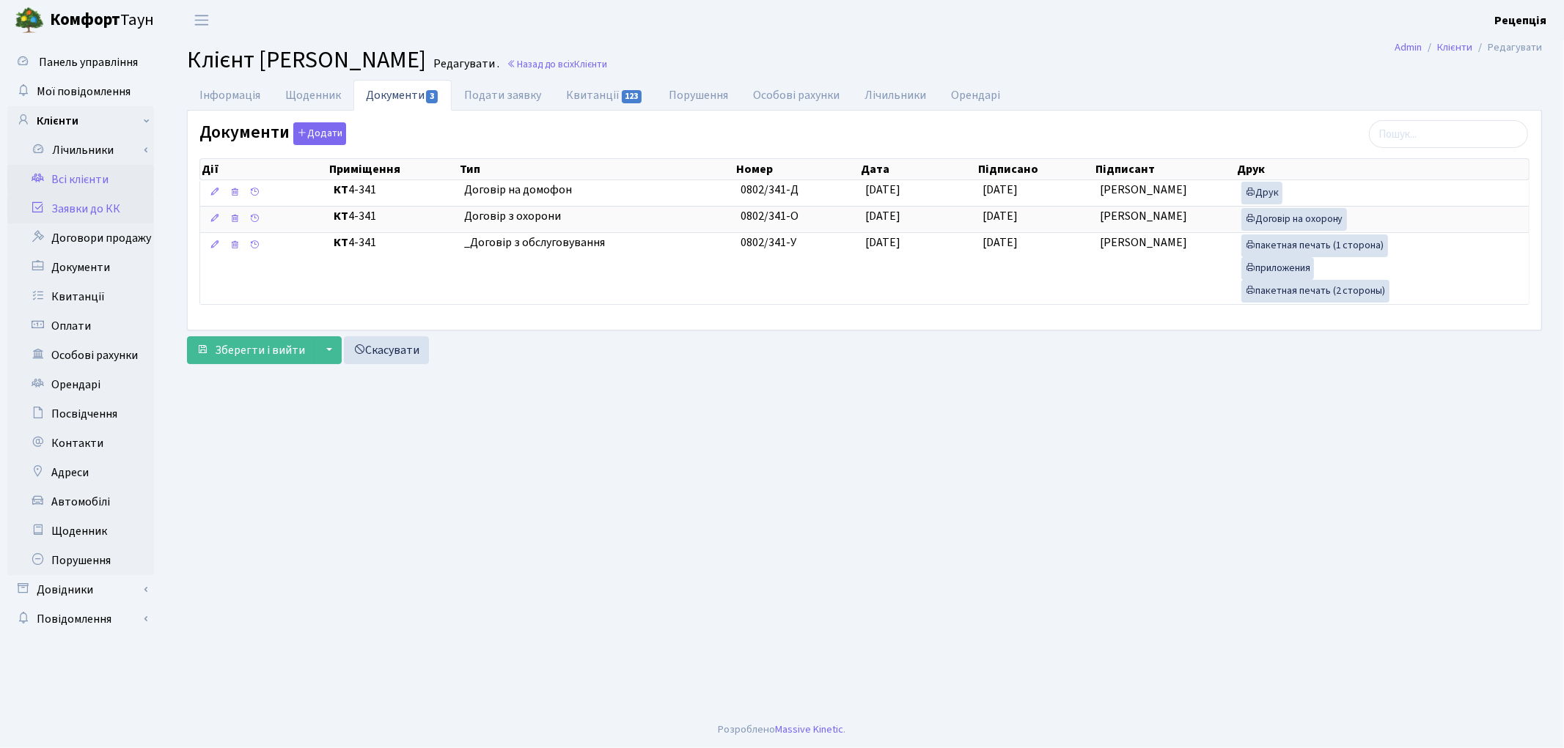
click at [81, 206] on link "Заявки до КК" at bounding box center [80, 208] width 147 height 29
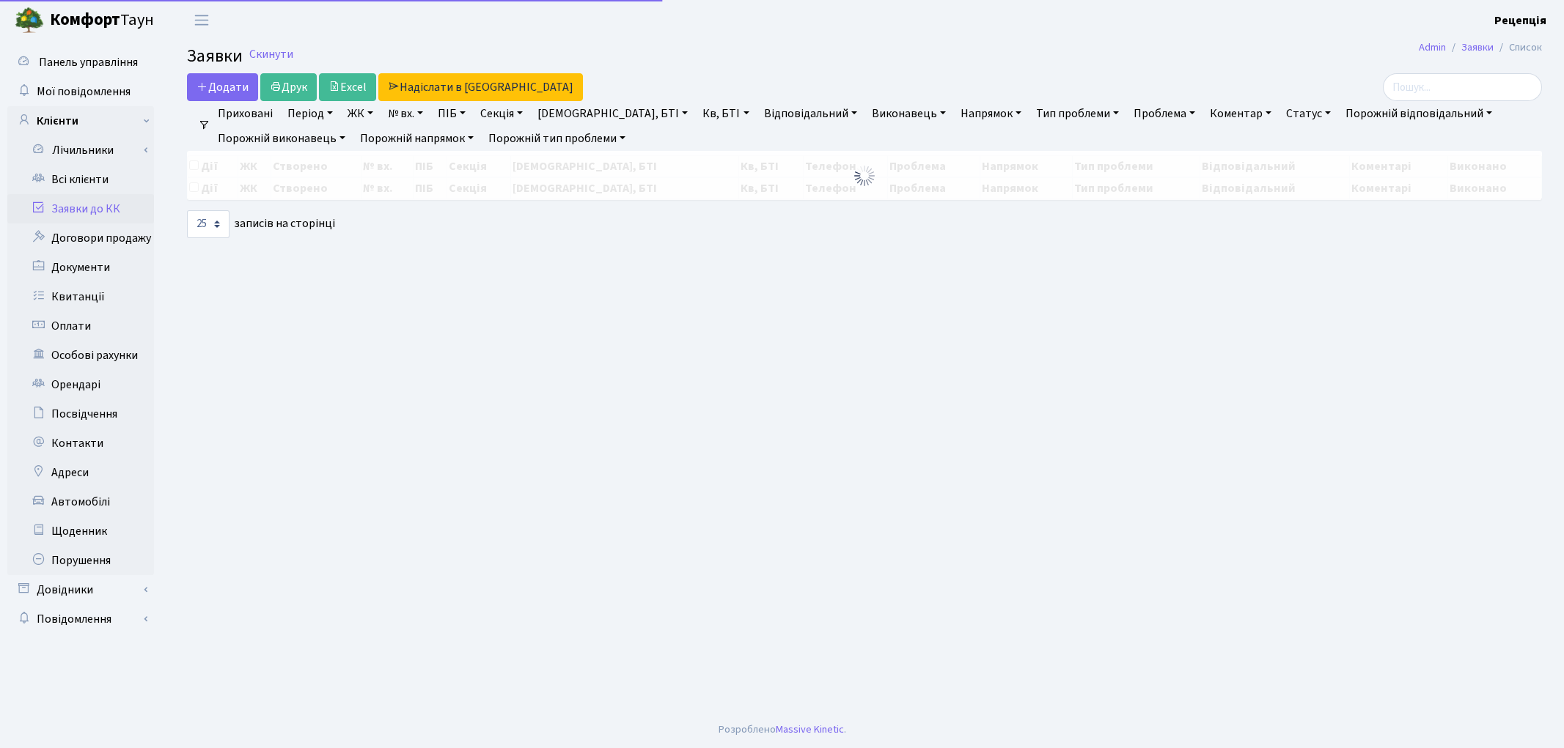
select select "25"
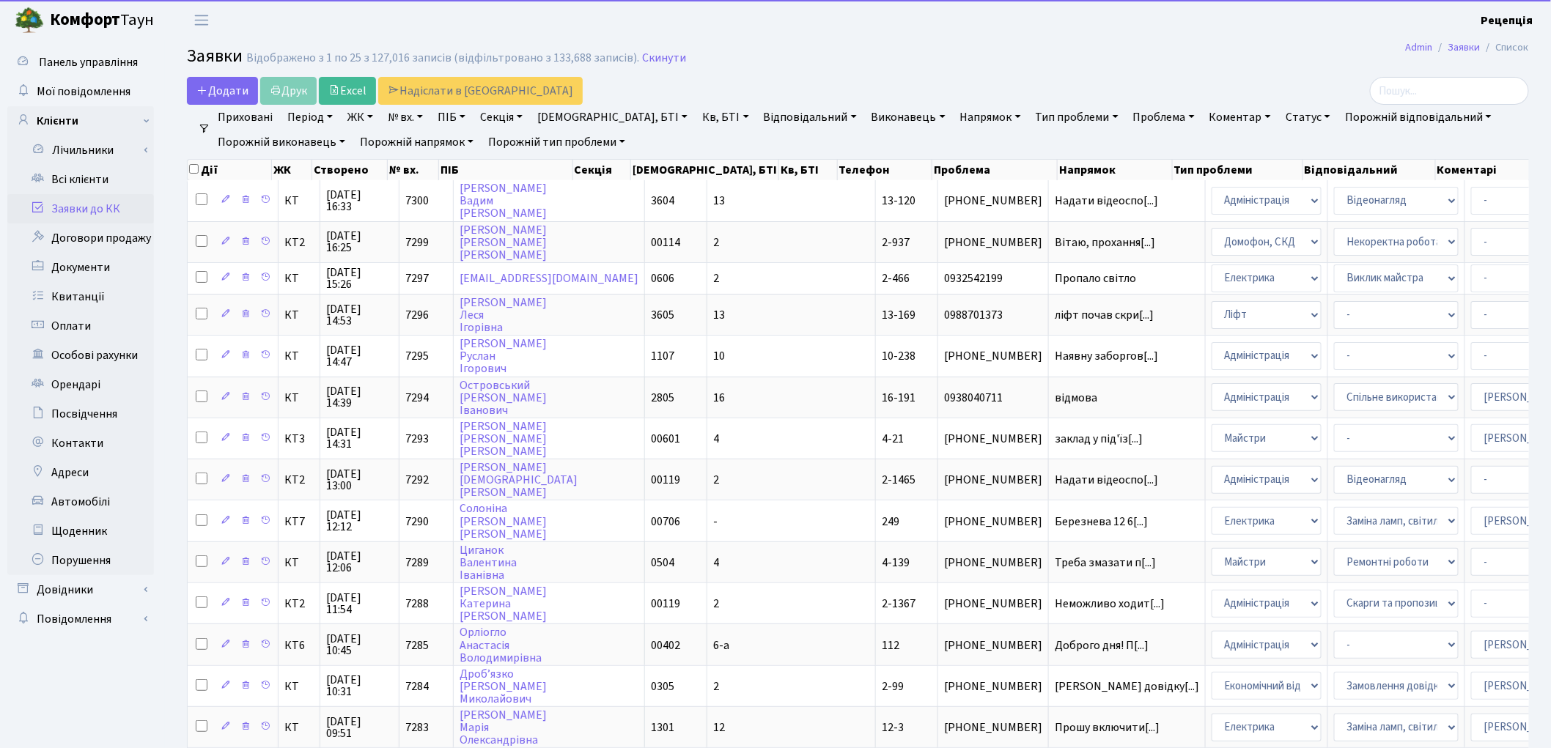
click at [354, 117] on link "ЖК" at bounding box center [360, 117] width 37 height 25
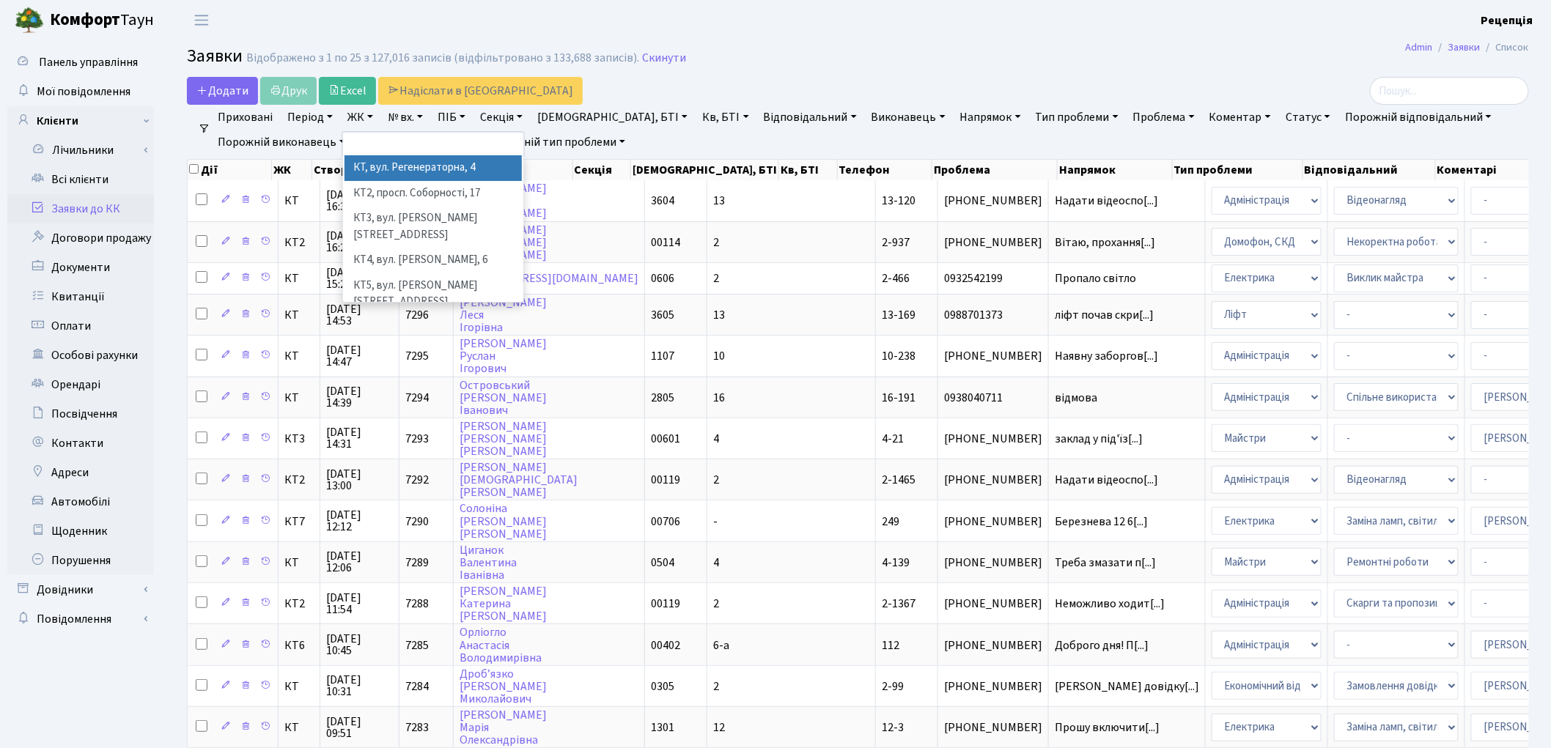
click at [389, 159] on li "КТ, вул. Регенераторна, 4" at bounding box center [433, 168] width 177 height 26
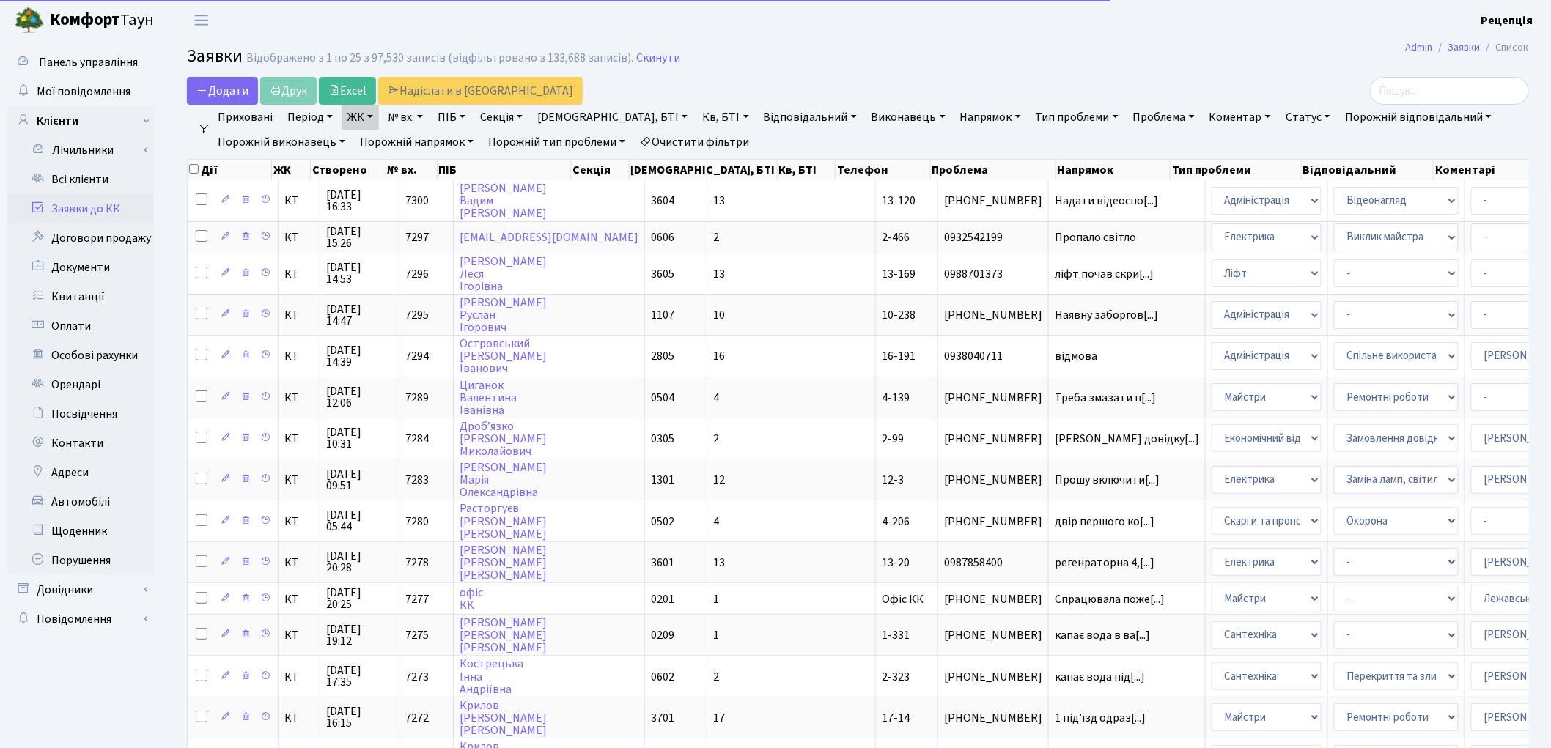
click at [696, 114] on link "Кв, БТІ" at bounding box center [725, 117] width 58 height 25
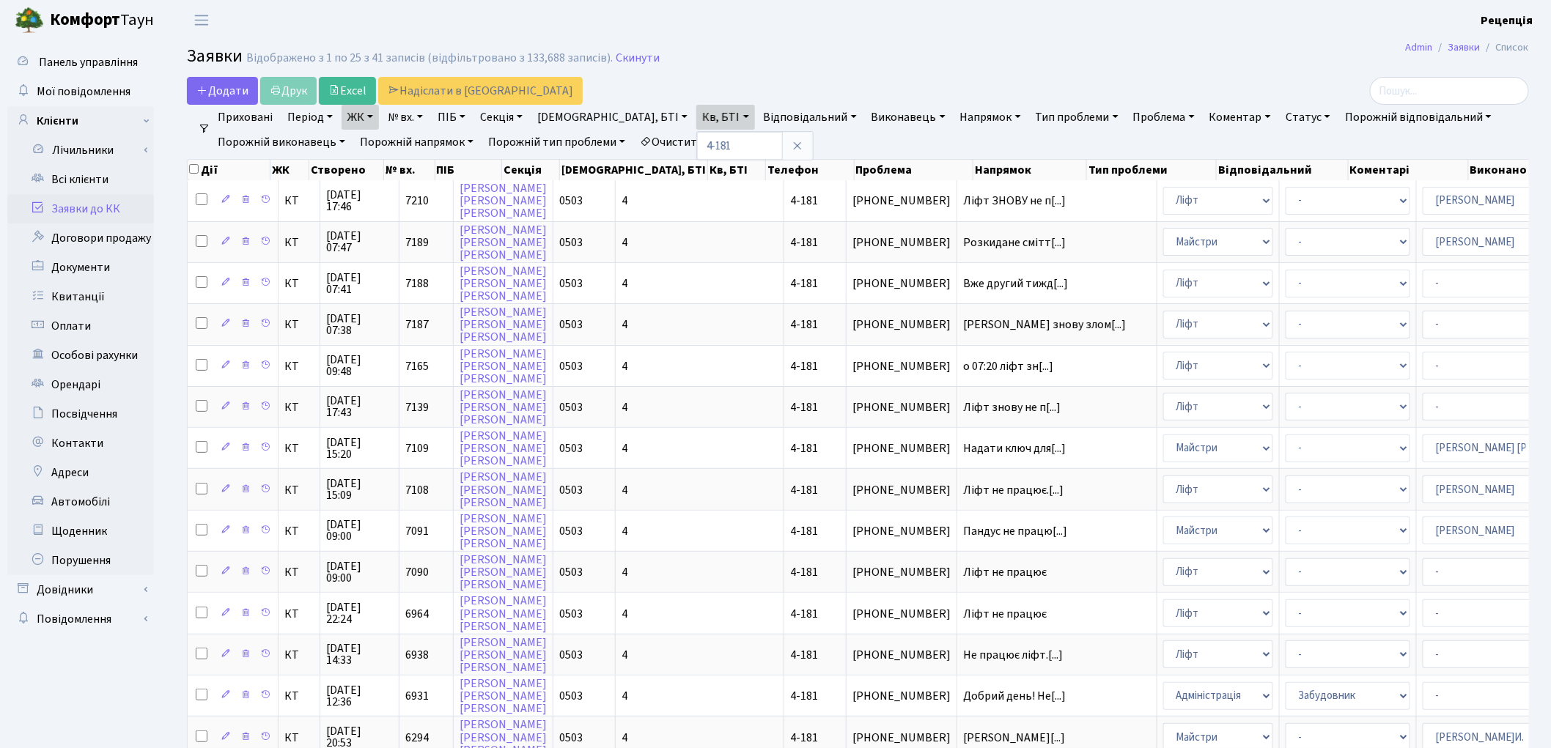
click at [792, 145] on icon at bounding box center [798, 146] width 12 height 12
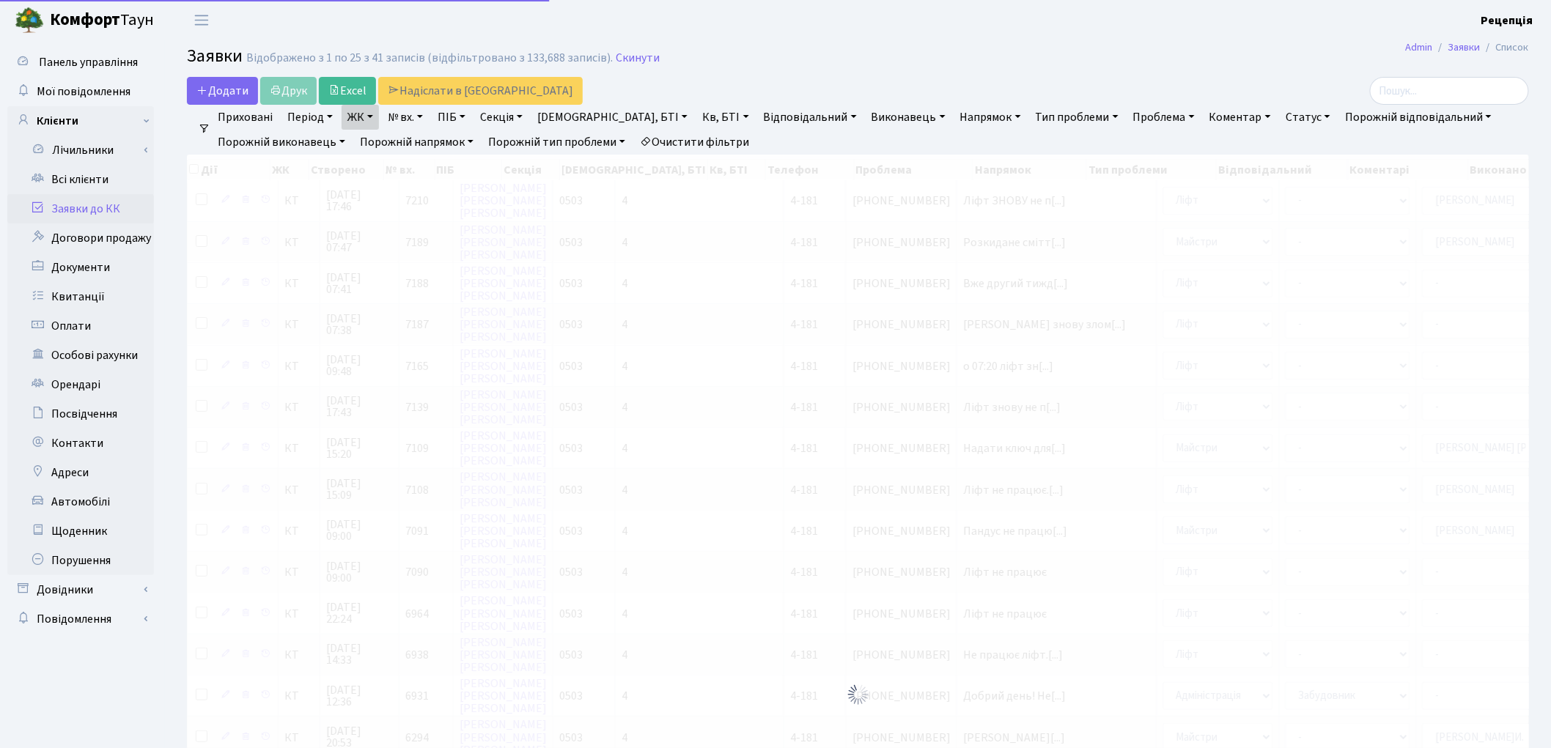
click at [718, 143] on link "Очистити фільтри" at bounding box center [694, 142] width 121 height 25
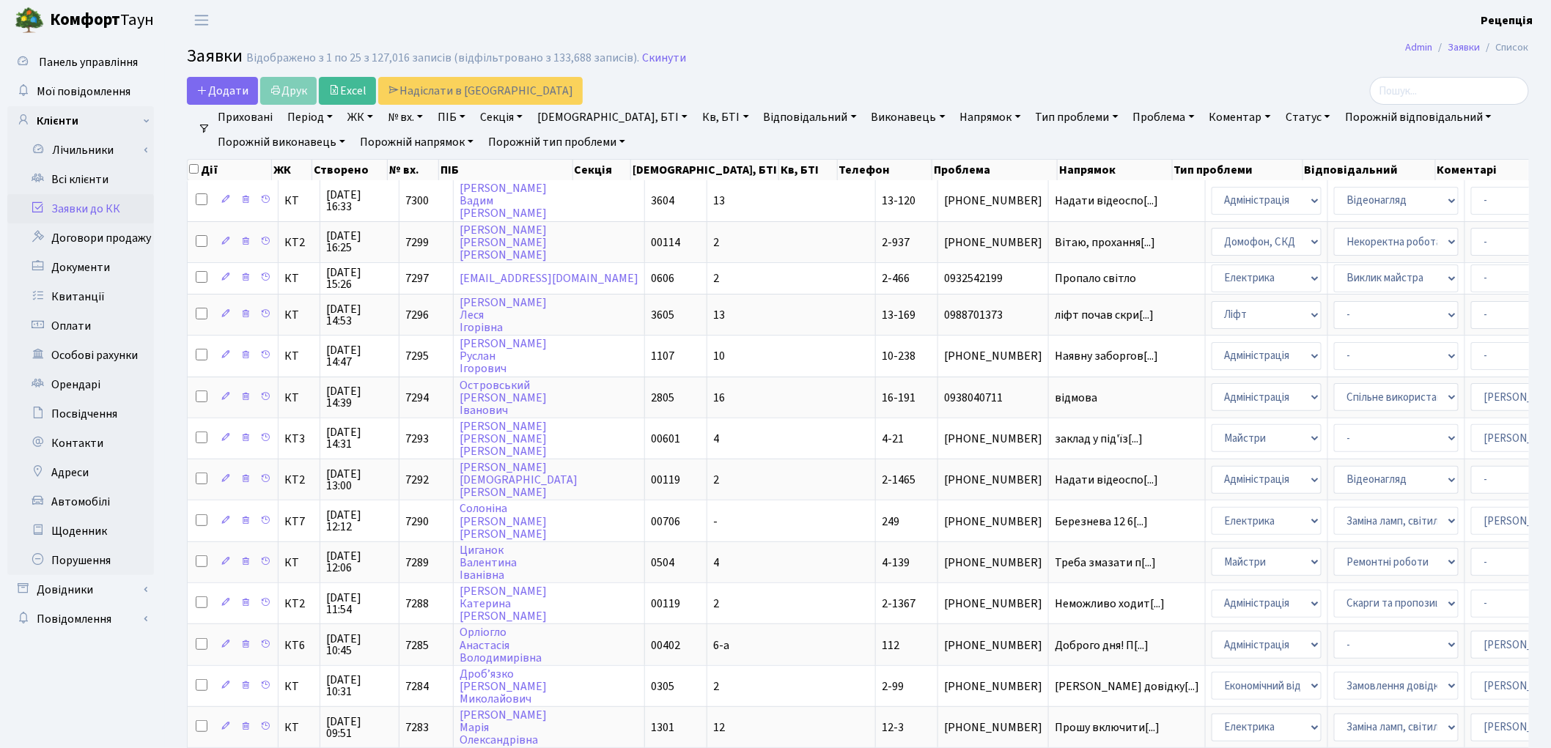
click at [375, 120] on link "ЖК" at bounding box center [360, 117] width 37 height 25
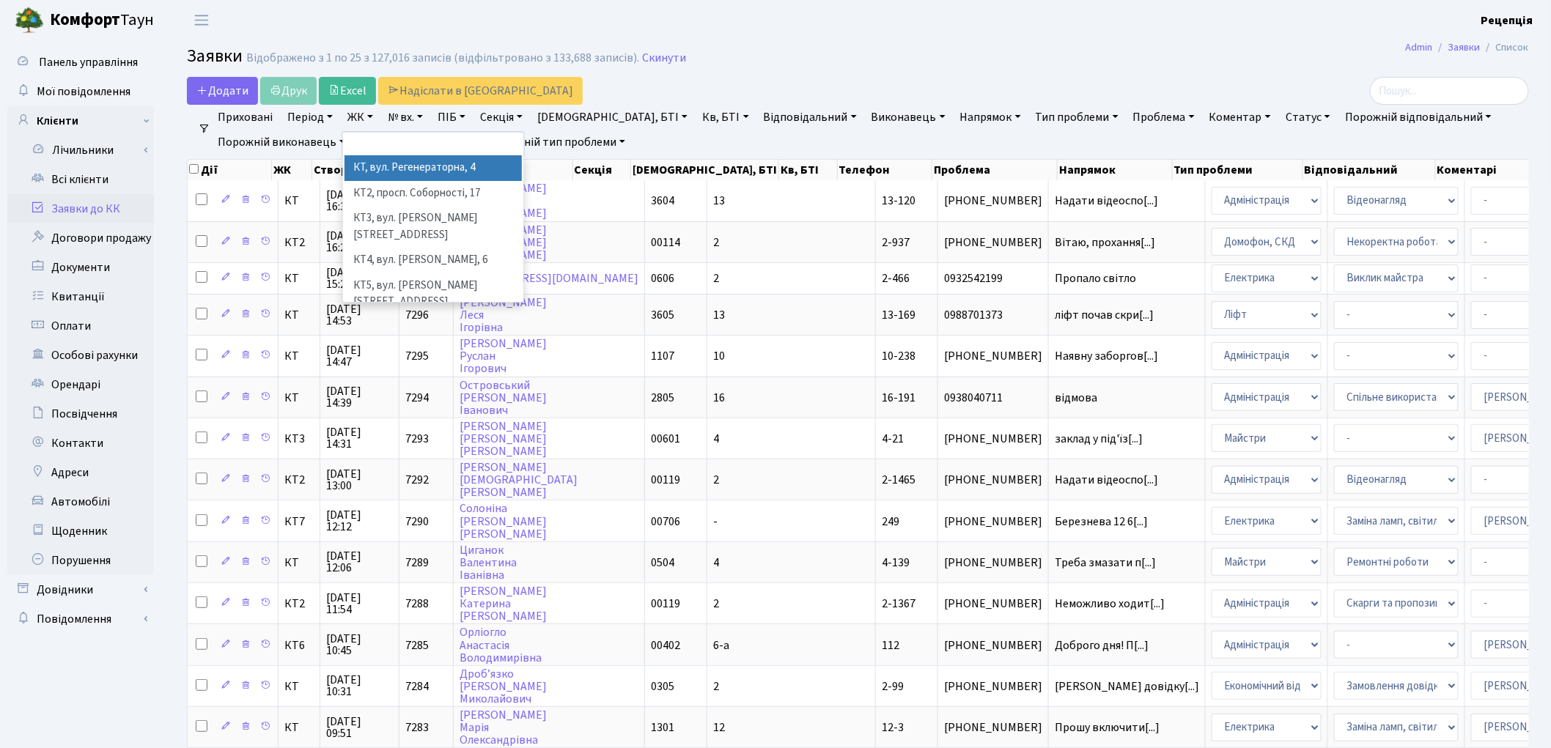
click at [404, 164] on li "КТ, вул. Регенераторна, 4" at bounding box center [433, 168] width 177 height 26
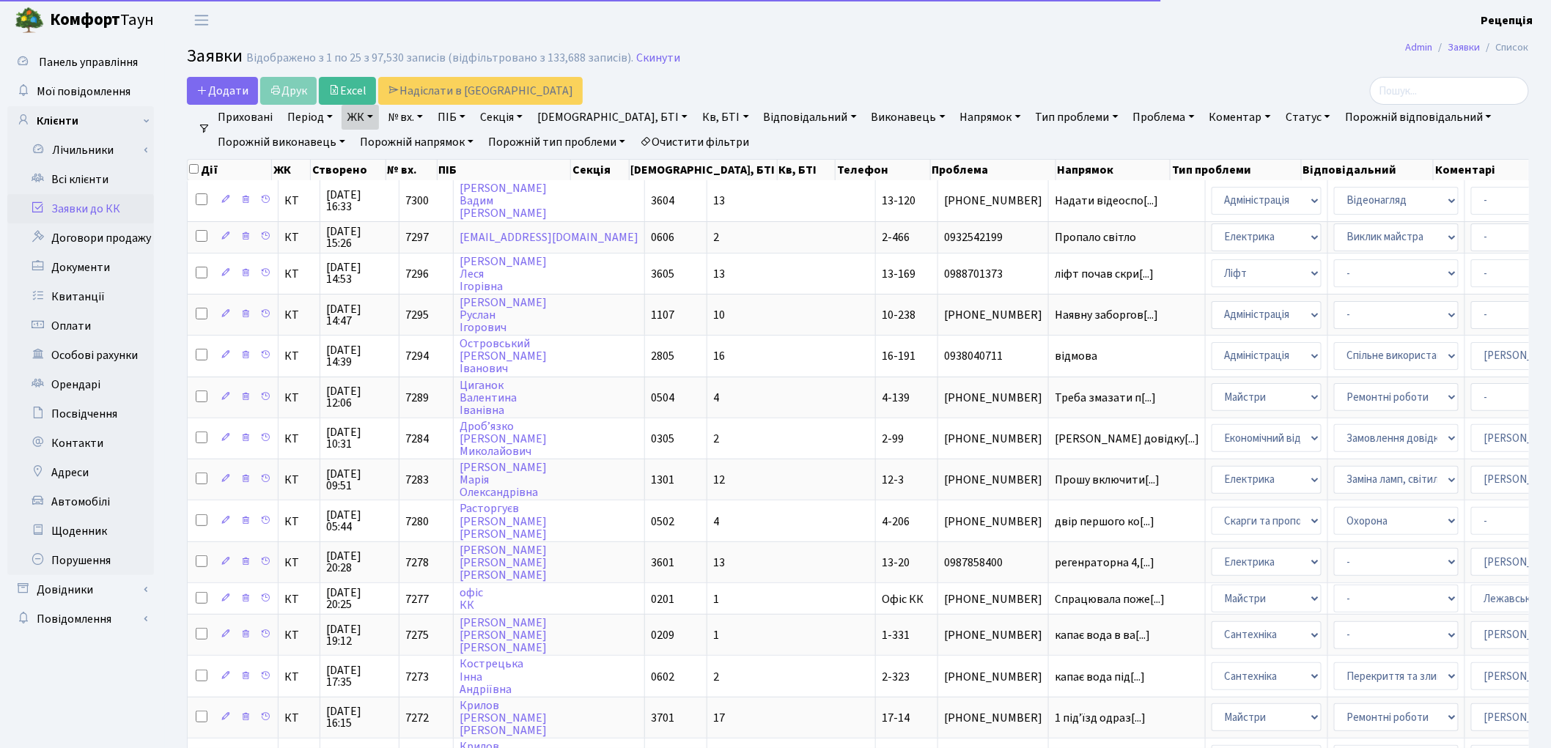
click at [696, 117] on link "Кв, БТІ" at bounding box center [725, 117] width 58 height 25
click at [697, 144] on input "text" at bounding box center [740, 146] width 86 height 28
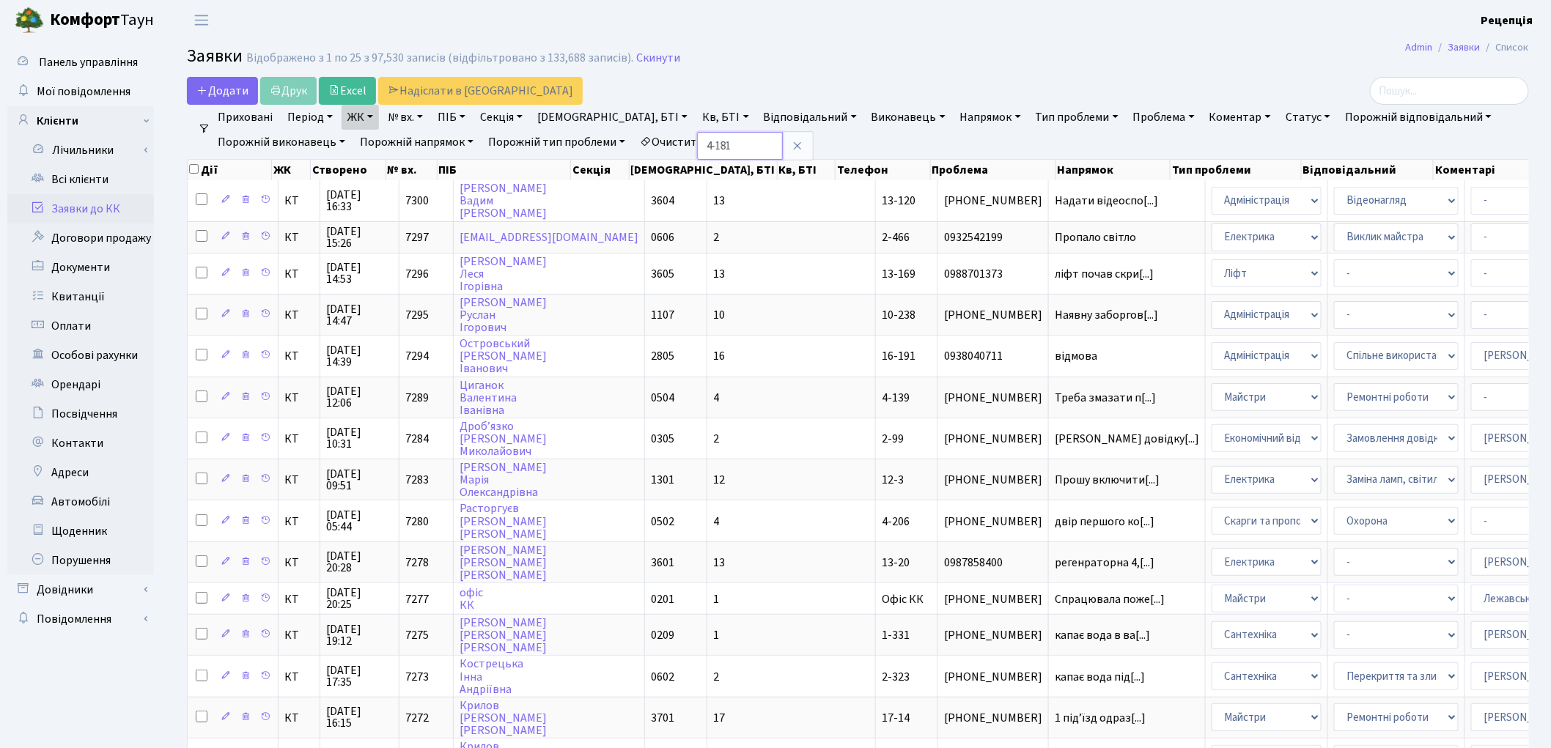
type input "4-181"
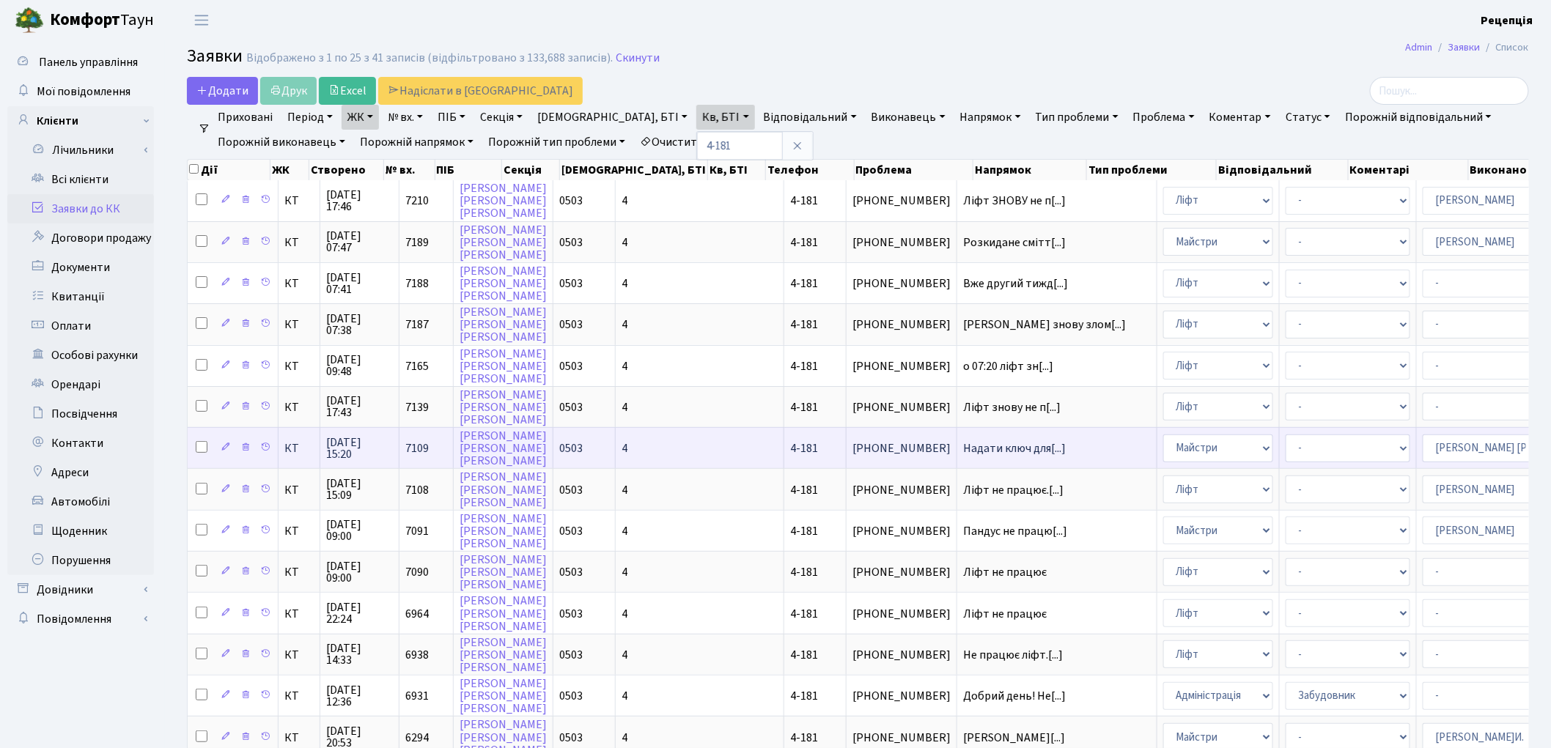
click at [644, 430] on td "4" at bounding box center [700, 447] width 169 height 41
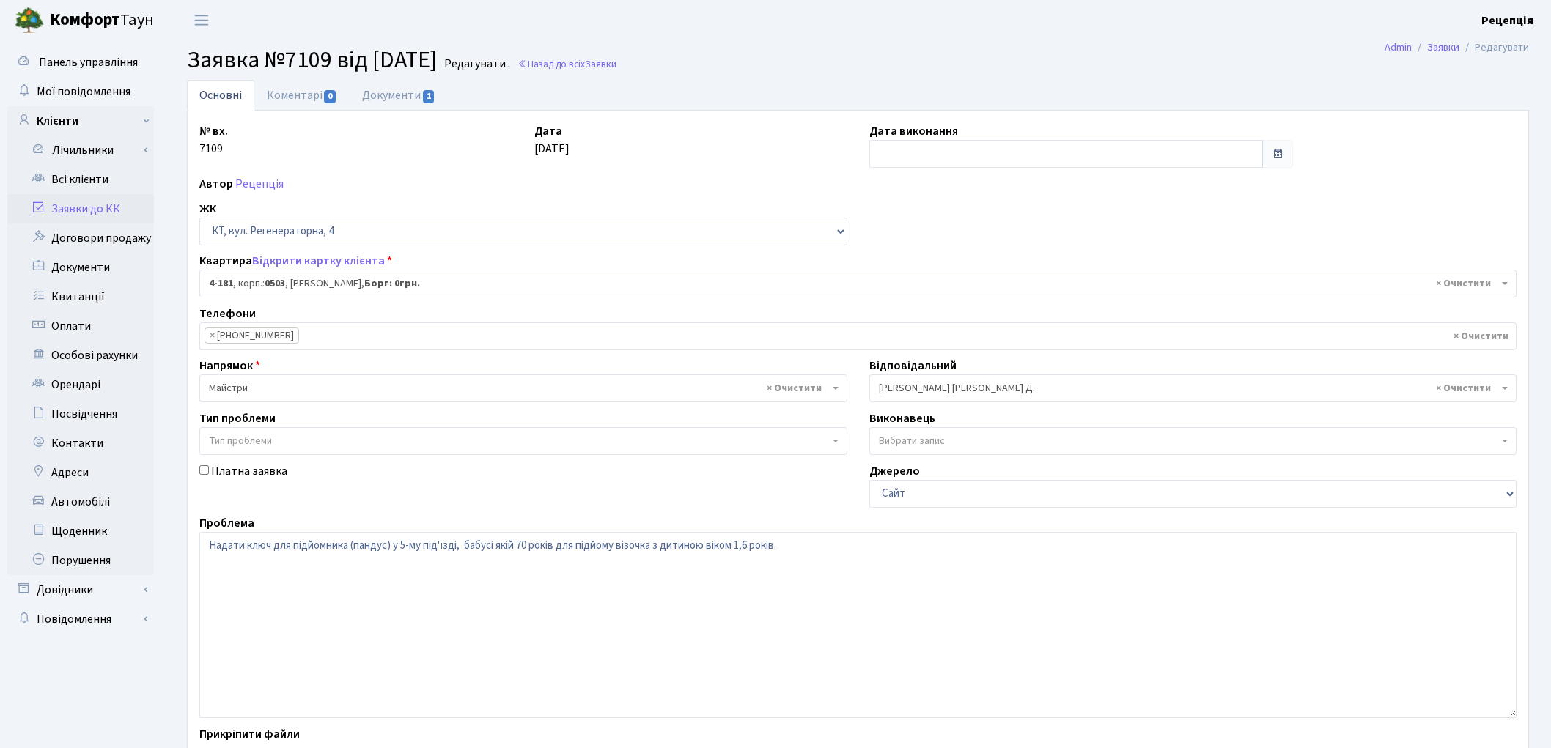
select select "1107"
click at [372, 97] on link "Документи 1" at bounding box center [399, 95] width 98 height 30
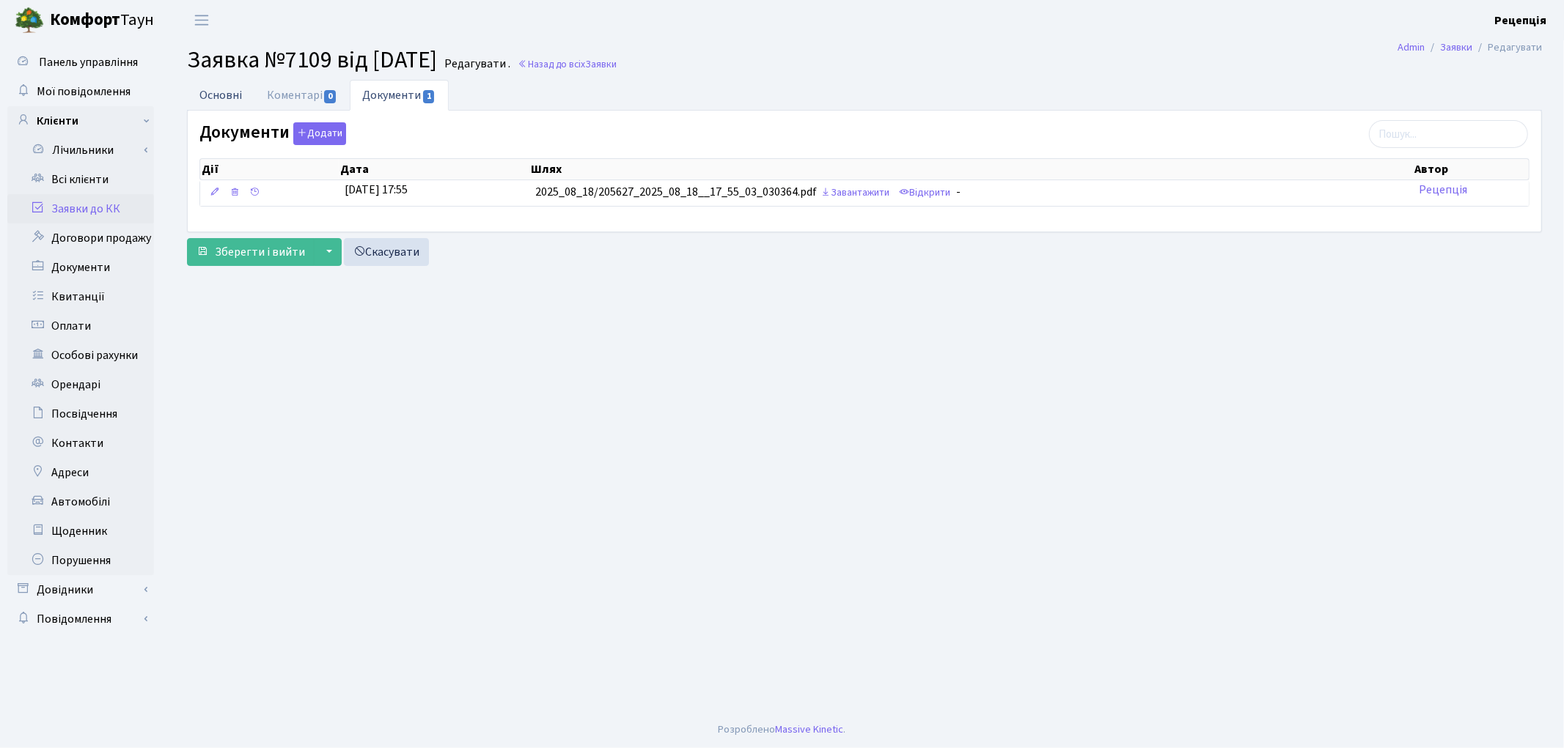
click at [239, 97] on link "Основні" at bounding box center [220, 95] width 67 height 30
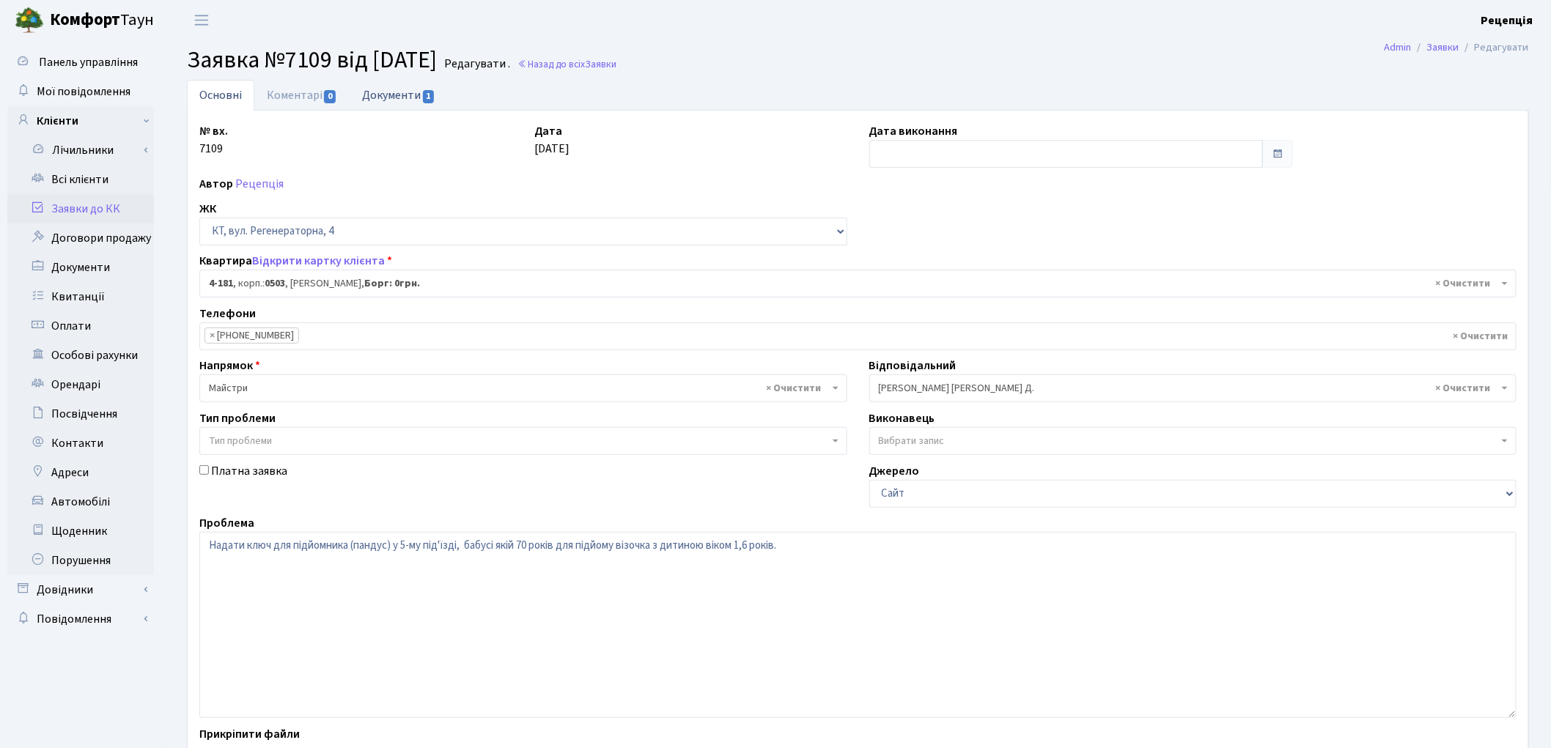
click at [386, 95] on link "Документи 1" at bounding box center [399, 95] width 98 height 30
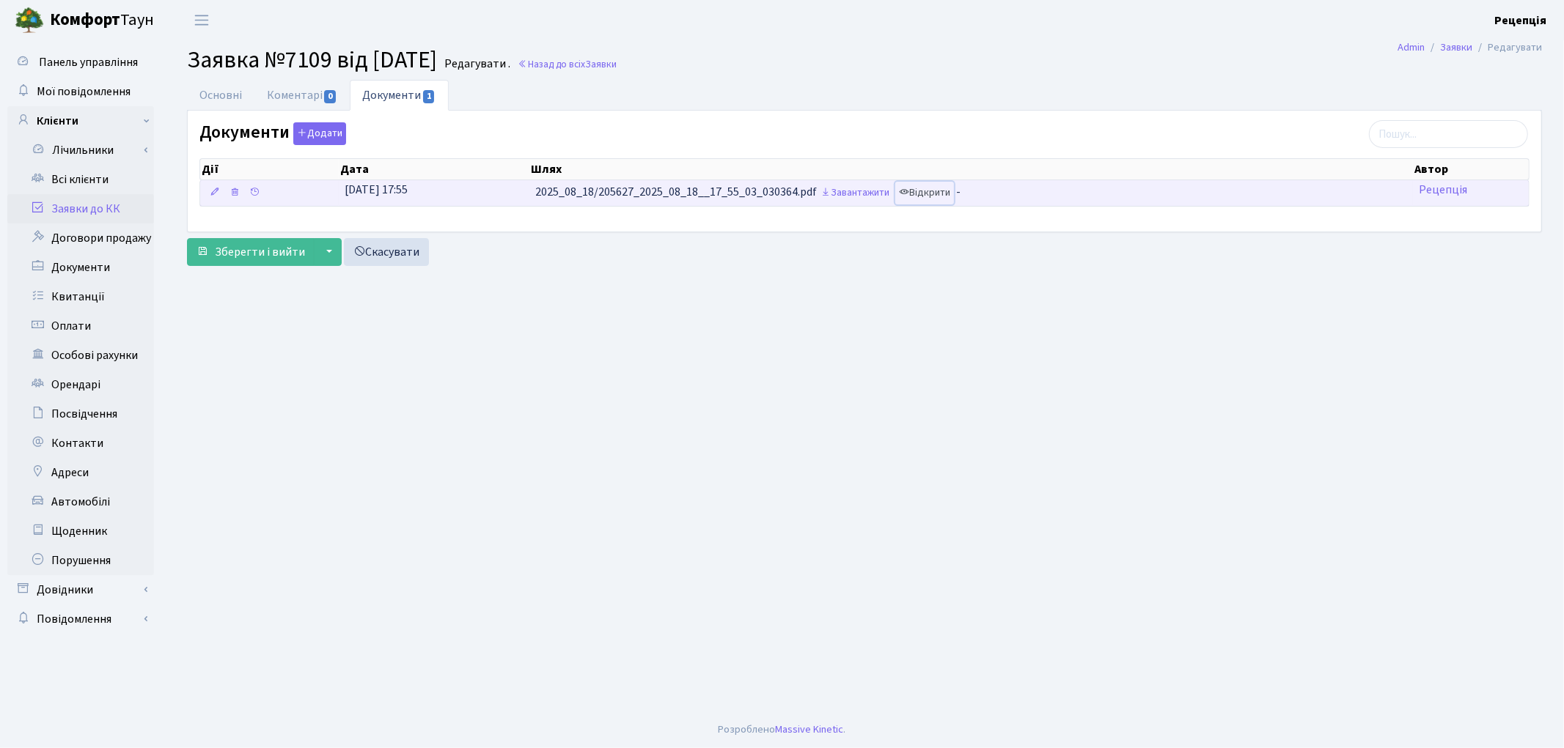
click at [947, 188] on link "Відкрити" at bounding box center [924, 193] width 59 height 23
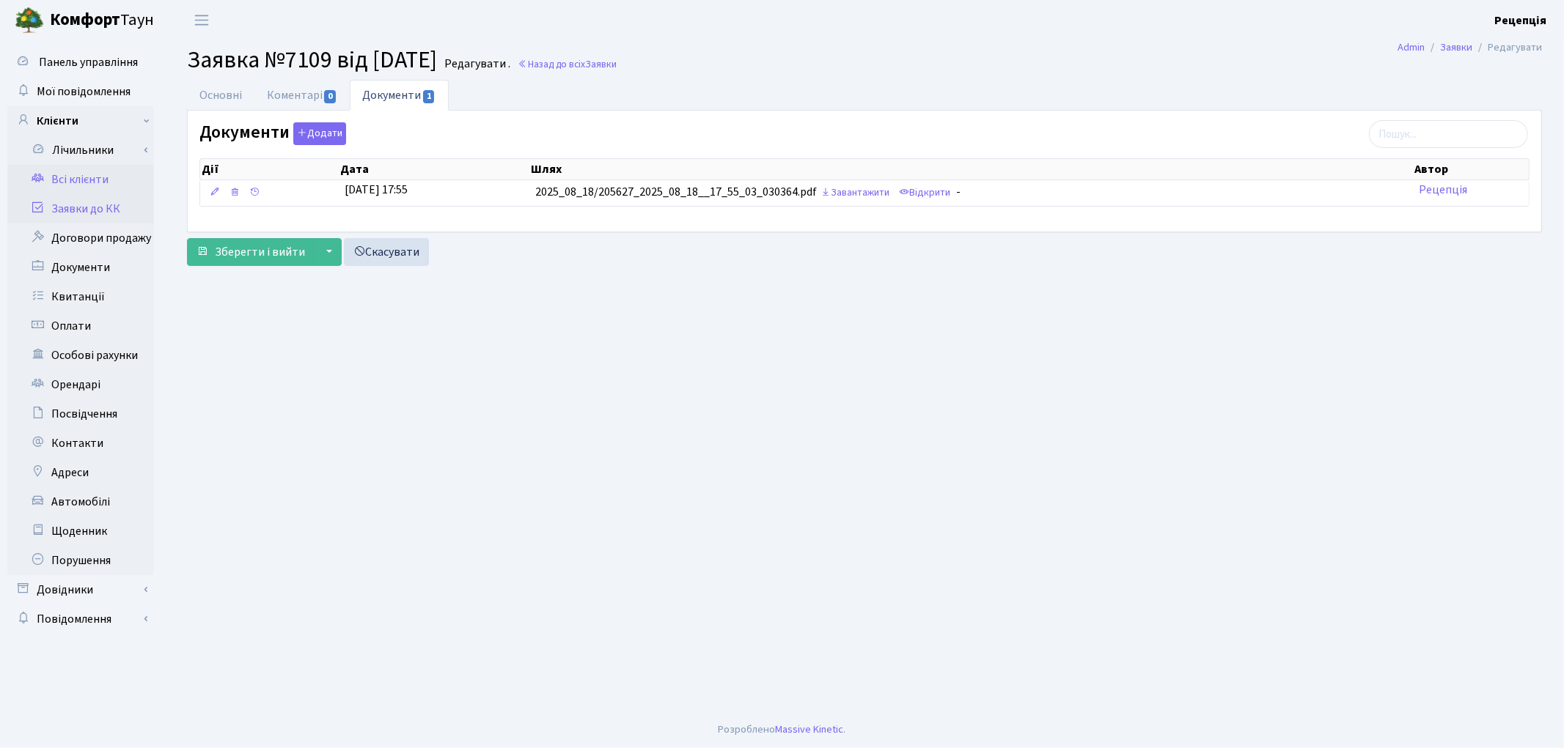
click at [98, 181] on link "Всі клієнти" at bounding box center [80, 179] width 147 height 29
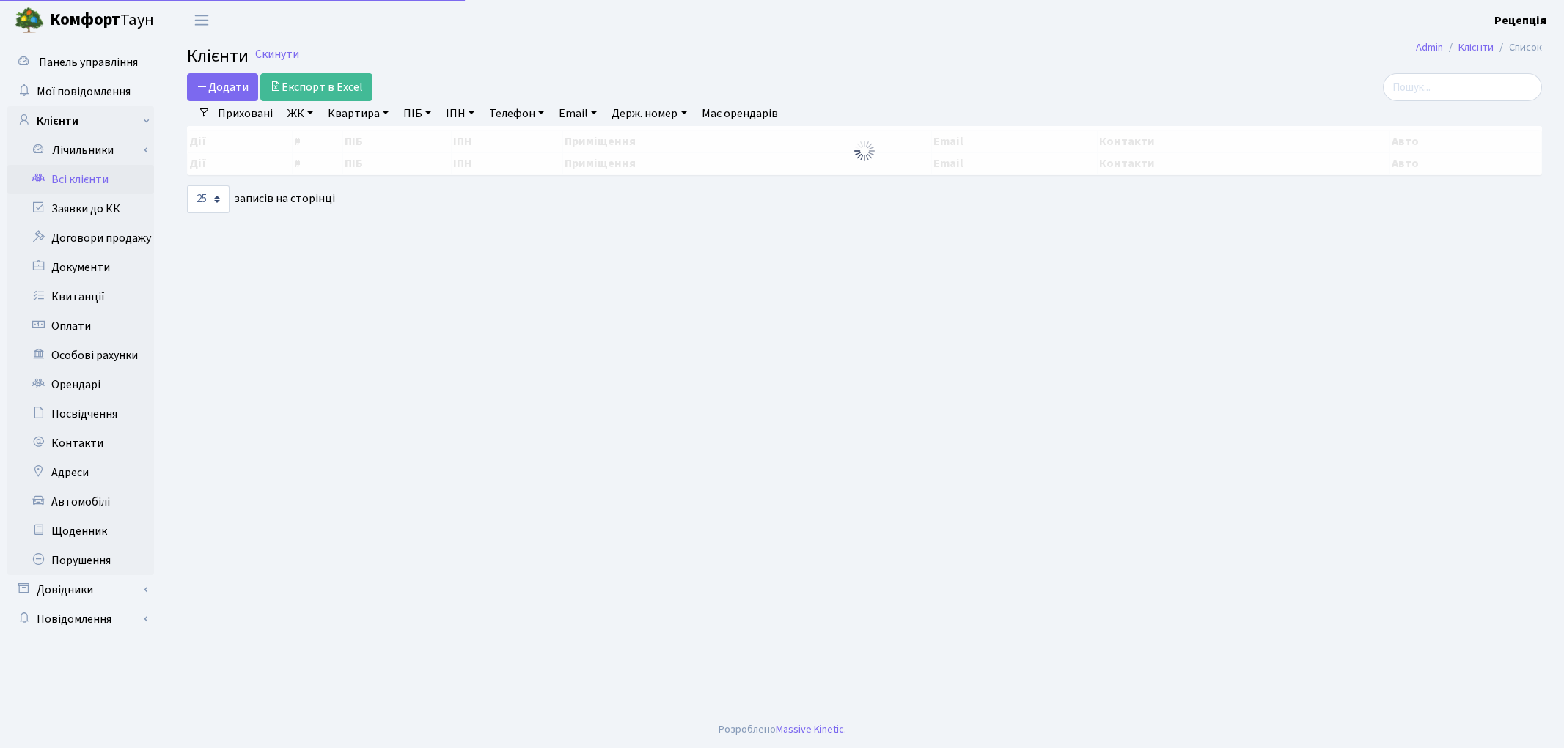
select select
select select "25"
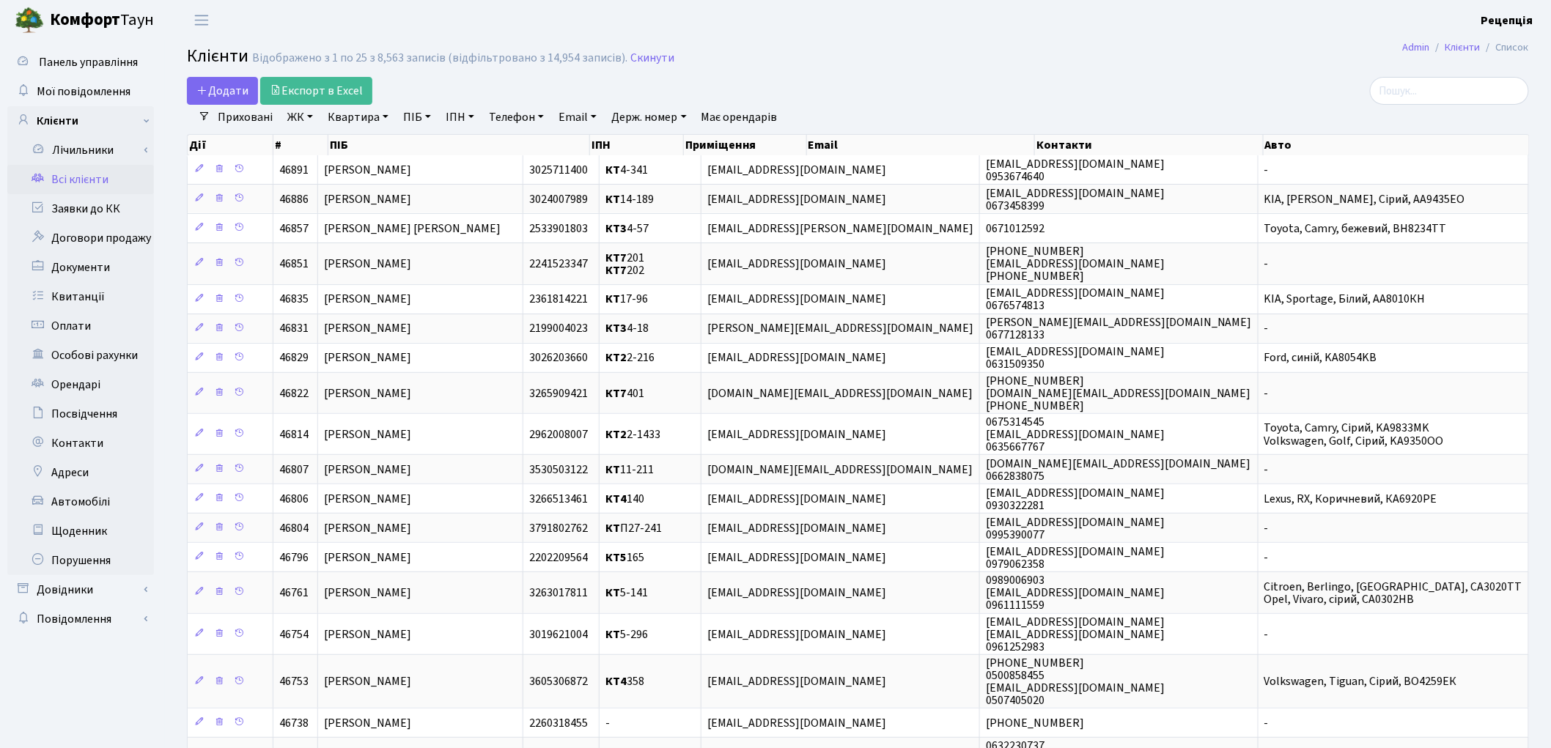
click at [306, 121] on link "ЖК" at bounding box center [300, 117] width 37 height 25
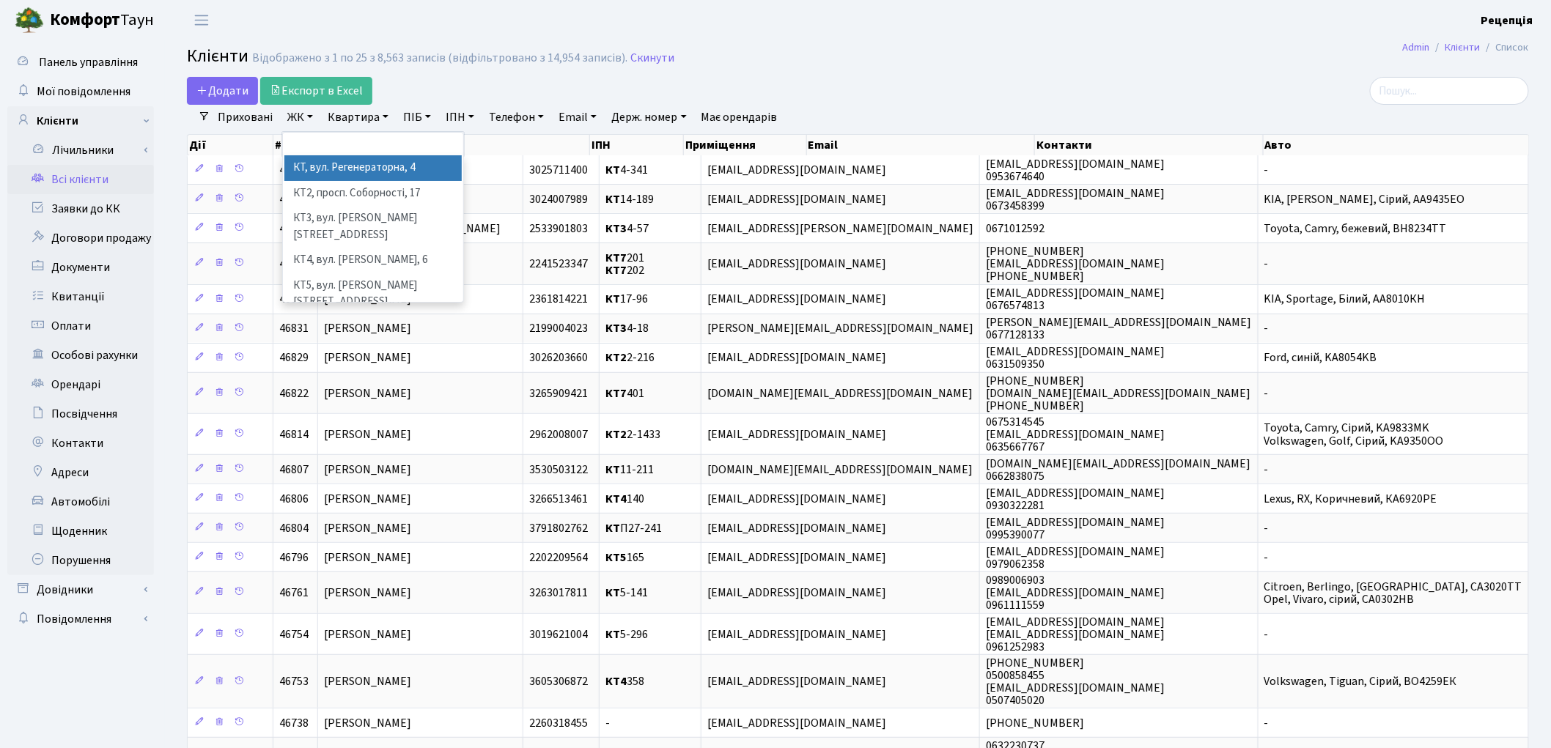
click at [320, 166] on li "КТ, вул. Регенераторна, 4" at bounding box center [372, 168] width 177 height 26
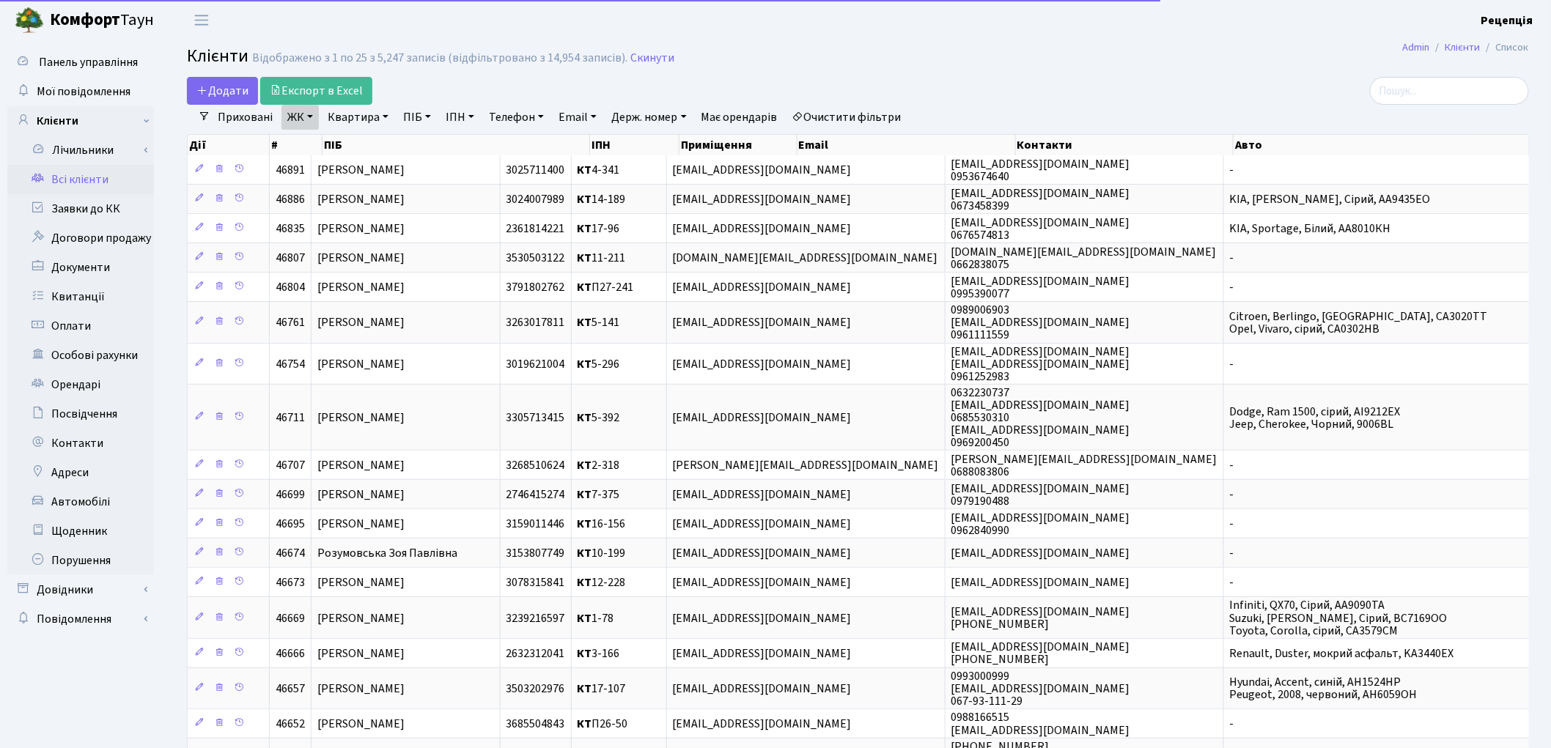
click at [369, 114] on link "Квартира" at bounding box center [358, 117] width 73 height 25
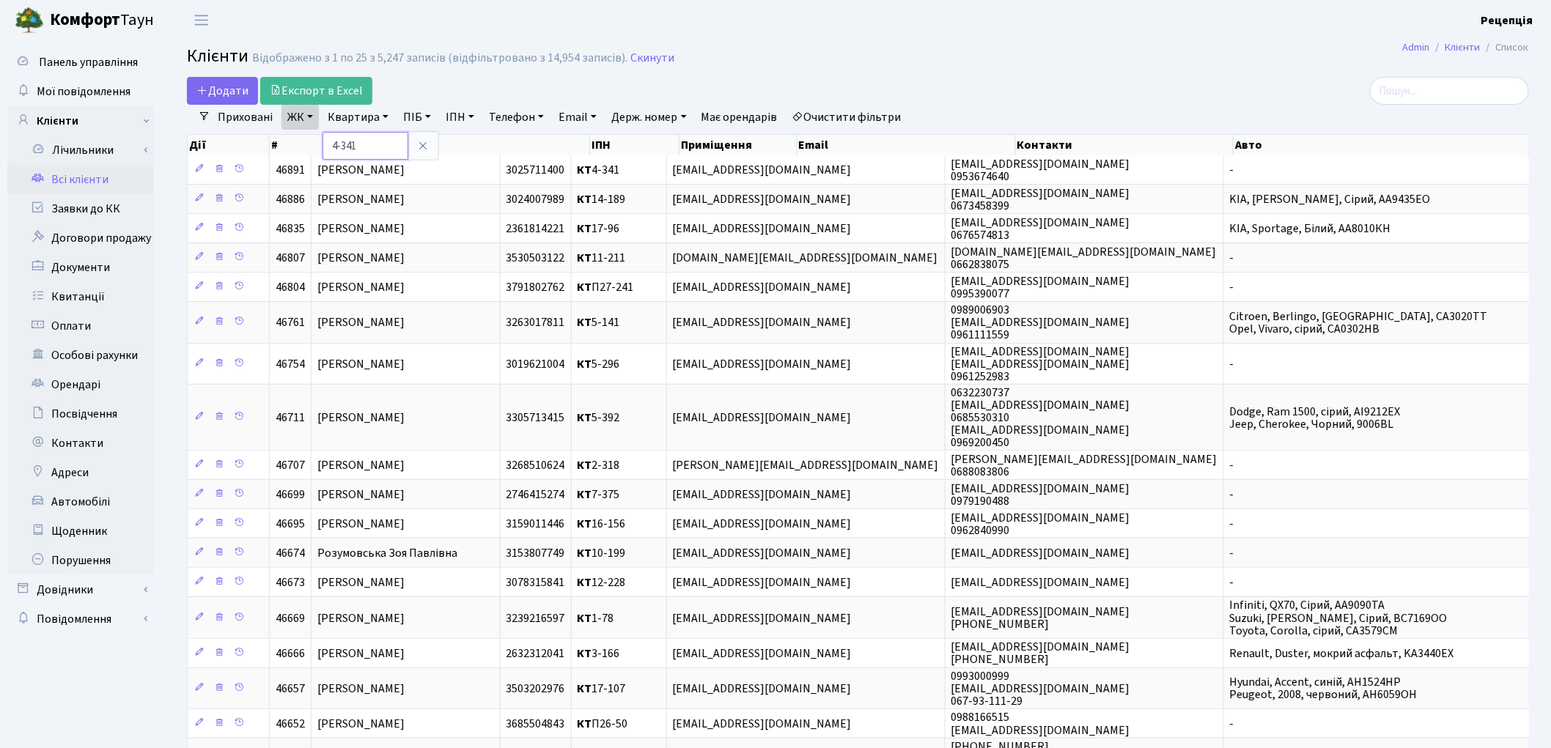
type input "4-341"
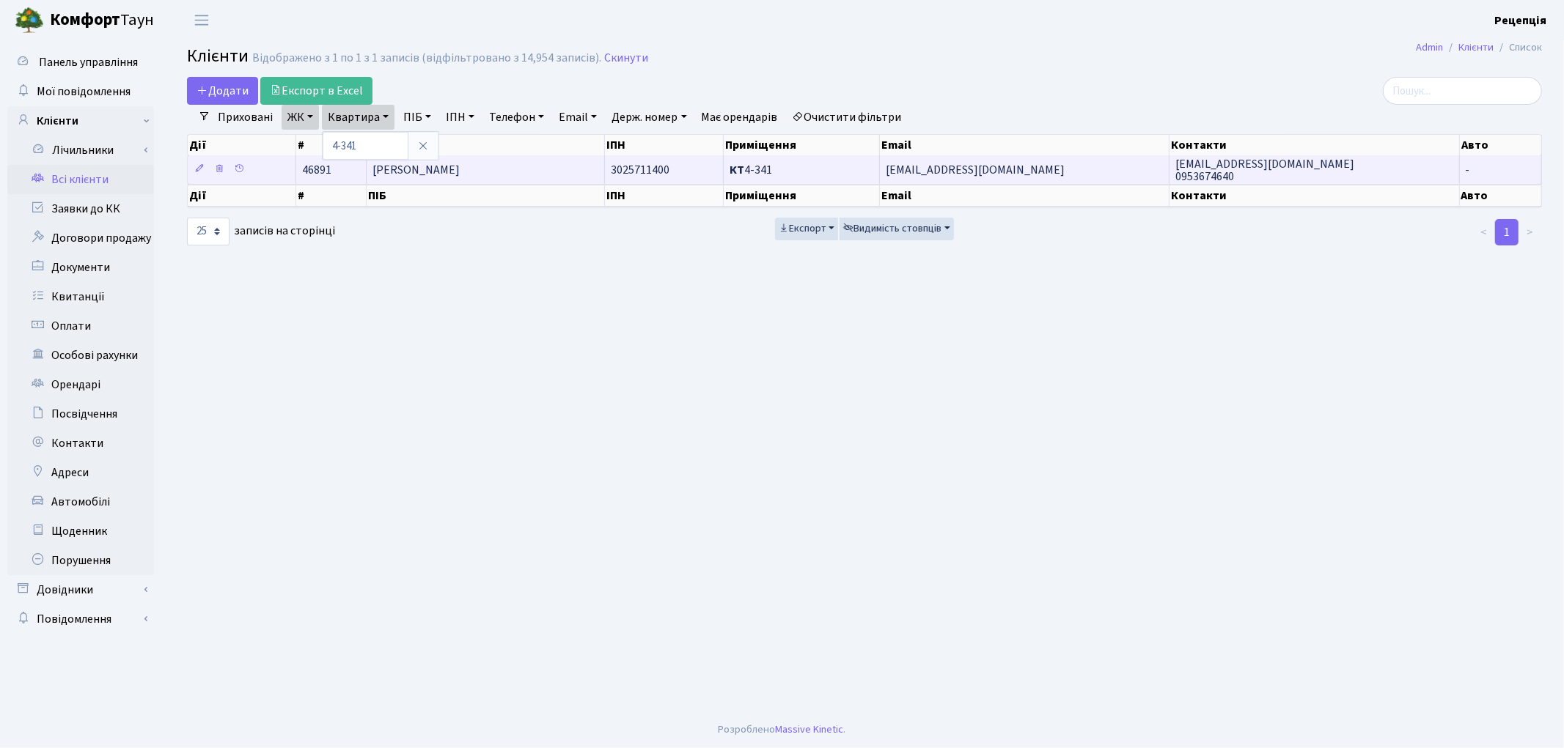
click at [460, 174] on span "[PERSON_NAME]" at bounding box center [415, 170] width 87 height 16
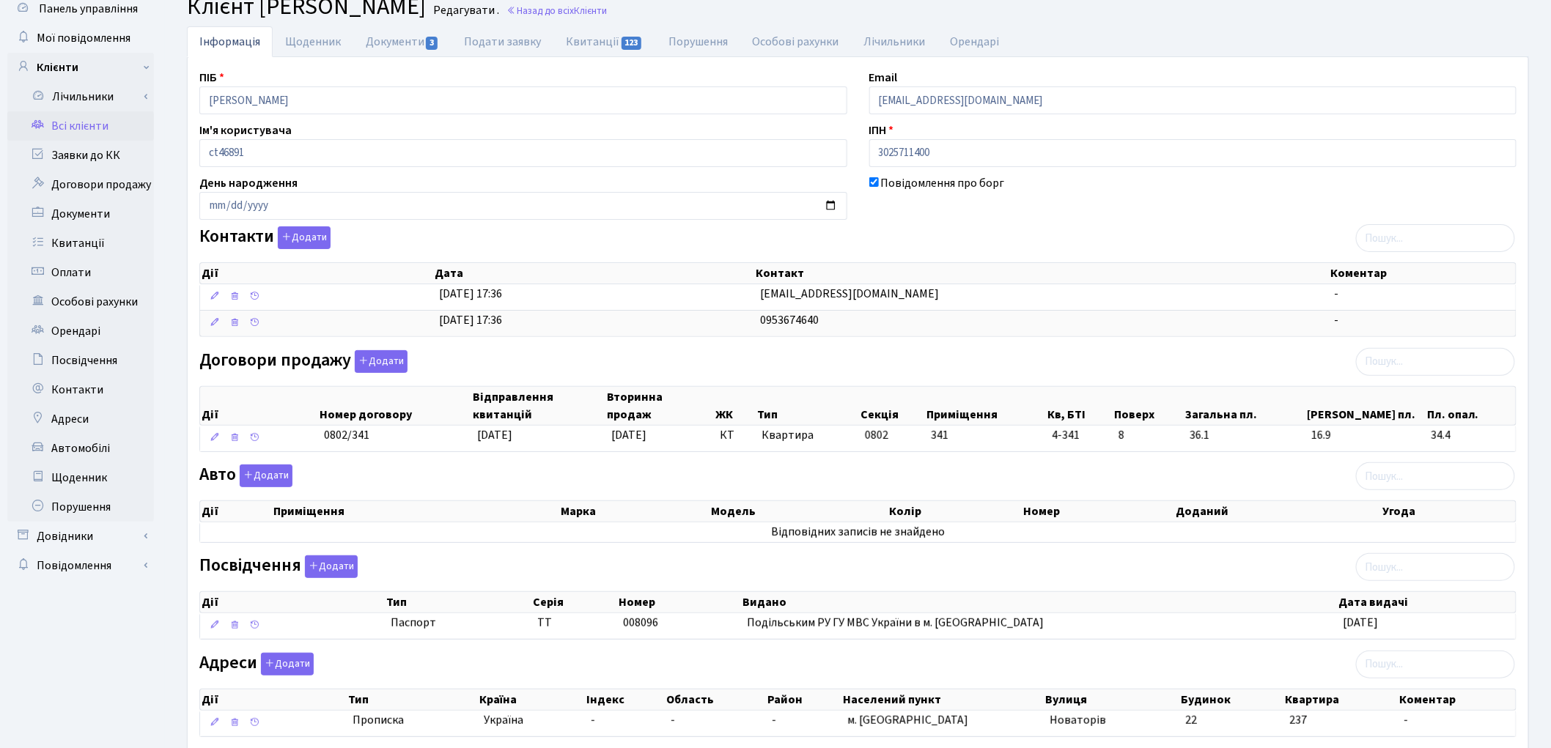
scroll to position [148, 0]
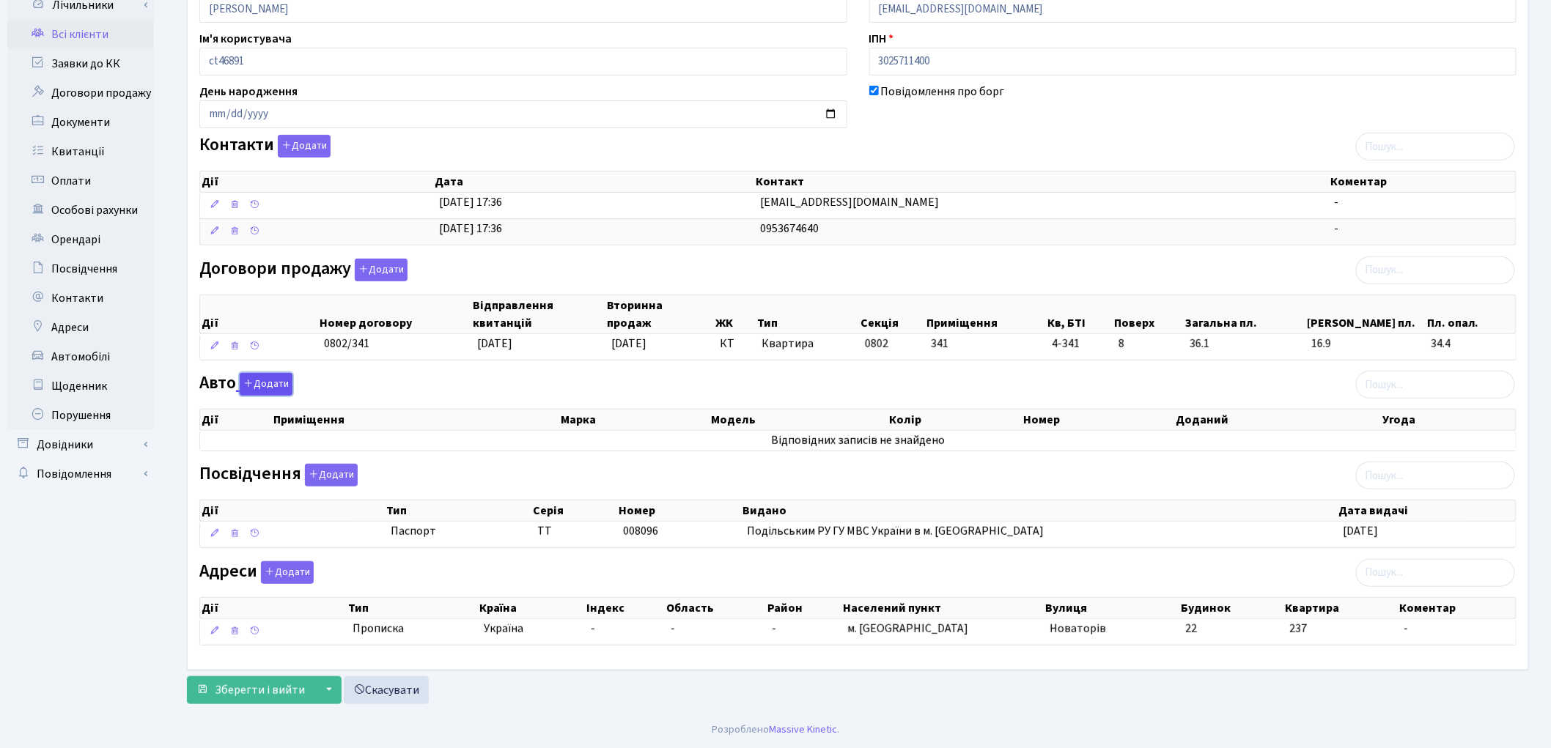
click at [257, 383] on button "Додати" at bounding box center [266, 384] width 53 height 23
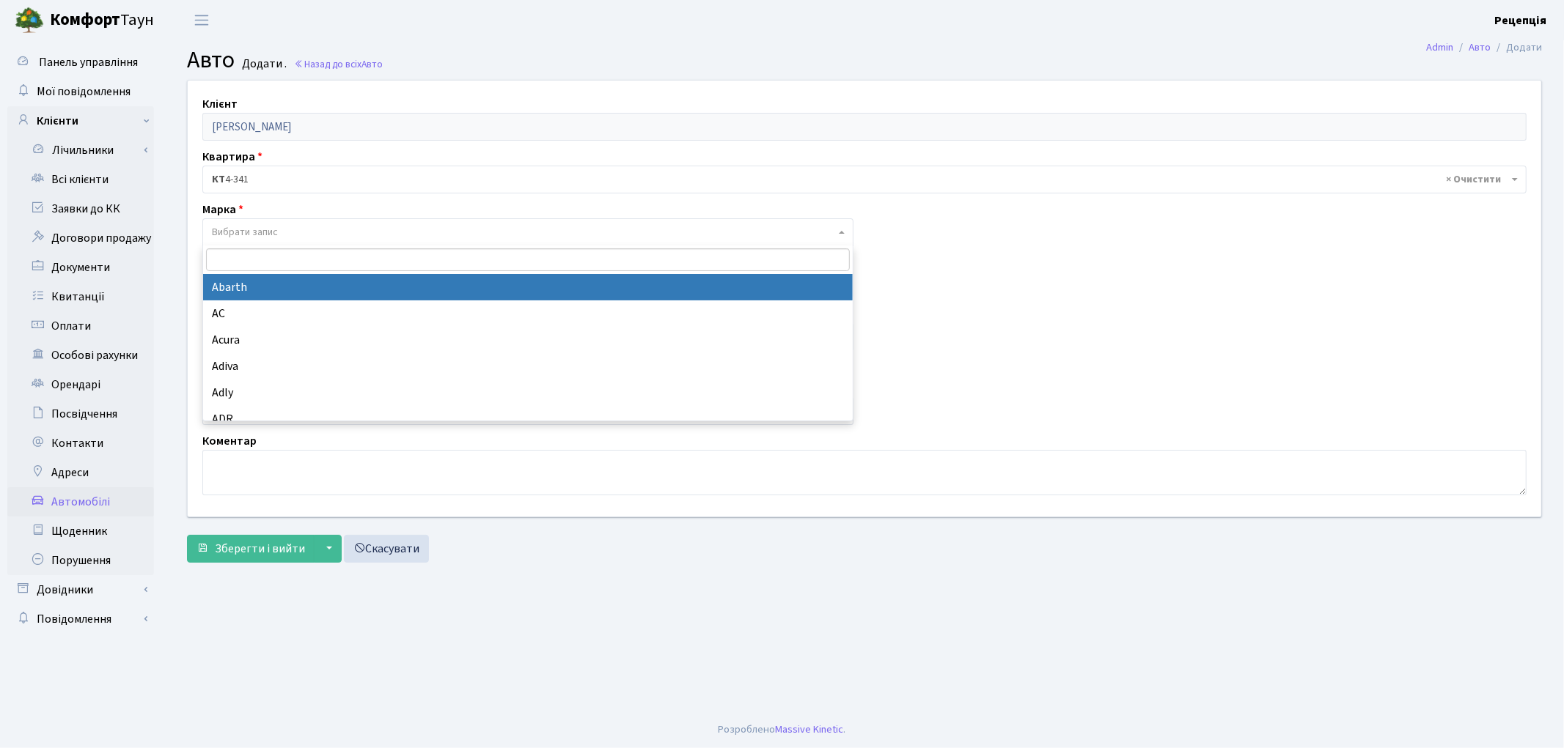
click at [254, 235] on span "Вибрати запис" at bounding box center [245, 232] width 66 height 15
type input "hon"
select select "57"
select select
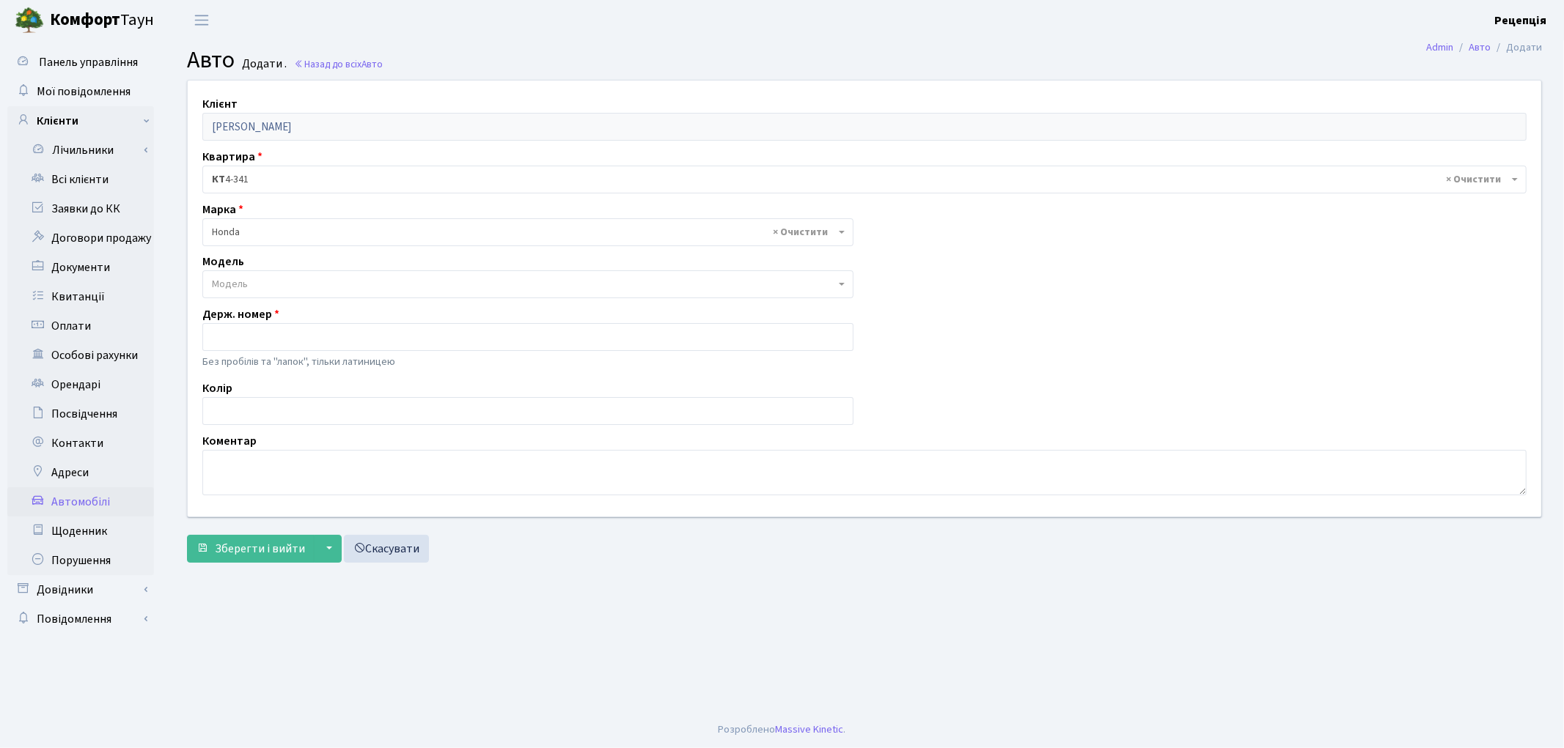
click at [246, 273] on span "Модель" at bounding box center [527, 285] width 651 height 28
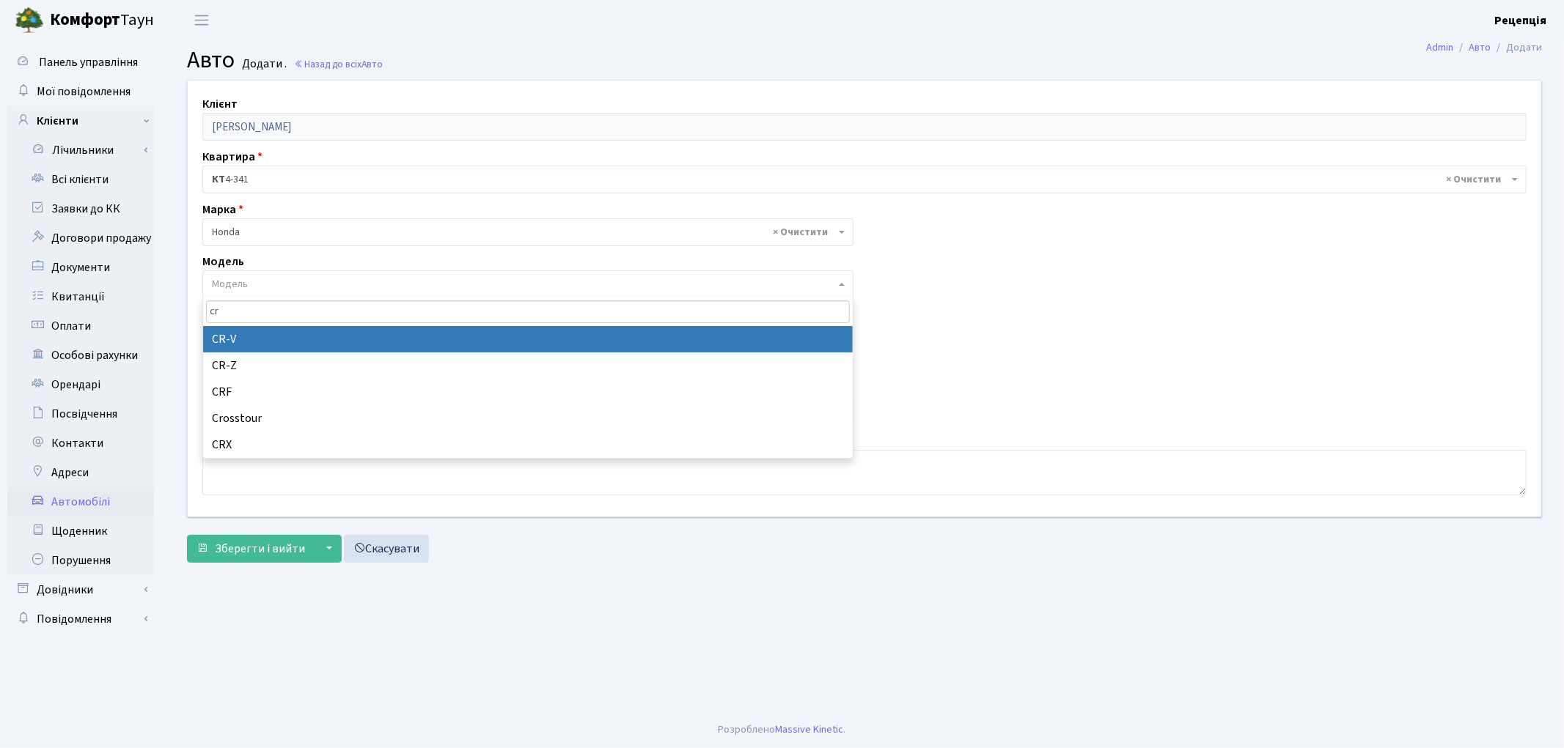
type input "cr"
select select "910"
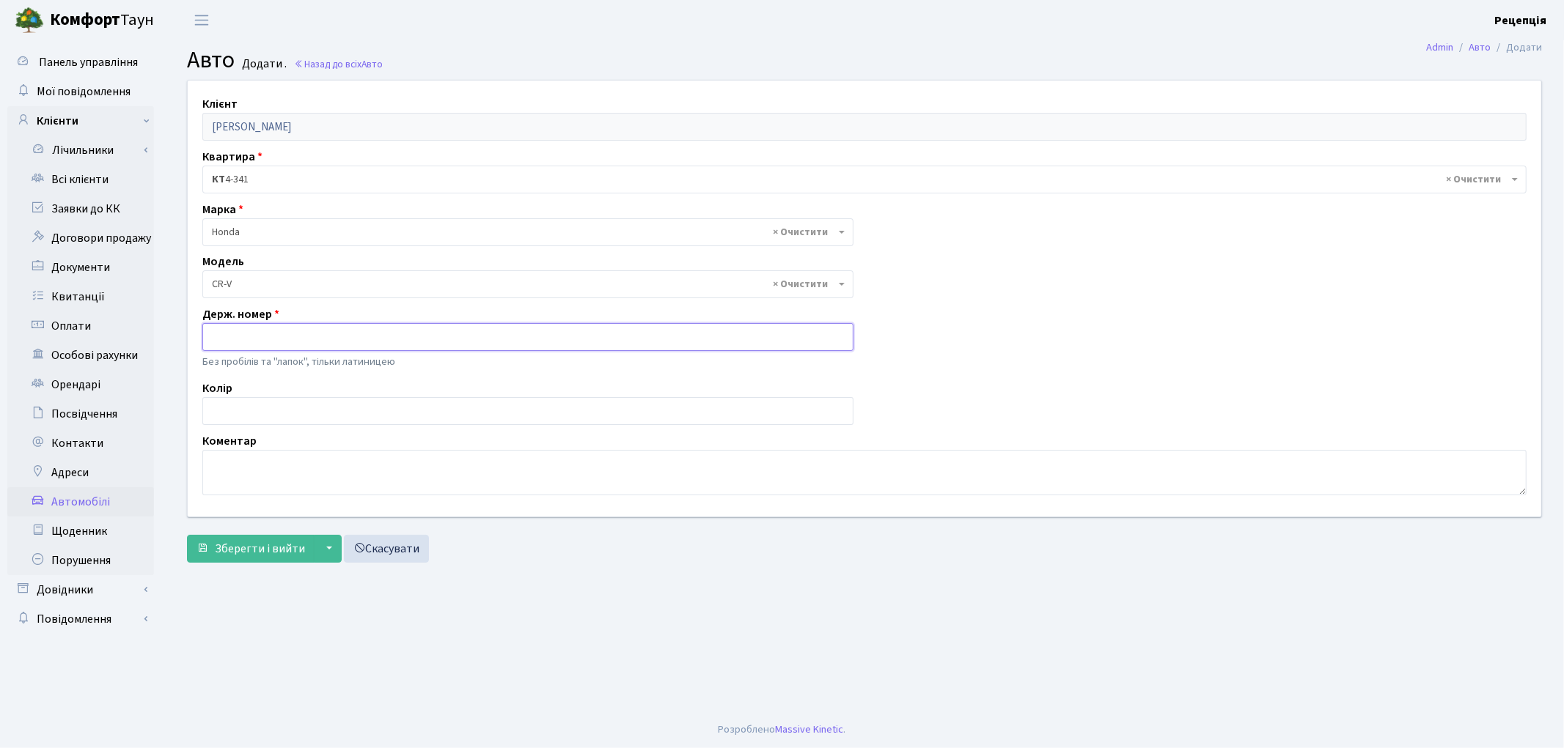
click at [243, 333] on input "text" at bounding box center [527, 337] width 651 height 28
type input "AA9727KC"
click at [247, 405] on input "text" at bounding box center [527, 411] width 651 height 28
type input "сірий"
click at [246, 553] on span "Зберегти і вийти" at bounding box center [260, 549] width 90 height 16
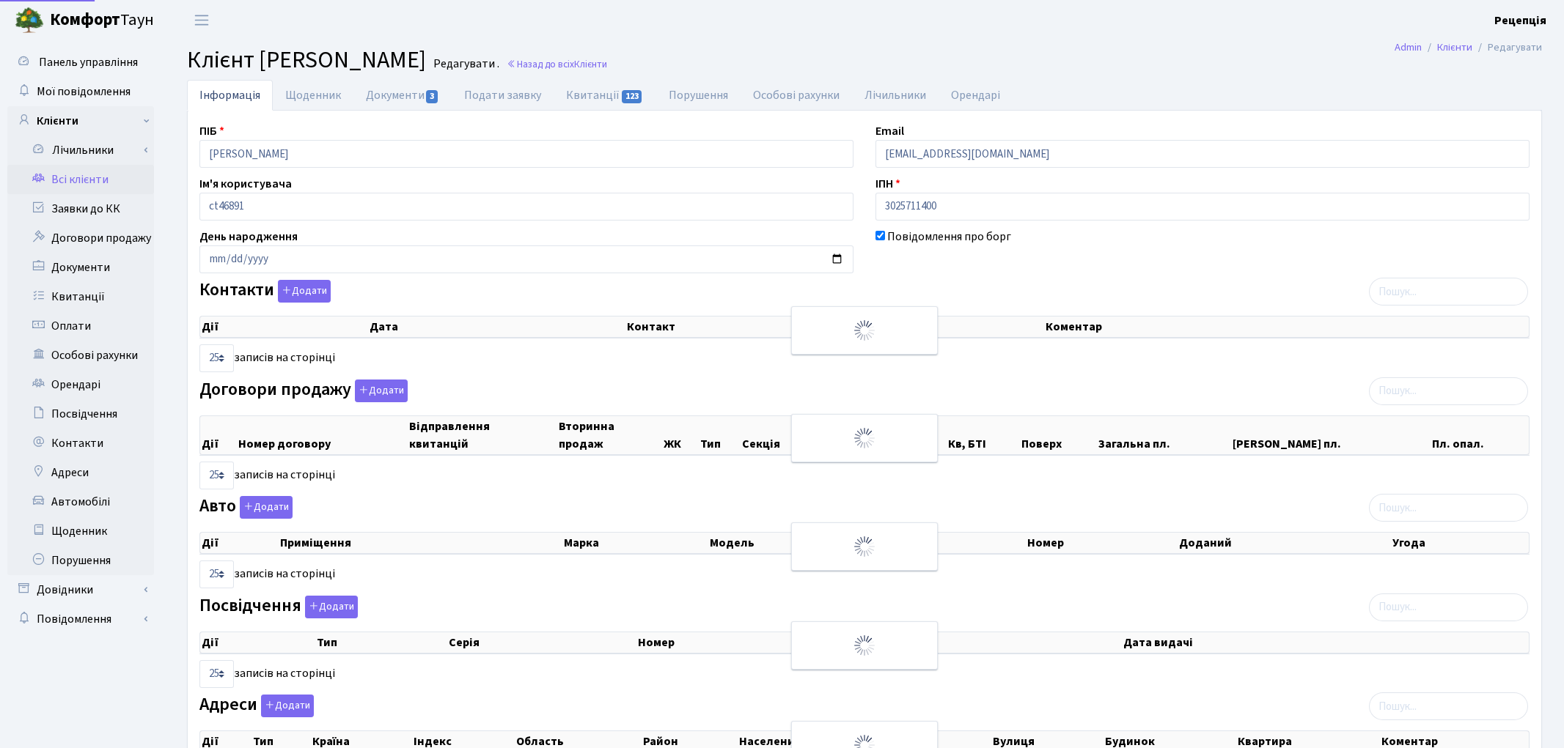
select select "25"
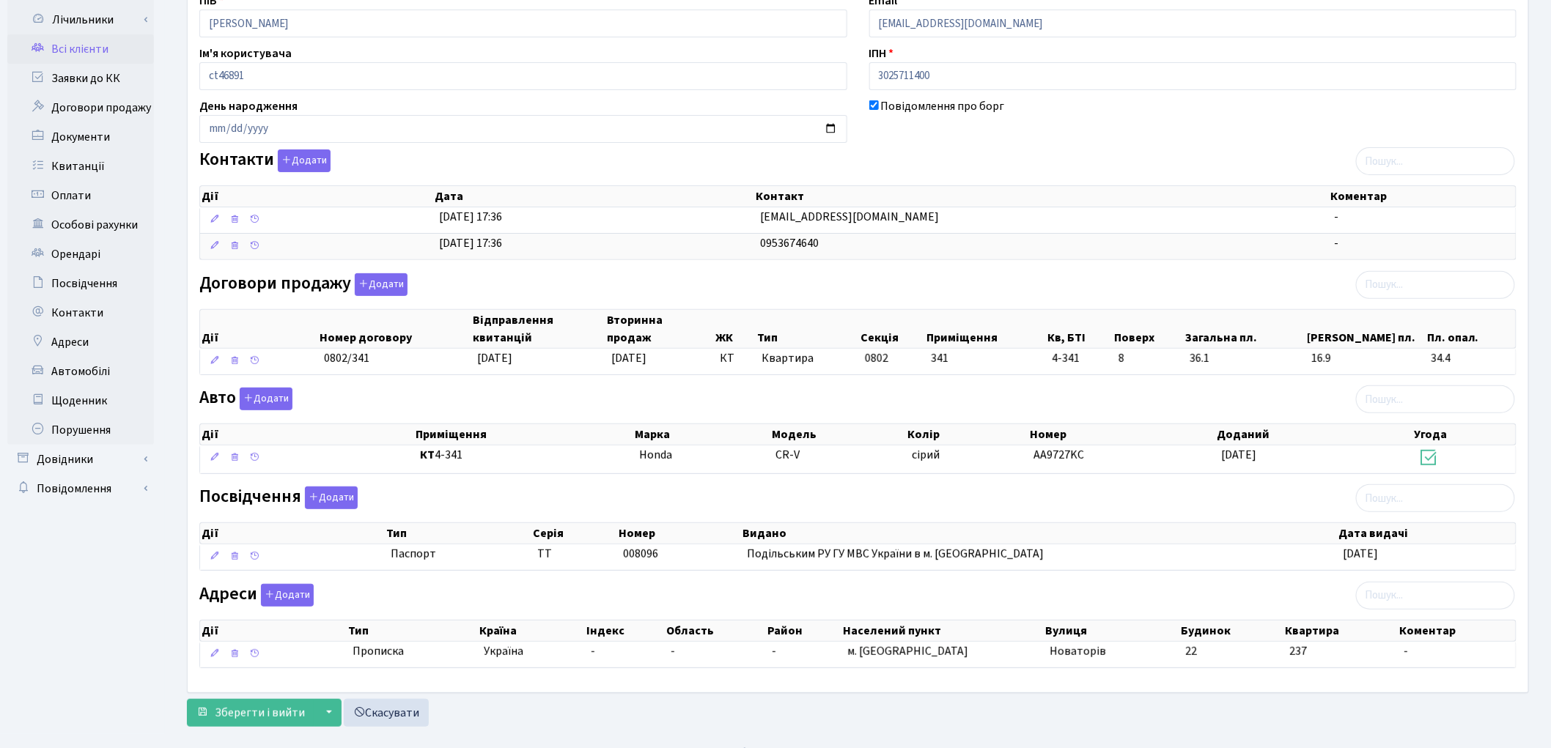
scroll to position [156, 0]
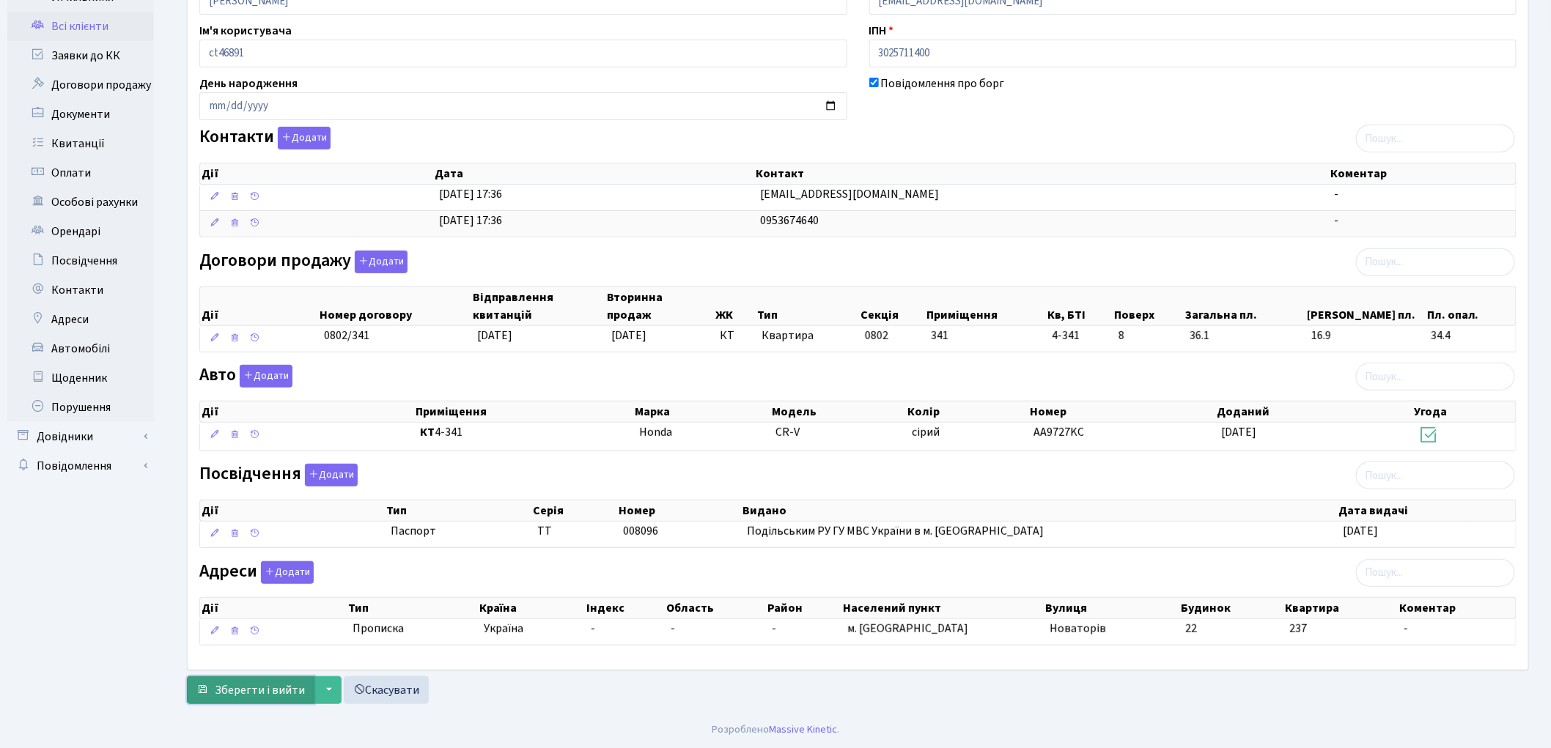
click at [260, 677] on button "Зберегти і вийти" at bounding box center [251, 691] width 128 height 28
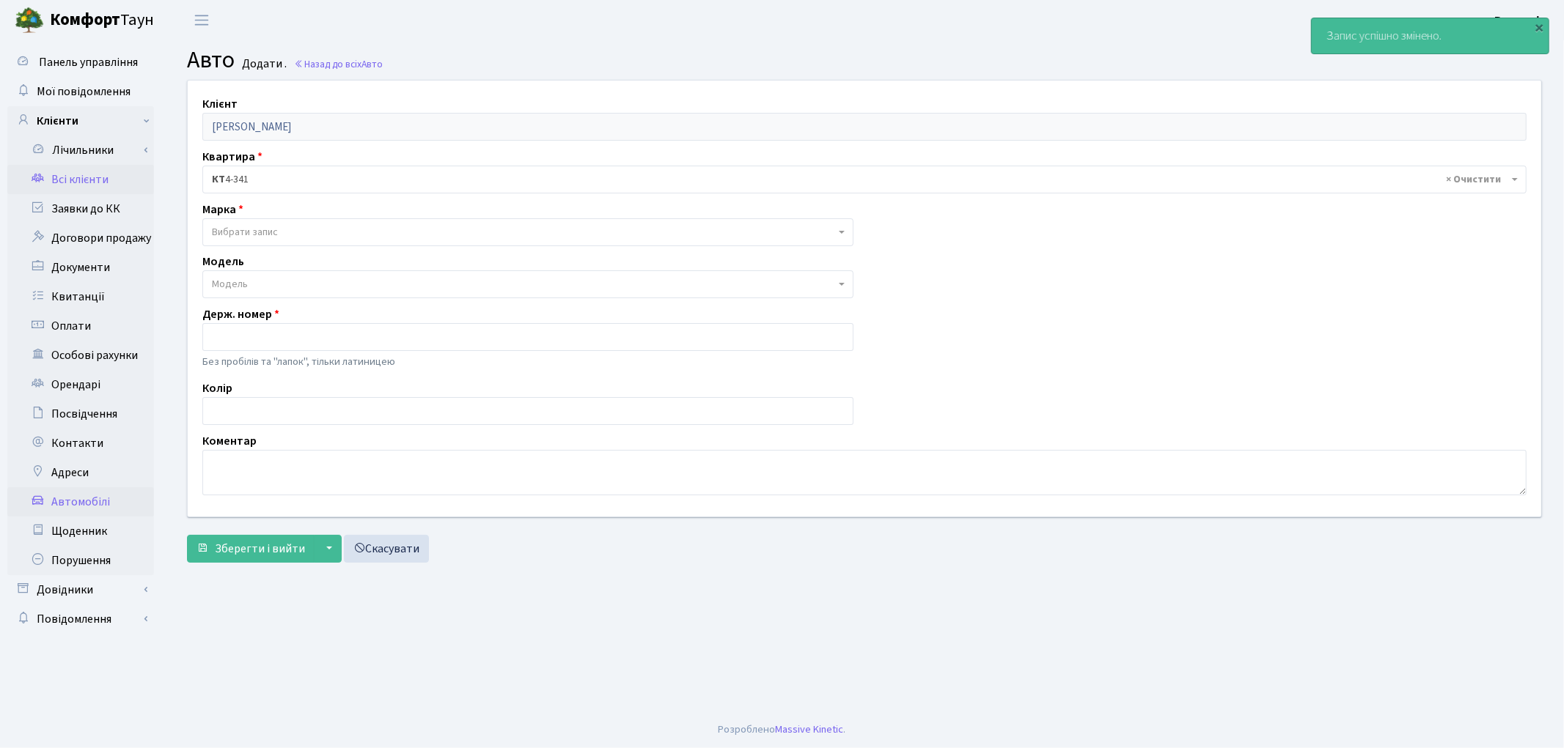
click at [81, 182] on link "Всі клієнти" at bounding box center [80, 179] width 147 height 29
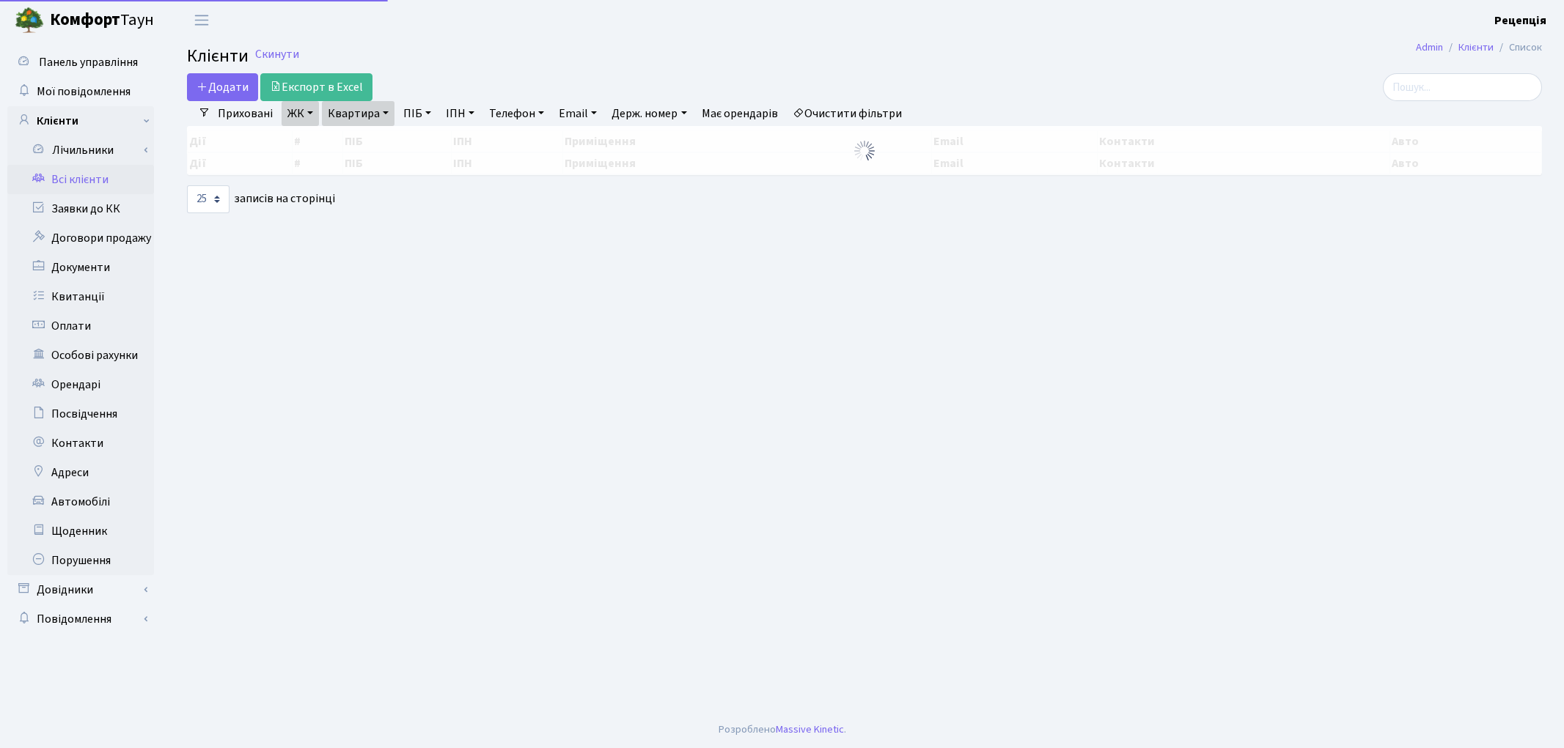
select select "25"
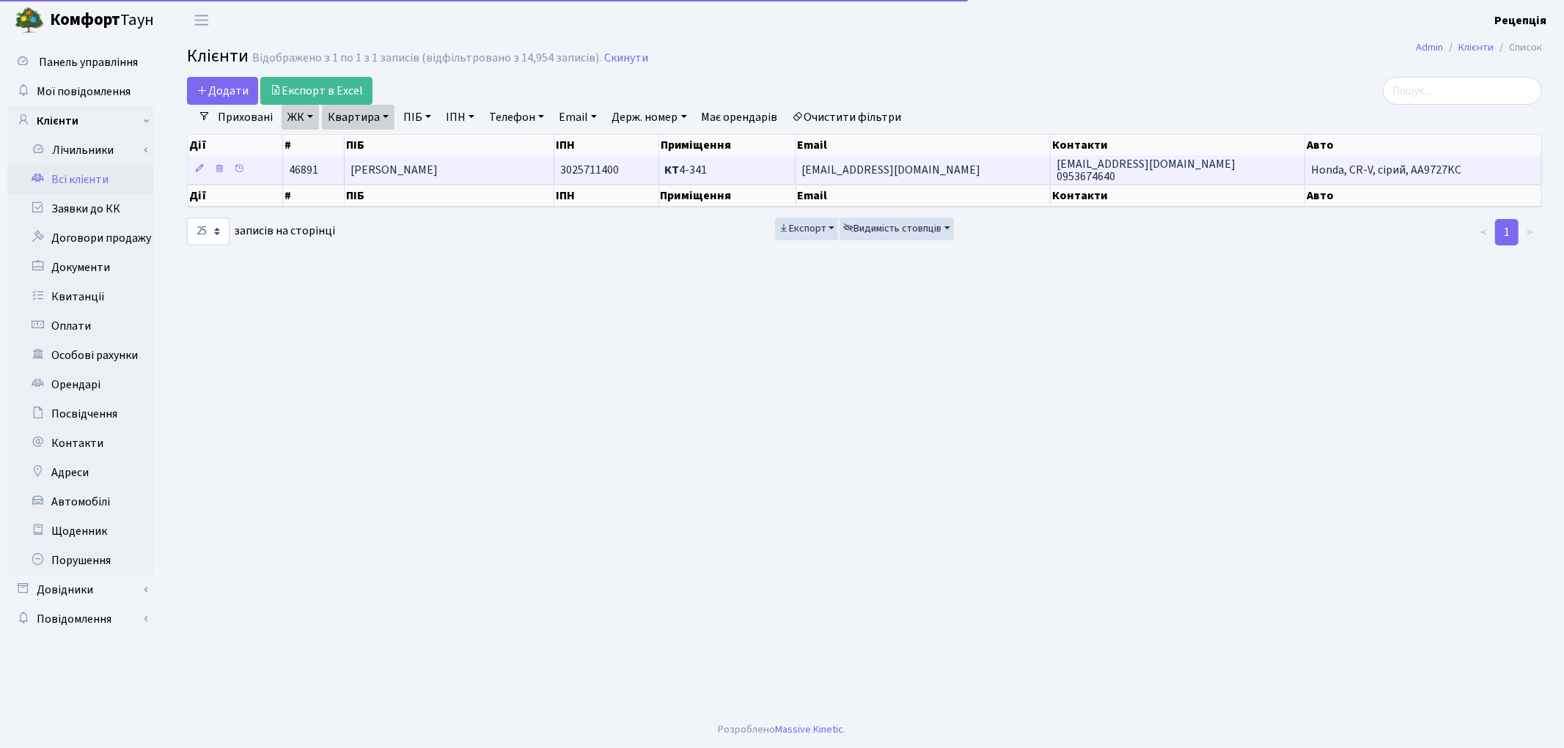
click at [491, 164] on td "[PERSON_NAME]" at bounding box center [450, 169] width 210 height 29
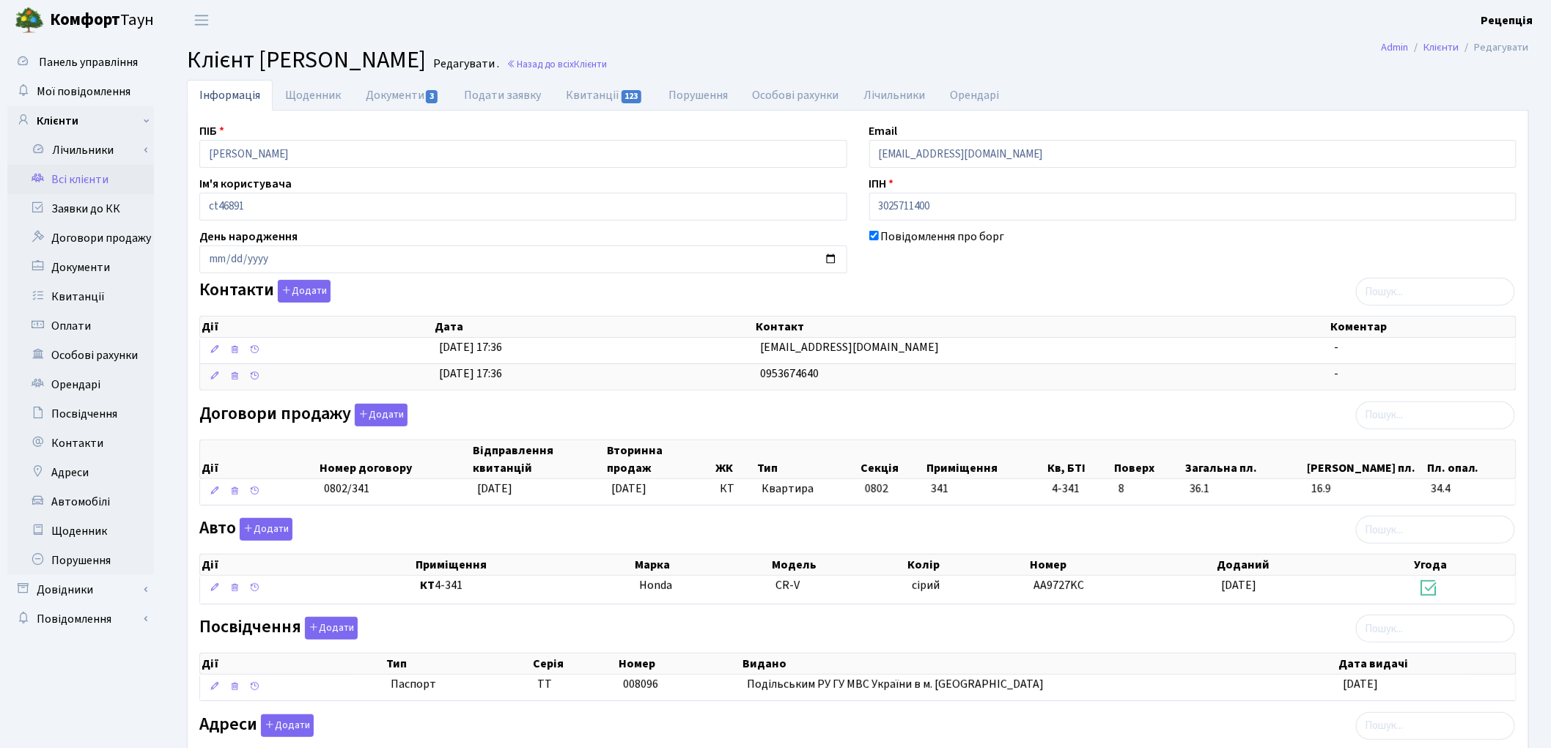
click at [65, 186] on link "Всі клієнти" at bounding box center [80, 179] width 147 height 29
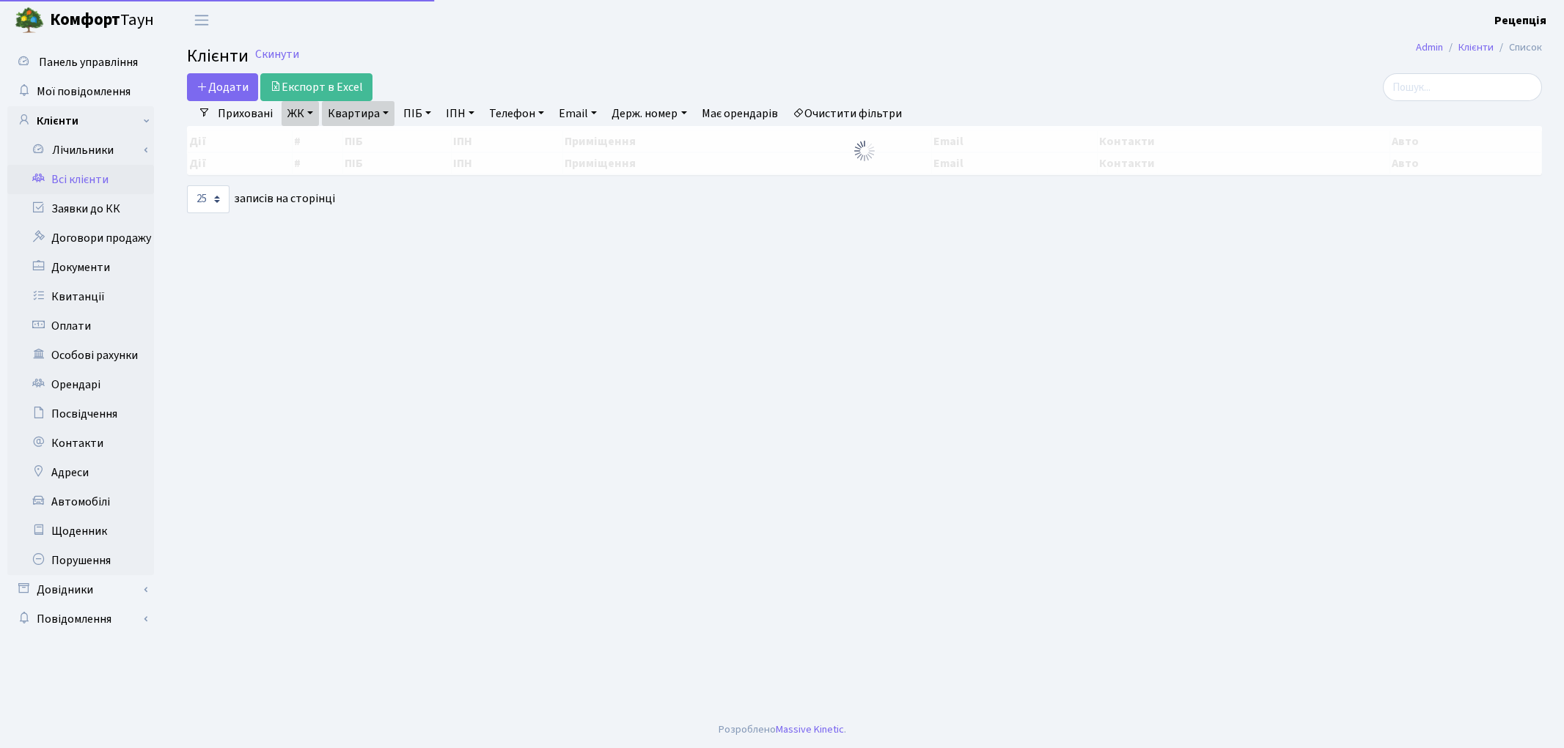
select select "25"
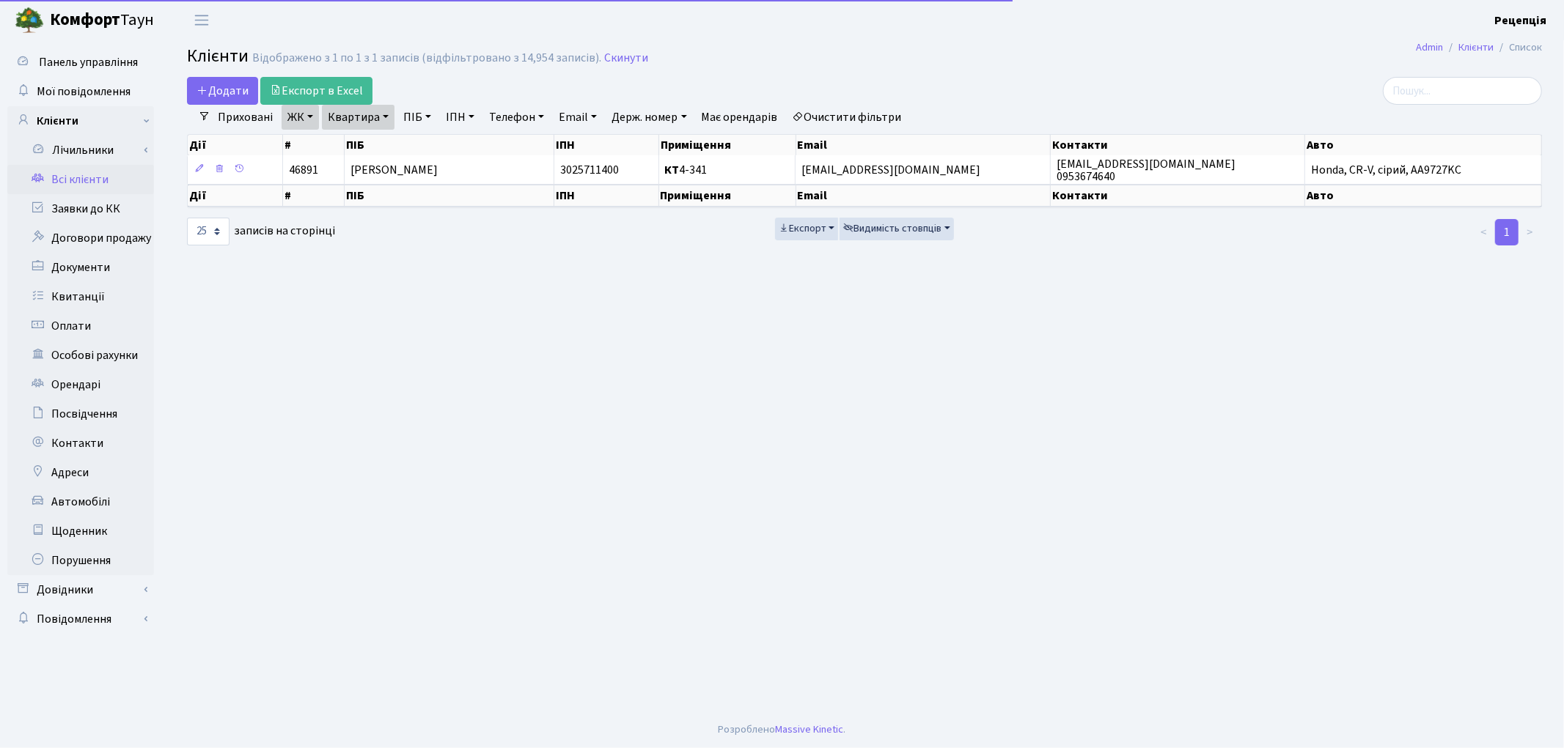
click at [839, 114] on link "Очистити фільтри" at bounding box center [847, 117] width 121 height 25
